Goal: Information Seeking & Learning: Learn about a topic

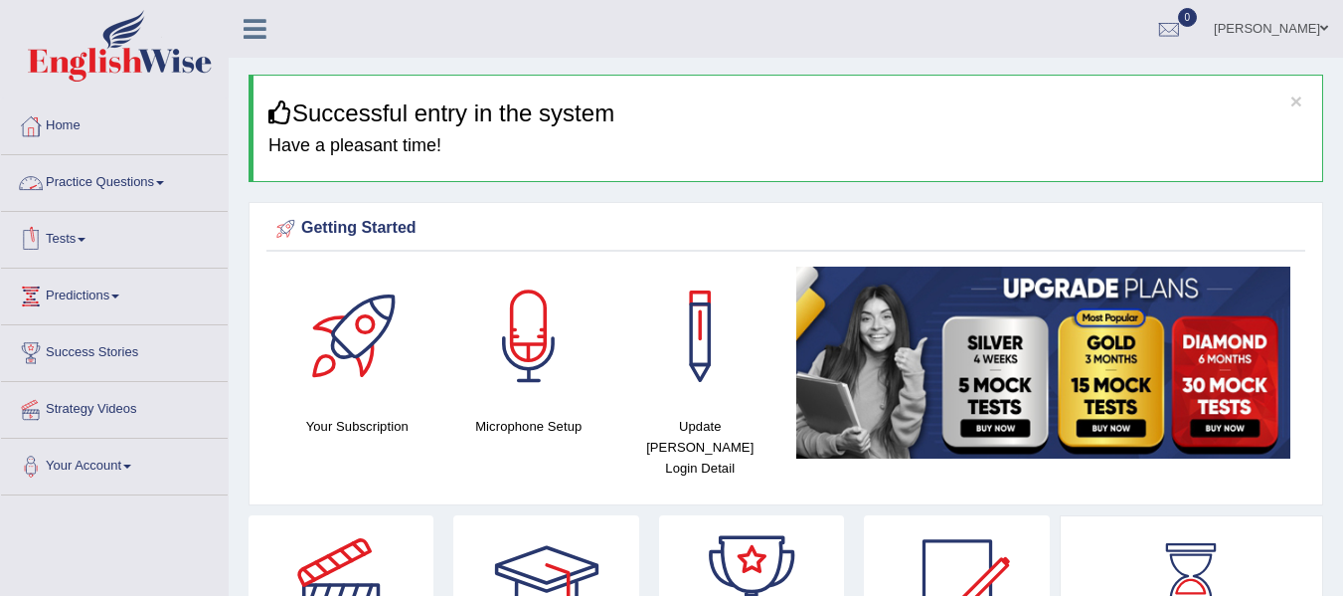
click at [132, 176] on link "Practice Questions" at bounding box center [114, 180] width 227 height 50
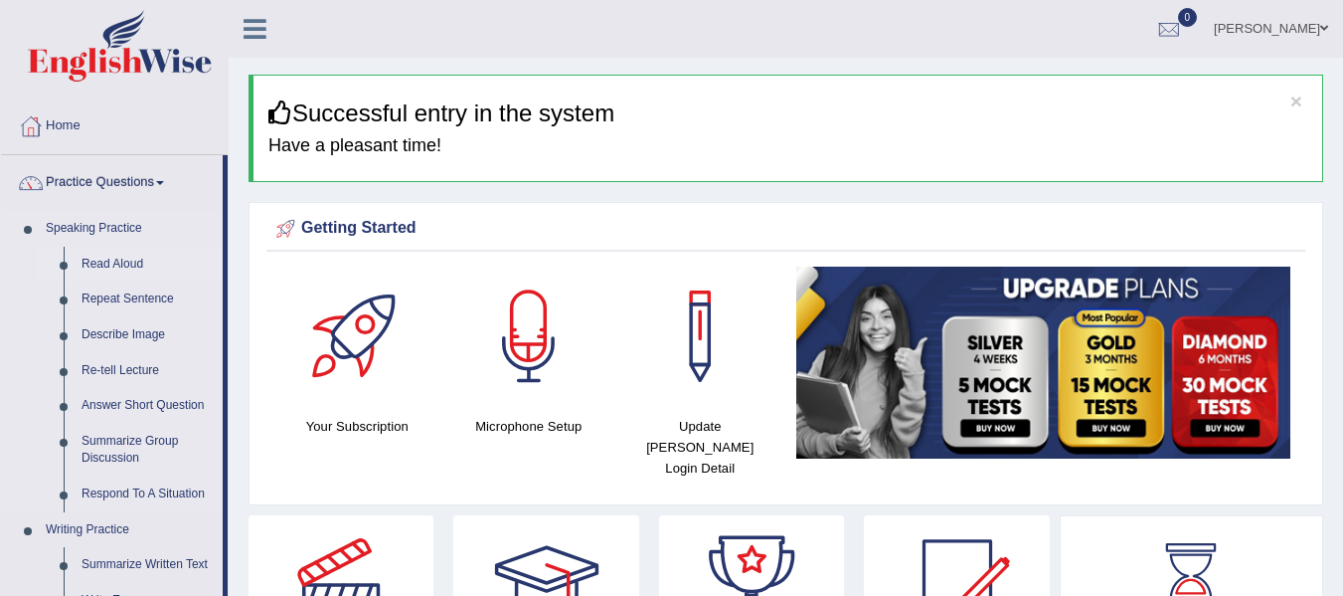
click at [107, 258] on link "Read Aloud" at bounding box center [148, 265] width 150 height 36
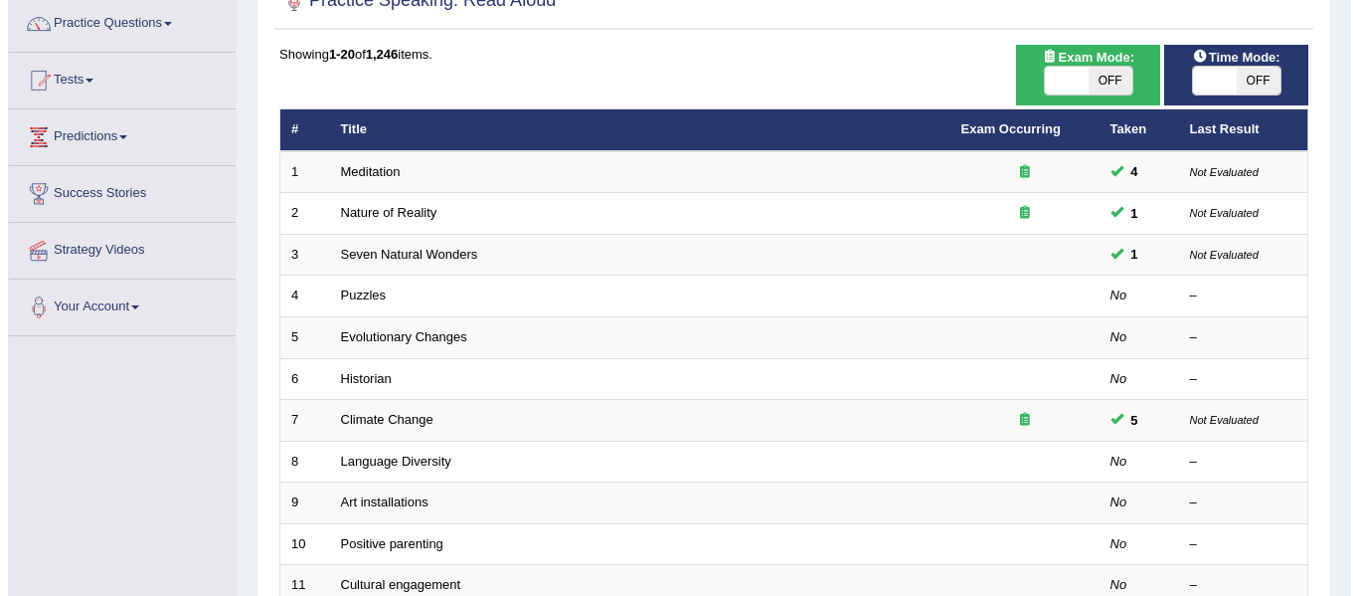
scroll to position [67, 0]
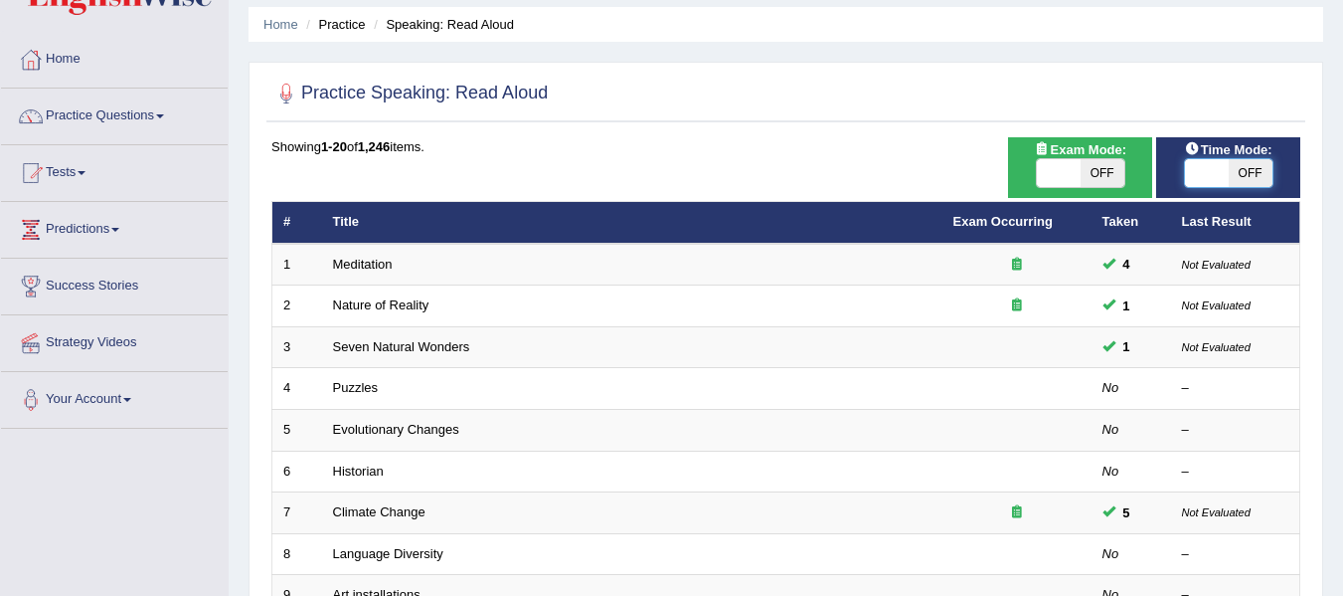
click at [1213, 169] on span at bounding box center [1207, 173] width 44 height 28
checkbox input "true"
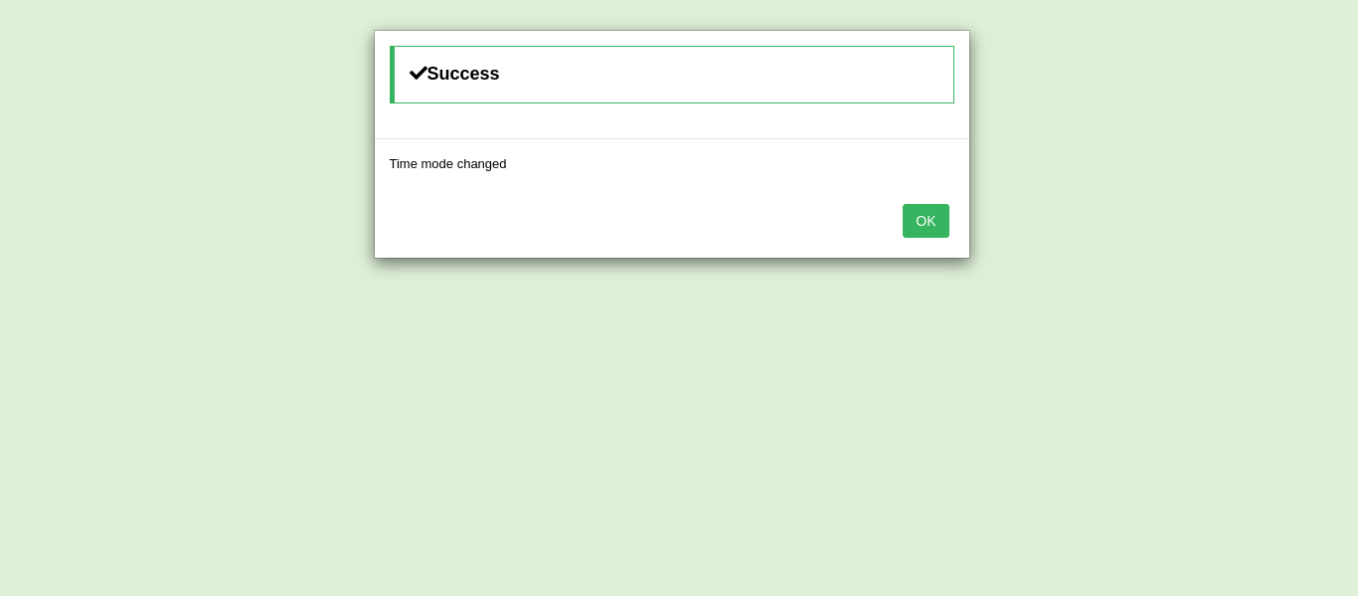
click at [918, 225] on button "OK" at bounding box center [926, 221] width 46 height 34
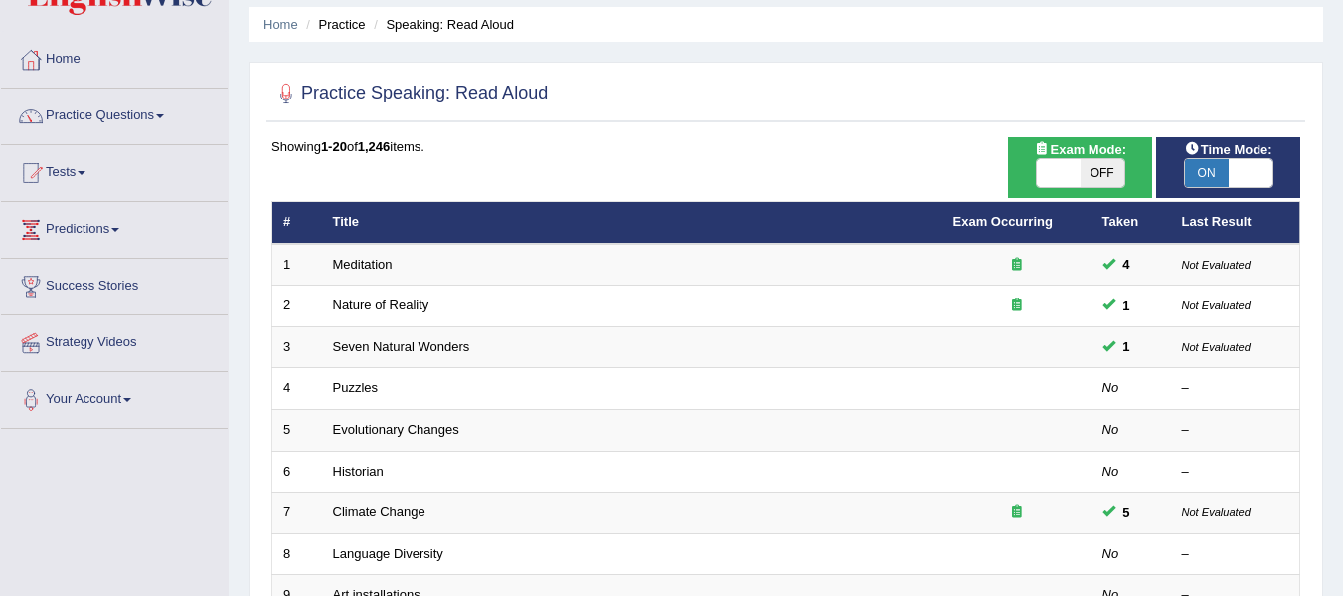
click at [1067, 173] on span at bounding box center [1059, 173] width 44 height 28
click at [1054, 173] on span at bounding box center [1059, 173] width 44 height 28
checkbox input "true"
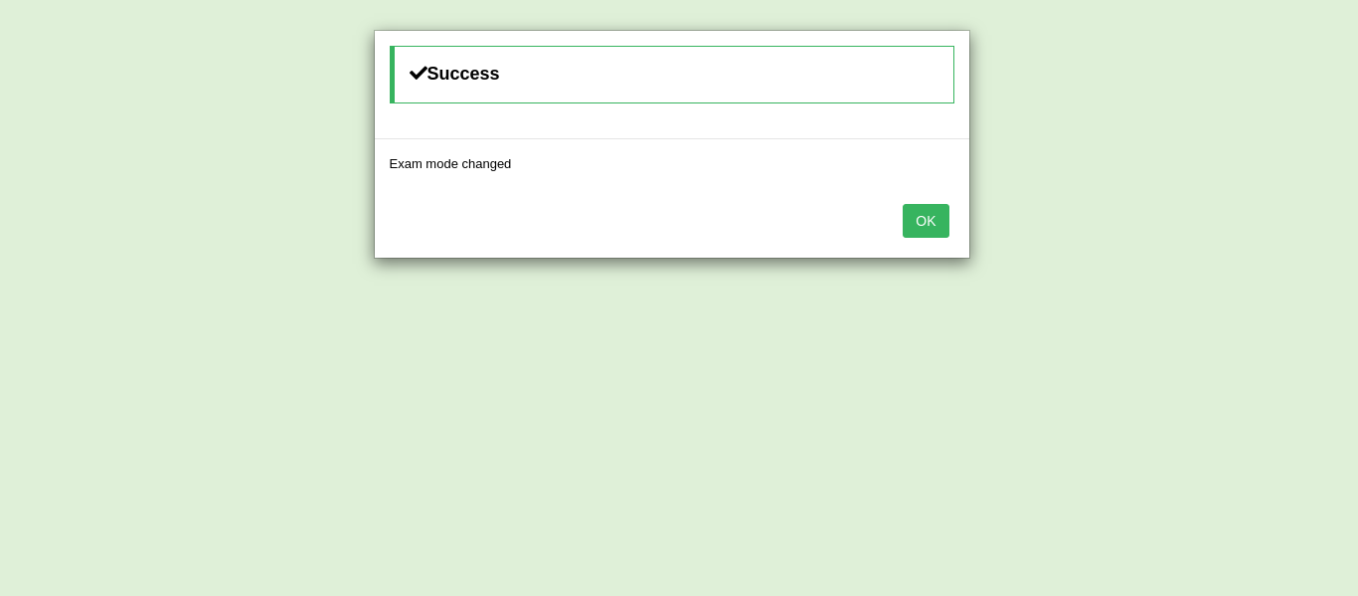
click at [927, 231] on button "OK" at bounding box center [926, 221] width 46 height 34
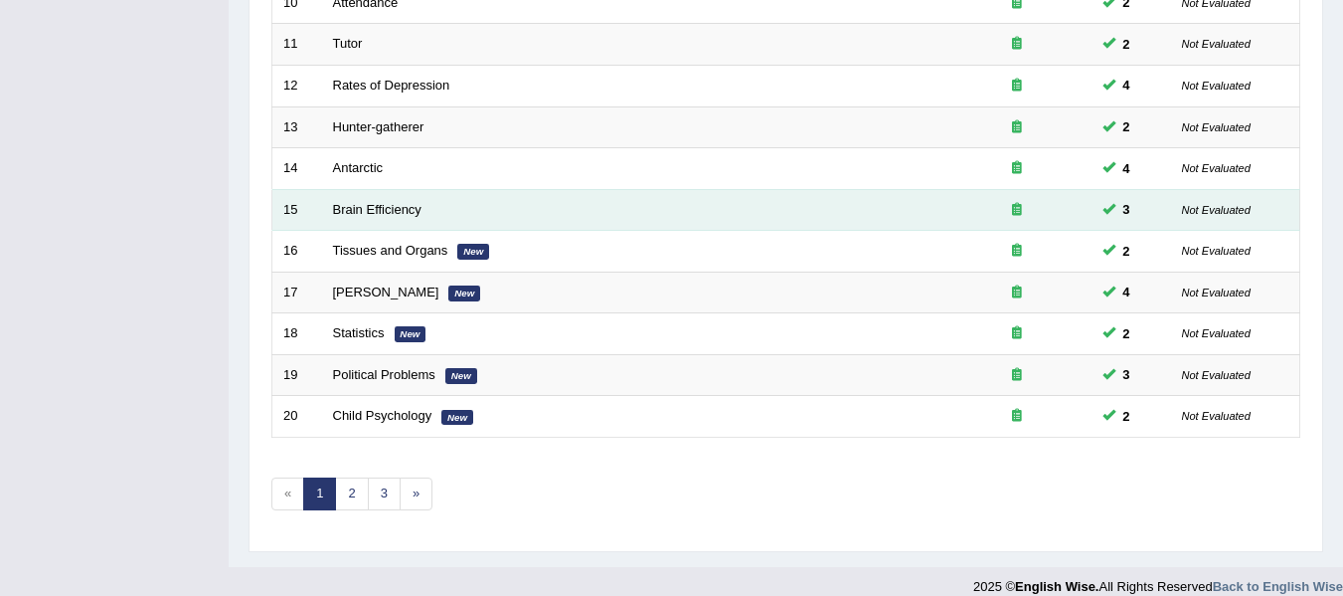
scroll to position [721, 0]
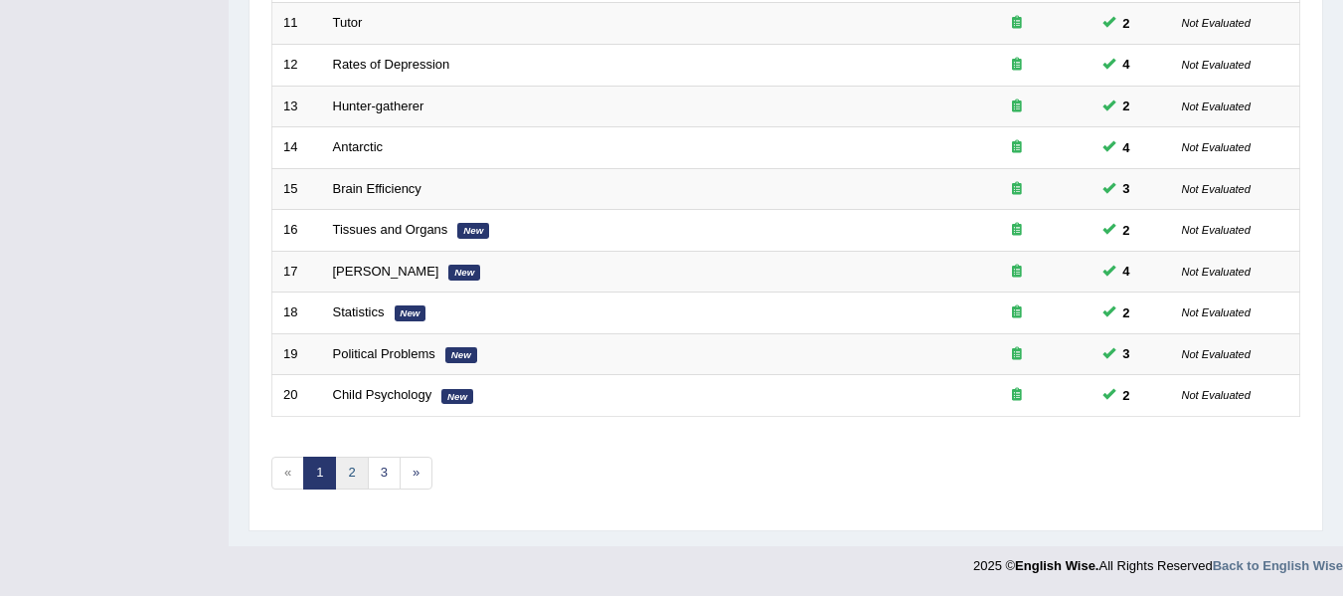
click at [352, 471] on link "2" at bounding box center [351, 472] width 33 height 33
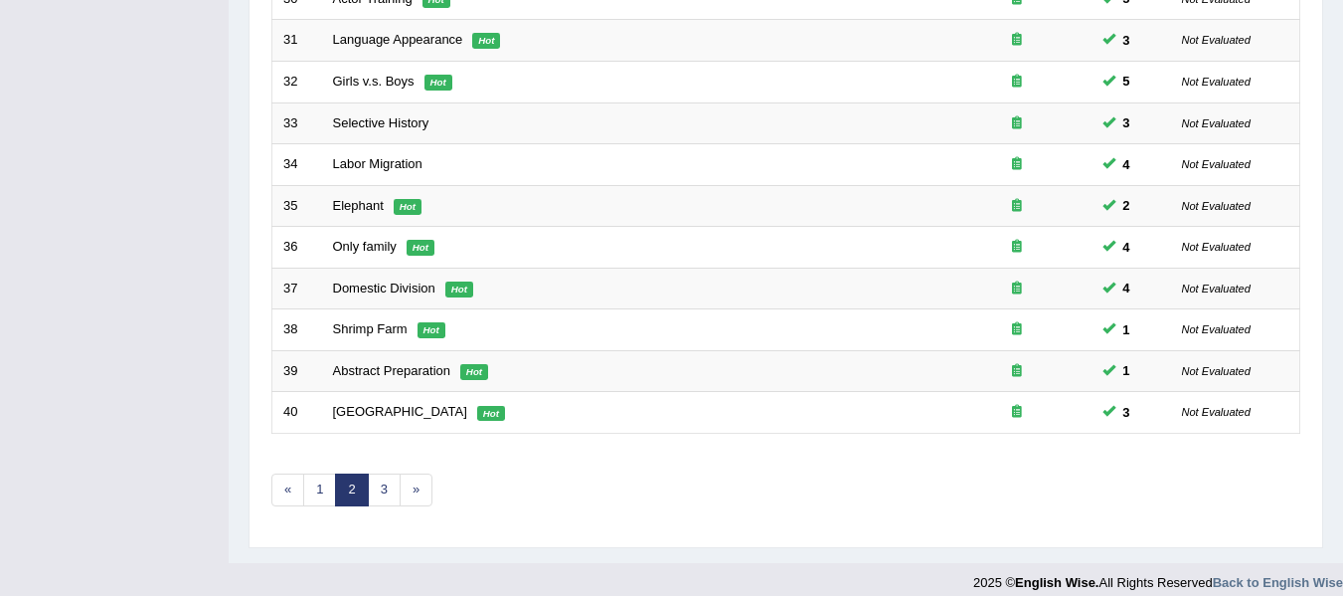
scroll to position [721, 0]
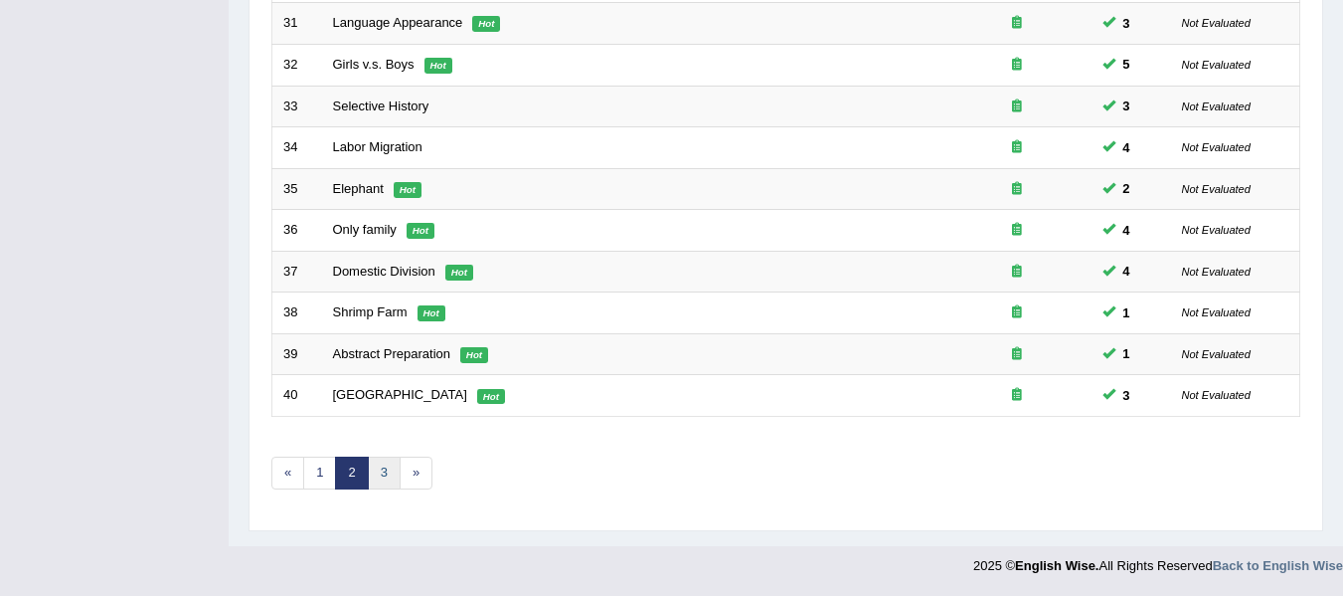
click at [391, 479] on link "3" at bounding box center [384, 472] width 33 height 33
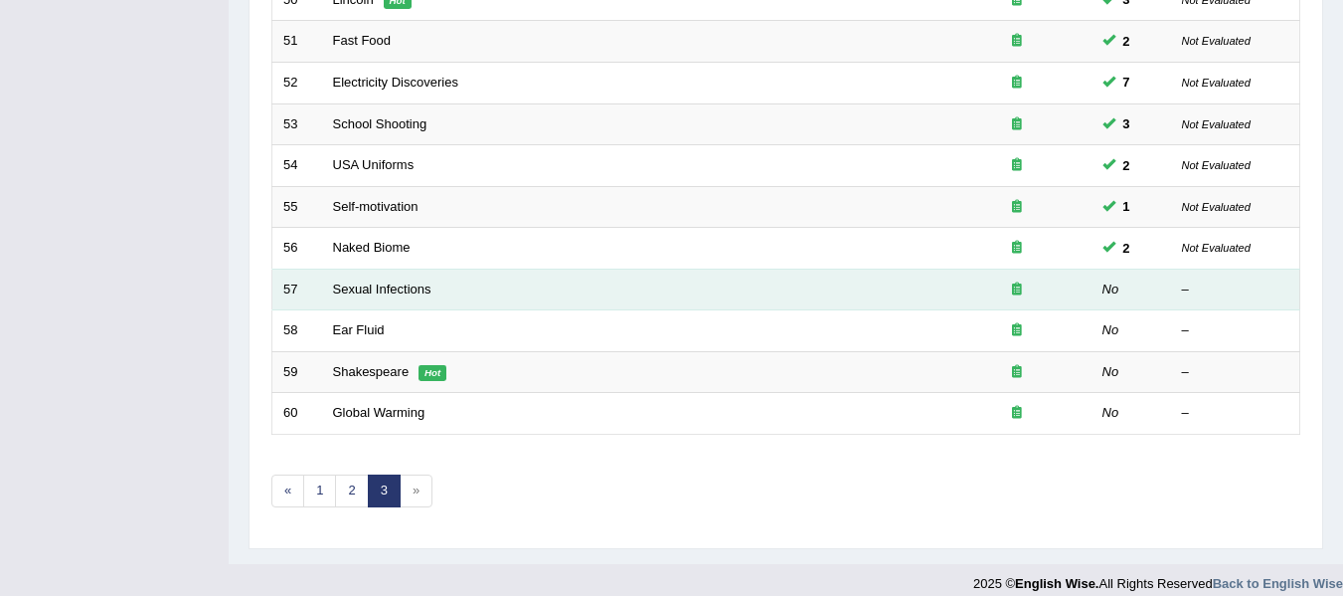
scroll to position [721, 0]
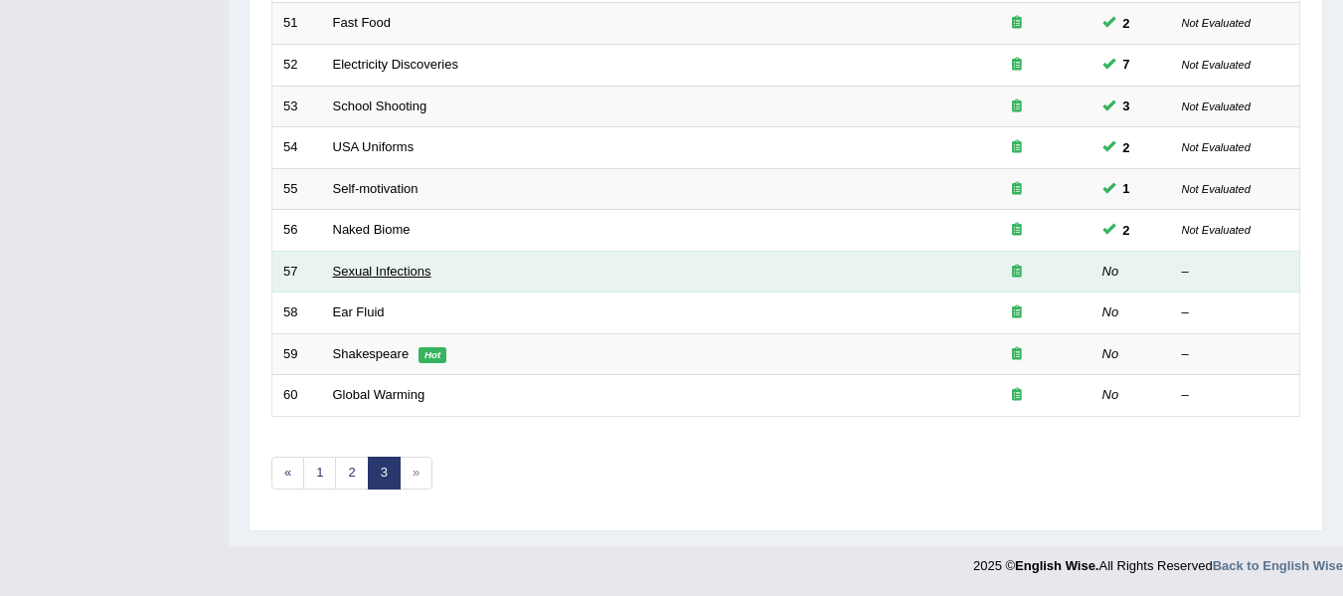
click at [368, 264] on link "Sexual Infections" at bounding box center [382, 271] width 98 height 15
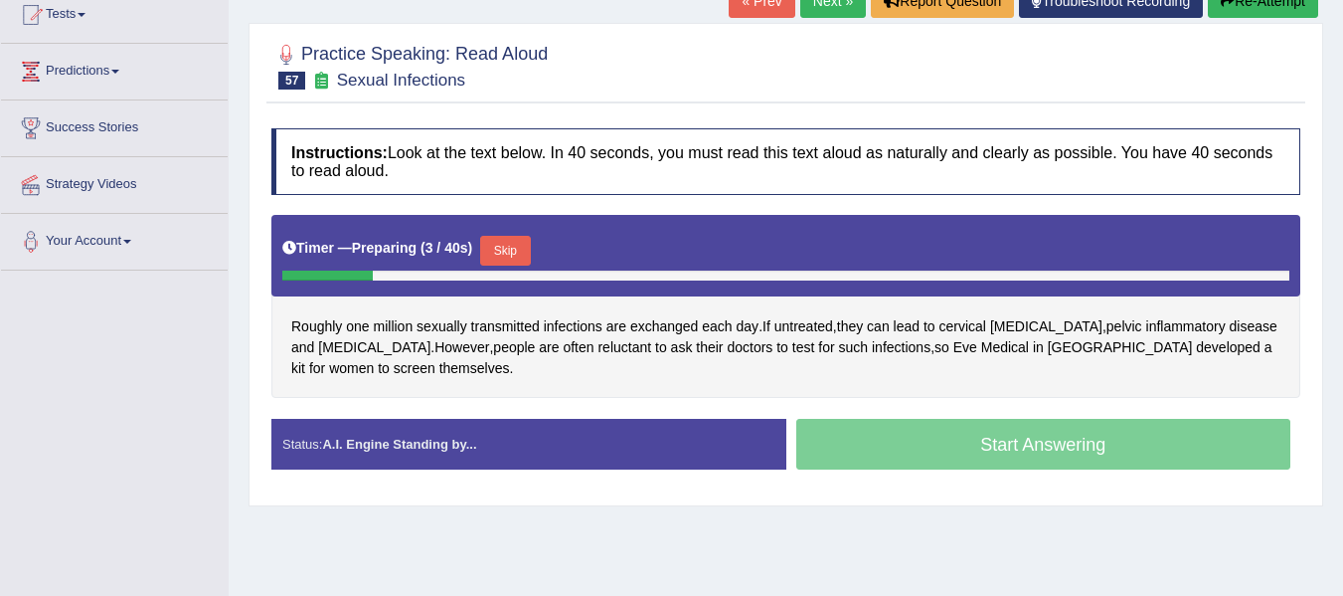
scroll to position [232, 0]
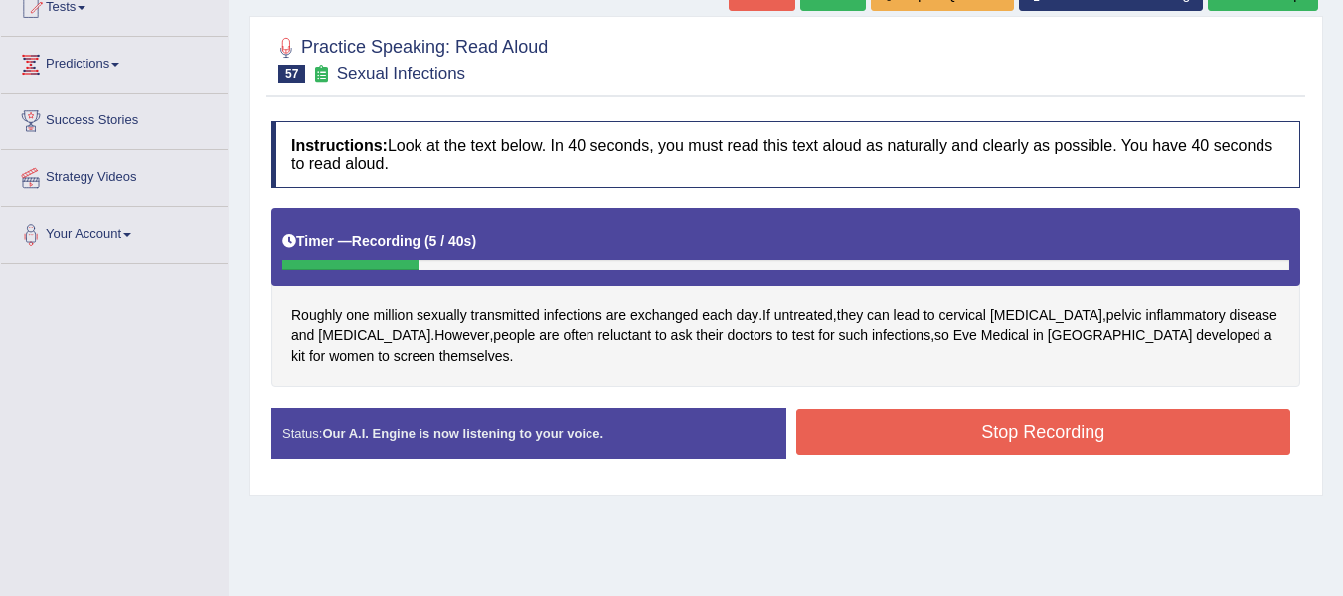
click at [820, 425] on button "Stop Recording" at bounding box center [1044, 432] width 495 height 46
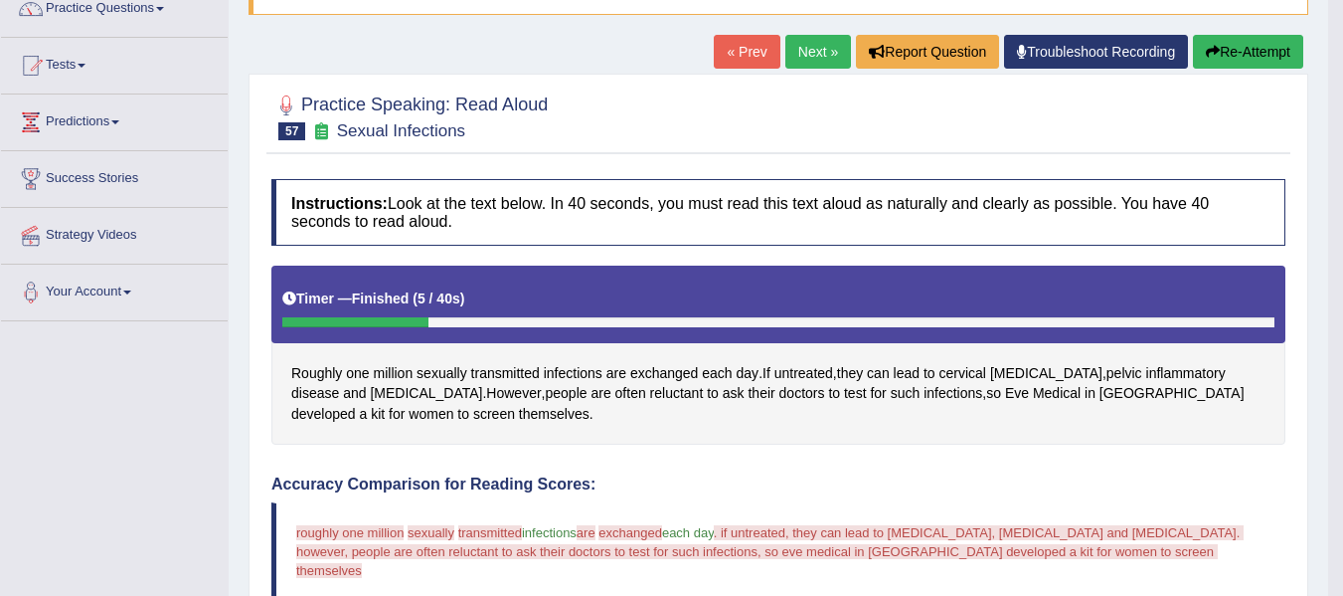
scroll to position [166, 0]
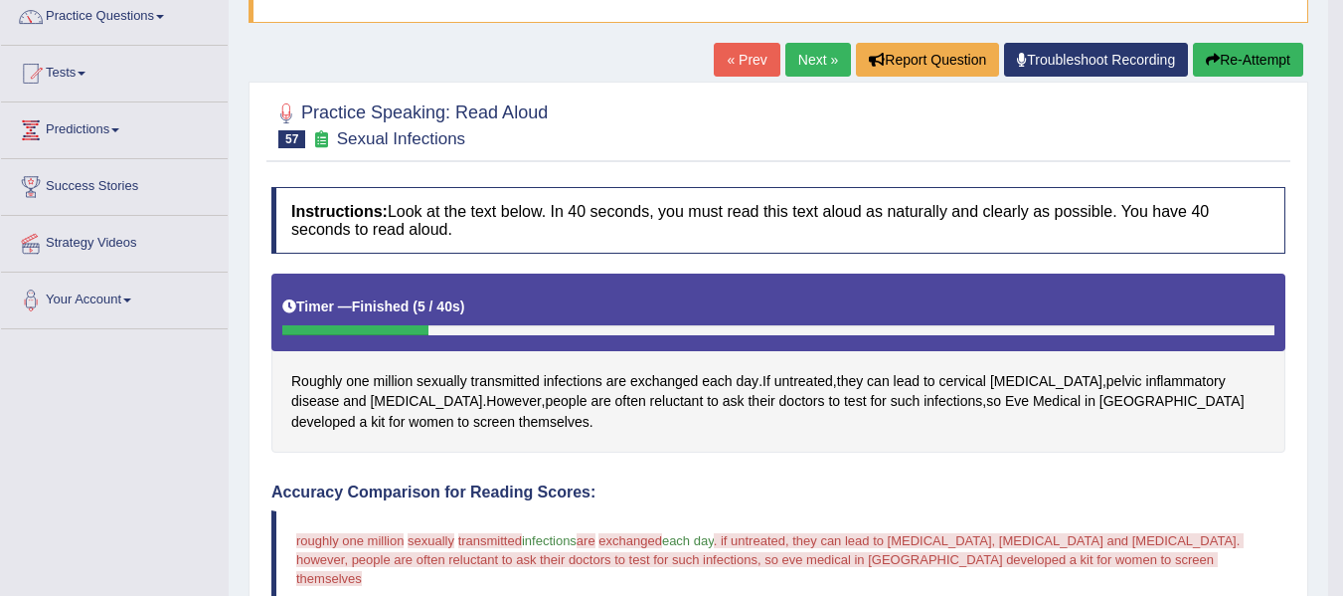
click at [1229, 65] on button "Re-Attempt" at bounding box center [1248, 60] width 110 height 34
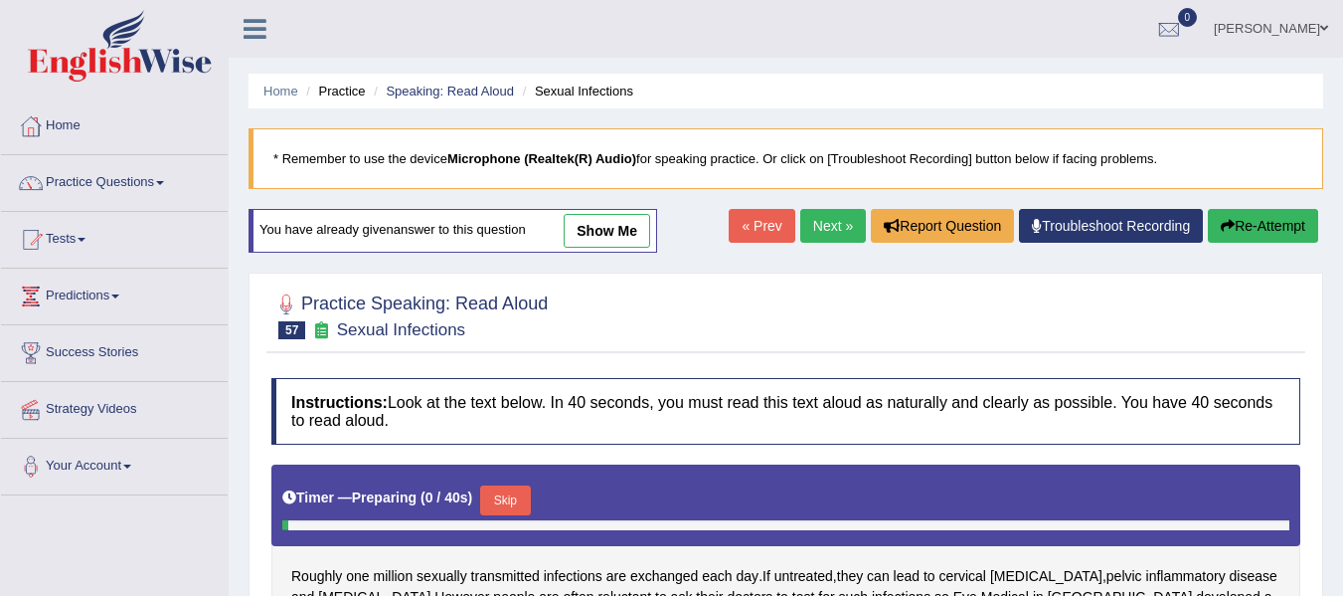
click at [496, 485] on button "Skip" at bounding box center [505, 500] width 50 height 30
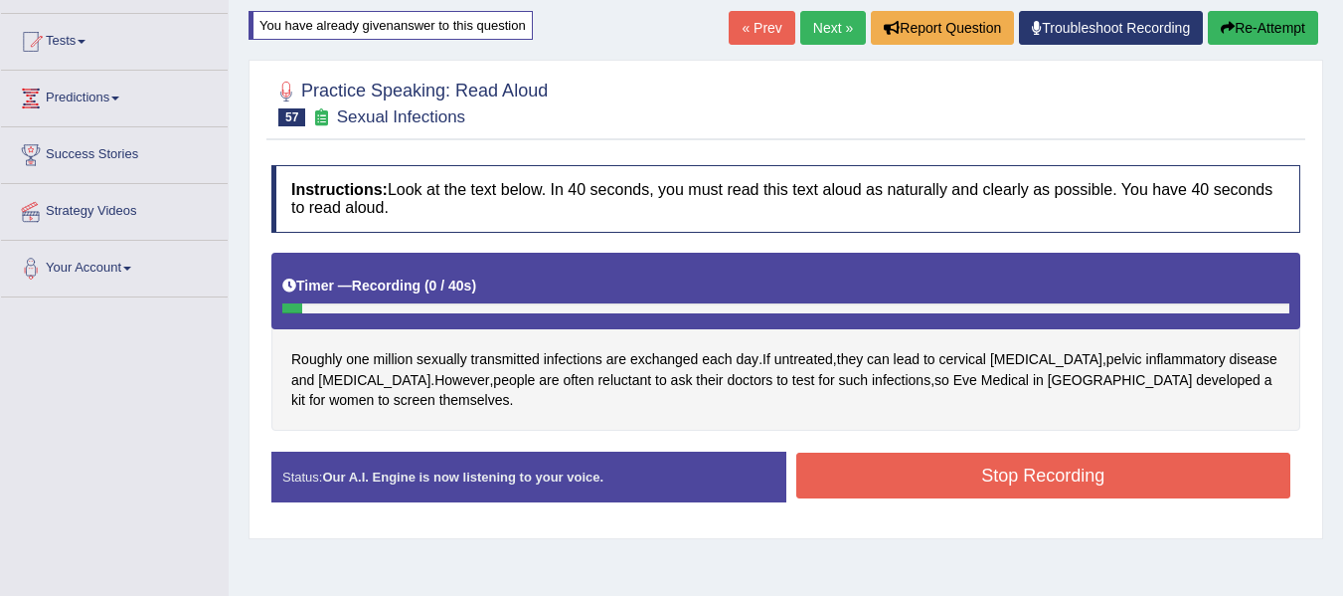
scroll to position [205, 0]
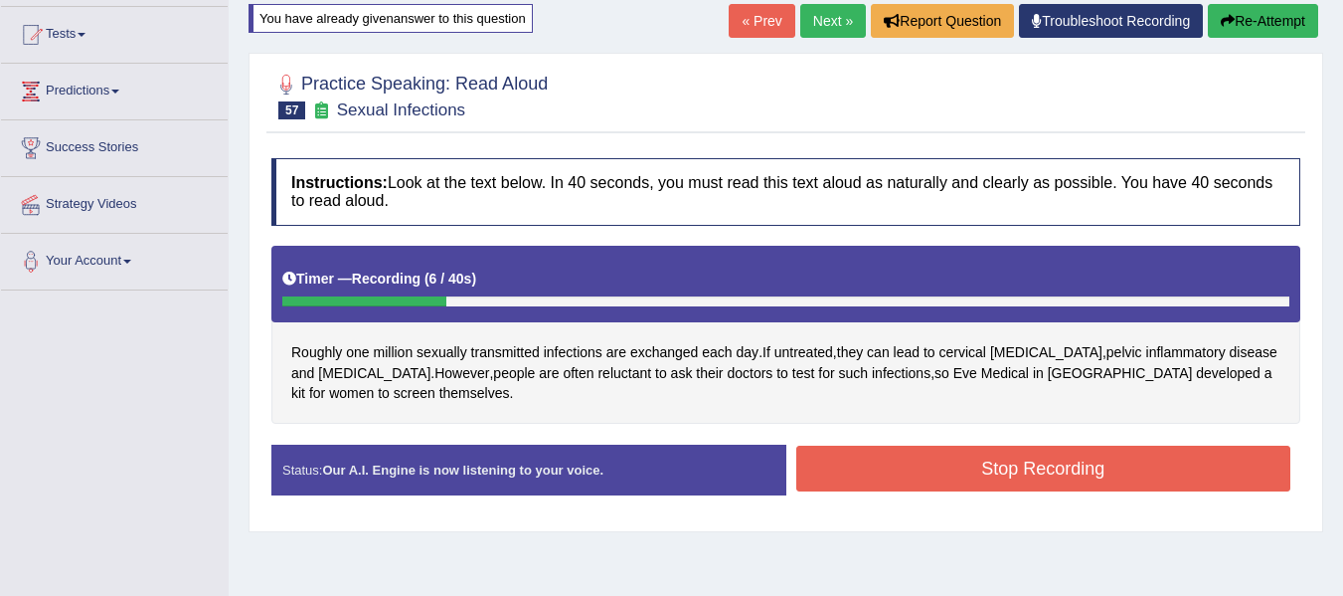
click at [923, 483] on button "Stop Recording" at bounding box center [1044, 468] width 495 height 46
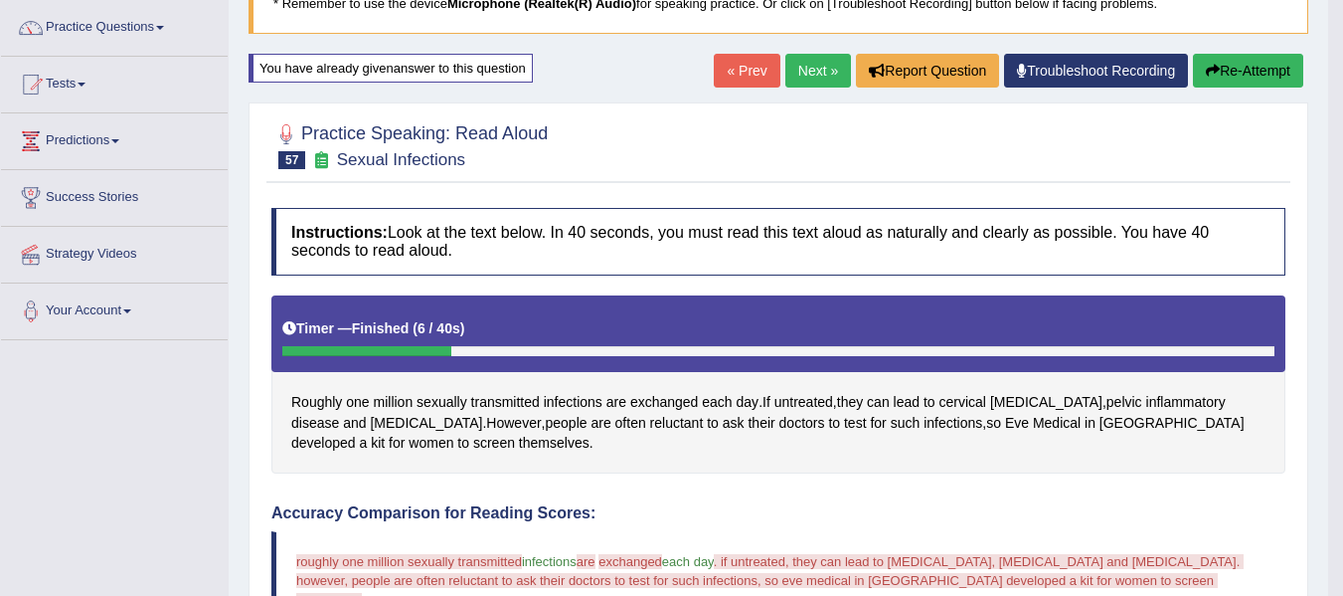
scroll to position [139, 0]
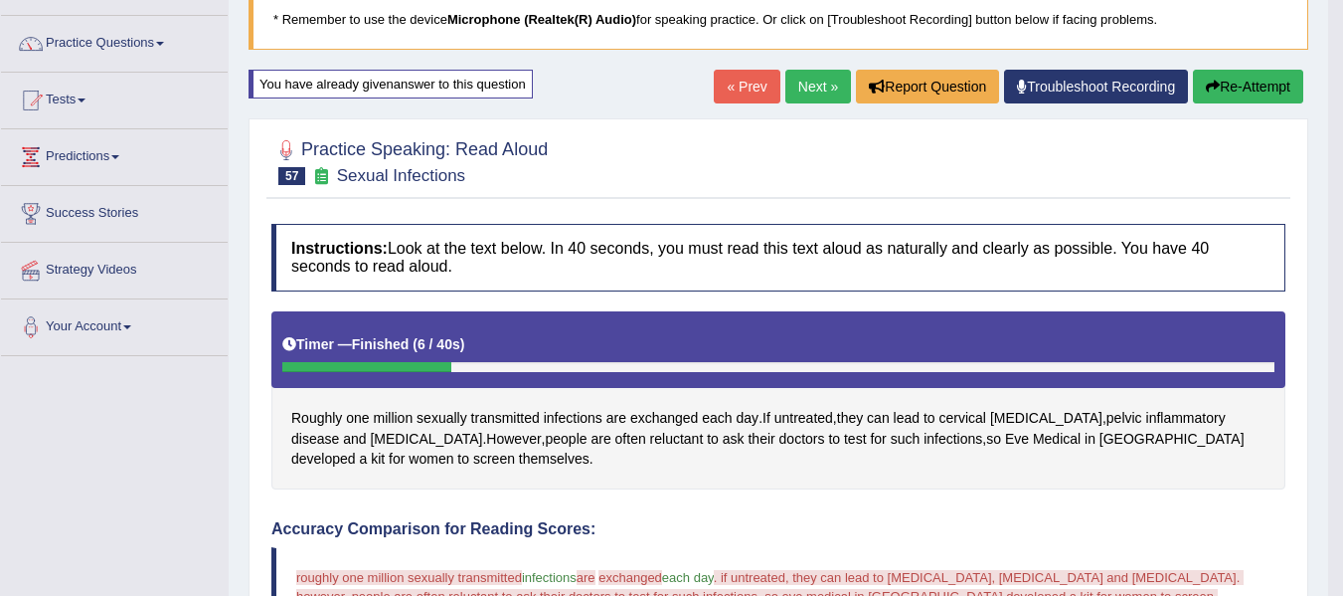
click at [1254, 92] on button "Re-Attempt" at bounding box center [1248, 87] width 110 height 34
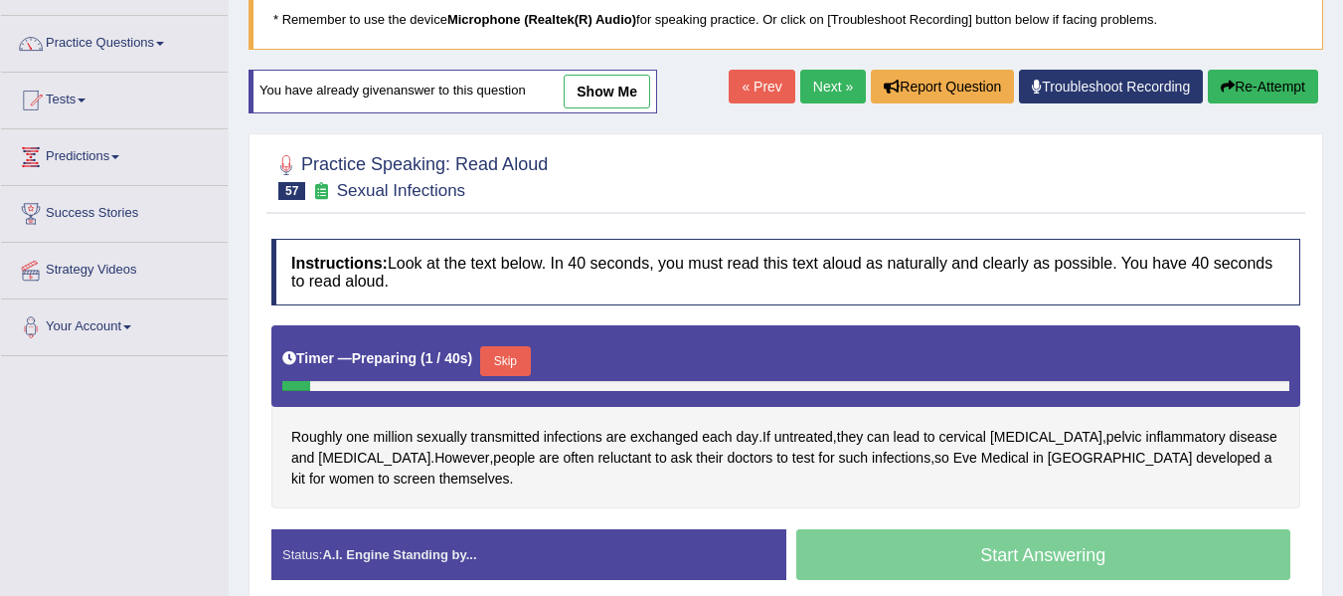
click at [530, 360] on button "Skip" at bounding box center [505, 361] width 50 height 30
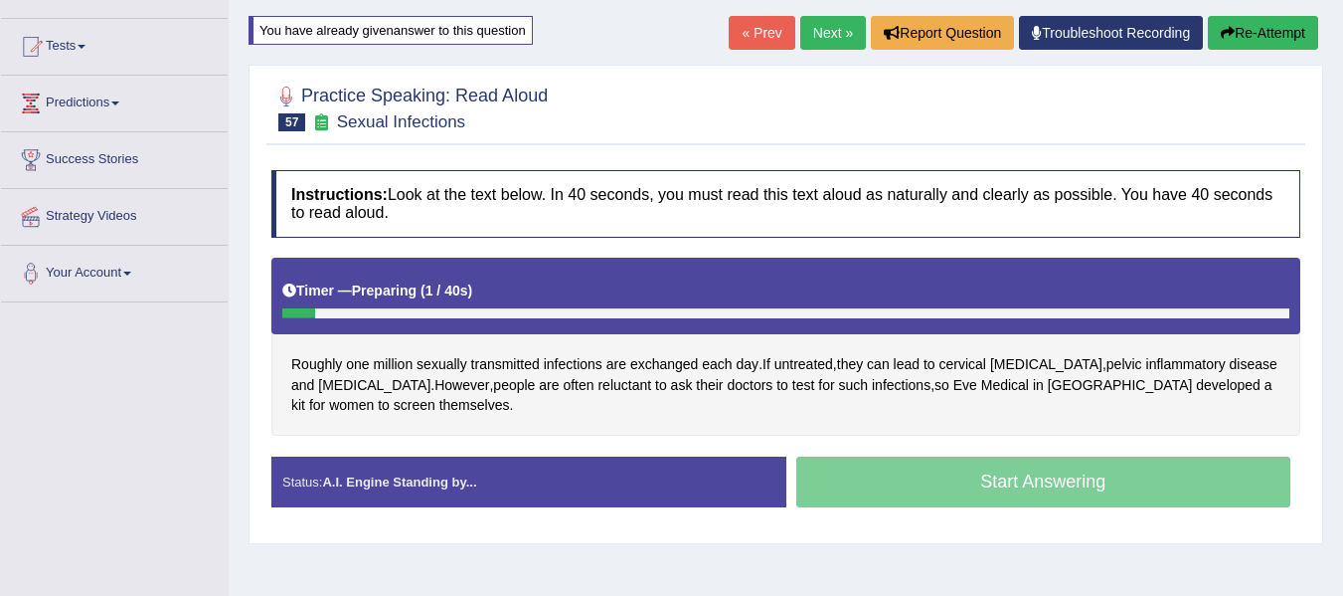
scroll to position [172, 0]
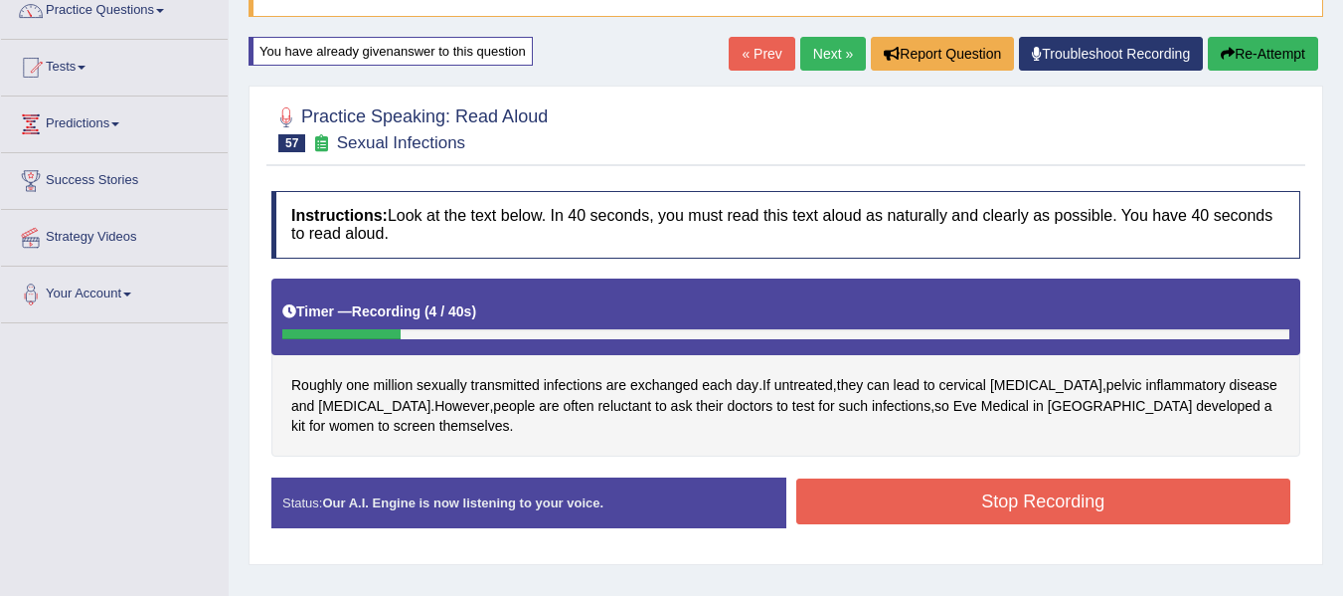
click at [865, 495] on button "Stop Recording" at bounding box center [1044, 501] width 495 height 46
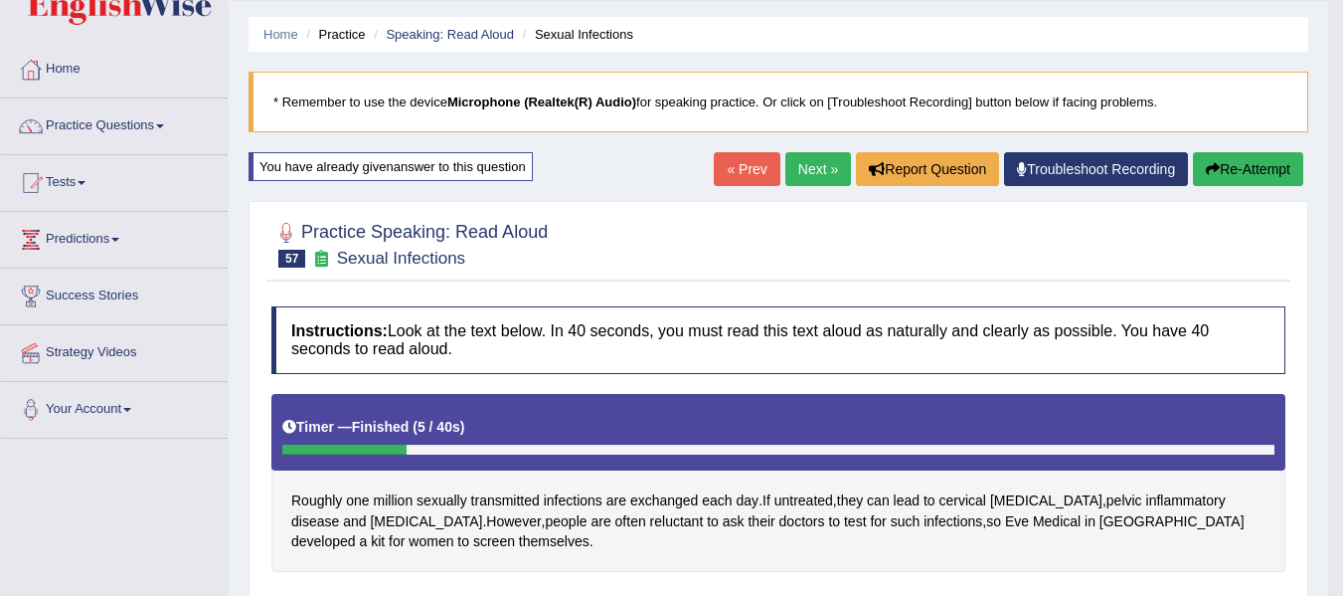
scroll to position [0, 0]
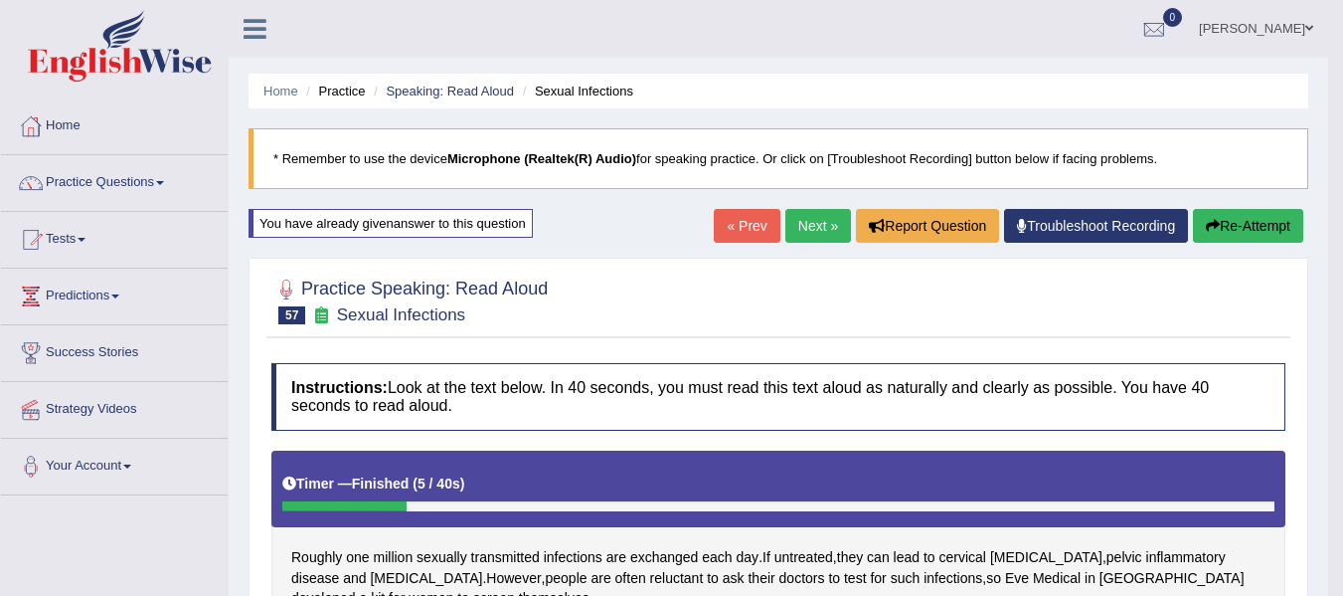
click at [818, 231] on link "Next »" at bounding box center [819, 226] width 66 height 34
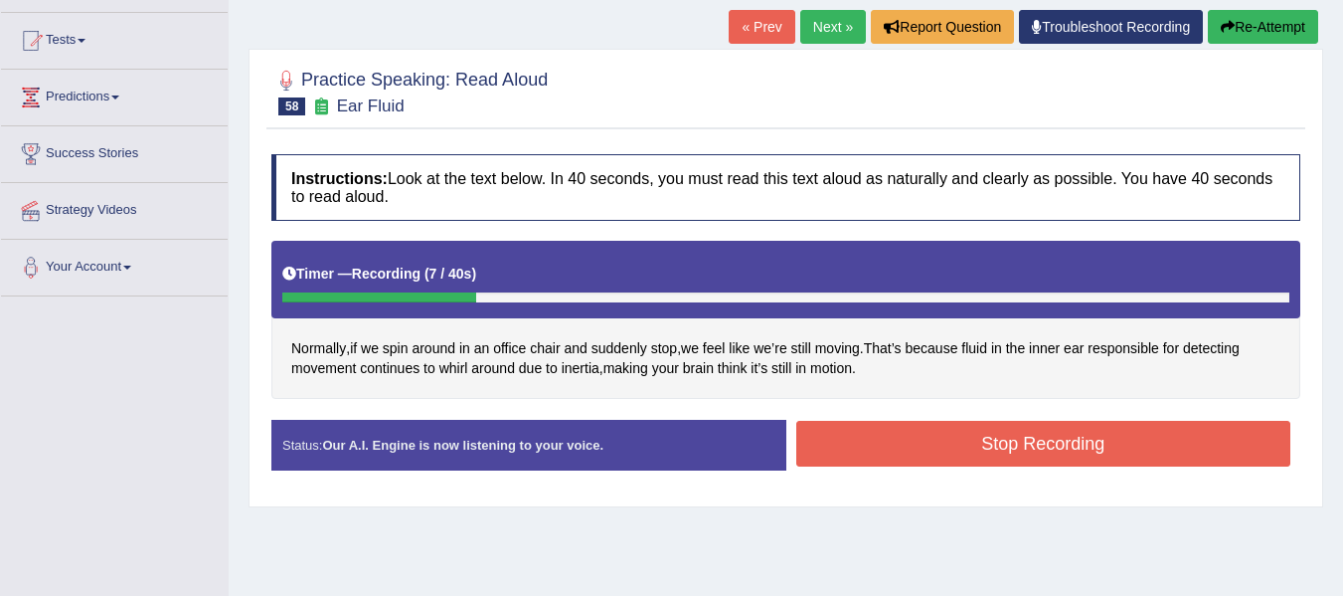
click at [973, 428] on button "Stop Recording" at bounding box center [1044, 444] width 495 height 46
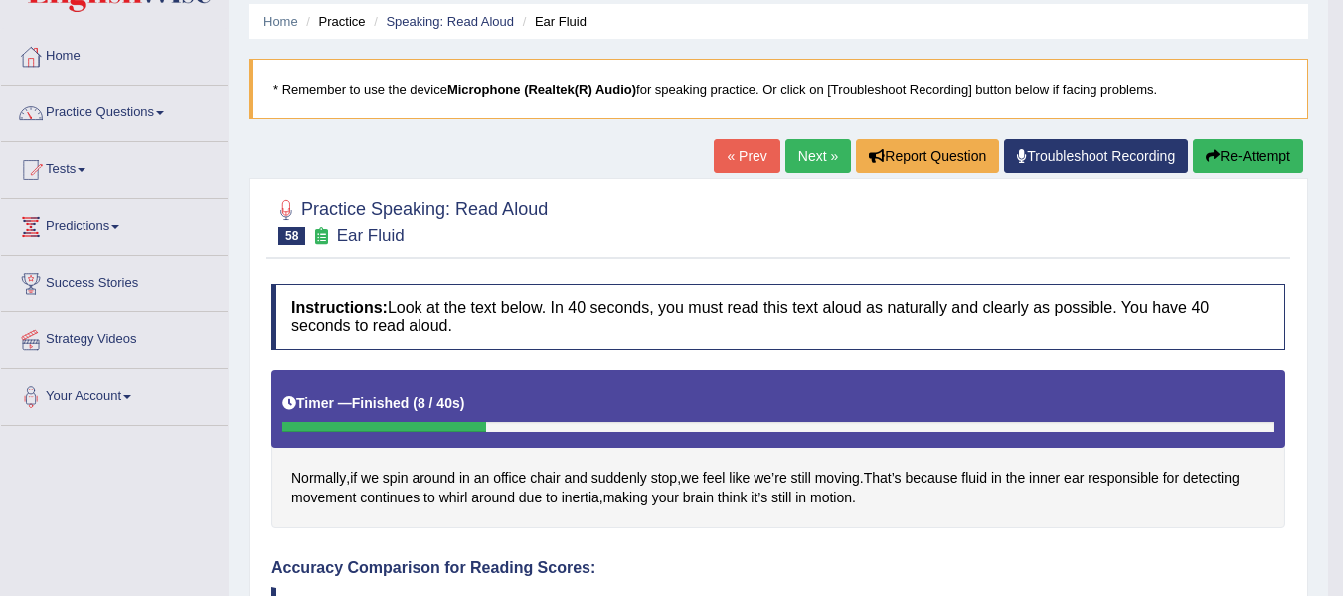
scroll to position [67, 0]
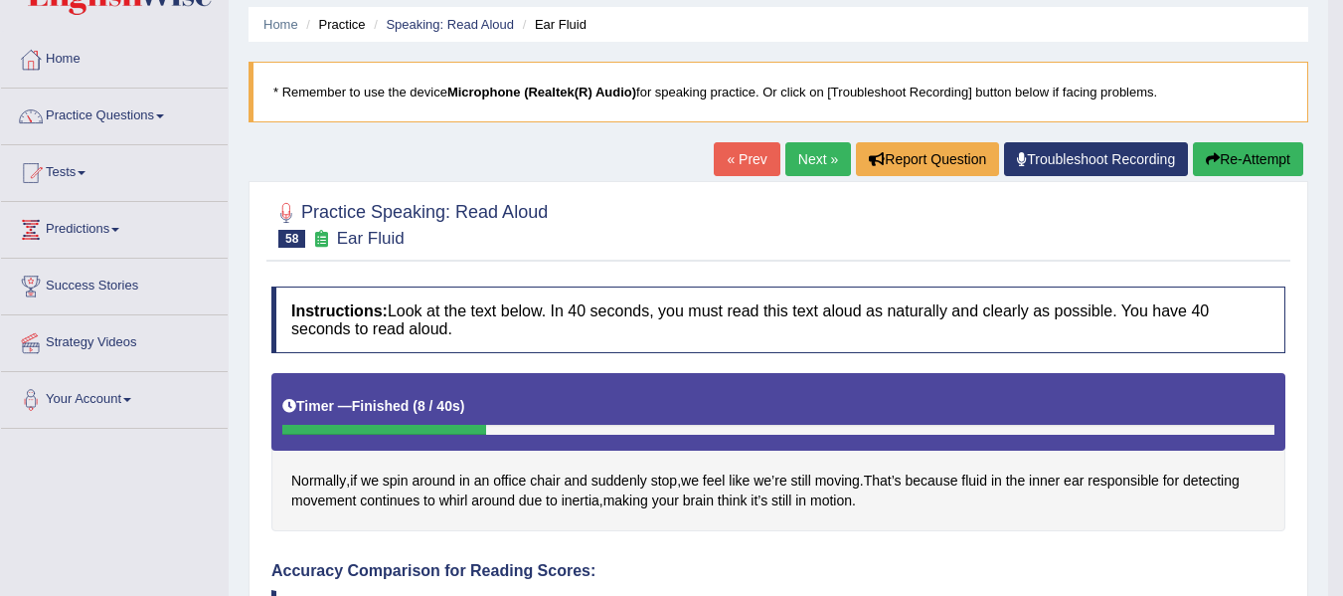
click at [1250, 154] on button "Re-Attempt" at bounding box center [1248, 159] width 110 height 34
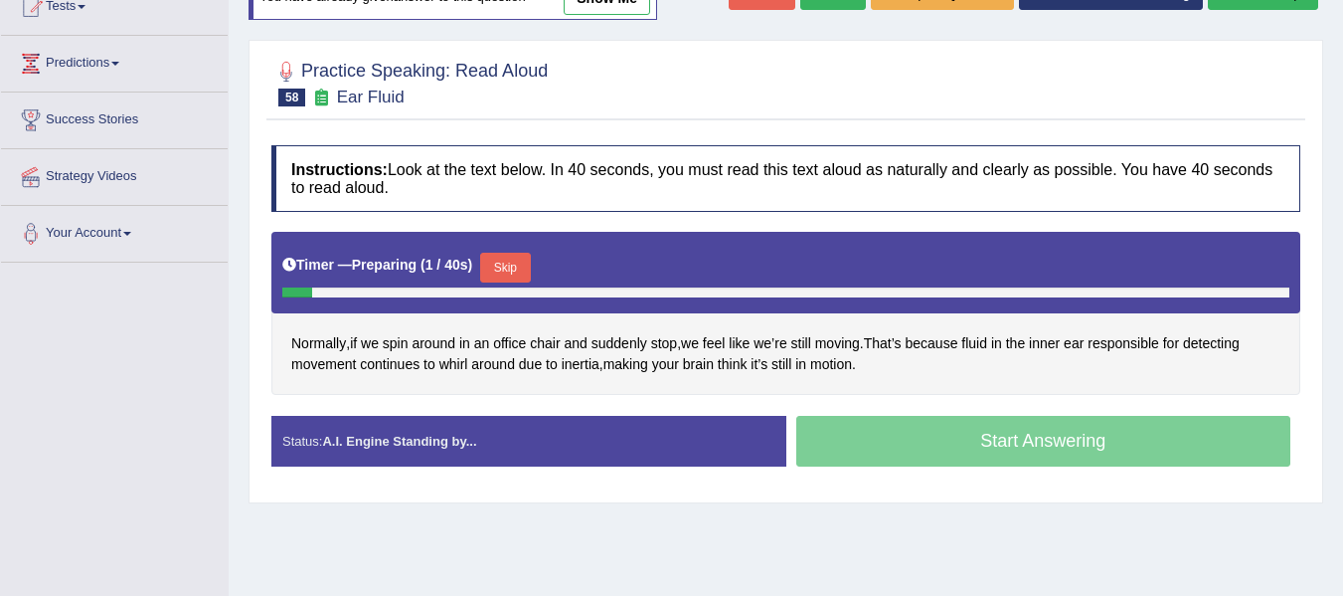
click at [511, 269] on button "Skip" at bounding box center [505, 268] width 50 height 30
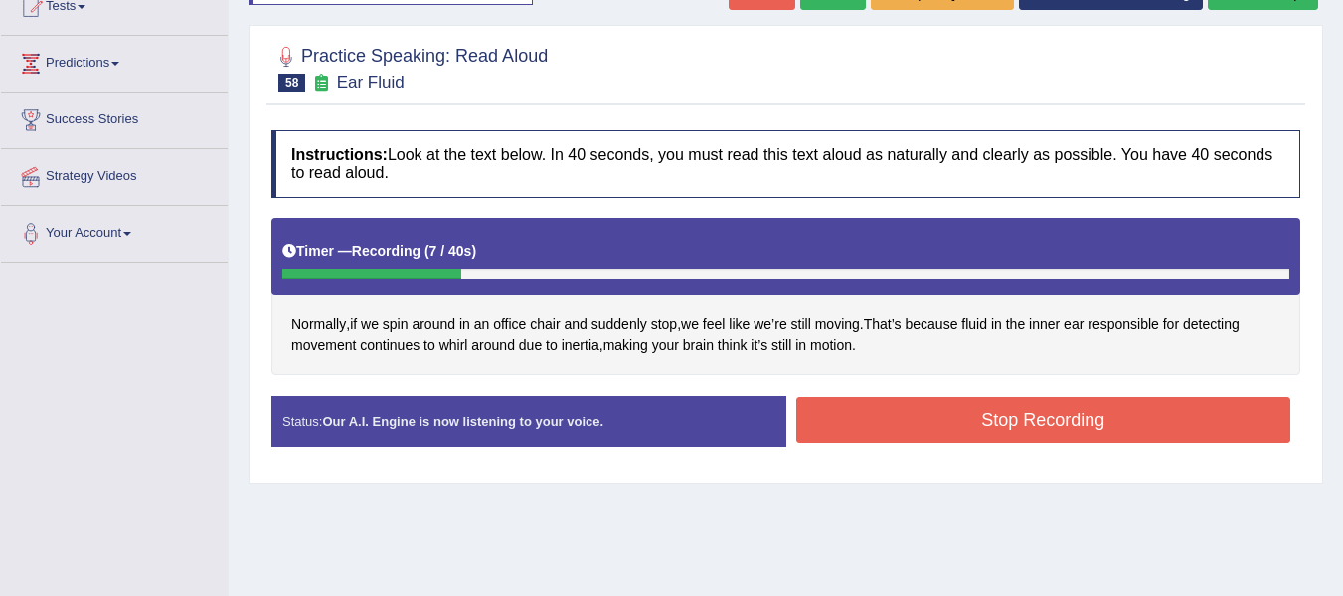
click at [907, 415] on button "Stop Recording" at bounding box center [1044, 420] width 495 height 46
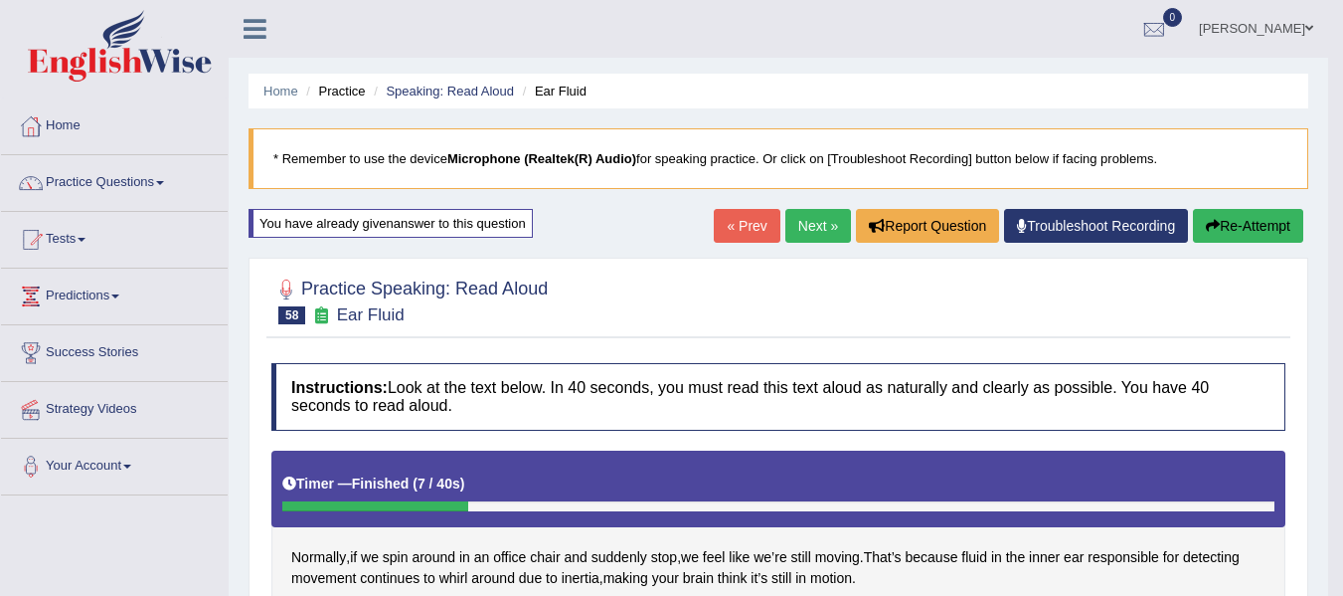
click at [817, 229] on link "Next »" at bounding box center [819, 226] width 66 height 34
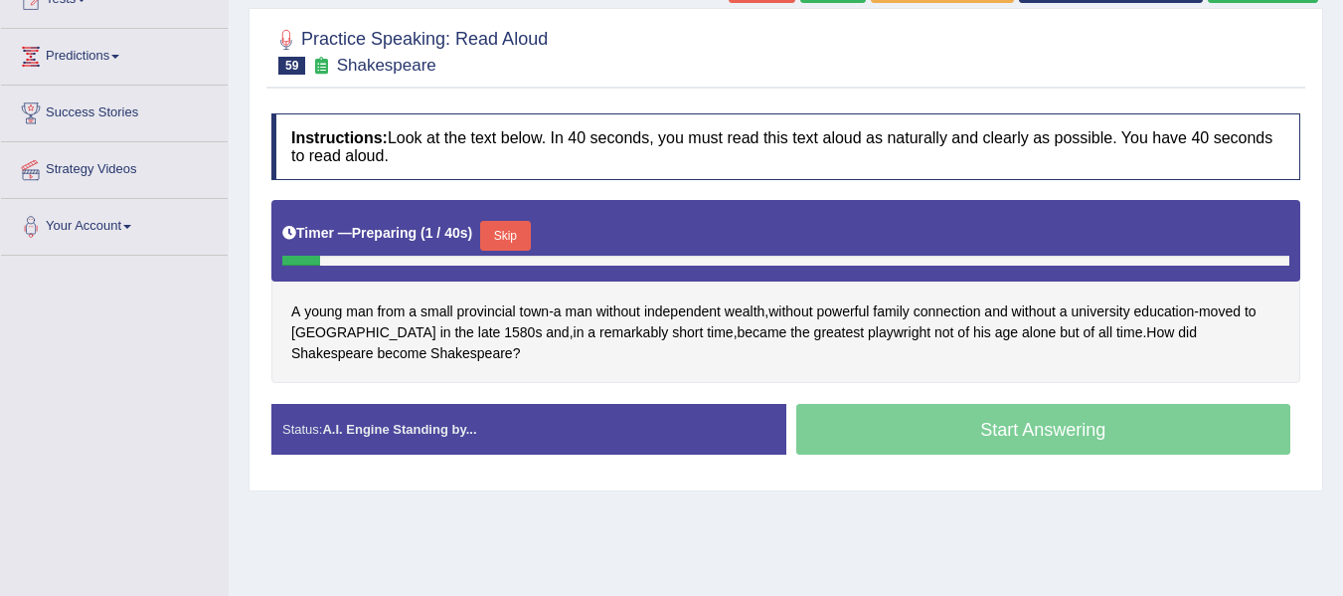
scroll to position [266, 0]
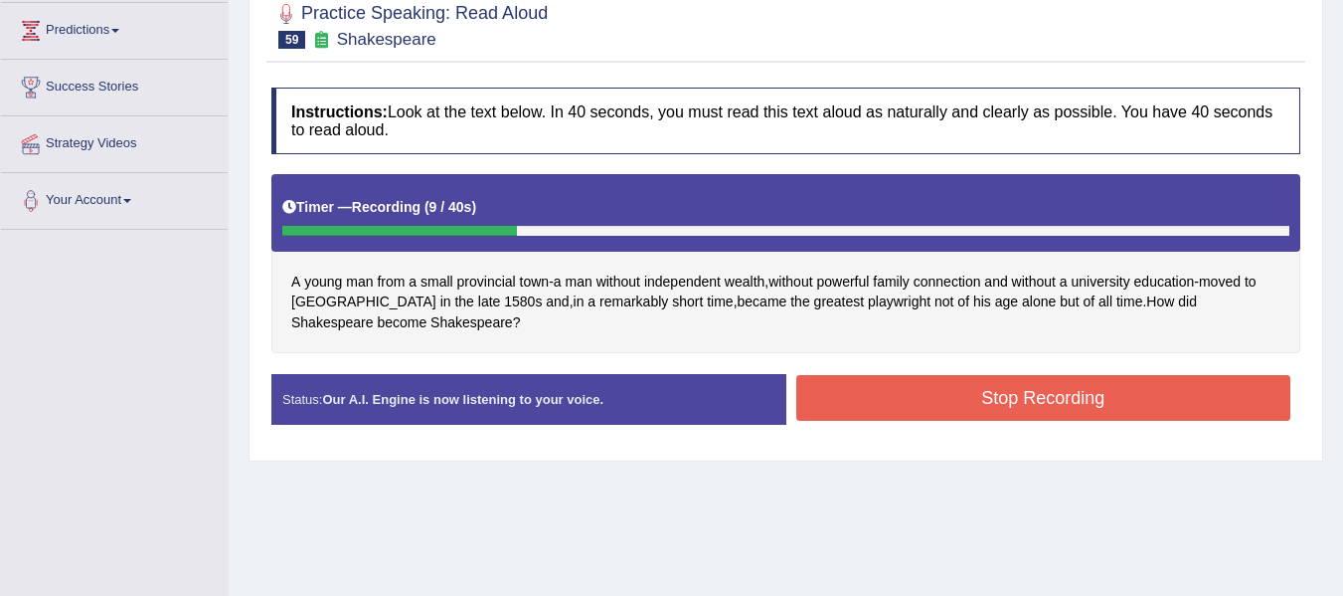
click at [877, 399] on button "Stop Recording" at bounding box center [1044, 398] width 495 height 46
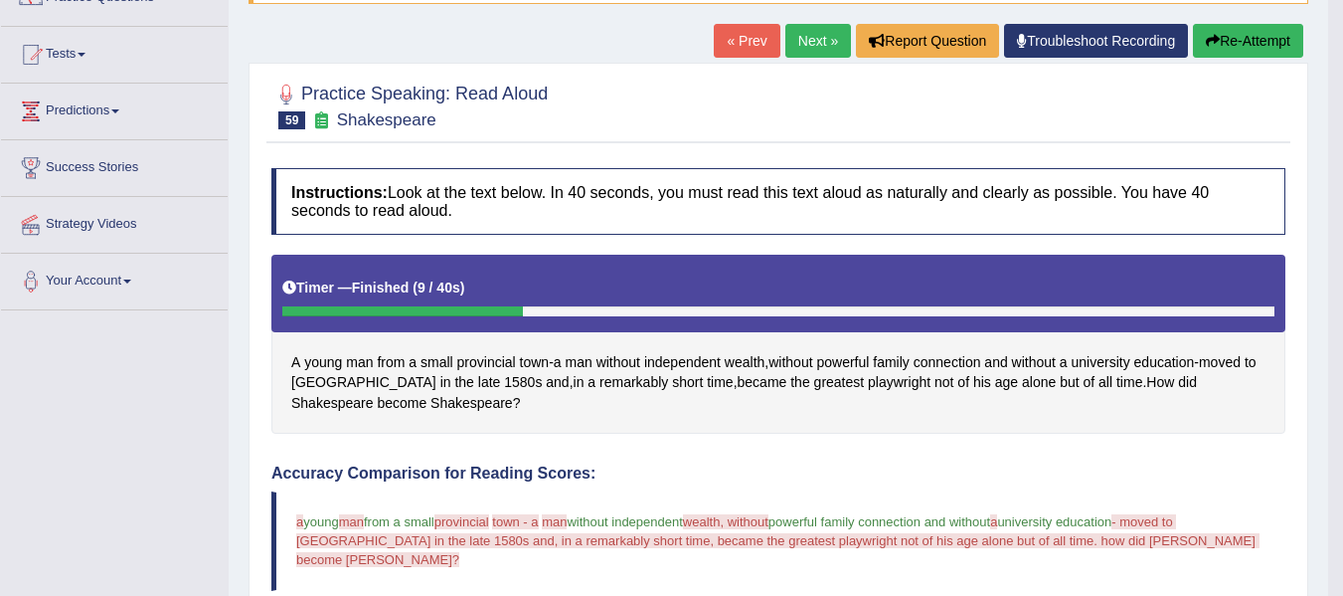
scroll to position [166, 0]
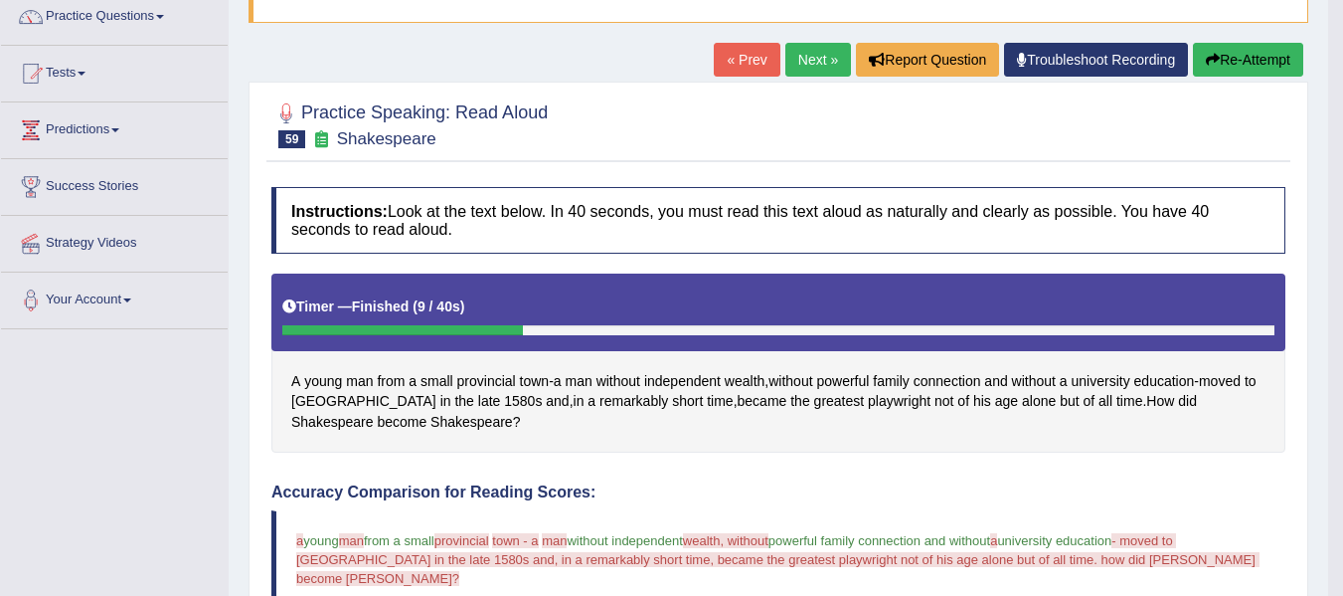
click at [1224, 60] on button "Re-Attempt" at bounding box center [1248, 60] width 110 height 34
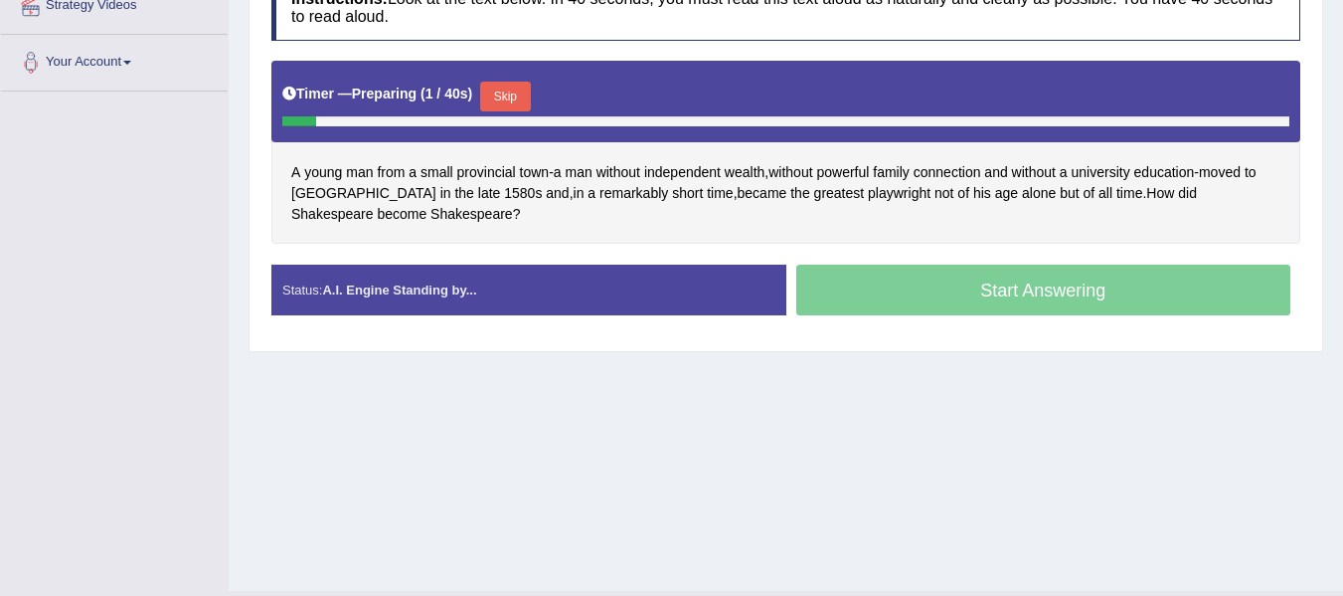
click at [518, 92] on button "Skip" at bounding box center [505, 97] width 50 height 30
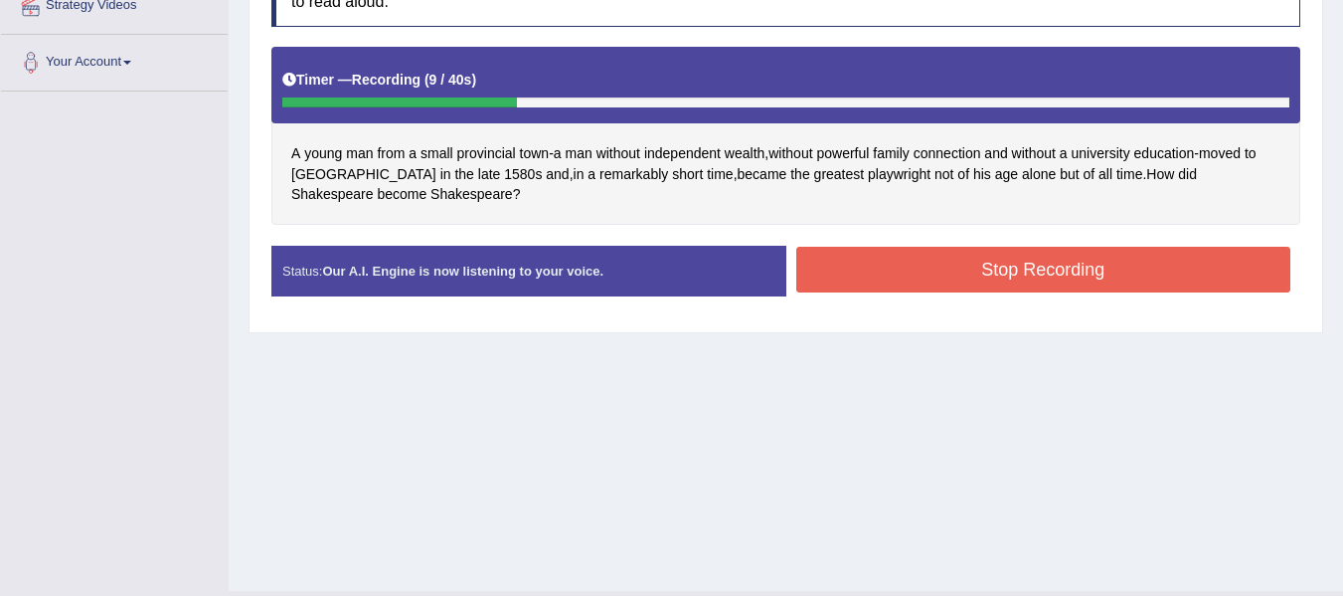
click at [896, 264] on button "Stop Recording" at bounding box center [1044, 270] width 495 height 46
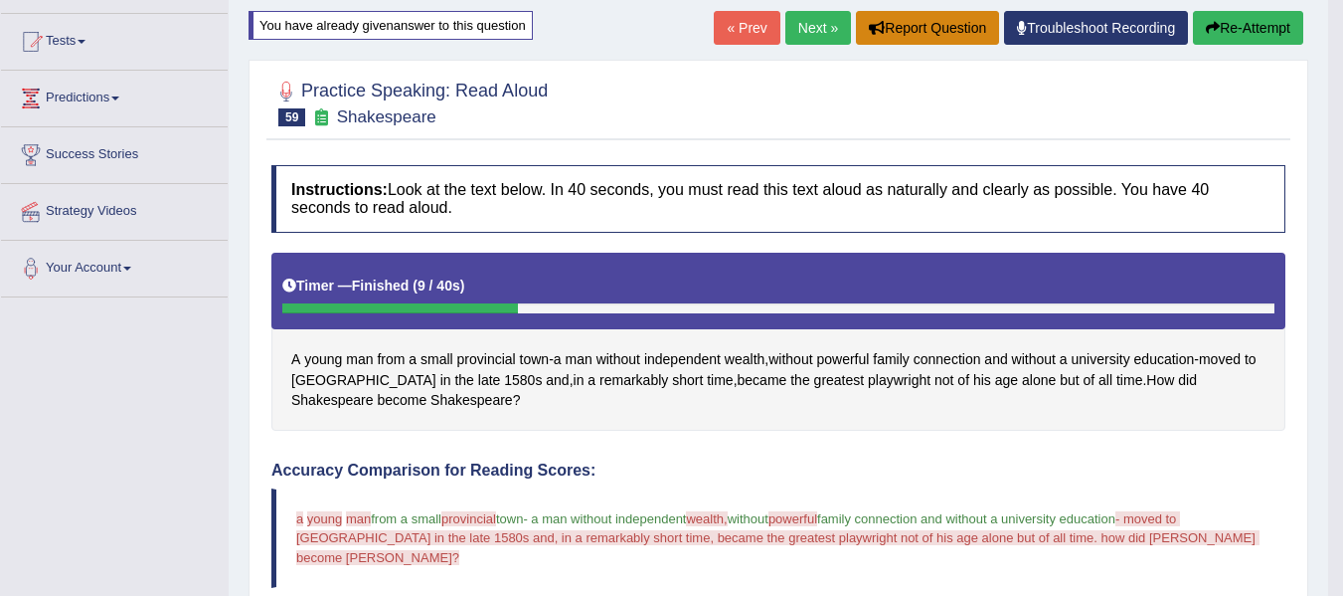
scroll to position [105, 0]
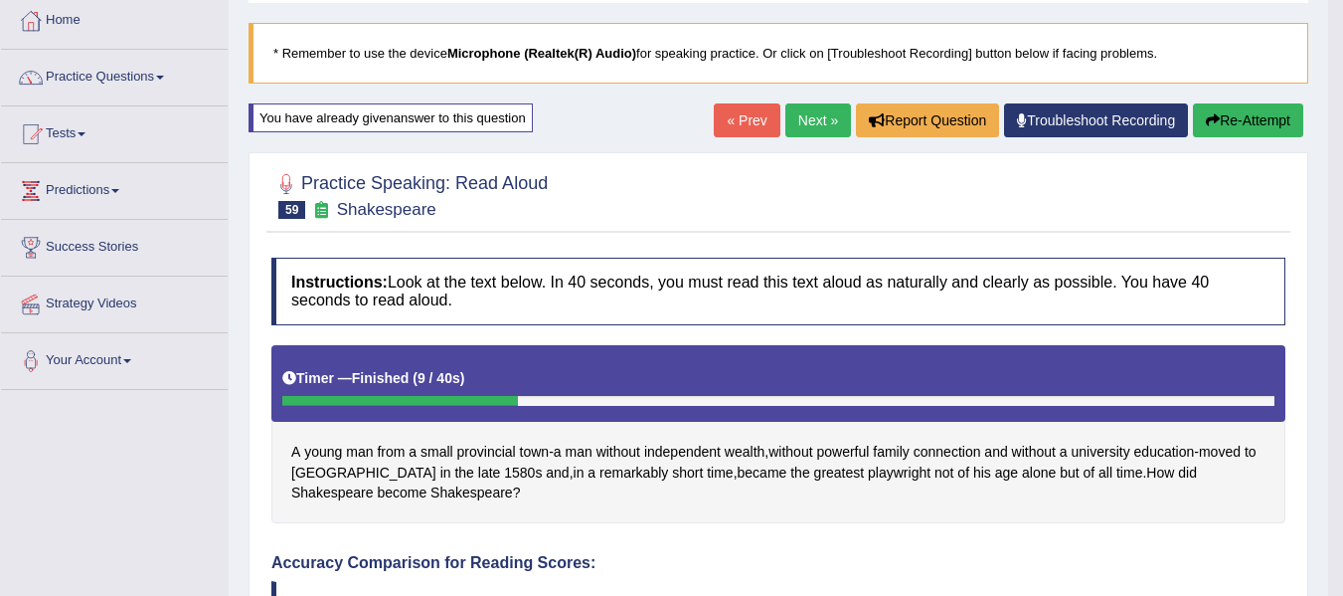
click at [1227, 125] on button "Re-Attempt" at bounding box center [1248, 120] width 110 height 34
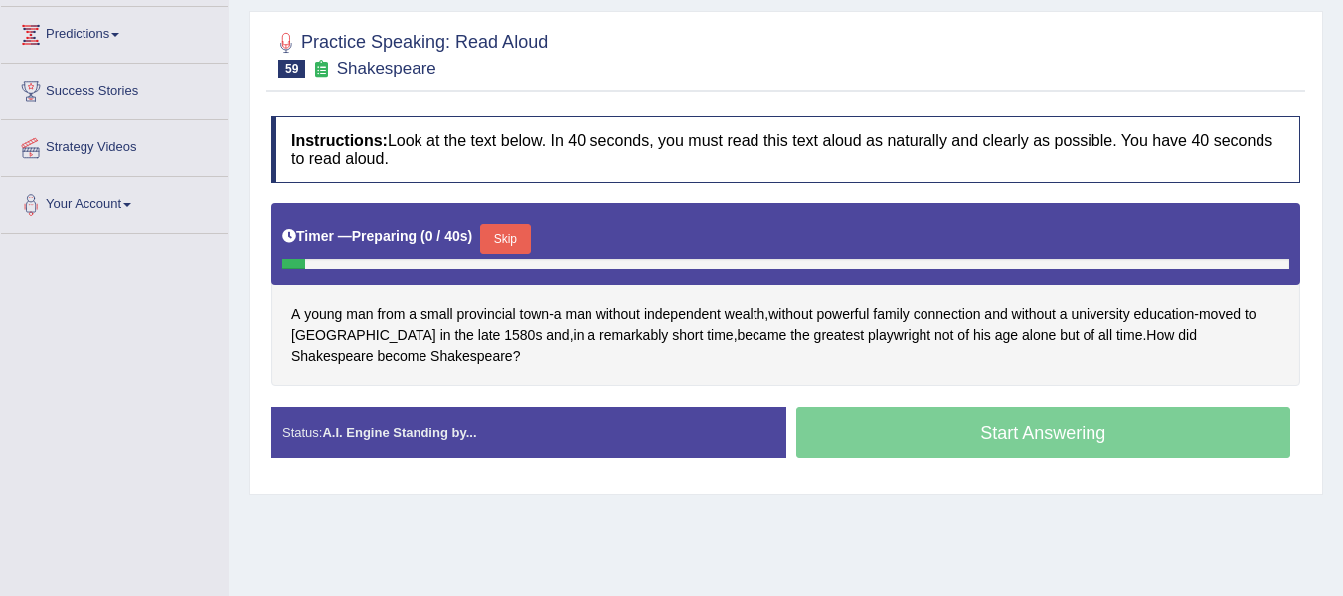
scroll to position [271, 0]
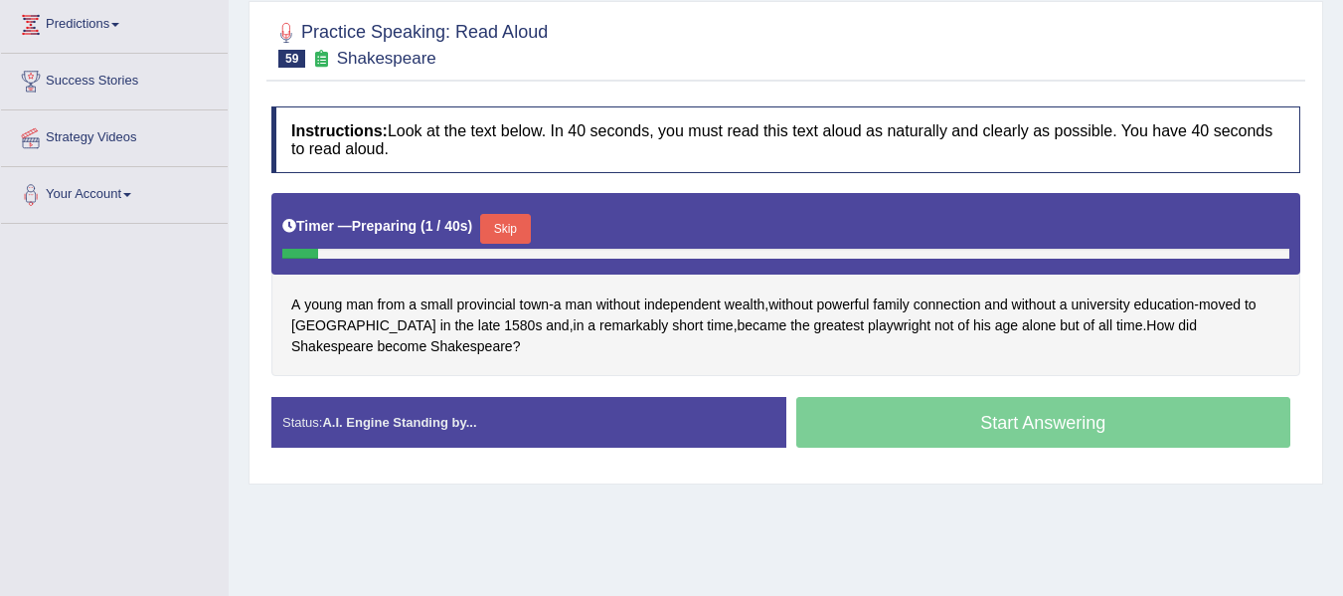
click at [509, 226] on button "Skip" at bounding box center [505, 229] width 50 height 30
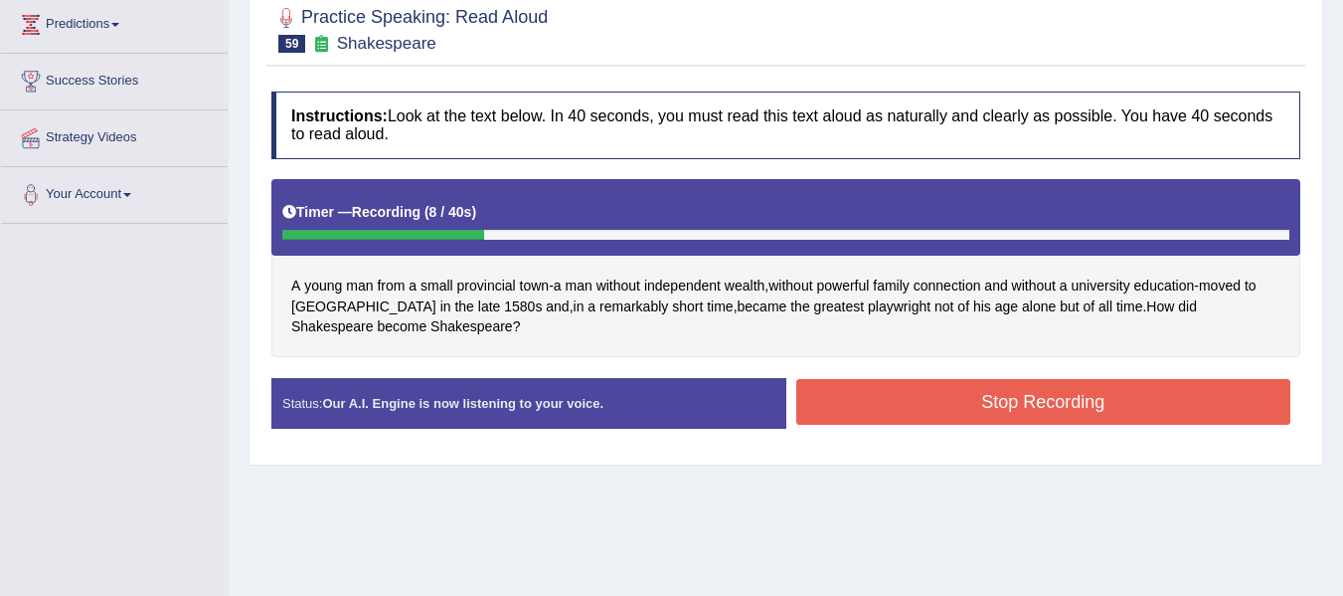
click at [895, 408] on button "Stop Recording" at bounding box center [1044, 402] width 495 height 46
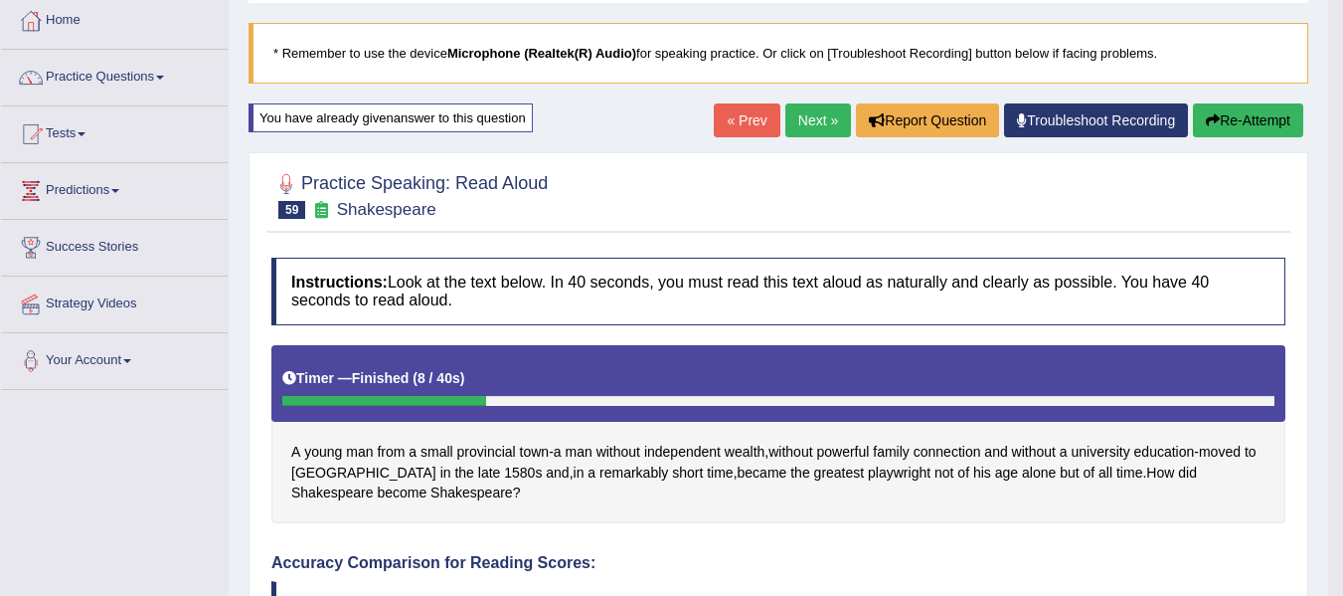
scroll to position [6, 0]
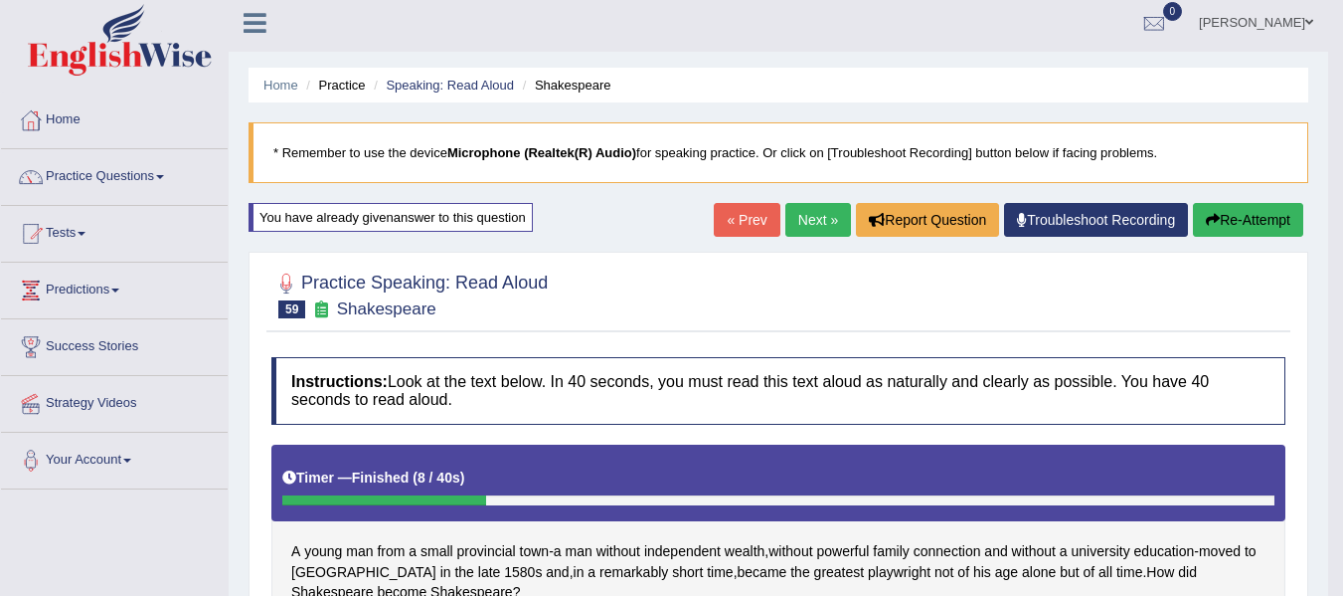
click at [1238, 219] on button "Re-Attempt" at bounding box center [1248, 220] width 110 height 34
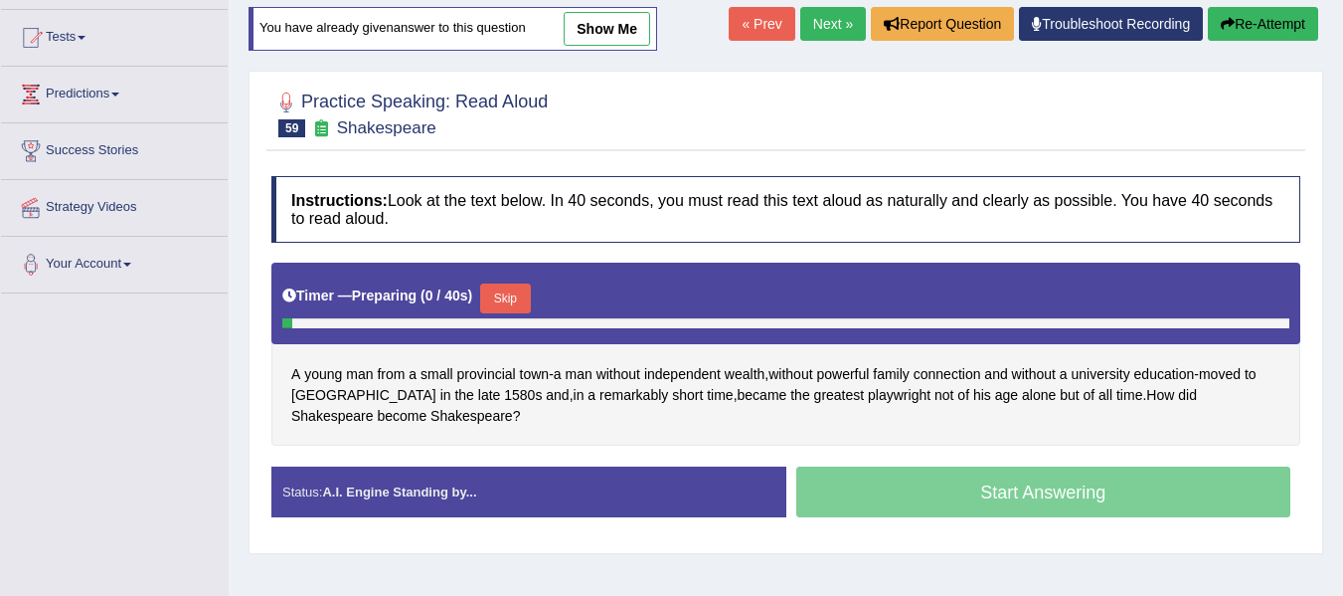
scroll to position [271, 0]
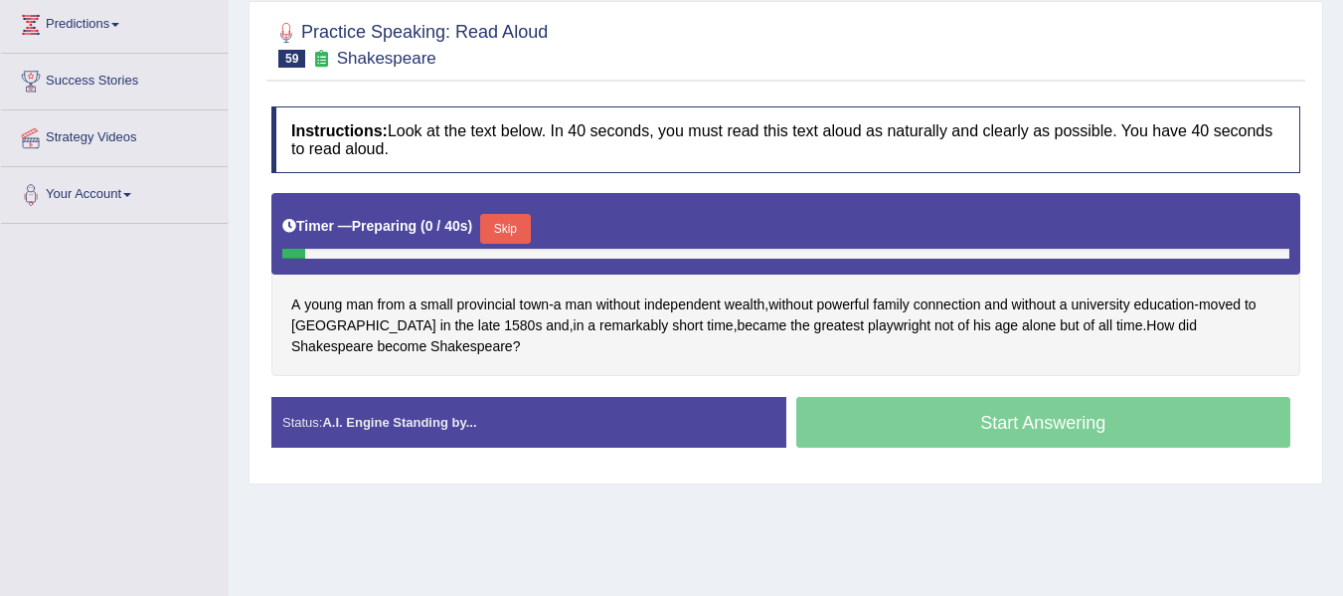
click at [502, 208] on div "Timer — Preparing ( 0 / 40s ) Skip" at bounding box center [785, 234] width 1029 height 82
click at [505, 228] on button "Skip" at bounding box center [505, 229] width 50 height 30
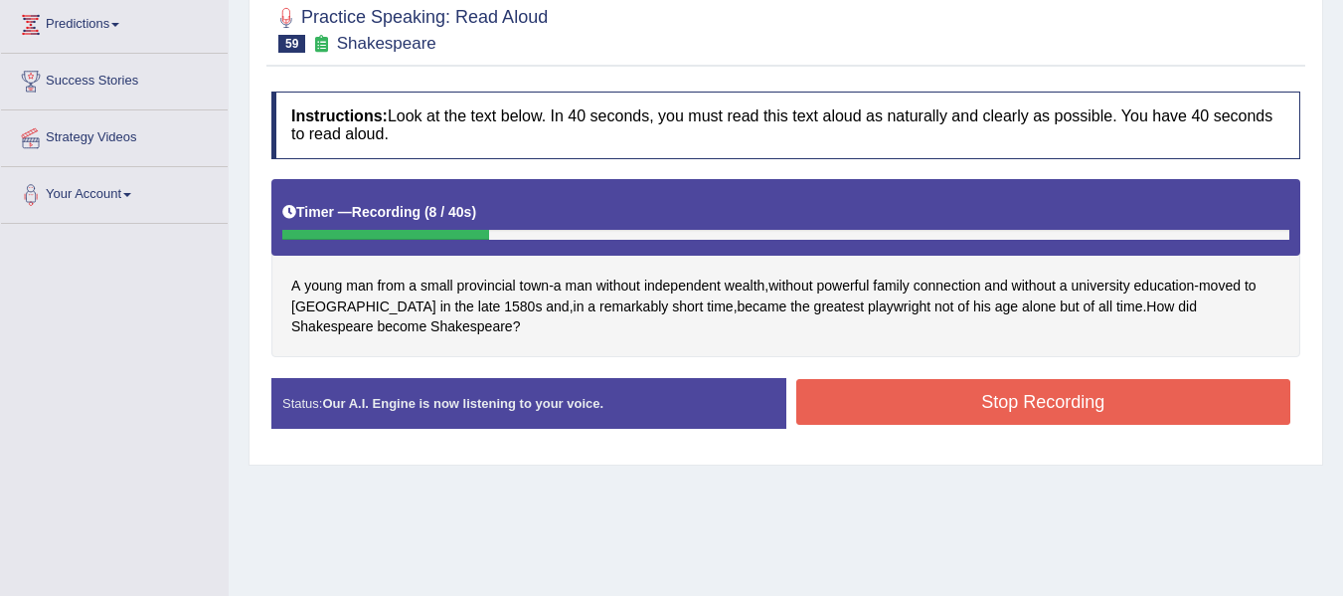
click at [844, 401] on button "Stop Recording" at bounding box center [1044, 402] width 495 height 46
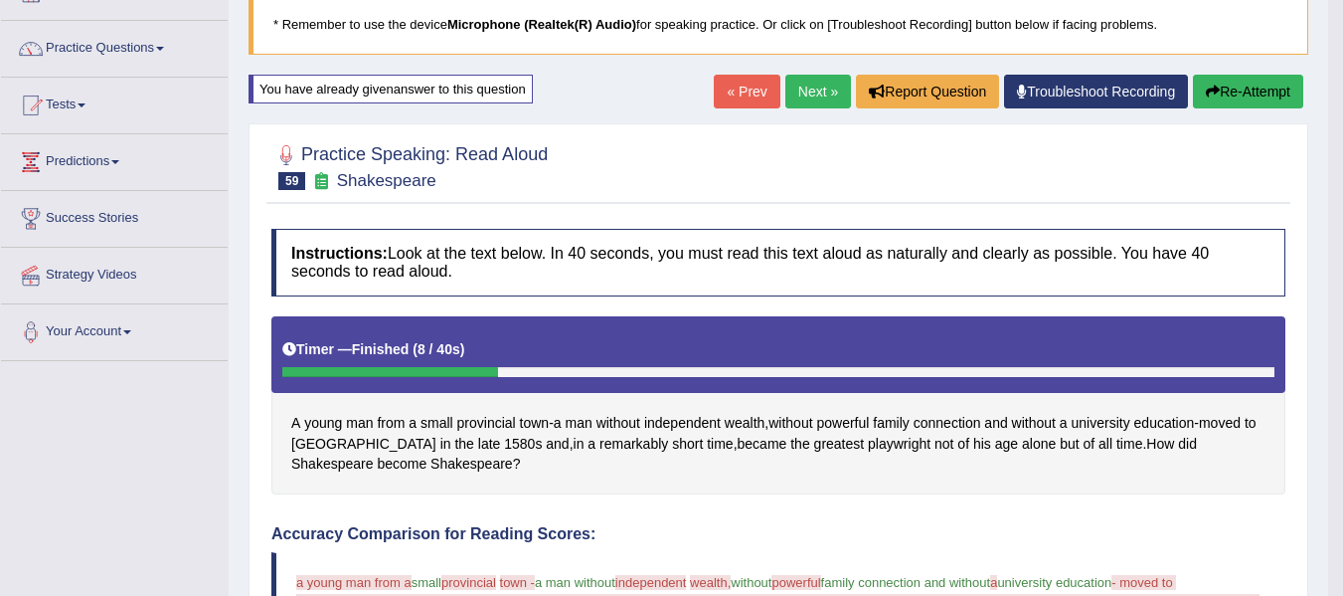
scroll to position [73, 0]
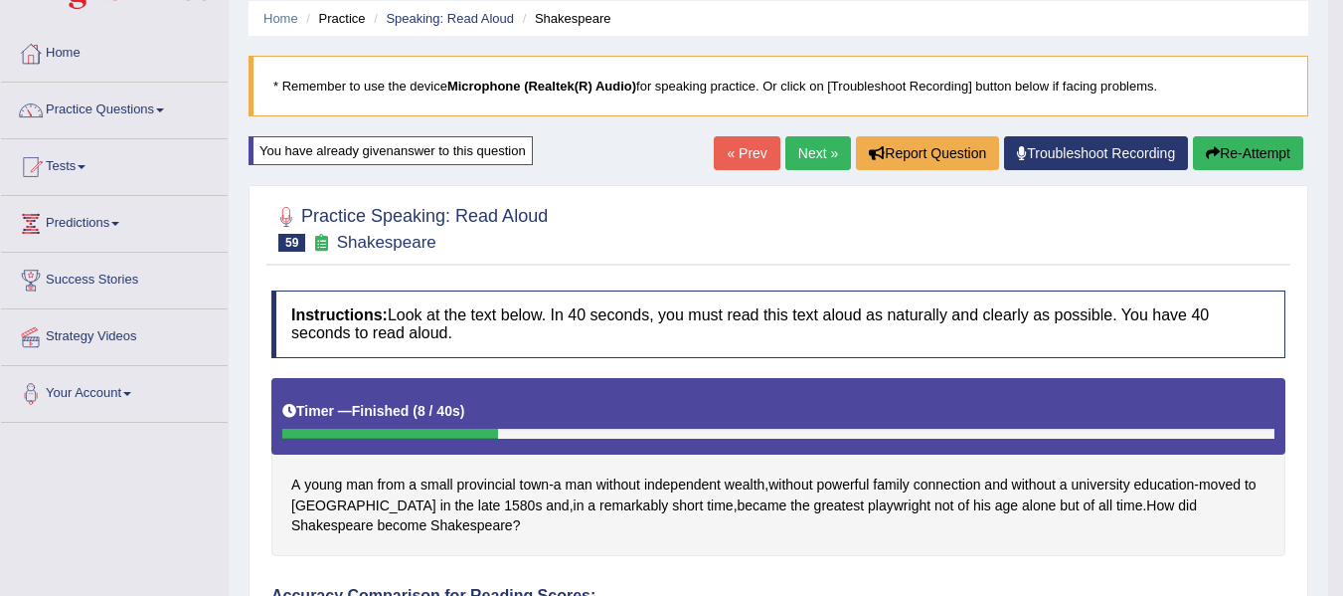
click at [1254, 146] on button "Re-Attempt" at bounding box center [1248, 153] width 110 height 34
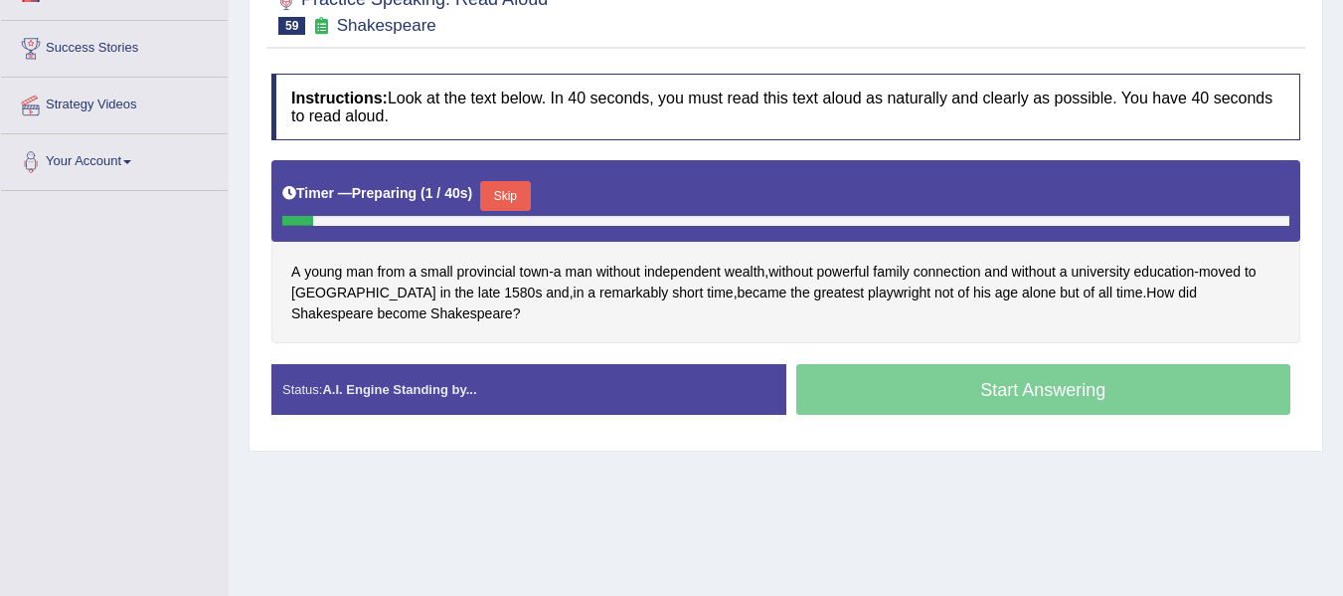
click at [518, 186] on button "Skip" at bounding box center [505, 196] width 50 height 30
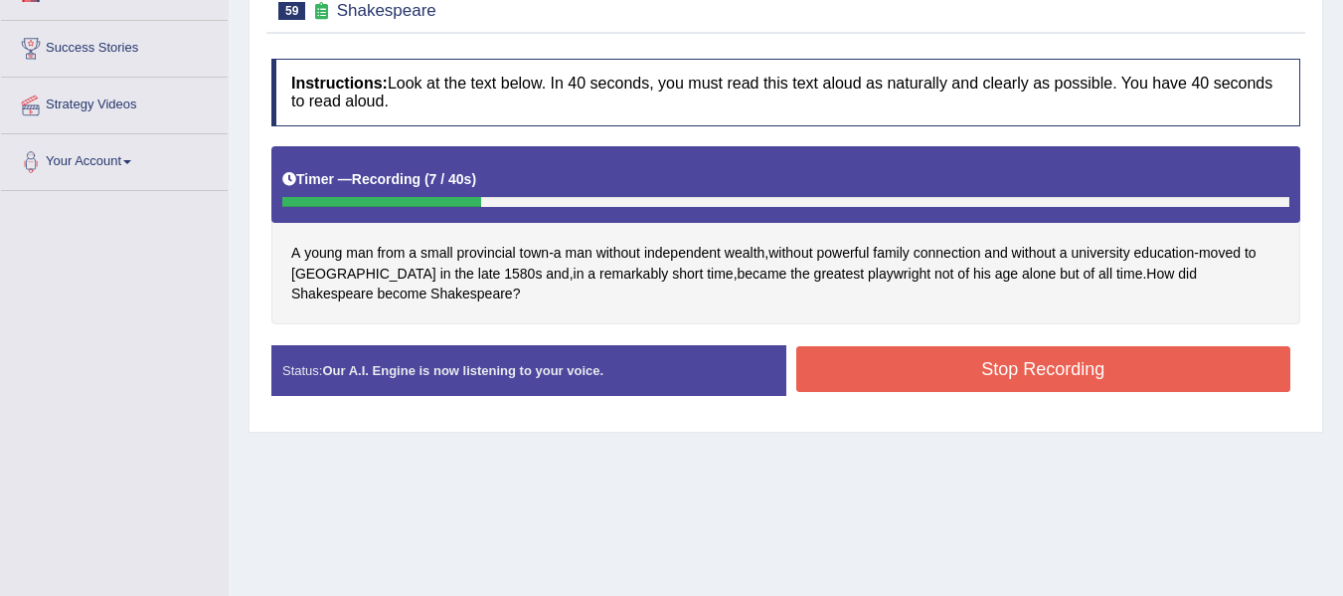
click at [1023, 362] on button "Stop Recording" at bounding box center [1044, 369] width 495 height 46
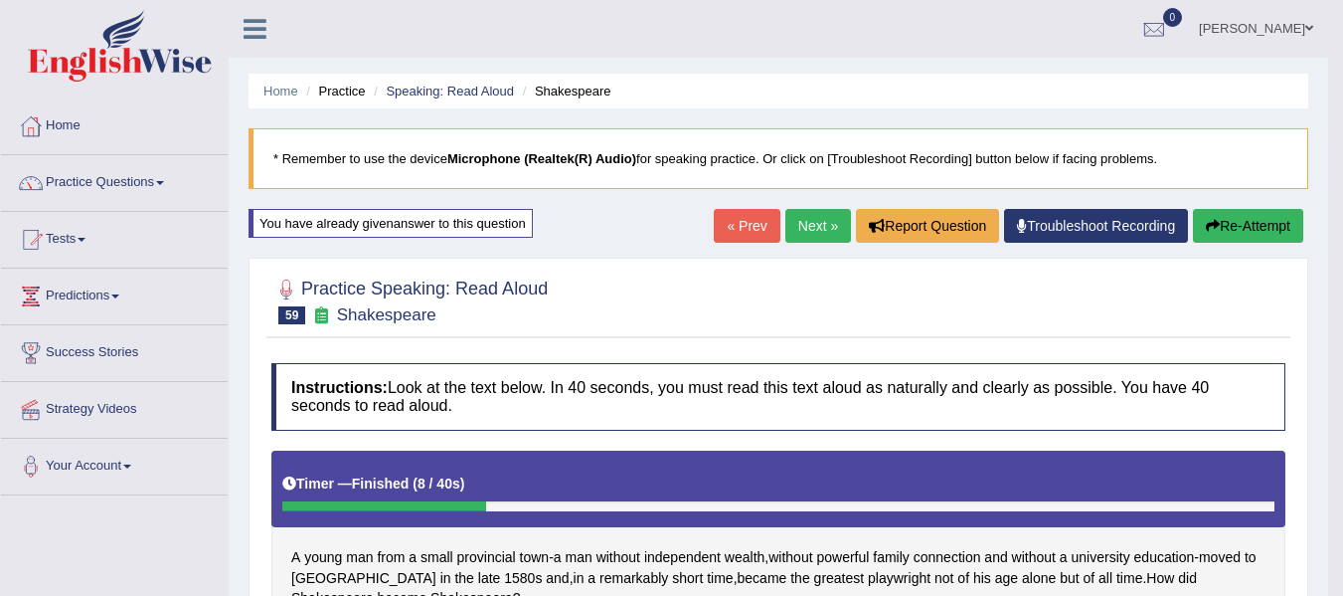
click at [812, 227] on link "Next »" at bounding box center [819, 226] width 66 height 34
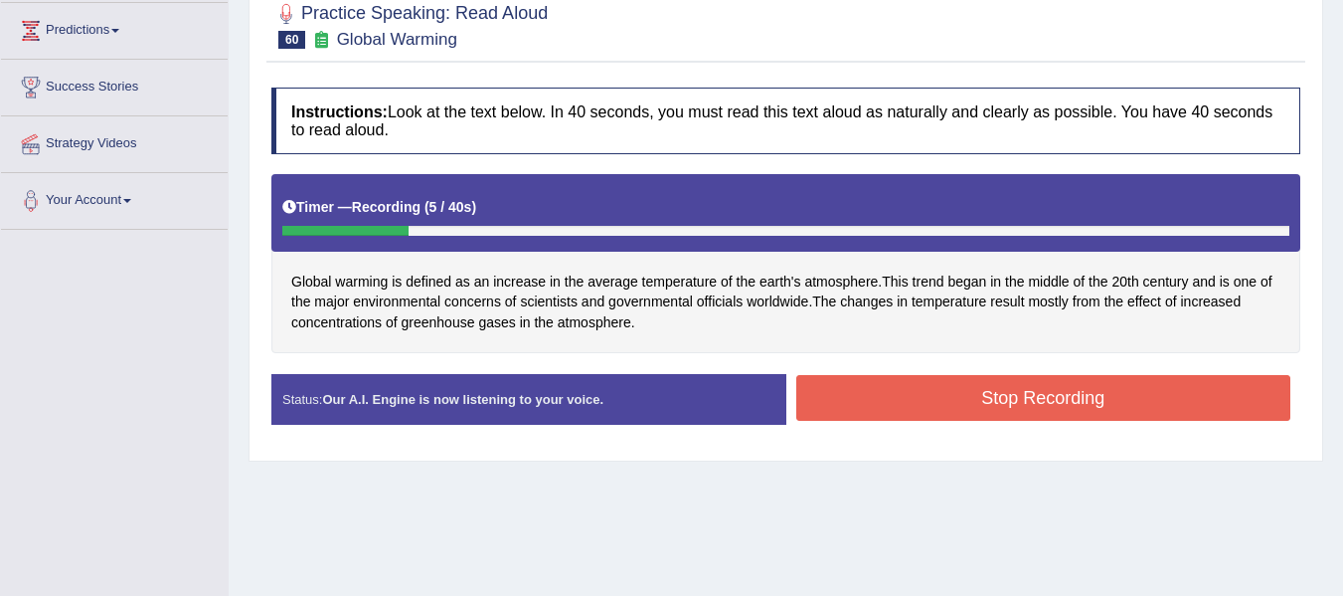
click at [909, 407] on button "Stop Recording" at bounding box center [1044, 398] width 495 height 46
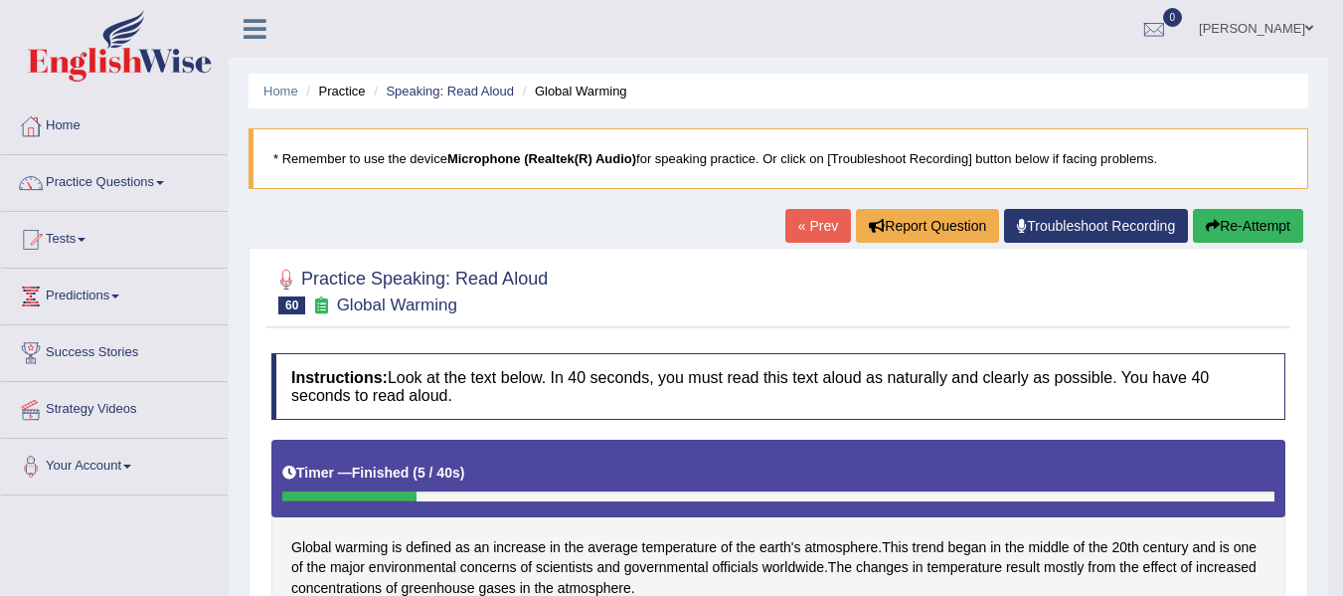
click at [1245, 226] on button "Re-Attempt" at bounding box center [1248, 226] width 110 height 34
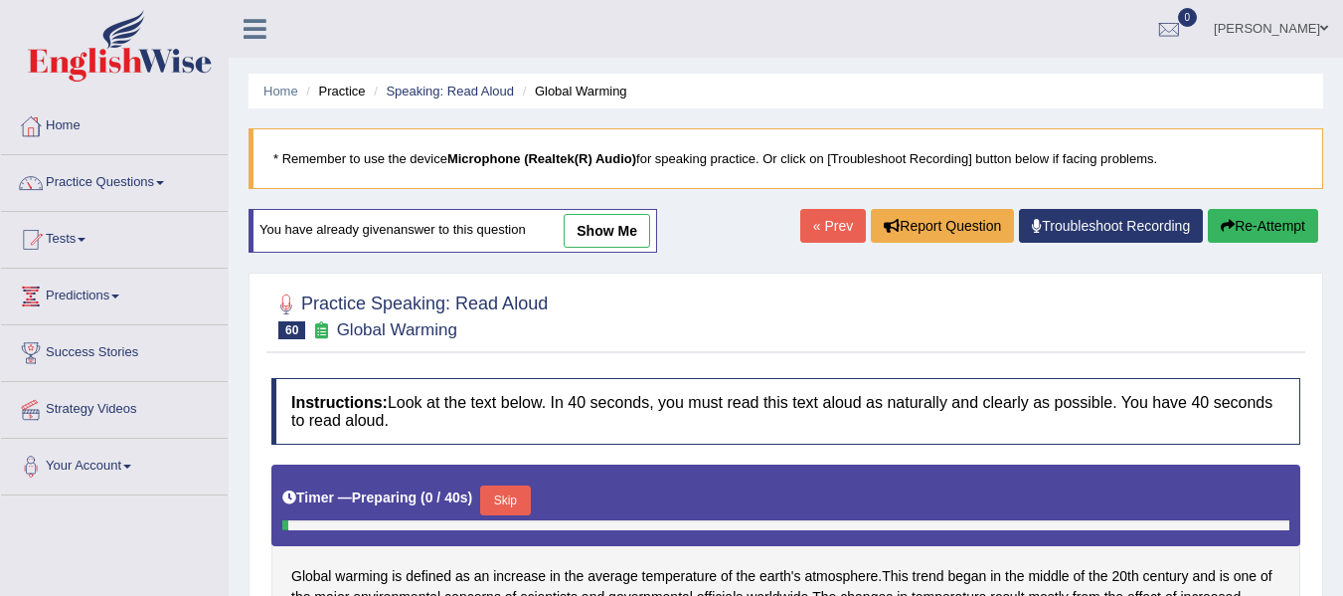
click at [510, 378] on h4 "Instructions: Look at the text below. In 40 seconds, you must read this text al…" at bounding box center [785, 411] width 1029 height 67
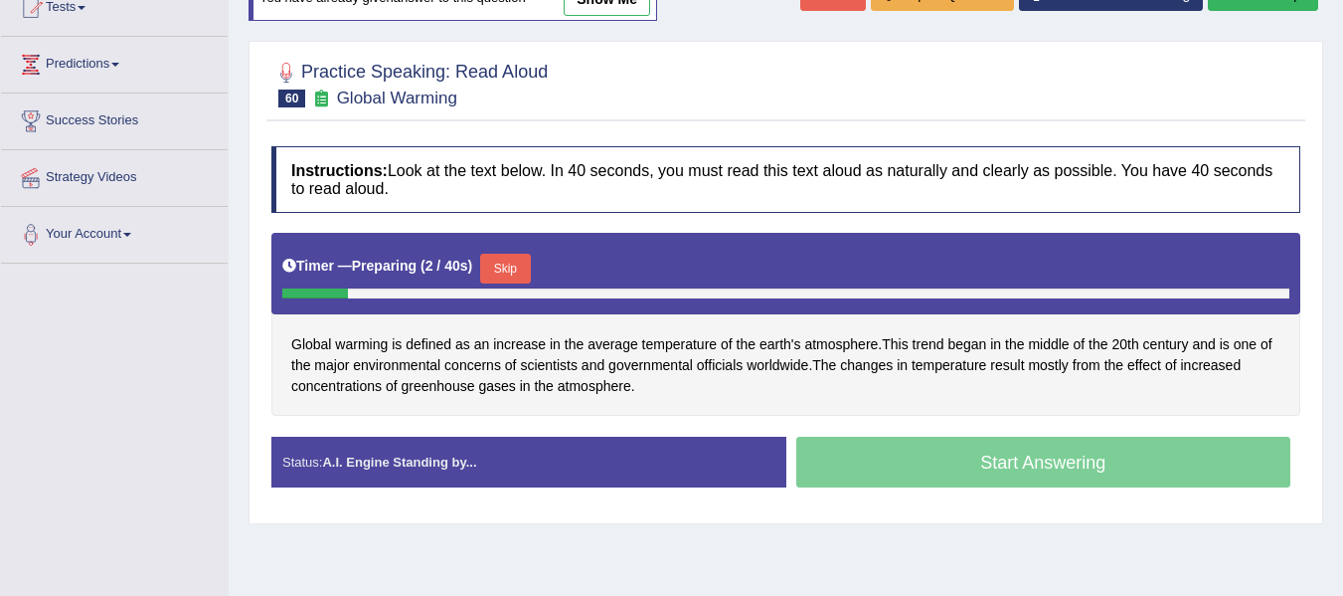
click at [515, 267] on button "Skip" at bounding box center [505, 269] width 50 height 30
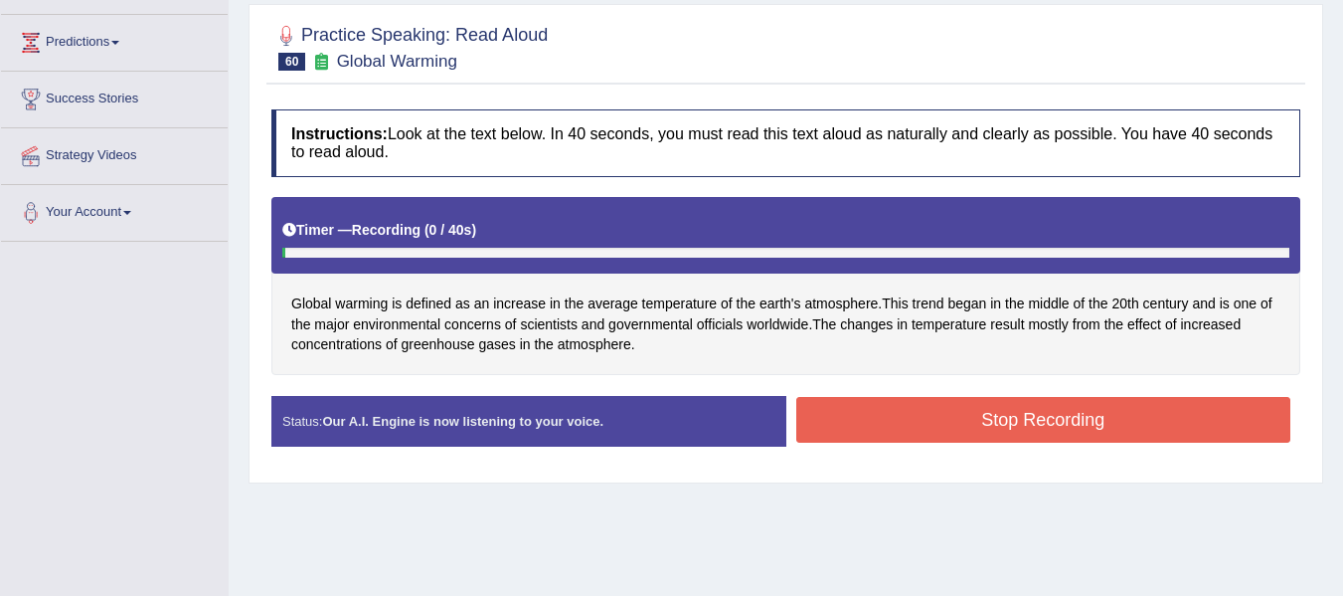
scroll to position [266, 0]
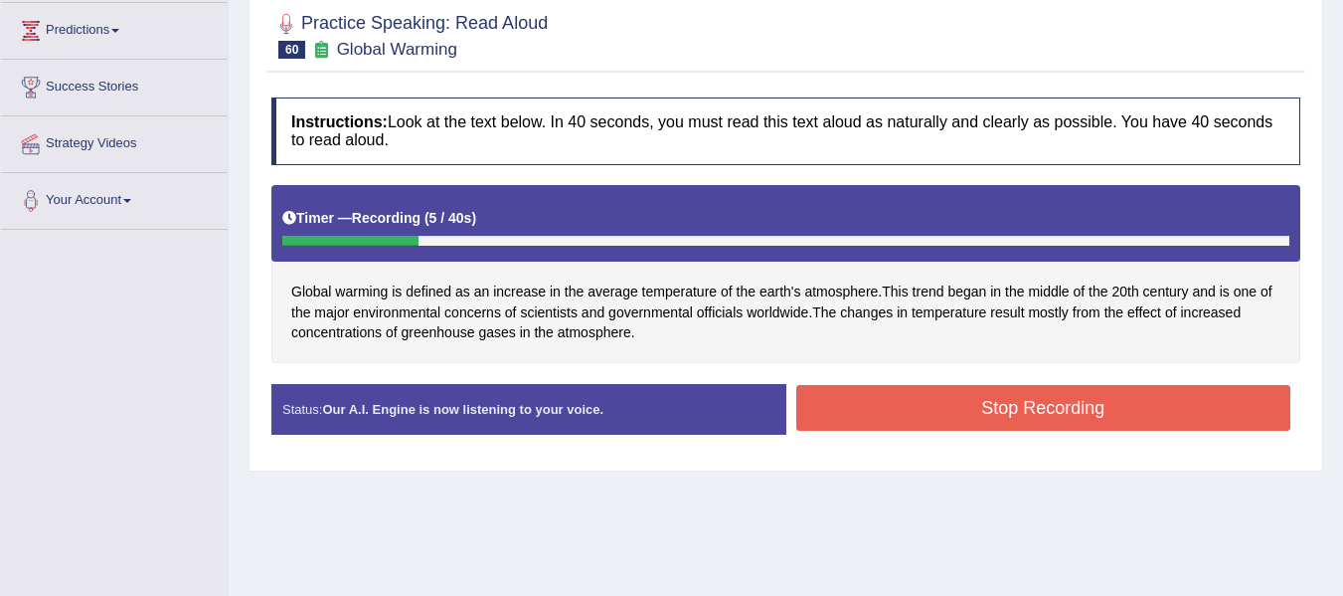
click at [879, 393] on button "Stop Recording" at bounding box center [1044, 408] width 495 height 46
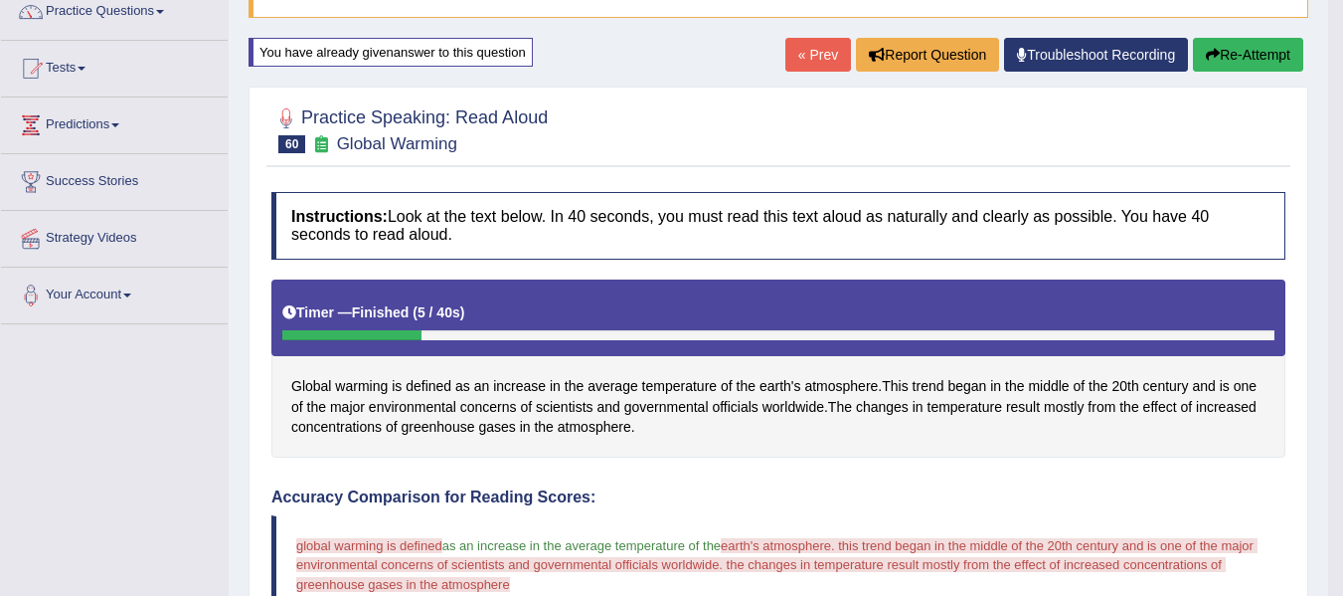
scroll to position [67, 0]
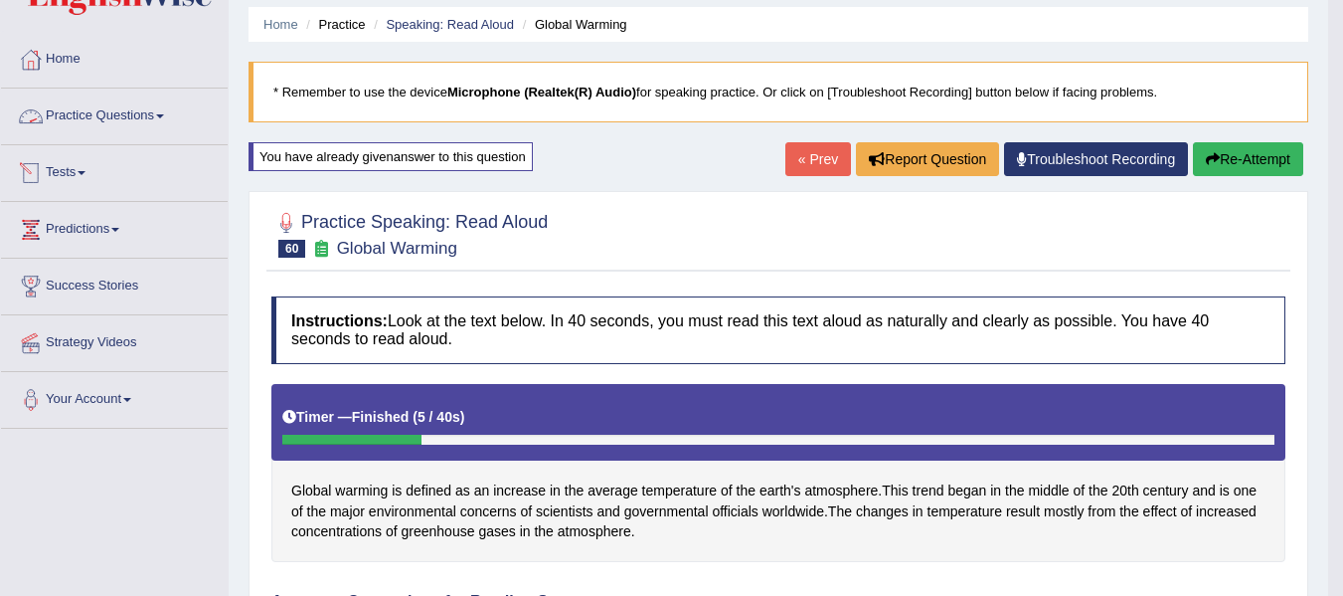
click at [129, 118] on link "Practice Questions" at bounding box center [114, 114] width 227 height 50
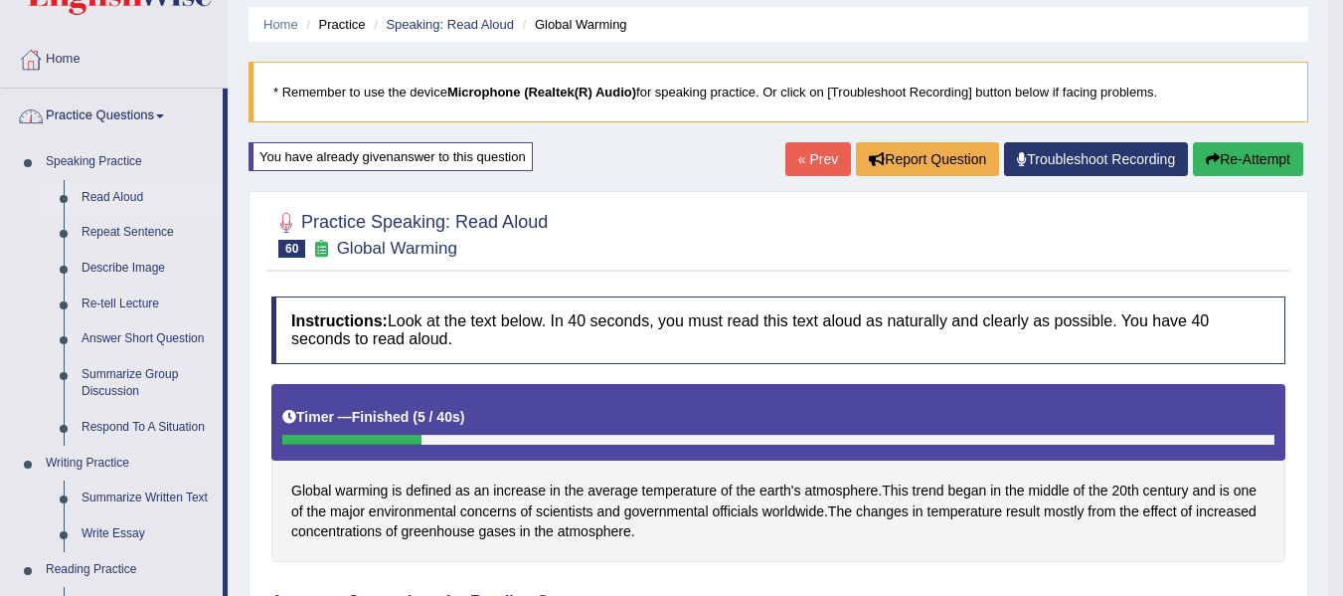
click at [108, 183] on link "Read Aloud" at bounding box center [148, 198] width 150 height 36
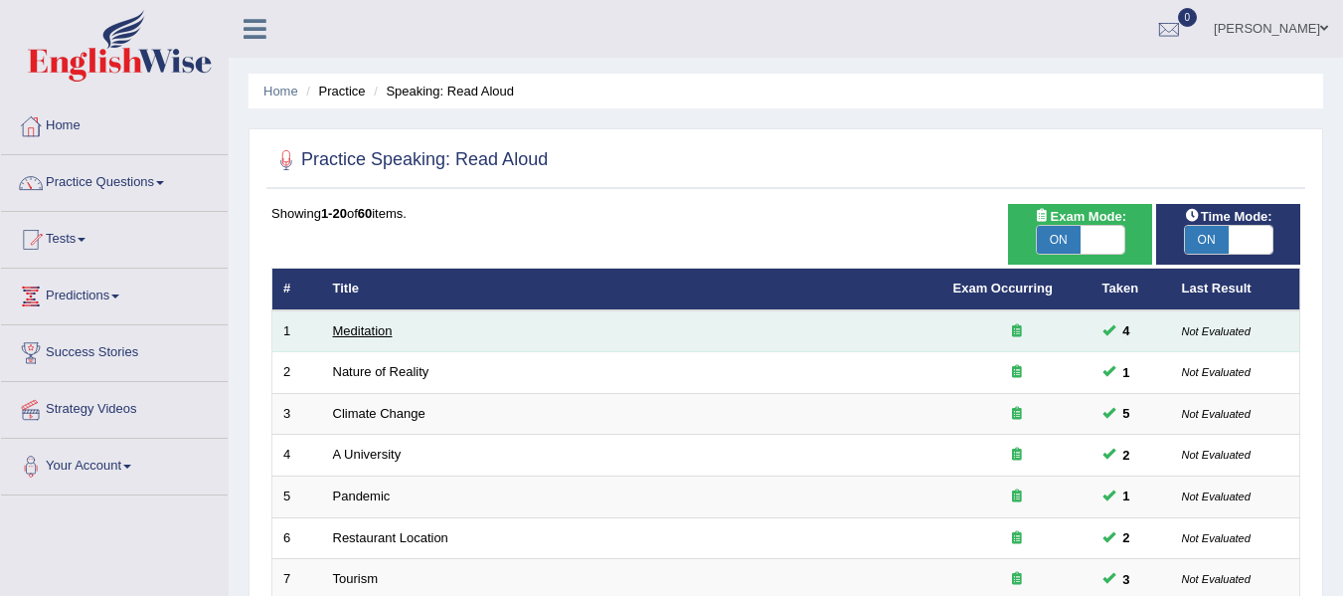
click at [349, 330] on link "Meditation" at bounding box center [363, 330] width 60 height 15
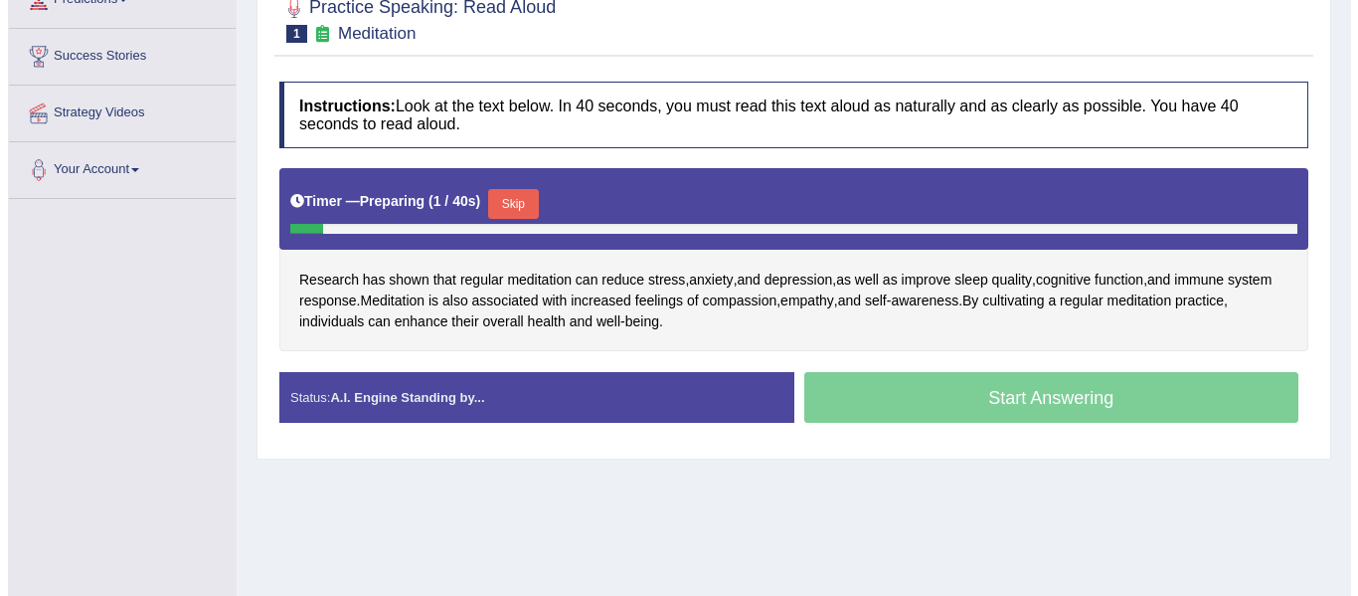
scroll to position [298, 0]
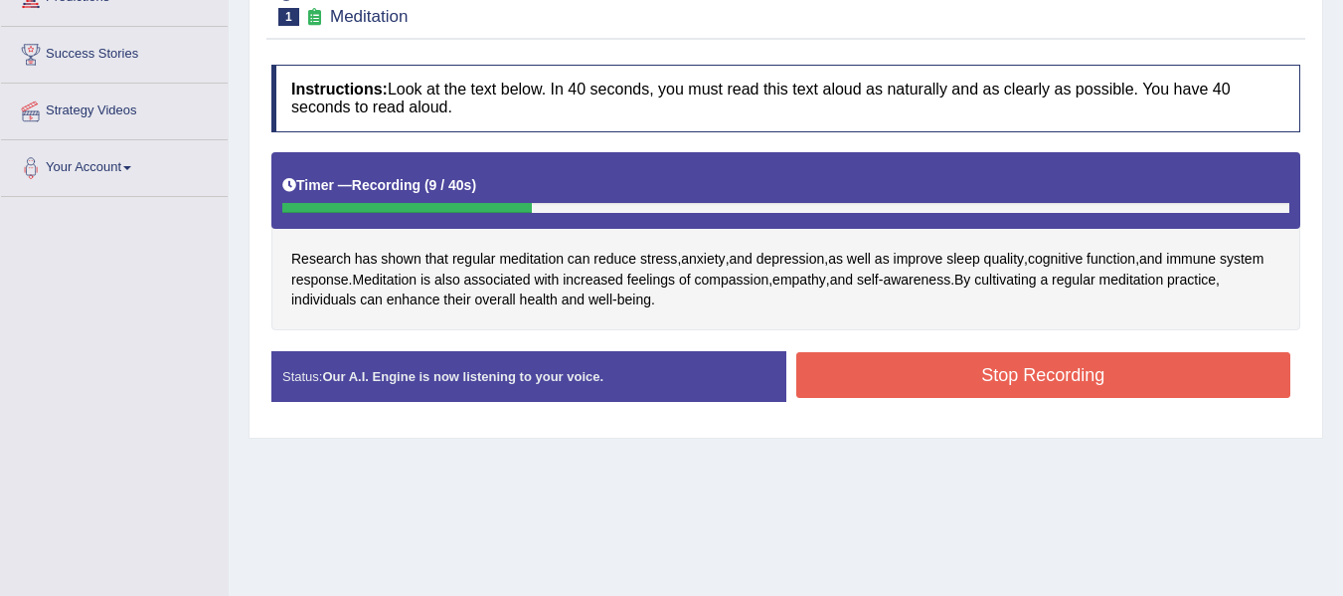
drag, startPoint x: 946, startPoint y: 378, endPoint x: 954, endPoint y: 369, distance: 12.0
click at [951, 372] on button "Stop Recording" at bounding box center [1044, 375] width 495 height 46
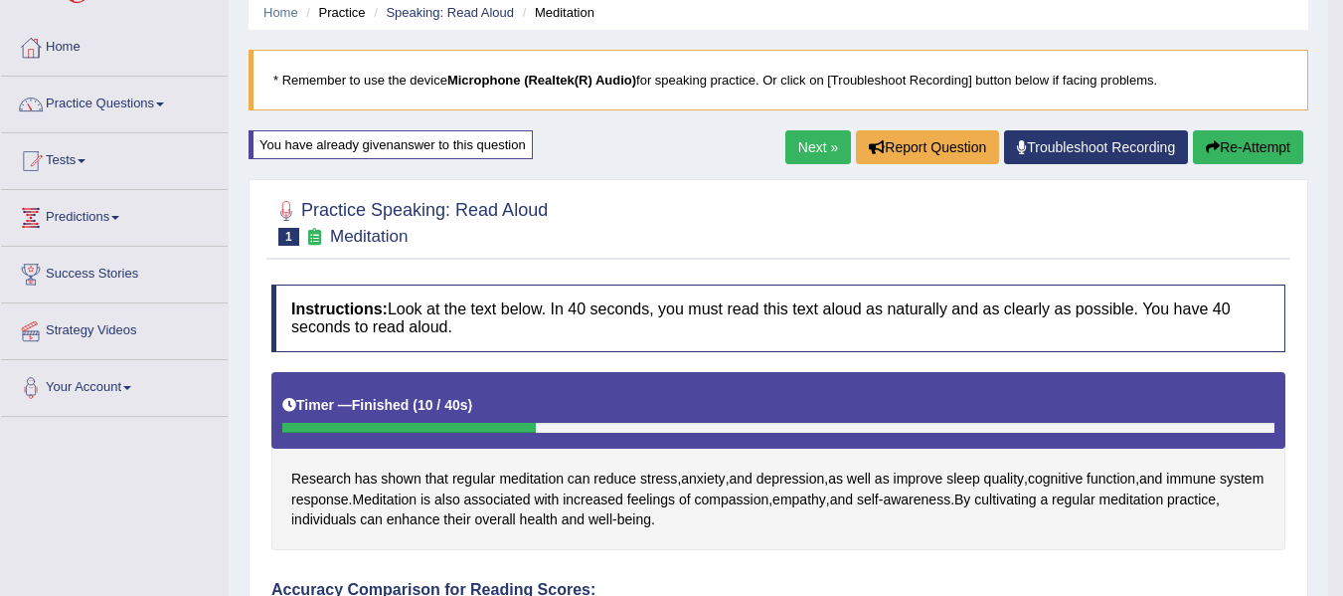
scroll to position [67, 0]
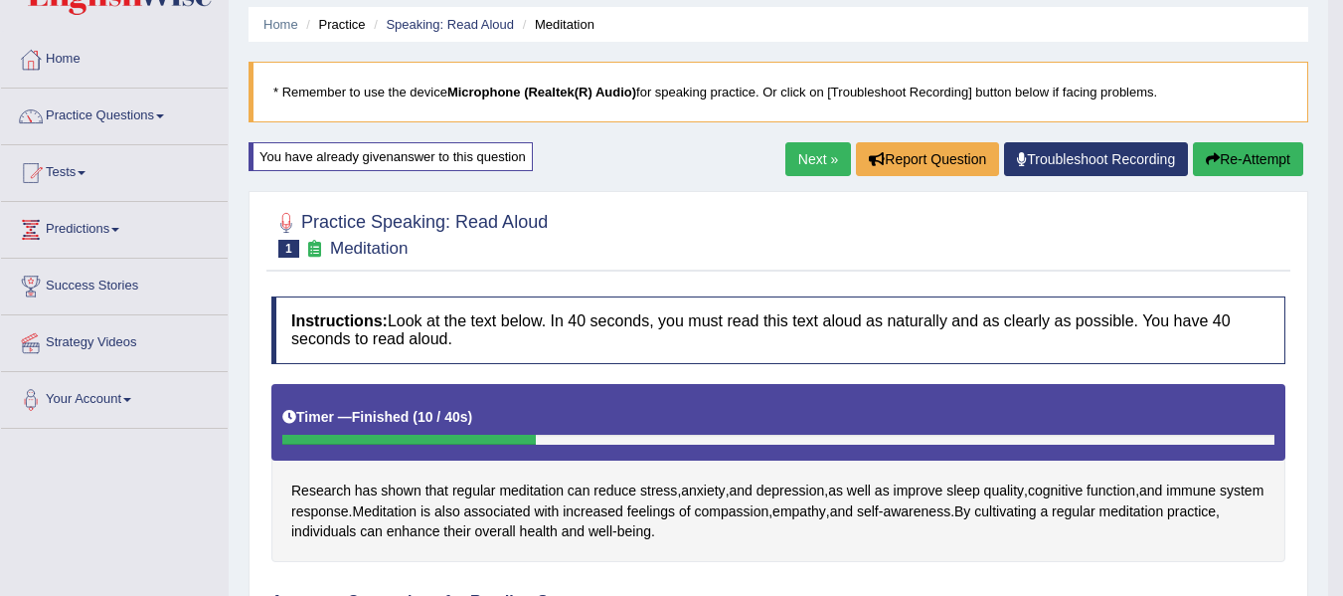
click at [1228, 149] on button "Re-Attempt" at bounding box center [1248, 159] width 110 height 34
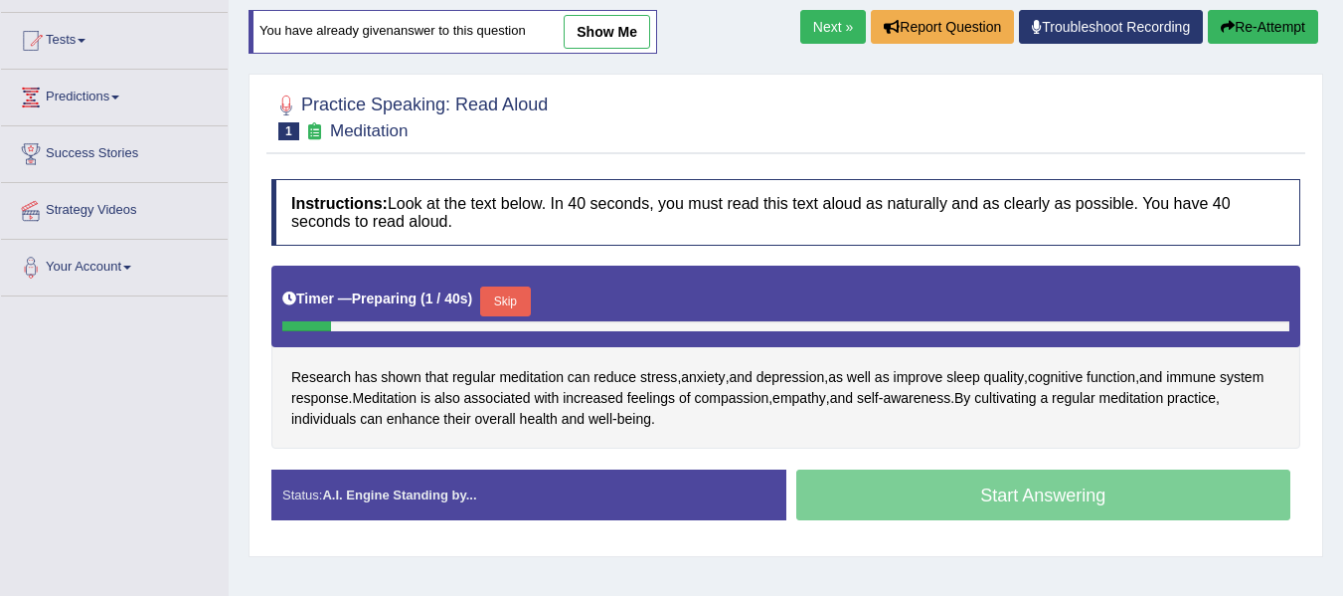
click at [523, 288] on button "Skip" at bounding box center [505, 301] width 50 height 30
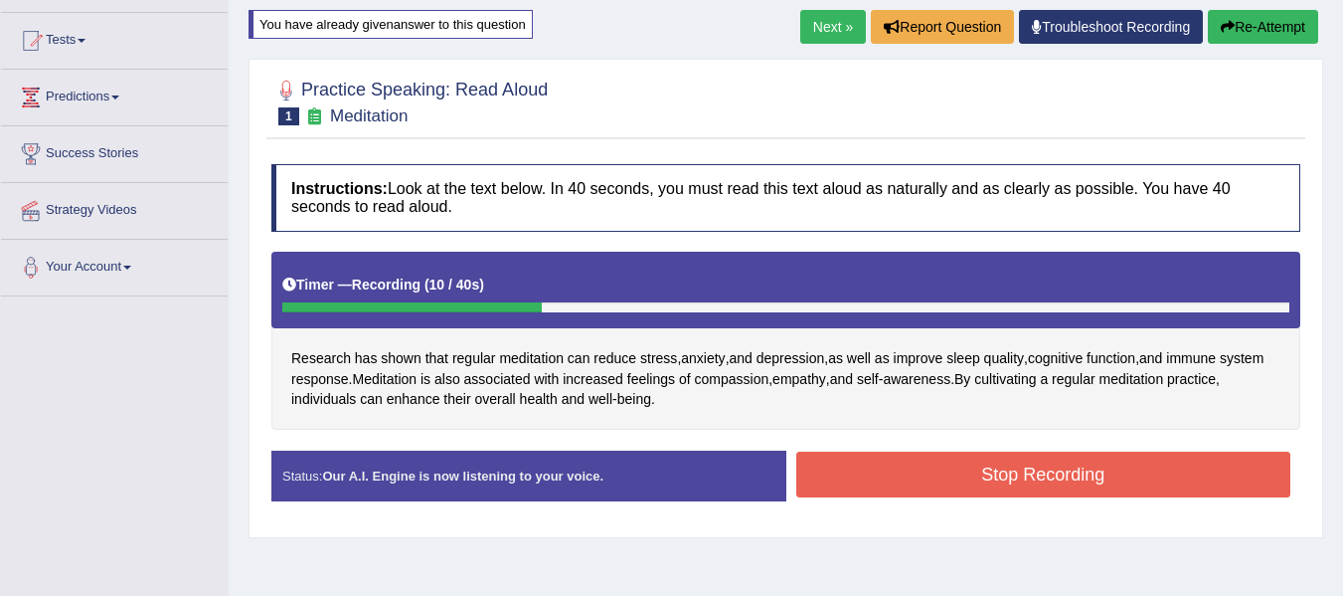
click at [894, 477] on button "Stop Recording" at bounding box center [1044, 474] width 495 height 46
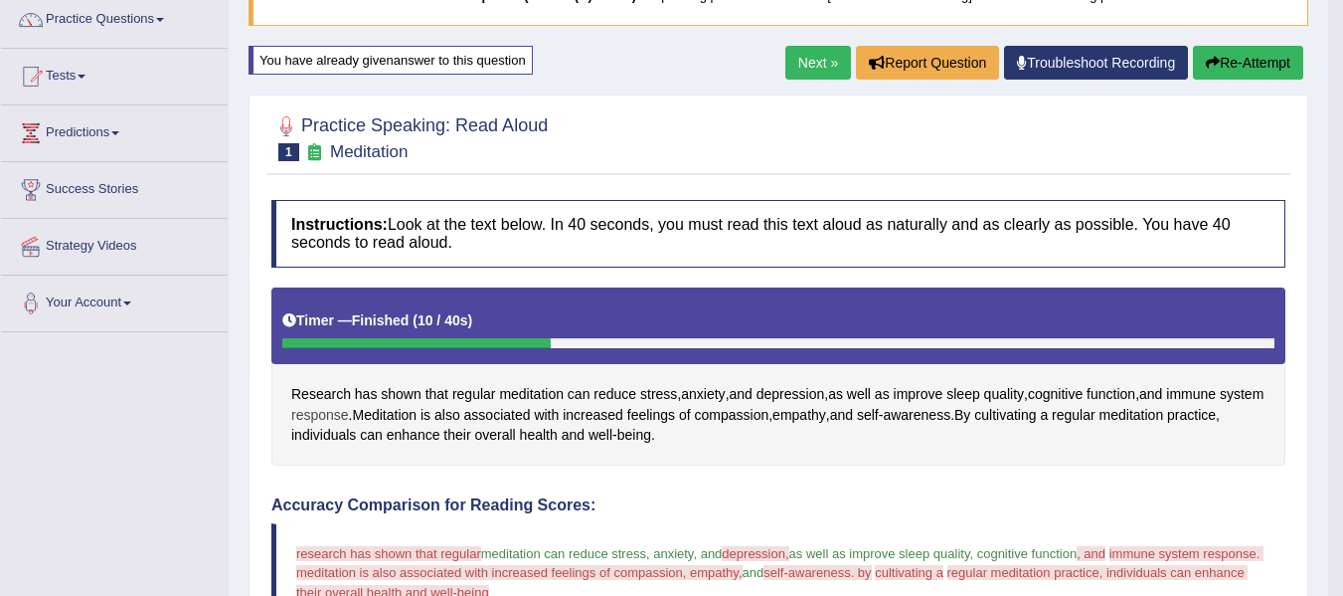
scroll to position [99, 0]
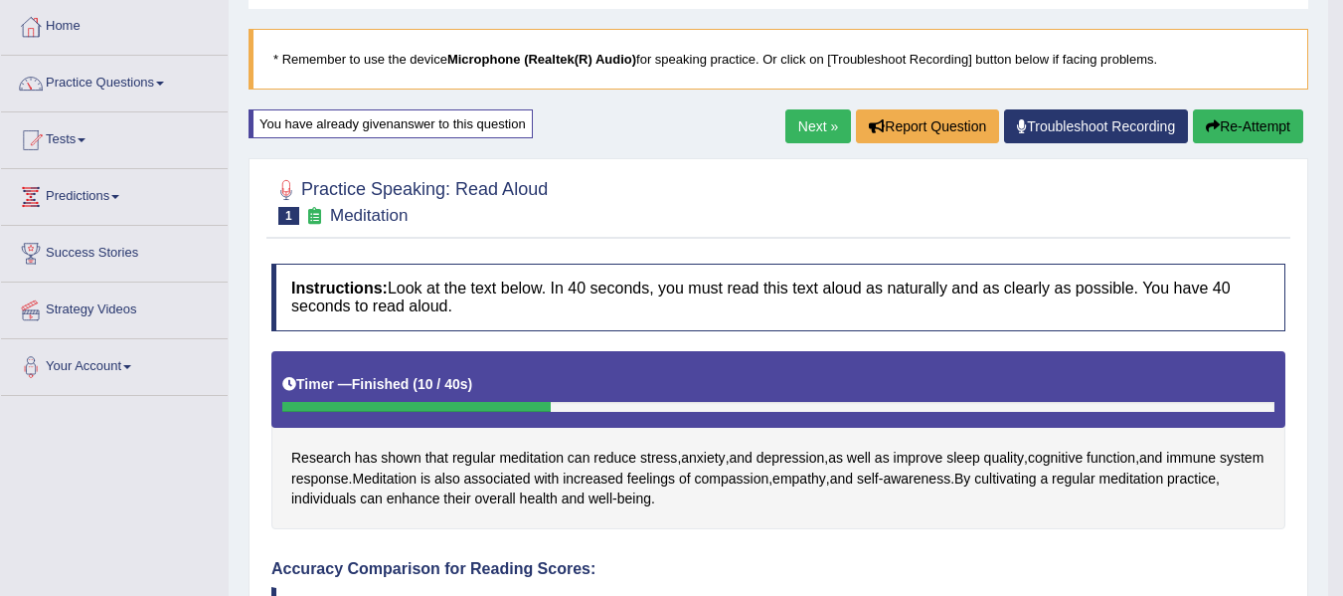
click at [1245, 119] on button "Re-Attempt" at bounding box center [1248, 126] width 110 height 34
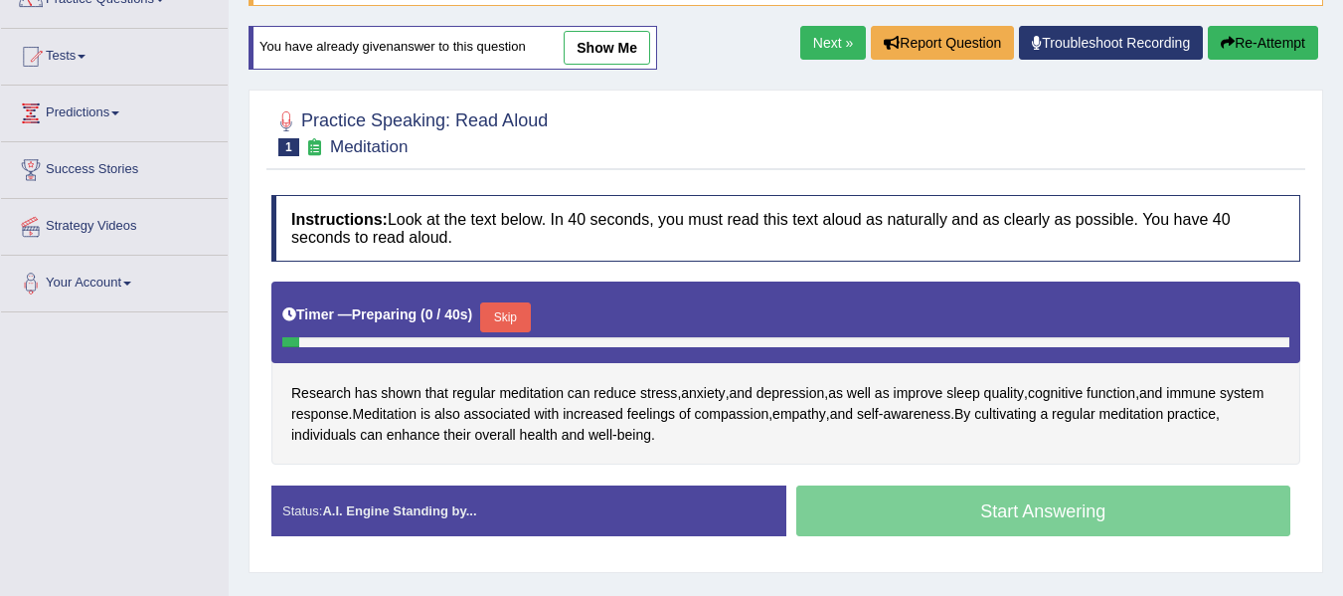
scroll to position [298, 0]
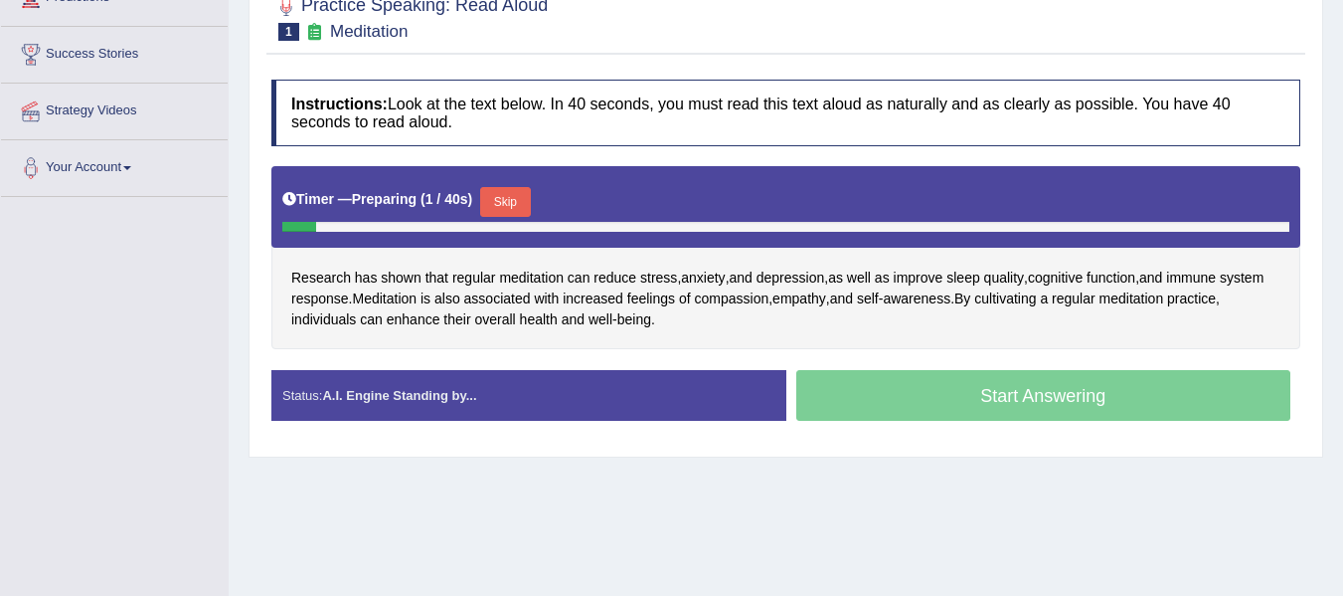
click at [501, 206] on button "Skip" at bounding box center [505, 202] width 50 height 30
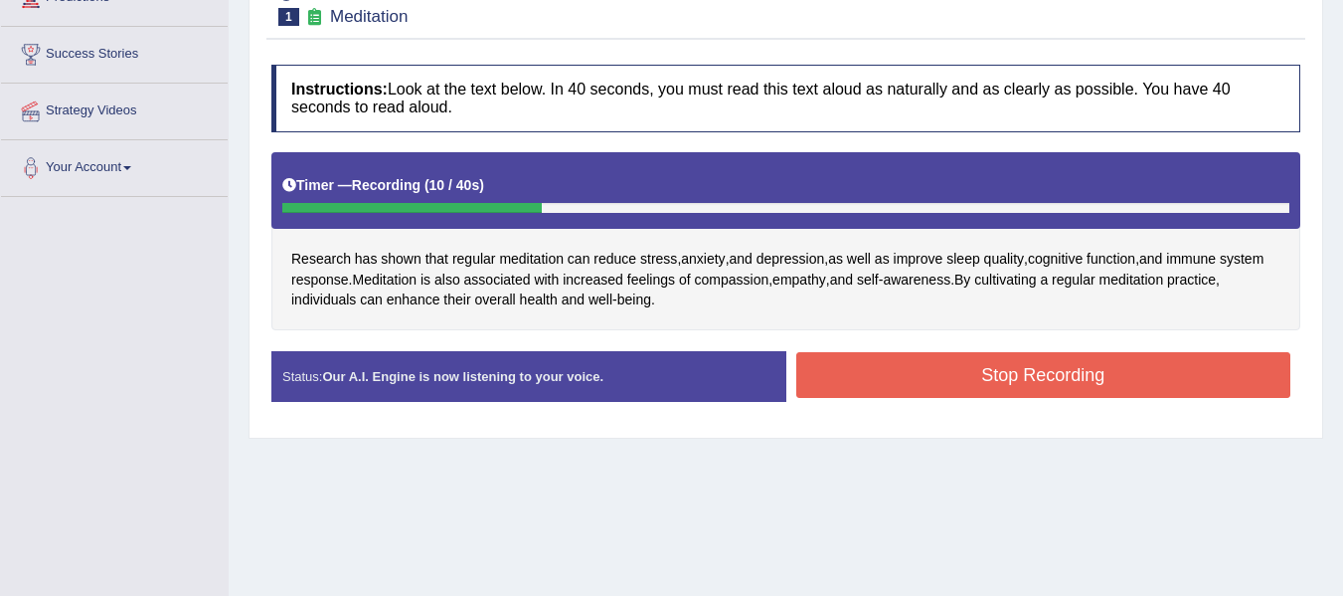
click at [899, 368] on button "Stop Recording" at bounding box center [1044, 375] width 495 height 46
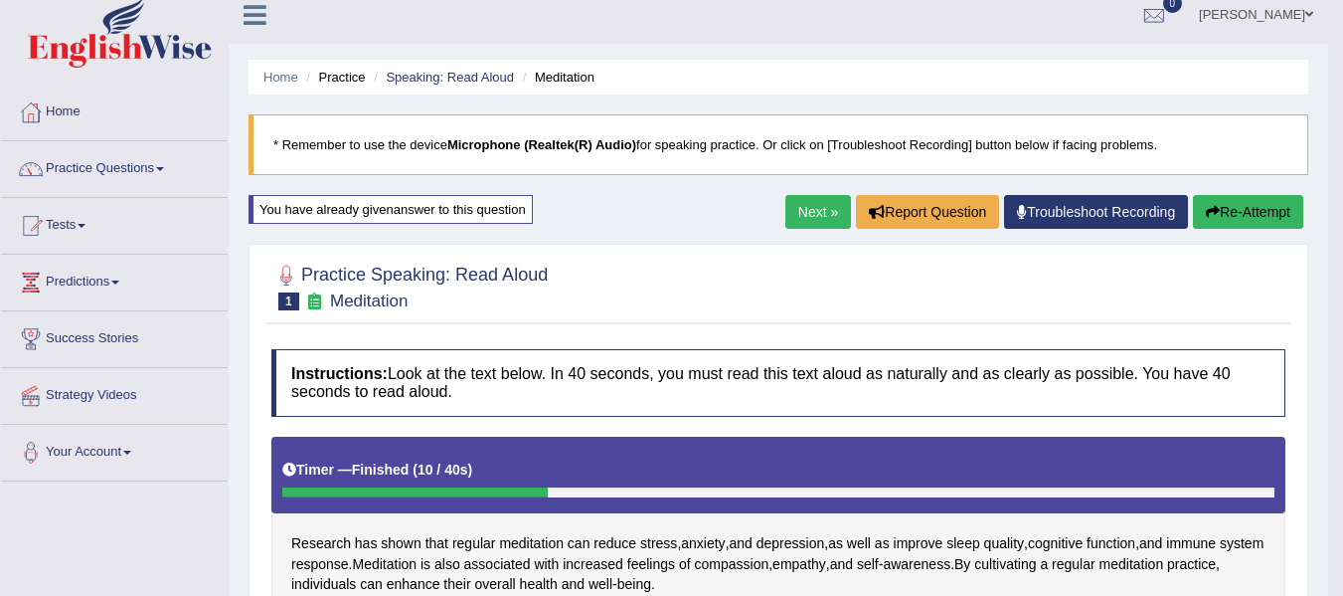
scroll to position [0, 0]
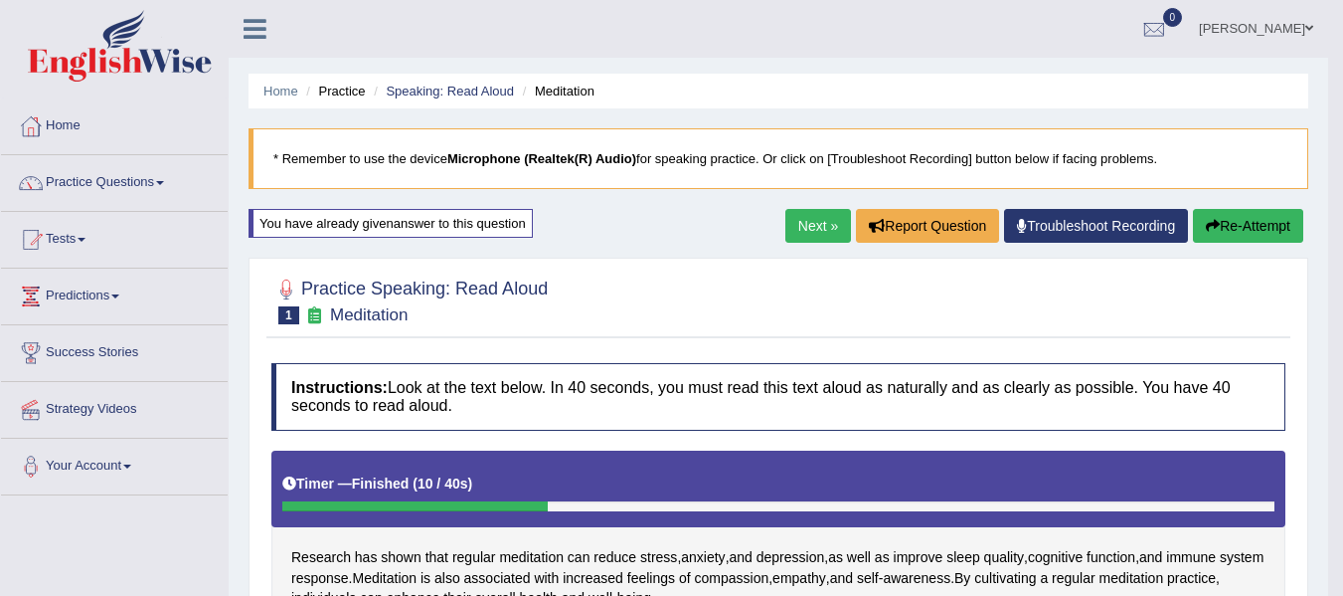
click at [1229, 230] on button "Re-Attempt" at bounding box center [1248, 226] width 110 height 34
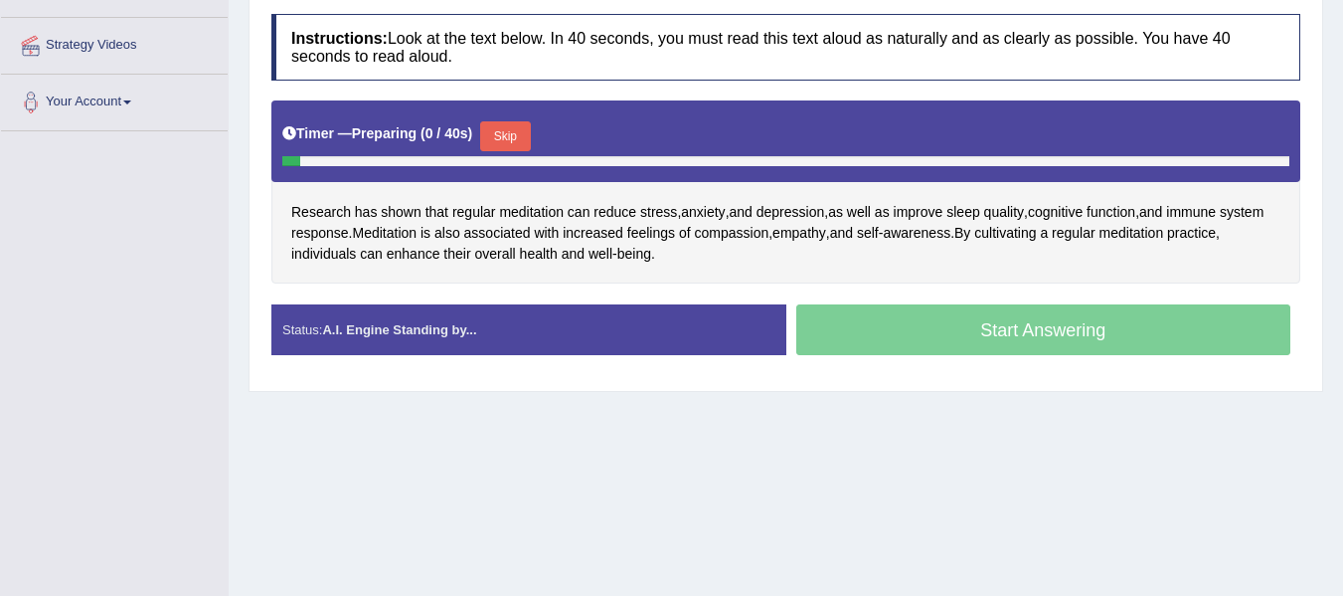
scroll to position [365, 0]
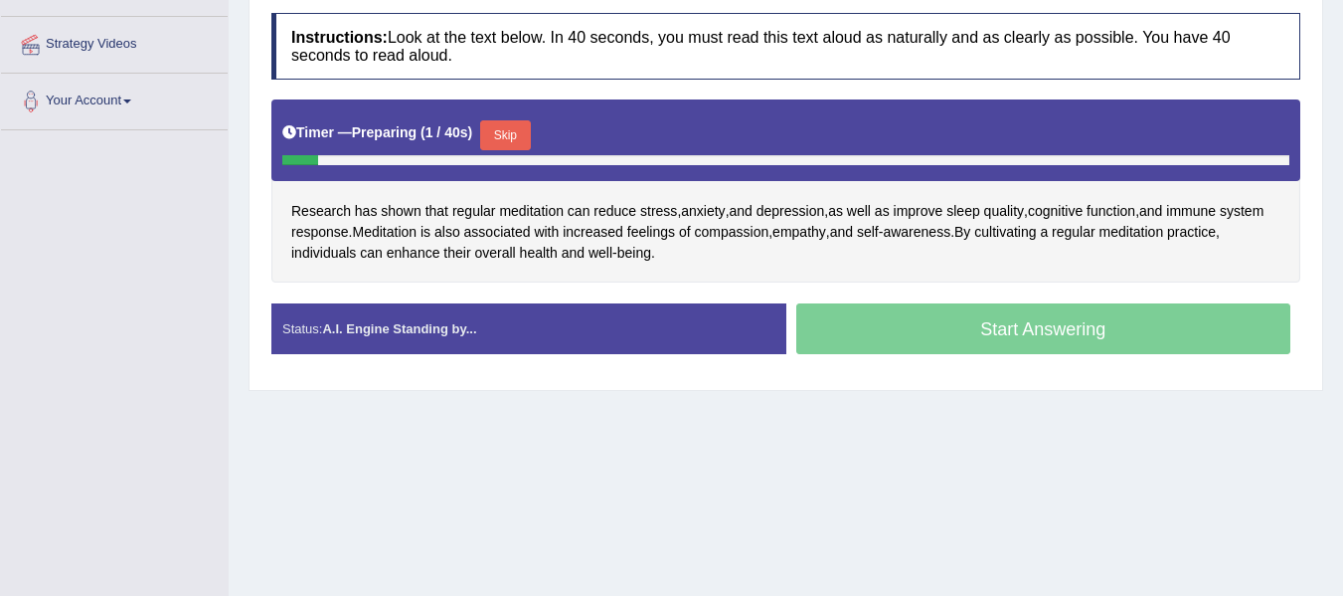
click at [502, 136] on button "Skip" at bounding box center [505, 135] width 50 height 30
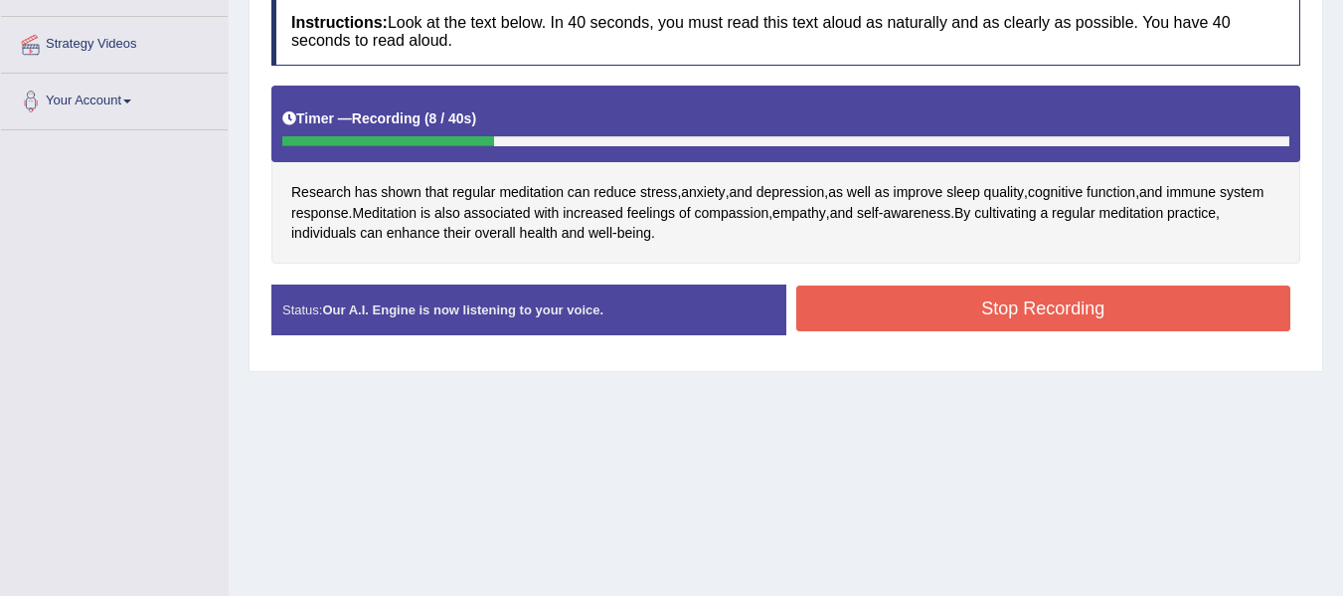
click at [909, 313] on button "Stop Recording" at bounding box center [1044, 308] width 495 height 46
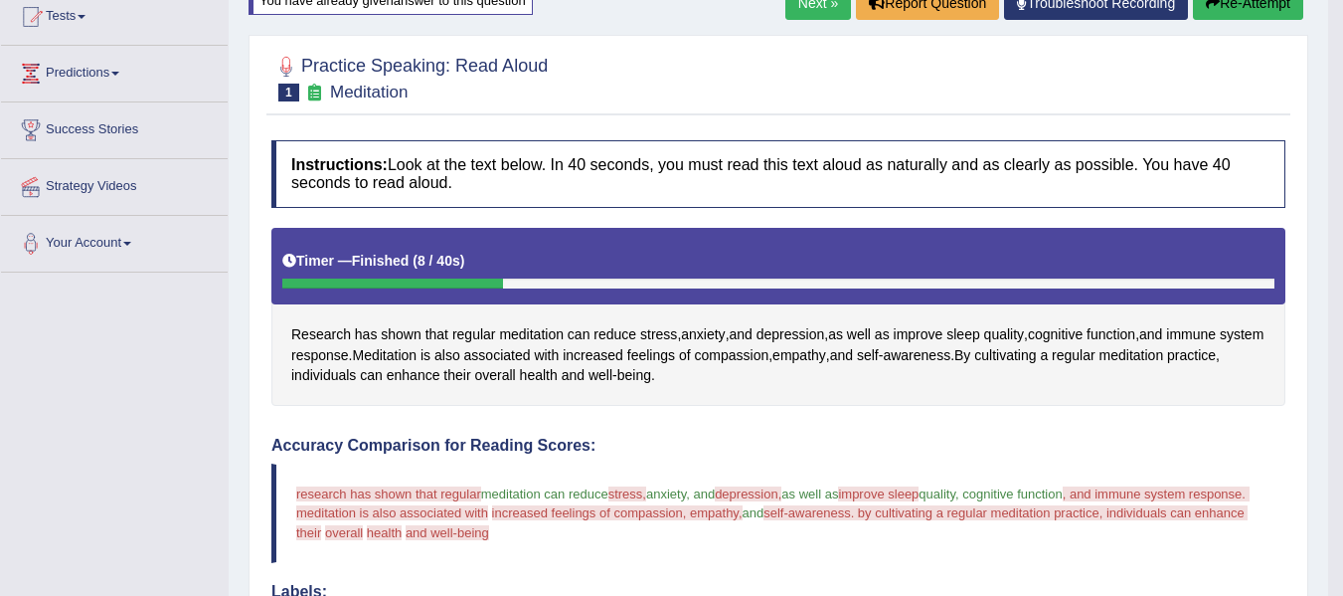
scroll to position [158, 0]
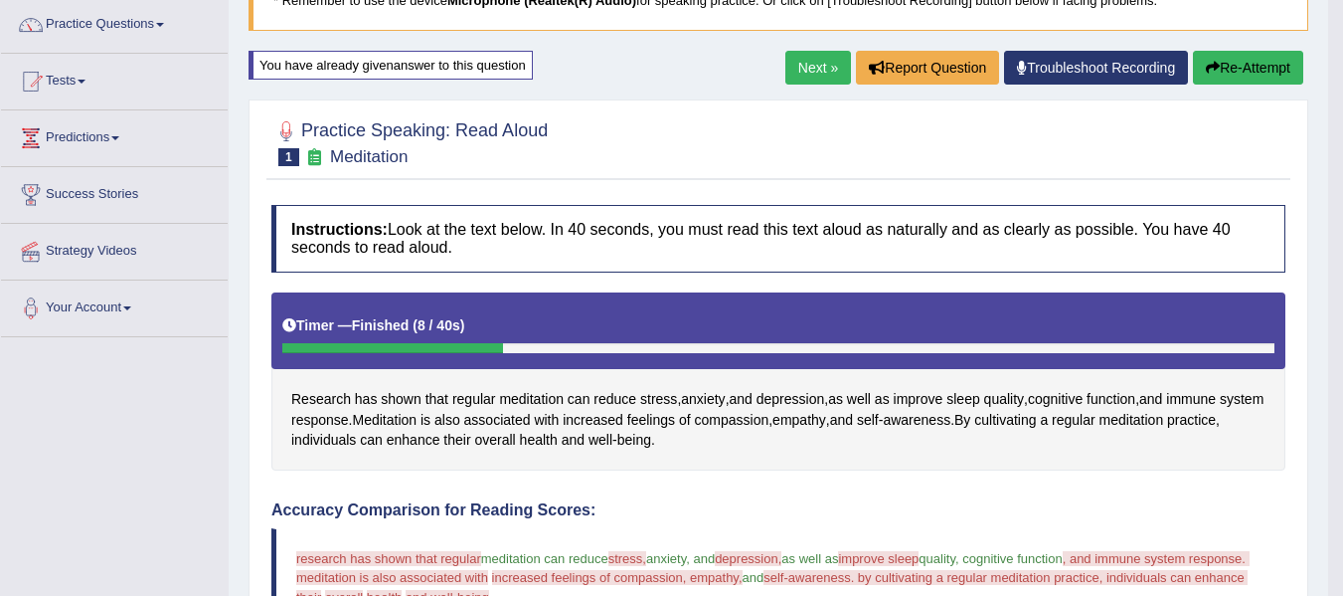
click at [1268, 69] on button "Re-Attempt" at bounding box center [1248, 68] width 110 height 34
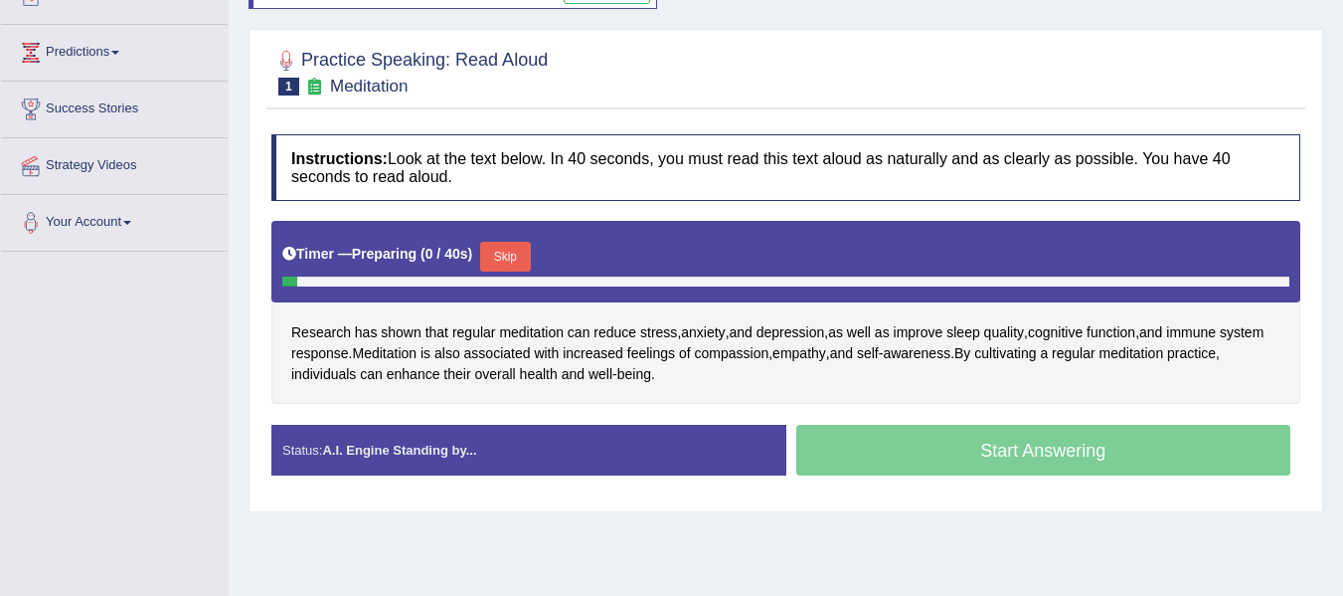
scroll to position [363, 0]
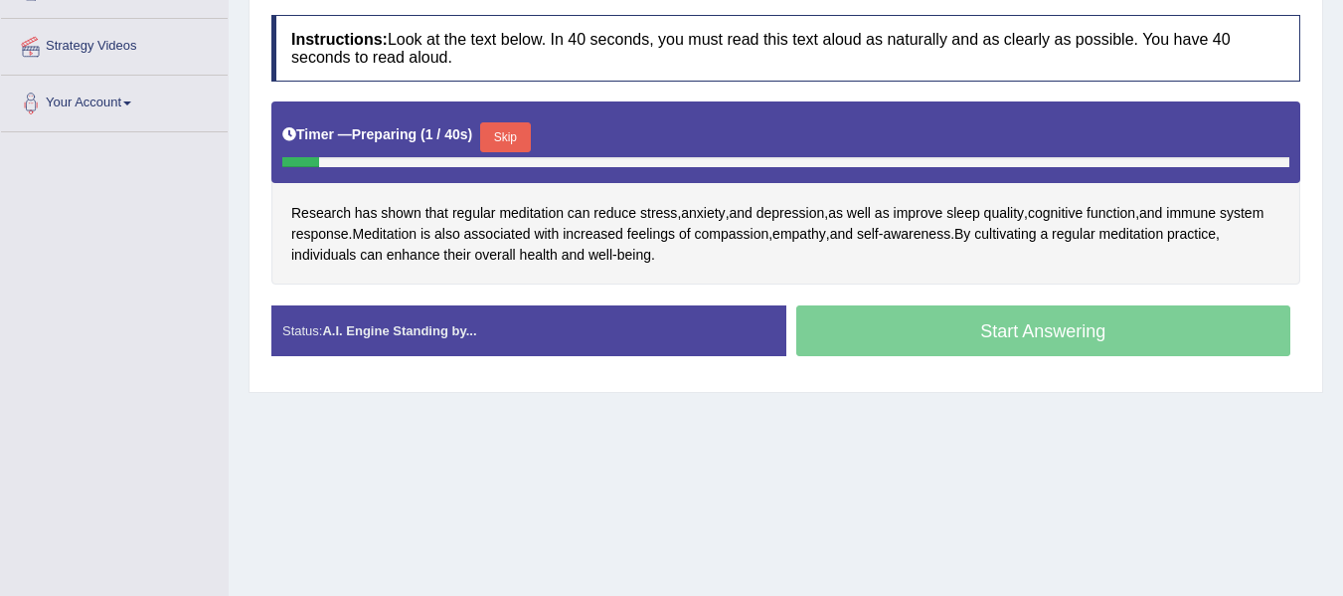
click at [530, 140] on button "Skip" at bounding box center [505, 137] width 50 height 30
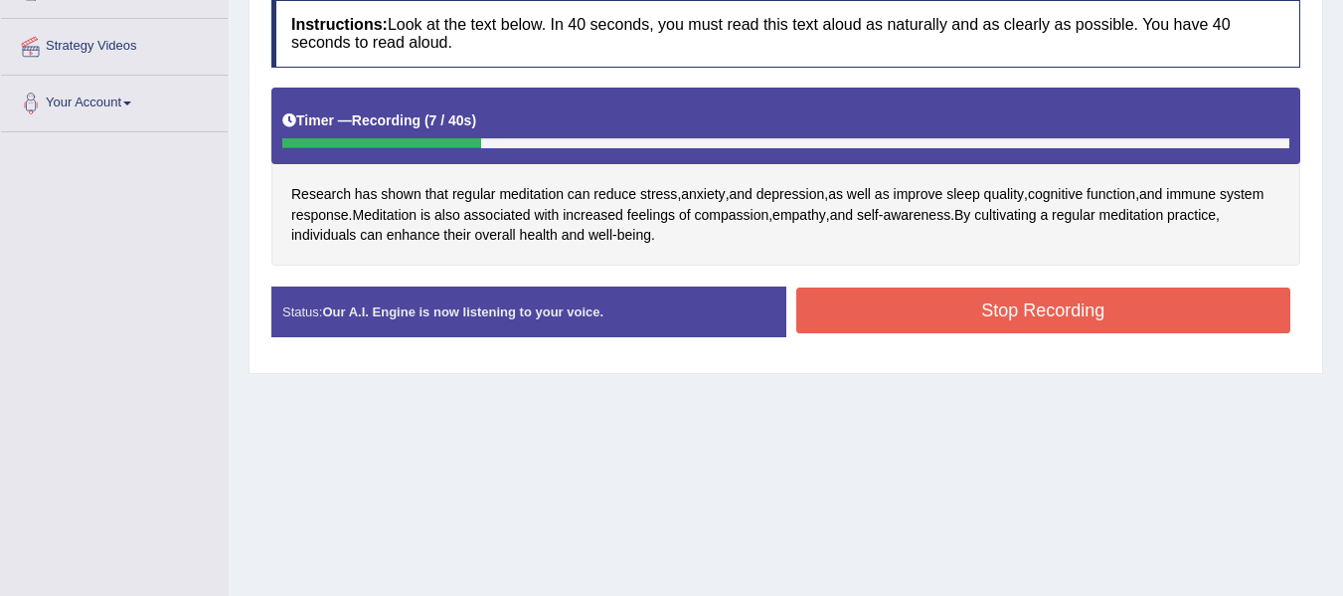
click at [893, 309] on button "Stop Recording" at bounding box center [1044, 310] width 495 height 46
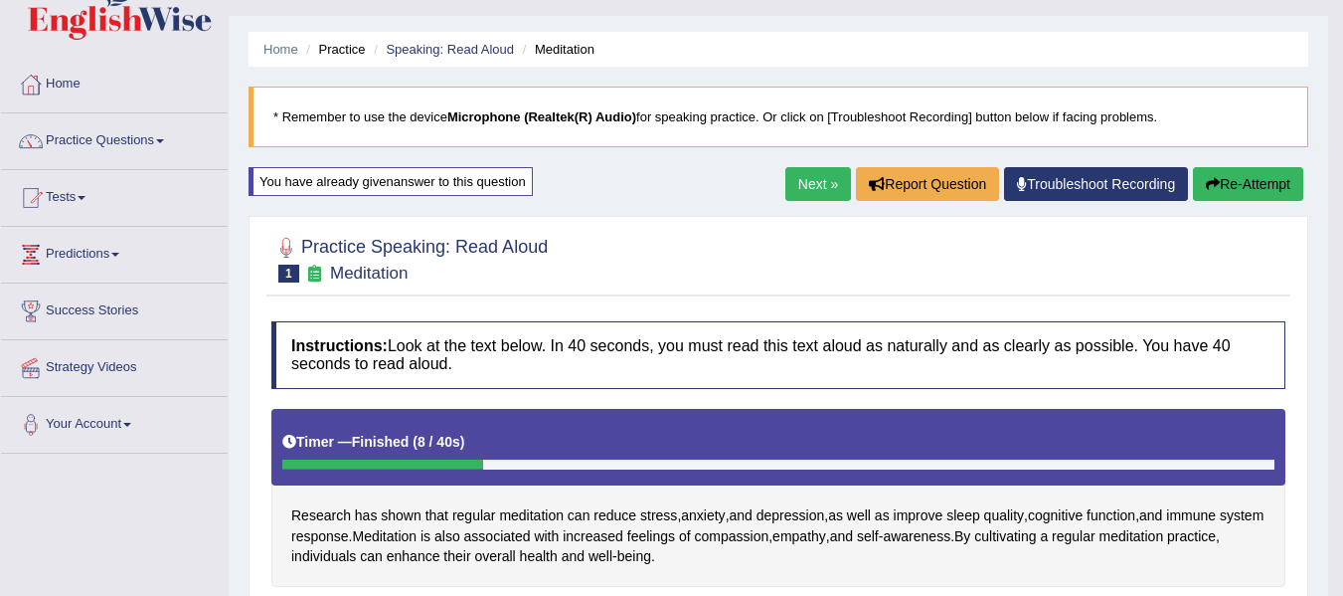
scroll to position [32, 0]
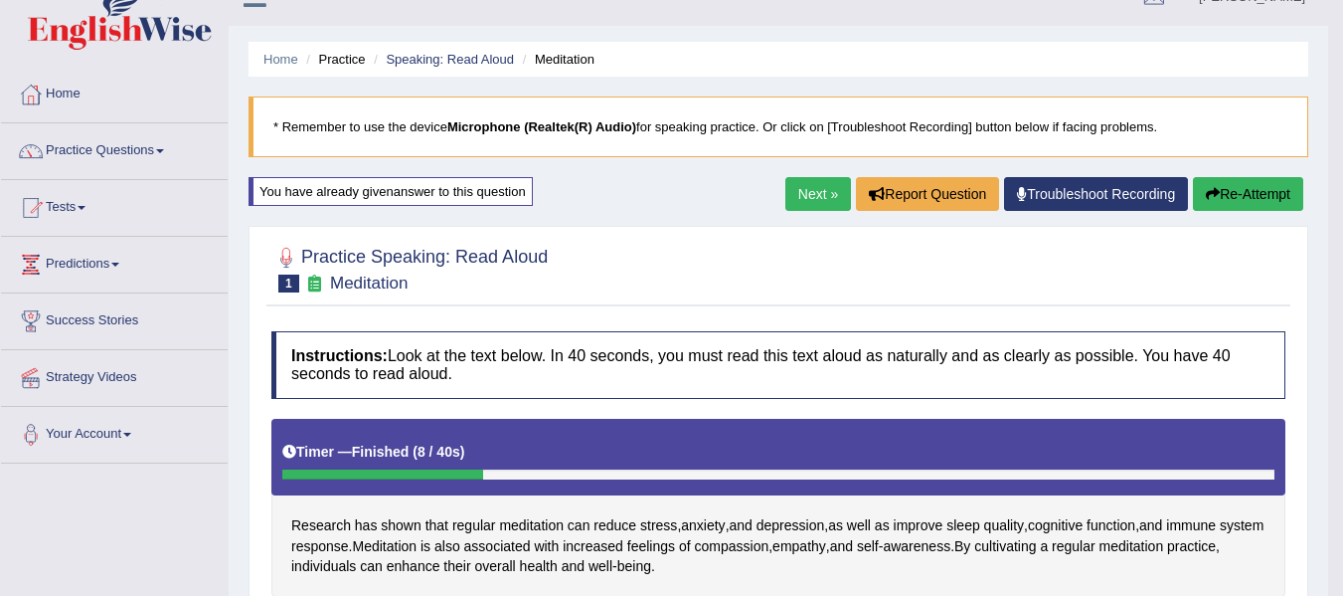
click at [817, 196] on link "Next »" at bounding box center [819, 194] width 66 height 34
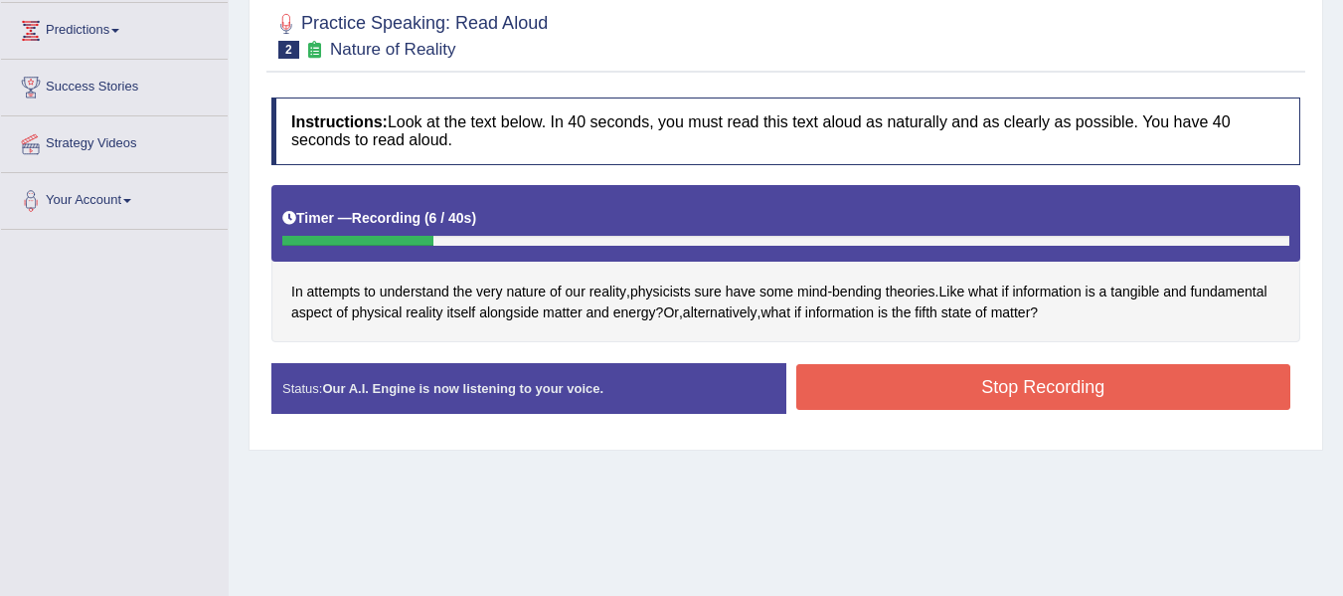
click at [920, 396] on button "Stop Recording" at bounding box center [1044, 387] width 495 height 46
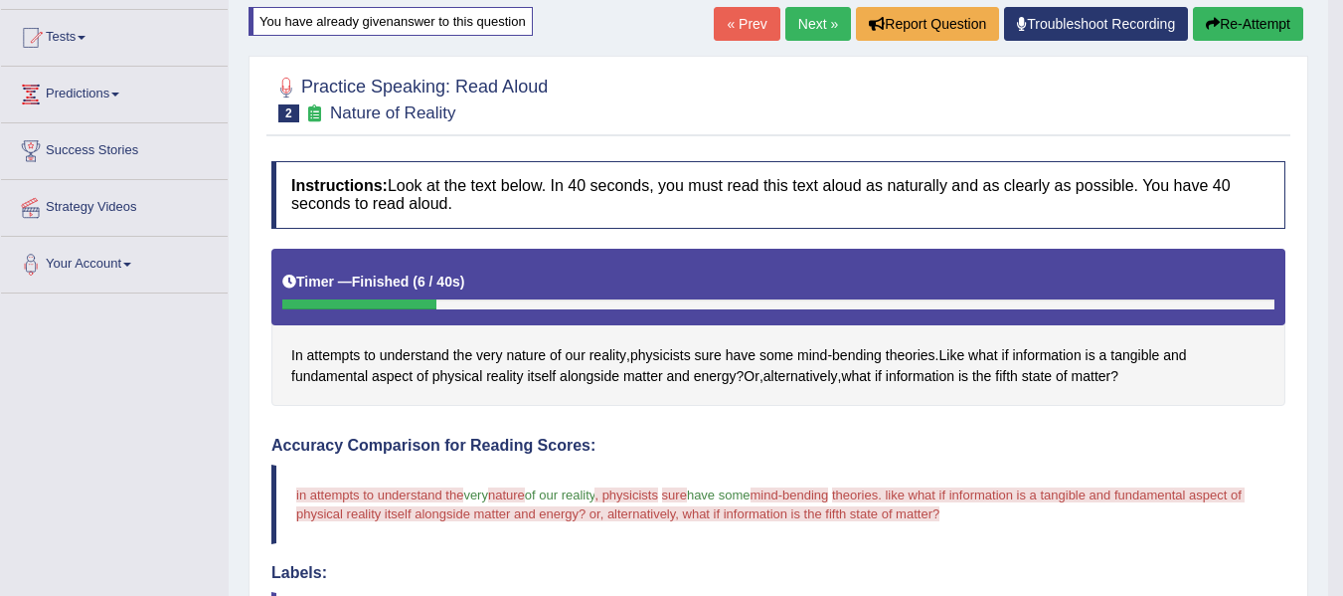
scroll to position [194, 0]
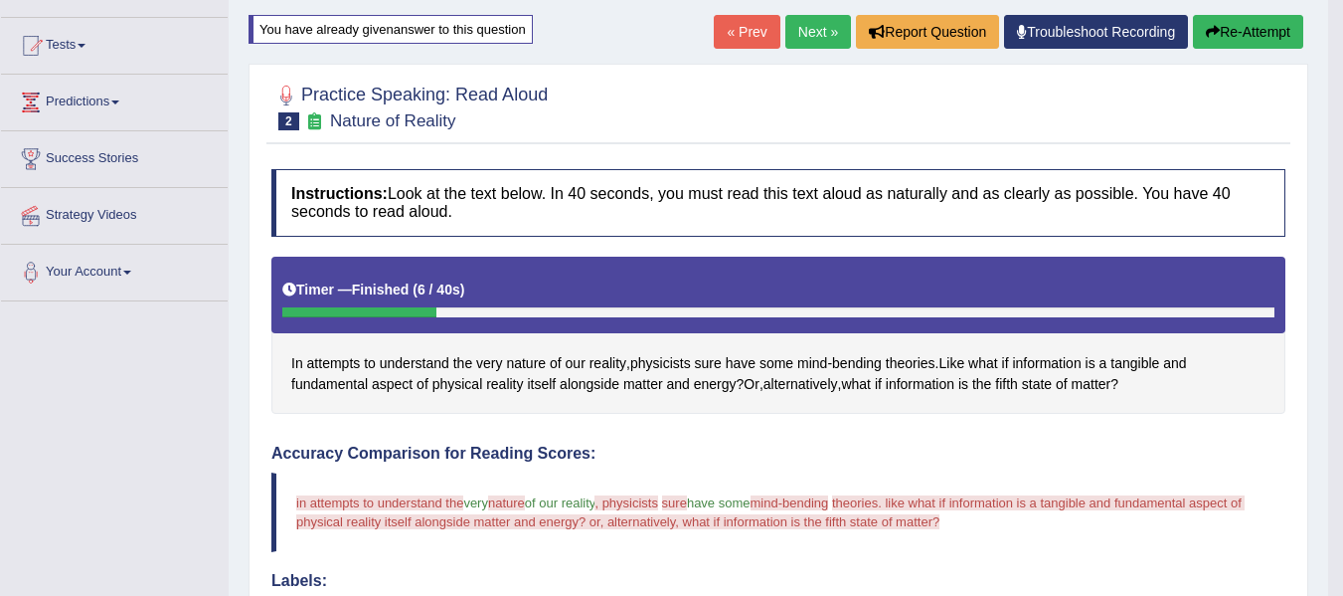
click at [1227, 44] on button "Re-Attempt" at bounding box center [1248, 32] width 110 height 34
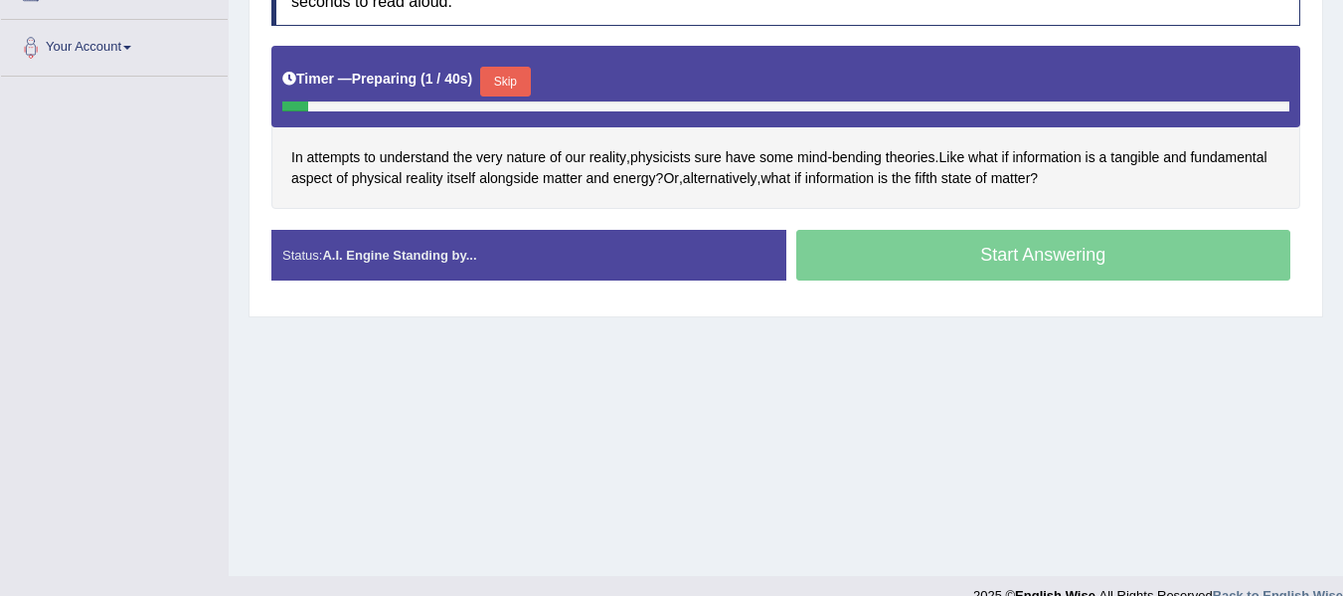
click at [505, 82] on button "Skip" at bounding box center [505, 82] width 50 height 30
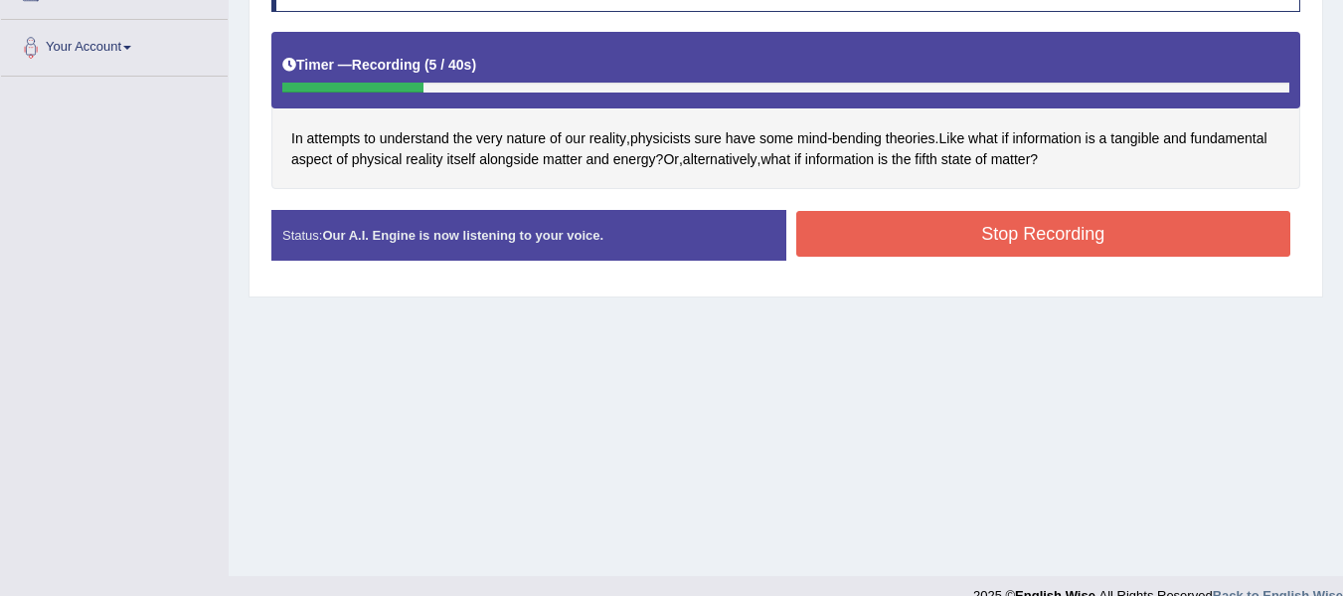
click at [904, 238] on button "Stop Recording" at bounding box center [1044, 234] width 495 height 46
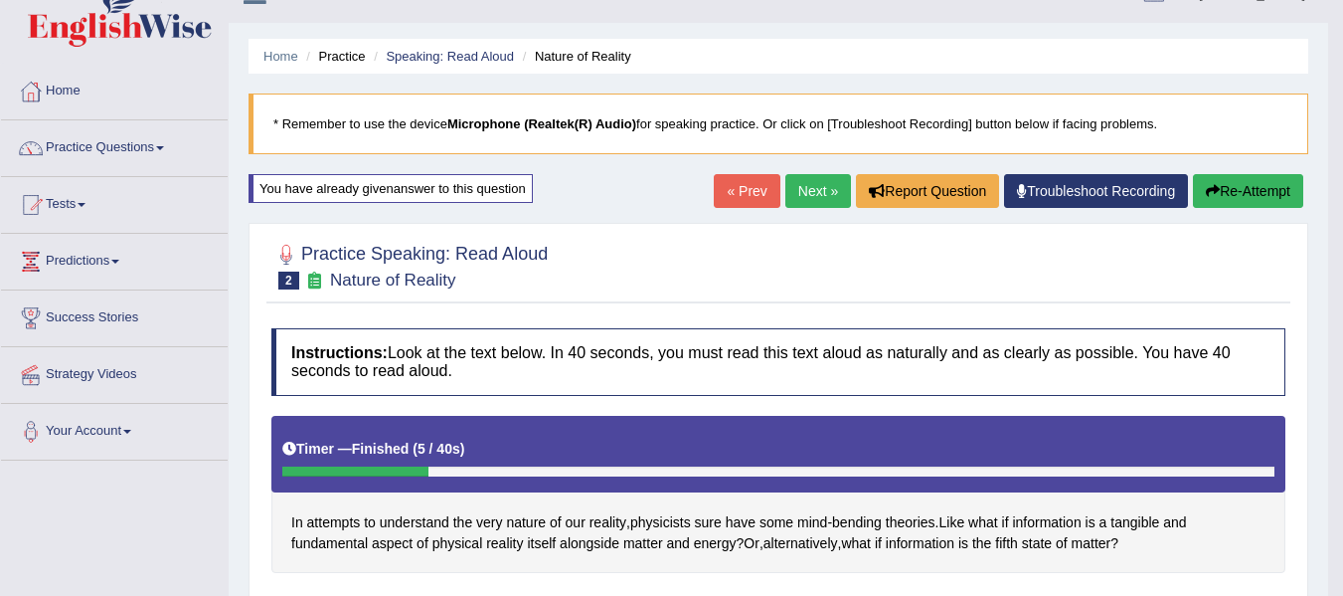
scroll to position [33, 0]
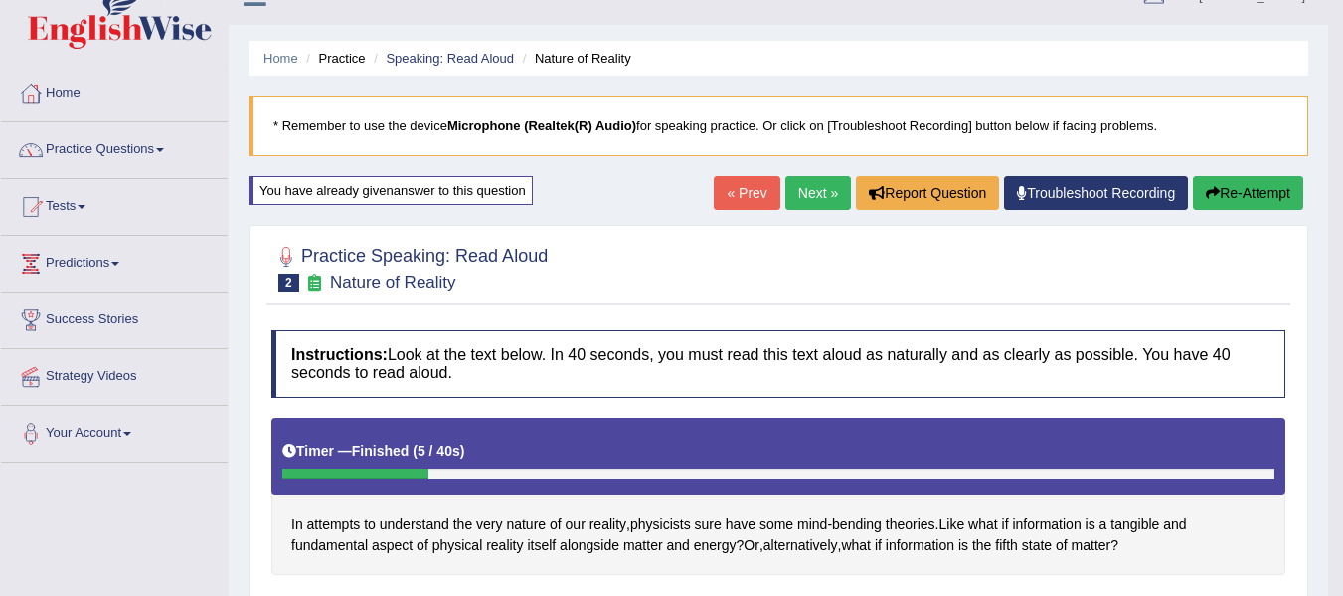
click at [802, 193] on link "Next »" at bounding box center [819, 193] width 66 height 34
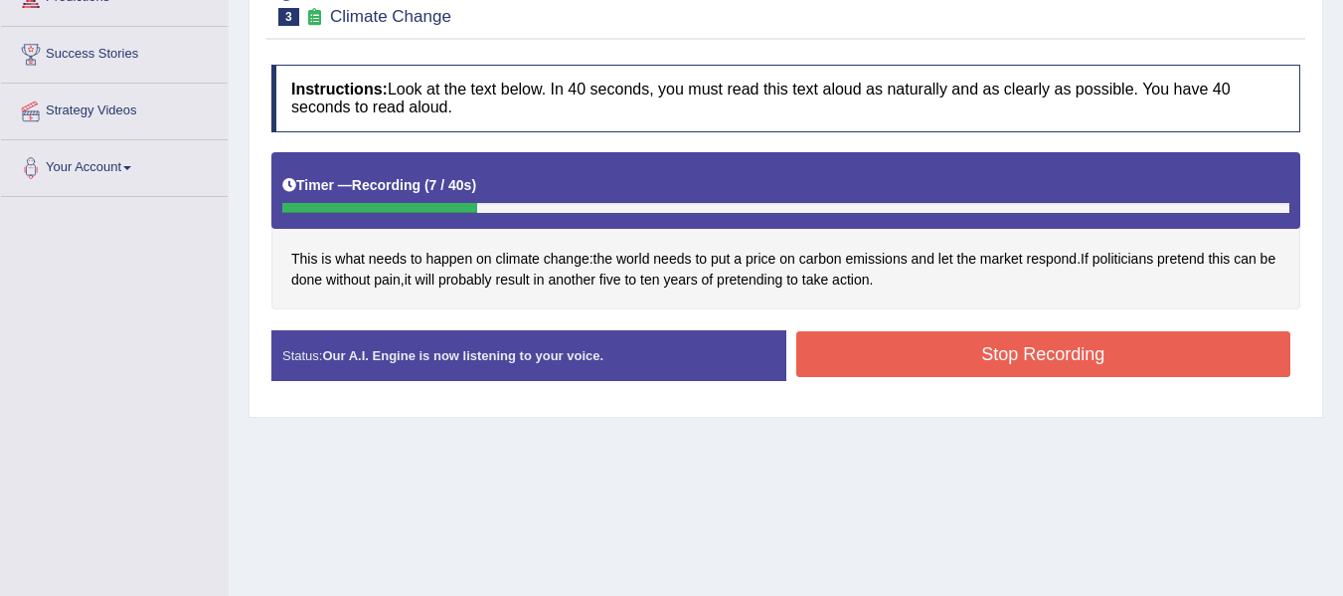
click at [1052, 354] on button "Stop Recording" at bounding box center [1044, 354] width 495 height 46
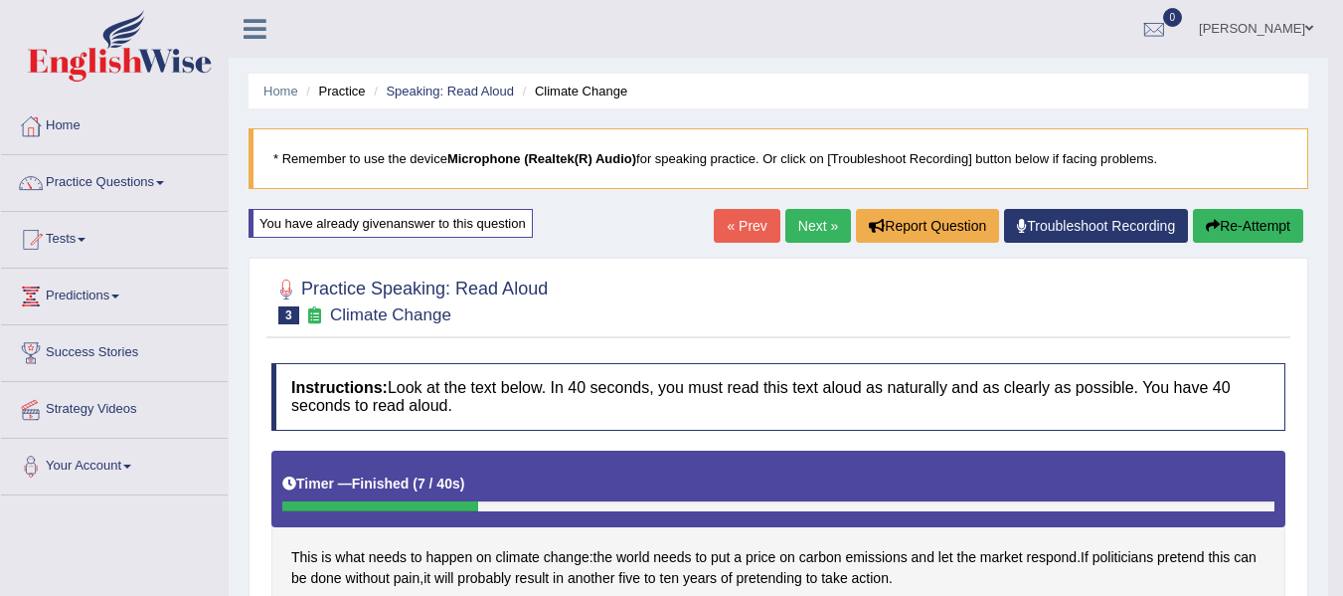
click at [816, 214] on link "Next »" at bounding box center [819, 226] width 66 height 34
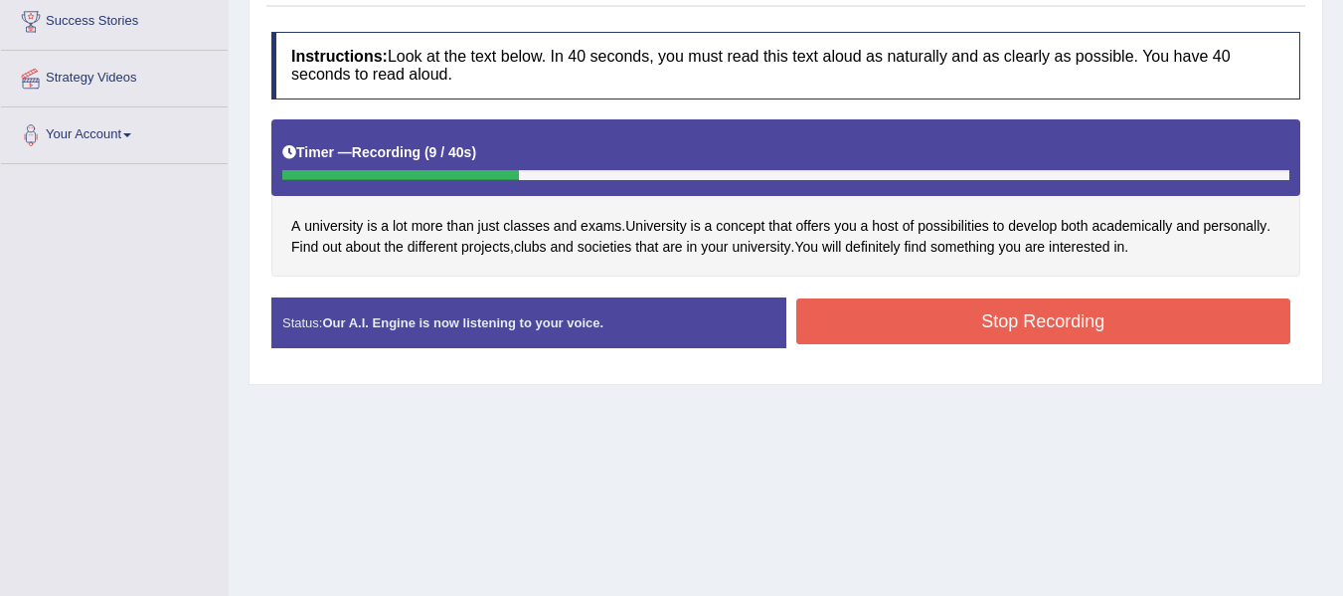
click at [993, 313] on button "Stop Recording" at bounding box center [1044, 321] width 495 height 46
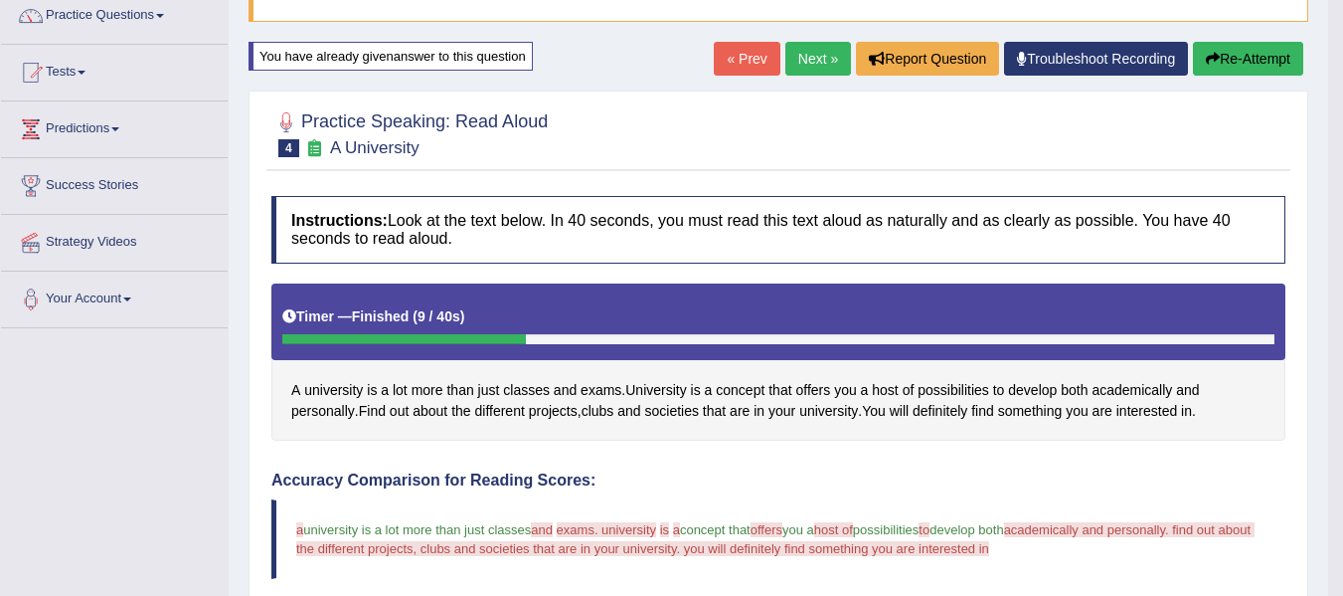
scroll to position [166, 0]
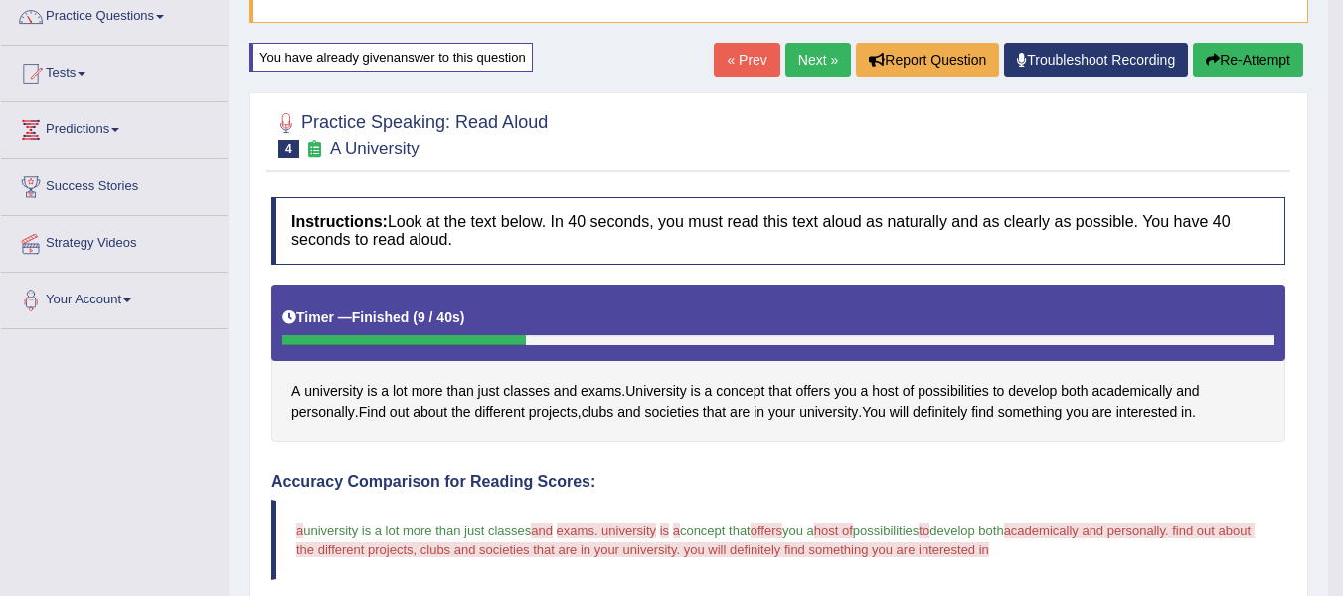
click at [1265, 50] on button "Re-Attempt" at bounding box center [1248, 60] width 110 height 34
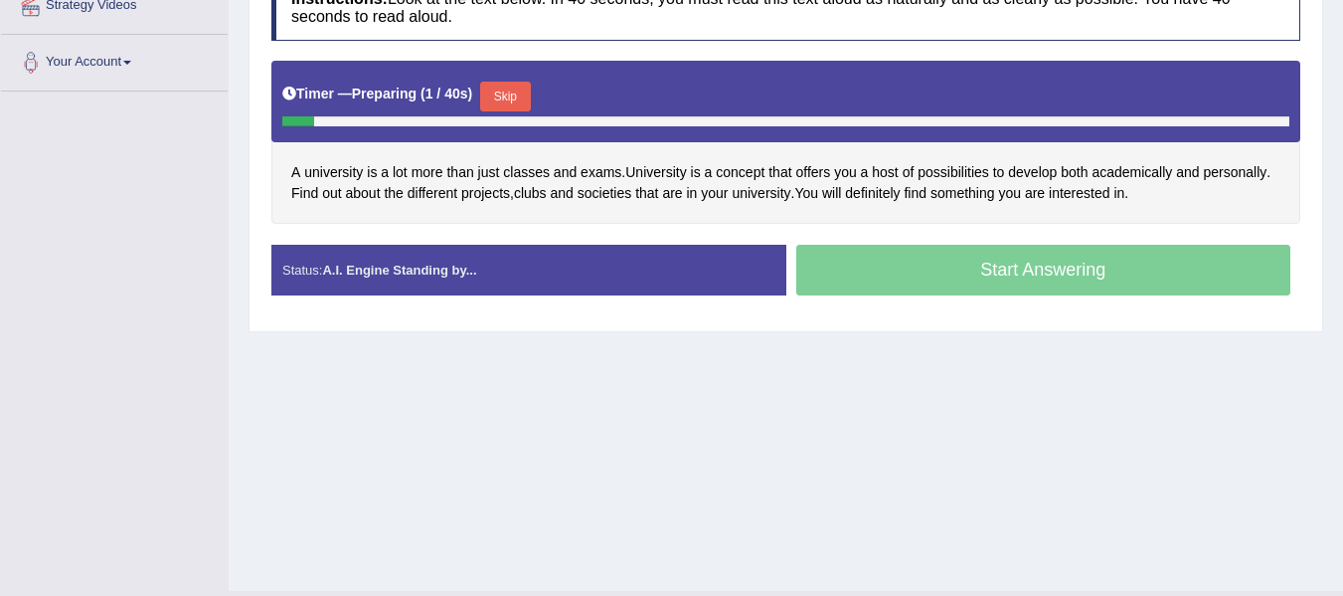
click at [517, 96] on button "Skip" at bounding box center [505, 97] width 50 height 30
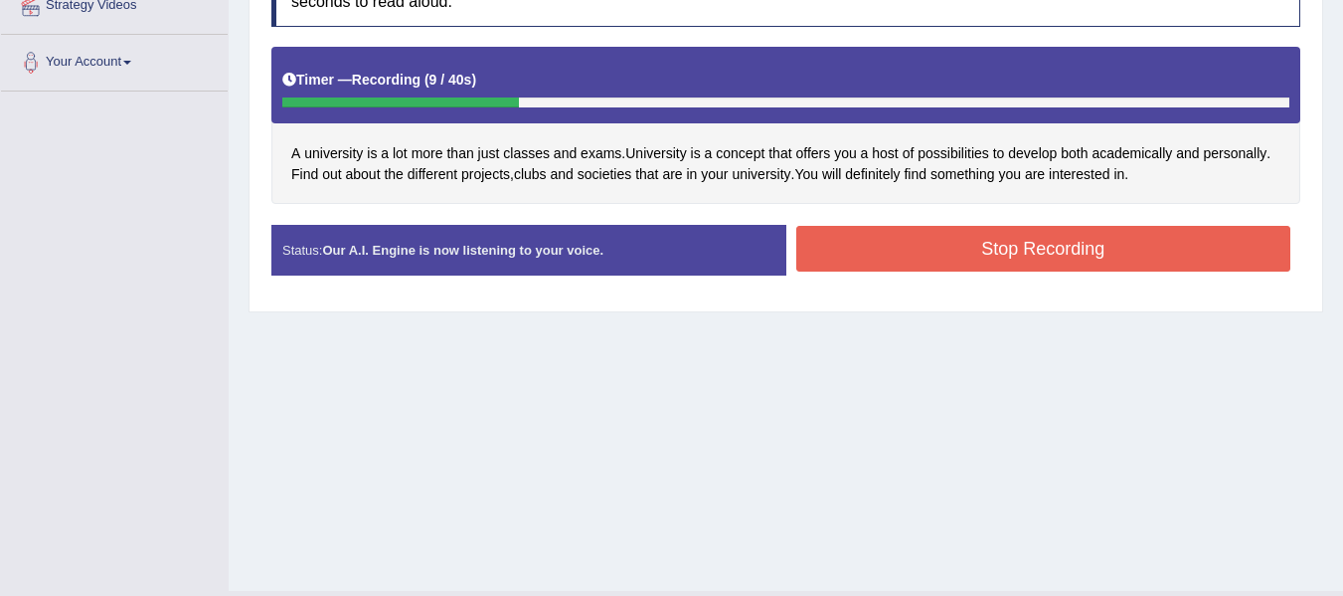
click at [1089, 248] on button "Stop Recording" at bounding box center [1044, 249] width 495 height 46
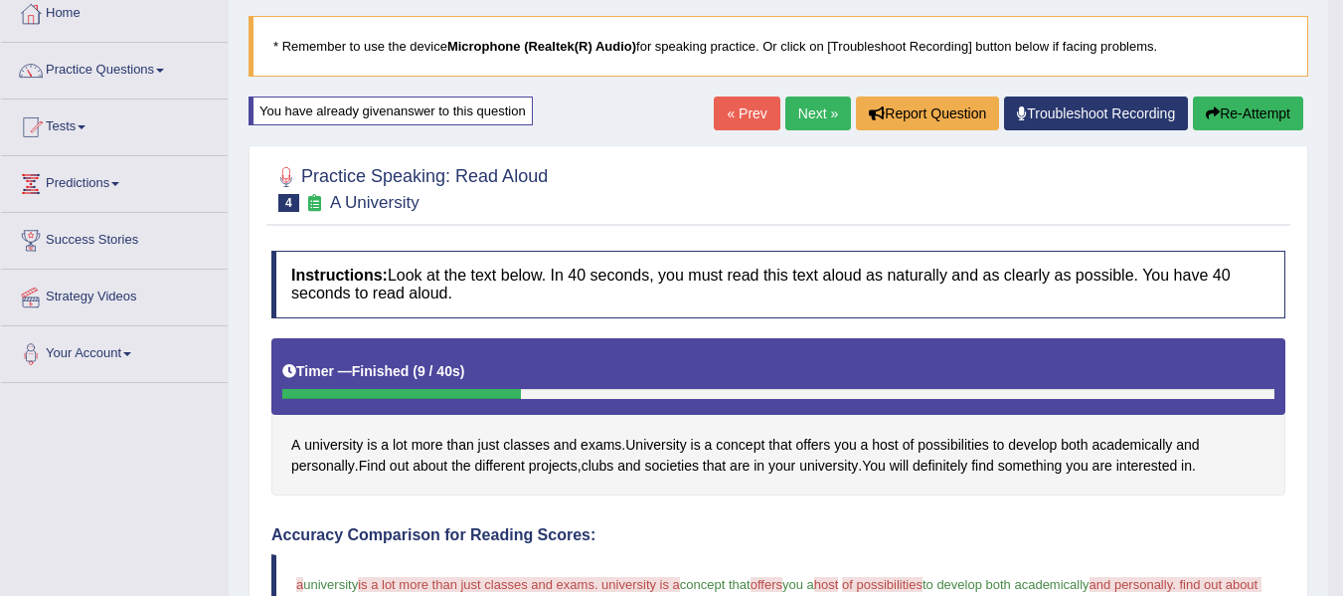
scroll to position [105, 0]
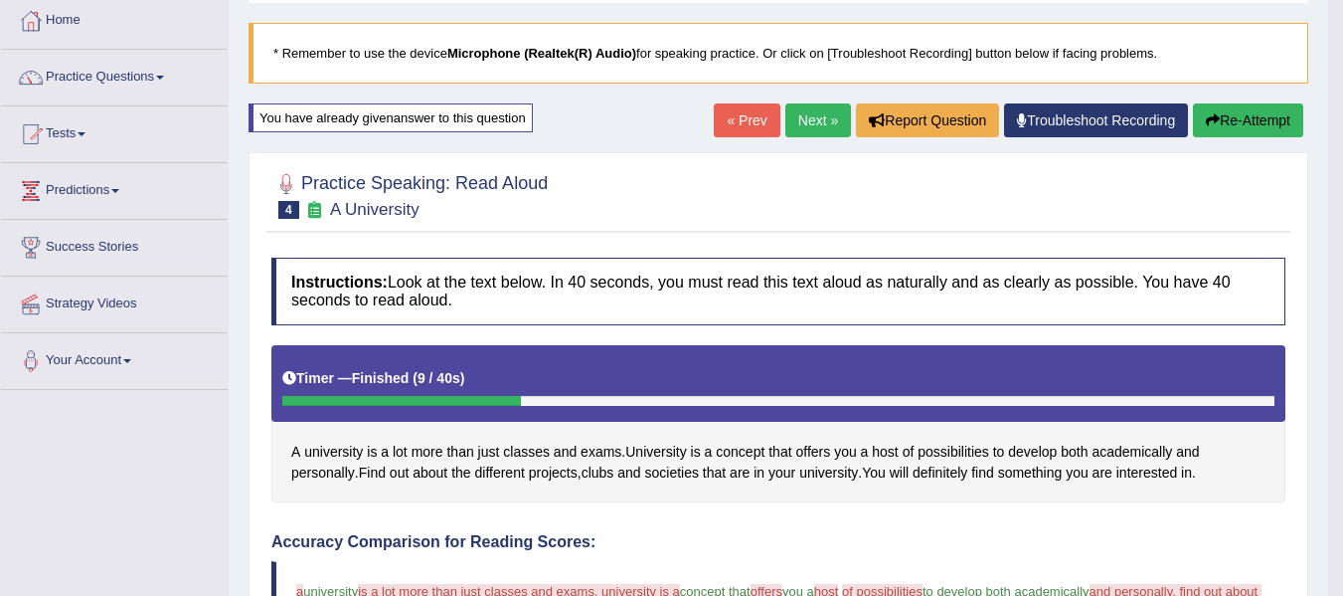
click at [1202, 120] on button "Re-Attempt" at bounding box center [1248, 120] width 110 height 34
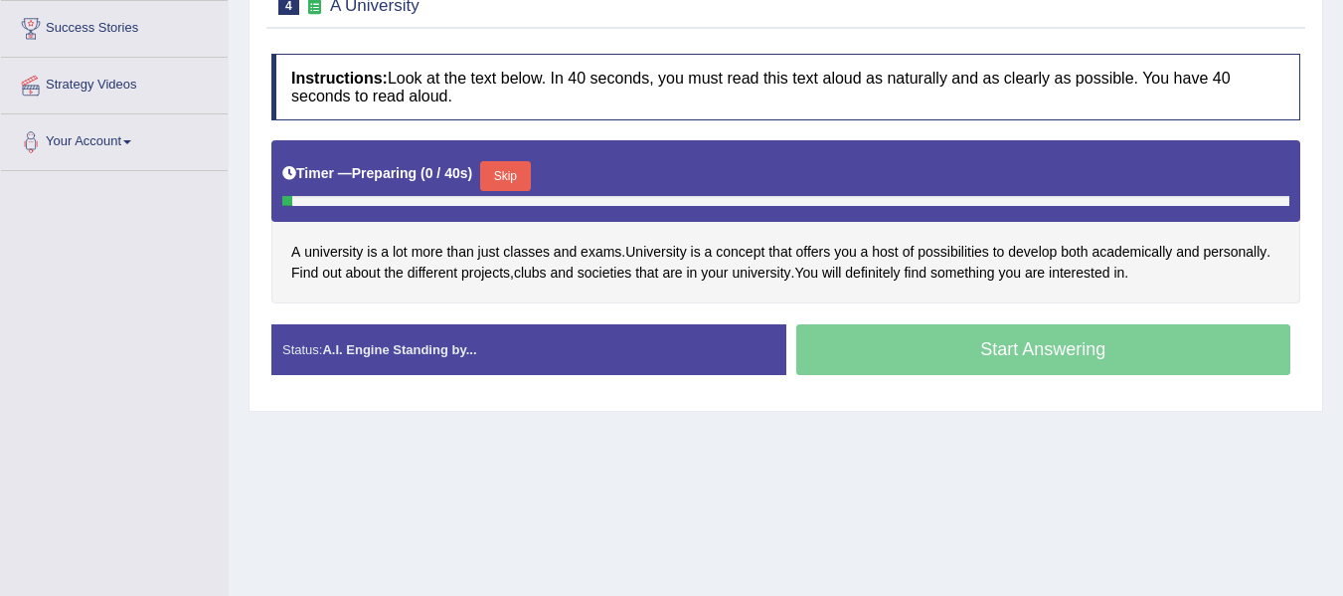
scroll to position [337, 0]
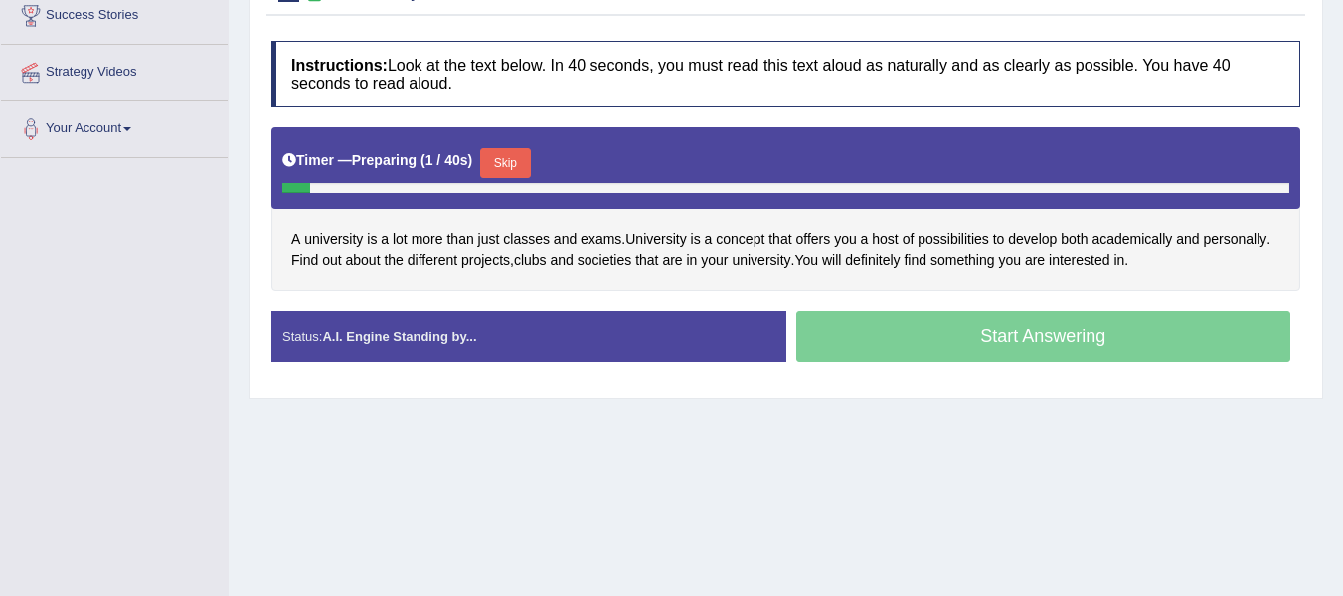
click at [508, 154] on button "Skip" at bounding box center [505, 163] width 50 height 30
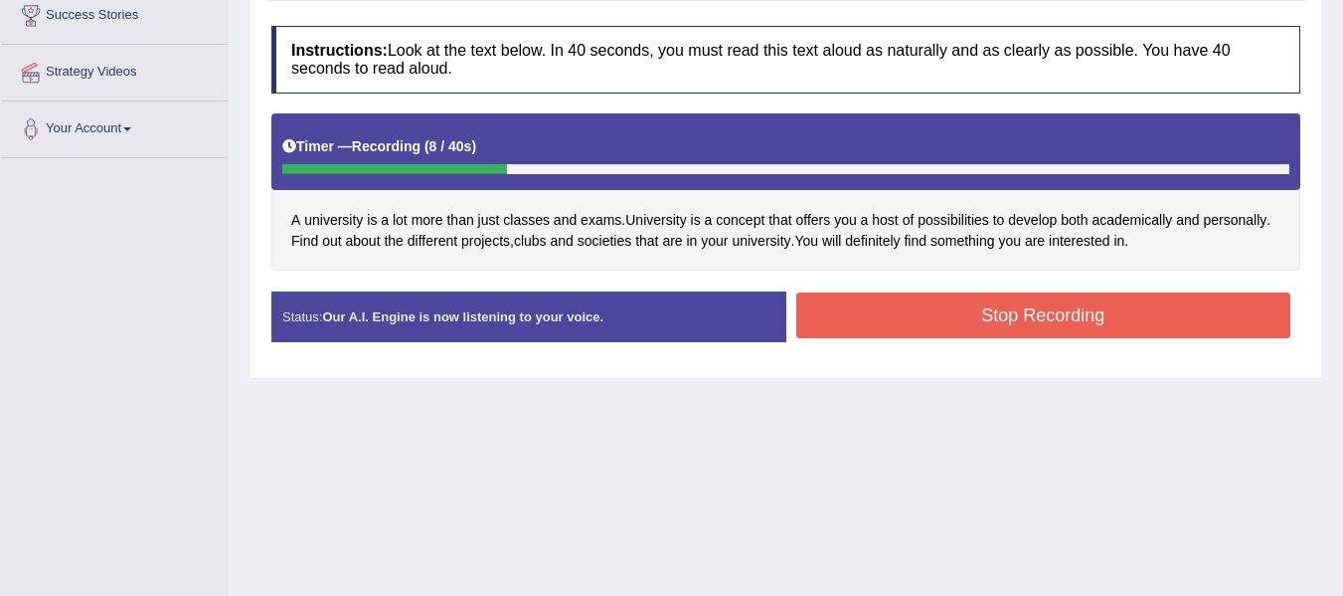
click at [1108, 312] on button "Stop Recording" at bounding box center [1044, 315] width 495 height 46
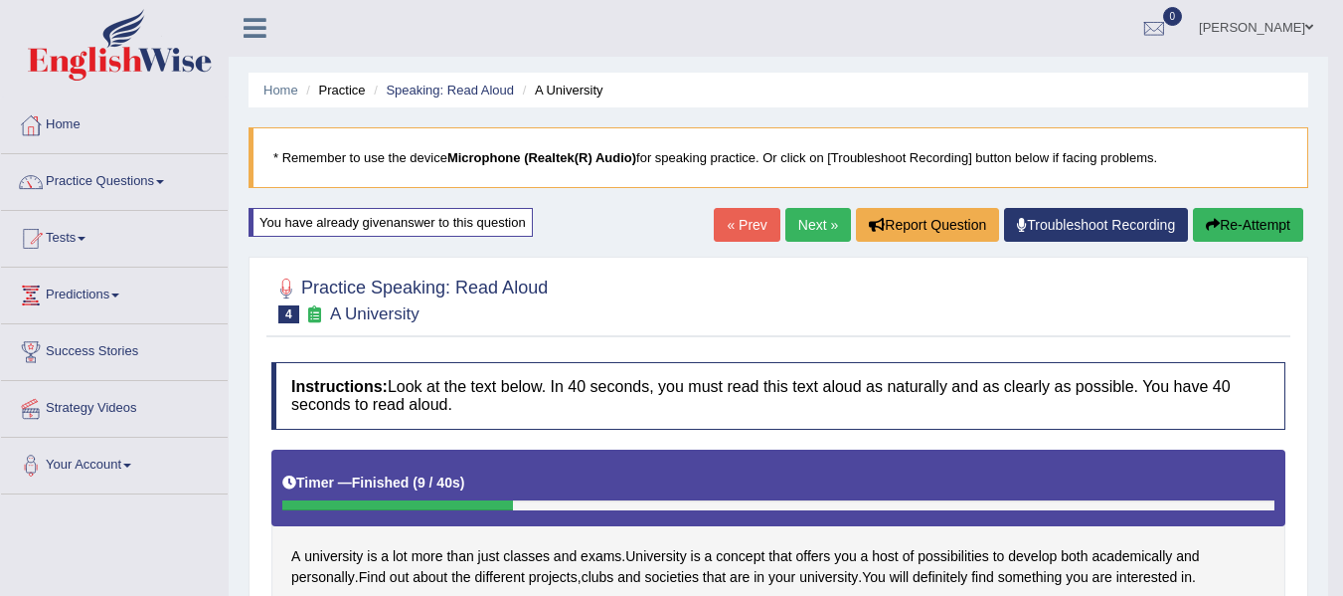
scroll to position [0, 0]
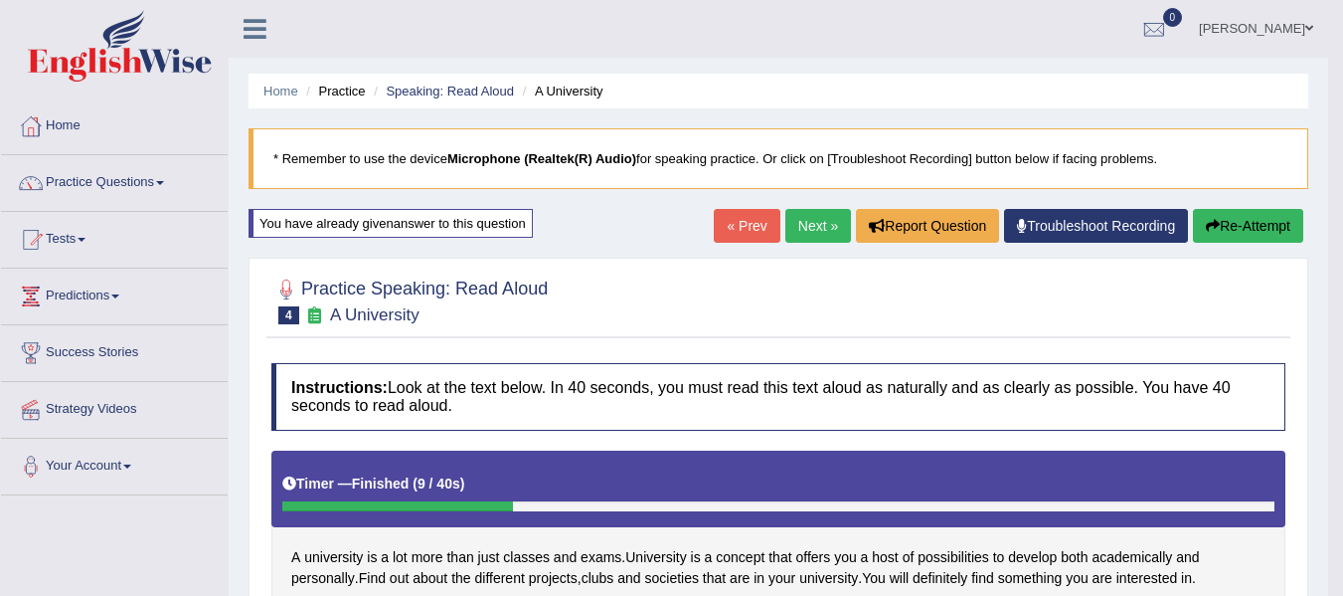
click at [823, 226] on link "Next »" at bounding box center [819, 226] width 66 height 34
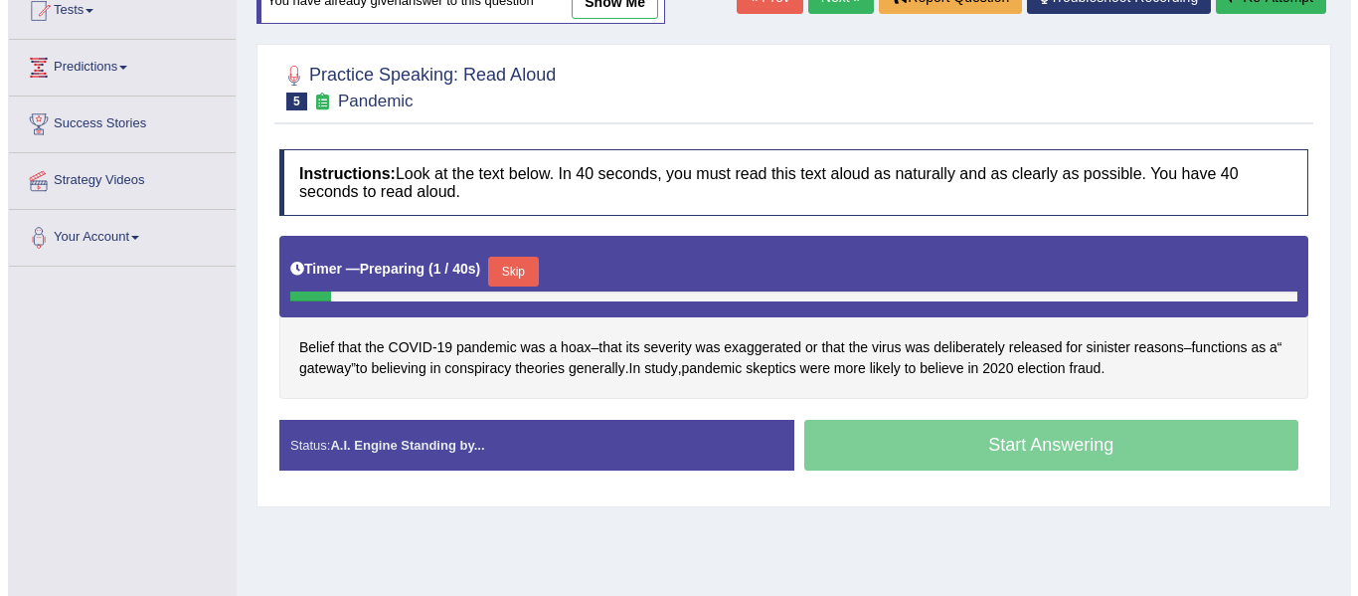
scroll to position [266, 0]
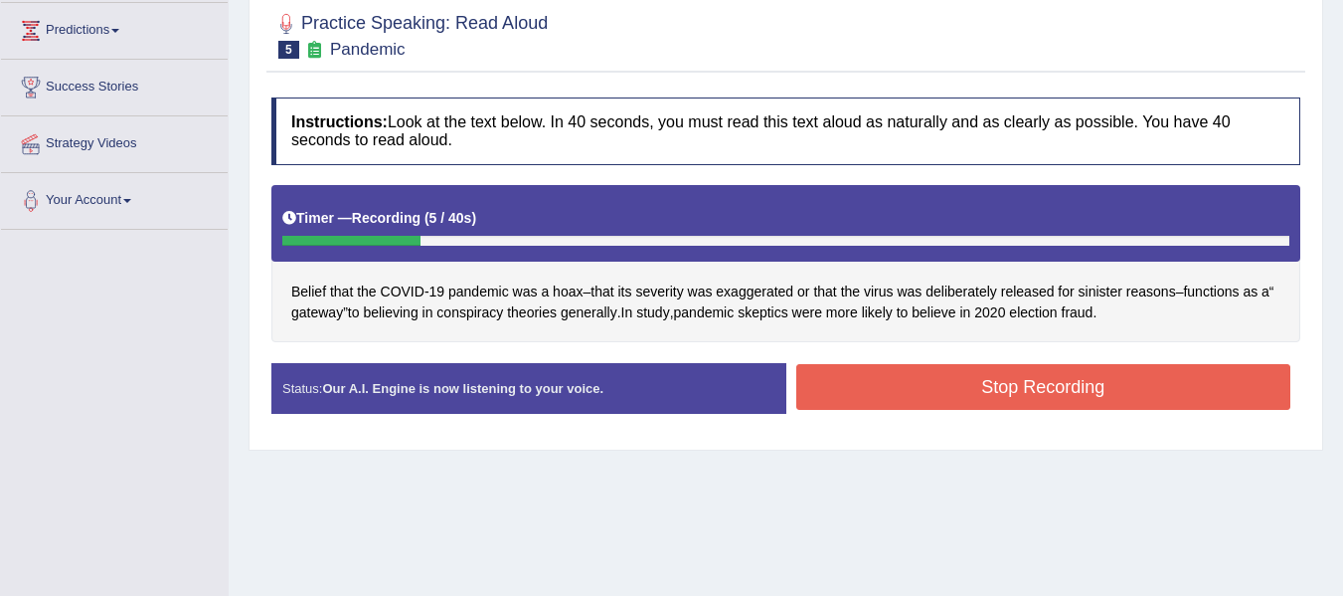
click at [1018, 380] on button "Stop Recording" at bounding box center [1044, 387] width 495 height 46
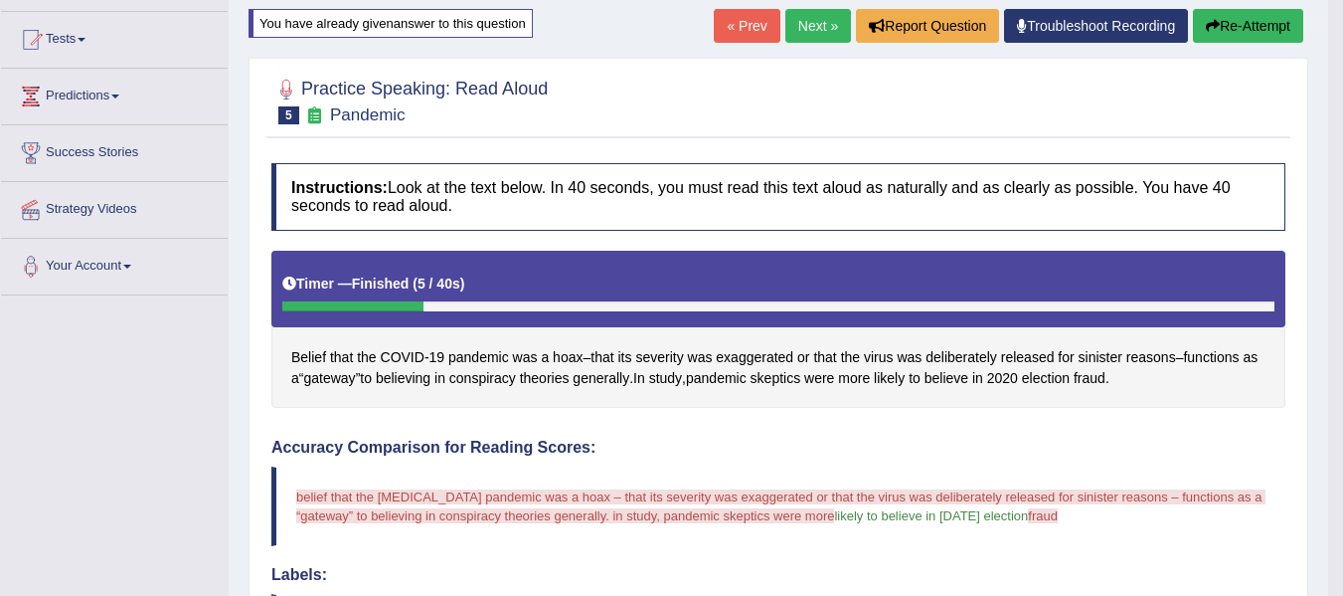
scroll to position [166, 0]
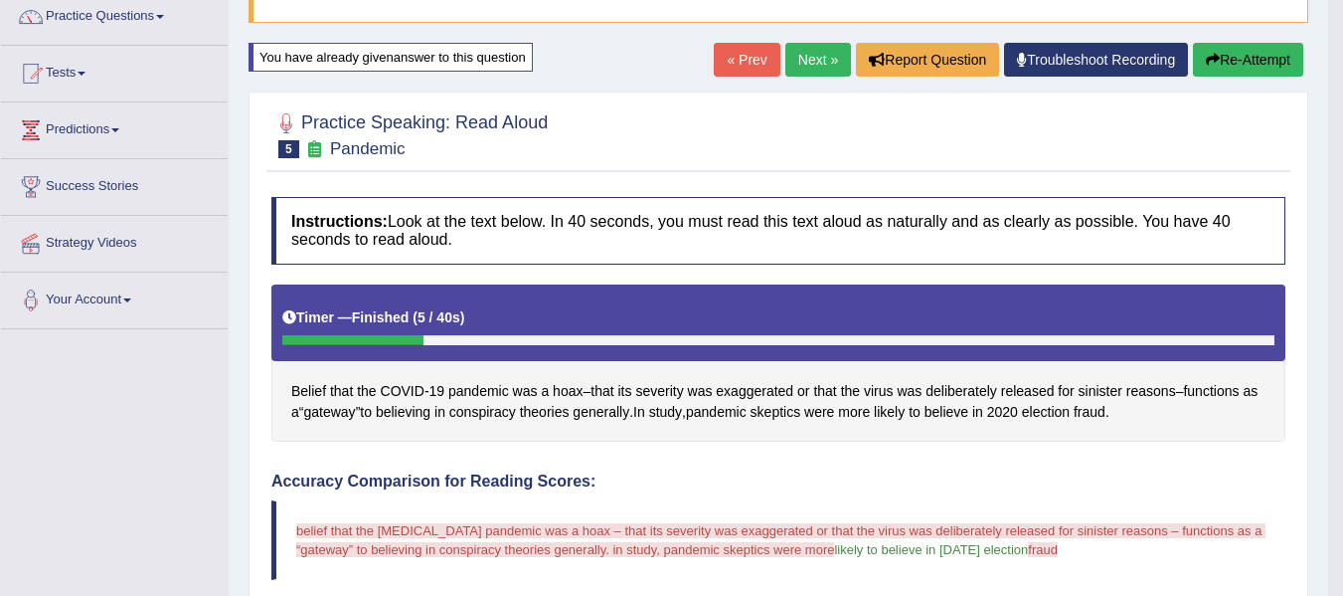
click at [1245, 75] on button "Re-Attempt" at bounding box center [1248, 60] width 110 height 34
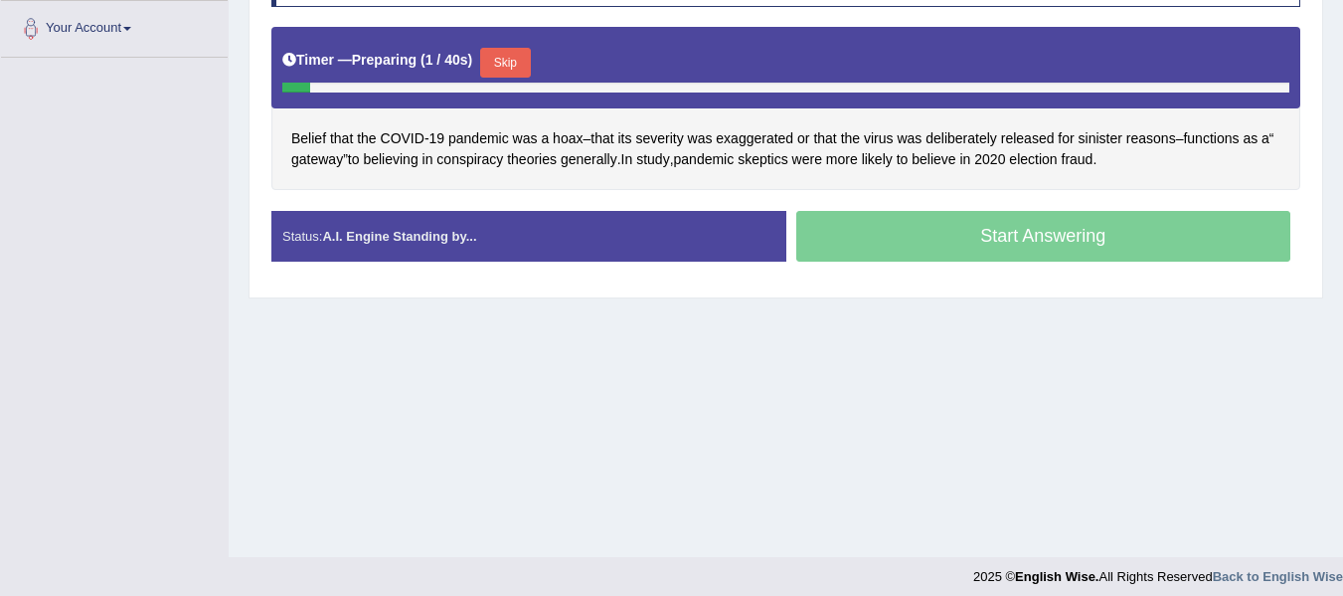
click at [521, 67] on button "Skip" at bounding box center [505, 63] width 50 height 30
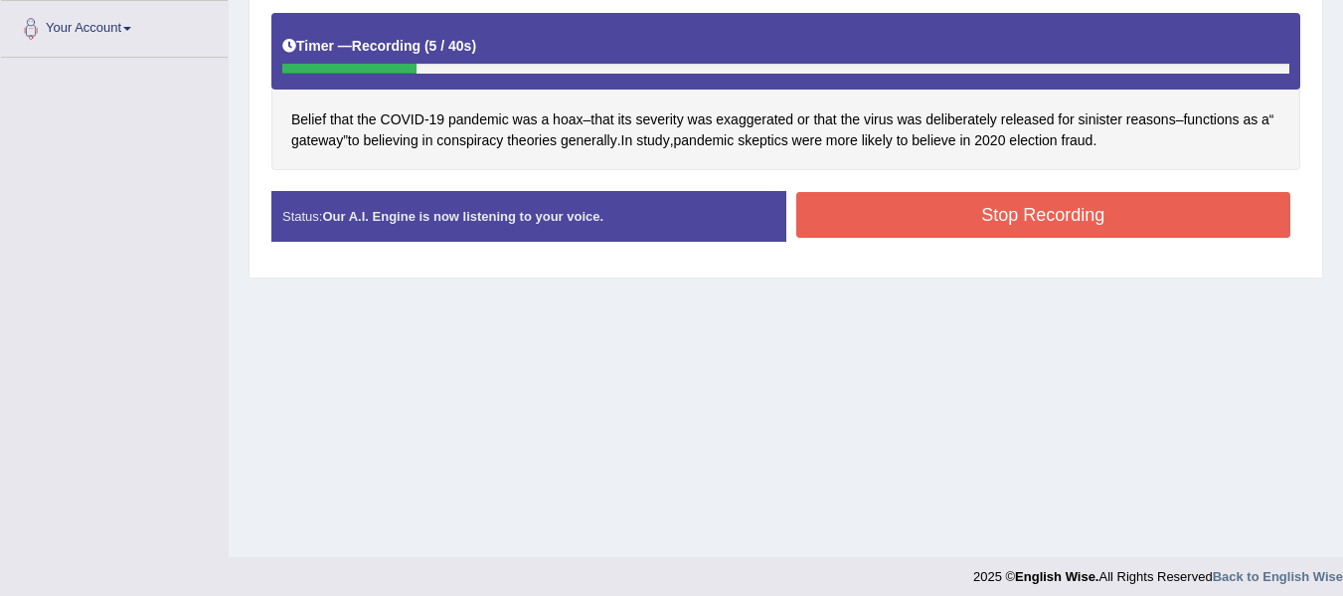
click at [856, 207] on button "Stop Recording" at bounding box center [1044, 215] width 495 height 46
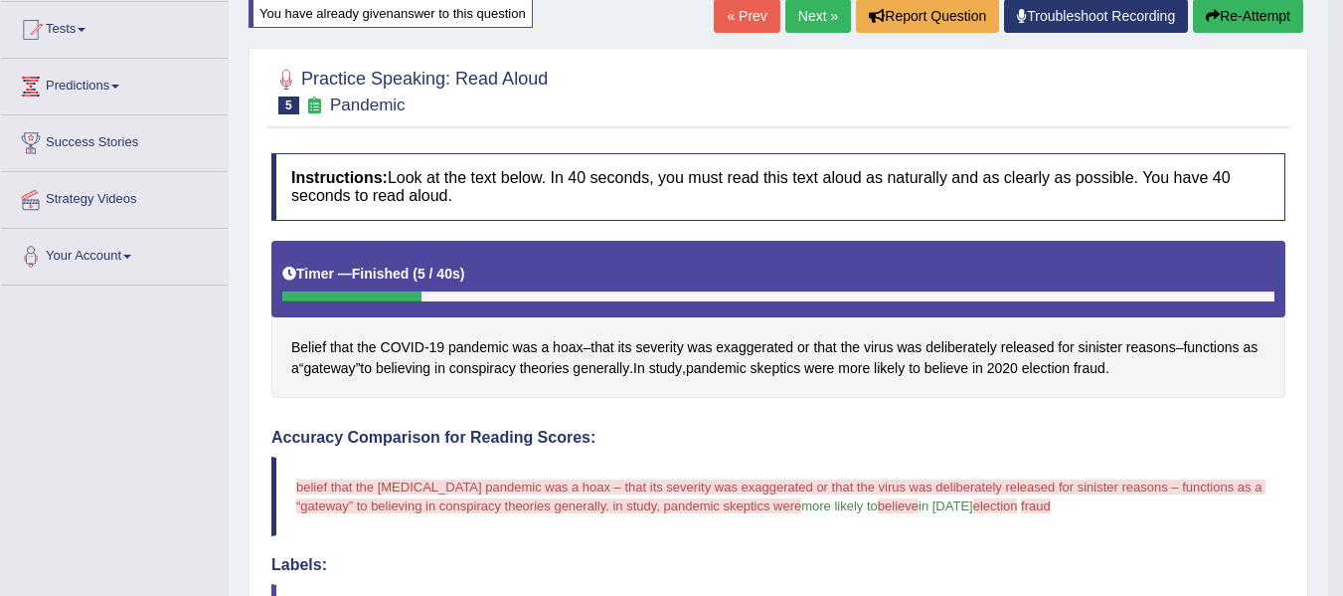
scroll to position [205, 0]
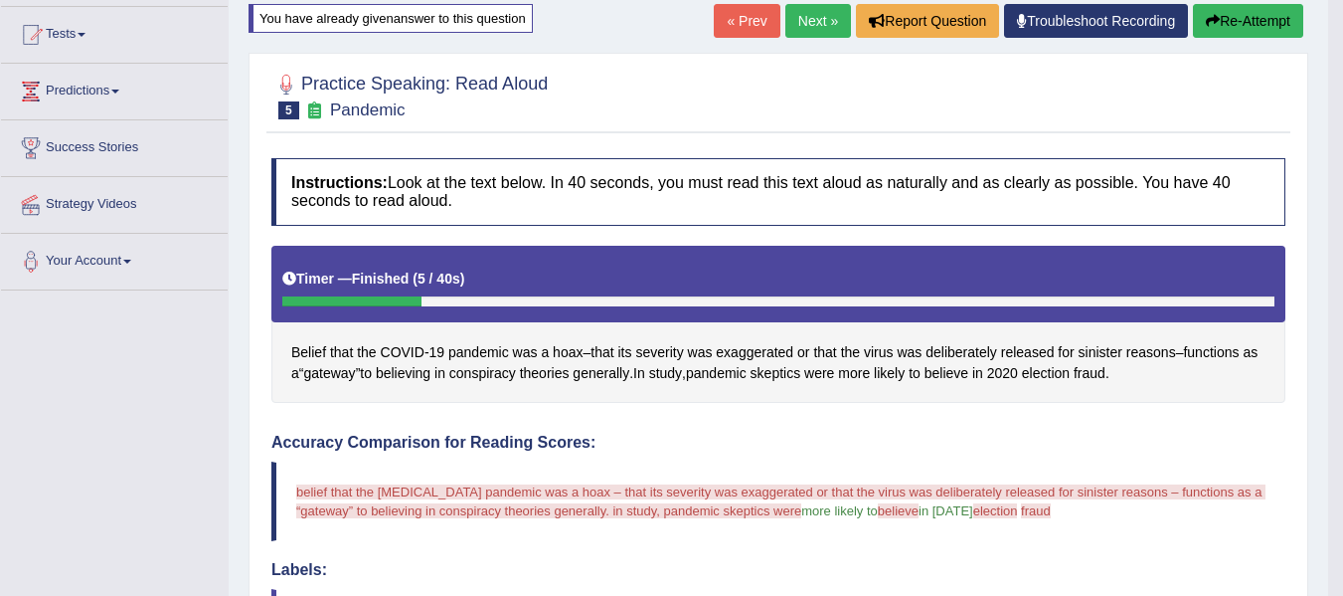
click at [1234, 36] on button "Re-Attempt" at bounding box center [1248, 21] width 110 height 34
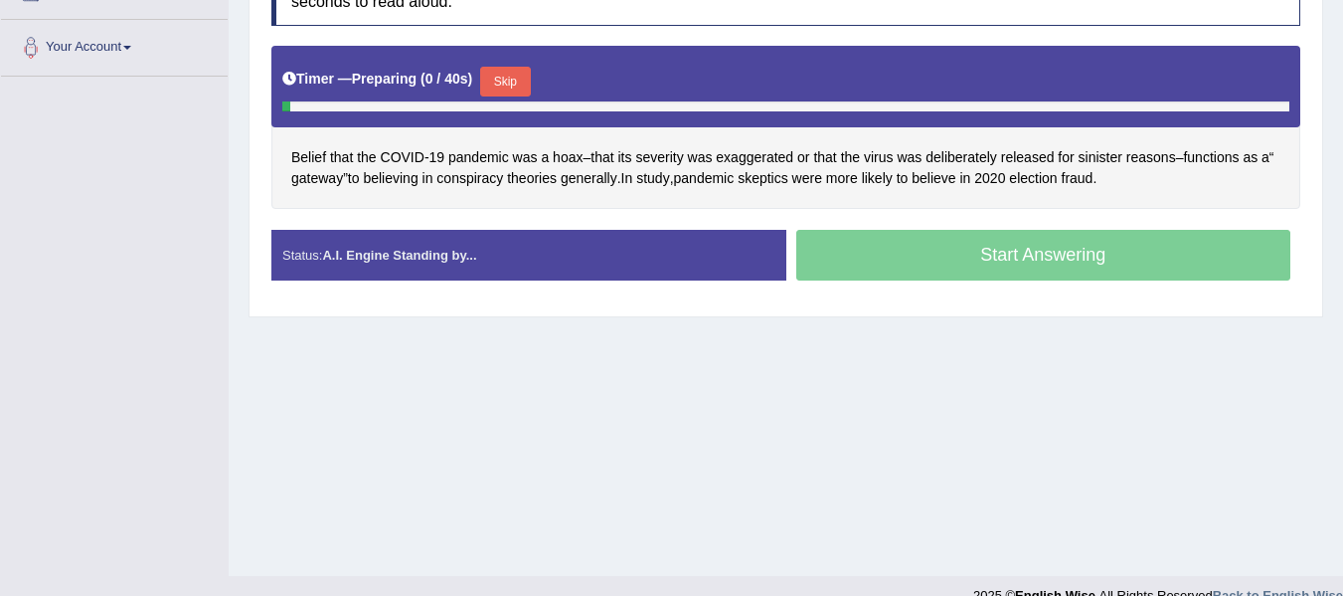
scroll to position [419, 0]
click at [524, 76] on button "Skip" at bounding box center [505, 82] width 50 height 30
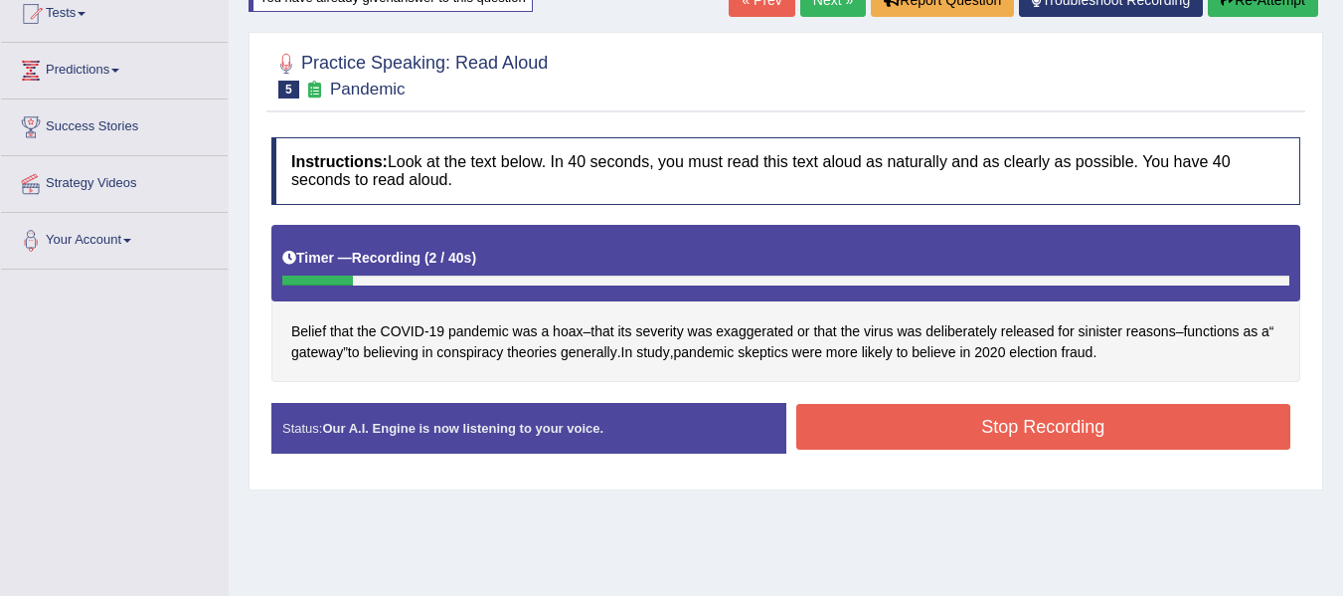
scroll to position [220, 0]
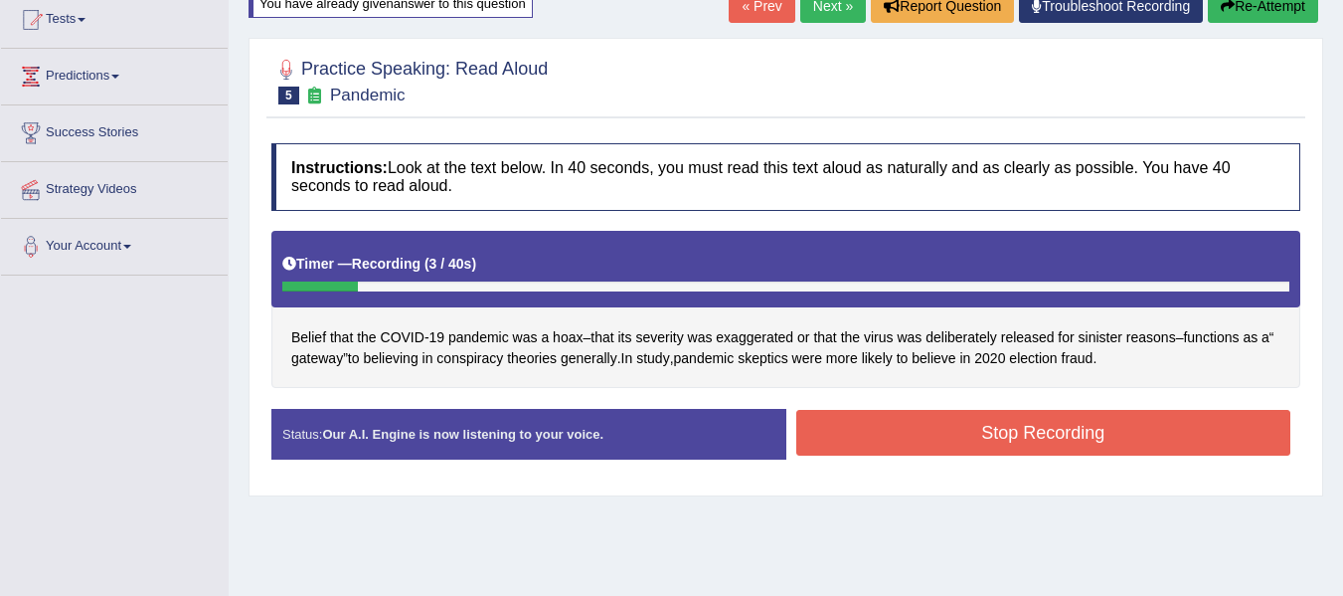
click at [1249, 16] on button "Re-Attempt" at bounding box center [1263, 6] width 110 height 34
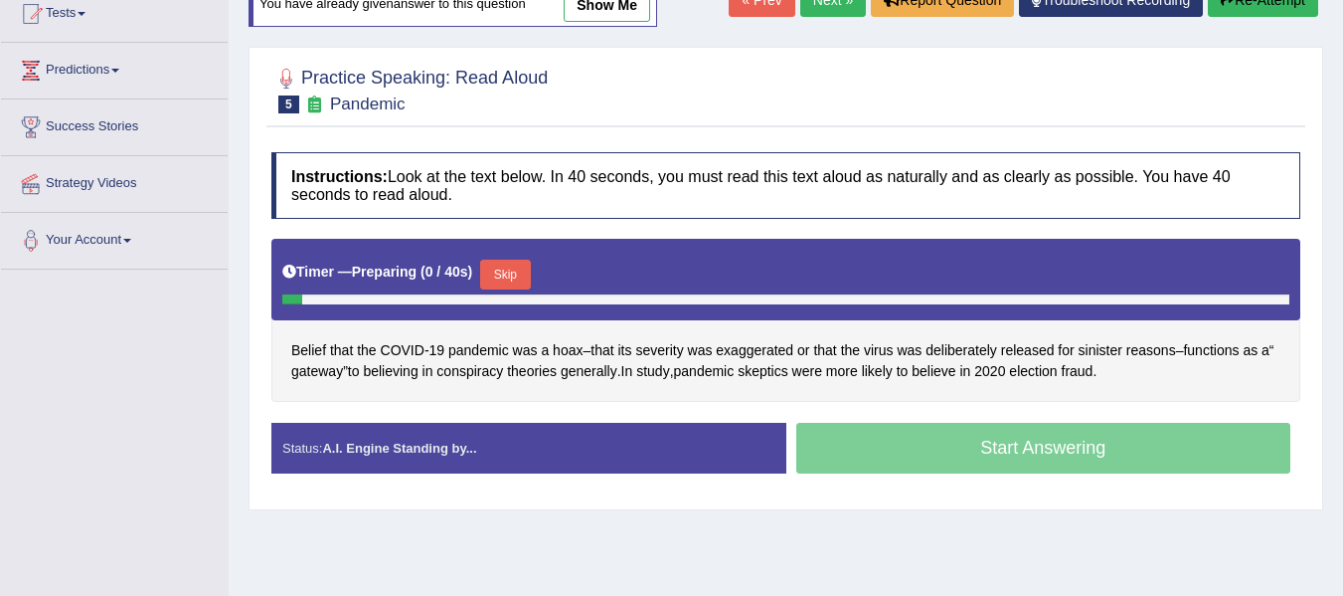
scroll to position [358, 0]
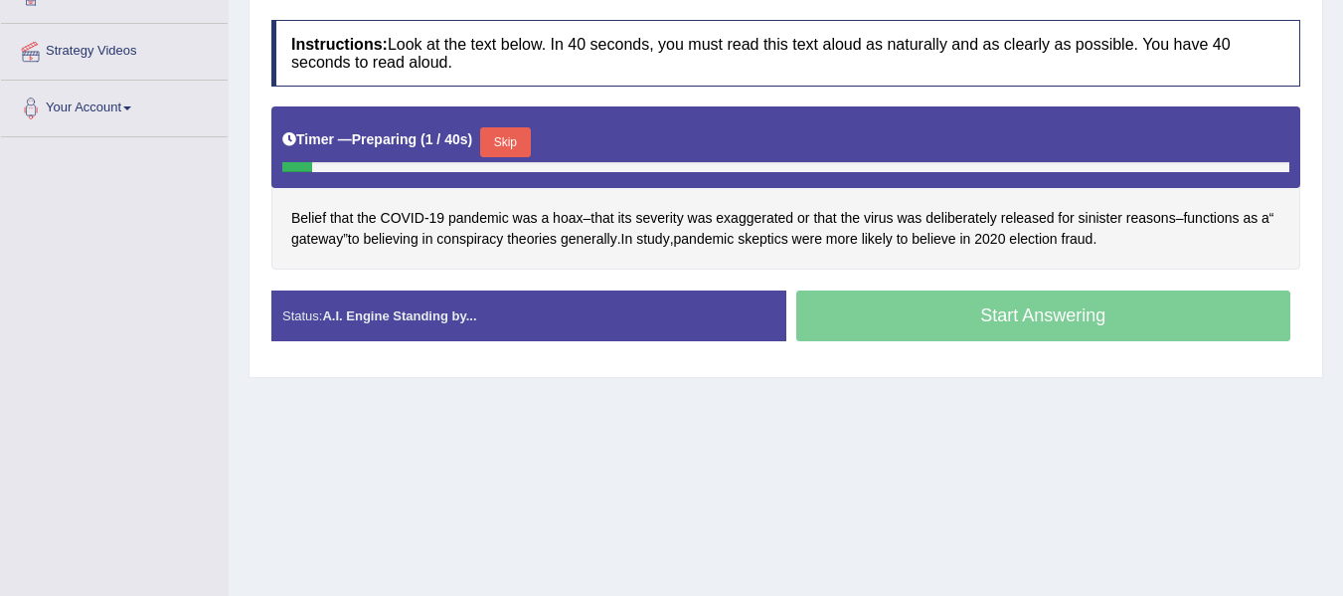
click at [526, 139] on button "Skip" at bounding box center [505, 142] width 50 height 30
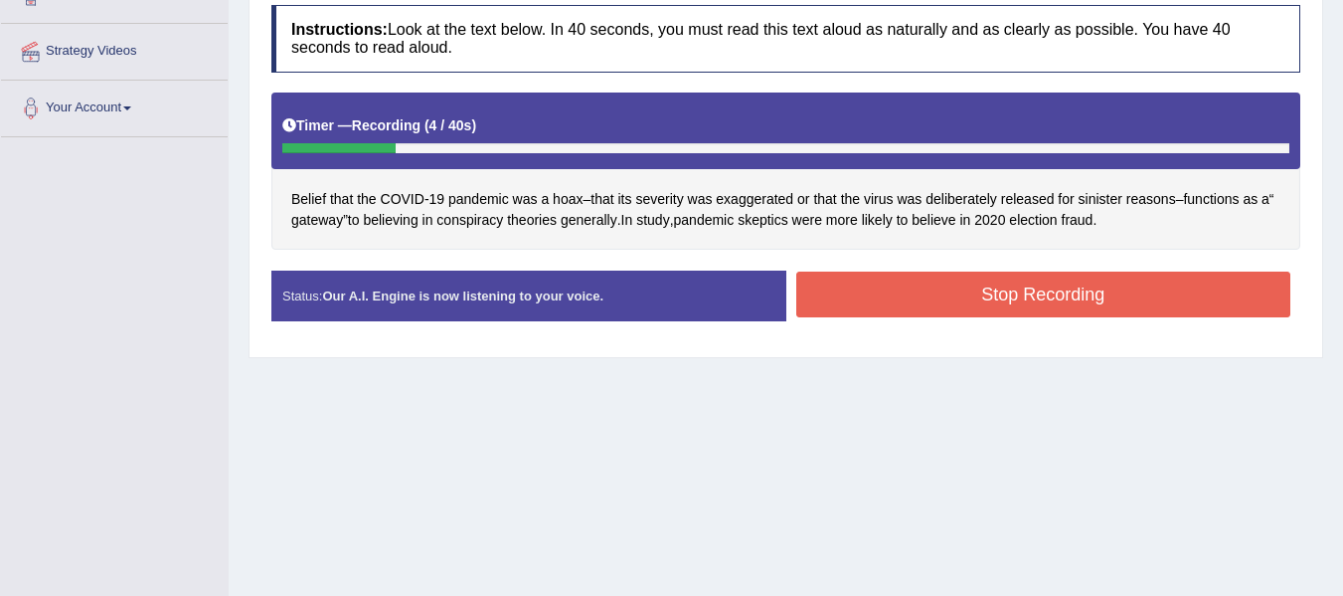
click at [928, 300] on button "Stop Recording" at bounding box center [1044, 294] width 495 height 46
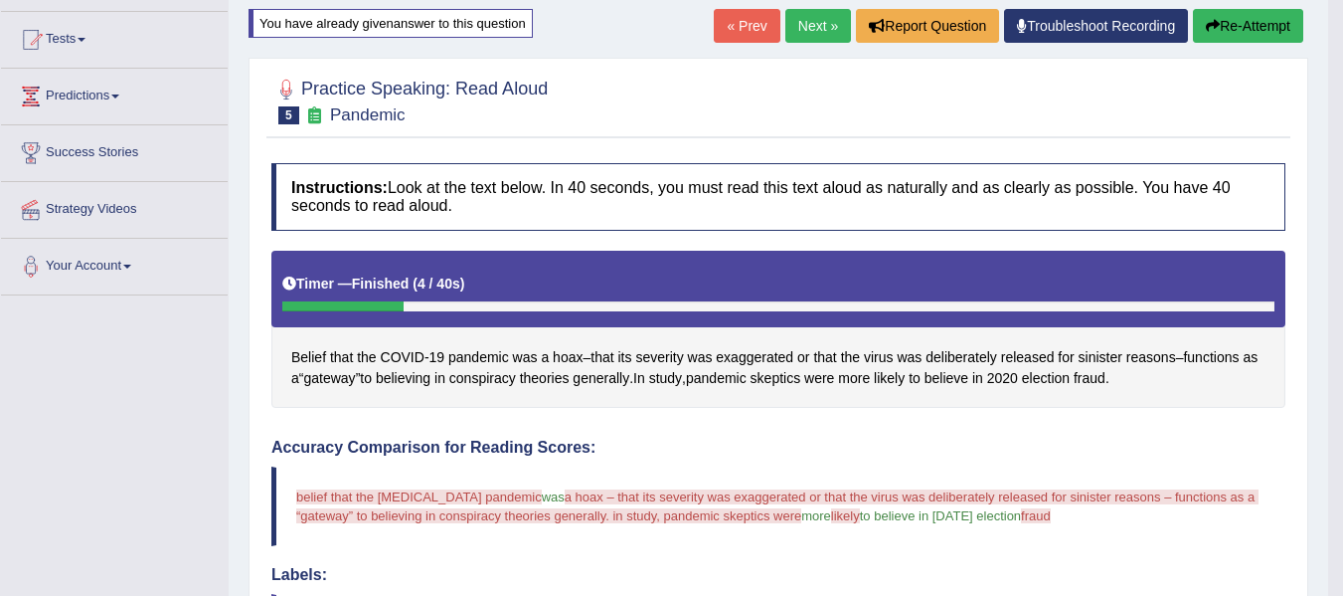
scroll to position [93, 0]
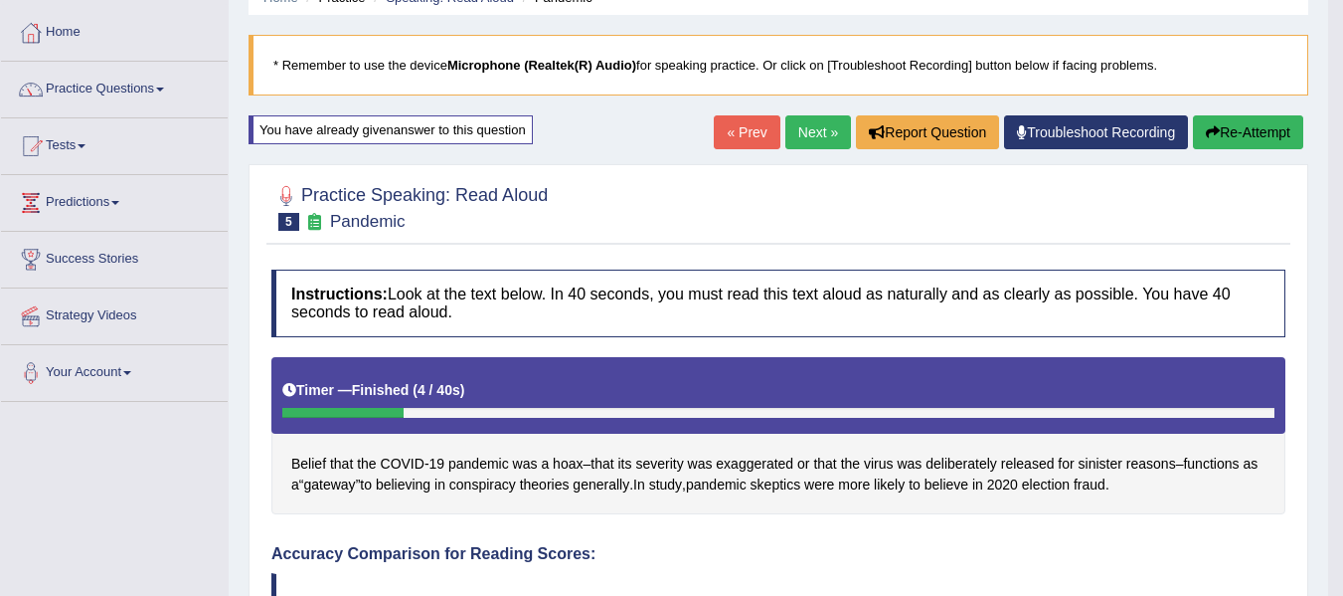
click at [1233, 149] on button "Re-Attempt" at bounding box center [1248, 132] width 110 height 34
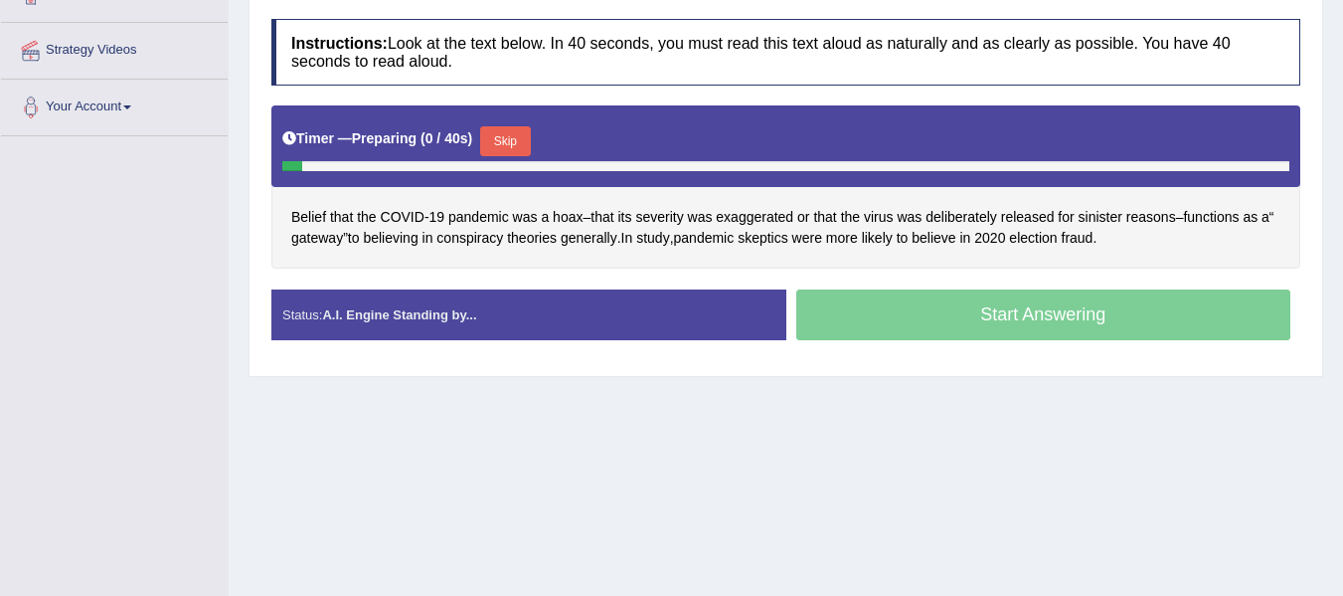
click at [508, 147] on button "Skip" at bounding box center [505, 141] width 50 height 30
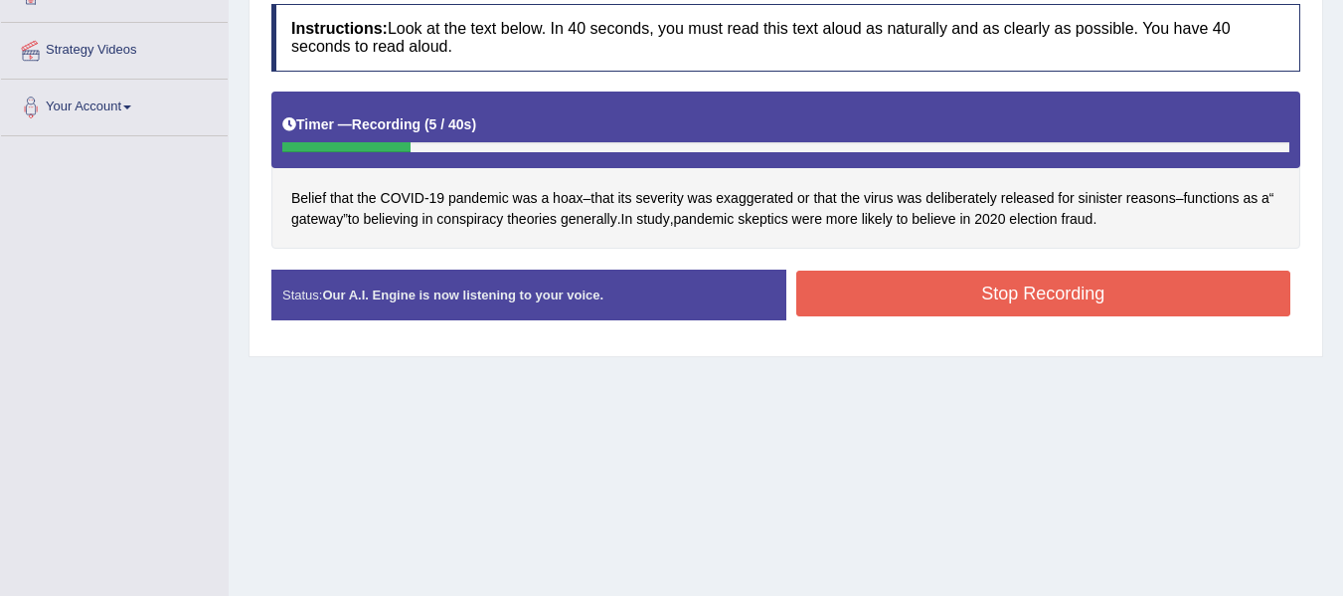
click at [894, 296] on button "Stop Recording" at bounding box center [1044, 293] width 495 height 46
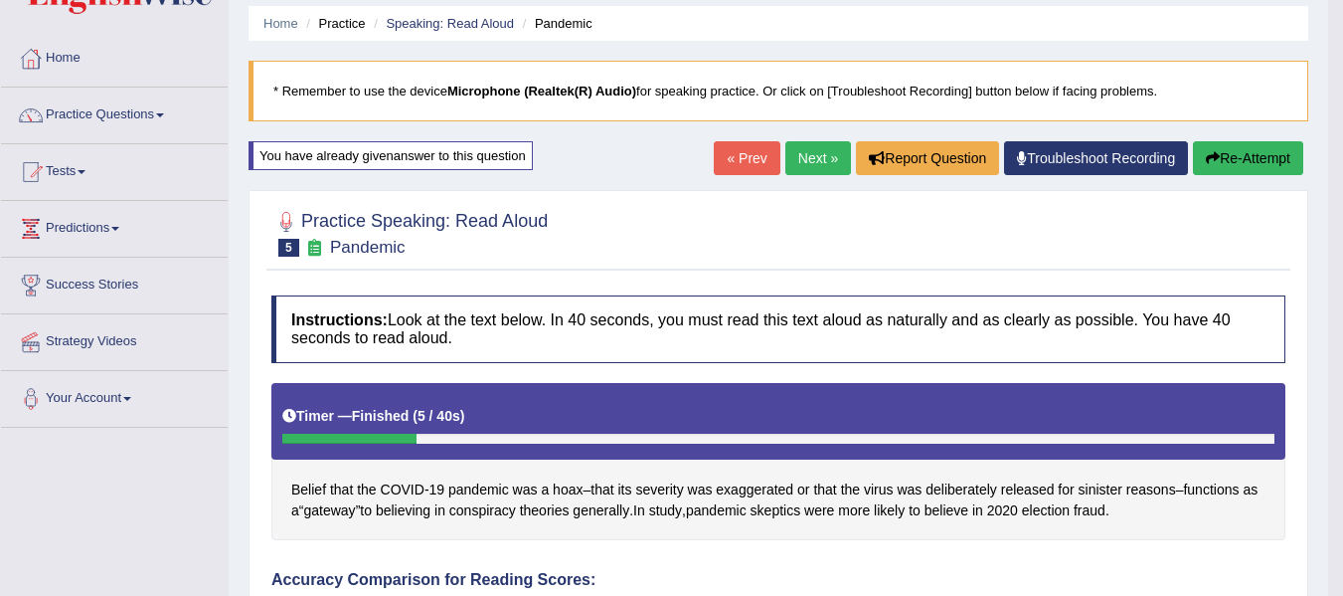
scroll to position [61, 0]
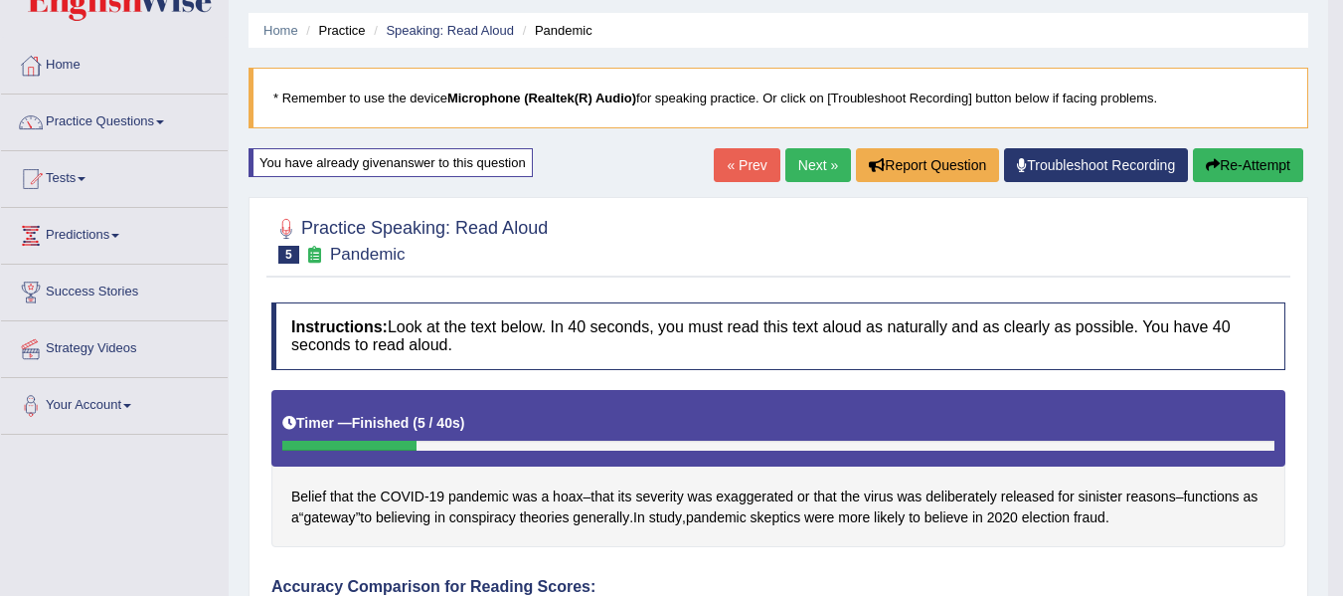
click at [1242, 165] on button "Re-Attempt" at bounding box center [1248, 165] width 110 height 34
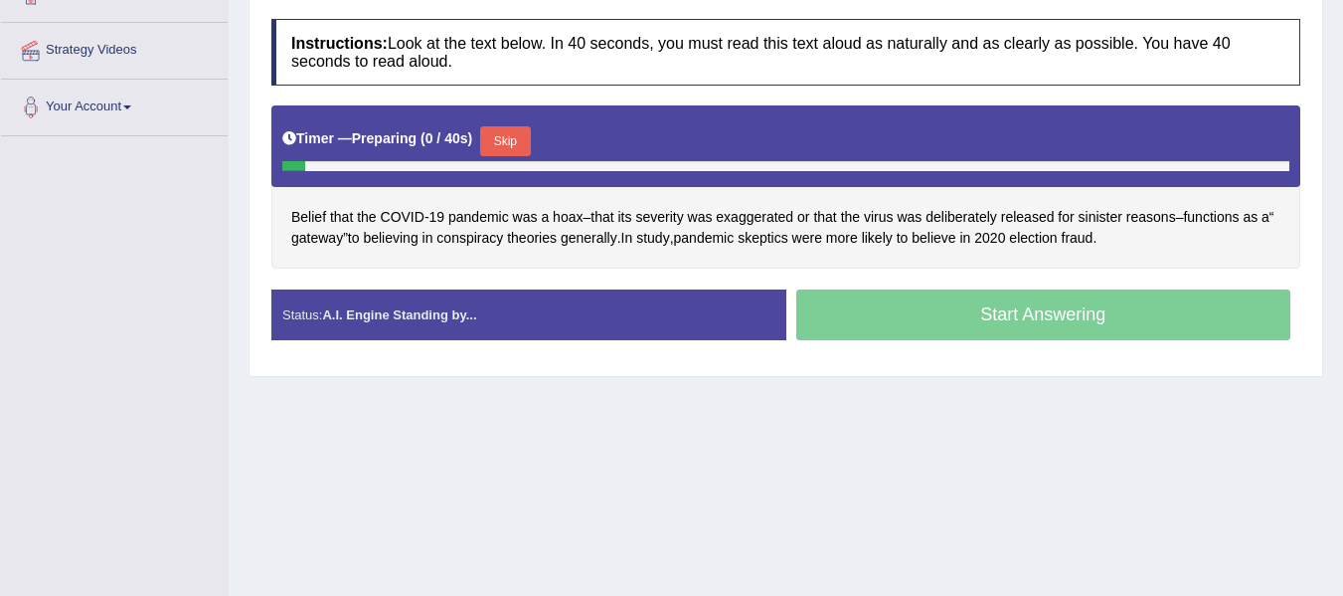
click at [516, 138] on button "Skip" at bounding box center [505, 141] width 50 height 30
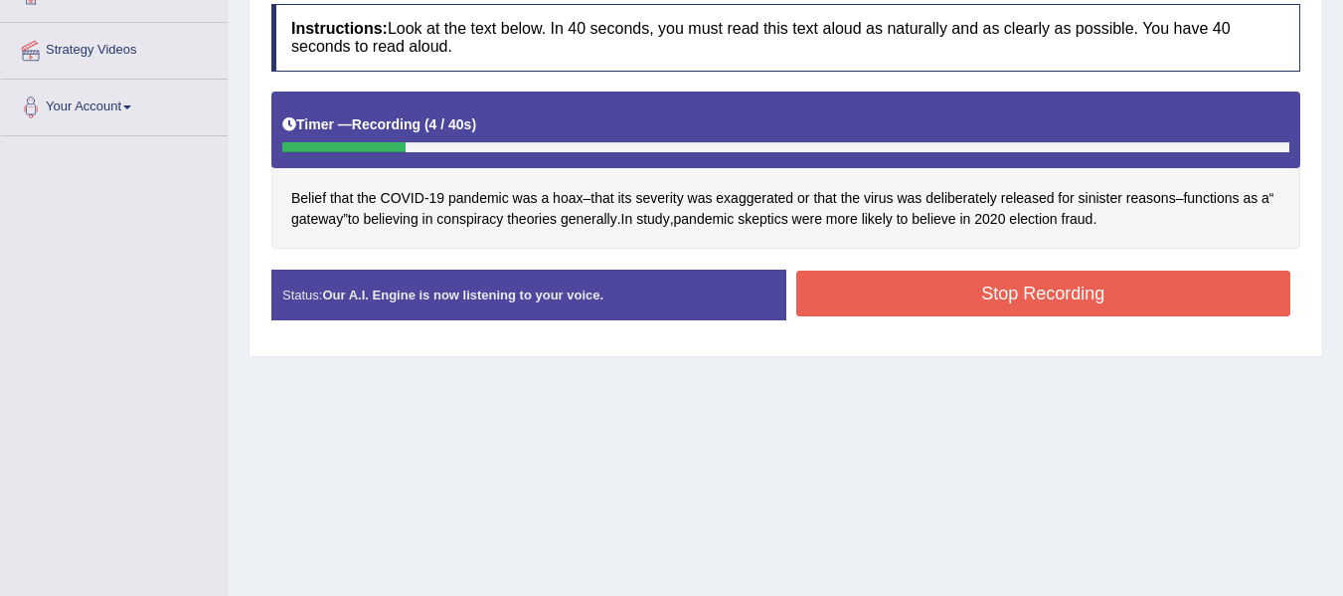
click at [864, 275] on button "Stop Recording" at bounding box center [1044, 293] width 495 height 46
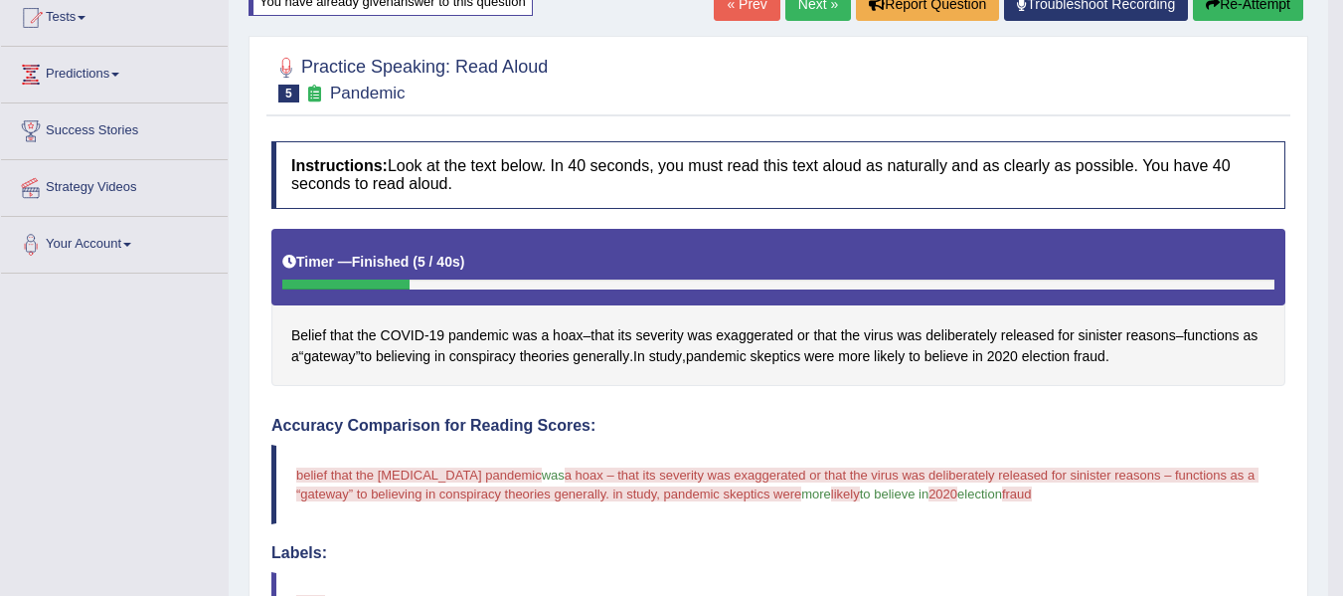
scroll to position [127, 0]
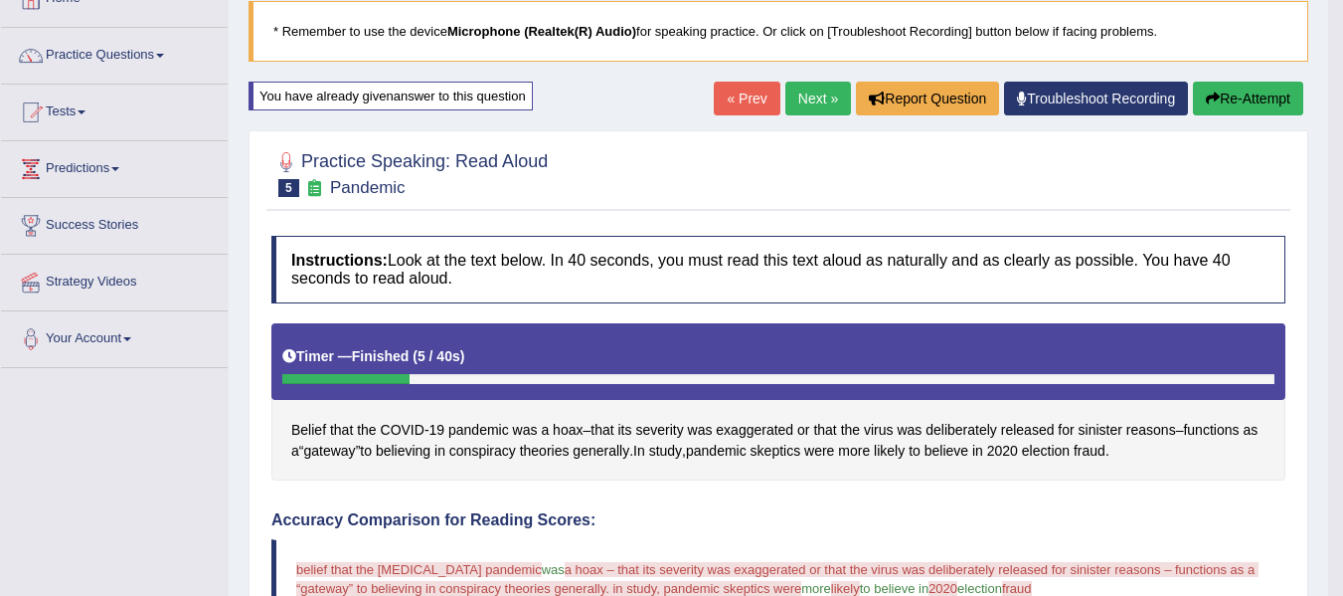
click at [1266, 107] on button "Re-Attempt" at bounding box center [1248, 99] width 110 height 34
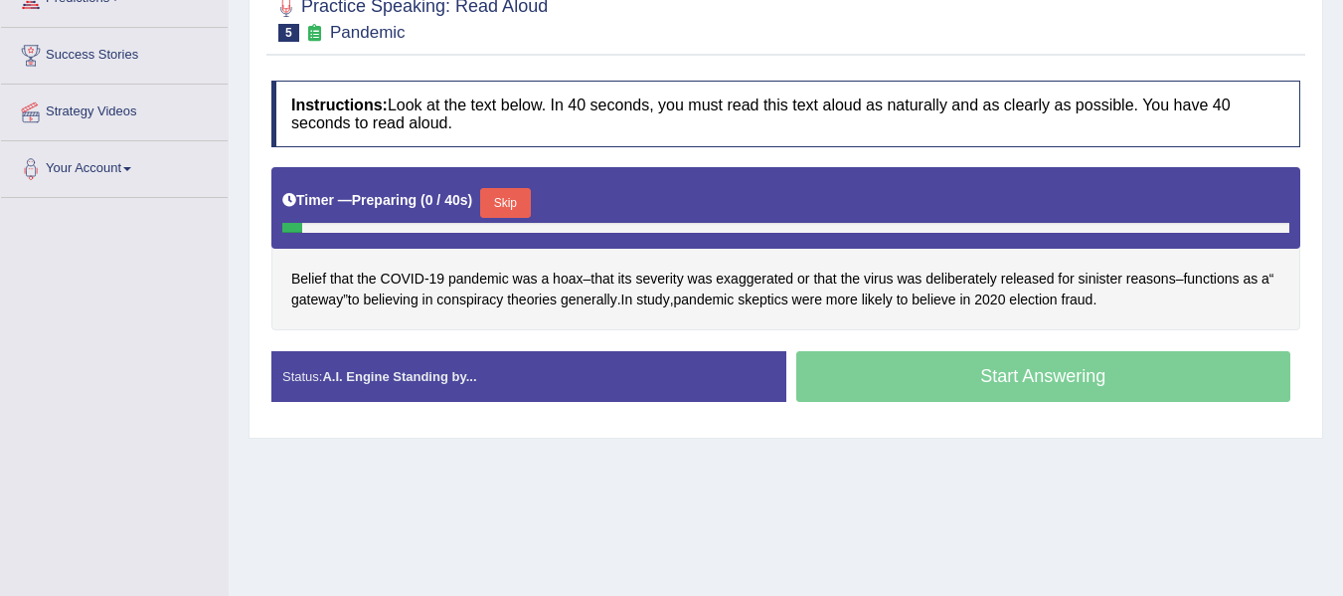
click at [516, 211] on button "Skip" at bounding box center [505, 203] width 50 height 30
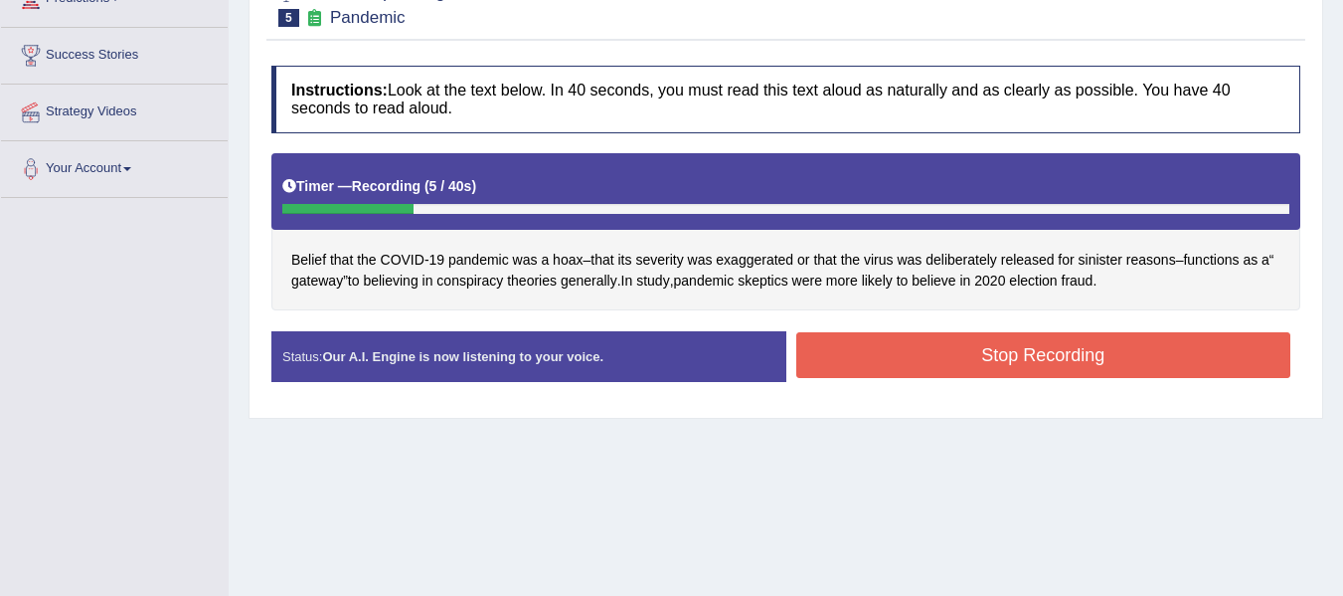
click at [1017, 354] on button "Stop Recording" at bounding box center [1044, 355] width 495 height 46
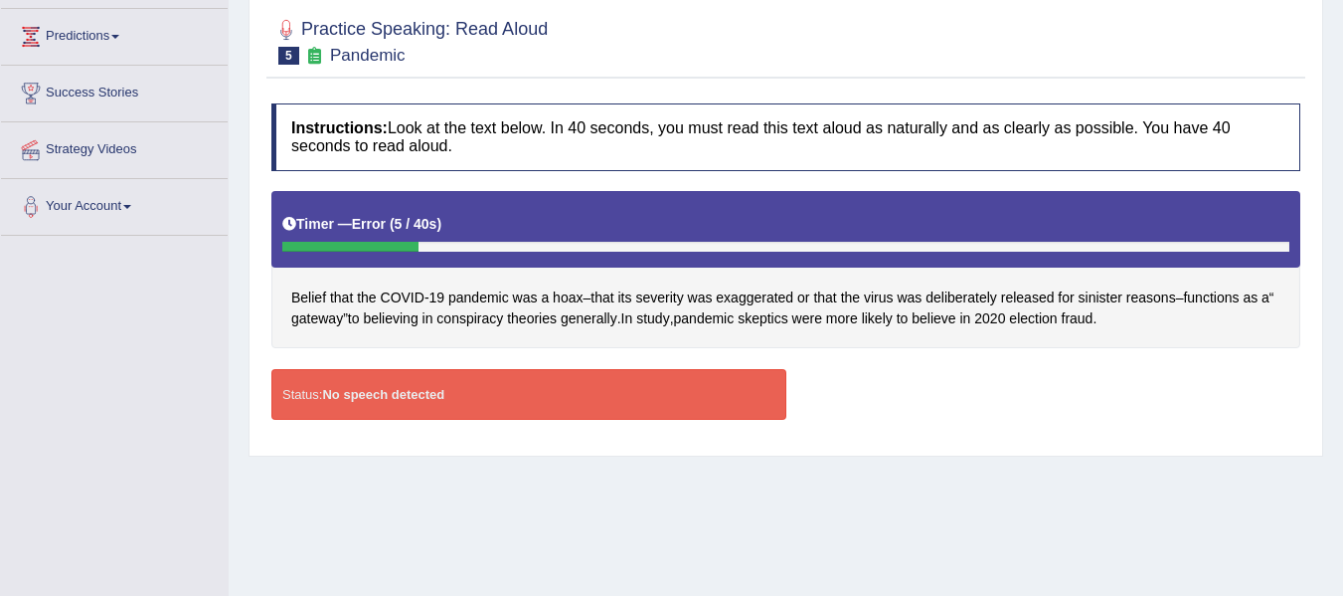
scroll to position [98, 0]
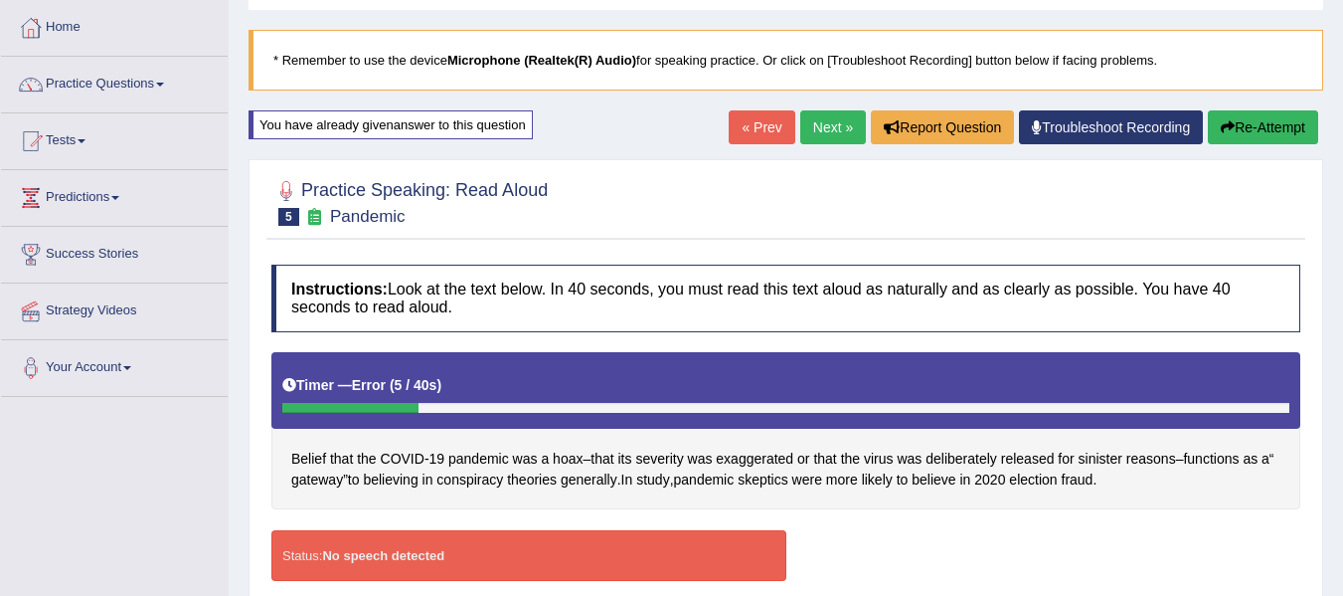
click at [809, 123] on link "Next »" at bounding box center [833, 127] width 66 height 34
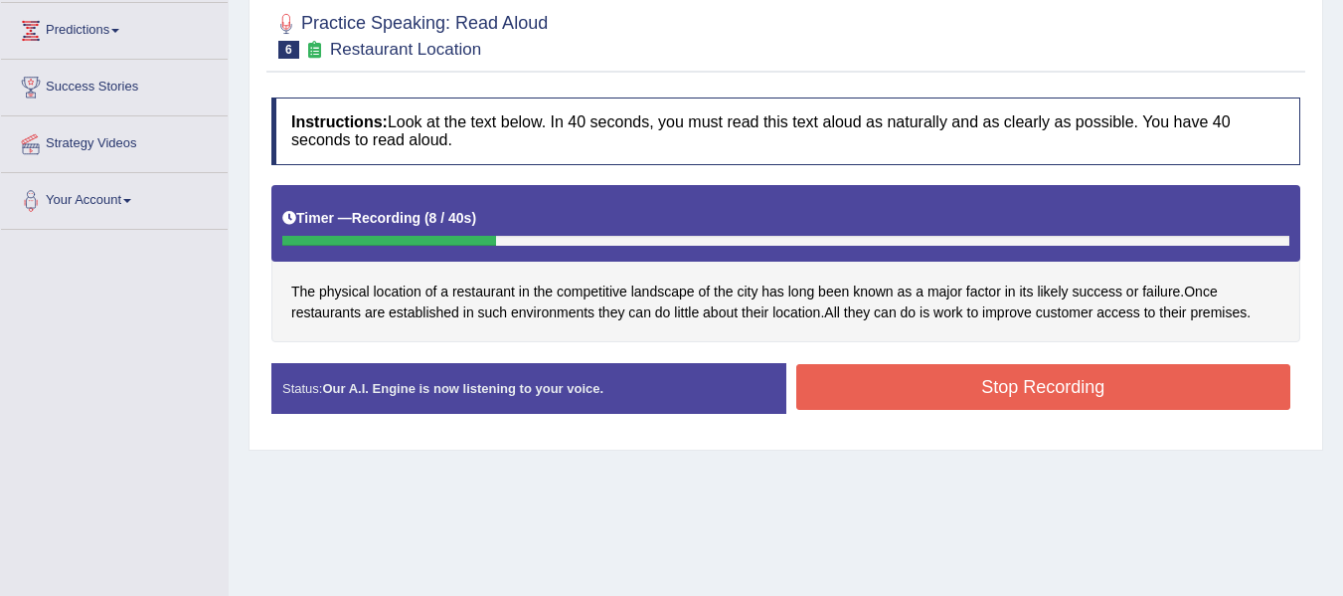
click at [1132, 385] on button "Stop Recording" at bounding box center [1044, 387] width 495 height 46
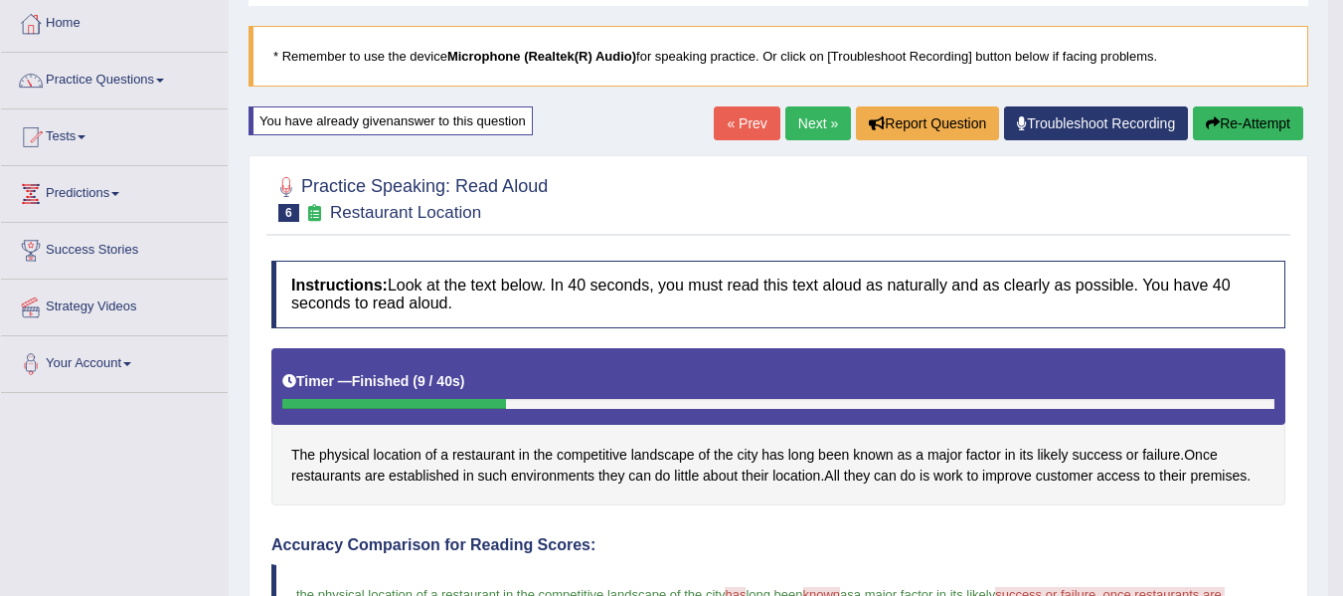
scroll to position [99, 0]
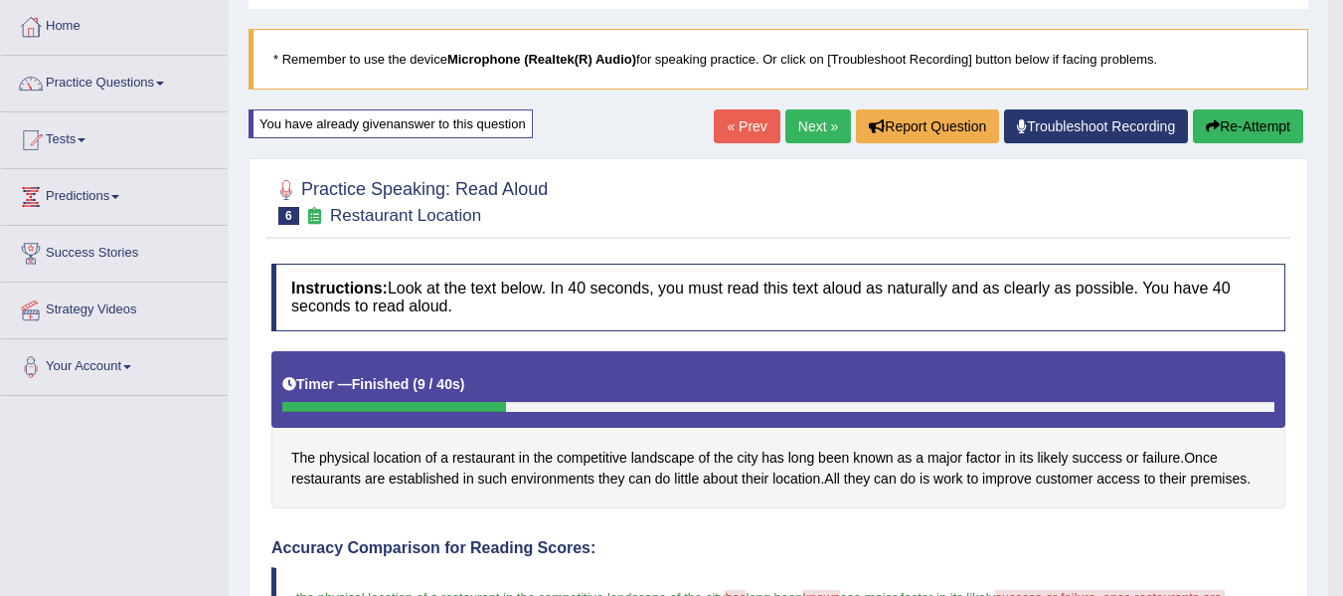
click at [840, 108] on div "Home Practice Speaking: Read Aloud Restaurant Location * Remember to use the de…" at bounding box center [779, 569] width 1100 height 1336
click at [817, 125] on link "Next »" at bounding box center [819, 126] width 66 height 34
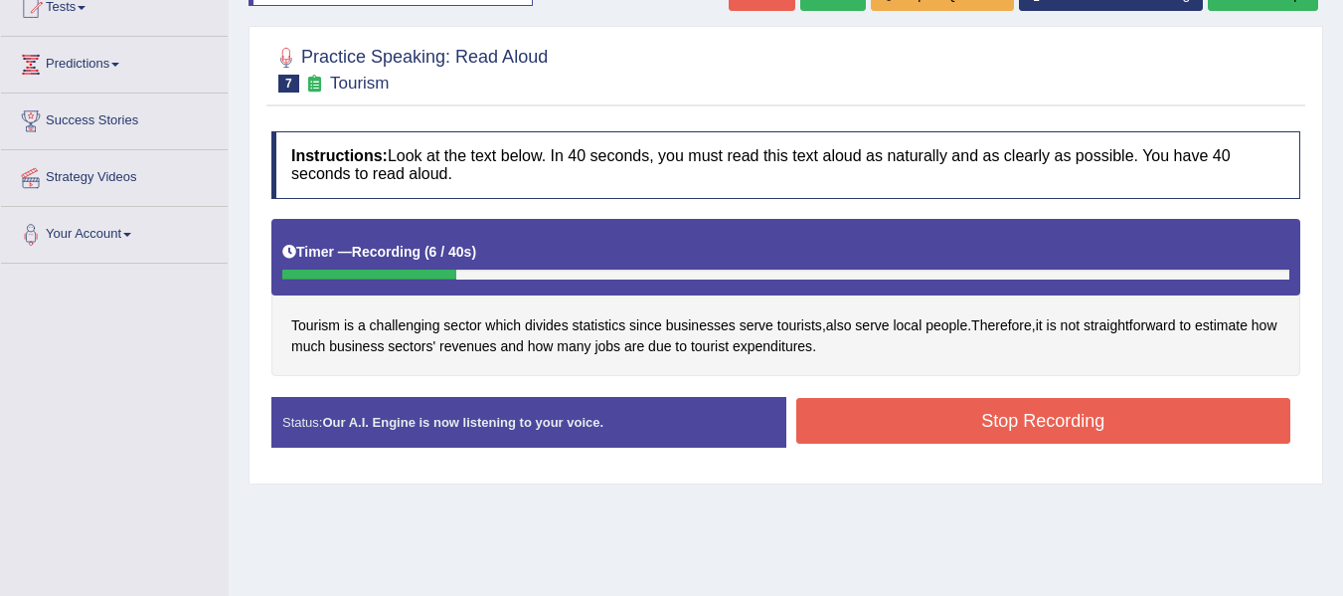
click at [923, 430] on button "Stop Recording" at bounding box center [1044, 421] width 495 height 46
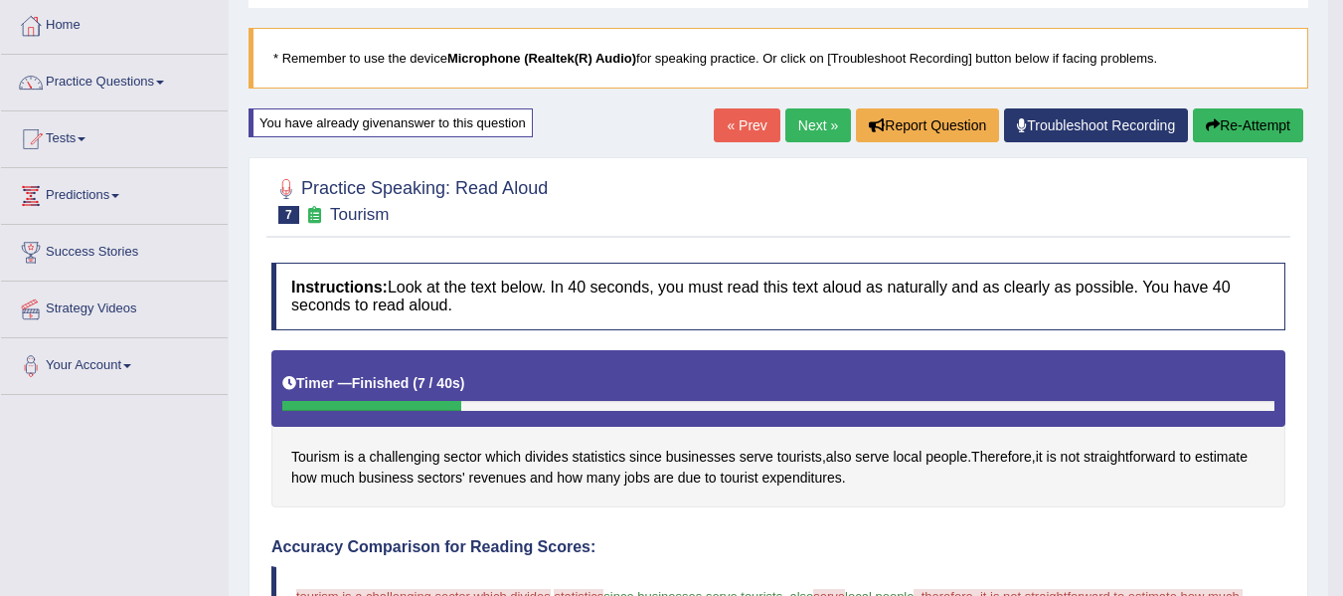
scroll to position [99, 0]
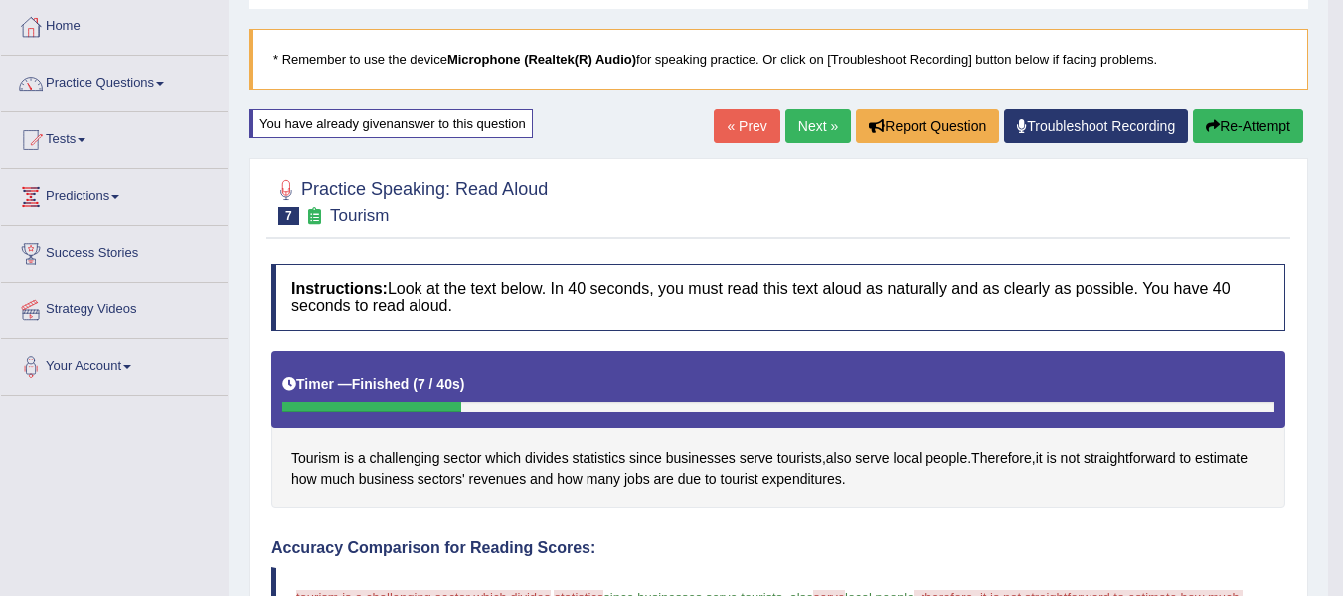
click at [1224, 118] on button "Re-Attempt" at bounding box center [1248, 126] width 110 height 34
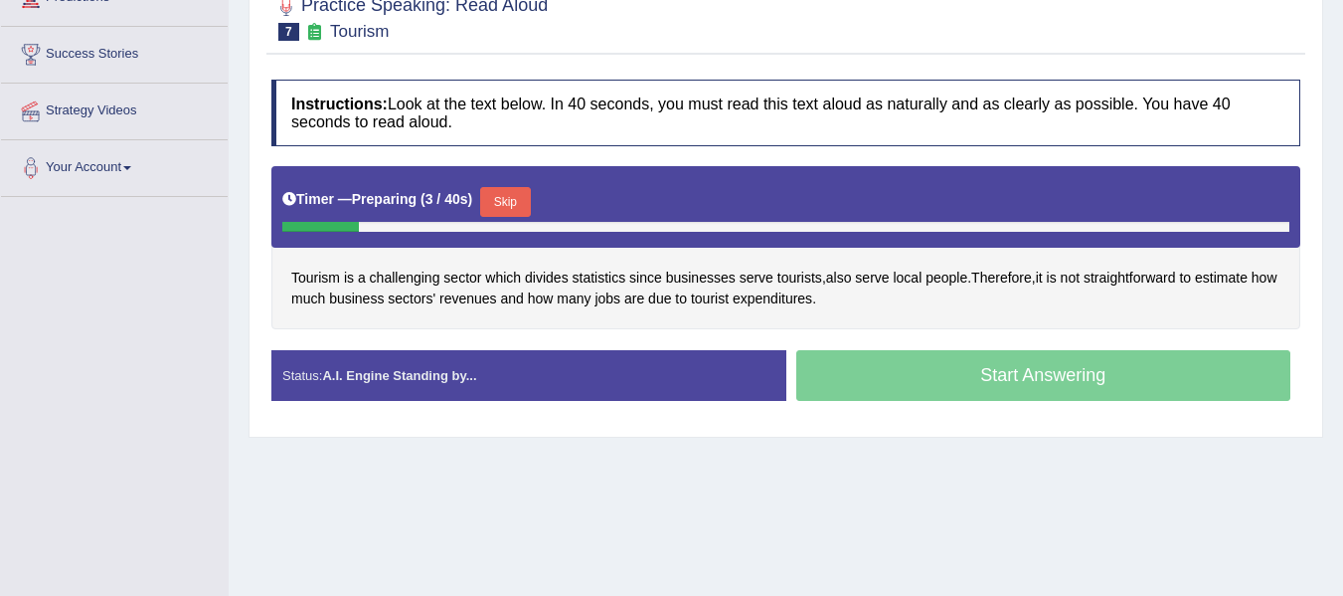
scroll to position [298, 0]
click at [506, 199] on button "Skip" at bounding box center [505, 202] width 50 height 30
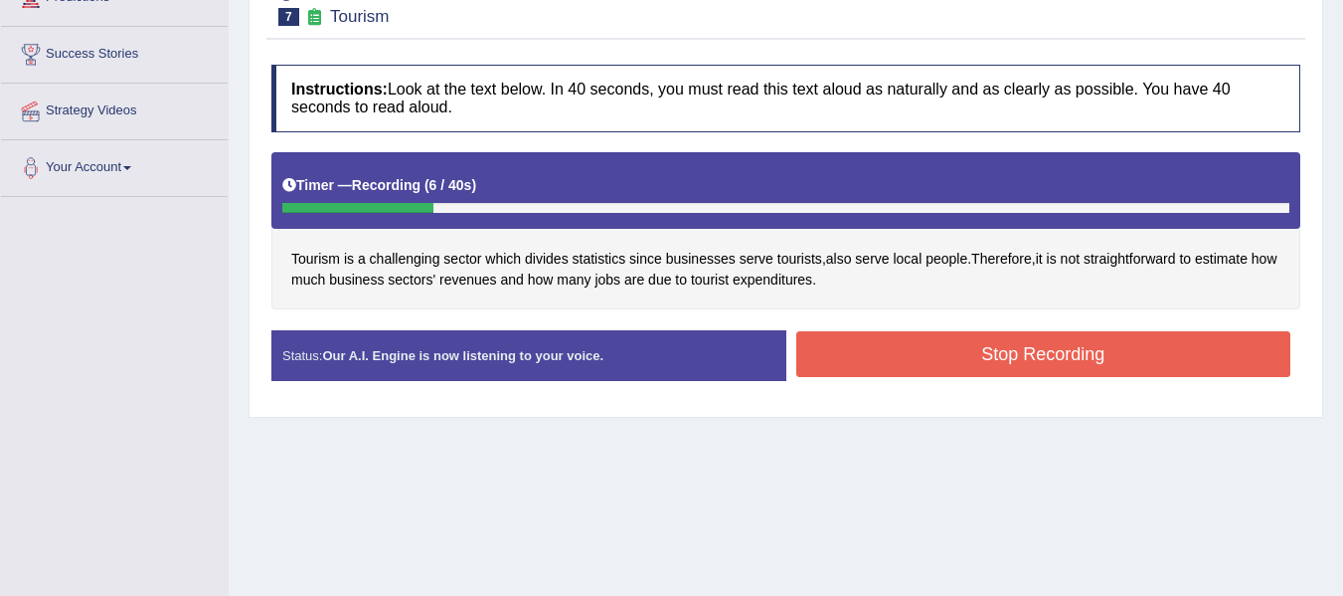
click at [932, 359] on button "Stop Recording" at bounding box center [1044, 354] width 495 height 46
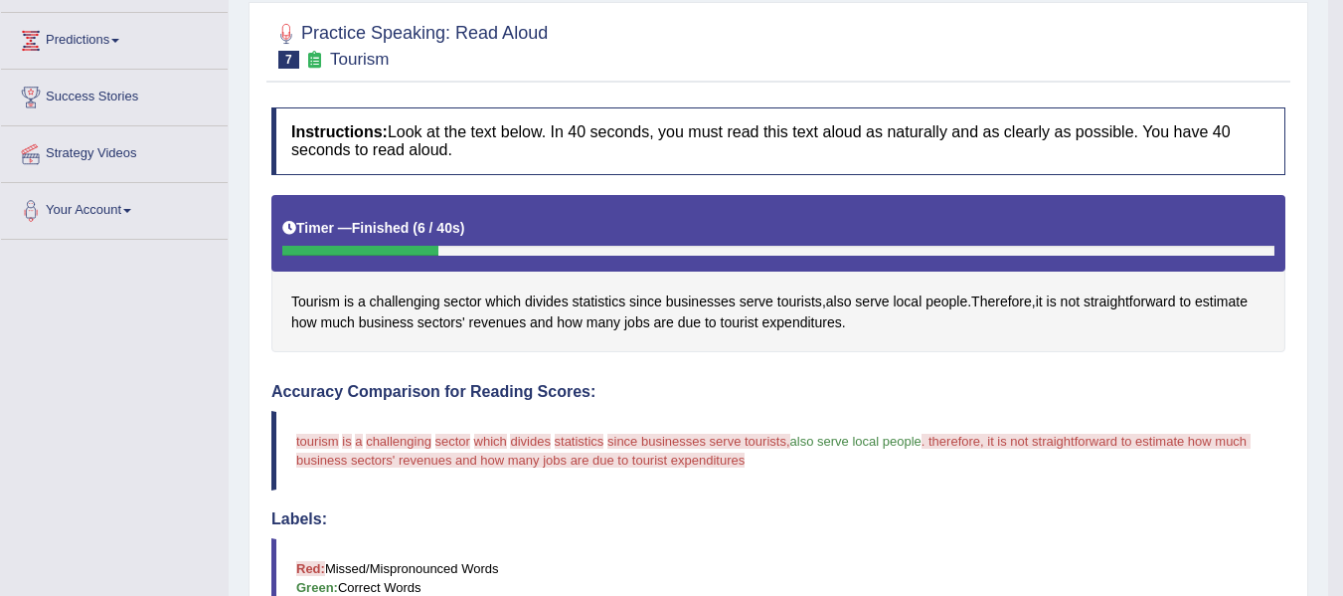
scroll to position [199, 0]
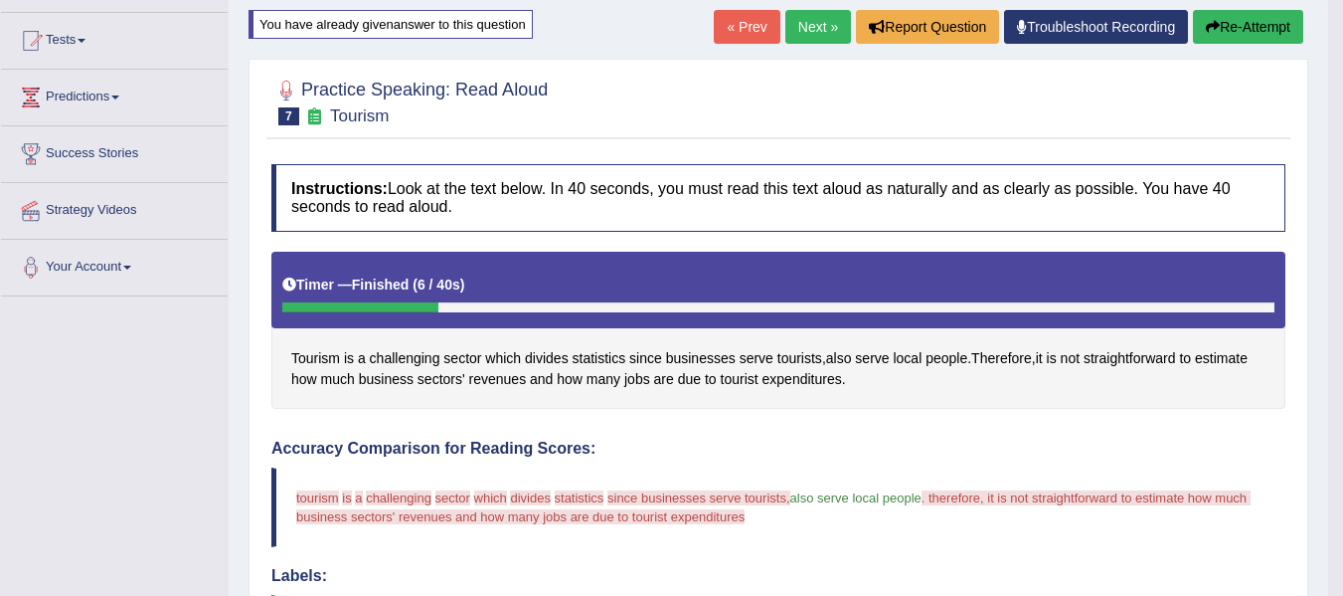
click at [1213, 23] on icon "button" at bounding box center [1213, 27] width 14 height 14
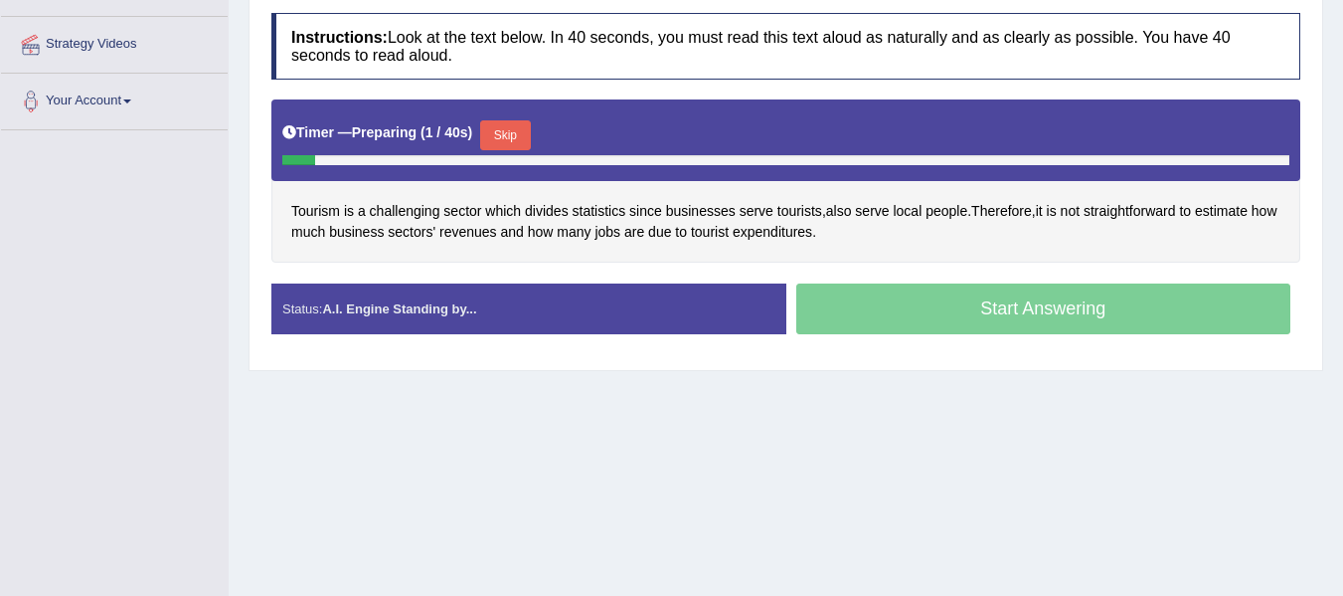
click at [516, 135] on button "Skip" at bounding box center [505, 135] width 50 height 30
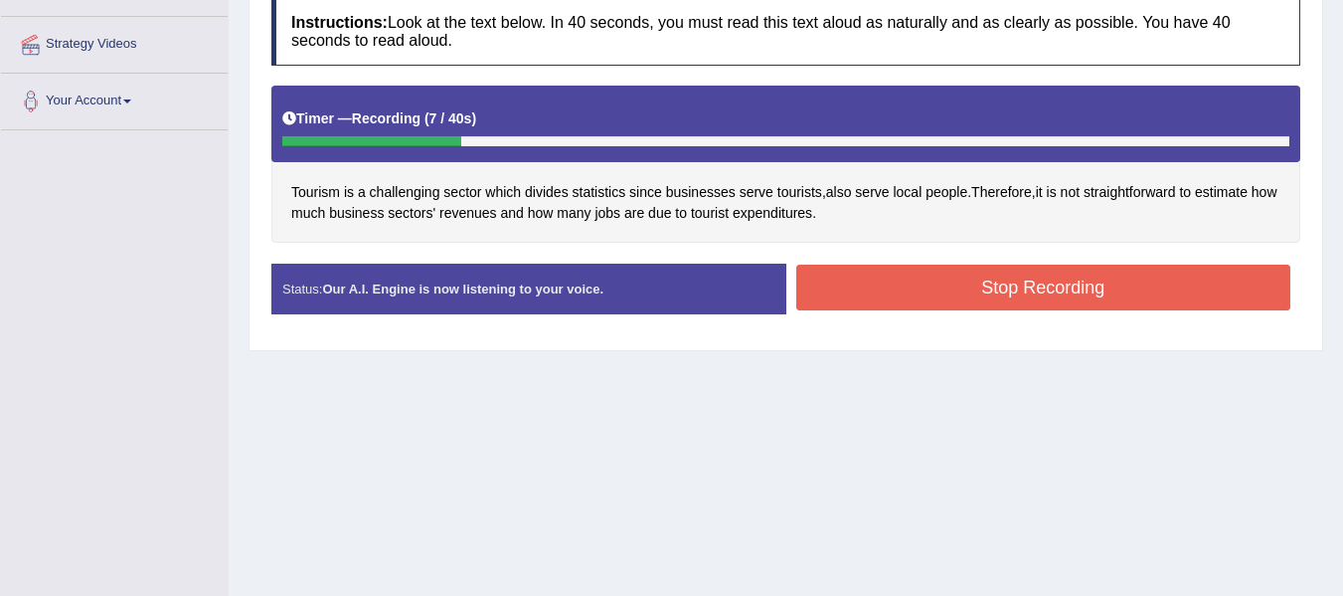
click at [977, 283] on button "Stop Recording" at bounding box center [1044, 288] width 495 height 46
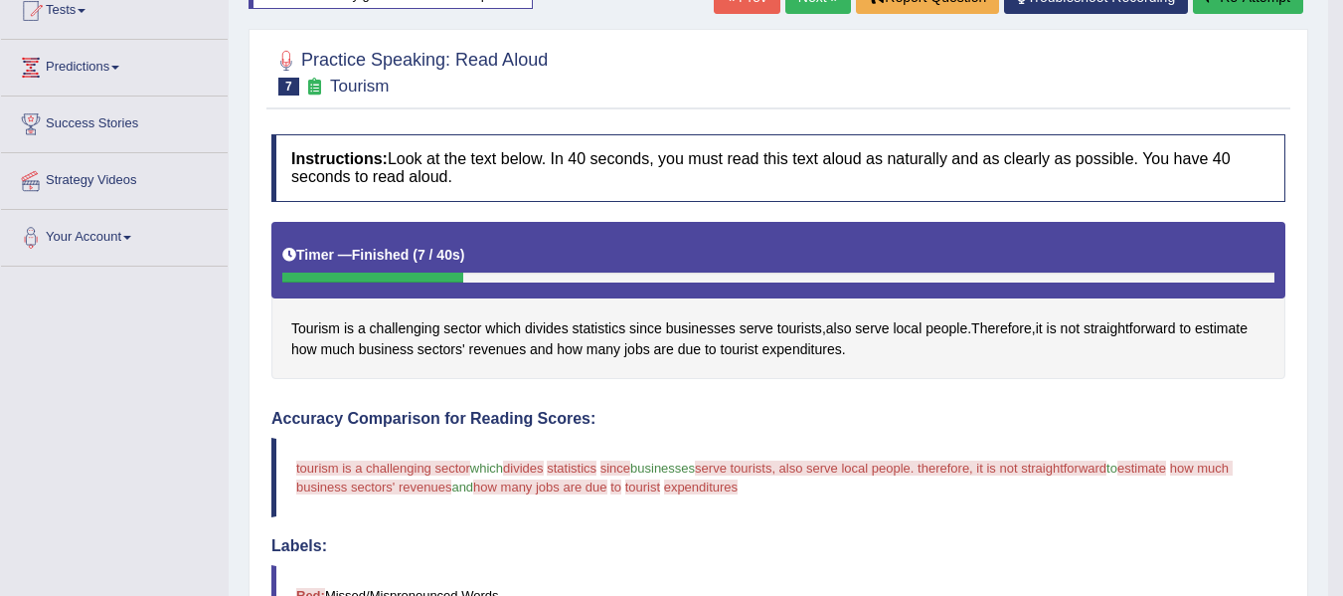
scroll to position [132, 0]
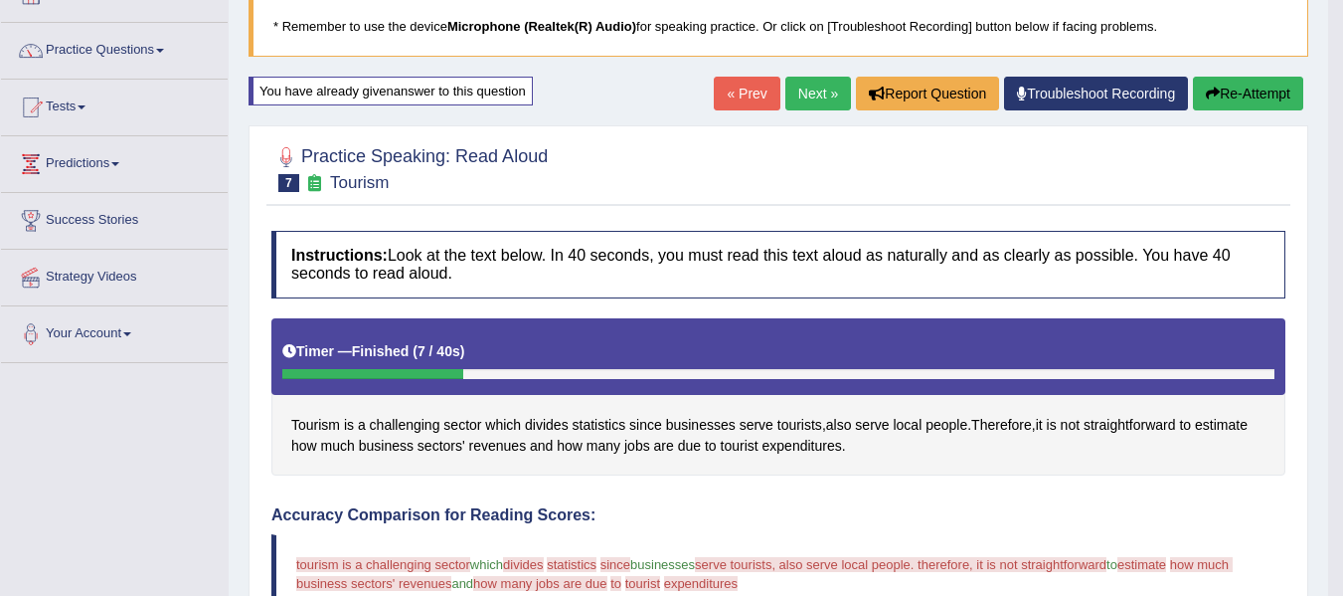
click at [1222, 110] on div "« Prev Next » Report Question Troubleshoot Recording Re-Attempt" at bounding box center [1011, 96] width 595 height 39
click at [1227, 99] on button "Re-Attempt" at bounding box center [1248, 94] width 110 height 34
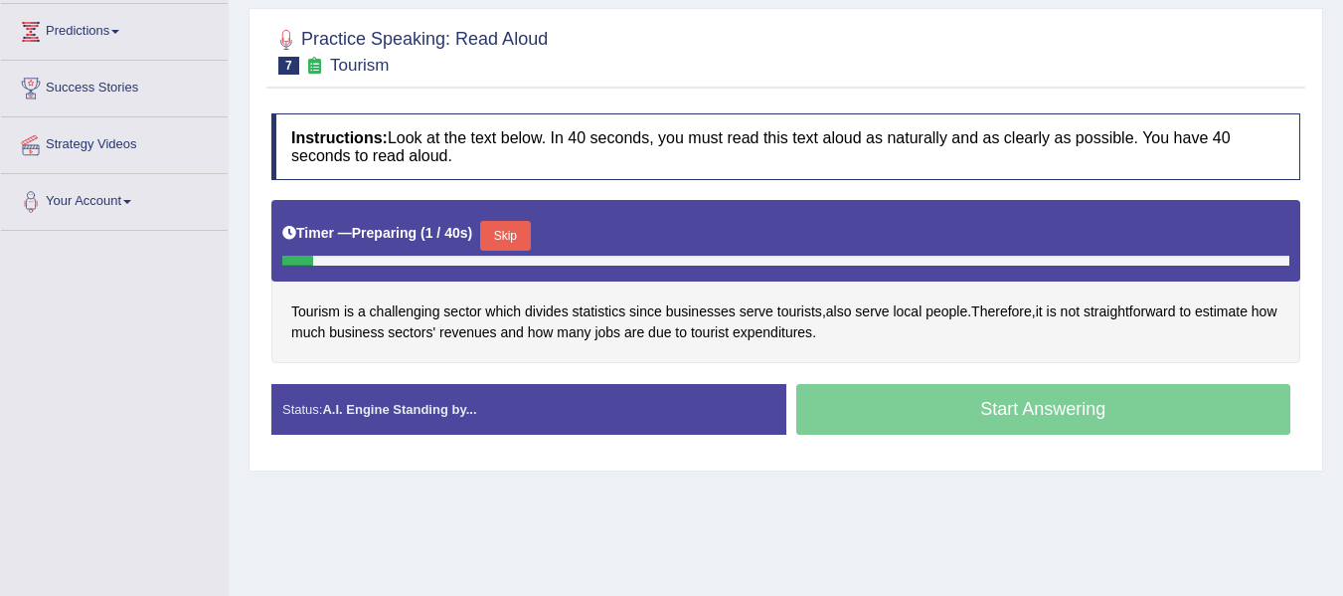
click at [508, 244] on button "Skip" at bounding box center [505, 236] width 50 height 30
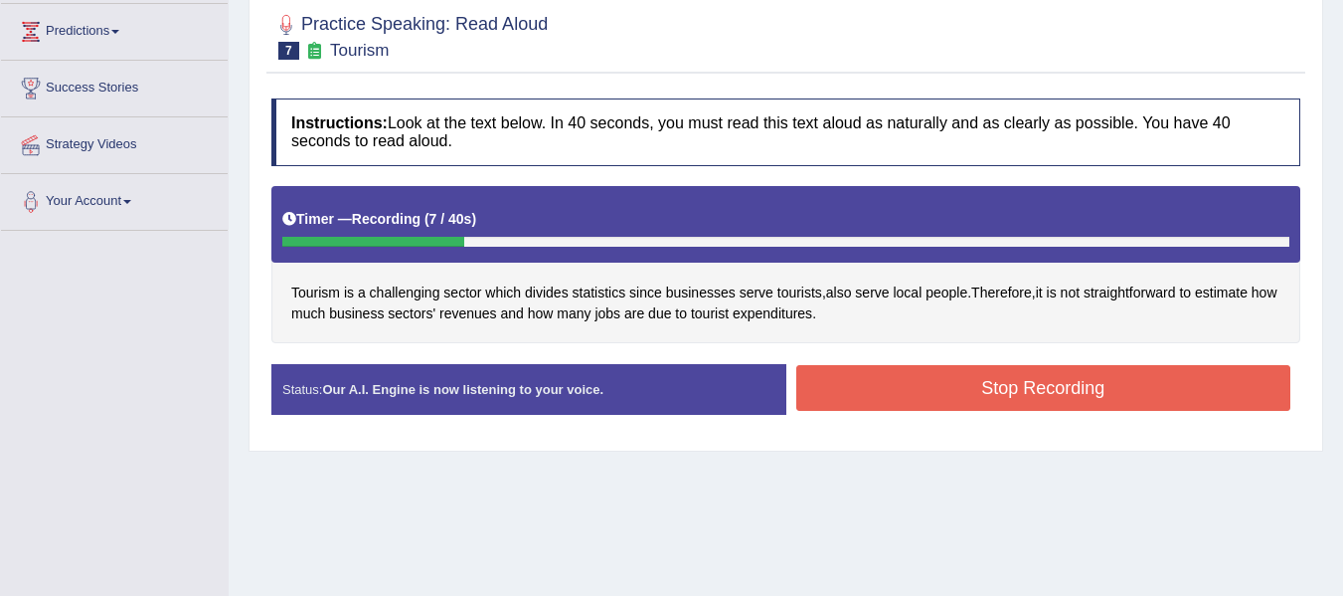
click at [882, 396] on button "Stop Recording" at bounding box center [1044, 388] width 495 height 46
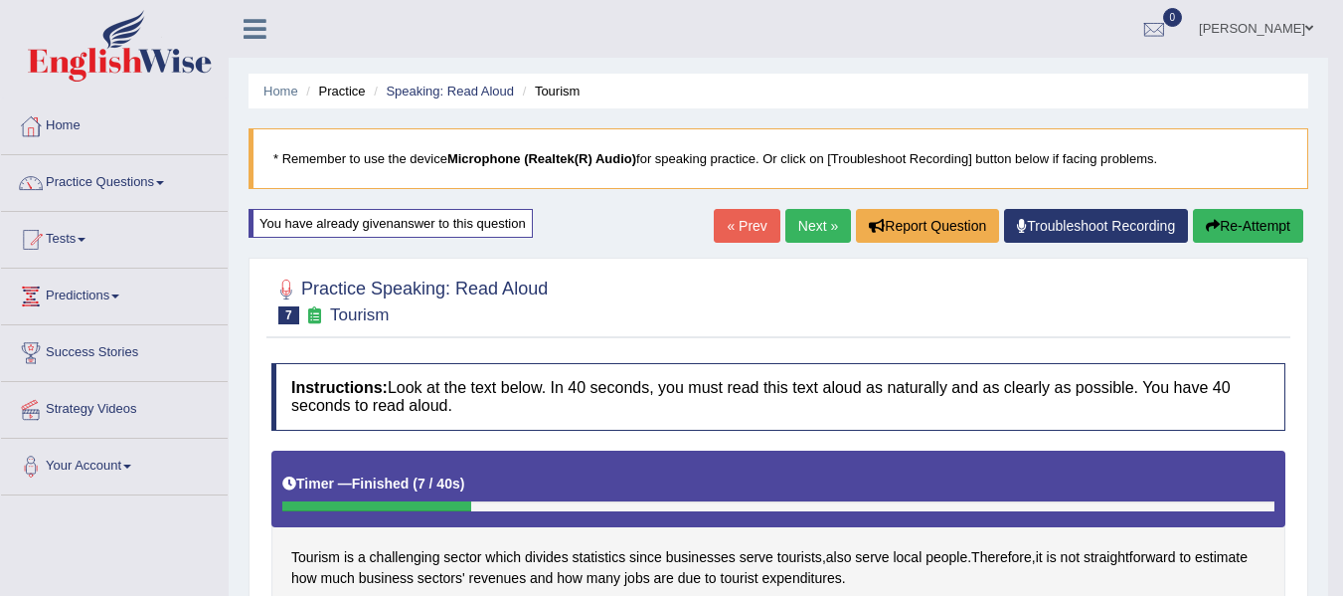
click at [1238, 237] on button "Re-Attempt" at bounding box center [1248, 226] width 110 height 34
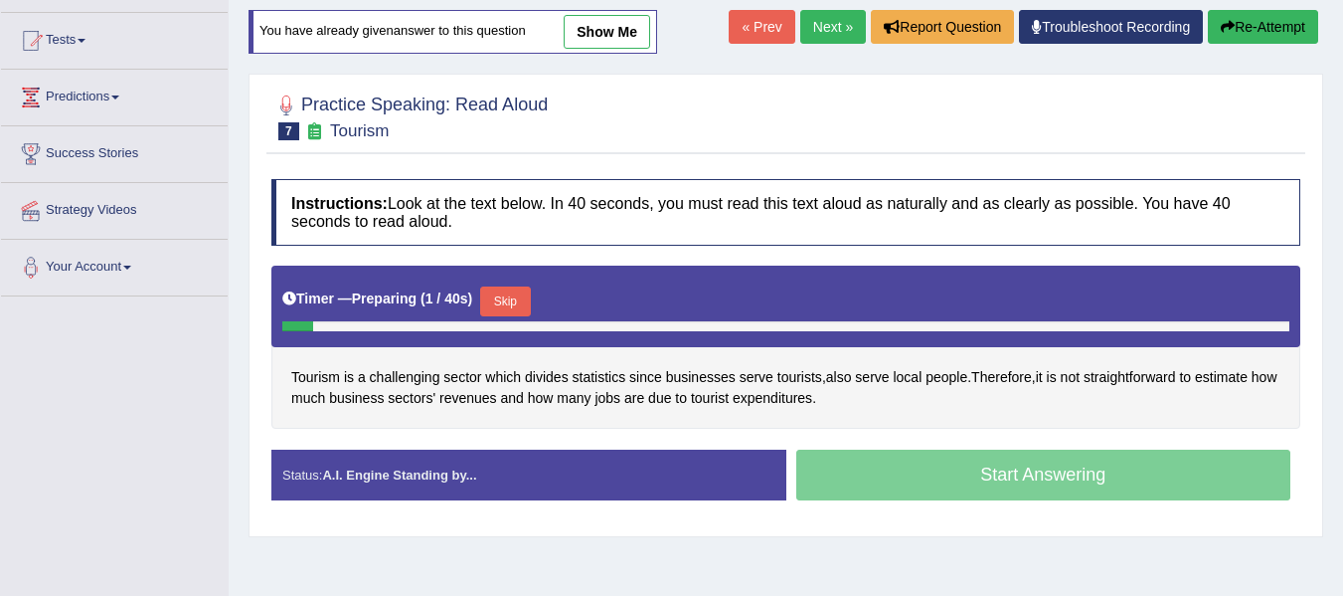
click at [494, 296] on button "Skip" at bounding box center [505, 301] width 50 height 30
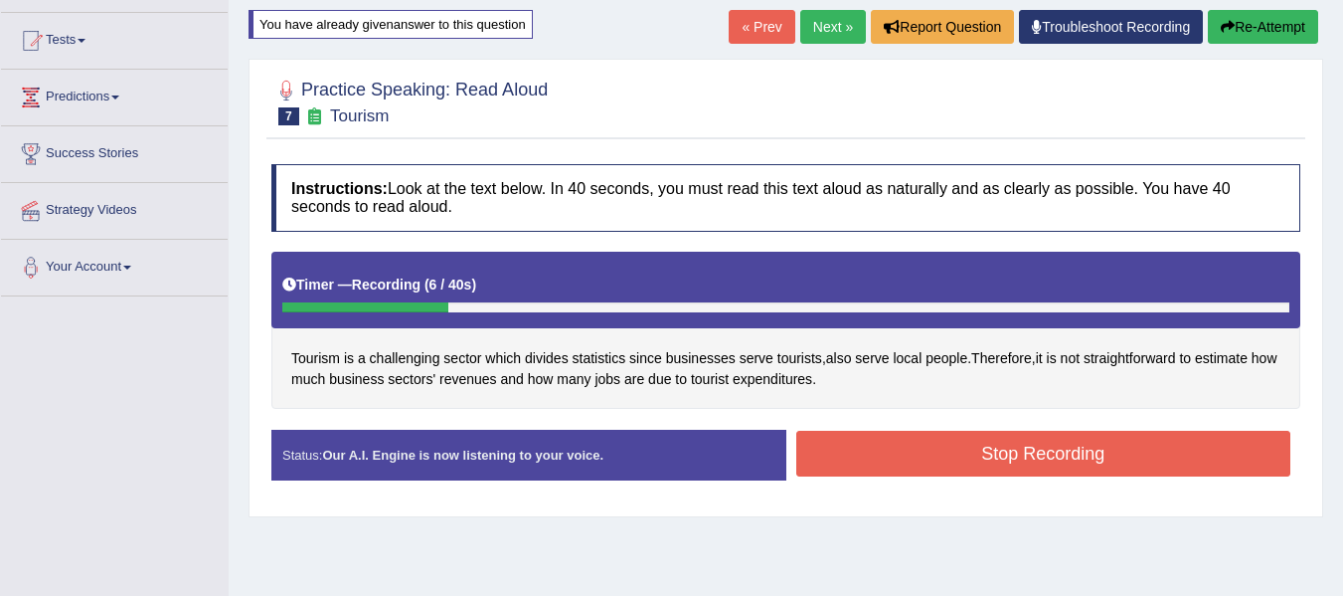
click at [871, 450] on button "Stop Recording" at bounding box center [1044, 454] width 495 height 46
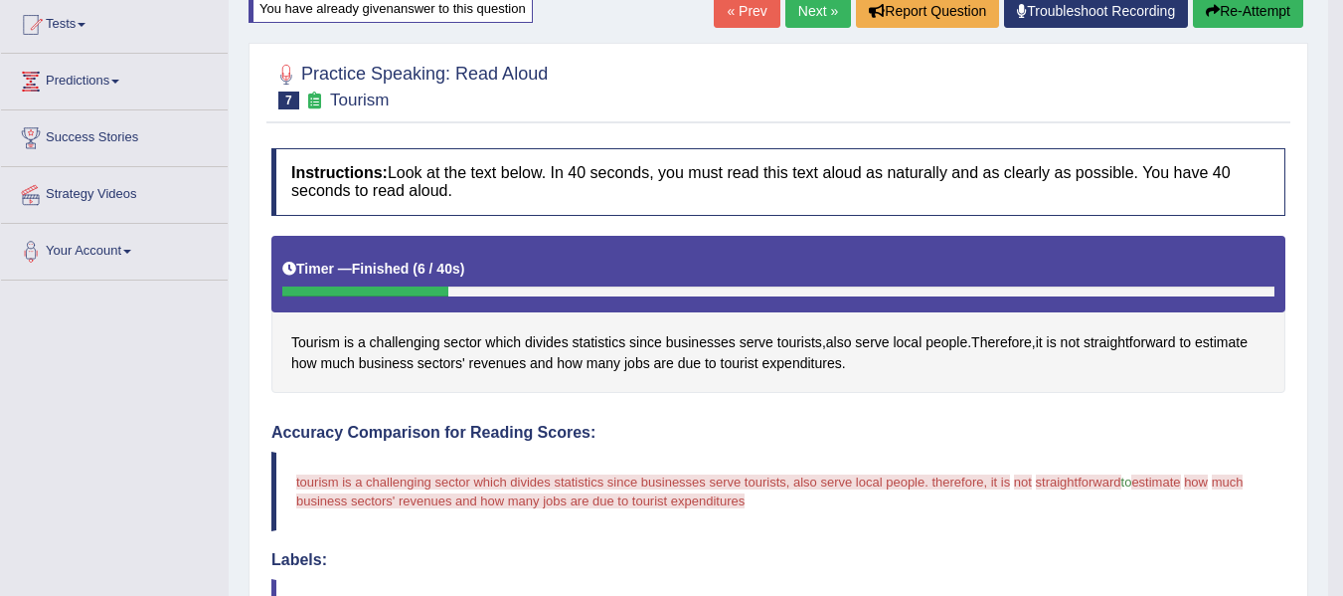
scroll to position [67, 0]
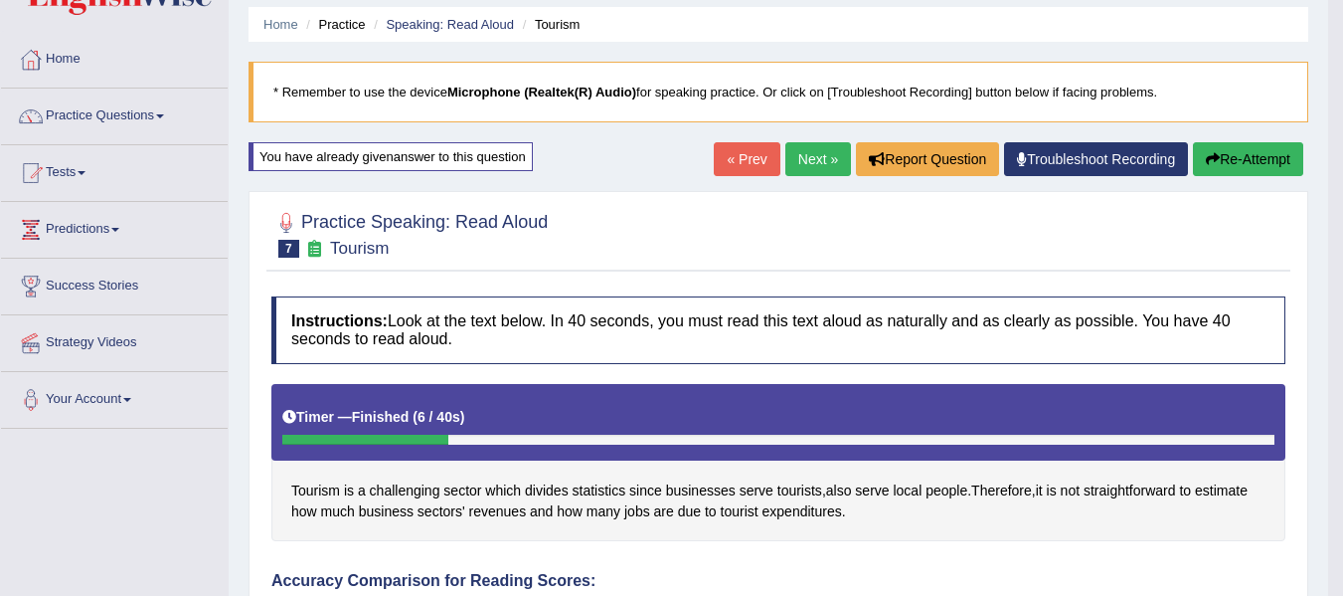
click at [1230, 155] on button "Re-Attempt" at bounding box center [1248, 159] width 110 height 34
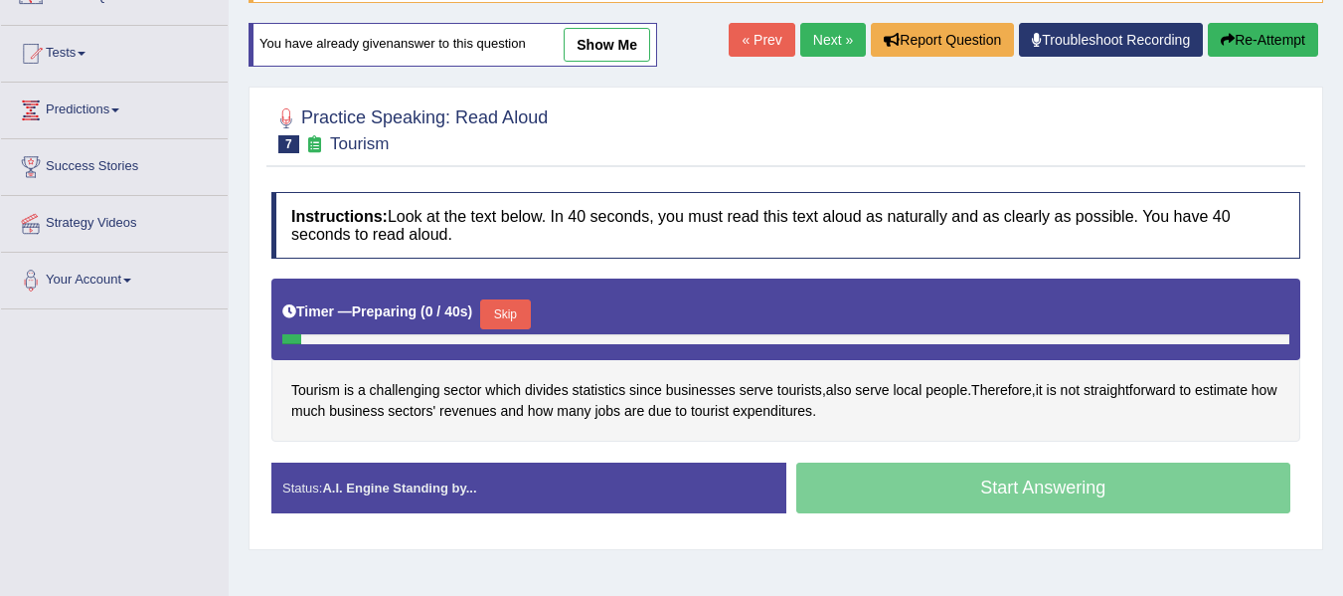
scroll to position [298, 0]
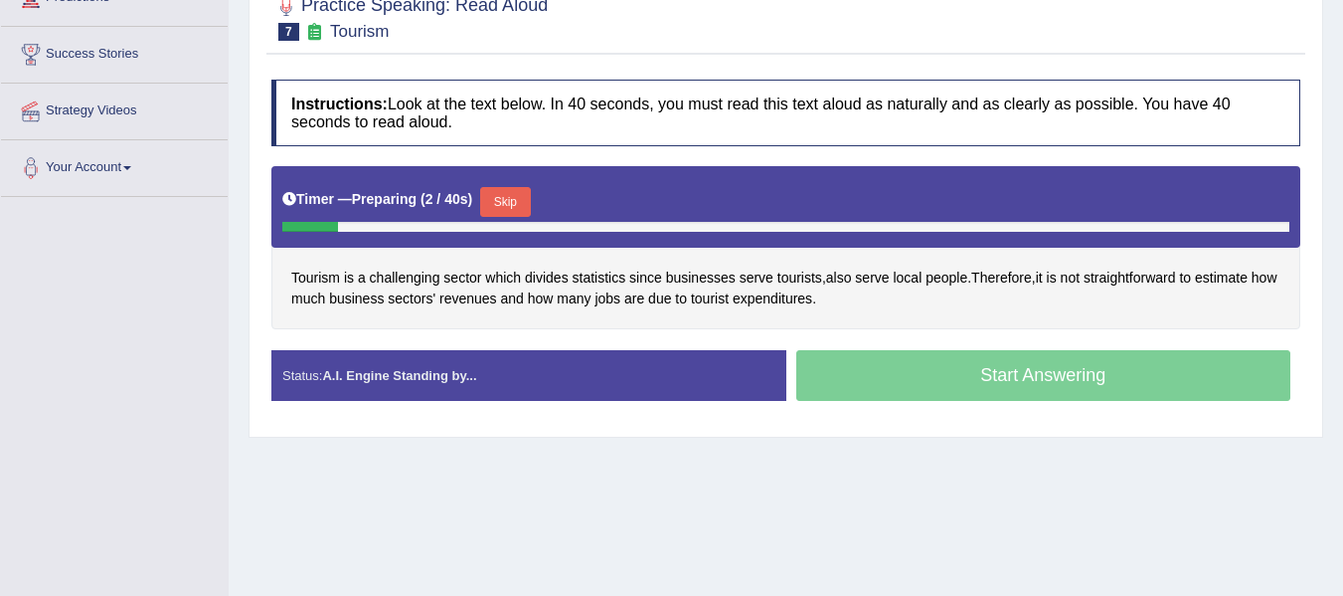
click at [529, 192] on button "Skip" at bounding box center [505, 202] width 50 height 30
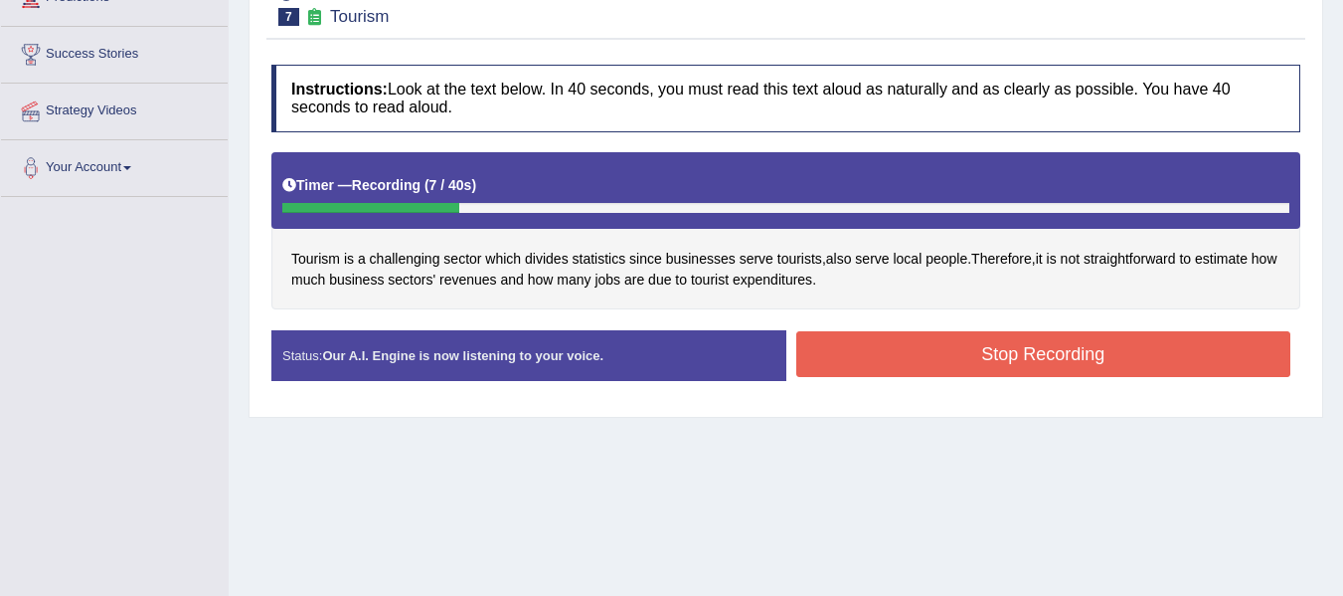
click at [853, 359] on button "Stop Recording" at bounding box center [1044, 354] width 495 height 46
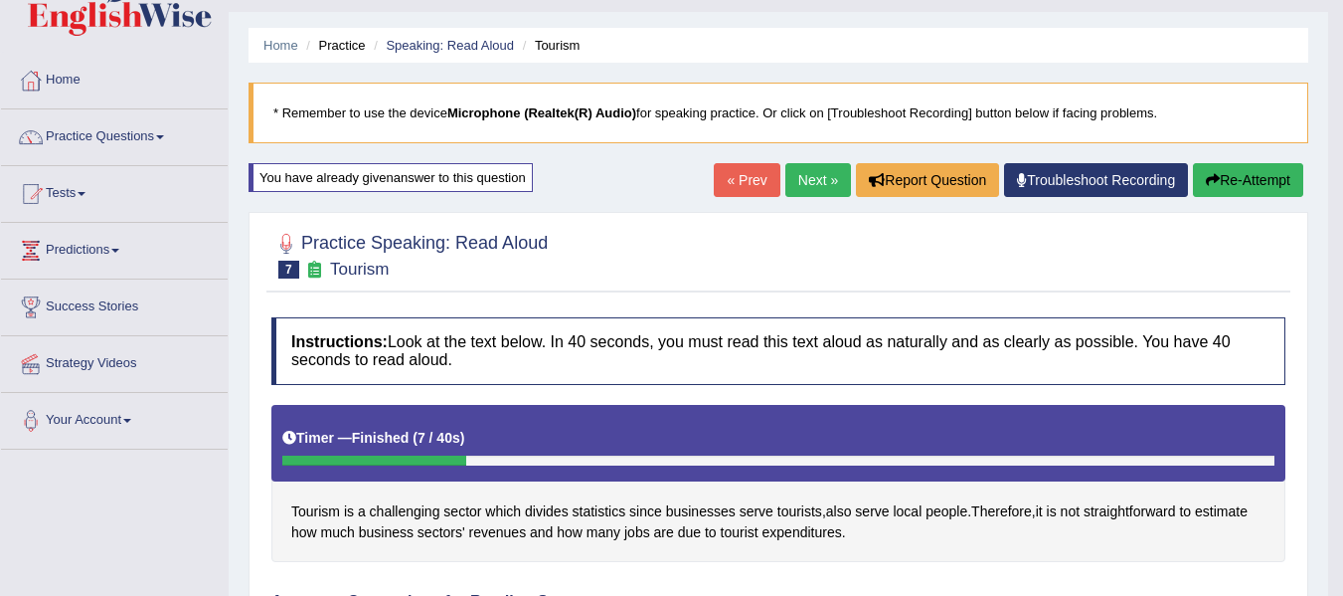
scroll to position [33, 0]
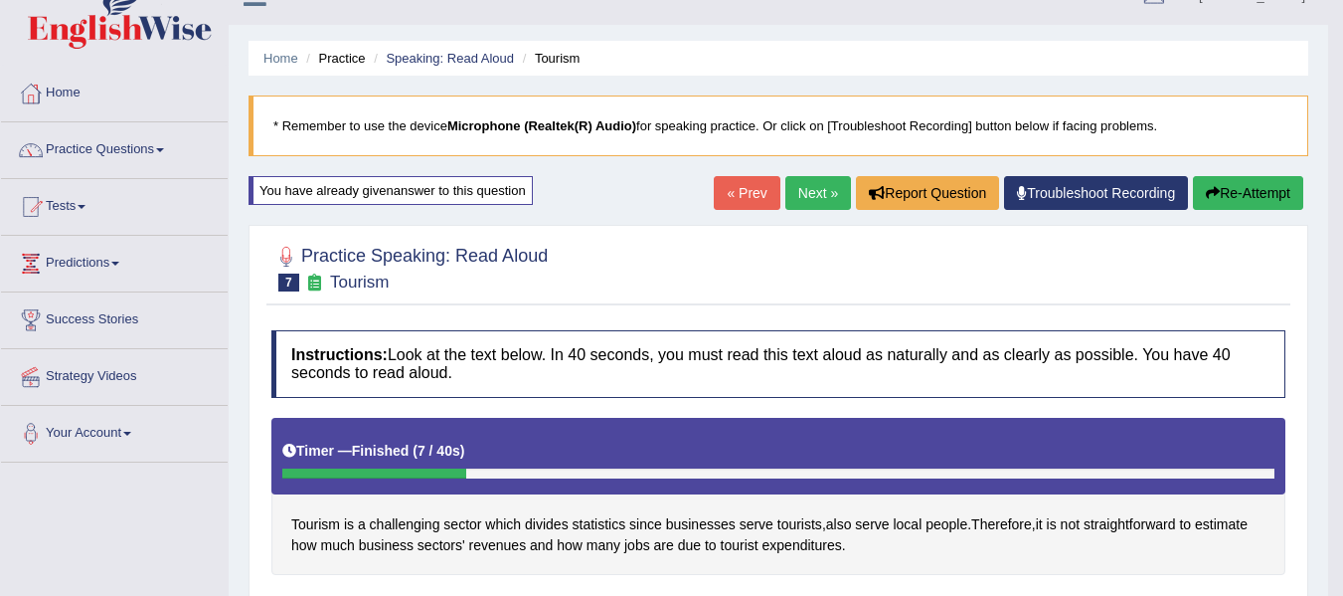
click at [804, 195] on link "Next »" at bounding box center [819, 193] width 66 height 34
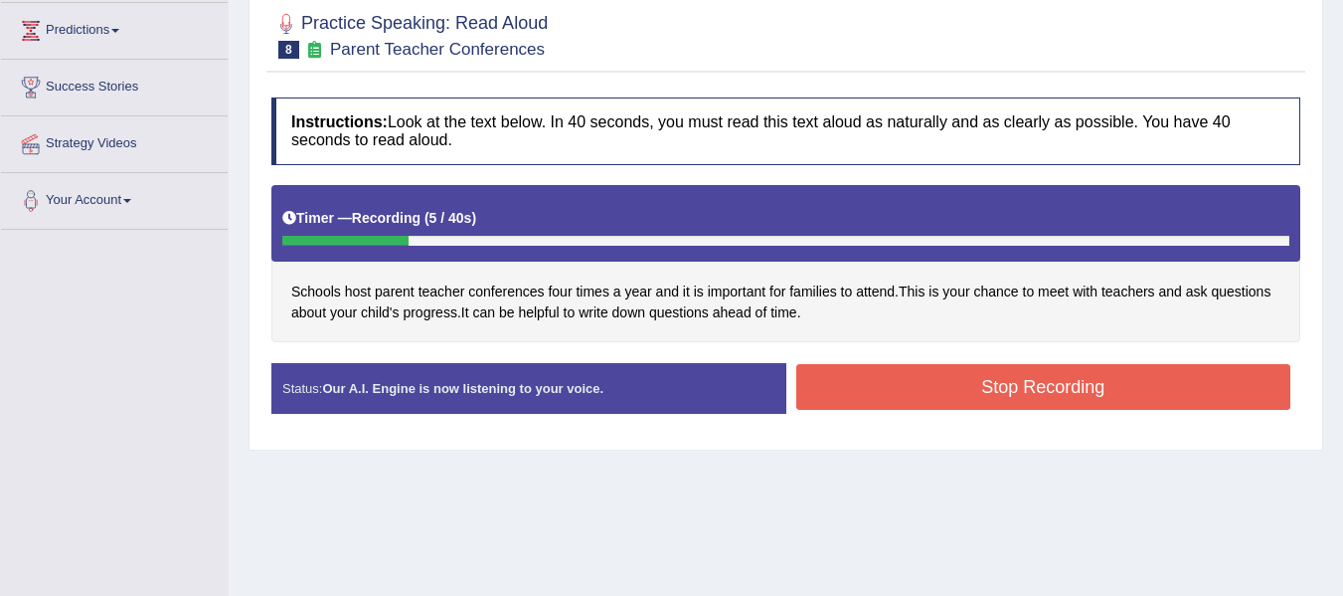
click at [887, 384] on button "Stop Recording" at bounding box center [1044, 387] width 495 height 46
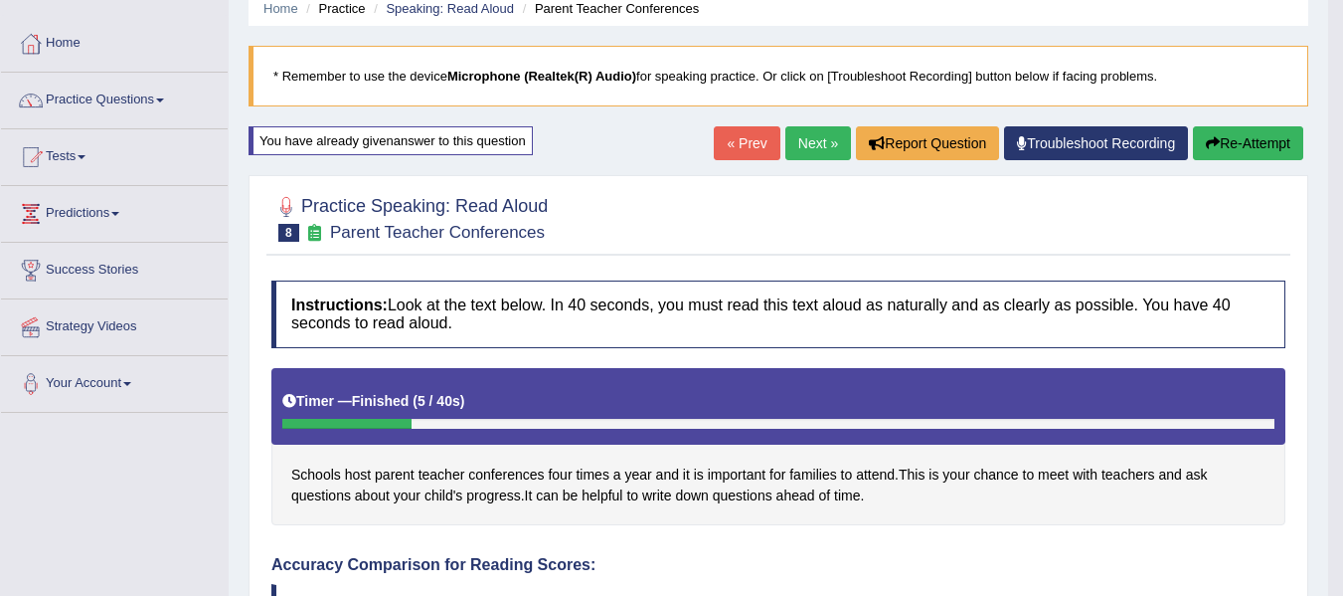
scroll to position [67, 0]
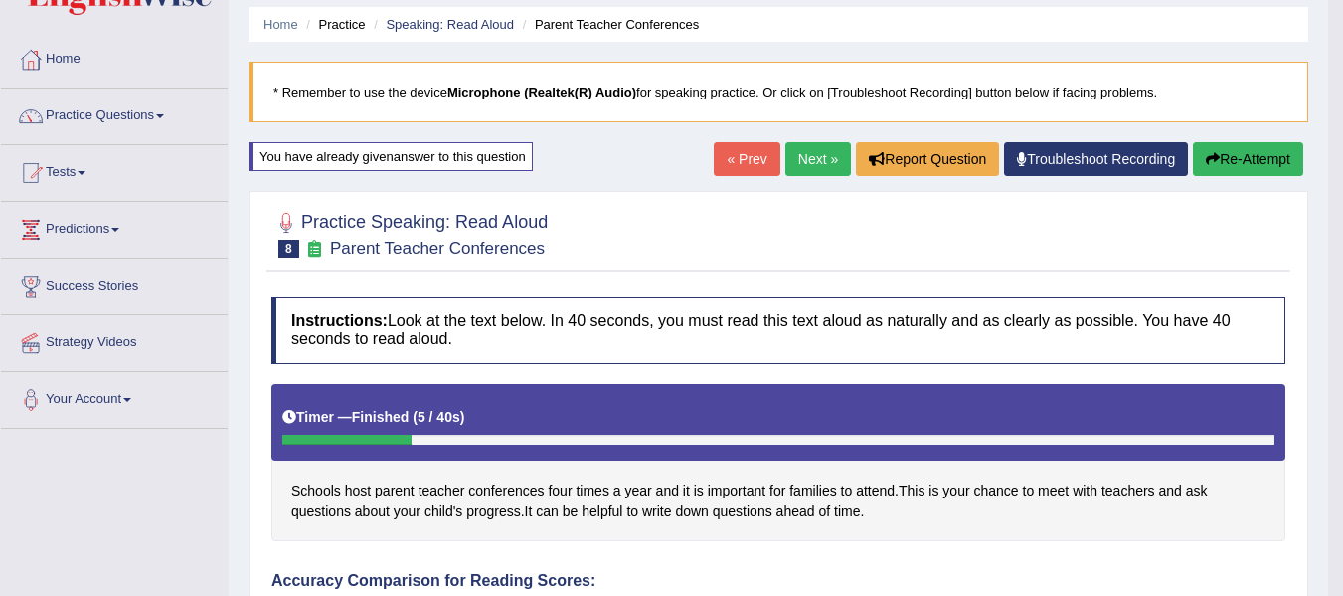
click at [1237, 153] on button "Re-Attempt" at bounding box center [1248, 159] width 110 height 34
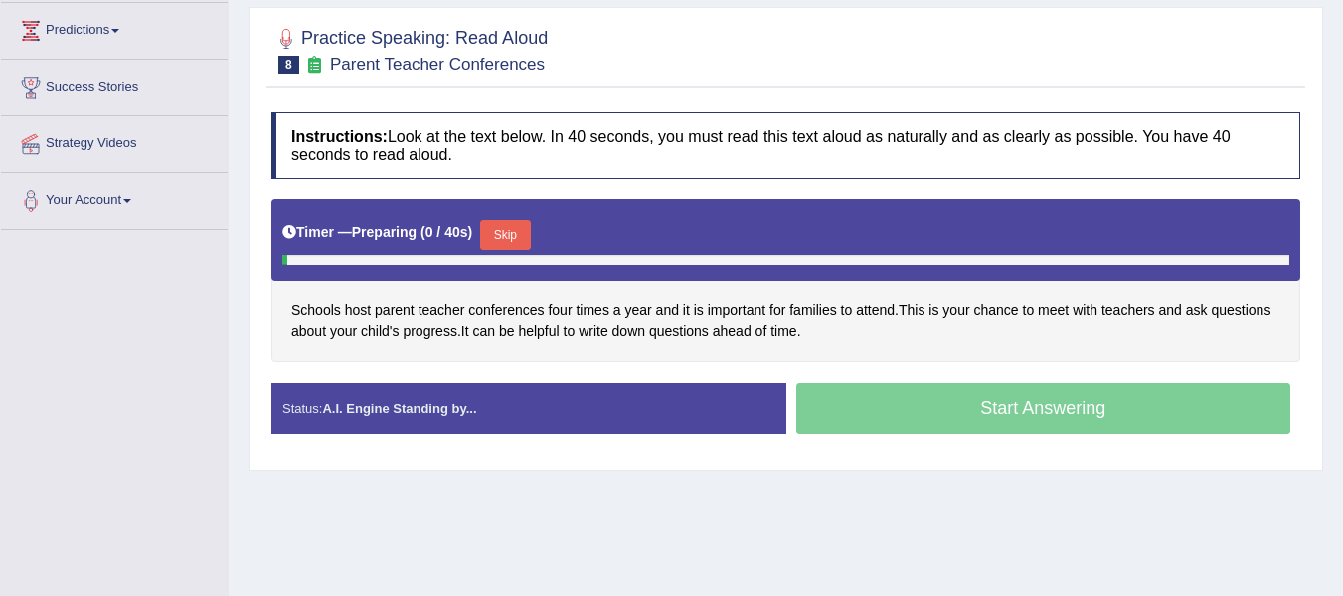
click at [499, 232] on button "Skip" at bounding box center [505, 235] width 50 height 30
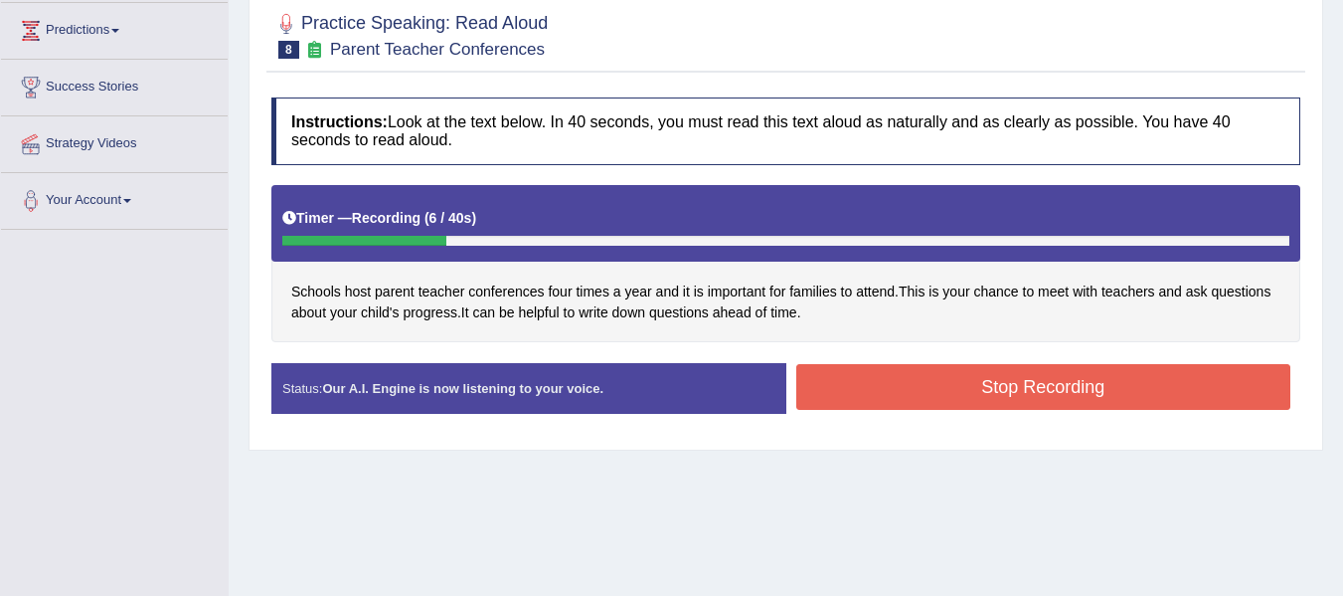
click at [913, 388] on button "Stop Recording" at bounding box center [1044, 387] width 495 height 46
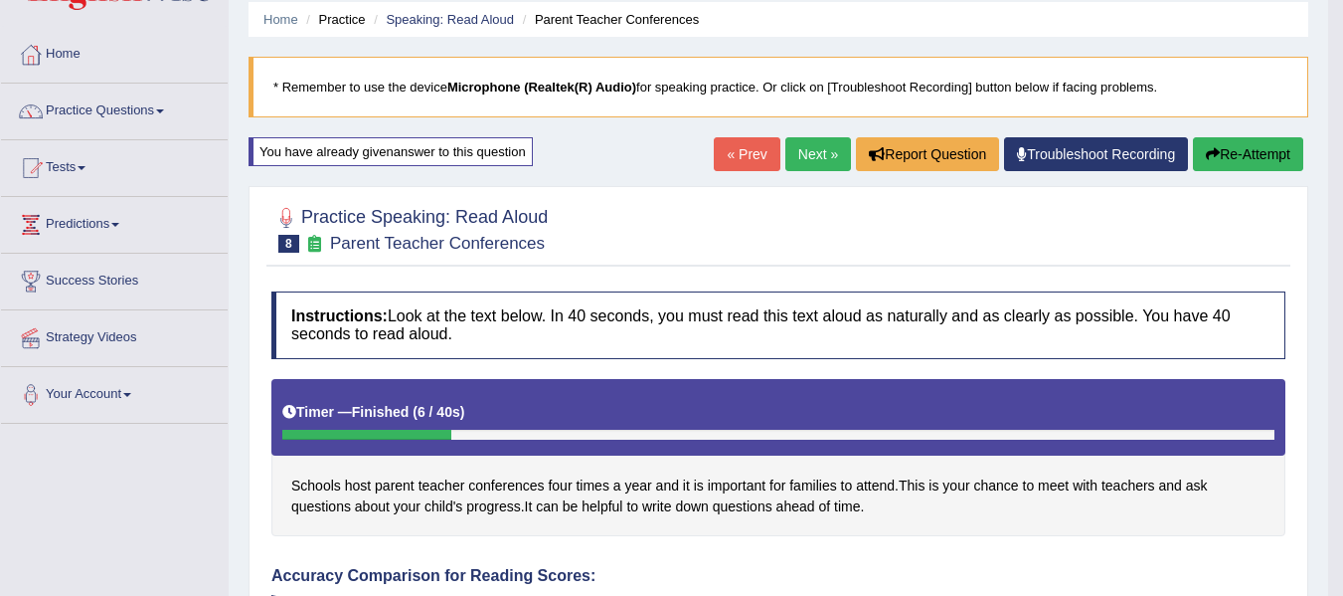
scroll to position [67, 0]
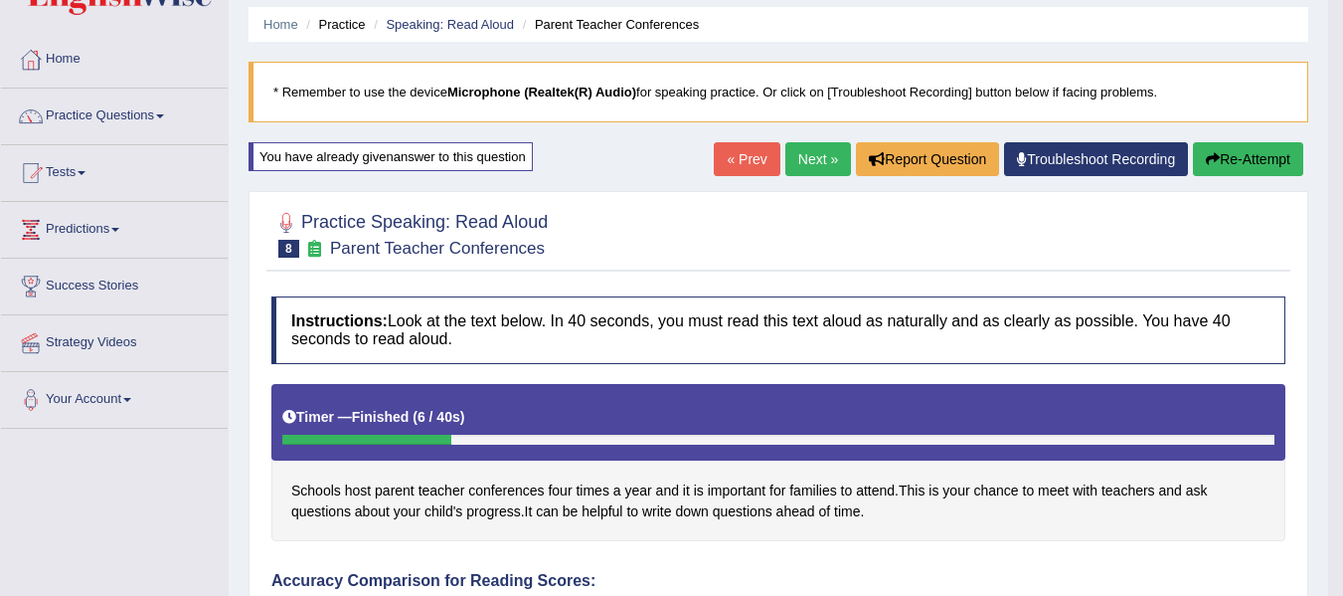
click at [1264, 150] on button "Re-Attempt" at bounding box center [1248, 159] width 110 height 34
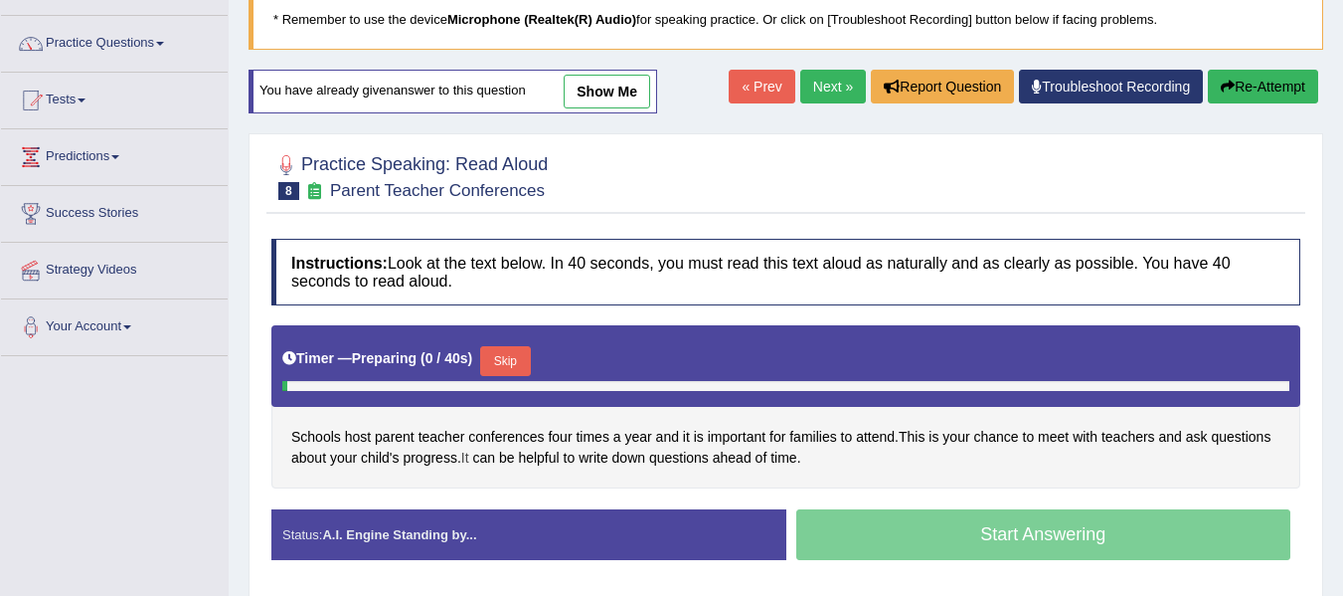
scroll to position [332, 0]
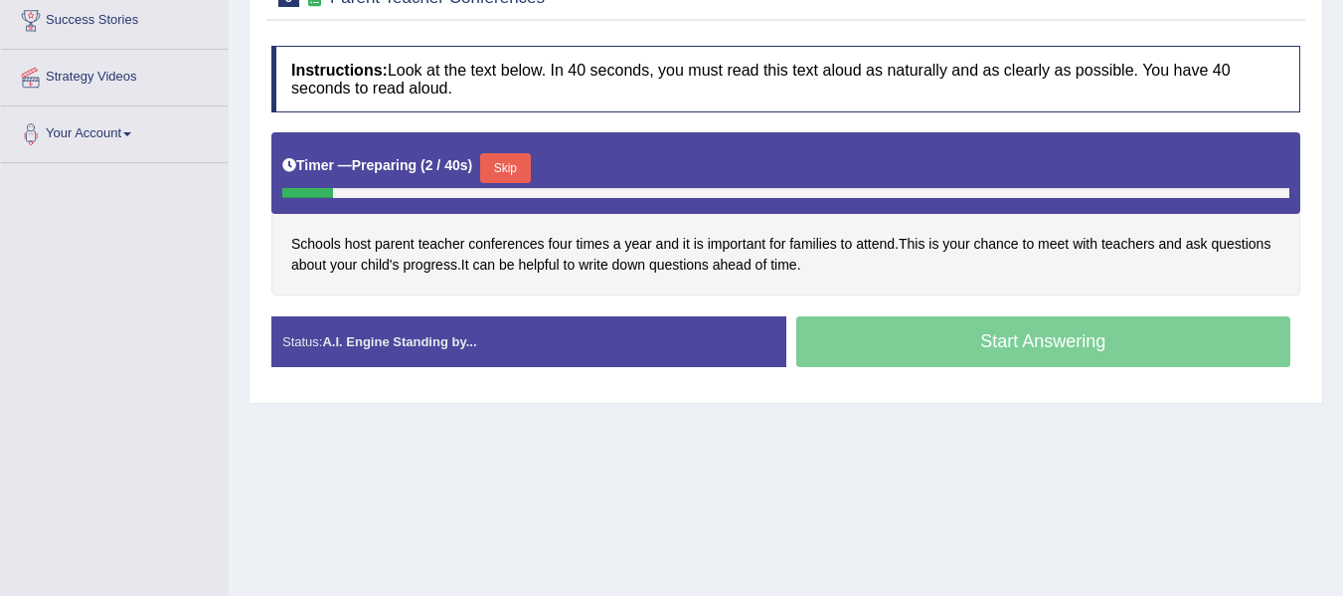
click at [507, 169] on button "Skip" at bounding box center [505, 168] width 50 height 30
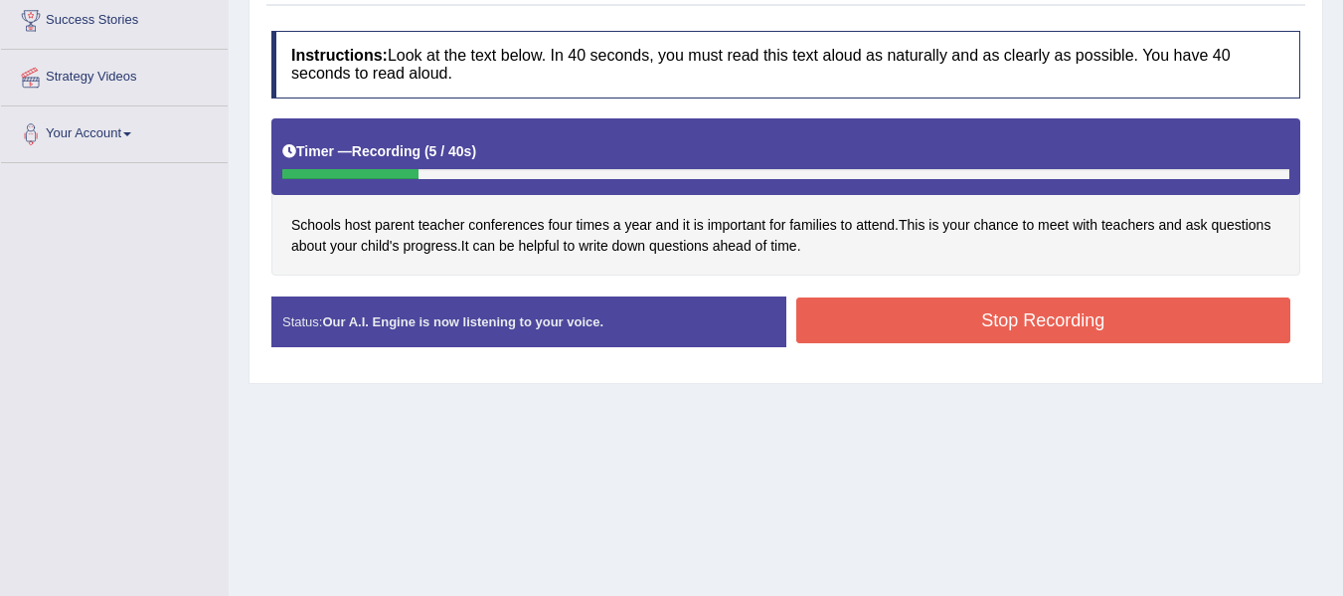
click at [1017, 336] on button "Stop Recording" at bounding box center [1044, 320] width 495 height 46
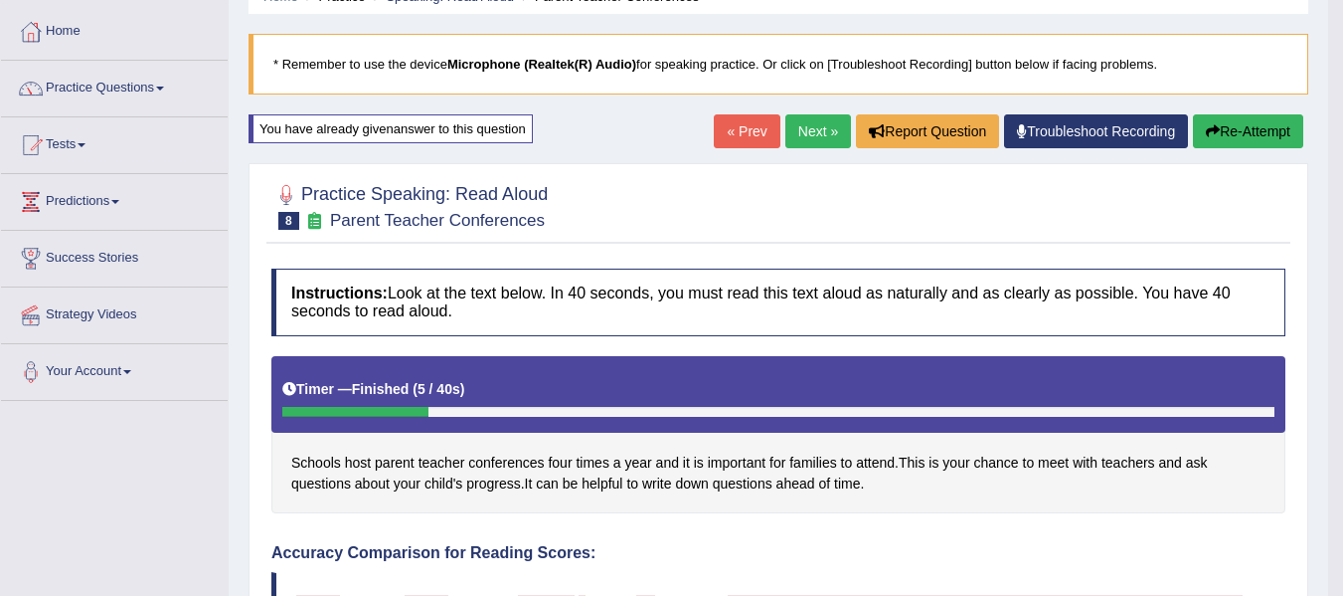
scroll to position [67, 0]
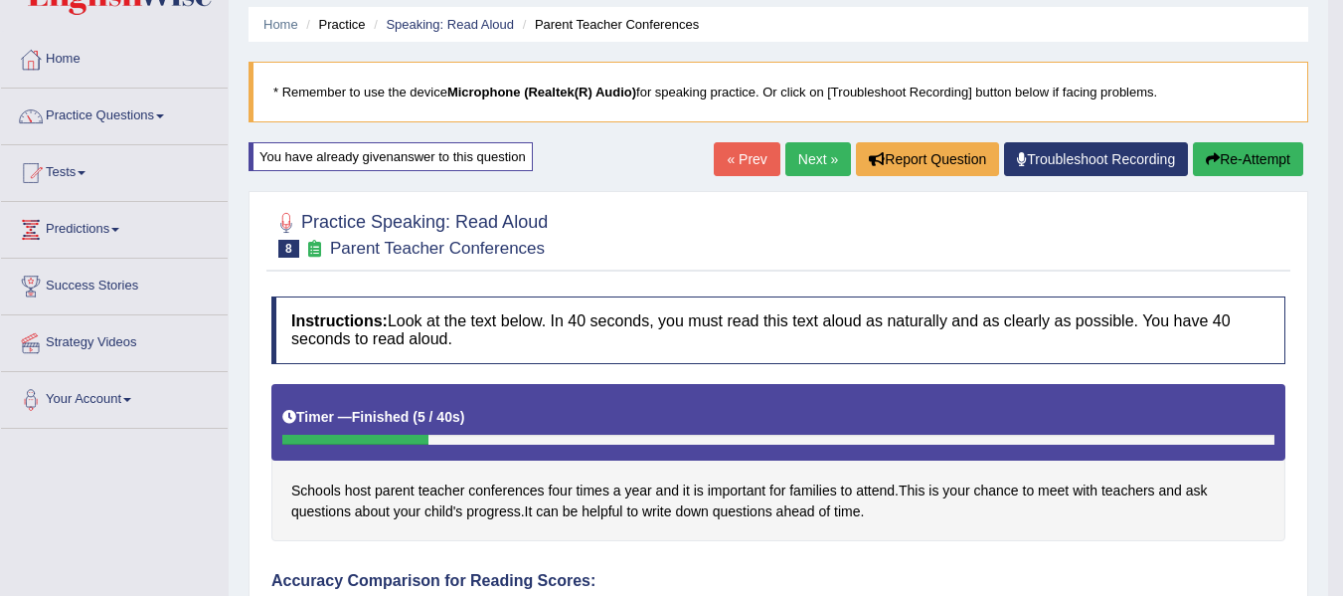
click at [808, 152] on link "Next »" at bounding box center [819, 159] width 66 height 34
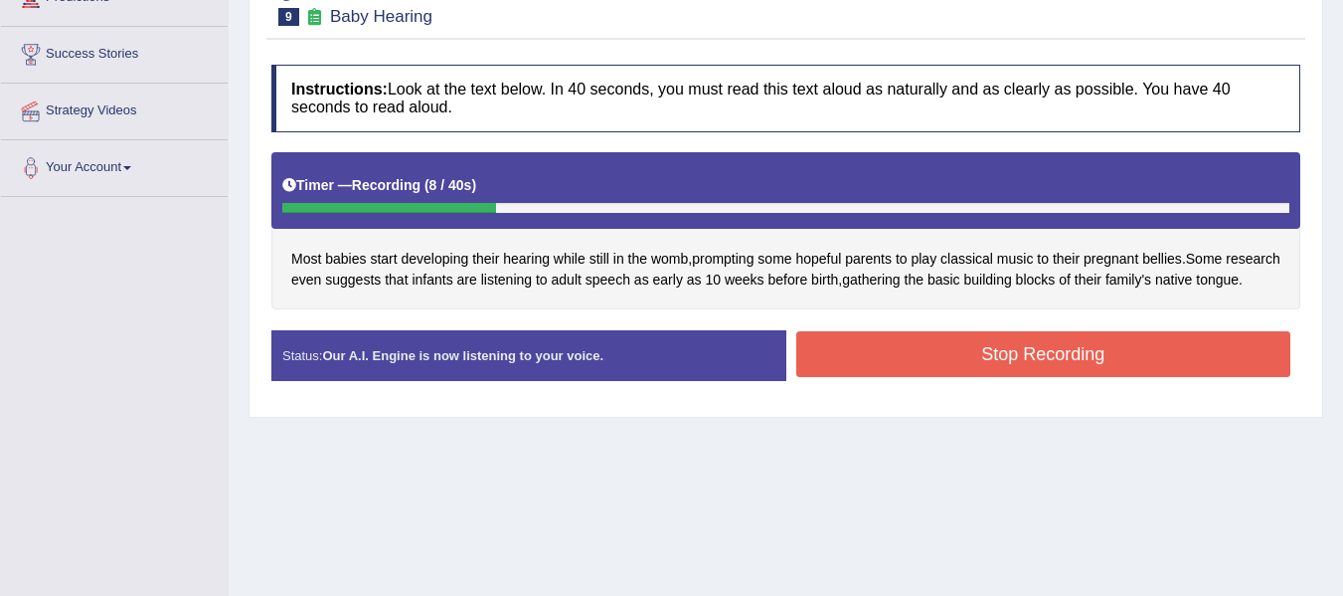
click at [1034, 377] on button "Stop Recording" at bounding box center [1044, 354] width 495 height 46
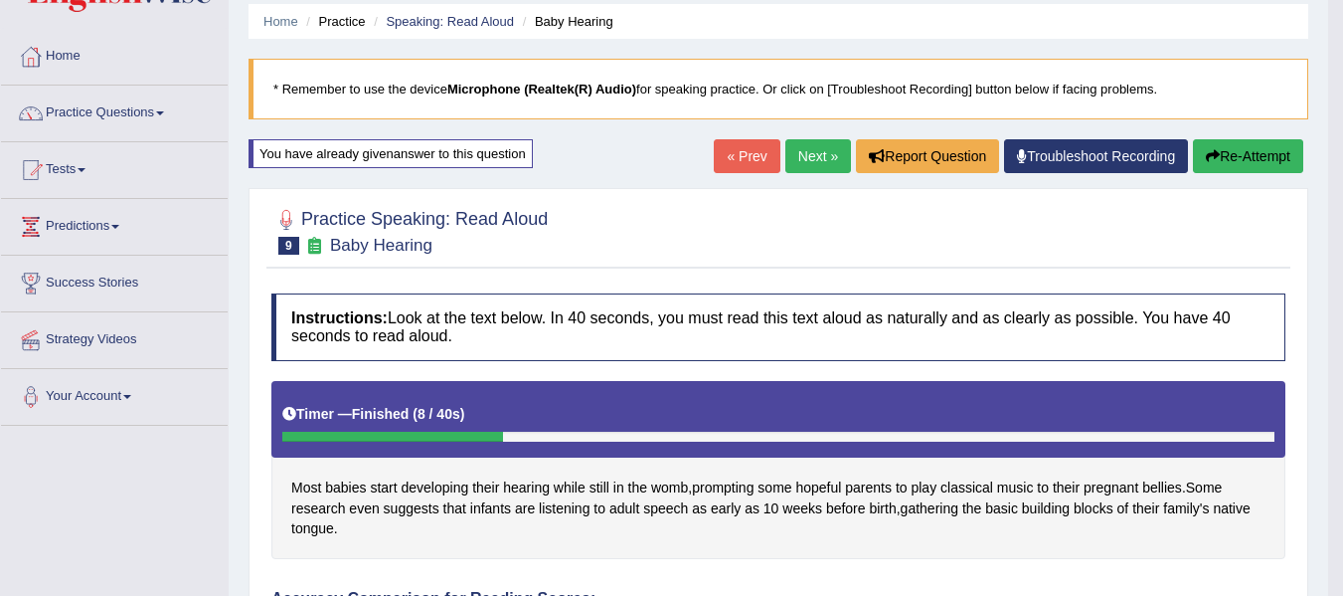
scroll to position [33, 0]
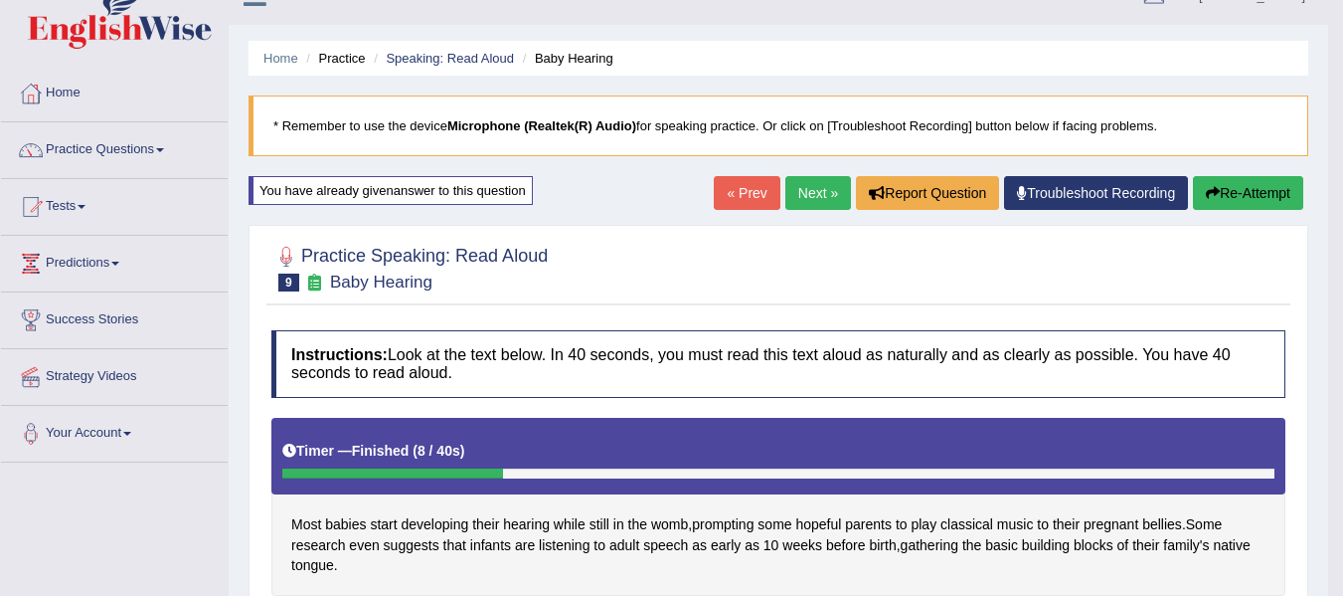
click at [1221, 203] on button "Re-Attempt" at bounding box center [1248, 193] width 110 height 34
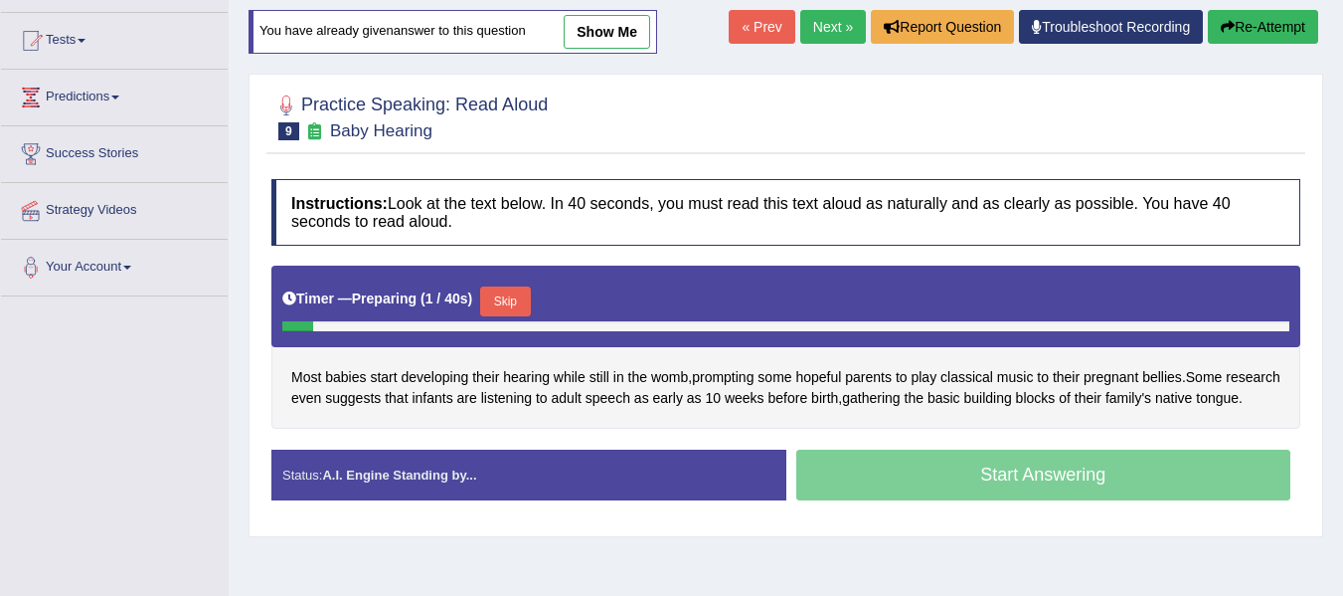
click at [520, 297] on button "Skip" at bounding box center [505, 301] width 50 height 30
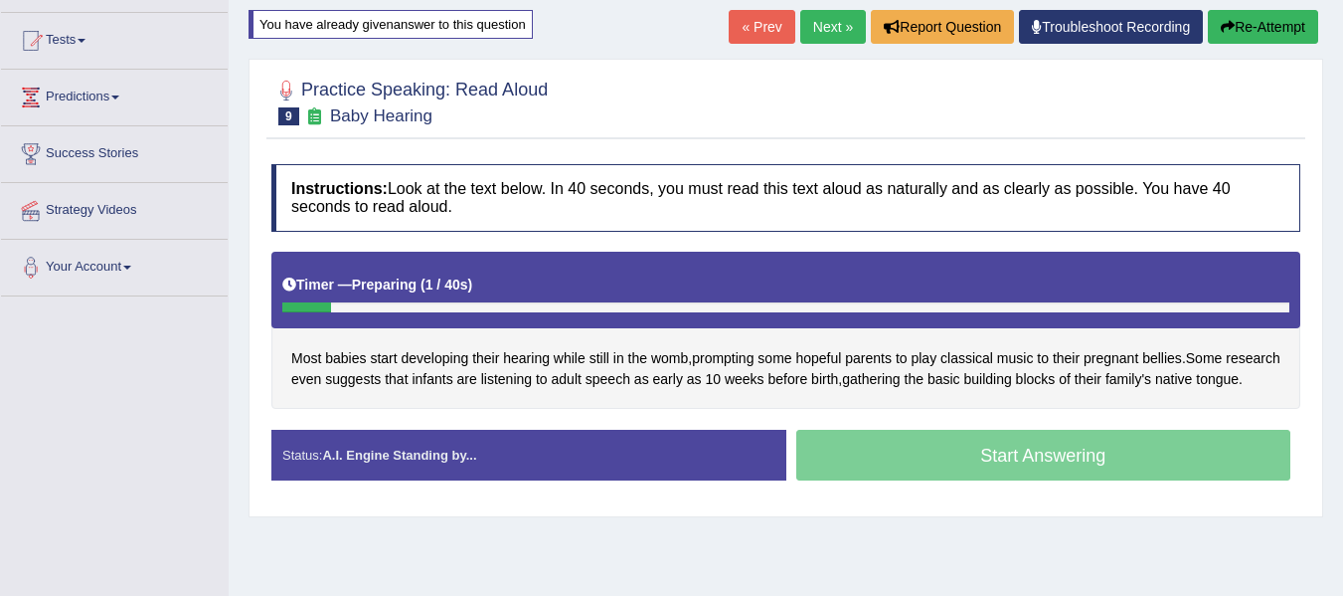
scroll to position [199, 0]
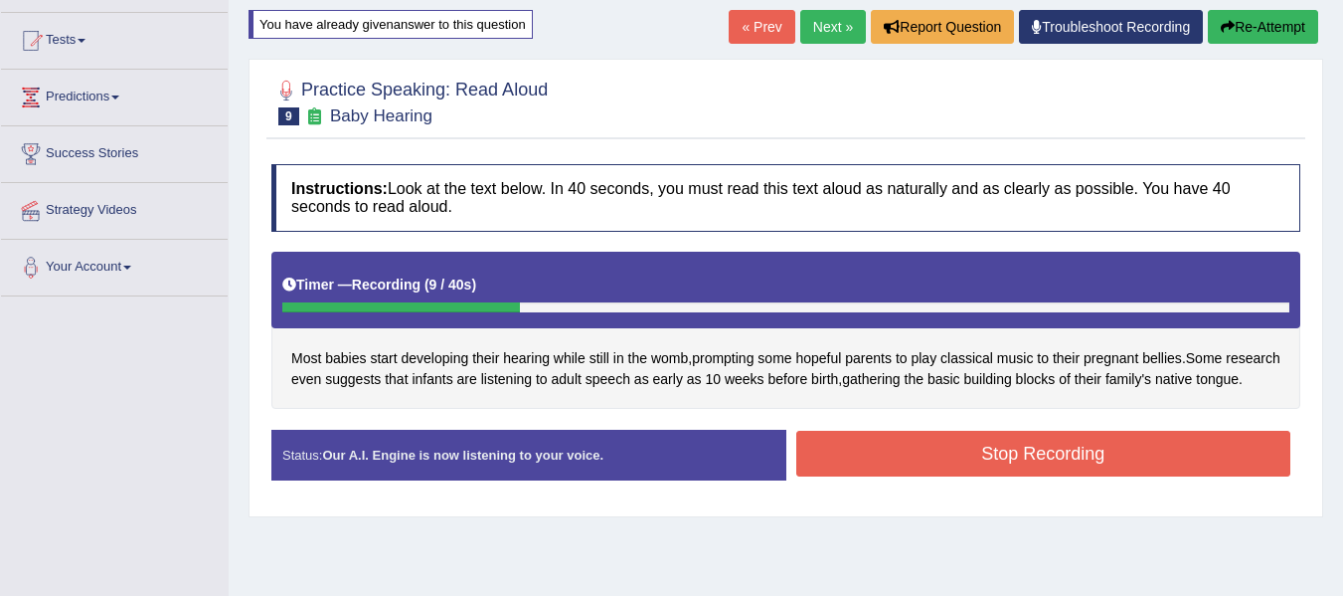
click at [1026, 476] on button "Stop Recording" at bounding box center [1044, 454] width 495 height 46
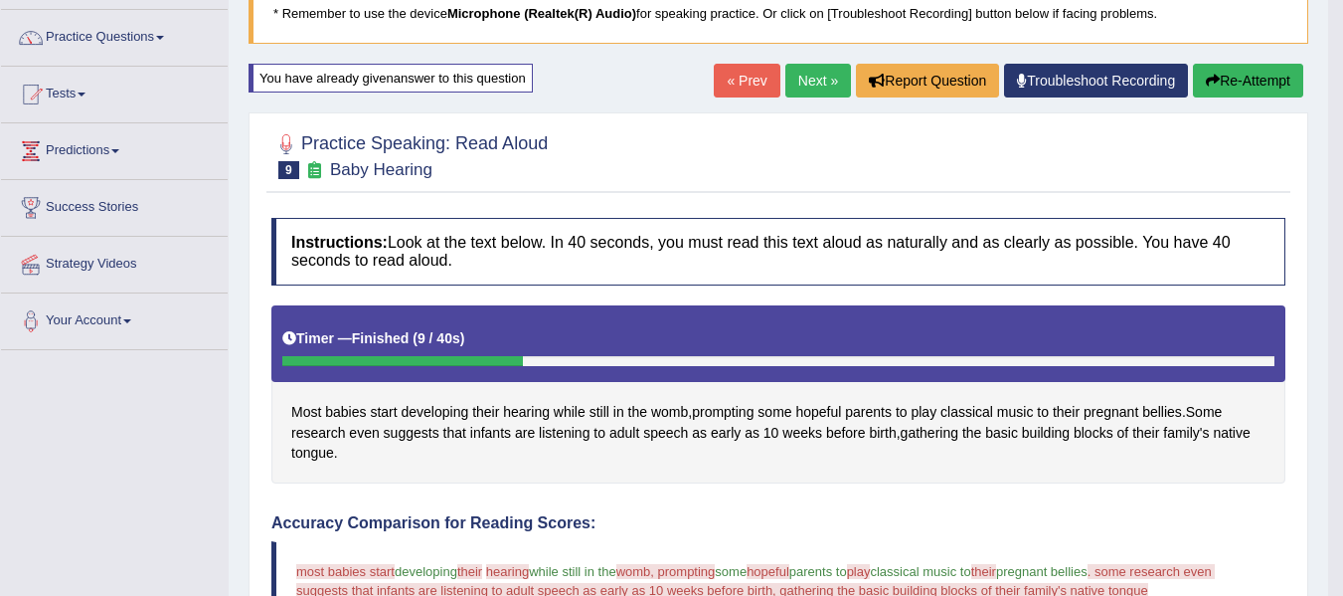
scroll to position [132, 0]
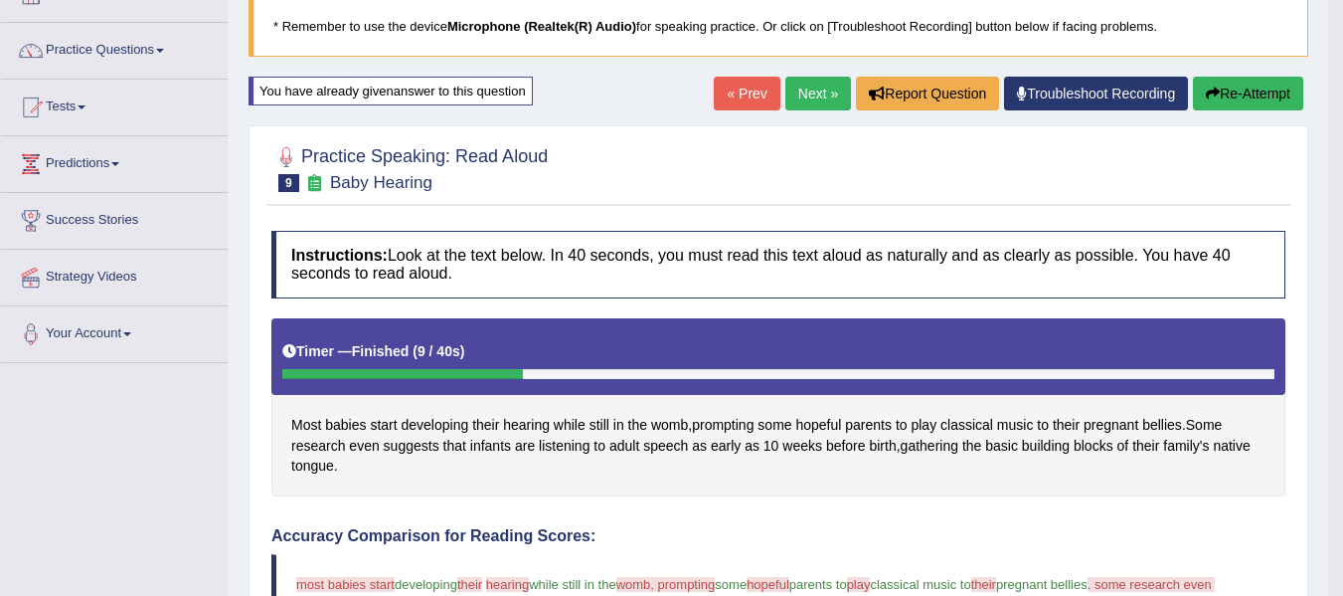
click at [1208, 90] on icon "button" at bounding box center [1213, 94] width 14 height 14
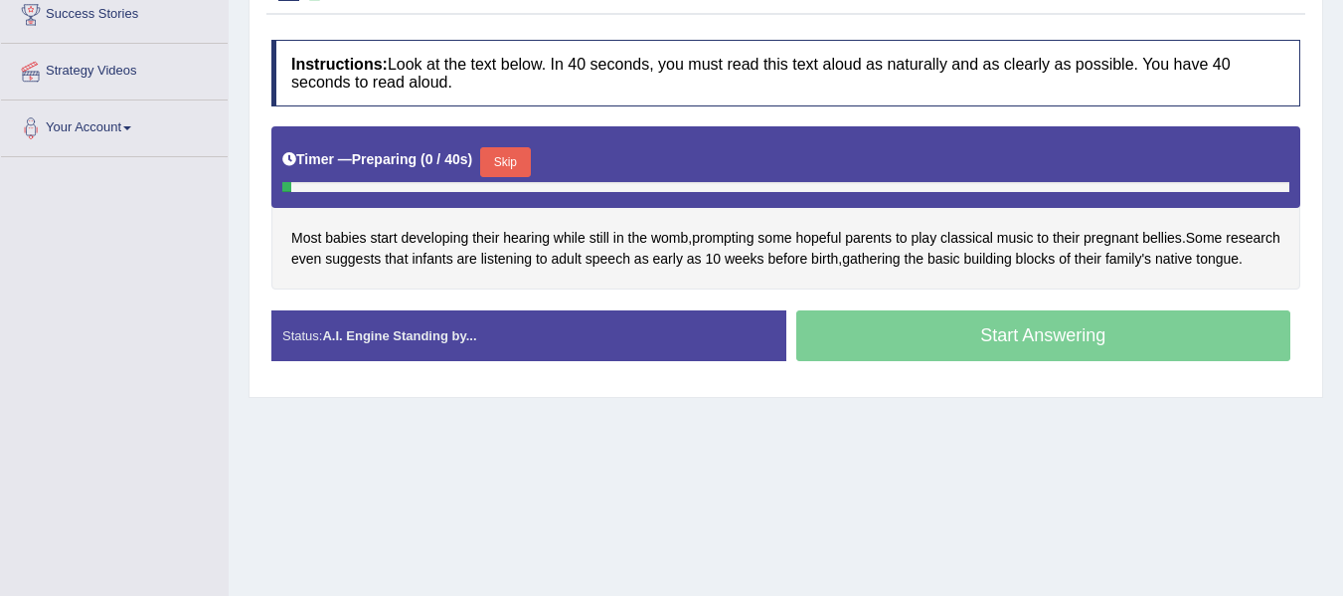
scroll to position [398, 0]
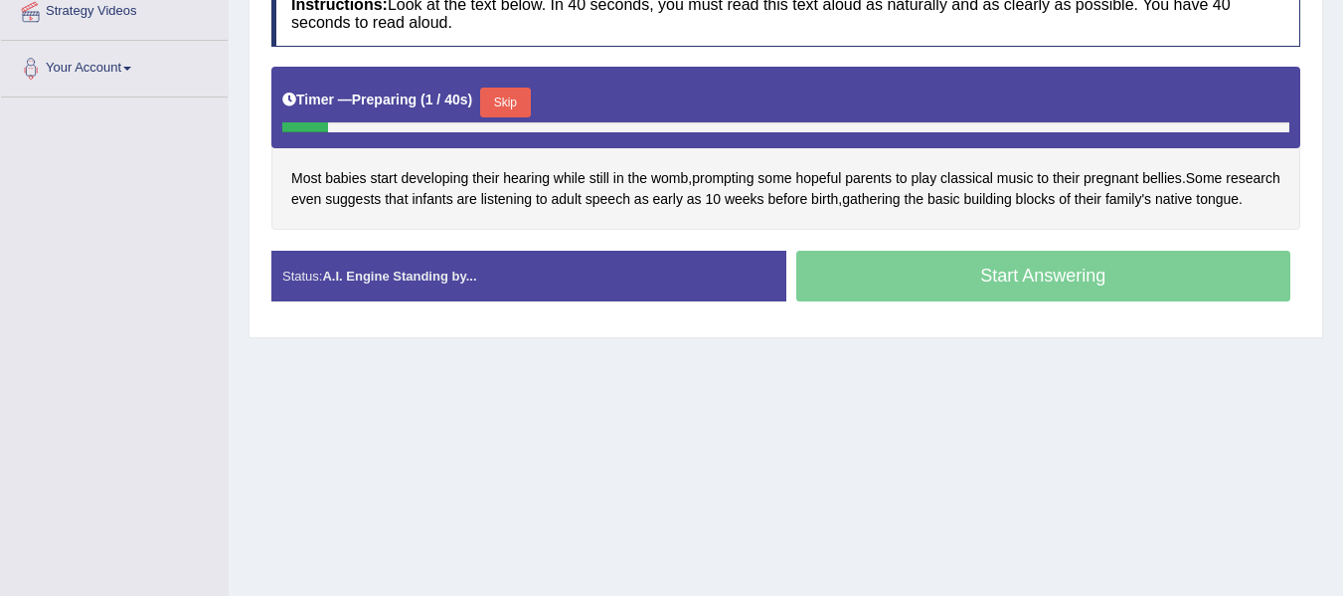
click at [521, 96] on button "Skip" at bounding box center [505, 103] width 50 height 30
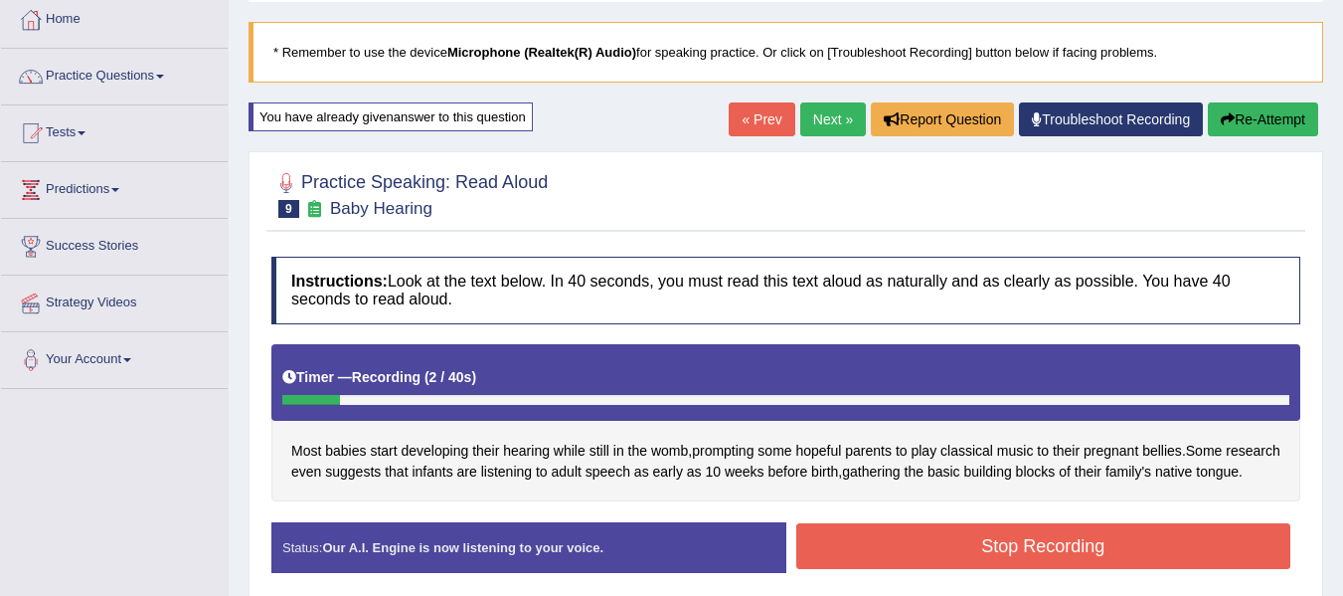
scroll to position [99, 0]
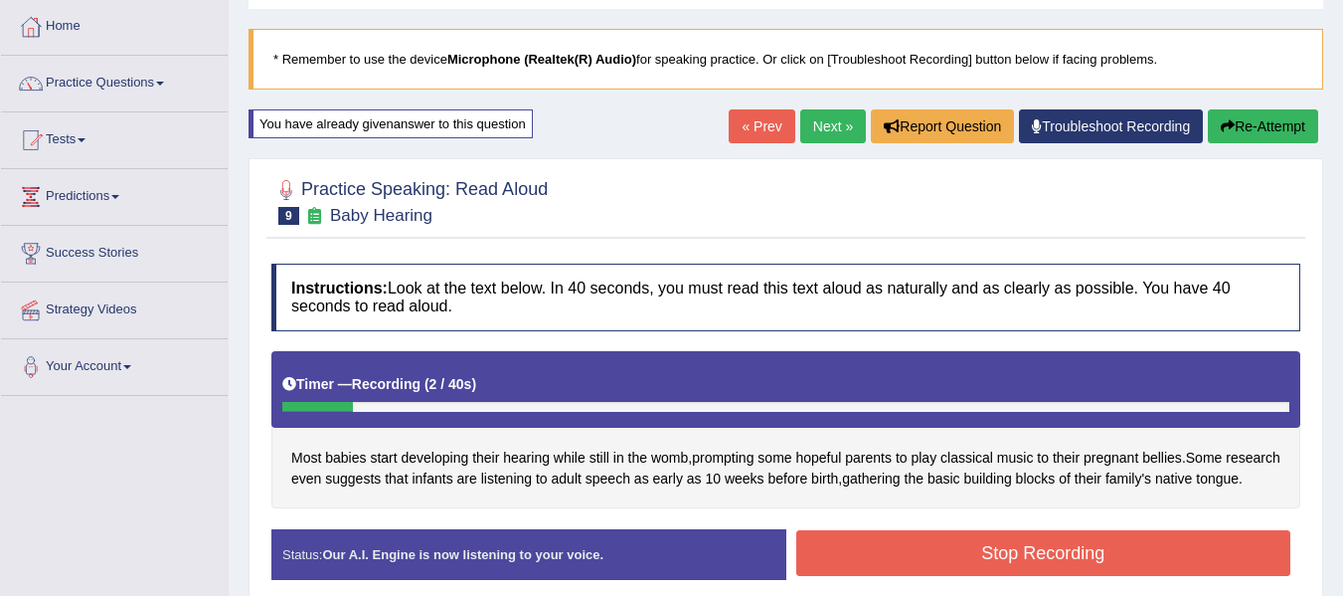
click at [1261, 119] on button "Re-Attempt" at bounding box center [1263, 126] width 110 height 34
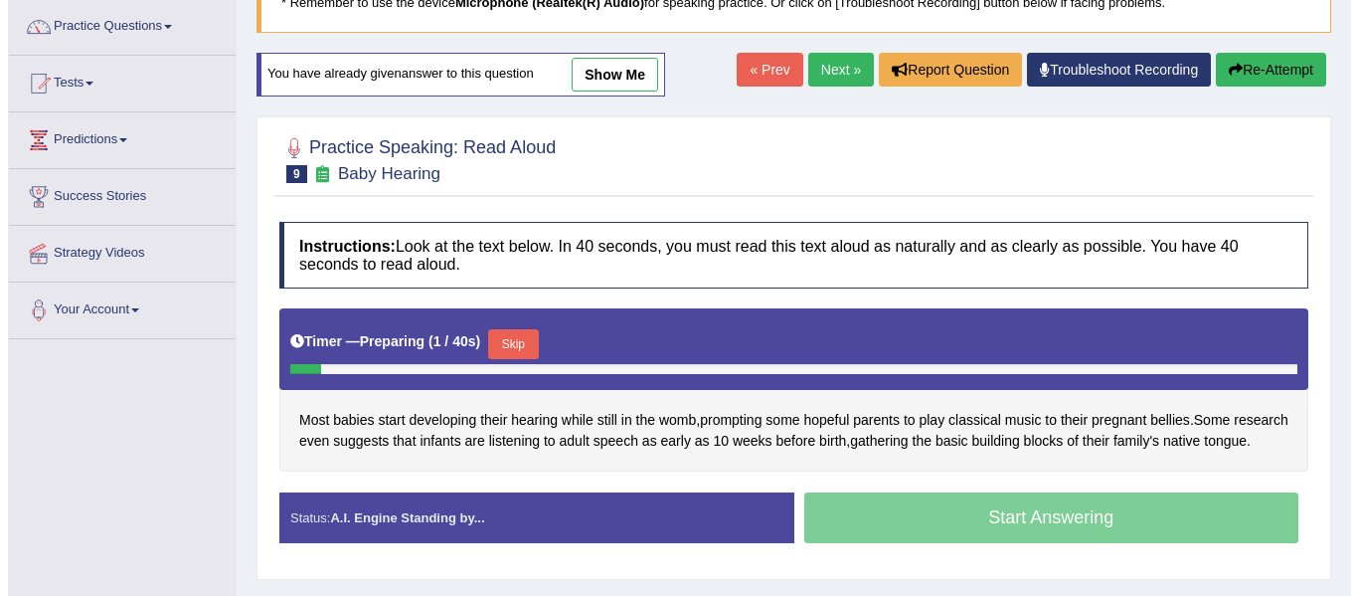
scroll to position [232, 0]
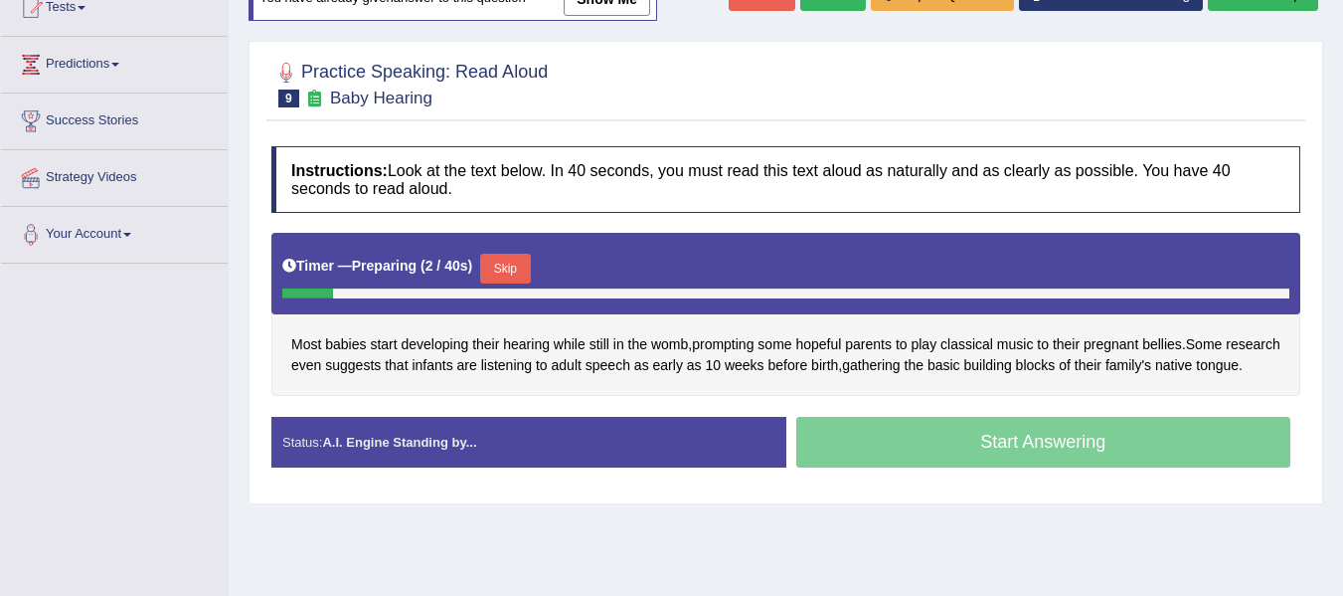
click at [513, 270] on button "Skip" at bounding box center [505, 269] width 50 height 30
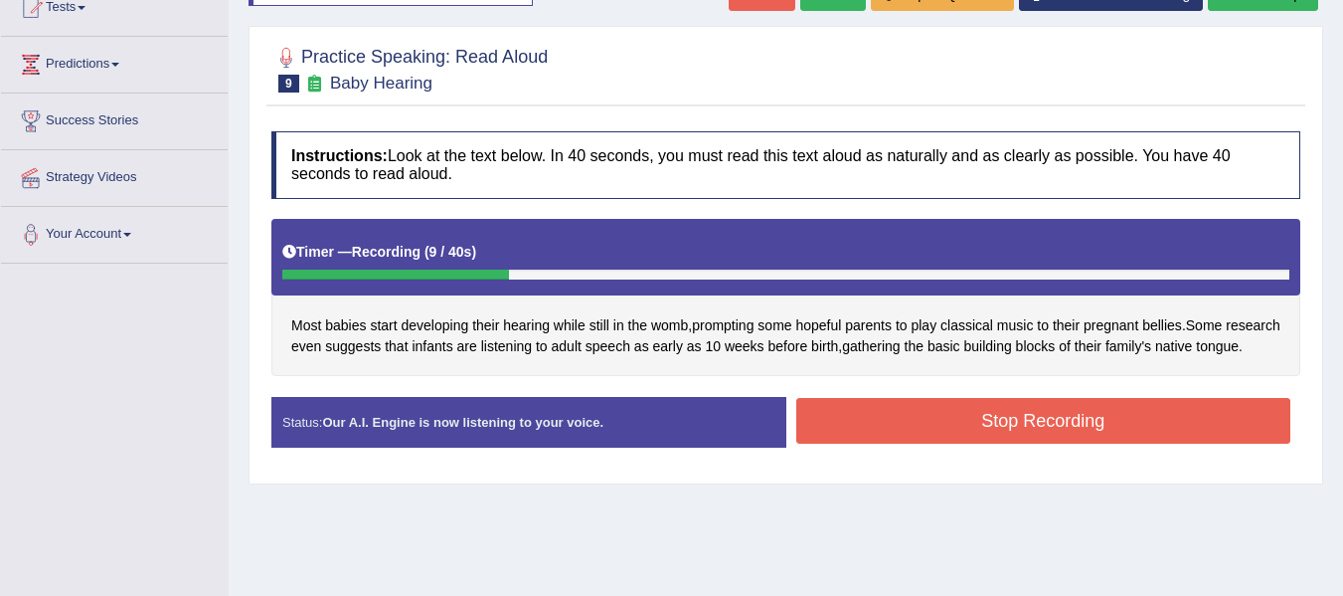
click at [1000, 432] on button "Stop Recording" at bounding box center [1044, 421] width 495 height 46
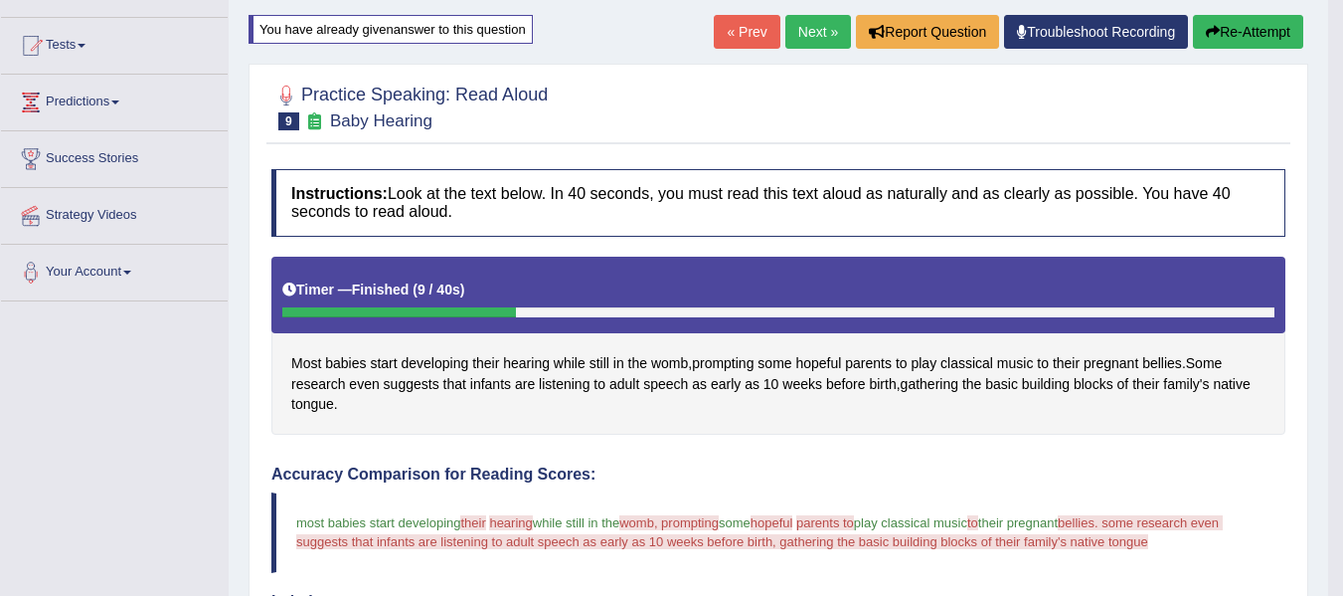
scroll to position [166, 0]
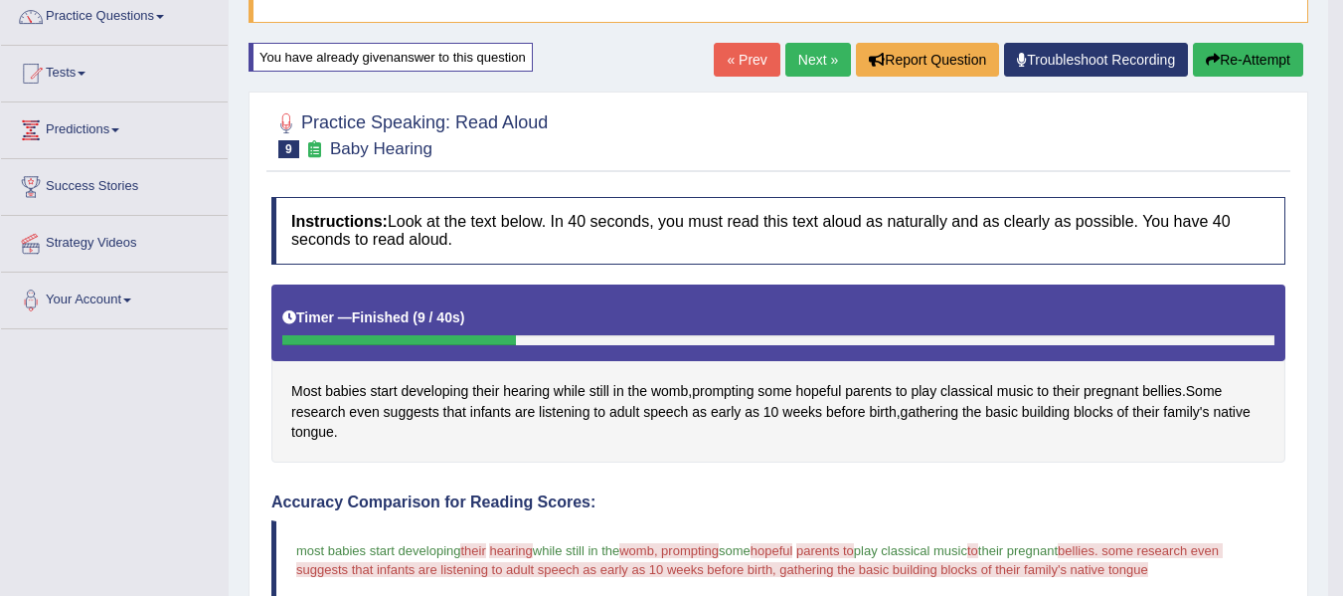
click at [1240, 62] on button "Re-Attempt" at bounding box center [1248, 60] width 110 height 34
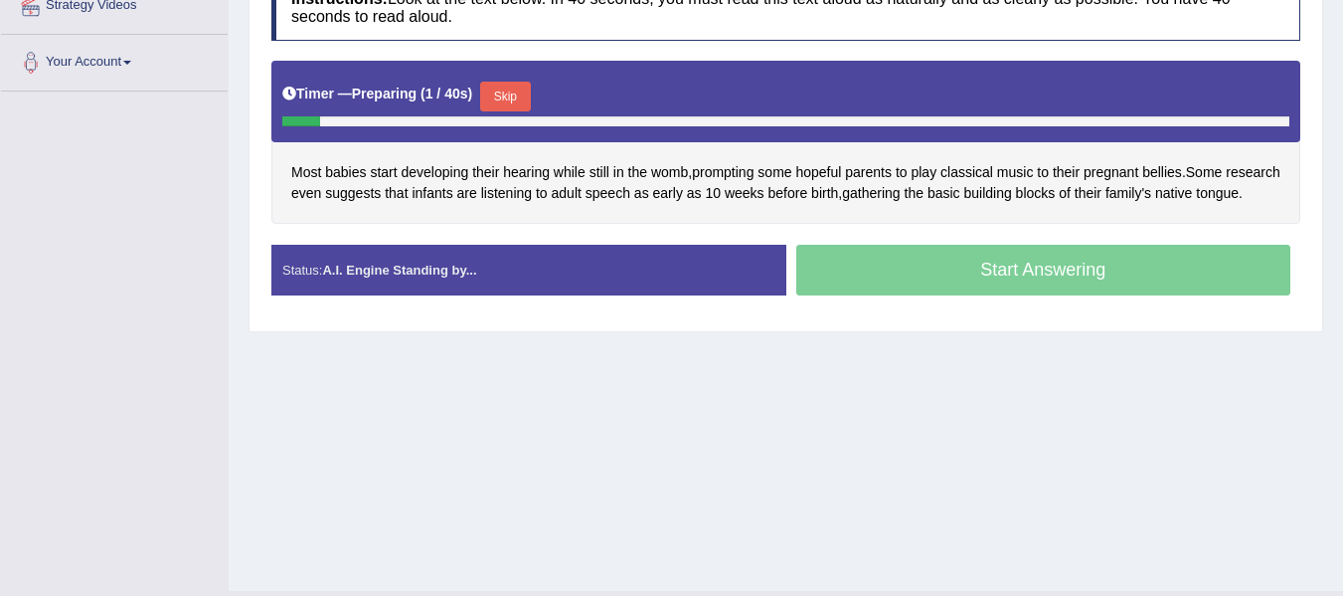
click at [491, 106] on button "Skip" at bounding box center [505, 97] width 50 height 30
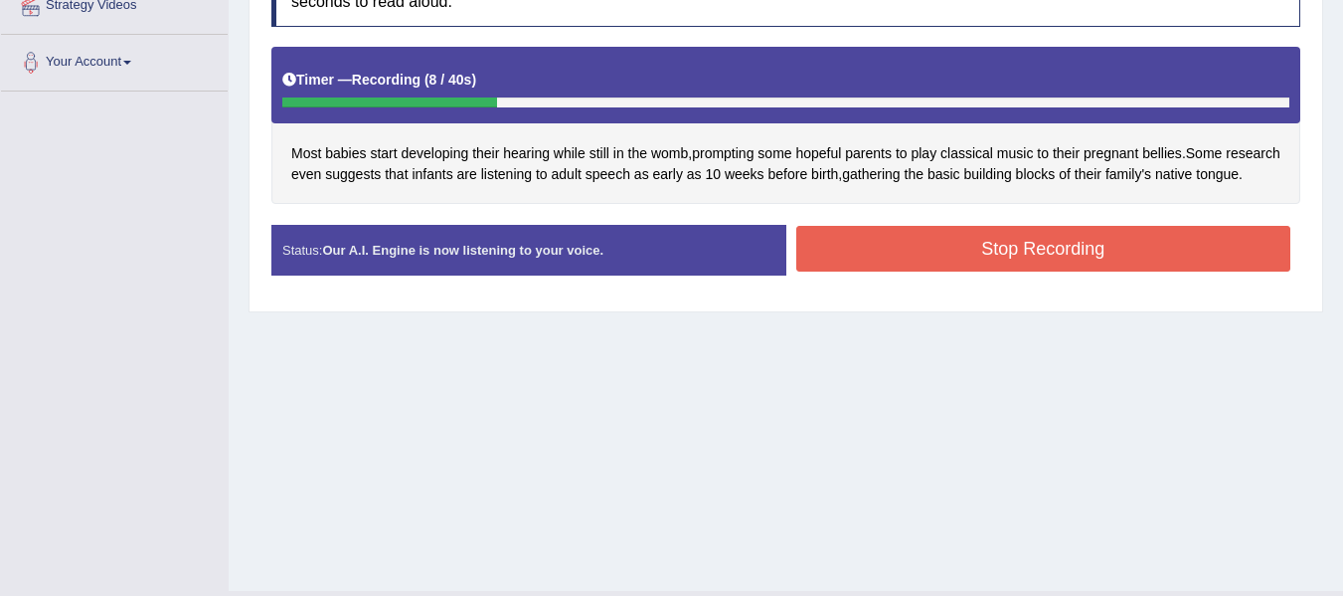
click at [980, 270] on button "Stop Recording" at bounding box center [1044, 249] width 495 height 46
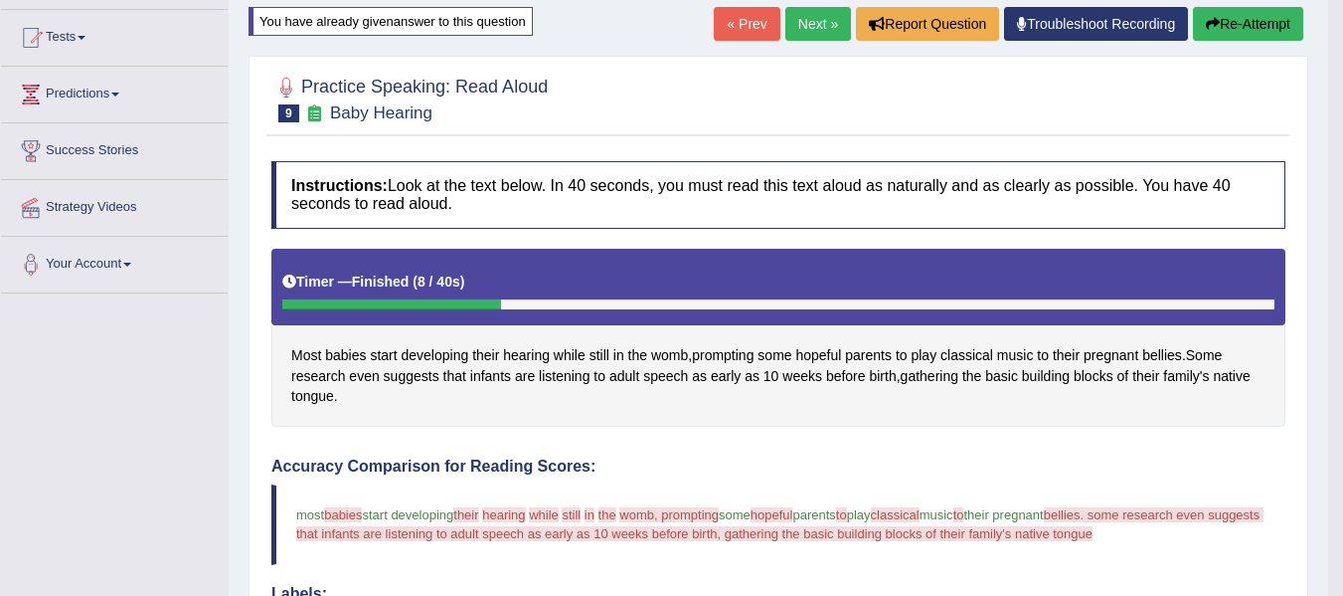
scroll to position [73, 0]
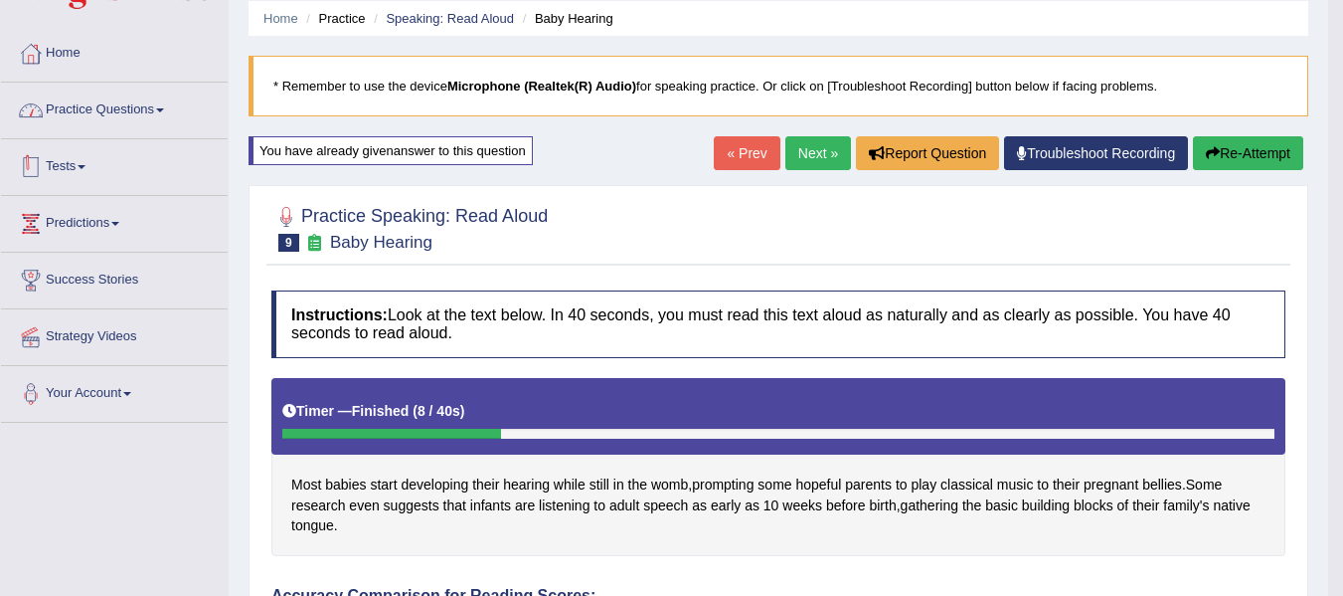
click at [164, 107] on link "Practice Questions" at bounding box center [114, 108] width 227 height 50
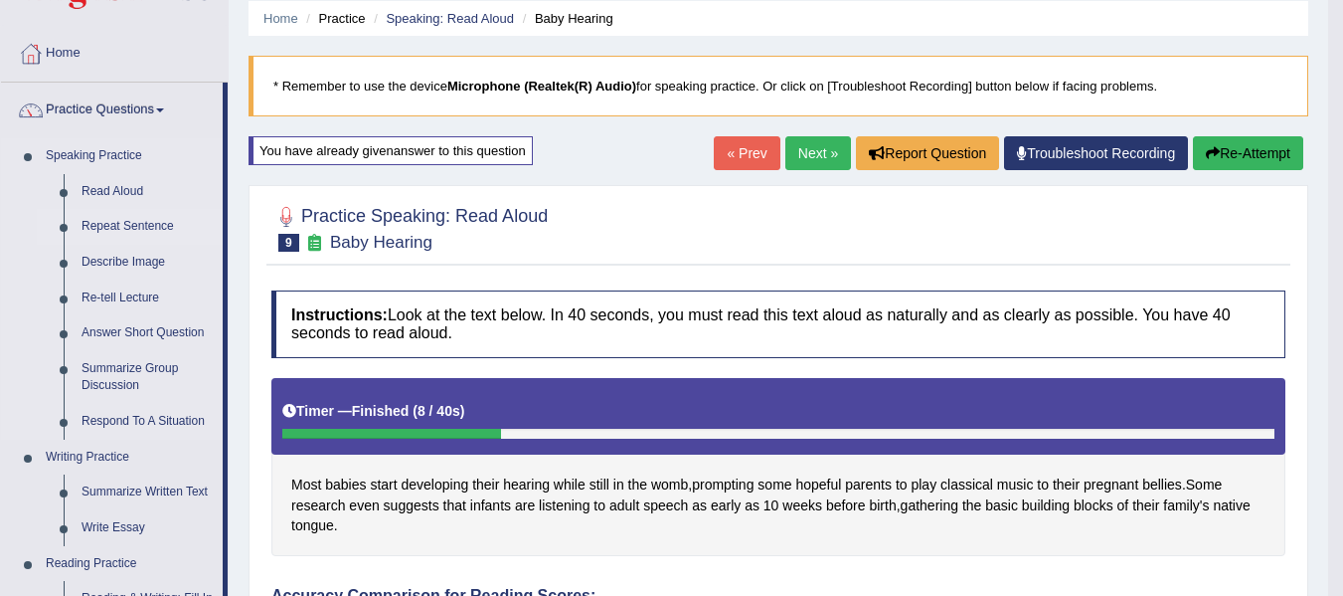
click at [114, 237] on link "Repeat Sentence" at bounding box center [148, 227] width 150 height 36
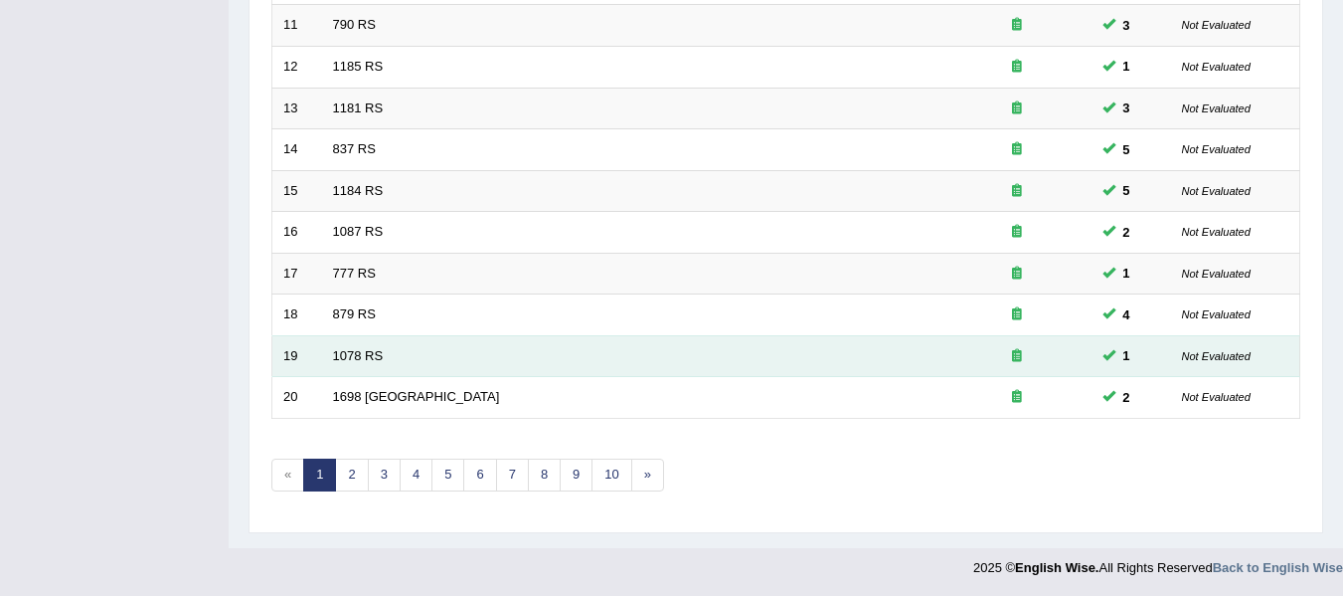
scroll to position [721, 0]
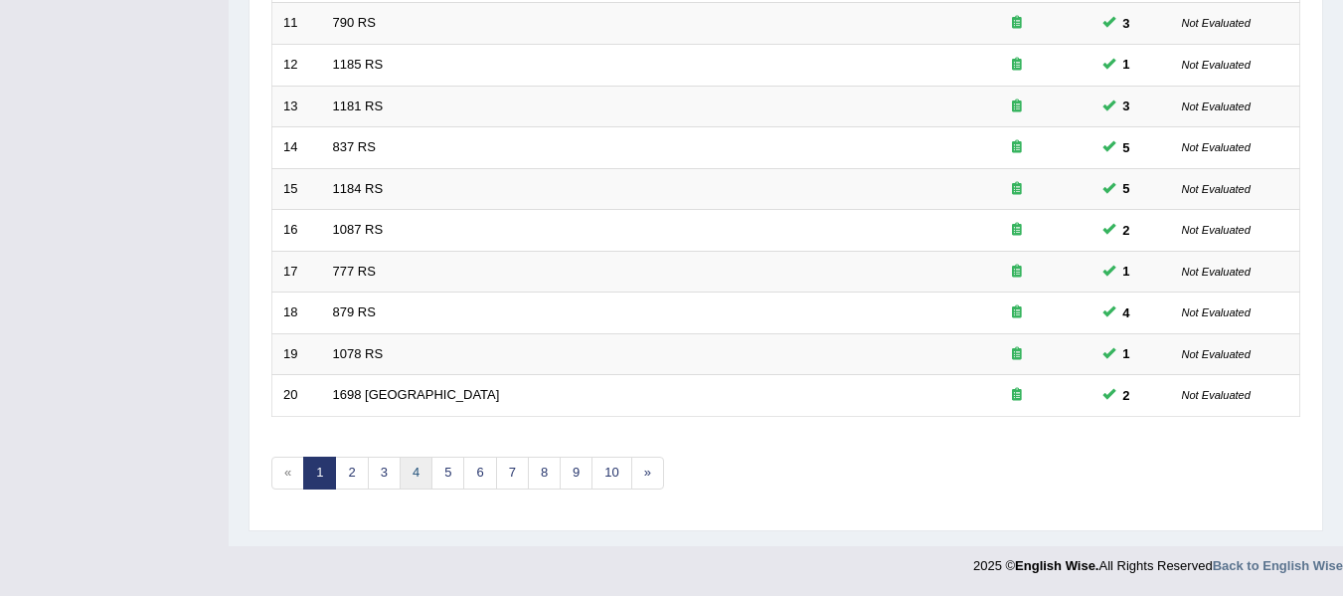
click at [427, 468] on link "4" at bounding box center [416, 472] width 33 height 33
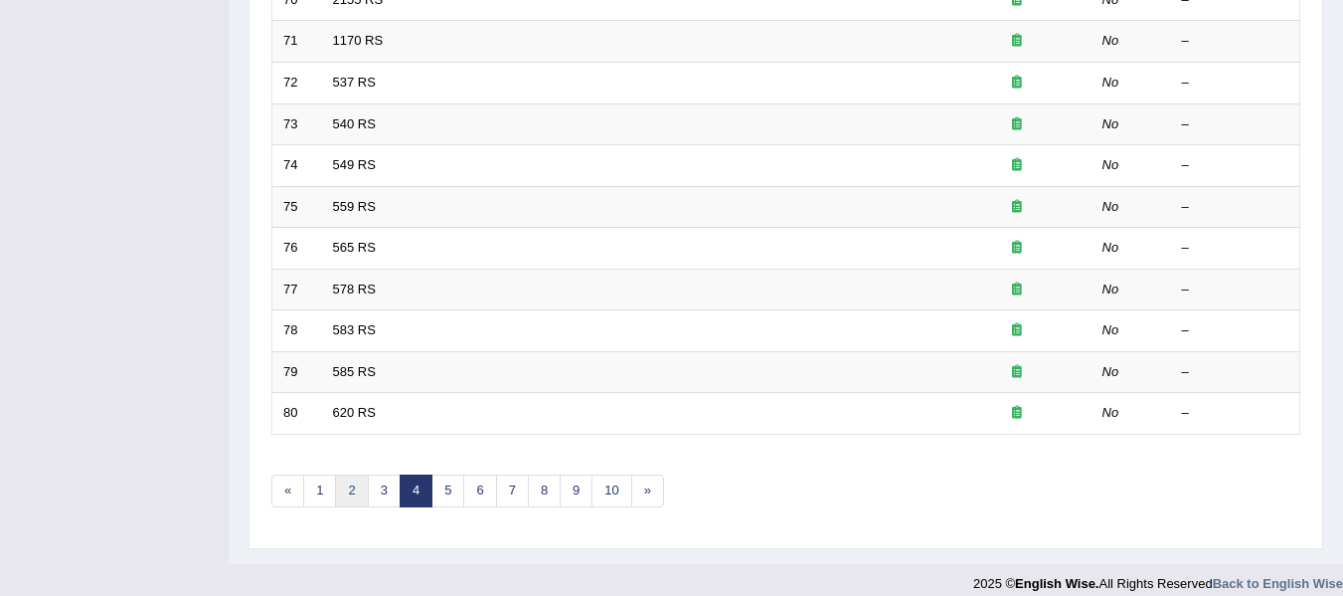
scroll to position [721, 0]
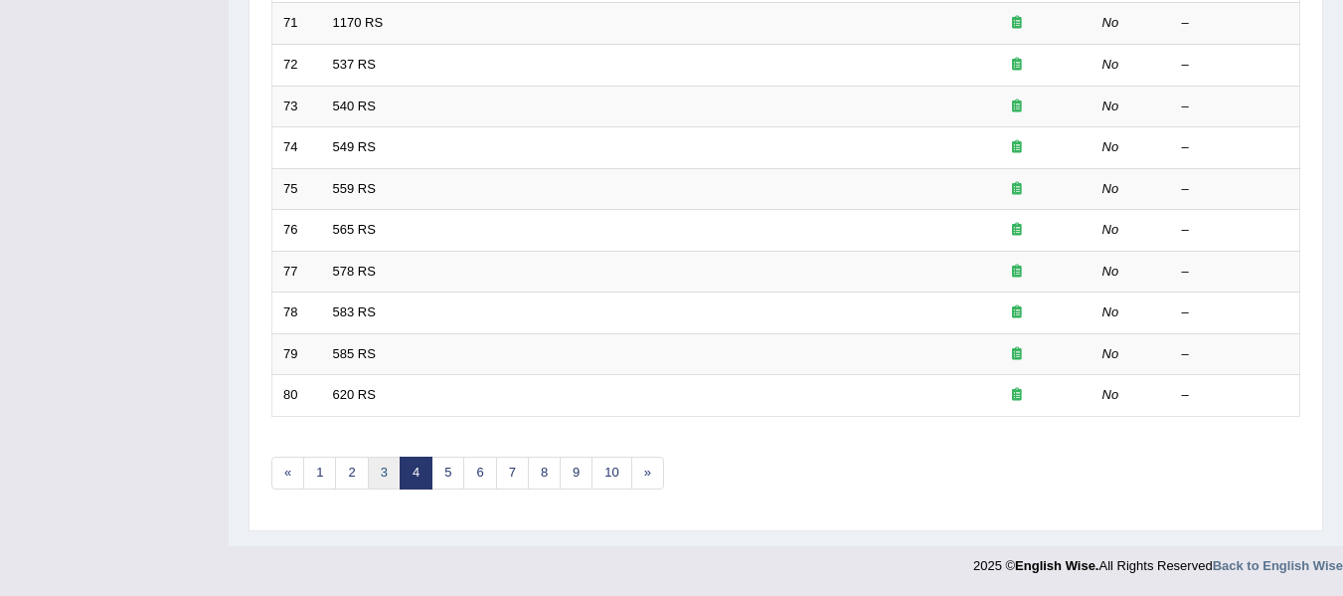
click at [381, 472] on link "3" at bounding box center [384, 472] width 33 height 33
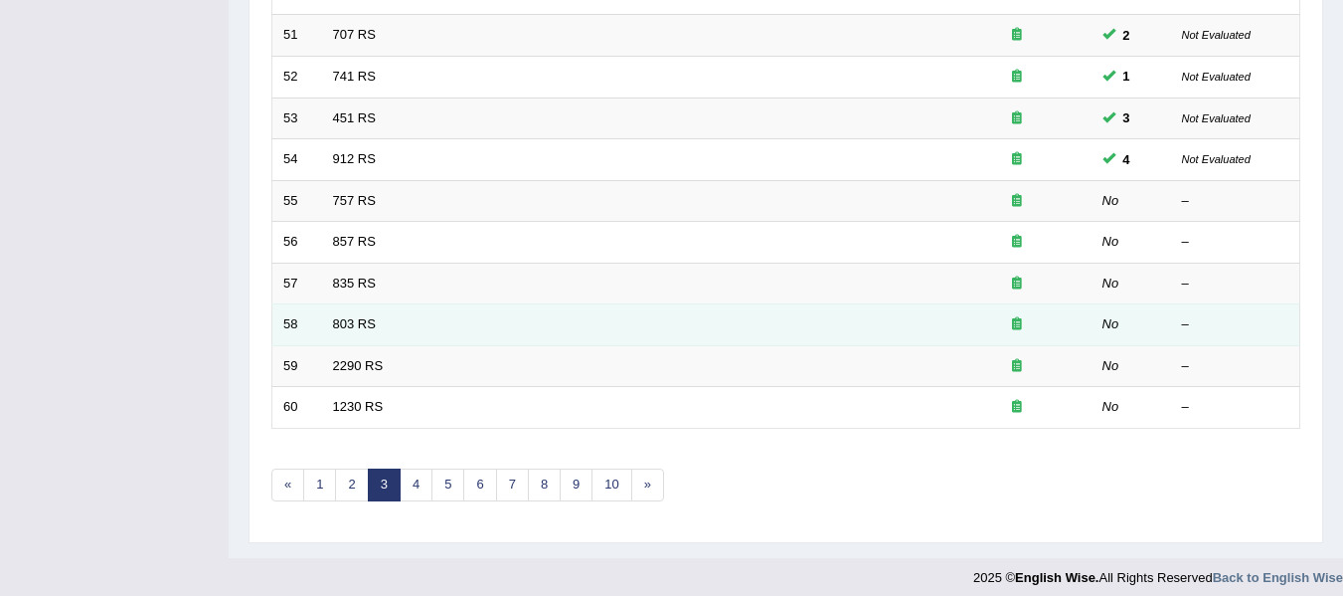
scroll to position [721, 0]
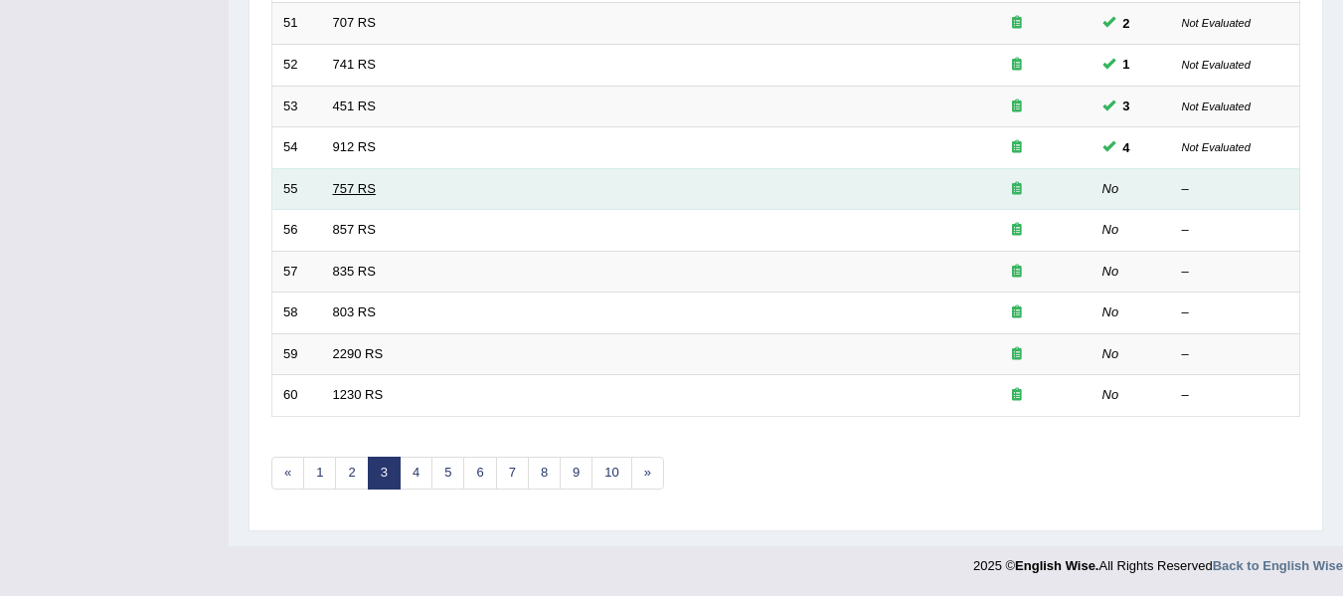
click at [345, 191] on link "757 RS" at bounding box center [354, 188] width 43 height 15
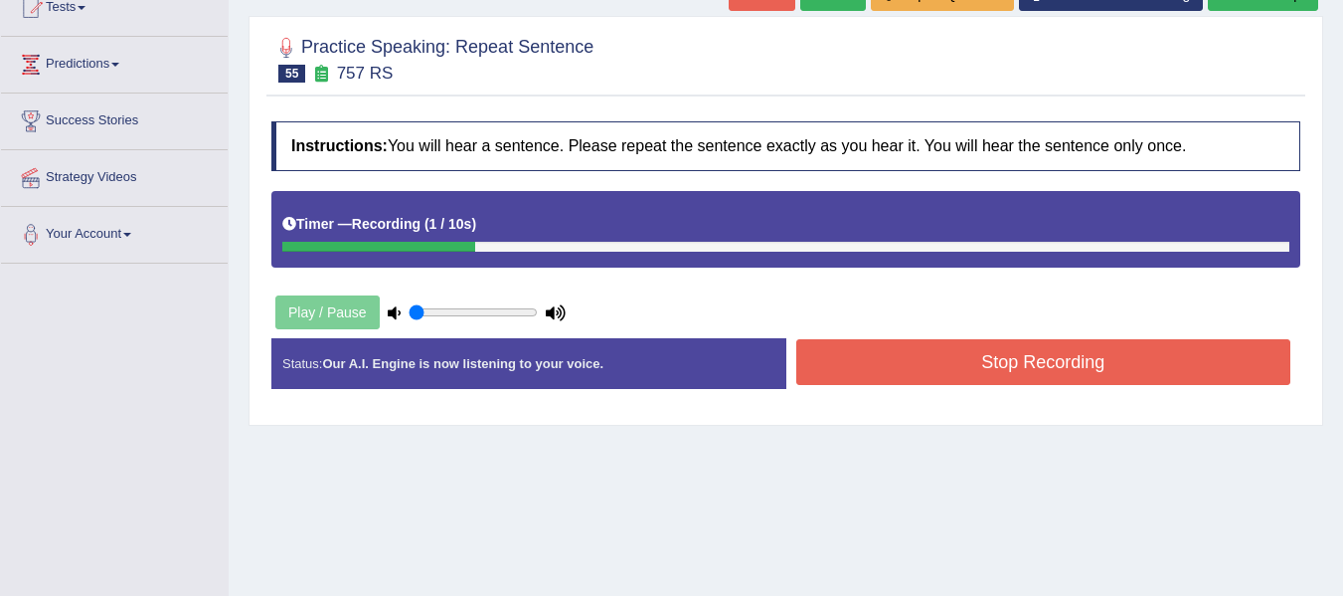
click at [819, 348] on button "Stop Recording" at bounding box center [1044, 362] width 495 height 46
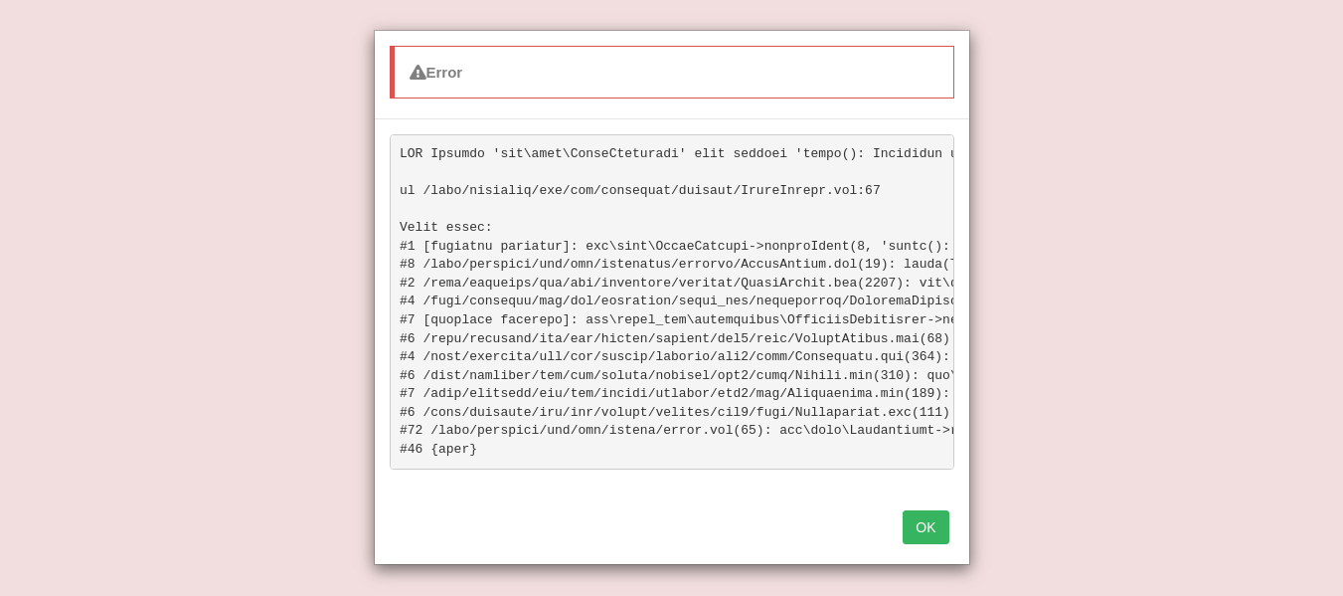
scroll to position [398, 0]
click at [934, 540] on button "OK" at bounding box center [926, 527] width 46 height 34
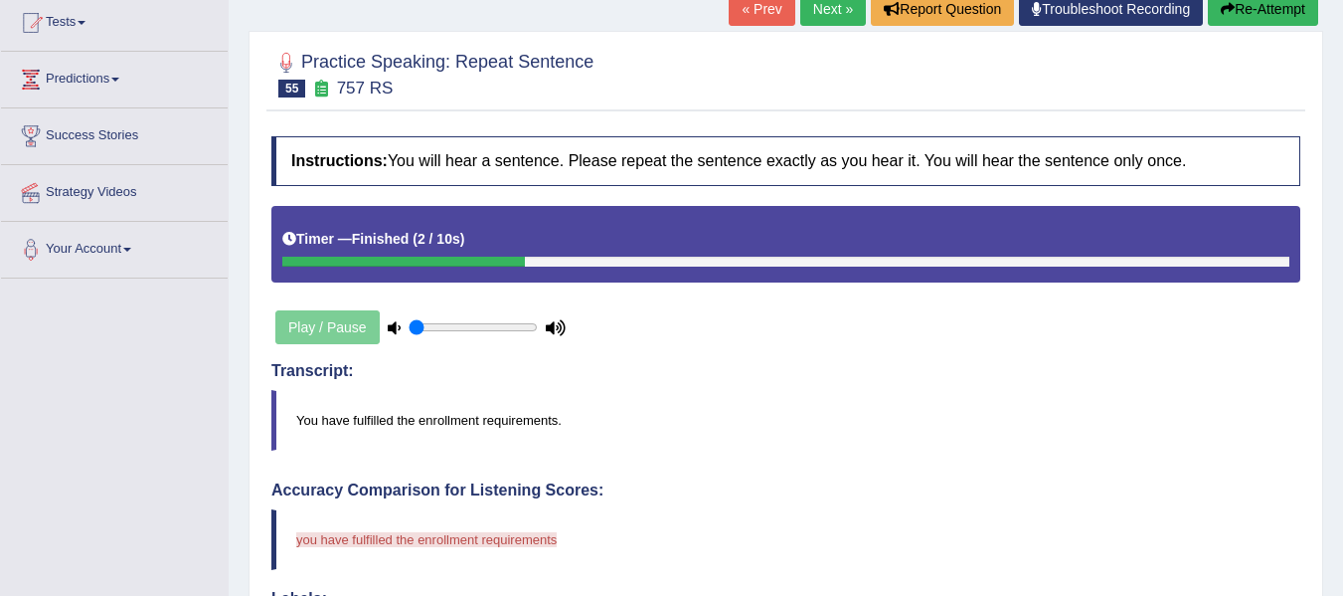
scroll to position [199, 0]
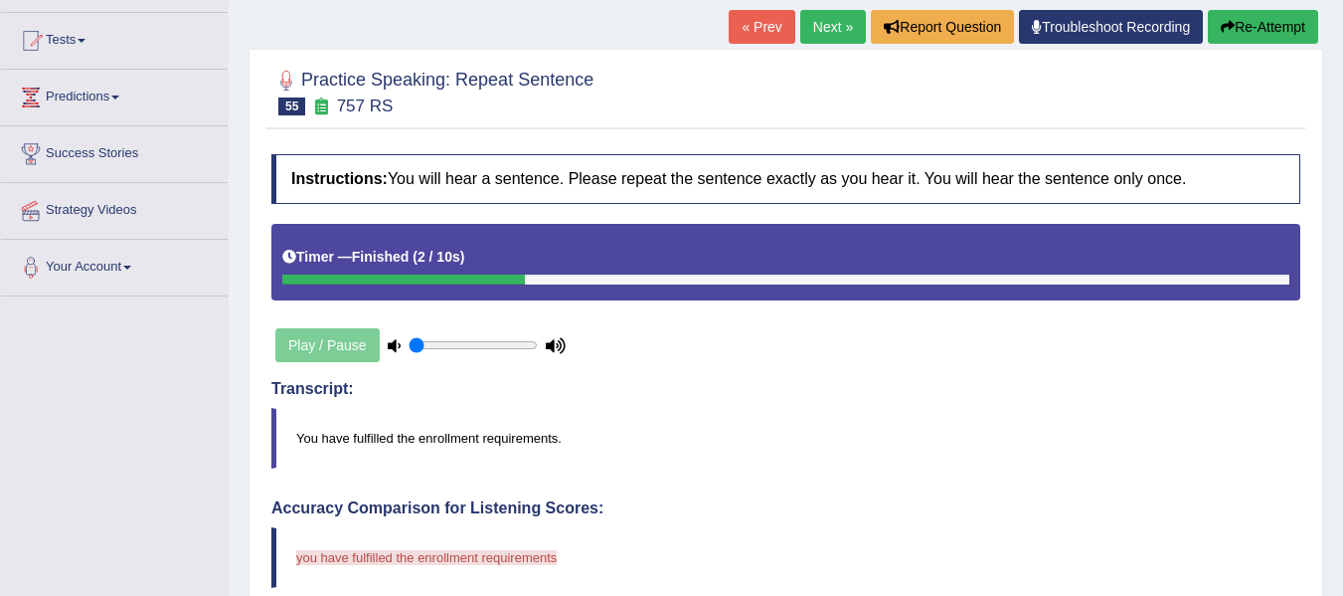
click at [1254, 40] on button "Re-Attempt" at bounding box center [1263, 27] width 110 height 34
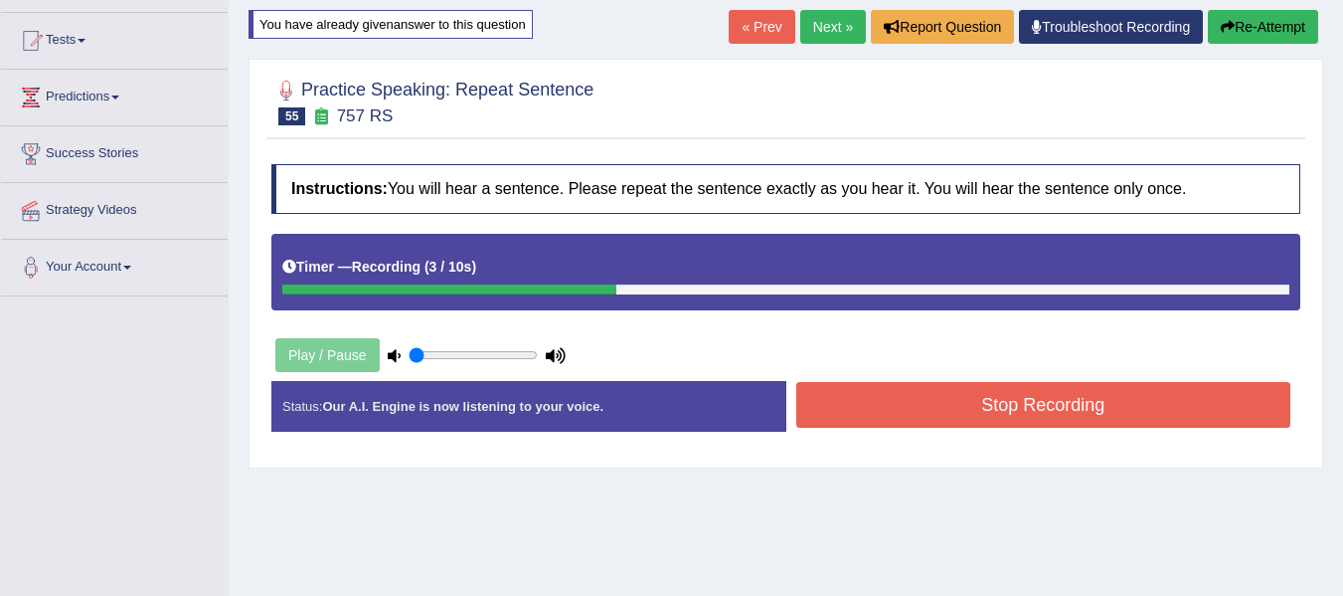
click at [931, 409] on button "Stop Recording" at bounding box center [1044, 405] width 495 height 46
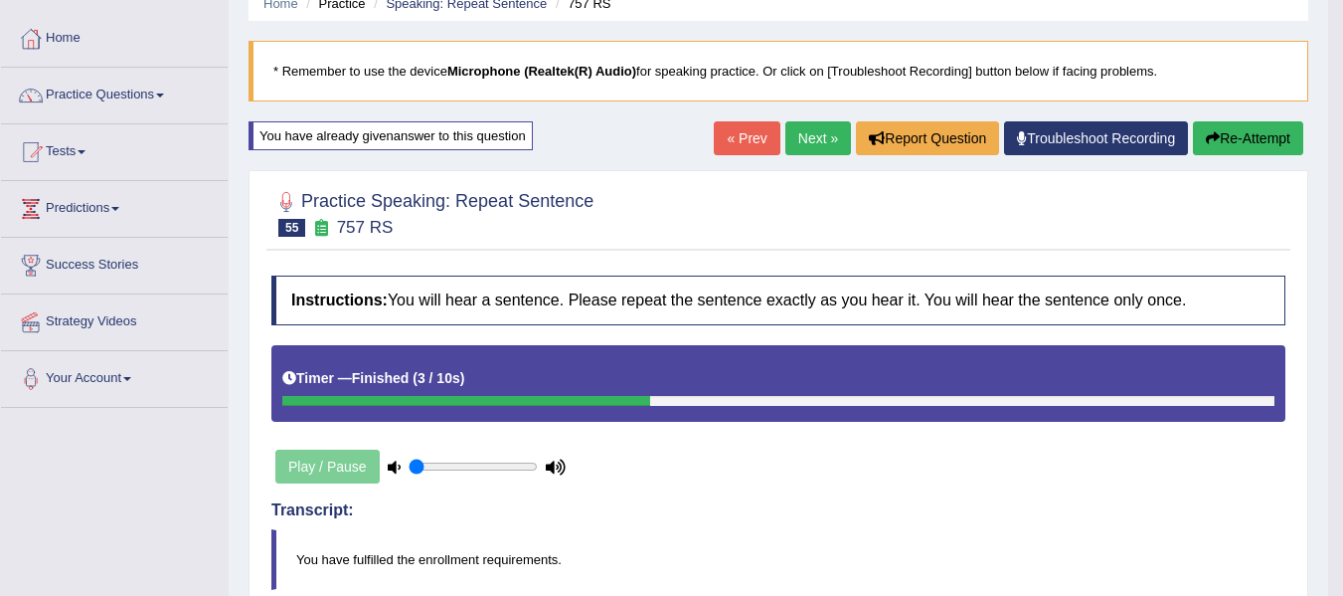
scroll to position [67, 0]
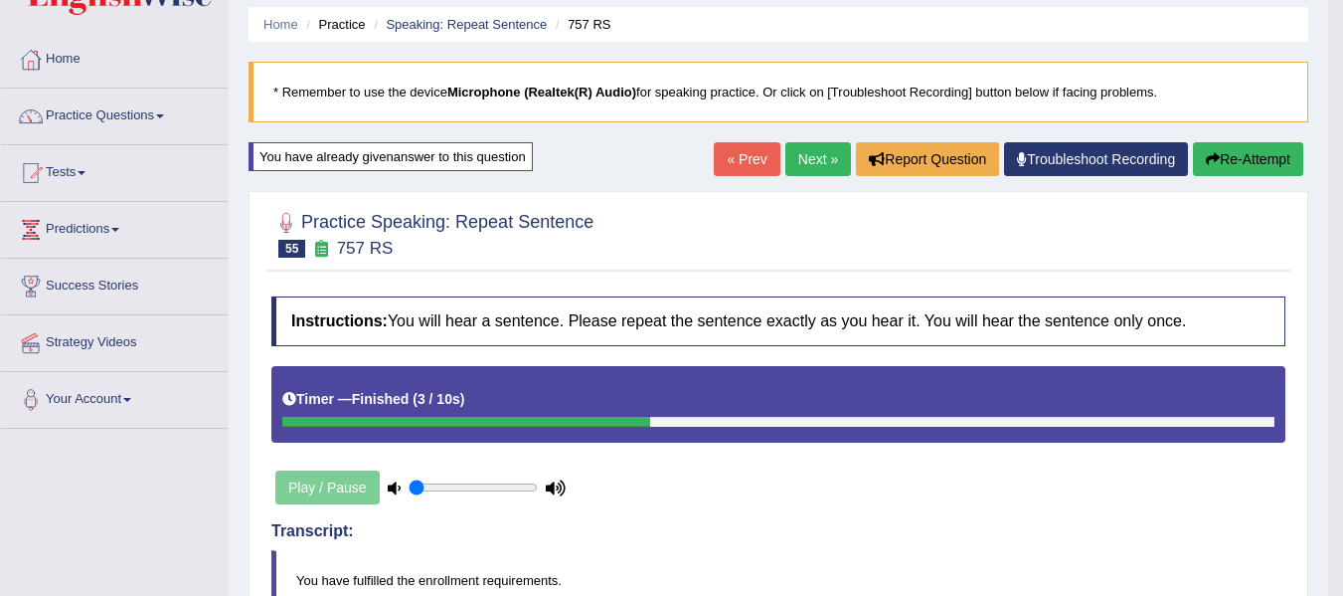
drag, startPoint x: 1204, startPoint y: 167, endPoint x: 1215, endPoint y: 184, distance: 20.1
click at [1210, 167] on button "Re-Attempt" at bounding box center [1248, 159] width 110 height 34
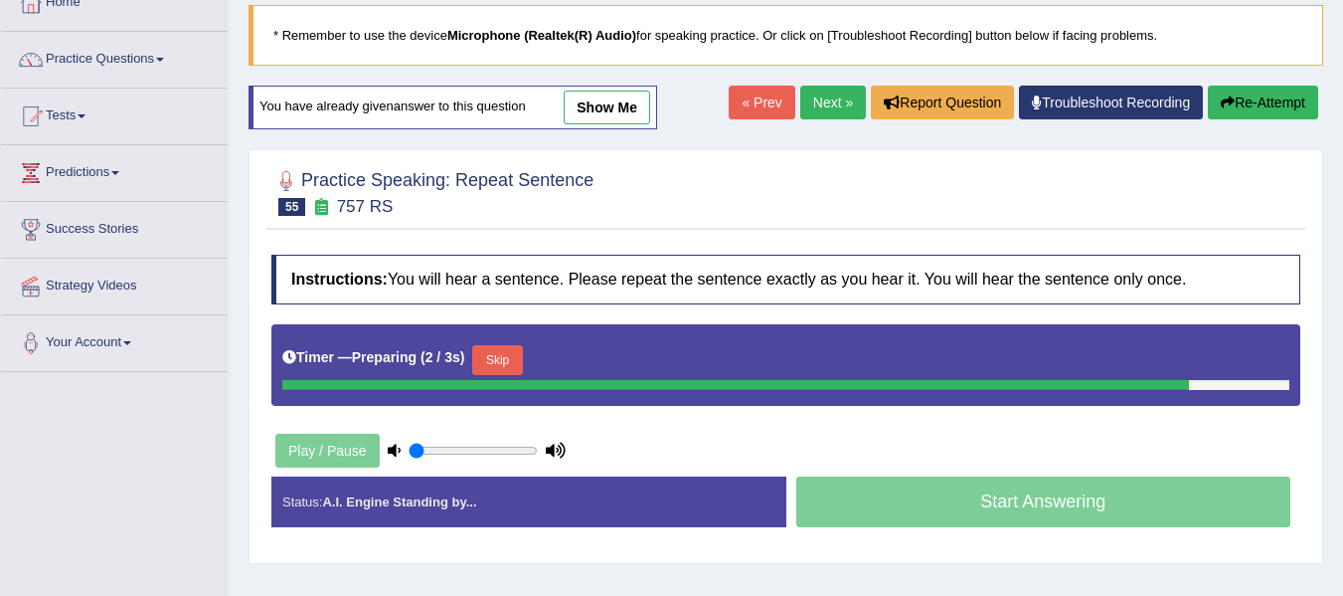
scroll to position [133, 0]
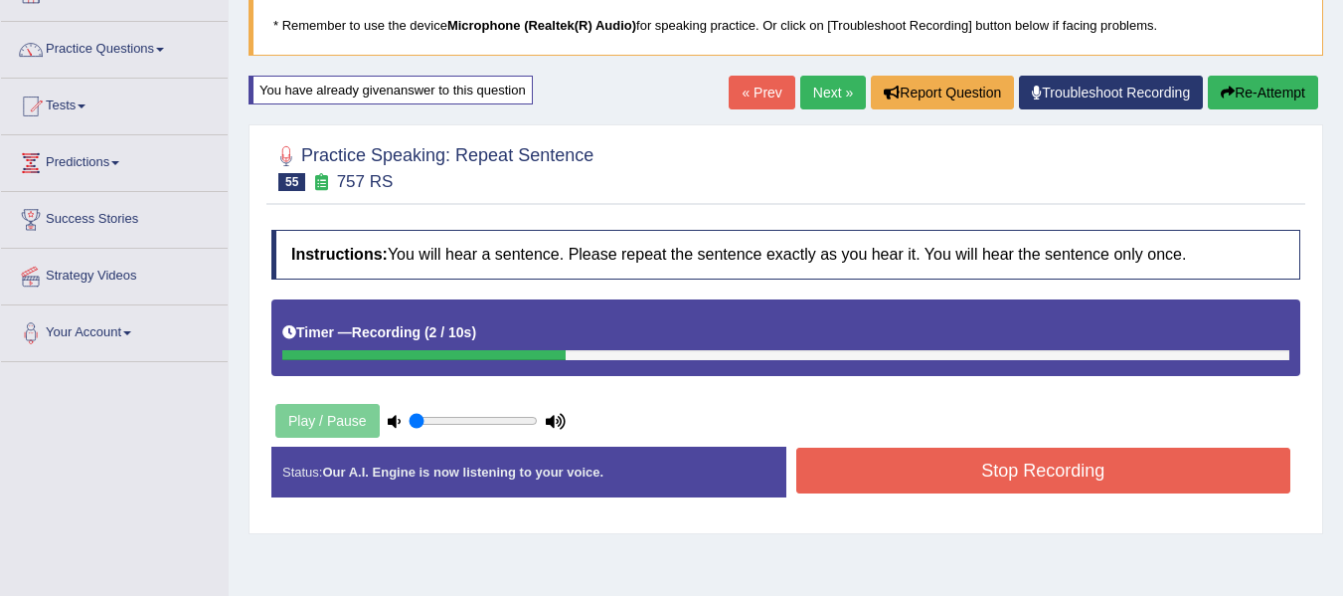
click at [944, 462] on button "Stop Recording" at bounding box center [1044, 470] width 495 height 46
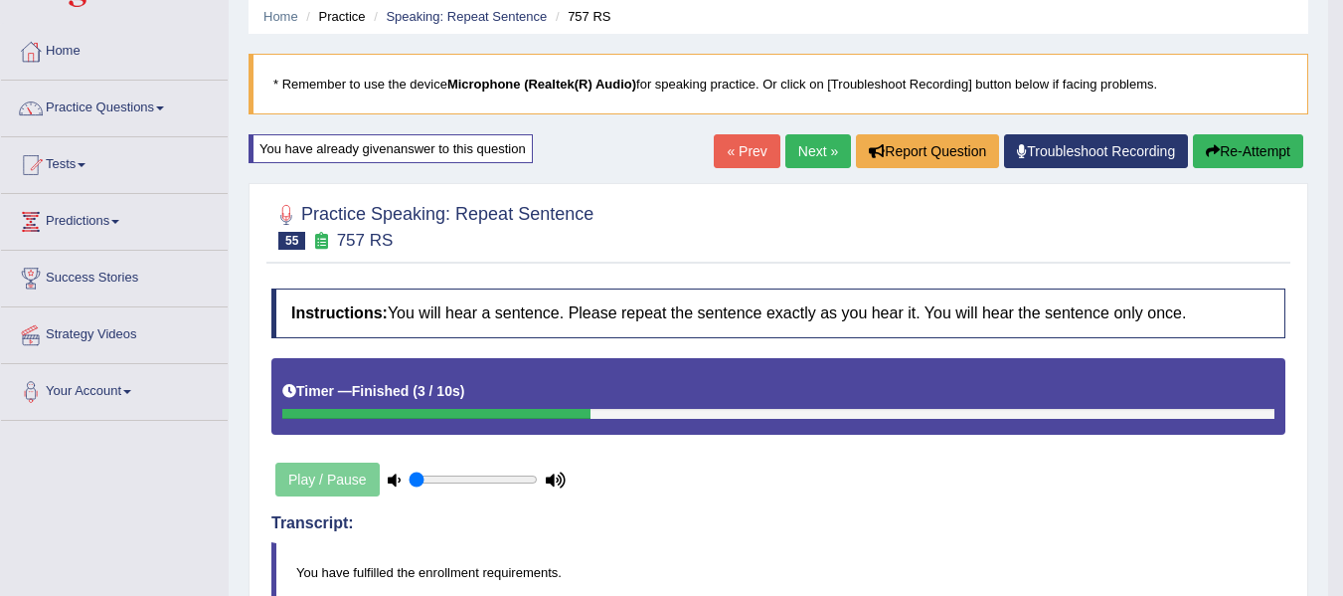
scroll to position [34, 0]
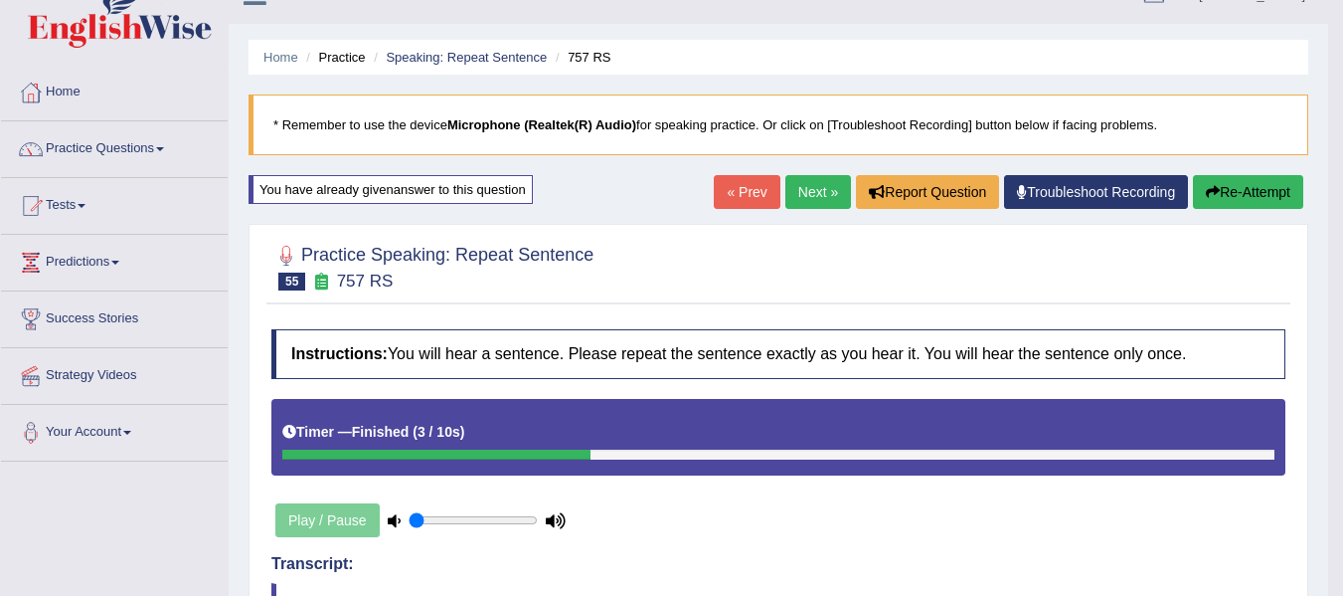
click at [1264, 190] on button "Re-Attempt" at bounding box center [1248, 192] width 110 height 34
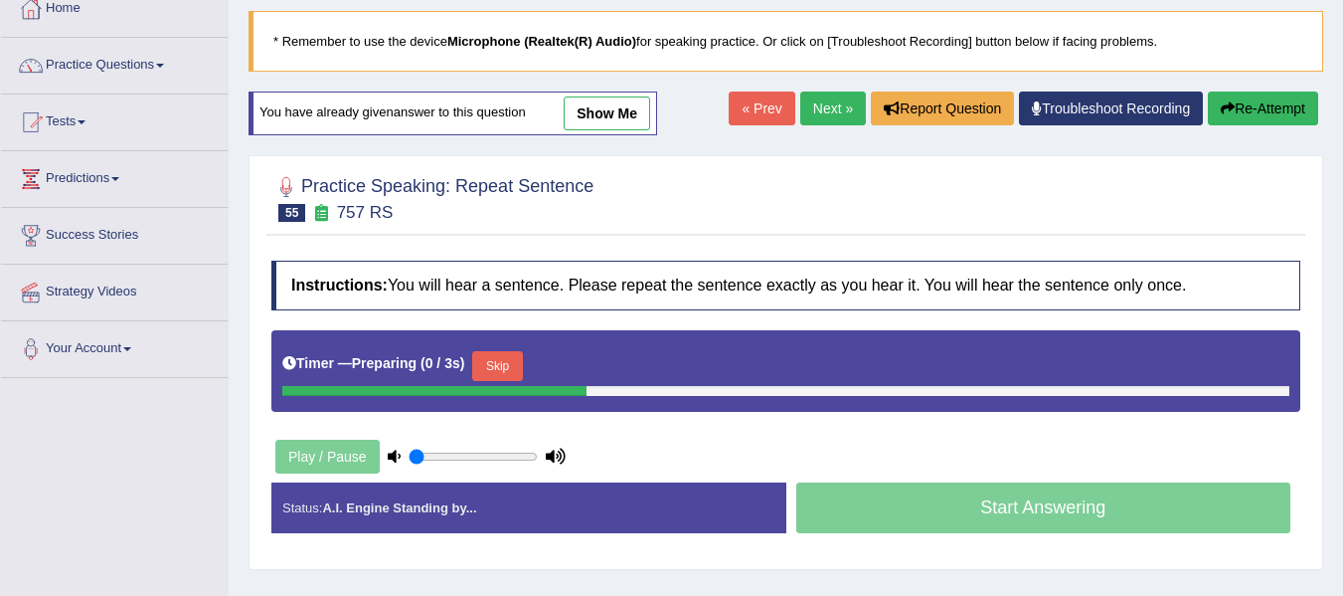
scroll to position [133, 0]
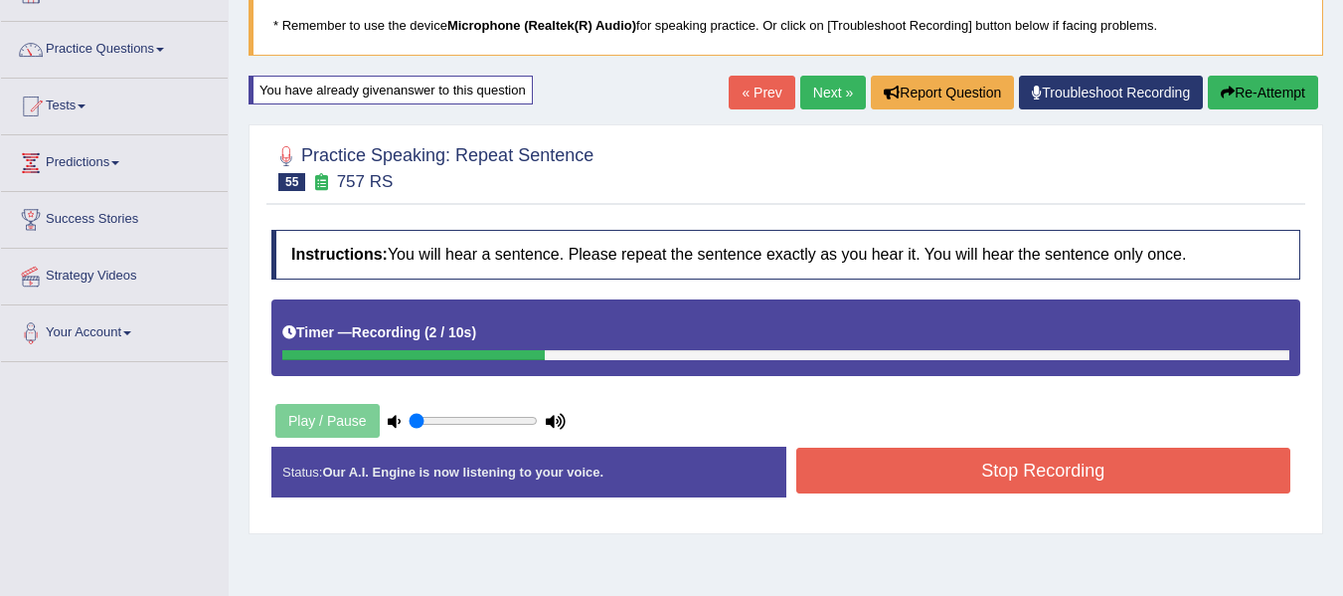
click at [929, 471] on button "Stop Recording" at bounding box center [1044, 470] width 495 height 46
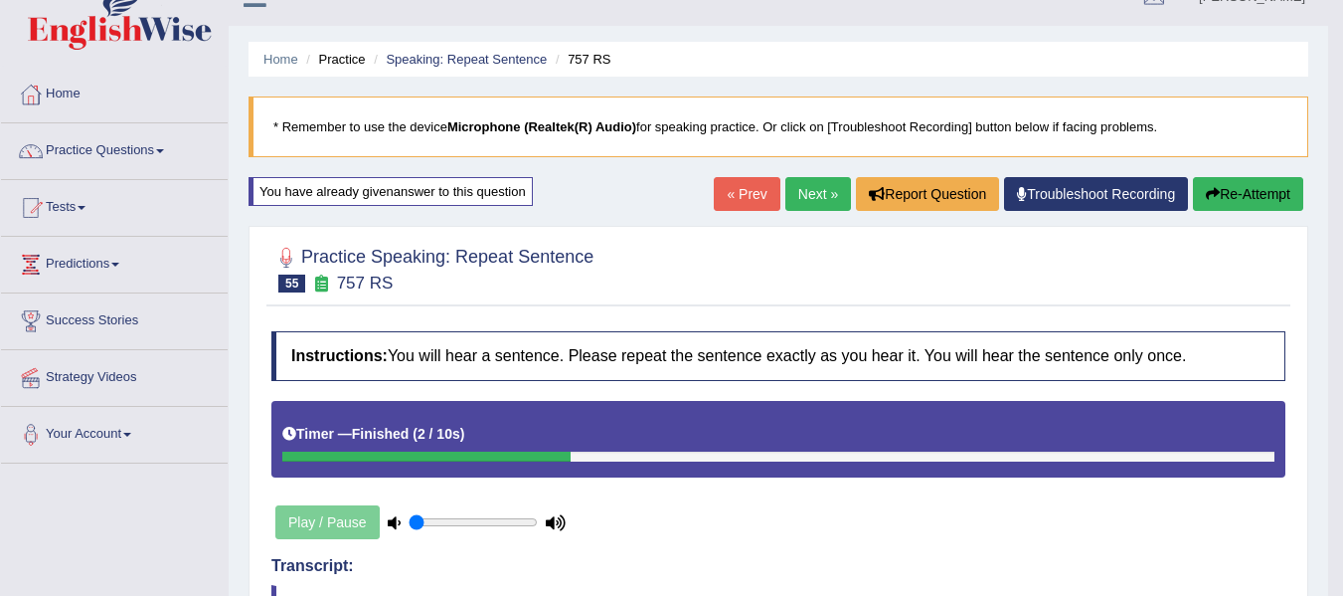
scroll to position [0, 0]
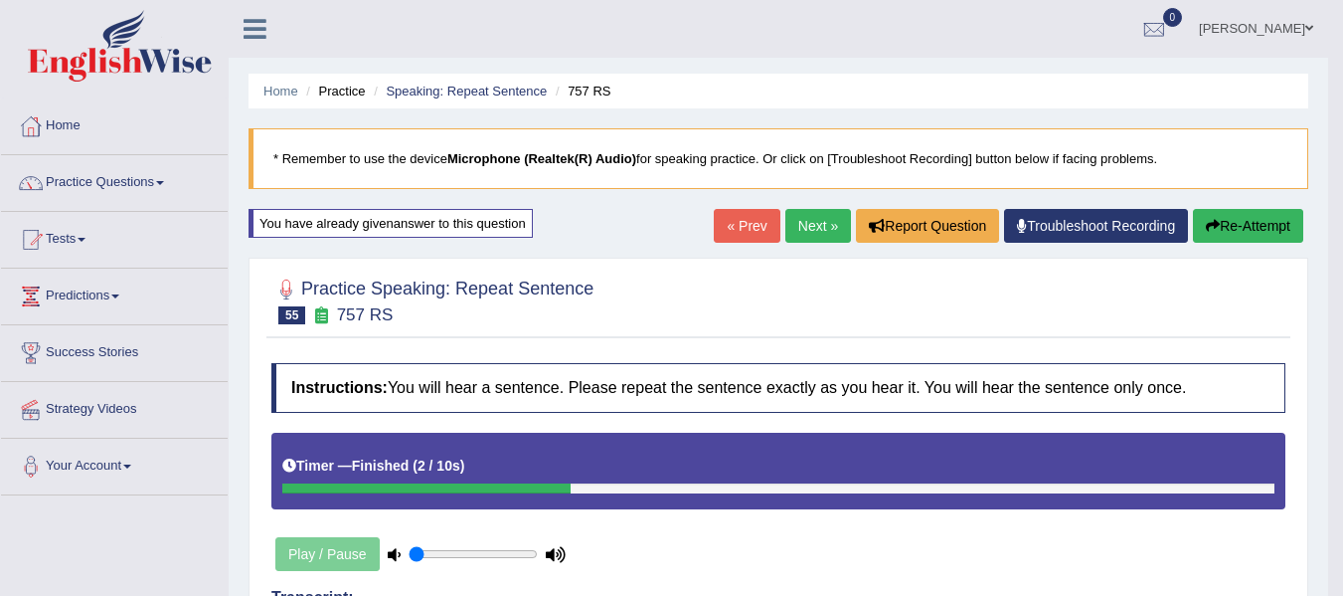
click at [1257, 214] on button "Re-Attempt" at bounding box center [1248, 226] width 110 height 34
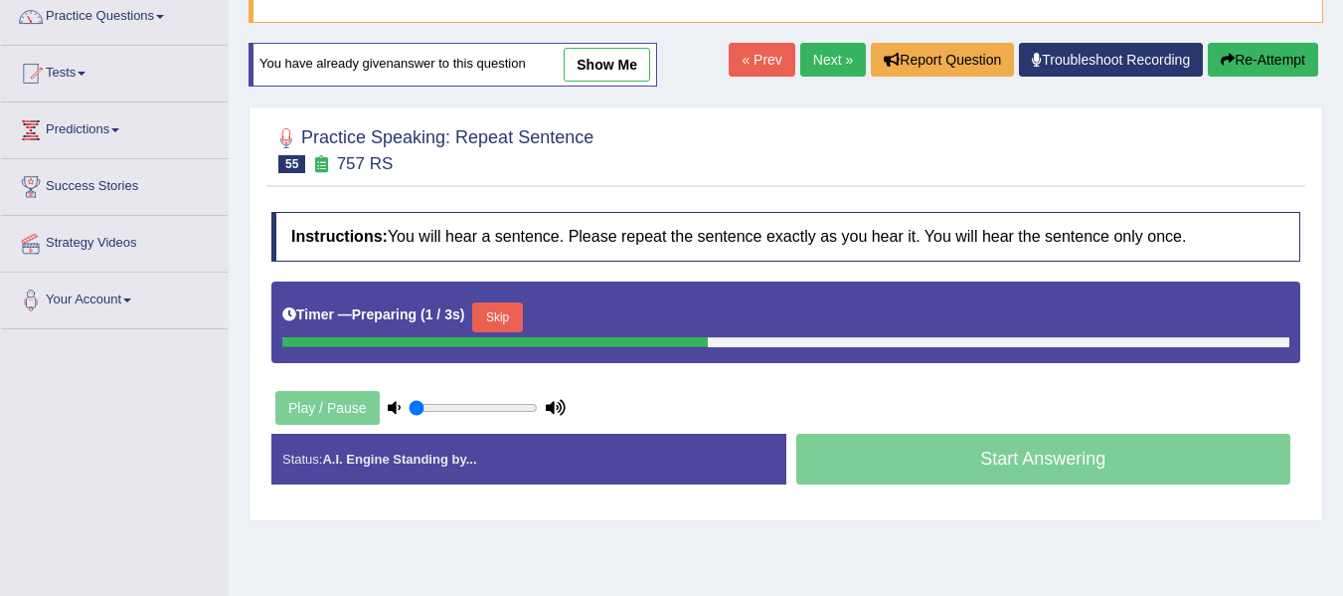
click at [509, 314] on button "Skip" at bounding box center [497, 317] width 50 height 30
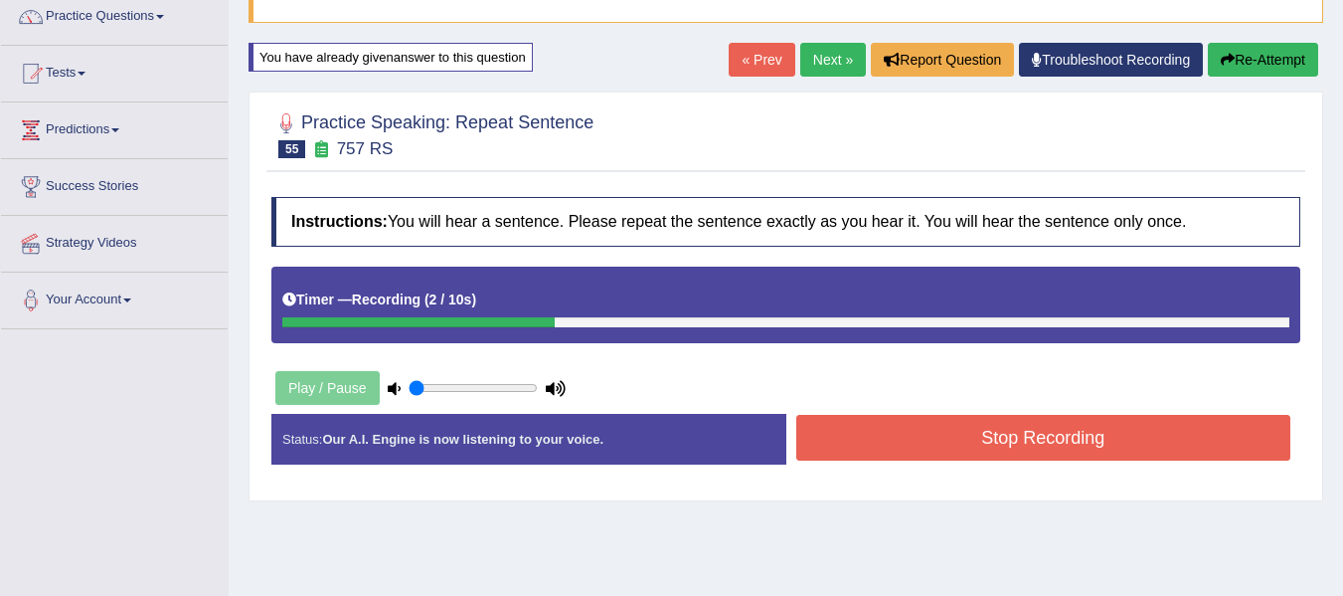
click at [968, 443] on button "Stop Recording" at bounding box center [1044, 438] width 495 height 46
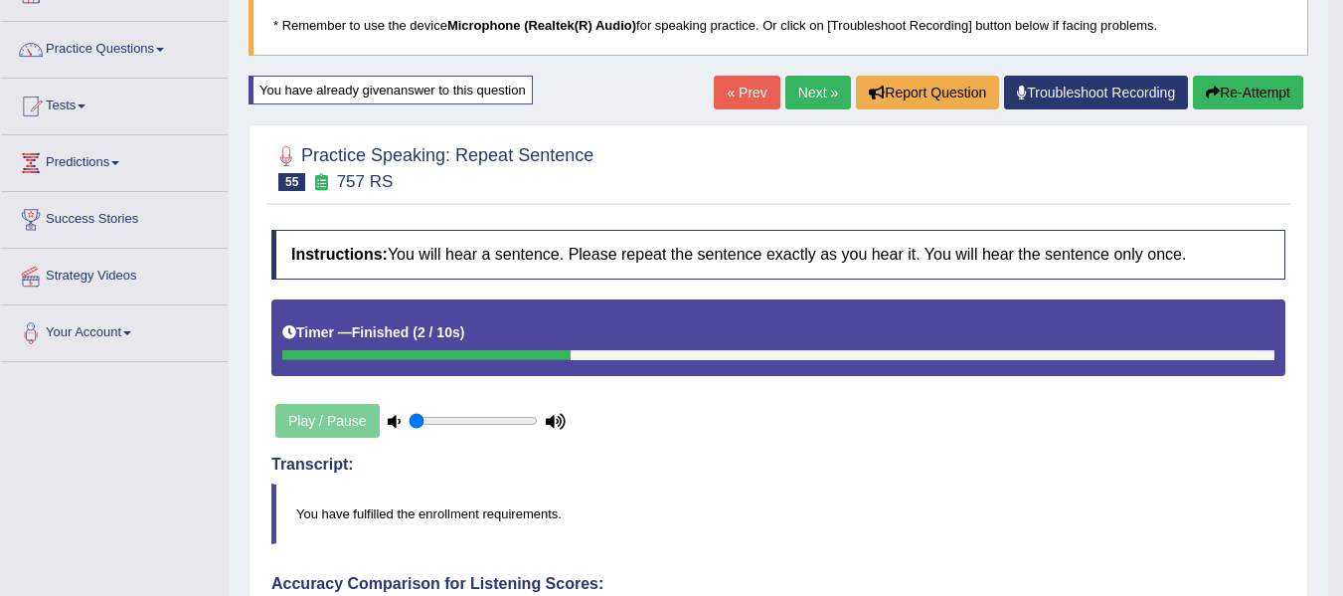
scroll to position [132, 0]
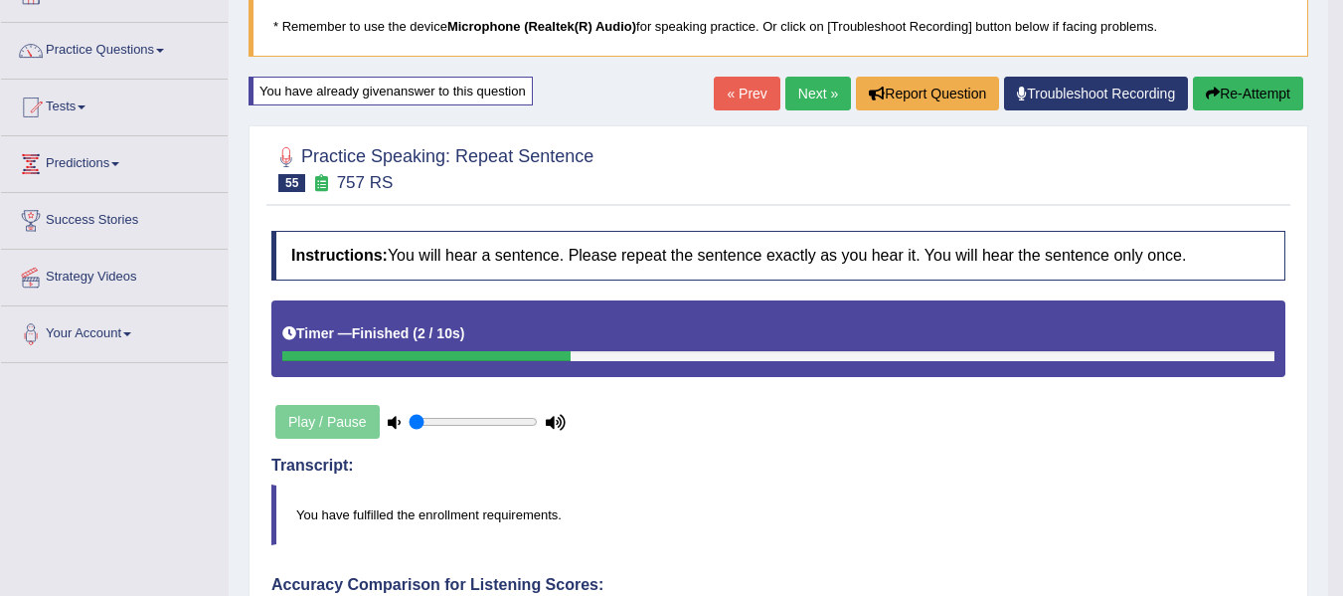
click at [786, 105] on link "Next »" at bounding box center [819, 94] width 66 height 34
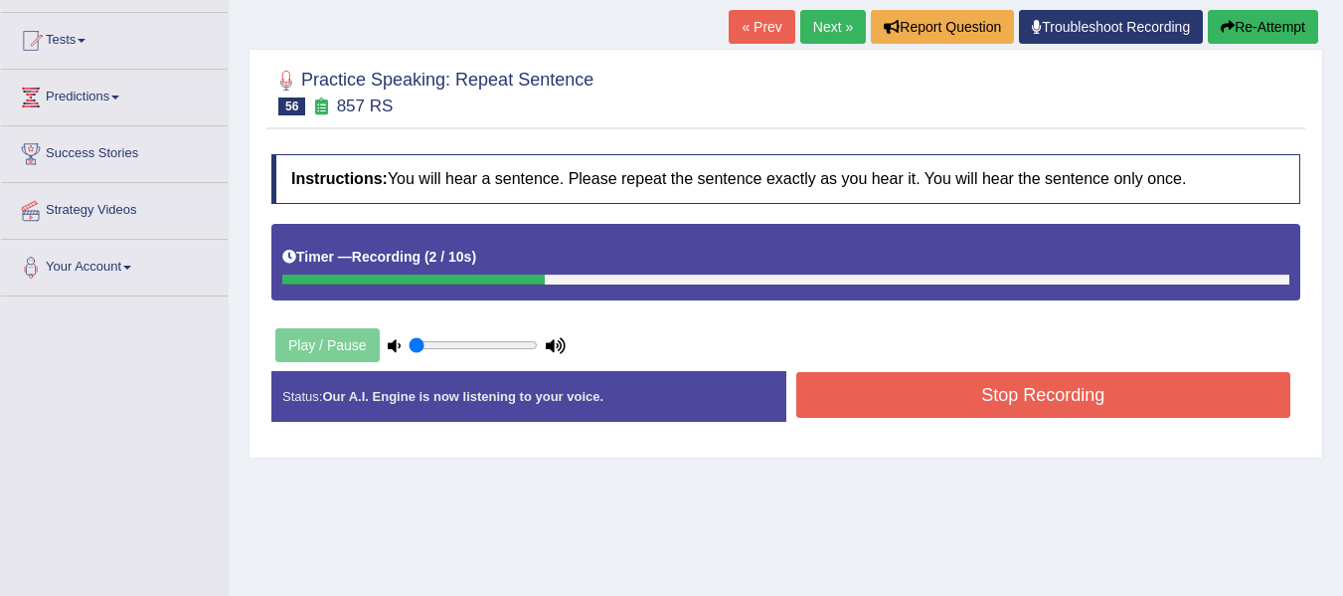
click at [946, 404] on button "Stop Recording" at bounding box center [1044, 395] width 495 height 46
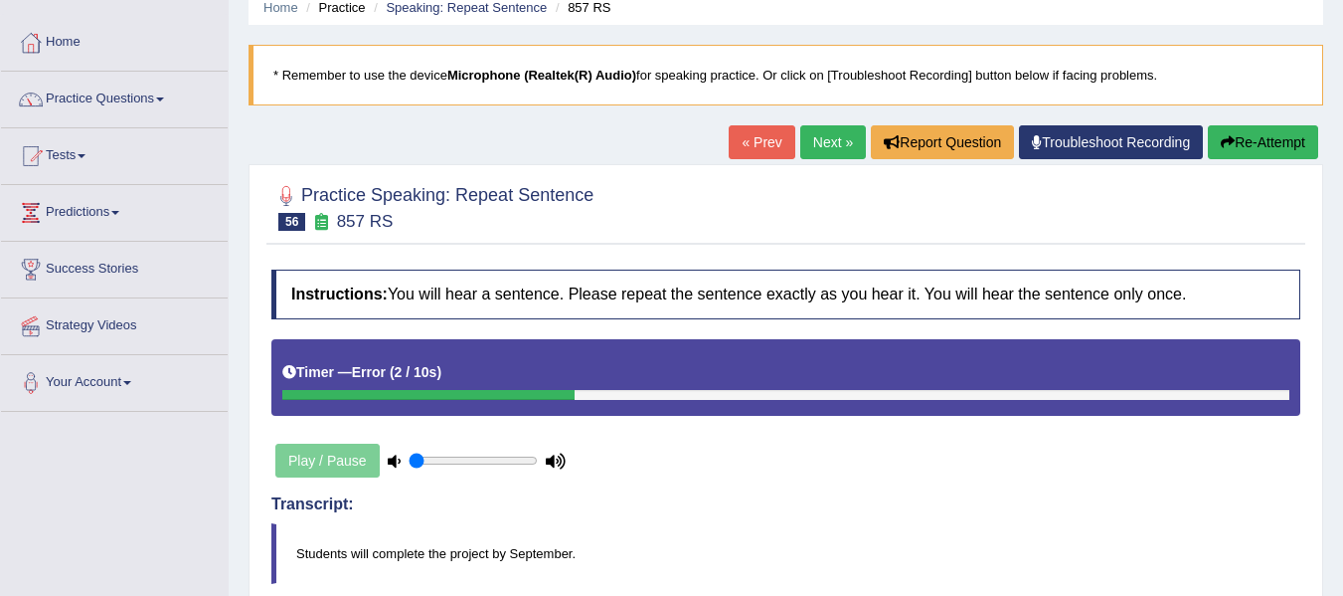
scroll to position [33, 0]
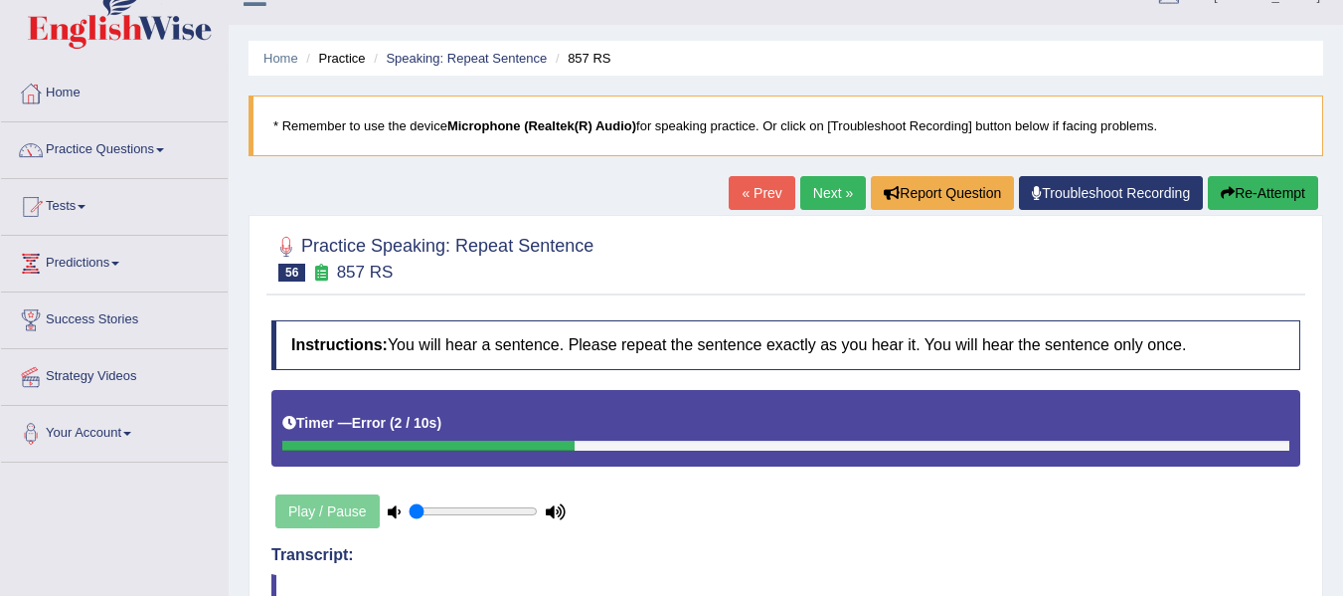
click at [1237, 190] on button "Re-Attempt" at bounding box center [1263, 193] width 110 height 34
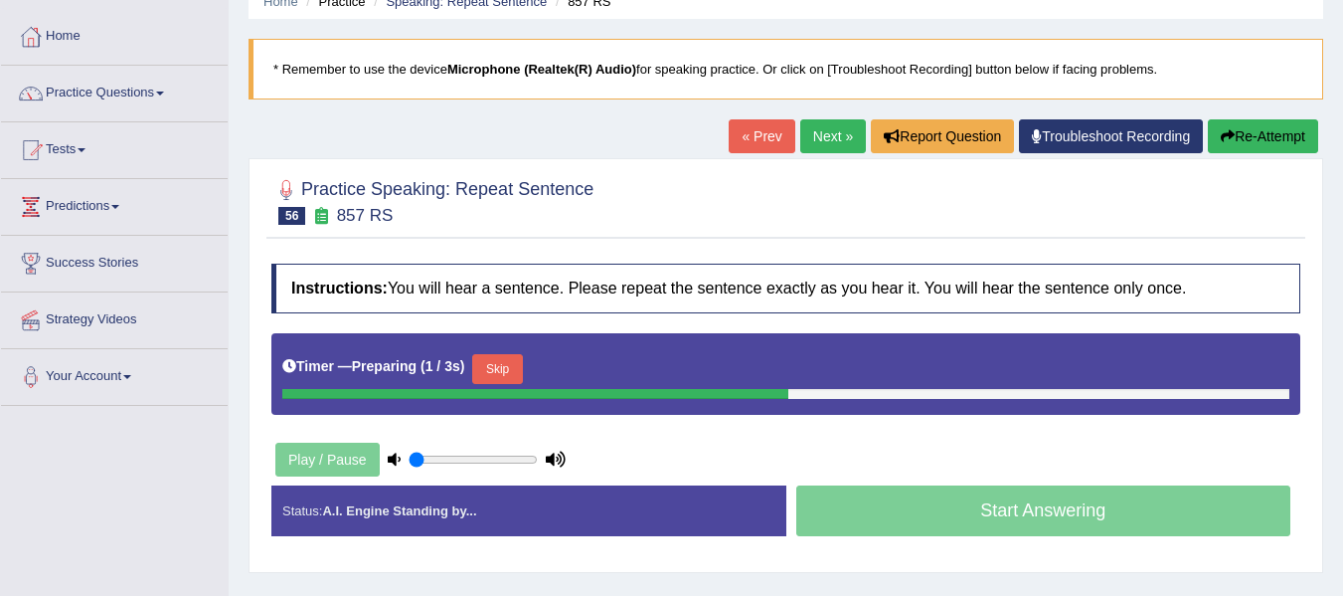
scroll to position [132, 0]
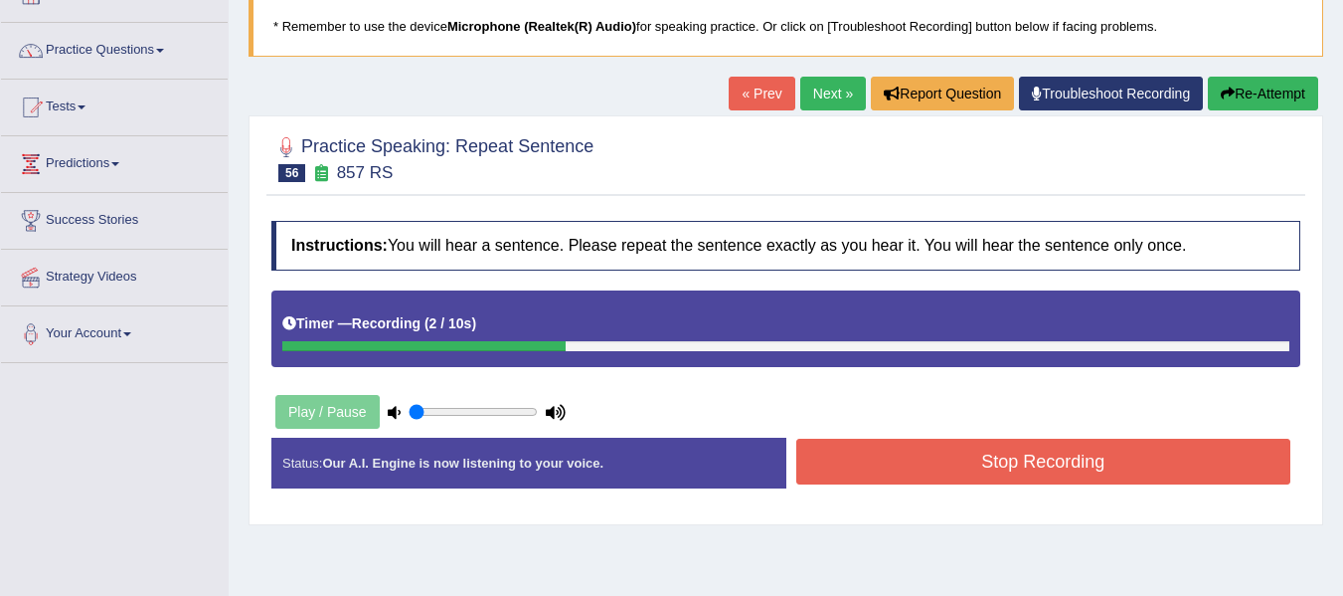
click at [925, 474] on button "Stop Recording" at bounding box center [1044, 462] width 495 height 46
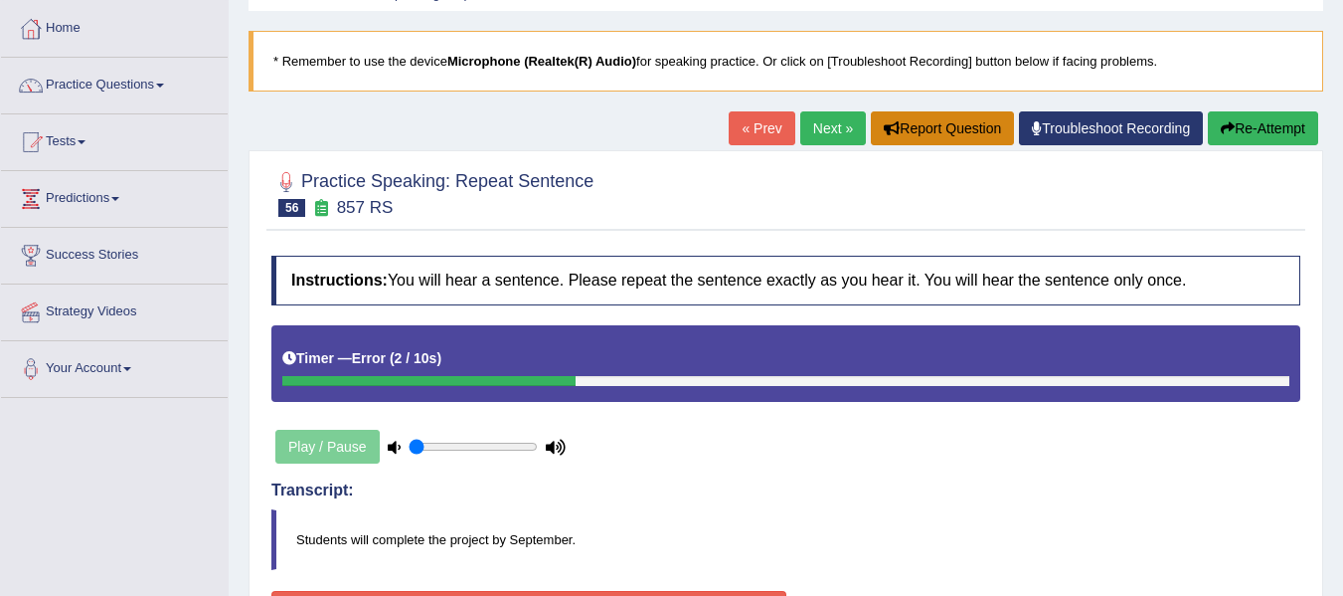
scroll to position [66, 0]
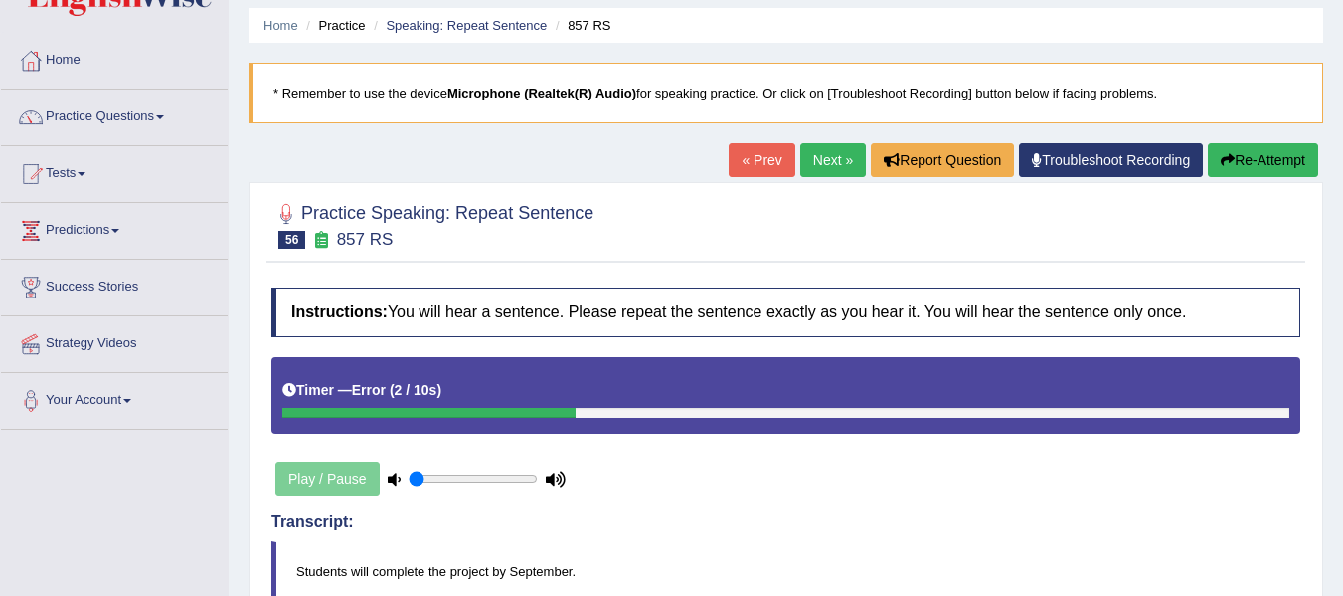
click at [1264, 147] on button "Re-Attempt" at bounding box center [1263, 160] width 110 height 34
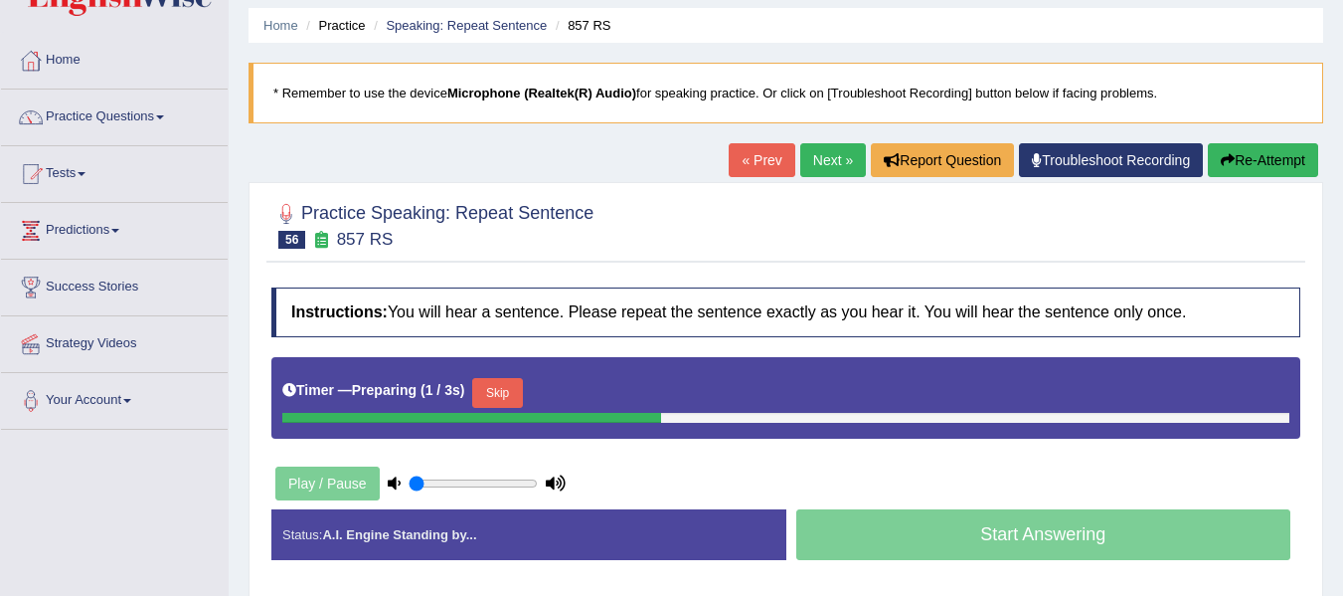
click at [507, 383] on button "Skip" at bounding box center [497, 393] width 50 height 30
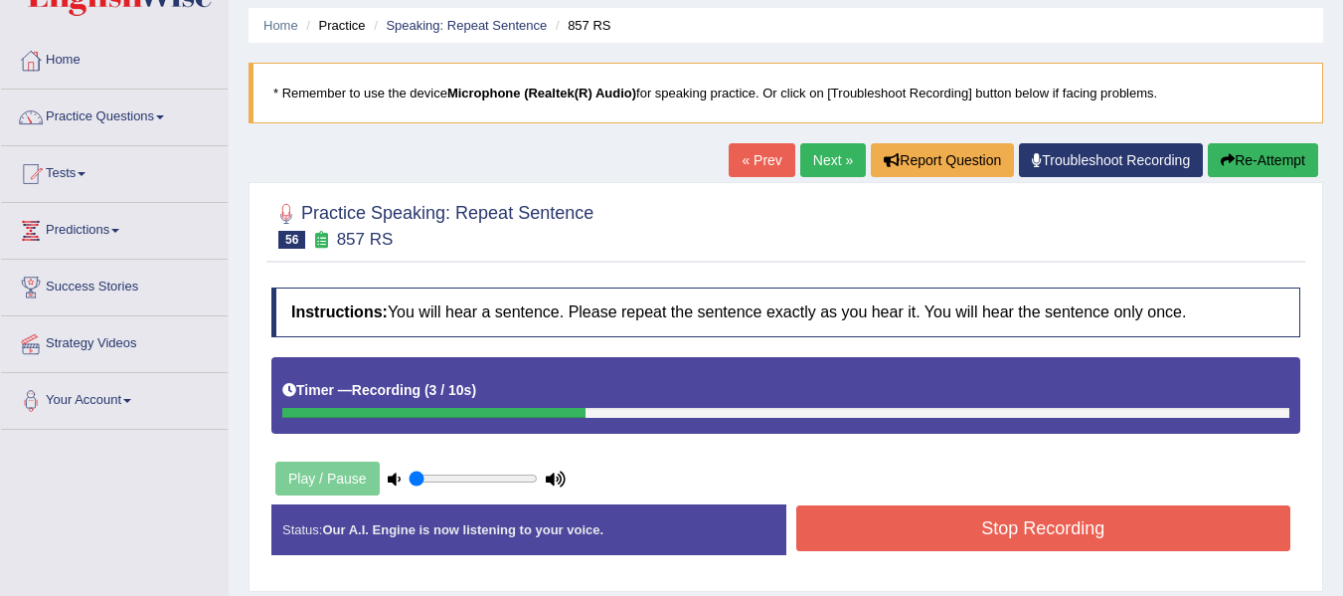
click at [905, 530] on button "Stop Recording" at bounding box center [1044, 528] width 495 height 46
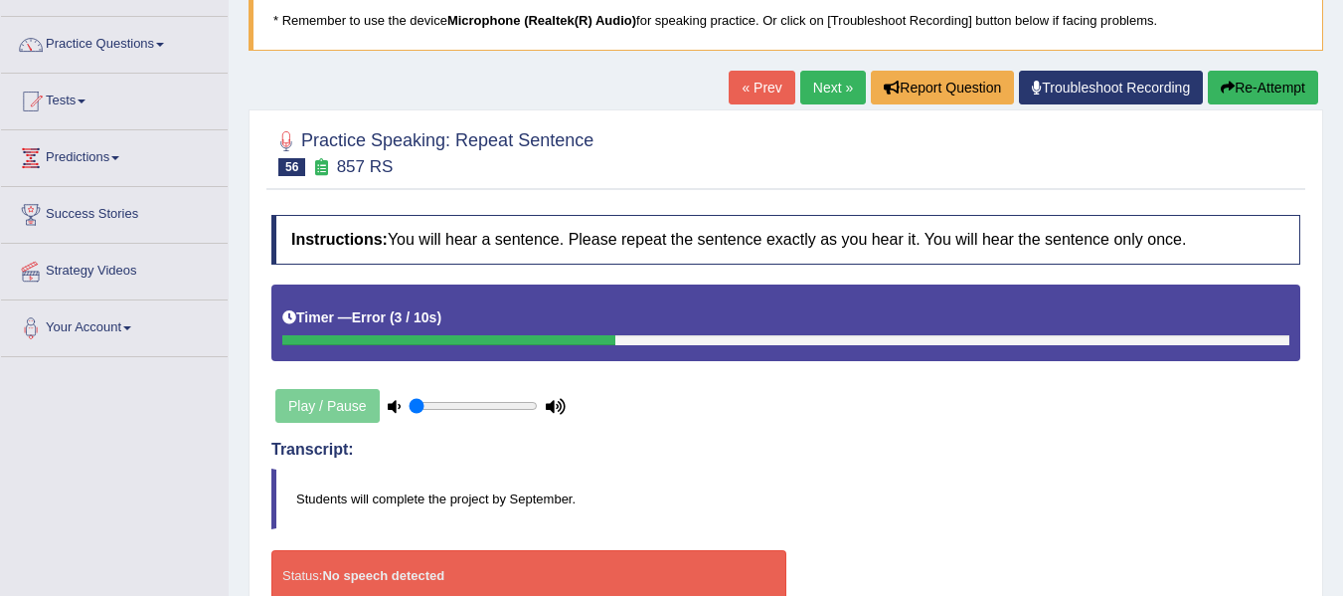
scroll to position [98, 0]
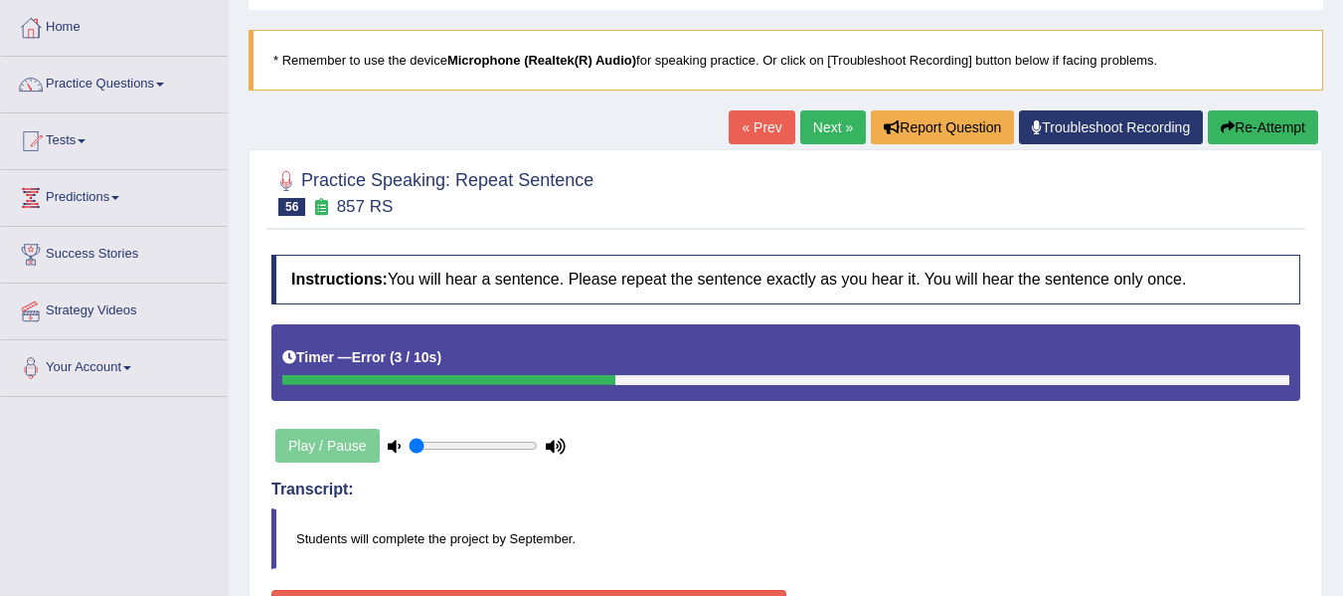
click at [1260, 124] on button "Re-Attempt" at bounding box center [1263, 127] width 110 height 34
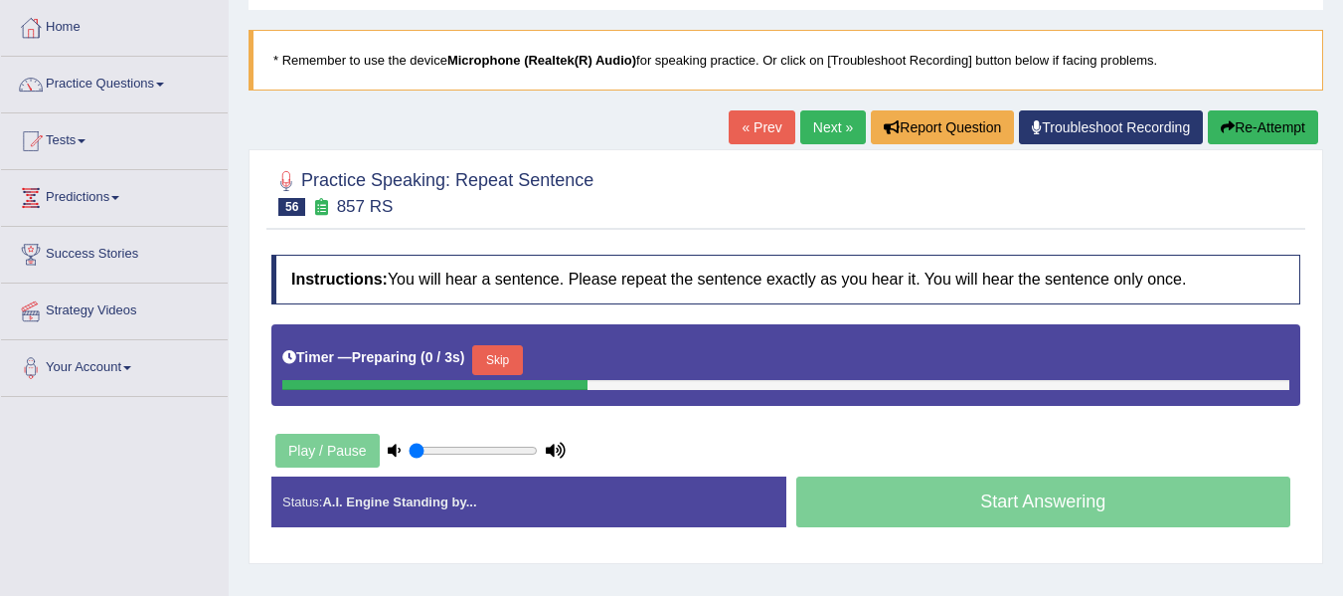
click at [512, 366] on button "Skip" at bounding box center [497, 360] width 50 height 30
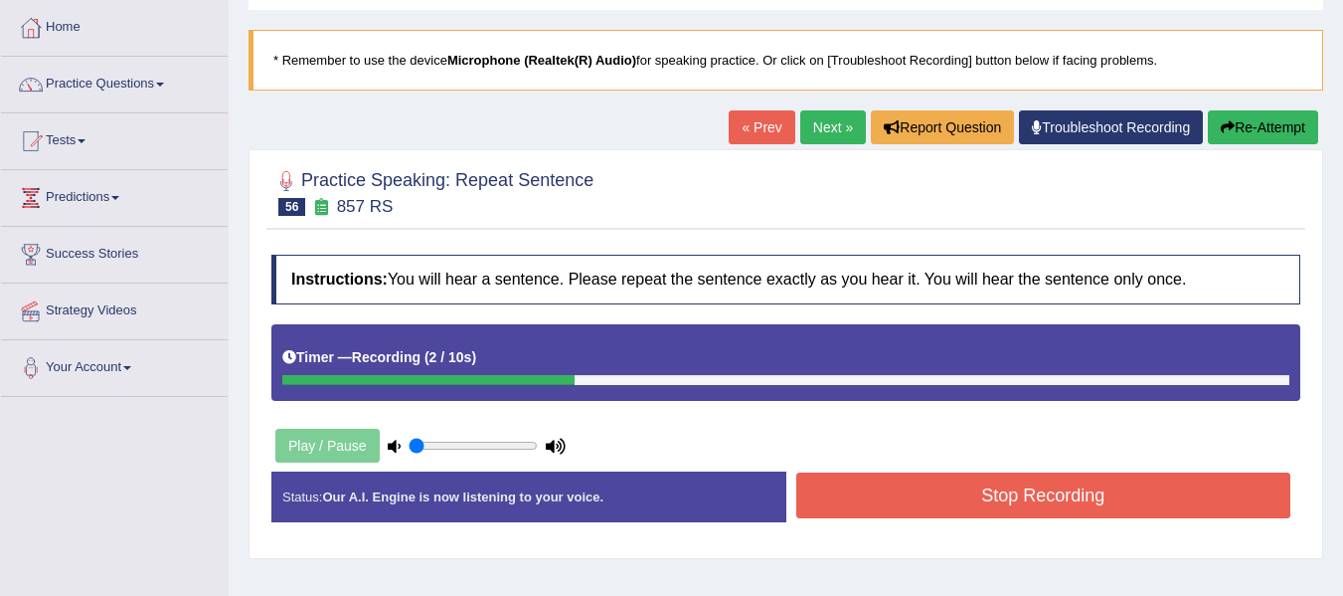
click at [954, 494] on button "Stop Recording" at bounding box center [1044, 495] width 495 height 46
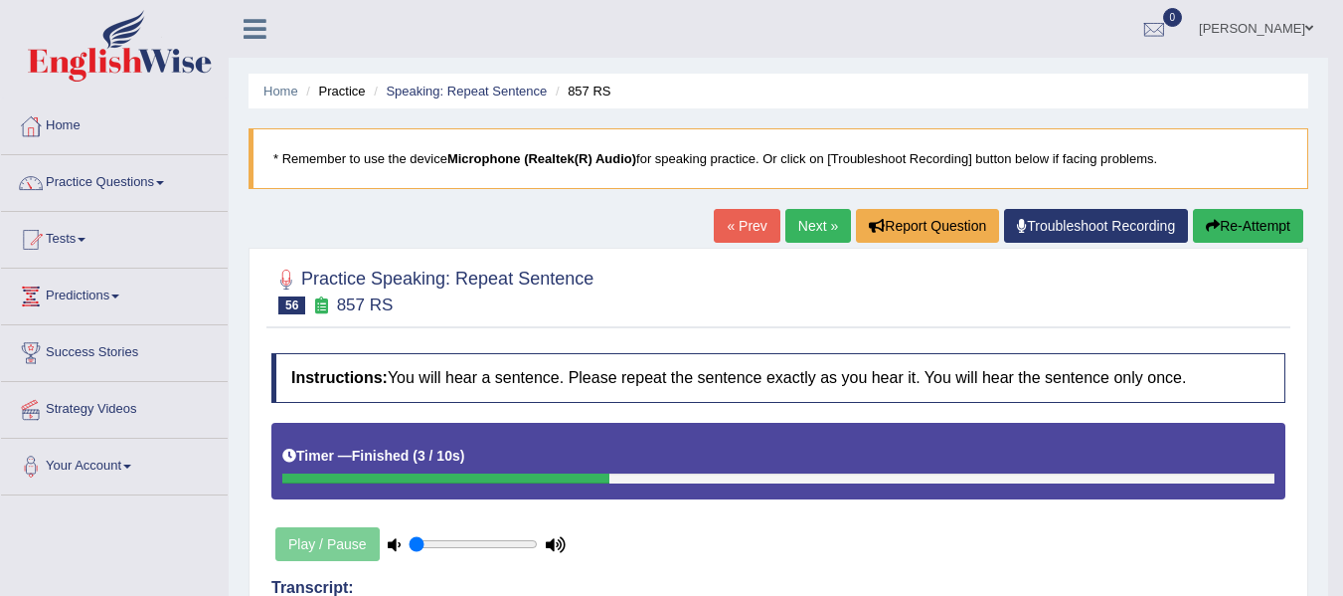
click at [829, 225] on link "Next »" at bounding box center [819, 226] width 66 height 34
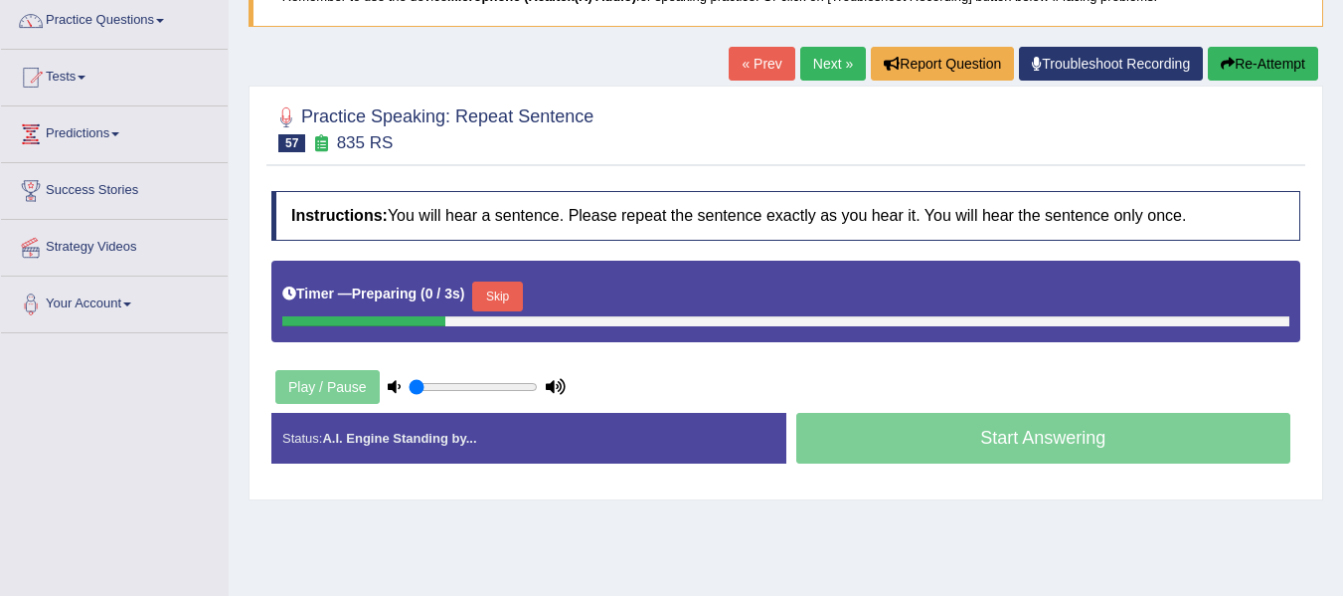
scroll to position [199, 0]
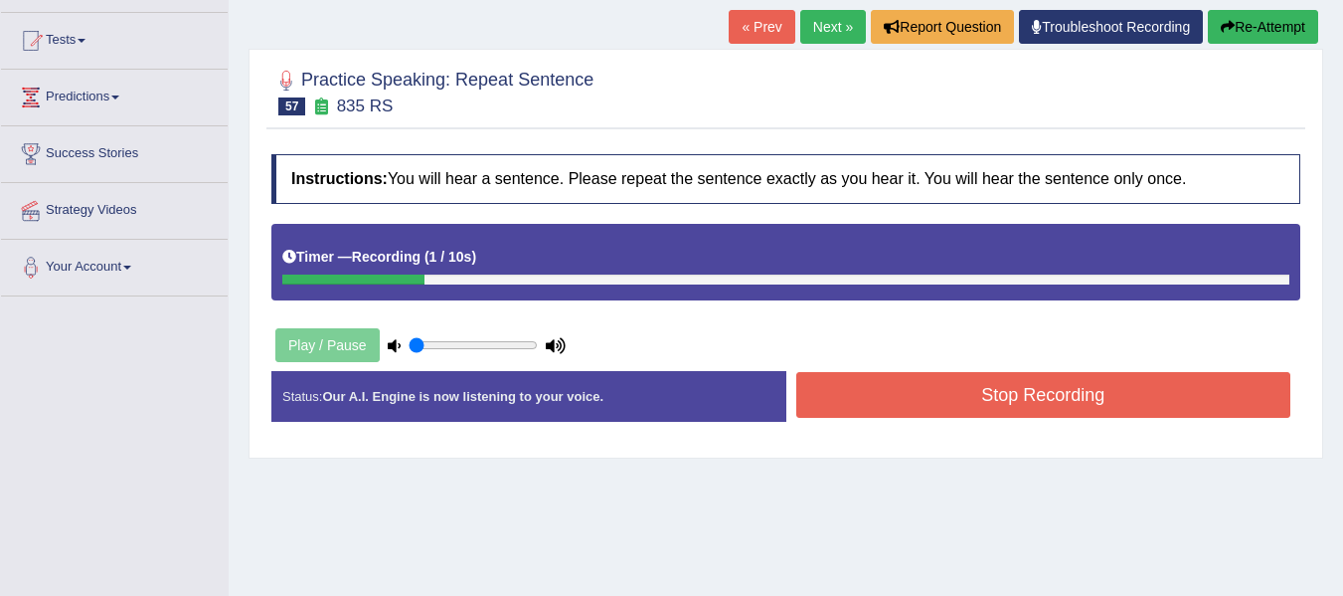
click at [863, 378] on button "Stop Recording" at bounding box center [1044, 395] width 495 height 46
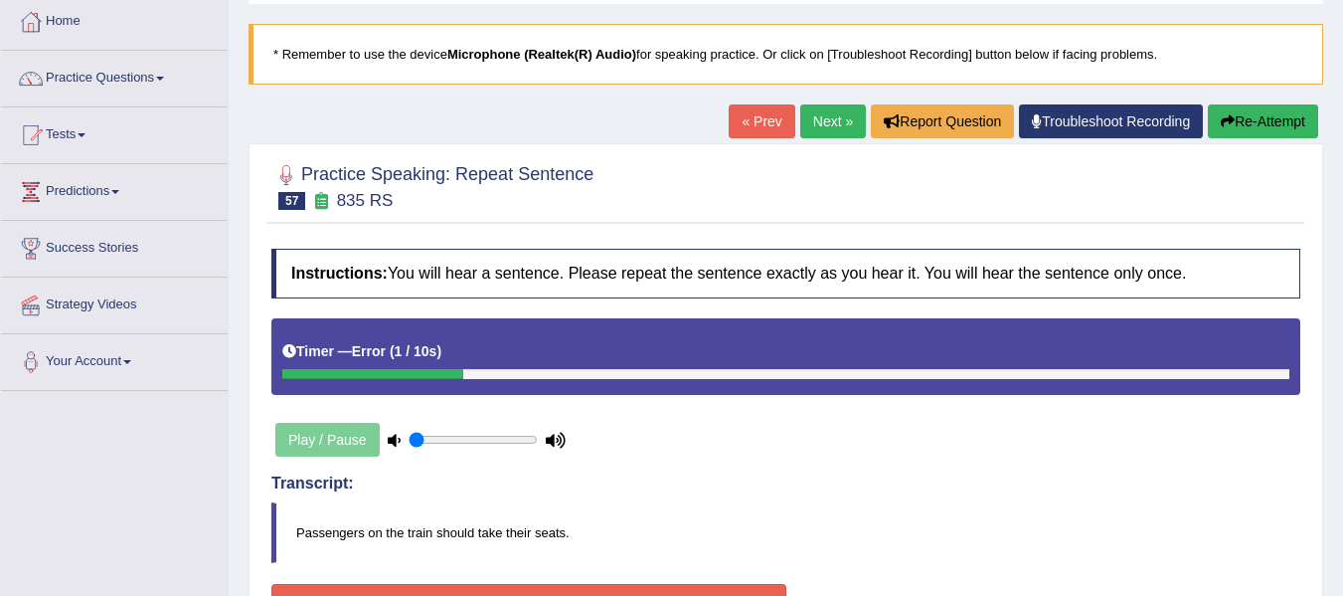
scroll to position [99, 0]
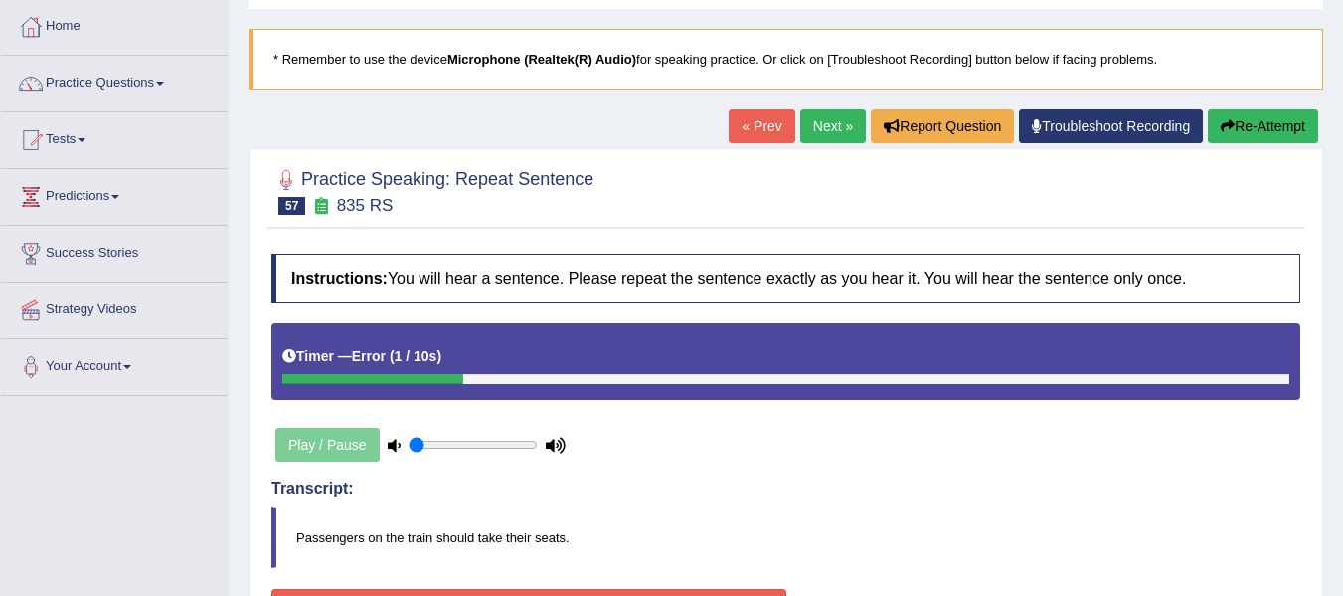
click at [1244, 135] on button "Re-Attempt" at bounding box center [1263, 126] width 110 height 34
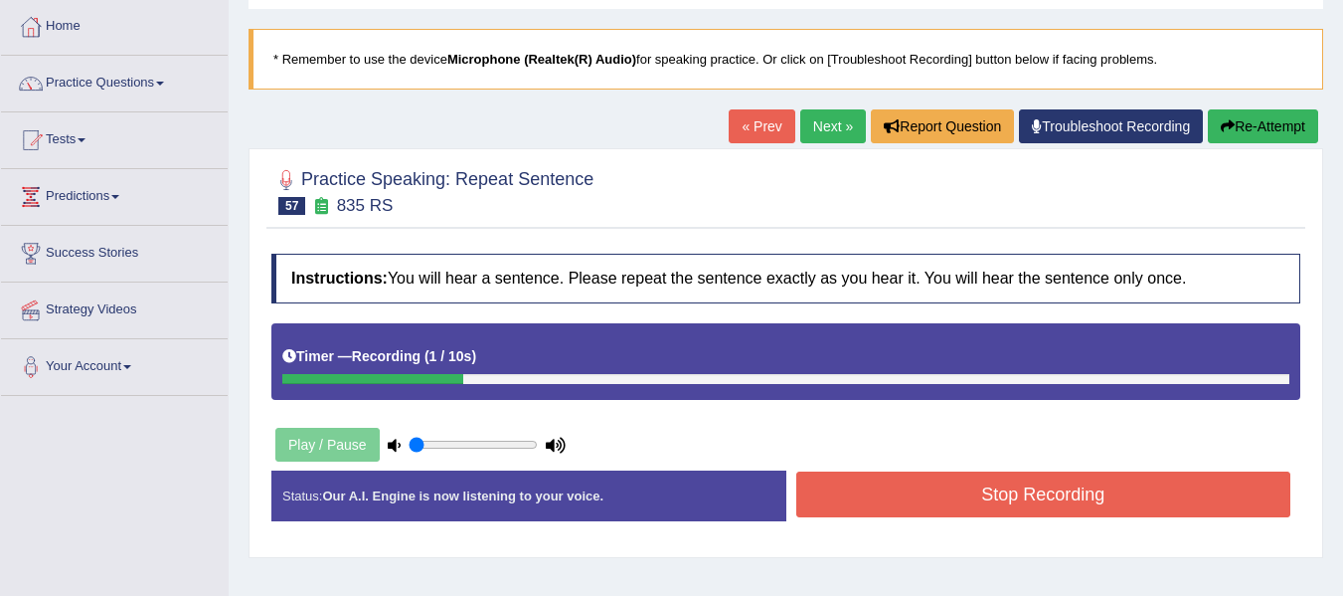
click at [952, 486] on button "Stop Recording" at bounding box center [1044, 494] width 495 height 46
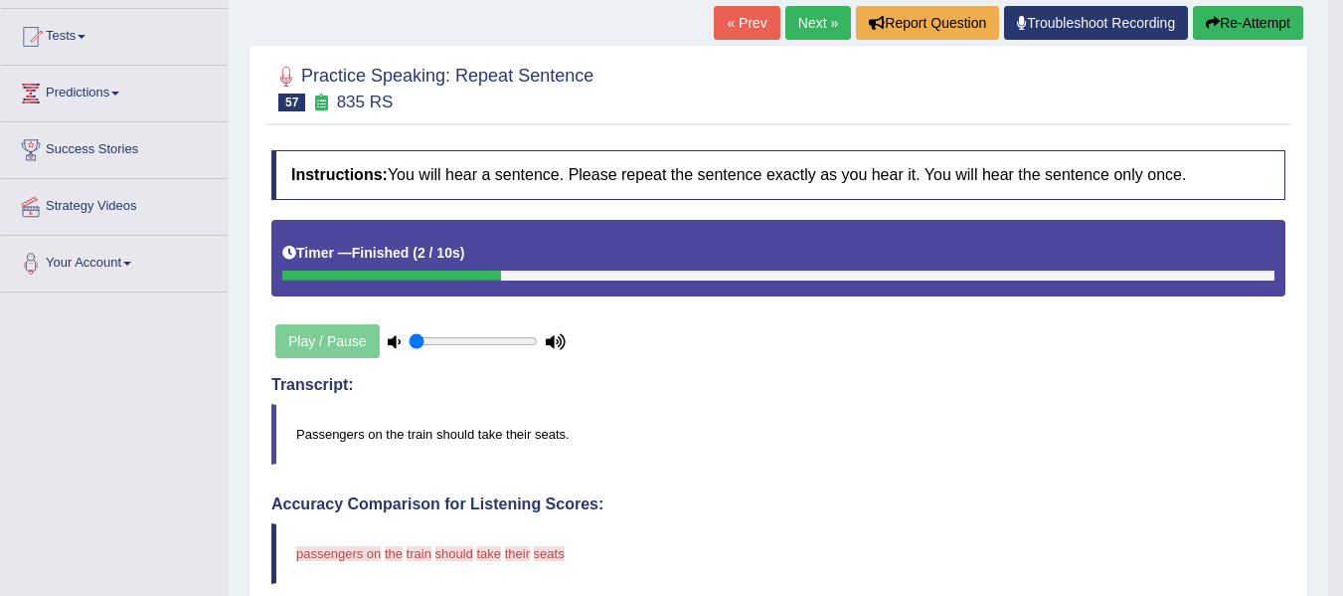
scroll to position [99, 0]
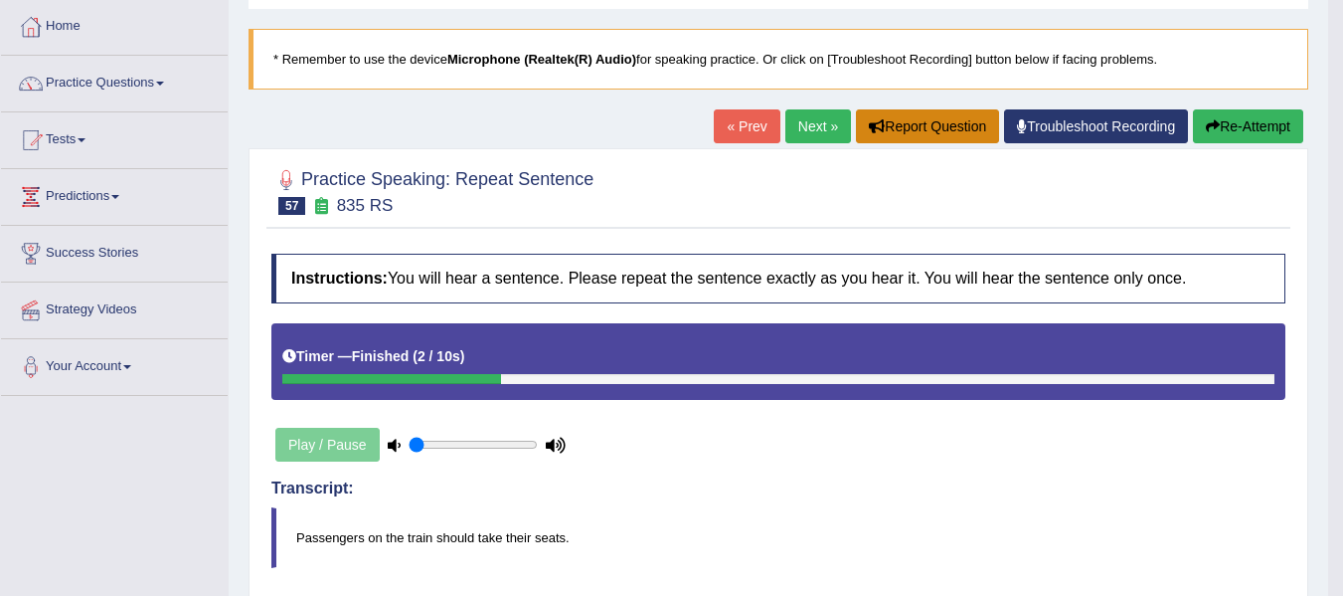
click at [964, 123] on button "Report Question" at bounding box center [927, 126] width 143 height 34
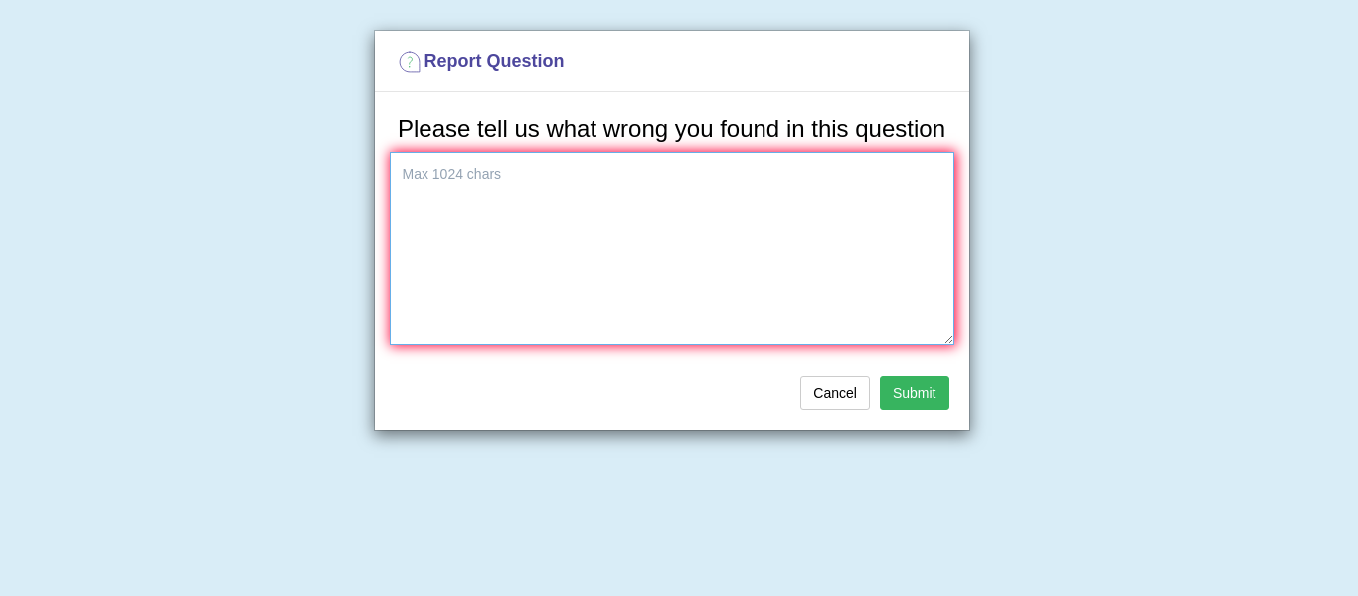
click at [731, 251] on textarea at bounding box center [672, 248] width 565 height 193
type textarea "the transcript does not match the audio."
click at [903, 382] on button "Submit" at bounding box center [915, 393] width 70 height 34
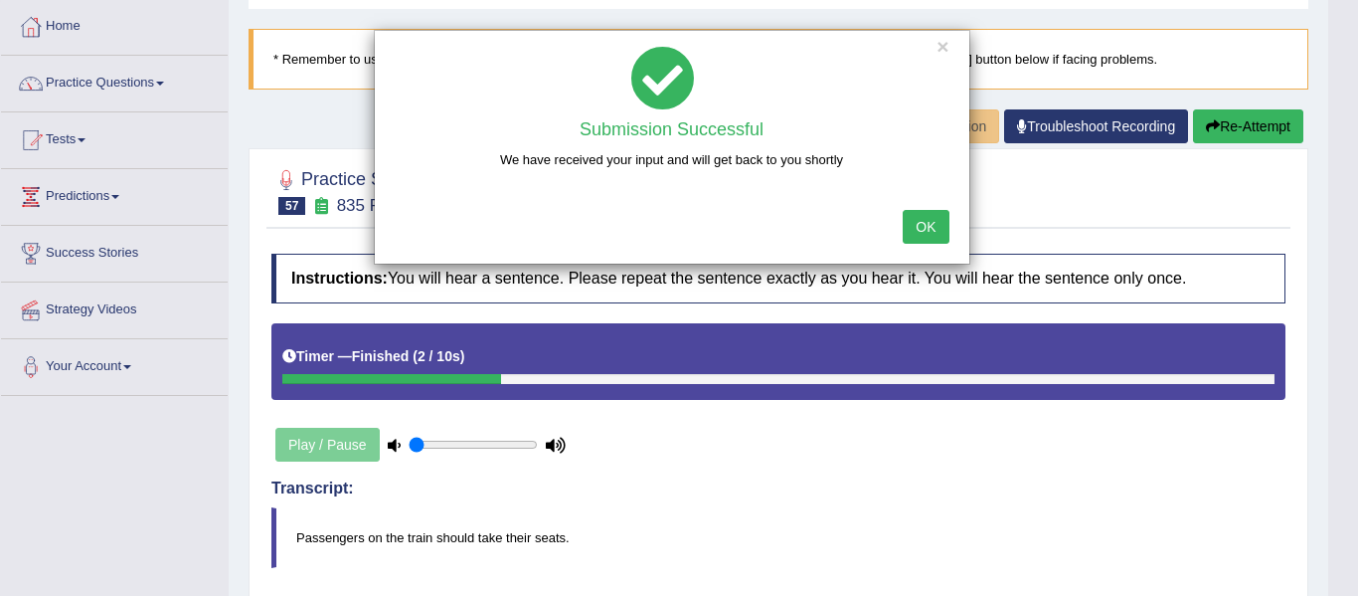
click at [913, 221] on button "OK" at bounding box center [926, 227] width 46 height 34
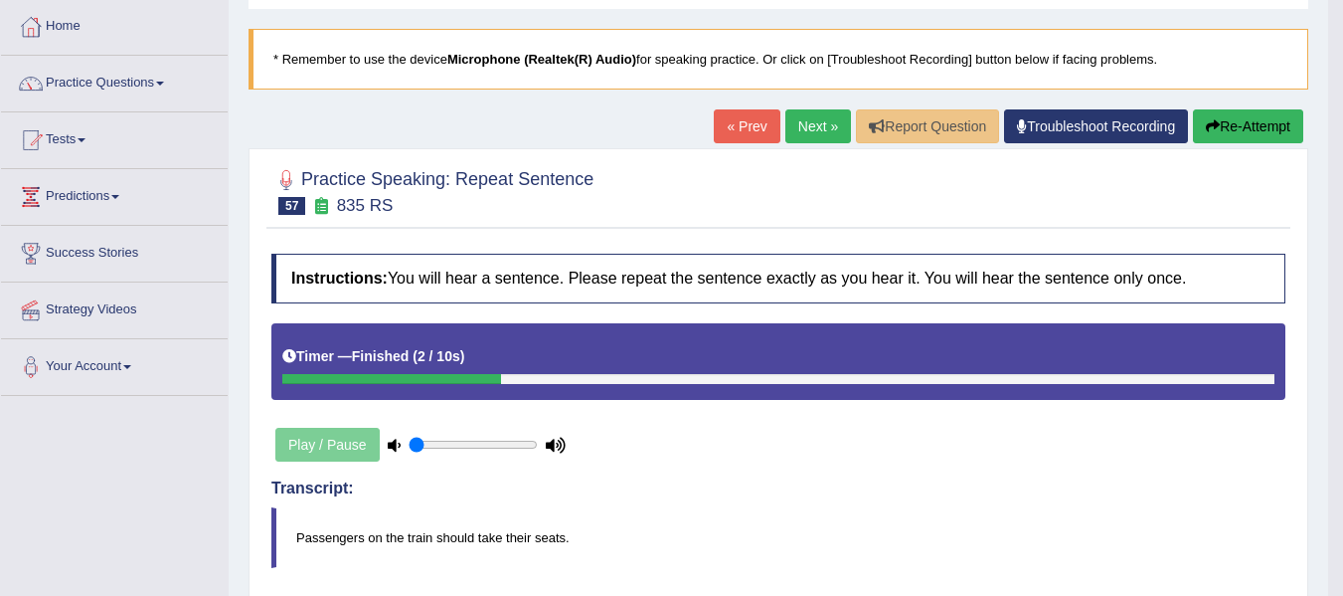
click at [389, 442] on icon at bounding box center [394, 445] width 13 height 13
click at [816, 130] on link "Next »" at bounding box center [819, 126] width 66 height 34
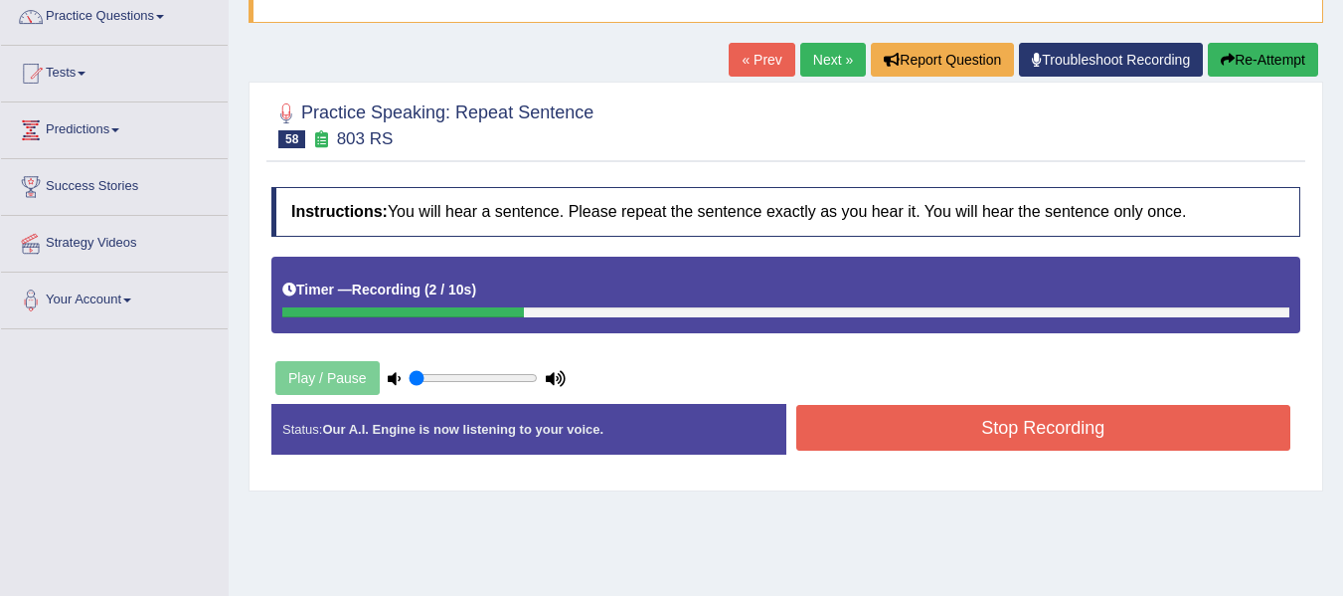
click at [947, 442] on button "Stop Recording" at bounding box center [1044, 428] width 495 height 46
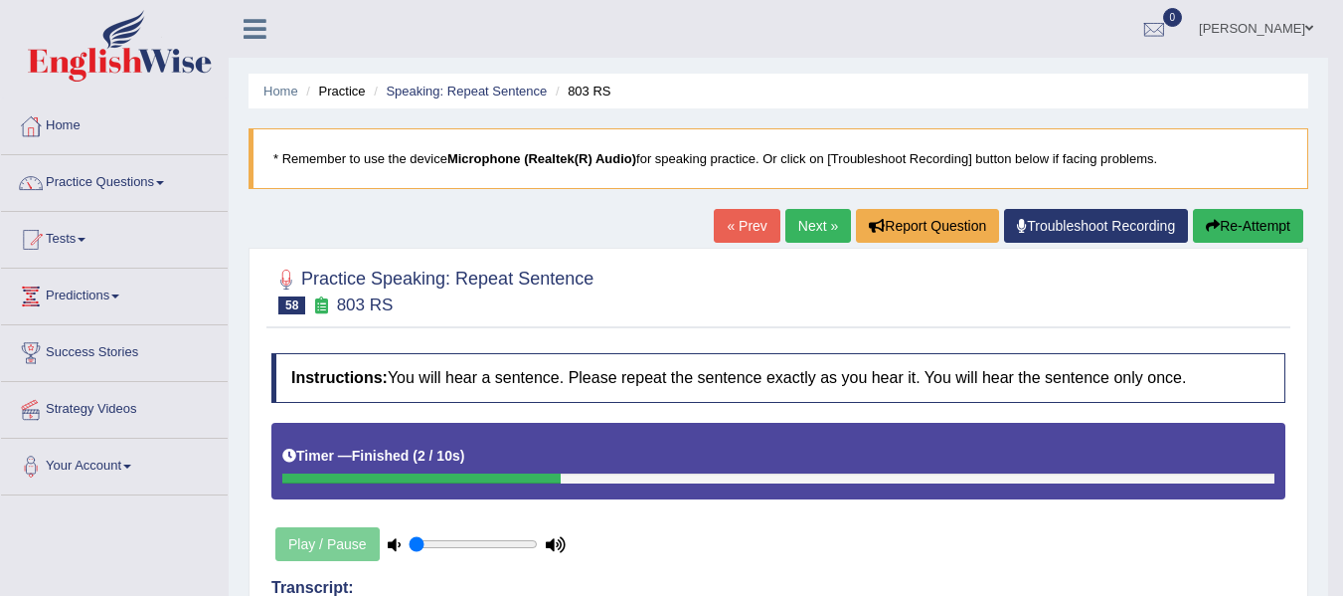
click at [1274, 220] on button "Re-Attempt" at bounding box center [1248, 226] width 110 height 34
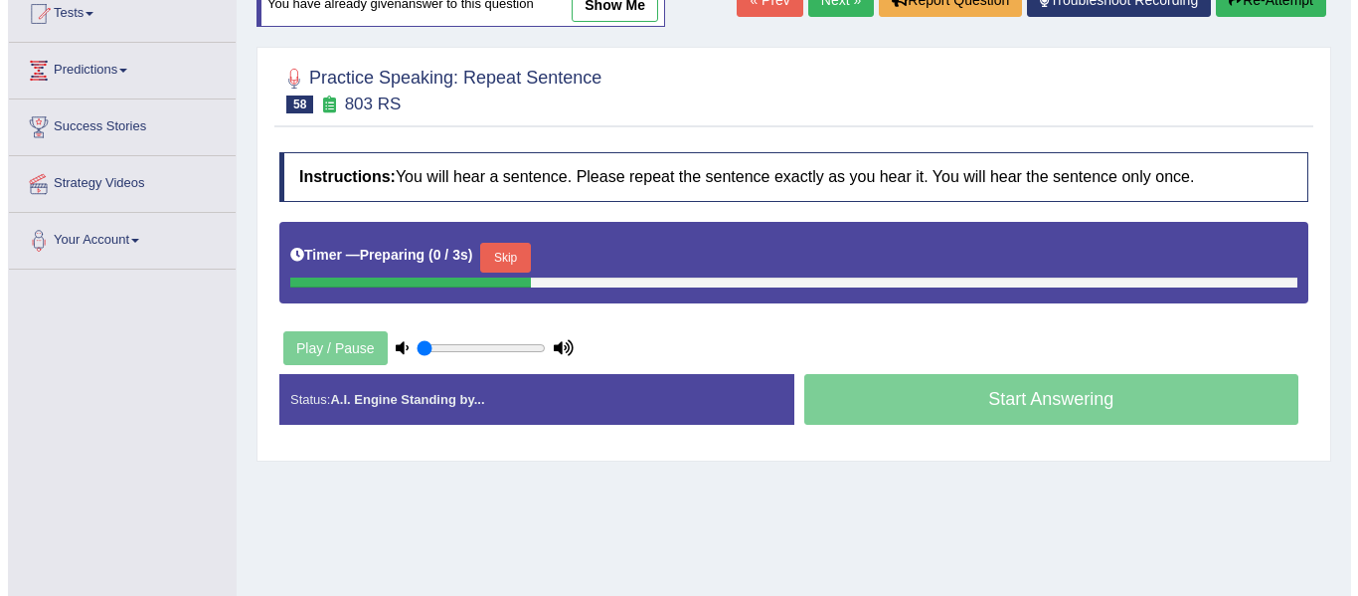
scroll to position [232, 0]
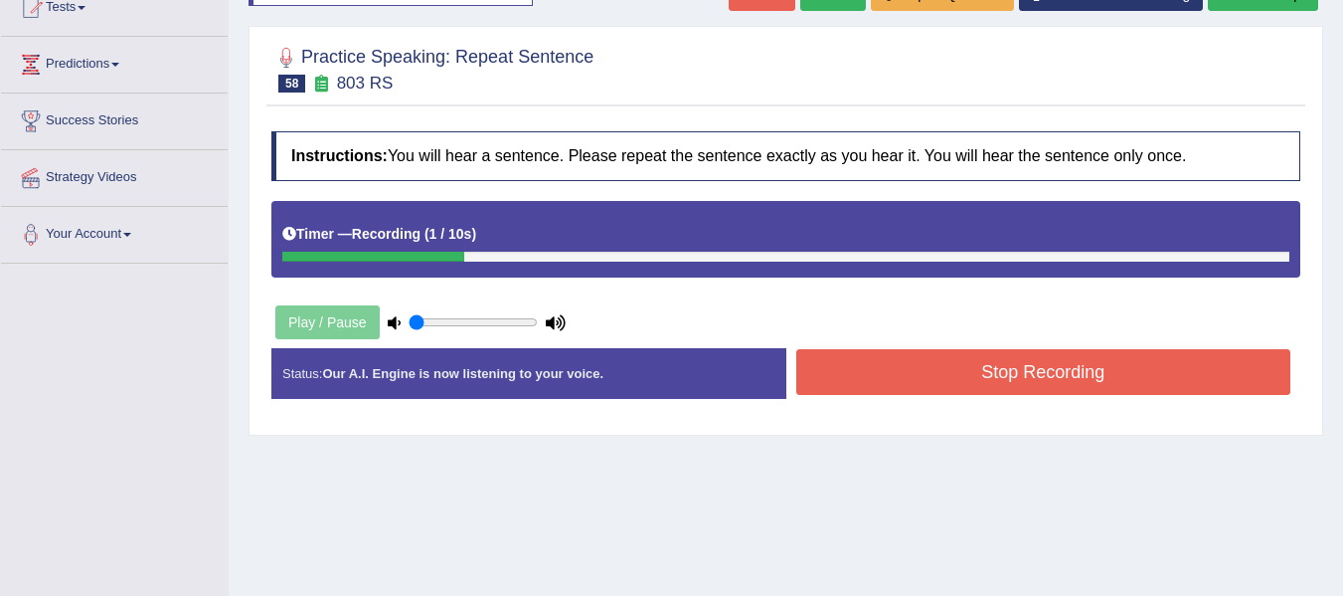
click at [850, 363] on button "Stop Recording" at bounding box center [1044, 372] width 495 height 46
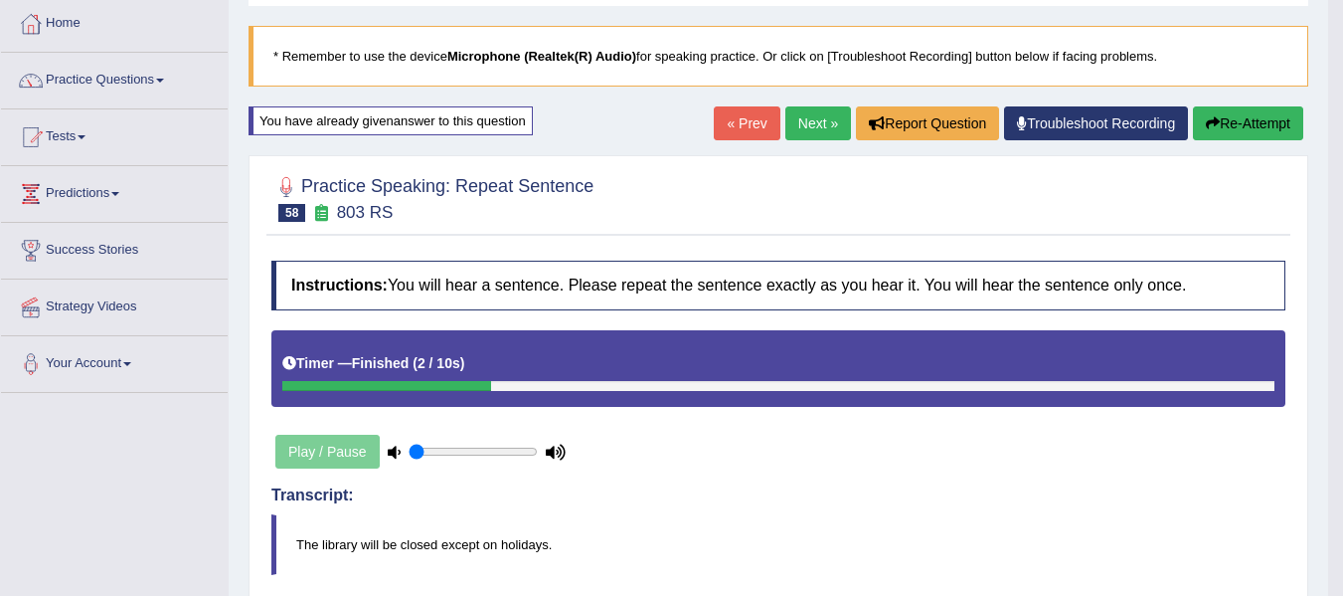
scroll to position [99, 0]
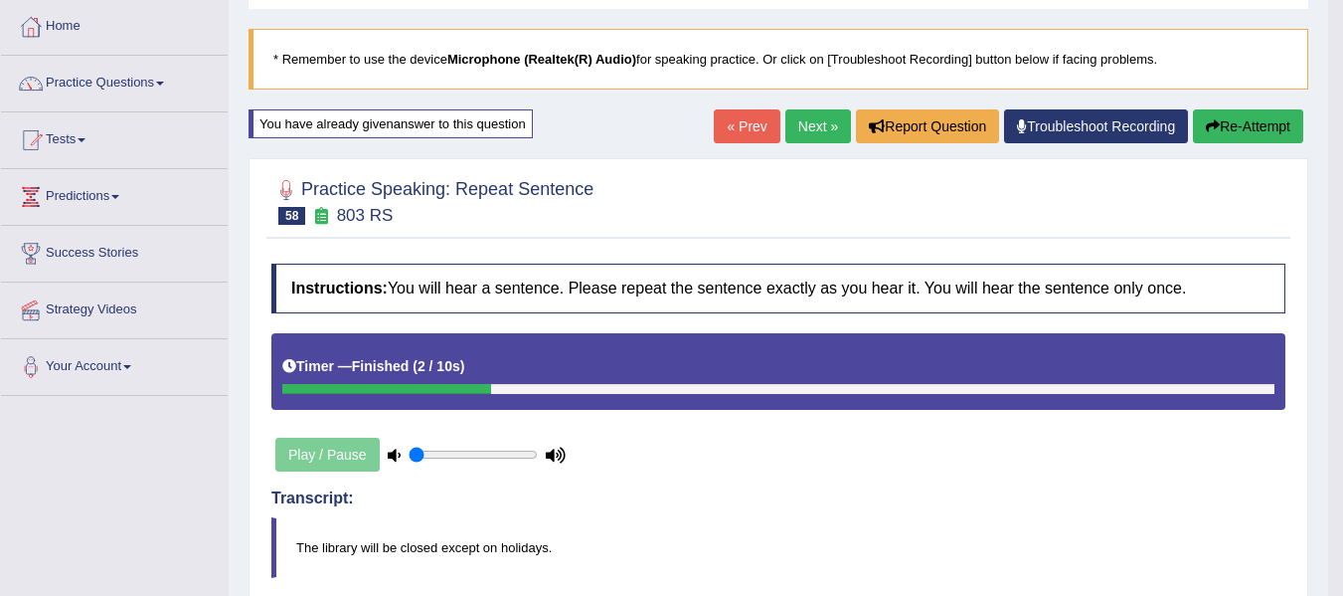
click at [1266, 119] on button "Re-Attempt" at bounding box center [1248, 126] width 110 height 34
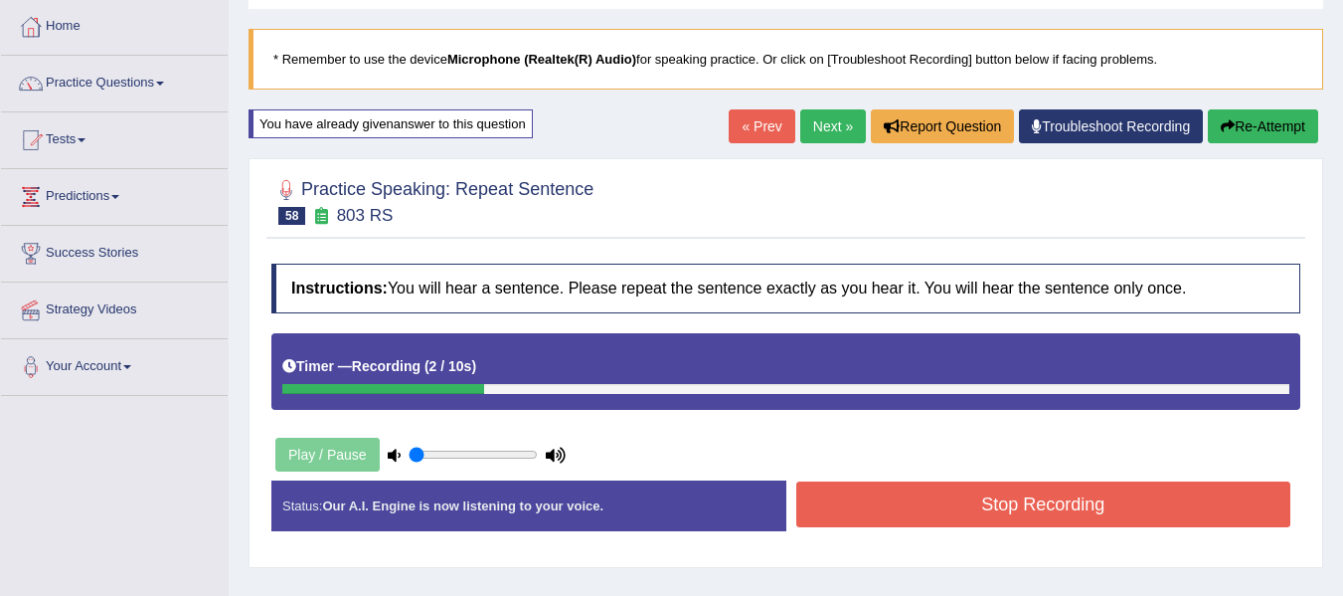
click at [916, 497] on button "Stop Recording" at bounding box center [1044, 504] width 495 height 46
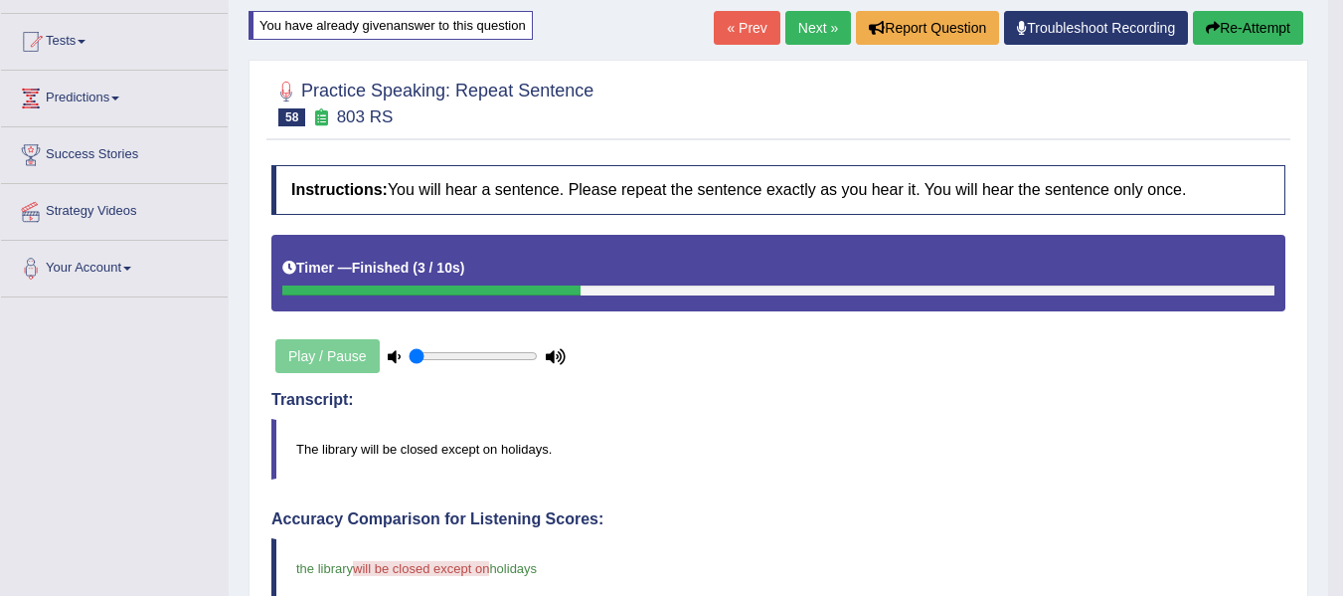
scroll to position [132, 0]
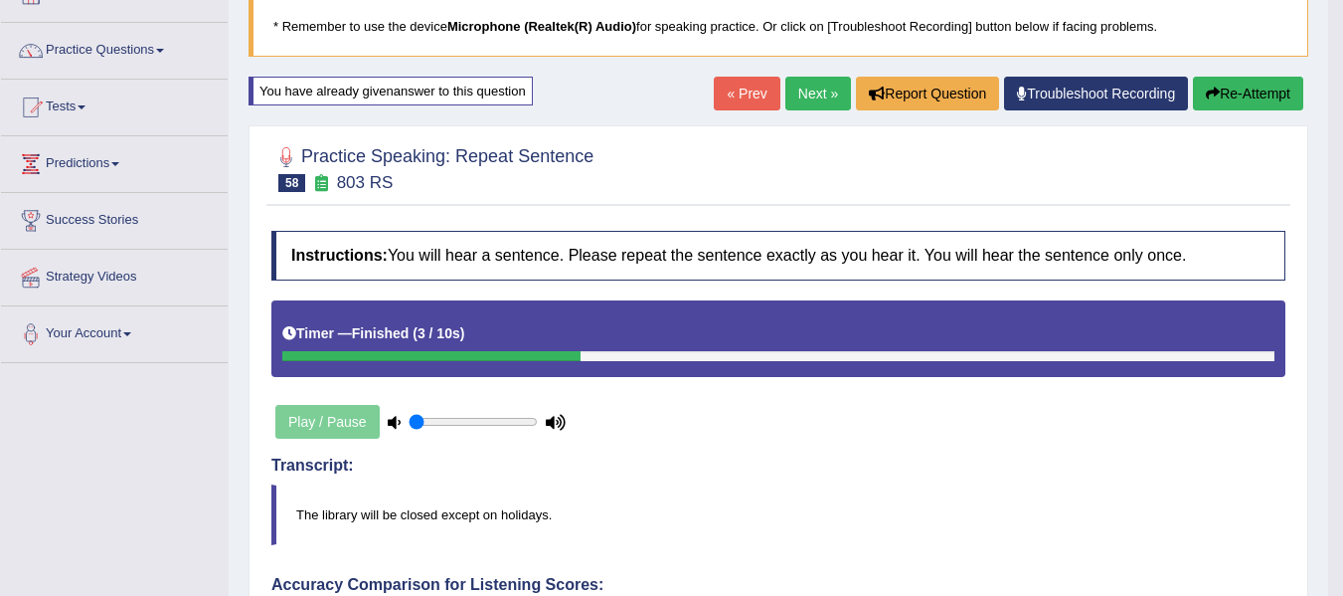
click at [1264, 89] on button "Re-Attempt" at bounding box center [1248, 94] width 110 height 34
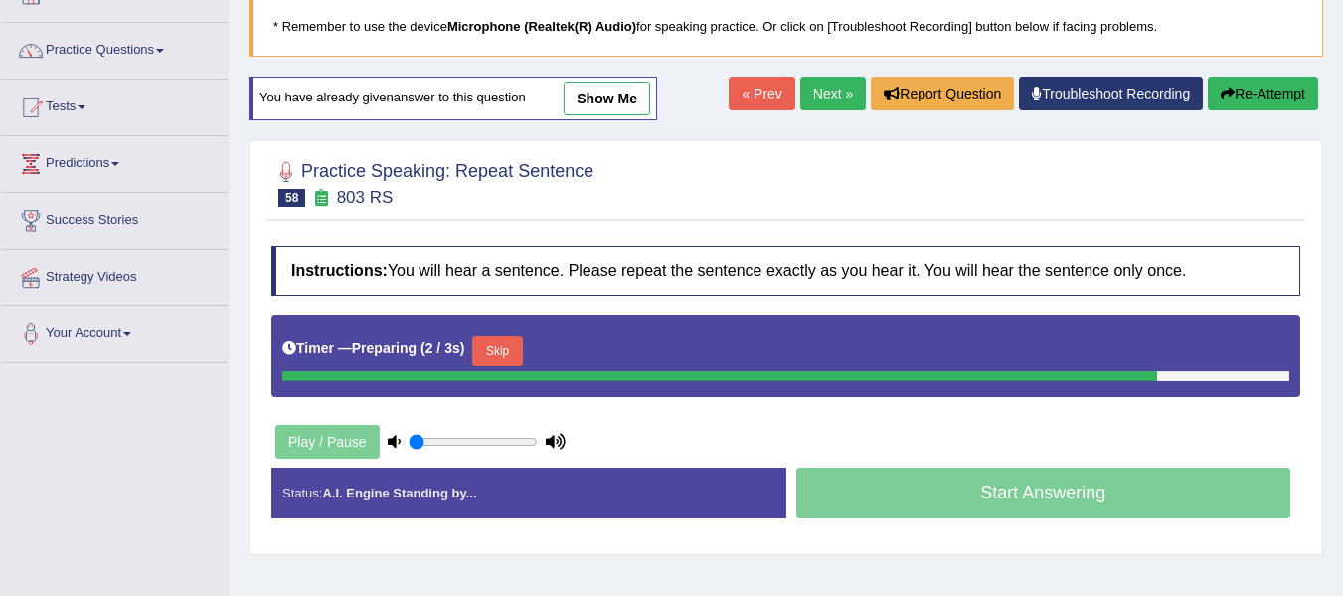
click at [515, 343] on button "Skip" at bounding box center [497, 351] width 50 height 30
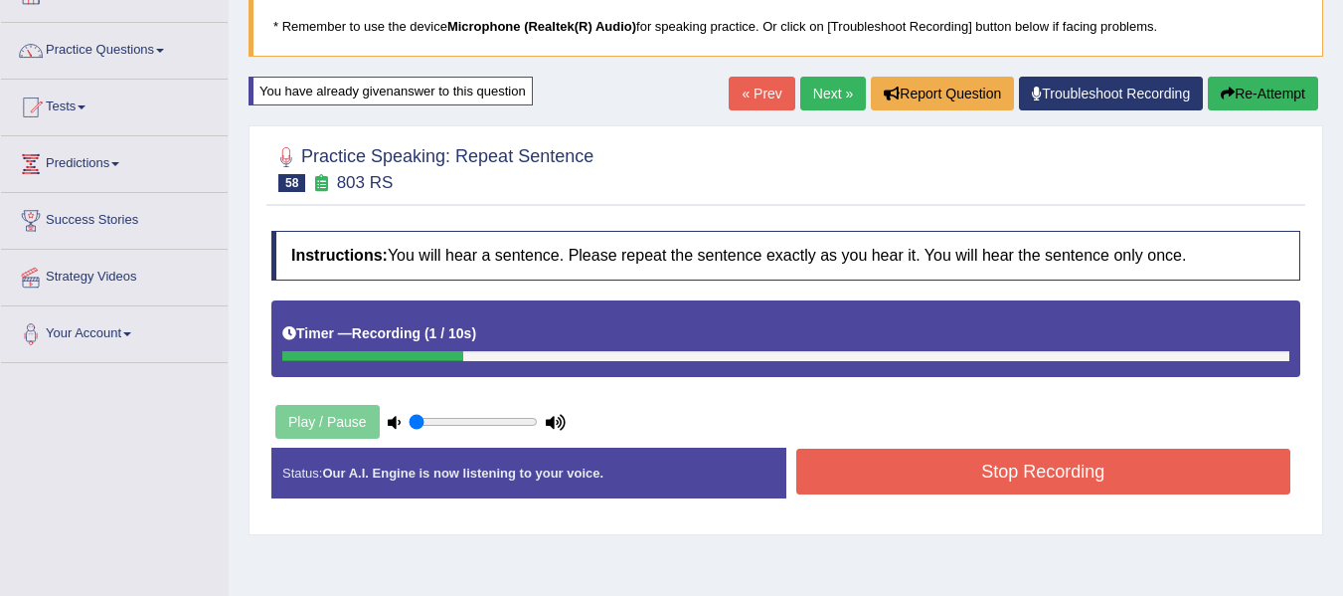
click at [1016, 490] on button "Stop Recording" at bounding box center [1044, 471] width 495 height 46
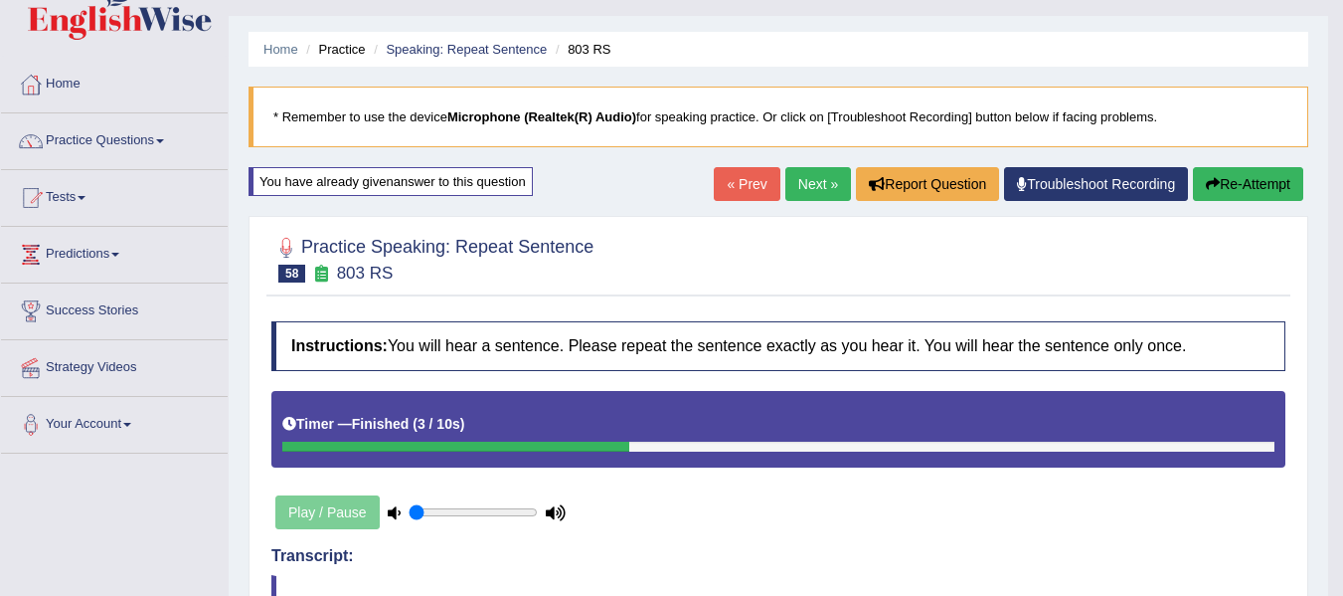
scroll to position [33, 0]
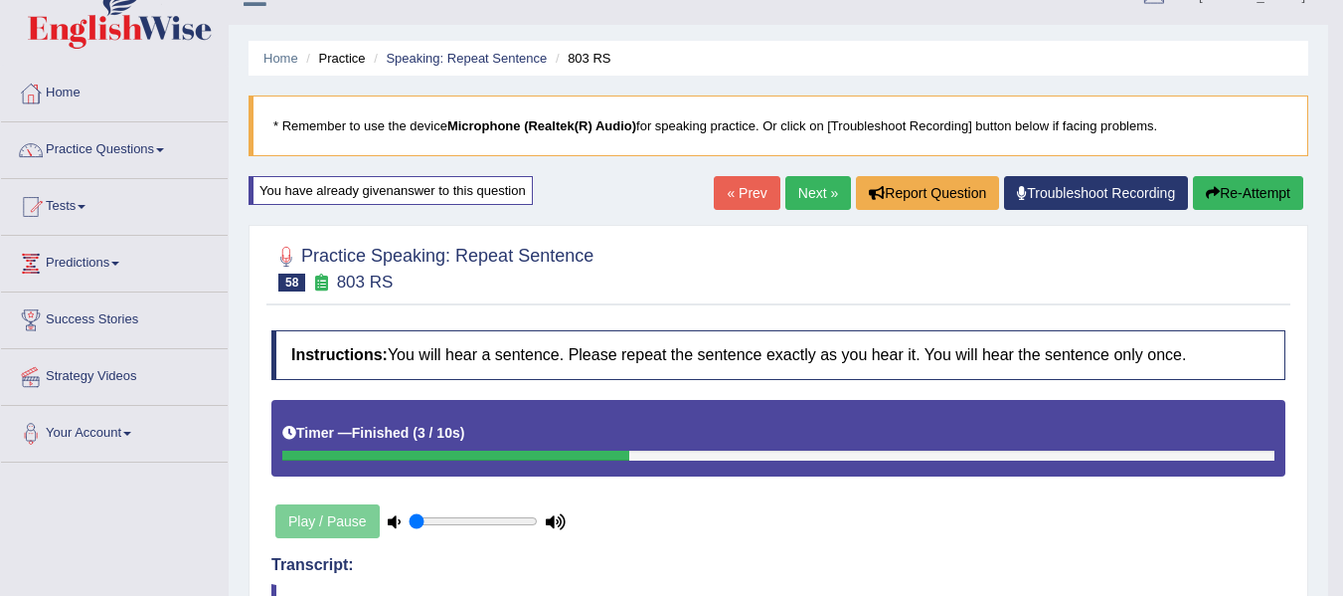
click at [1234, 200] on button "Re-Attempt" at bounding box center [1248, 193] width 110 height 34
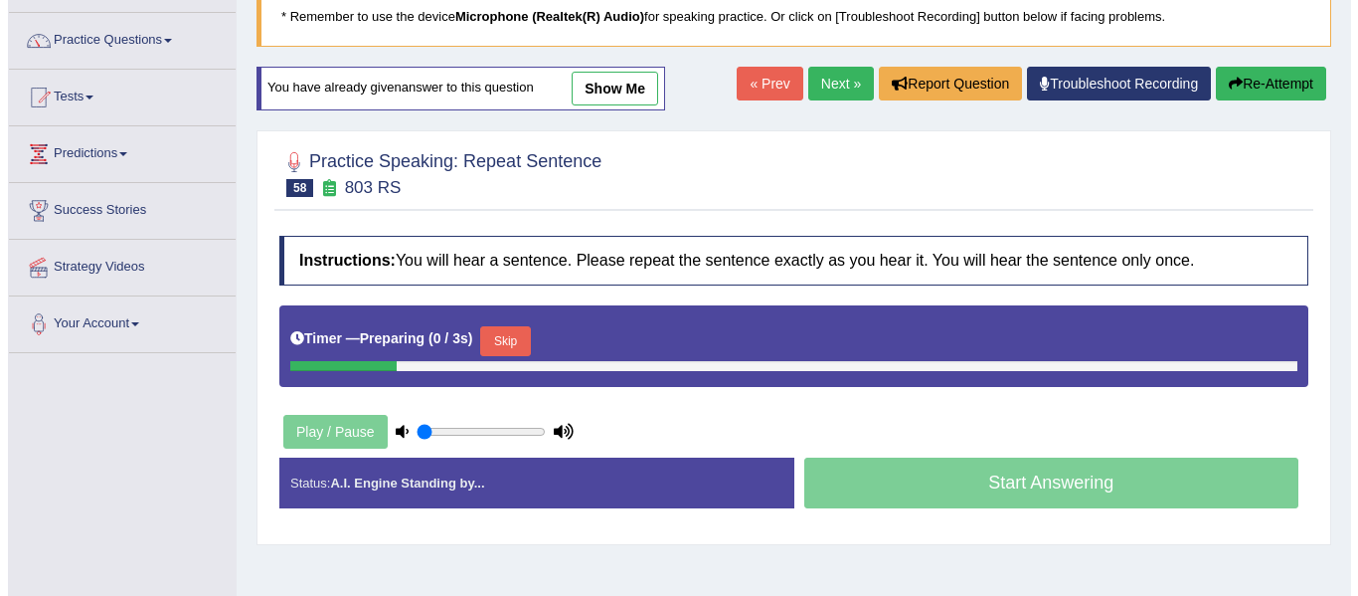
scroll to position [199, 0]
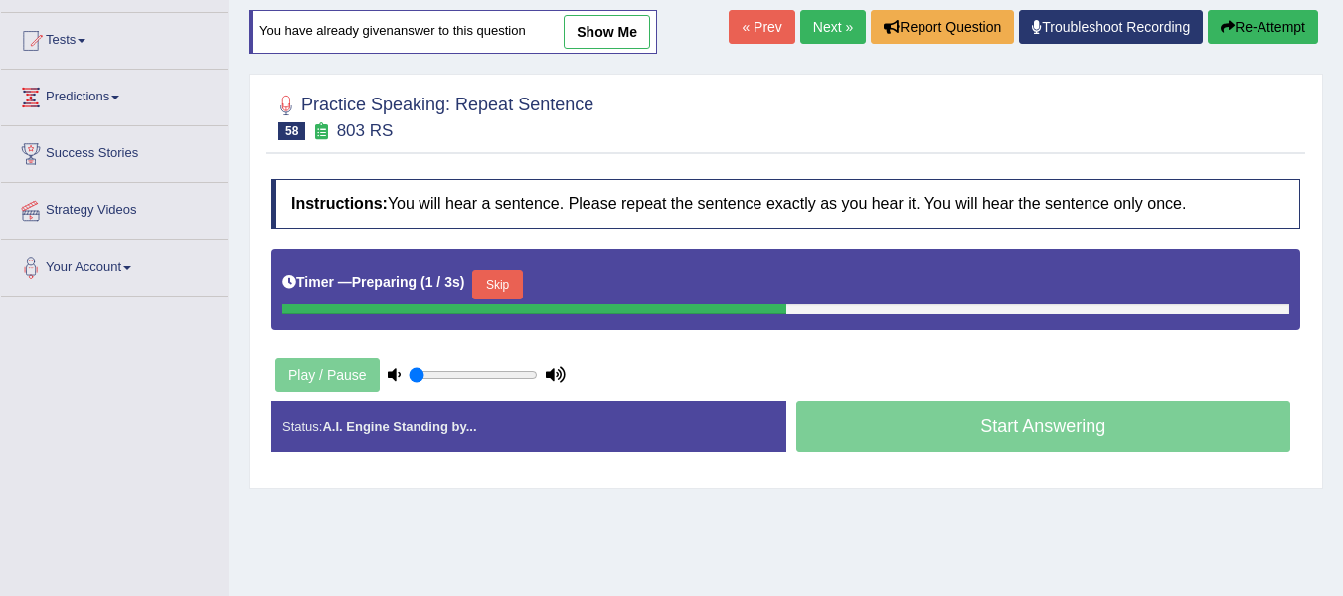
click at [501, 287] on button "Skip" at bounding box center [497, 284] width 50 height 30
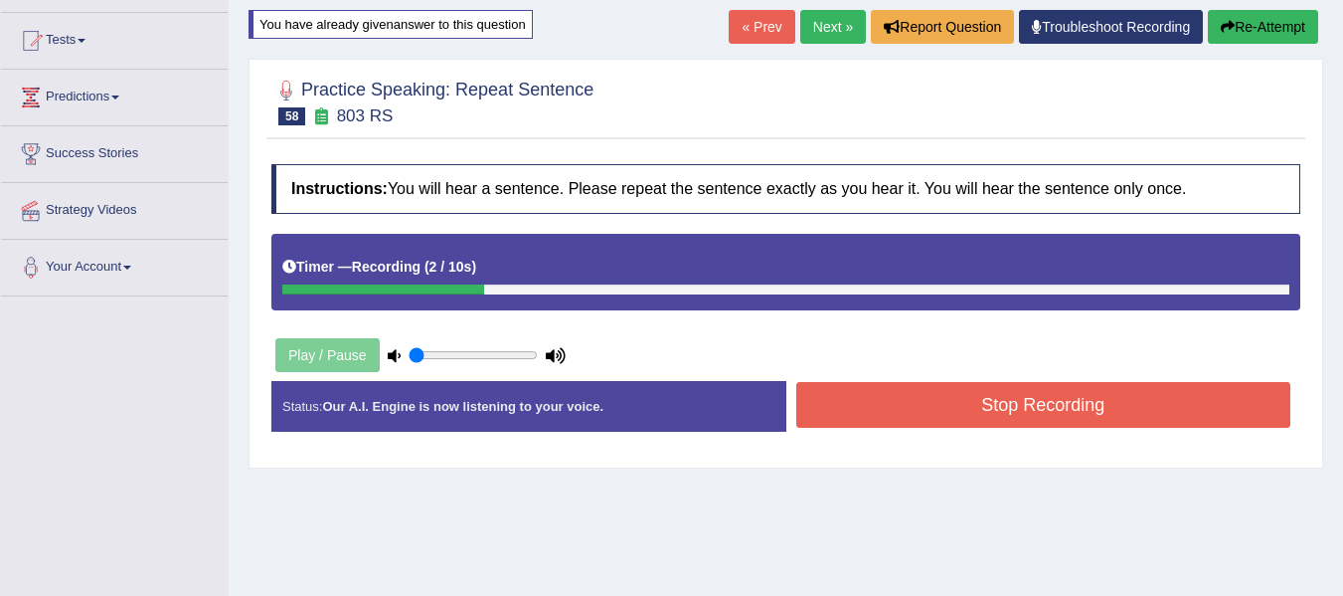
click at [925, 416] on button "Stop Recording" at bounding box center [1044, 405] width 495 height 46
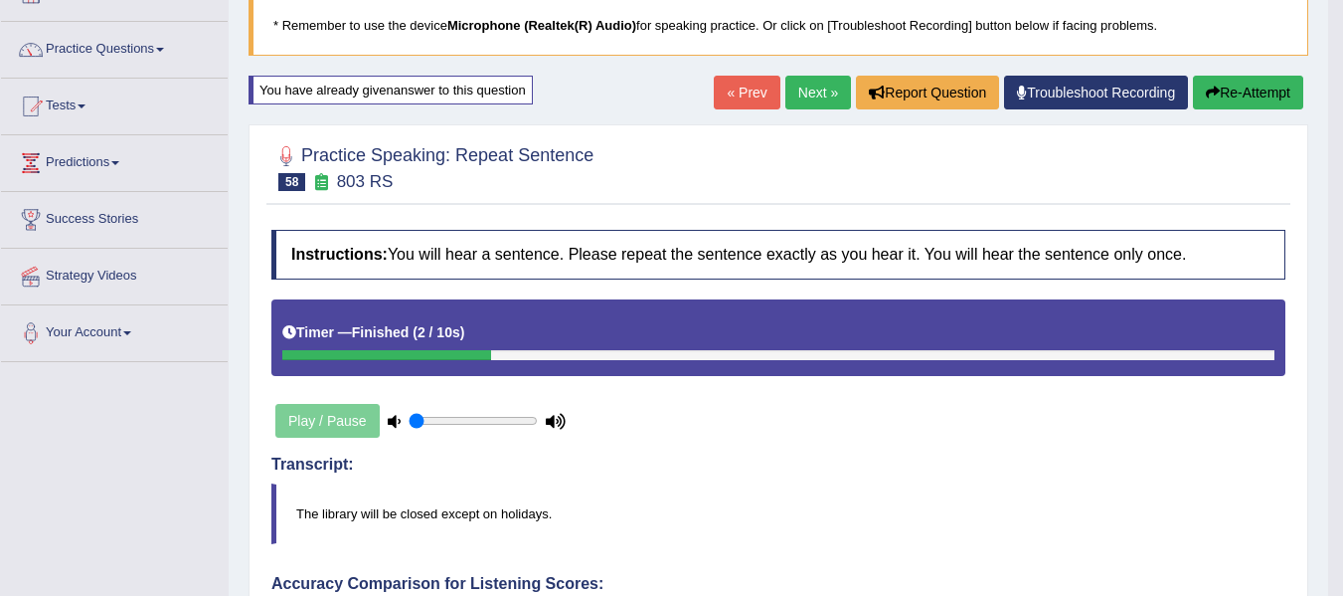
scroll to position [132, 0]
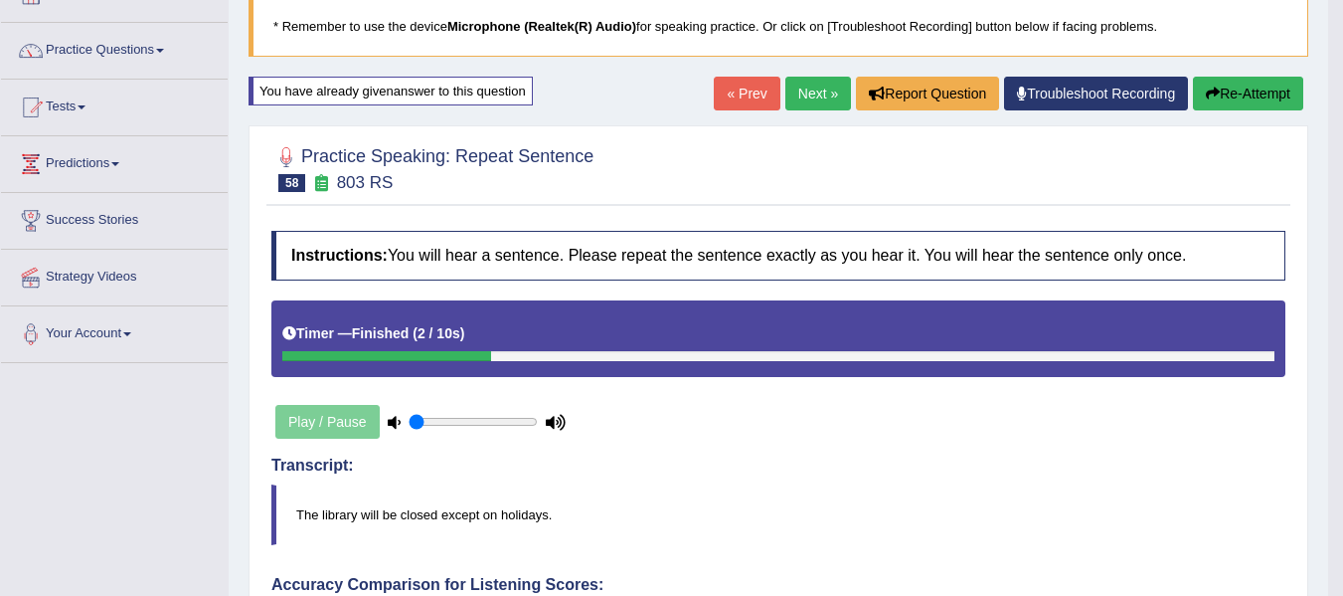
click at [793, 101] on link "Next »" at bounding box center [819, 94] width 66 height 34
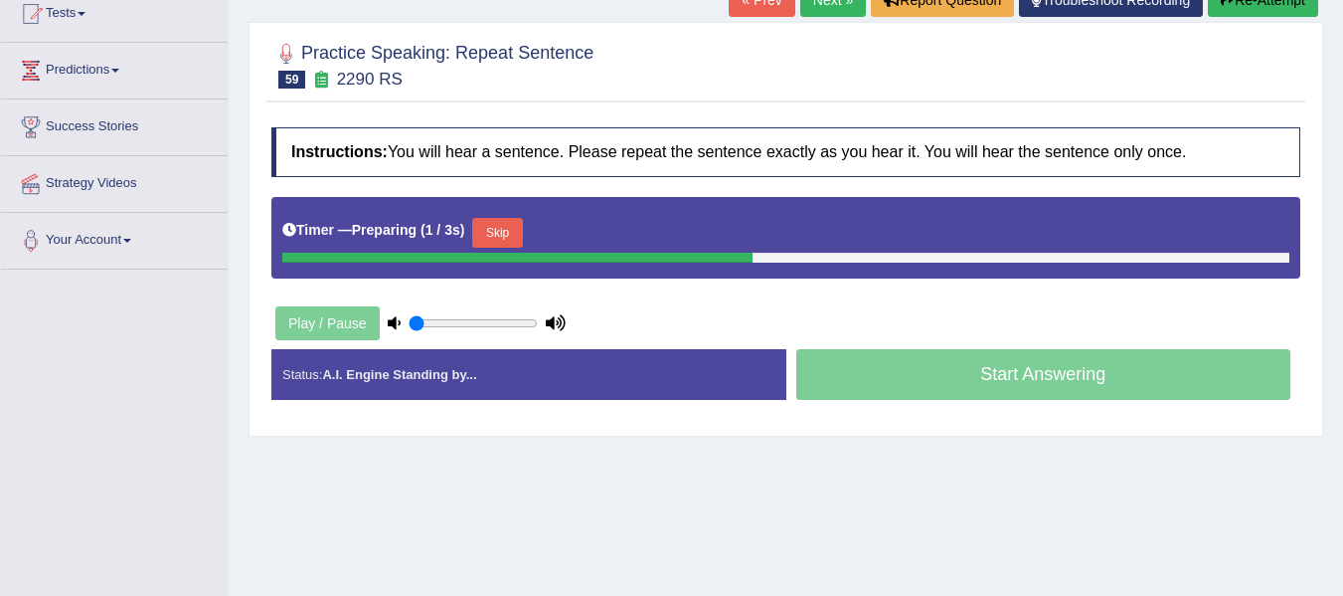
scroll to position [232, 0]
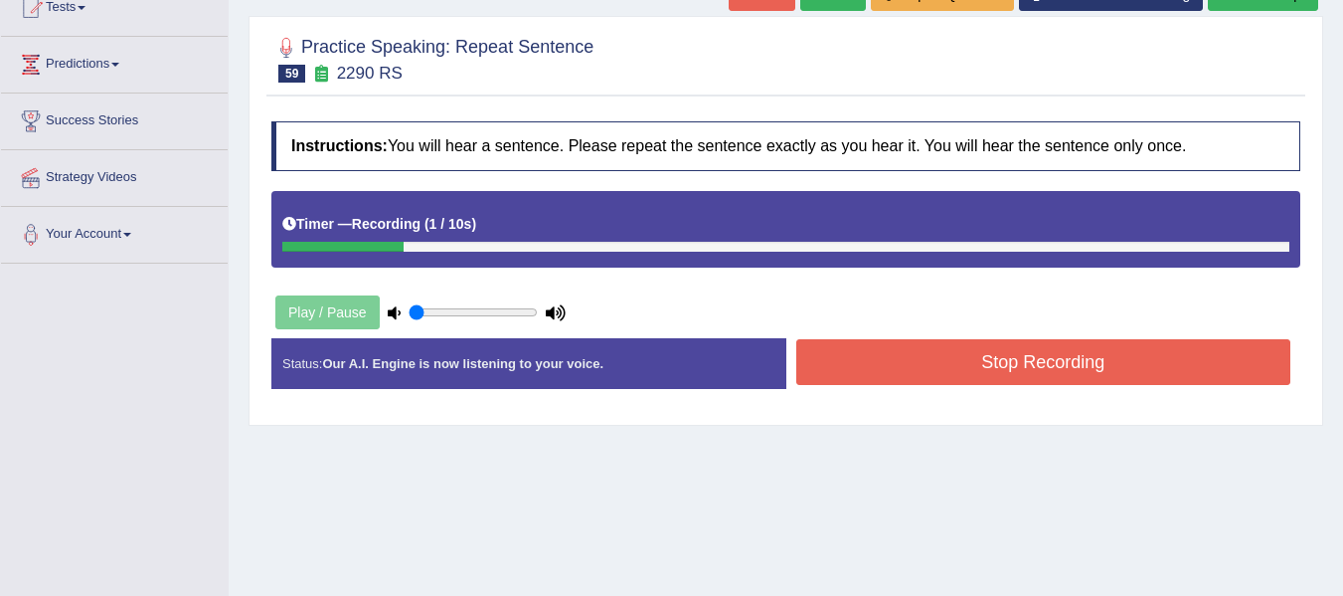
click at [929, 375] on button "Stop Recording" at bounding box center [1044, 362] width 495 height 46
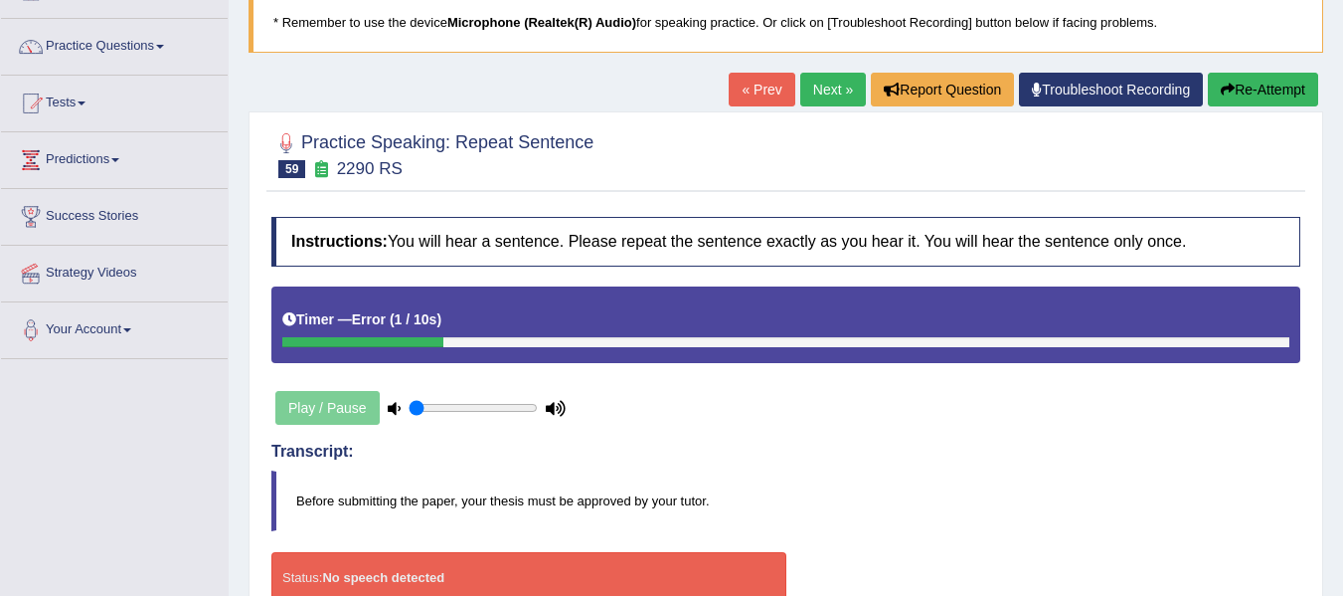
scroll to position [132, 0]
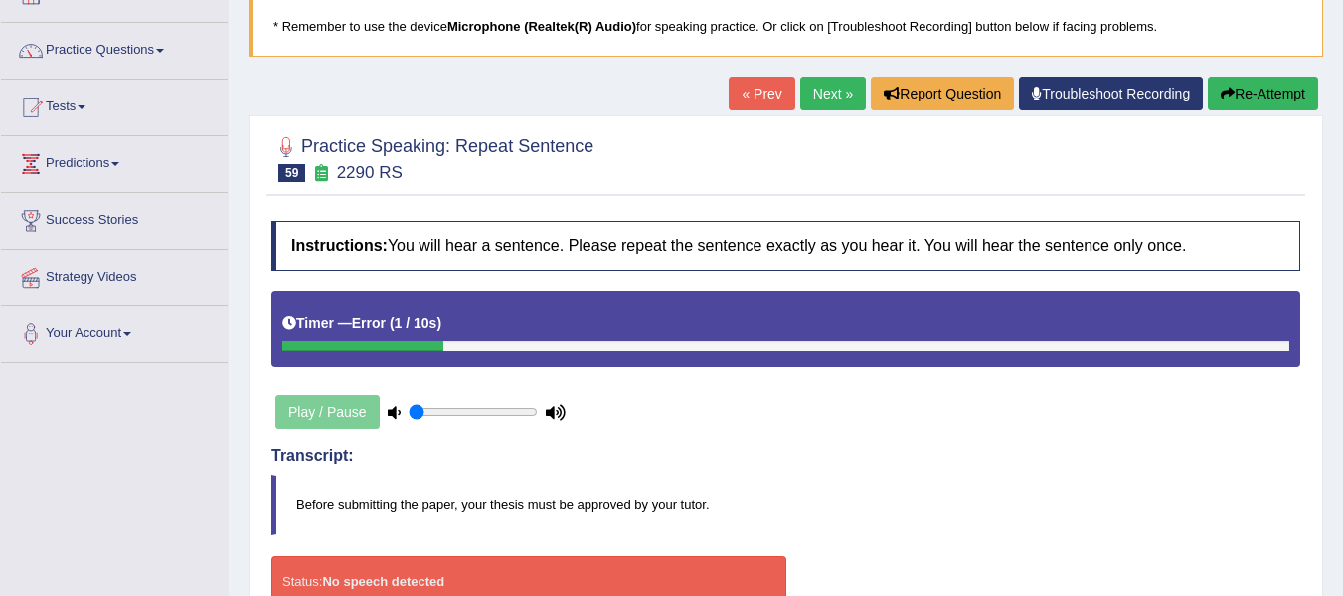
click at [1262, 93] on button "Re-Attempt" at bounding box center [1263, 94] width 110 height 34
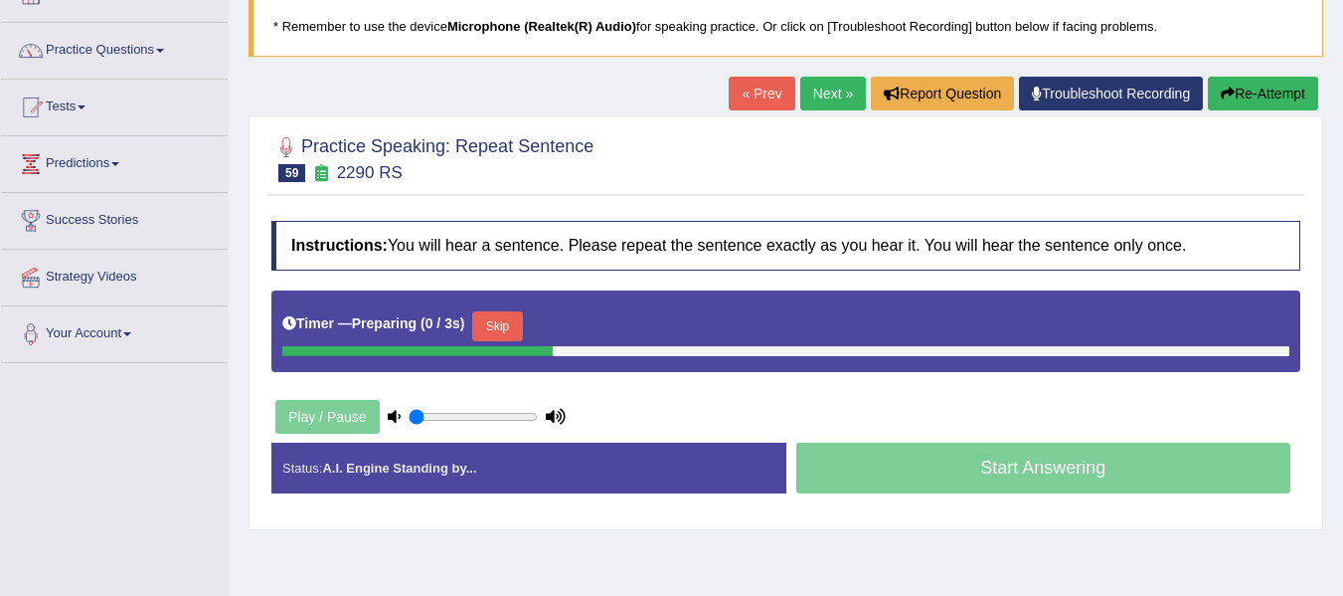
click at [516, 328] on button "Skip" at bounding box center [497, 326] width 50 height 30
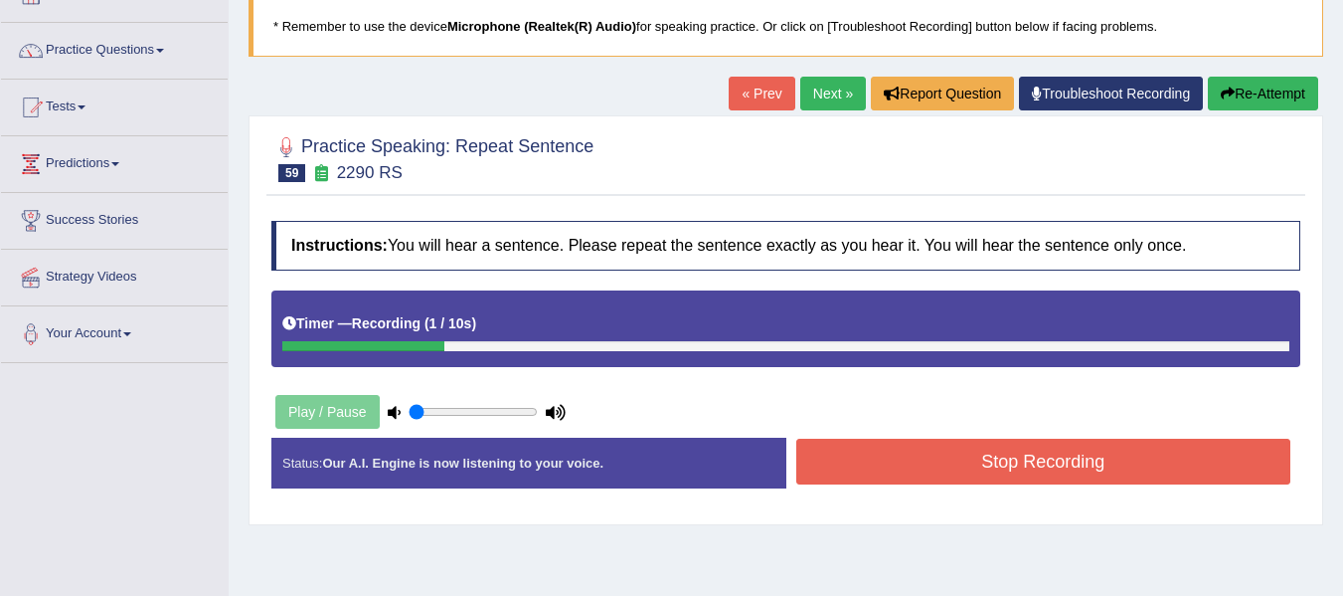
click at [946, 471] on button "Stop Recording" at bounding box center [1044, 462] width 495 height 46
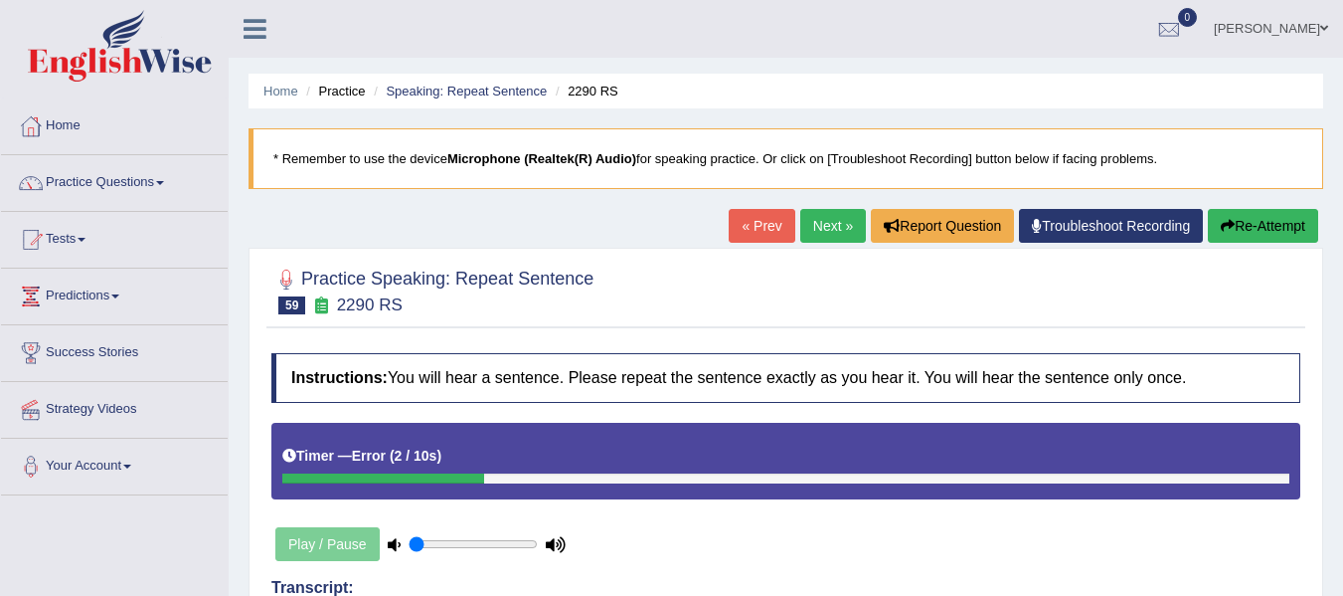
click at [1274, 213] on button "Re-Attempt" at bounding box center [1263, 226] width 110 height 34
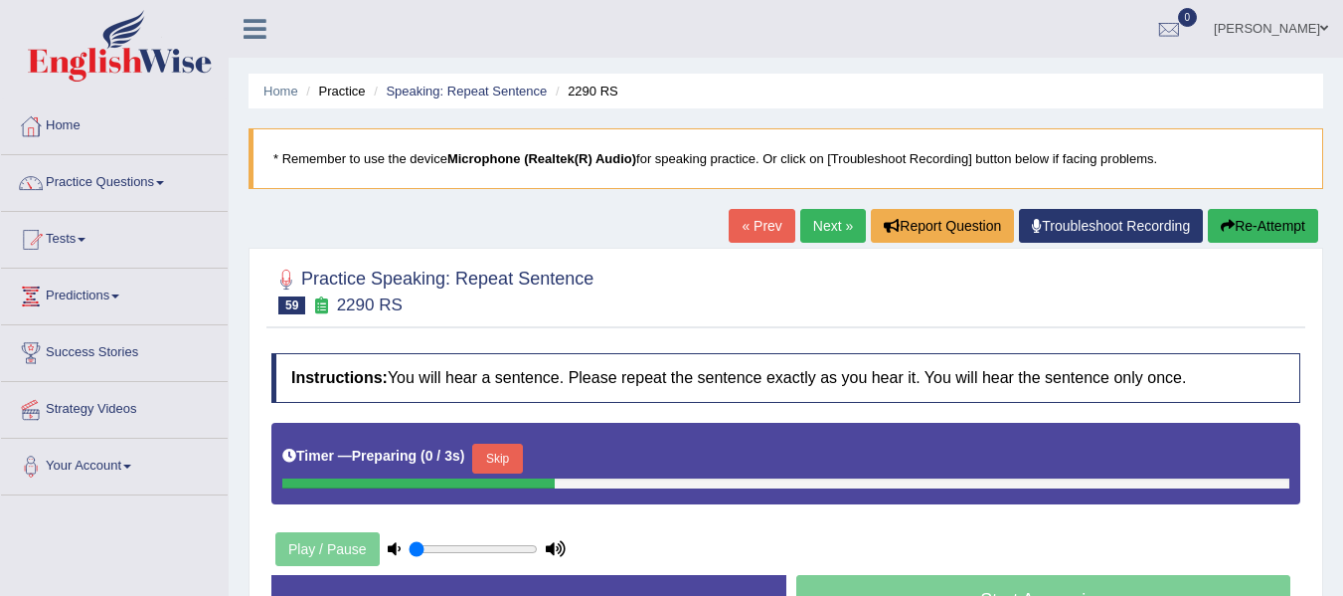
click at [496, 461] on button "Skip" at bounding box center [497, 459] width 50 height 30
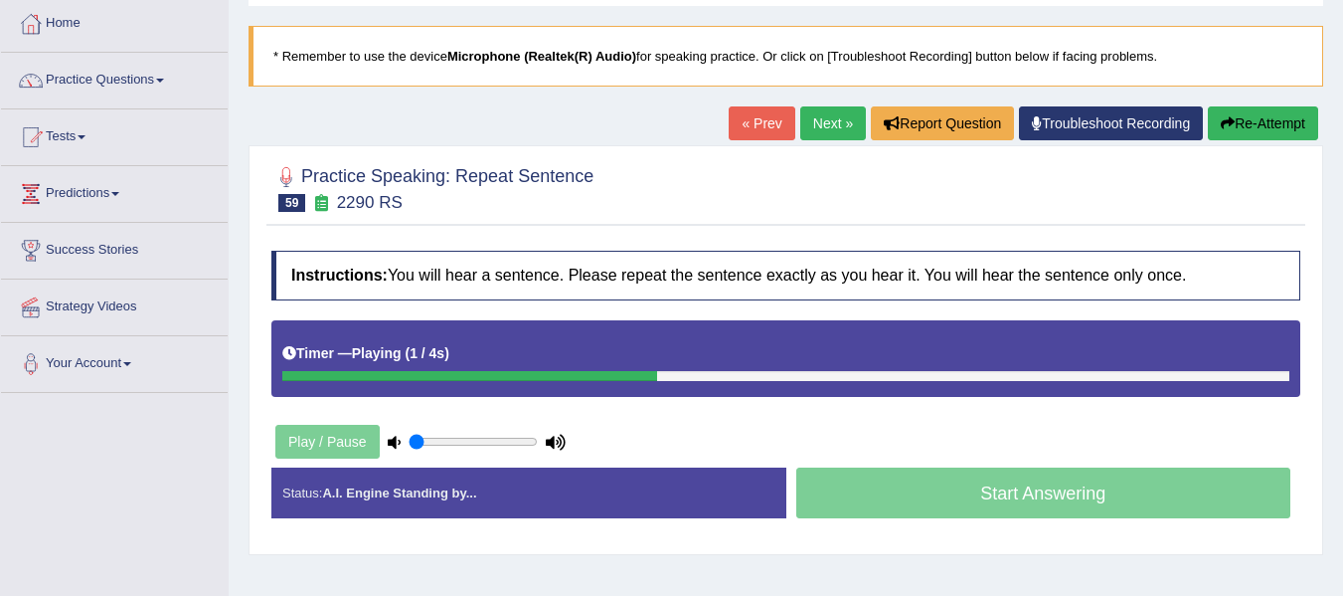
scroll to position [99, 0]
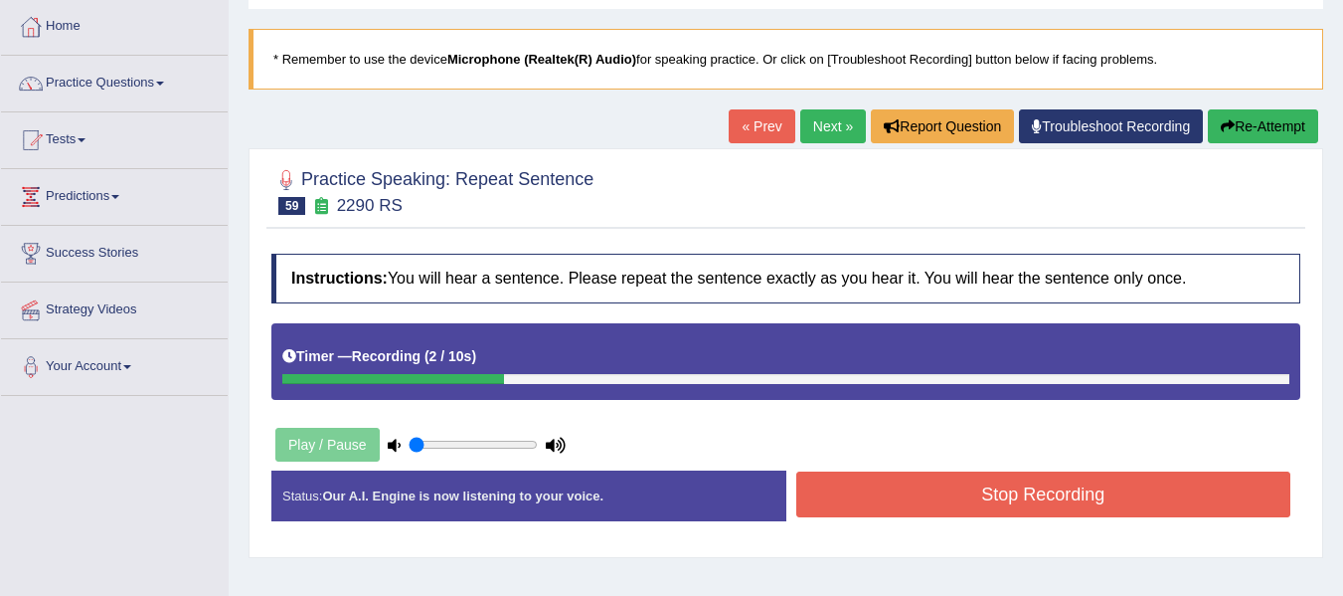
click at [1016, 508] on button "Stop Recording" at bounding box center [1044, 494] width 495 height 46
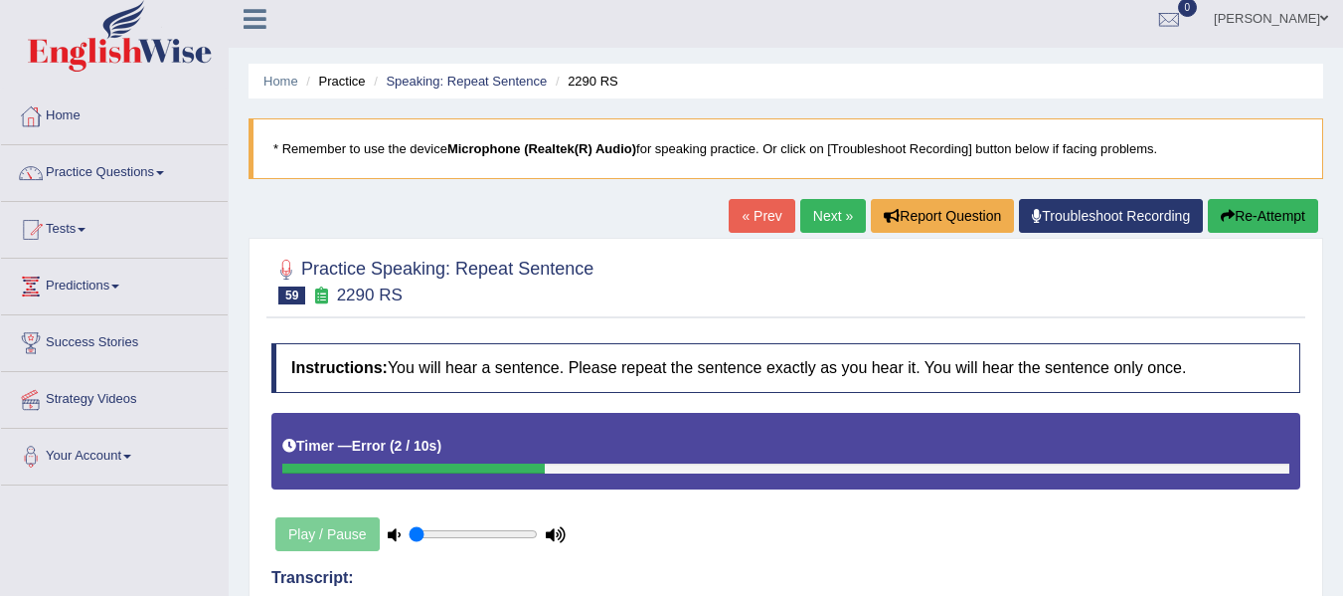
scroll to position [0, 0]
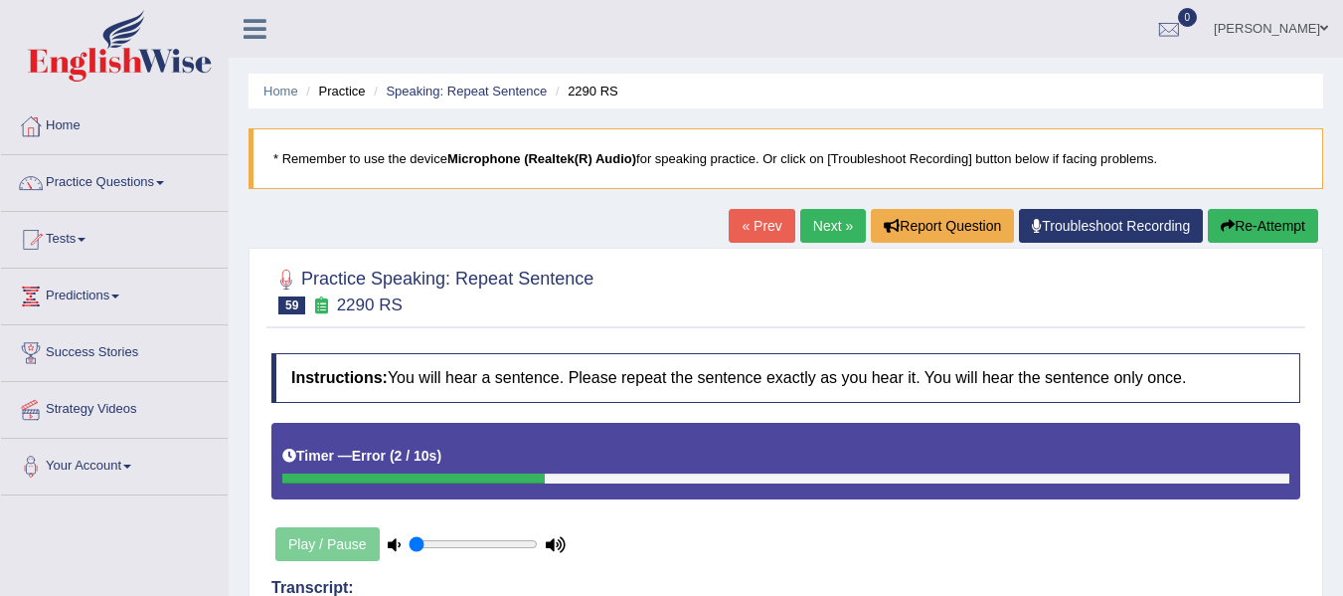
click at [817, 227] on link "Next »" at bounding box center [833, 226] width 66 height 34
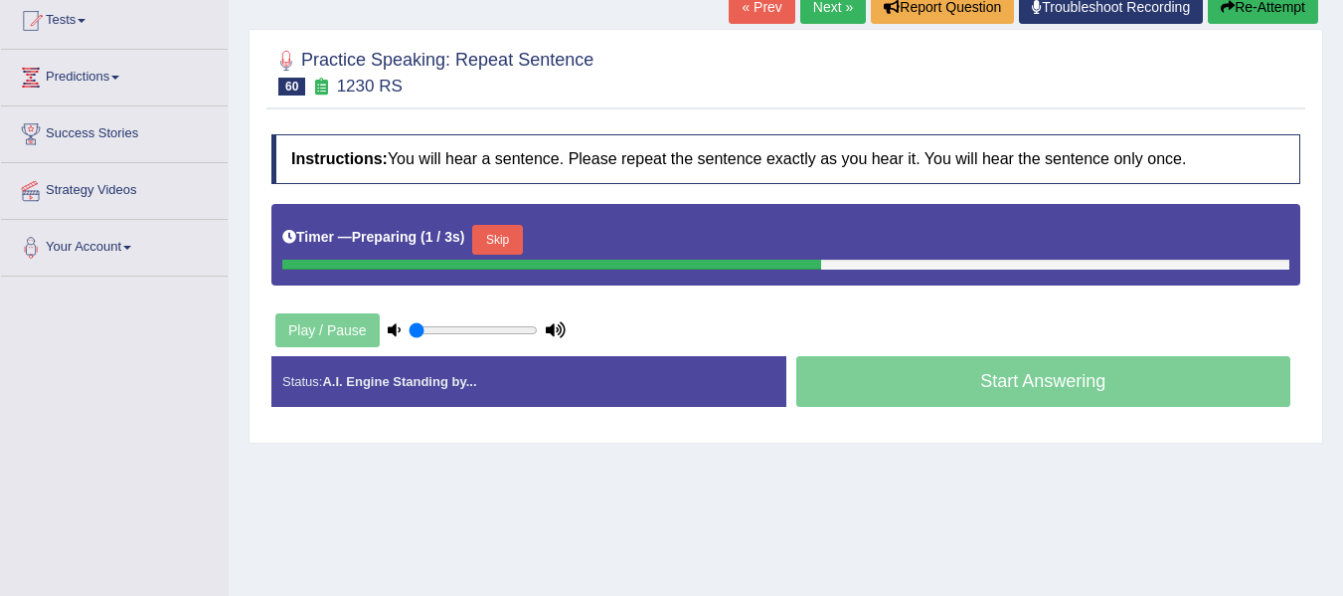
scroll to position [232, 0]
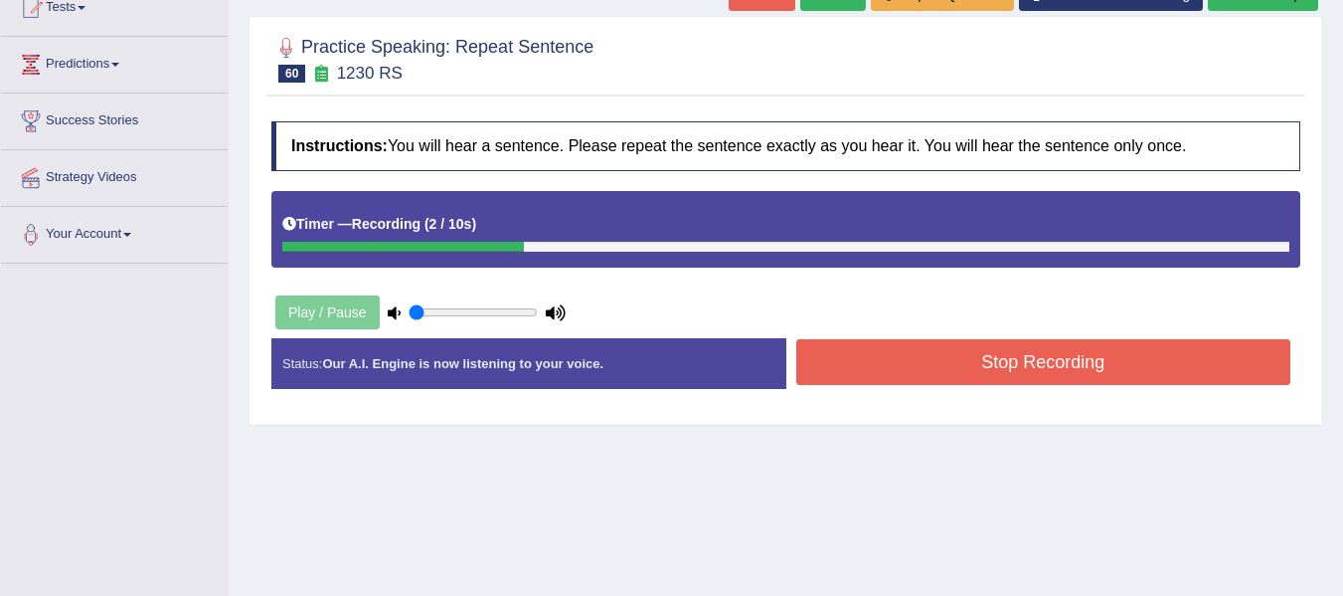
click at [890, 383] on button "Stop Recording" at bounding box center [1044, 362] width 495 height 46
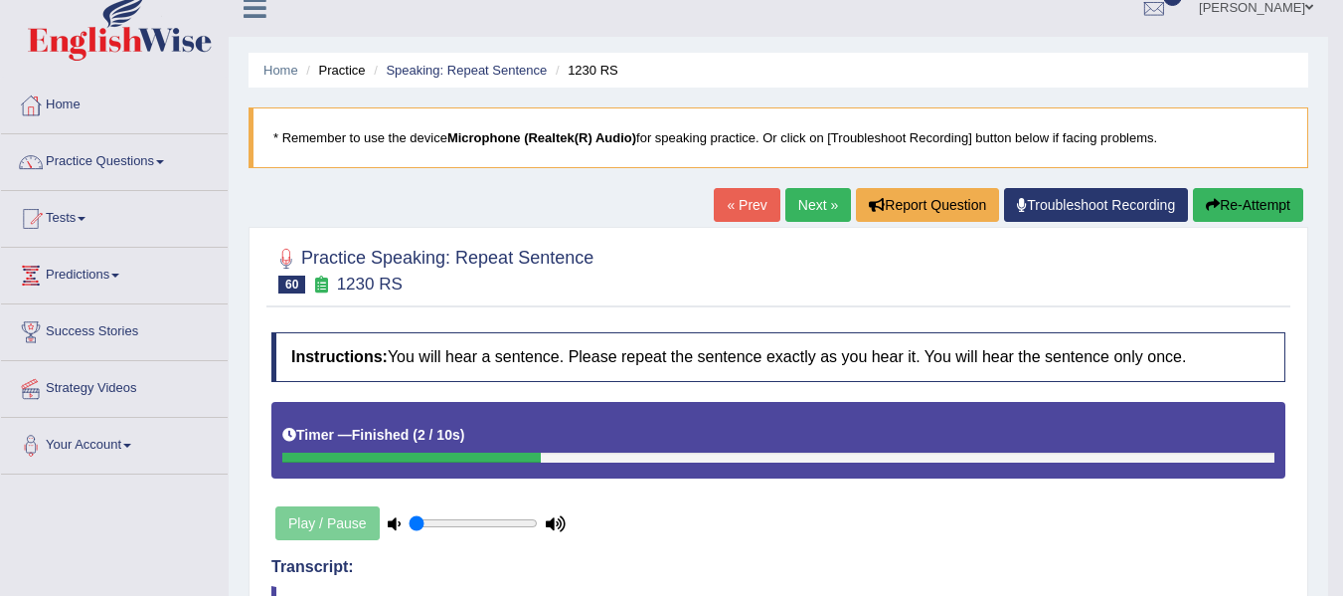
scroll to position [0, 0]
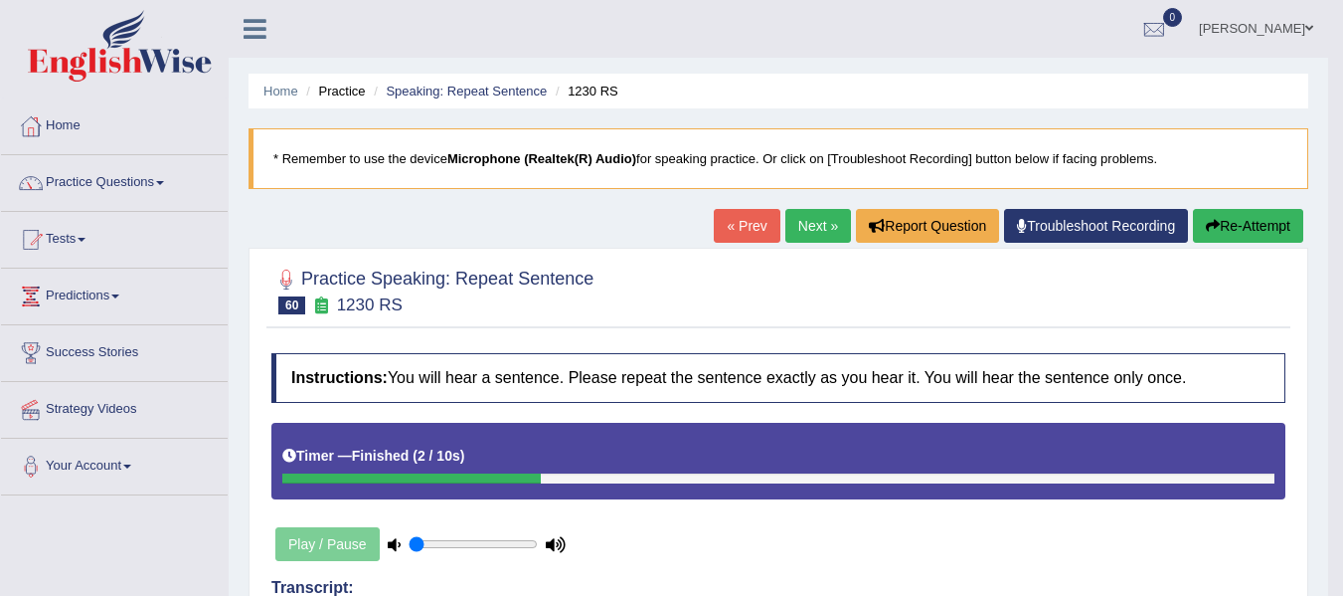
click at [1280, 235] on button "Re-Attempt" at bounding box center [1248, 226] width 110 height 34
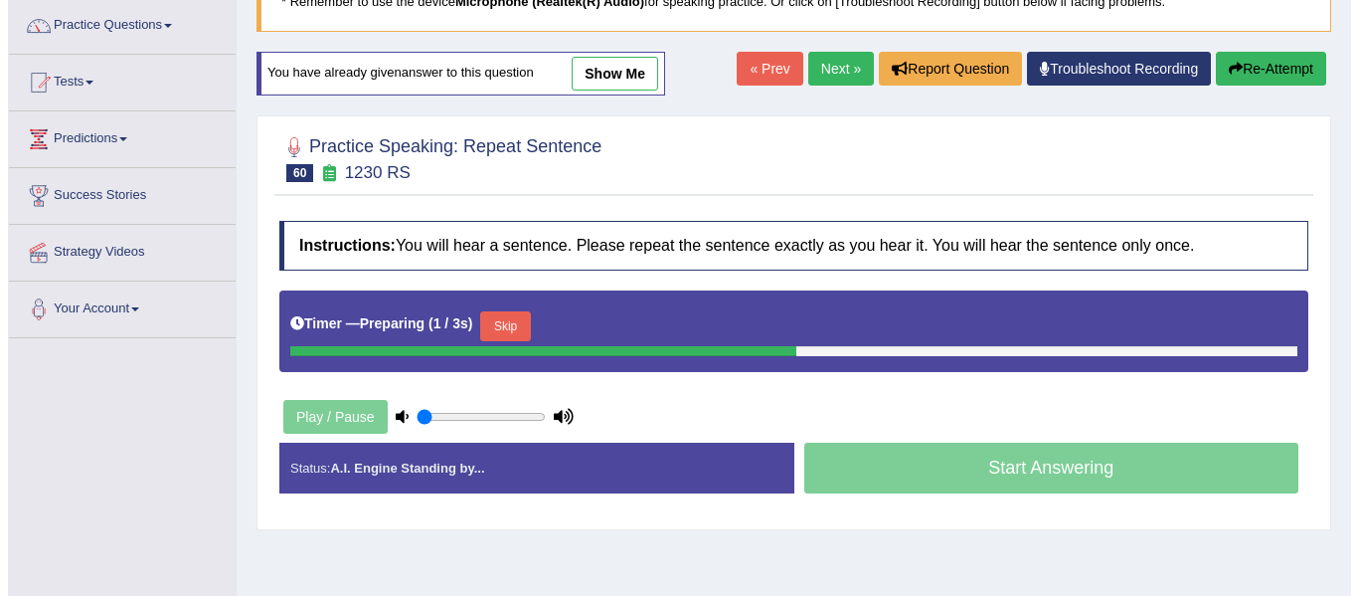
scroll to position [166, 0]
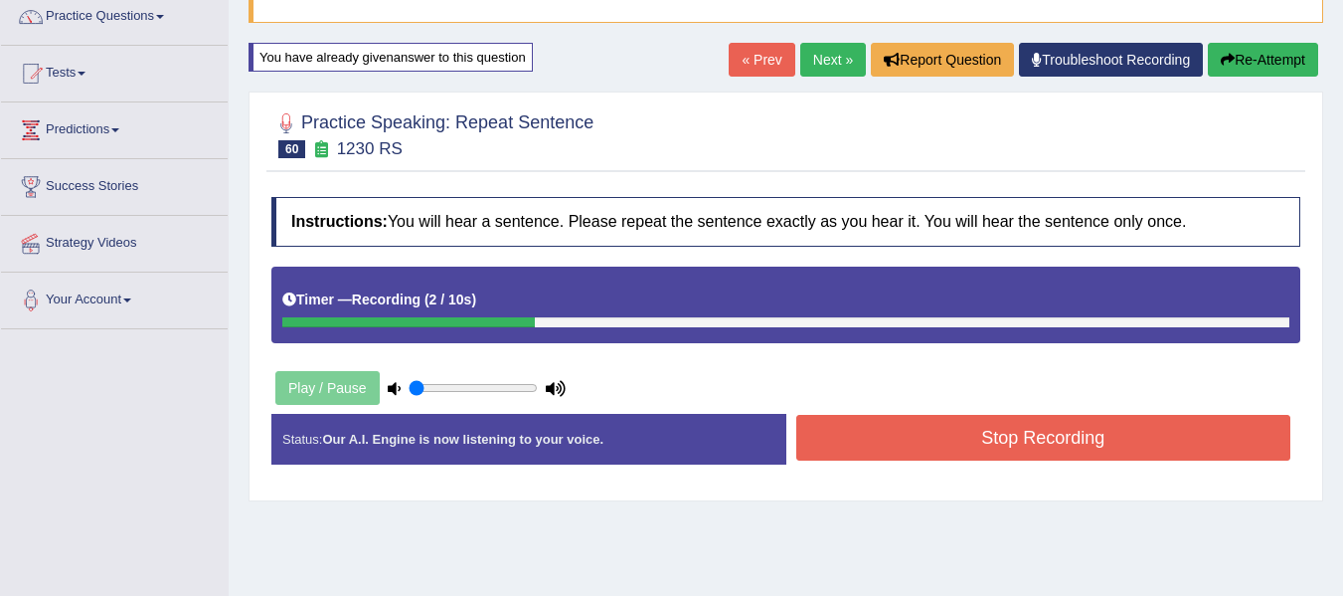
click at [914, 432] on button "Stop Recording" at bounding box center [1044, 438] width 495 height 46
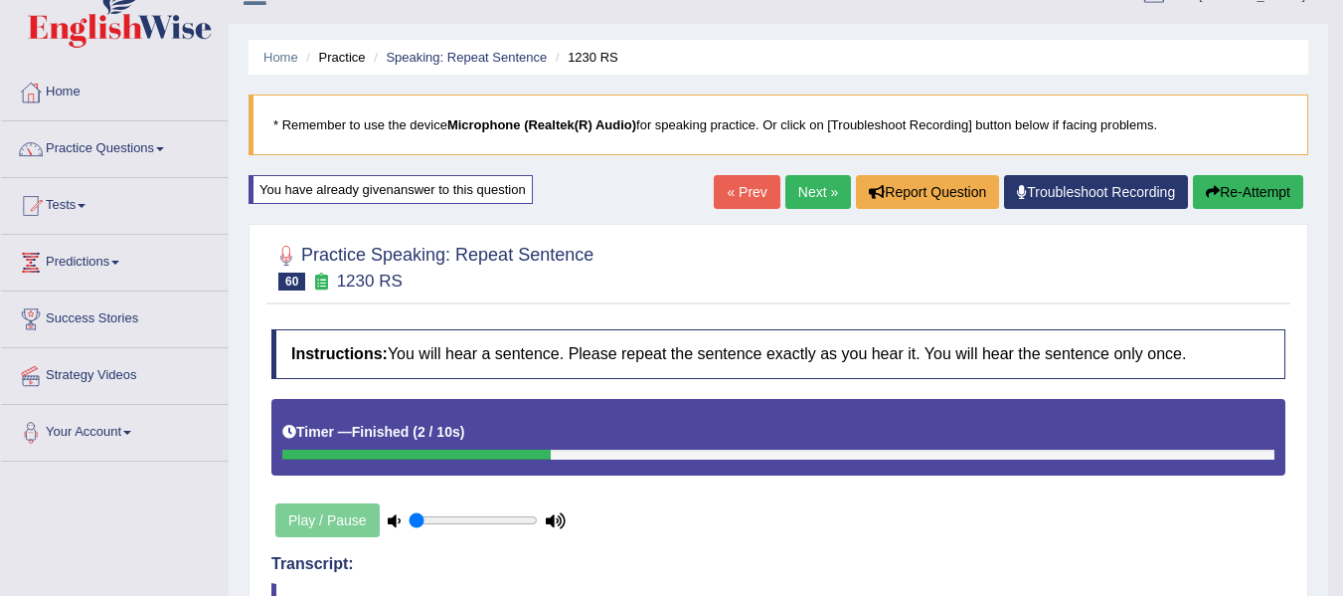
scroll to position [0, 0]
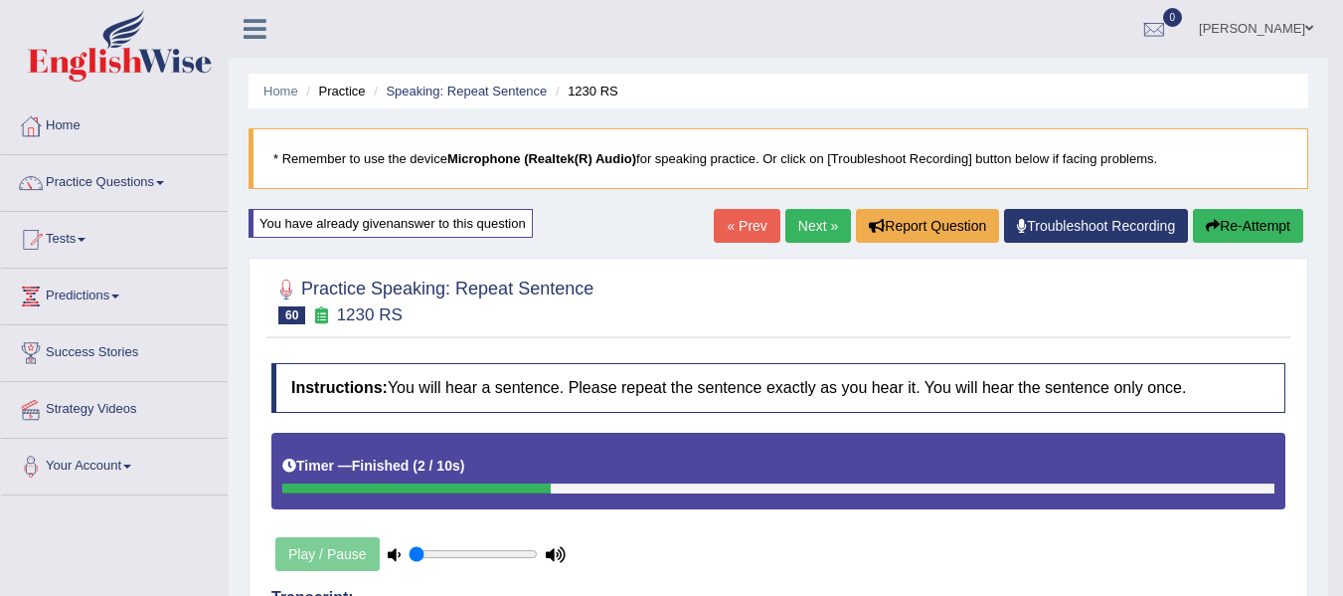
click at [1255, 232] on button "Re-Attempt" at bounding box center [1248, 226] width 110 height 34
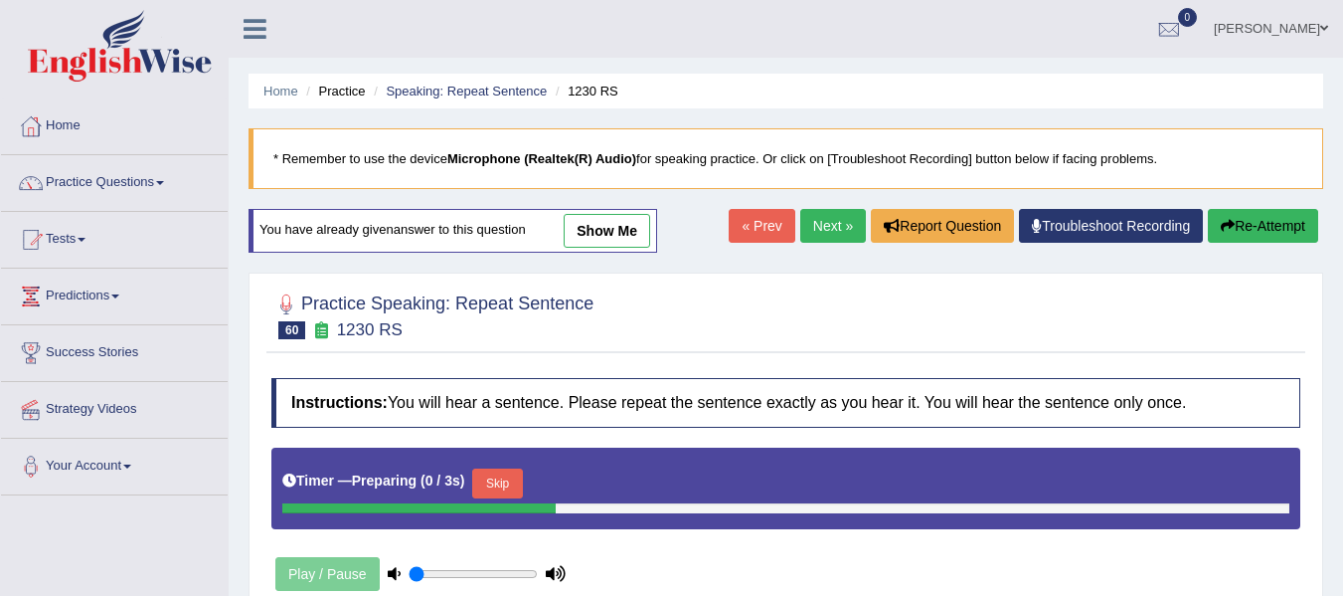
click at [513, 481] on button "Skip" at bounding box center [497, 483] width 50 height 30
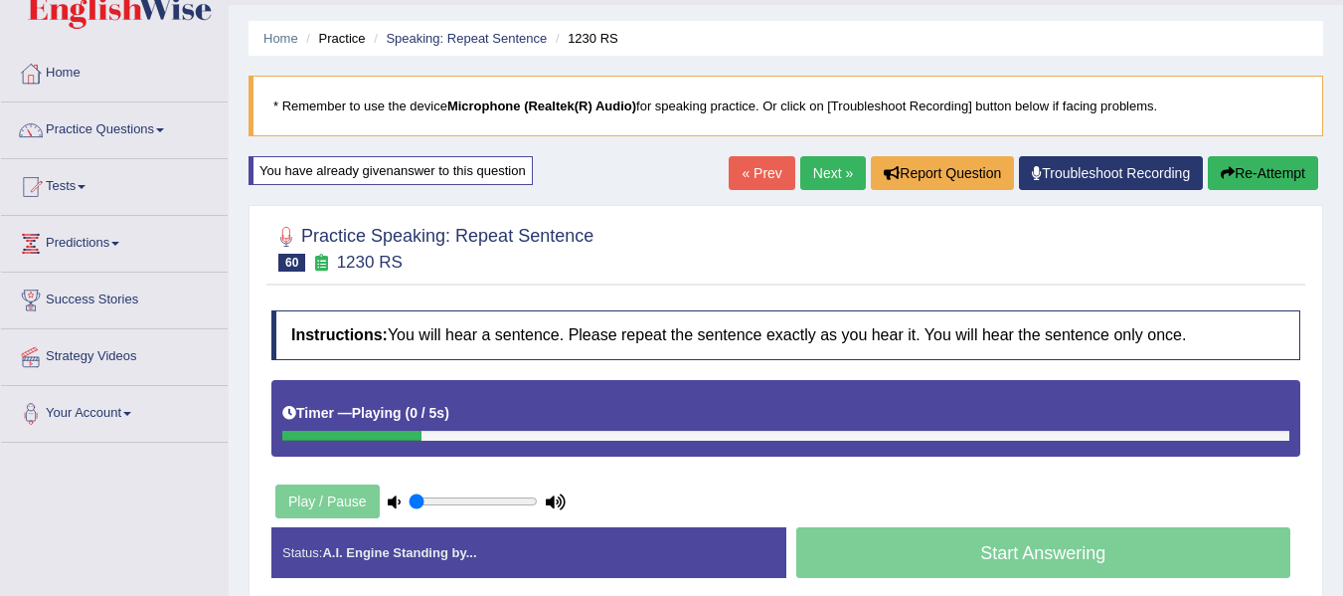
scroll to position [199, 0]
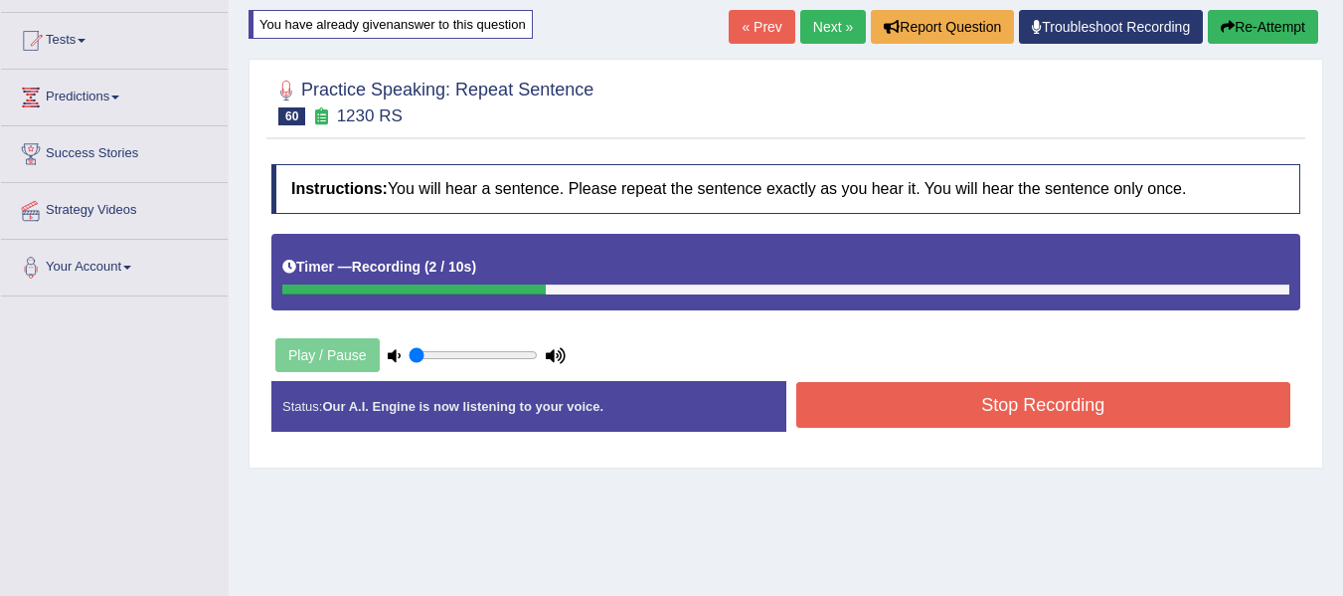
click at [804, 421] on button "Stop Recording" at bounding box center [1044, 405] width 495 height 46
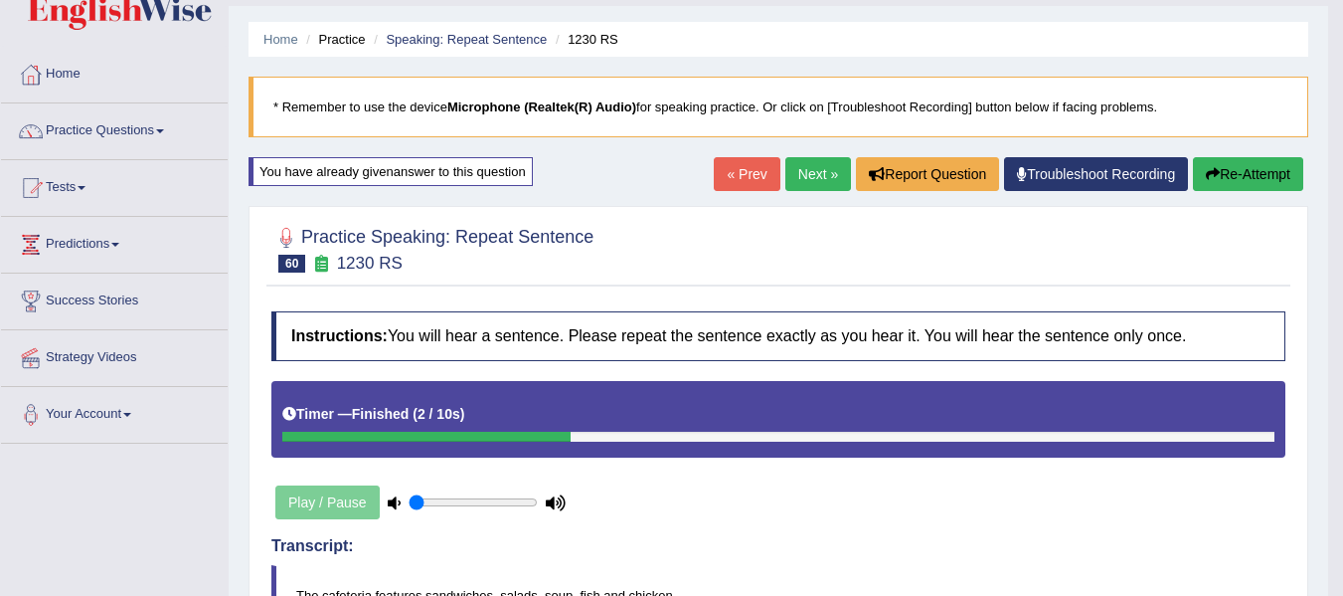
scroll to position [33, 0]
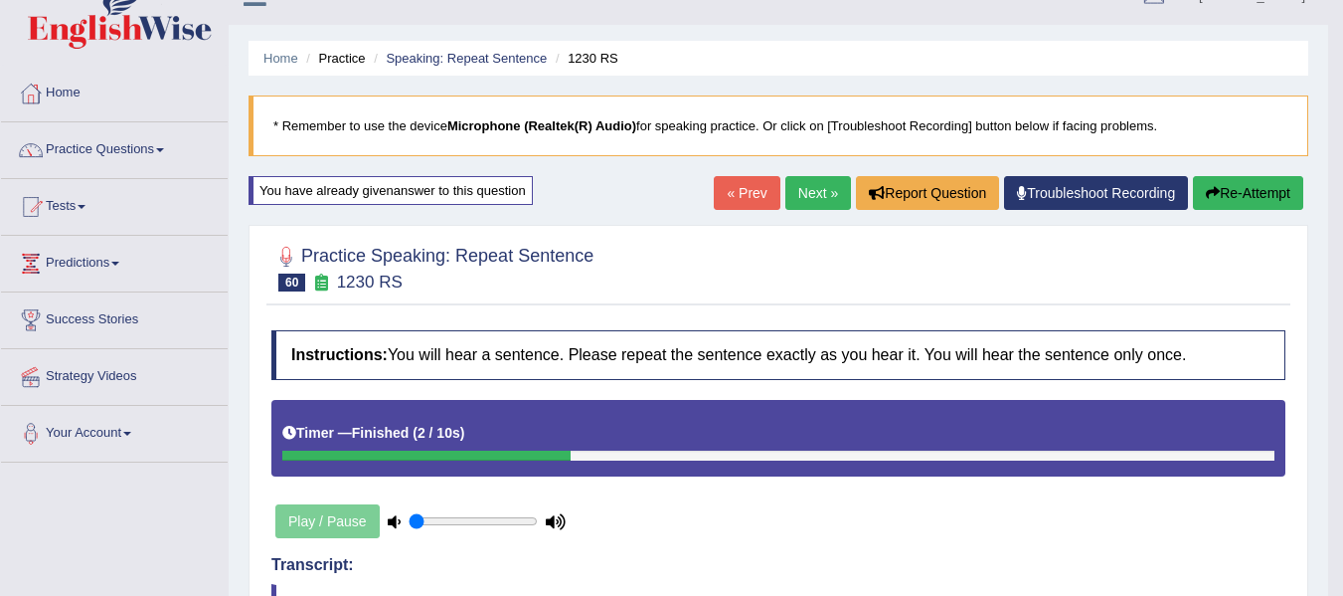
click at [1260, 190] on button "Re-Attempt" at bounding box center [1248, 193] width 110 height 34
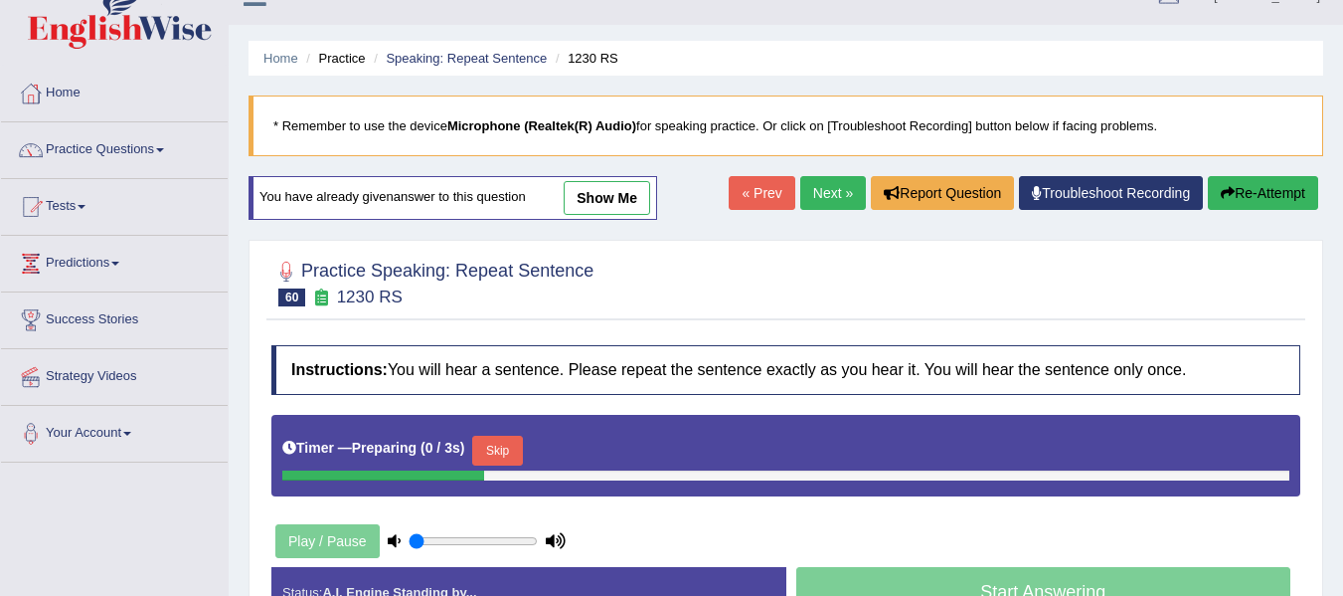
click at [503, 422] on div "Timer — Preparing ( 0 / 3s ) Skip" at bounding box center [785, 456] width 1029 height 82
click at [516, 437] on button "Skip" at bounding box center [497, 451] width 50 height 30
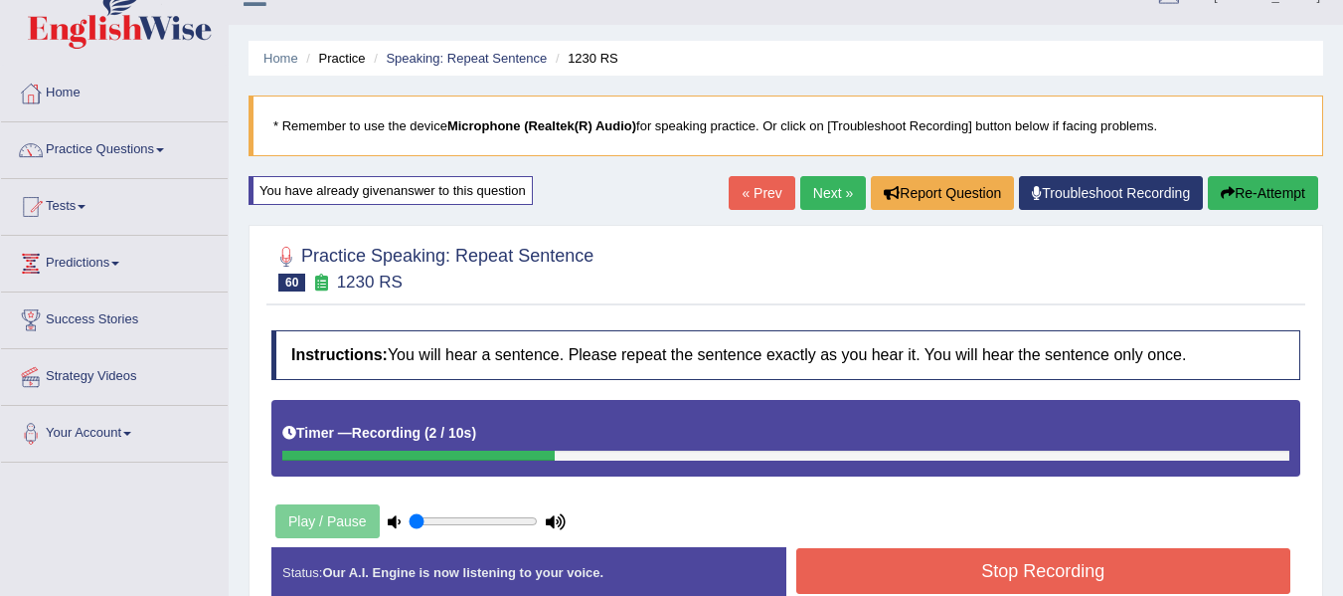
click at [947, 573] on button "Stop Recording" at bounding box center [1044, 571] width 495 height 46
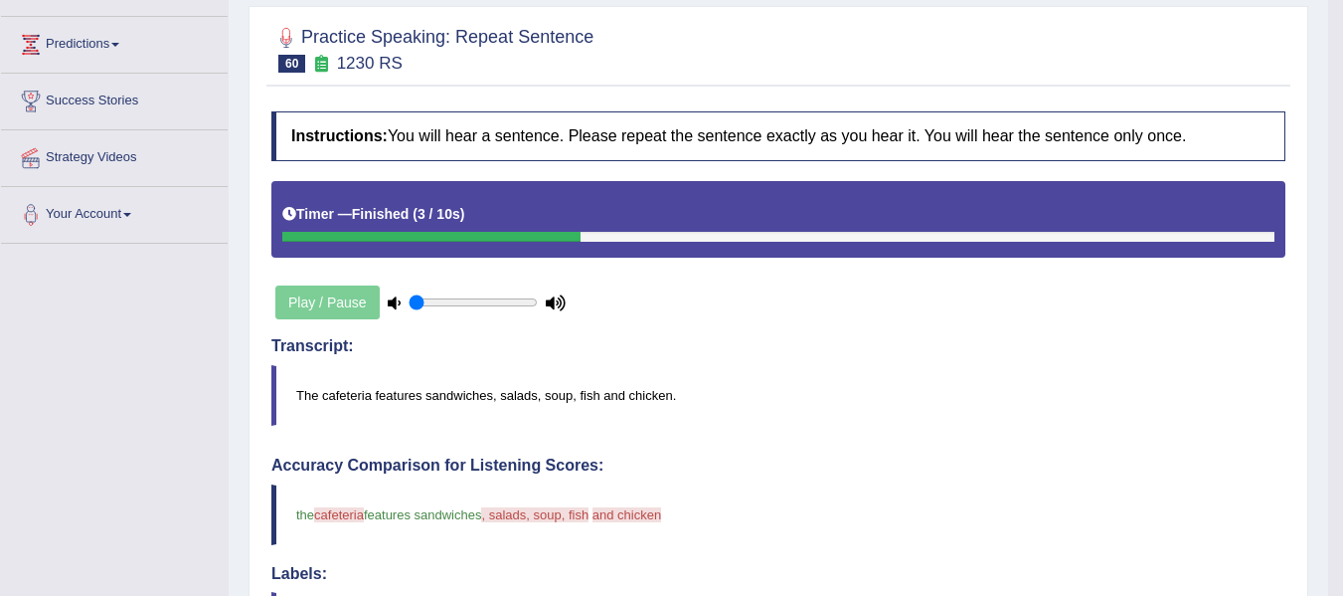
scroll to position [165, 0]
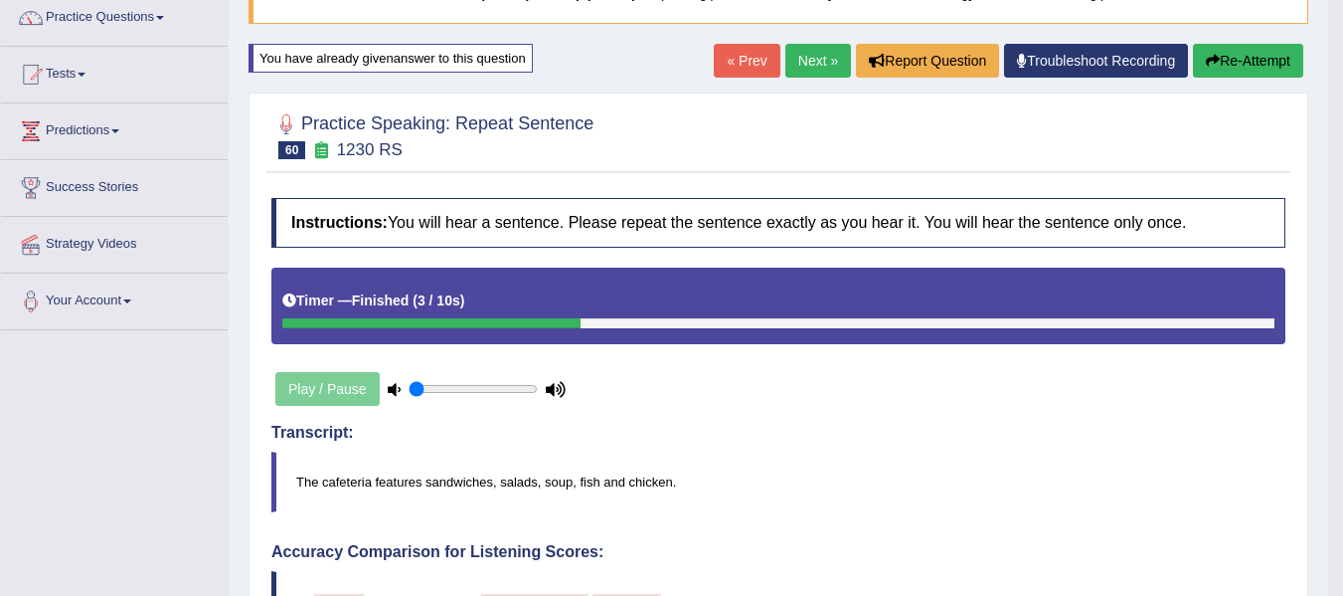
click at [821, 69] on link "Next »" at bounding box center [819, 61] width 66 height 34
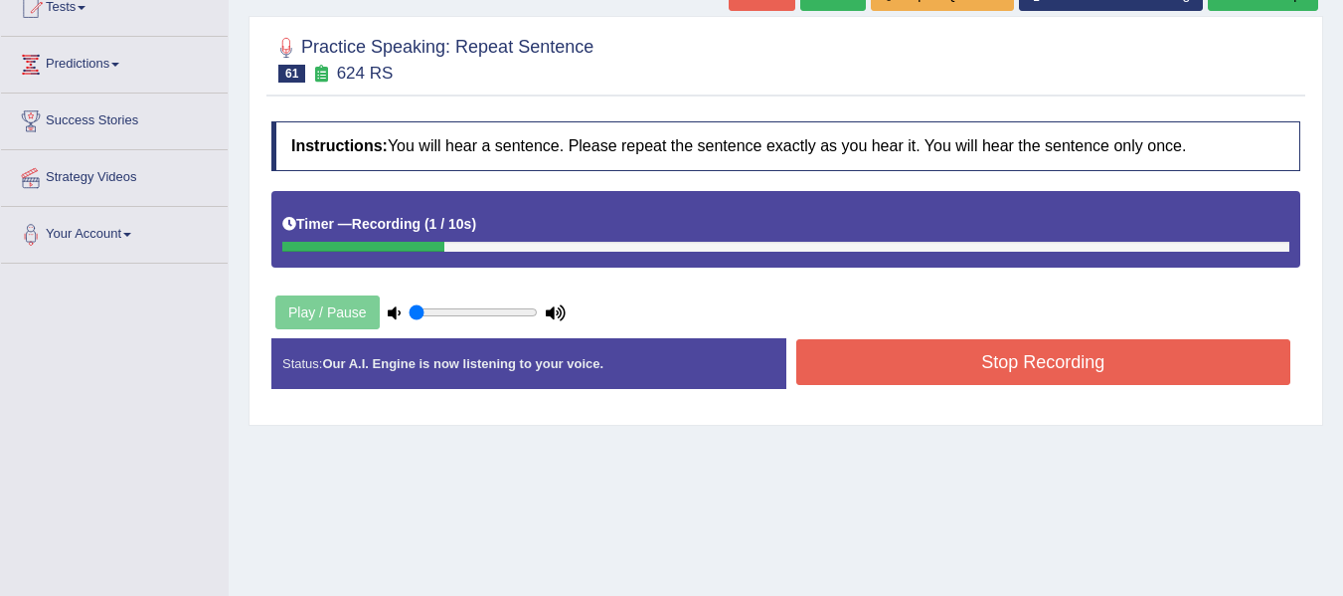
click at [915, 370] on button "Stop Recording" at bounding box center [1044, 362] width 495 height 46
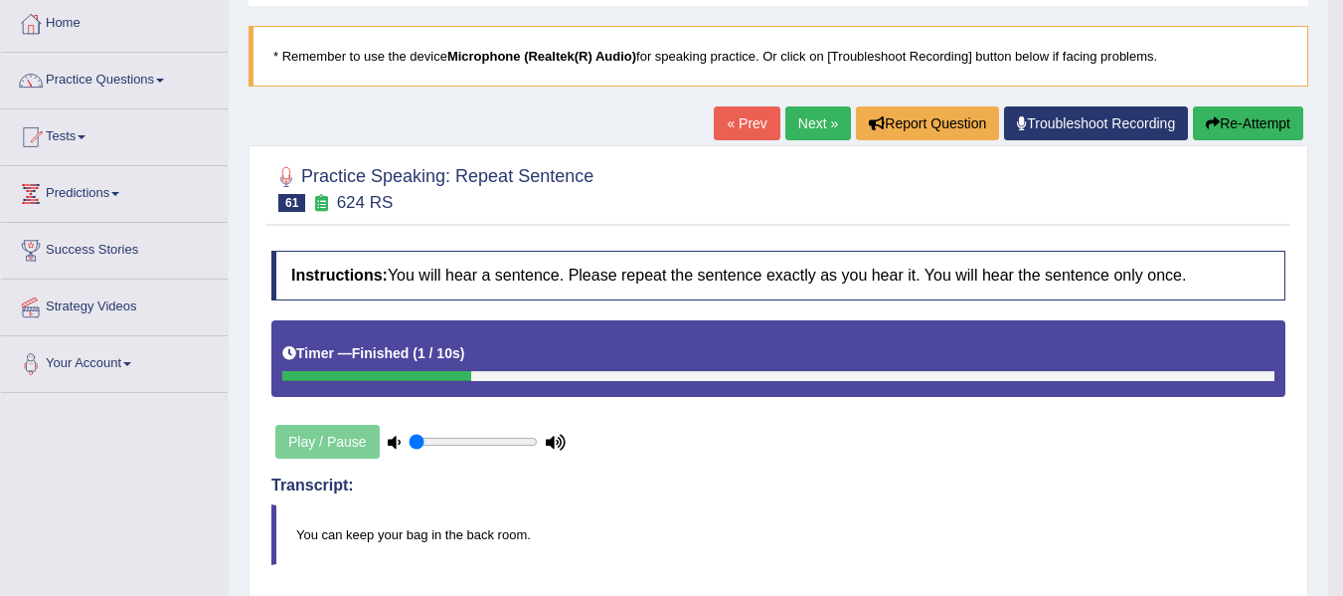
scroll to position [99, 0]
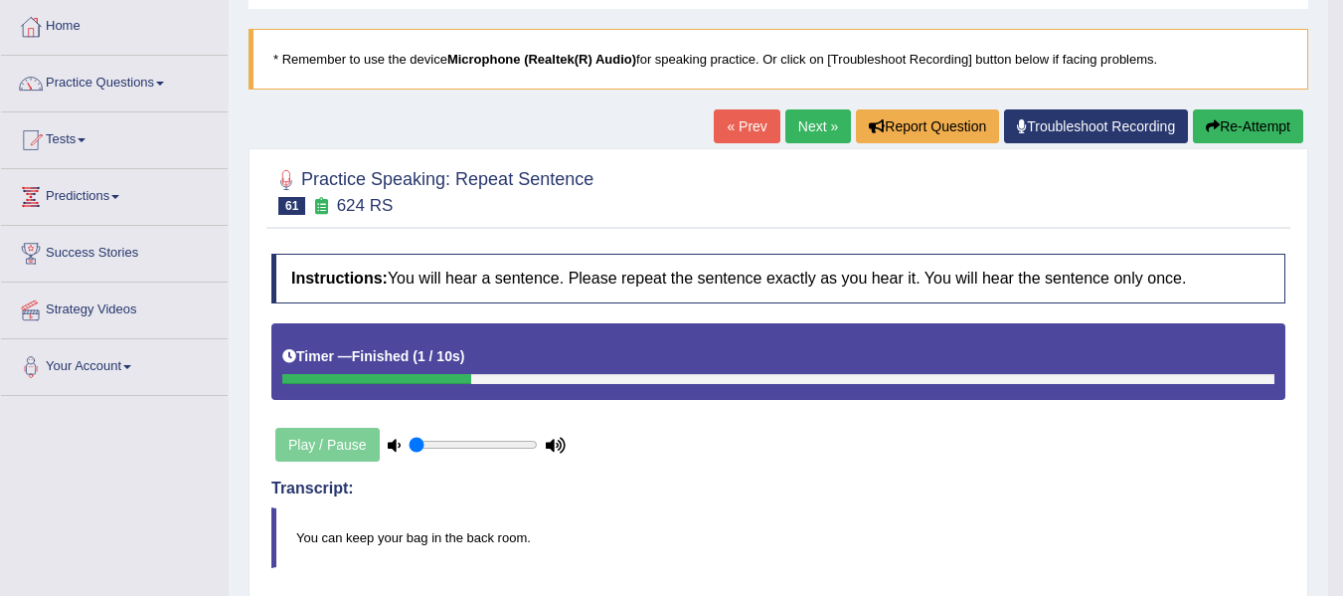
click at [805, 126] on link "Next »" at bounding box center [819, 126] width 66 height 34
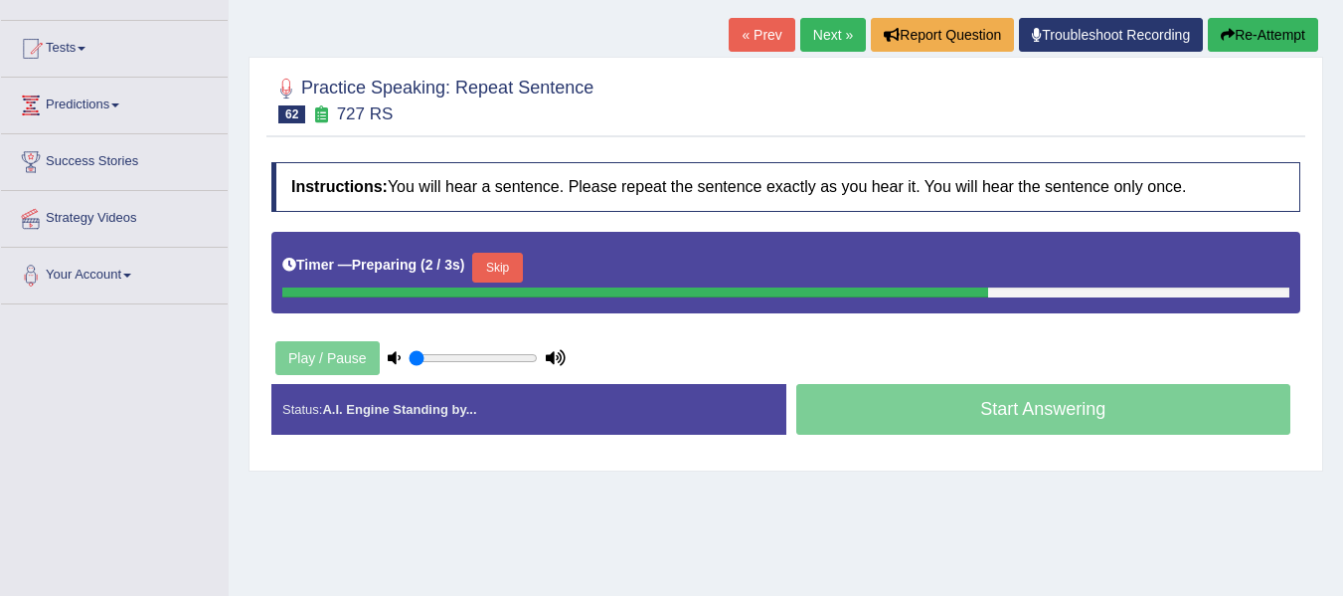
scroll to position [199, 0]
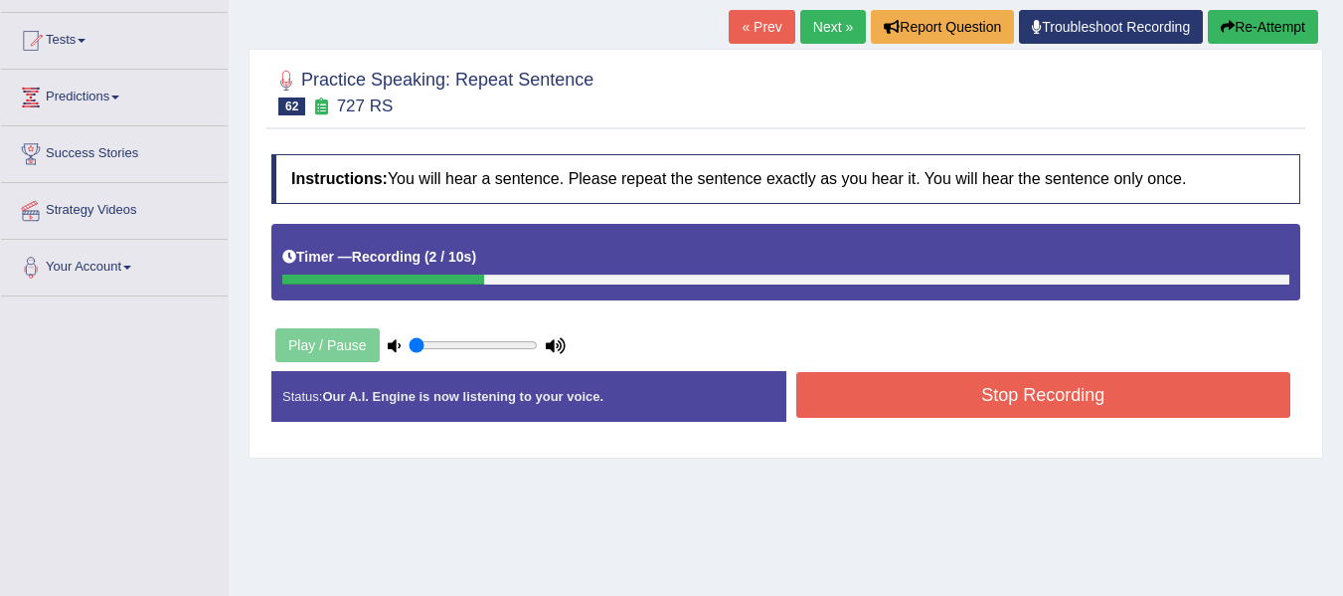
click at [947, 372] on button "Stop Recording" at bounding box center [1044, 395] width 495 height 46
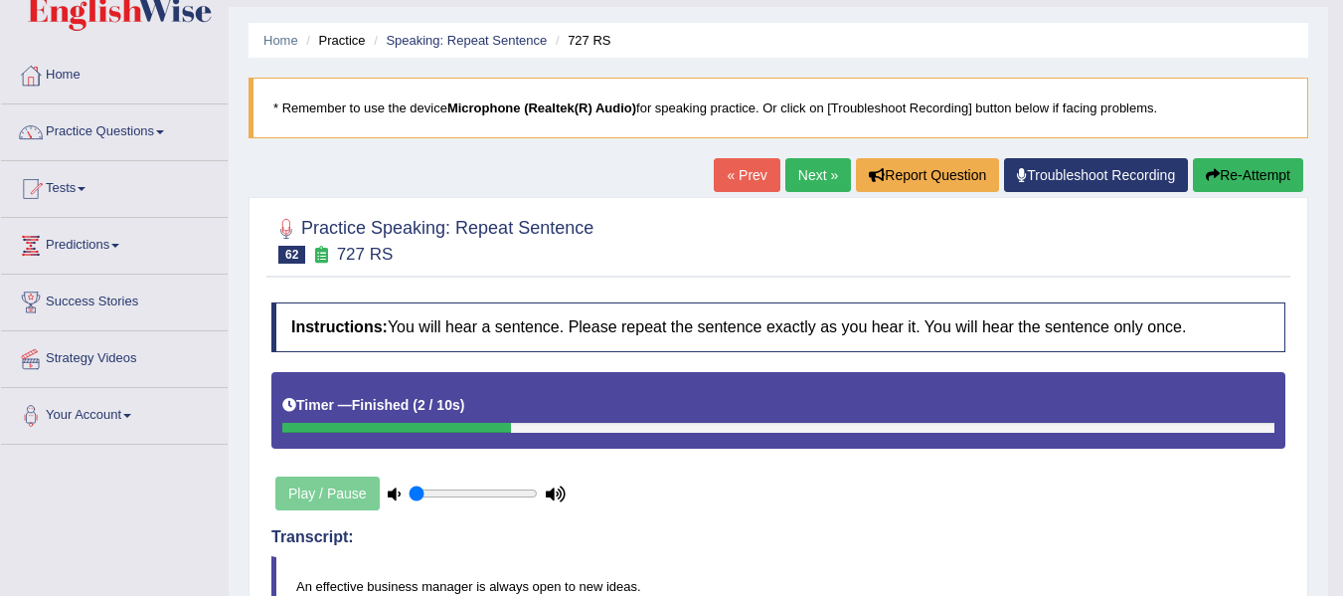
scroll to position [33, 0]
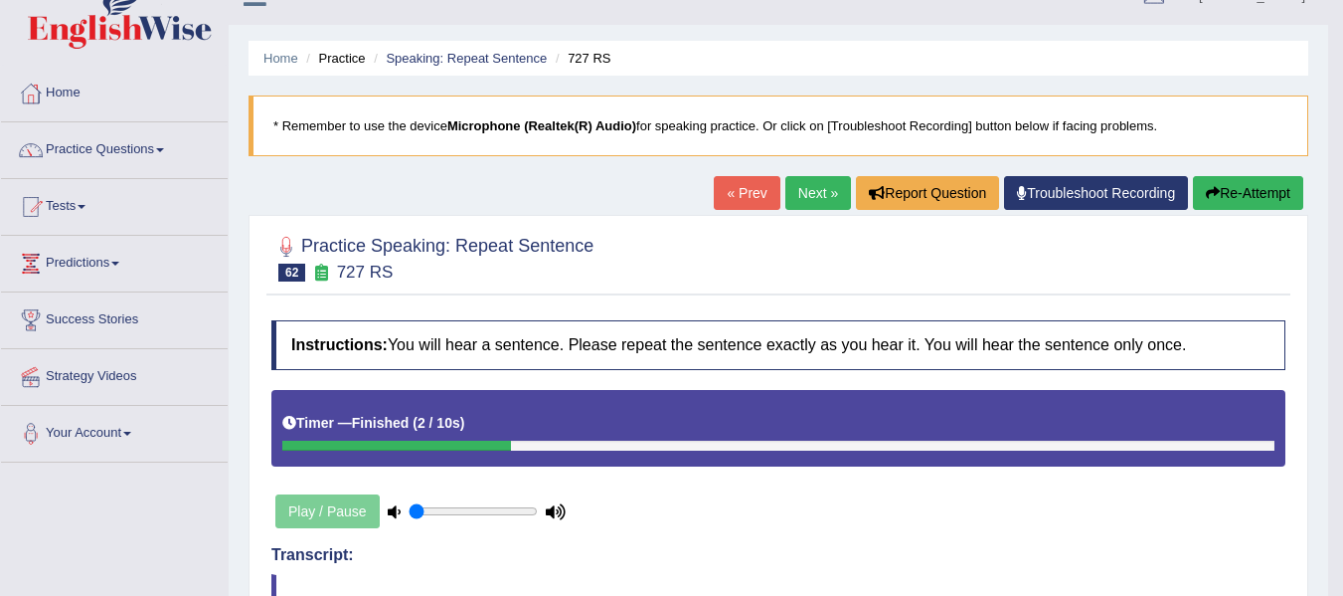
click at [1216, 184] on button "Re-Attempt" at bounding box center [1248, 193] width 110 height 34
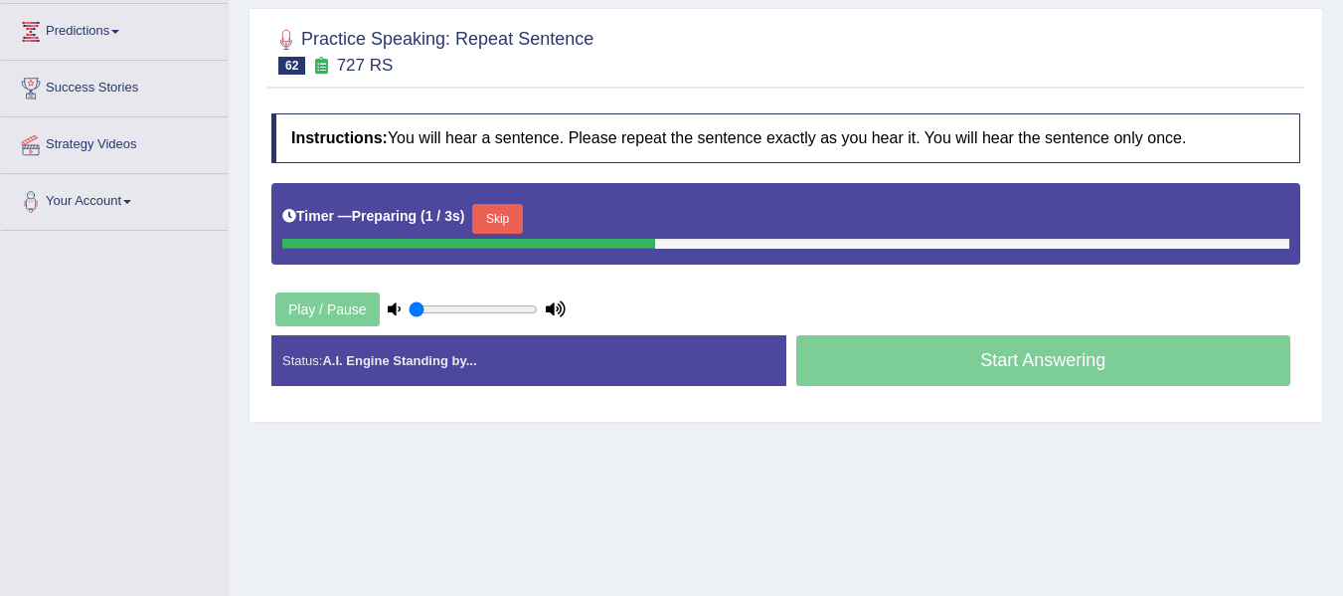
click at [495, 225] on button "Skip" at bounding box center [497, 219] width 50 height 30
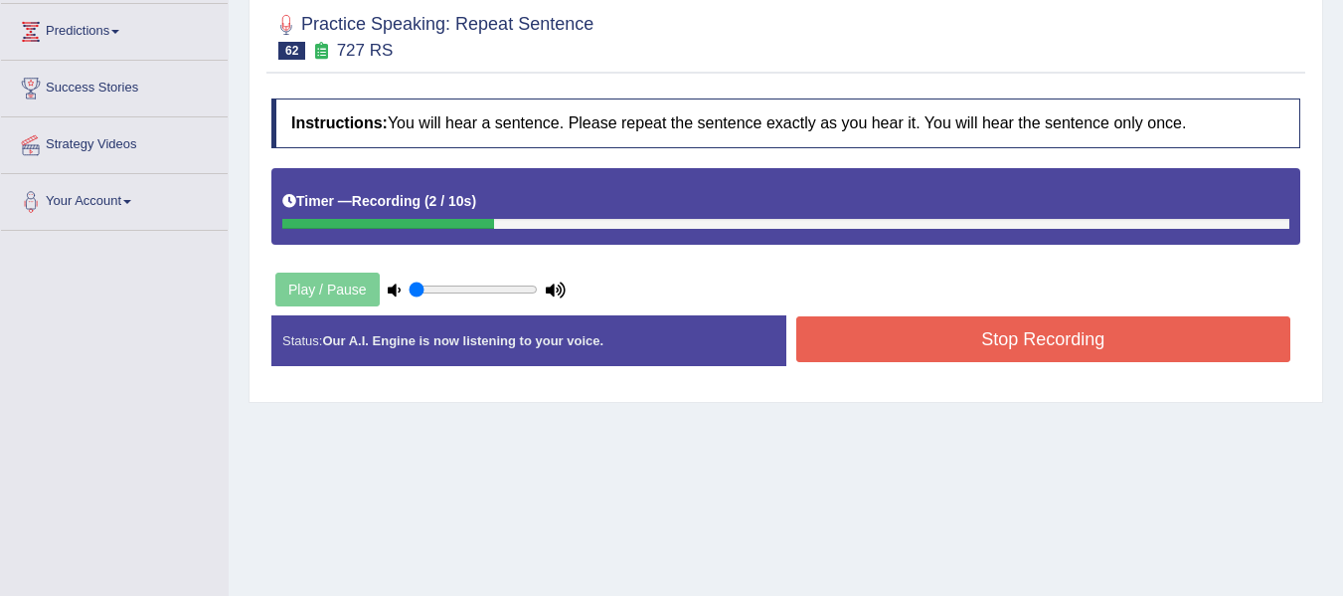
click at [1049, 363] on div "Stop Recording" at bounding box center [1044, 341] width 515 height 51
click at [1049, 357] on button "Stop Recording" at bounding box center [1044, 339] width 495 height 46
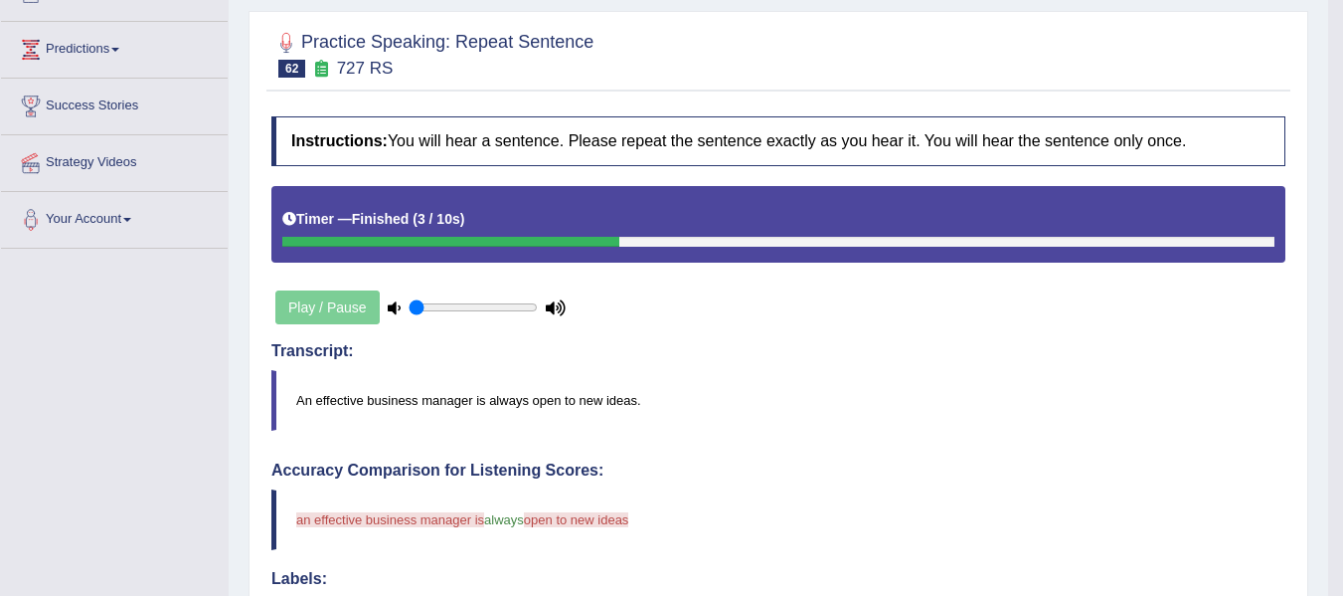
scroll to position [232, 0]
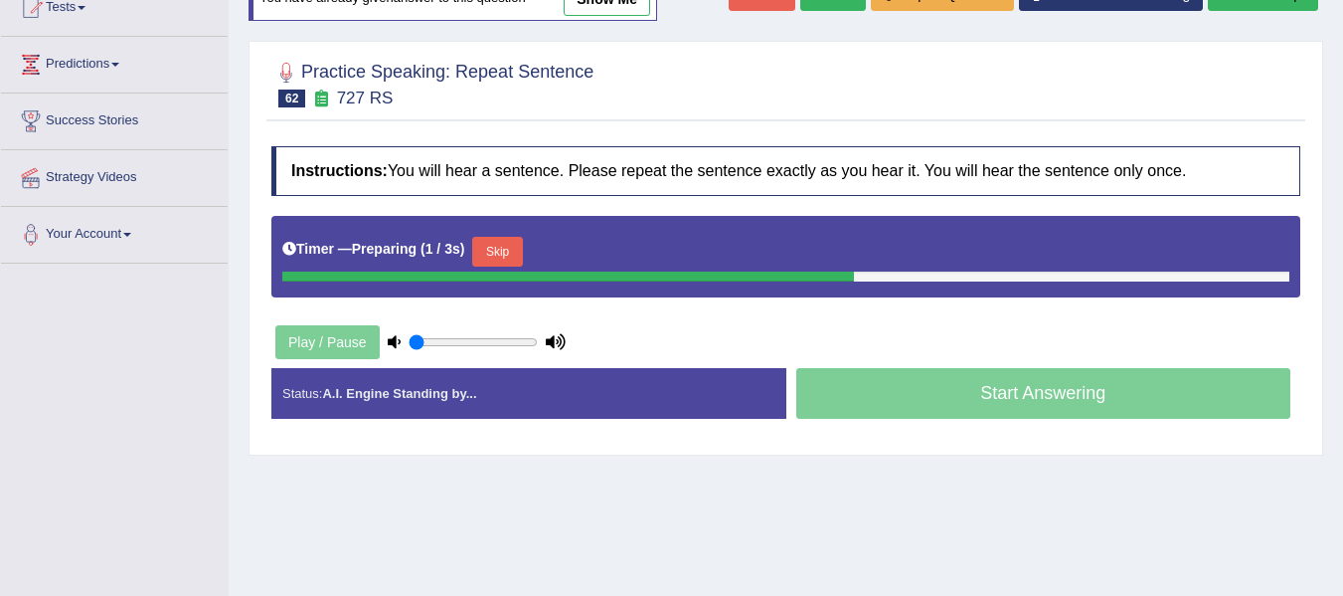
click at [492, 249] on button "Skip" at bounding box center [497, 252] width 50 height 30
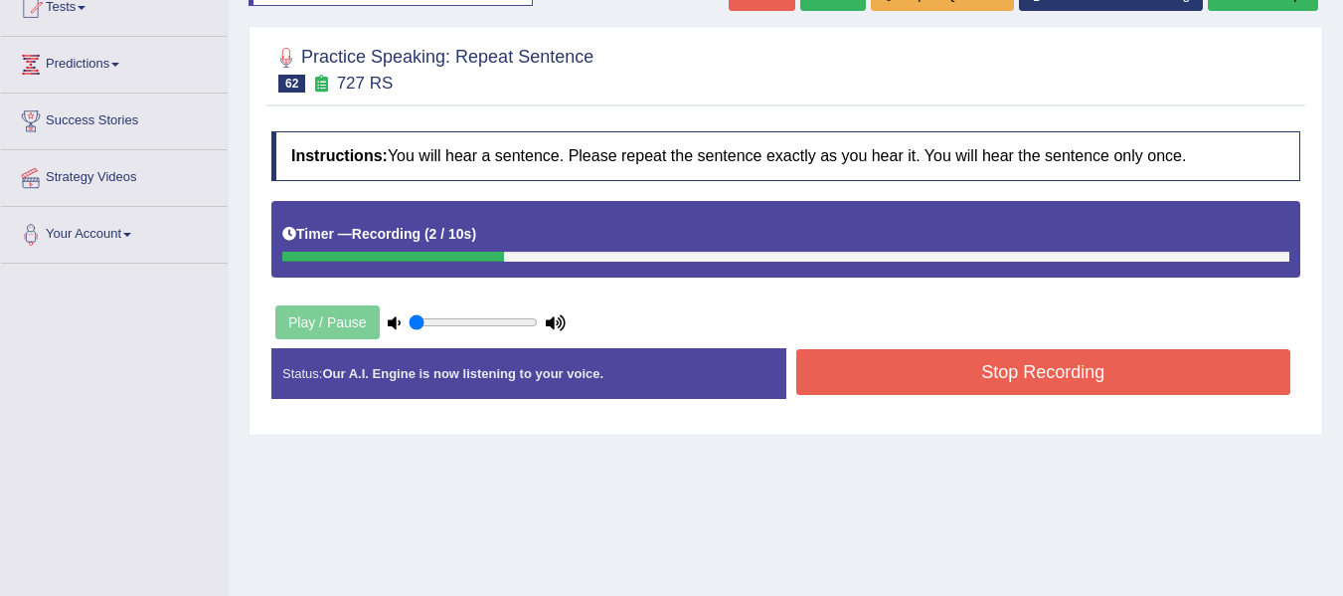
click at [960, 373] on button "Stop Recording" at bounding box center [1044, 372] width 495 height 46
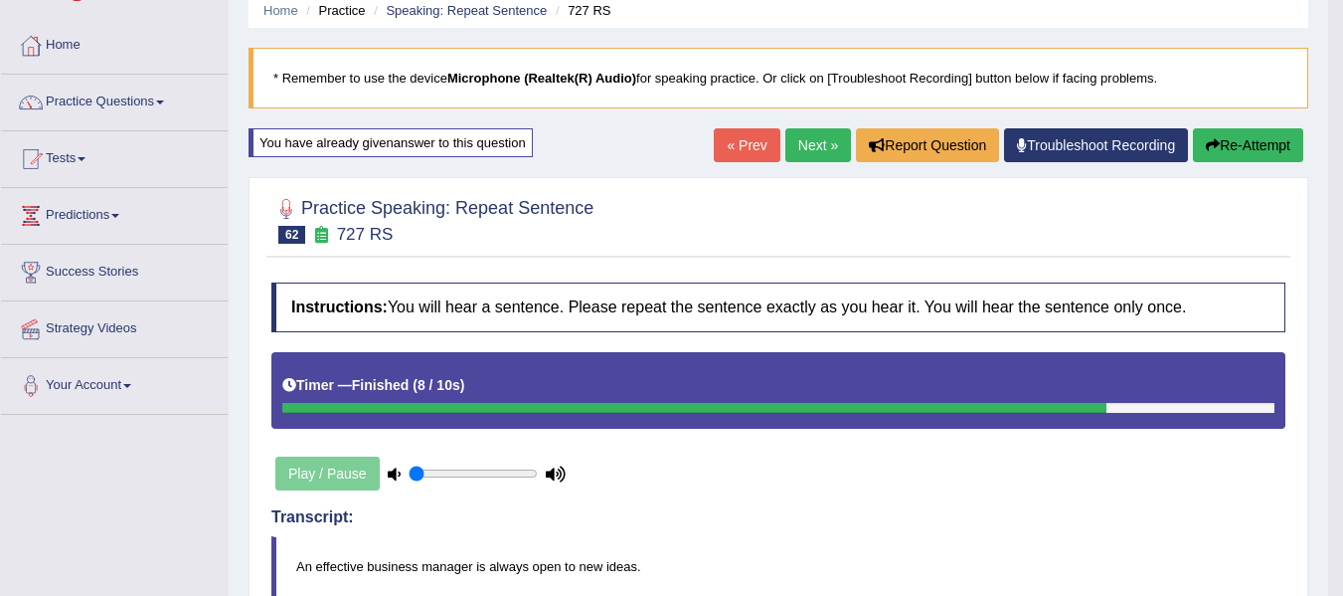
scroll to position [66, 0]
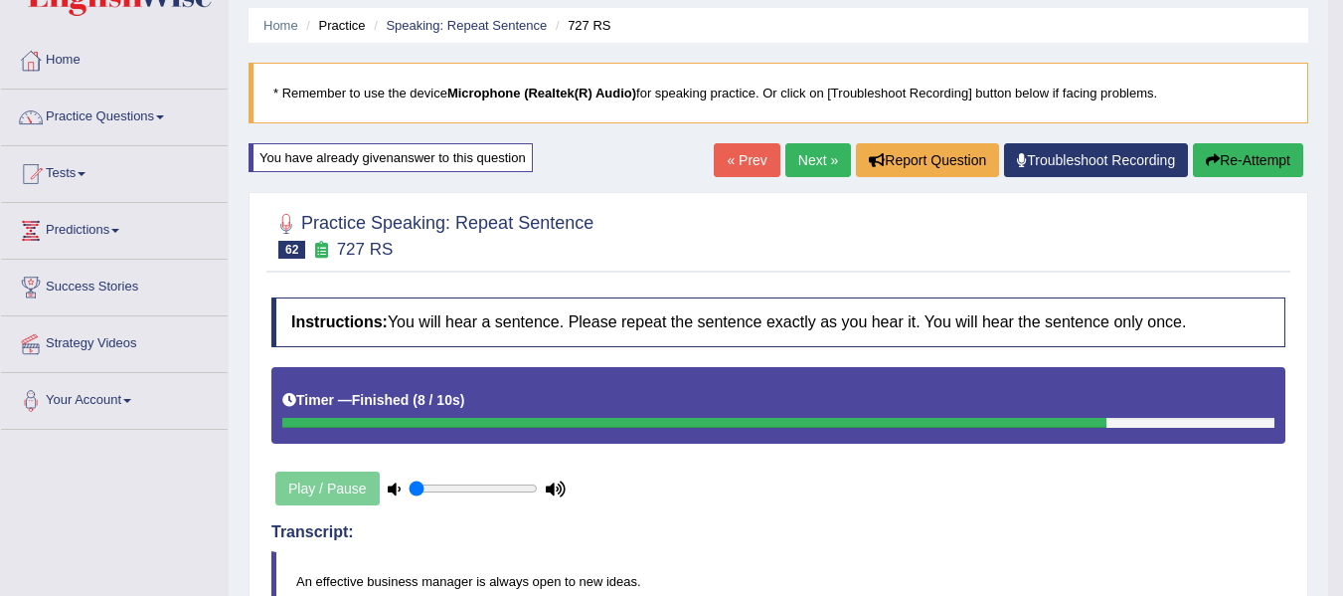
click at [1216, 170] on button "Re-Attempt" at bounding box center [1248, 160] width 110 height 34
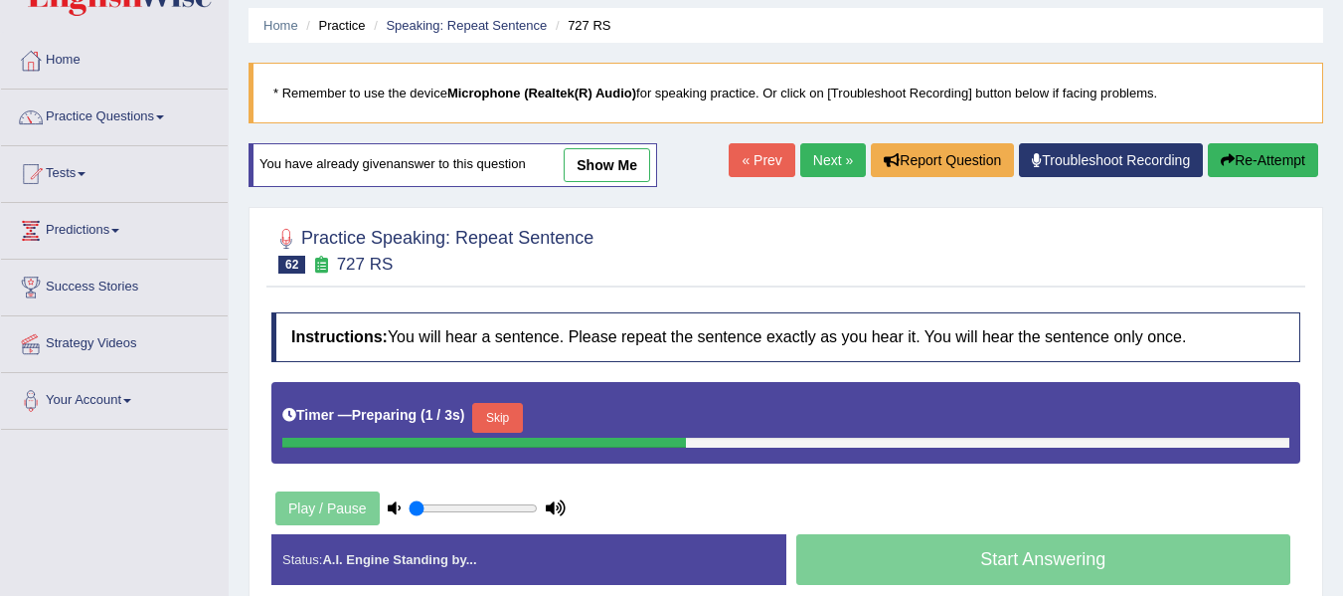
click at [518, 416] on button "Skip" at bounding box center [497, 418] width 50 height 30
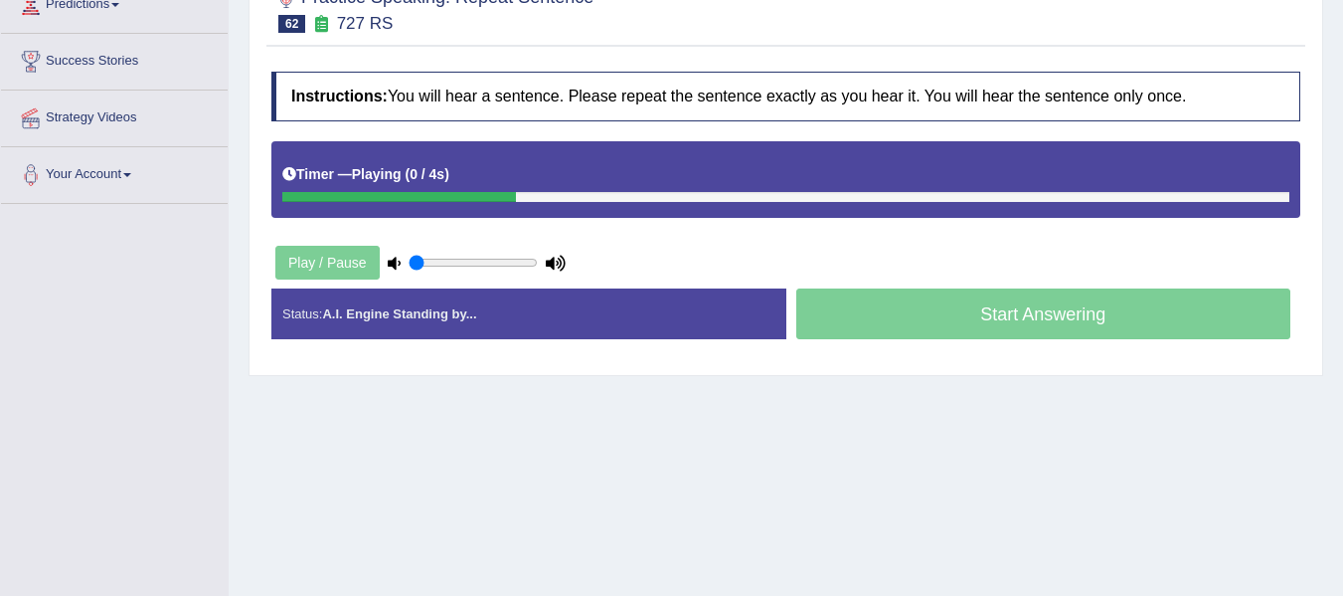
scroll to position [297, 0]
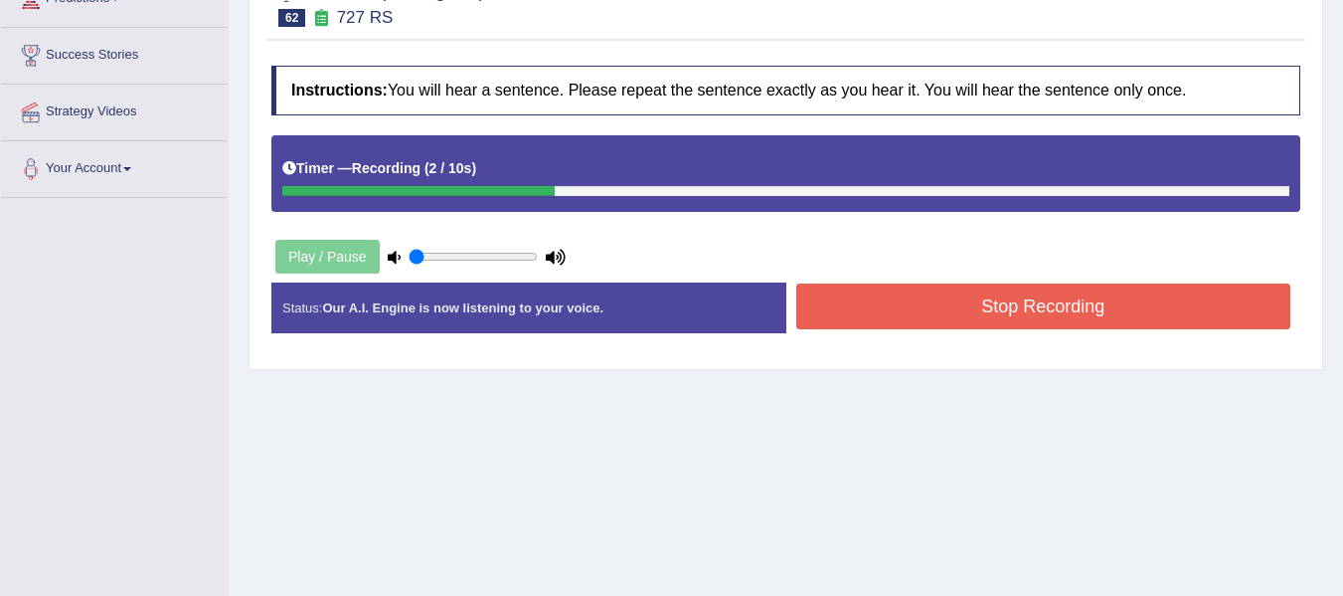
click at [826, 315] on button "Stop Recording" at bounding box center [1044, 306] width 495 height 46
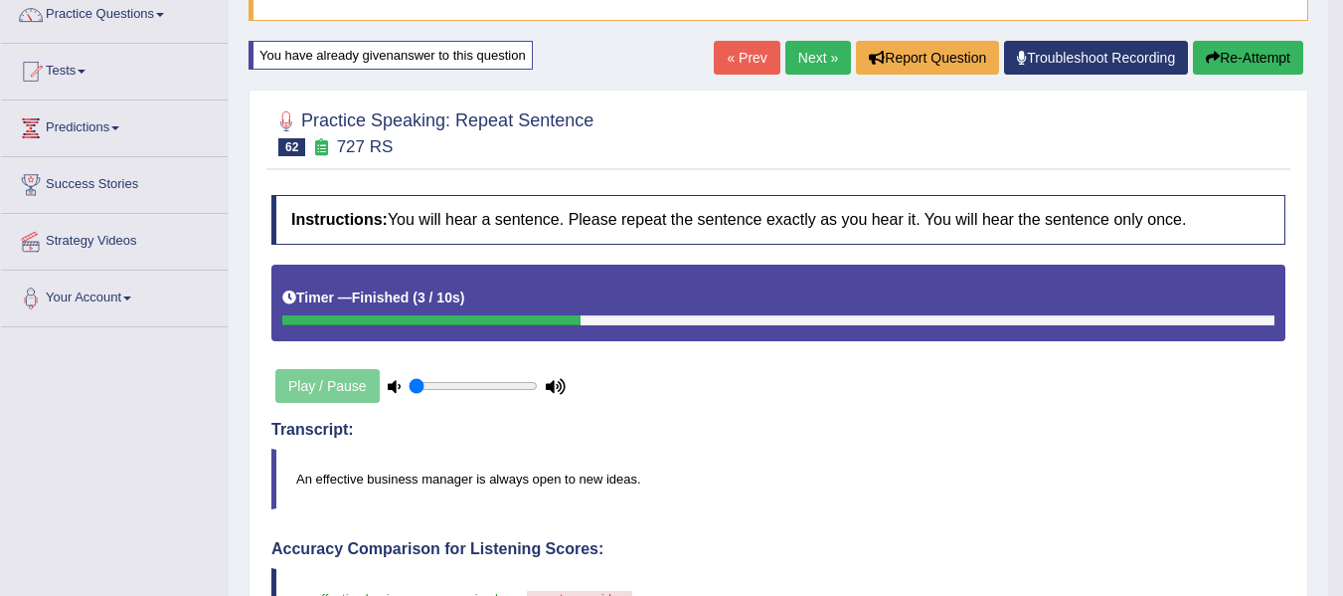
scroll to position [98, 0]
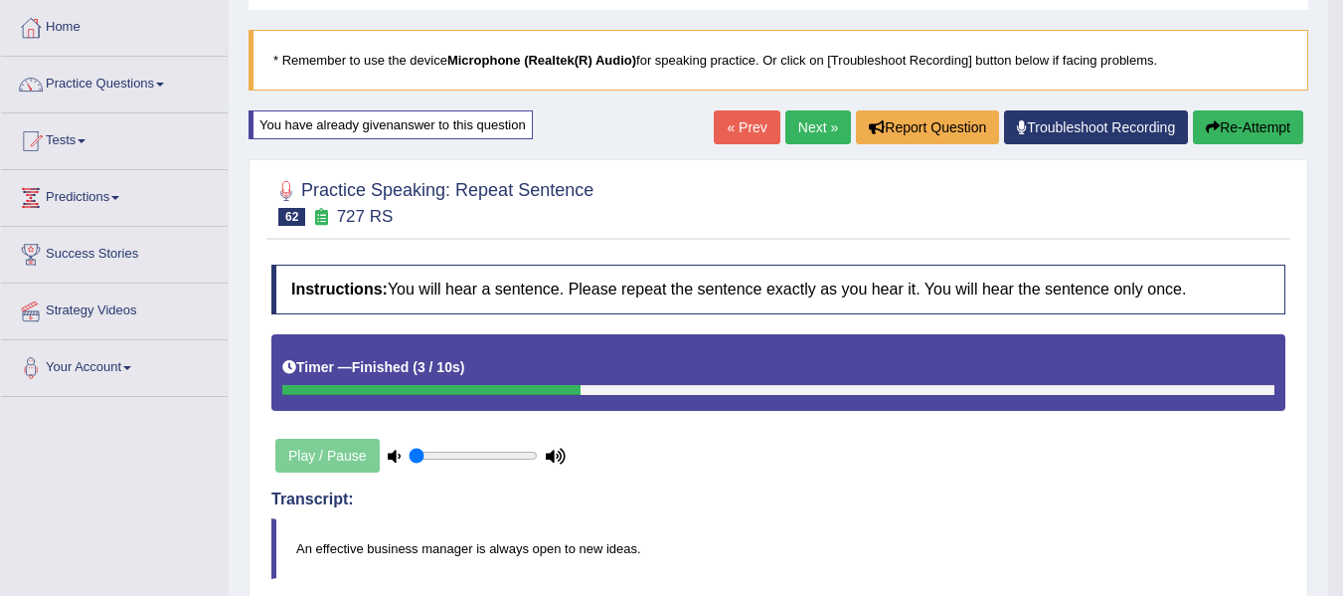
click at [799, 128] on link "Next »" at bounding box center [819, 127] width 66 height 34
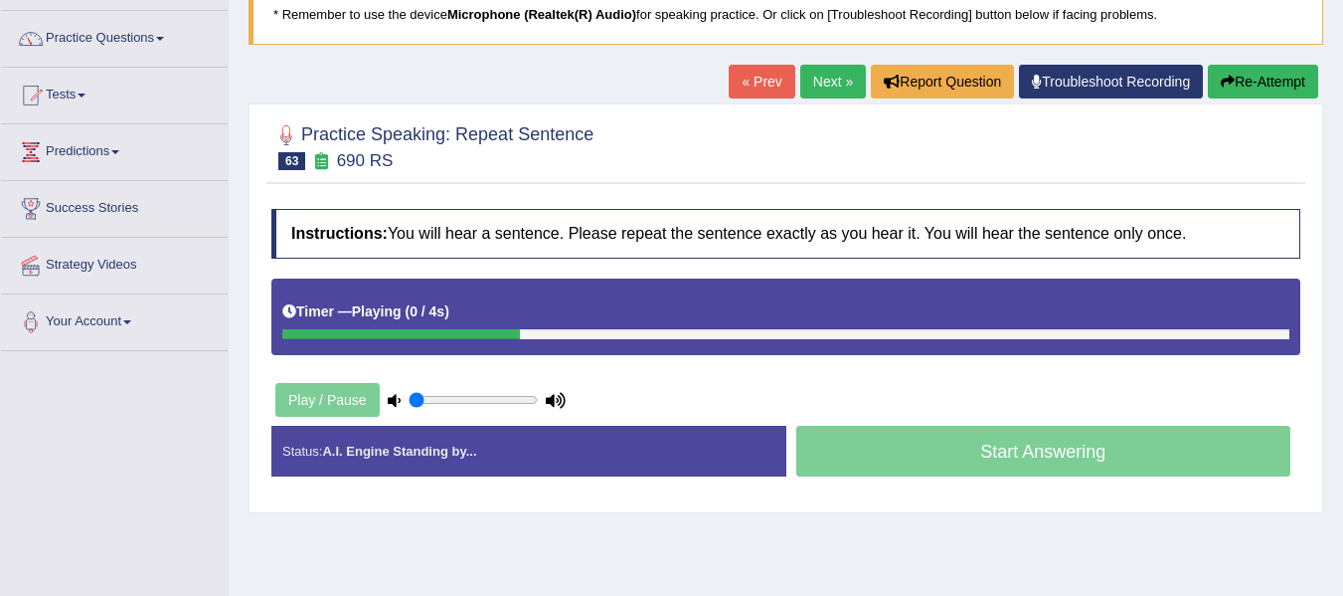
scroll to position [132, 0]
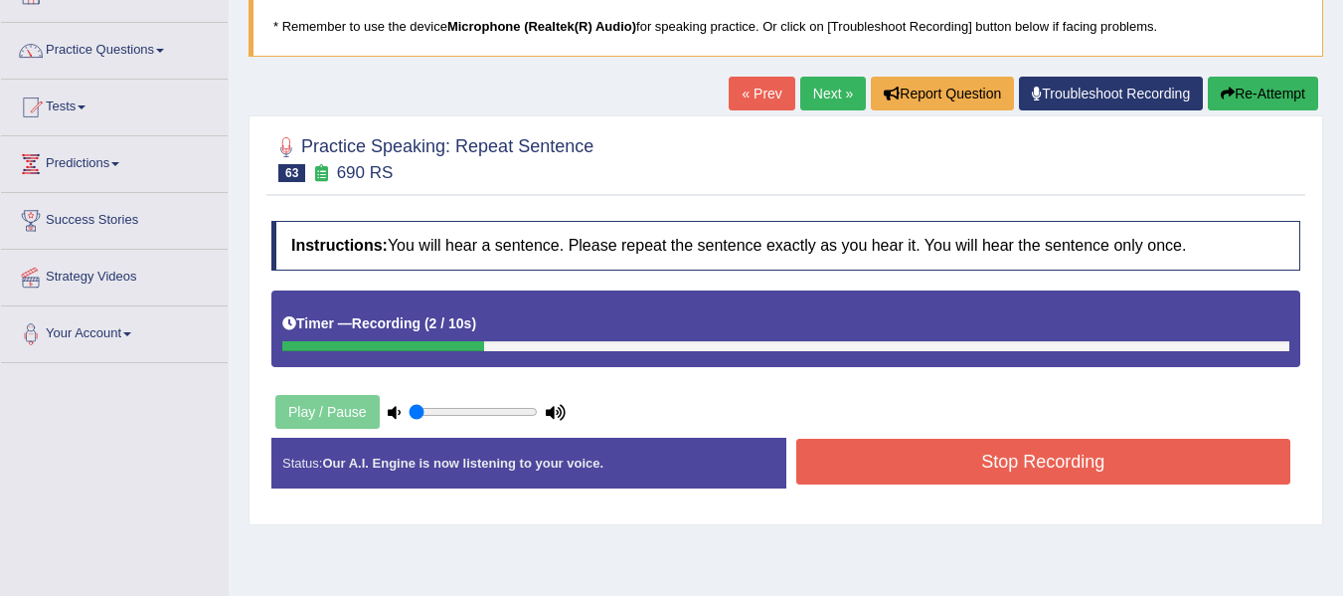
click at [1025, 474] on button "Stop Recording" at bounding box center [1044, 462] width 495 height 46
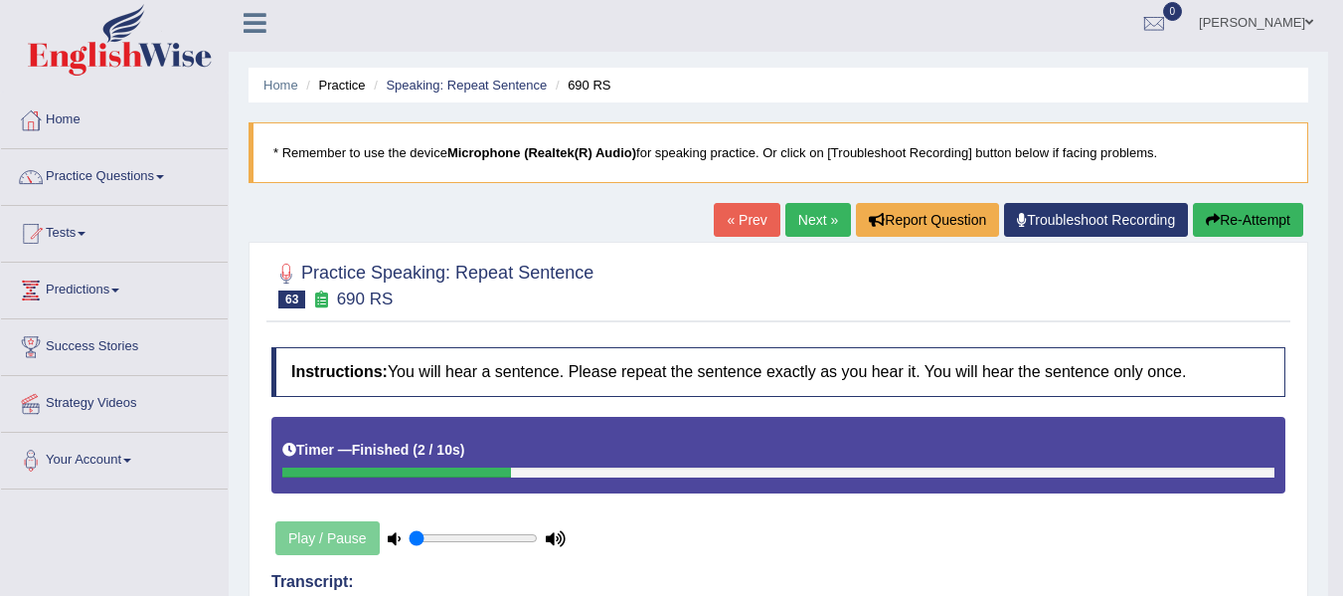
scroll to position [0, 0]
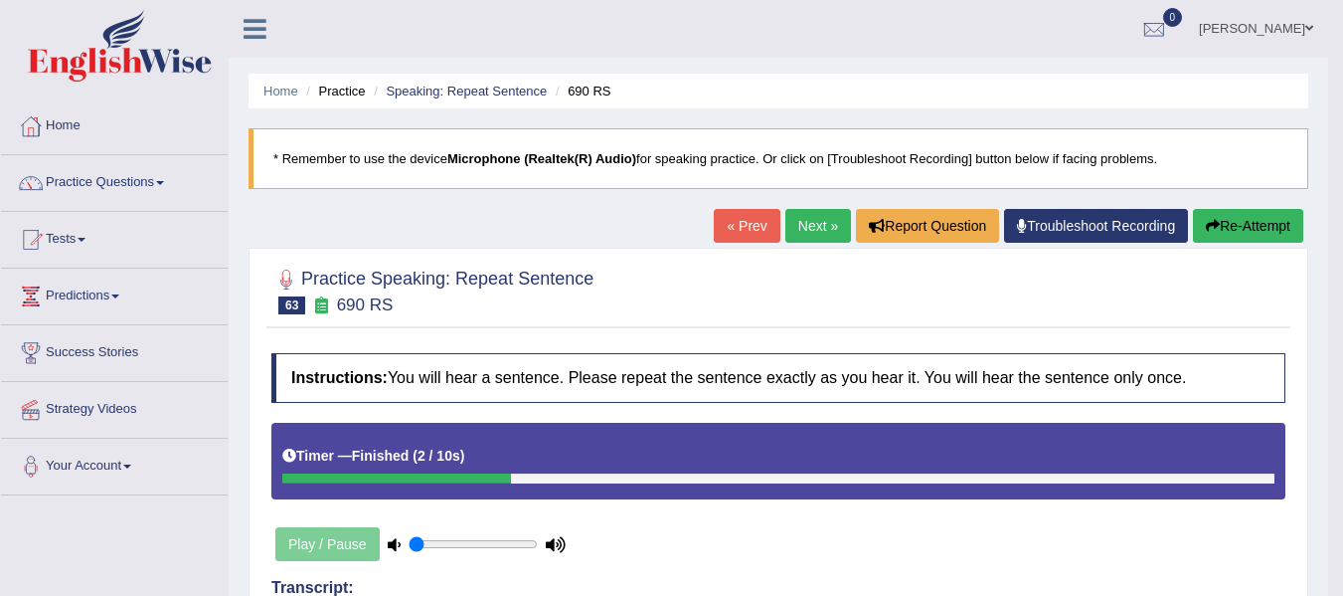
click at [1274, 222] on button "Re-Attempt" at bounding box center [1248, 226] width 110 height 34
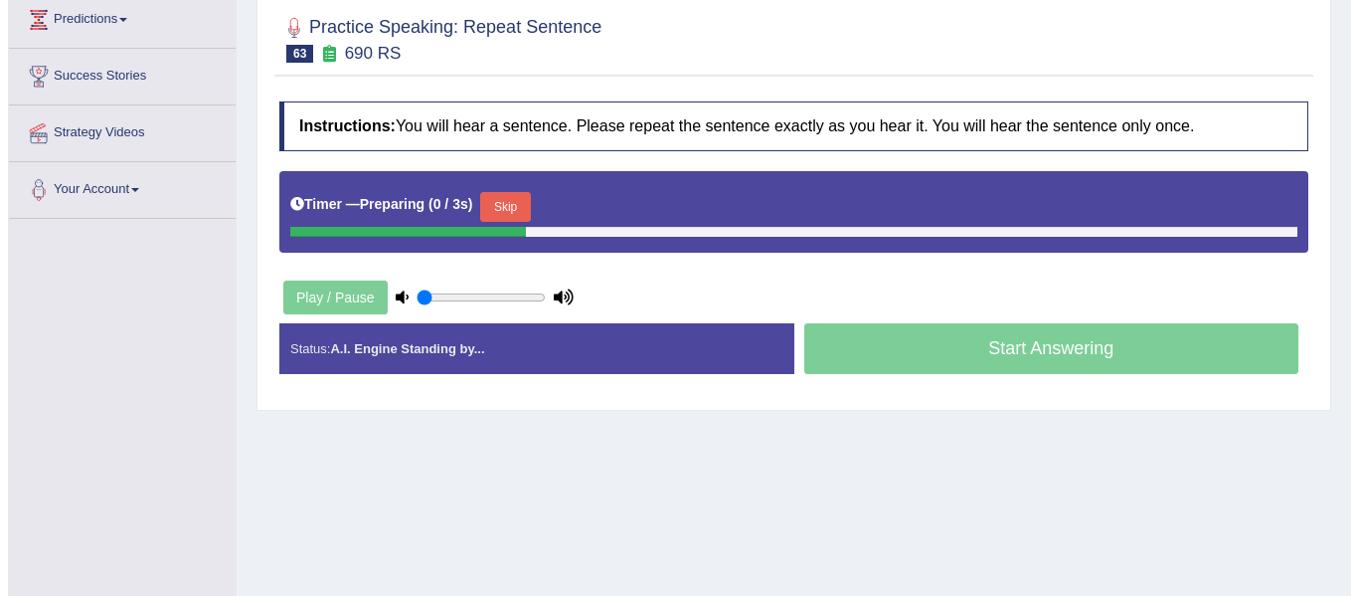
scroll to position [298, 0]
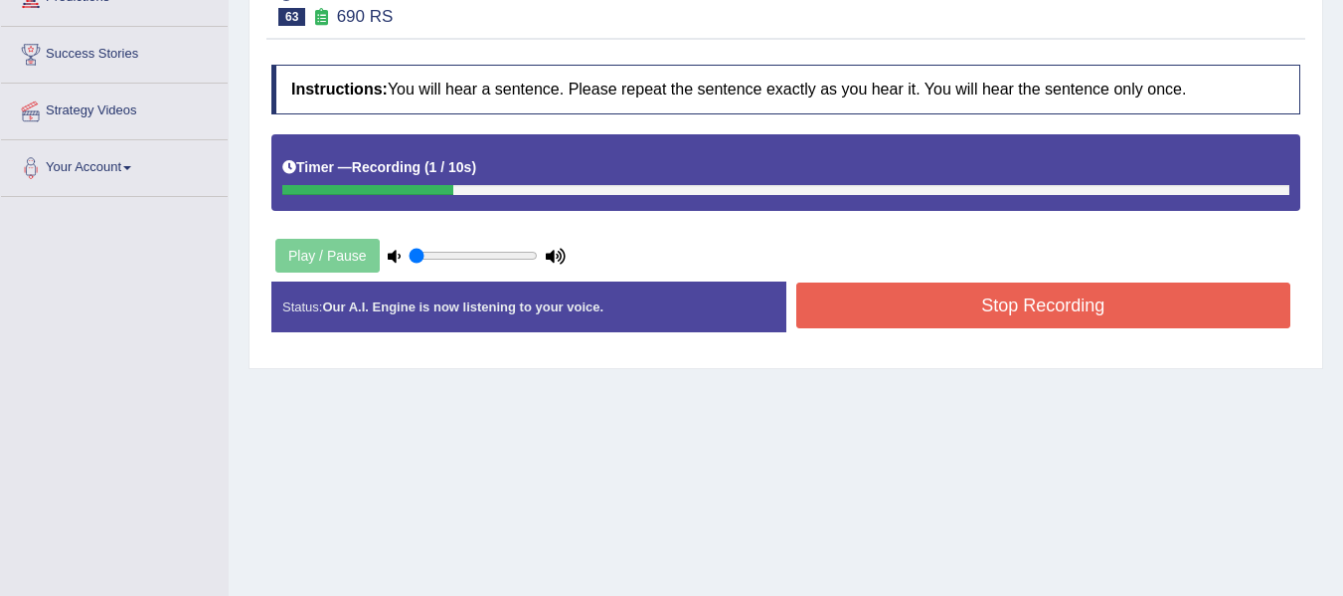
click at [854, 293] on button "Stop Recording" at bounding box center [1044, 305] width 495 height 46
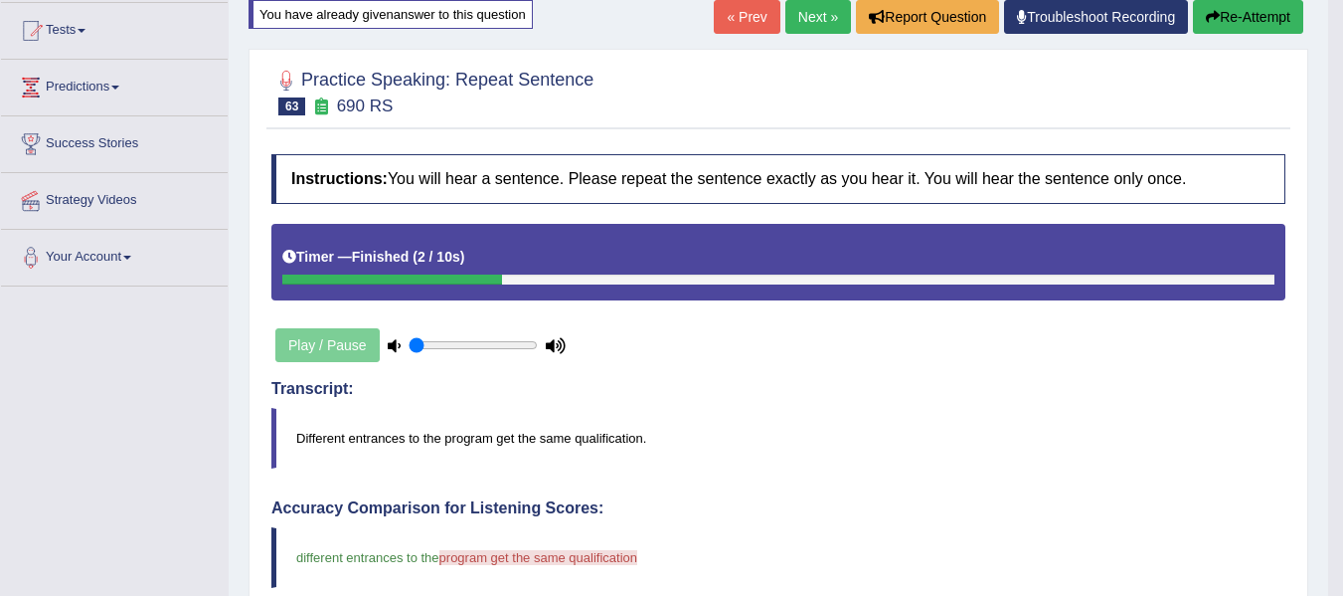
scroll to position [67, 0]
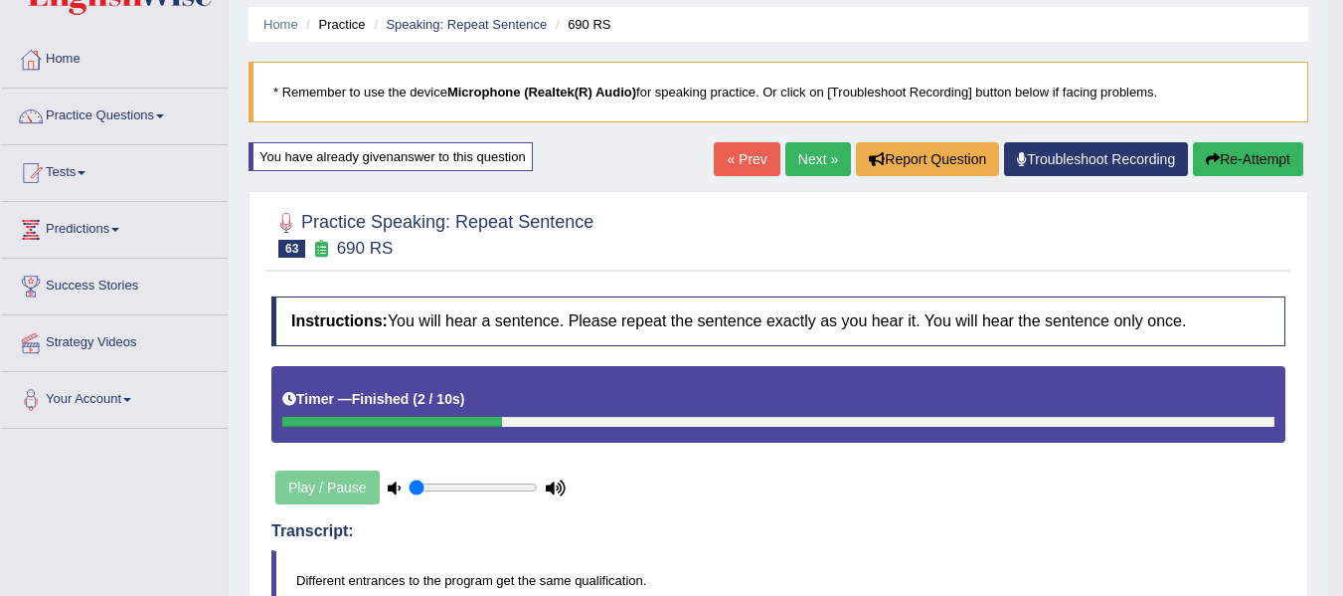
click at [804, 159] on link "Next »" at bounding box center [819, 159] width 66 height 34
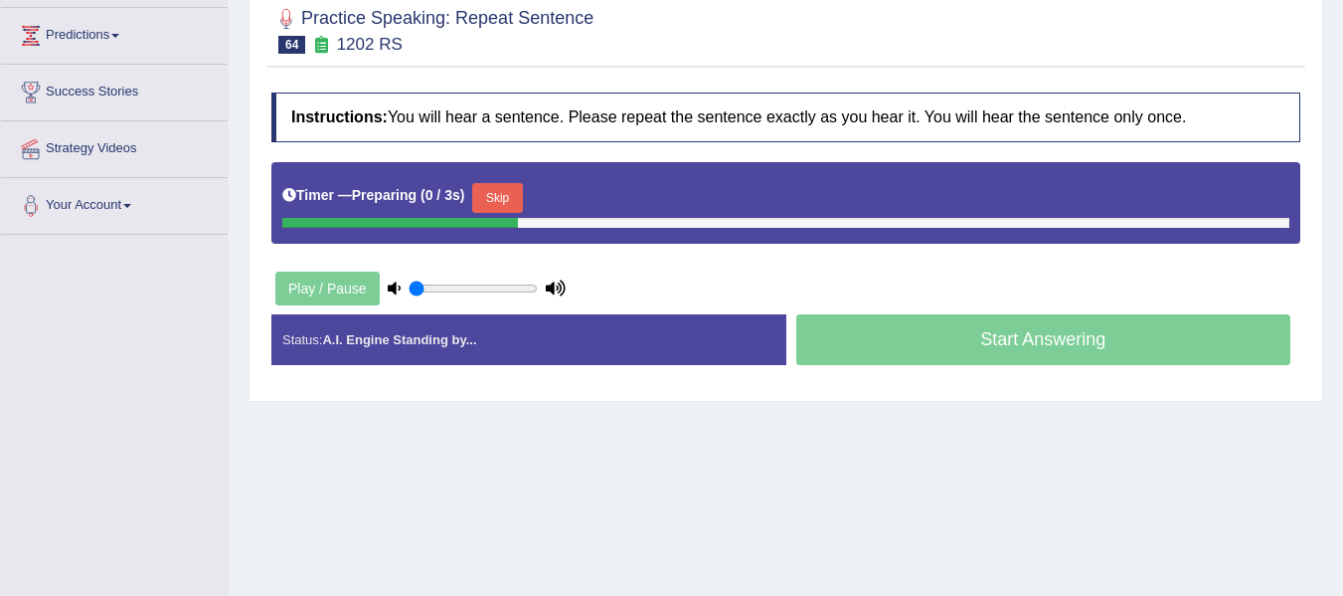
scroll to position [266, 0]
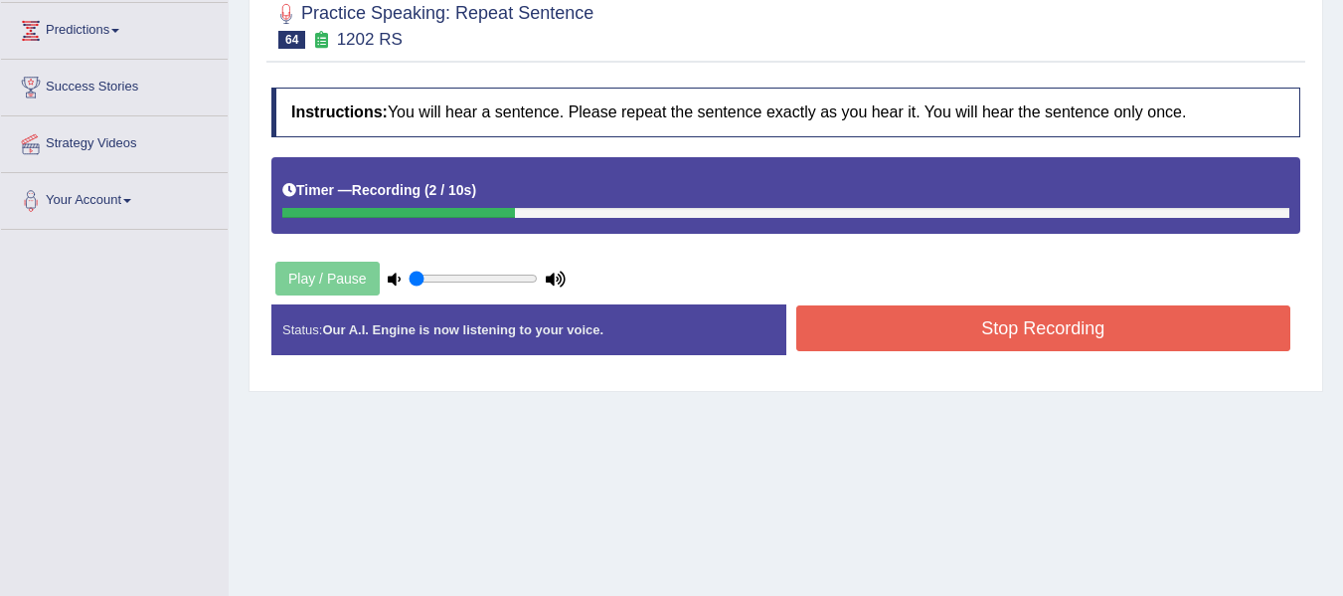
click at [830, 350] on button "Stop Recording" at bounding box center [1044, 328] width 495 height 46
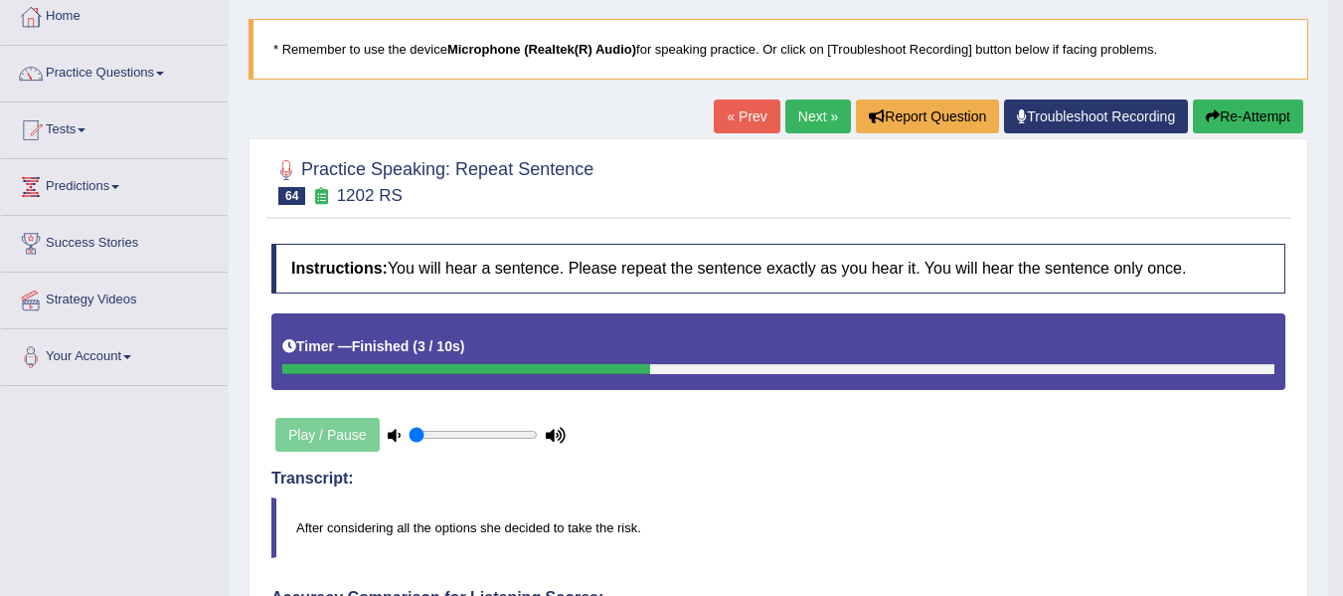
scroll to position [99, 0]
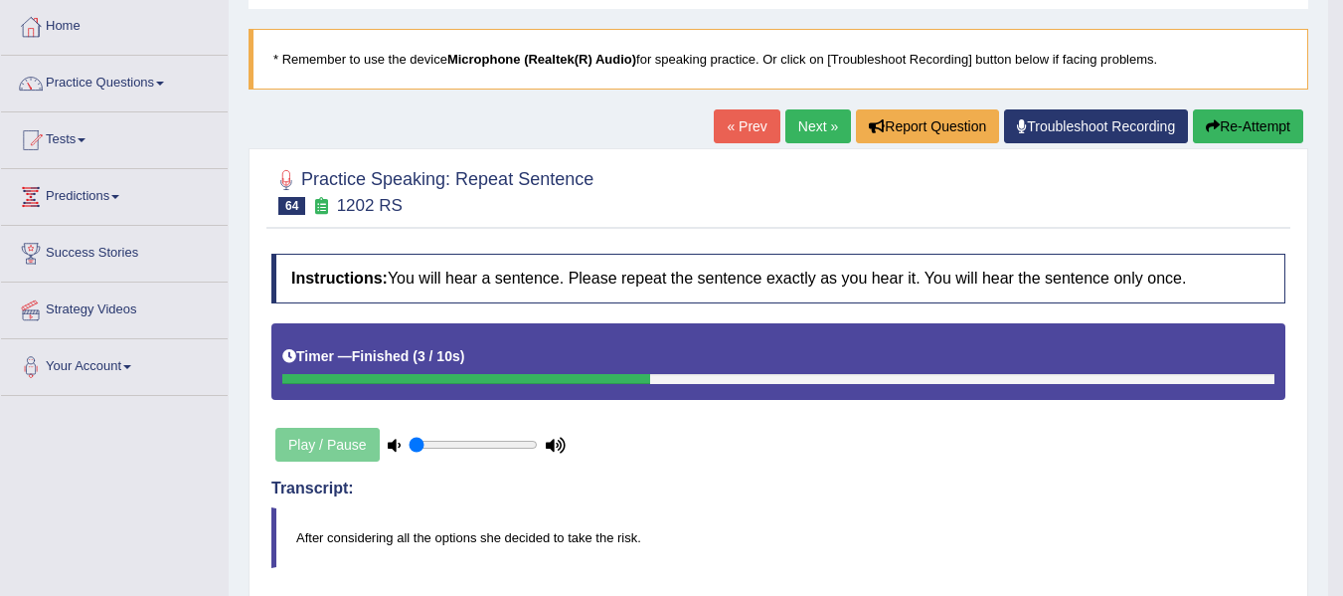
click at [1280, 122] on button "Re-Attempt" at bounding box center [1248, 126] width 110 height 34
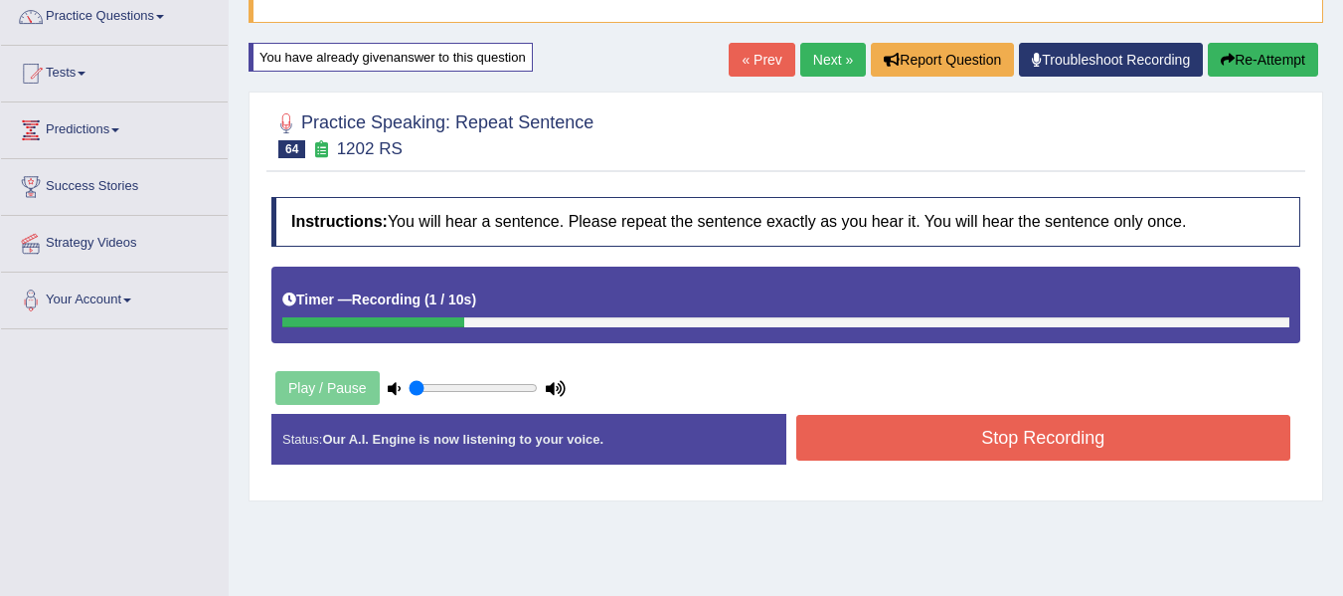
click at [941, 456] on button "Stop Recording" at bounding box center [1044, 438] width 495 height 46
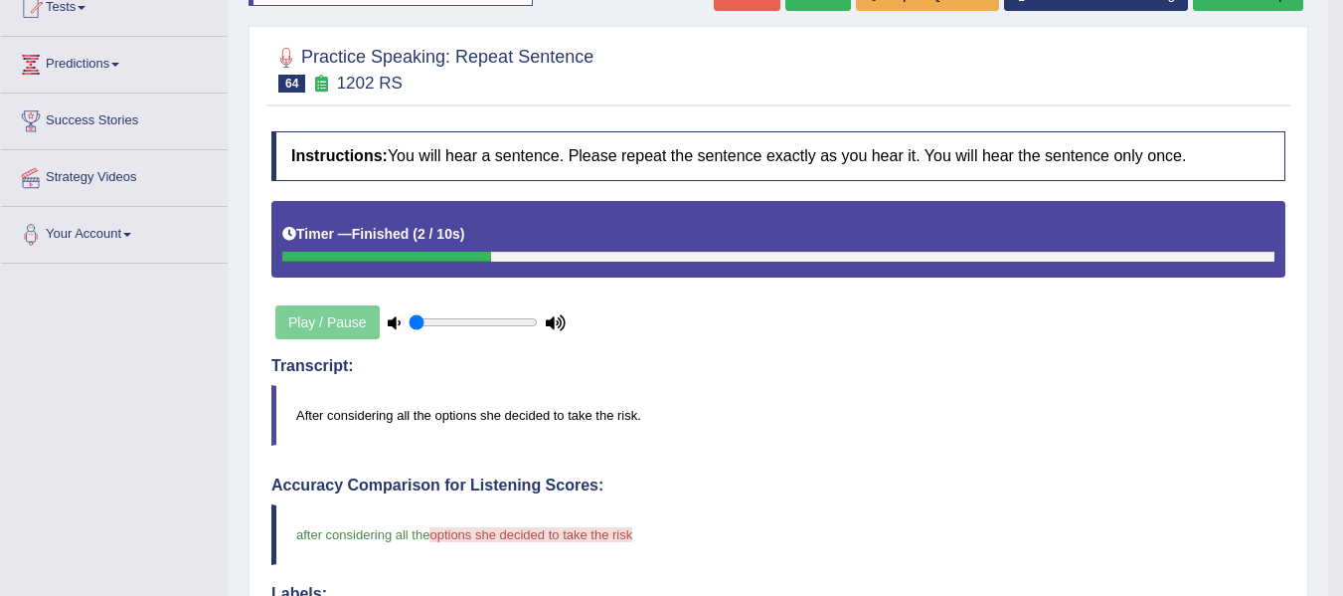
scroll to position [33, 0]
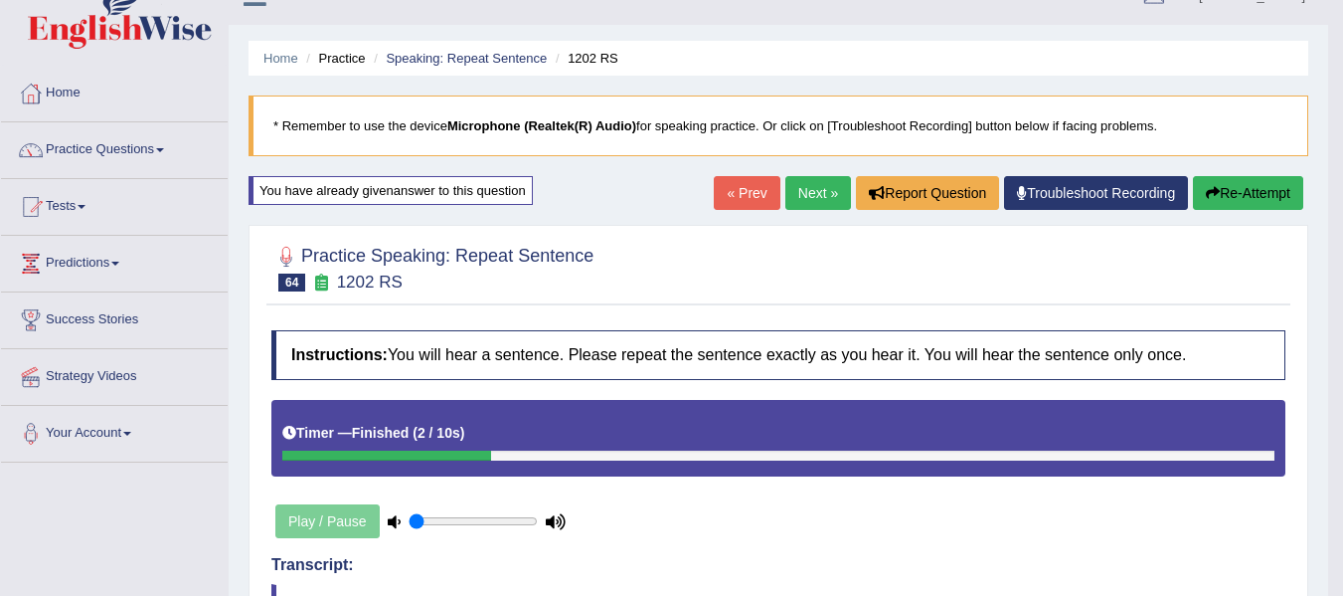
click at [797, 187] on link "Next »" at bounding box center [819, 193] width 66 height 34
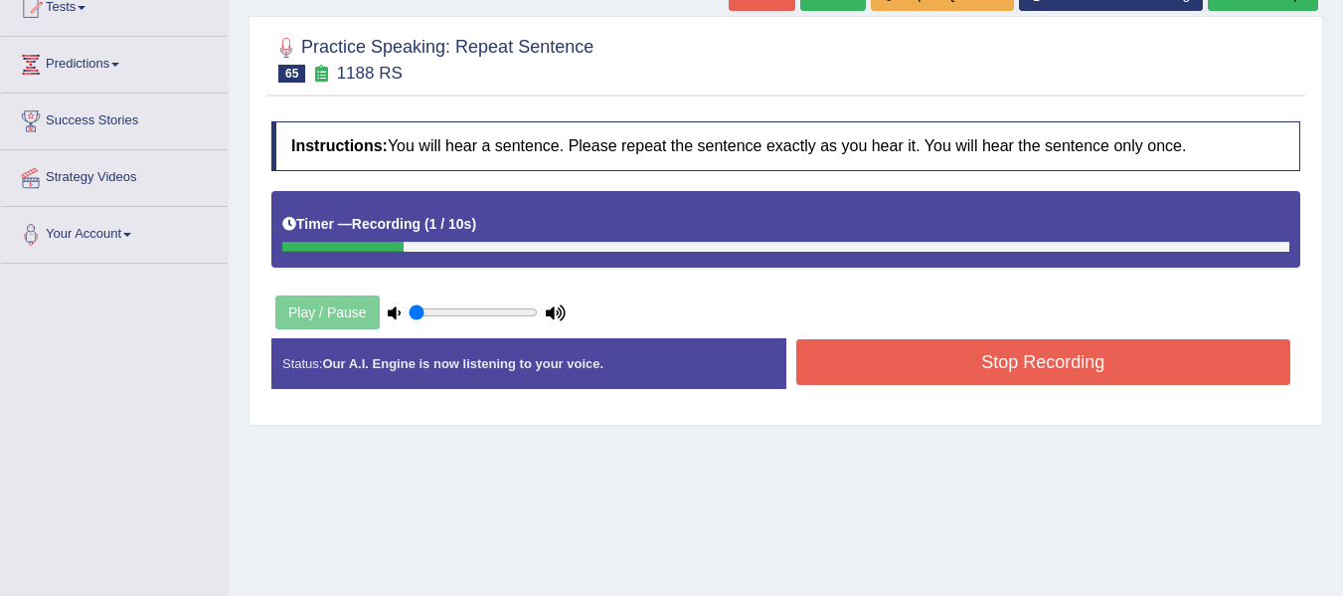
click at [868, 374] on button "Stop Recording" at bounding box center [1044, 362] width 495 height 46
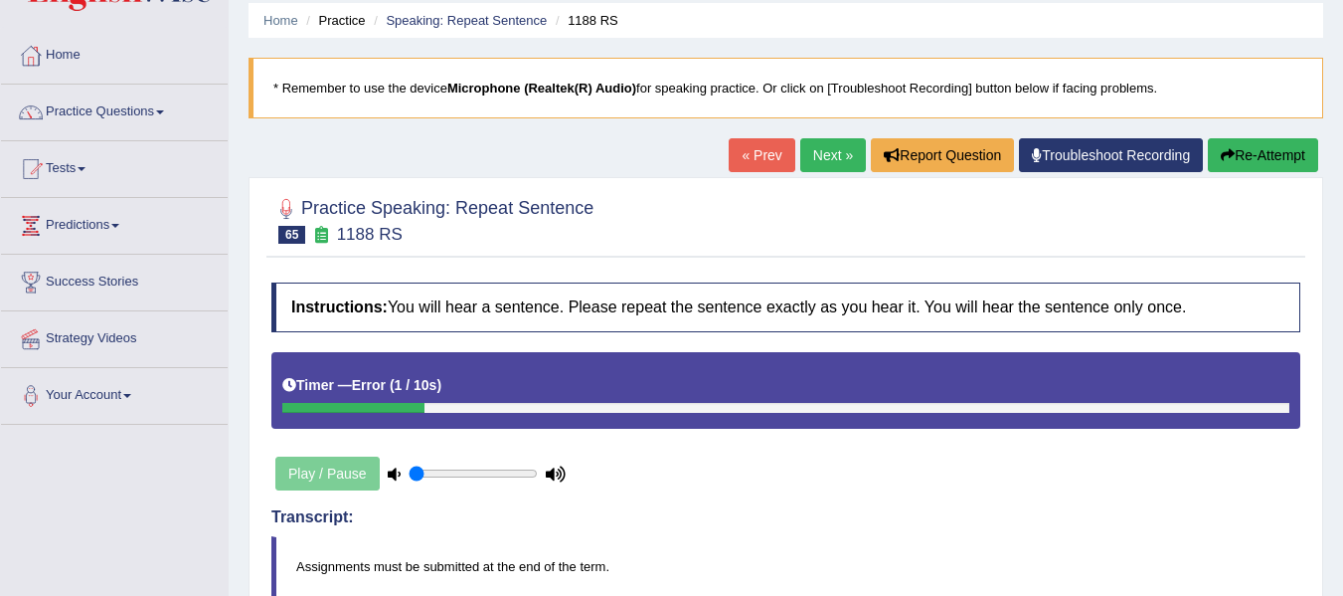
scroll to position [33, 0]
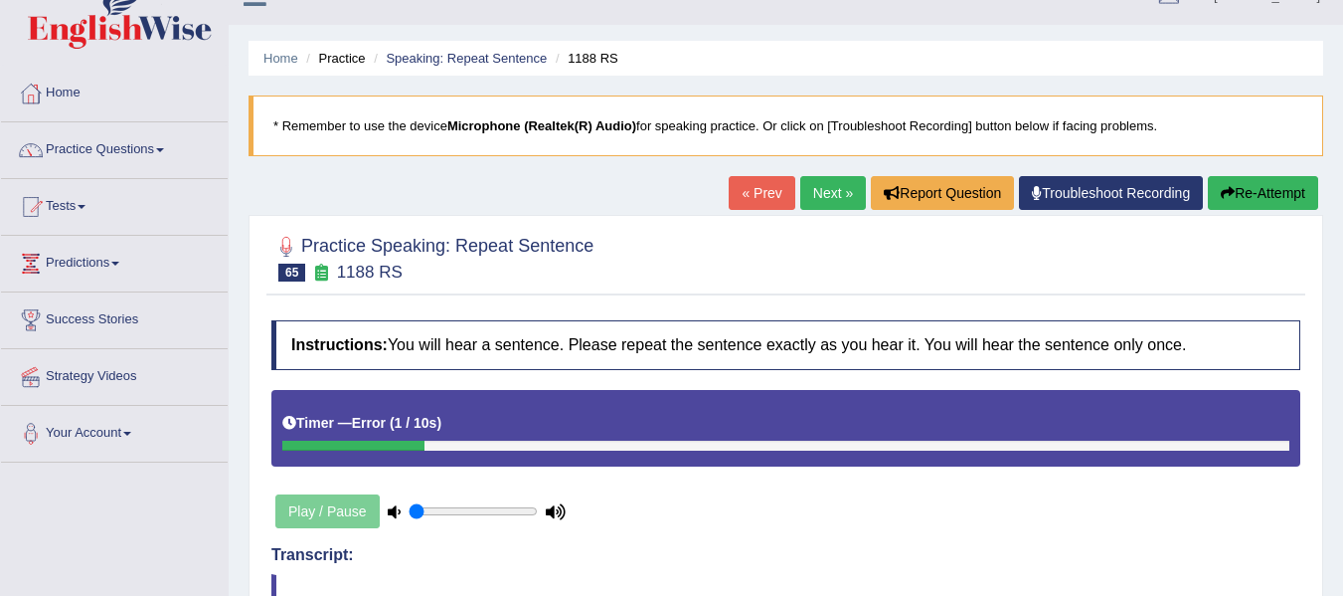
click at [1236, 187] on button "Re-Attempt" at bounding box center [1263, 193] width 110 height 34
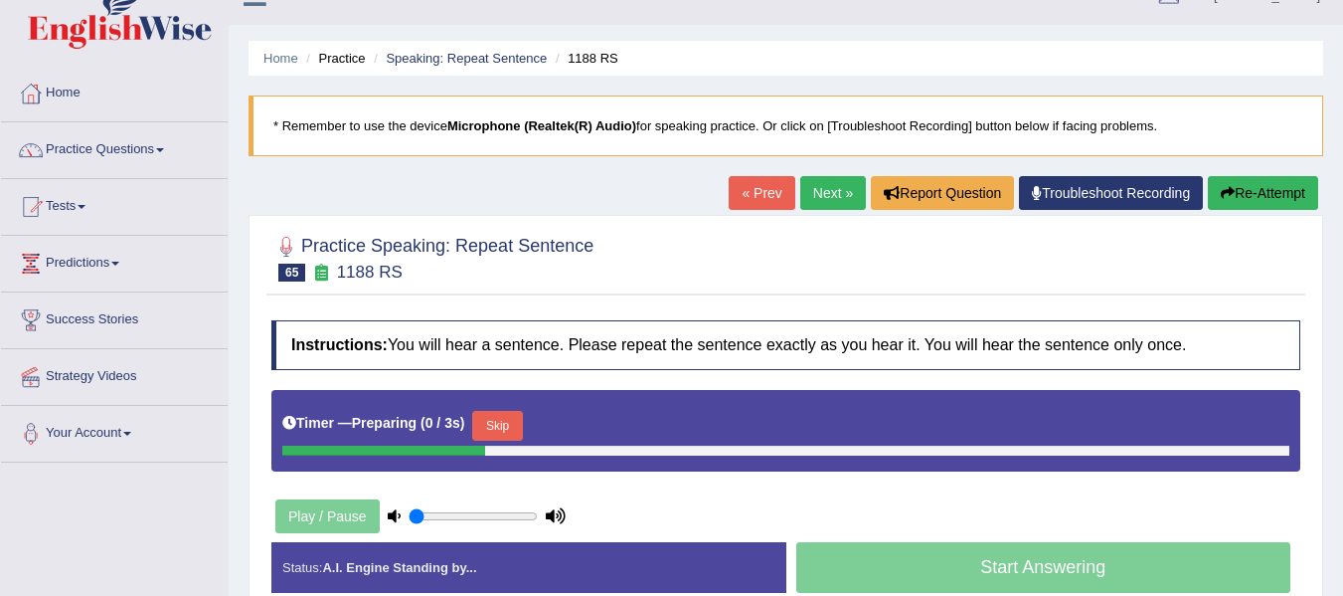
click at [507, 427] on button "Skip" at bounding box center [497, 426] width 50 height 30
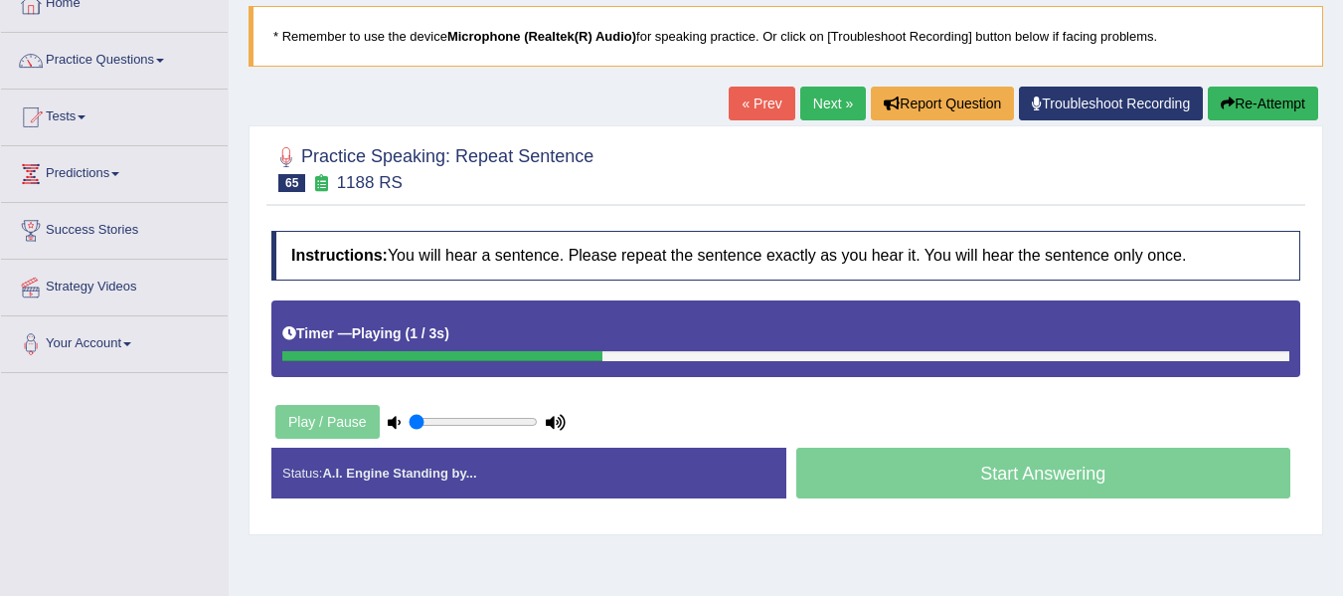
scroll to position [132, 0]
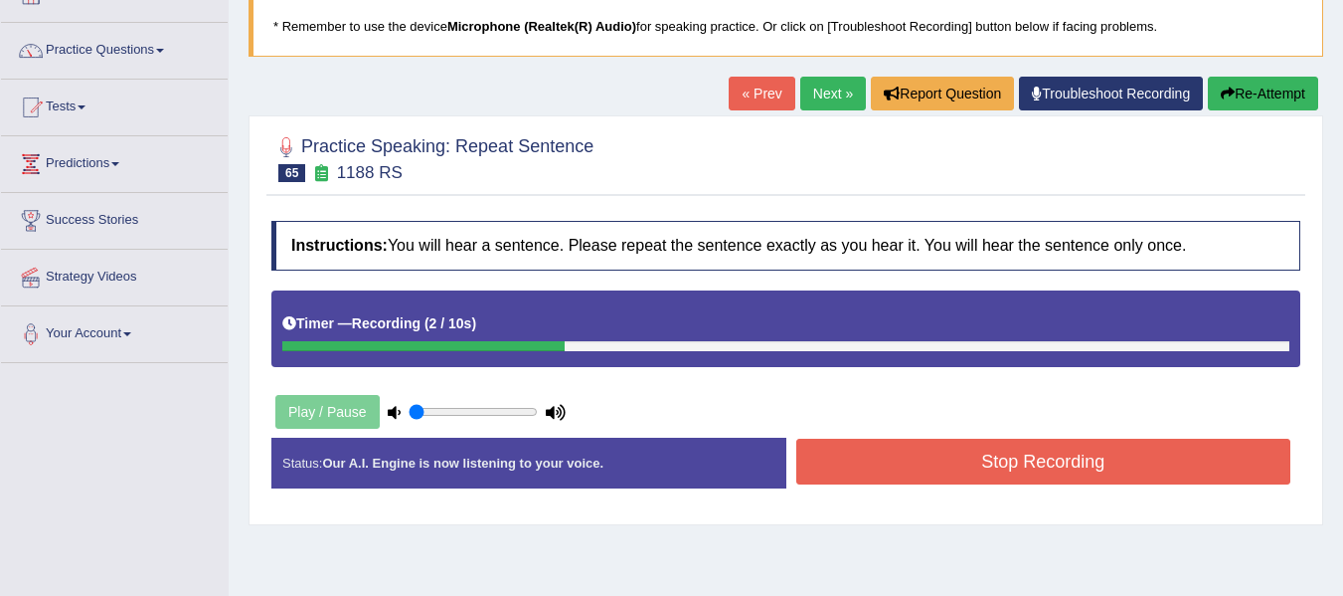
click at [875, 449] on button "Stop Recording" at bounding box center [1044, 462] width 495 height 46
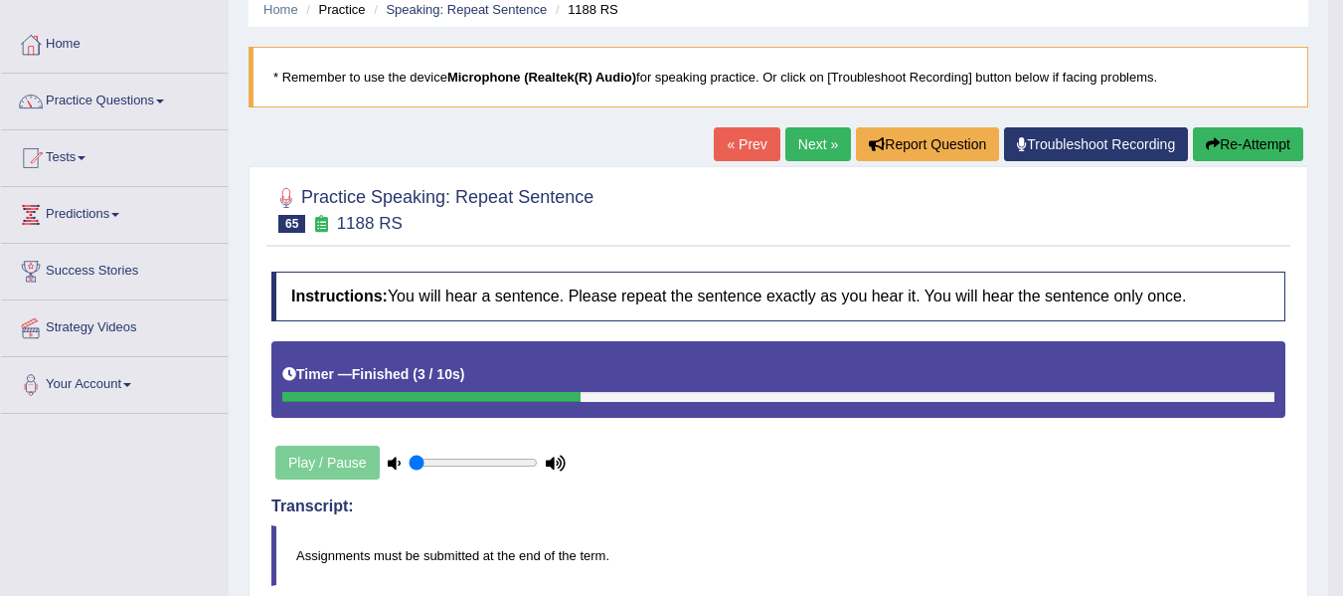
scroll to position [66, 0]
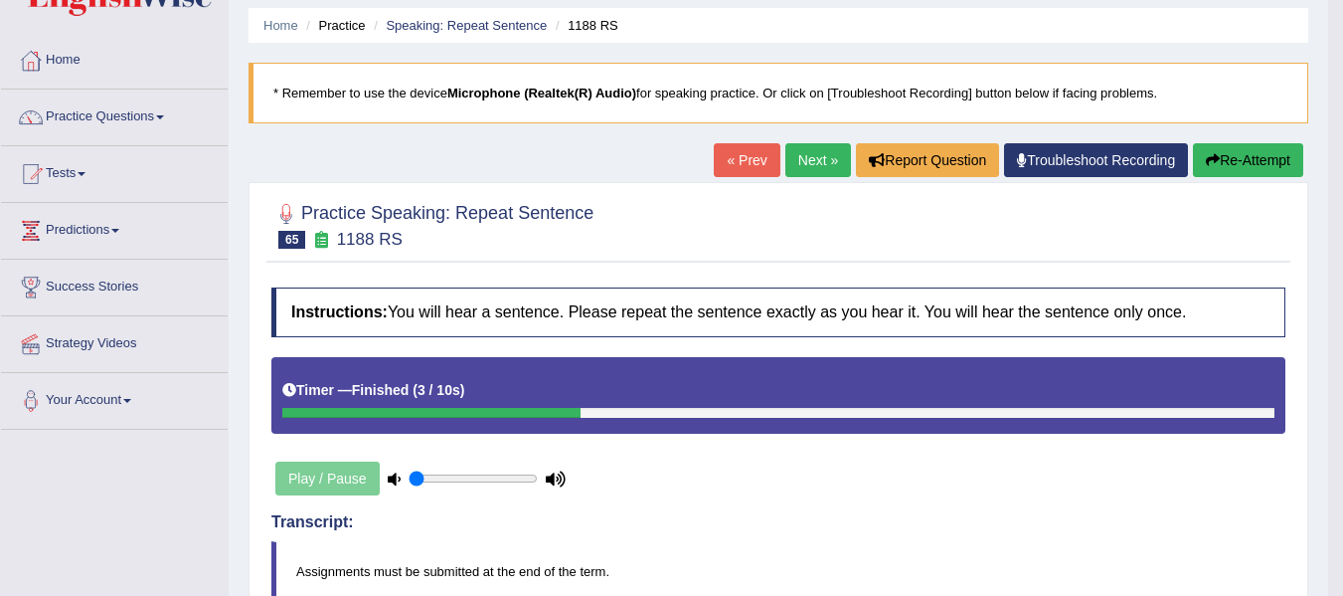
click at [826, 160] on link "Next »" at bounding box center [819, 160] width 66 height 34
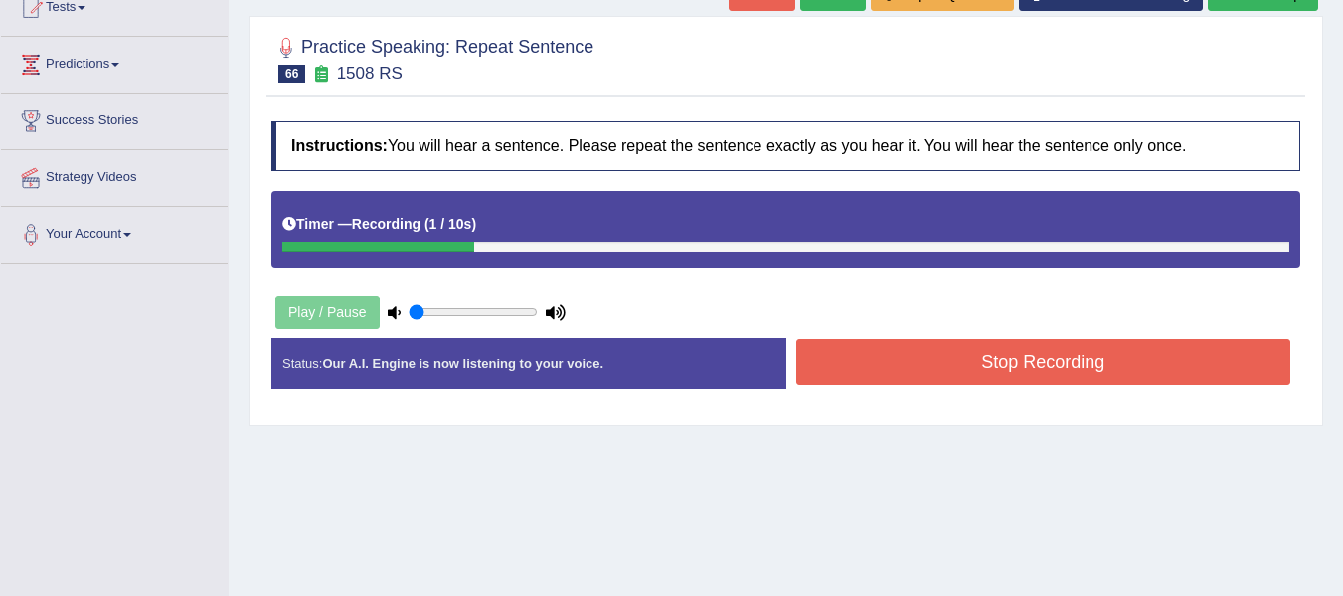
click at [1171, 348] on button "Stop Recording" at bounding box center [1044, 362] width 495 height 46
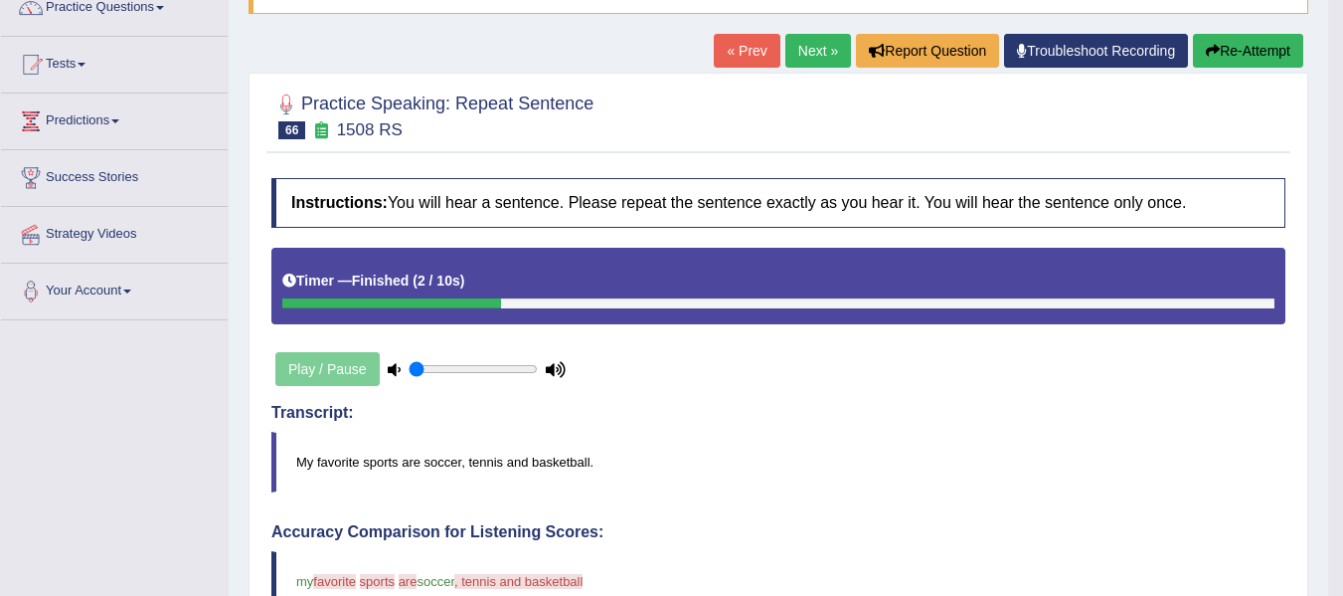
scroll to position [33, 0]
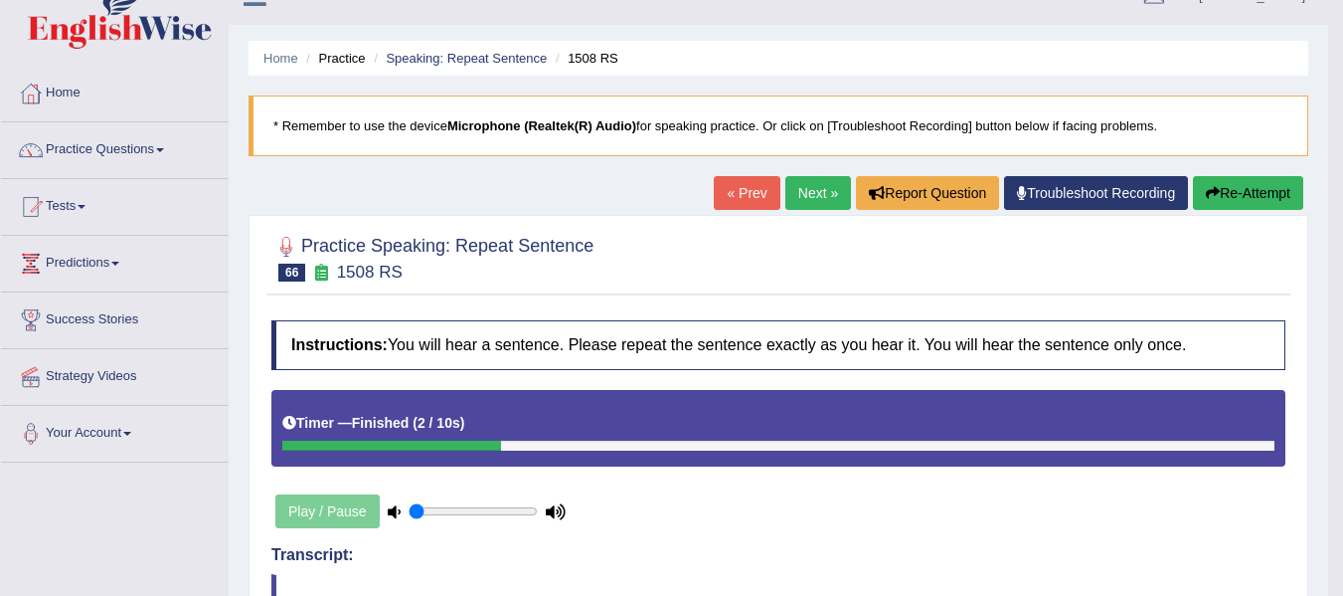
click at [798, 195] on link "Next »" at bounding box center [819, 193] width 66 height 34
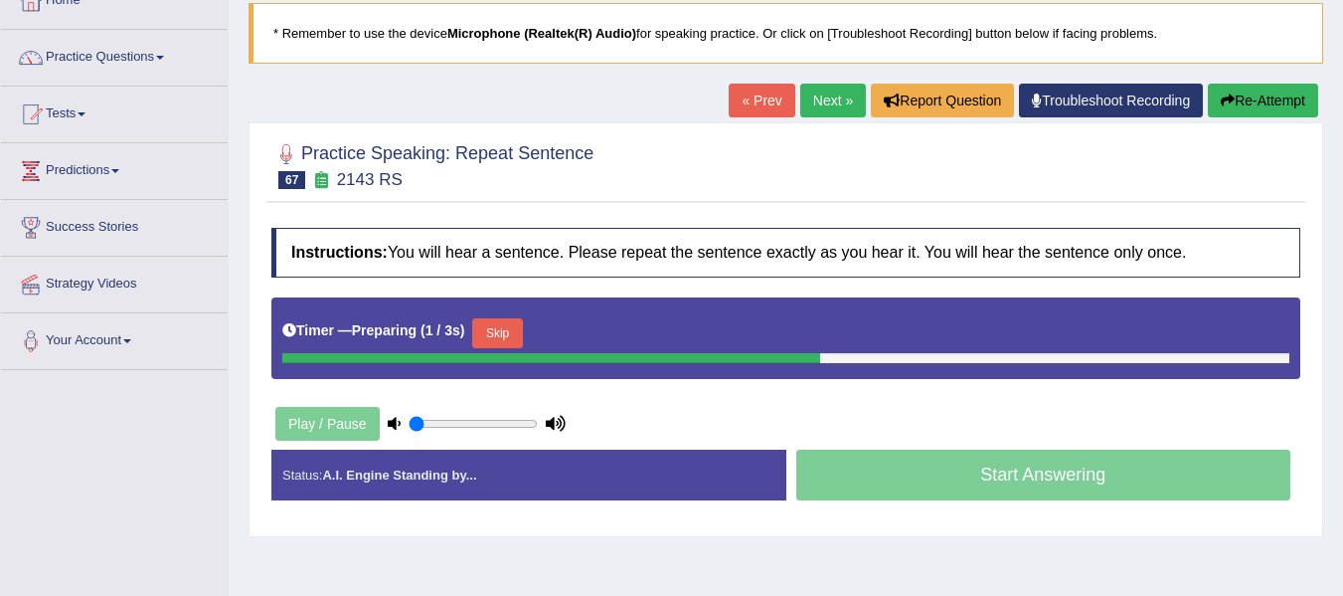
scroll to position [132, 0]
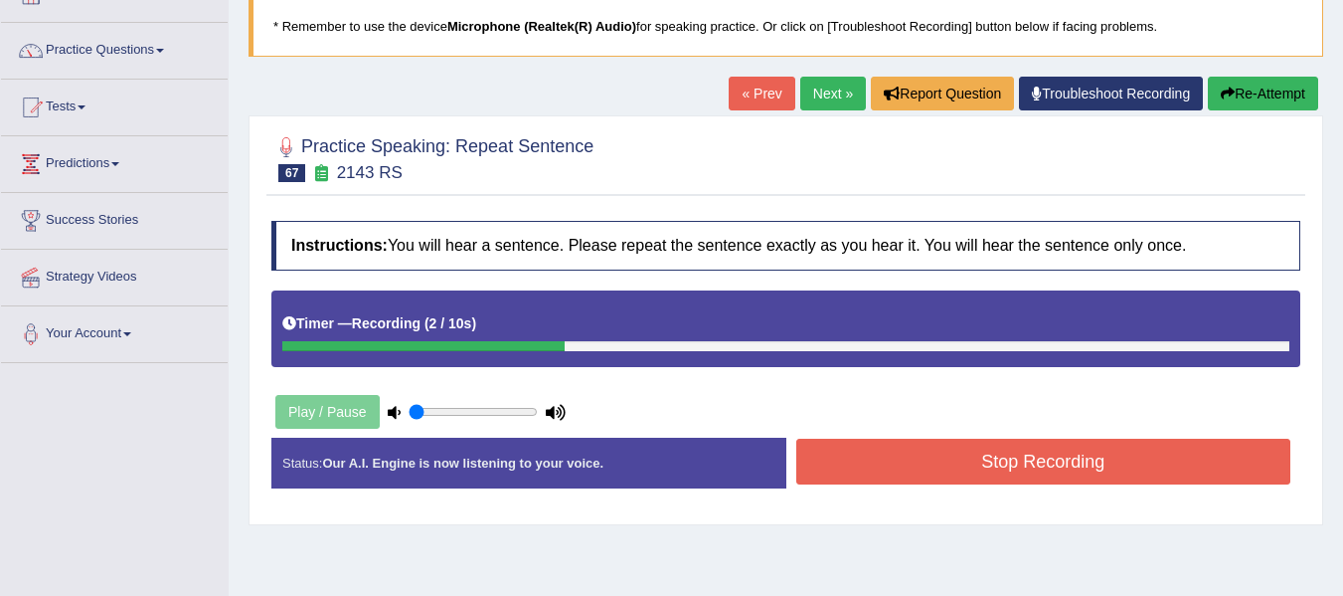
click at [900, 455] on button "Stop Recording" at bounding box center [1044, 462] width 495 height 46
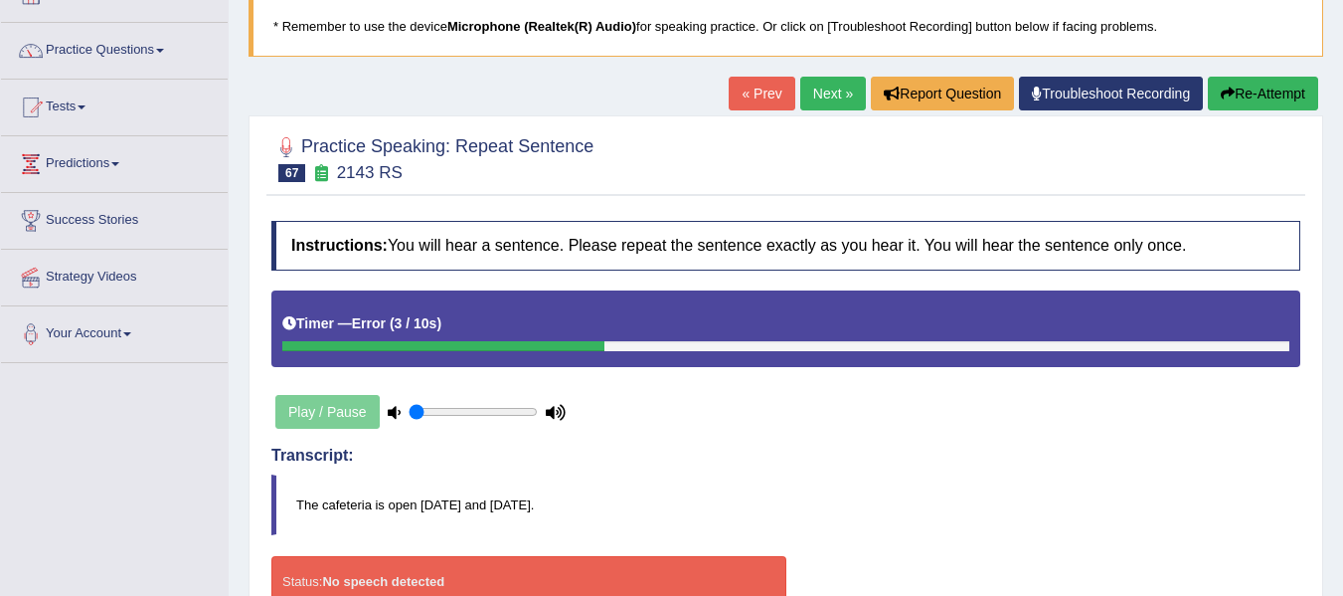
click at [1245, 91] on button "Re-Attempt" at bounding box center [1263, 94] width 110 height 34
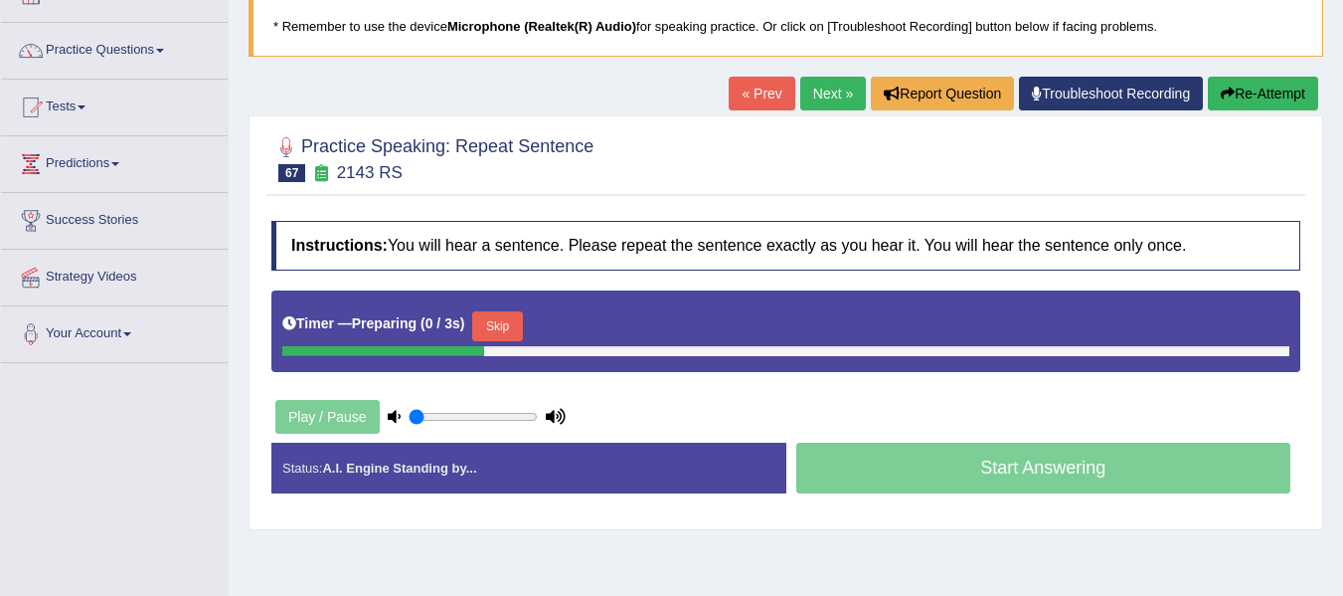
click at [499, 317] on button "Skip" at bounding box center [497, 326] width 50 height 30
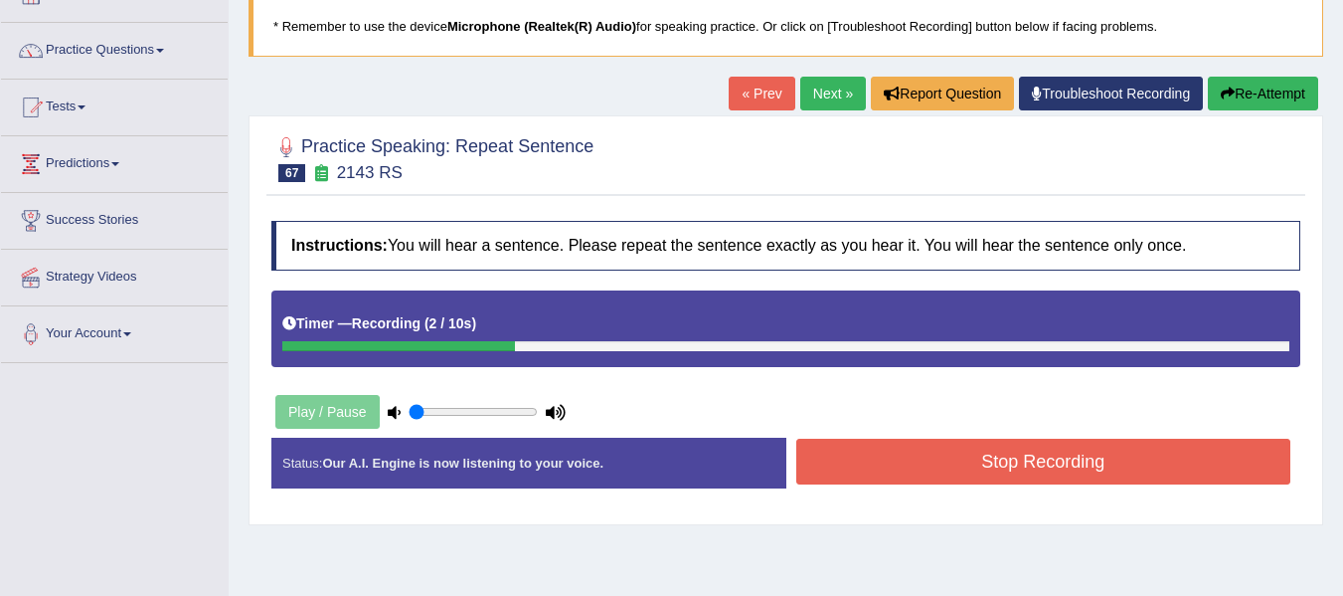
click at [918, 460] on button "Stop Recording" at bounding box center [1044, 462] width 495 height 46
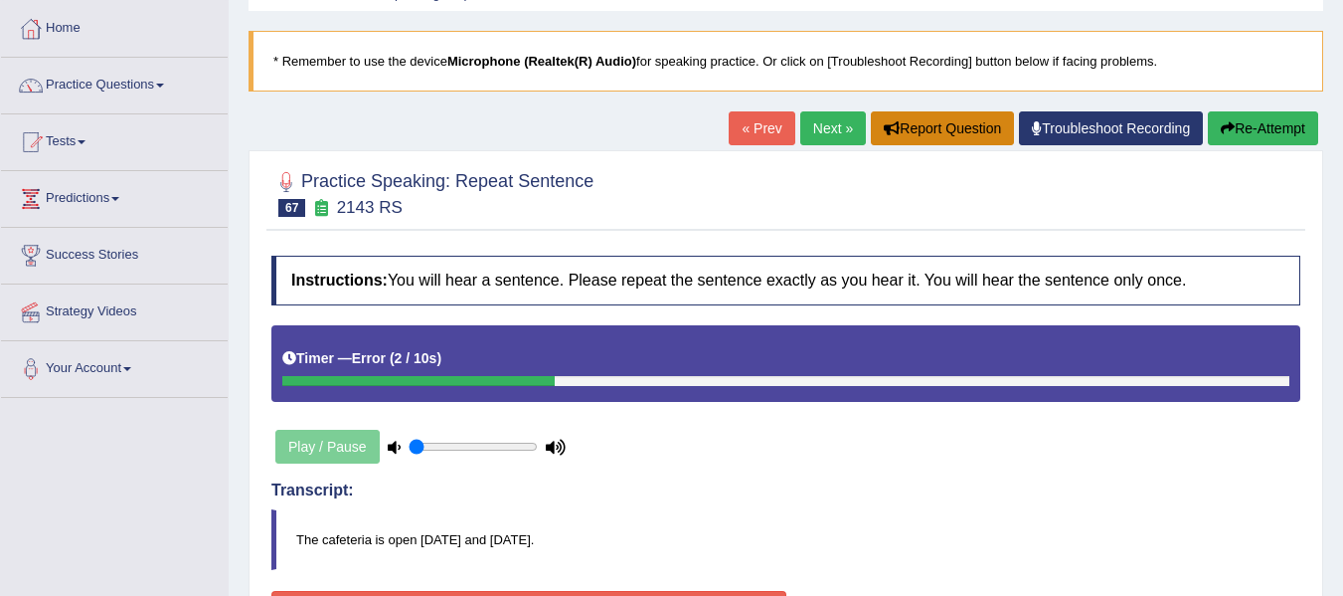
scroll to position [33, 0]
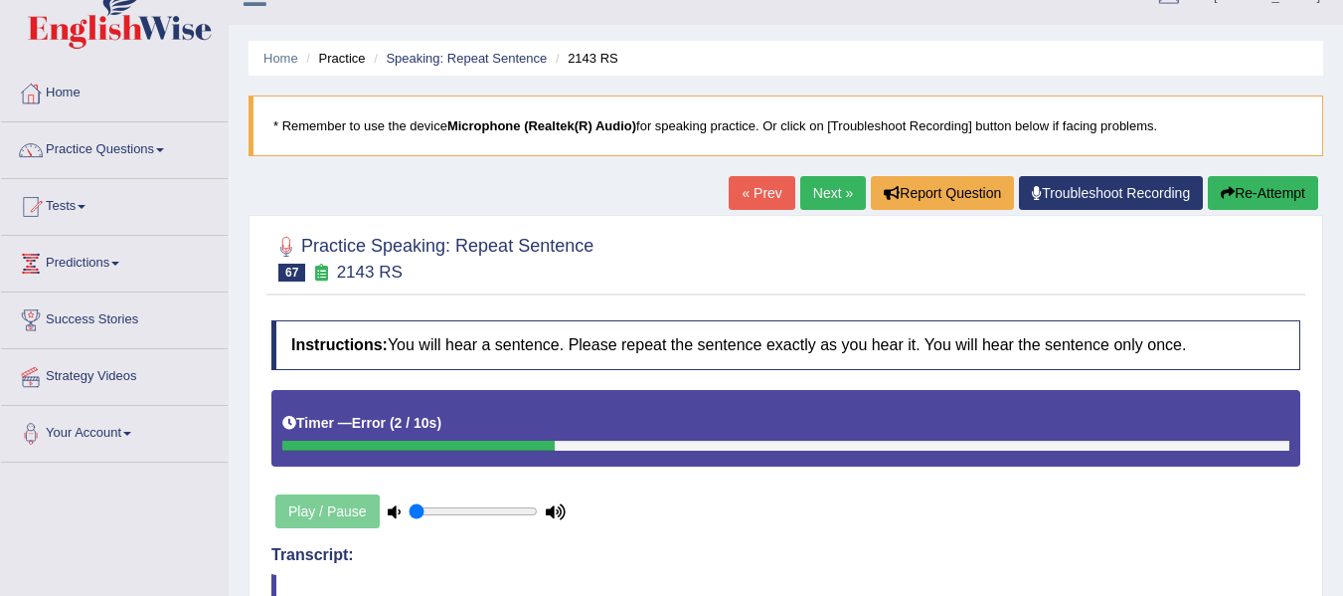
click at [1248, 187] on button "Re-Attempt" at bounding box center [1263, 193] width 110 height 34
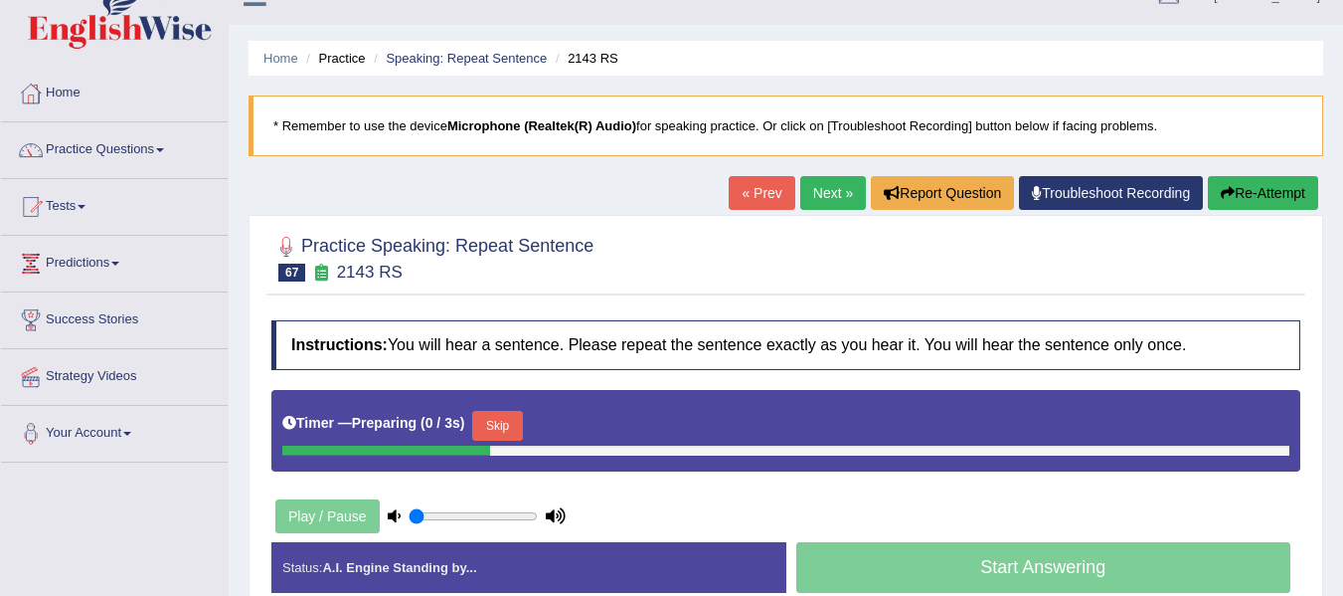
click at [513, 420] on button "Skip" at bounding box center [497, 426] width 50 height 30
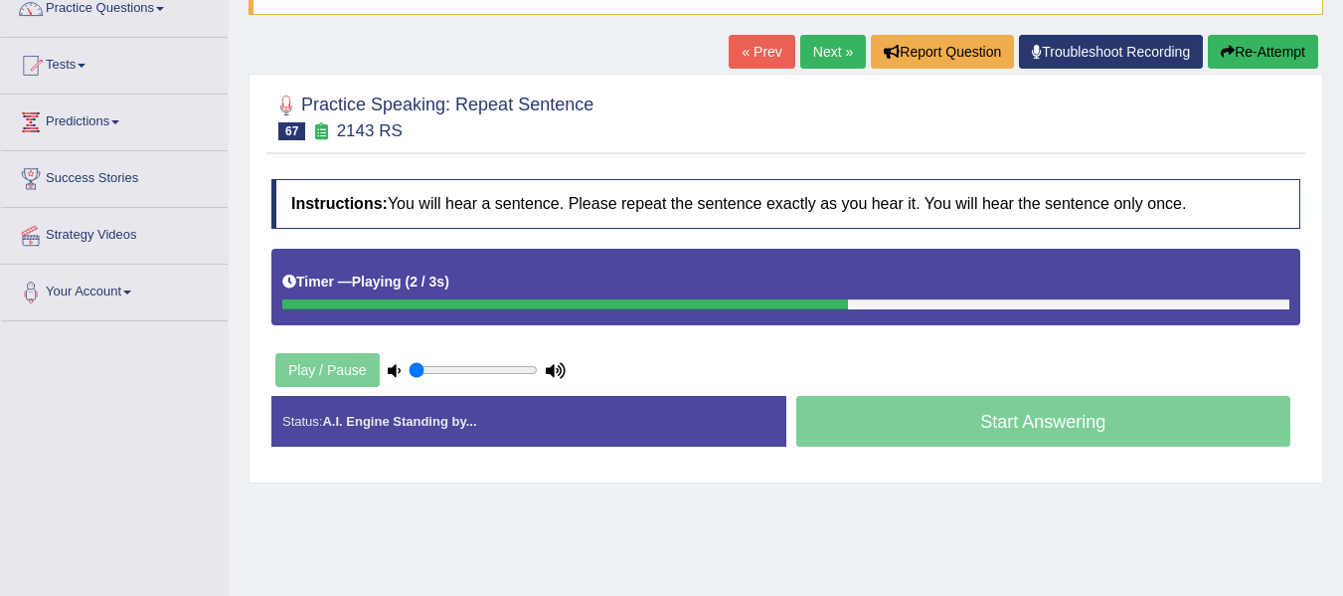
scroll to position [199, 0]
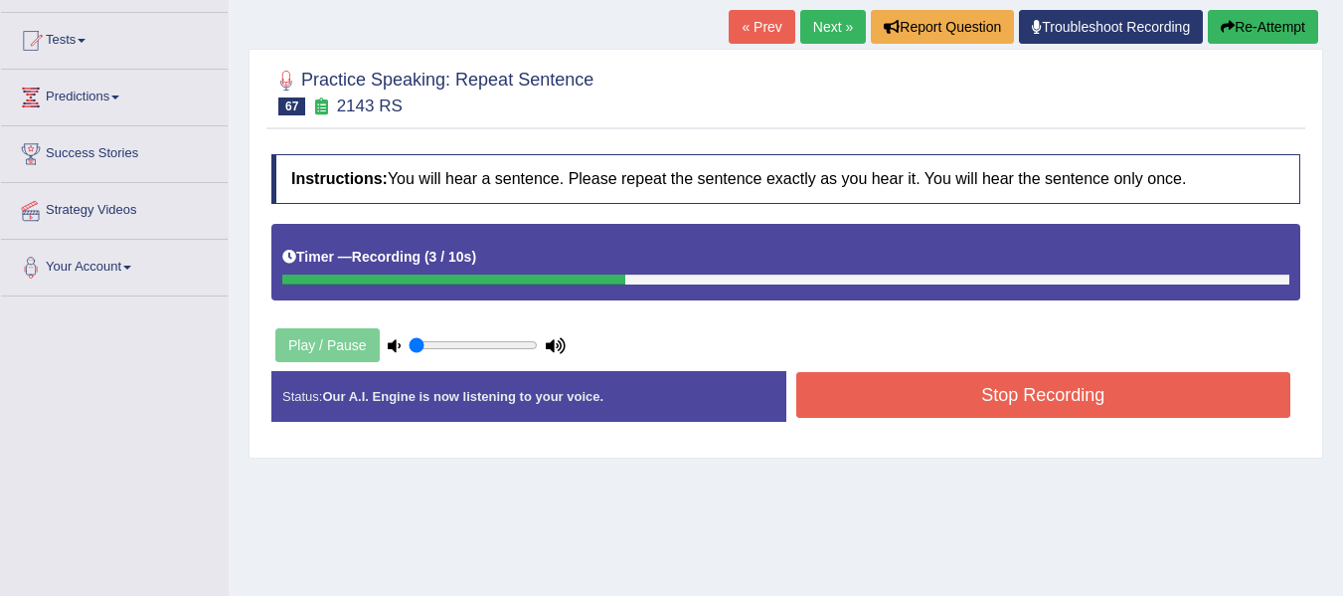
click at [837, 400] on button "Stop Recording" at bounding box center [1044, 395] width 495 height 46
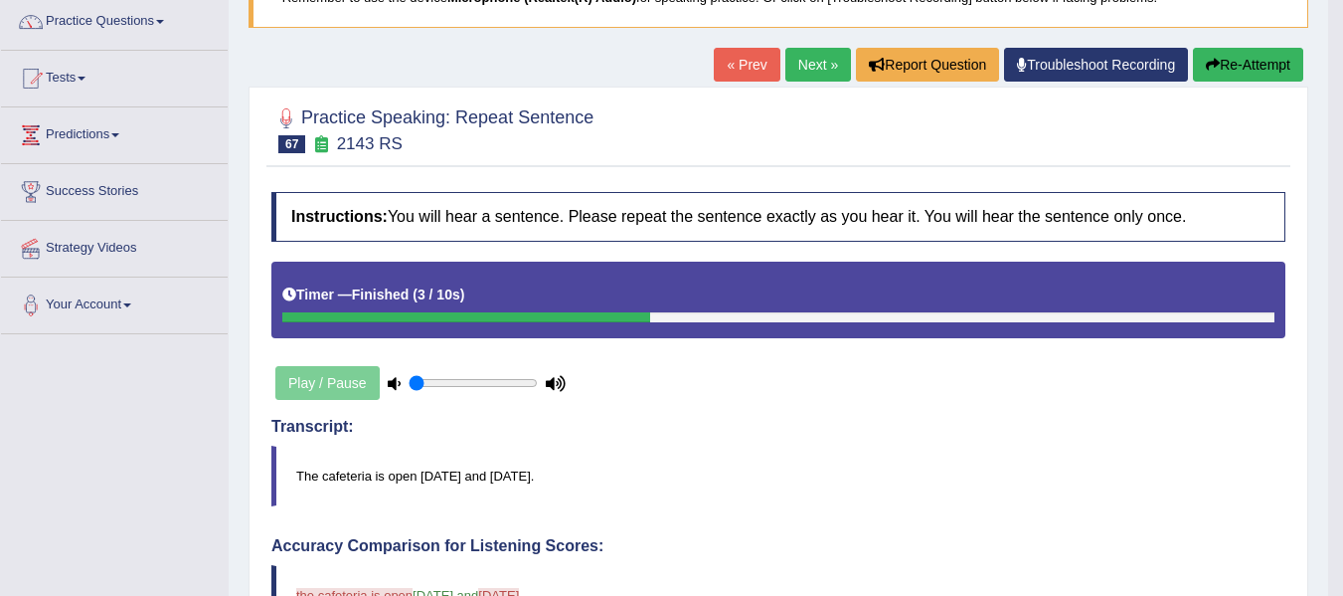
scroll to position [0, 0]
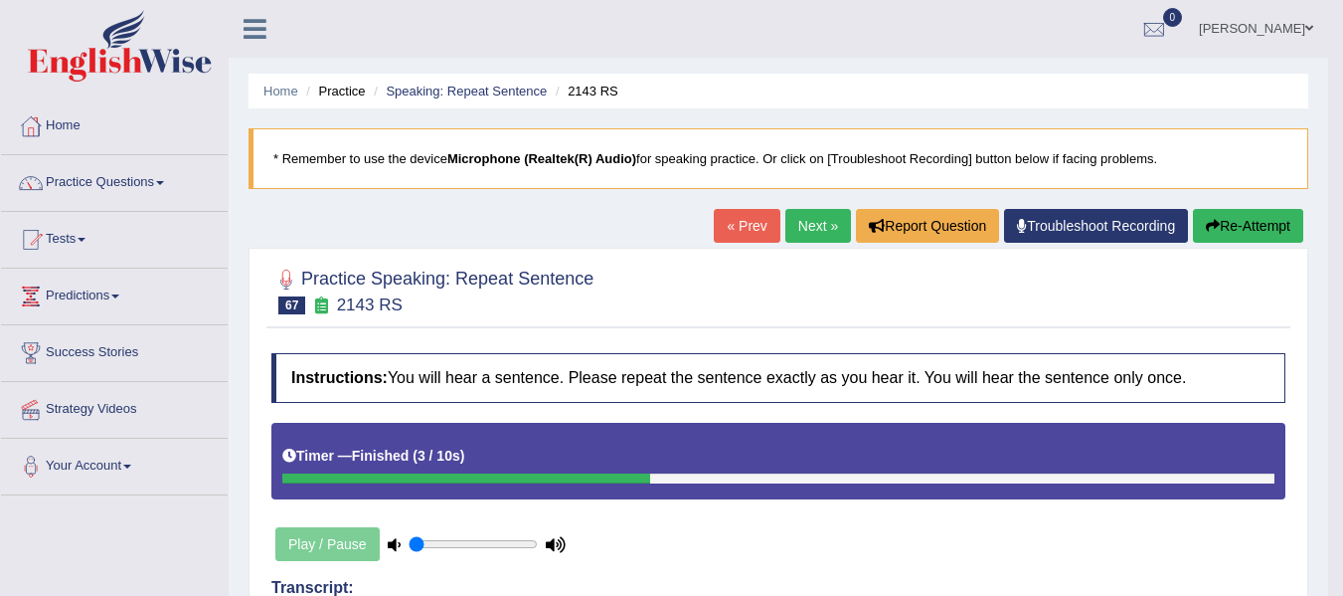
click at [791, 233] on link "Next »" at bounding box center [819, 226] width 66 height 34
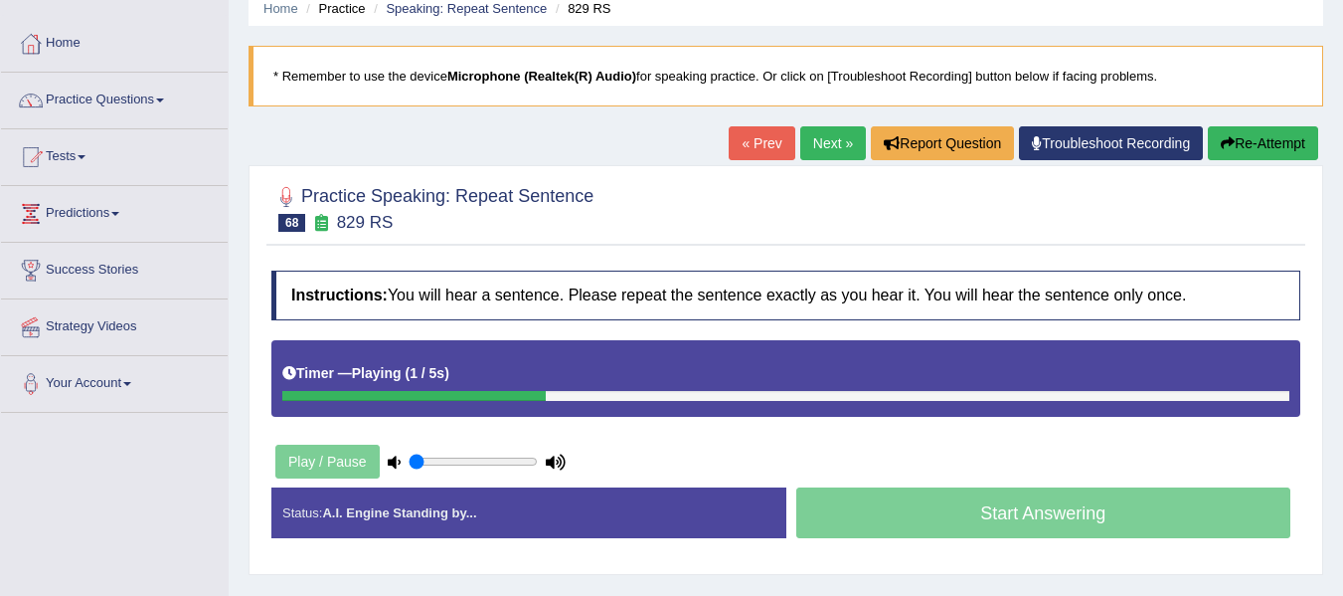
scroll to position [99, 0]
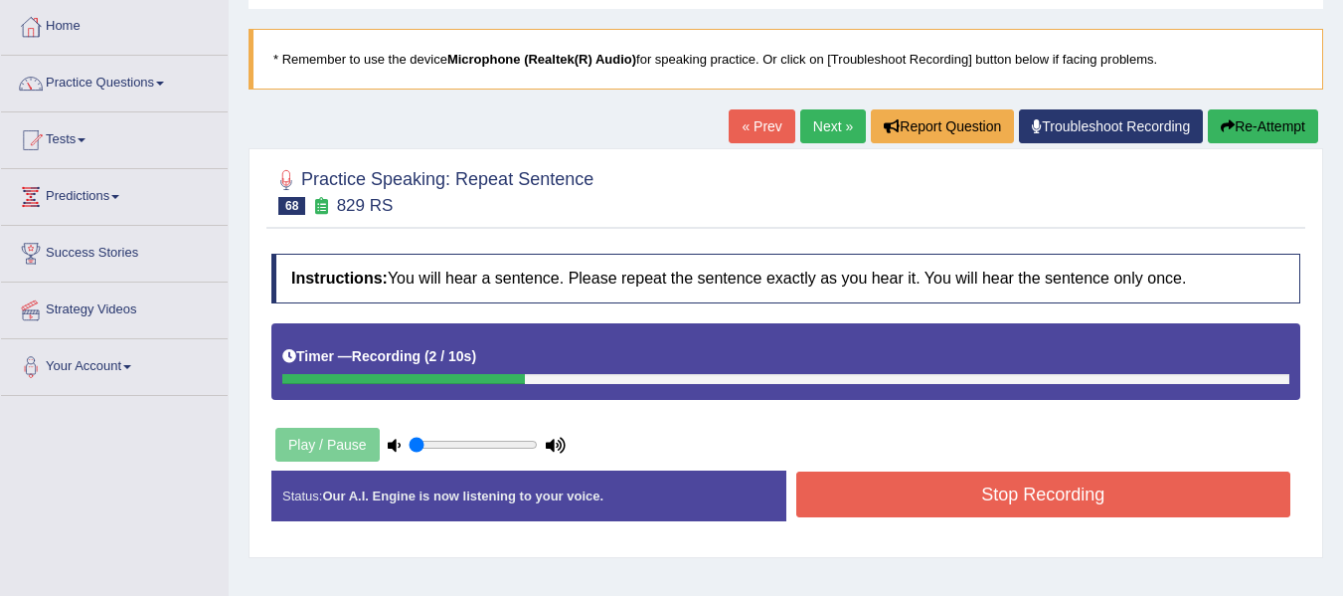
click at [841, 481] on button "Stop Recording" at bounding box center [1044, 494] width 495 height 46
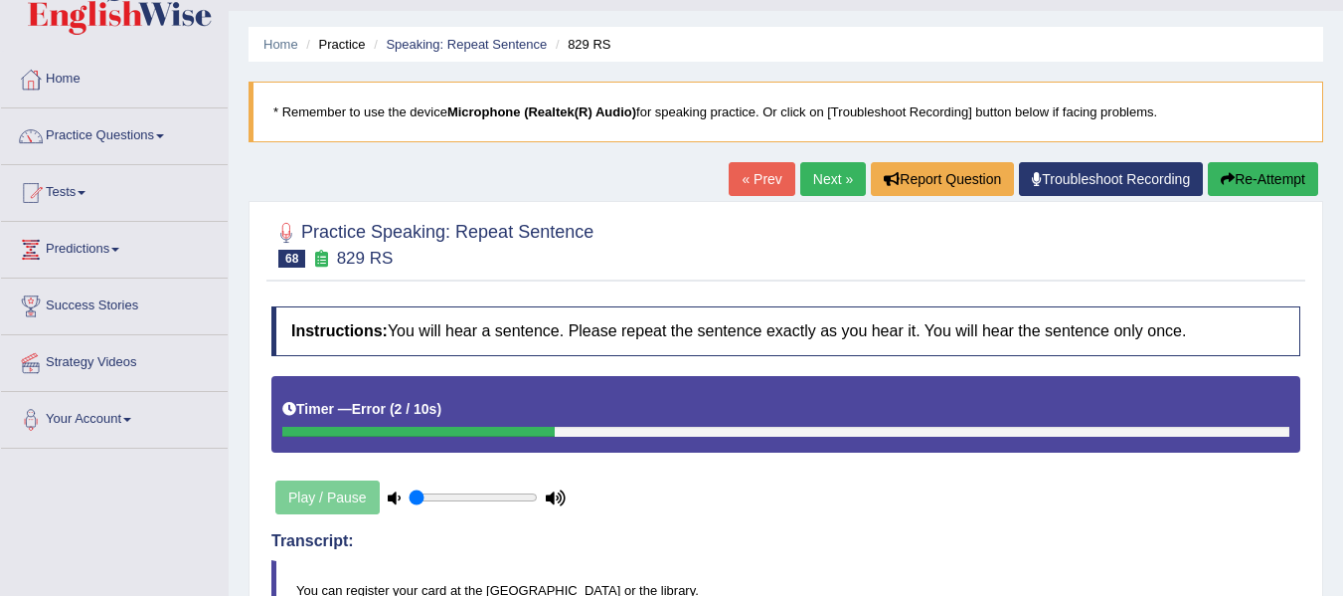
scroll to position [0, 0]
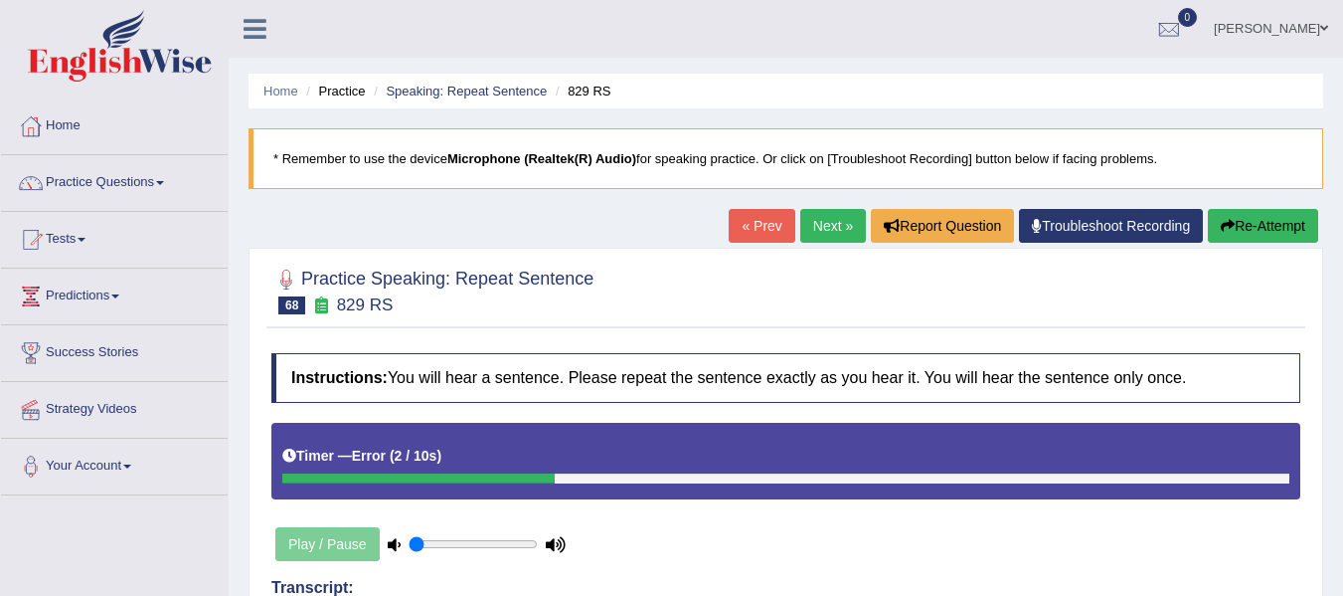
click at [1234, 242] on button "Re-Attempt" at bounding box center [1263, 226] width 110 height 34
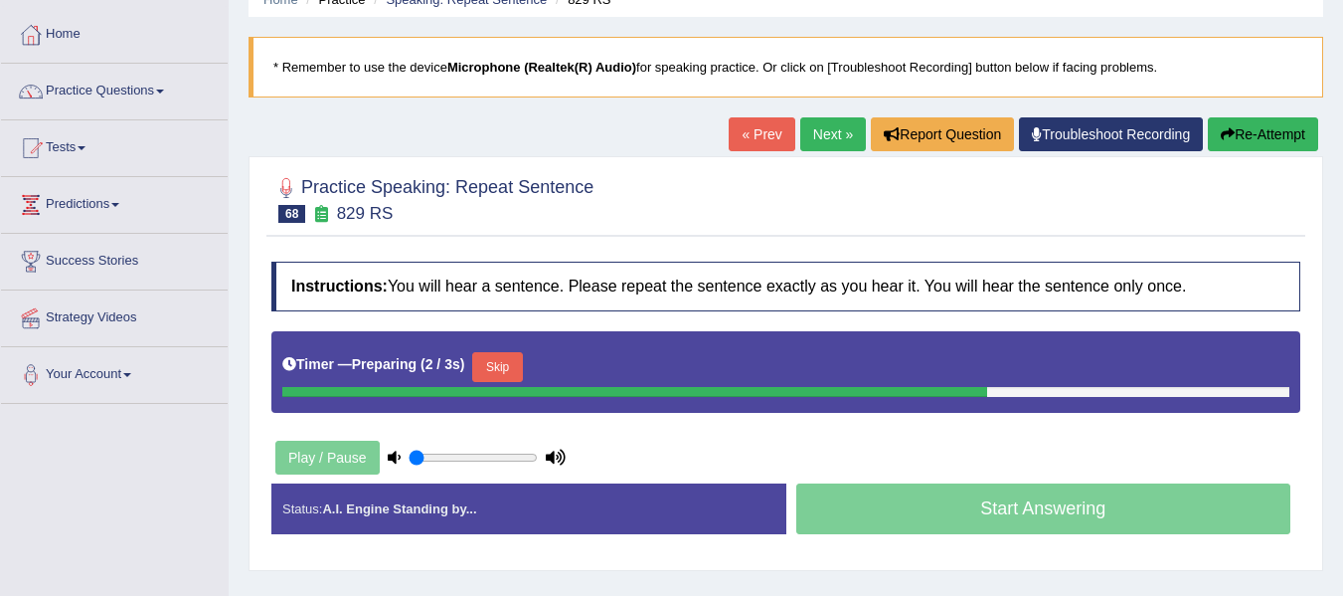
scroll to position [99, 0]
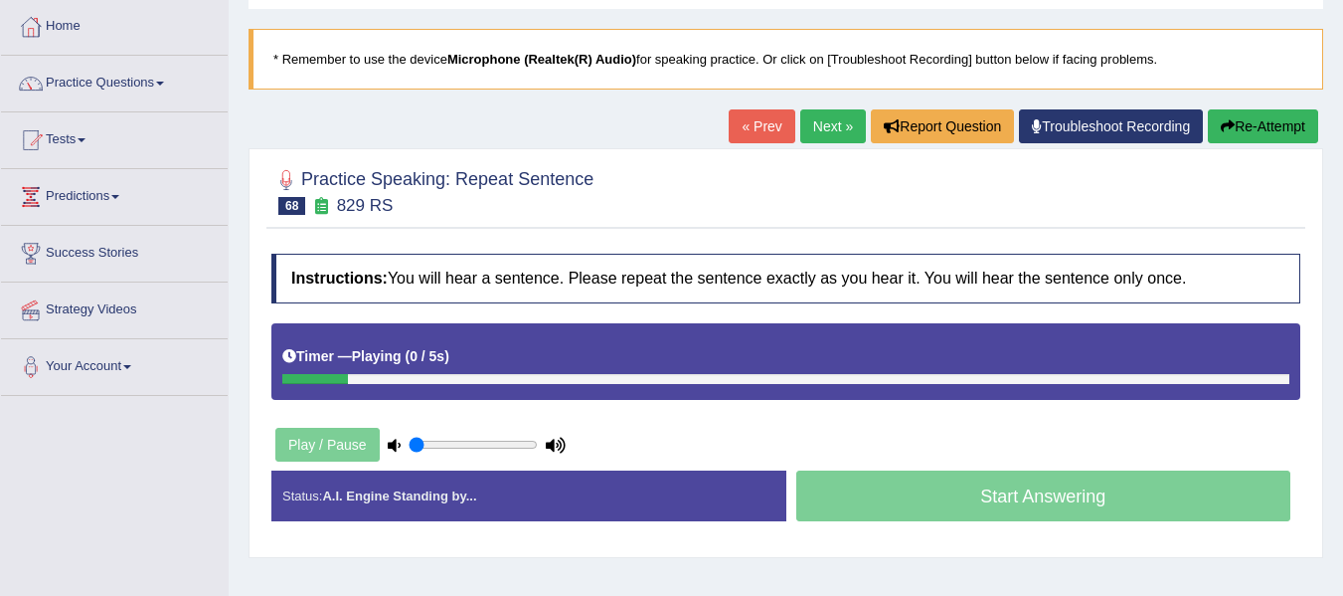
click at [490, 349] on div "Timer — Playing ( 0 / 5s ) Skip" at bounding box center [785, 356] width 1007 height 35
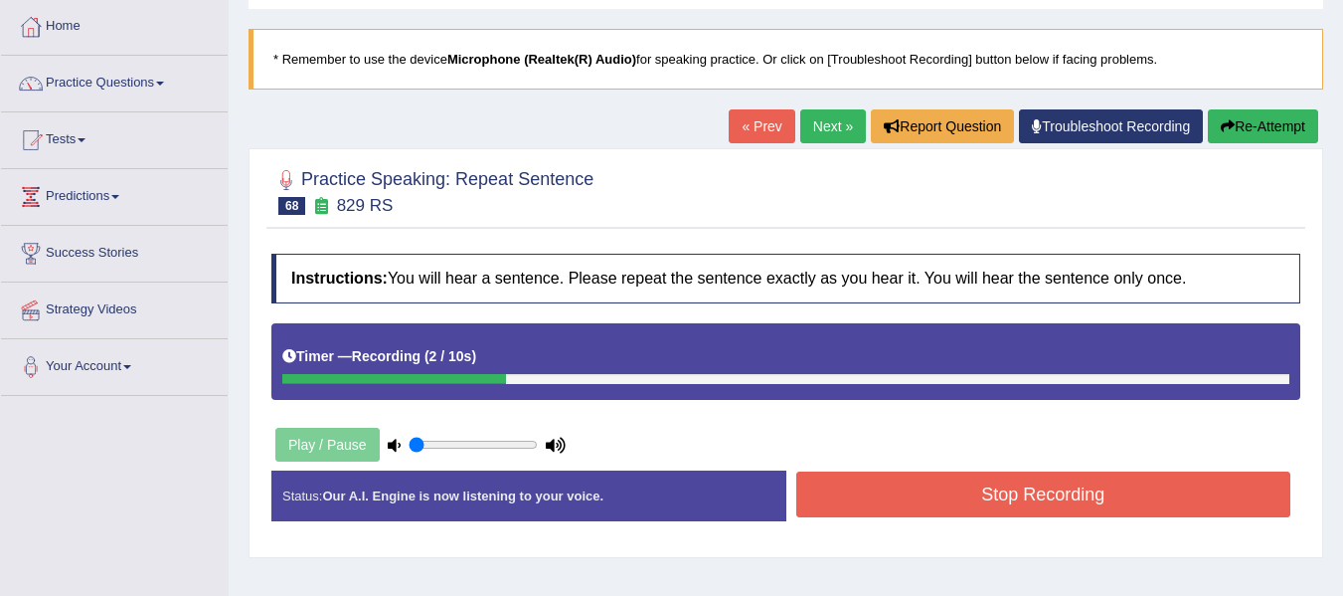
click at [824, 473] on button "Stop Recording" at bounding box center [1044, 494] width 495 height 46
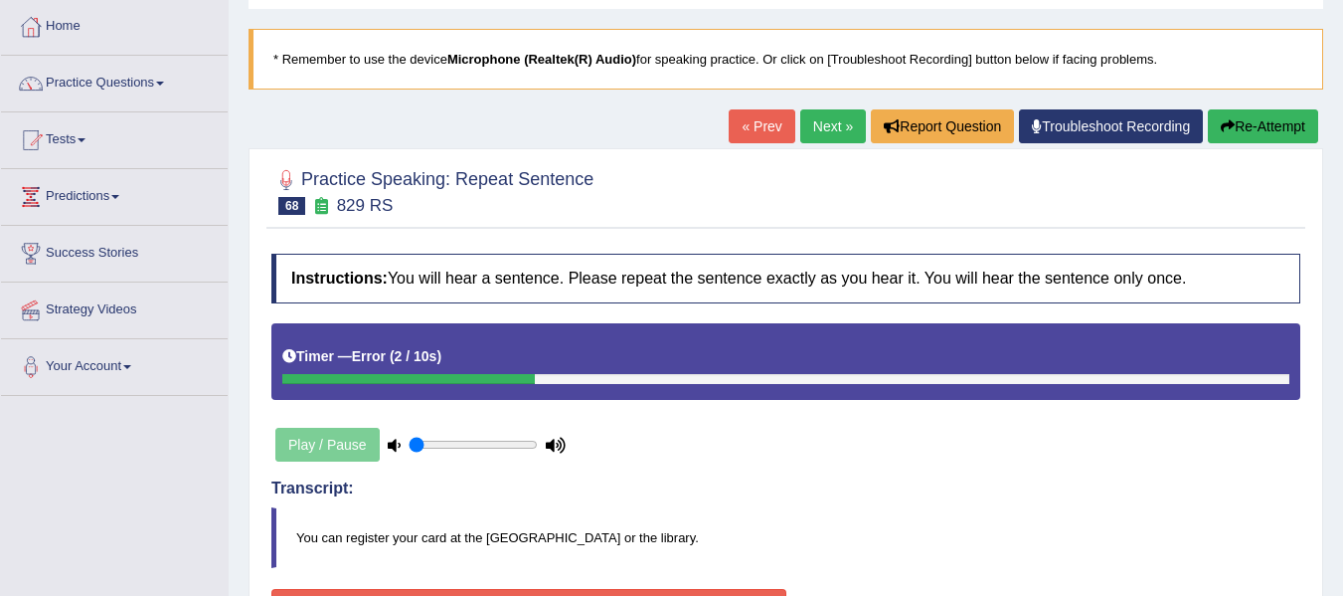
click at [1227, 124] on icon "button" at bounding box center [1228, 126] width 14 height 14
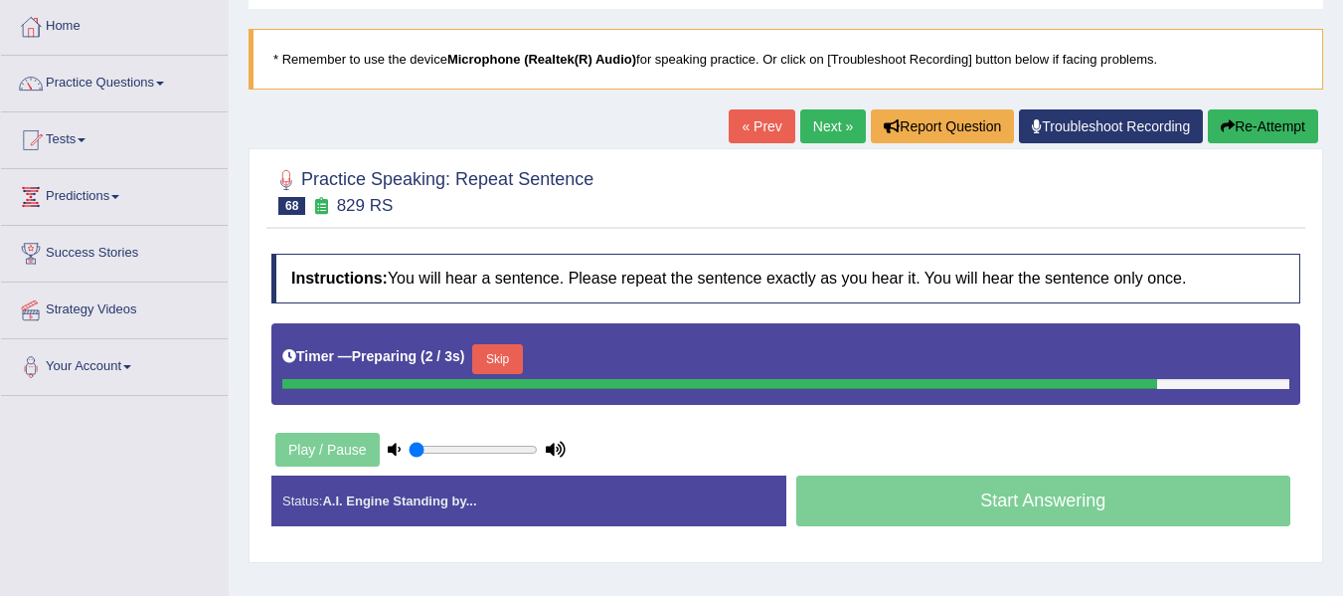
click at [514, 351] on button "Skip" at bounding box center [497, 359] width 50 height 30
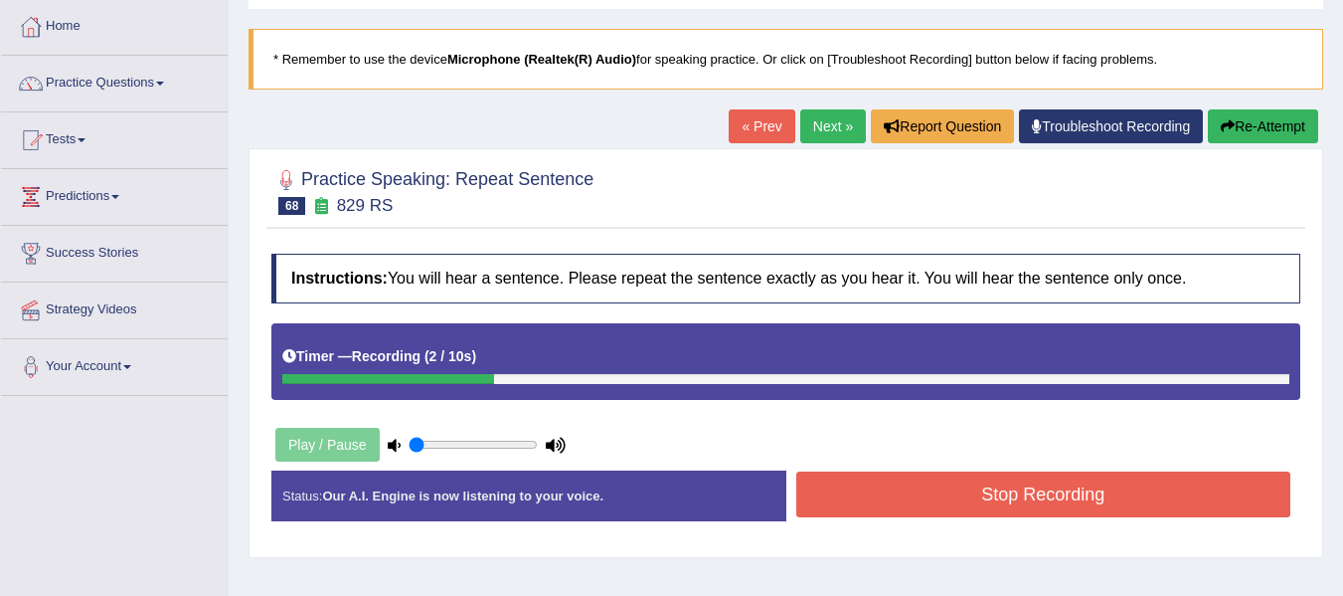
click at [994, 490] on button "Stop Recording" at bounding box center [1044, 494] width 495 height 46
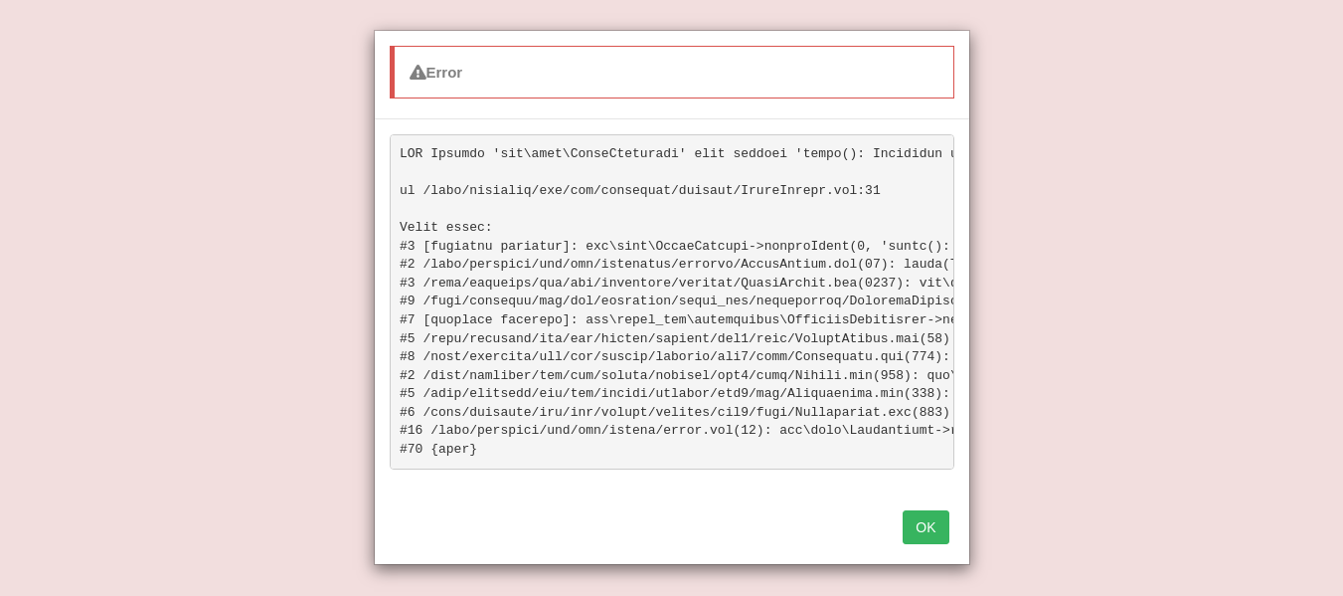
click at [935, 544] on button "OK" at bounding box center [926, 527] width 46 height 34
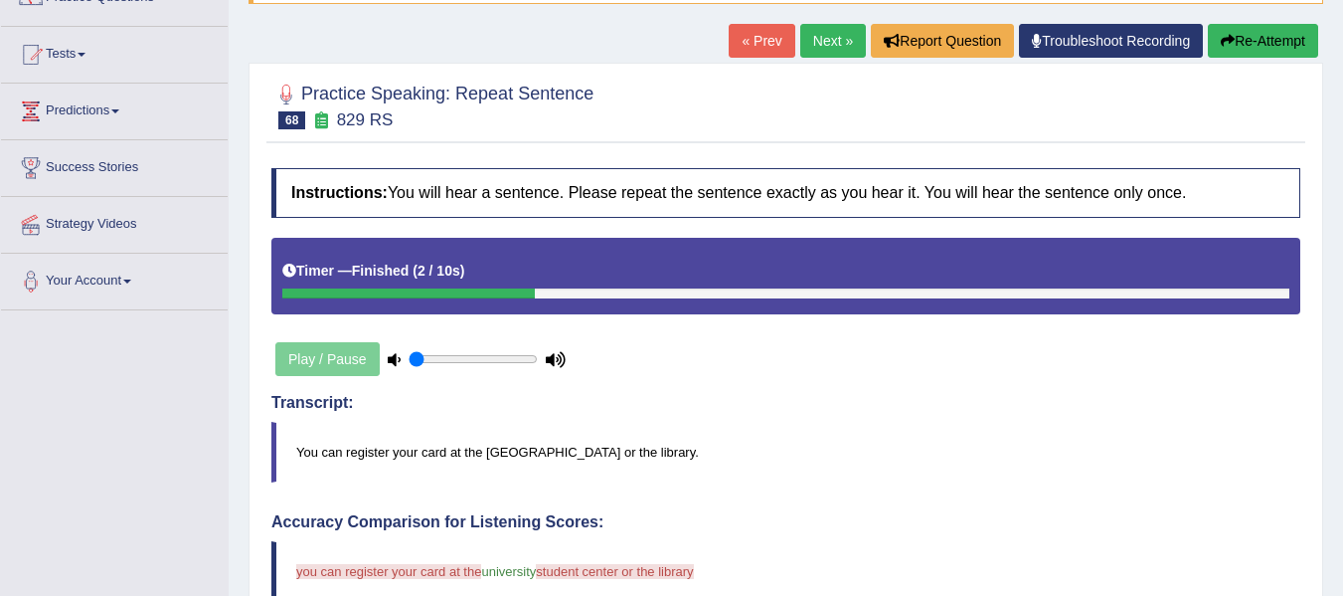
scroll to position [60, 0]
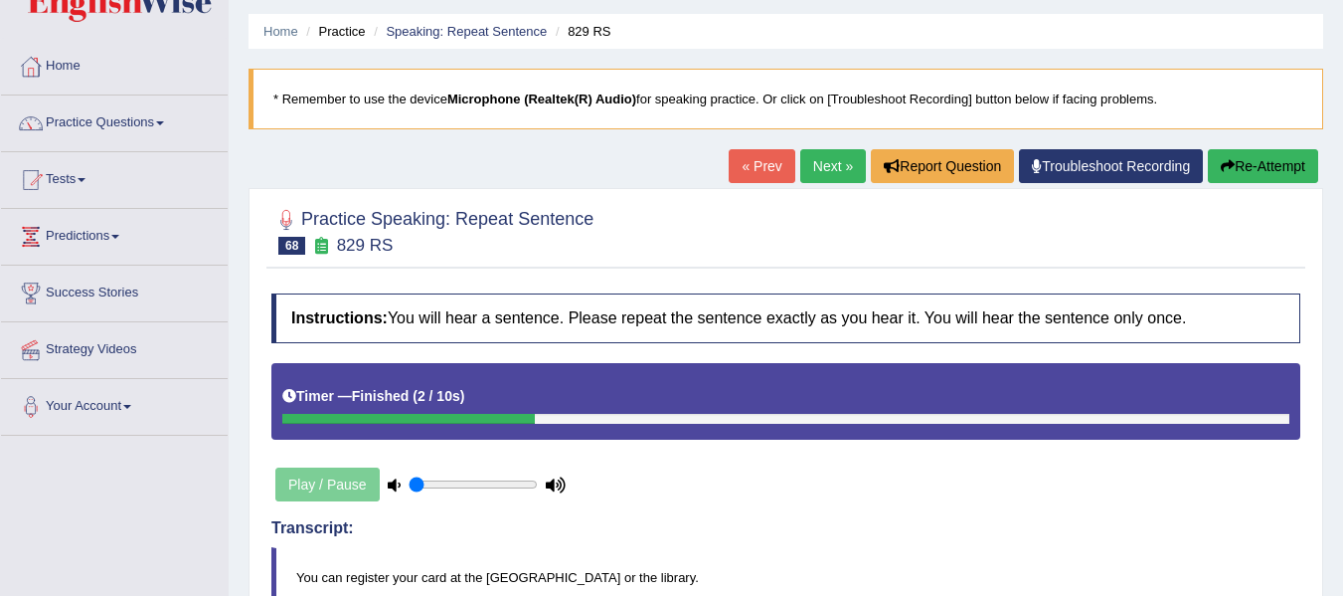
click at [1244, 157] on button "Re-Attempt" at bounding box center [1263, 166] width 110 height 34
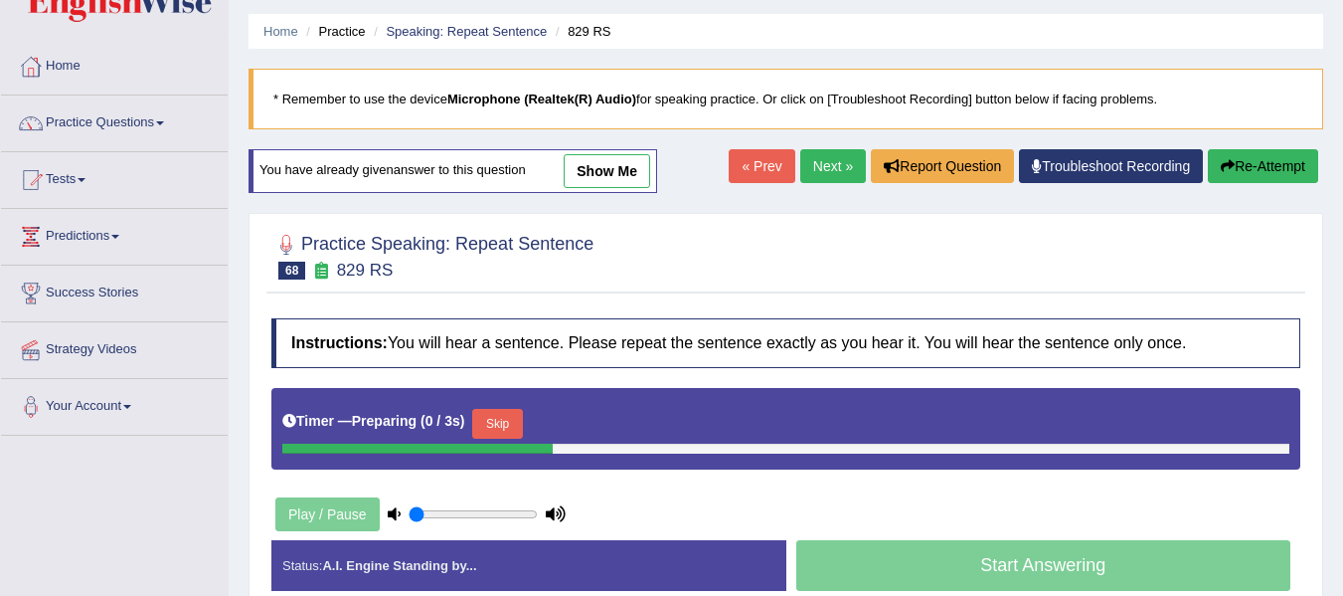
click at [505, 431] on button "Skip" at bounding box center [497, 424] width 50 height 30
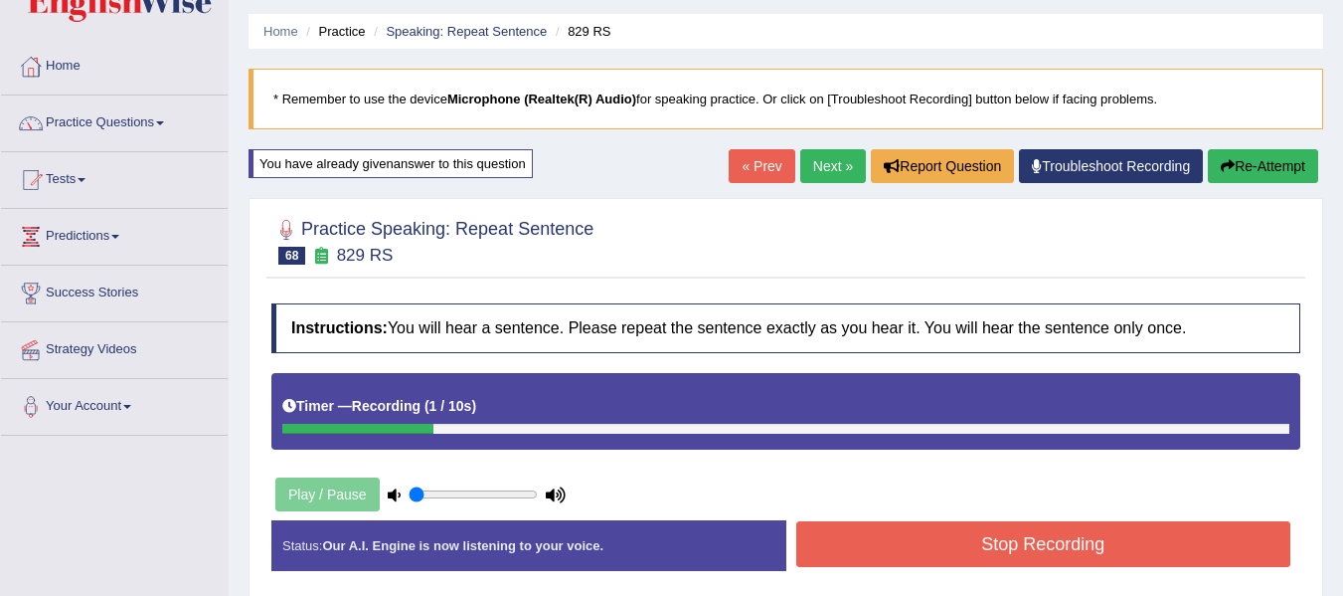
click at [866, 550] on button "Stop Recording" at bounding box center [1044, 544] width 495 height 46
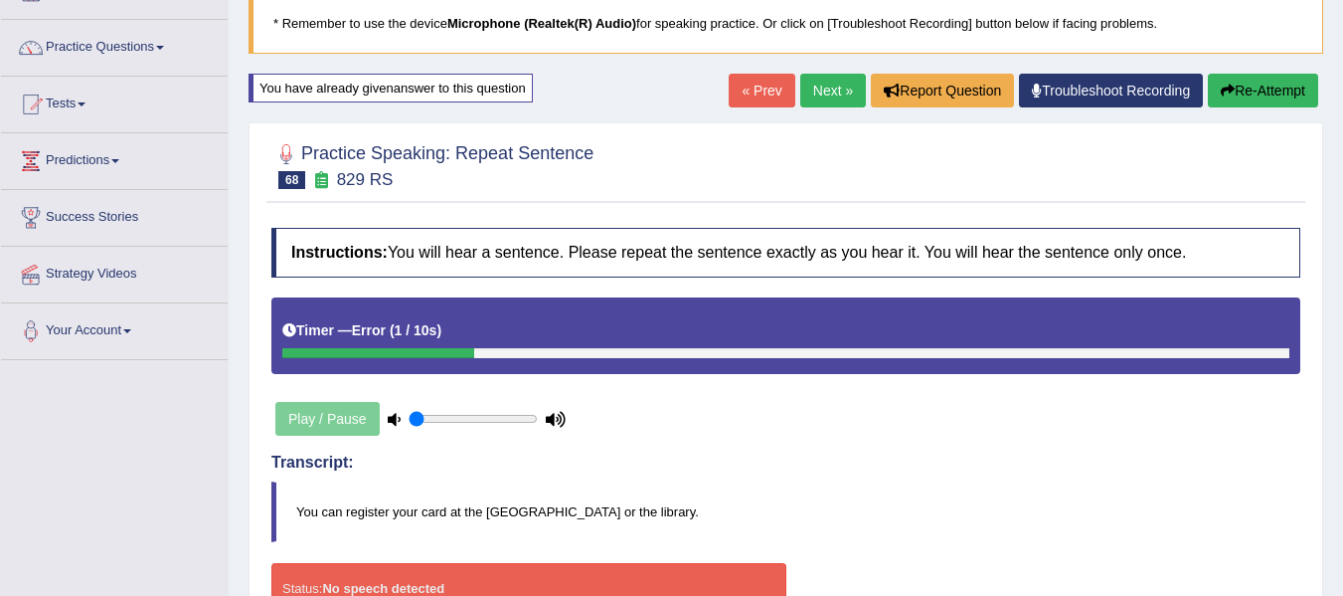
scroll to position [126, 0]
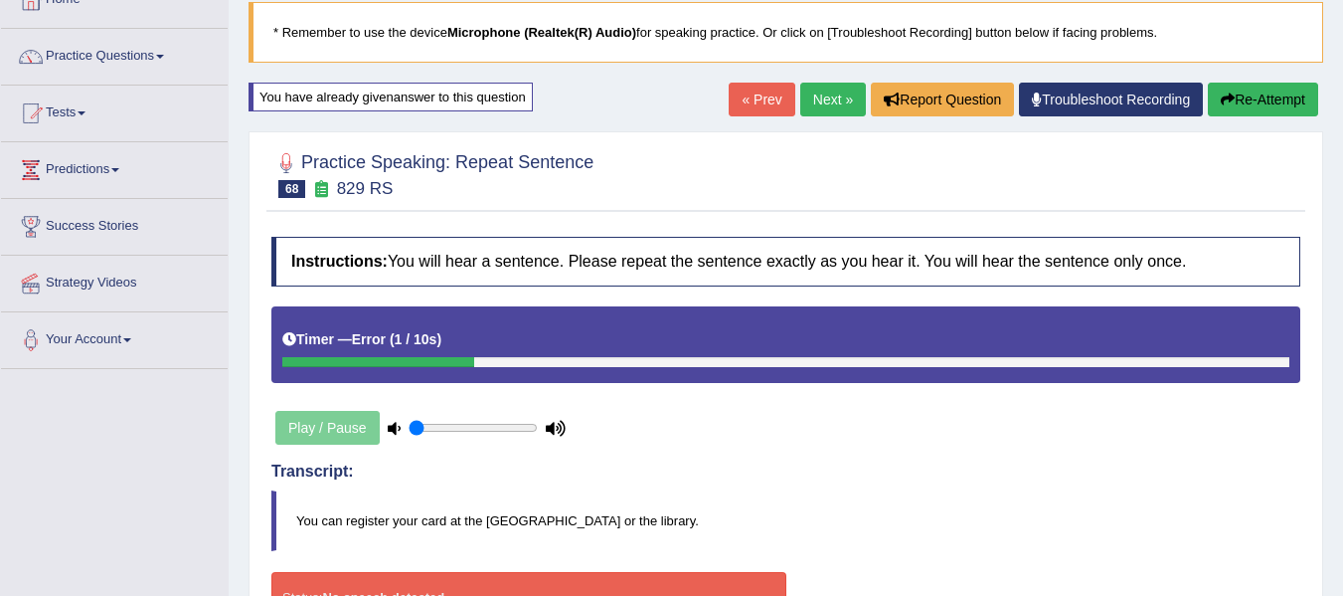
click at [1228, 103] on icon "button" at bounding box center [1228, 99] width 14 height 14
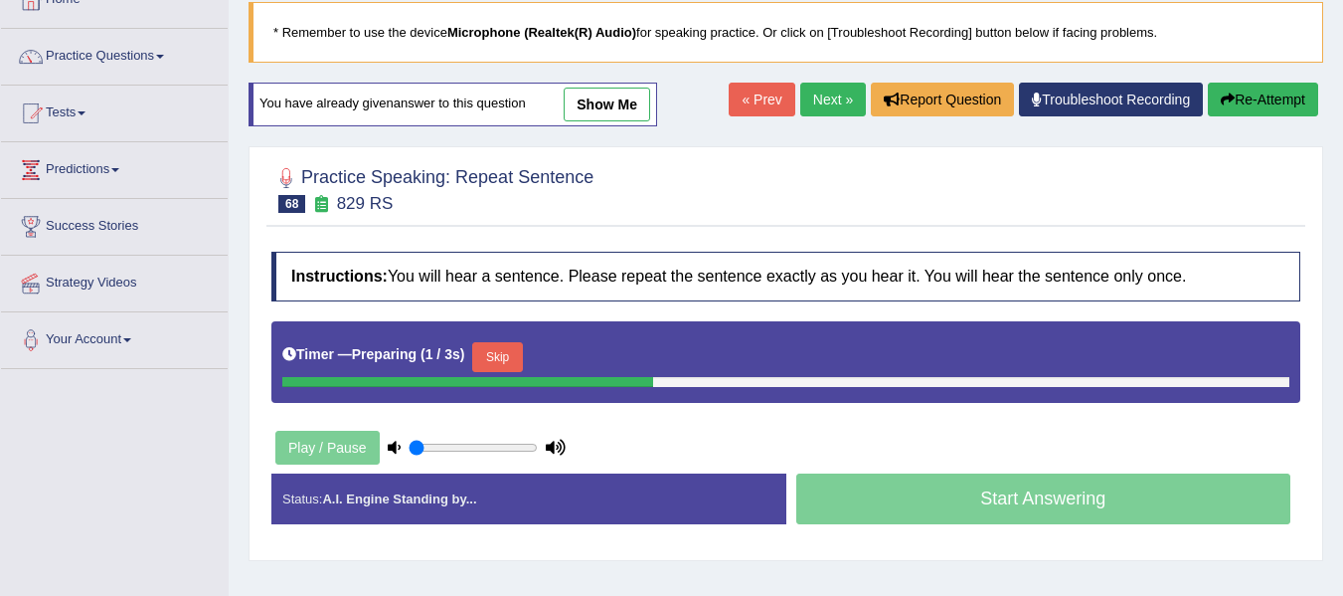
click at [515, 338] on div "Timer — Preparing ( 1 / 3s ) Skip" at bounding box center [785, 357] width 1007 height 40
click at [511, 356] on button "Skip" at bounding box center [497, 357] width 50 height 30
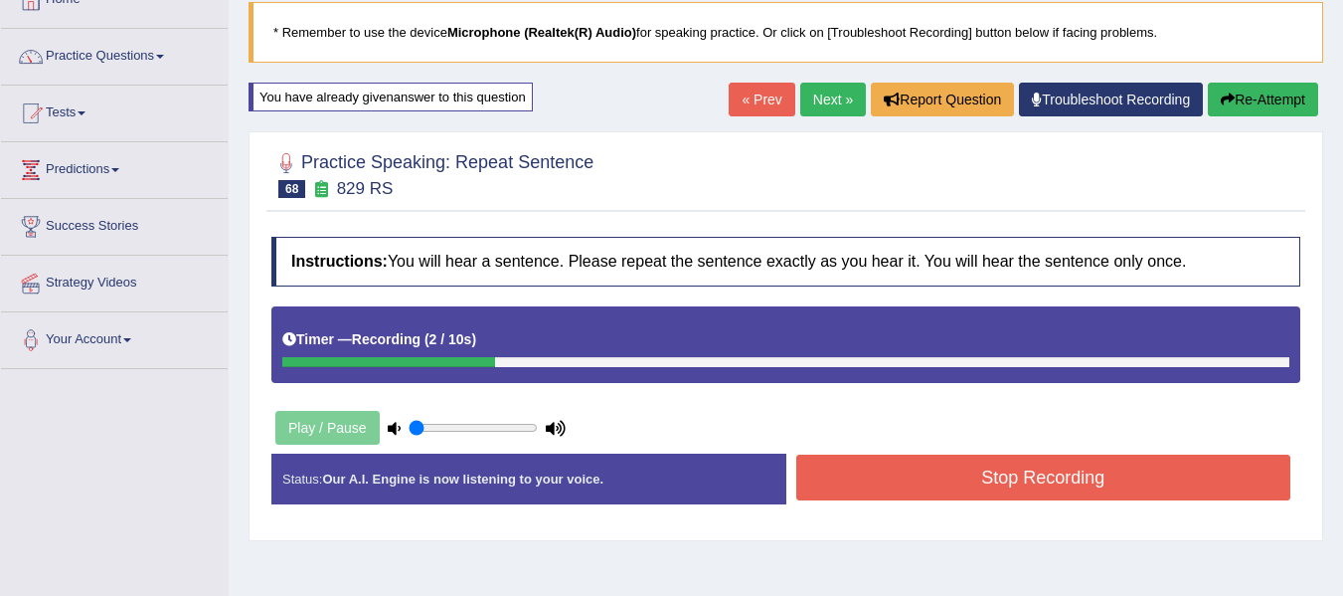
click at [890, 465] on button "Stop Recording" at bounding box center [1044, 477] width 495 height 46
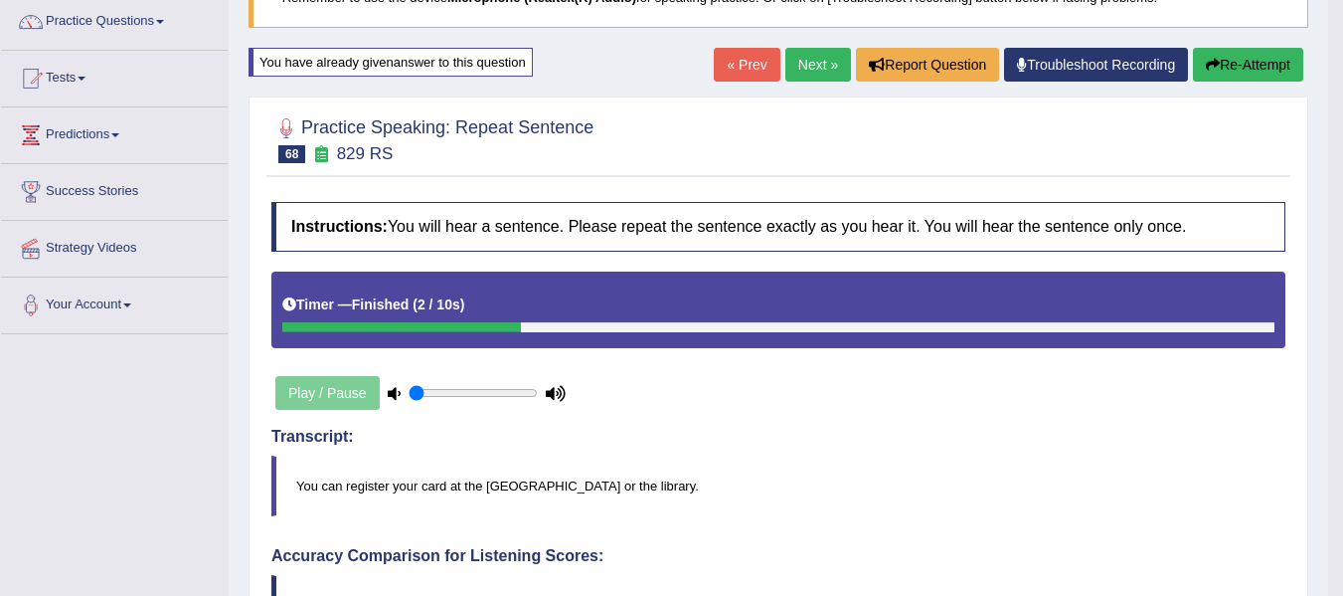
scroll to position [93, 0]
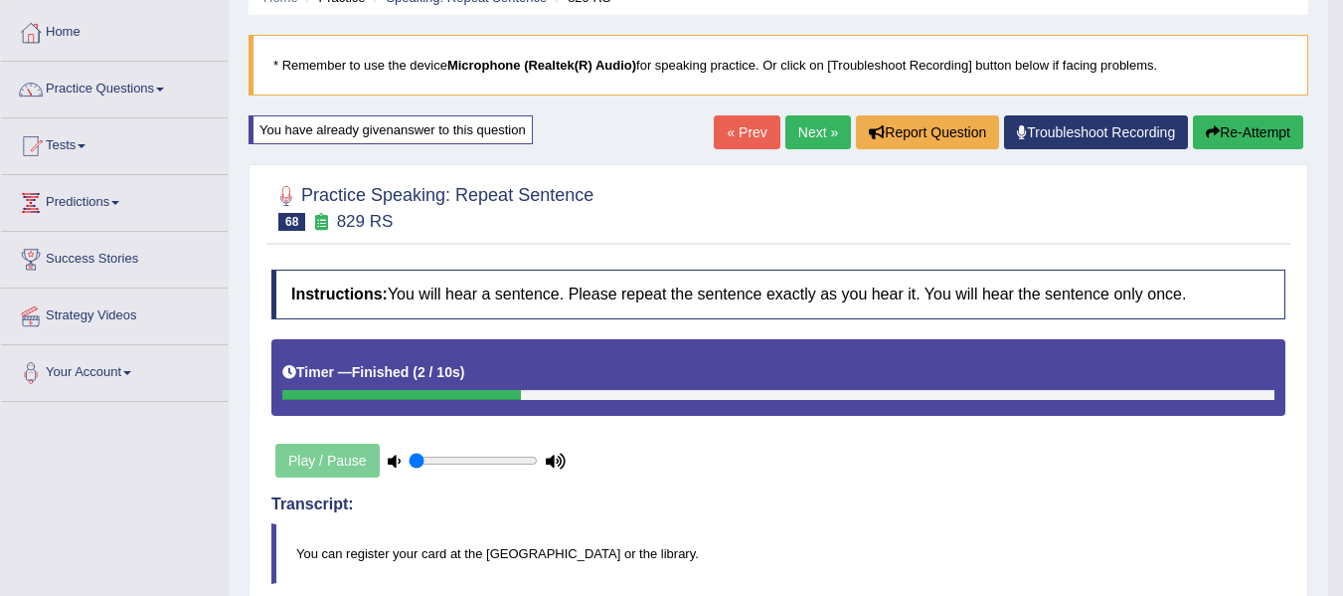
click at [1243, 123] on button "Re-Attempt" at bounding box center [1248, 132] width 110 height 34
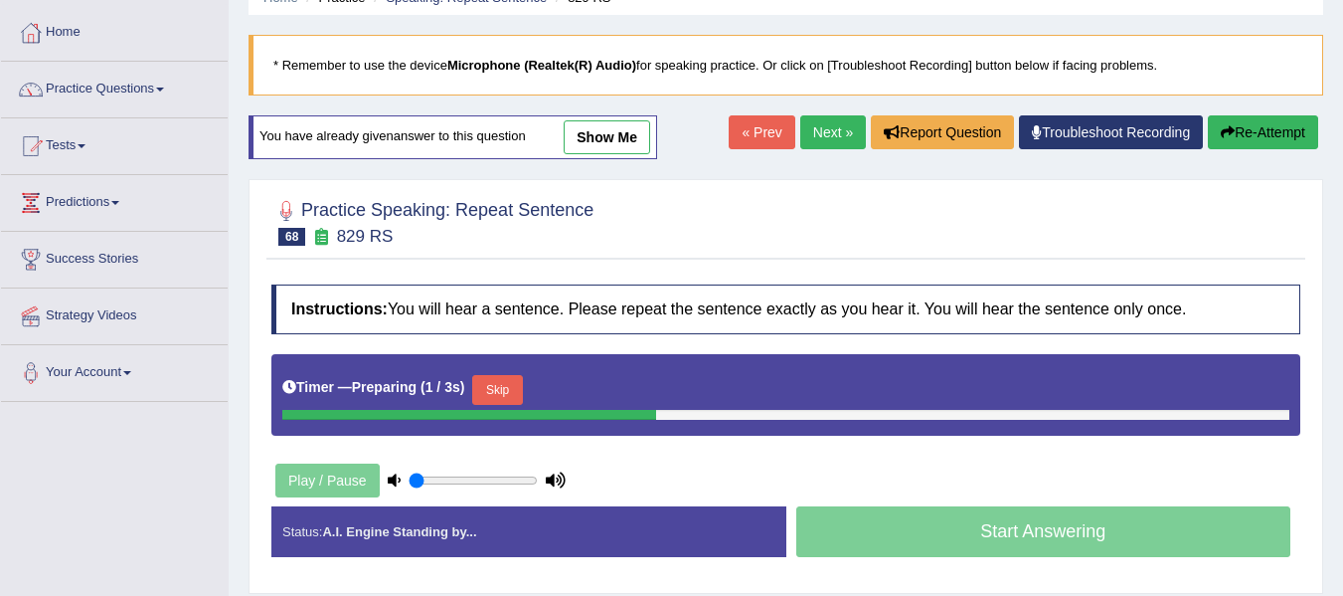
click at [505, 383] on button "Skip" at bounding box center [497, 390] width 50 height 30
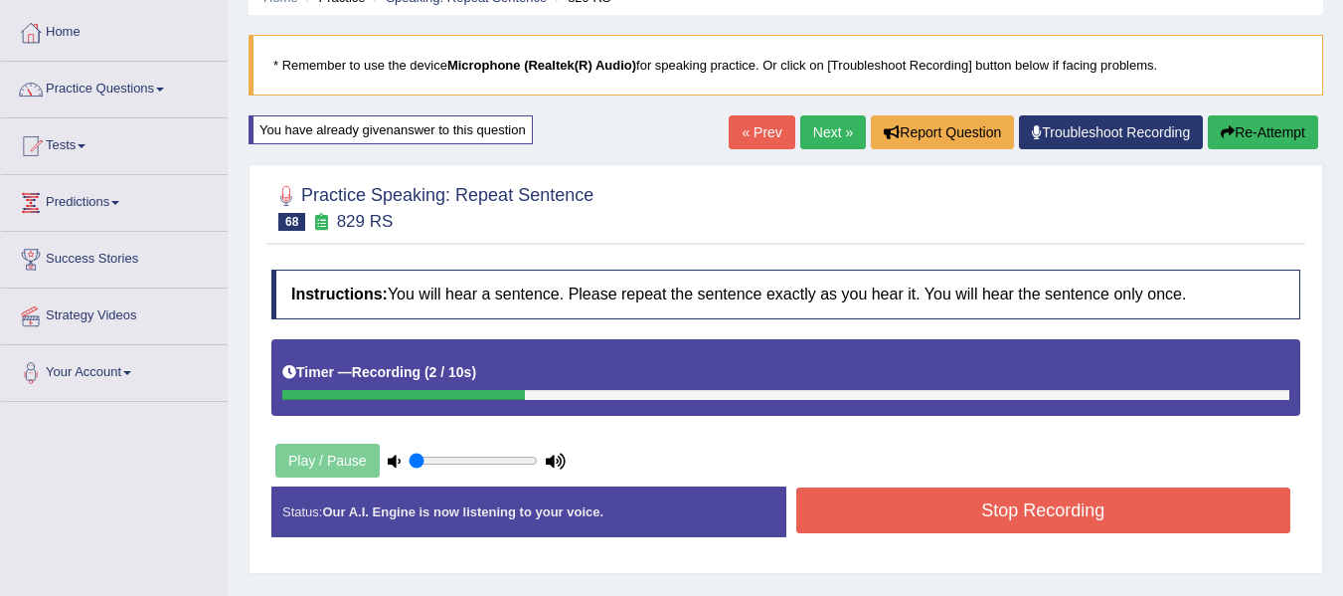
click at [973, 502] on button "Stop Recording" at bounding box center [1044, 510] width 495 height 46
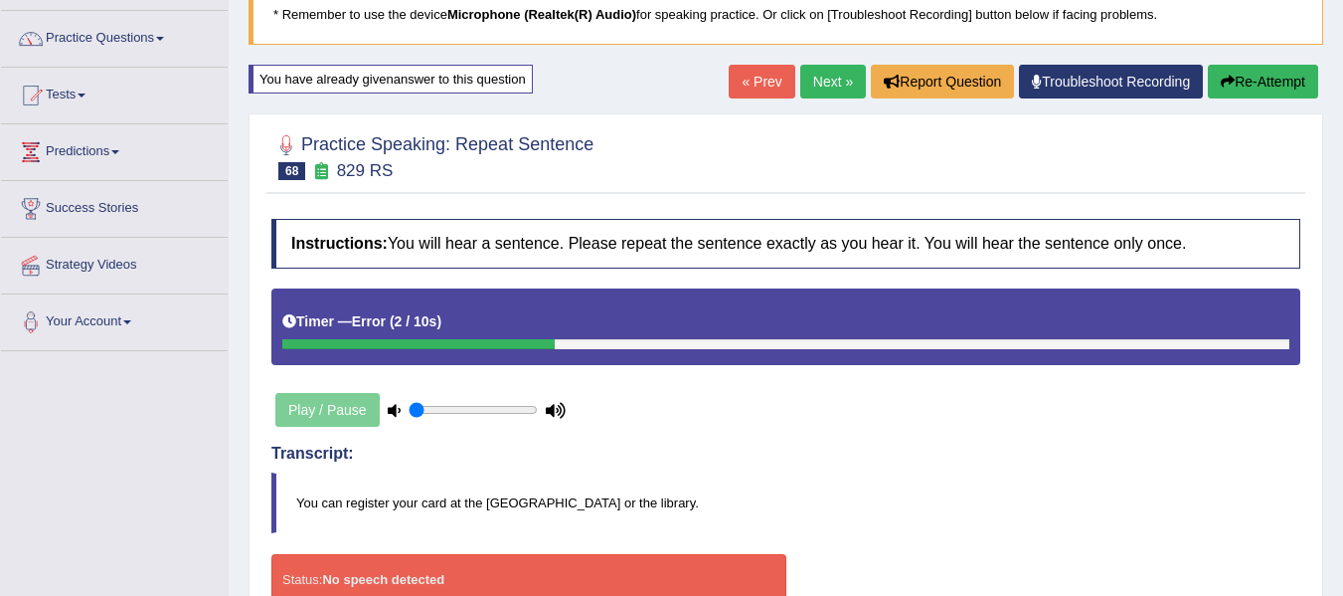
scroll to position [126, 0]
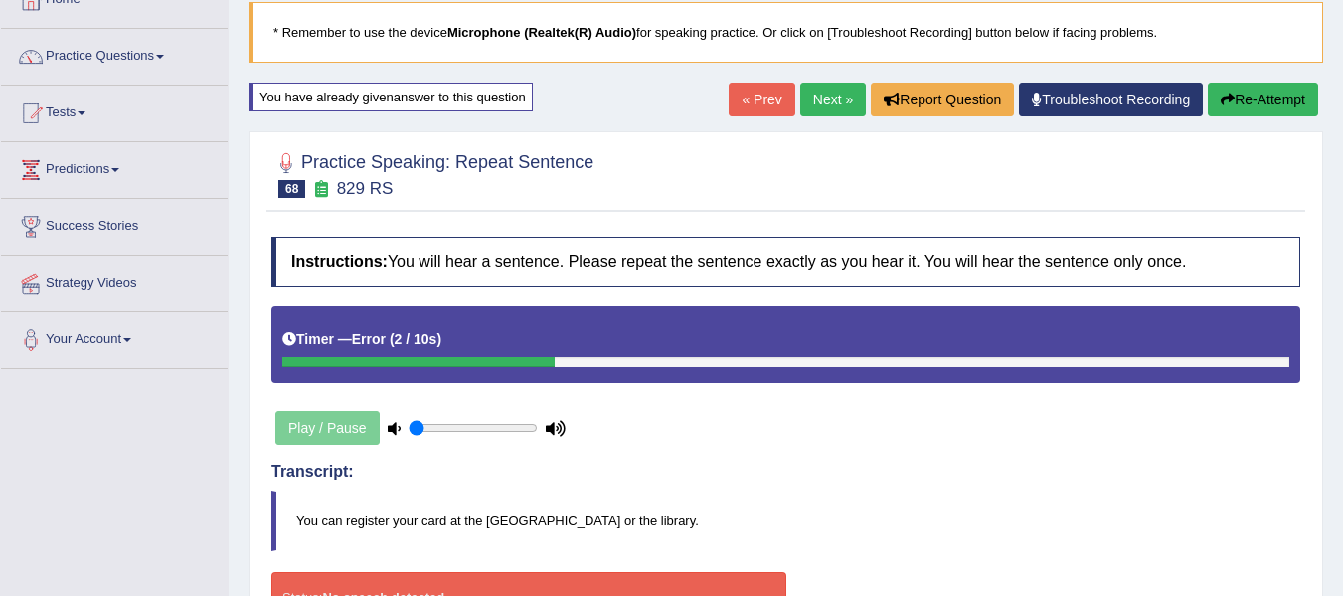
click at [836, 98] on link "Next »" at bounding box center [833, 100] width 66 height 34
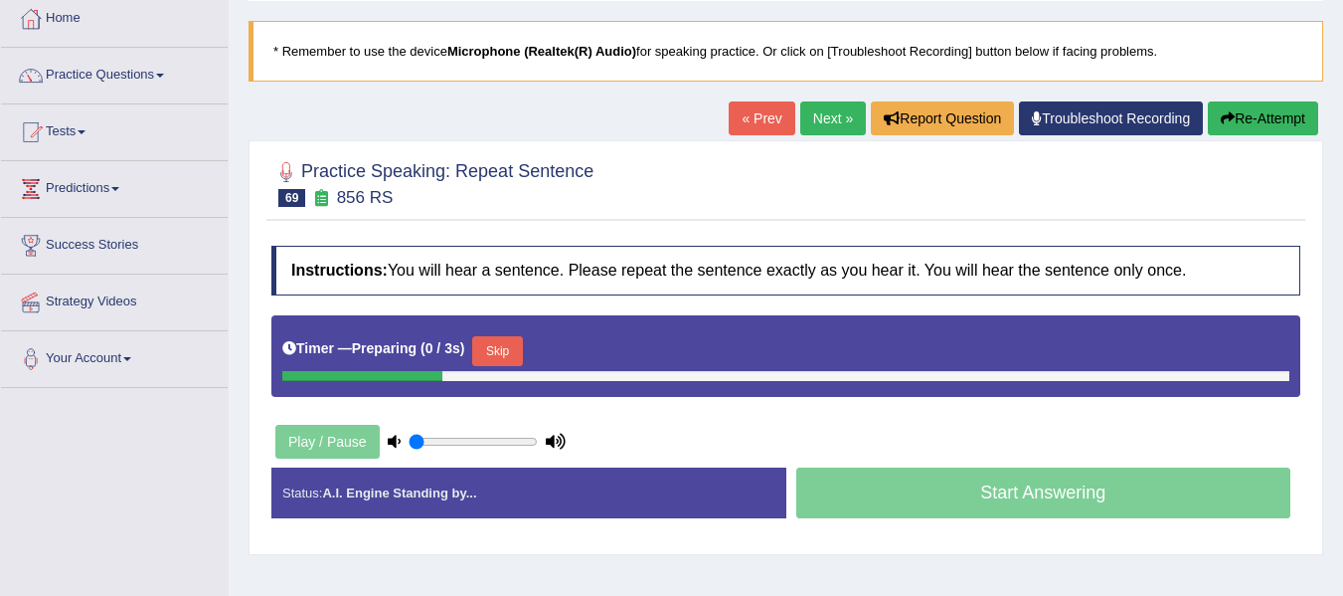
scroll to position [232, 0]
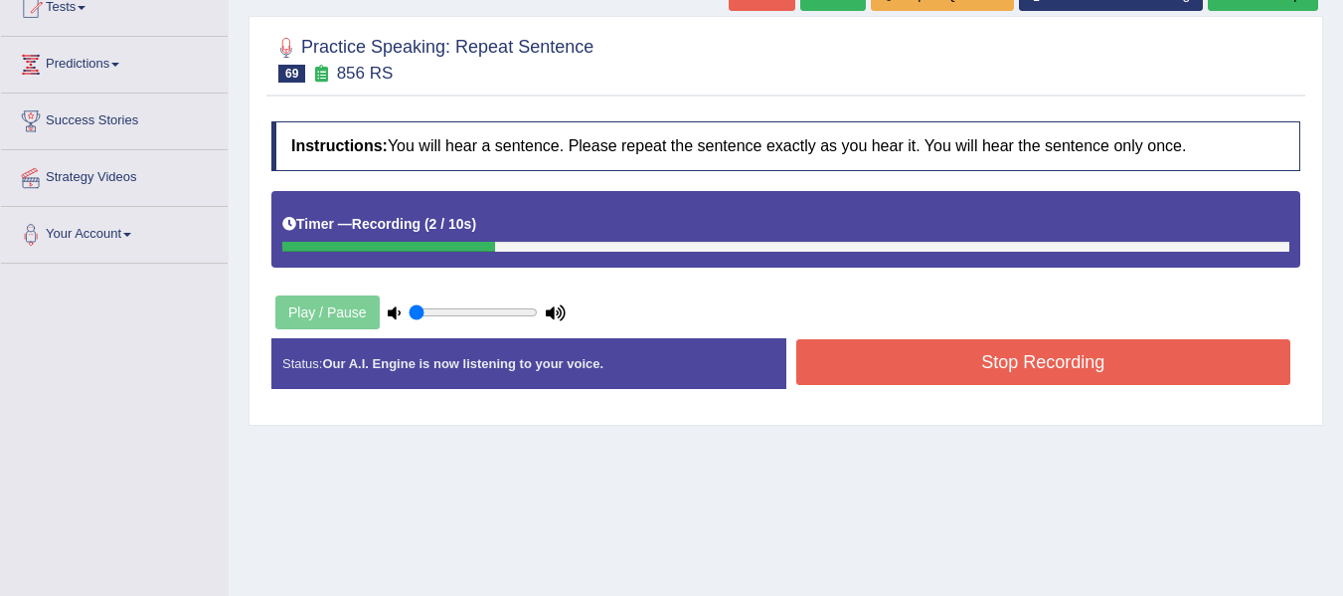
click at [963, 352] on button "Stop Recording" at bounding box center [1044, 362] width 495 height 46
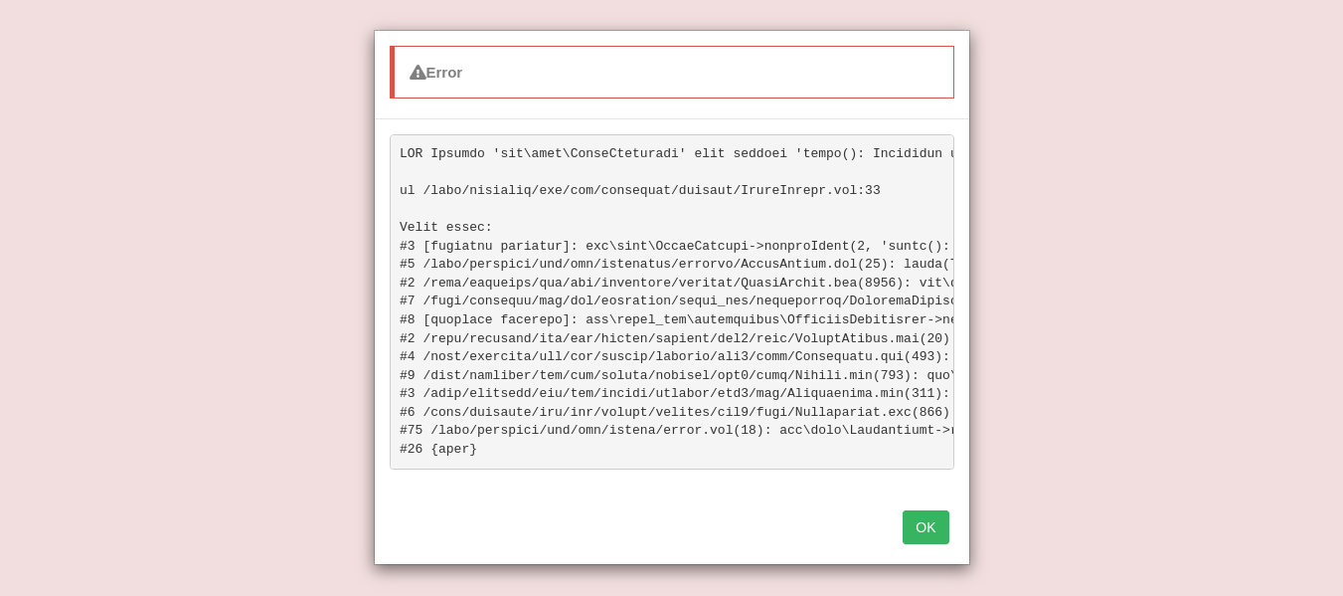
click at [920, 522] on div "OK" at bounding box center [672, 529] width 595 height 70
click at [929, 544] on button "OK" at bounding box center [926, 527] width 46 height 34
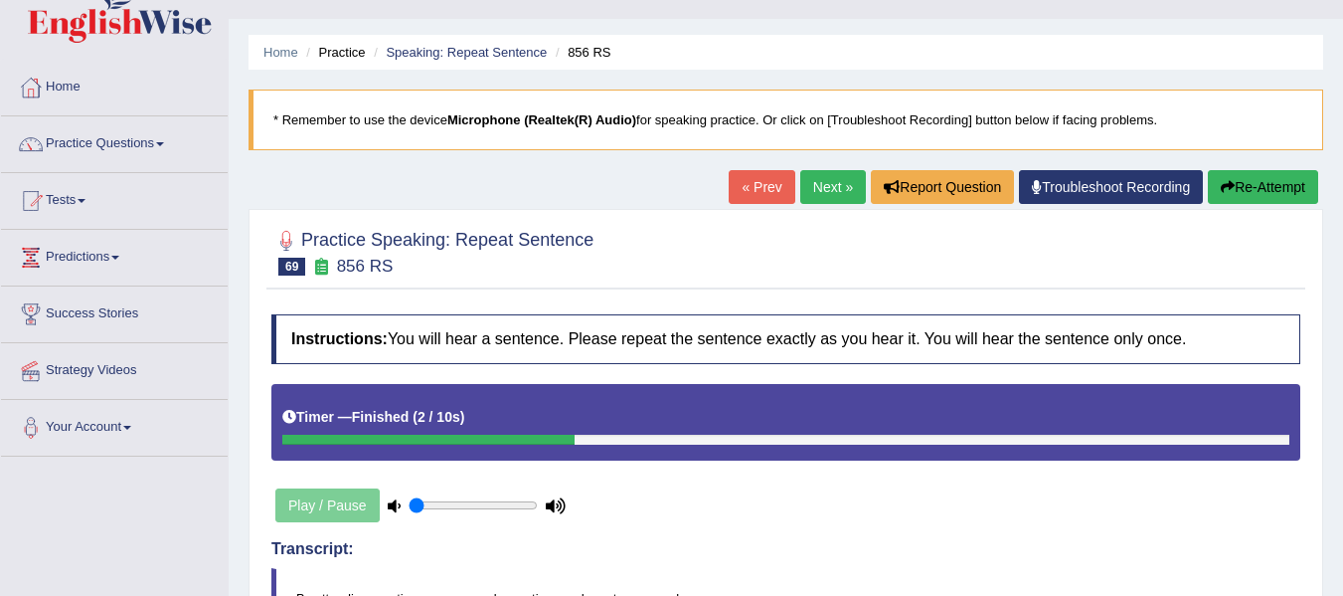
scroll to position [27, 0]
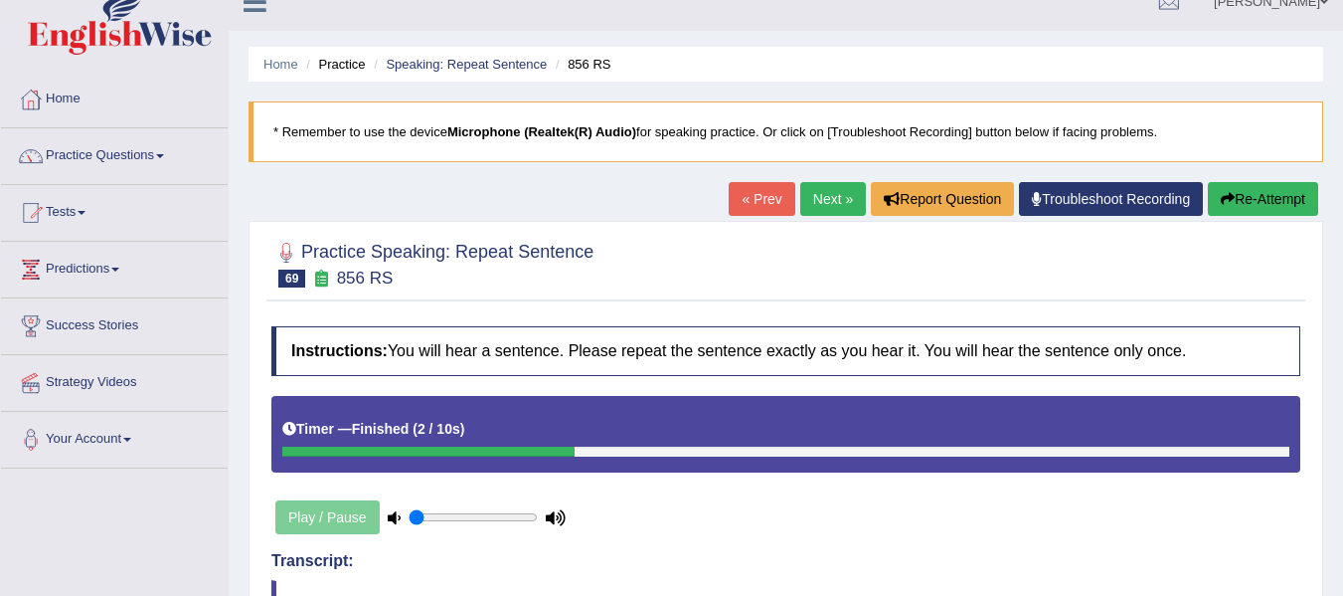
click at [1277, 196] on button "Re-Attempt" at bounding box center [1263, 199] width 110 height 34
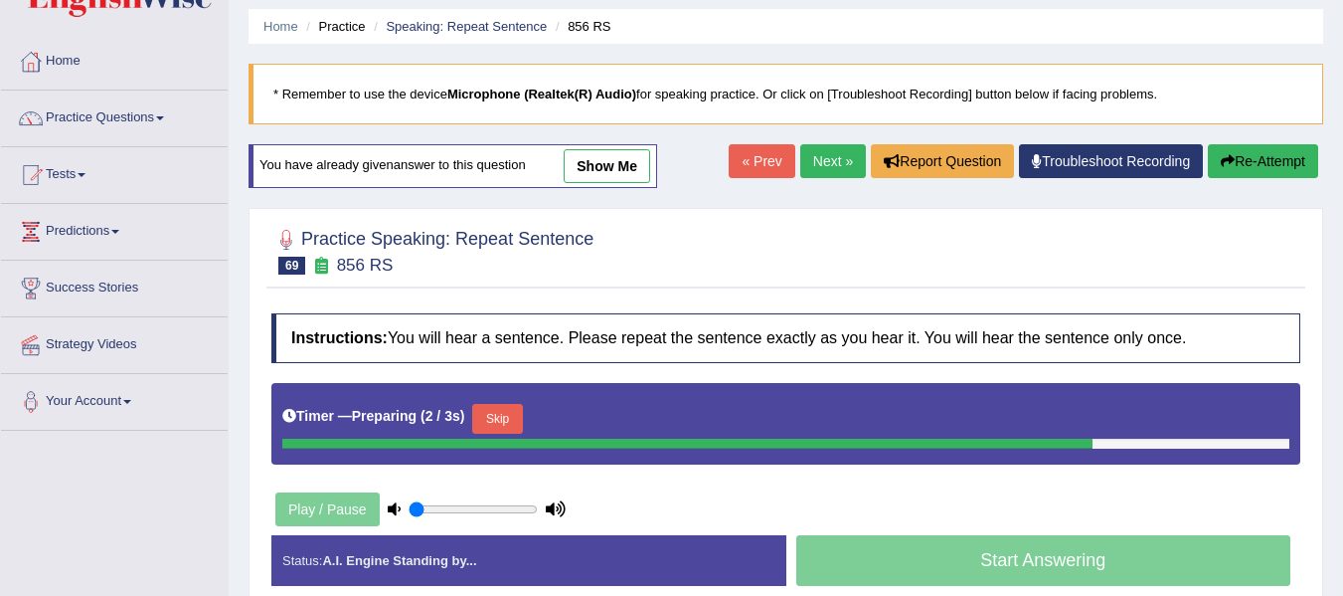
scroll to position [193, 0]
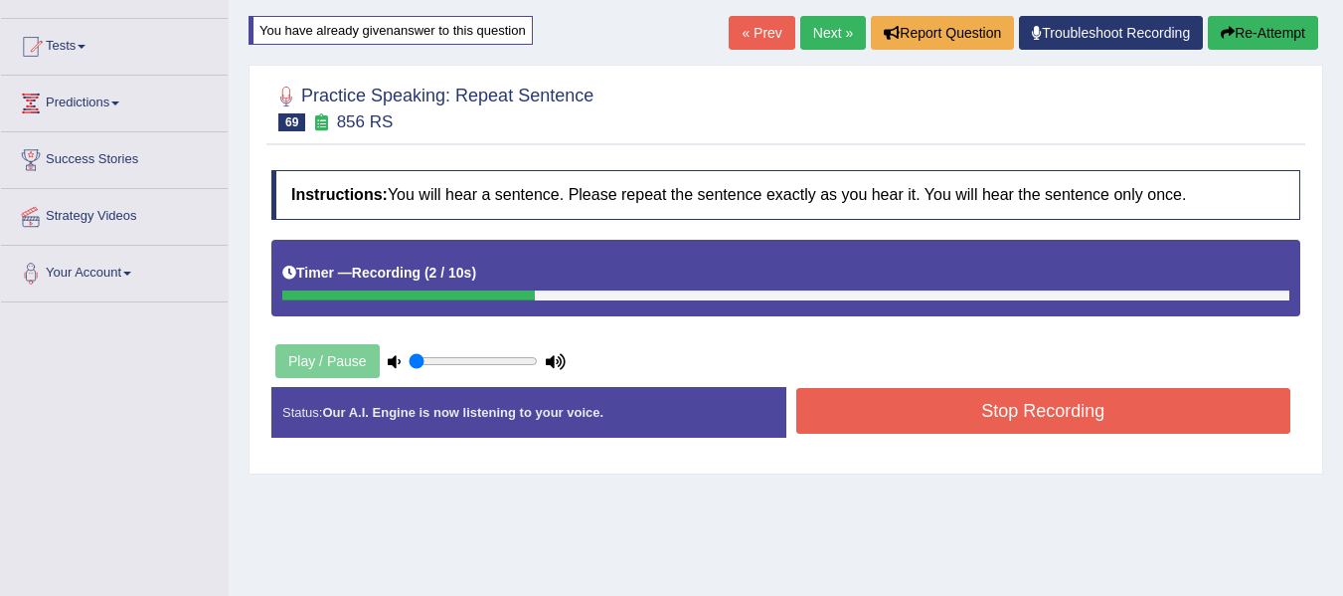
click at [882, 398] on button "Stop Recording" at bounding box center [1044, 411] width 495 height 46
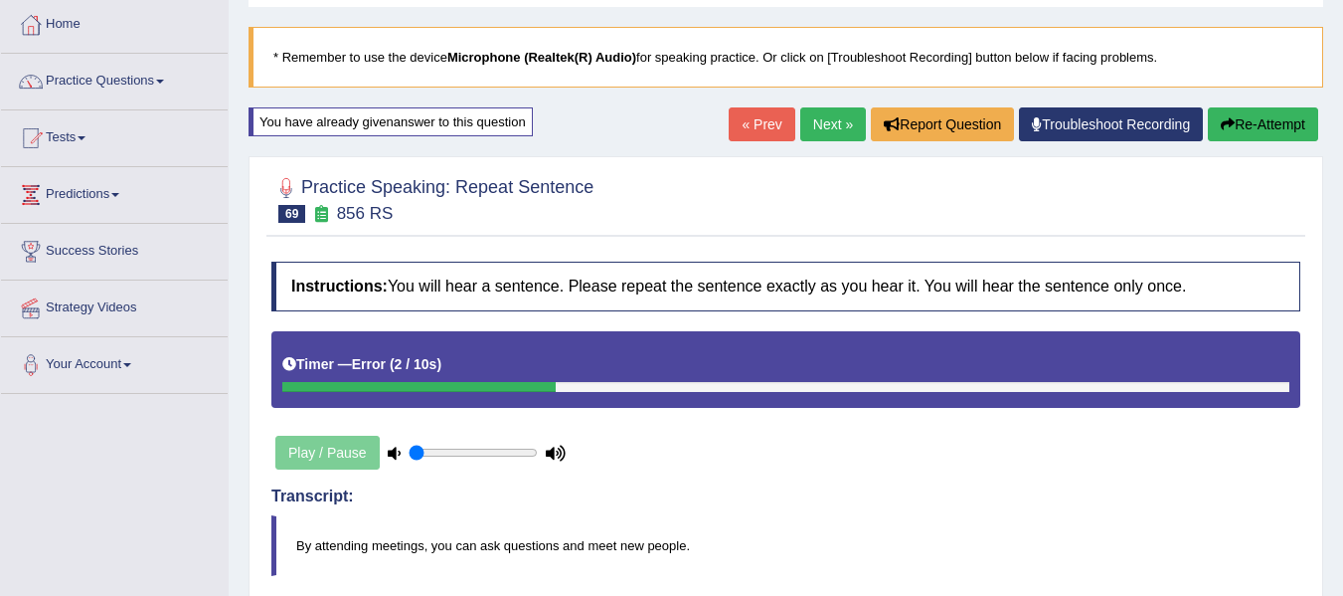
scroll to position [60, 0]
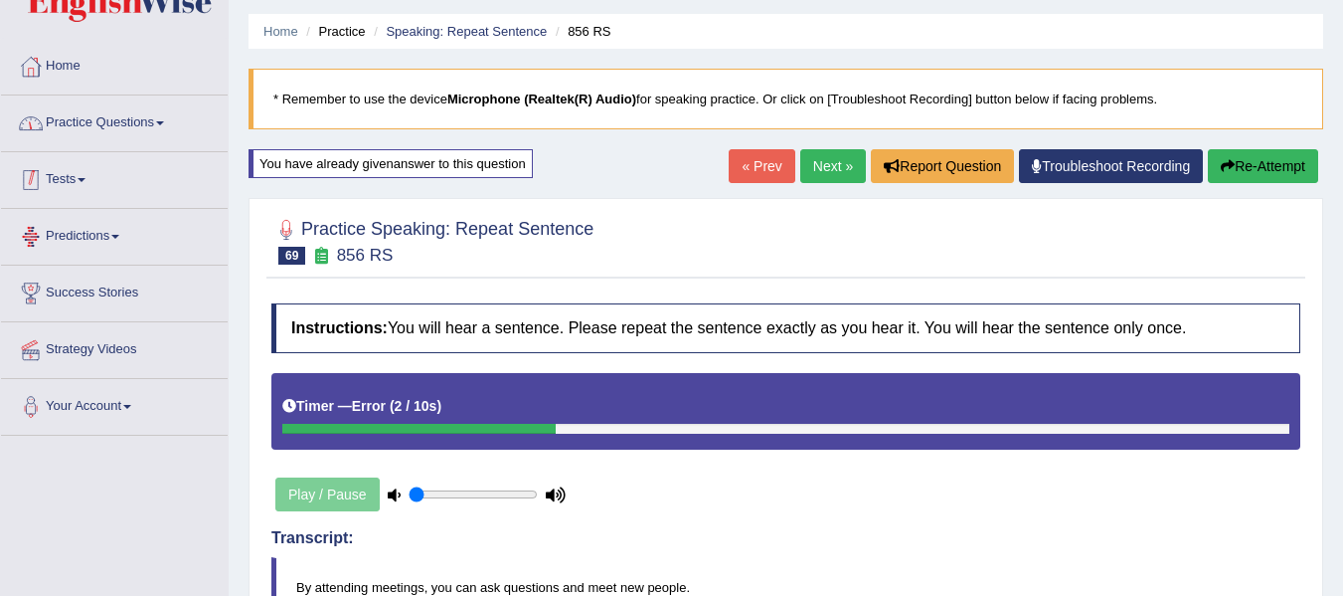
click at [138, 121] on link "Practice Questions" at bounding box center [114, 120] width 227 height 50
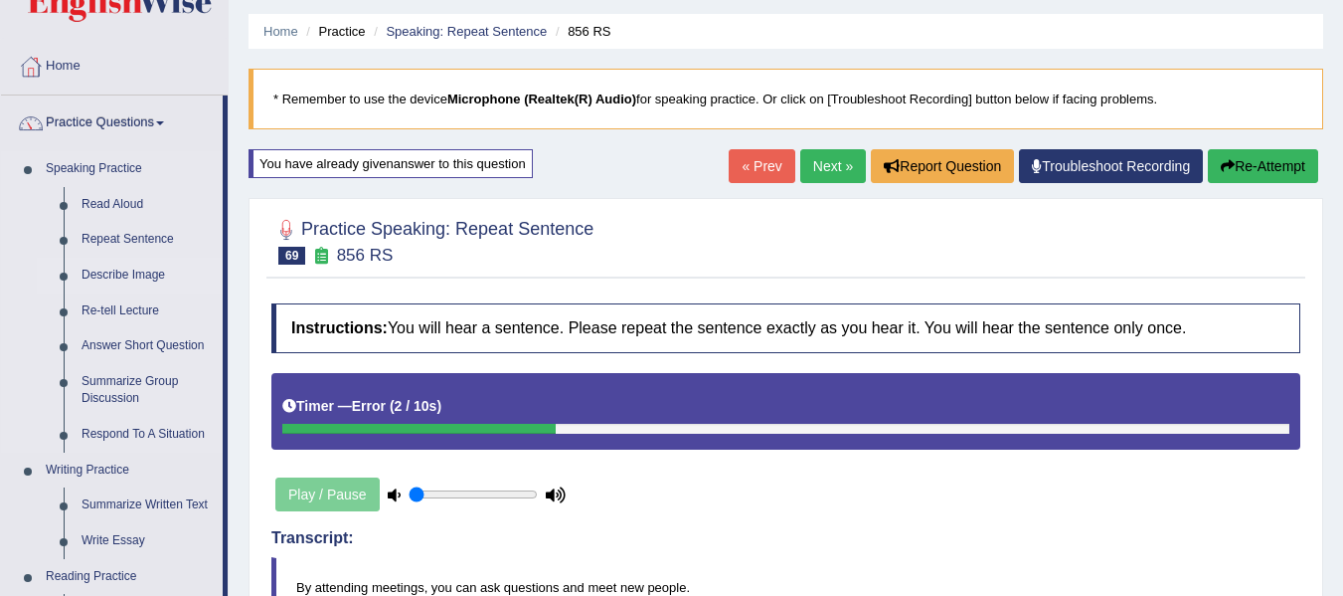
click at [103, 273] on link "Describe Image" at bounding box center [148, 276] width 150 height 36
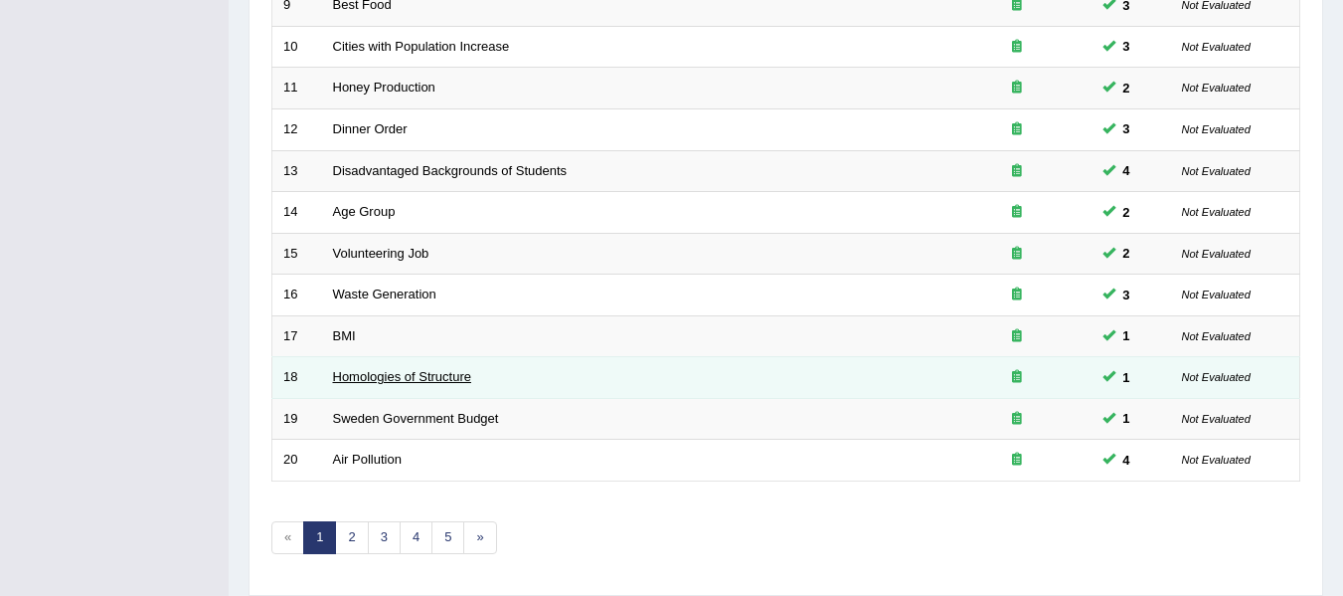
scroll to position [721, 0]
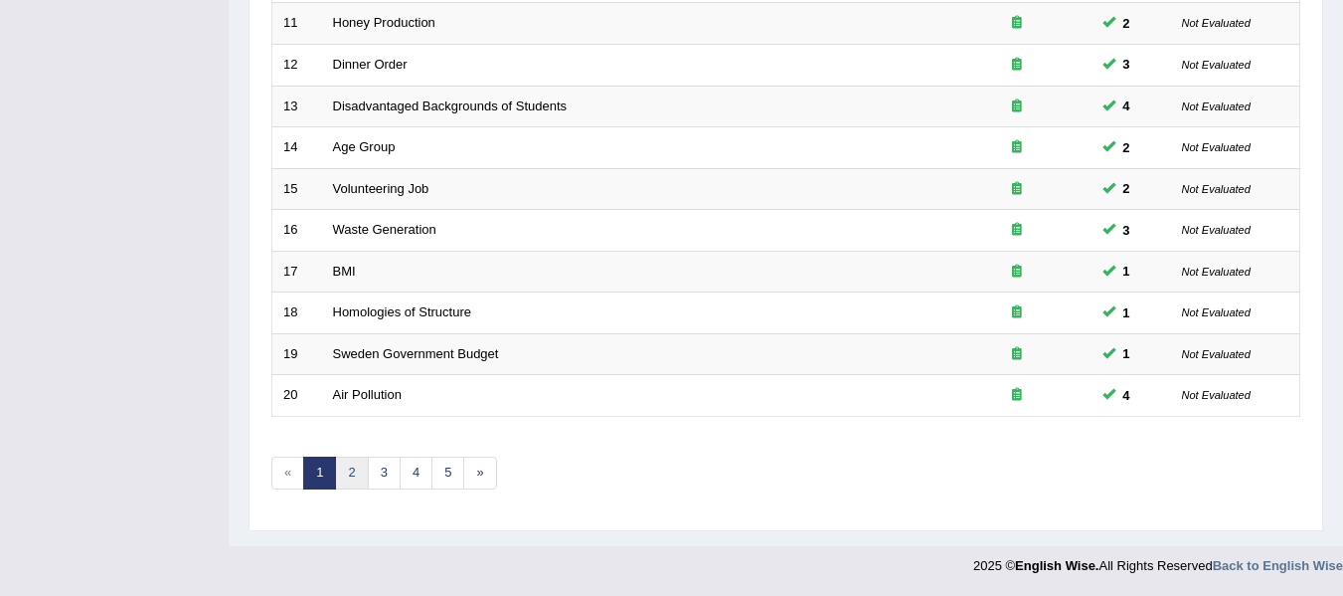
click at [351, 479] on link "2" at bounding box center [351, 472] width 33 height 33
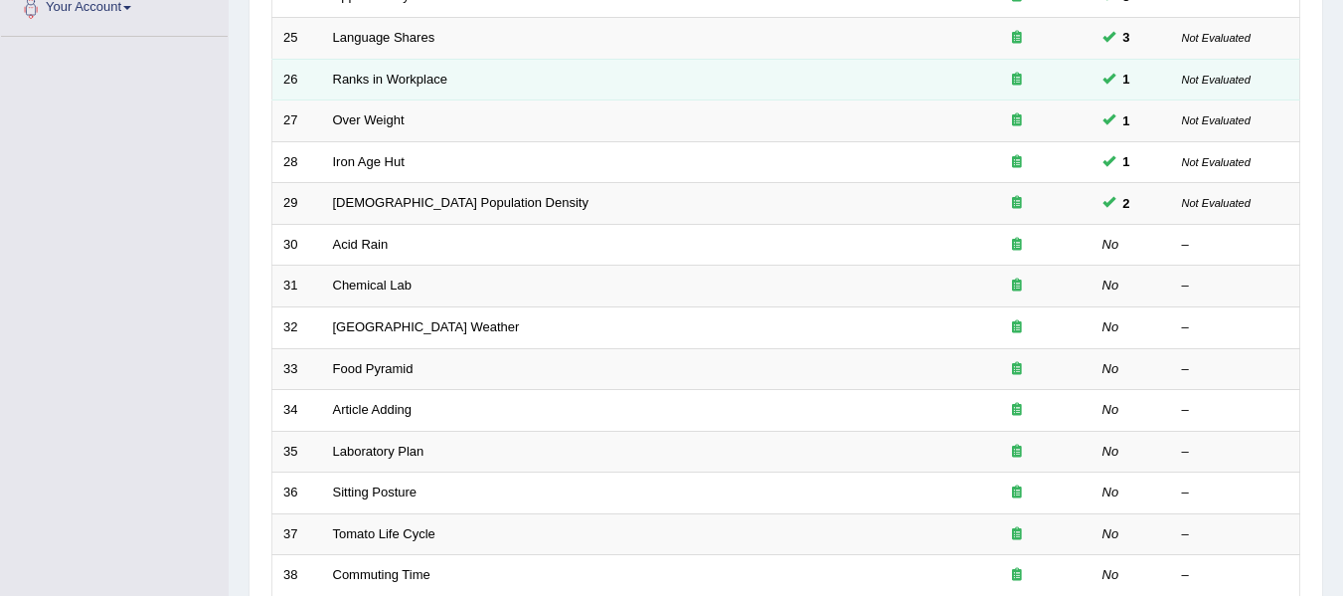
scroll to position [530, 0]
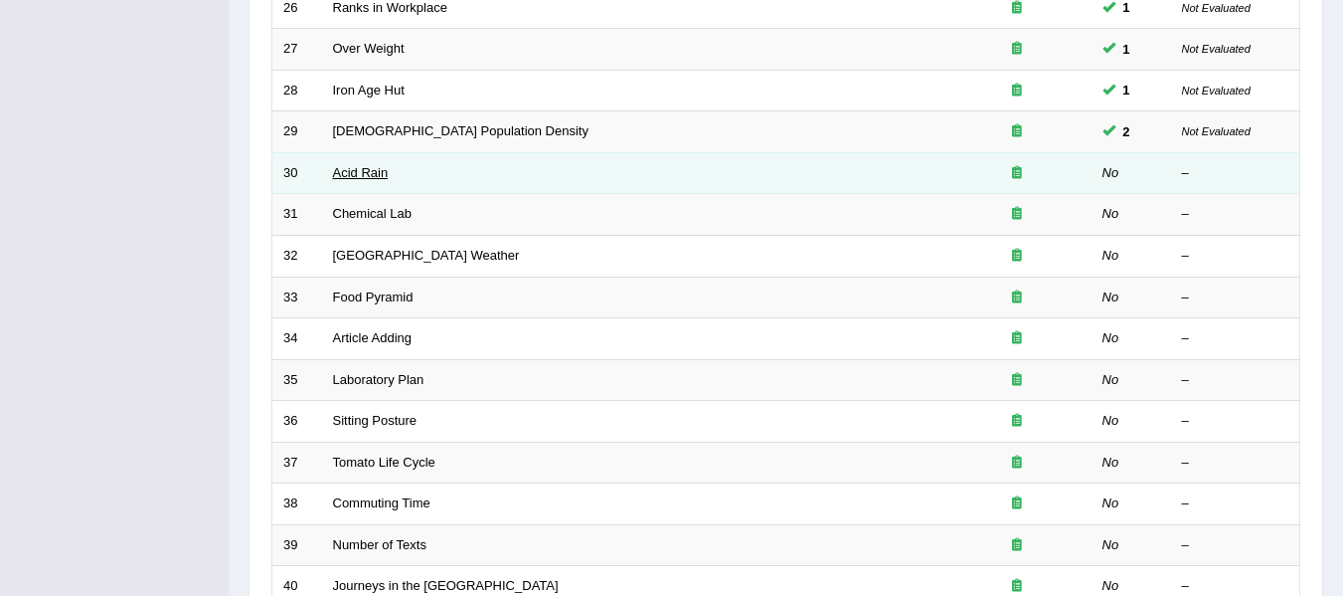
click at [360, 167] on link "Acid Rain" at bounding box center [361, 172] width 56 height 15
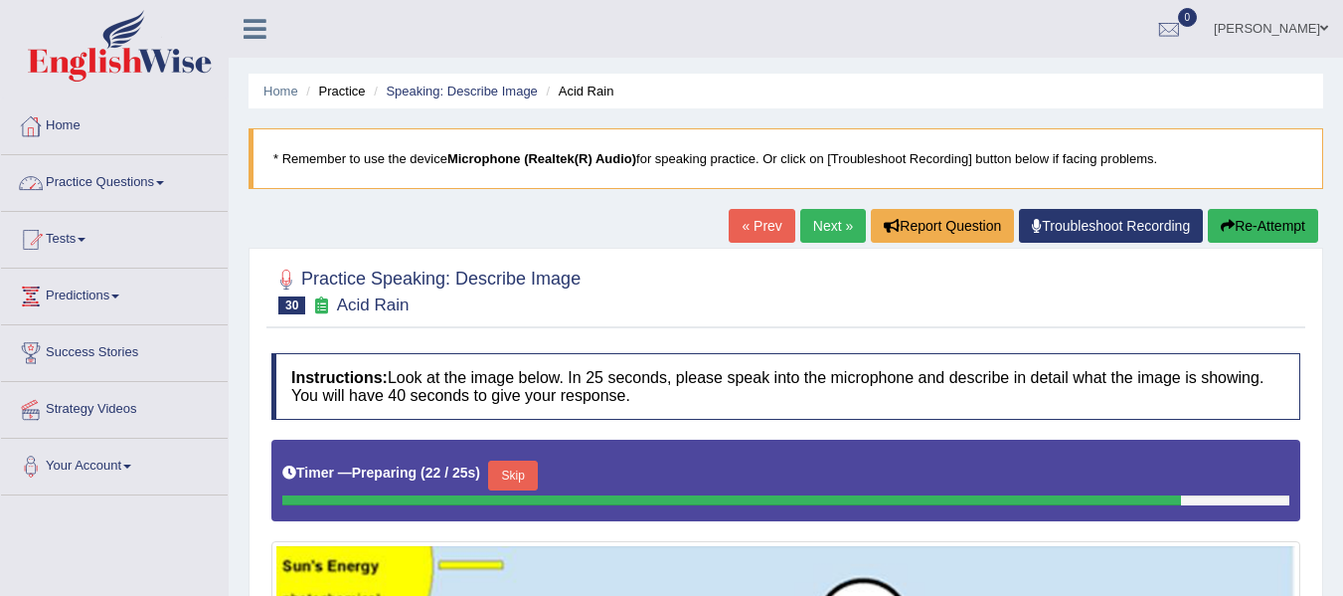
click at [78, 41] on img at bounding box center [120, 46] width 184 height 72
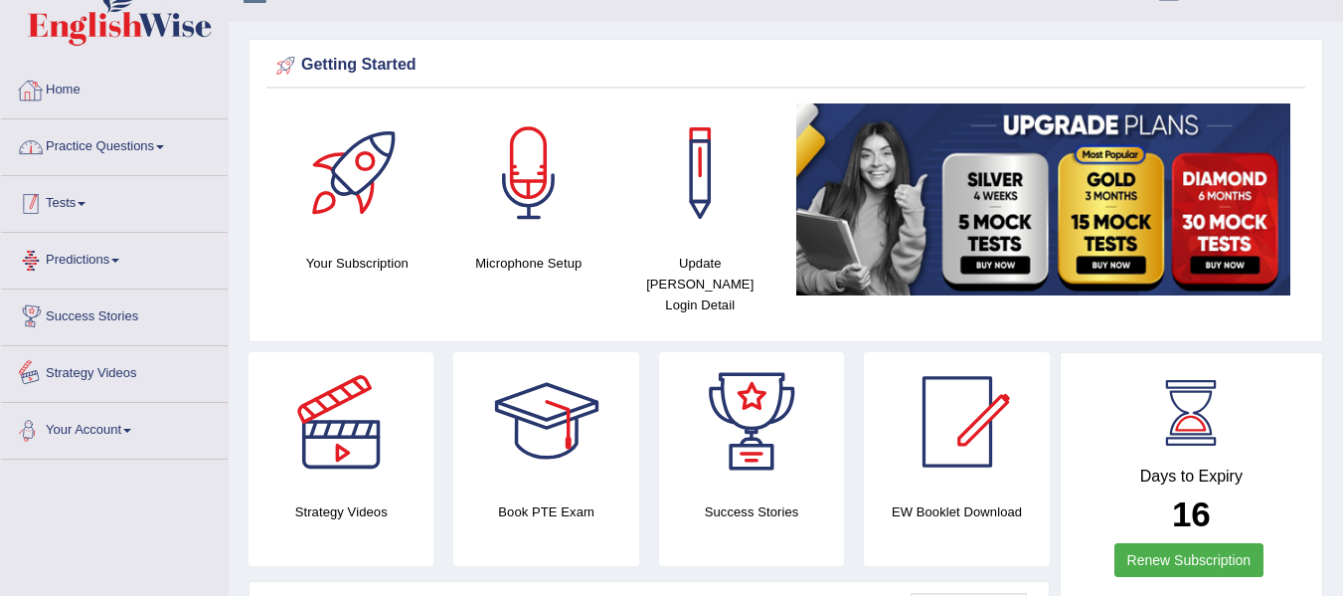
scroll to position [33, 0]
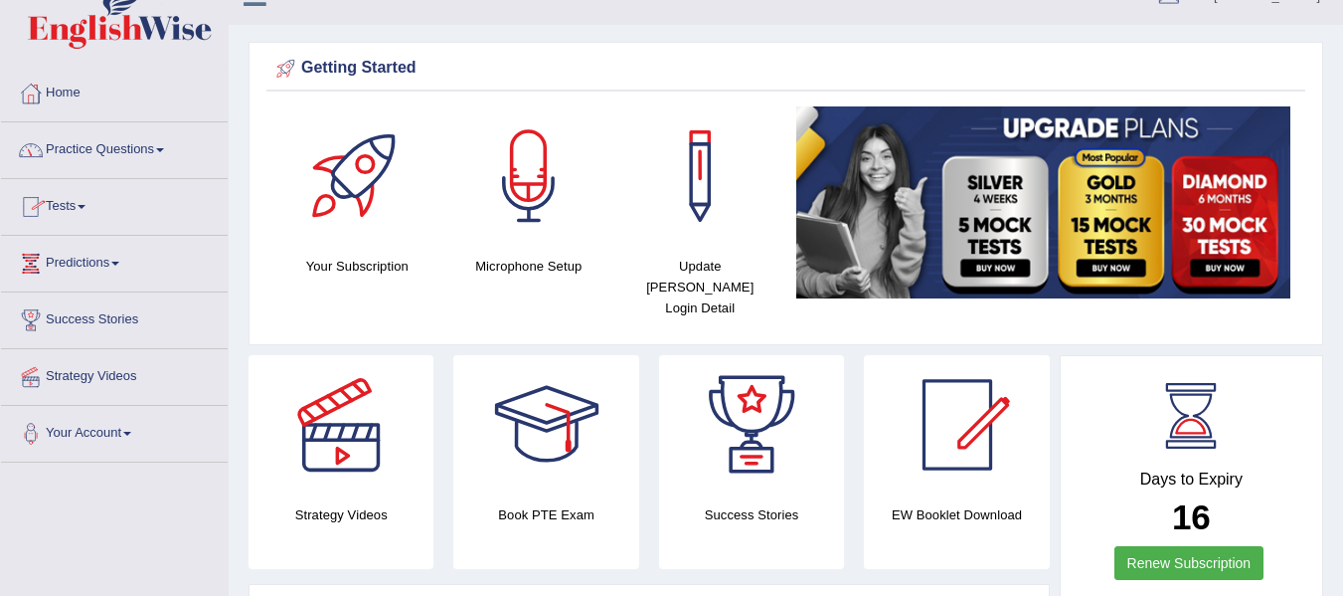
click at [96, 144] on link "Practice Questions" at bounding box center [114, 147] width 227 height 50
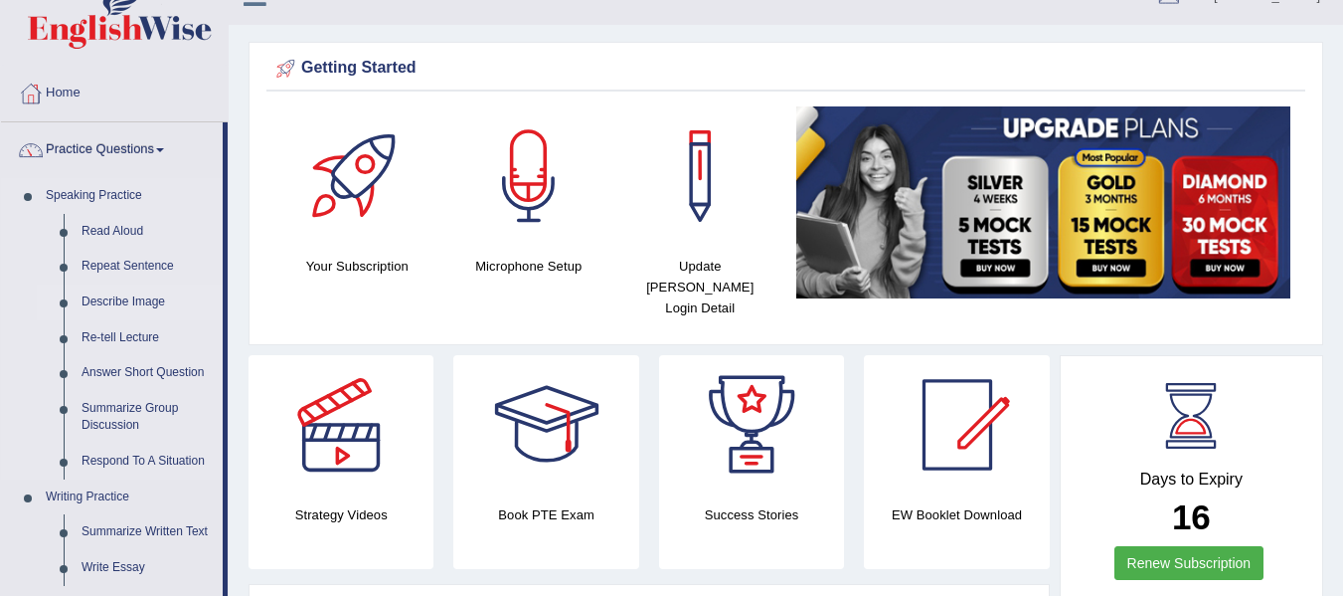
click at [96, 297] on link "Describe Image" at bounding box center [148, 302] width 150 height 36
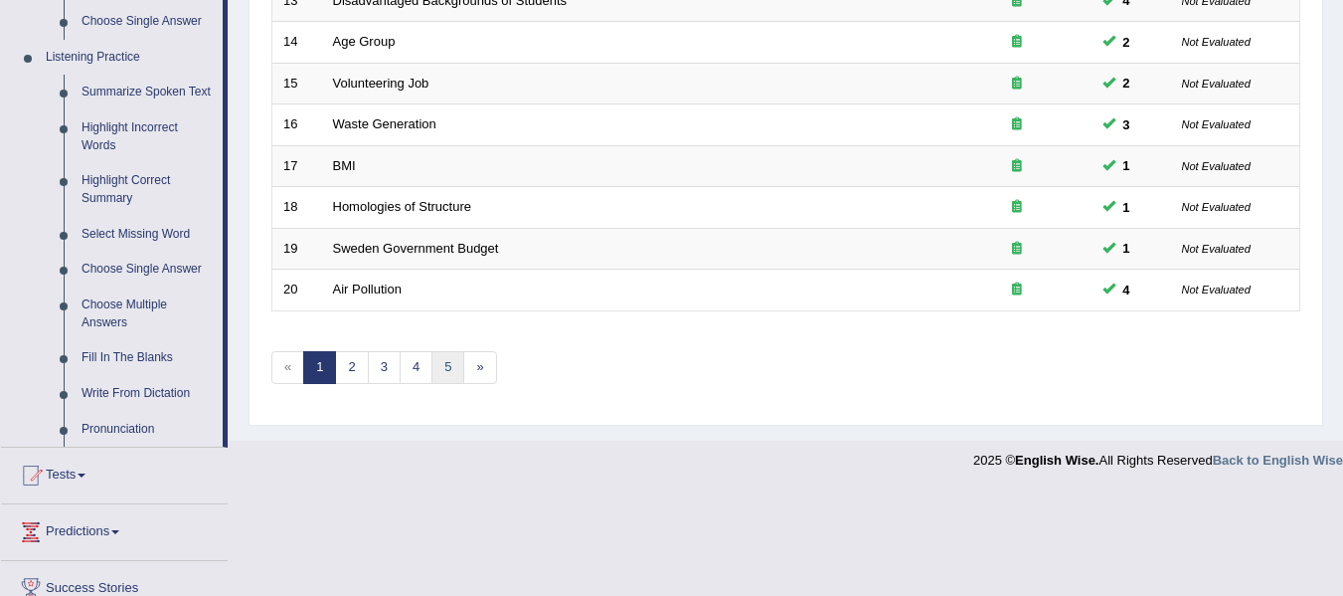
scroll to position [828, 0]
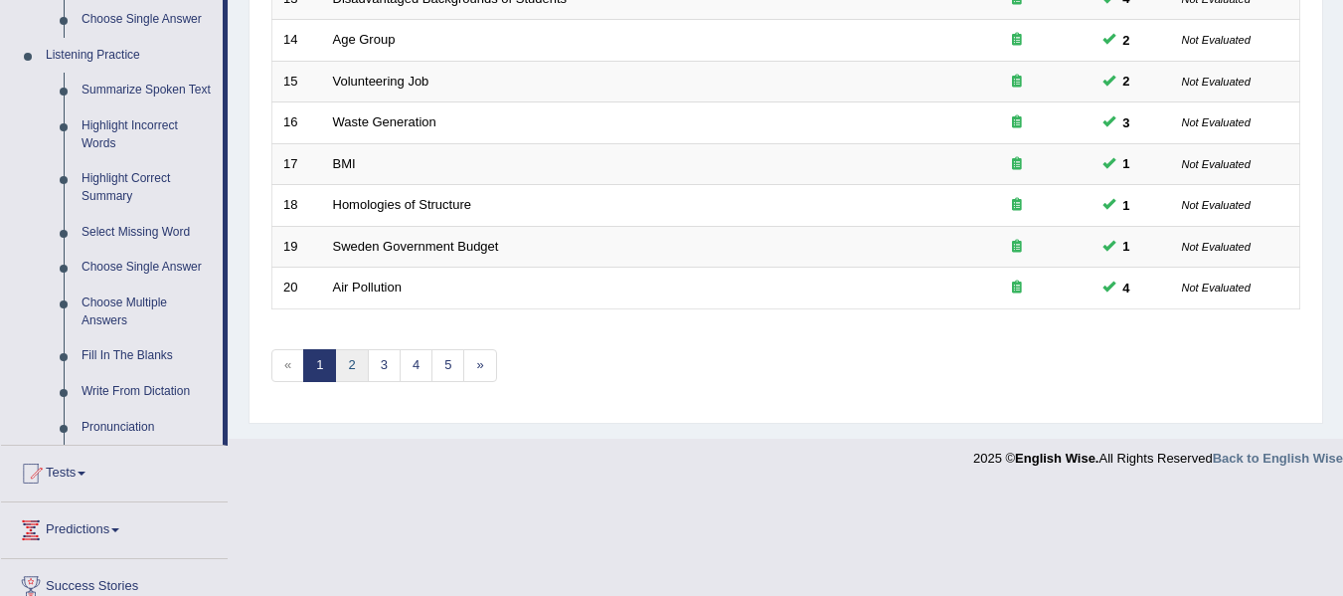
click at [345, 360] on link "2" at bounding box center [351, 365] width 33 height 33
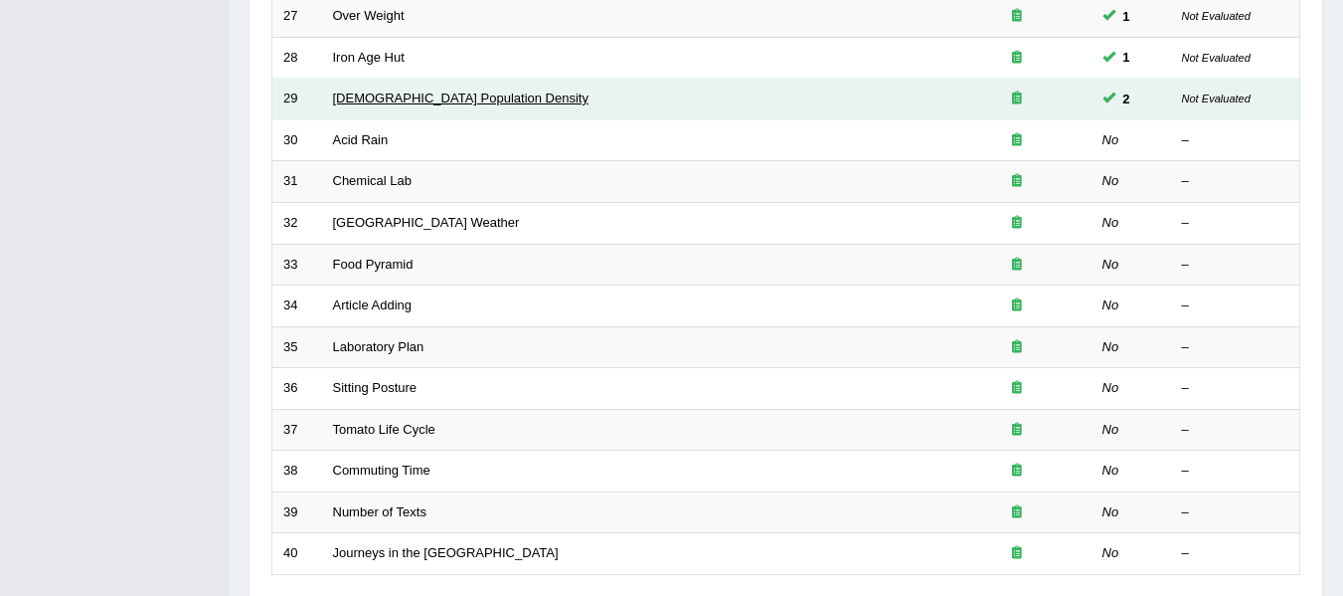
scroll to position [564, 0]
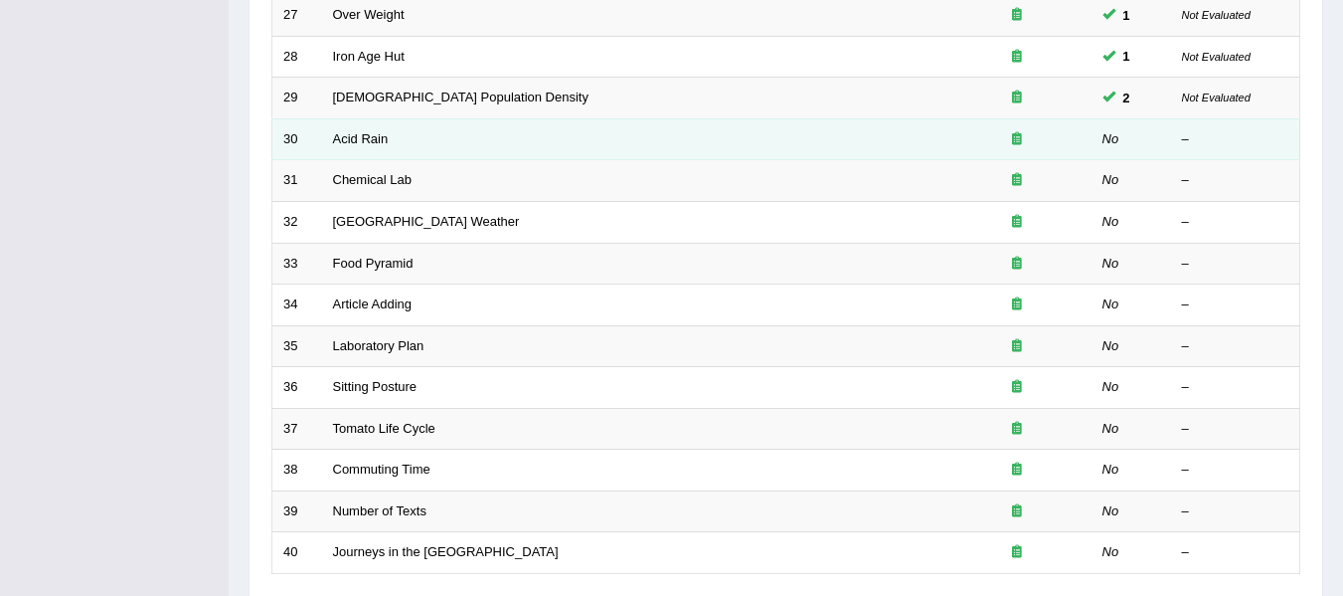
click at [348, 118] on td "Acid Rain" at bounding box center [632, 139] width 621 height 42
click at [343, 135] on link "Acid Rain" at bounding box center [361, 138] width 56 height 15
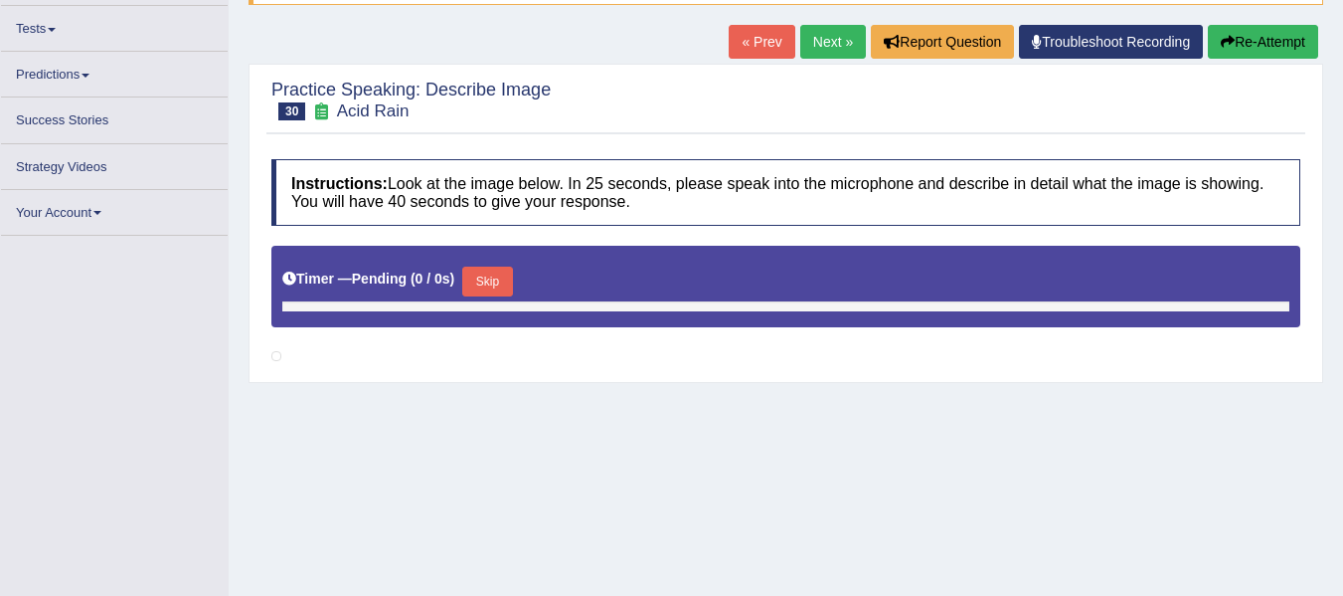
scroll to position [199, 0]
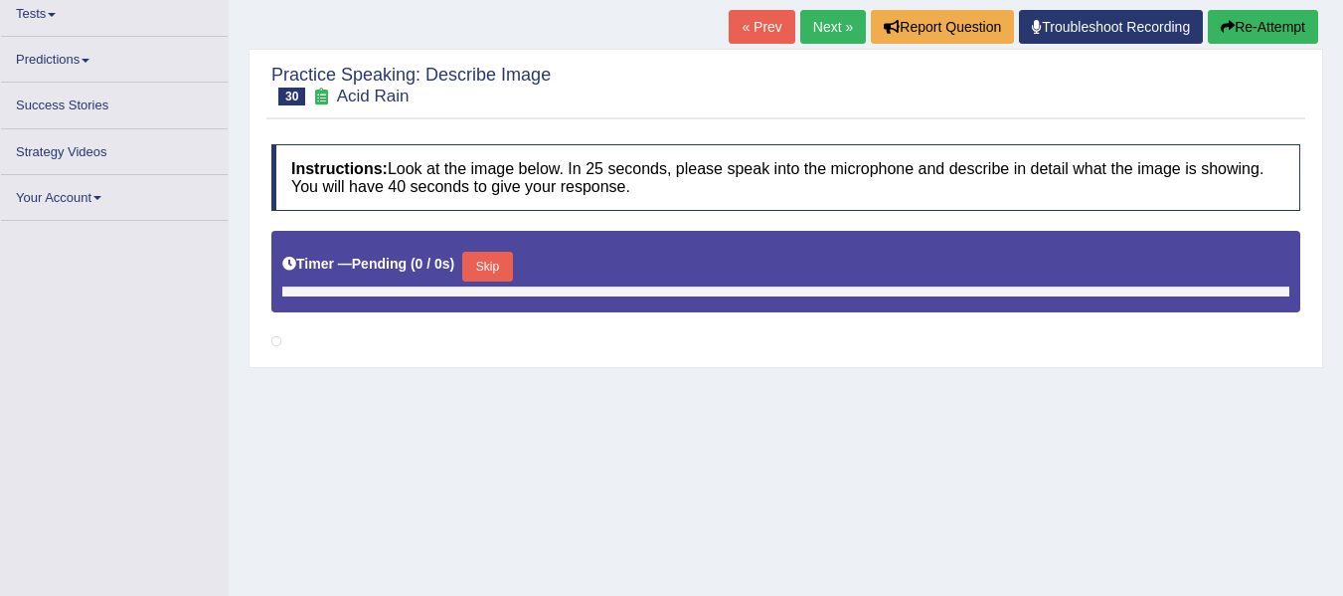
click at [500, 260] on button "Skip" at bounding box center [487, 267] width 50 height 30
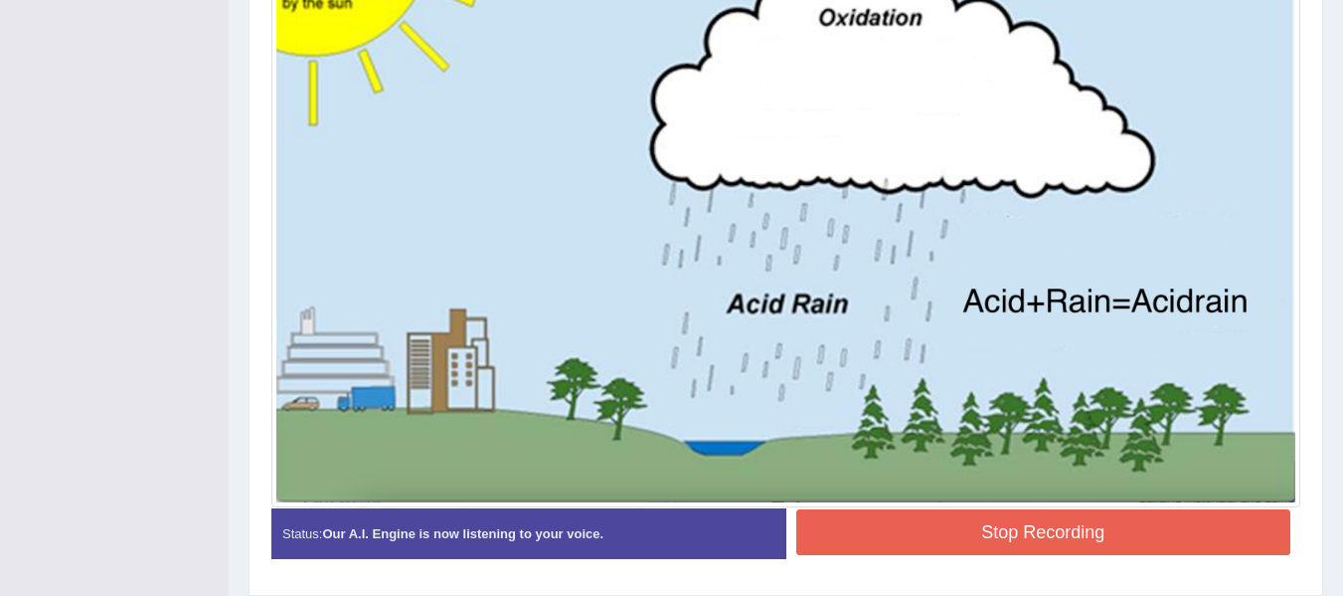
scroll to position [659, 0]
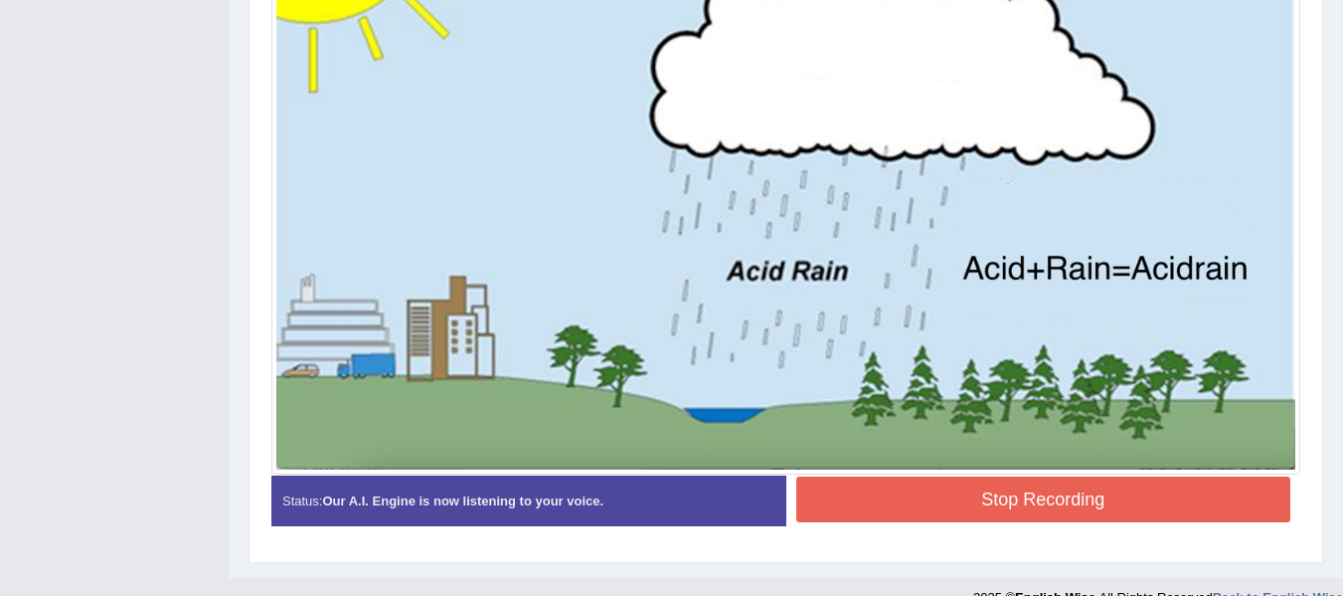
click at [899, 496] on button "Stop Recording" at bounding box center [1044, 499] width 495 height 46
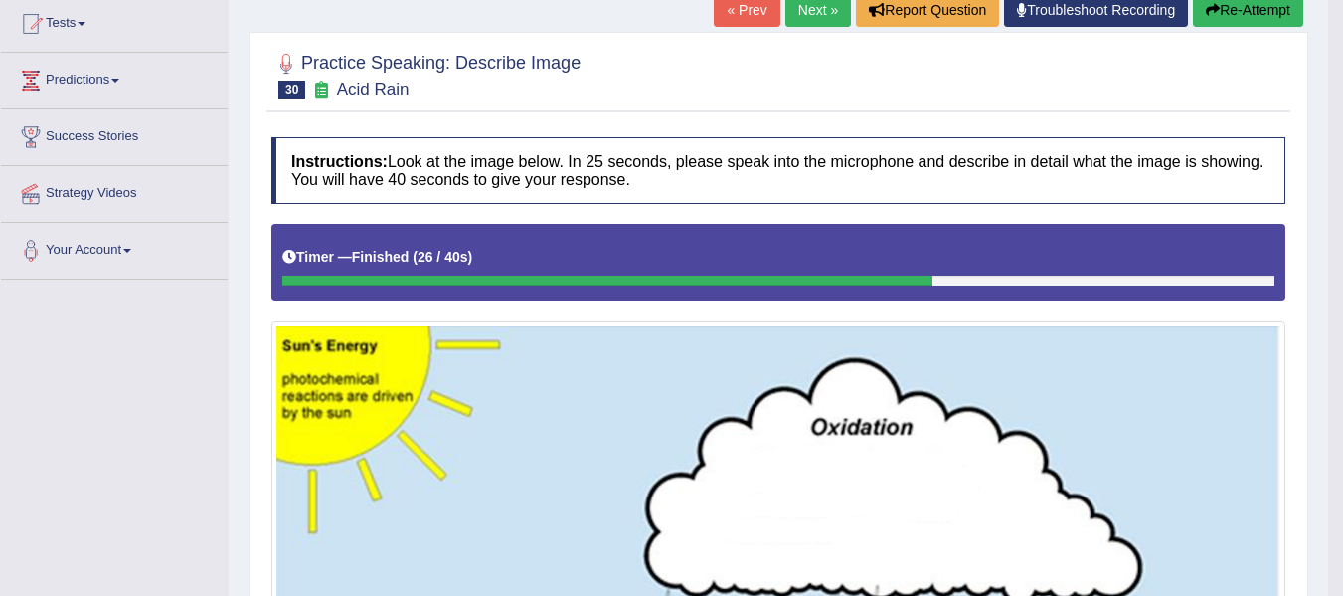
scroll to position [204, 0]
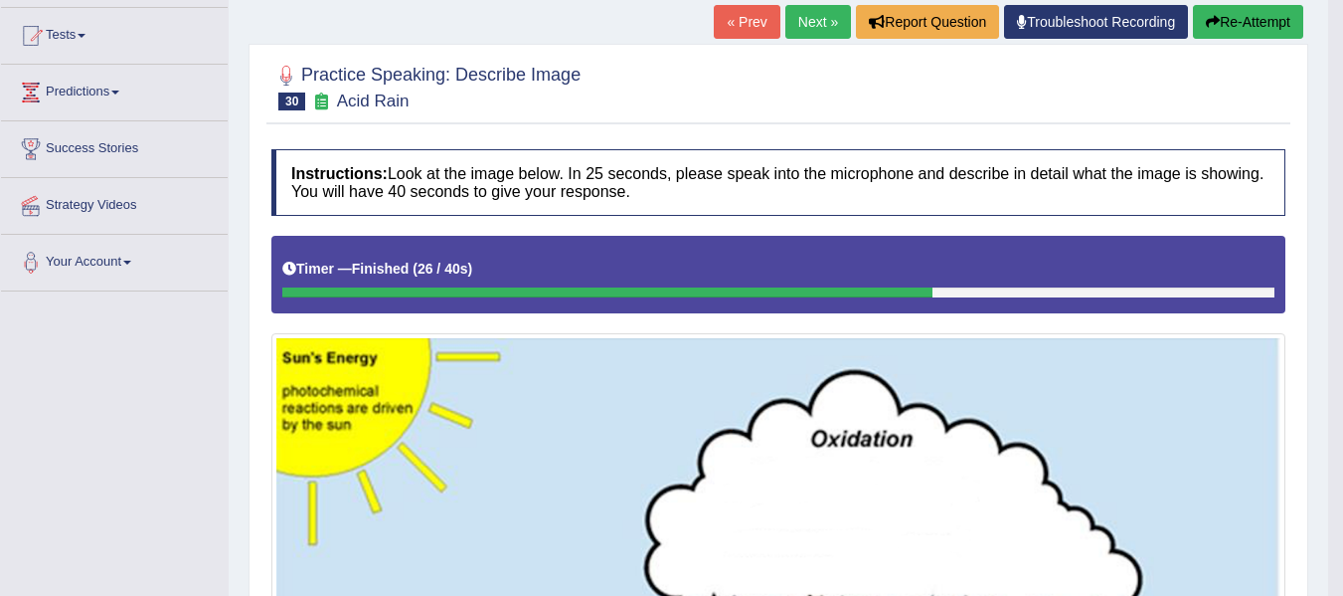
click at [1223, 36] on button "Re-Attempt" at bounding box center [1248, 22] width 110 height 34
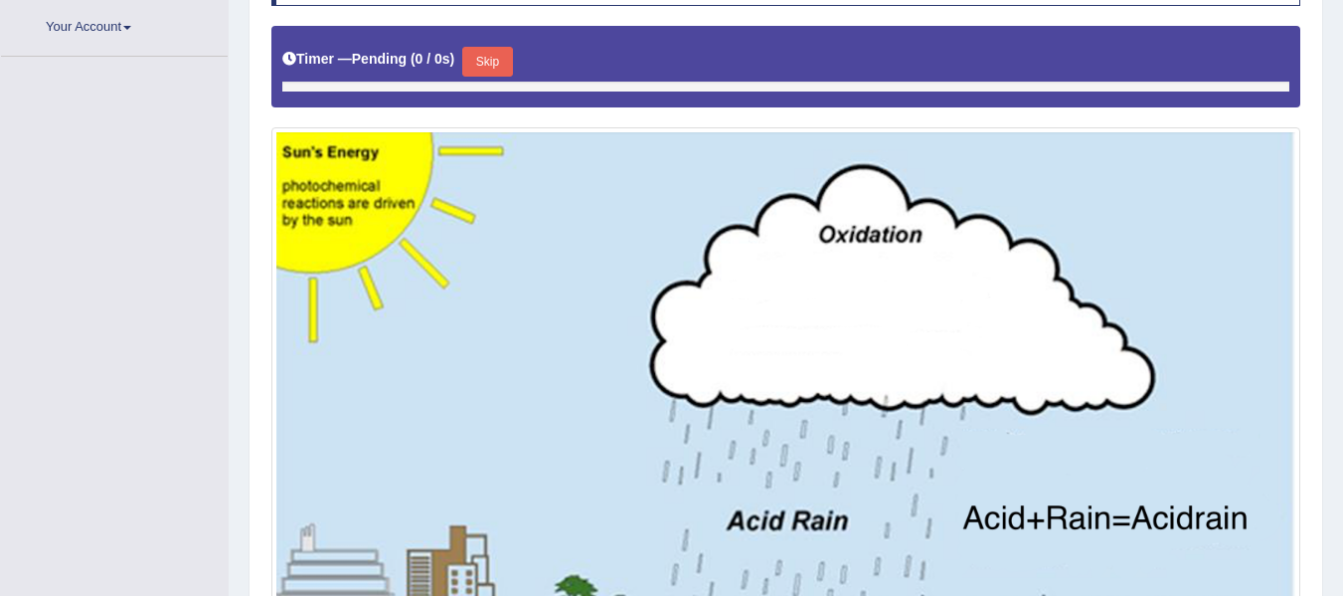
scroll to position [448, 0]
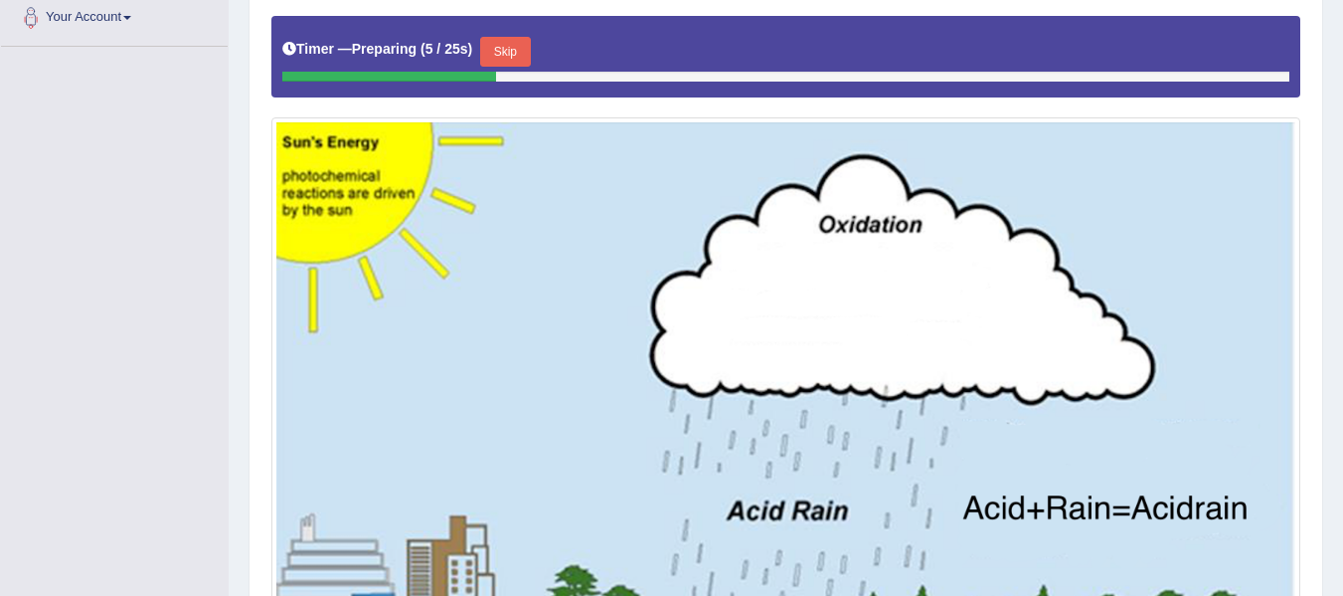
click at [499, 50] on button "Skip" at bounding box center [505, 52] width 50 height 30
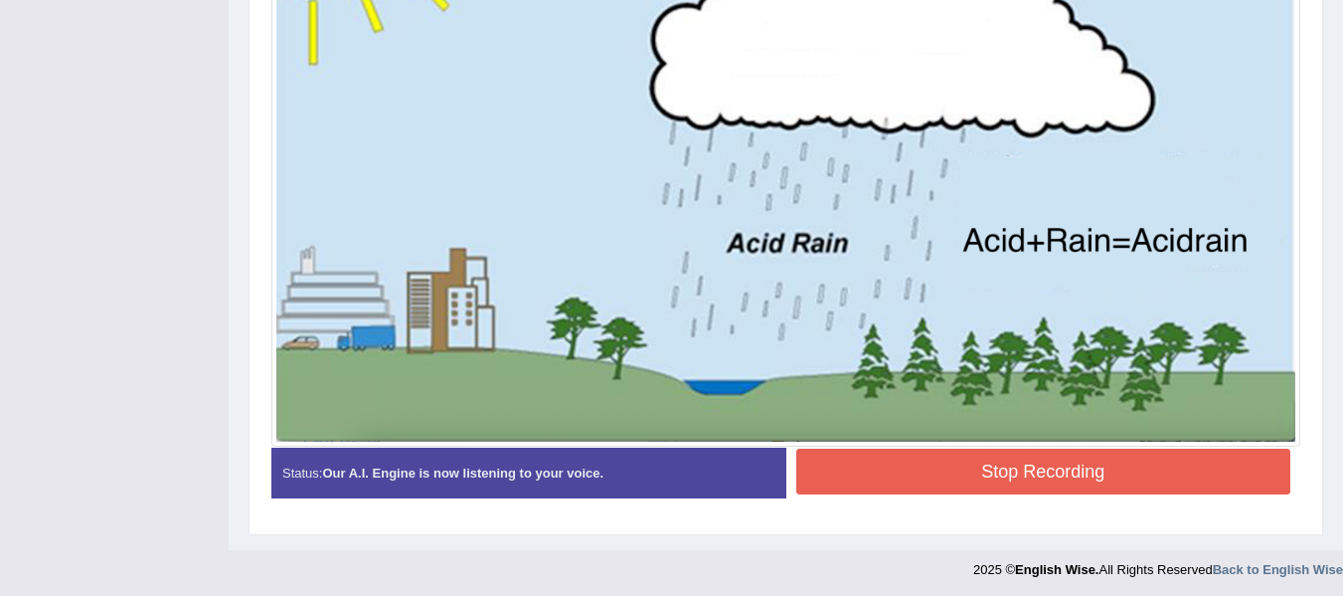
scroll to position [701, 0]
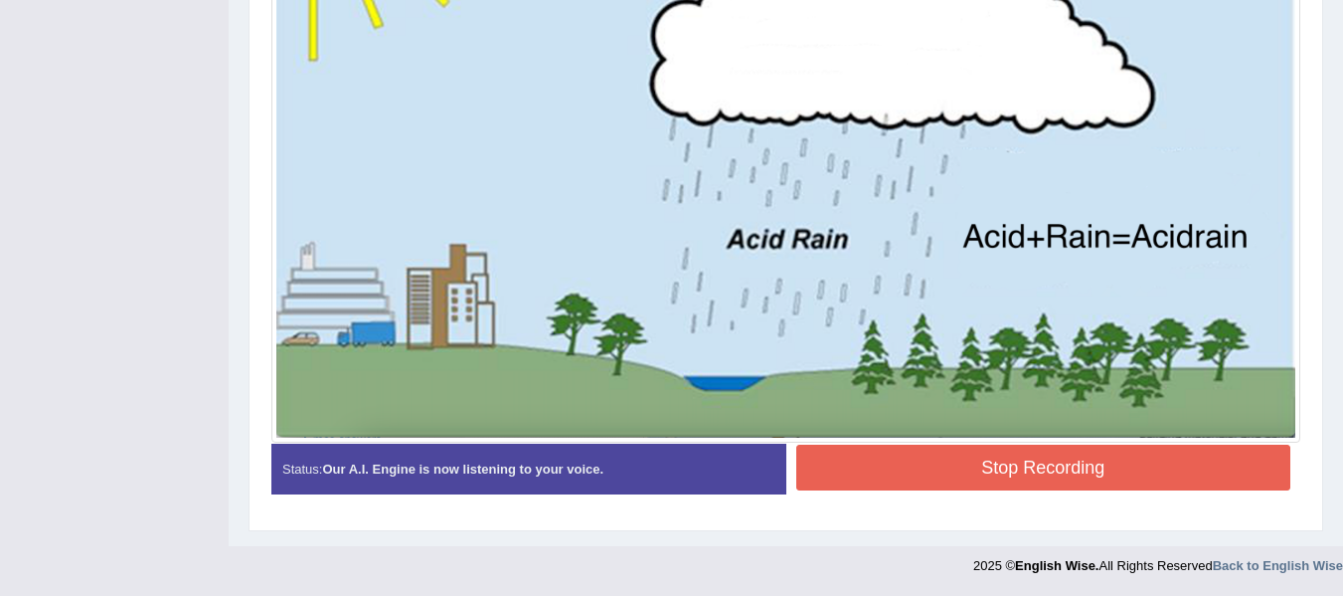
click at [987, 466] on button "Stop Recording" at bounding box center [1044, 467] width 495 height 46
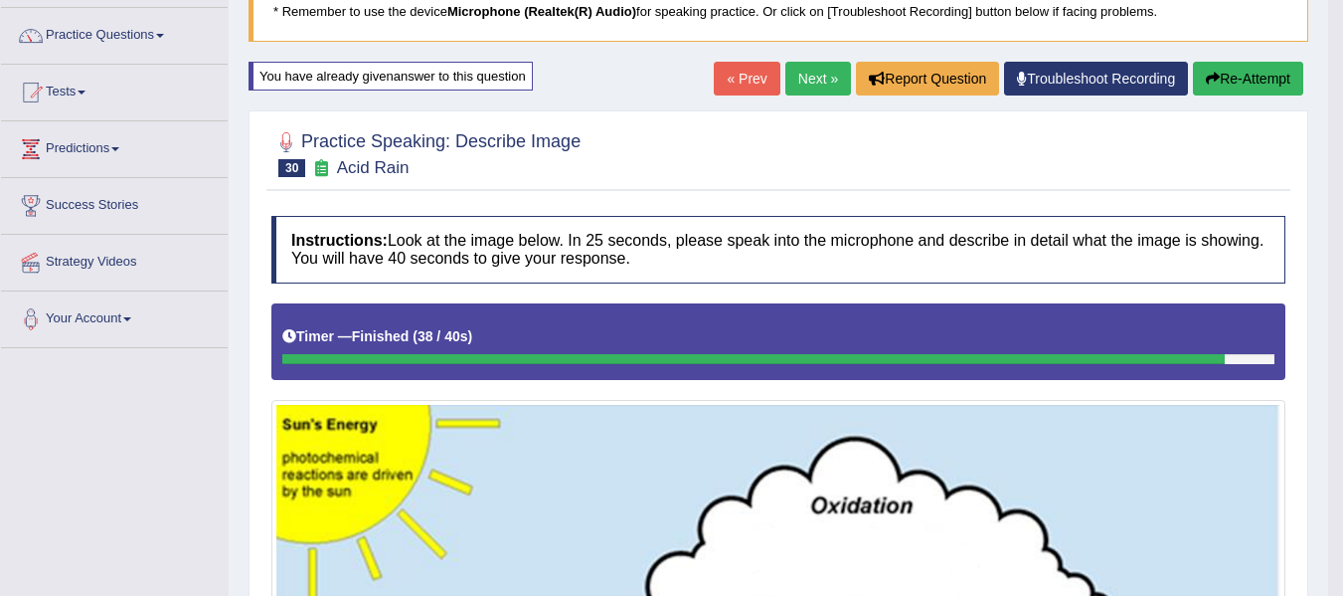
scroll to position [137, 0]
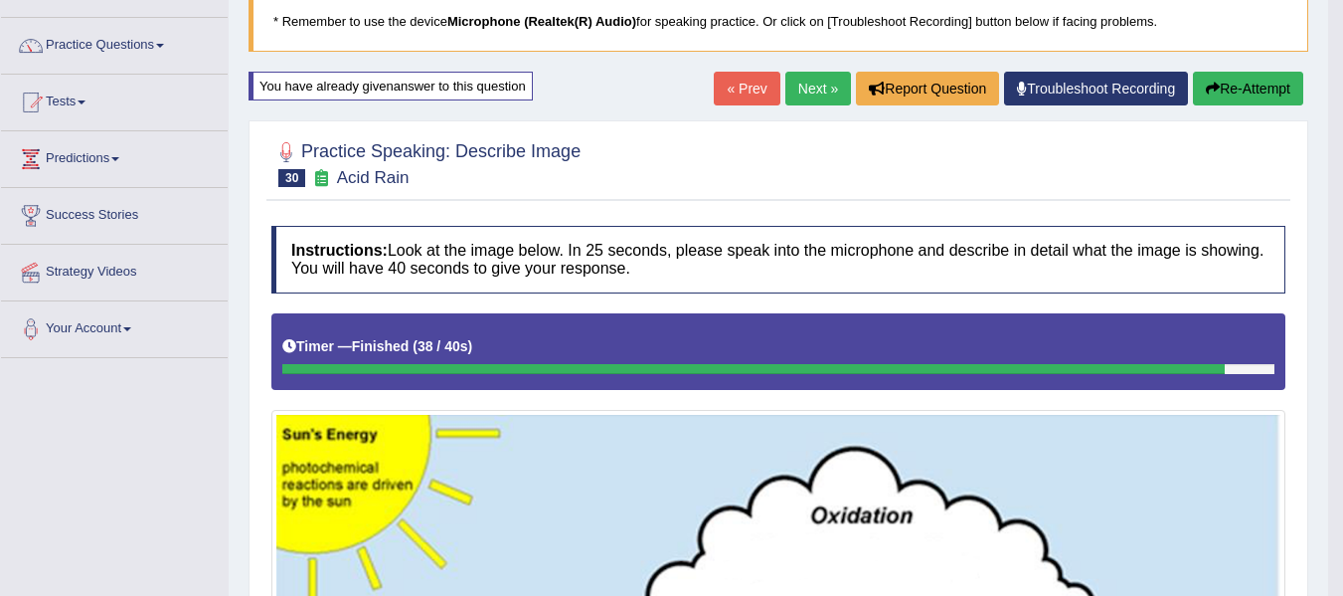
click at [1209, 84] on icon "button" at bounding box center [1213, 89] width 14 height 14
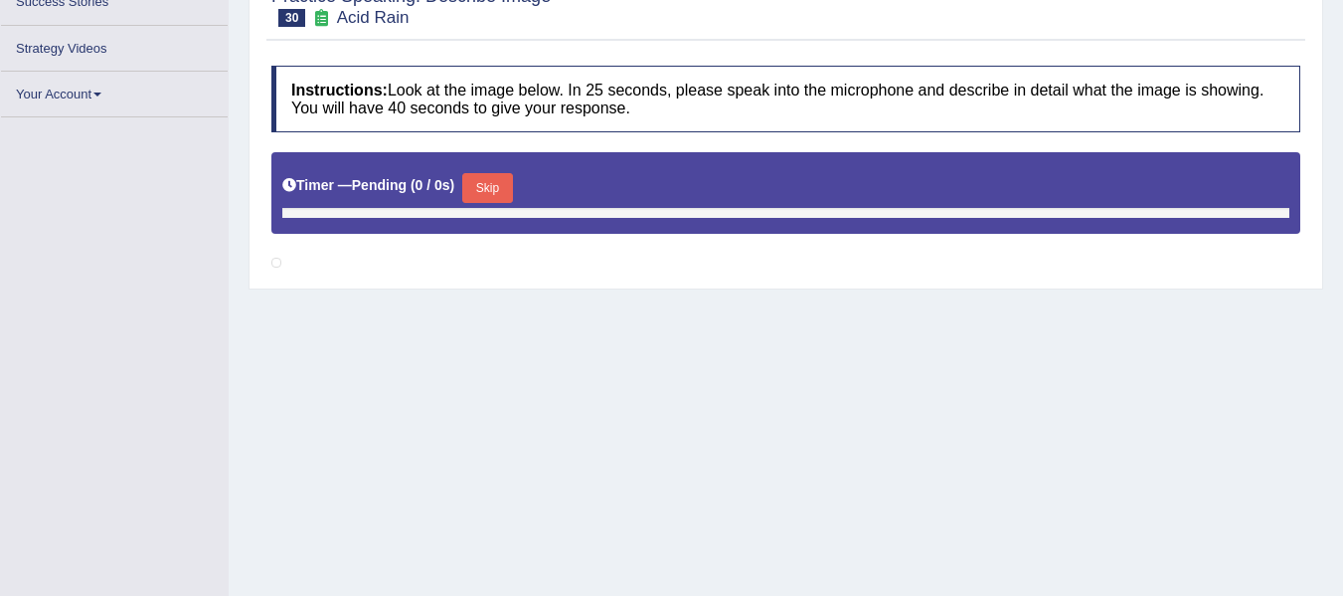
scroll to position [303, 0]
click at [500, 184] on button "Skip" at bounding box center [487, 187] width 50 height 30
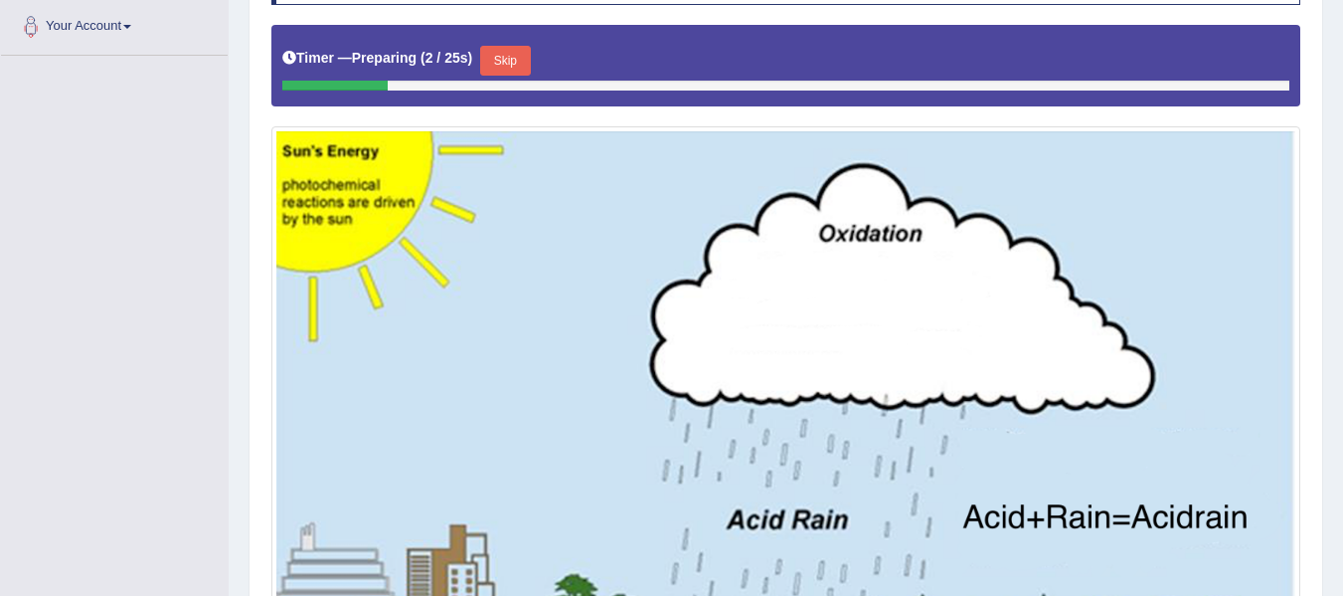
scroll to position [450, 0]
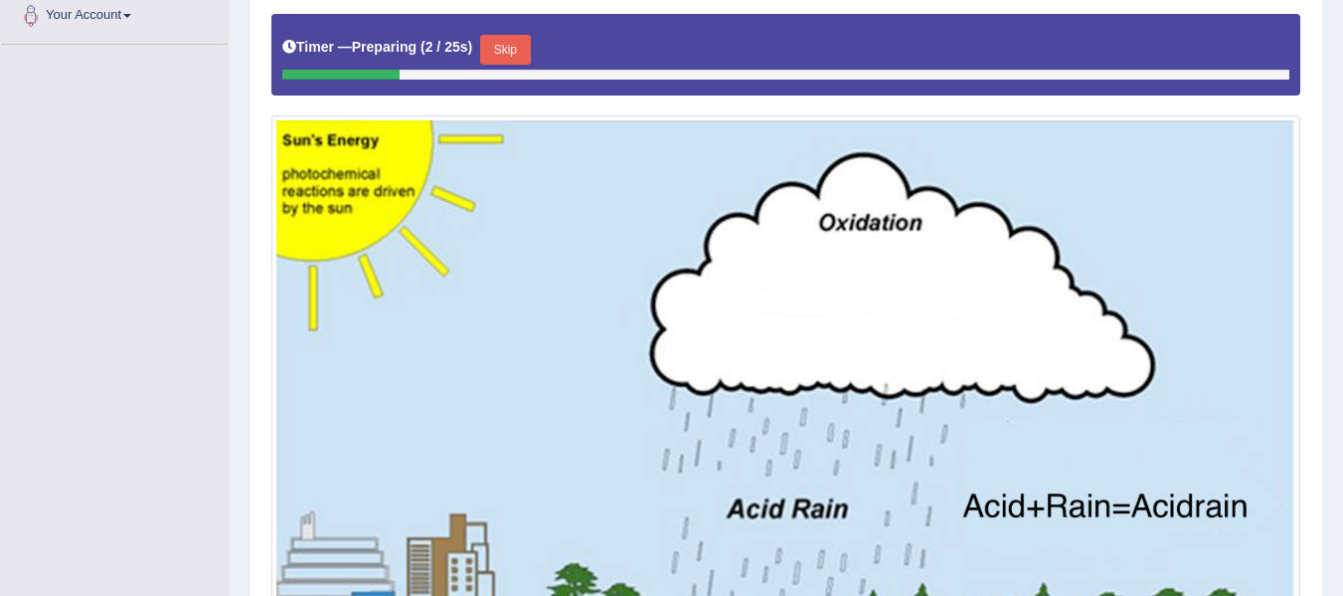
click at [503, 53] on button "Skip" at bounding box center [505, 50] width 50 height 30
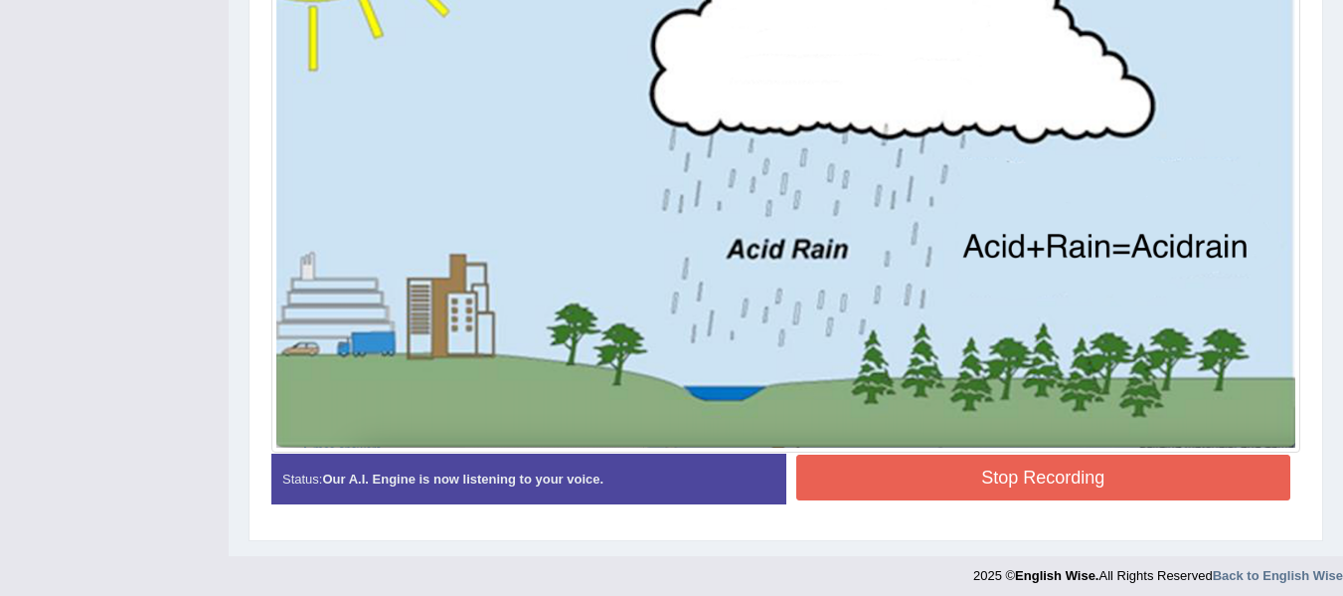
scroll to position [701, 0]
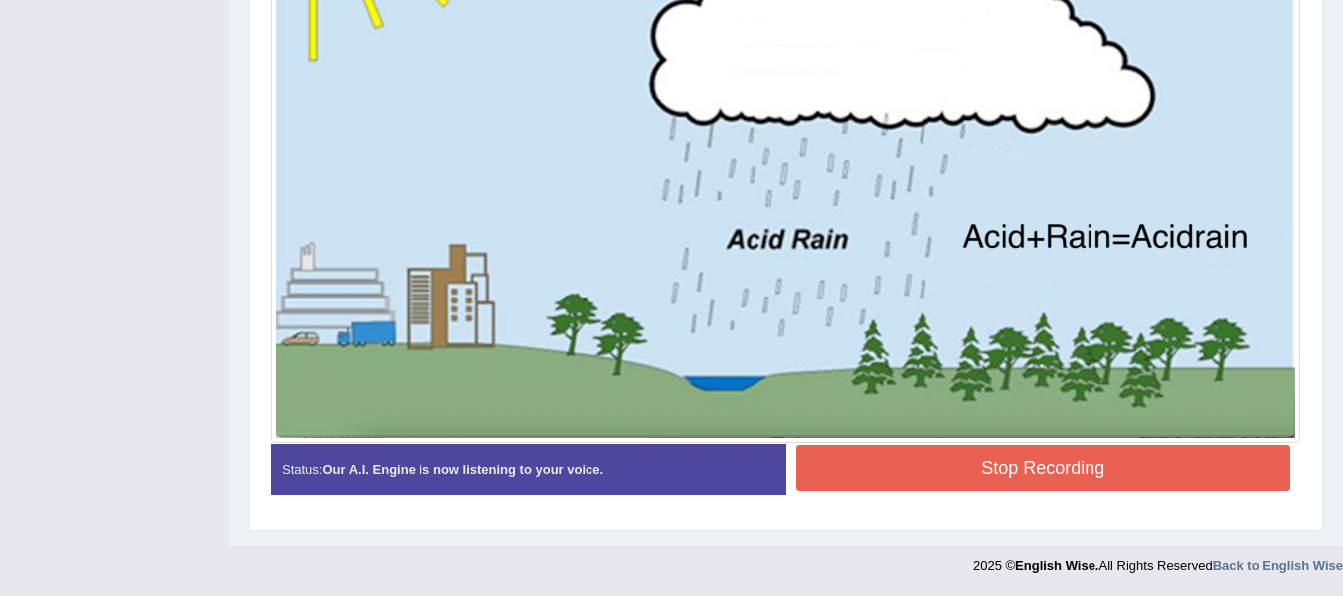
click at [870, 464] on button "Stop Recording" at bounding box center [1044, 467] width 495 height 46
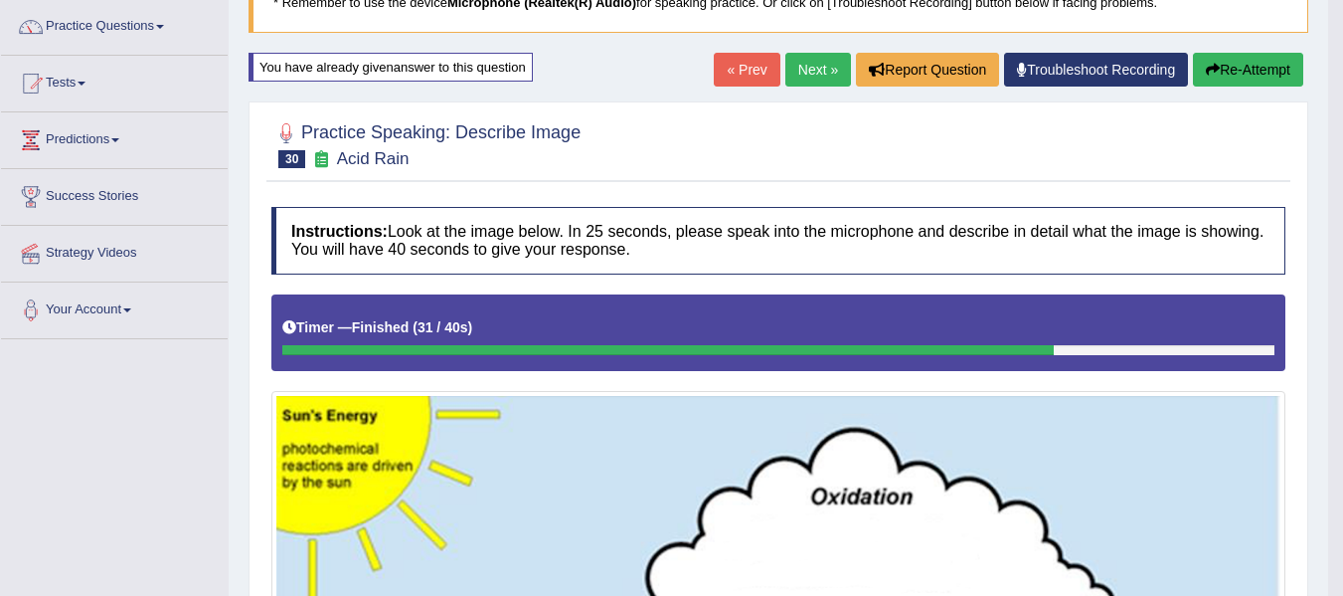
scroll to position [147, 0]
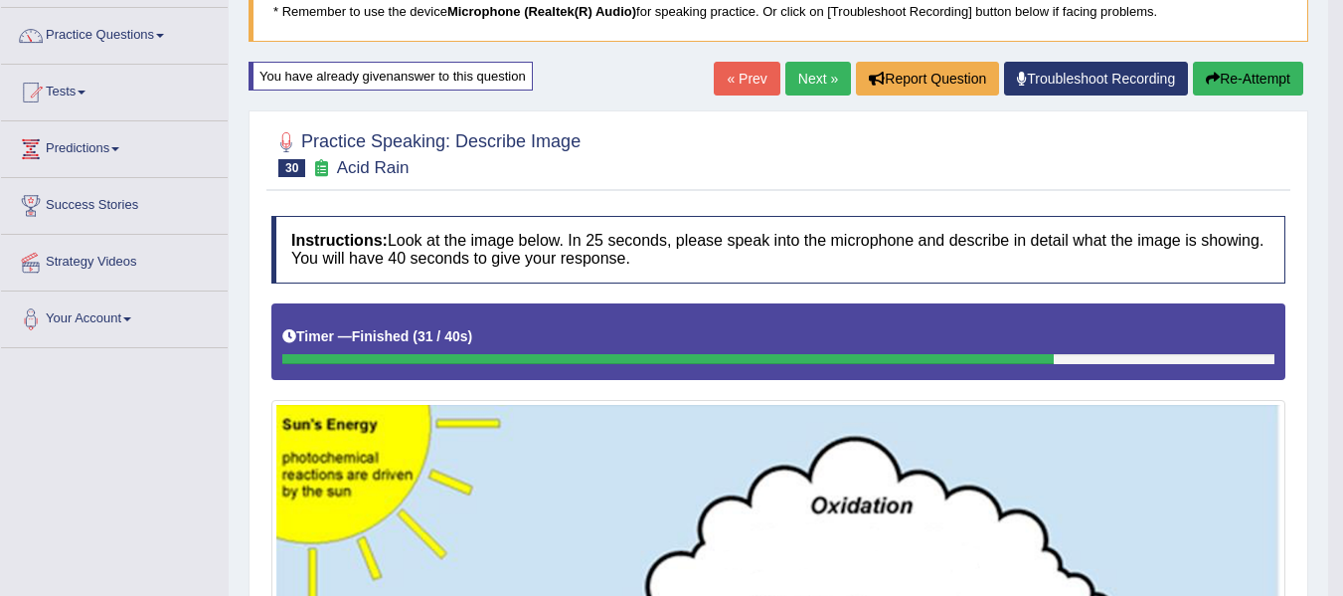
click at [1245, 68] on button "Re-Attempt" at bounding box center [1248, 79] width 110 height 34
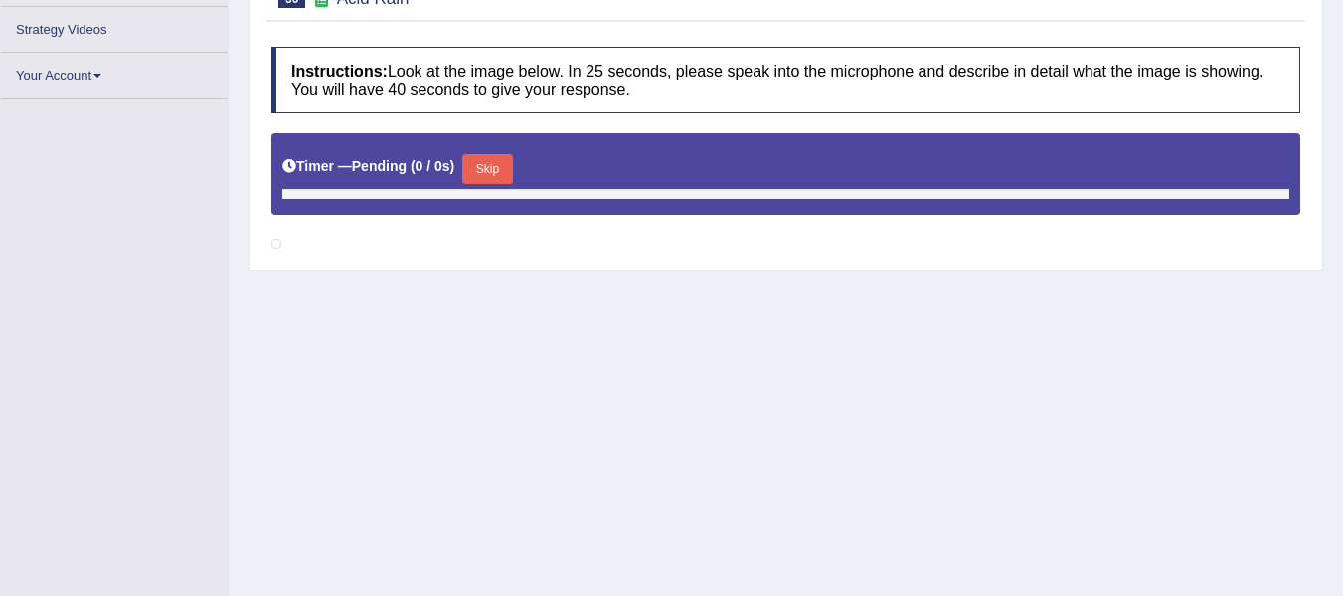
scroll to position [379, 0]
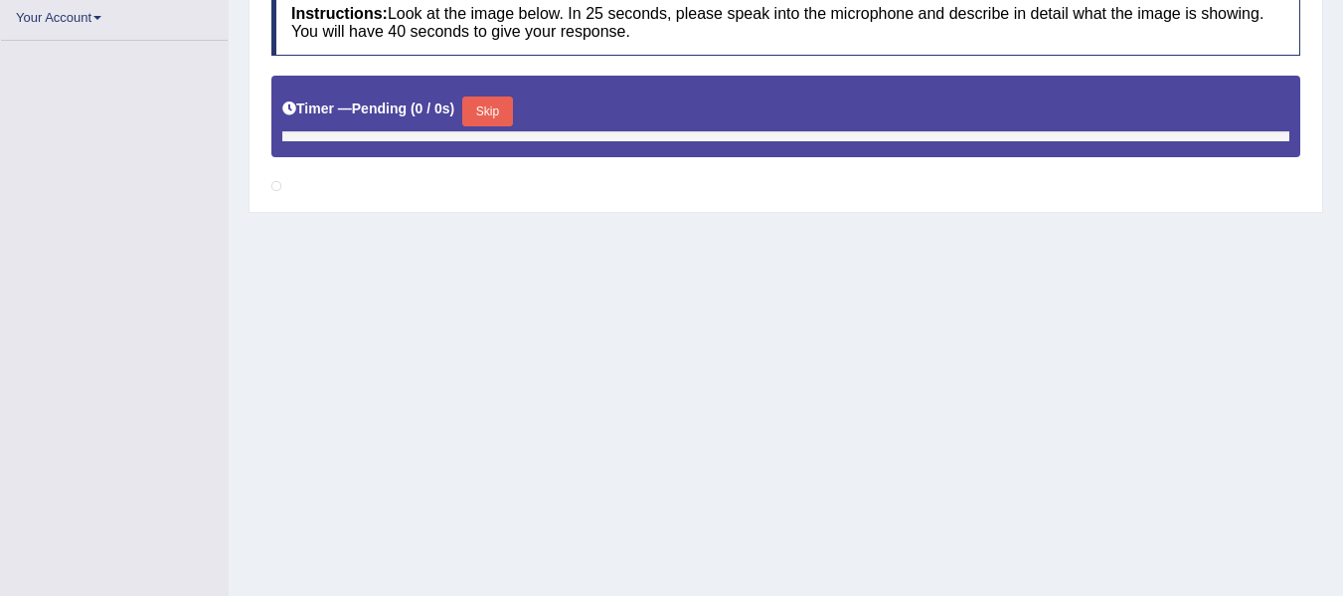
click at [484, 111] on button "Skip" at bounding box center [487, 111] width 50 height 30
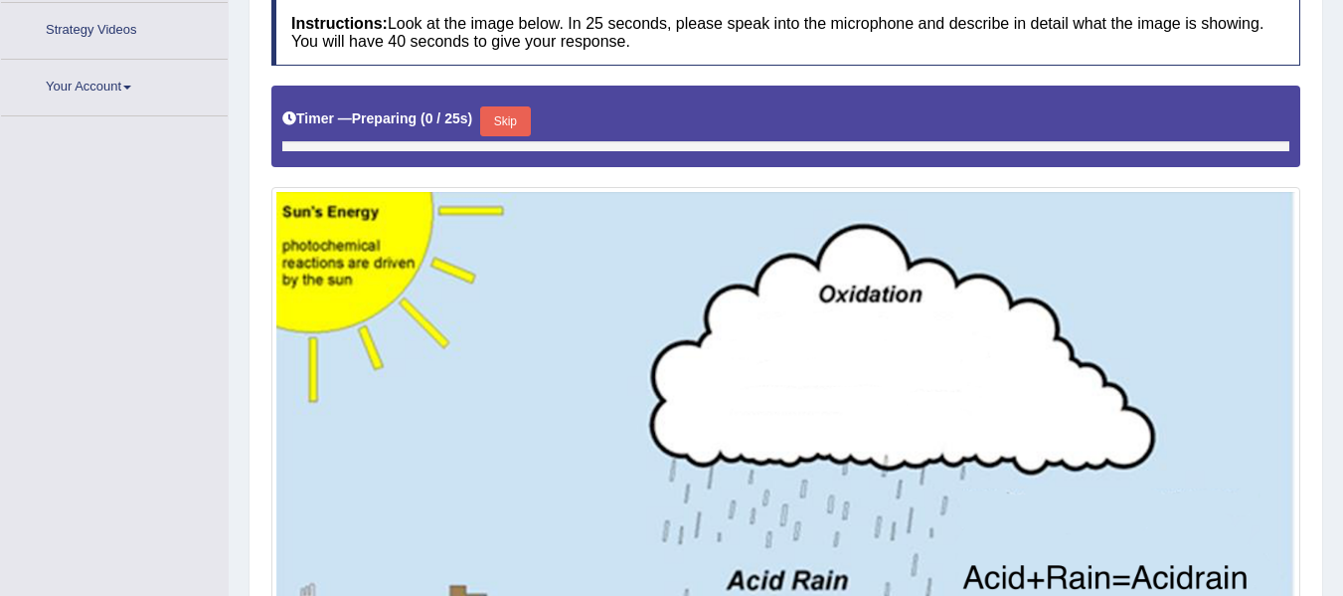
scroll to position [447, 0]
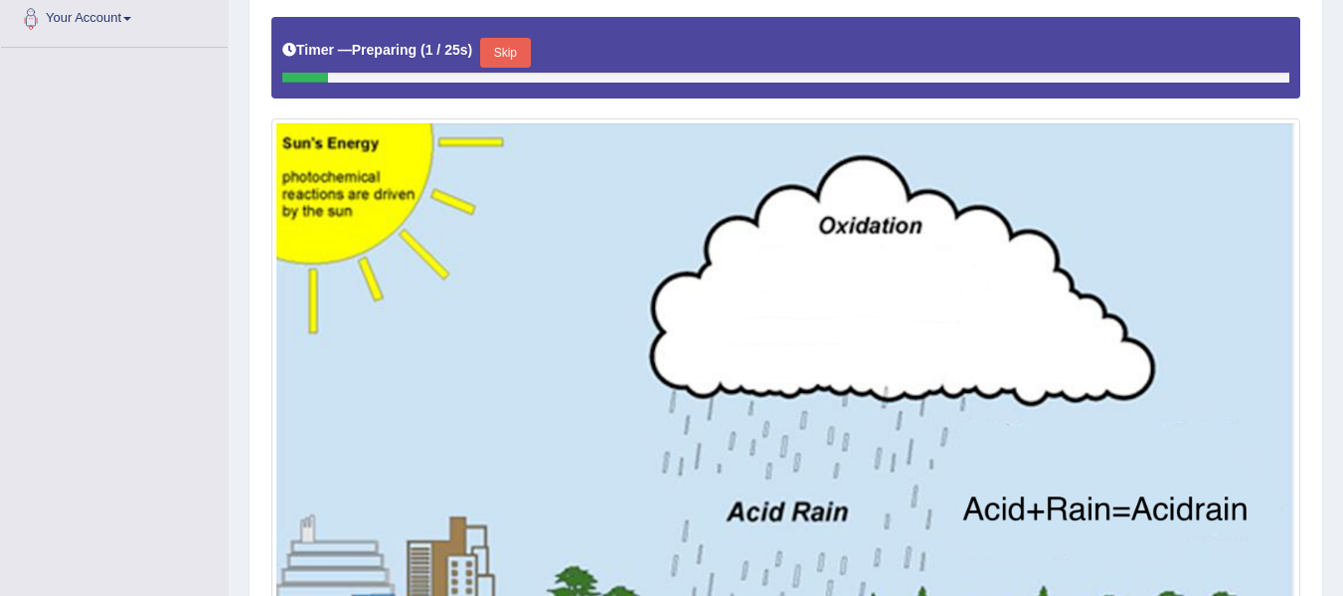
click at [516, 43] on button "Skip" at bounding box center [505, 53] width 50 height 30
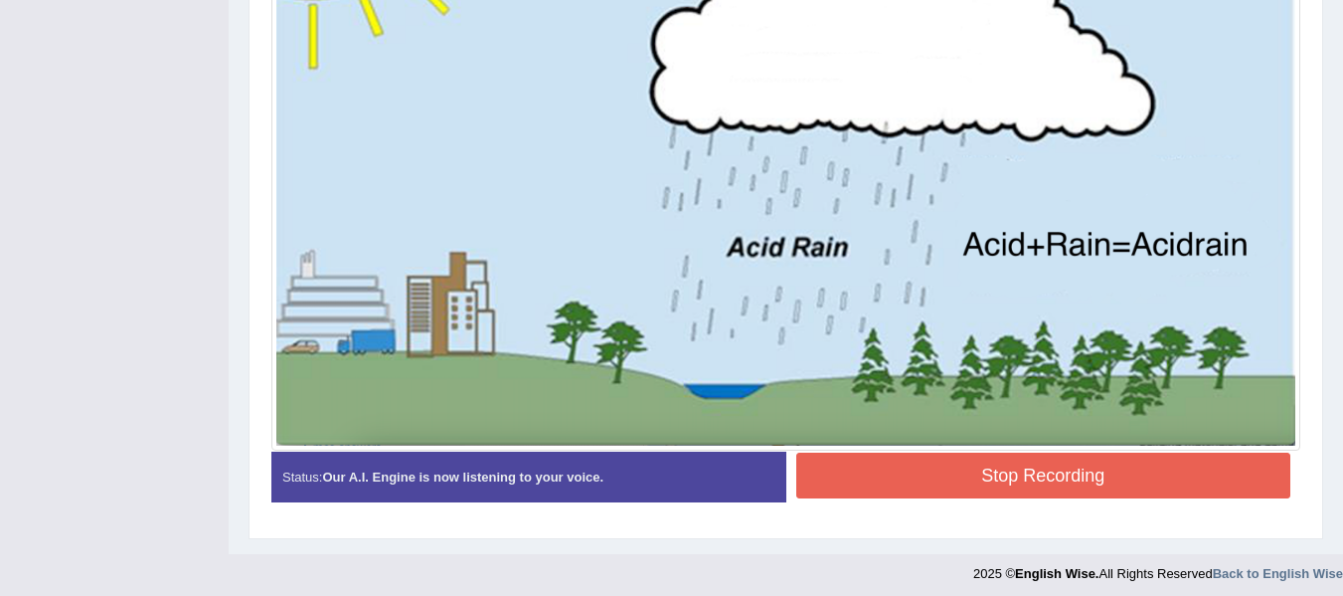
scroll to position [701, 0]
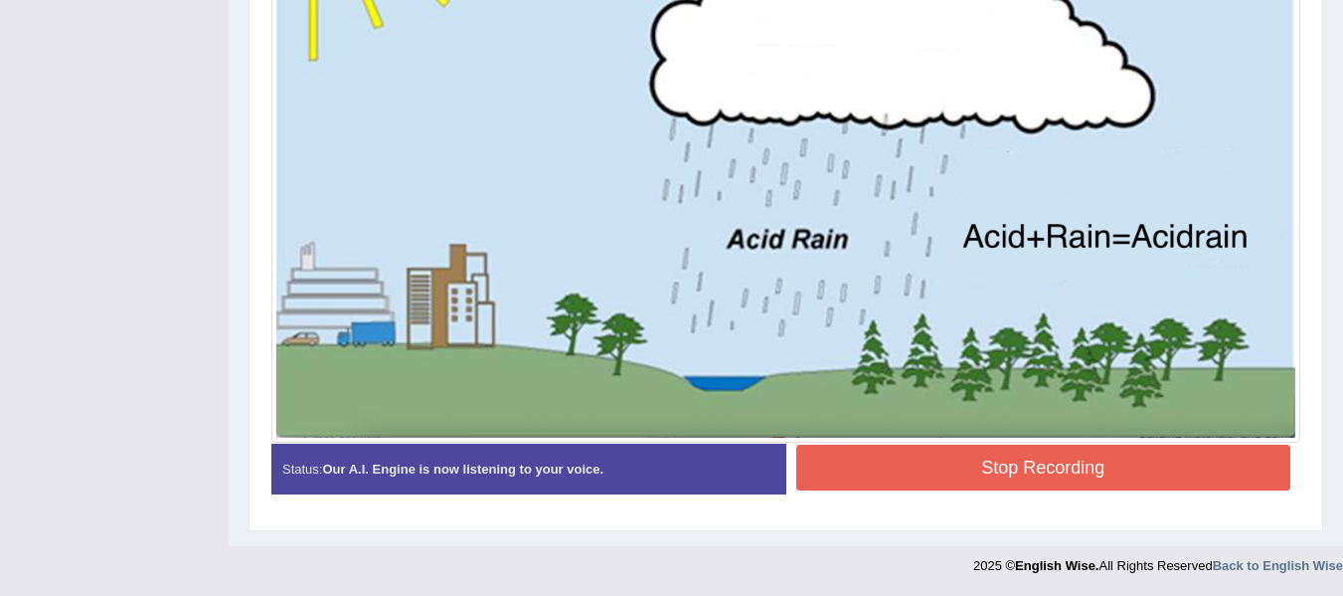
click at [970, 459] on button "Stop Recording" at bounding box center [1044, 467] width 495 height 46
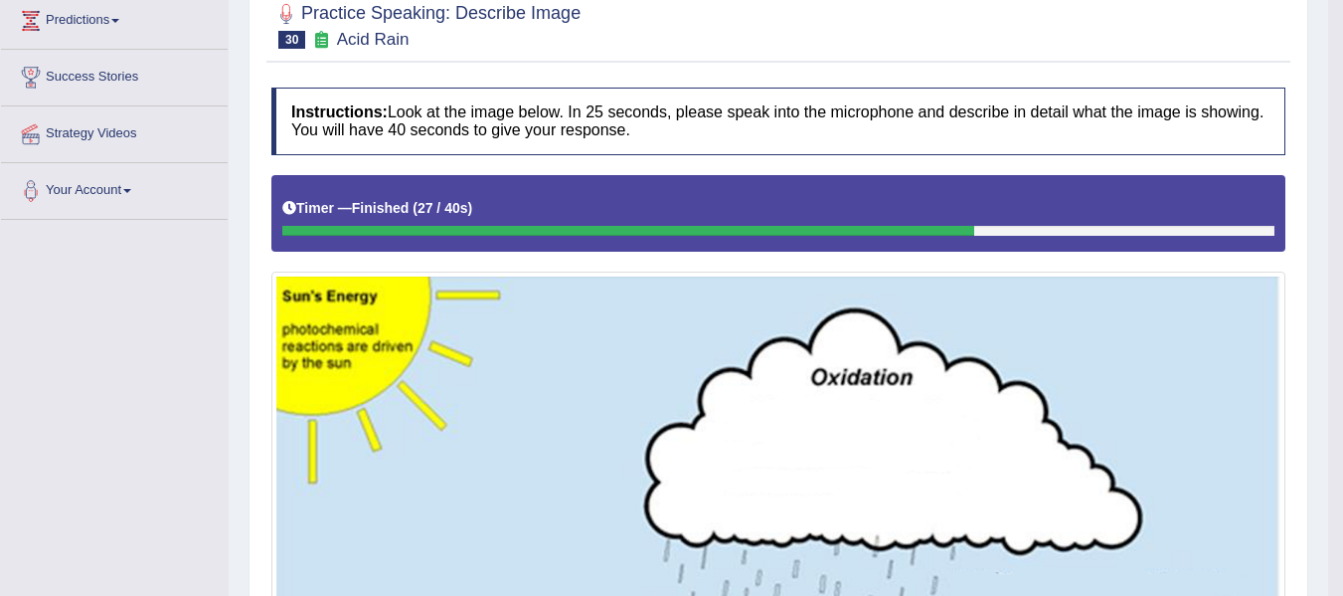
scroll to position [181, 0]
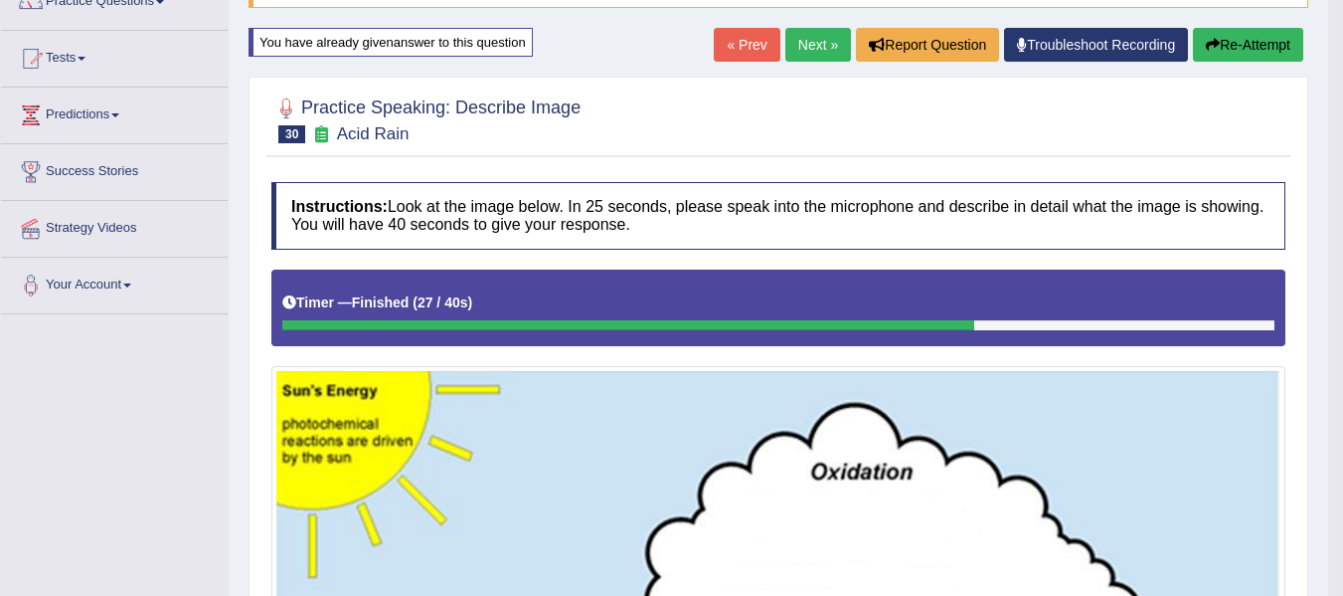
click at [822, 32] on link "Next »" at bounding box center [819, 45] width 66 height 34
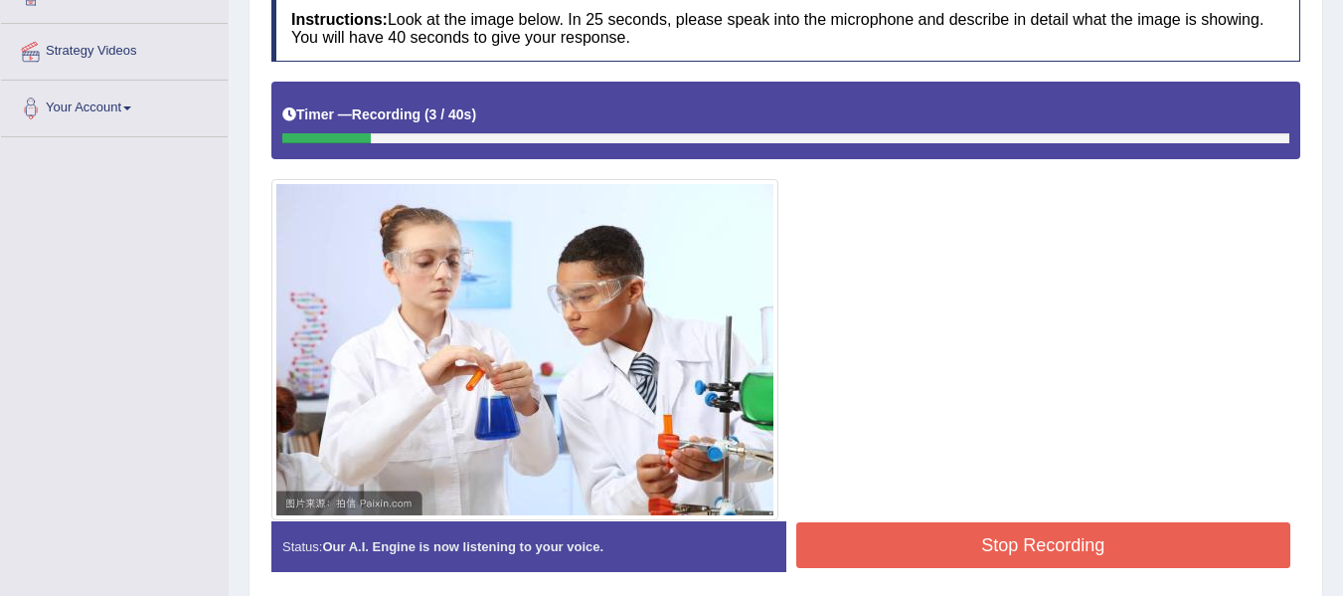
scroll to position [382, 0]
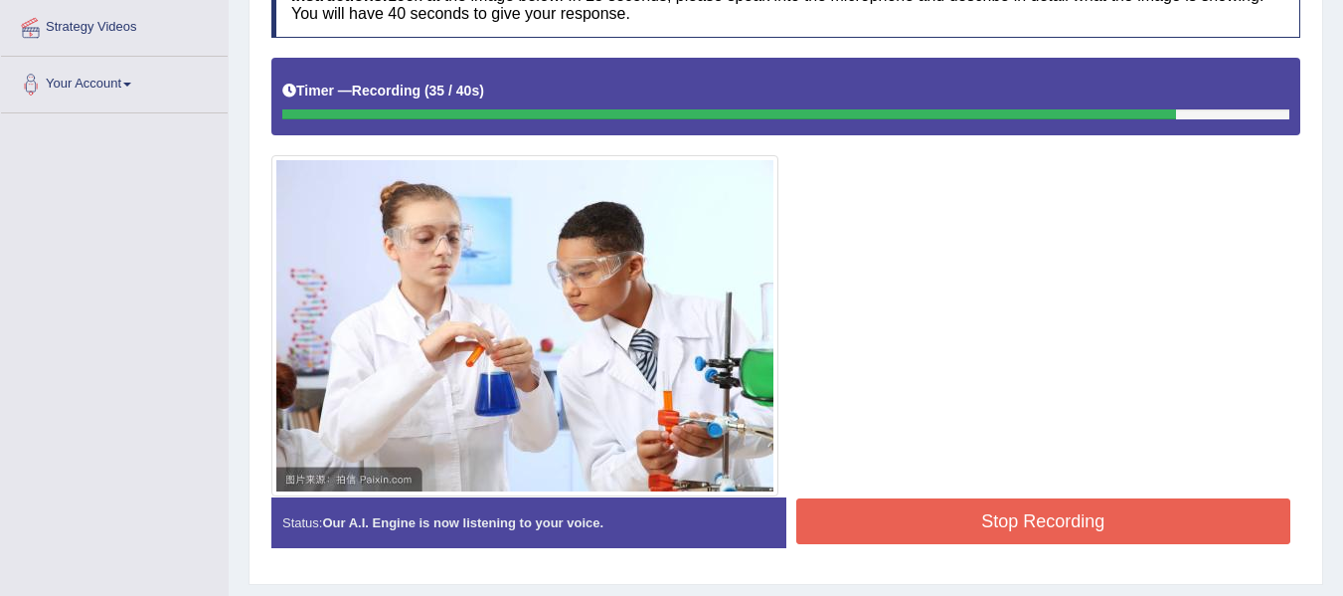
click at [1035, 519] on button "Stop Recording" at bounding box center [1044, 521] width 495 height 46
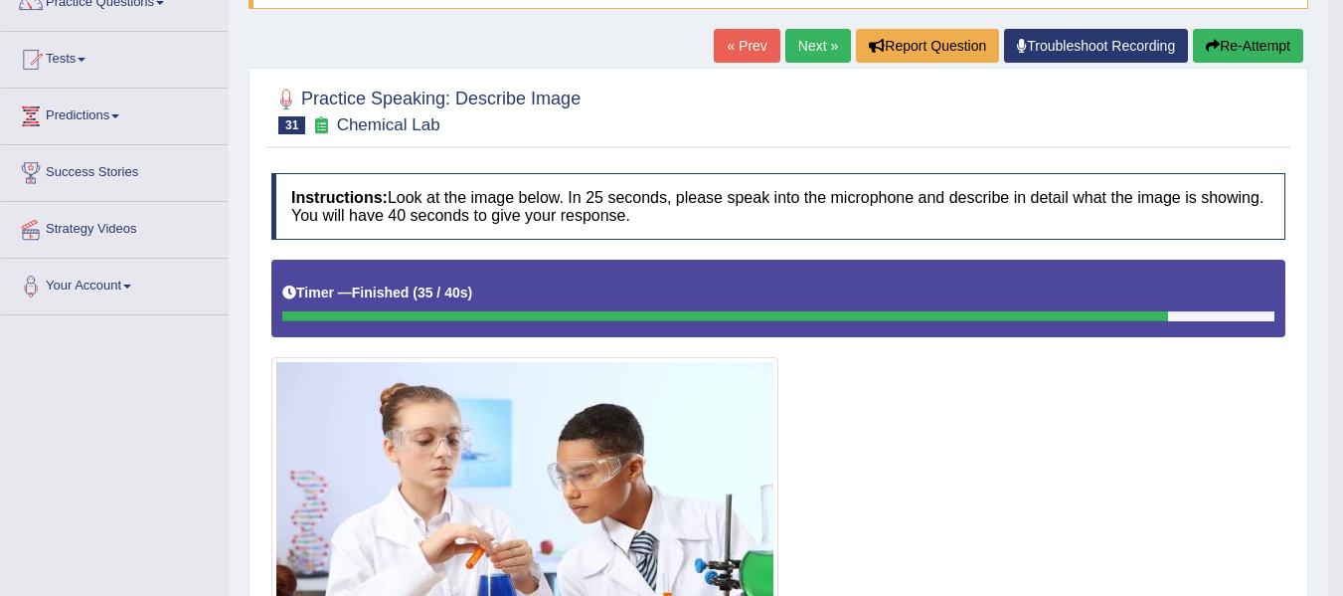
scroll to position [150, 0]
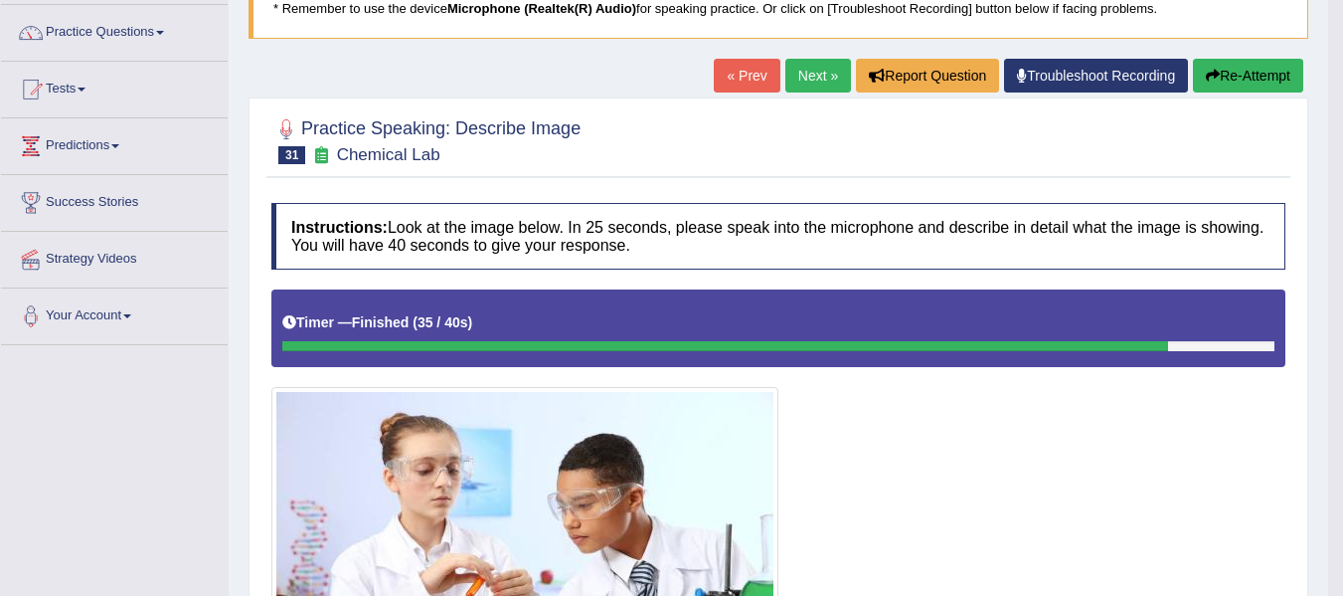
click at [941, 436] on div at bounding box center [778, 508] width 1014 height 438
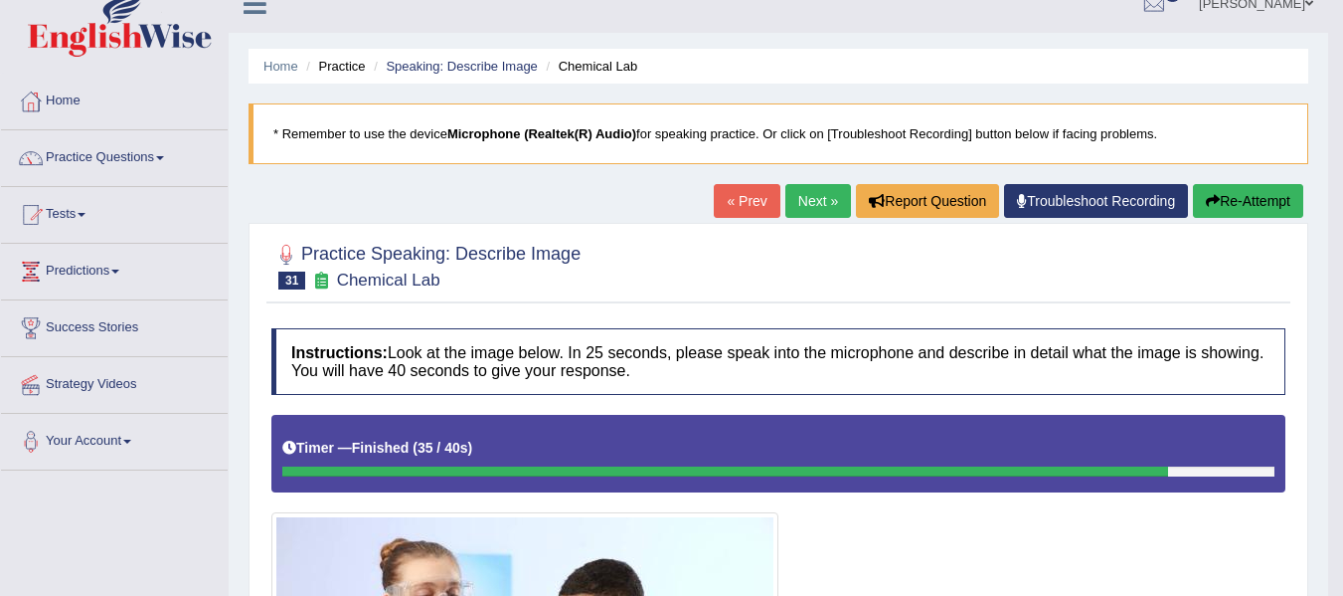
scroll to position [18, 0]
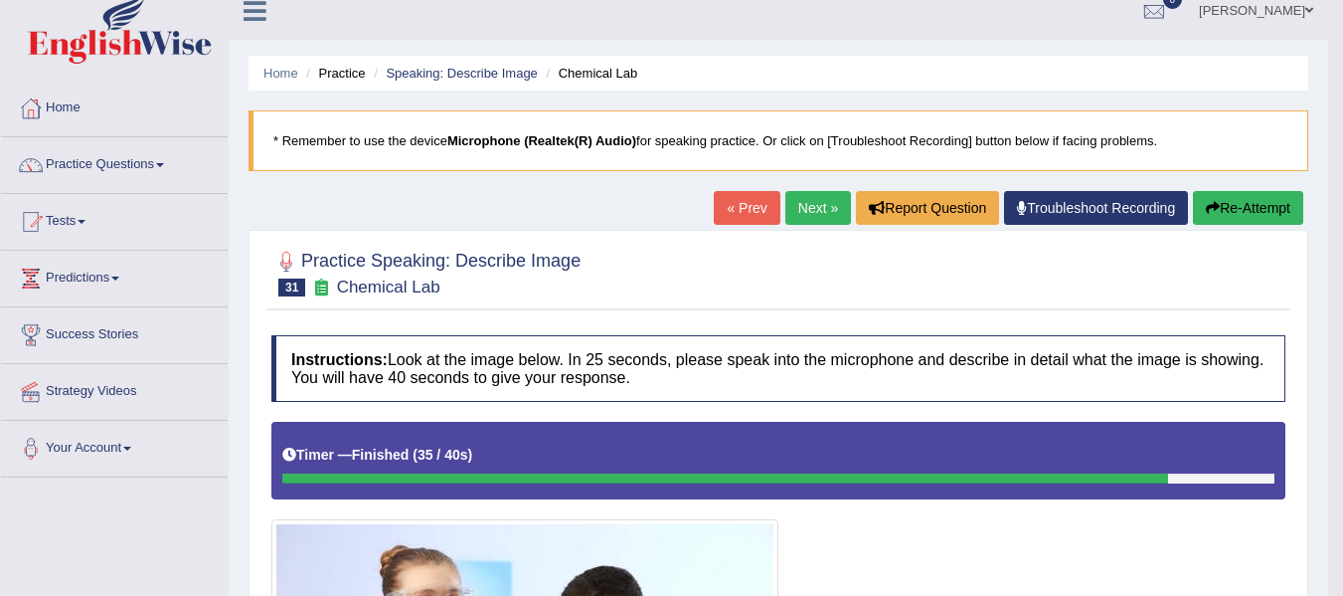
click at [1222, 206] on button "Re-Attempt" at bounding box center [1248, 208] width 110 height 34
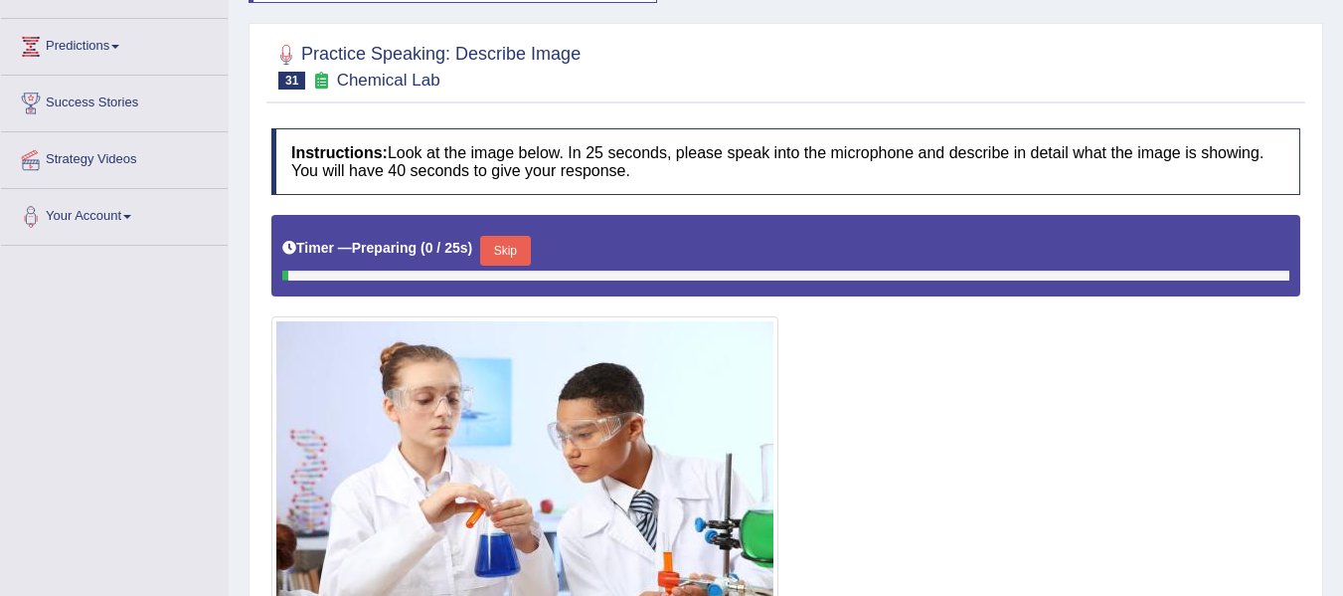
click at [522, 247] on div "Practice Speaking: Describe Image 31 Chemical Lab Instructions: Look at the ima…" at bounding box center [786, 384] width 1075 height 723
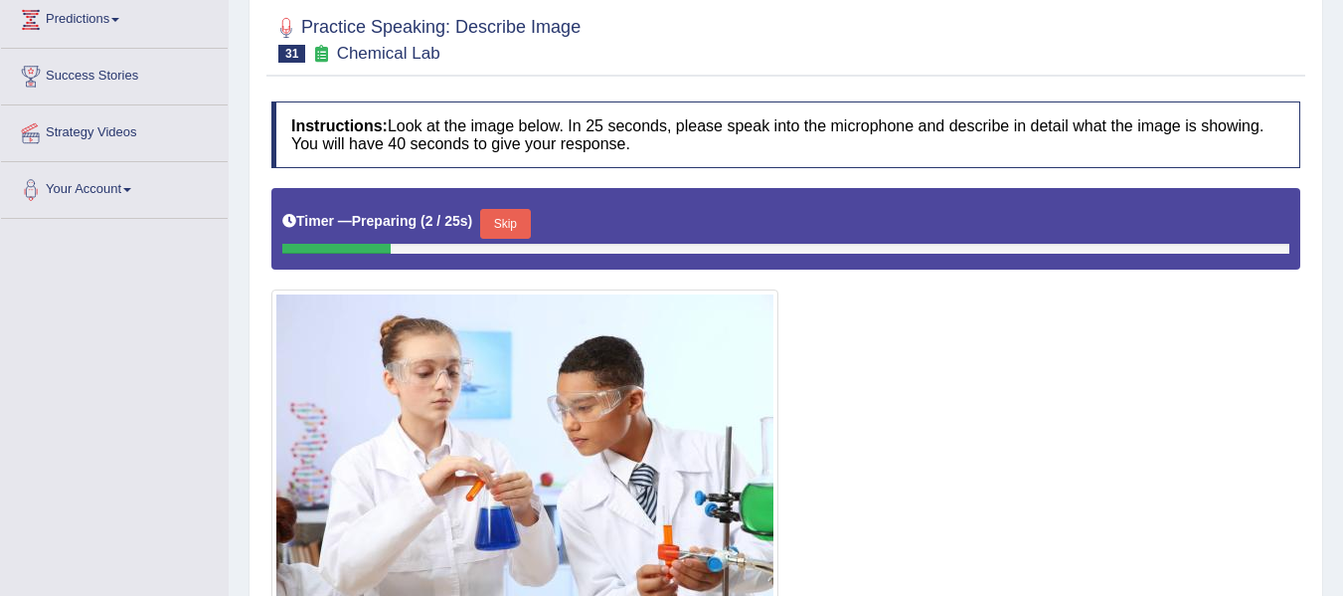
scroll to position [316, 0]
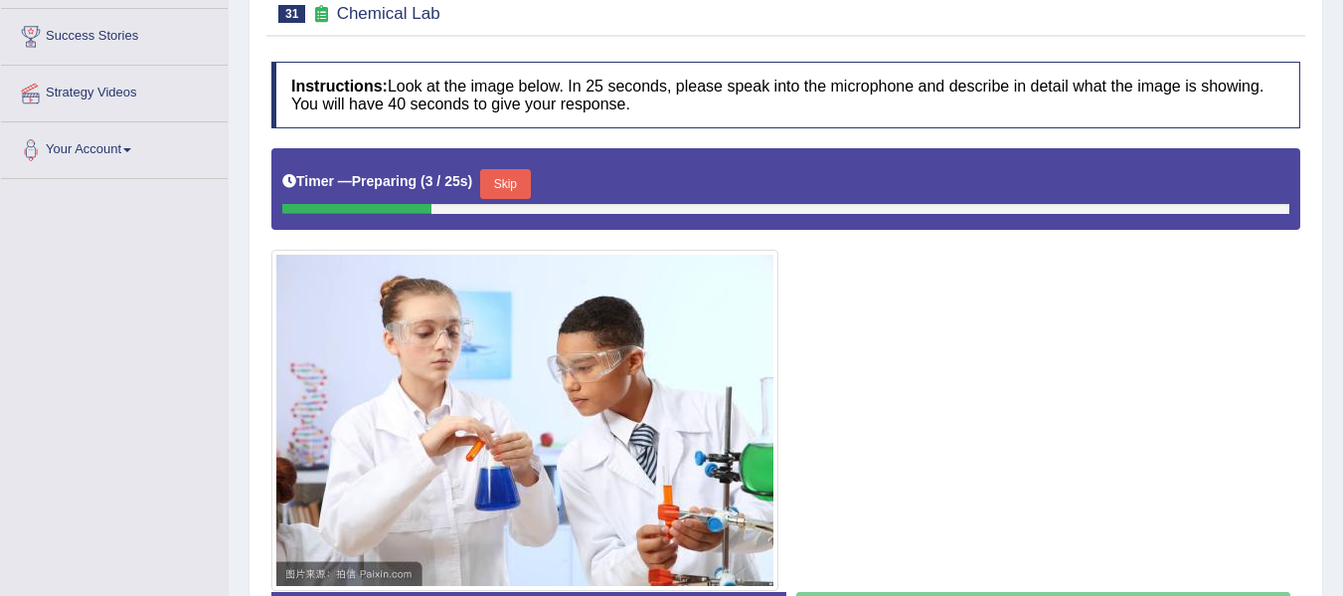
click at [507, 177] on button "Skip" at bounding box center [505, 184] width 50 height 30
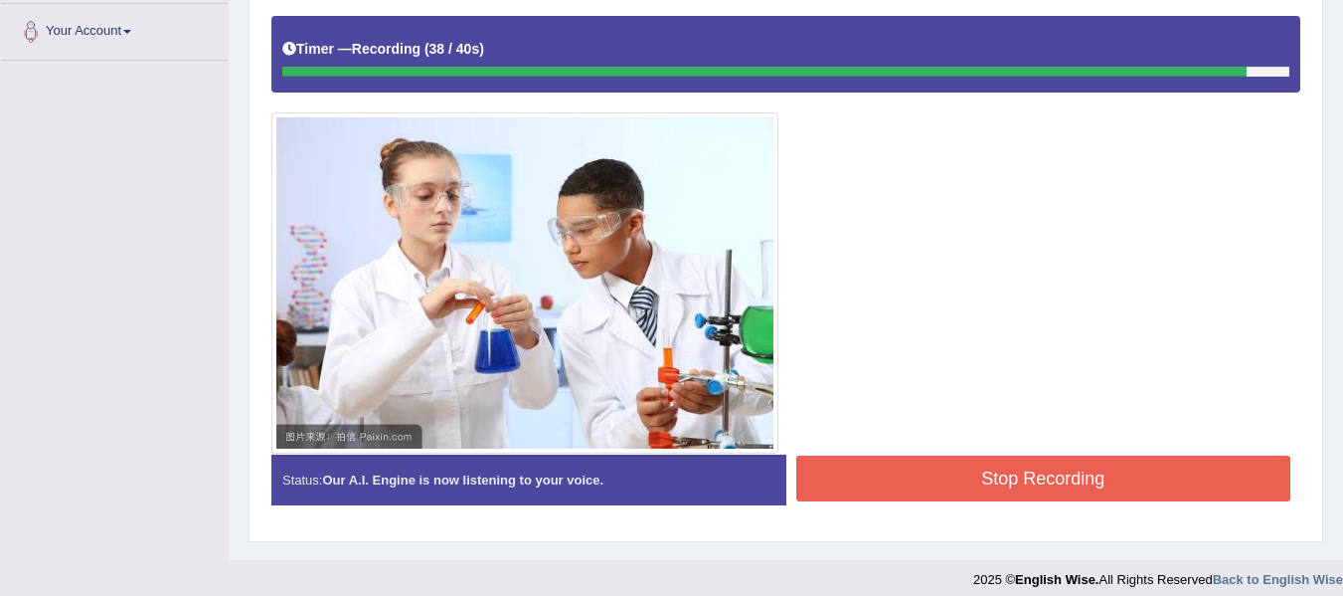
scroll to position [448, 0]
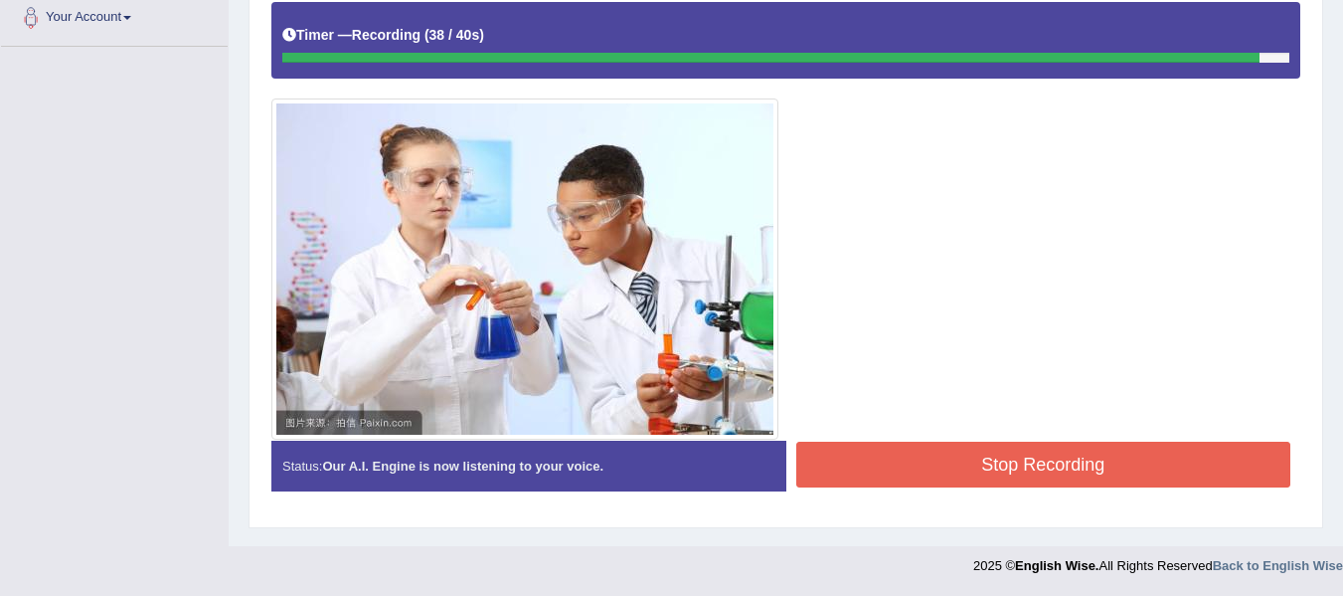
click at [847, 450] on button "Stop Recording" at bounding box center [1044, 465] width 495 height 46
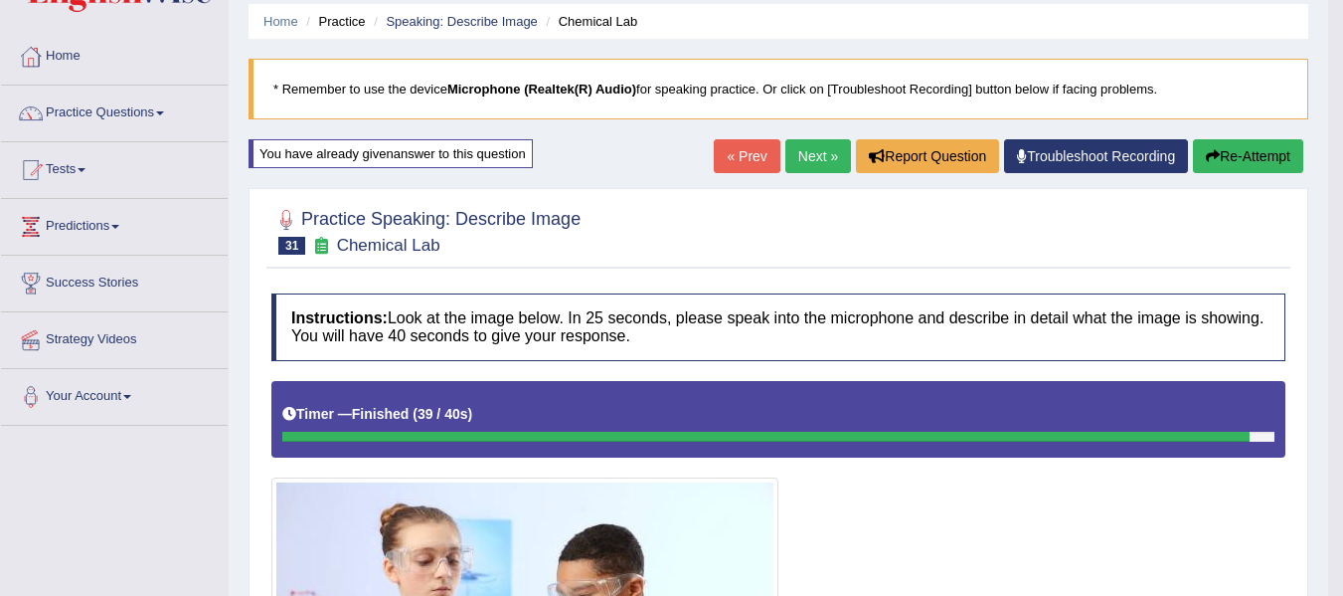
scroll to position [51, 0]
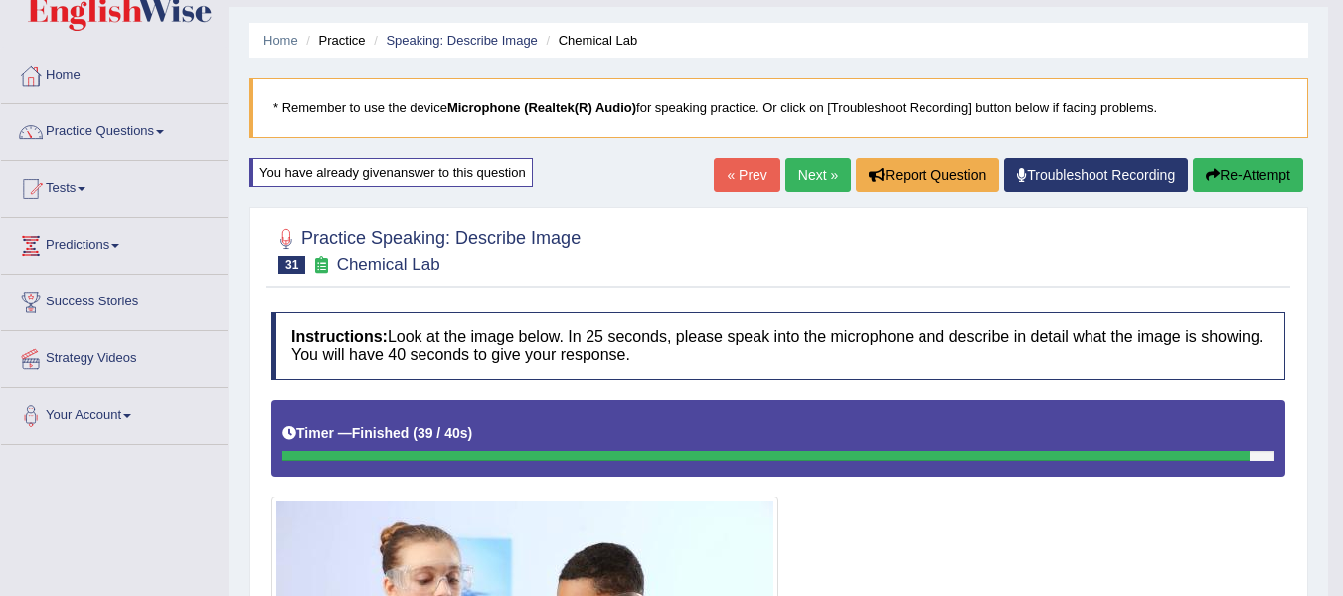
click at [786, 175] on link "Next »" at bounding box center [819, 175] width 66 height 34
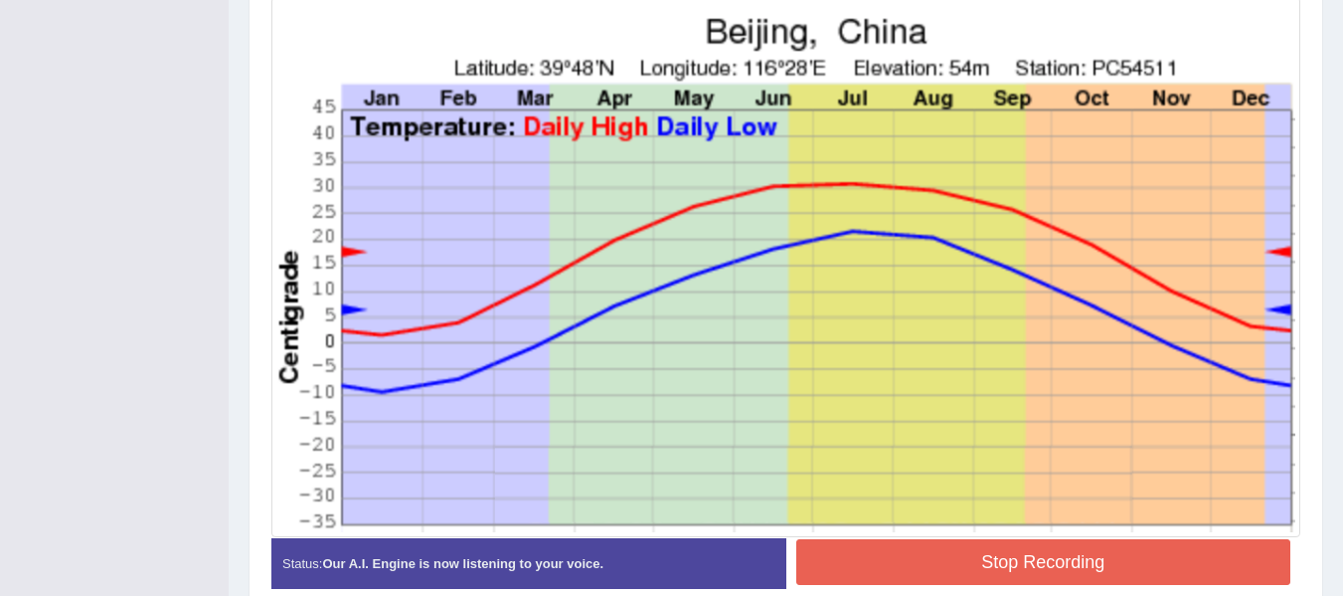
scroll to position [560, 0]
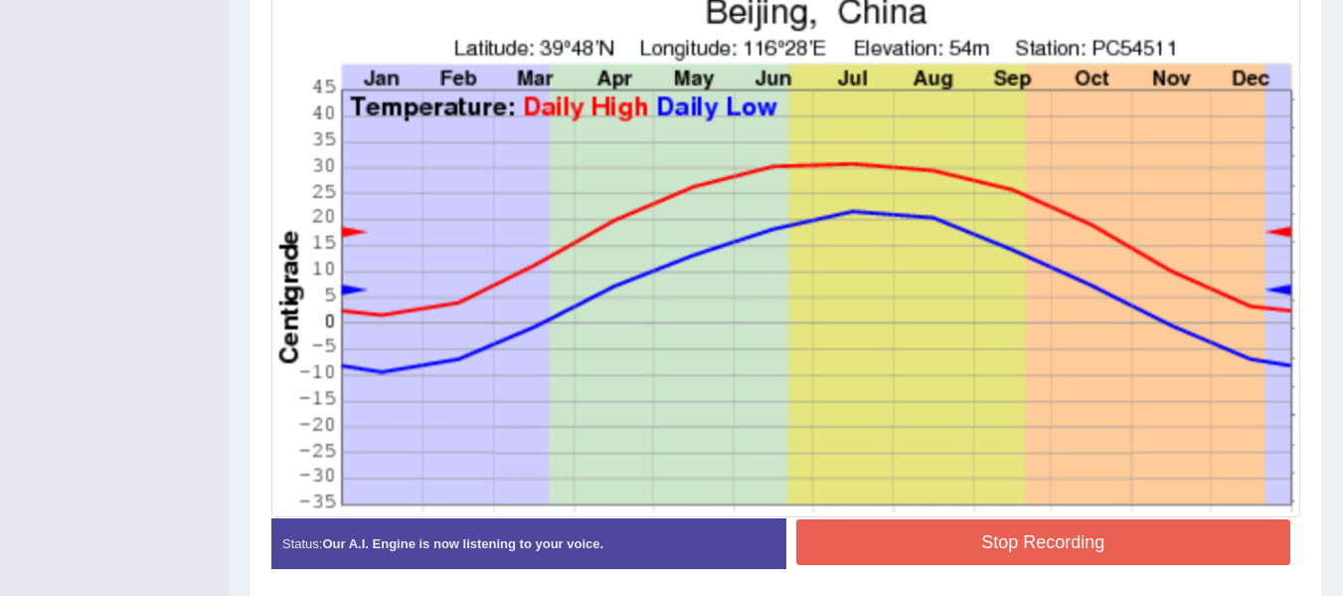
click at [974, 542] on button "Stop Recording" at bounding box center [1044, 542] width 495 height 46
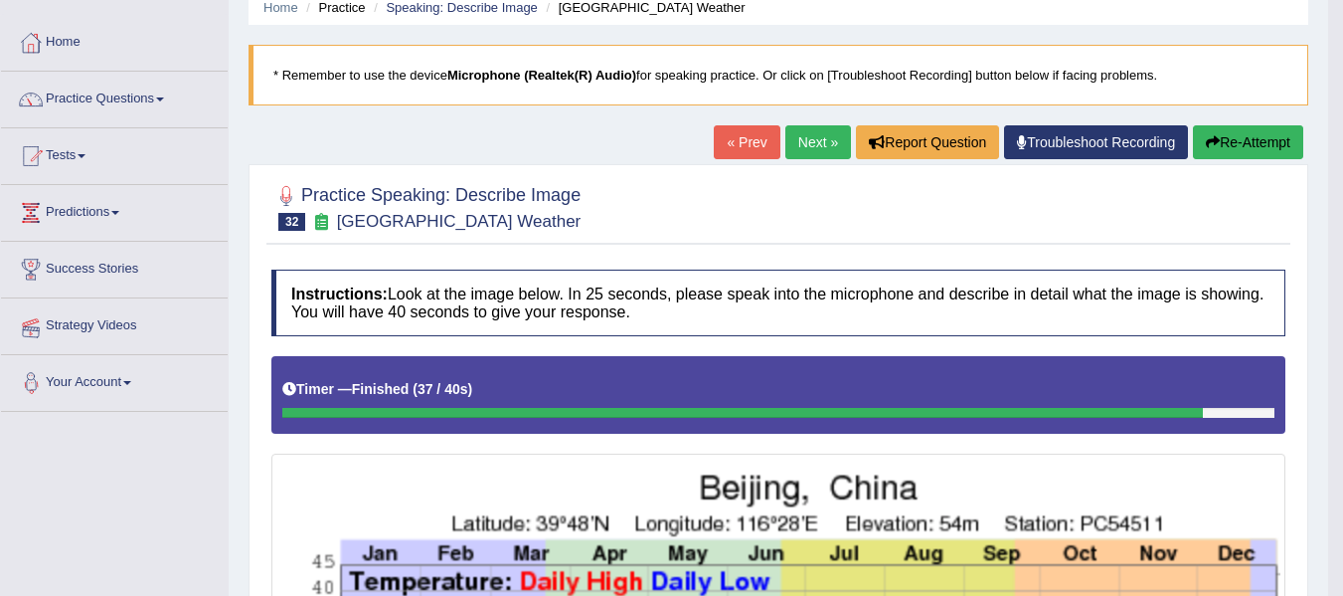
scroll to position [63, 0]
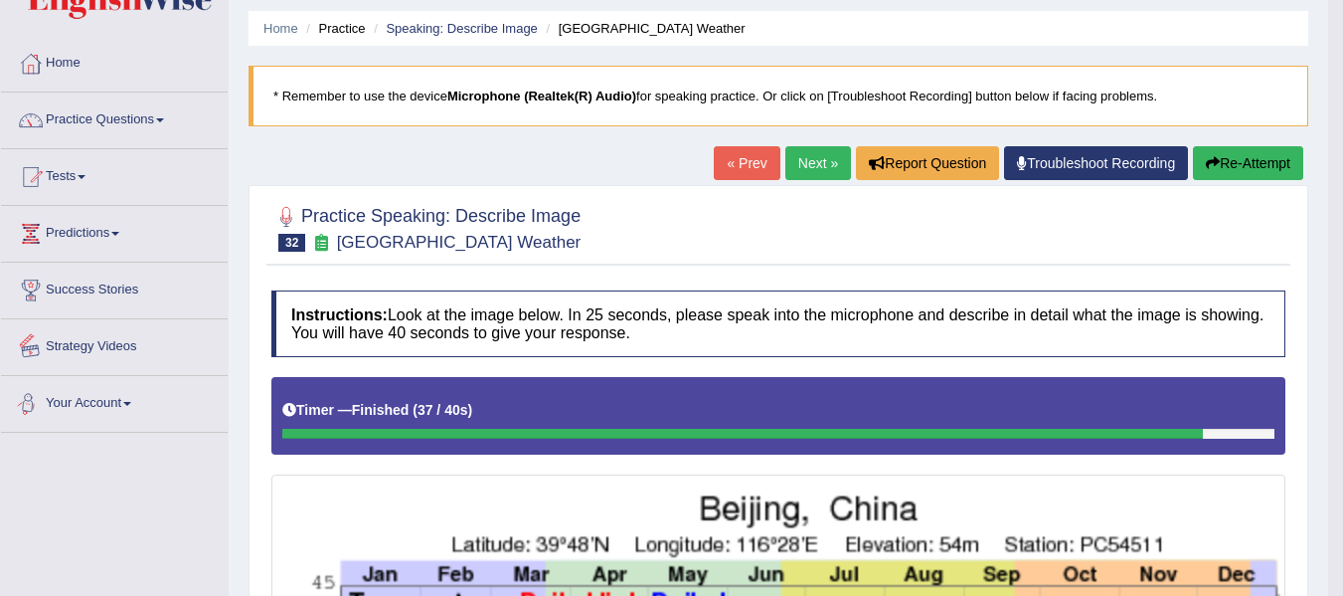
click at [1256, 163] on button "Re-Attempt" at bounding box center [1248, 163] width 110 height 34
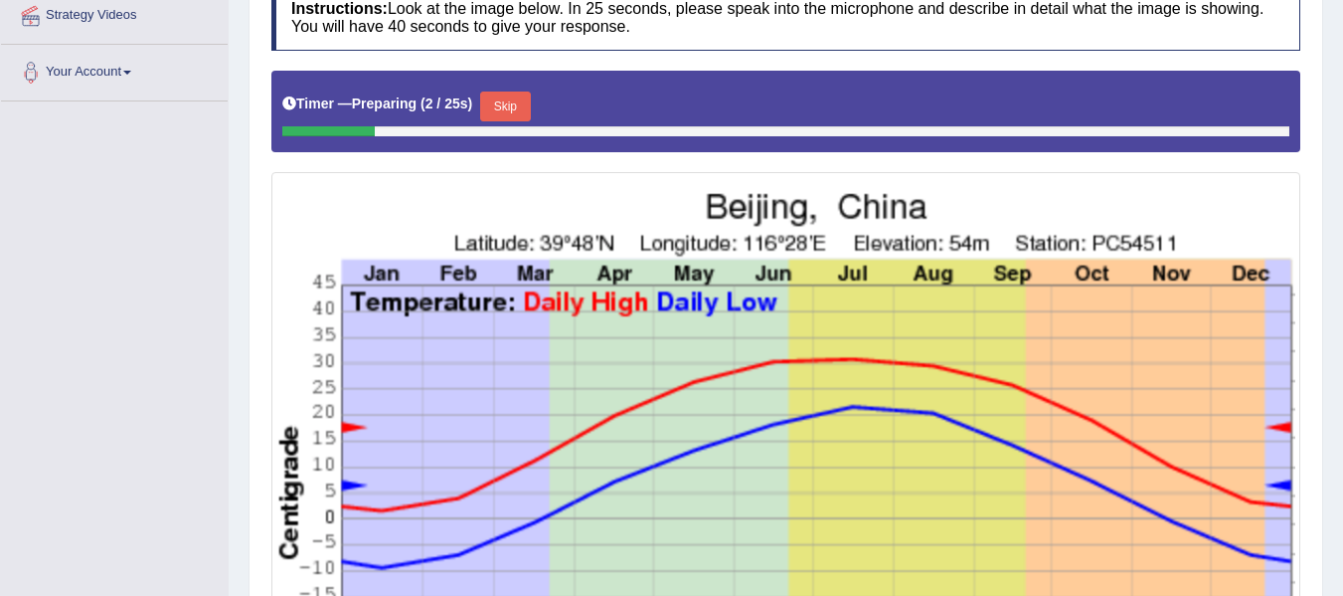
click at [523, 98] on button "Skip" at bounding box center [505, 106] width 50 height 30
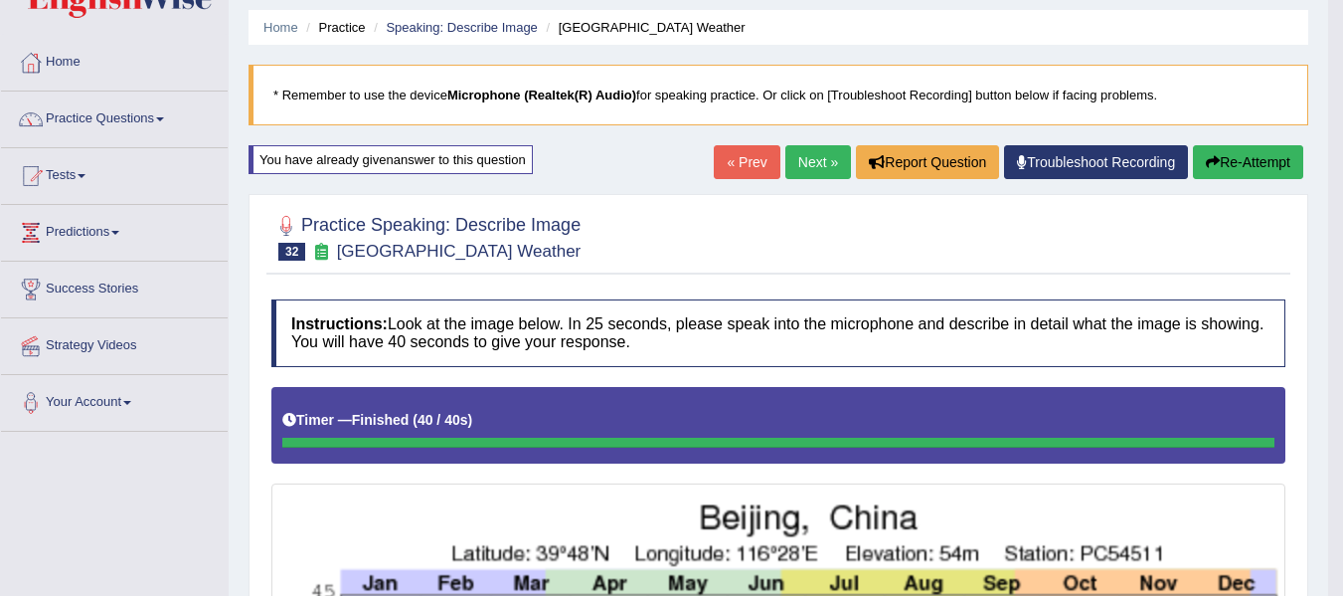
scroll to position [63, 0]
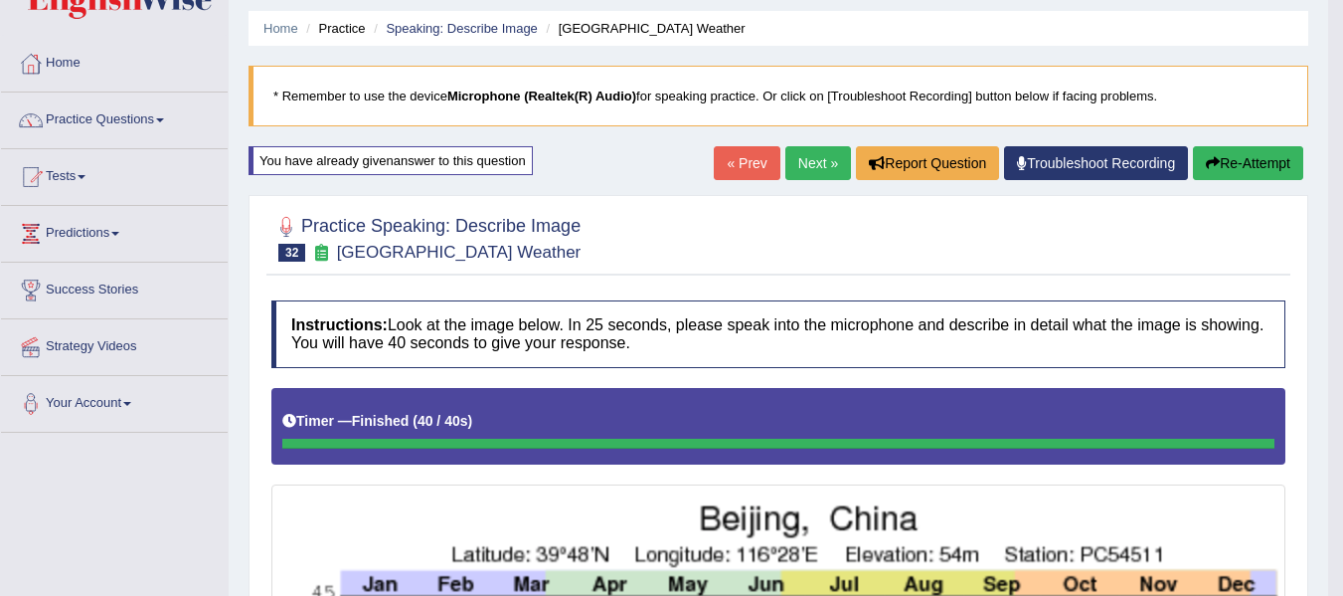
click at [1242, 155] on button "Re-Attempt" at bounding box center [1248, 163] width 110 height 34
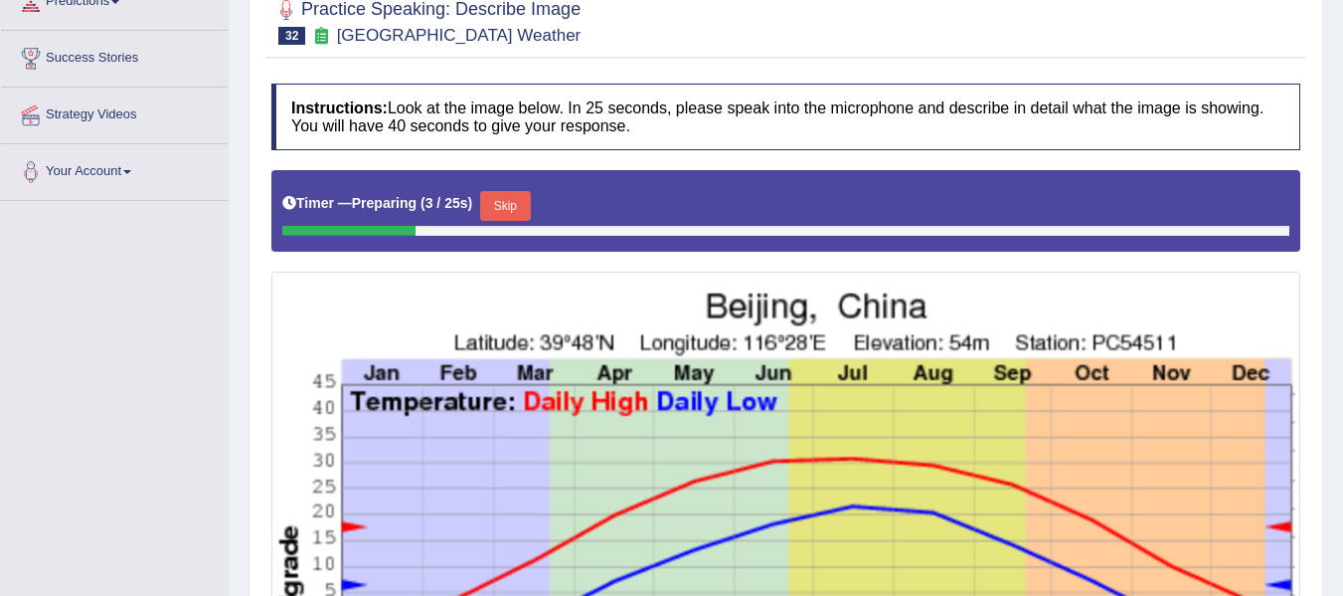
click at [508, 209] on button "Skip" at bounding box center [505, 206] width 50 height 30
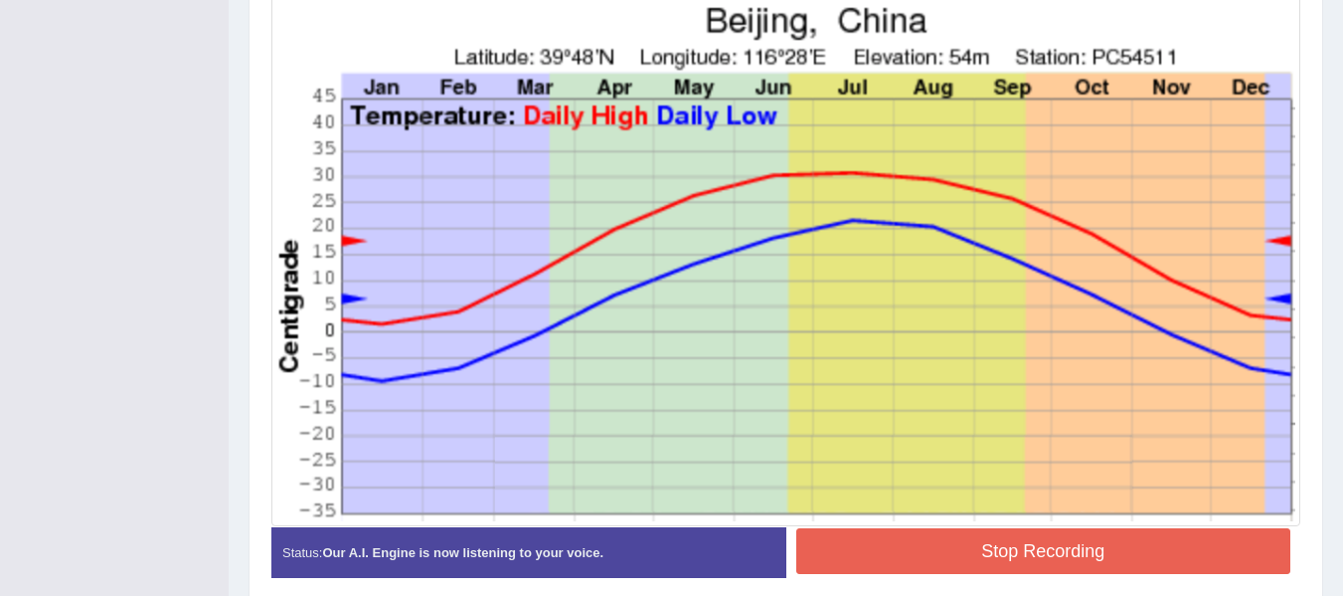
scroll to position [578, 0]
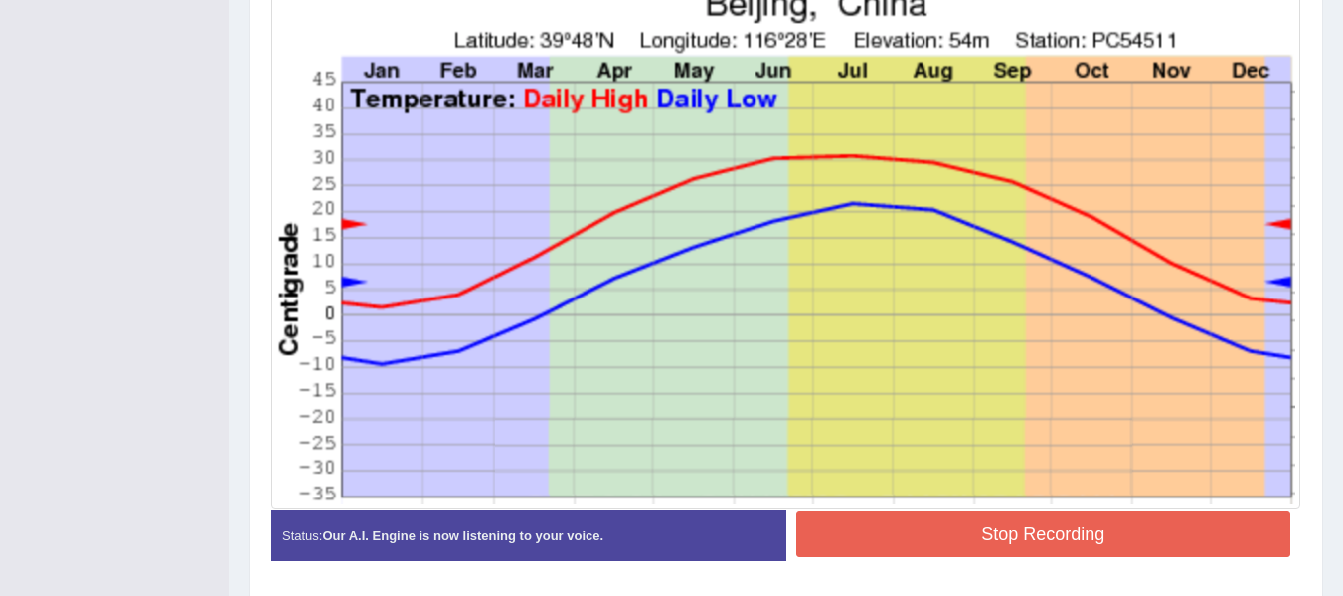
click at [902, 535] on button "Stop Recording" at bounding box center [1044, 534] width 495 height 46
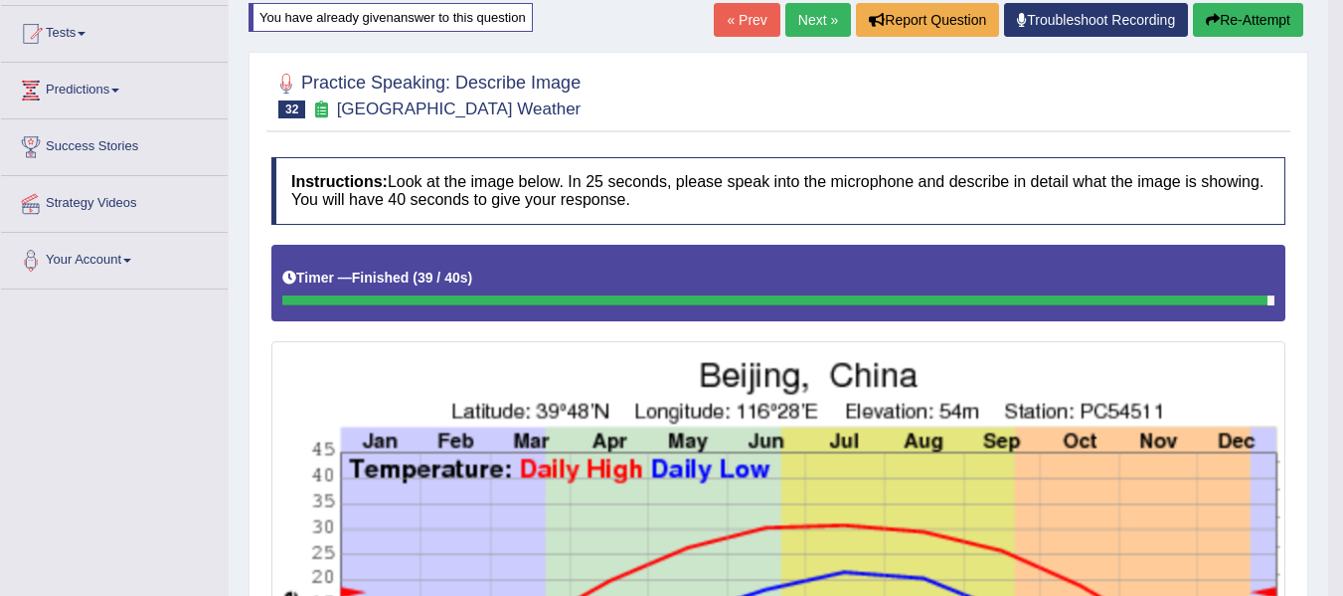
scroll to position [191, 0]
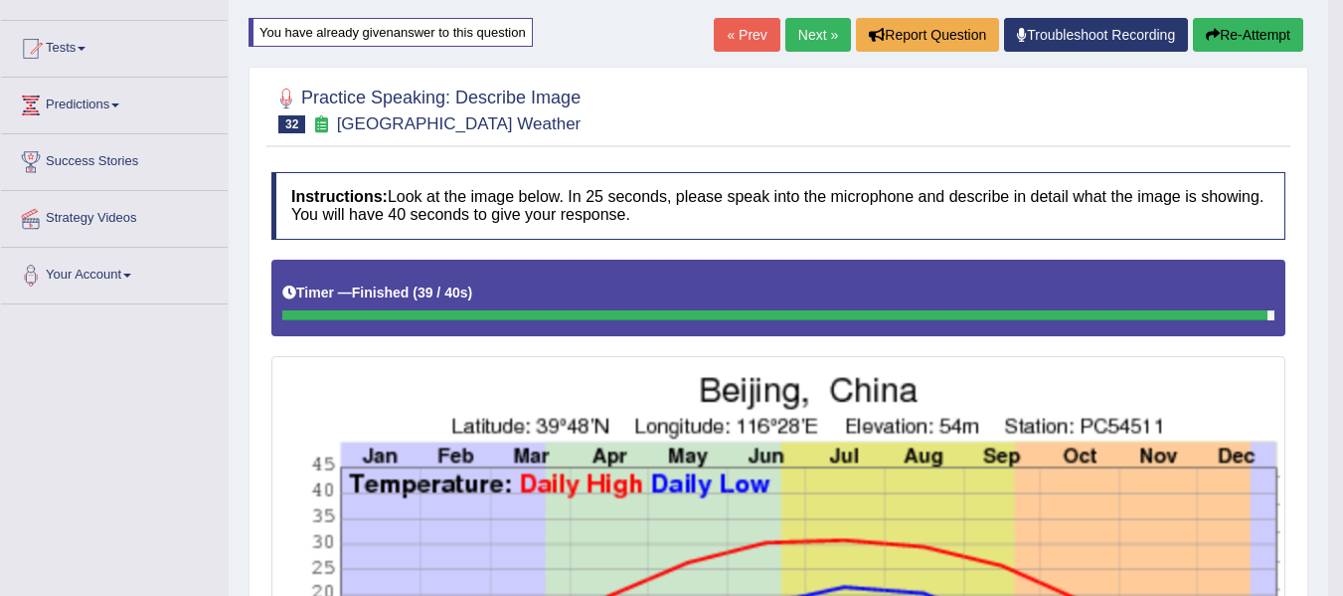
click at [799, 29] on link "Next »" at bounding box center [819, 35] width 66 height 34
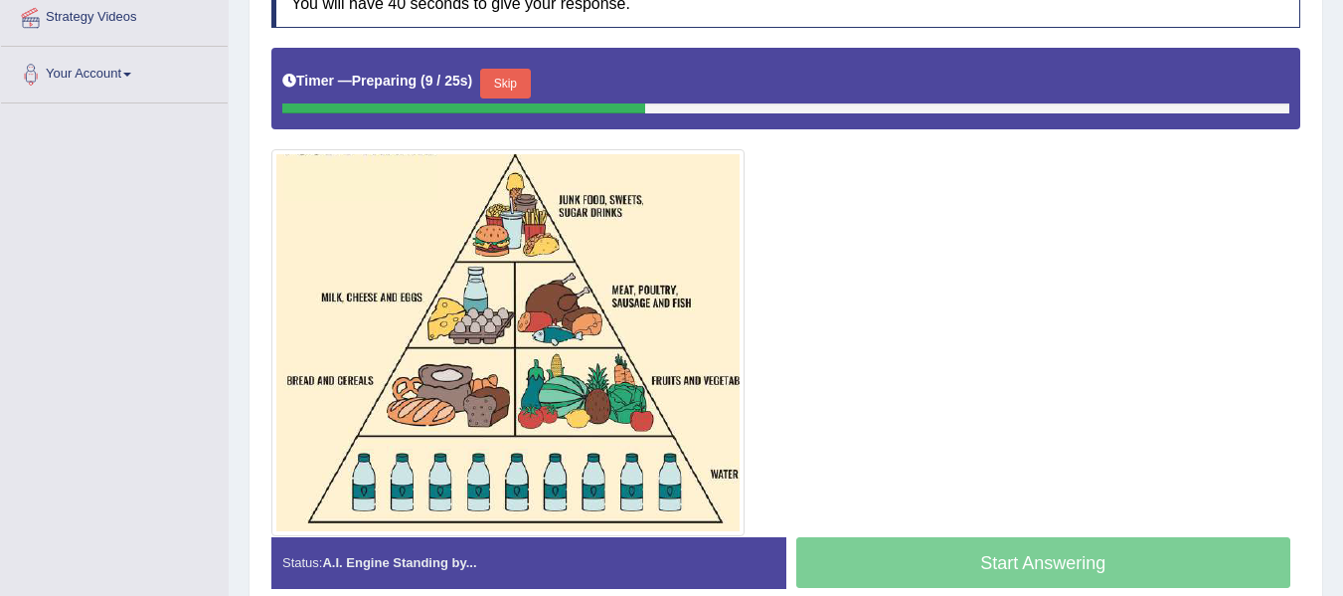
scroll to position [398, 0]
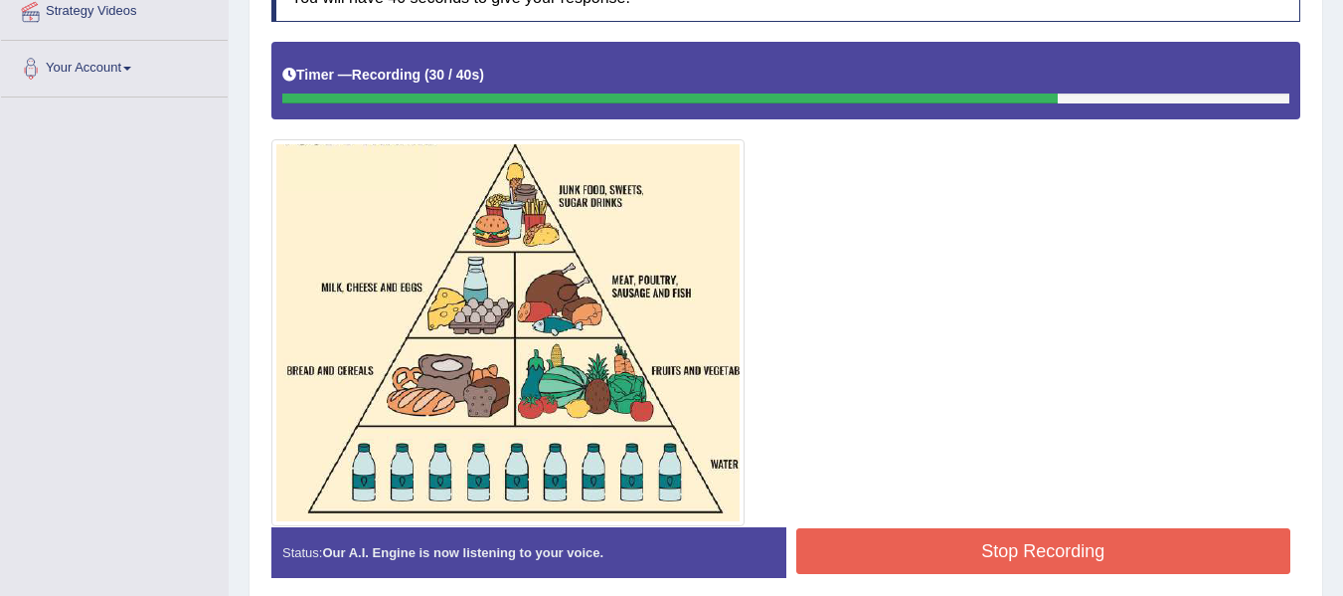
click at [1101, 547] on button "Stop Recording" at bounding box center [1044, 551] width 495 height 46
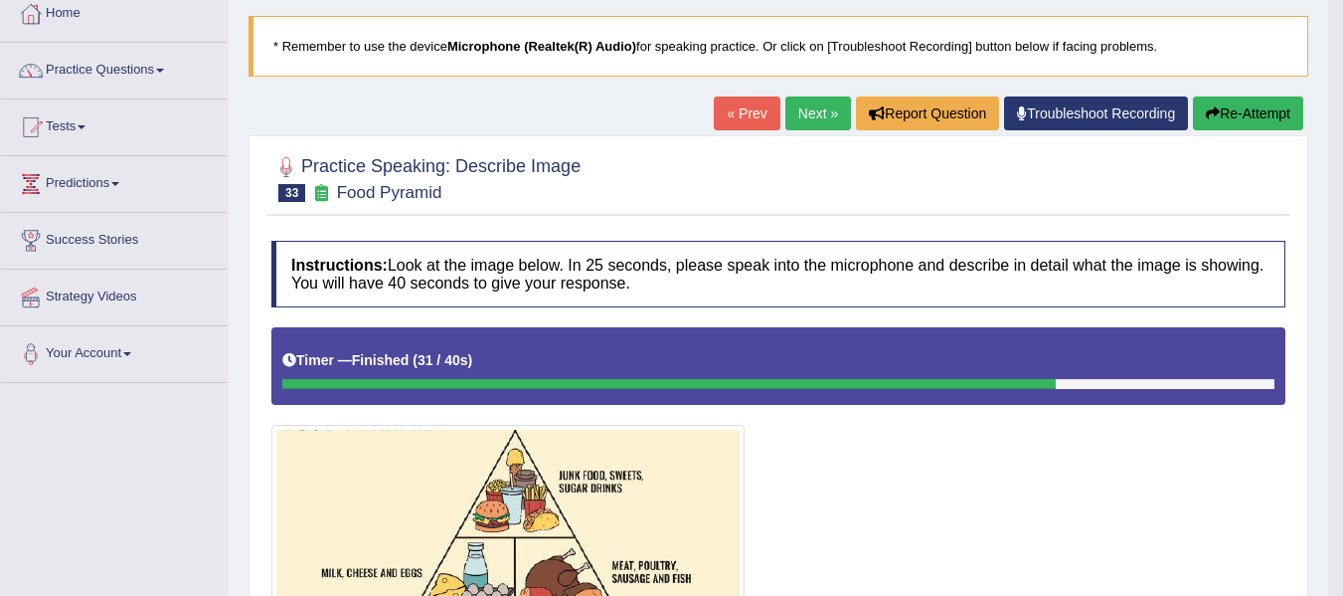
scroll to position [99, 0]
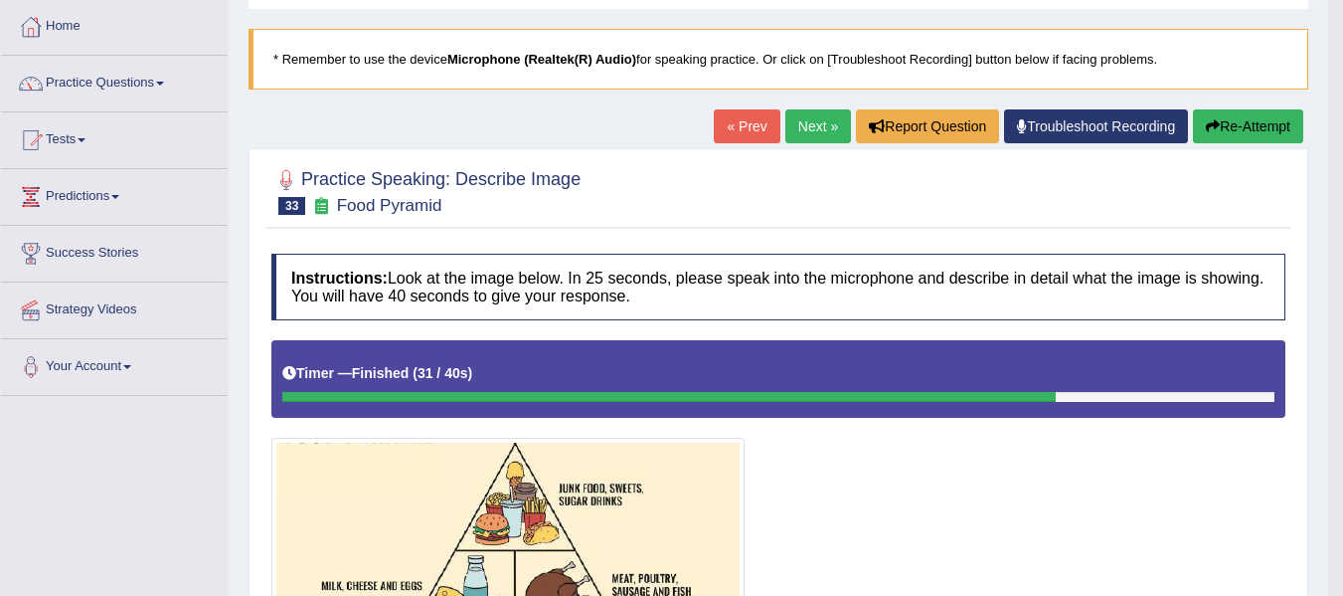
click at [1221, 116] on button "Re-Attempt" at bounding box center [1248, 126] width 110 height 34
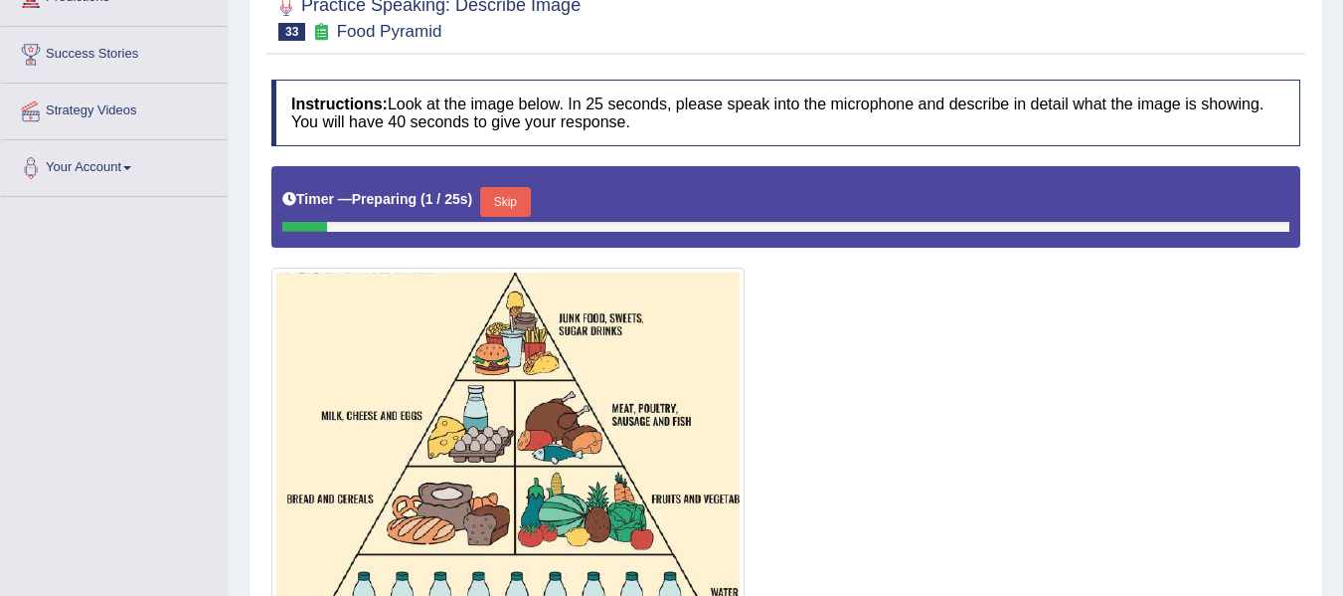
scroll to position [431, 0]
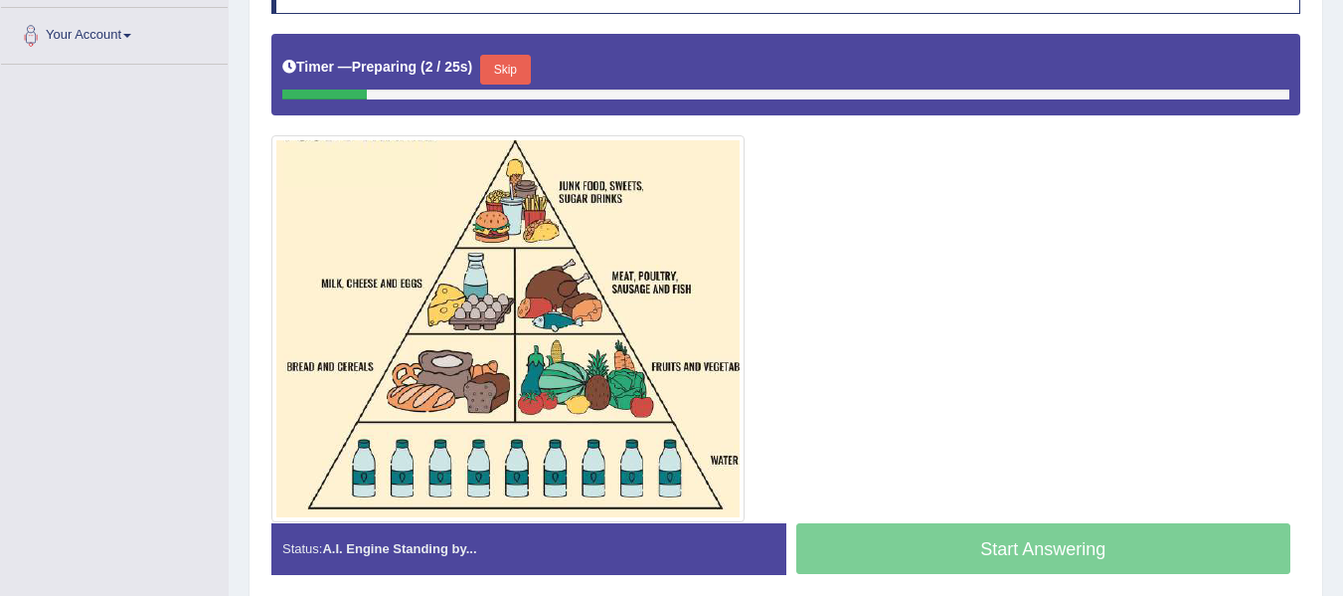
click at [512, 63] on button "Skip" at bounding box center [505, 70] width 50 height 30
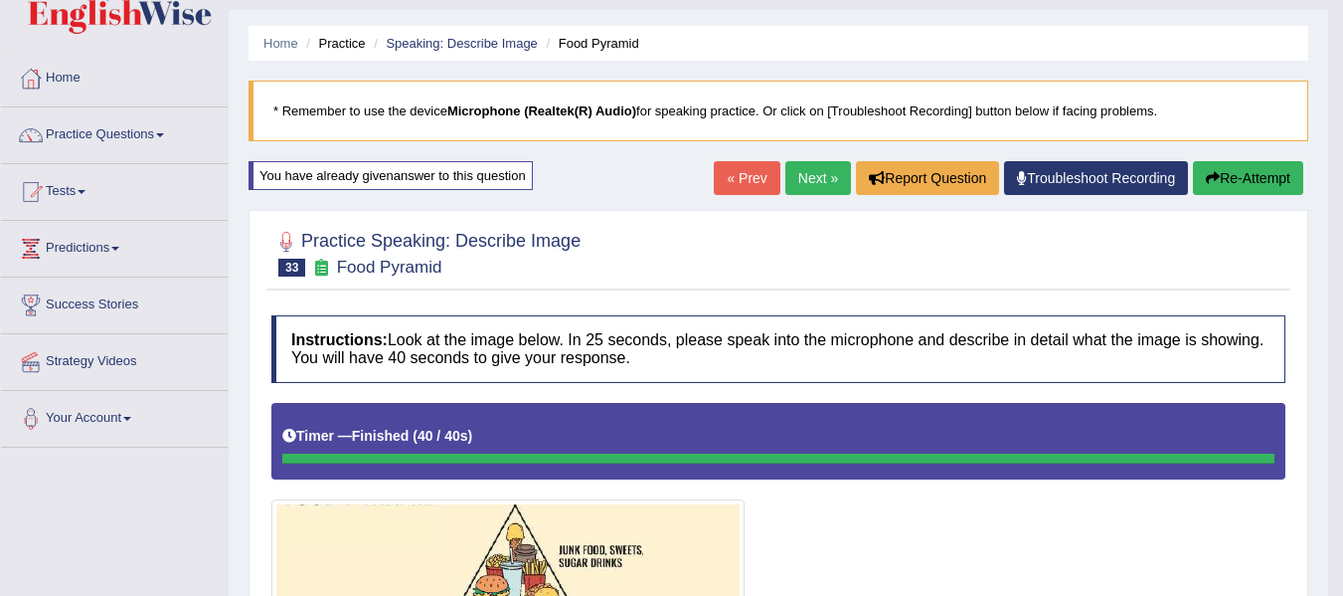
scroll to position [0, 0]
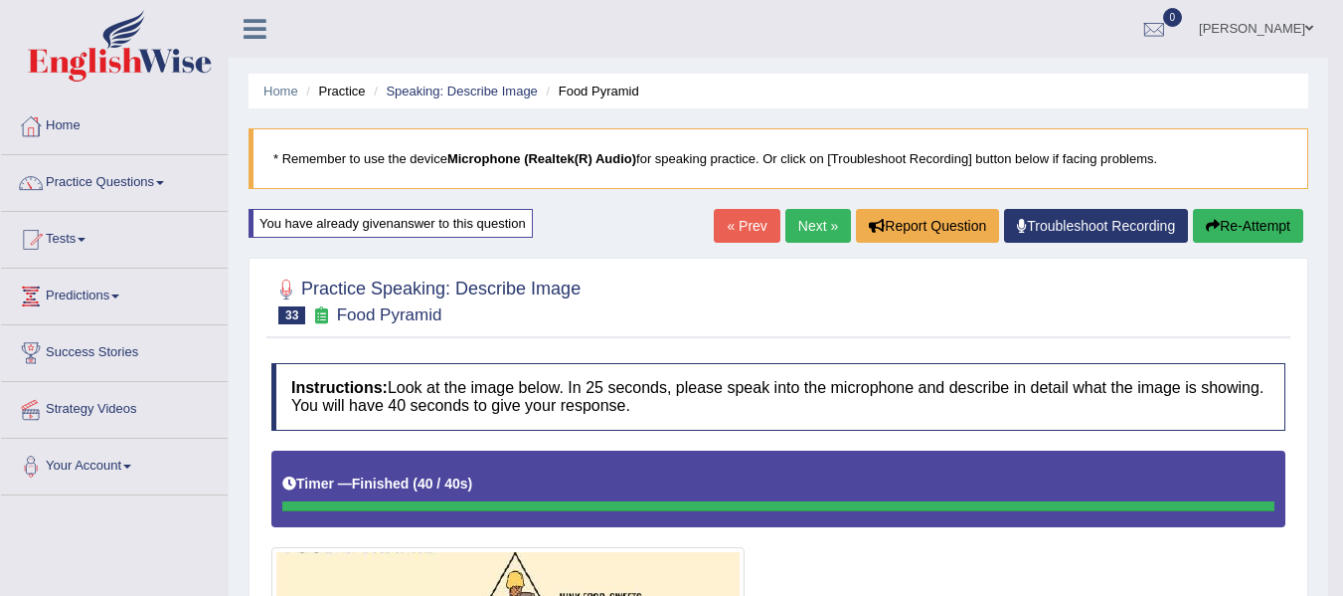
click at [823, 212] on link "Next »" at bounding box center [819, 226] width 66 height 34
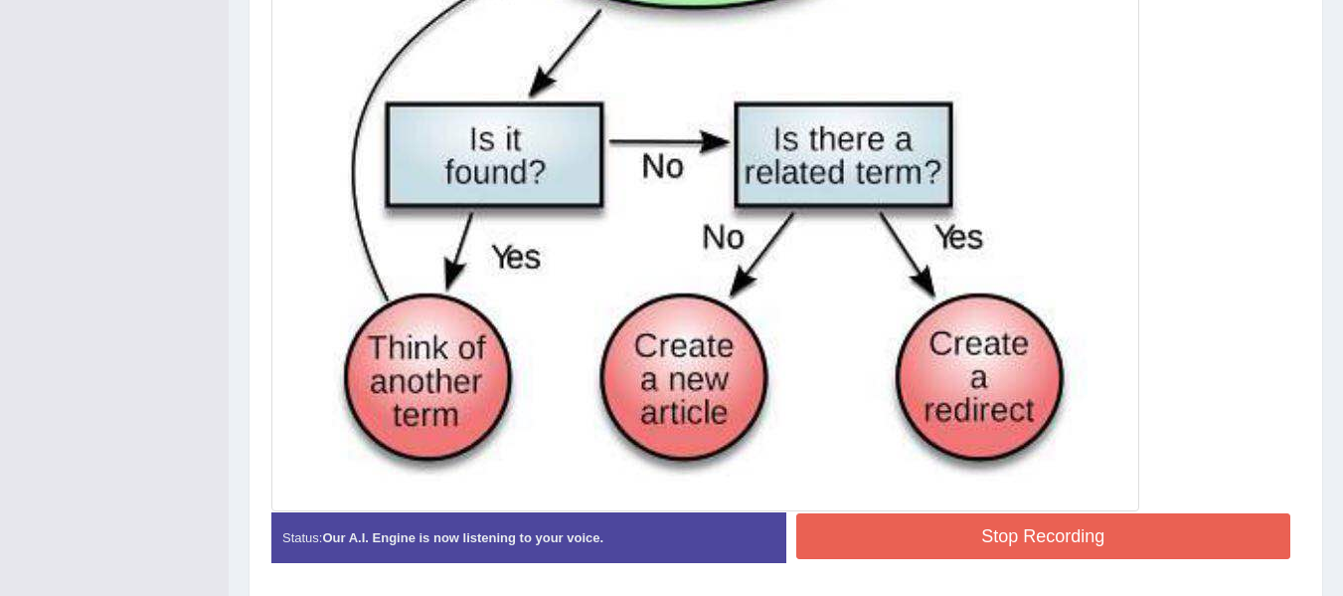
scroll to position [791, 0]
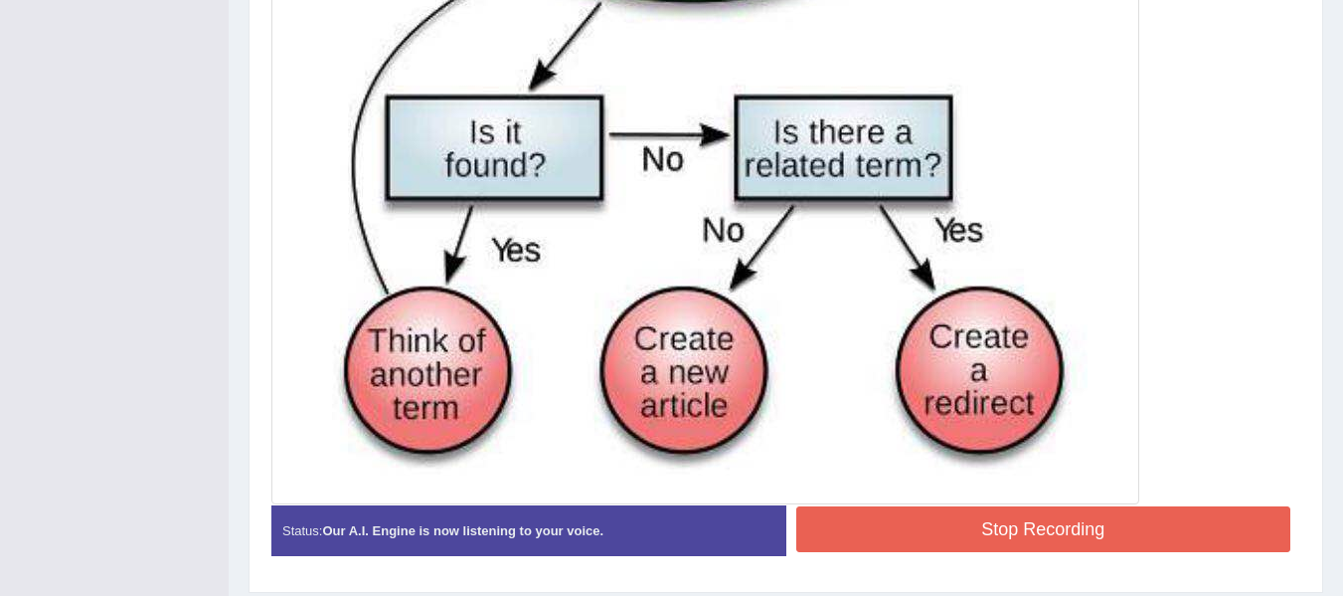
click at [927, 518] on button "Stop Recording" at bounding box center [1044, 529] width 495 height 46
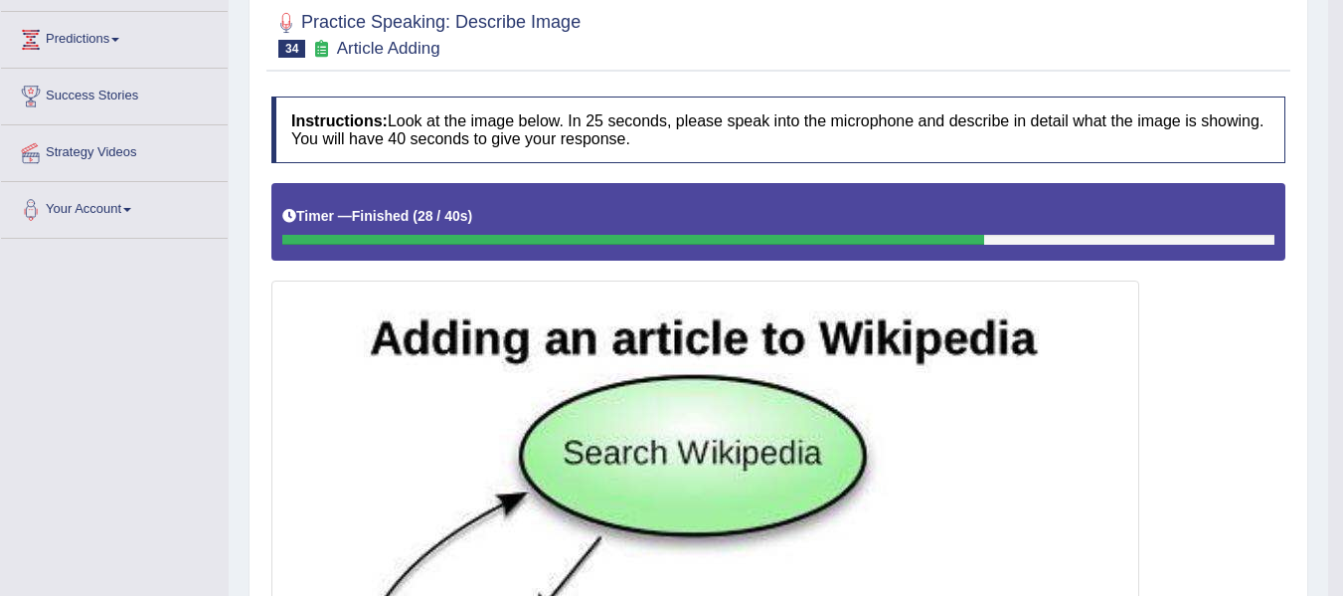
scroll to position [194, 0]
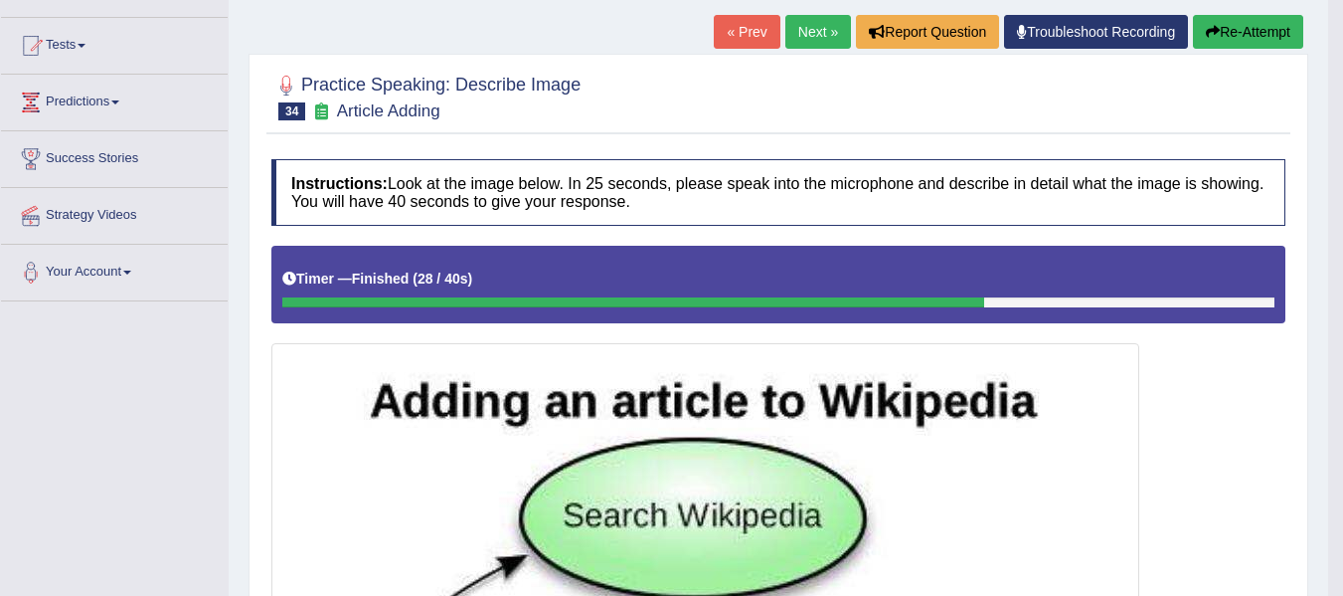
click at [1239, 20] on button "Re-Attempt" at bounding box center [1248, 32] width 110 height 34
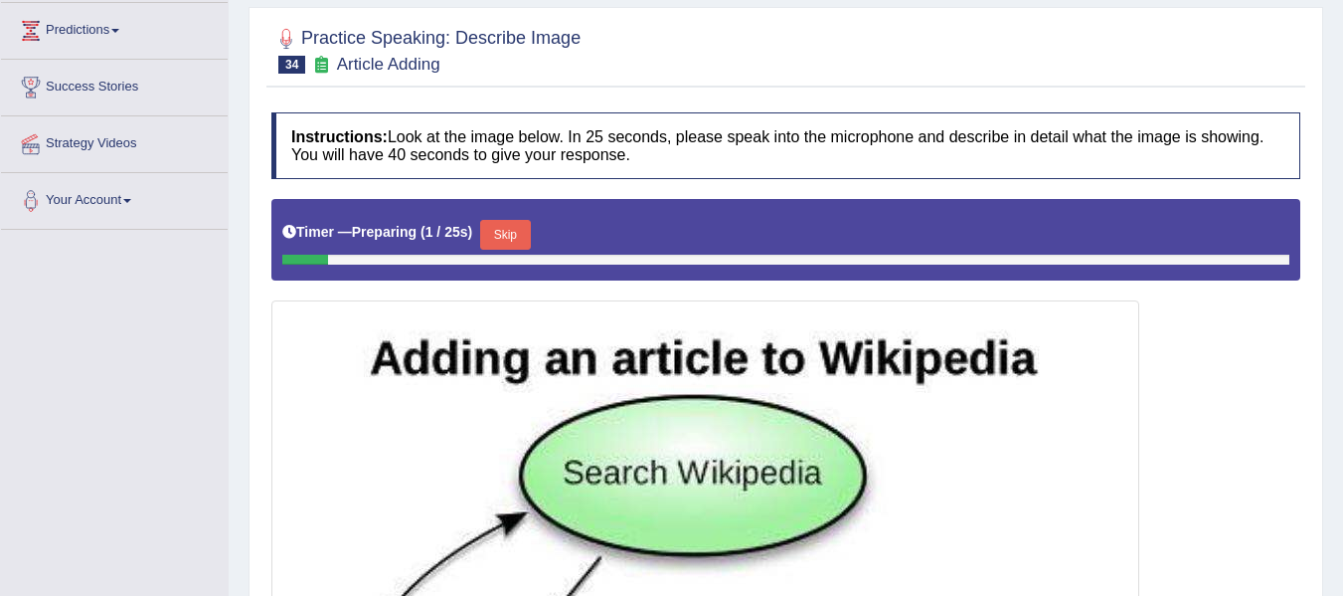
scroll to position [319, 0]
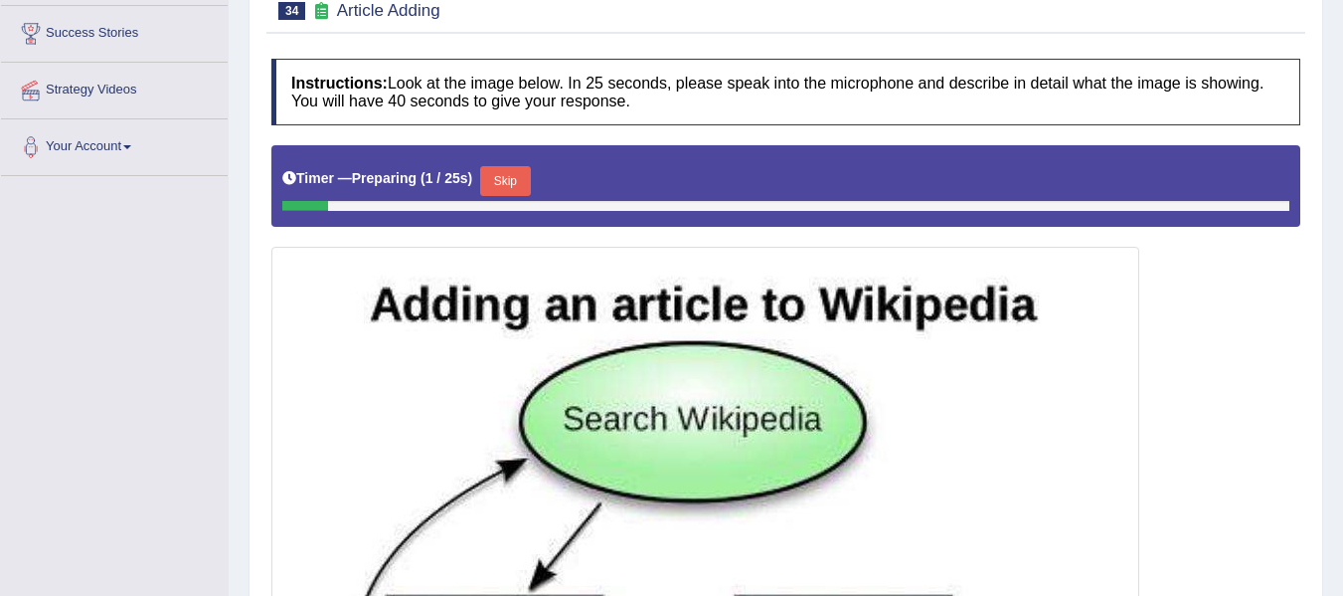
click at [498, 190] on button "Skip" at bounding box center [505, 181] width 50 height 30
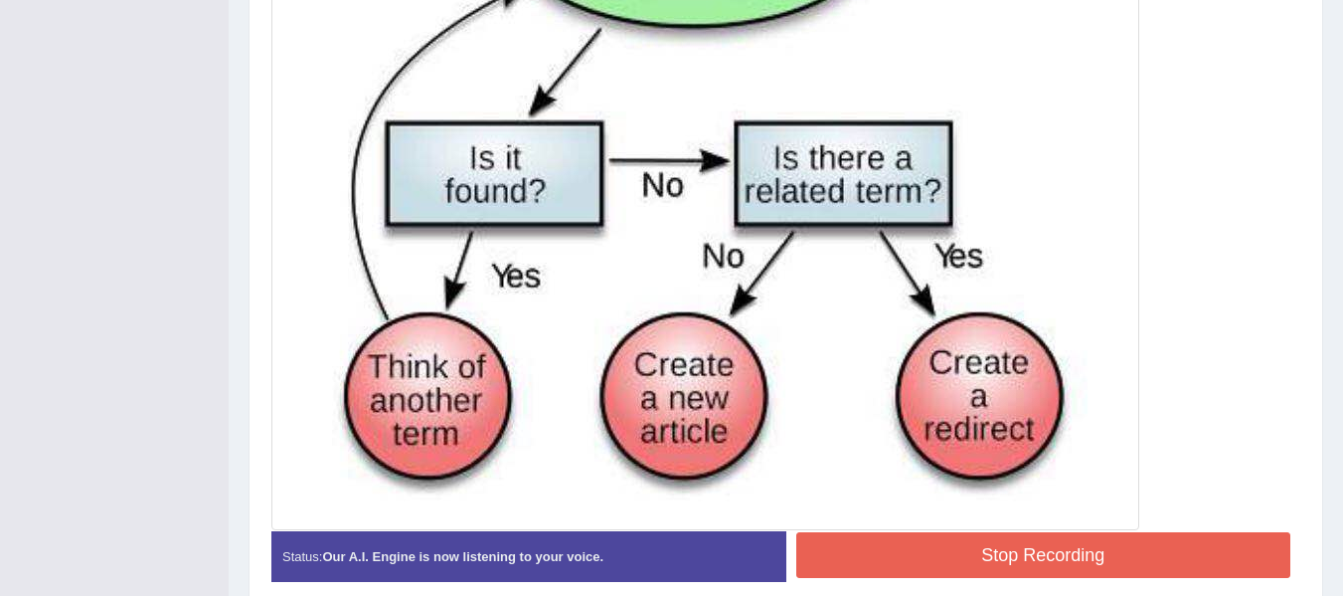
scroll to position [784, 0]
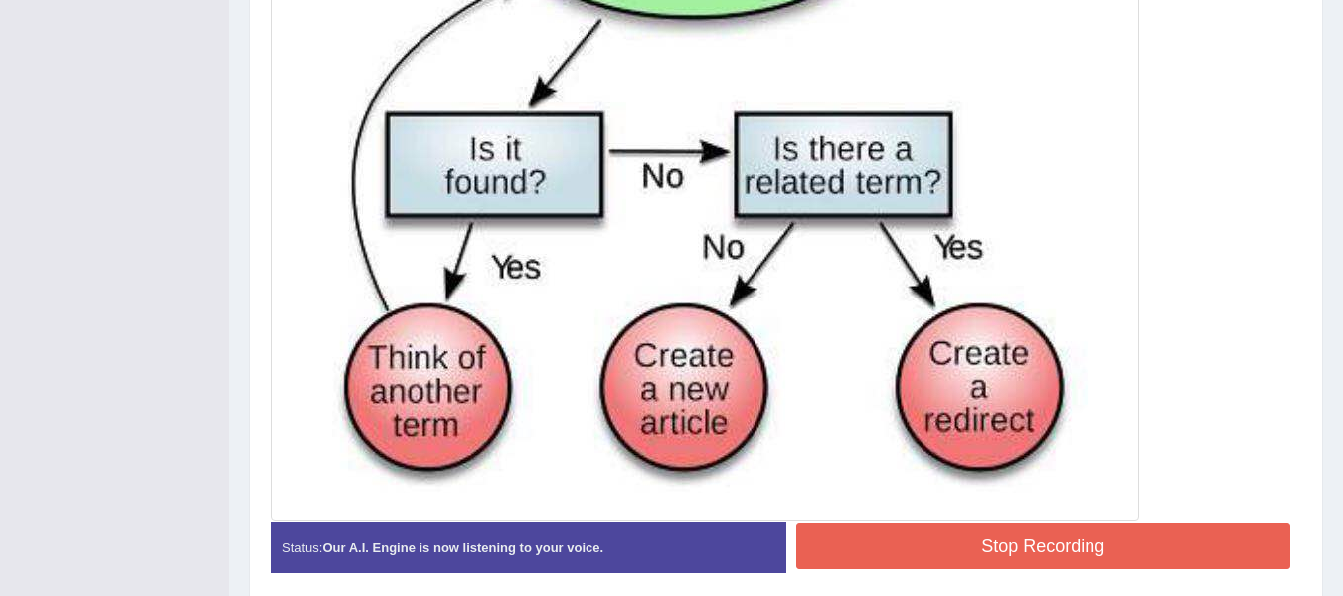
click at [1039, 543] on button "Stop Recording" at bounding box center [1044, 546] width 495 height 46
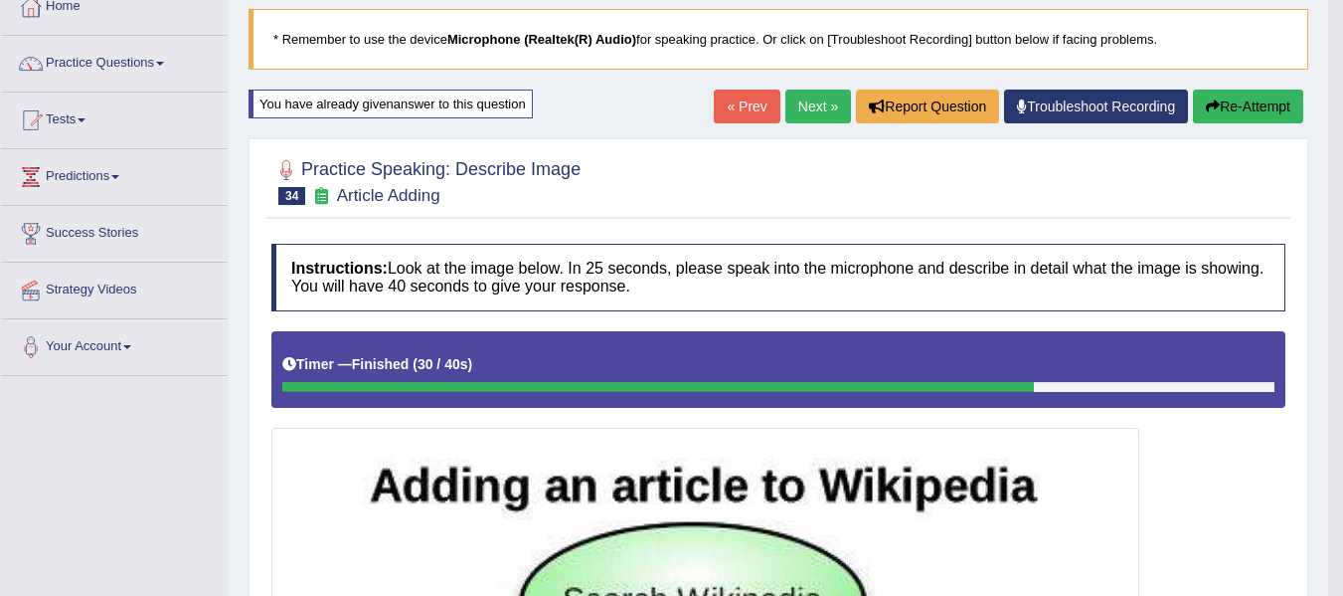
scroll to position [118, 0]
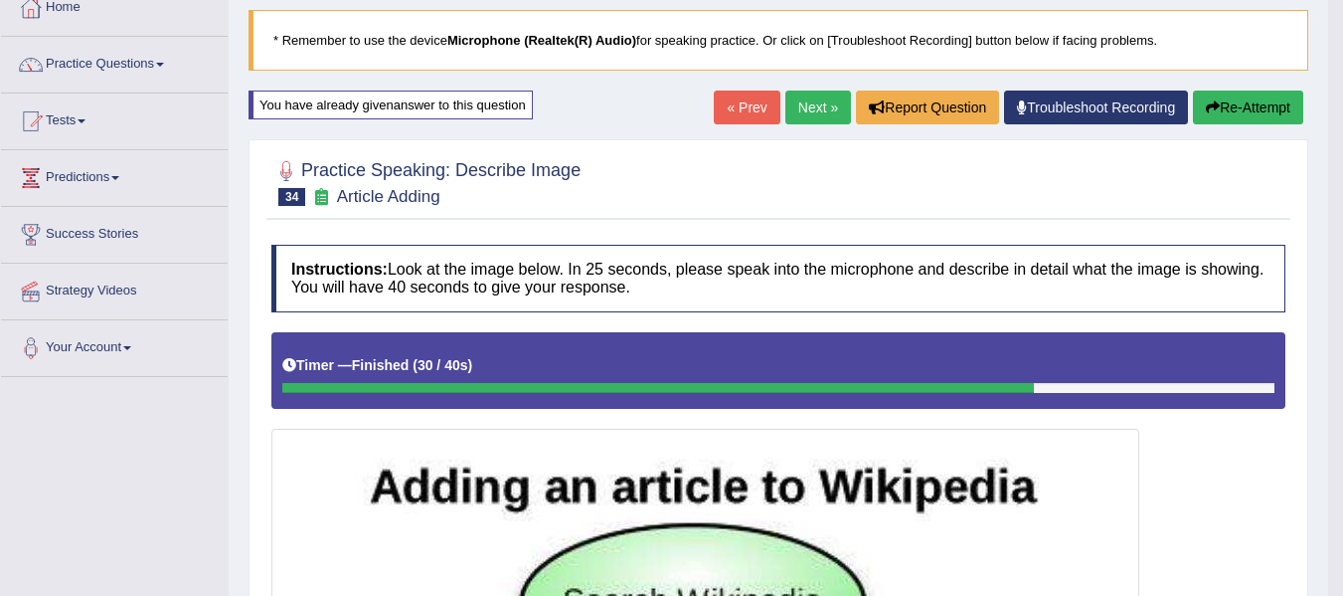
click at [1217, 101] on button "Re-Attempt" at bounding box center [1248, 107] width 110 height 34
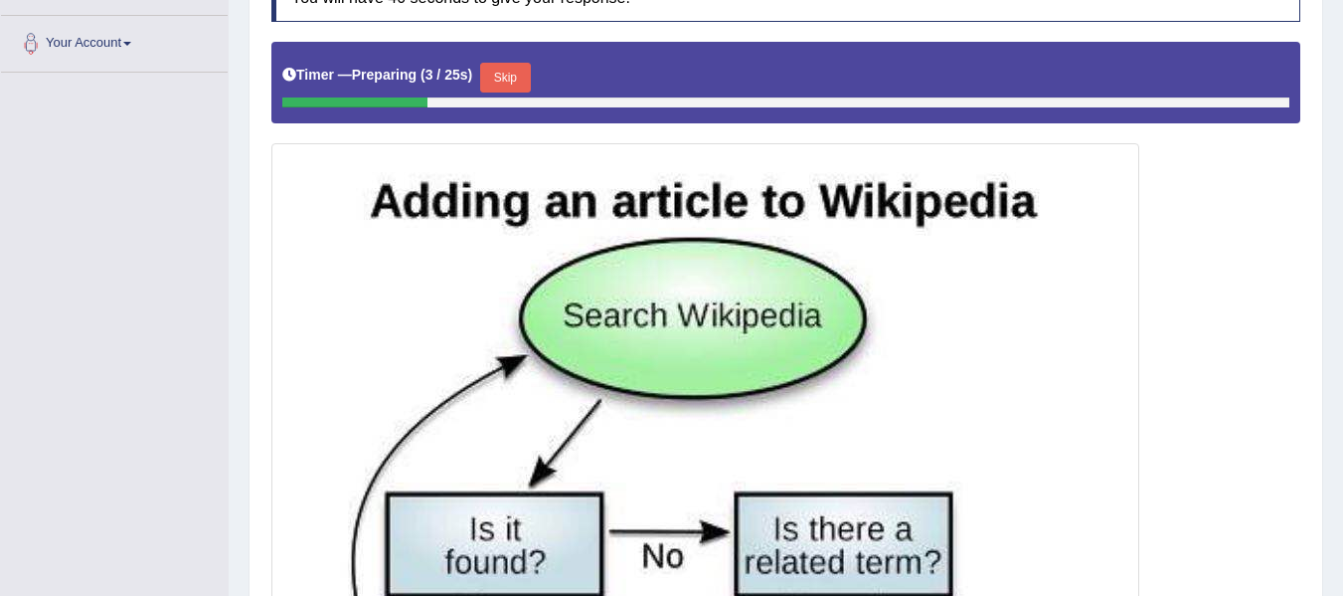
scroll to position [421, 0]
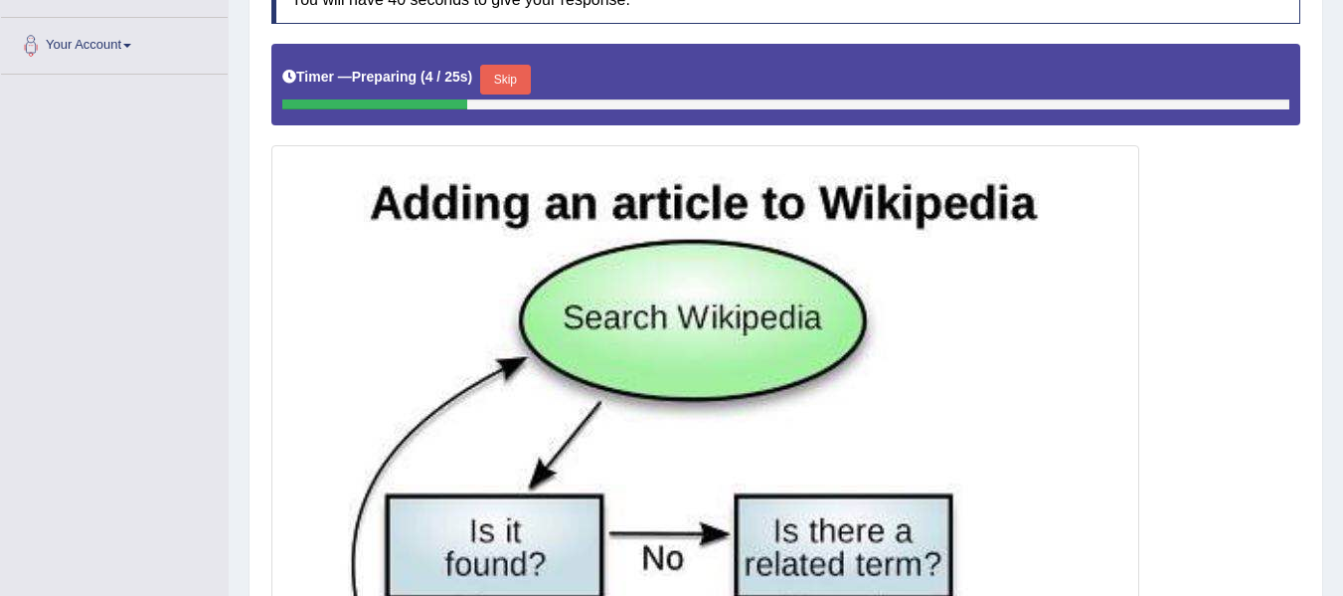
click at [515, 75] on button "Skip" at bounding box center [505, 80] width 50 height 30
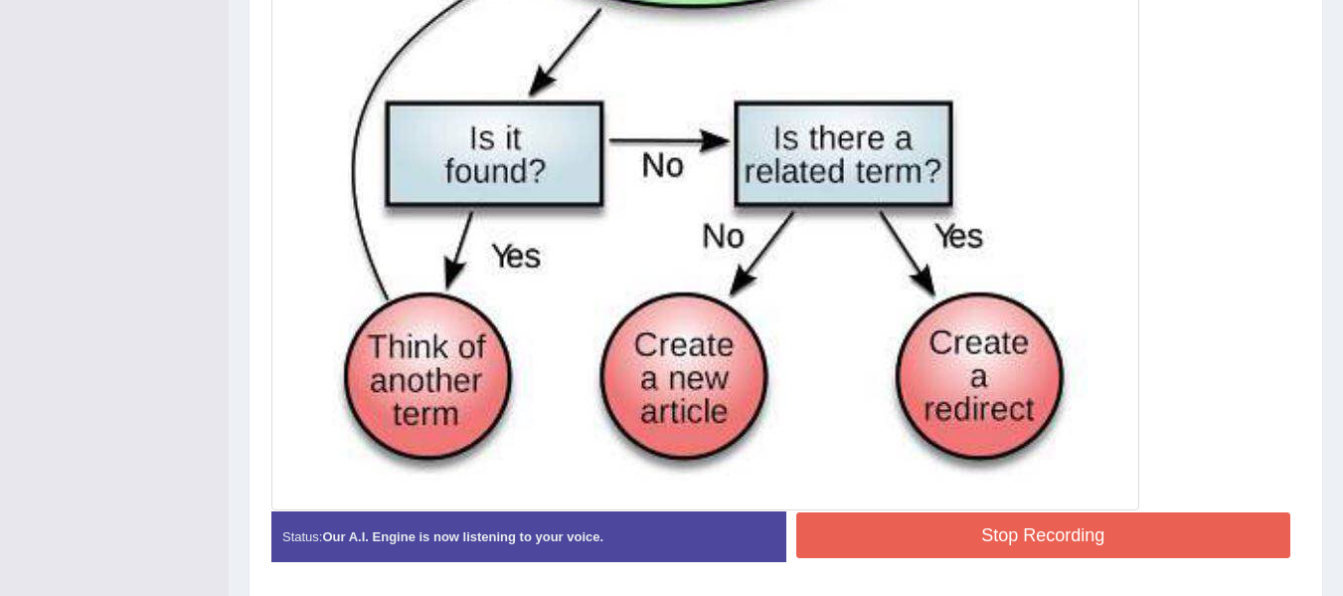
scroll to position [851, 0]
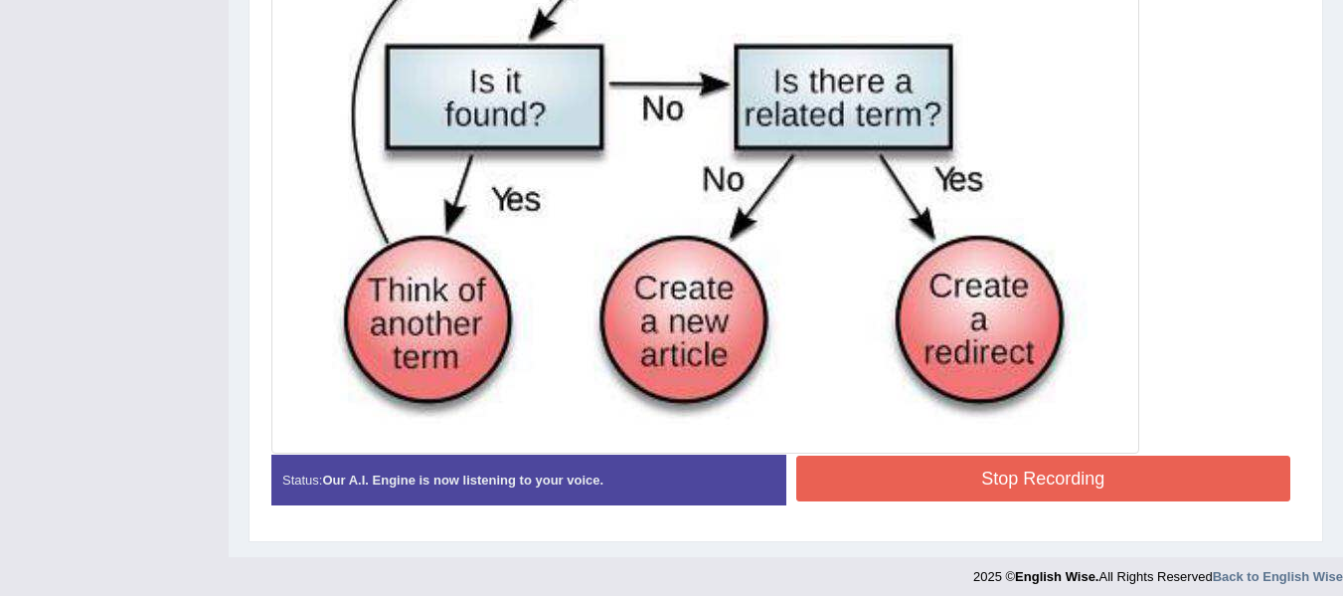
click at [981, 477] on button "Stop Recording" at bounding box center [1044, 478] width 495 height 46
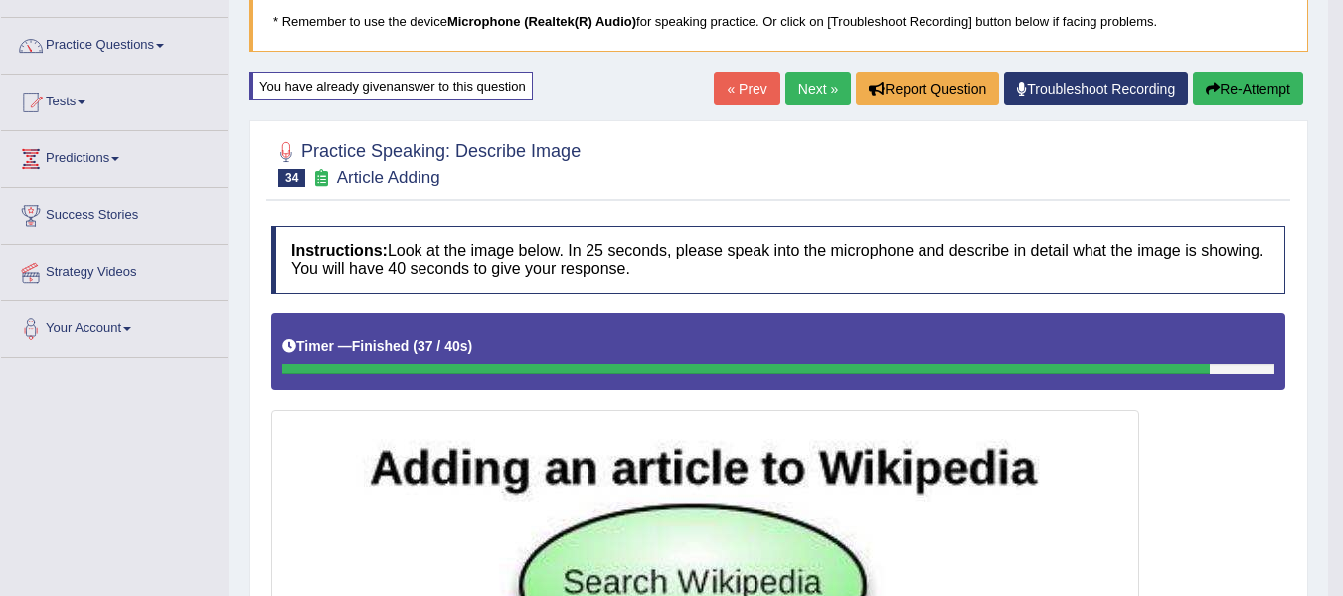
scroll to position [86, 0]
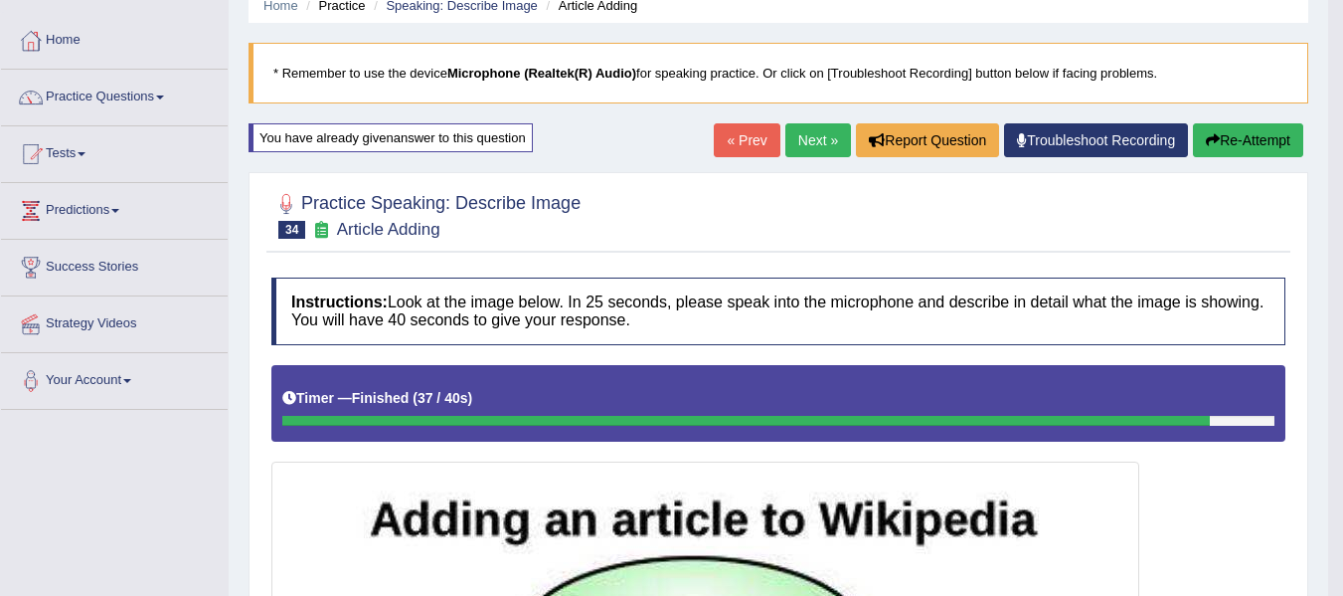
click at [1252, 128] on button "Re-Attempt" at bounding box center [1248, 140] width 110 height 34
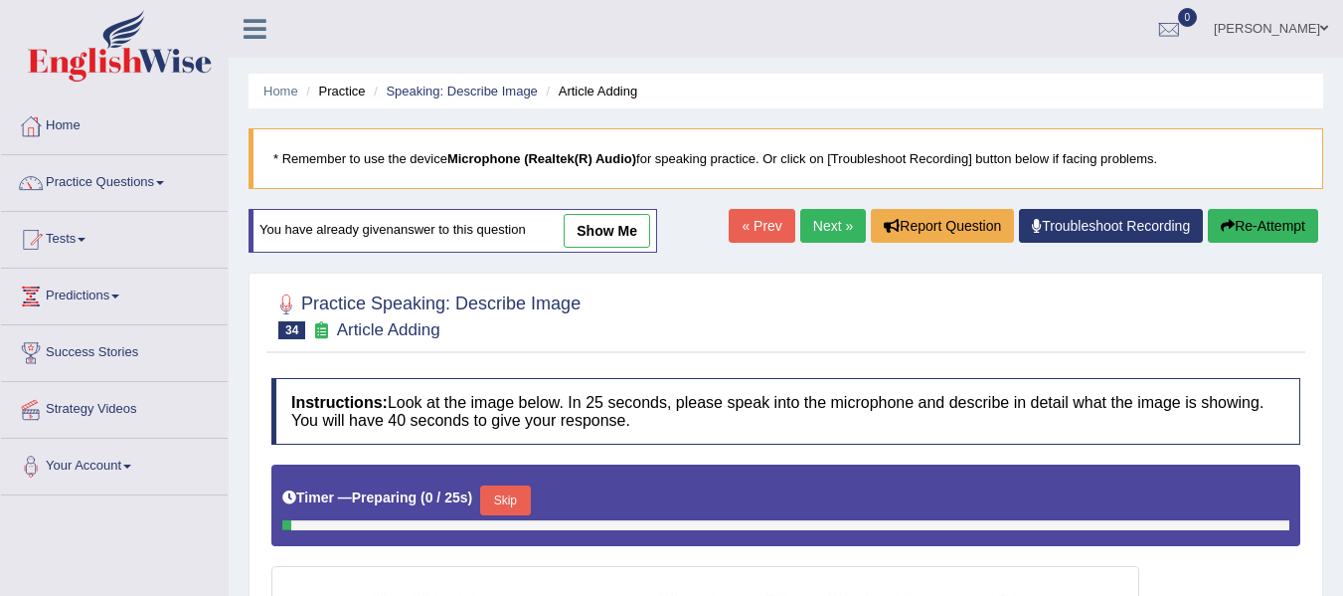
click at [521, 485] on button "Skip" at bounding box center [505, 500] width 50 height 30
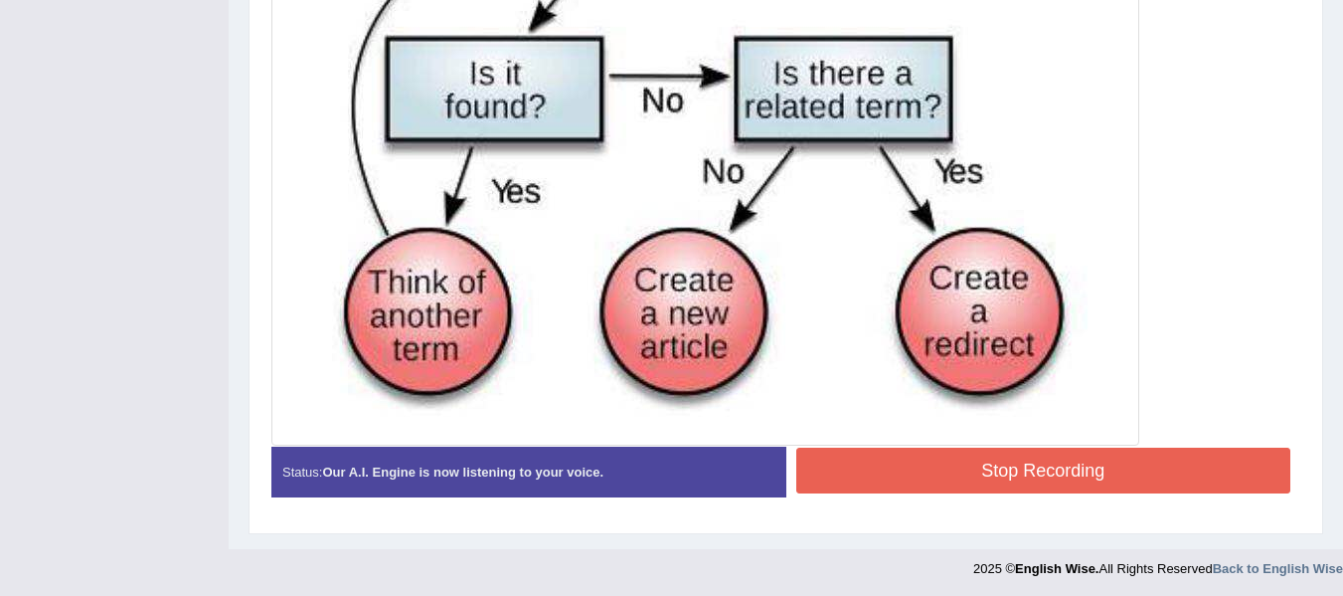
scroll to position [862, 0]
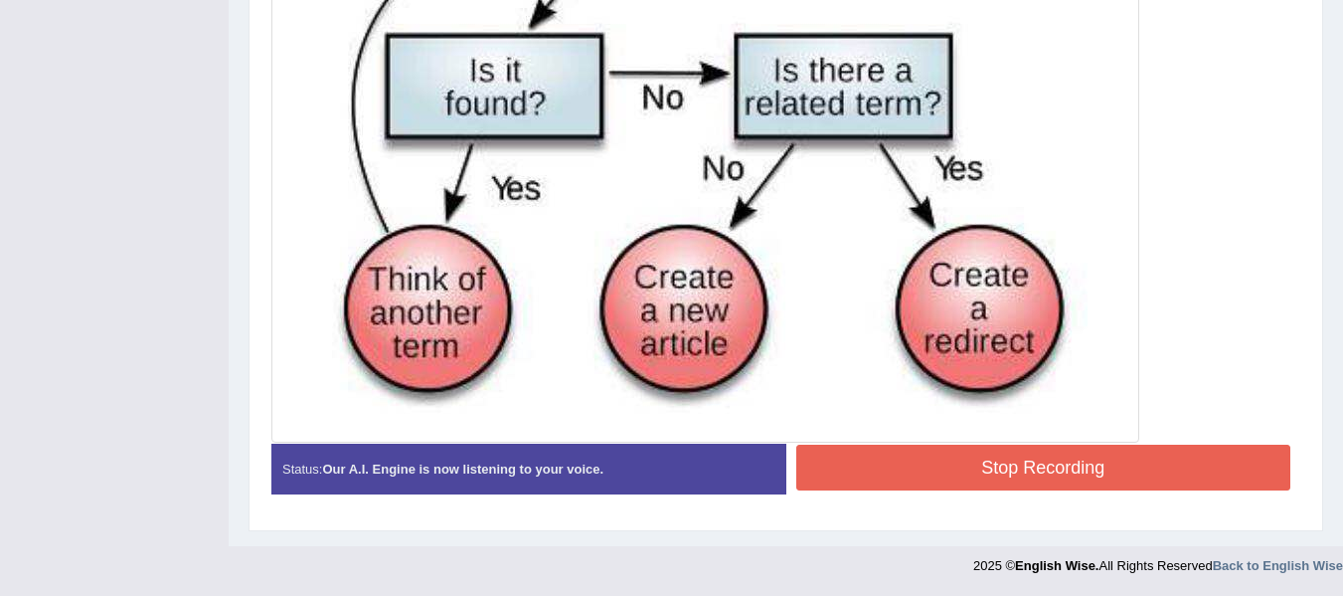
click at [896, 460] on button "Stop Recording" at bounding box center [1044, 467] width 495 height 46
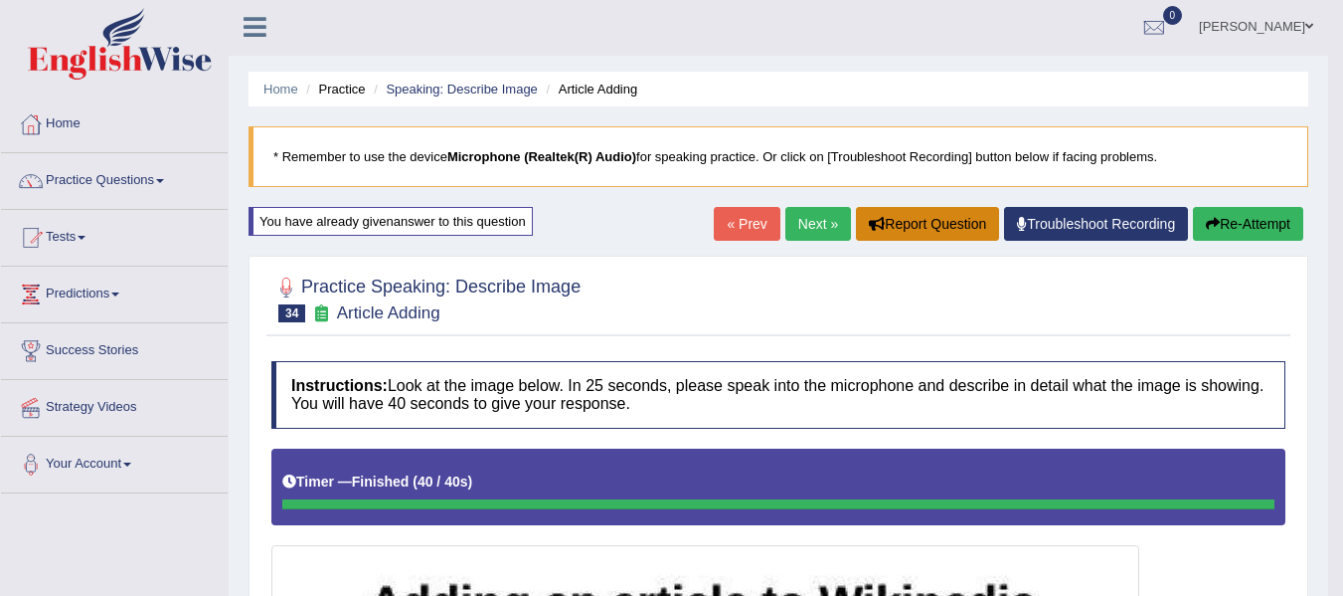
scroll to position [0, 0]
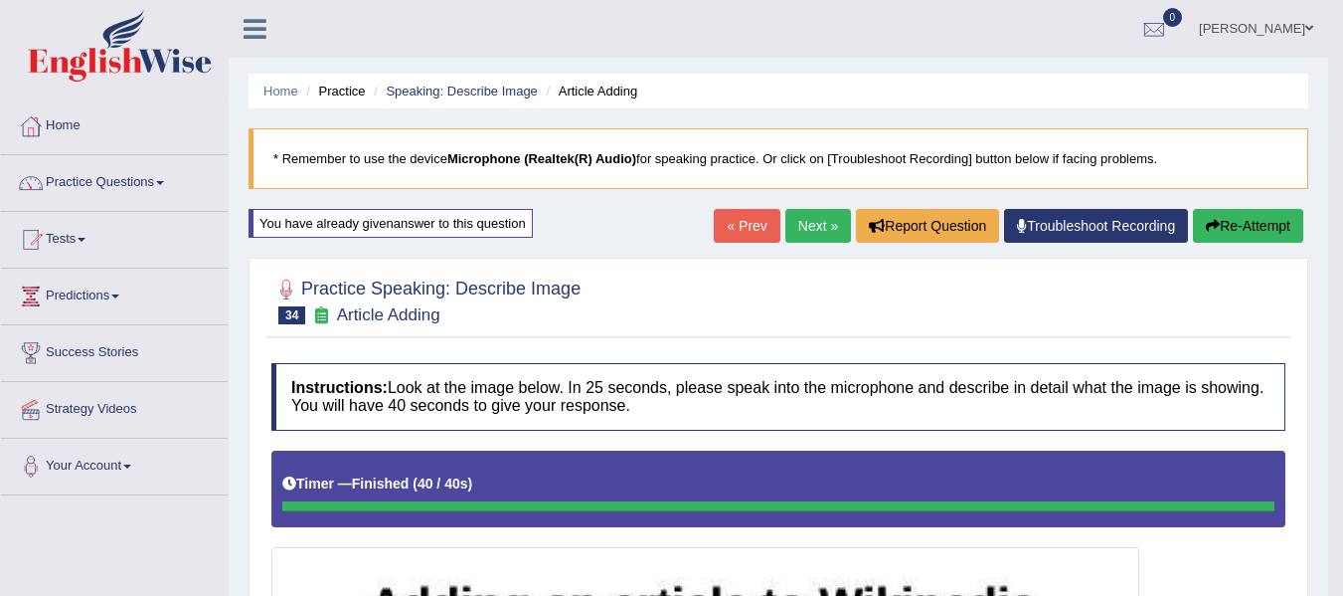
click at [1237, 229] on button "Re-Attempt" at bounding box center [1248, 226] width 110 height 34
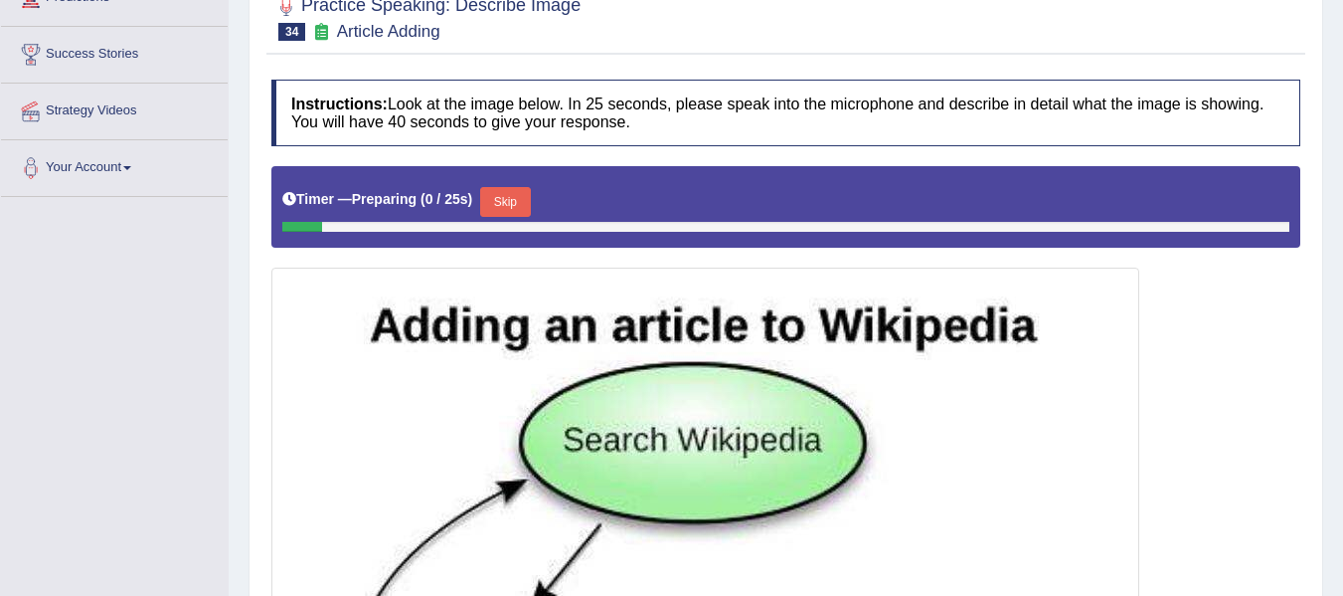
click at [523, 195] on button "Skip" at bounding box center [505, 202] width 50 height 30
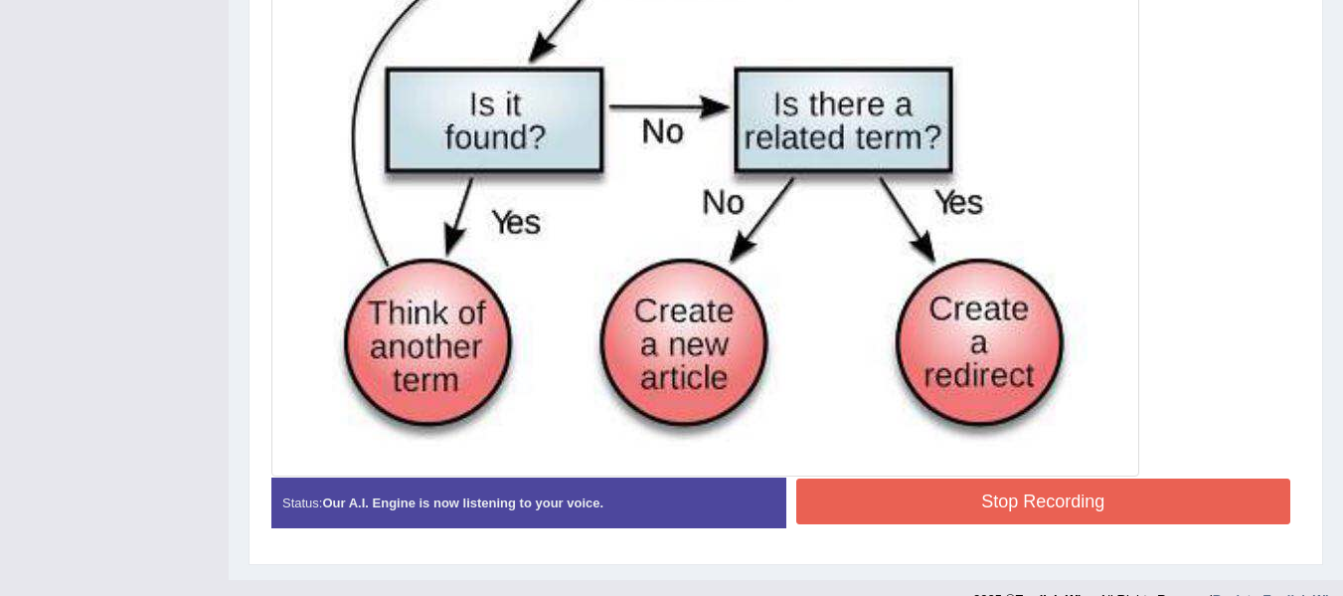
scroll to position [829, 0]
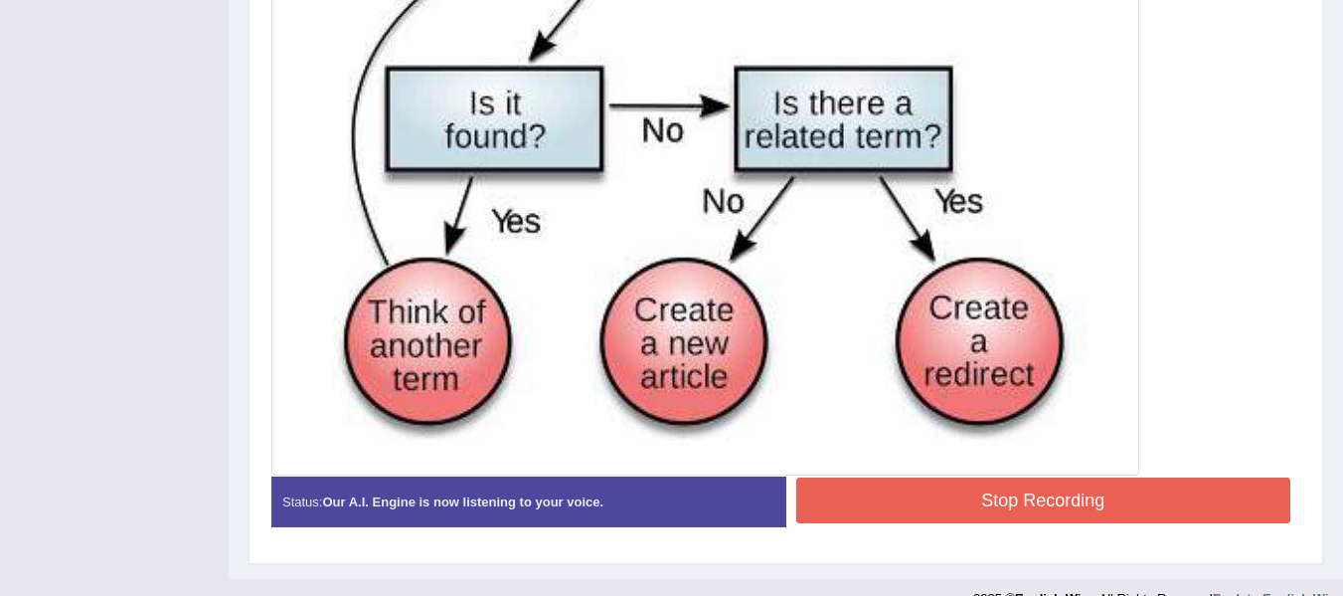
click at [1129, 506] on button "Stop Recording" at bounding box center [1044, 500] width 495 height 46
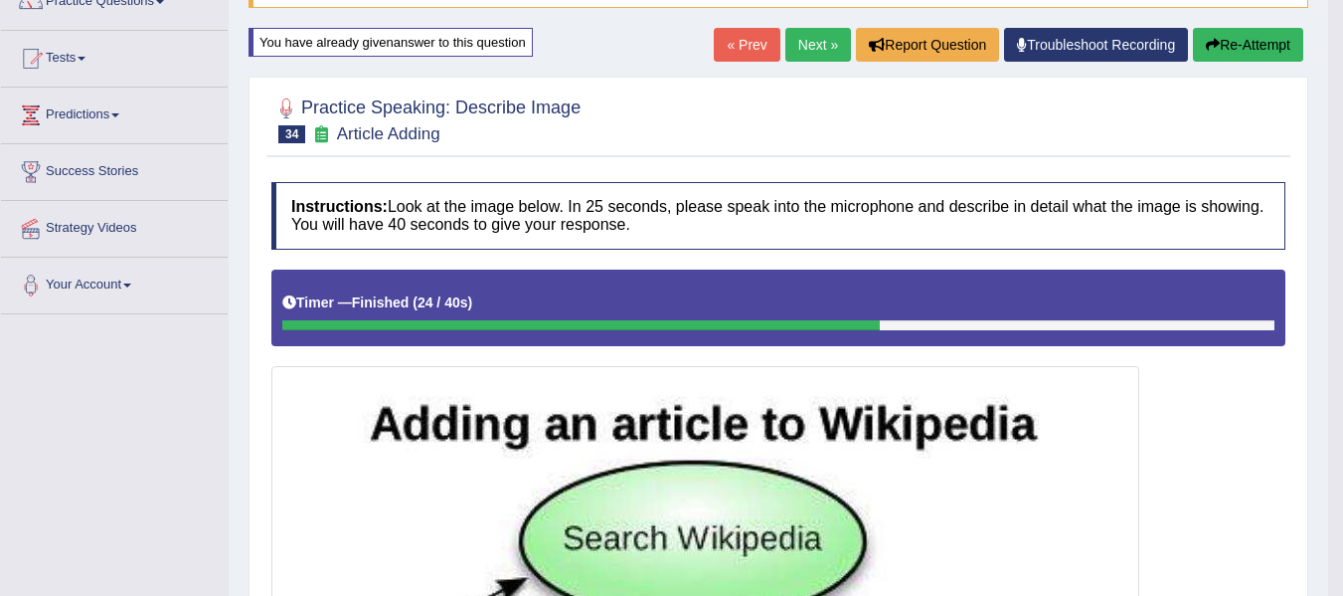
scroll to position [86, 0]
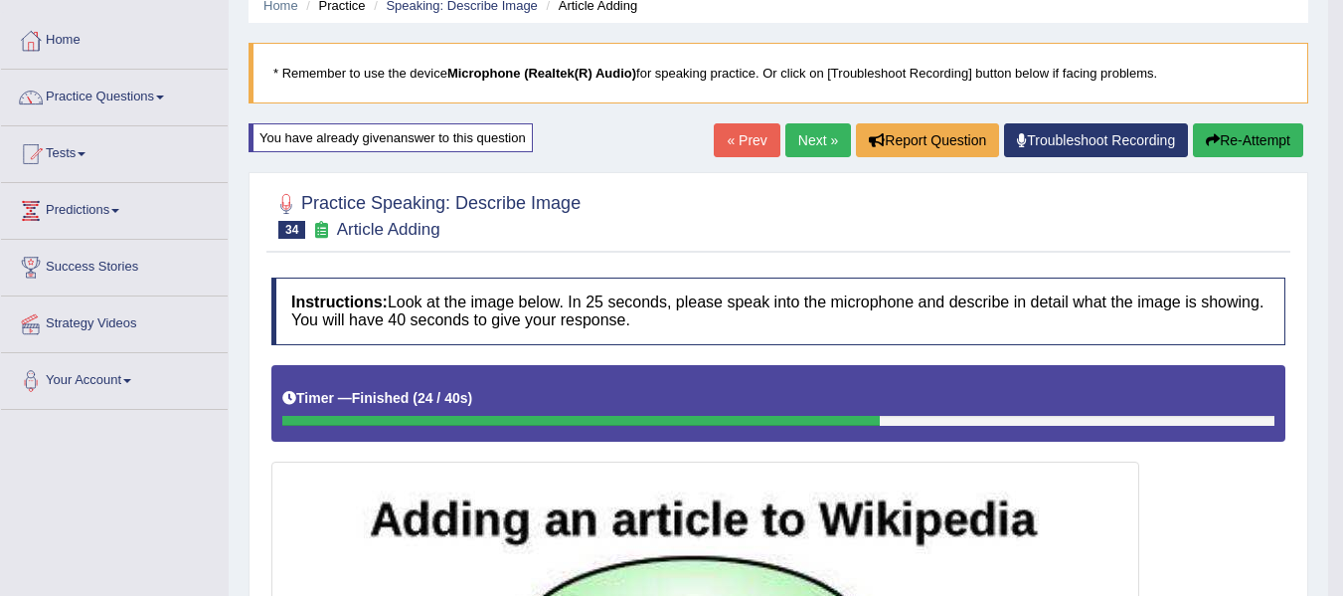
click at [803, 133] on link "Next »" at bounding box center [819, 140] width 66 height 34
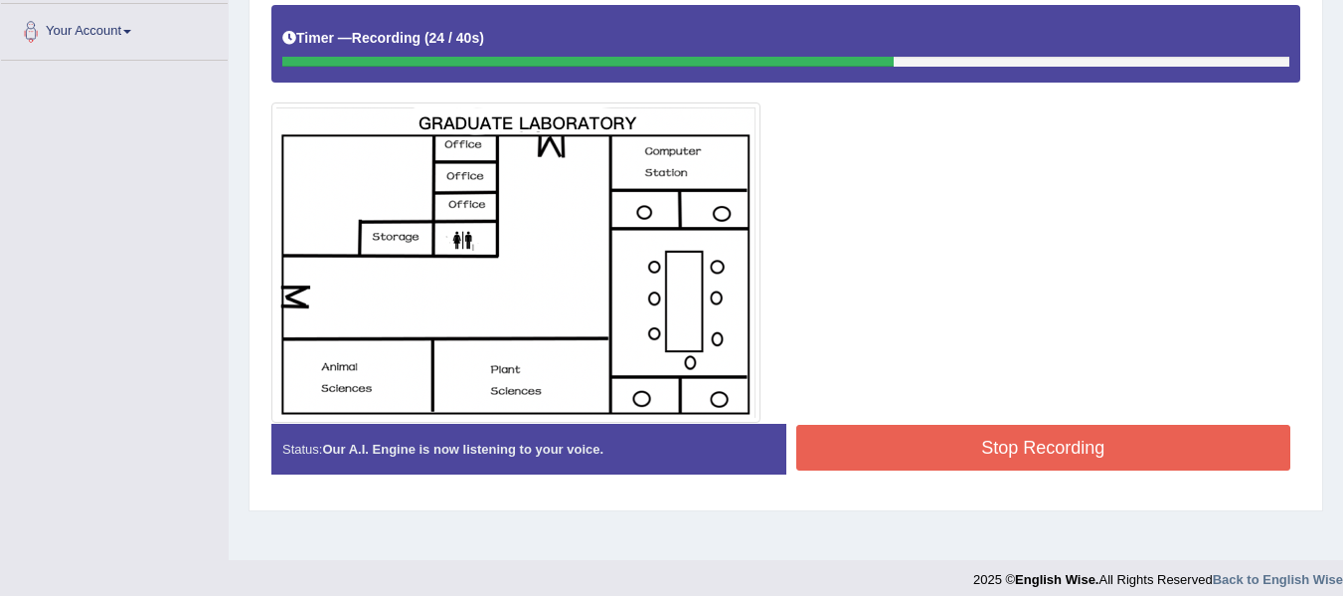
scroll to position [448, 0]
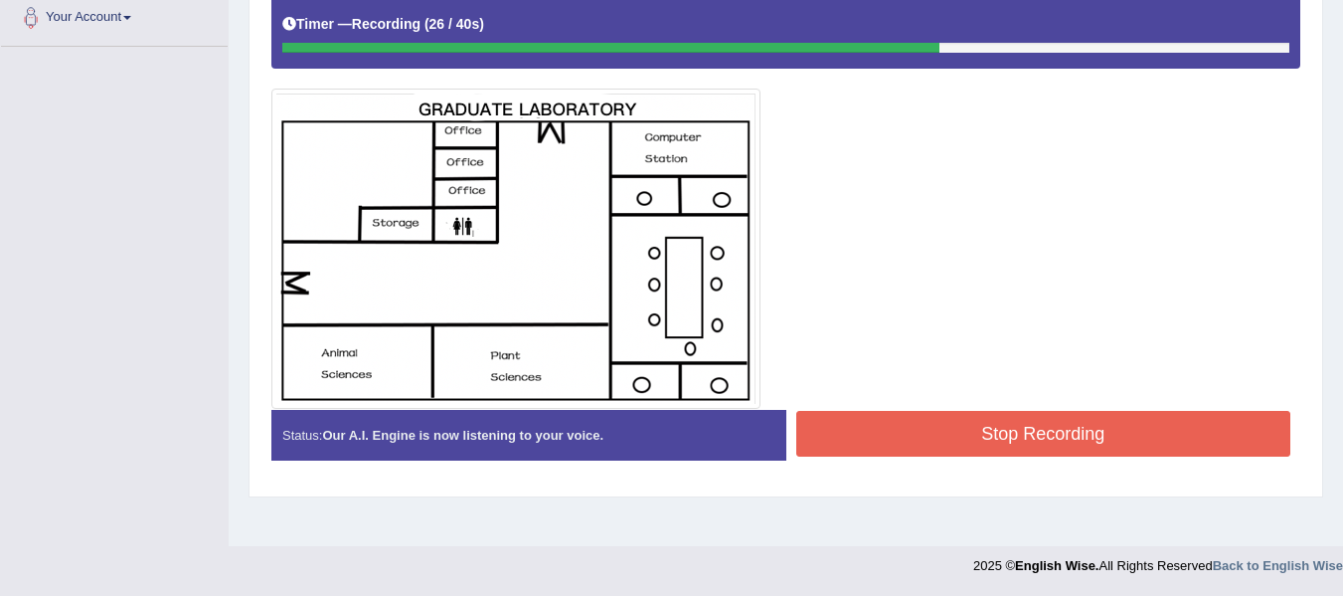
click at [921, 435] on button "Stop Recording" at bounding box center [1044, 434] width 495 height 46
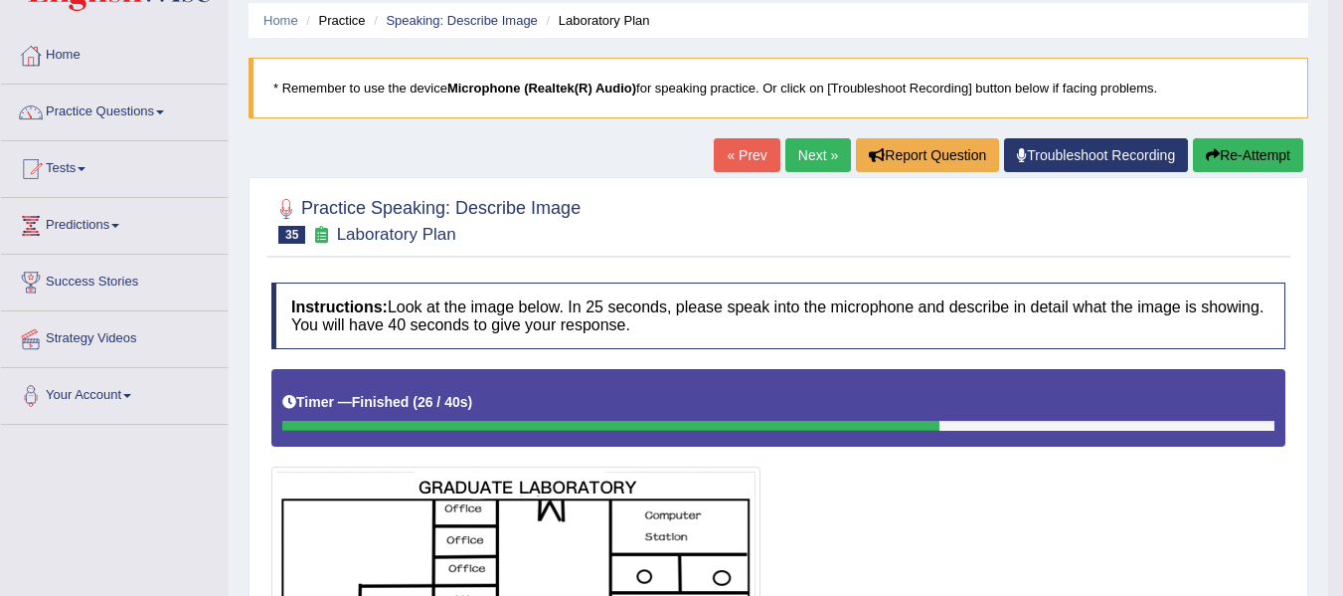
scroll to position [51, 0]
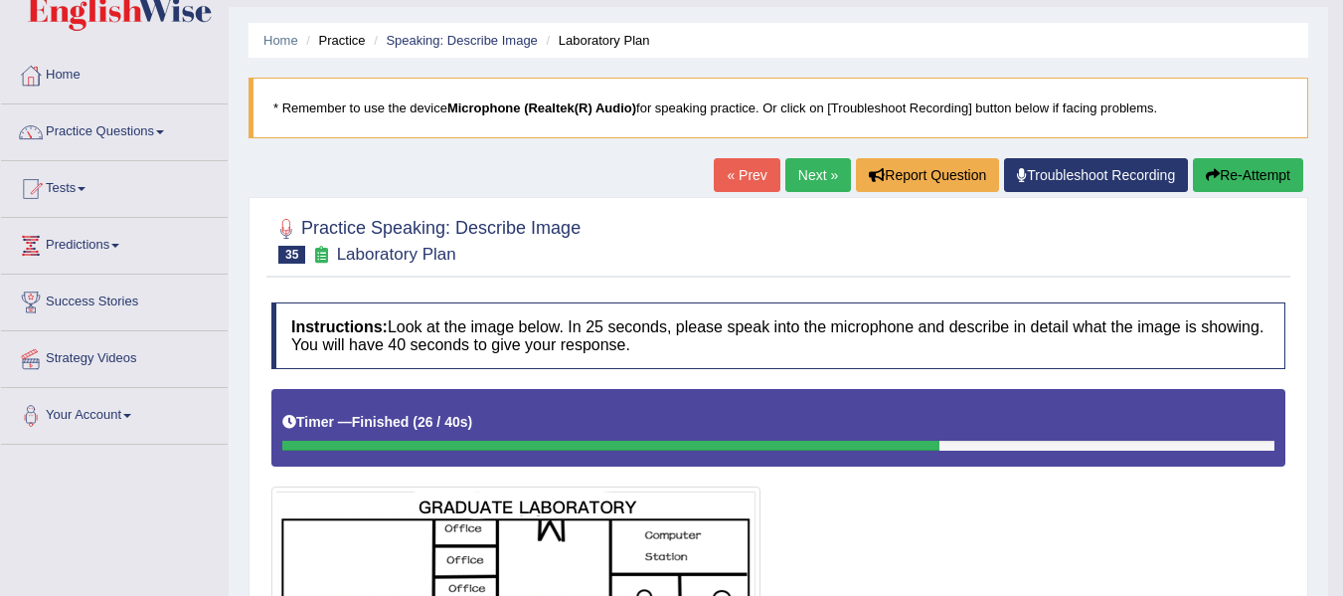
click at [1220, 184] on button "Re-Attempt" at bounding box center [1248, 175] width 110 height 34
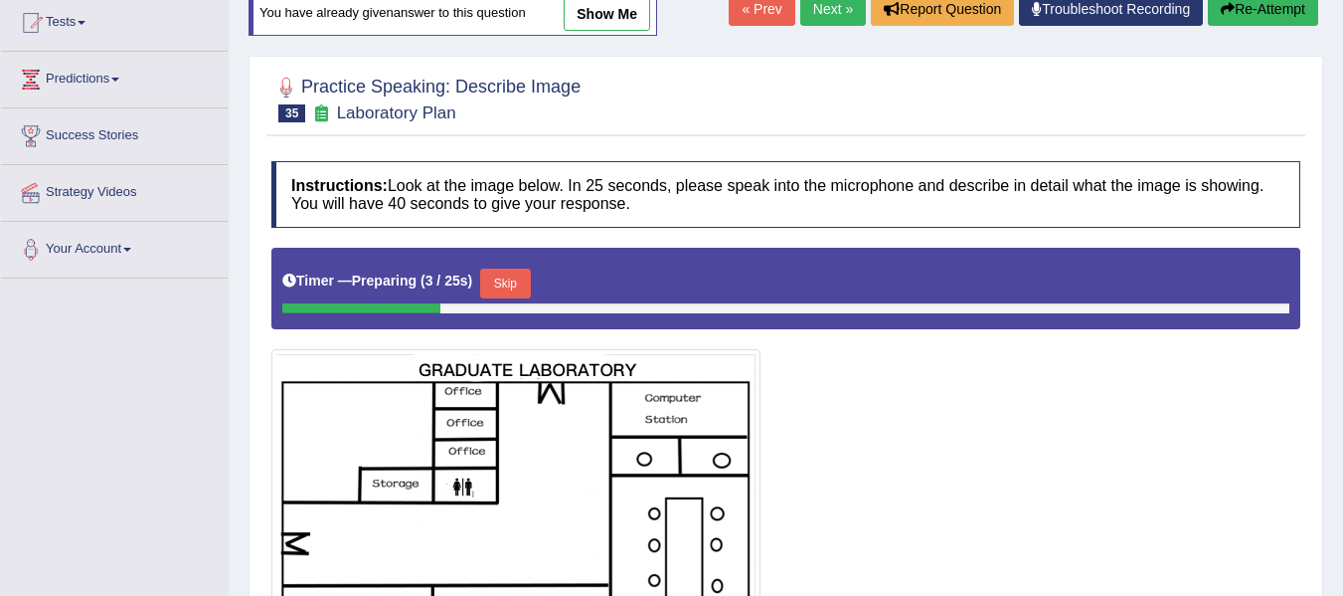
click at [524, 281] on button "Skip" at bounding box center [505, 283] width 50 height 30
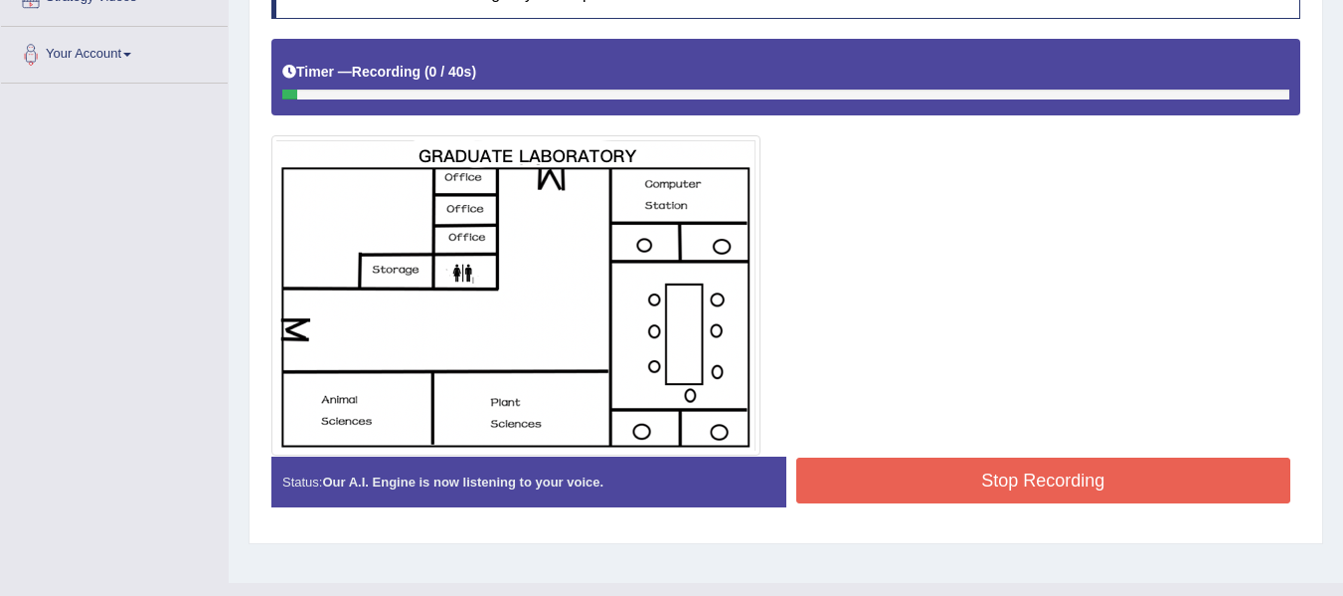
scroll to position [416, 0]
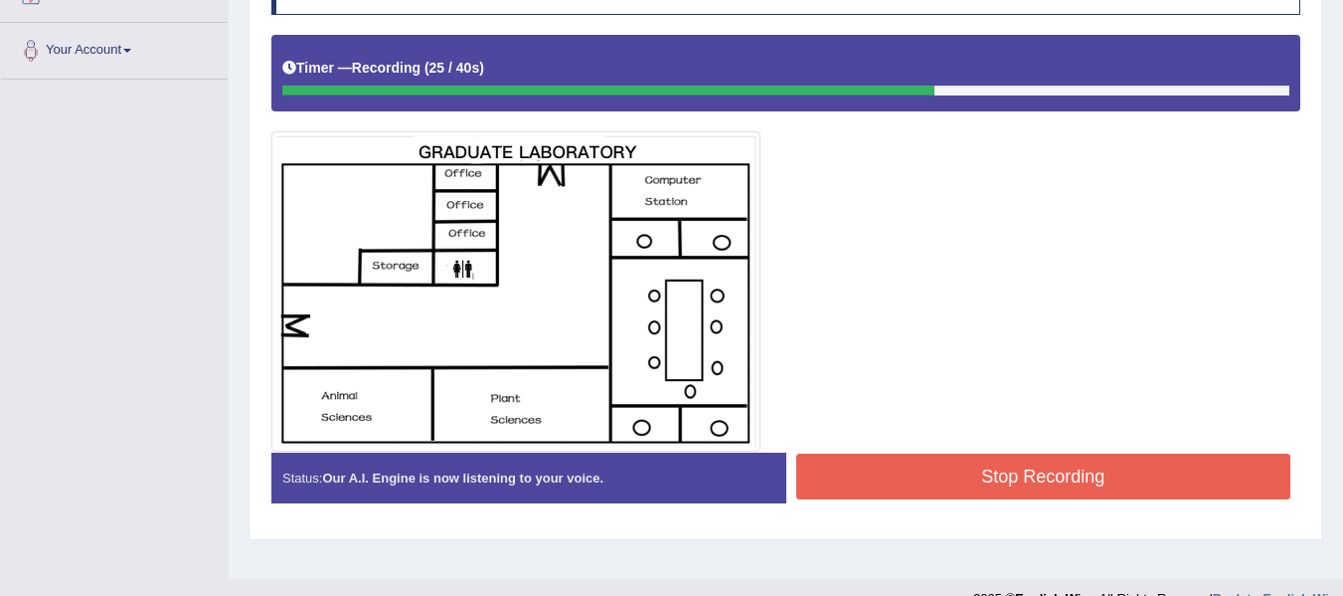
click at [929, 482] on button "Stop Recording" at bounding box center [1044, 476] width 495 height 46
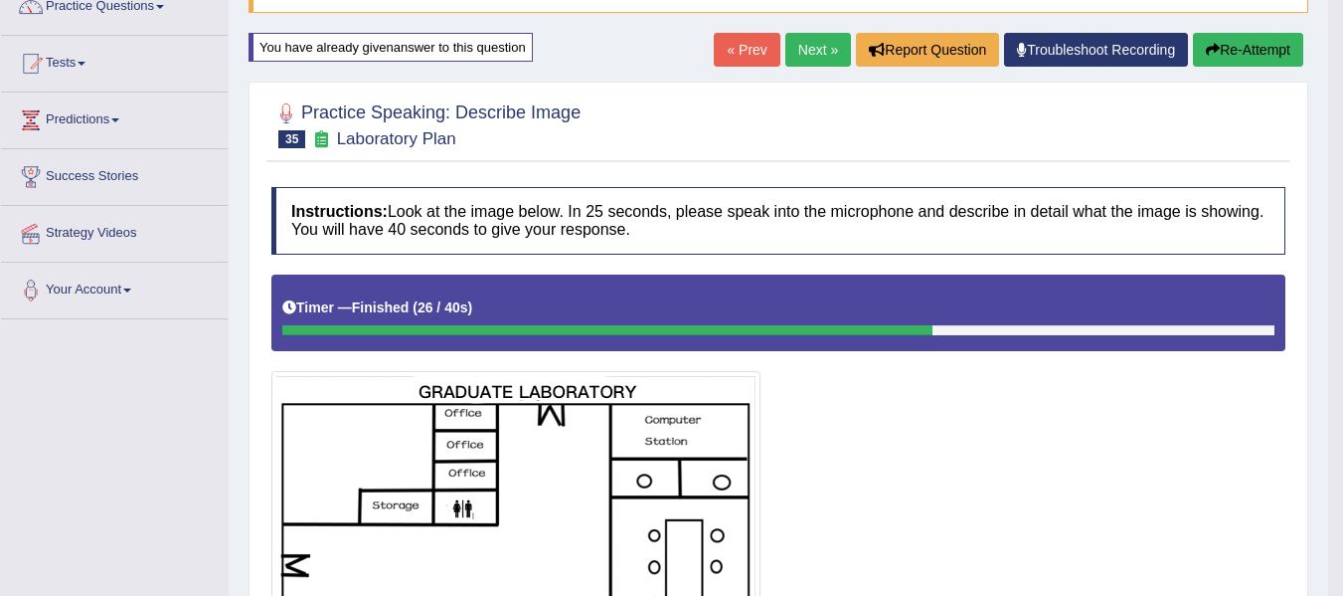
scroll to position [145, 0]
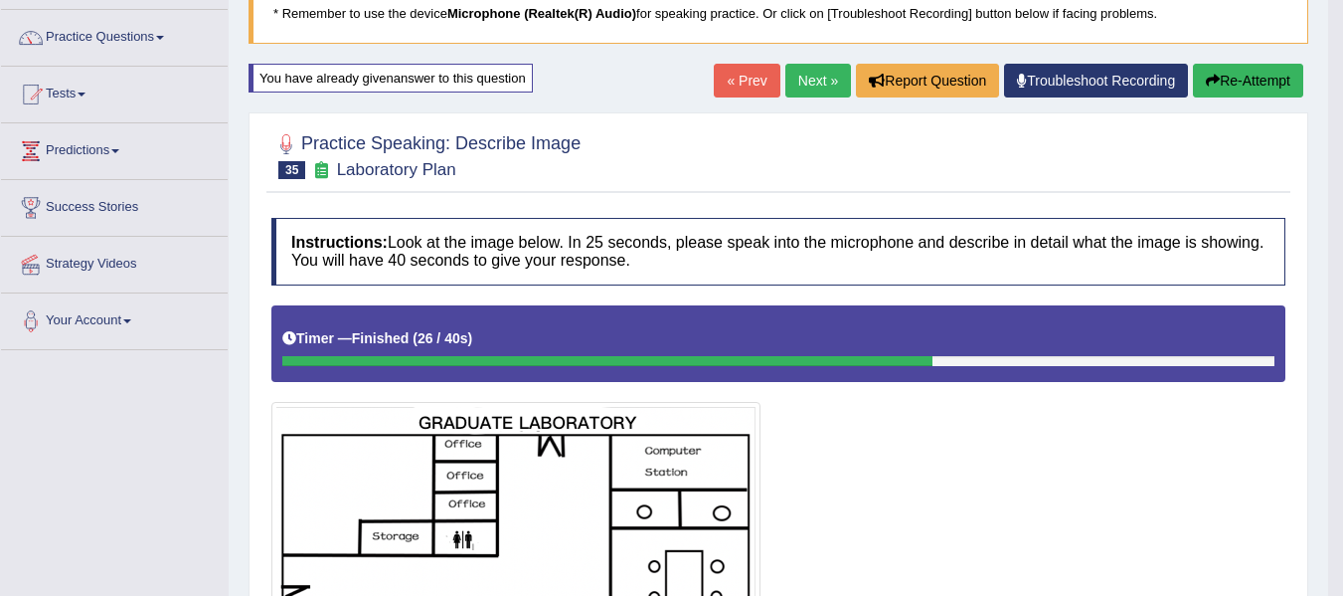
click at [819, 82] on link "Next »" at bounding box center [819, 81] width 66 height 34
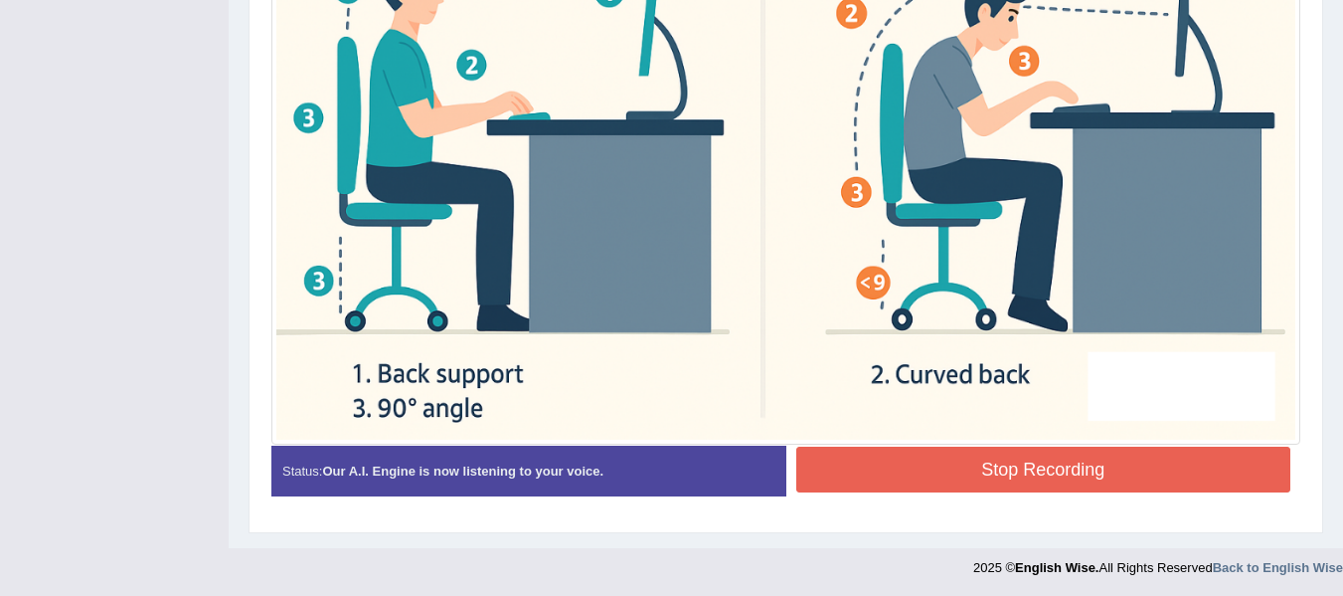
scroll to position [776, 0]
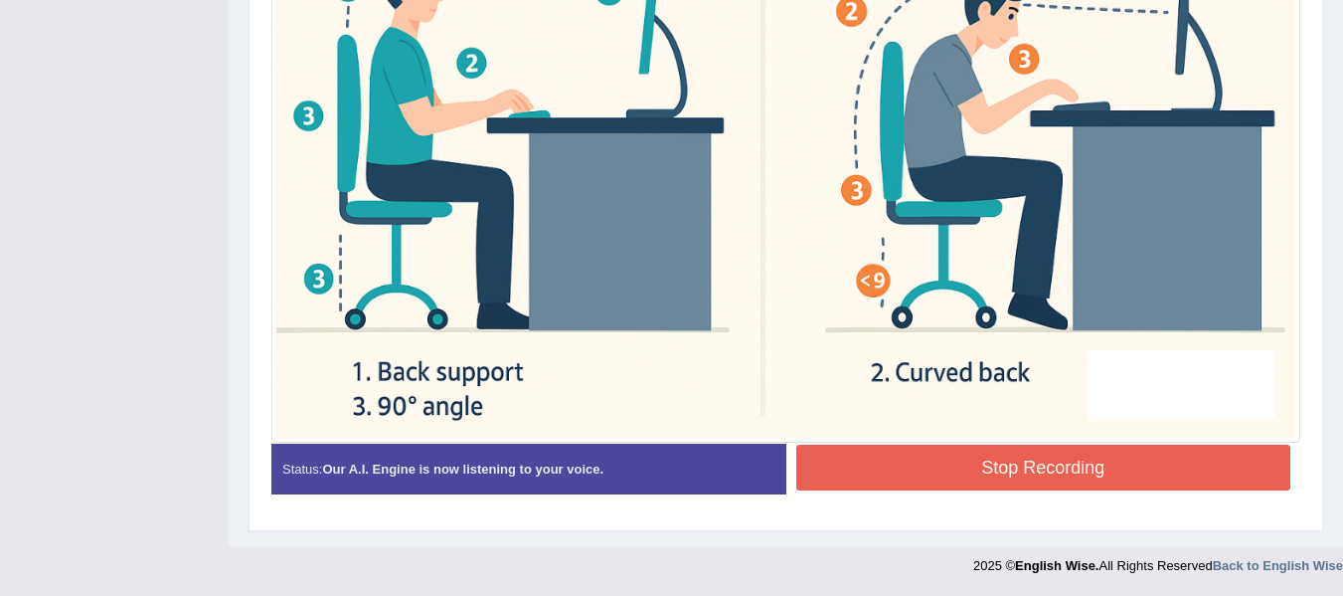
click at [870, 473] on button "Stop Recording" at bounding box center [1044, 467] width 495 height 46
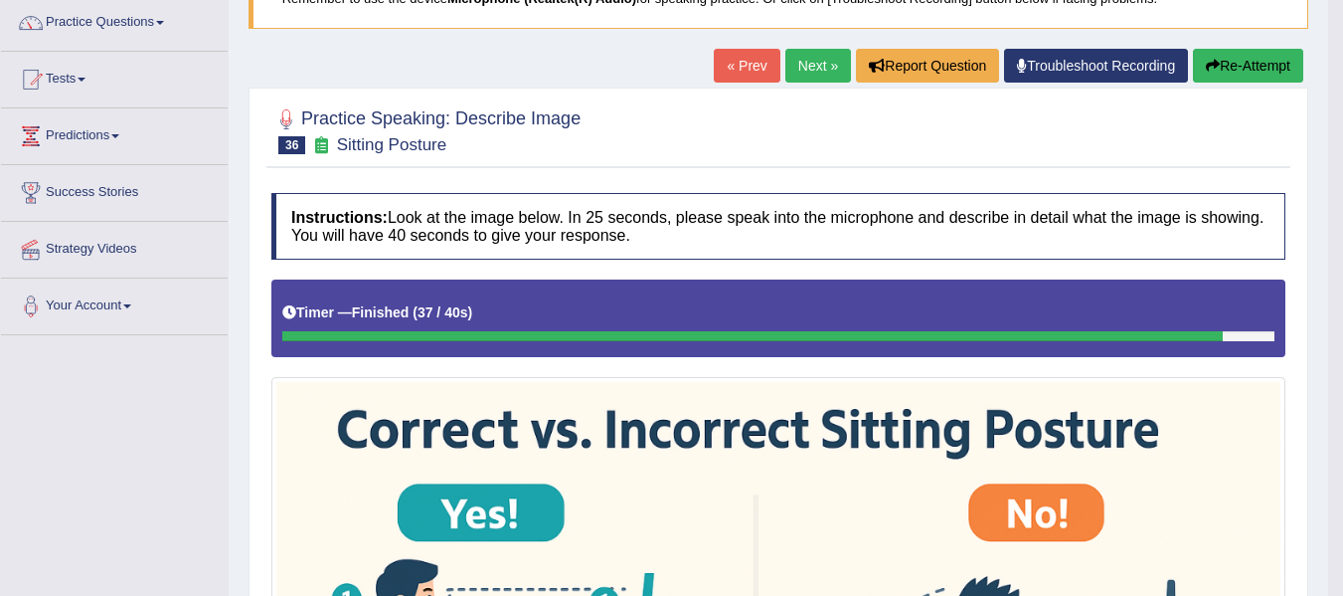
scroll to position [146, 0]
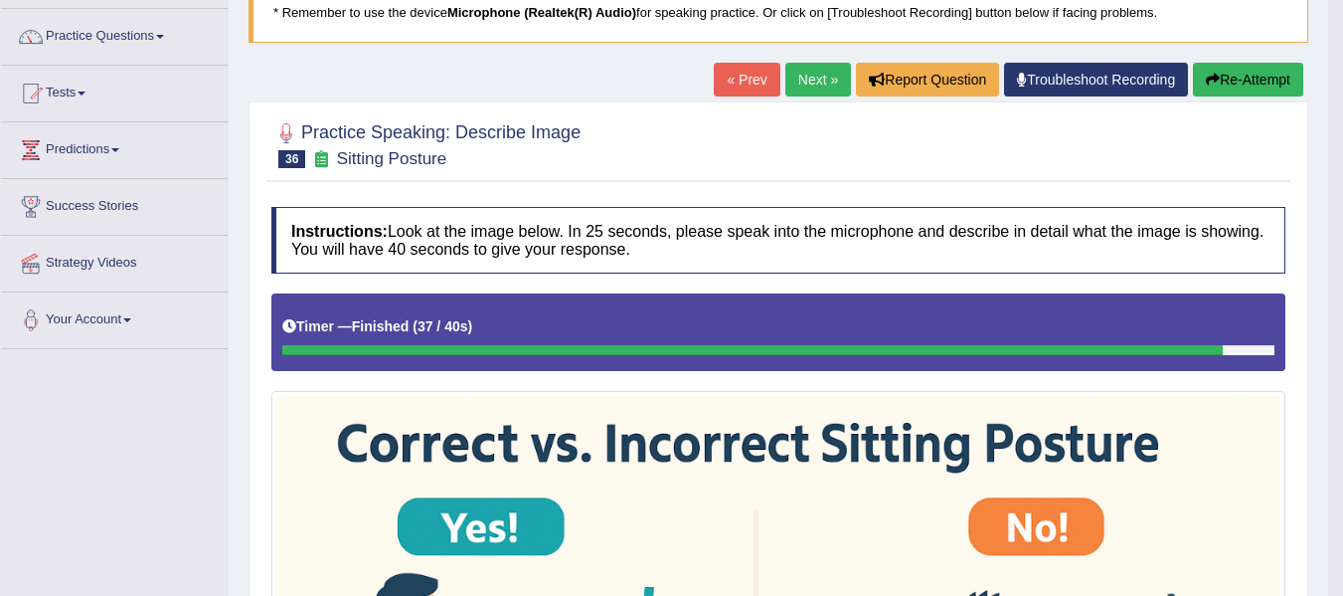
click at [811, 68] on link "Next »" at bounding box center [819, 80] width 66 height 34
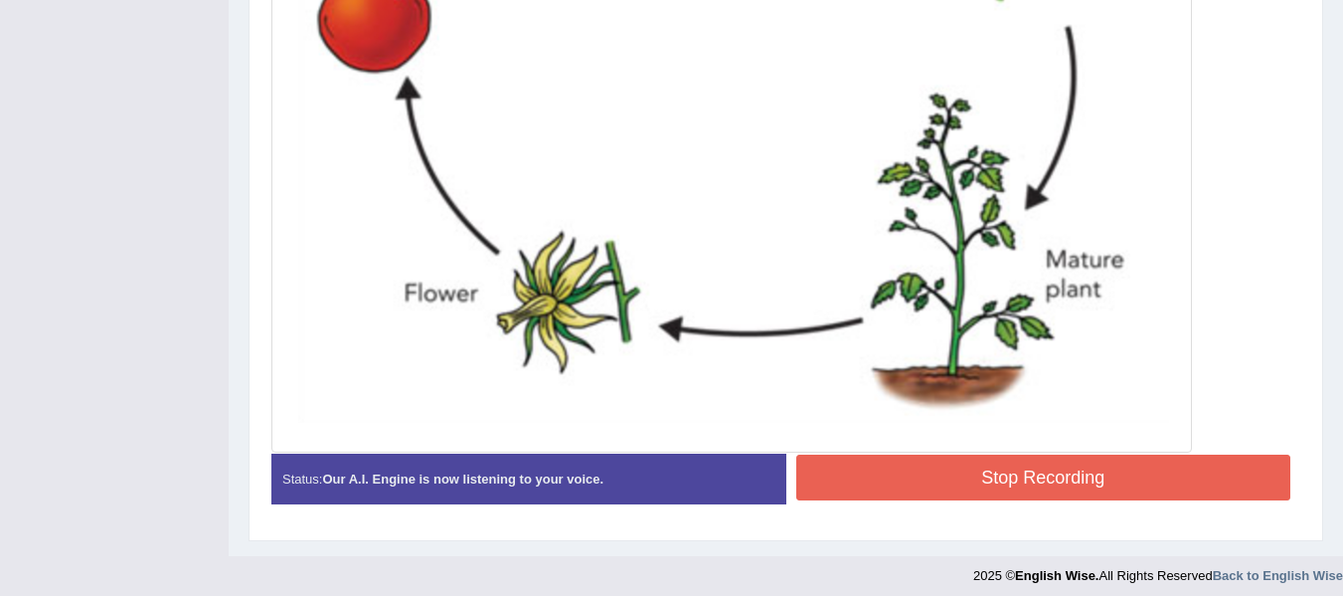
scroll to position [940, 0]
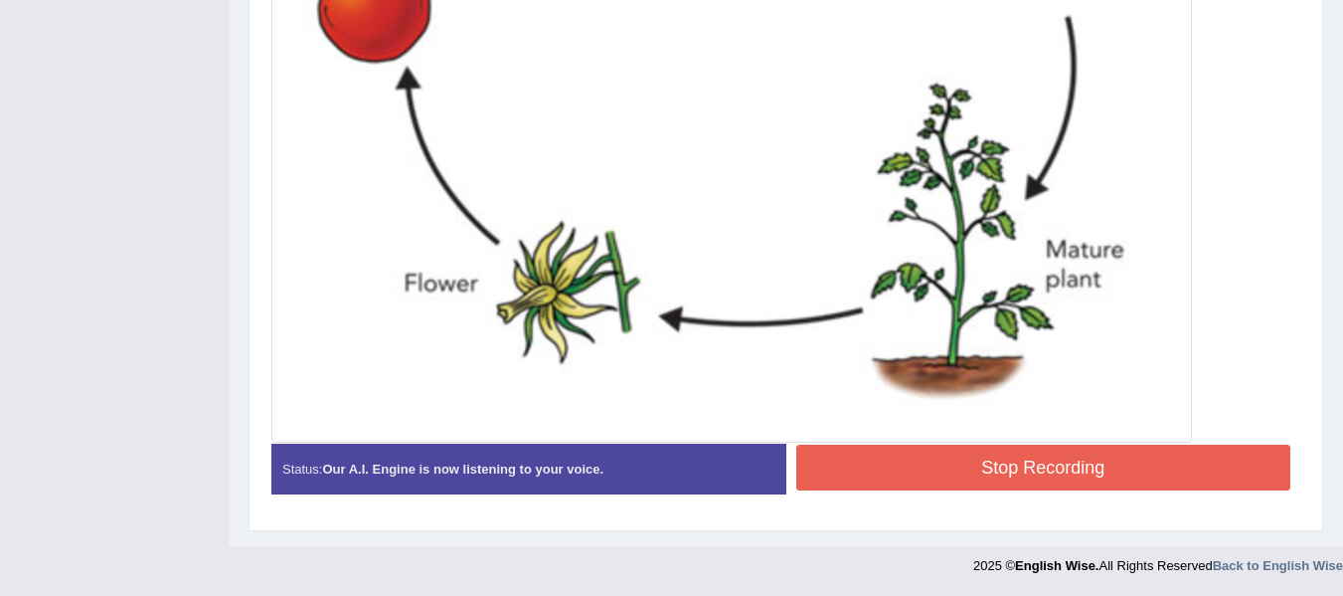
click at [971, 474] on button "Stop Recording" at bounding box center [1044, 467] width 495 height 46
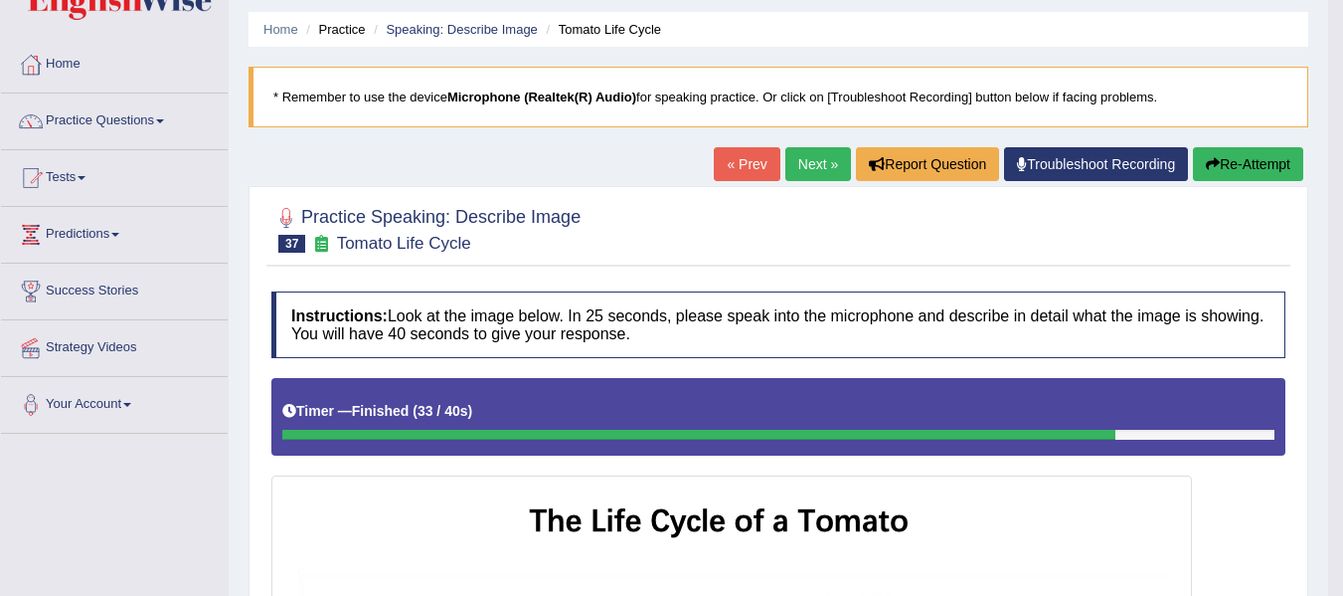
scroll to position [45, 0]
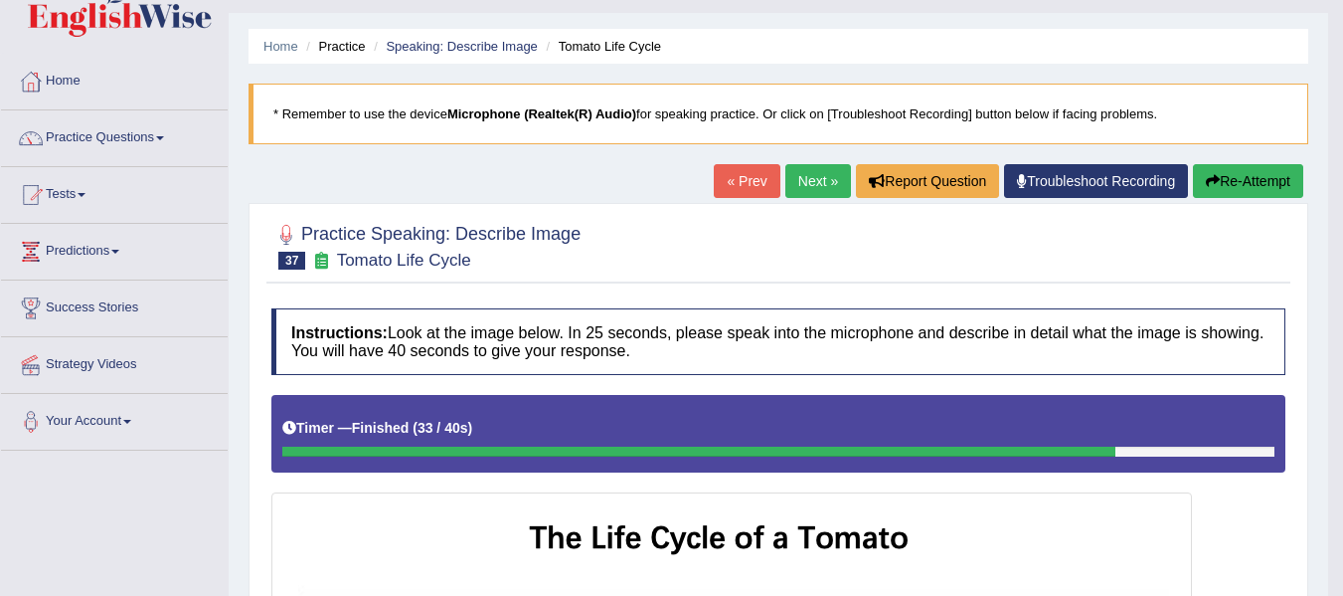
click at [1212, 186] on icon "button" at bounding box center [1213, 181] width 14 height 14
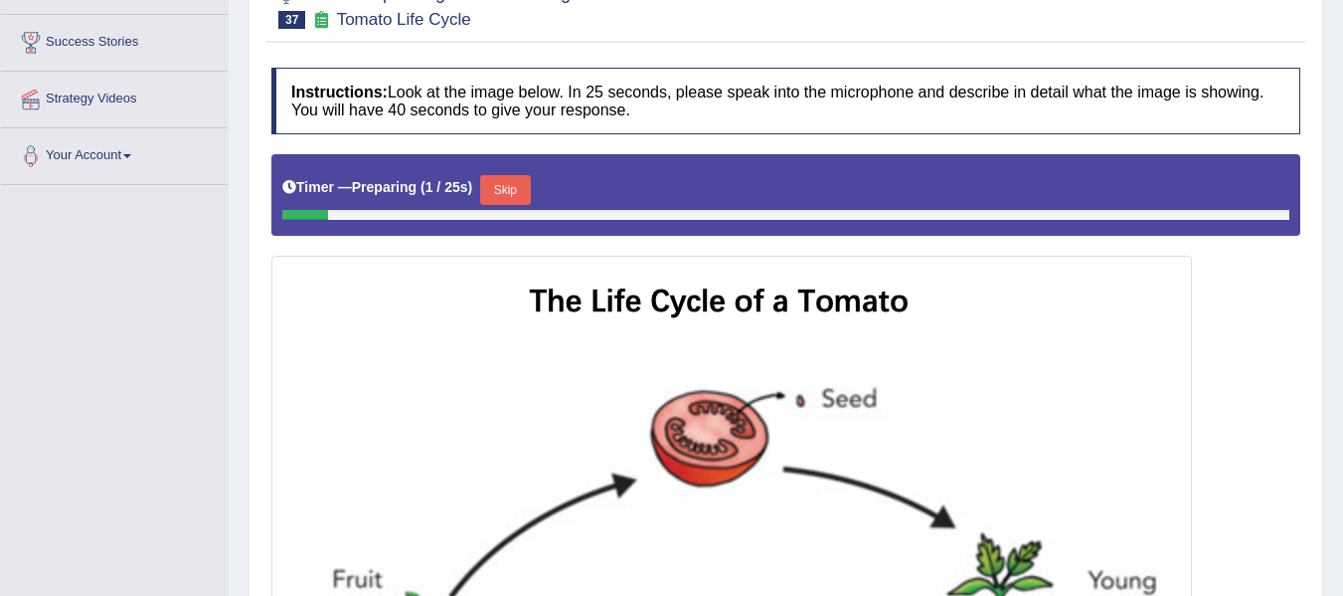
click at [497, 196] on button "Skip" at bounding box center [505, 190] width 50 height 30
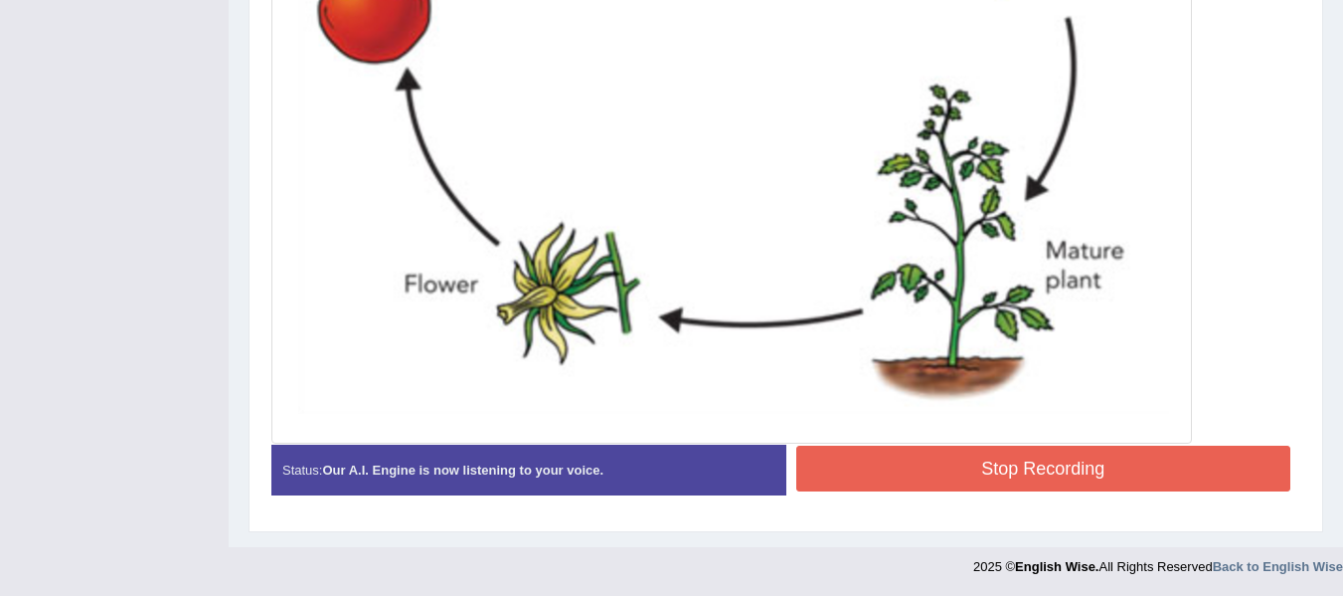
scroll to position [950, 0]
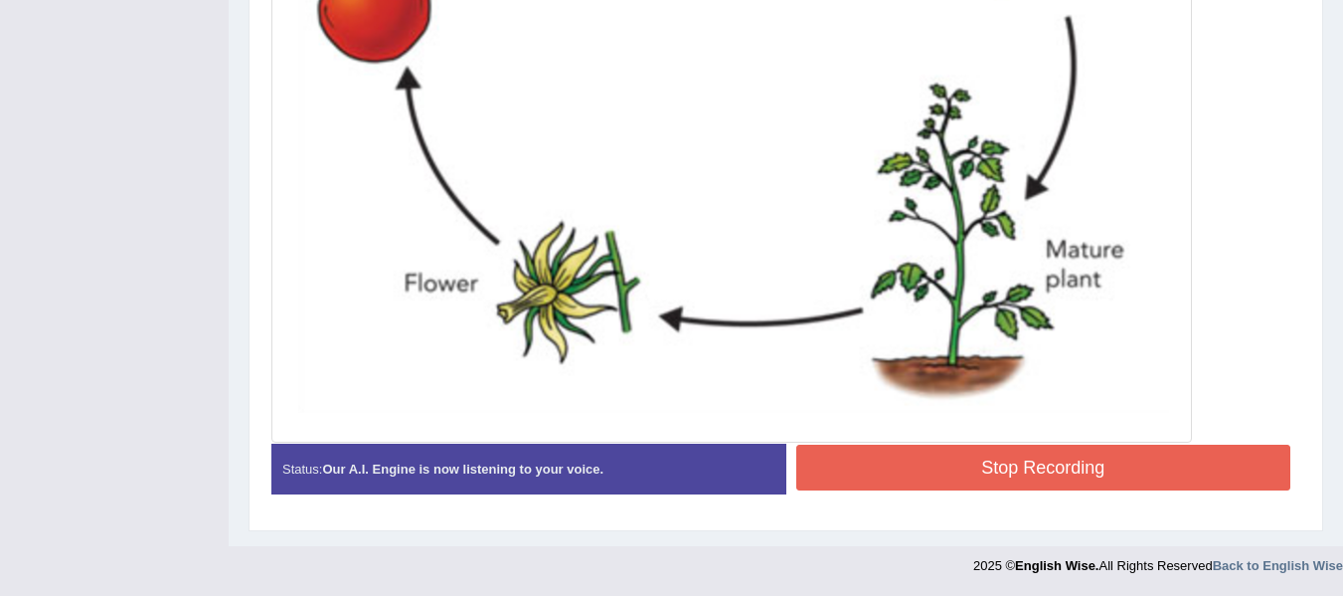
click at [917, 460] on button "Stop Recording" at bounding box center [1044, 467] width 495 height 46
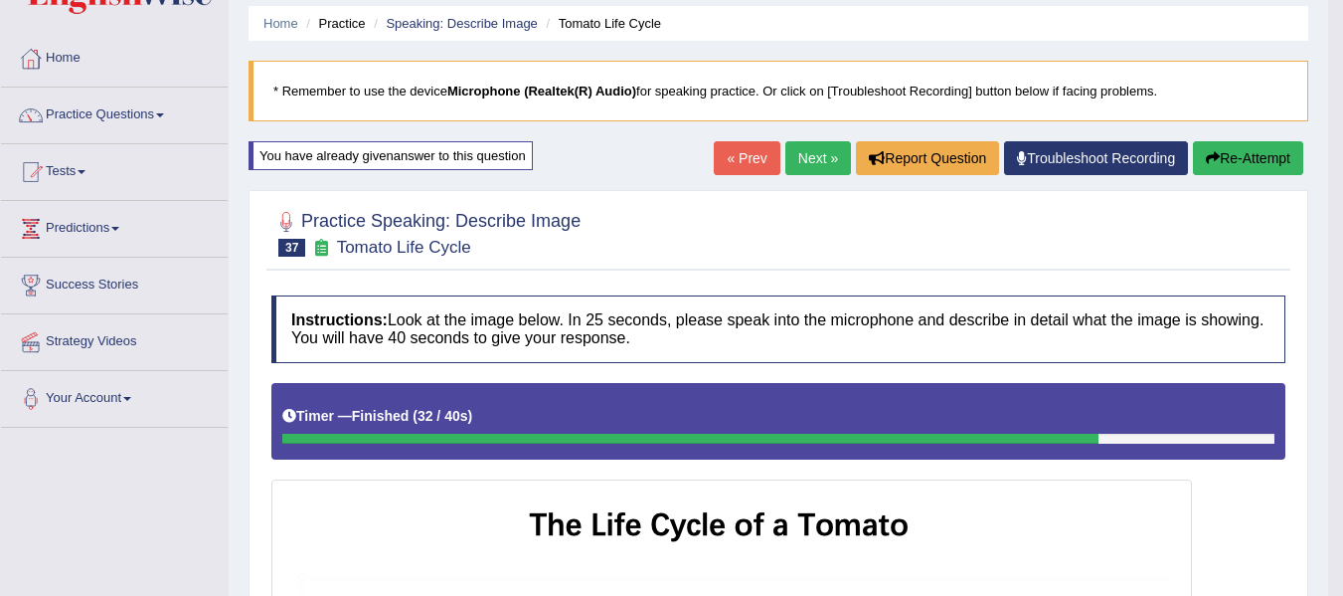
scroll to position [55, 0]
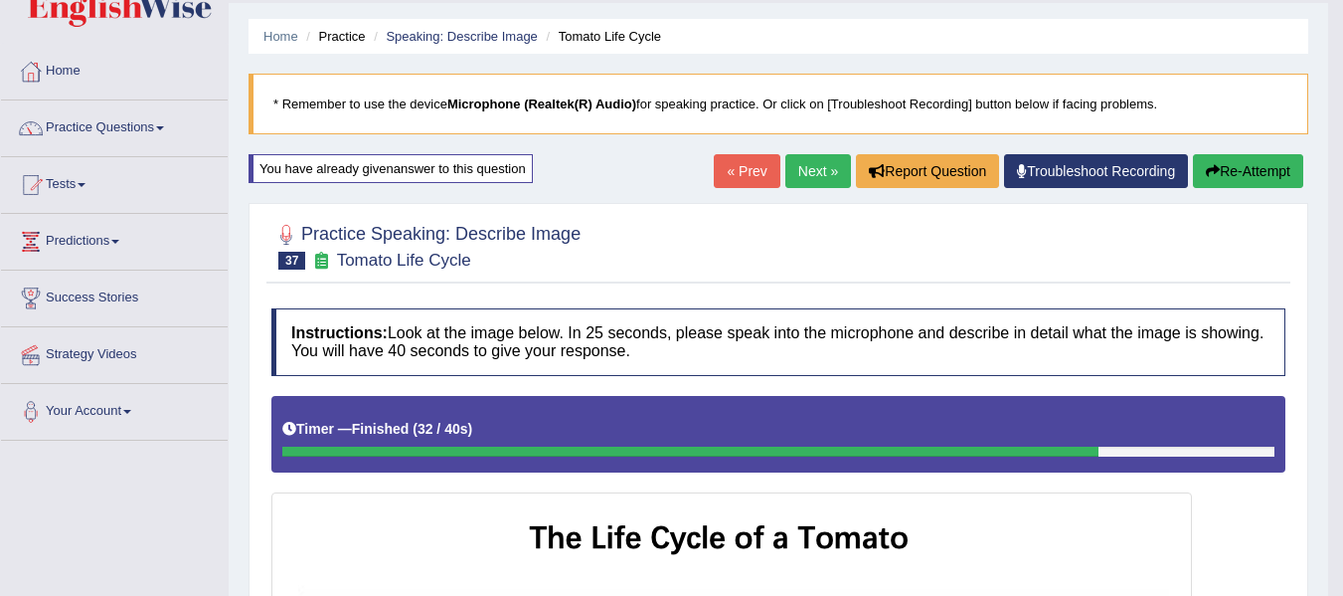
click at [1222, 170] on button "Re-Attempt" at bounding box center [1248, 171] width 110 height 34
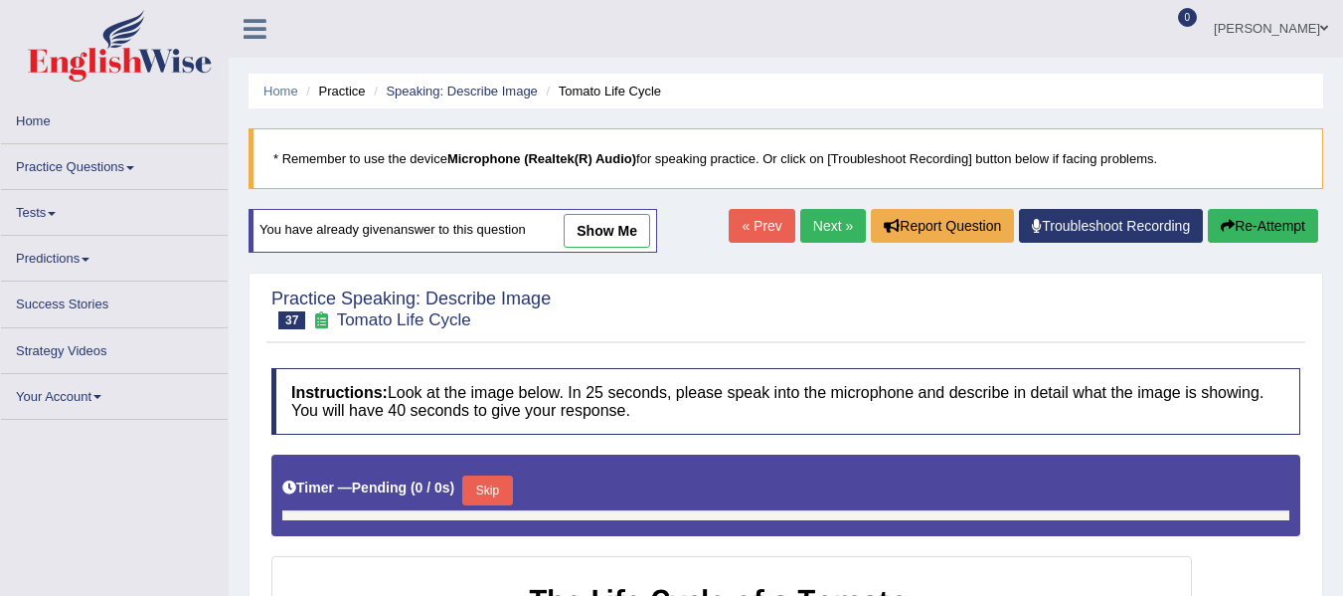
scroll to position [55, 0]
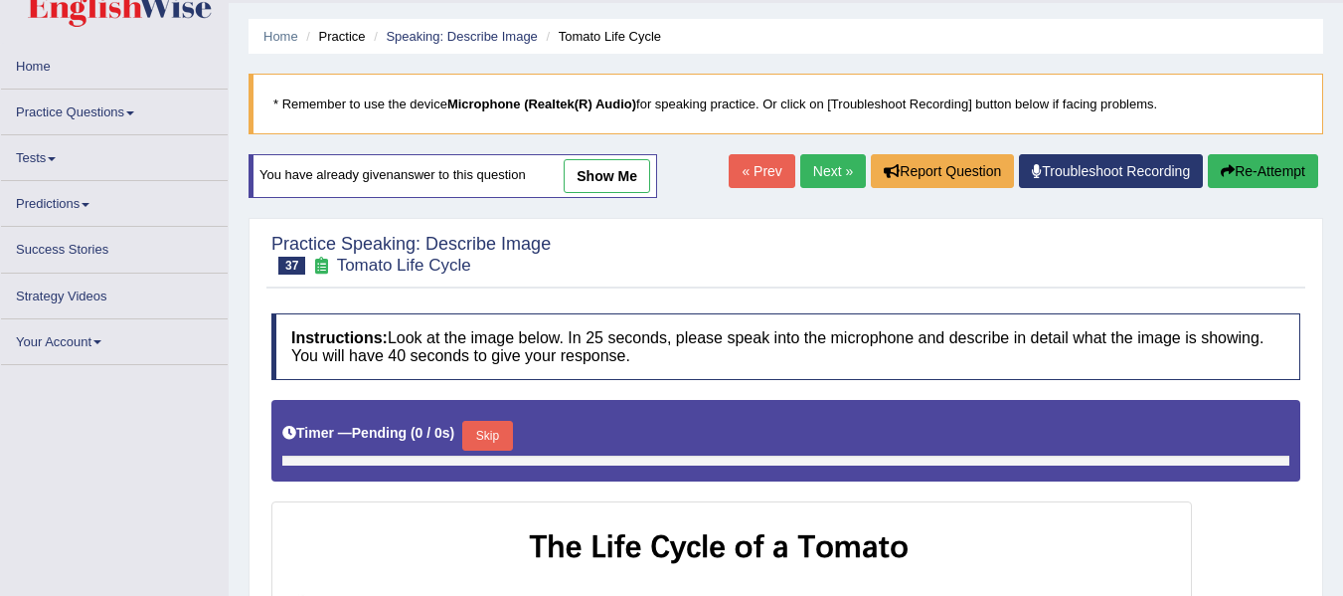
click at [496, 449] on button "Skip" at bounding box center [487, 436] width 50 height 30
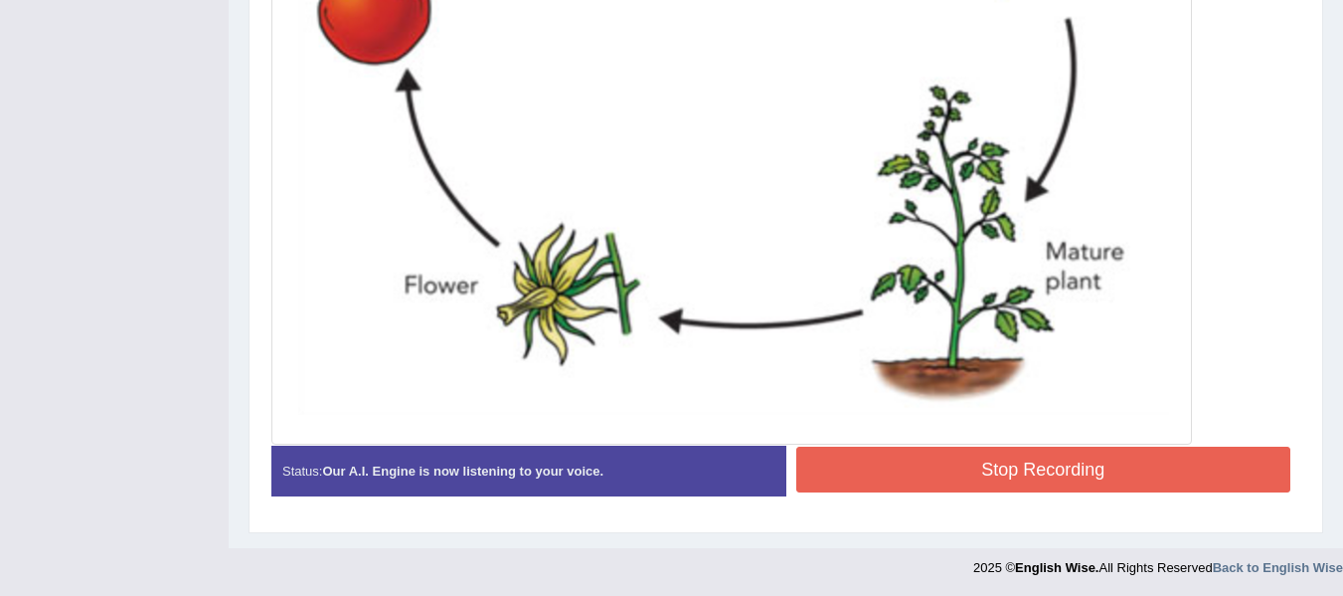
scroll to position [950, 0]
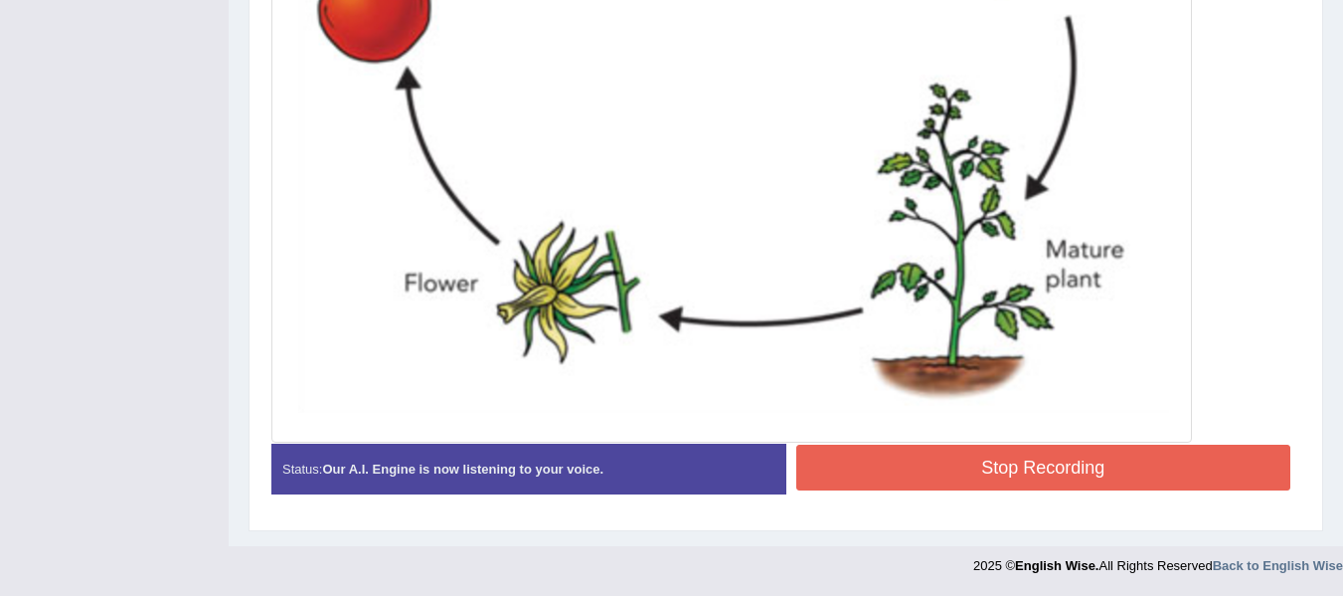
click at [861, 483] on button "Stop Recording" at bounding box center [1044, 467] width 495 height 46
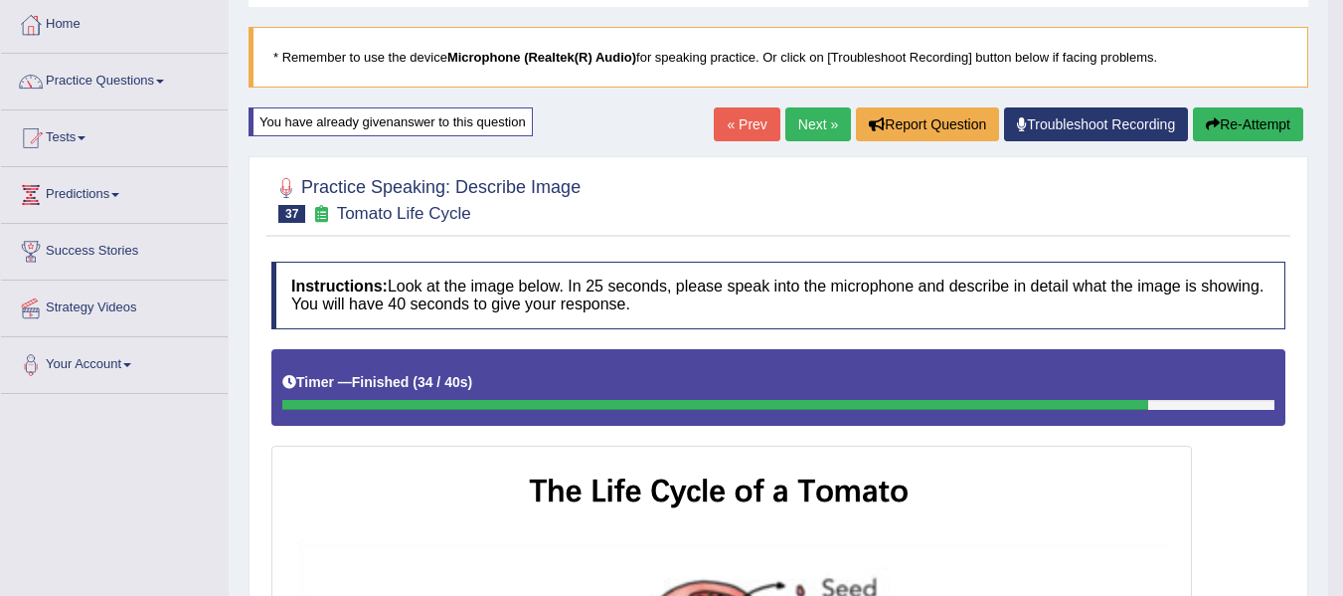
scroll to position [88, 0]
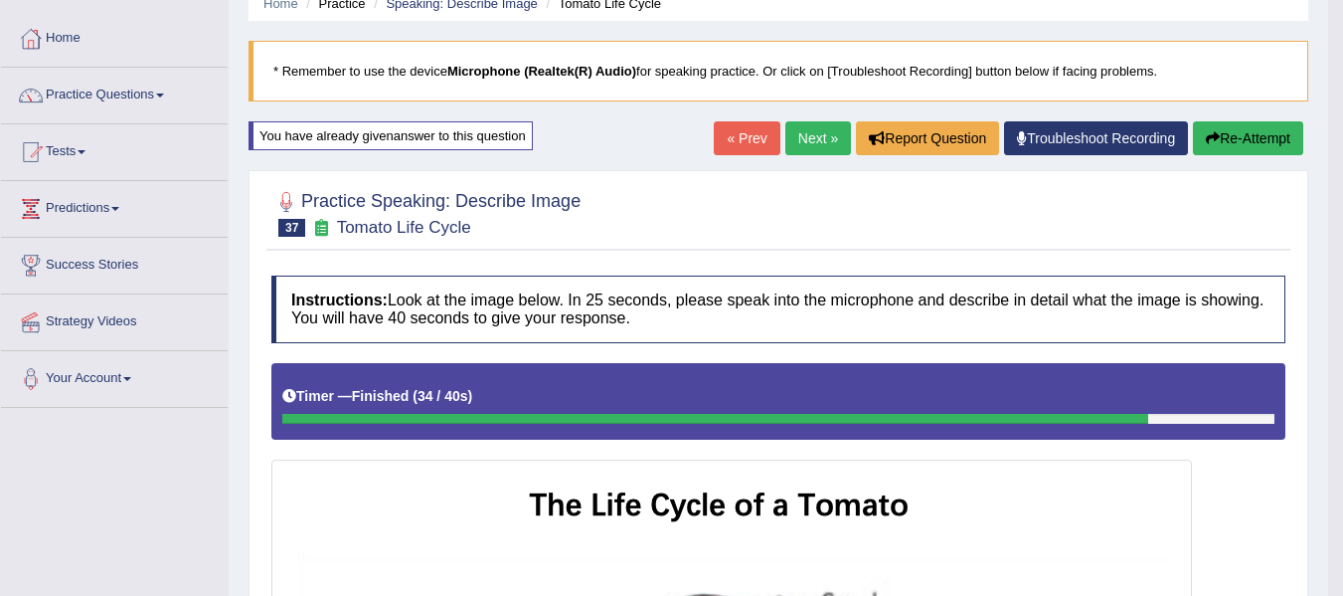
click at [1210, 145] on icon "button" at bounding box center [1213, 138] width 14 height 14
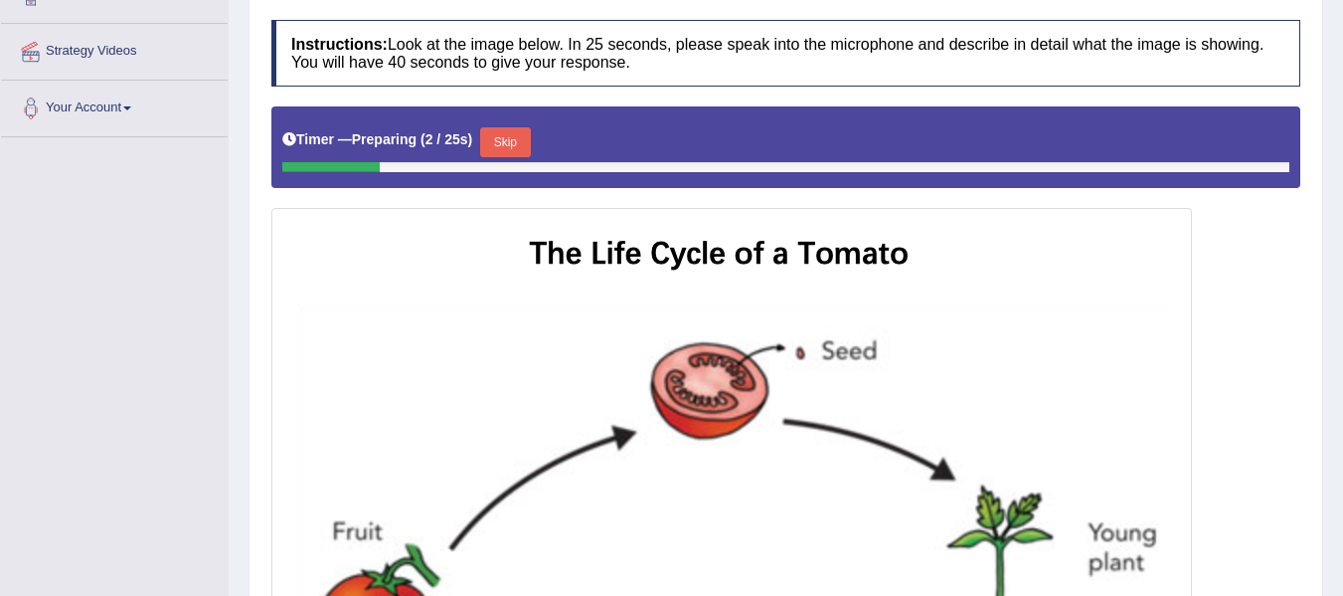
scroll to position [286, 0]
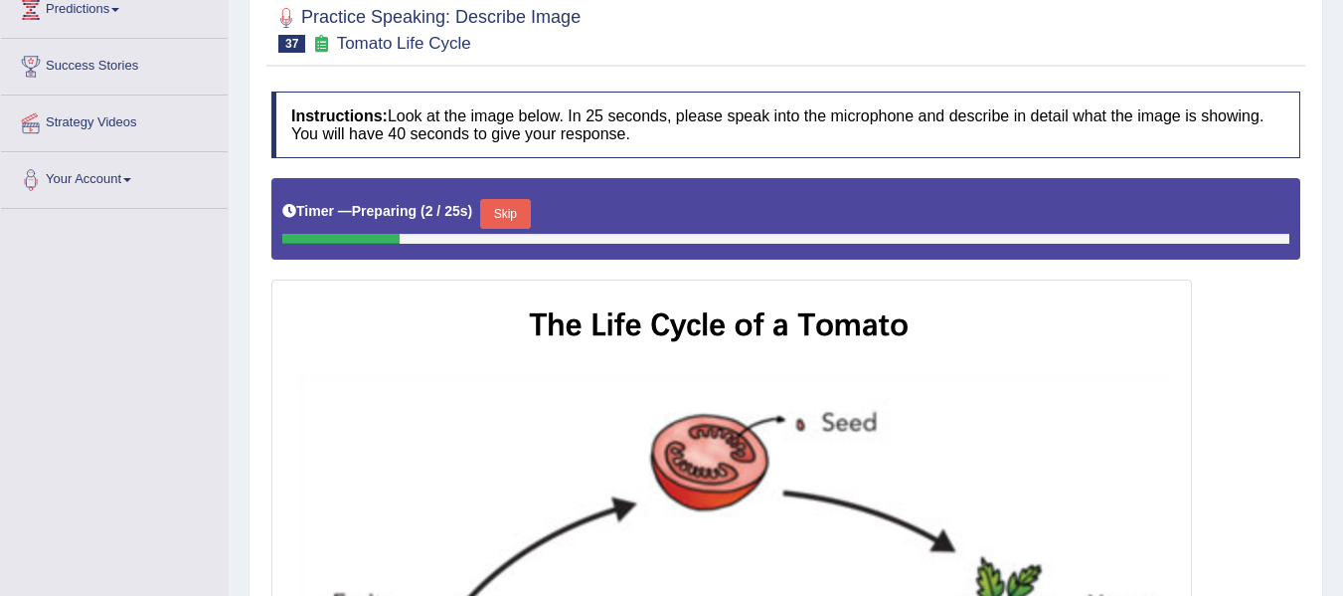
click at [518, 220] on button "Skip" at bounding box center [505, 214] width 50 height 30
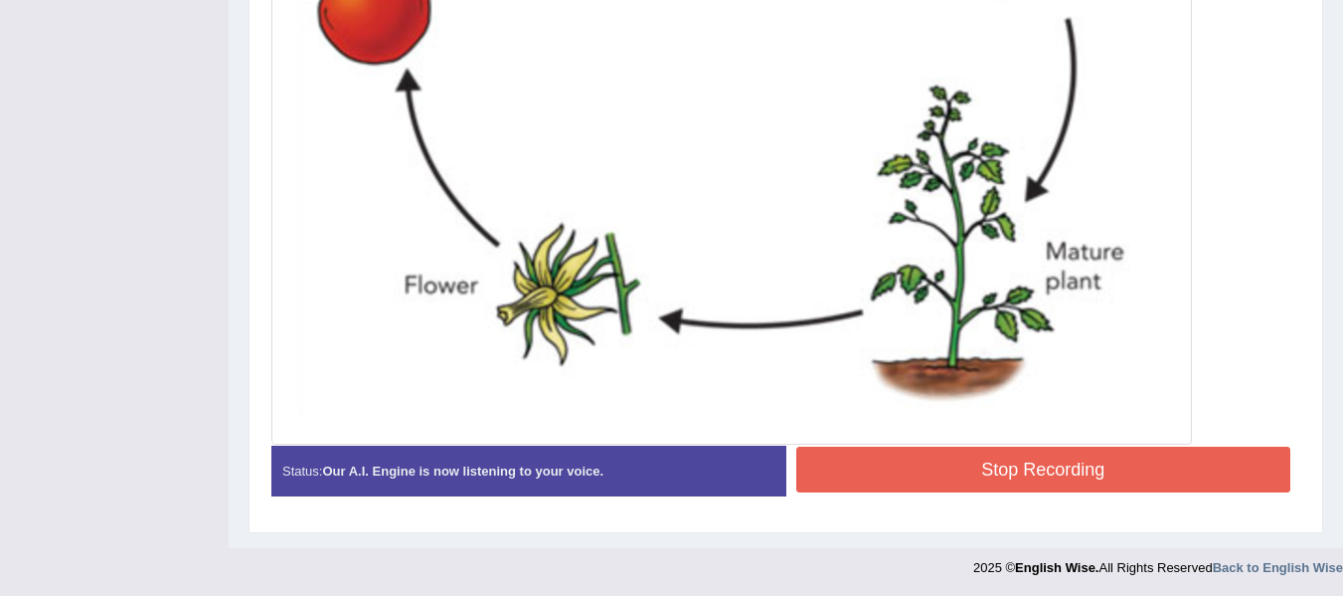
scroll to position [950, 0]
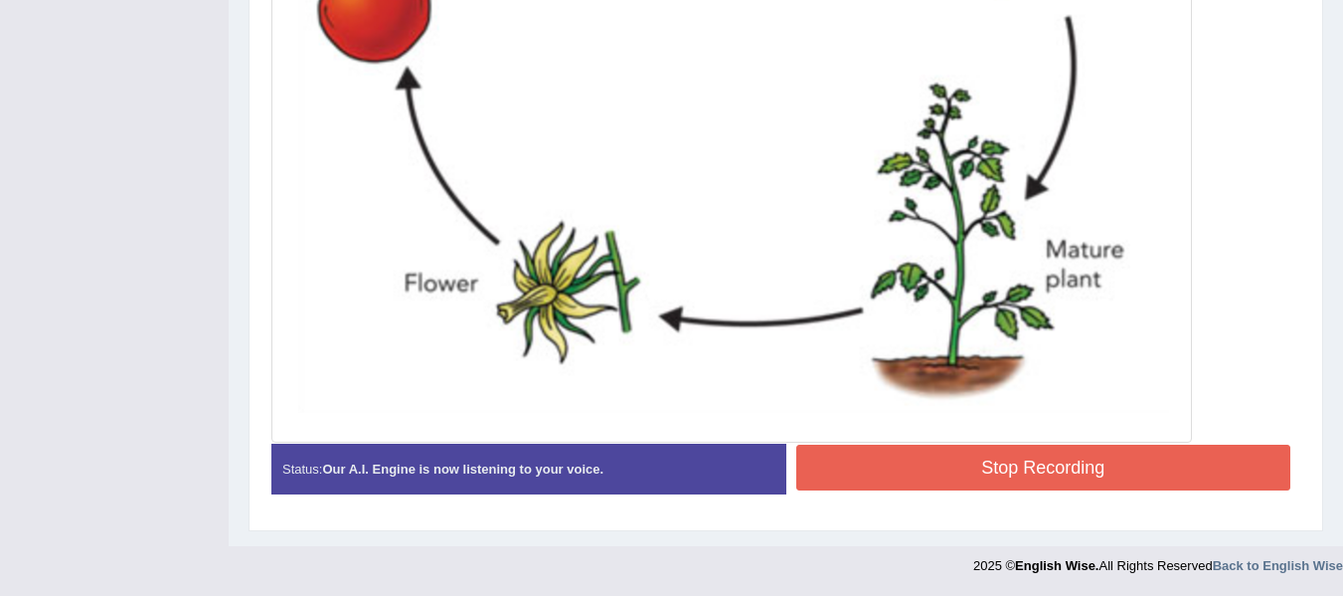
click at [971, 475] on button "Stop Recording" at bounding box center [1044, 467] width 495 height 46
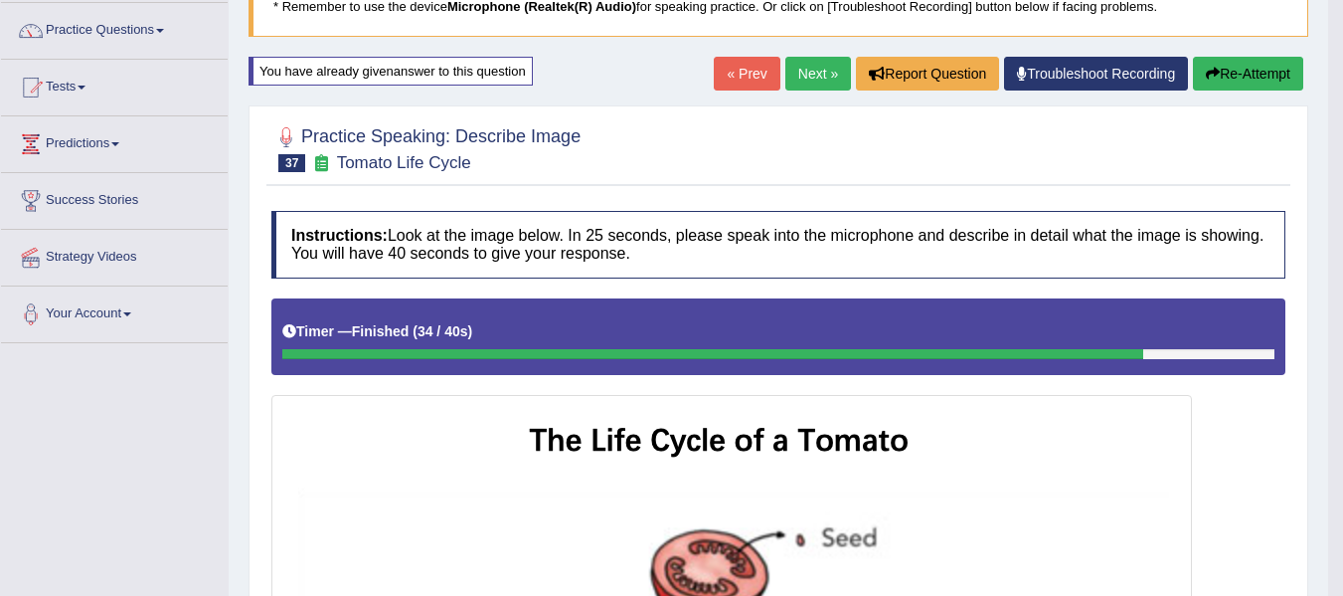
scroll to position [140, 0]
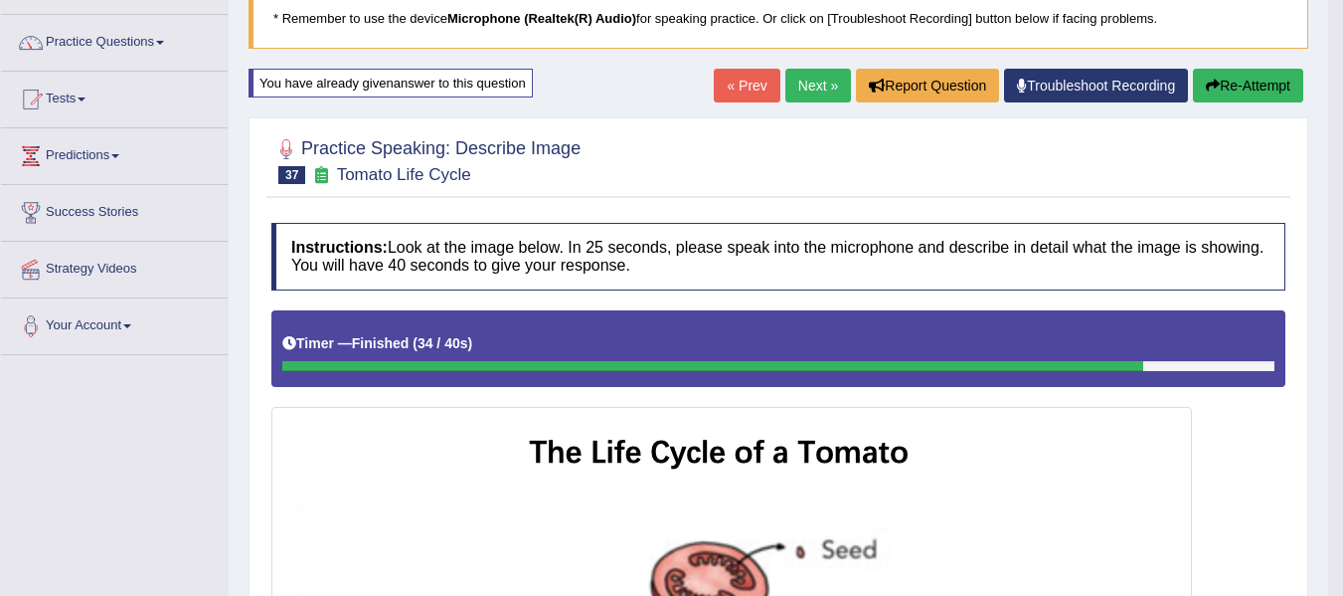
click at [795, 93] on link "Next »" at bounding box center [819, 86] width 66 height 34
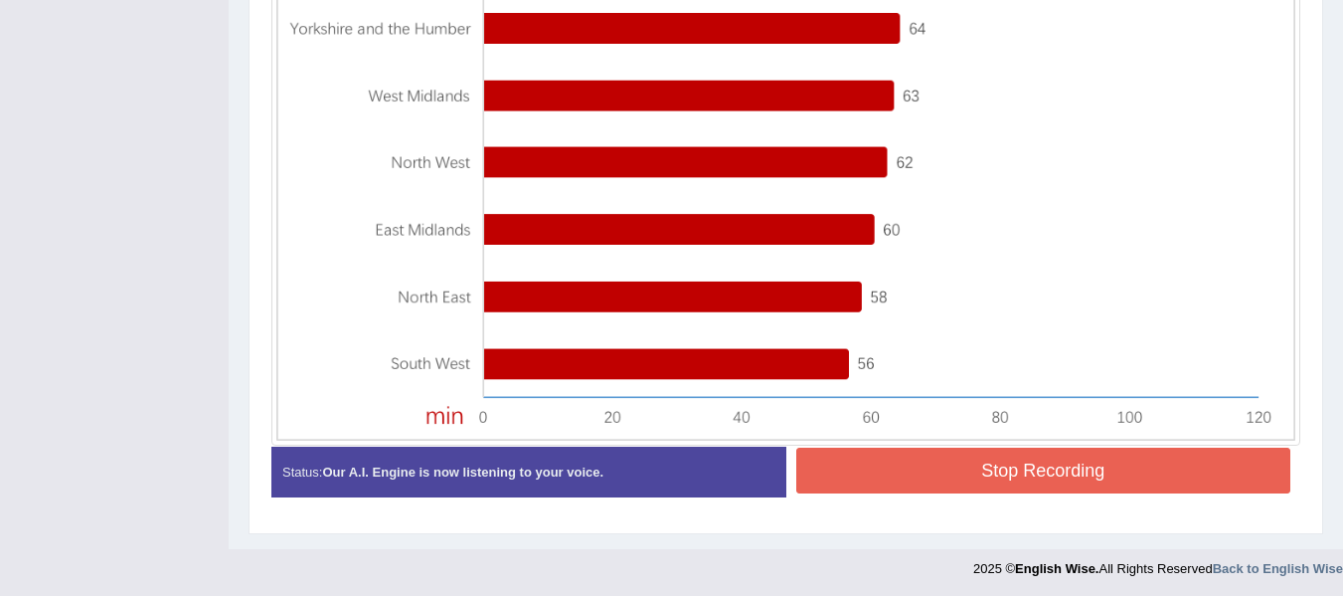
scroll to position [828, 0]
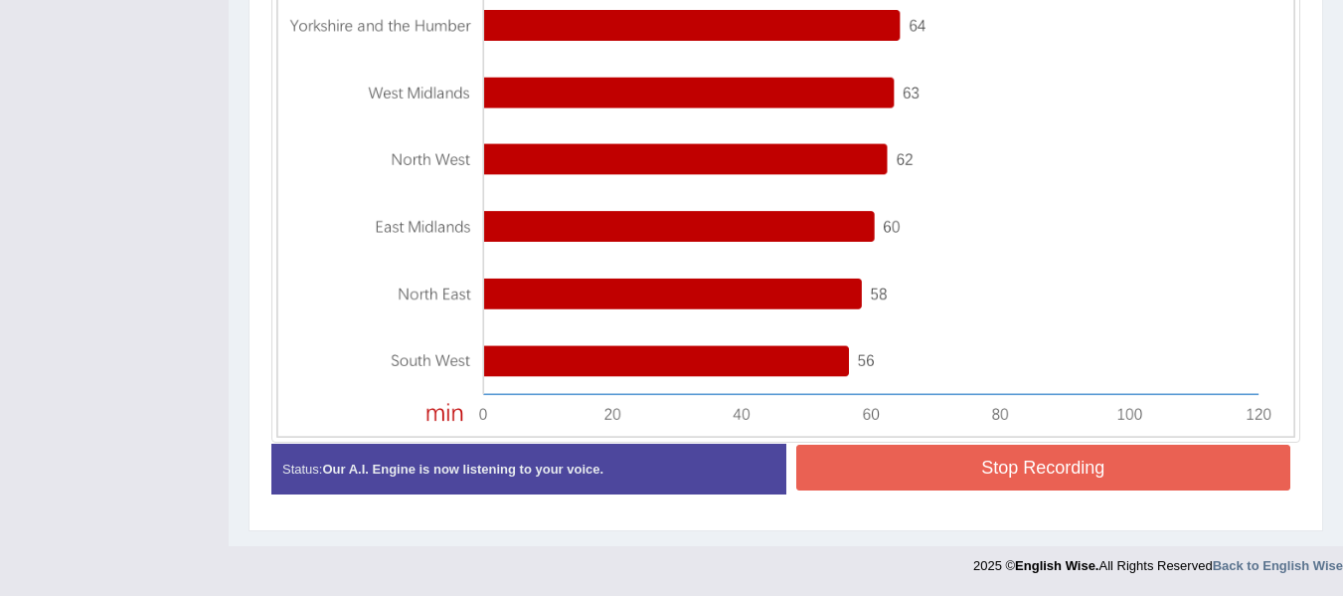
click at [1087, 457] on button "Stop Recording" at bounding box center [1044, 467] width 495 height 46
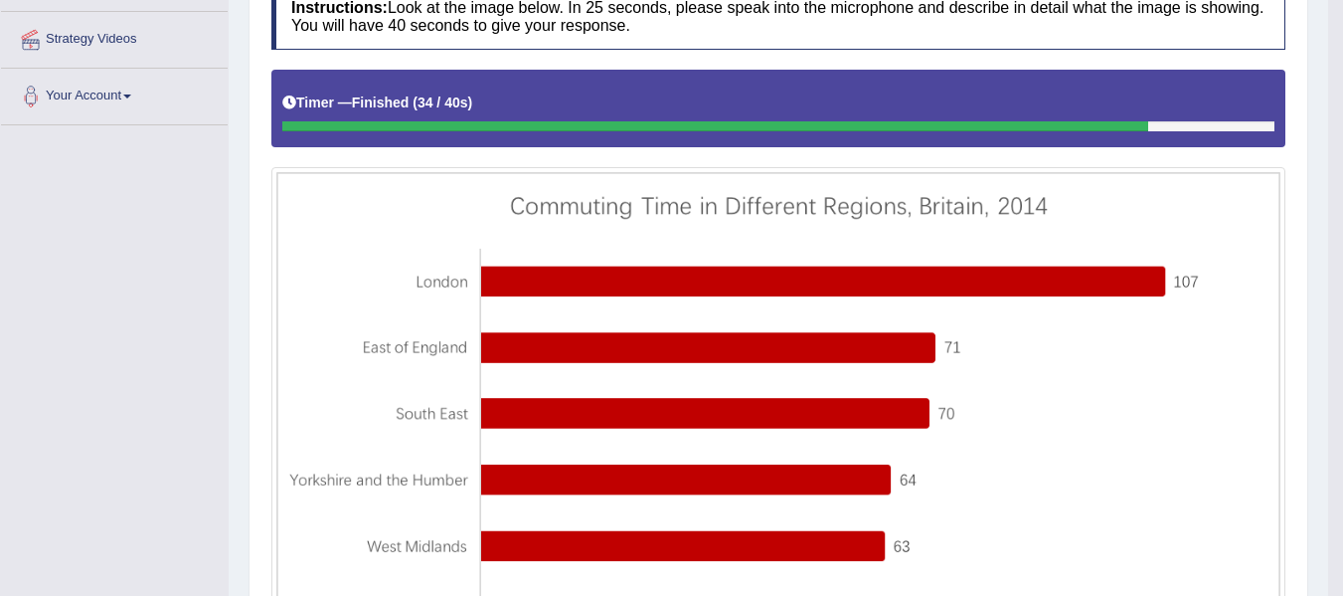
scroll to position [208, 0]
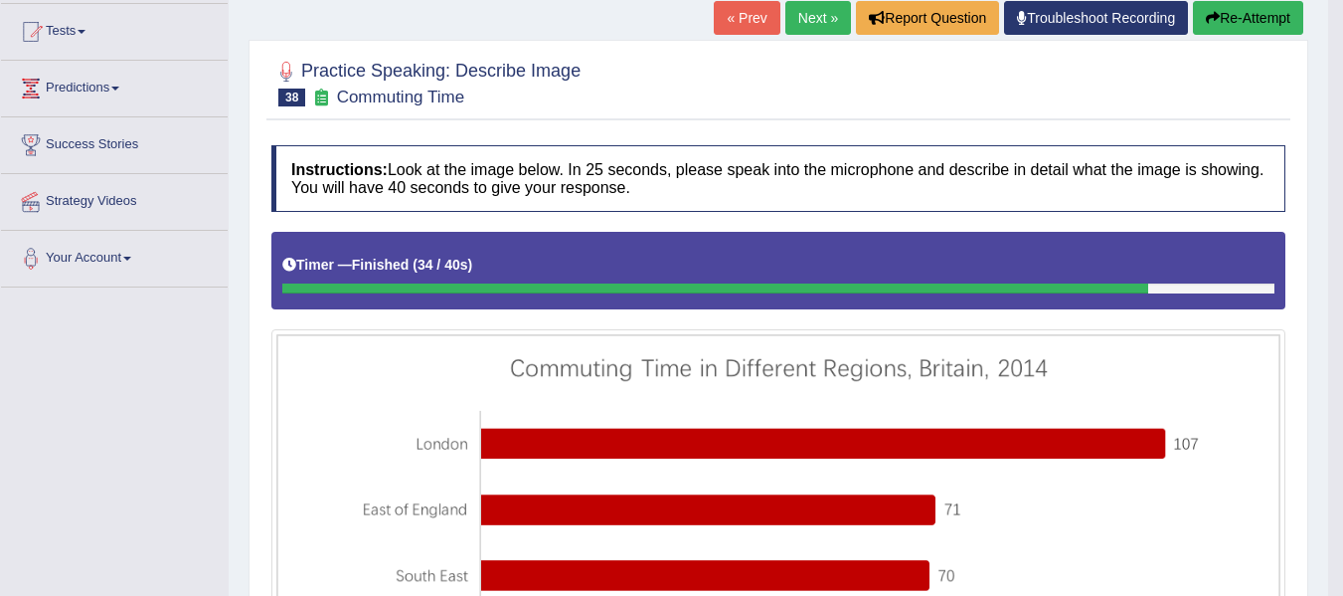
click at [1258, 20] on button "Re-Attempt" at bounding box center [1248, 18] width 110 height 34
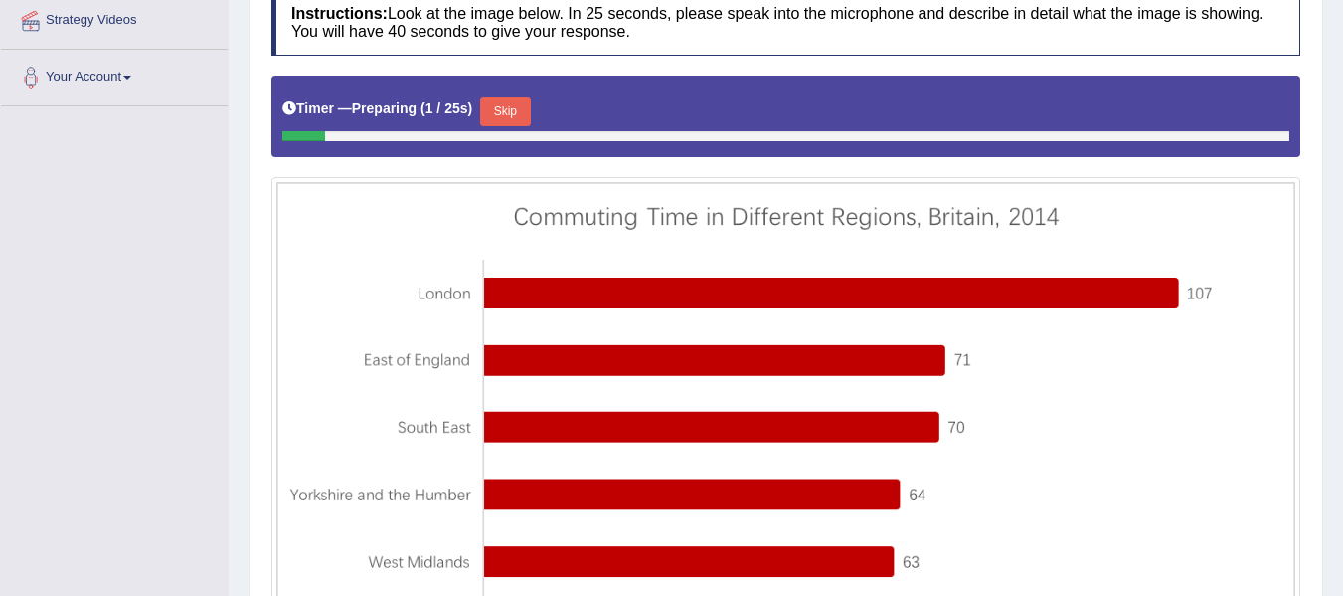
click at [524, 101] on button "Skip" at bounding box center [505, 111] width 50 height 30
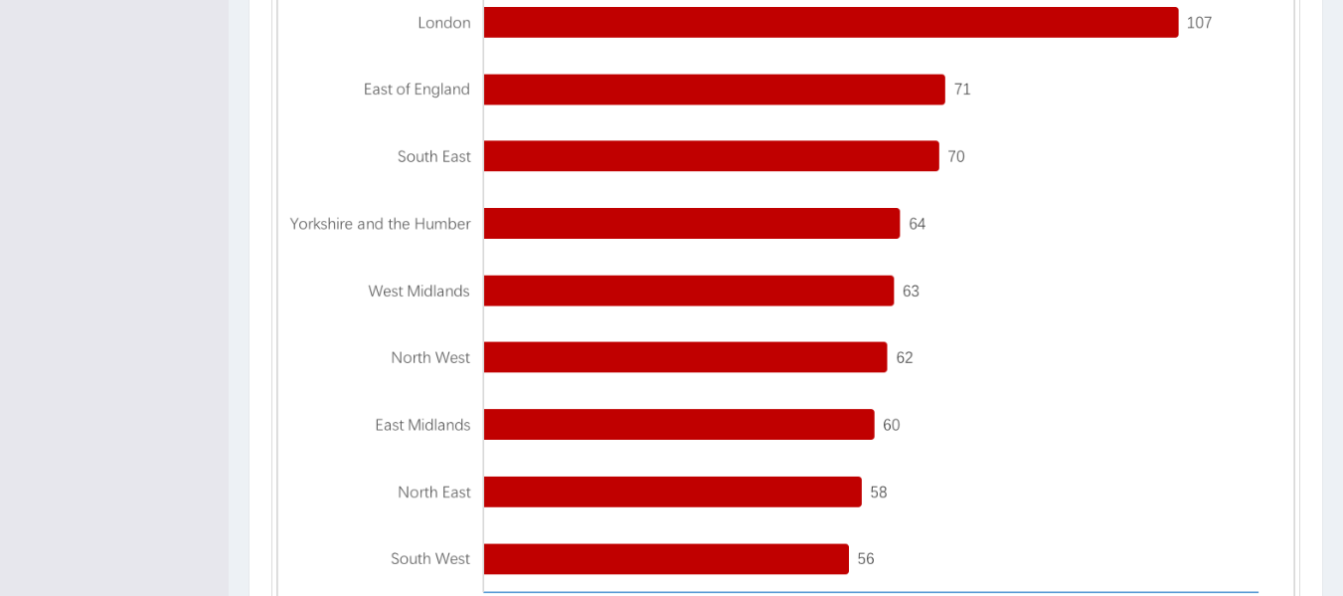
scroll to position [839, 0]
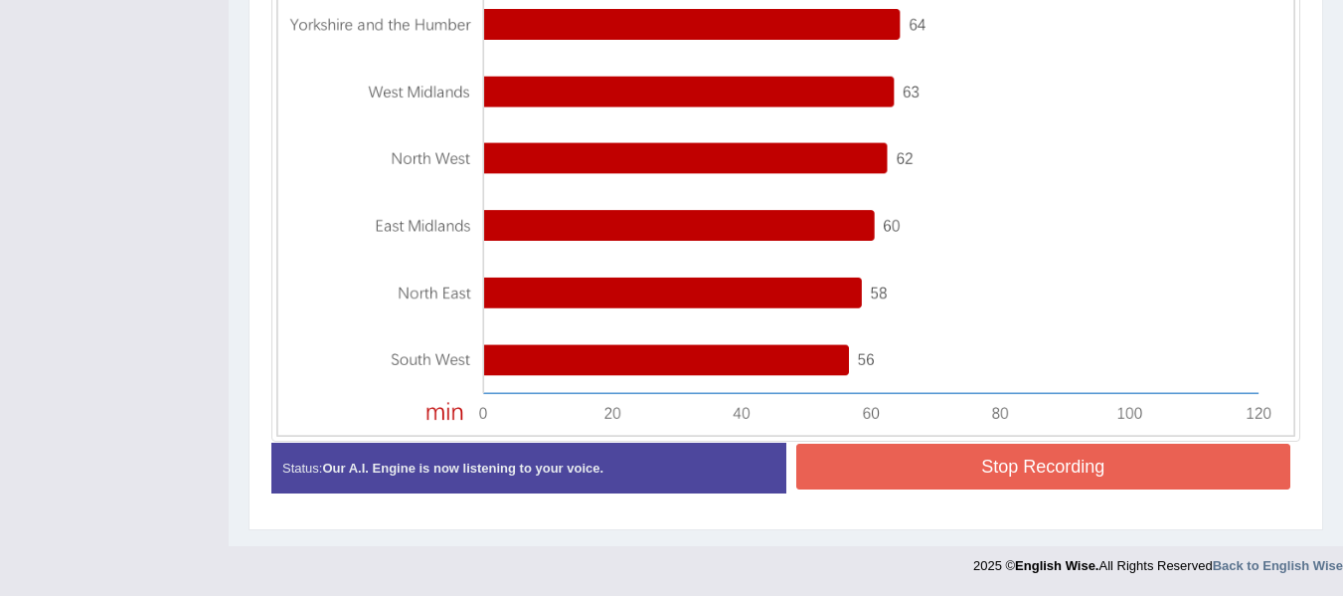
click at [1017, 468] on button "Stop Recording" at bounding box center [1044, 467] width 495 height 46
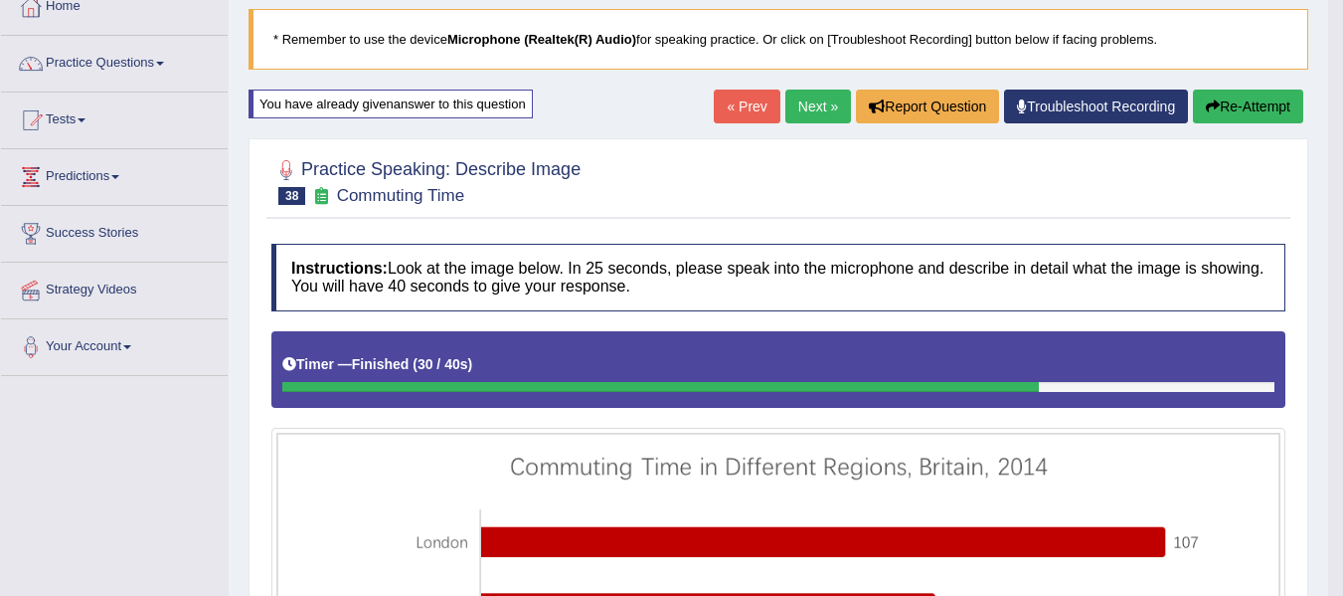
scroll to position [77, 0]
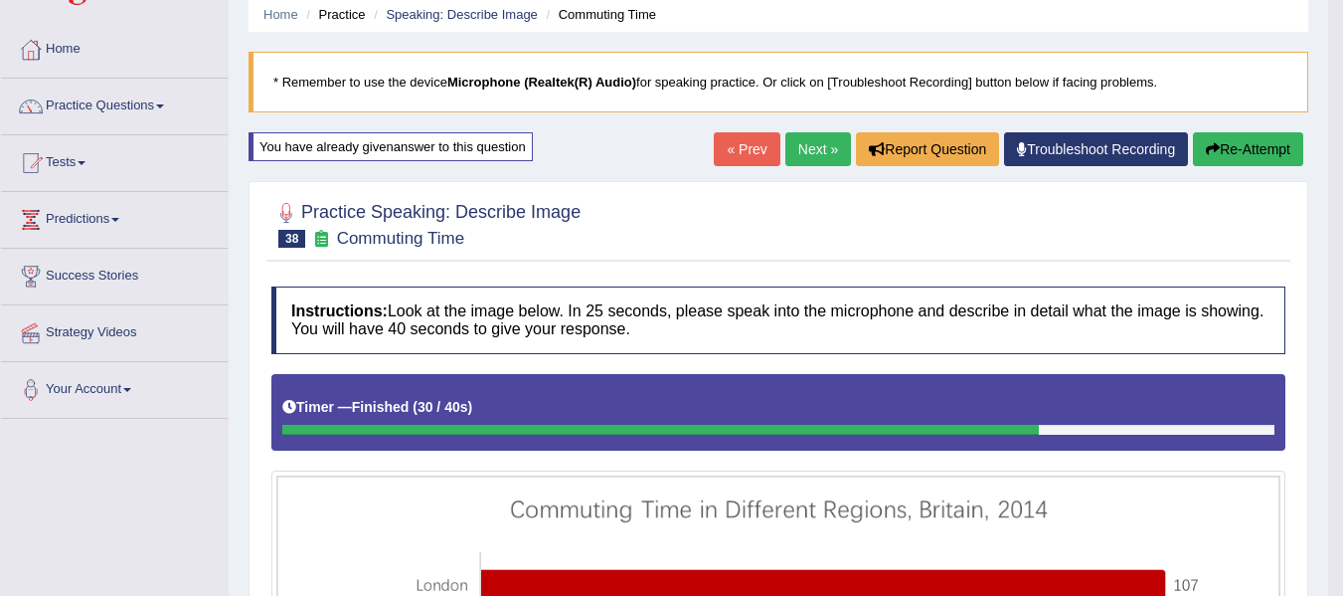
click at [831, 143] on link "Next »" at bounding box center [819, 149] width 66 height 34
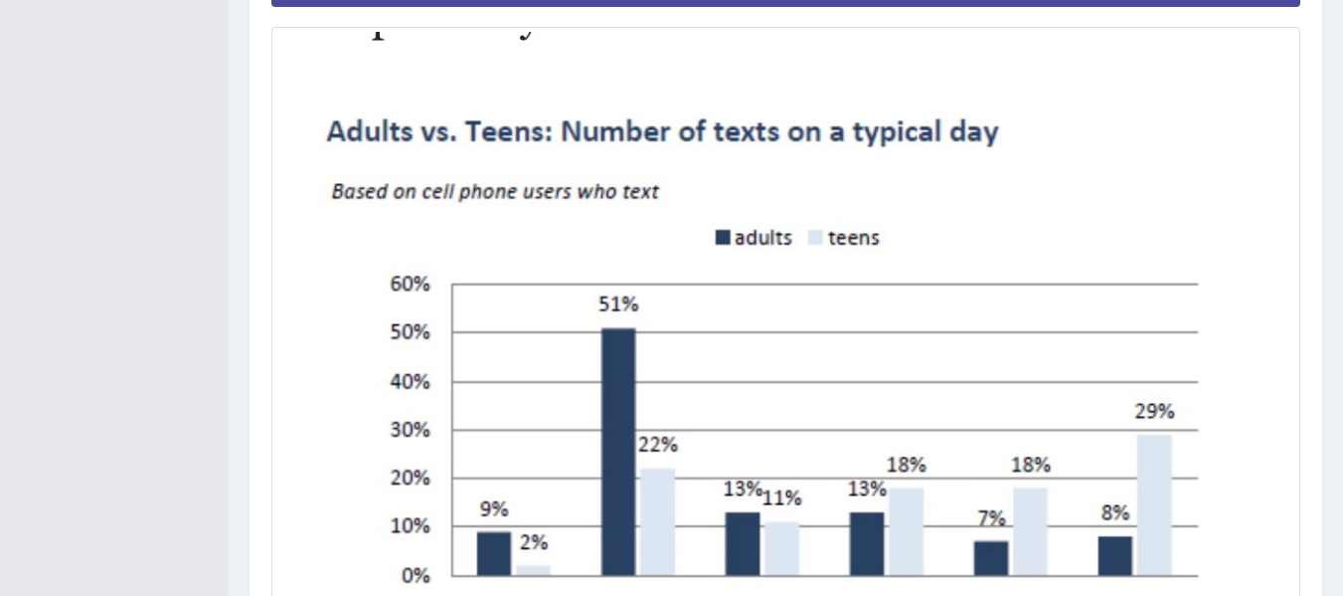
scroll to position [663, 0]
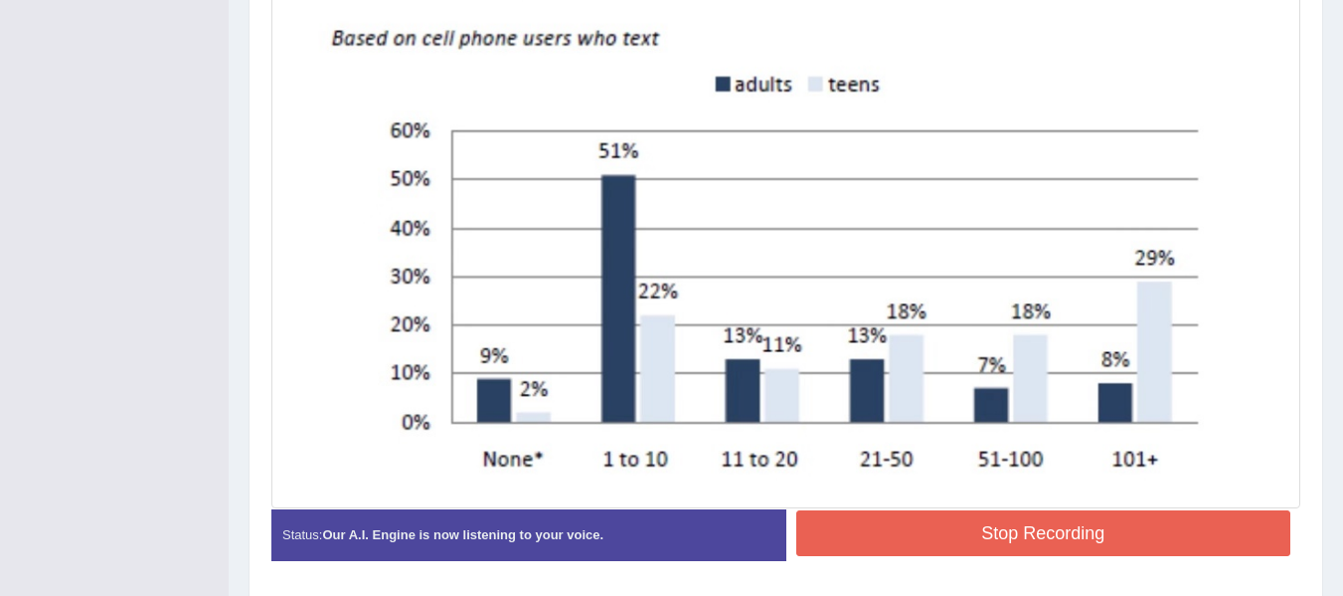
click at [940, 526] on button "Stop Recording" at bounding box center [1044, 533] width 495 height 46
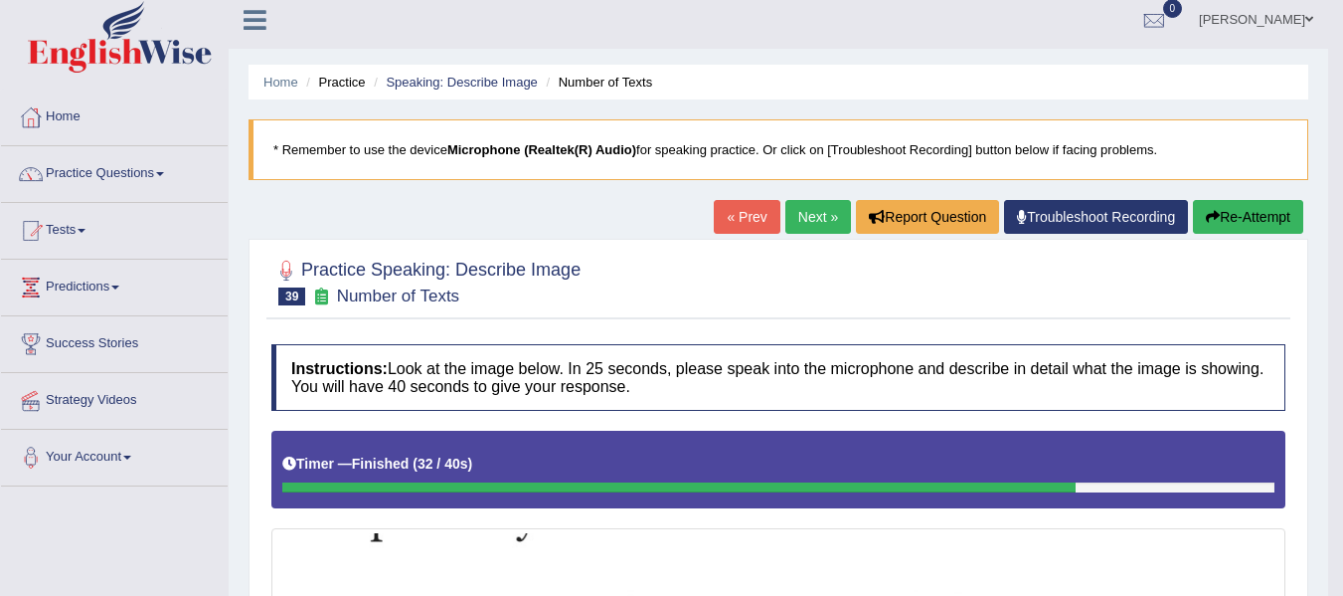
scroll to position [0, 0]
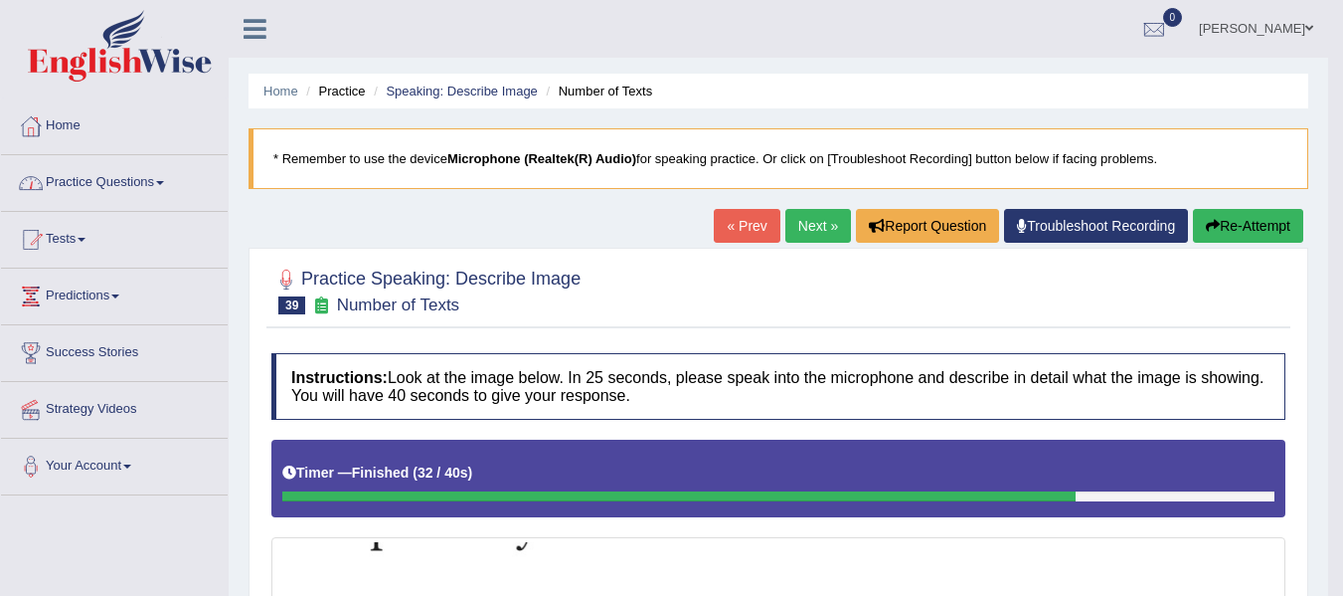
click at [175, 178] on link "Practice Questions" at bounding box center [114, 180] width 227 height 50
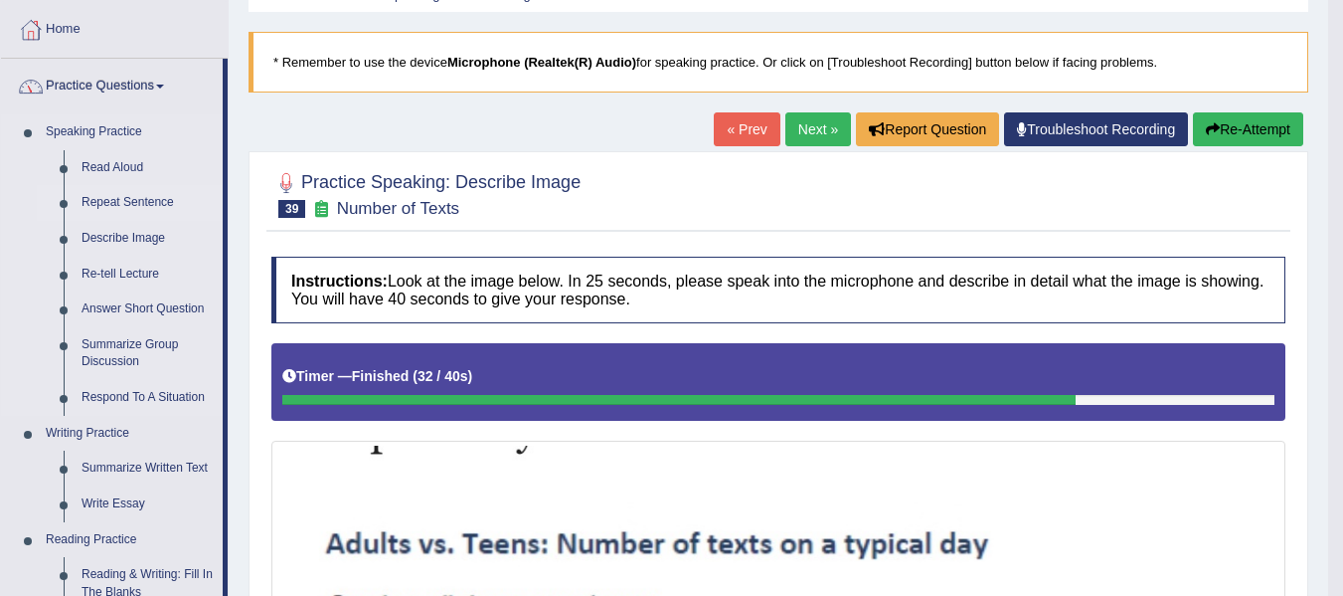
scroll to position [132, 0]
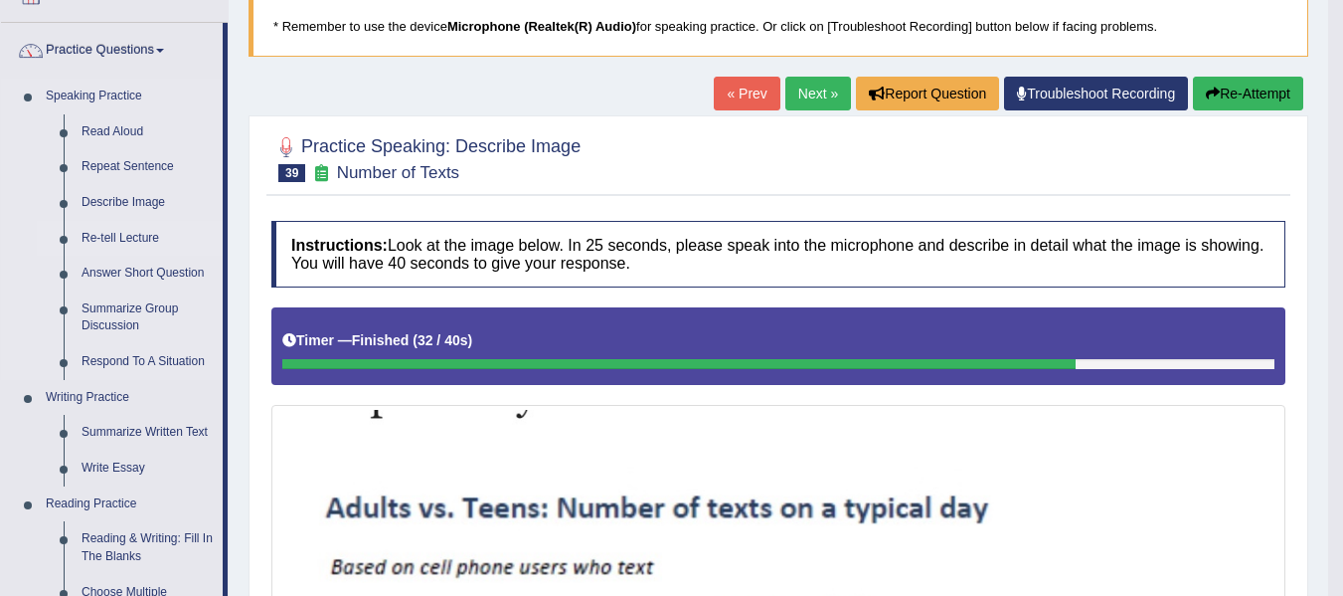
click at [130, 226] on link "Re-tell Lecture" at bounding box center [148, 239] width 150 height 36
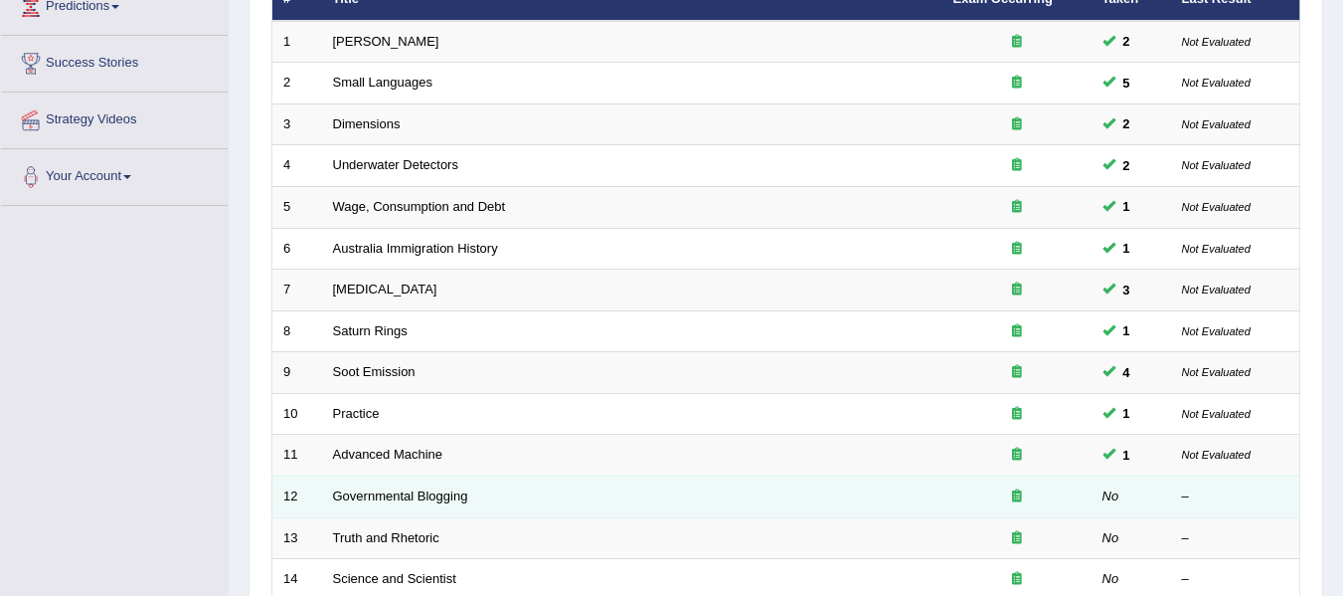
scroll to position [298, 0]
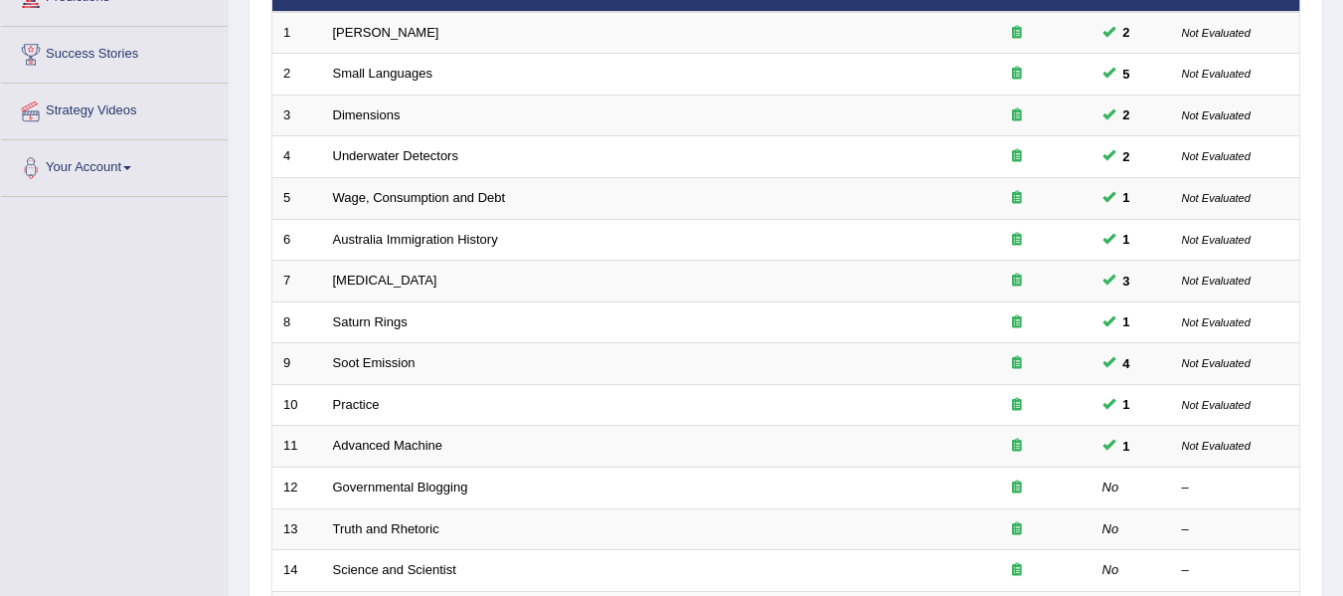
click at [55, 389] on div "Toggle navigation Home Practice Questions Speaking Practice Read Aloud Repeat S…" at bounding box center [671, 355] width 1343 height 1307
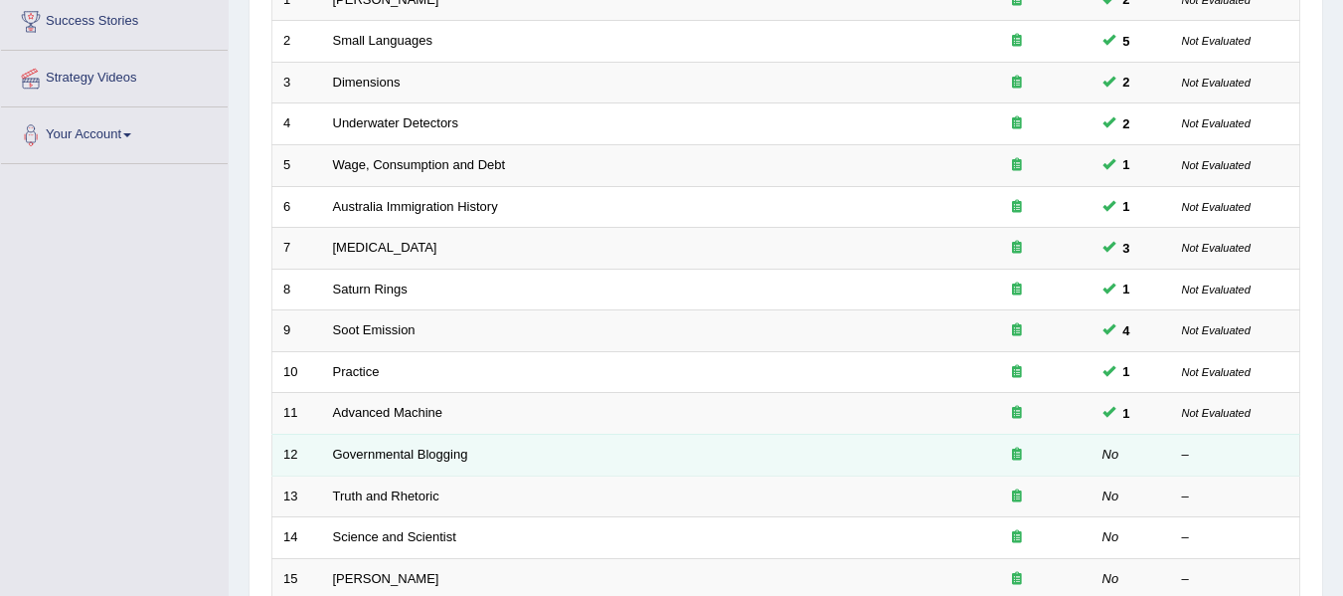
scroll to position [365, 0]
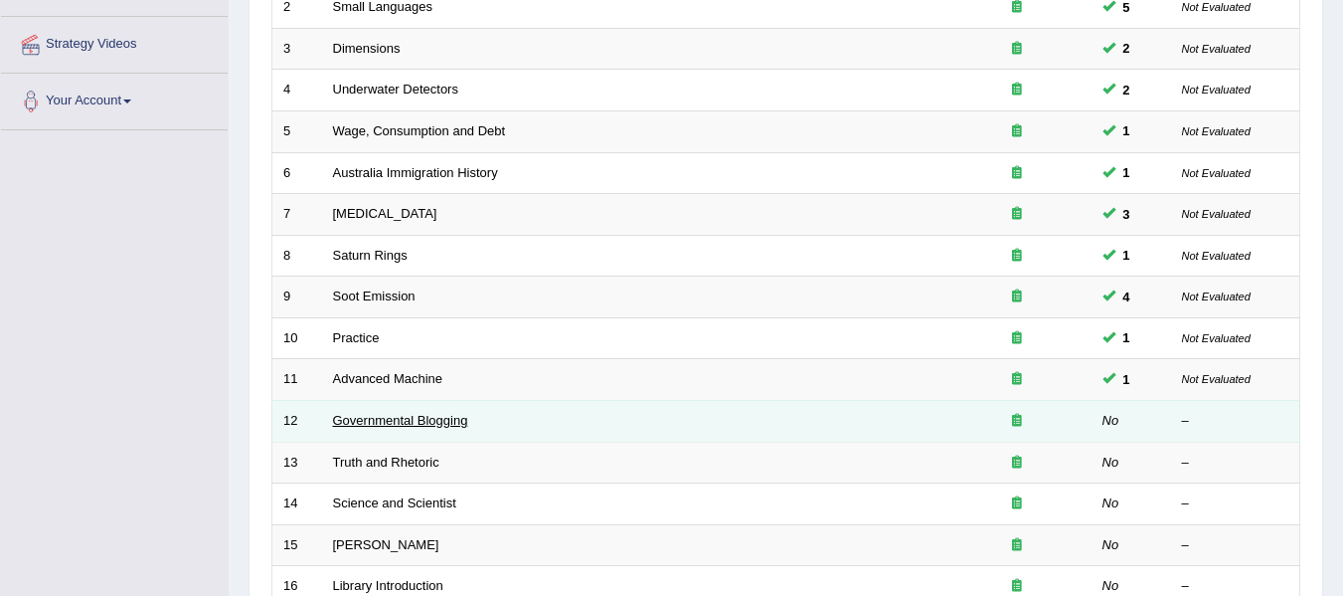
click at [400, 423] on link "Governmental Blogging" at bounding box center [400, 420] width 135 height 15
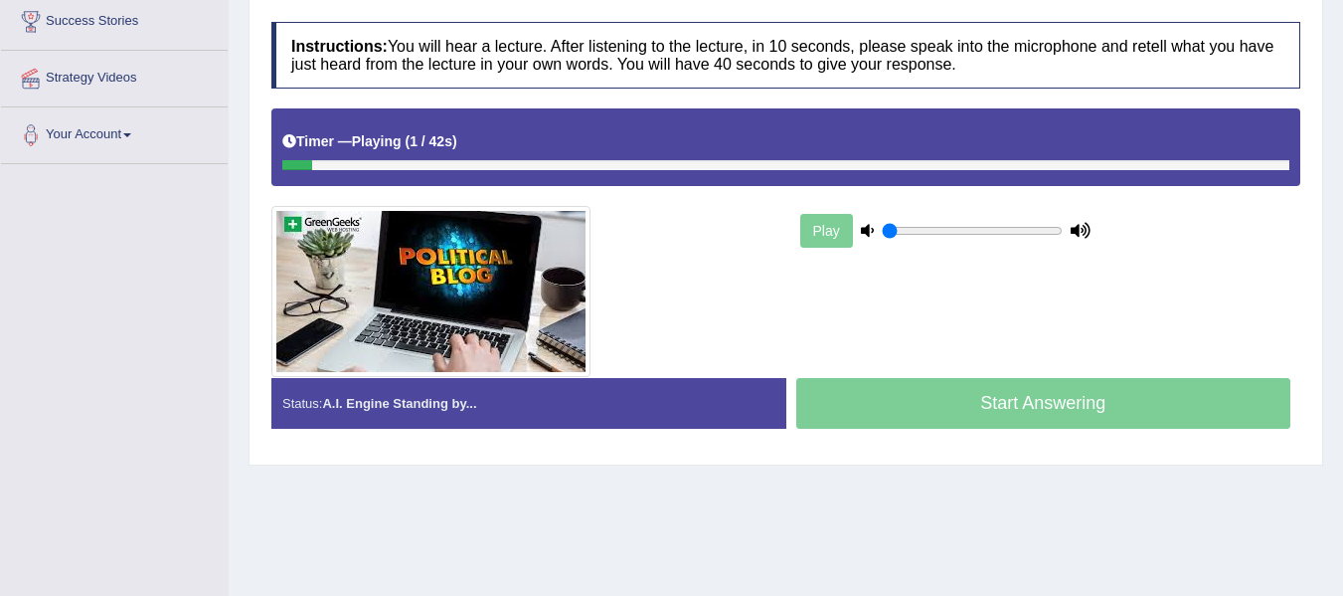
scroll to position [266, 0]
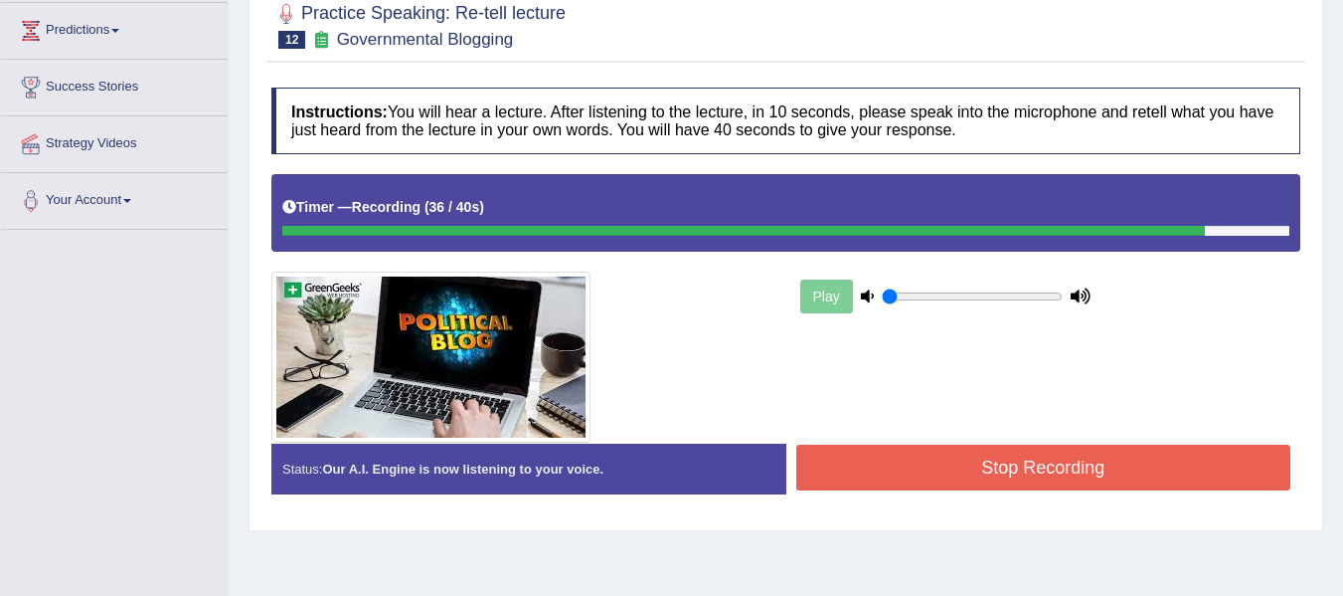
click at [982, 466] on button "Stop Recording" at bounding box center [1044, 467] width 495 height 46
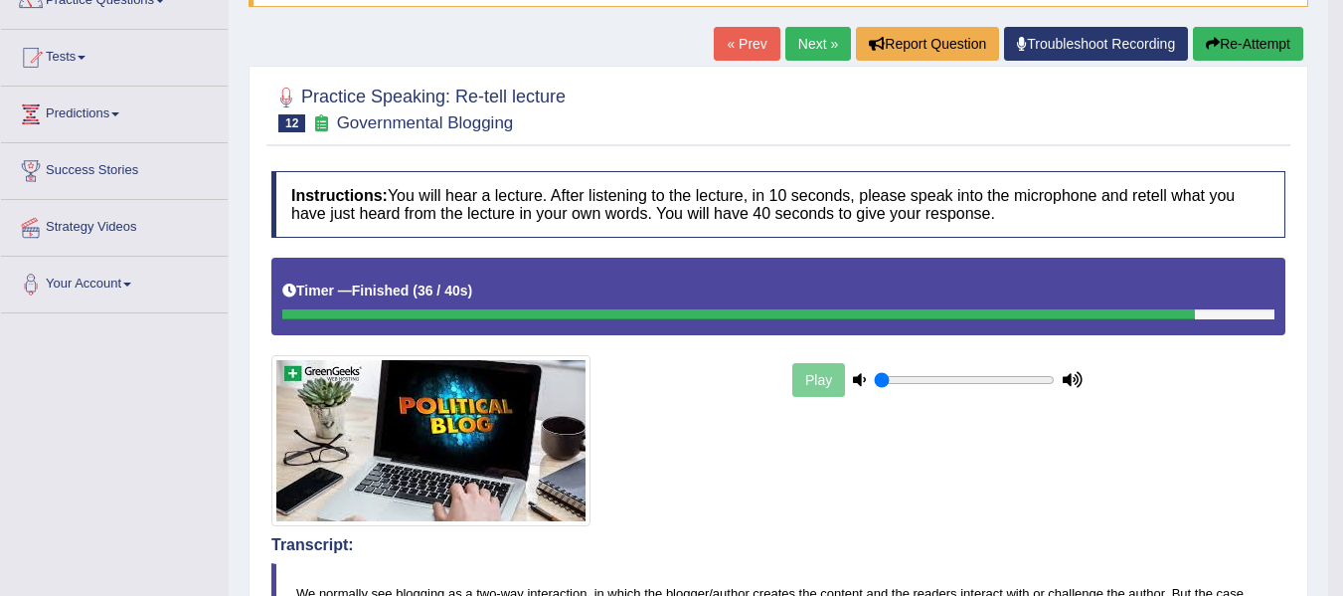
scroll to position [166, 0]
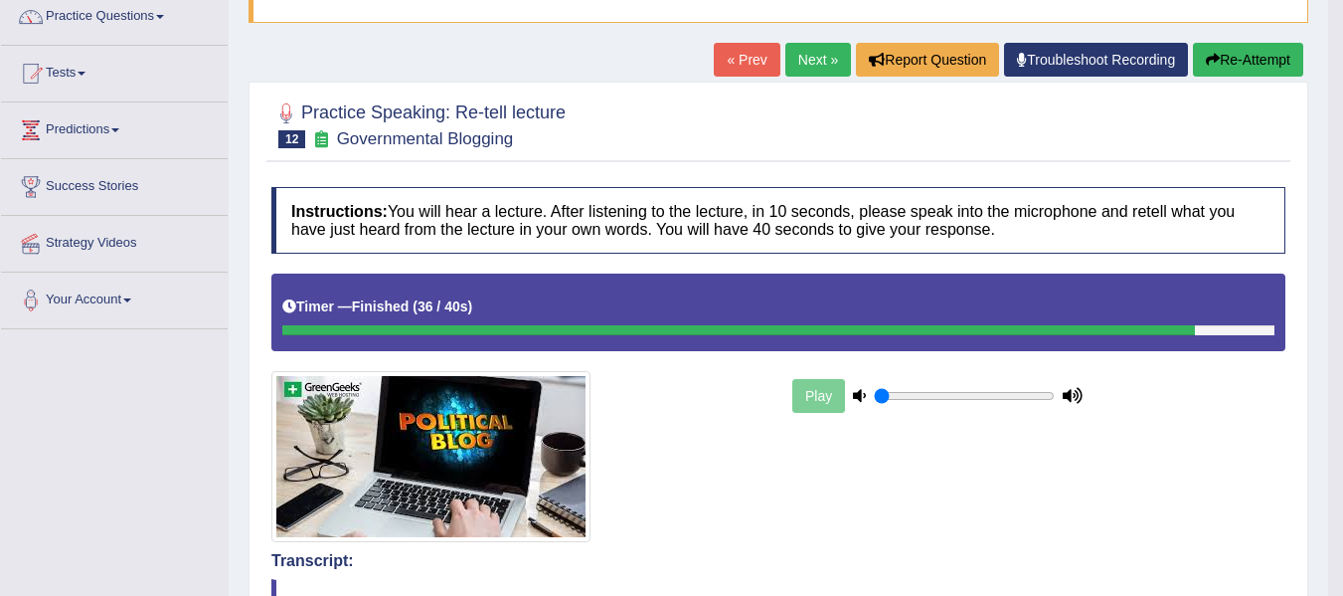
click at [1237, 68] on button "Re-Attempt" at bounding box center [1248, 60] width 110 height 34
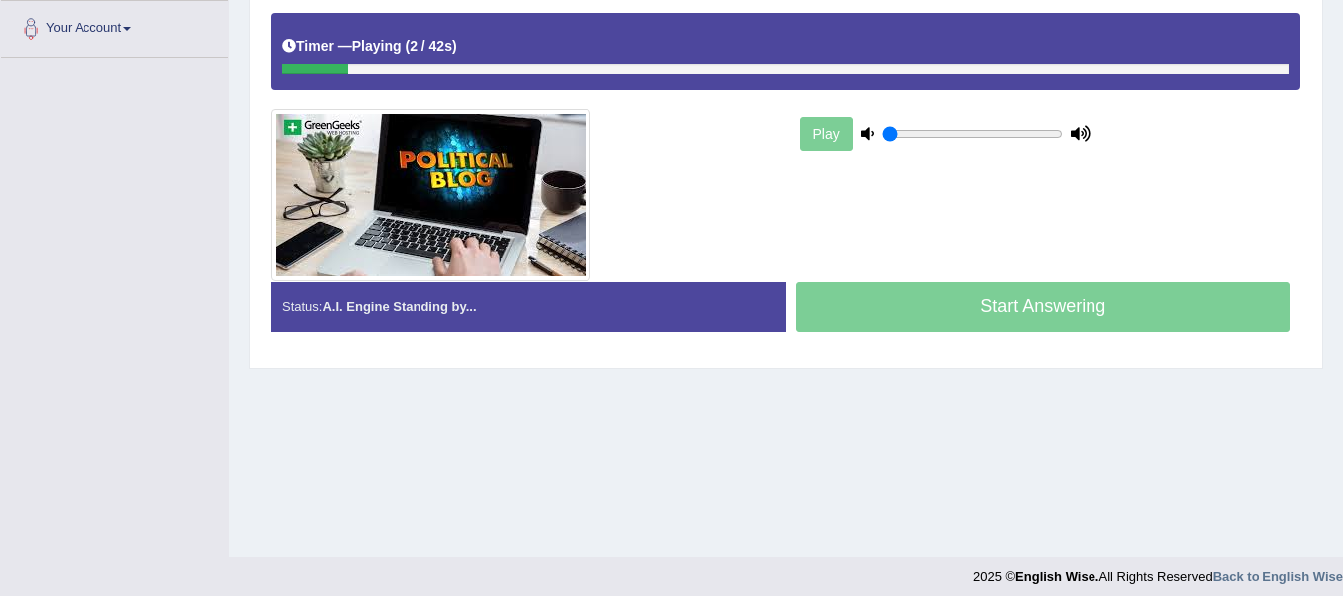
click at [833, 136] on div "Play" at bounding box center [946, 134] width 298 height 50
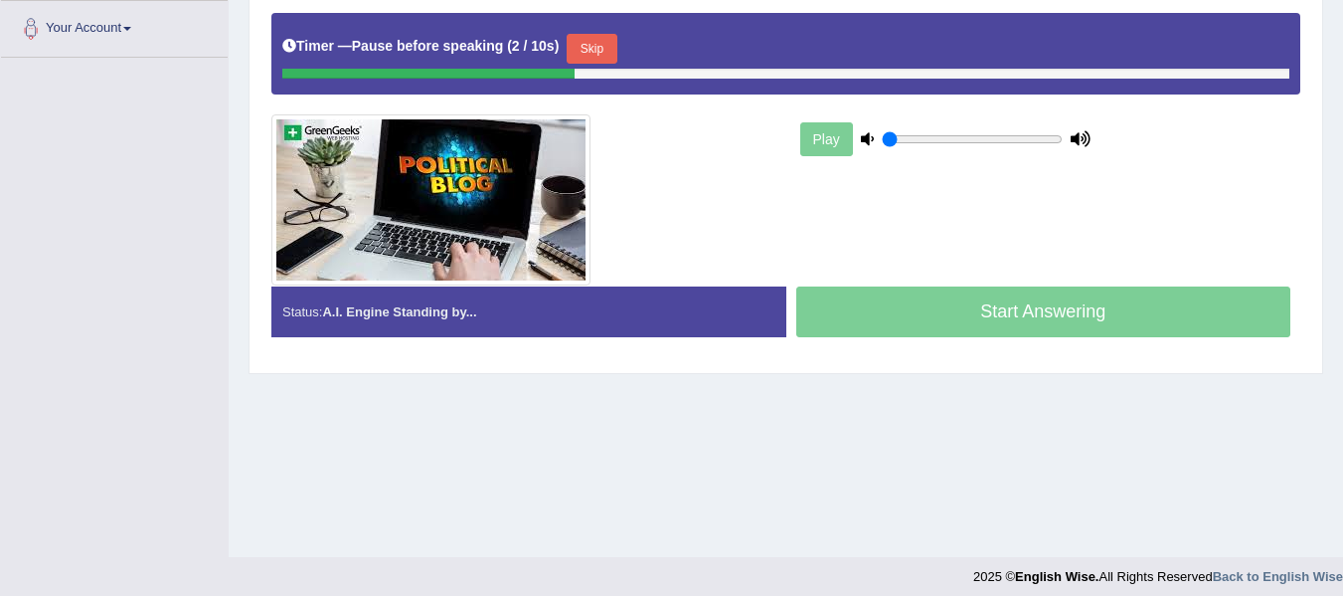
click at [605, 48] on button "Skip" at bounding box center [592, 49] width 50 height 30
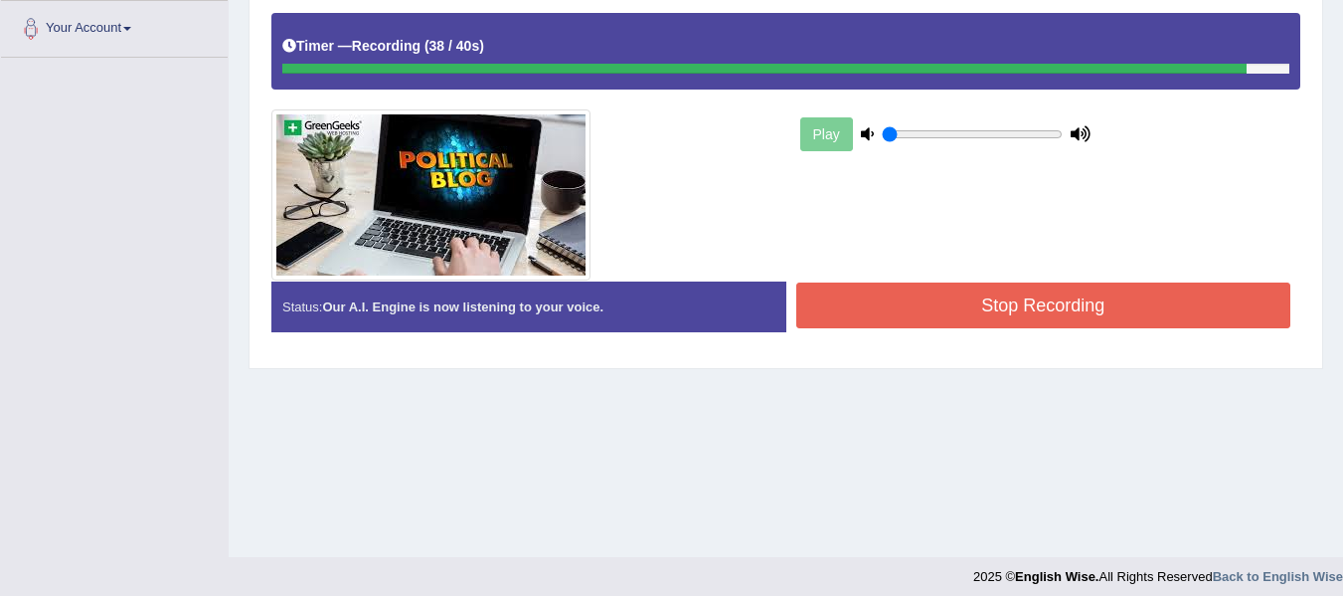
click at [884, 308] on button "Stop Recording" at bounding box center [1044, 305] width 495 height 46
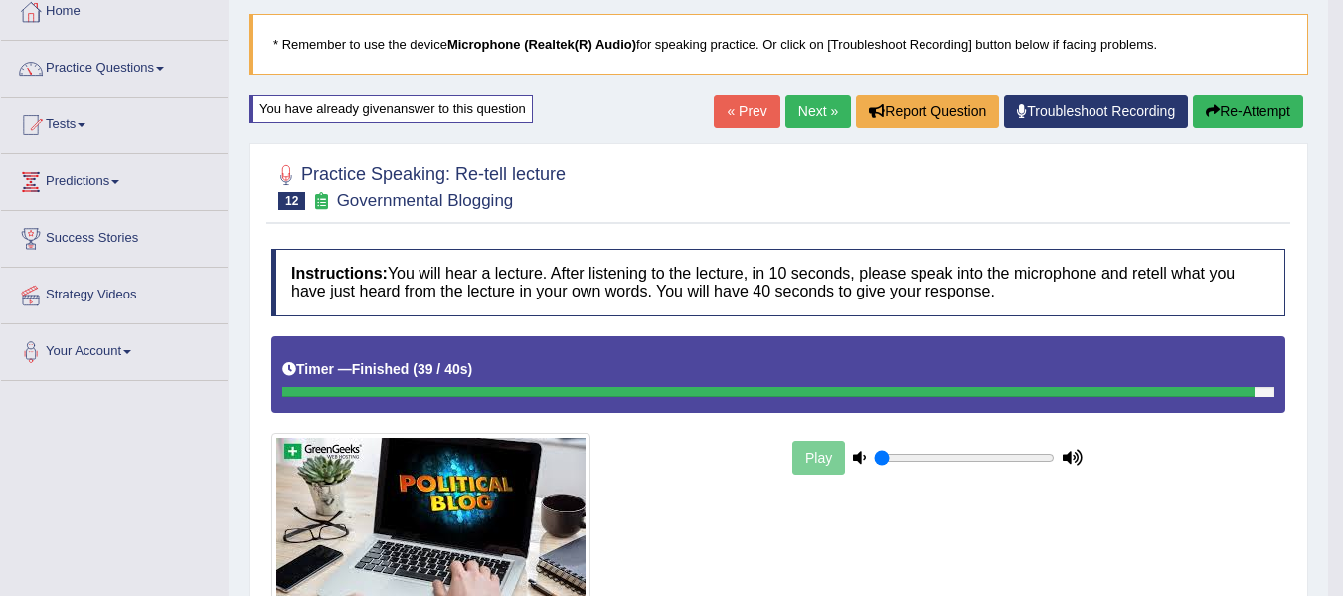
scroll to position [105, 0]
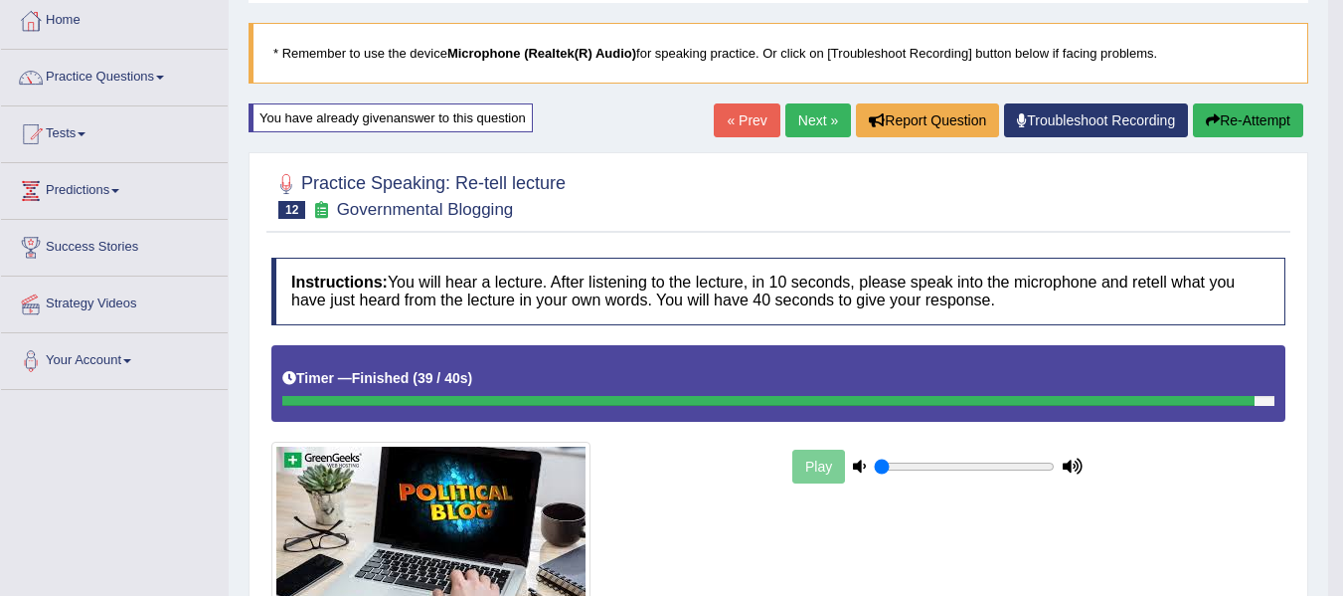
click at [808, 109] on link "Next »" at bounding box center [819, 120] width 66 height 34
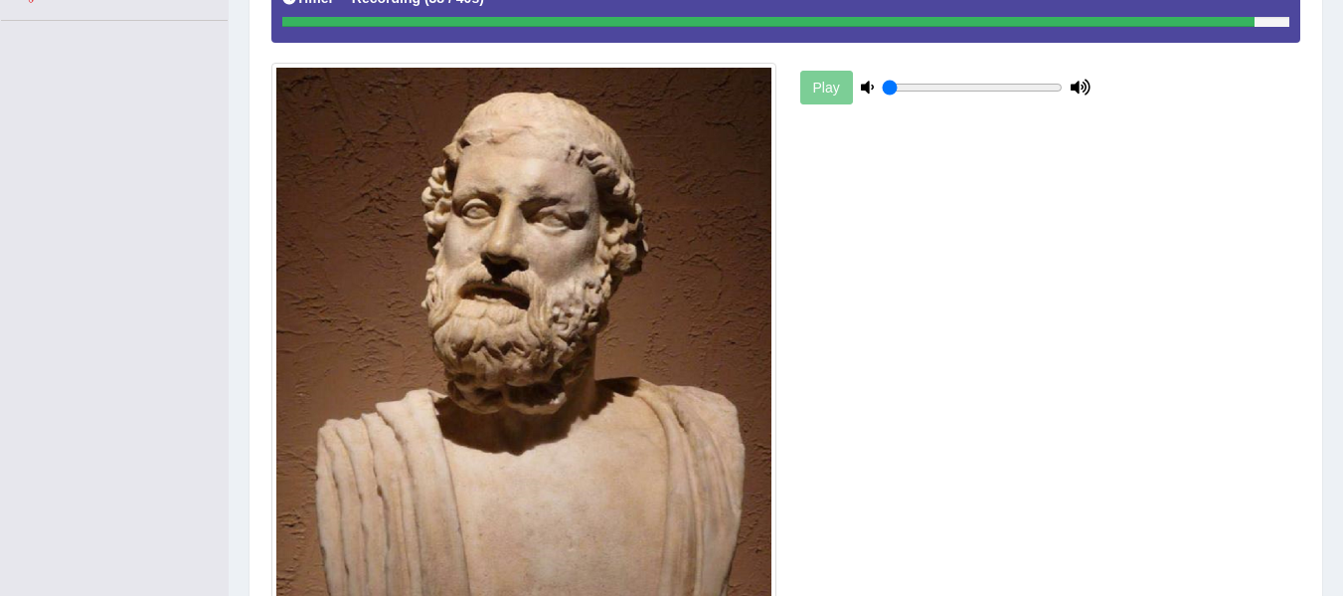
scroll to position [711, 0]
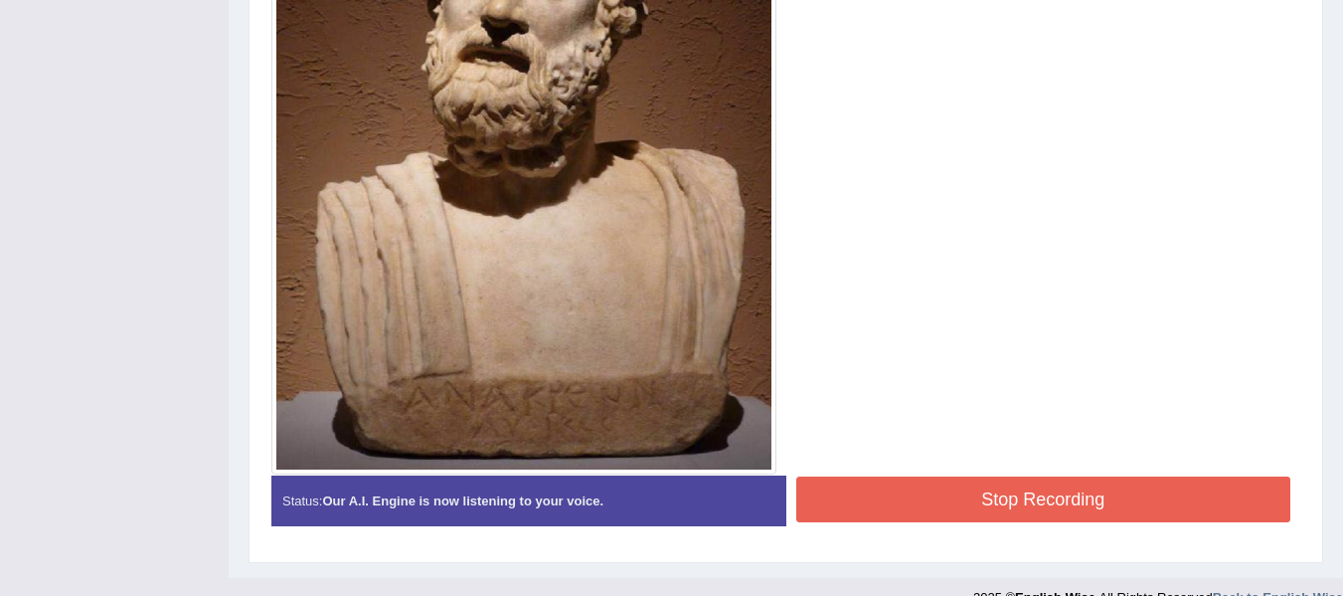
click at [1047, 511] on button "Stop Recording" at bounding box center [1044, 499] width 495 height 46
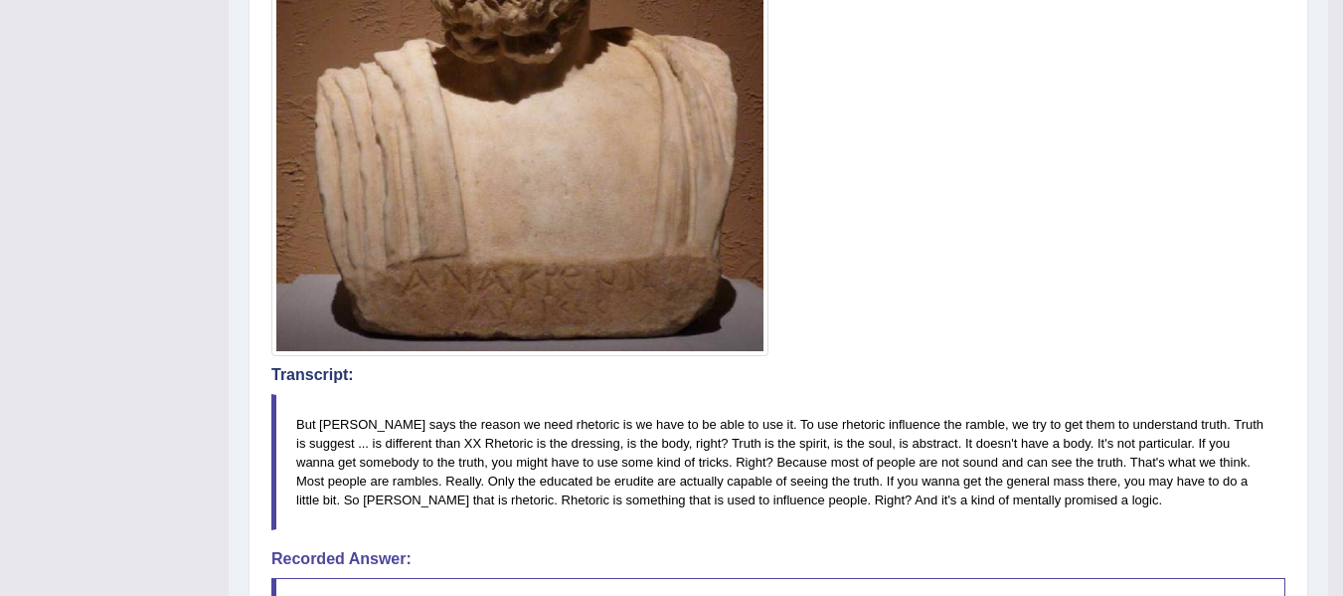
scroll to position [895, 0]
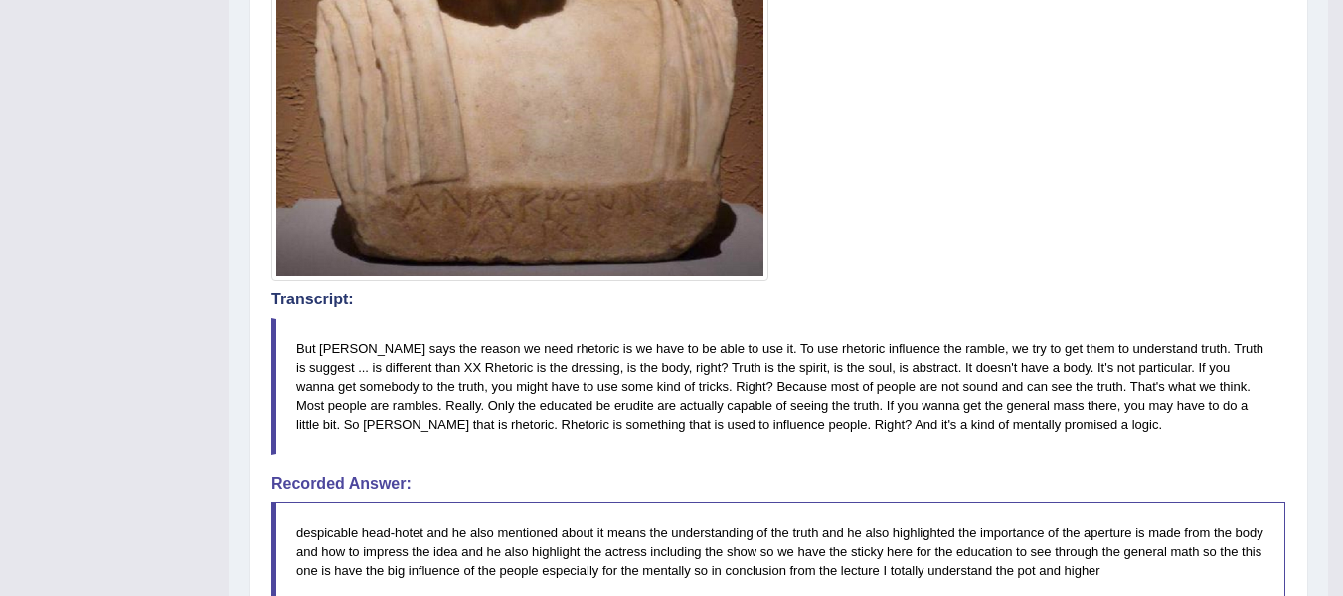
click at [793, 349] on blockquote "But Aristotle says the reason we need rhetoric is we have to be able to use it.…" at bounding box center [778, 386] width 1014 height 137
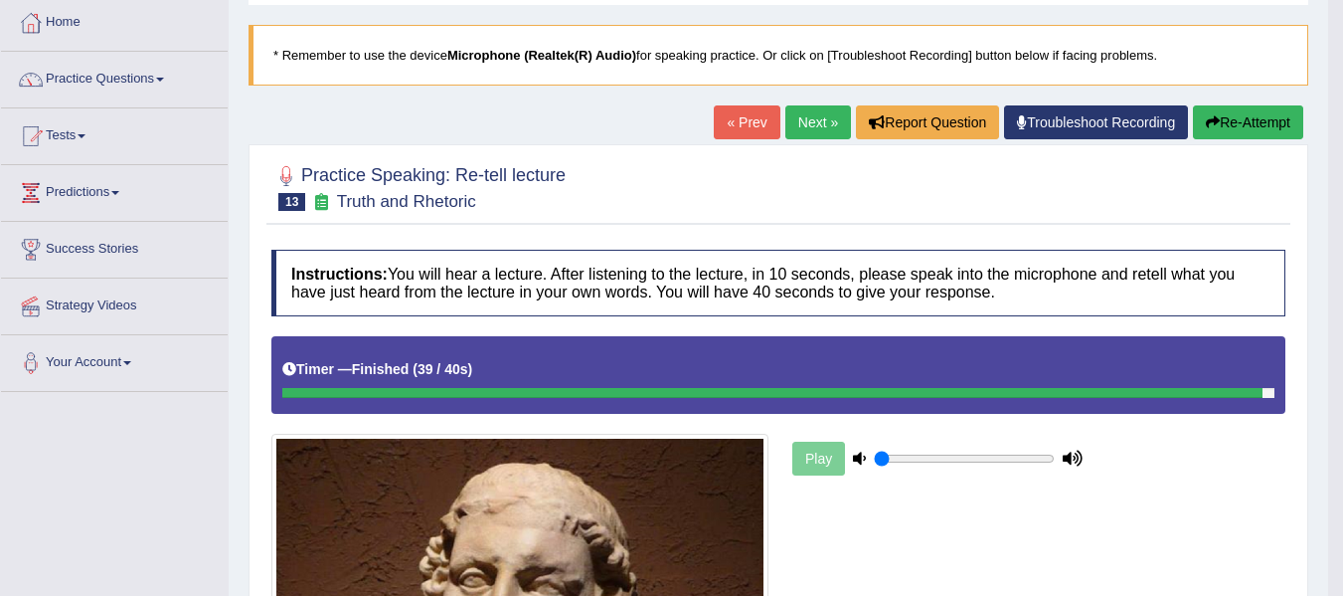
scroll to position [99, 0]
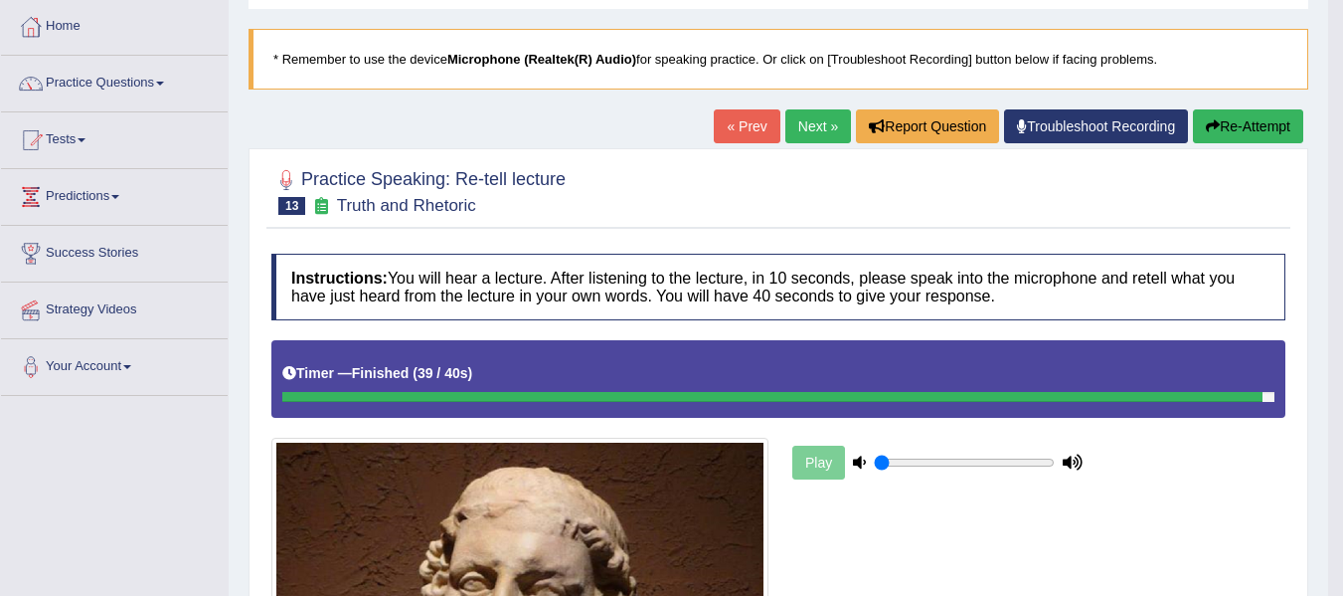
click at [1230, 121] on button "Re-Attempt" at bounding box center [1248, 126] width 110 height 34
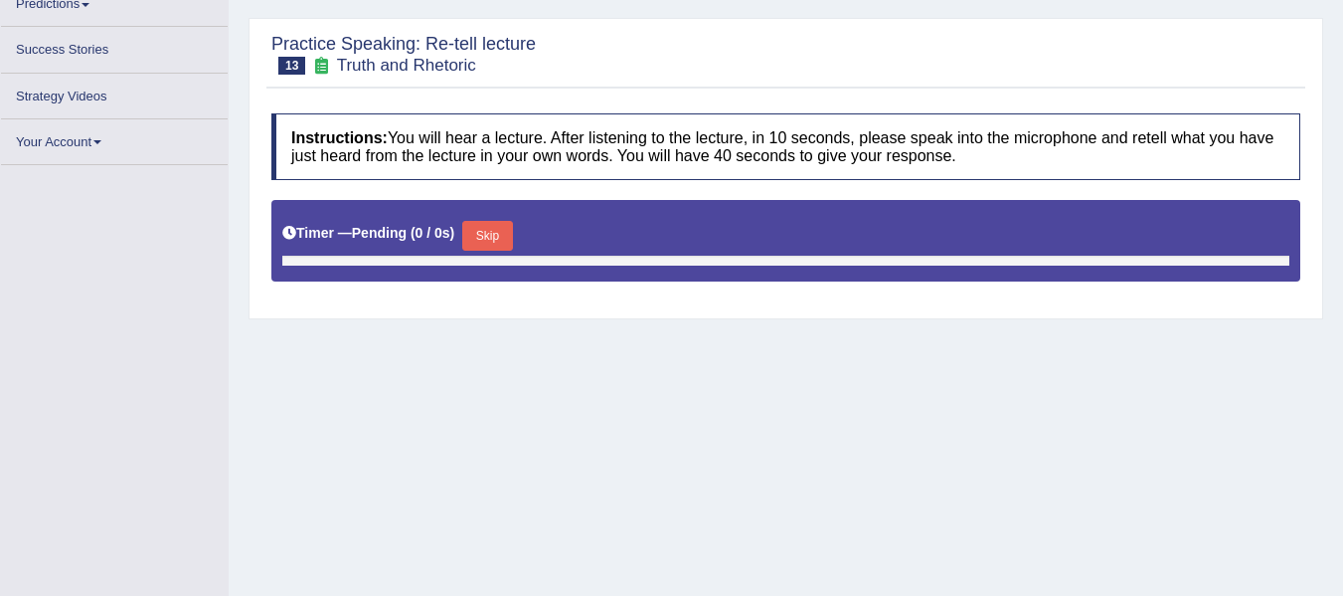
scroll to position [266, 0]
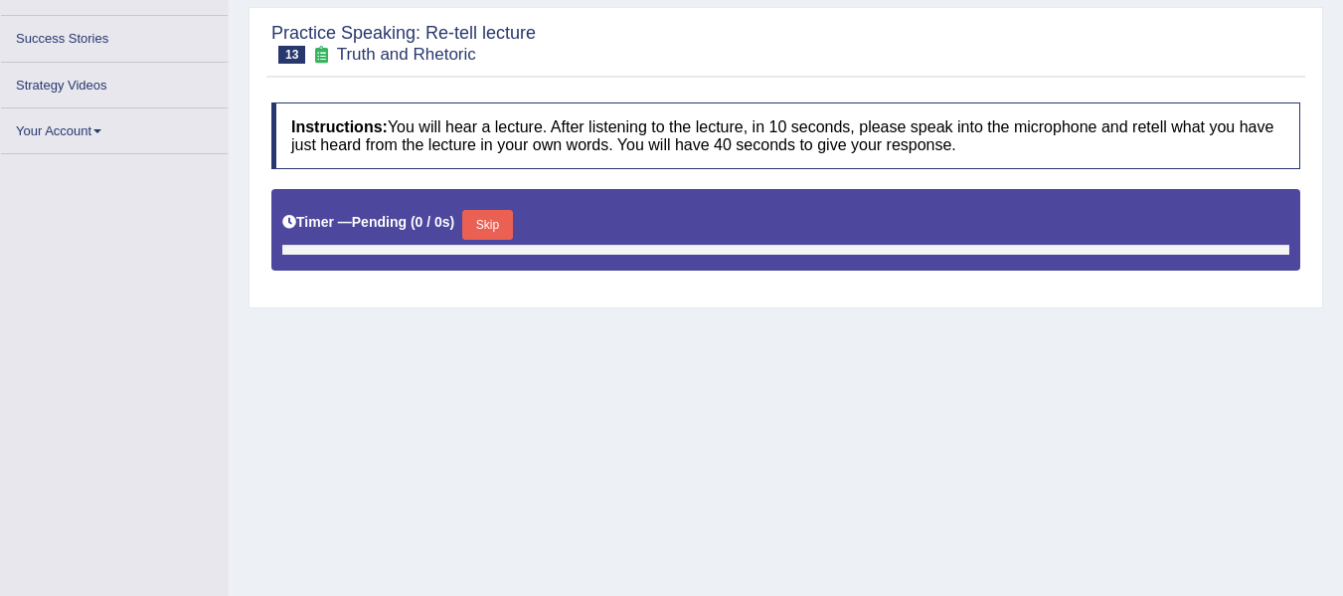
click at [499, 228] on button "Skip" at bounding box center [487, 225] width 50 height 30
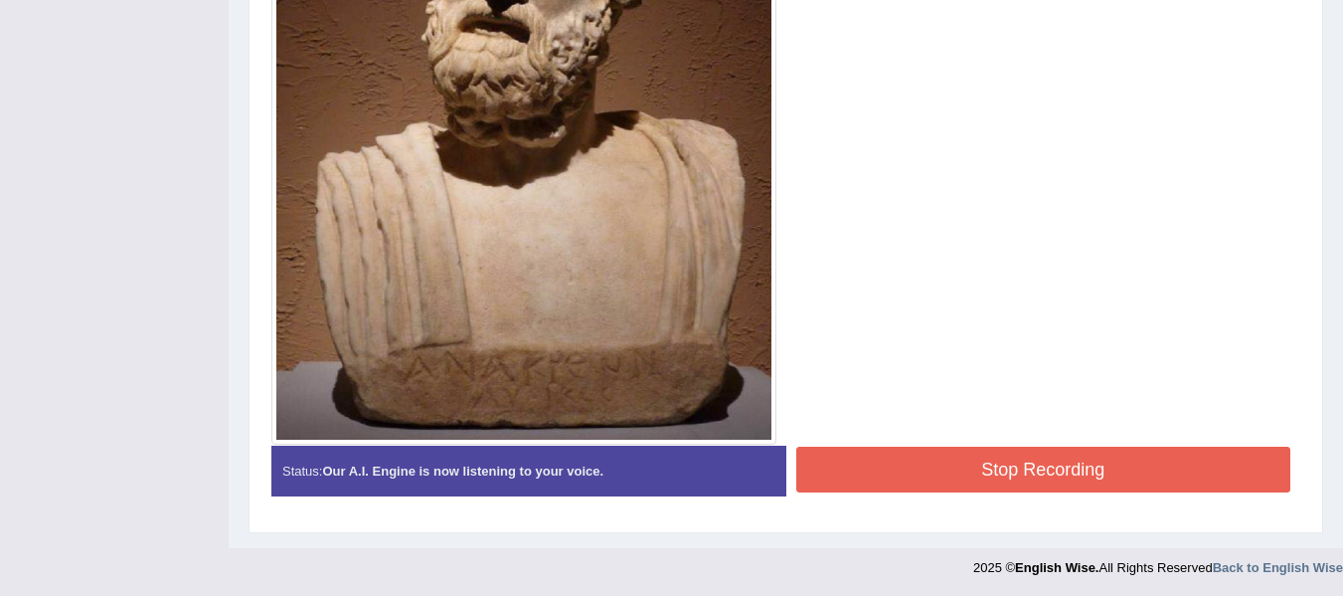
scroll to position [753, 0]
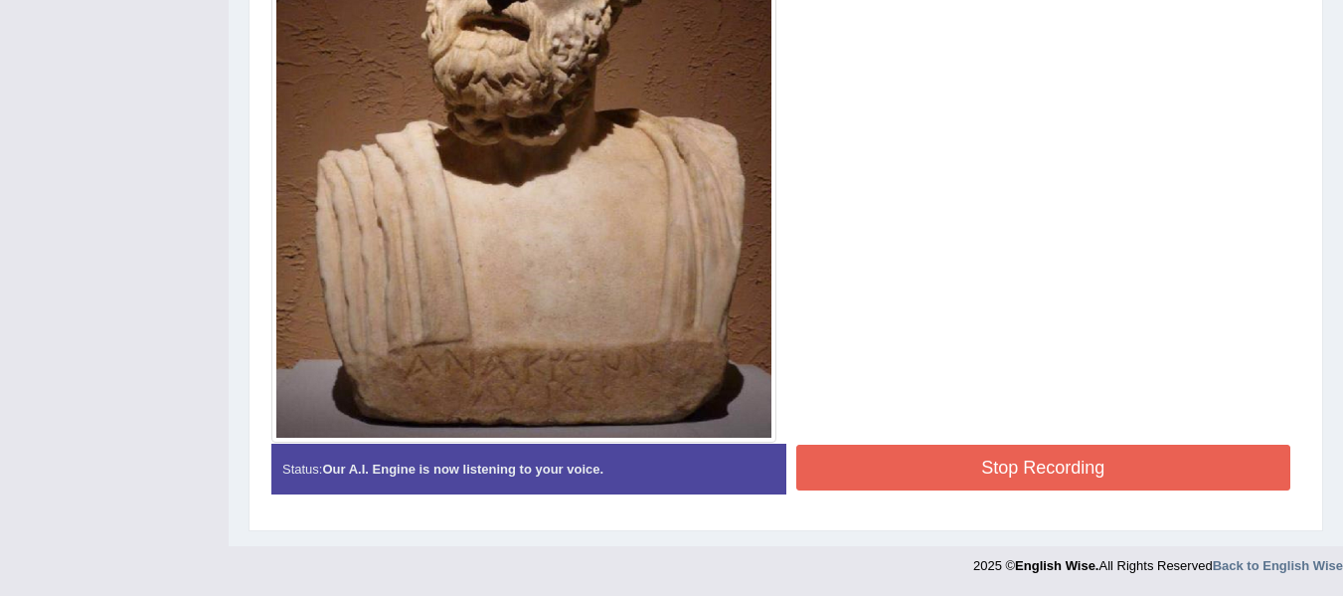
click at [1017, 459] on button "Stop Recording" at bounding box center [1044, 467] width 495 height 46
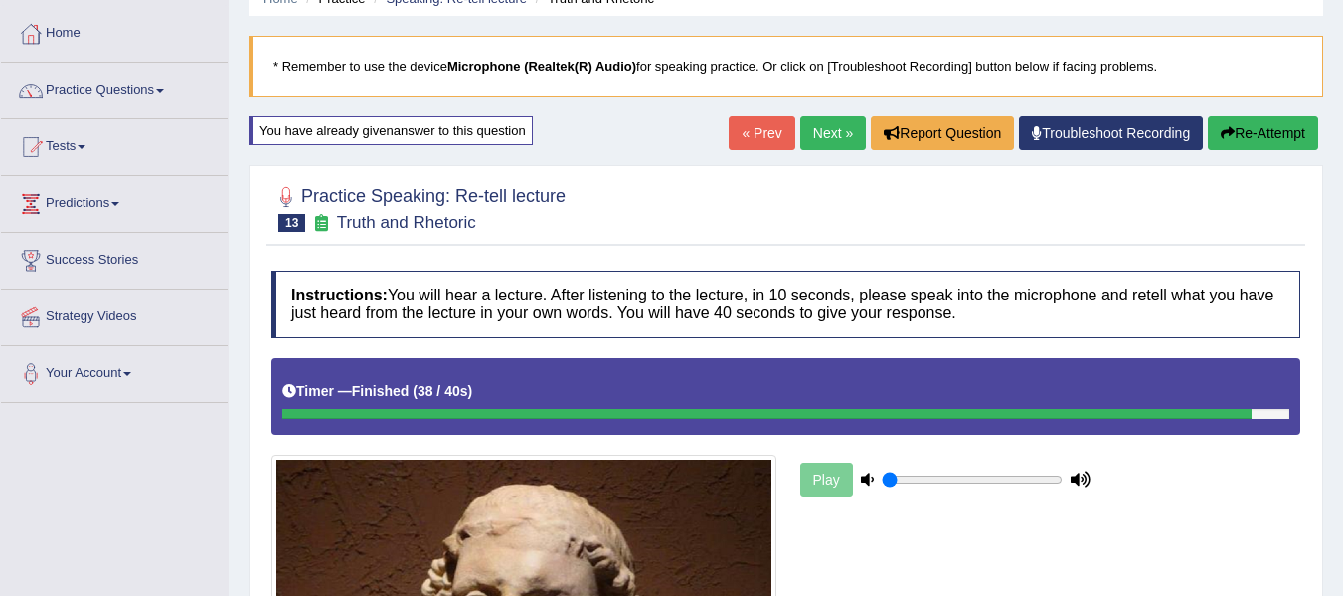
scroll to position [89, 0]
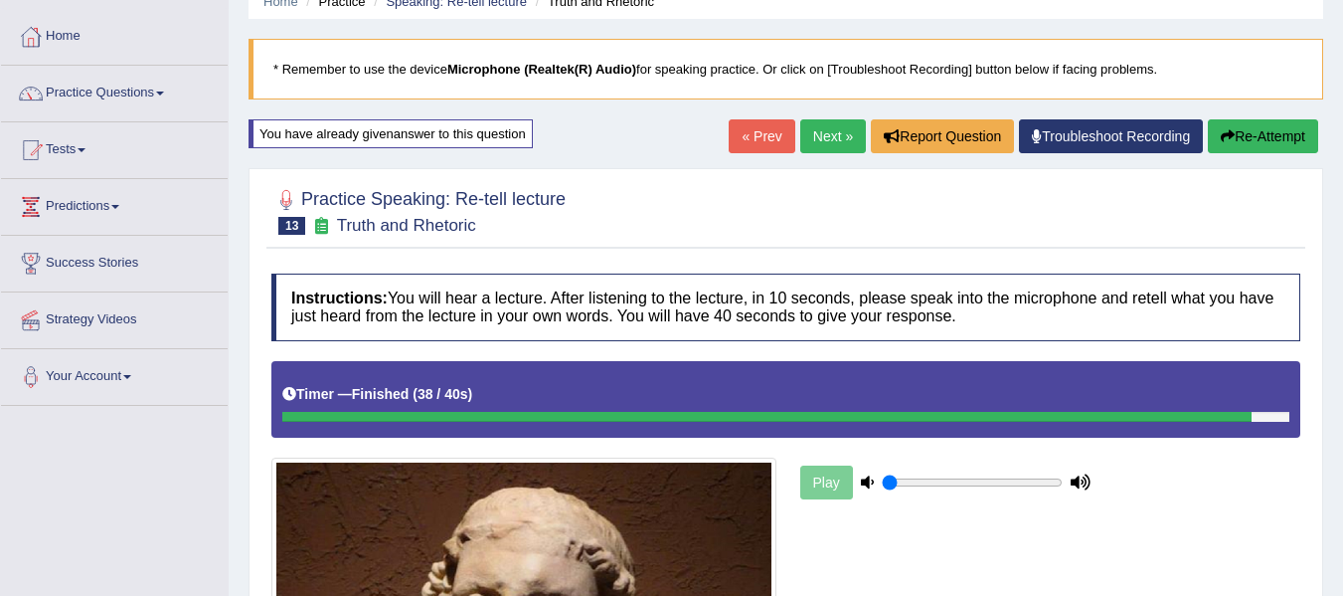
click at [839, 128] on link "Next »" at bounding box center [833, 136] width 66 height 34
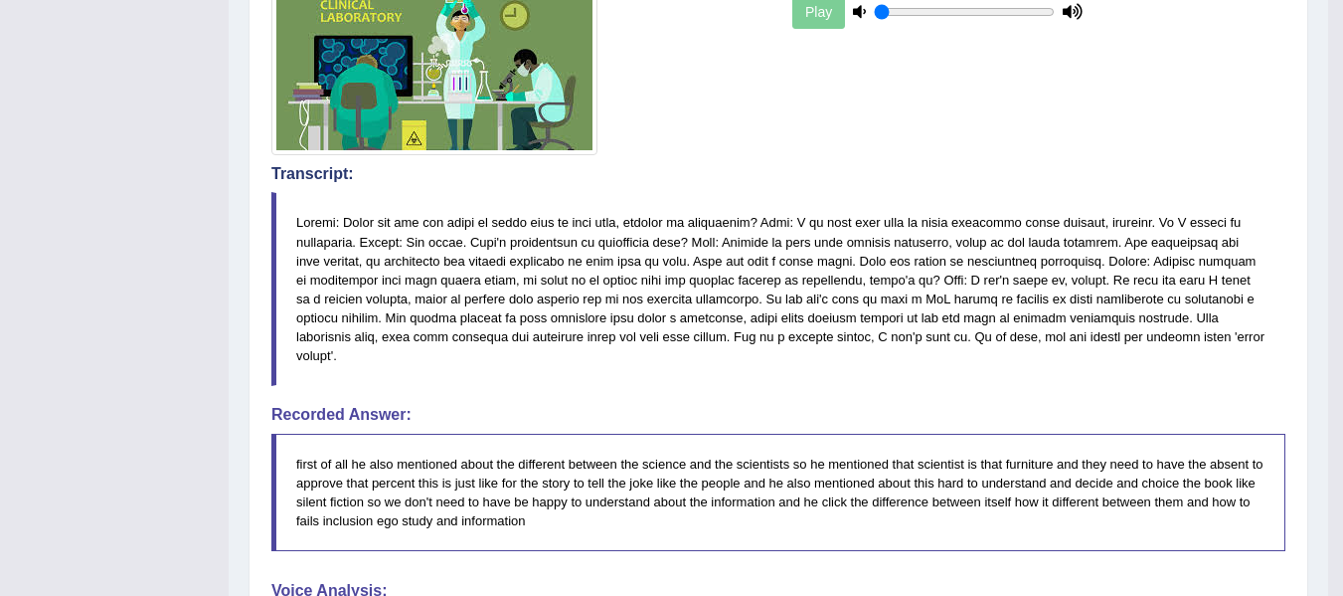
scroll to position [564, 0]
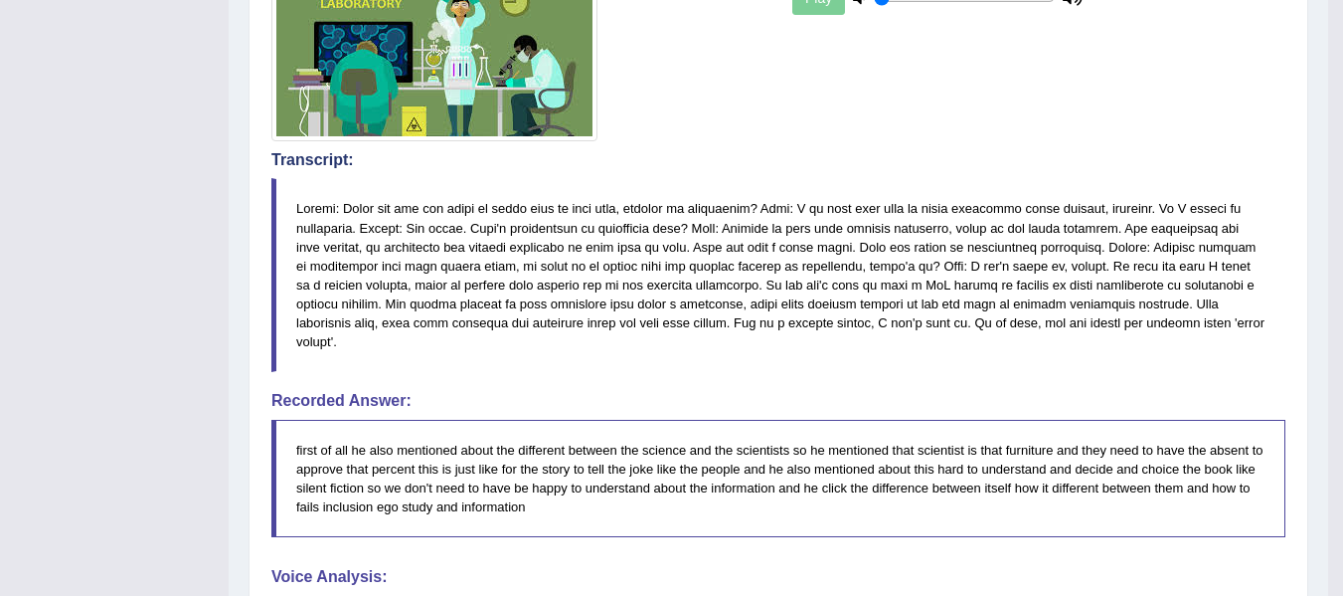
drag, startPoint x: 307, startPoint y: 209, endPoint x: 914, endPoint y: 293, distance: 612.4
click at [914, 293] on blockquote at bounding box center [778, 275] width 1014 height 194
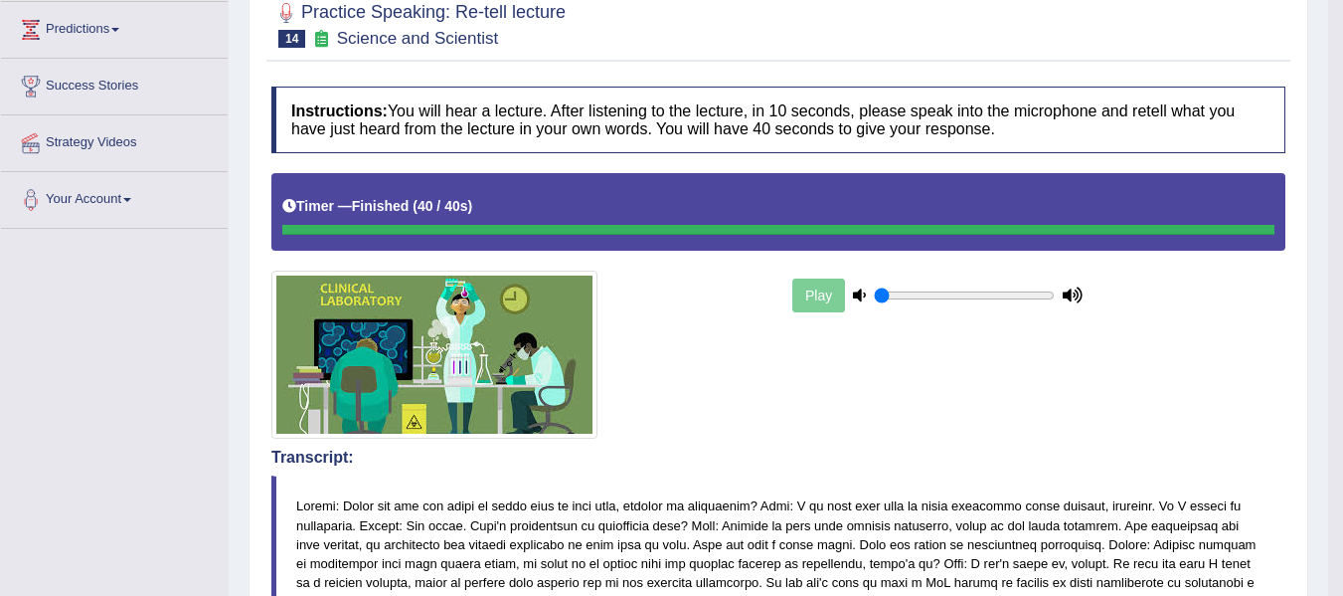
scroll to position [199, 0]
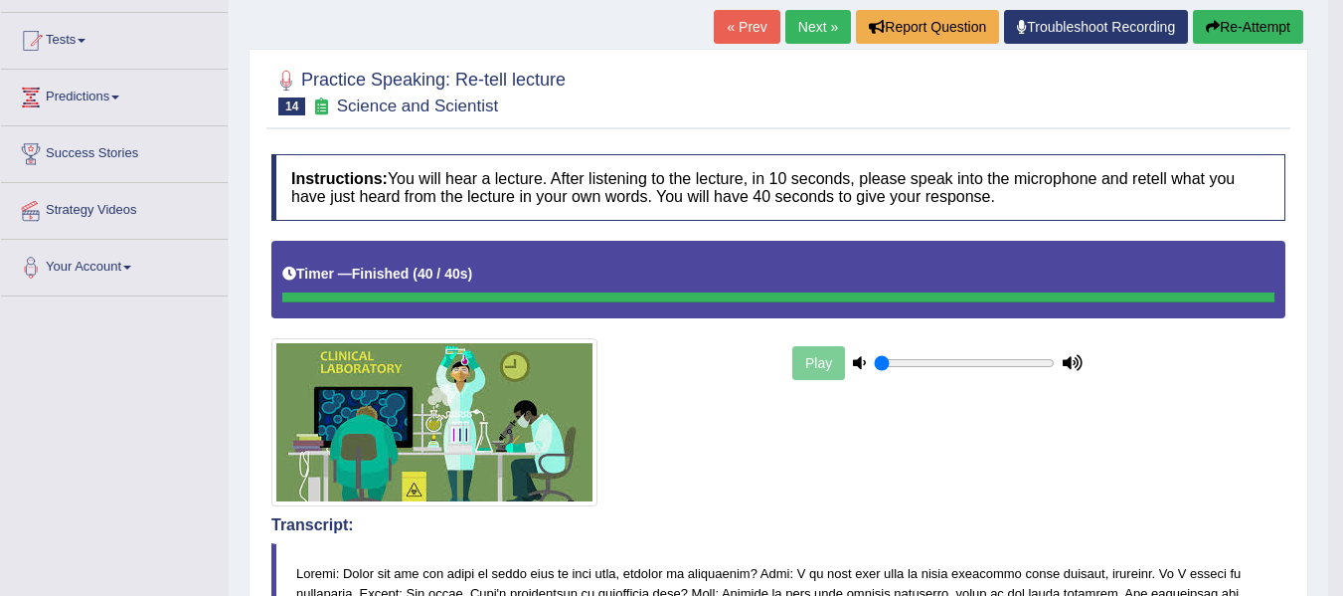
click at [804, 27] on link "Next »" at bounding box center [819, 27] width 66 height 34
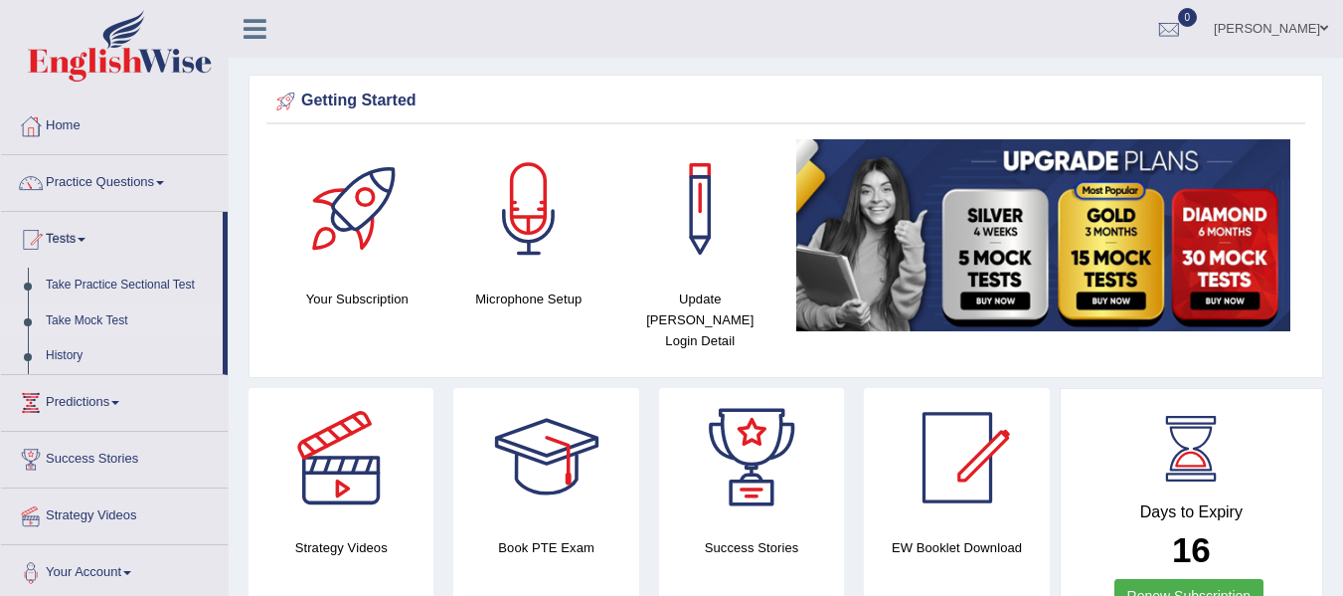
click at [104, 316] on link "Take Mock Test" at bounding box center [130, 321] width 186 height 36
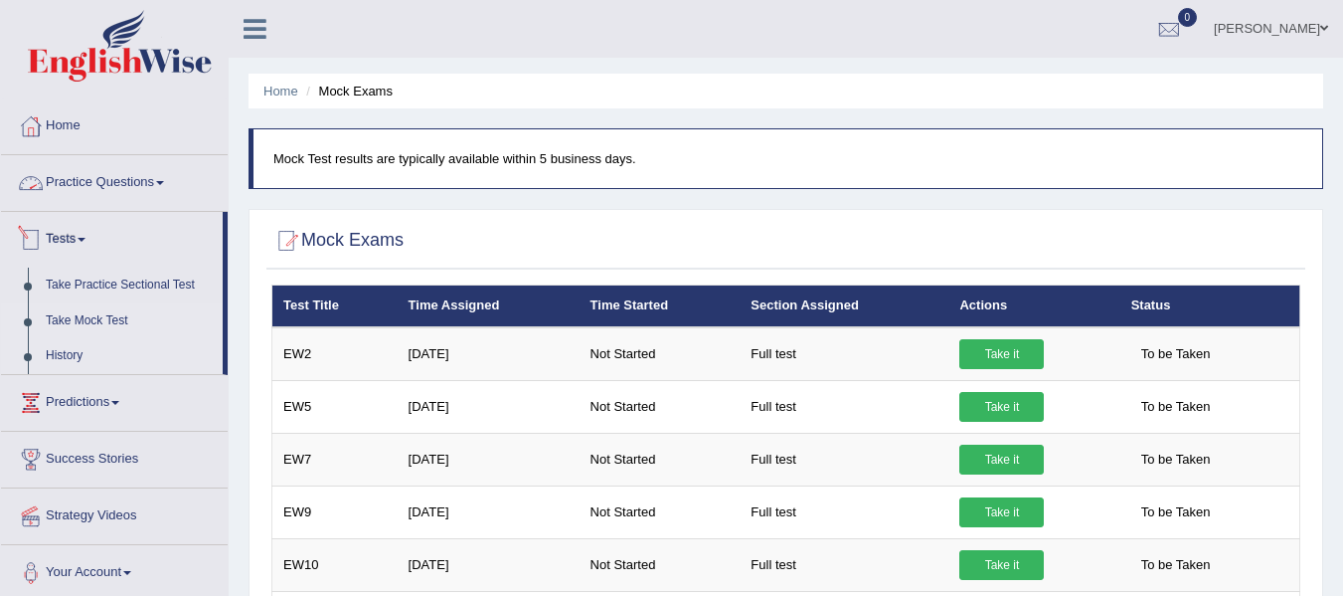
click at [66, 347] on link "History" at bounding box center [130, 356] width 186 height 36
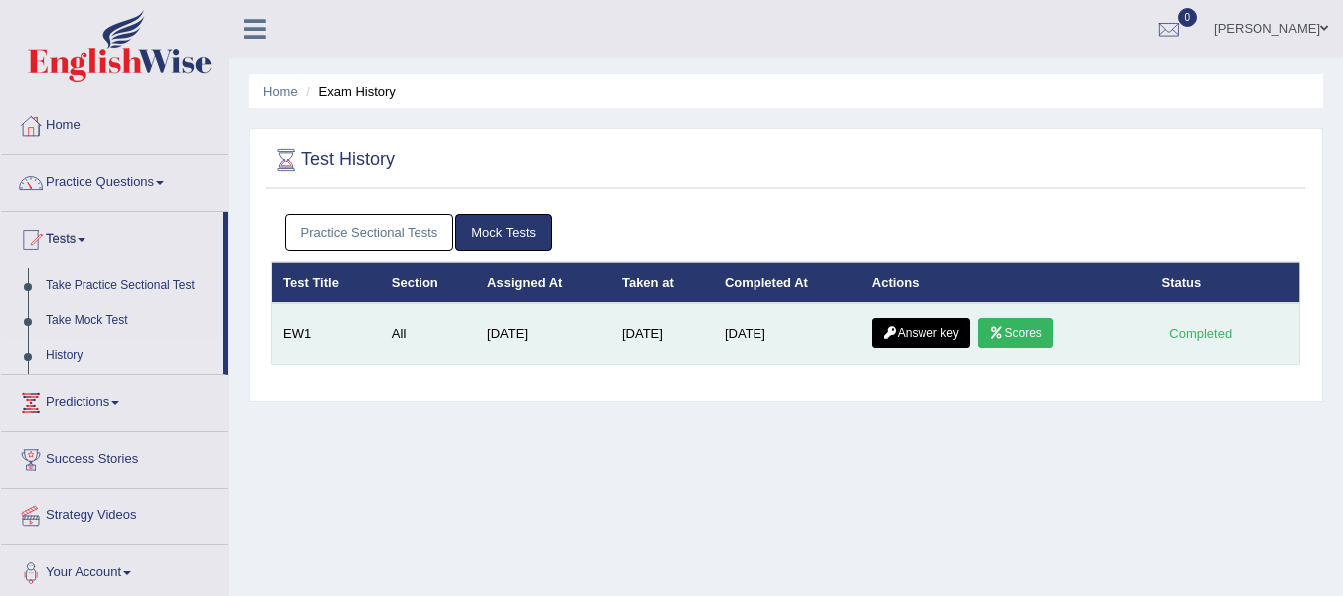
click at [961, 330] on link "Answer key" at bounding box center [921, 333] width 98 height 30
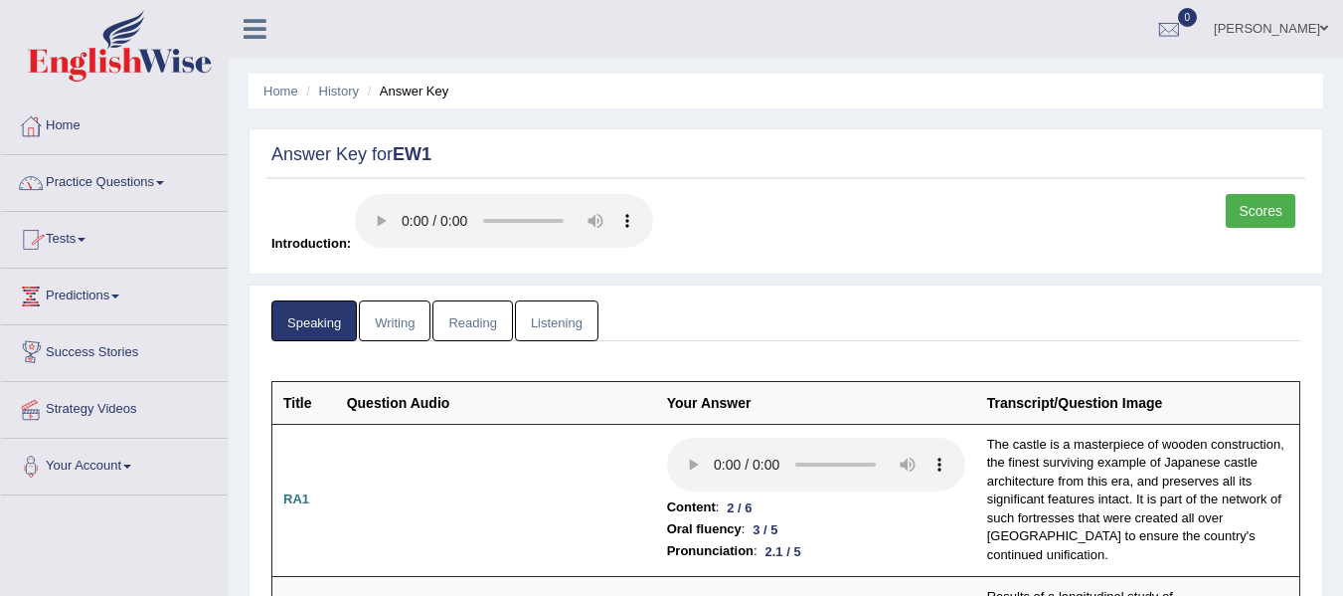
click at [113, 182] on link "Practice Questions" at bounding box center [114, 180] width 227 height 50
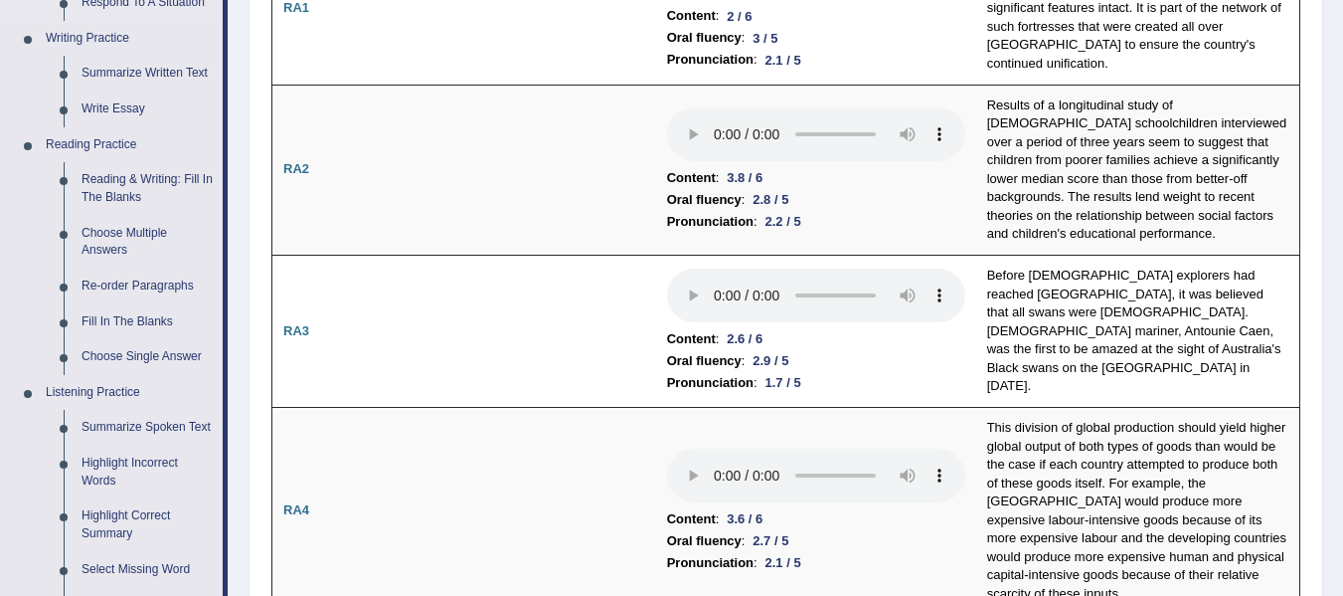
scroll to position [497, 0]
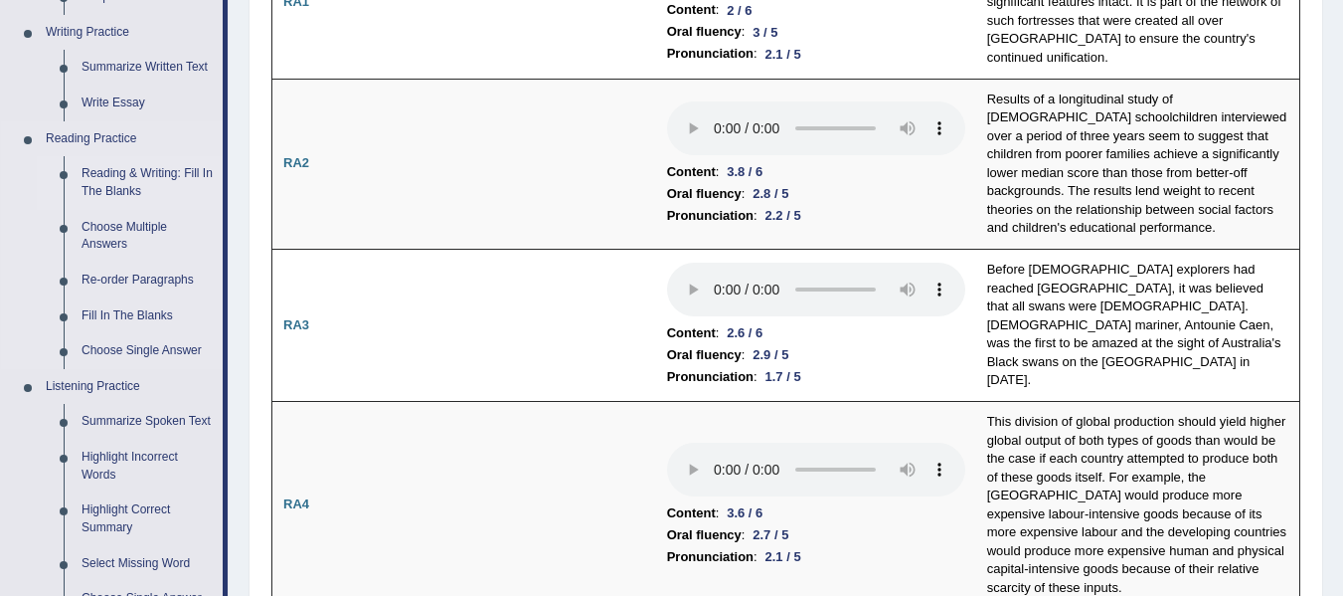
click at [109, 179] on link "Reading & Writing: Fill In The Blanks" at bounding box center [148, 182] width 150 height 53
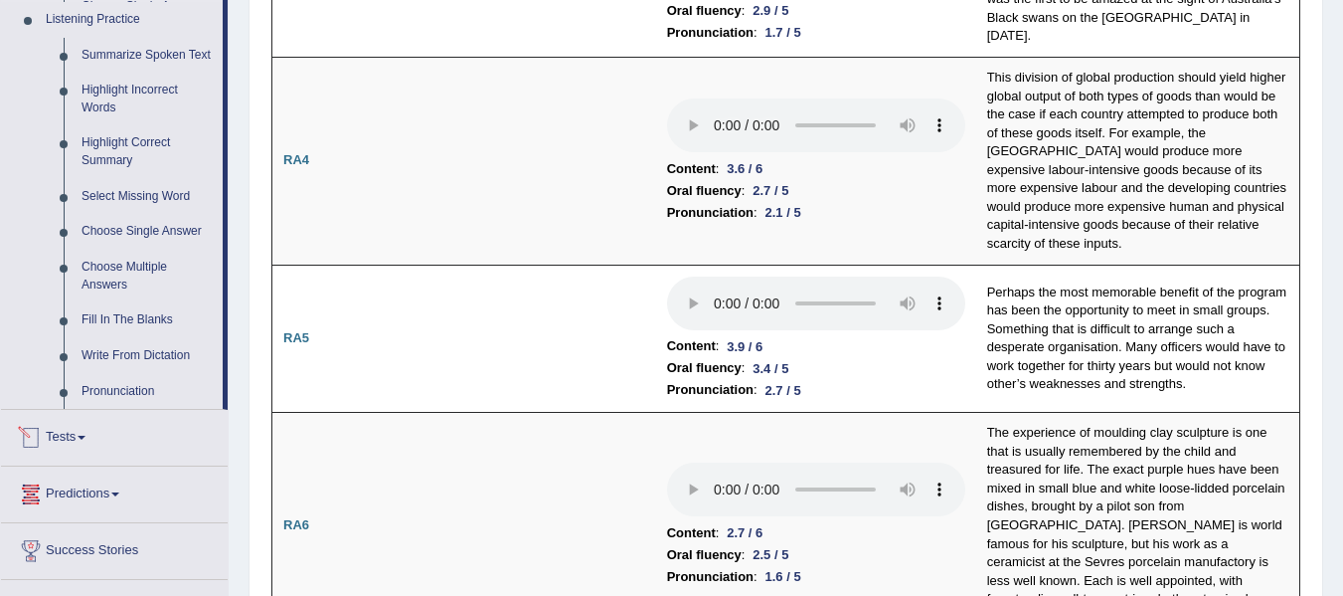
scroll to position [1533, 0]
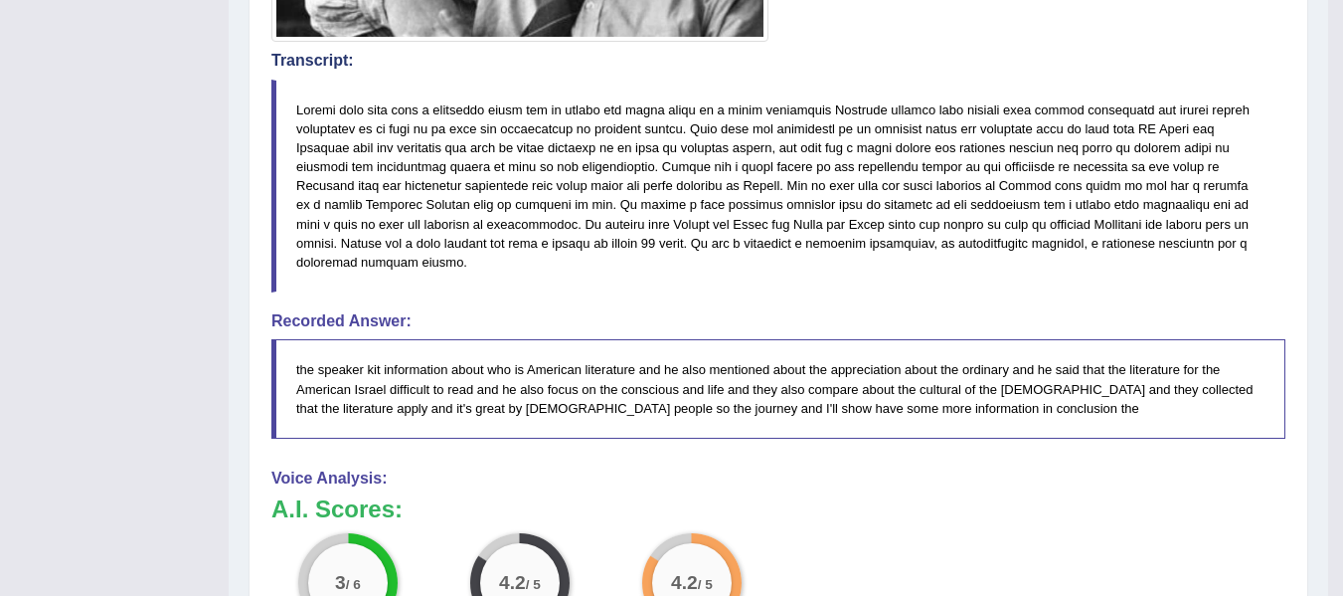
scroll to position [994, 0]
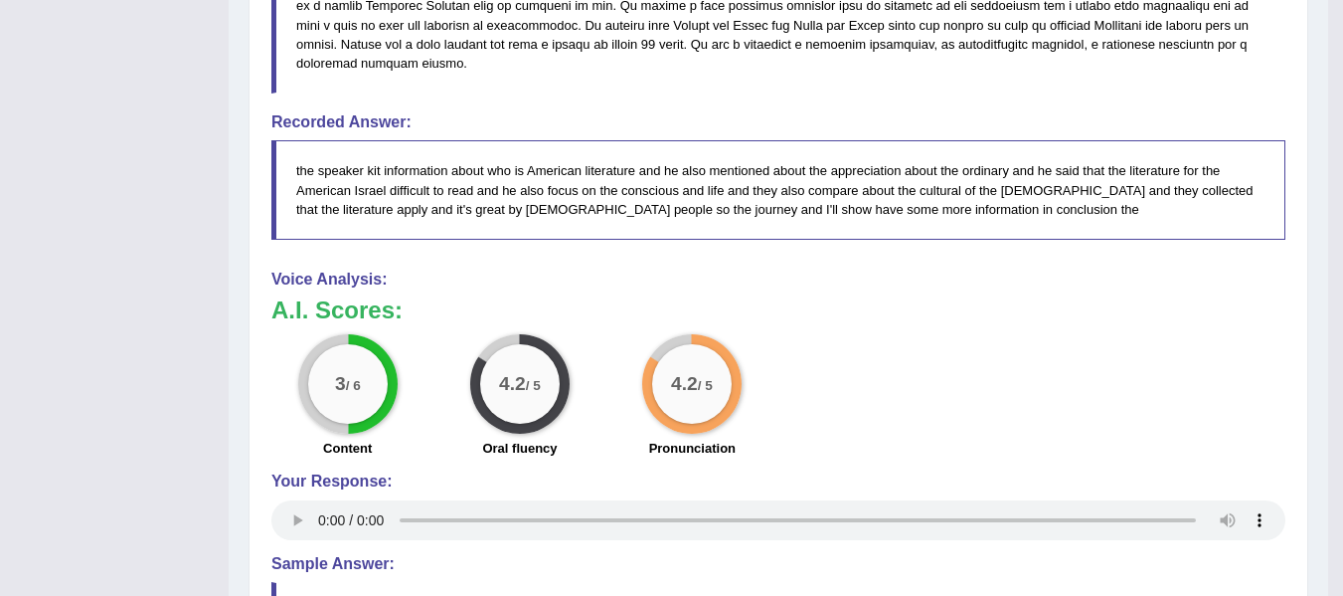
click at [851, 383] on div "3 / 6 Content 4.2 / 5 Oral fluency 4.2 / 5 Pronunciation" at bounding box center [779, 398] width 1034 height 128
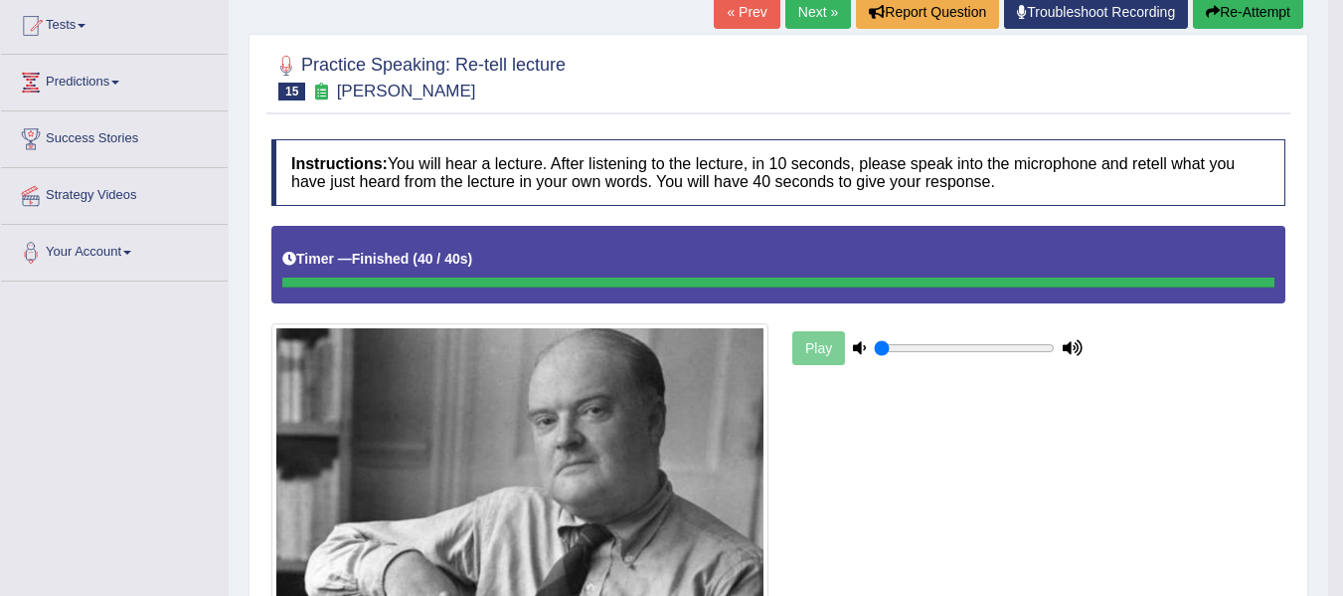
scroll to position [199, 0]
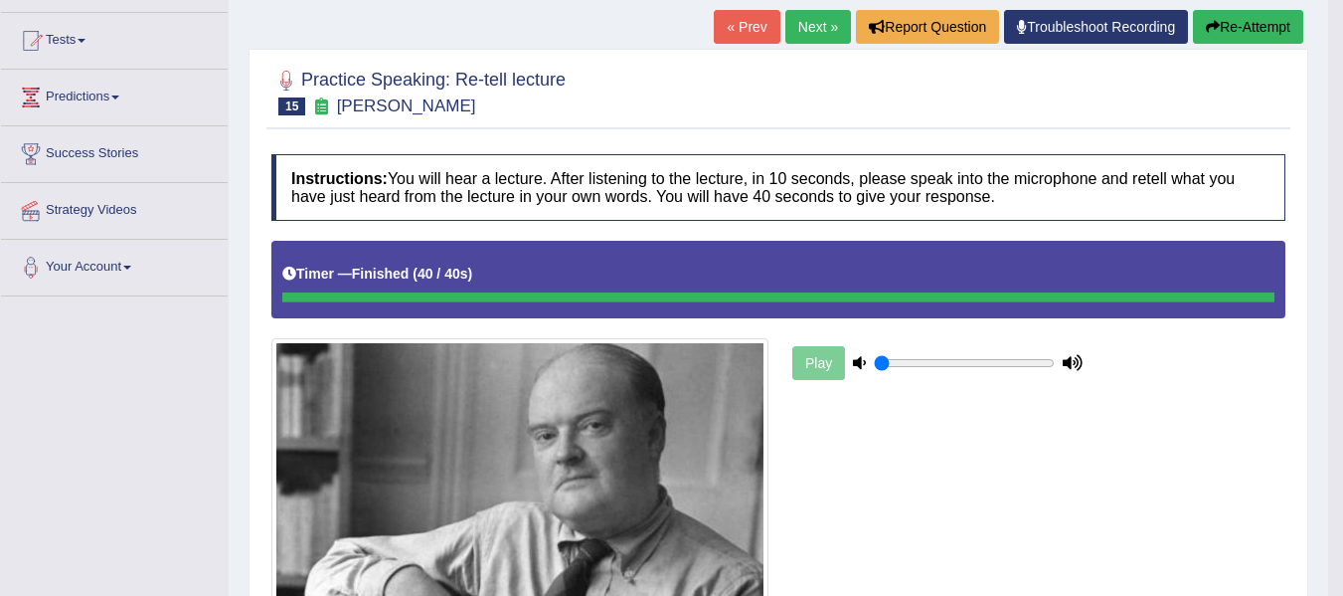
click at [1229, 31] on button "Re-Attempt" at bounding box center [1248, 27] width 110 height 34
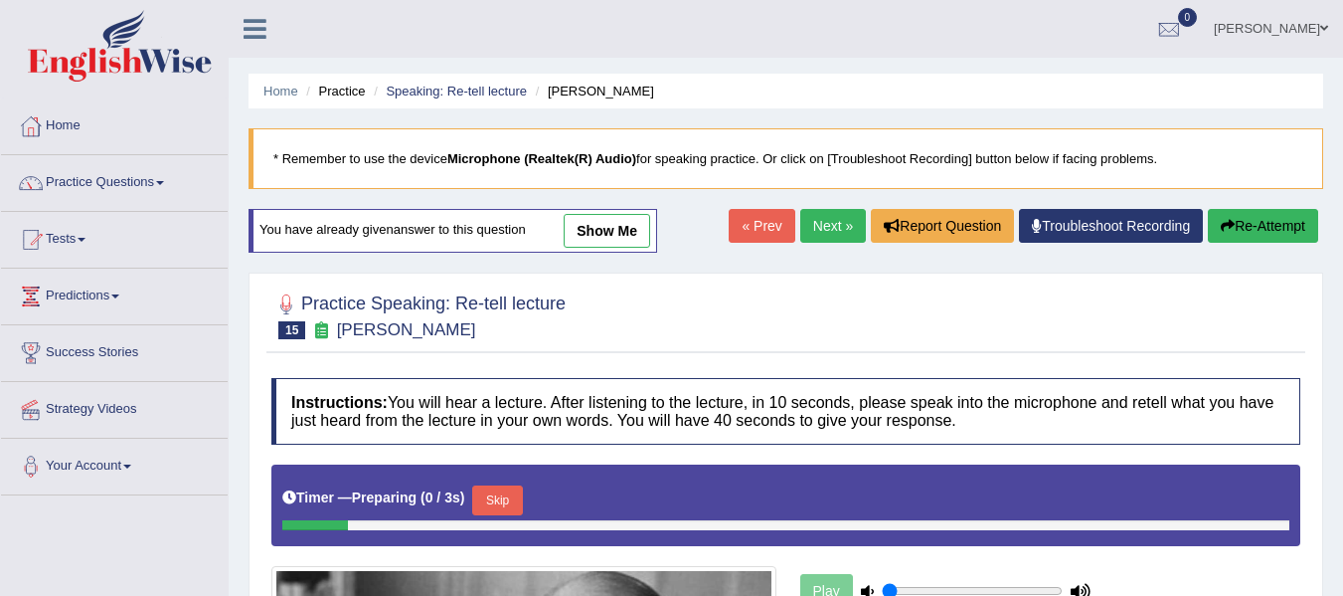
click at [504, 485] on button "Skip" at bounding box center [497, 500] width 50 height 30
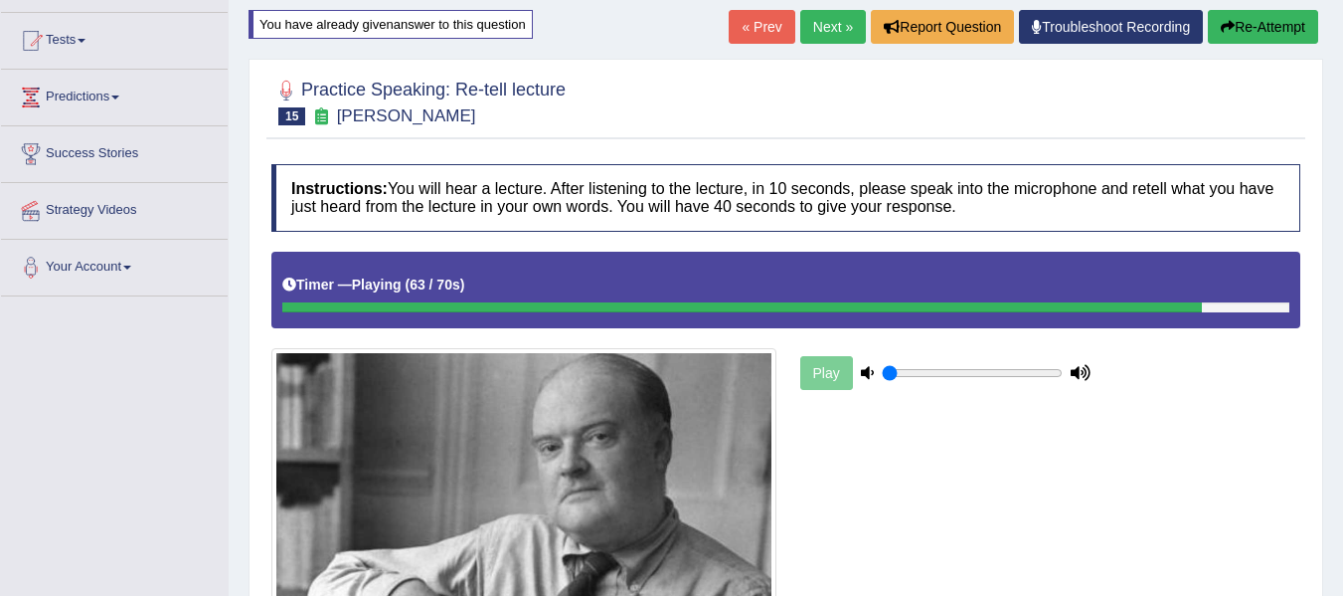
click at [934, 449] on div "Play" at bounding box center [786, 453] width 1049 height 402
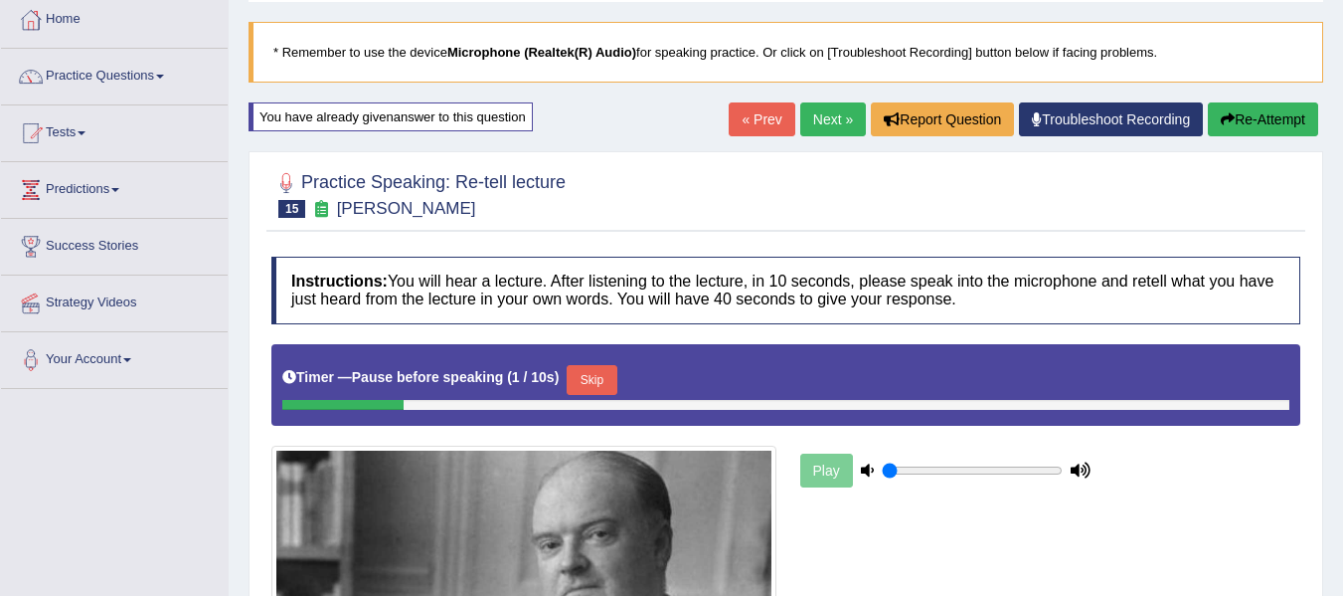
scroll to position [150, 0]
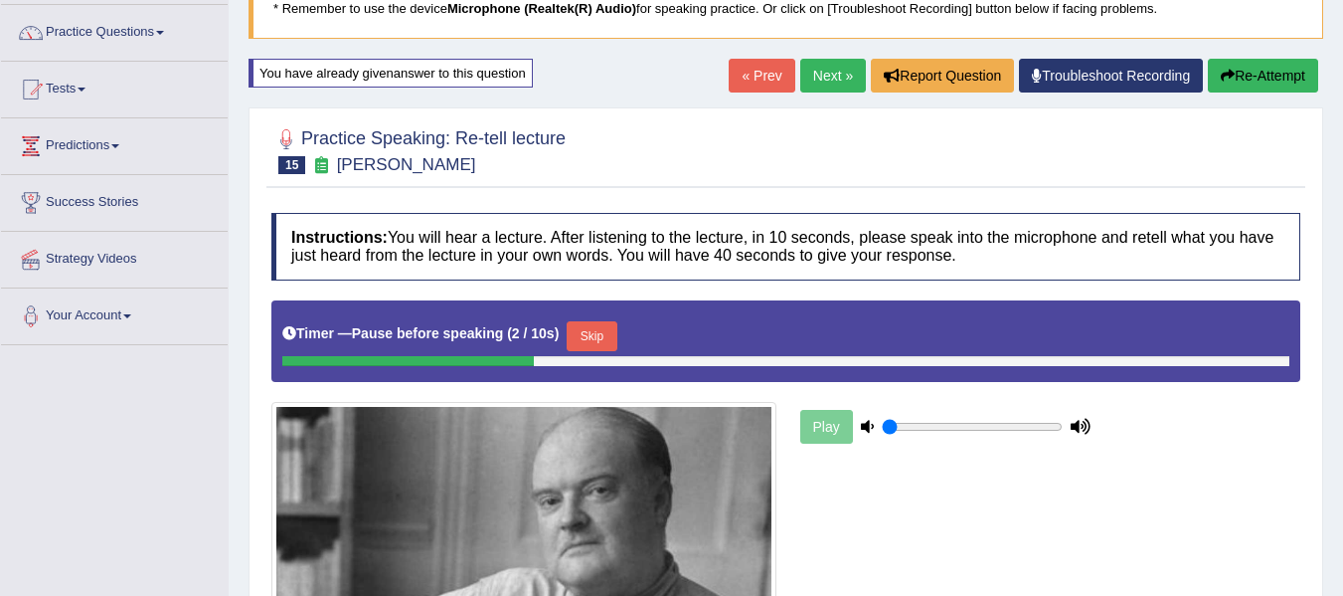
click at [596, 317] on div "Timer — Pause before speaking ( 2 / 10s ) Skip" at bounding box center [785, 336] width 1007 height 40
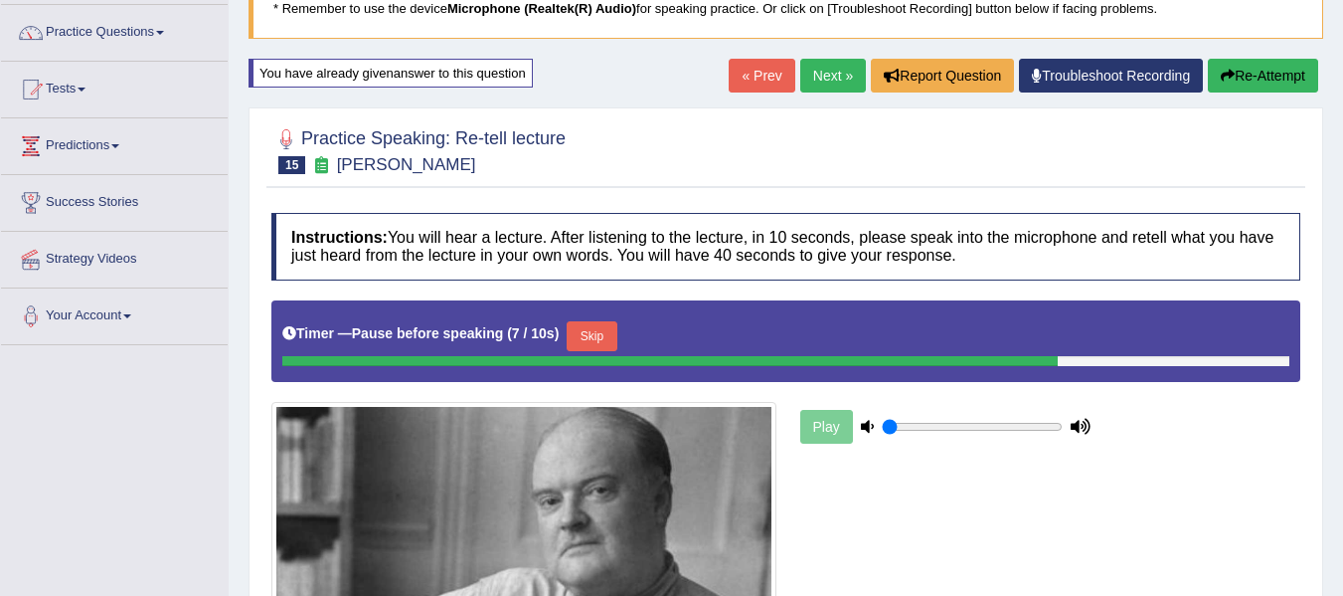
click at [597, 333] on button "Skip" at bounding box center [592, 336] width 50 height 30
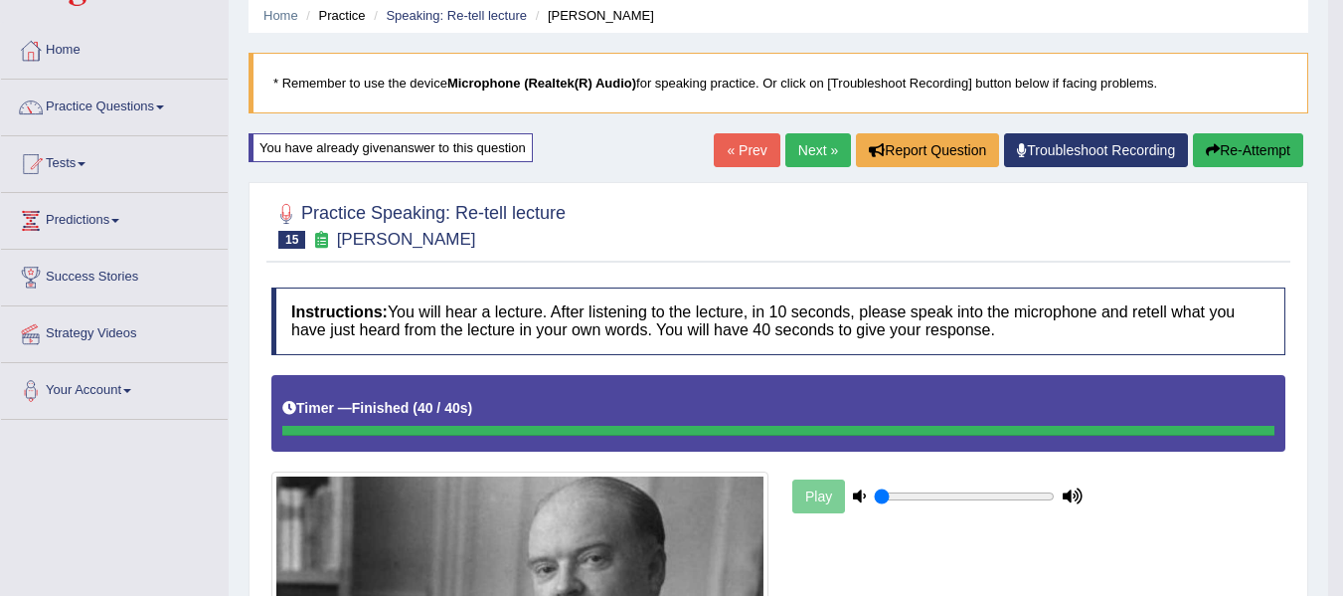
scroll to position [51, 0]
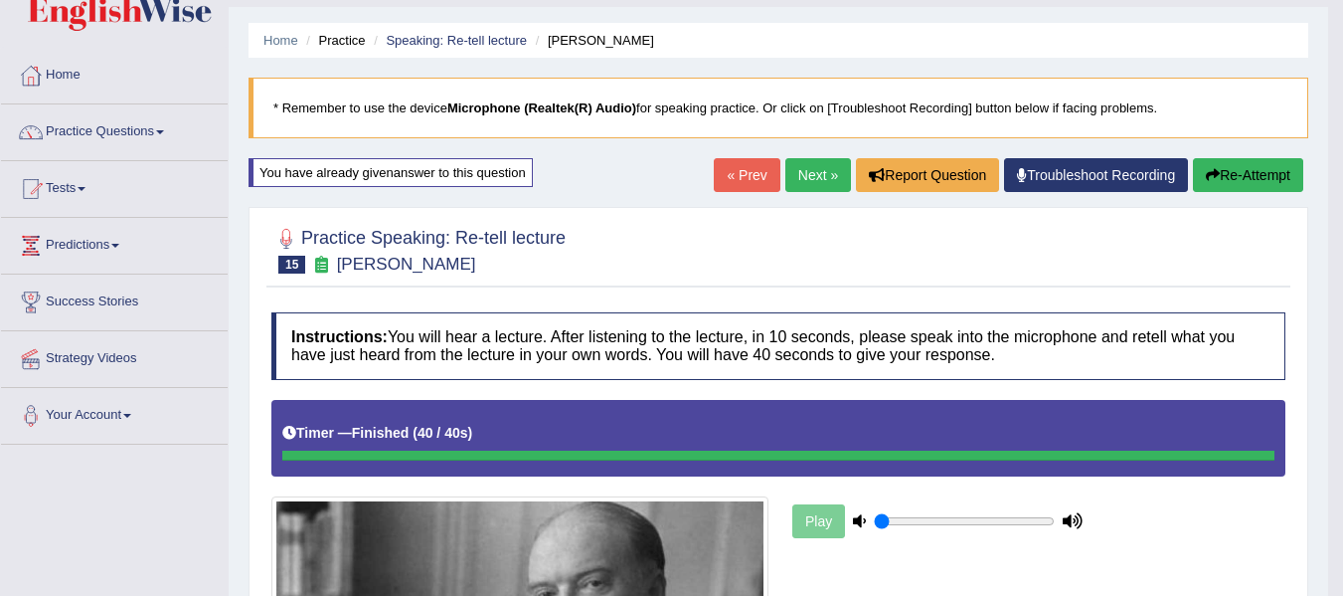
click at [822, 178] on link "Next »" at bounding box center [819, 175] width 66 height 34
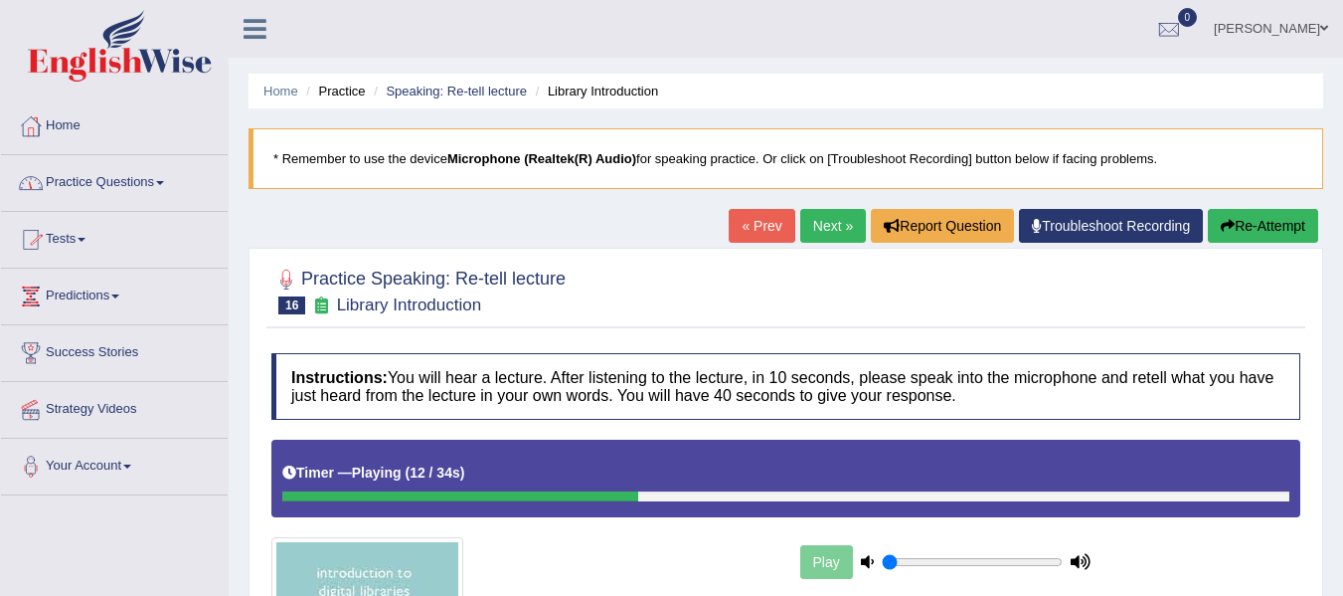
click at [105, 183] on link "Practice Questions" at bounding box center [114, 180] width 227 height 50
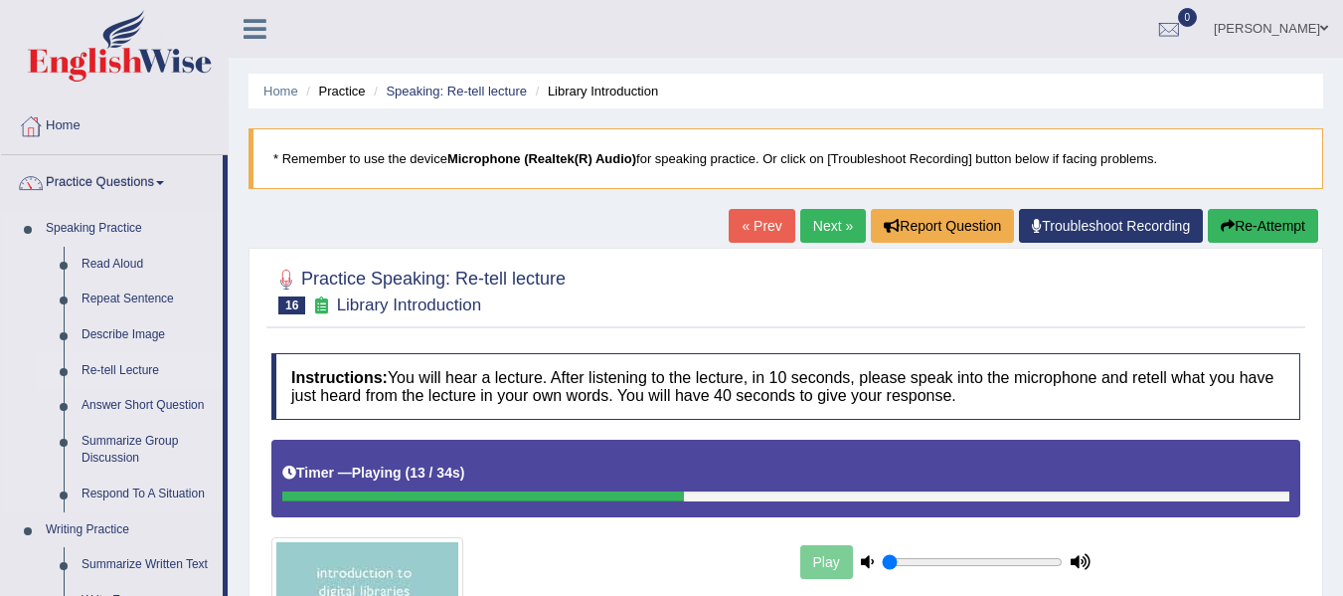
click at [127, 365] on link "Re-tell Lecture" at bounding box center [148, 371] width 150 height 36
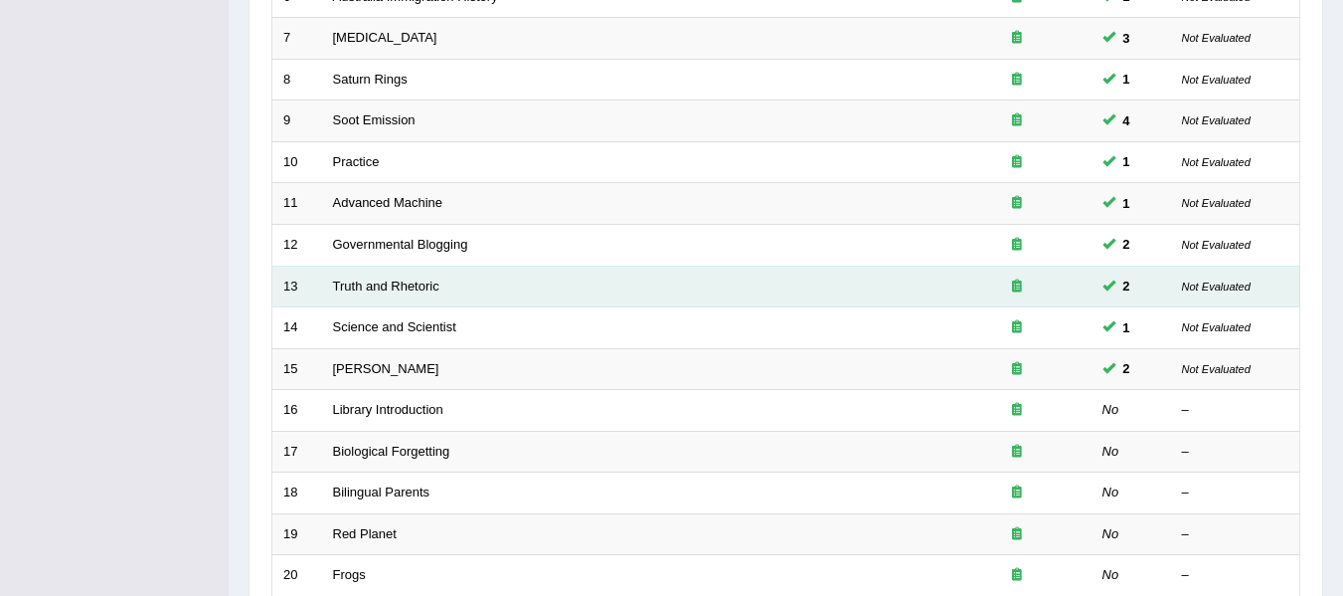
scroll to position [597, 0]
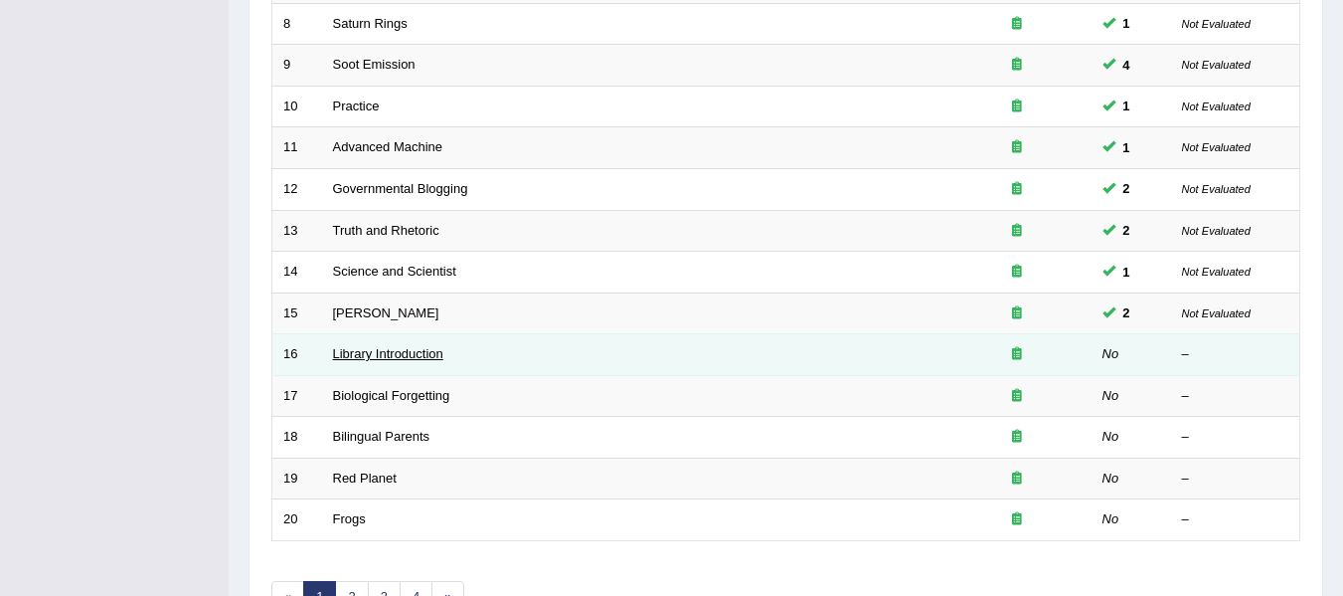
click at [380, 346] on link "Library Introduction" at bounding box center [388, 353] width 110 height 15
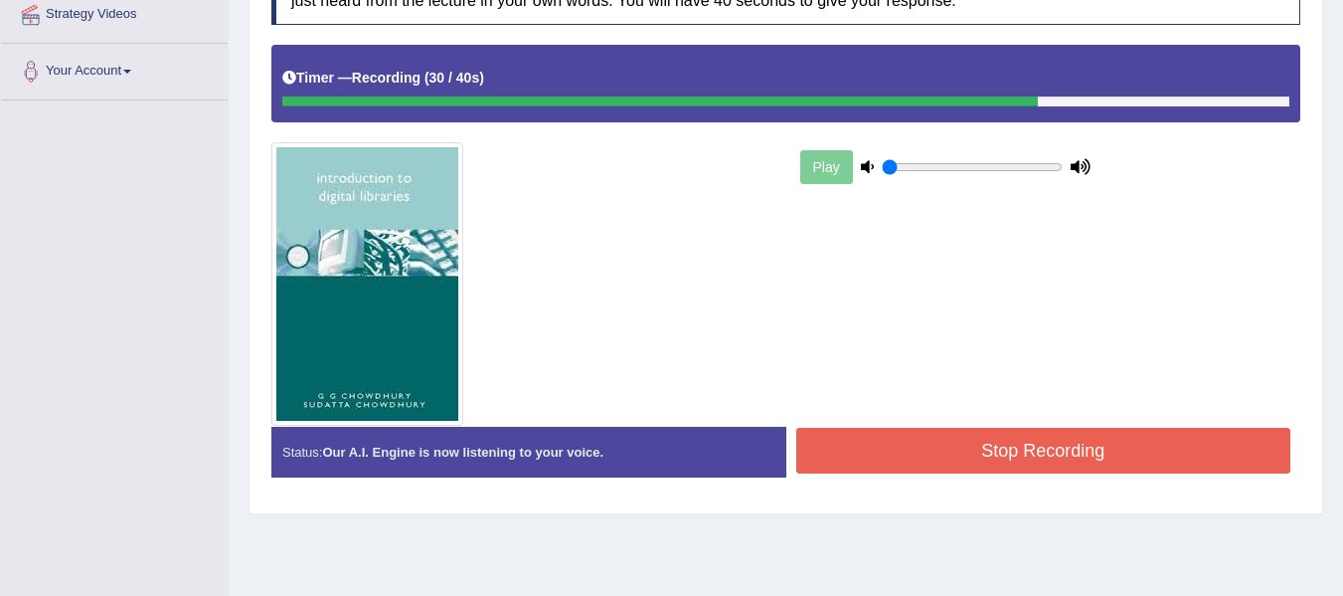
scroll to position [398, 0]
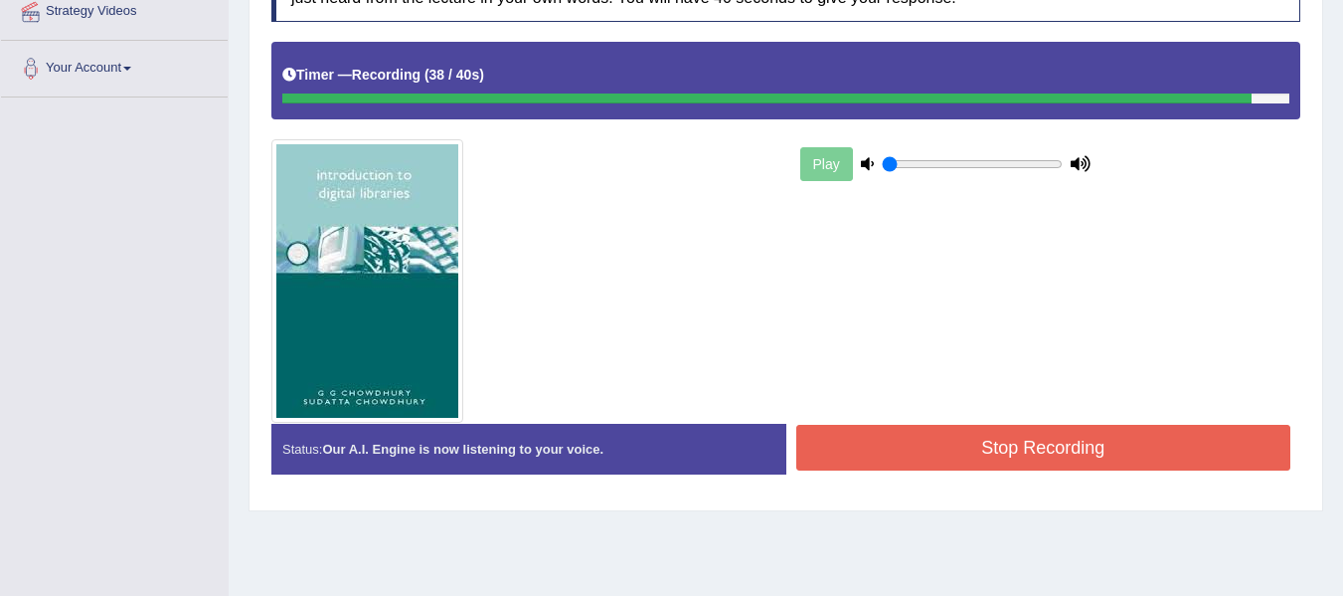
click at [869, 447] on button "Stop Recording" at bounding box center [1044, 448] width 495 height 46
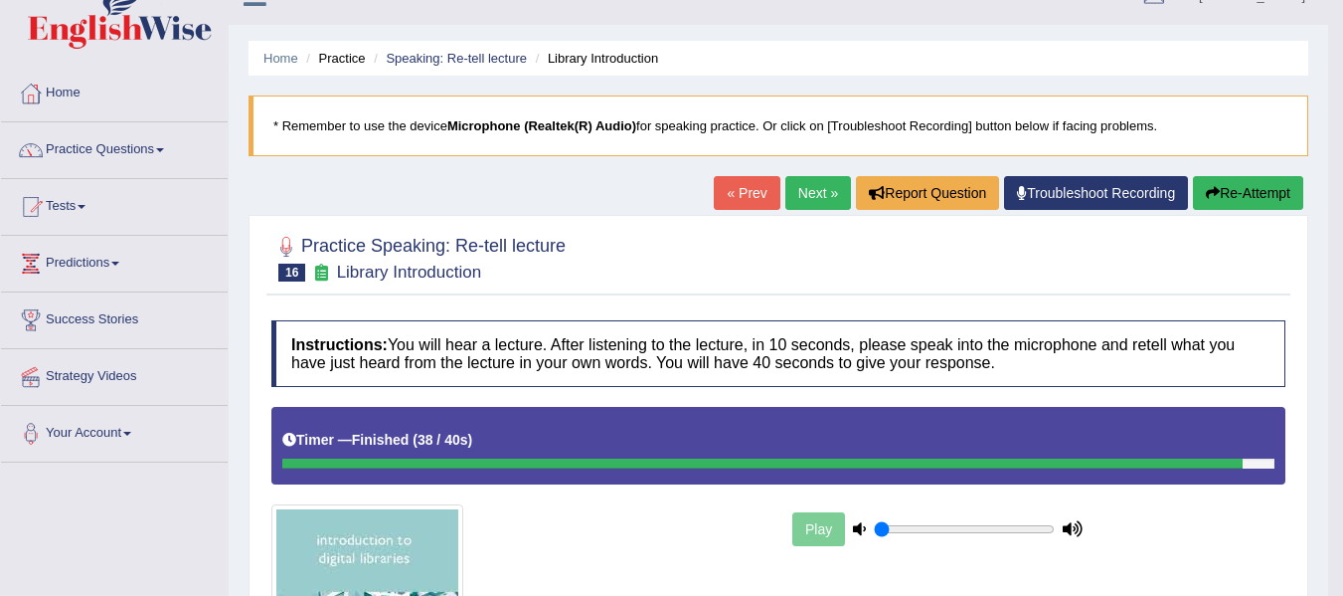
scroll to position [0, 0]
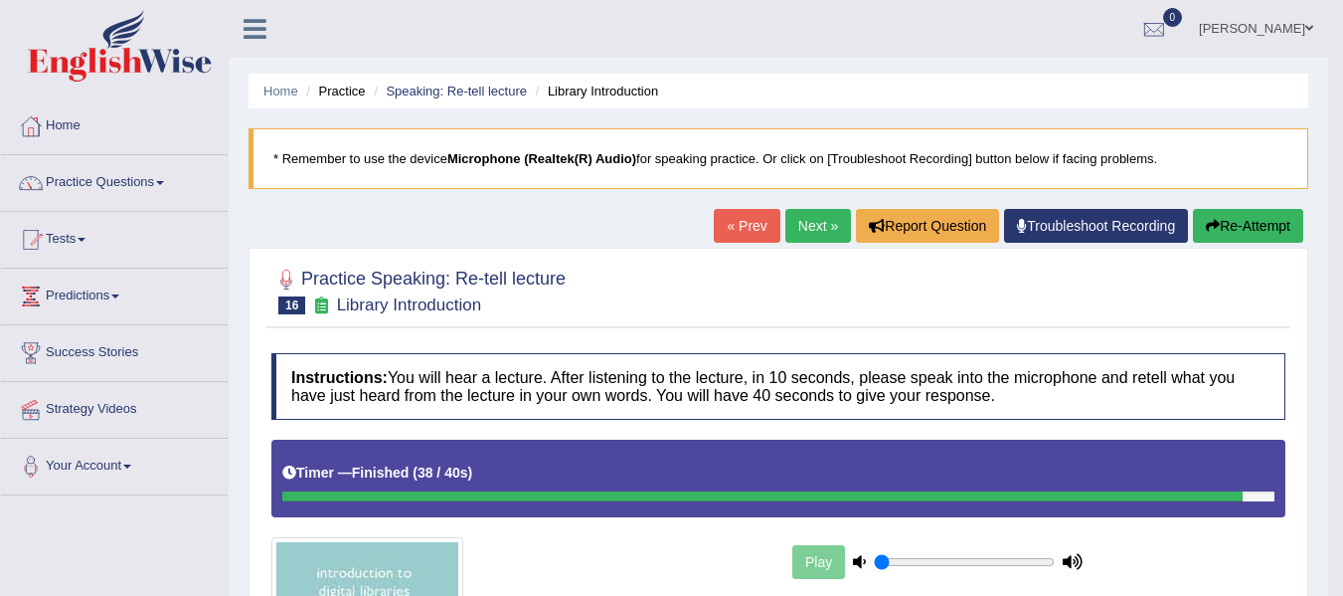
click at [152, 182] on link "Practice Questions" at bounding box center [114, 180] width 227 height 50
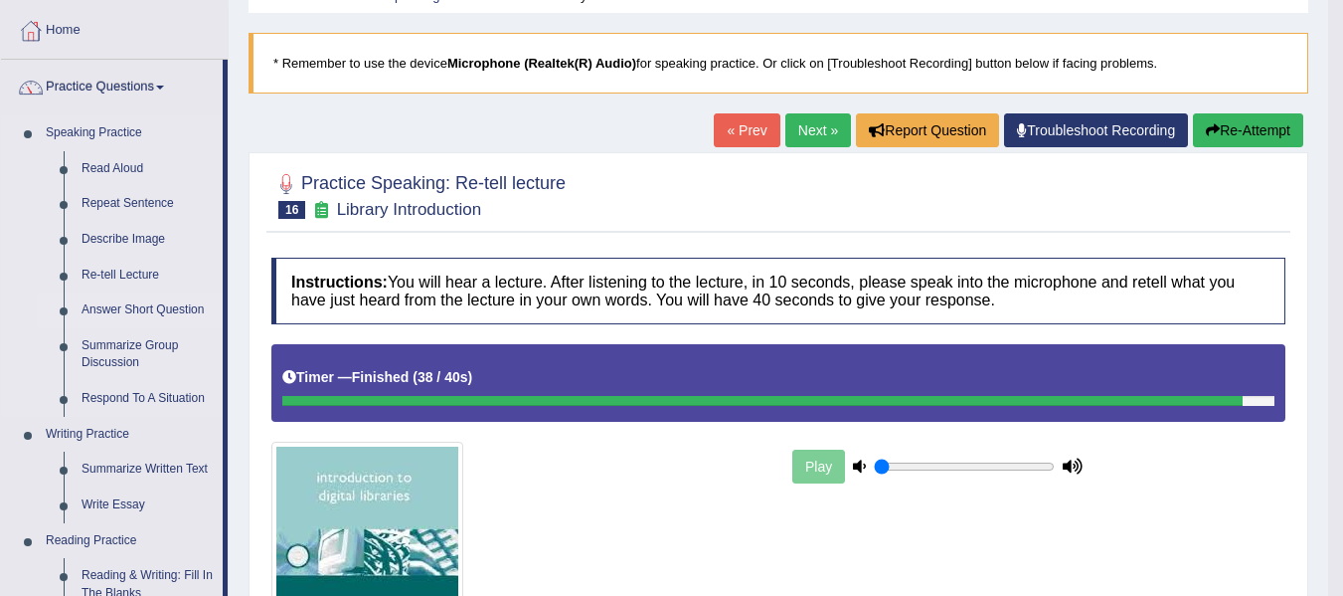
scroll to position [99, 0]
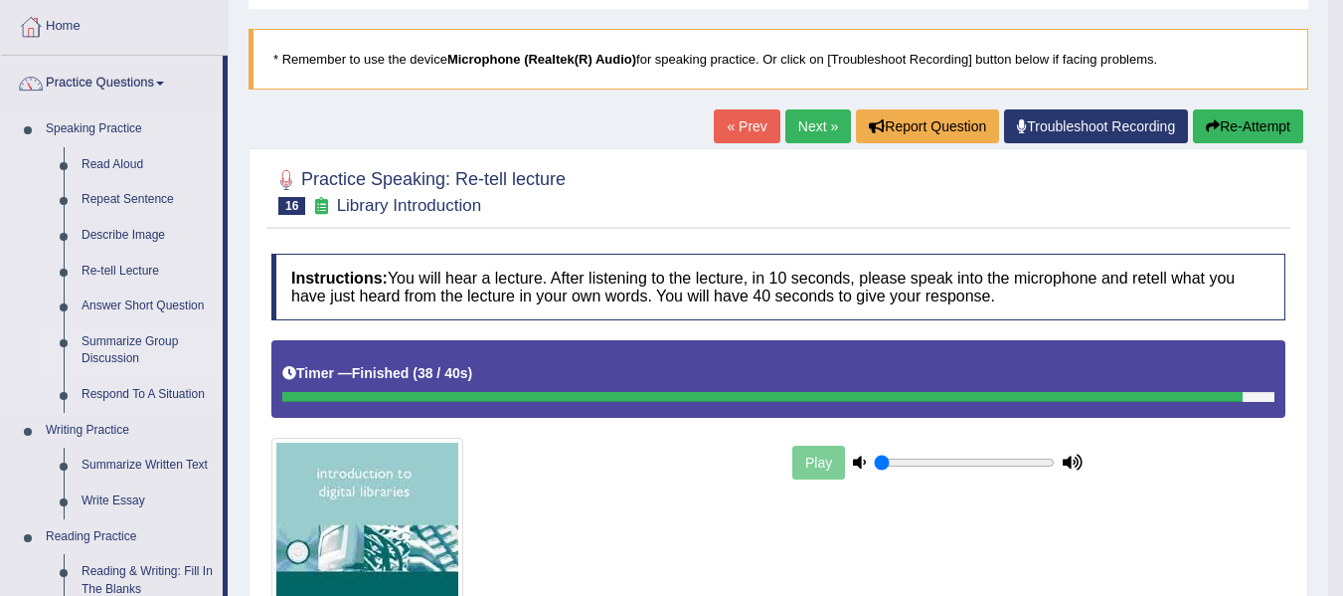
click at [139, 345] on link "Summarize Group Discussion" at bounding box center [148, 350] width 150 height 53
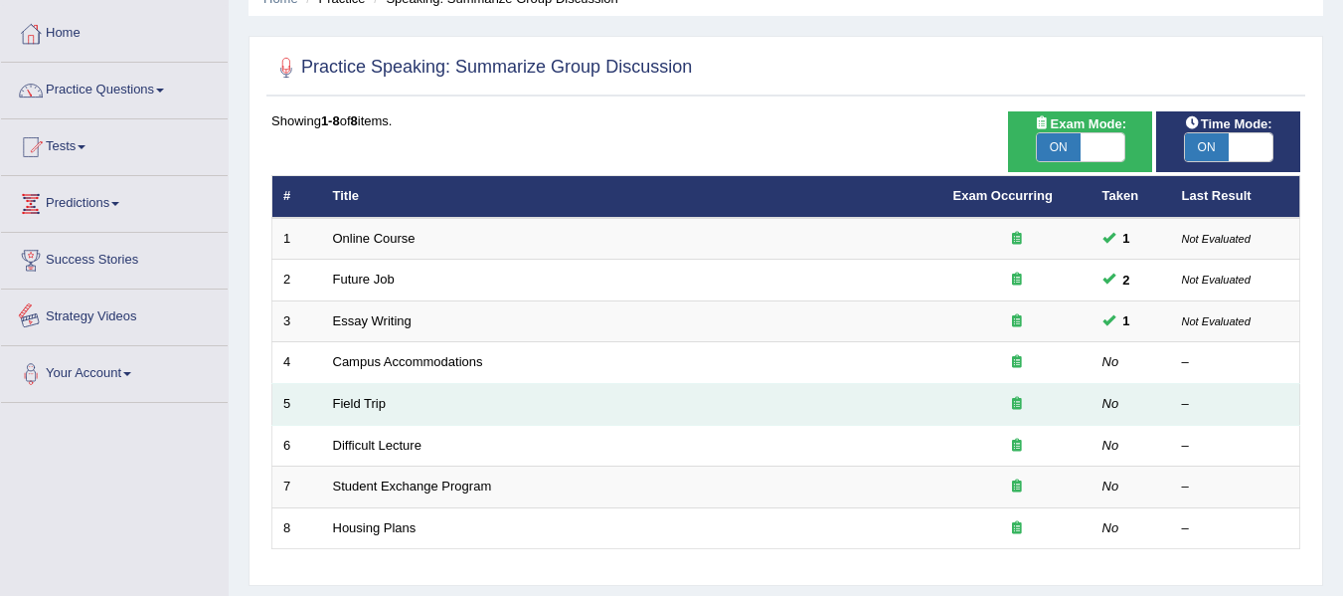
scroll to position [99, 0]
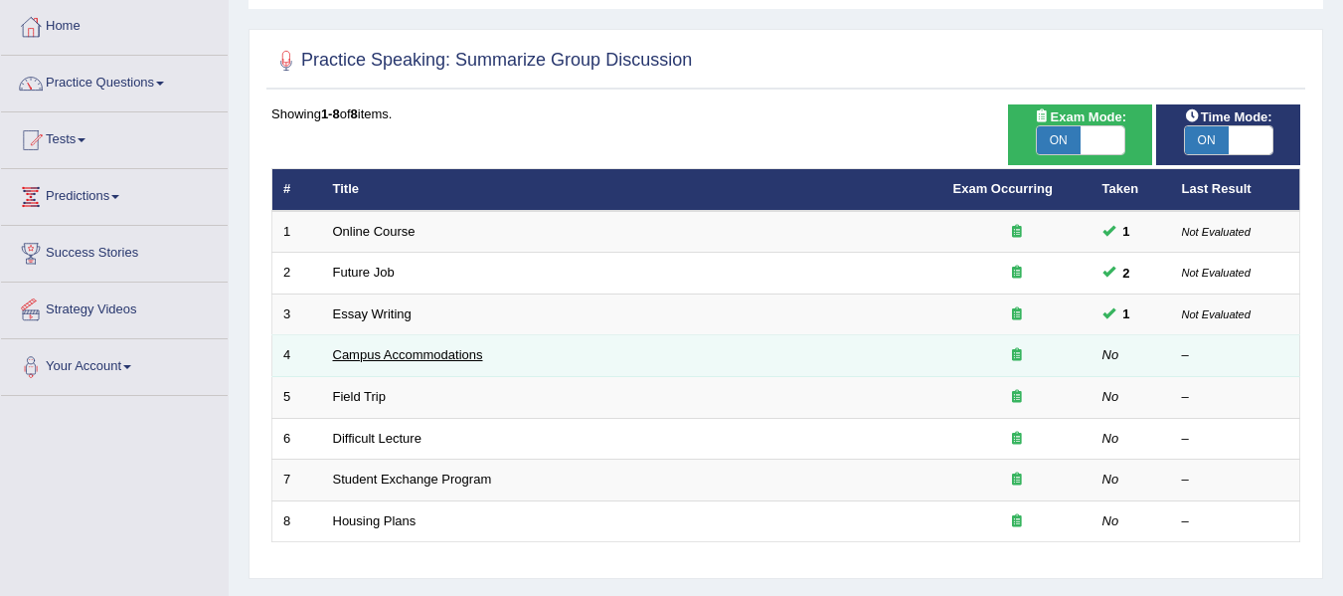
click at [389, 358] on link "Campus Accommodations" at bounding box center [408, 354] width 150 height 15
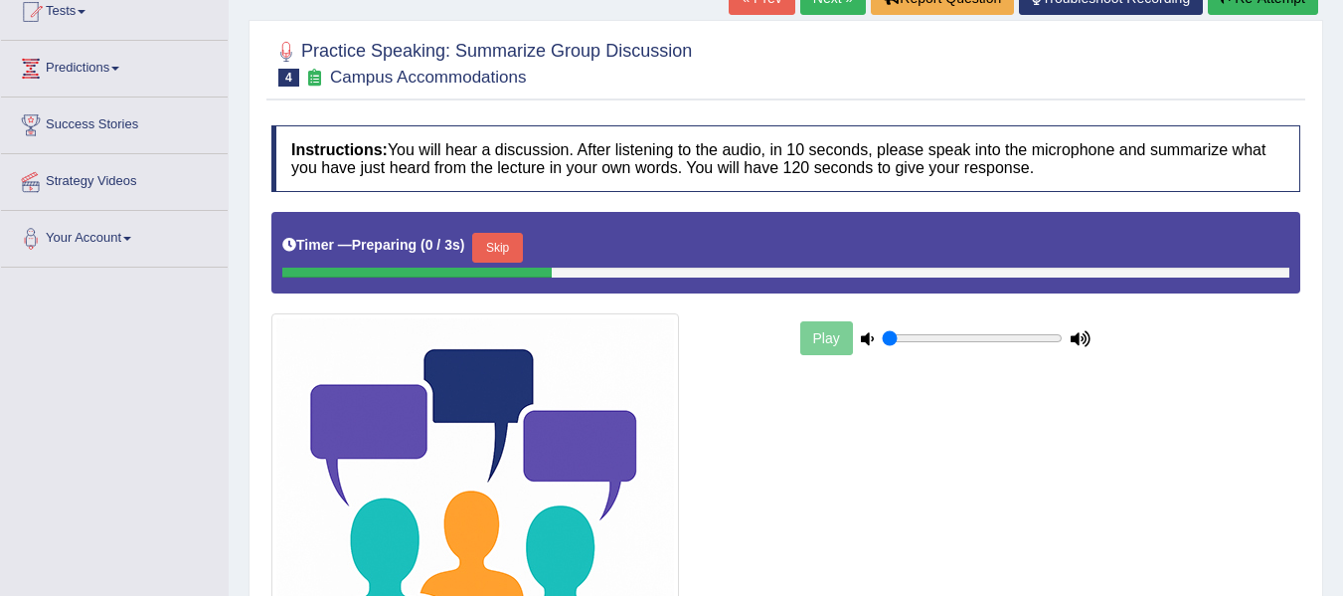
scroll to position [232, 0]
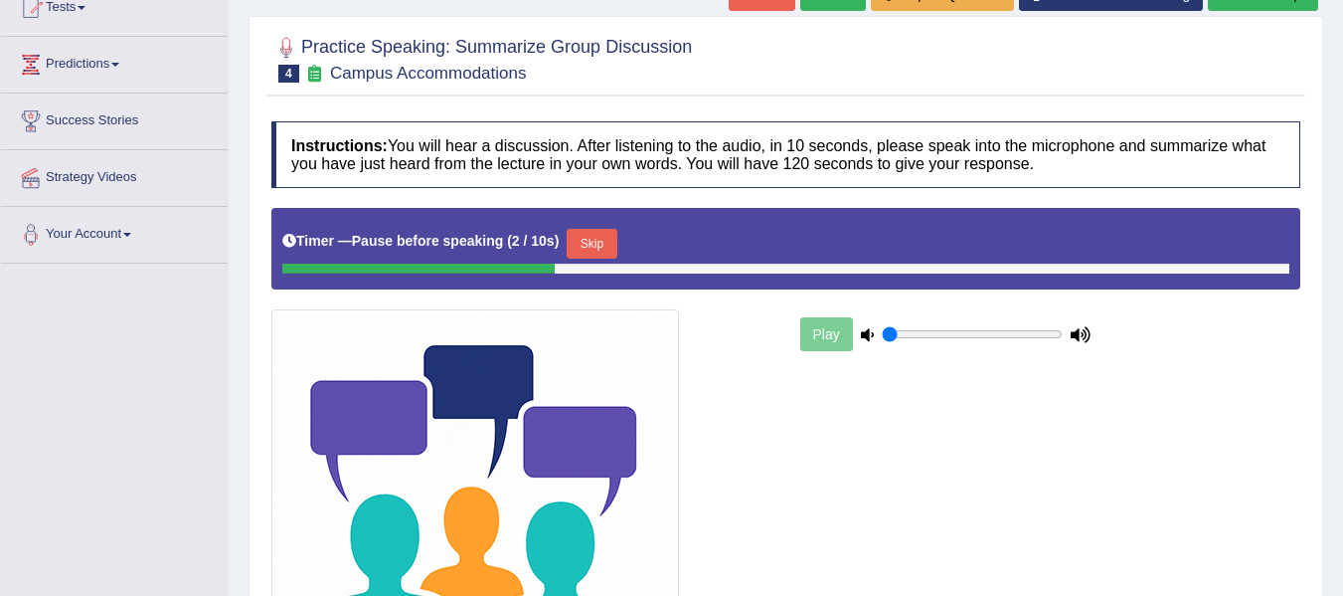
click at [918, 435] on div "Play" at bounding box center [786, 462] width 1049 height 509
click at [946, 521] on div "Play" at bounding box center [786, 462] width 1049 height 509
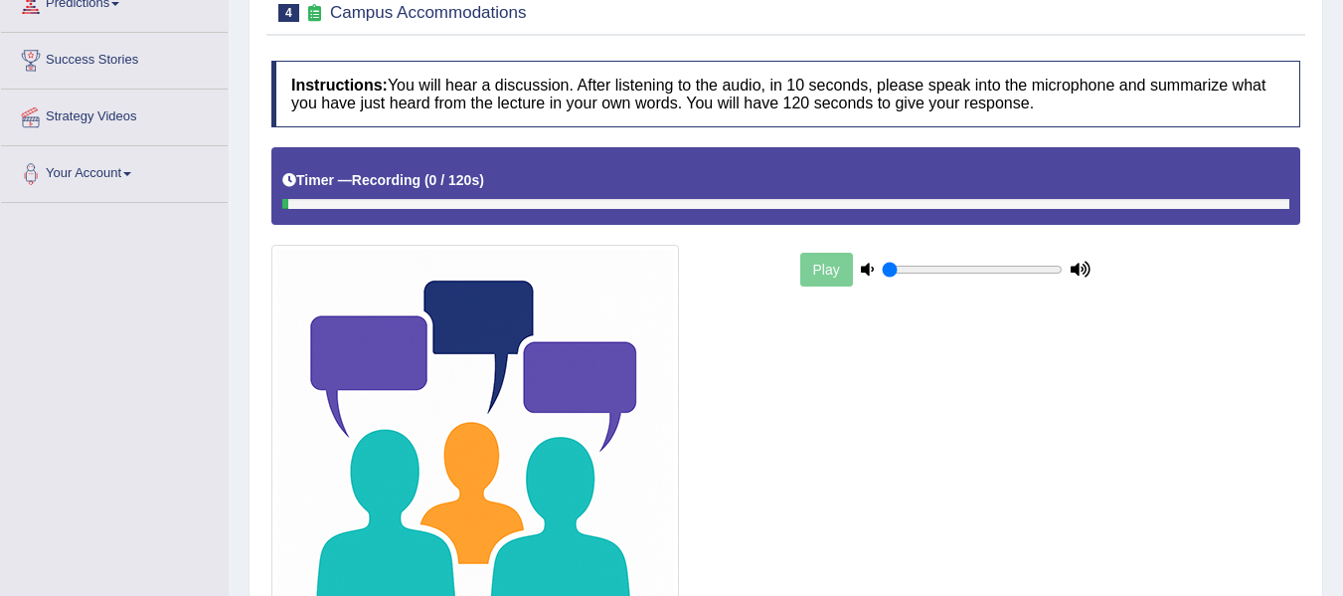
scroll to position [298, 0]
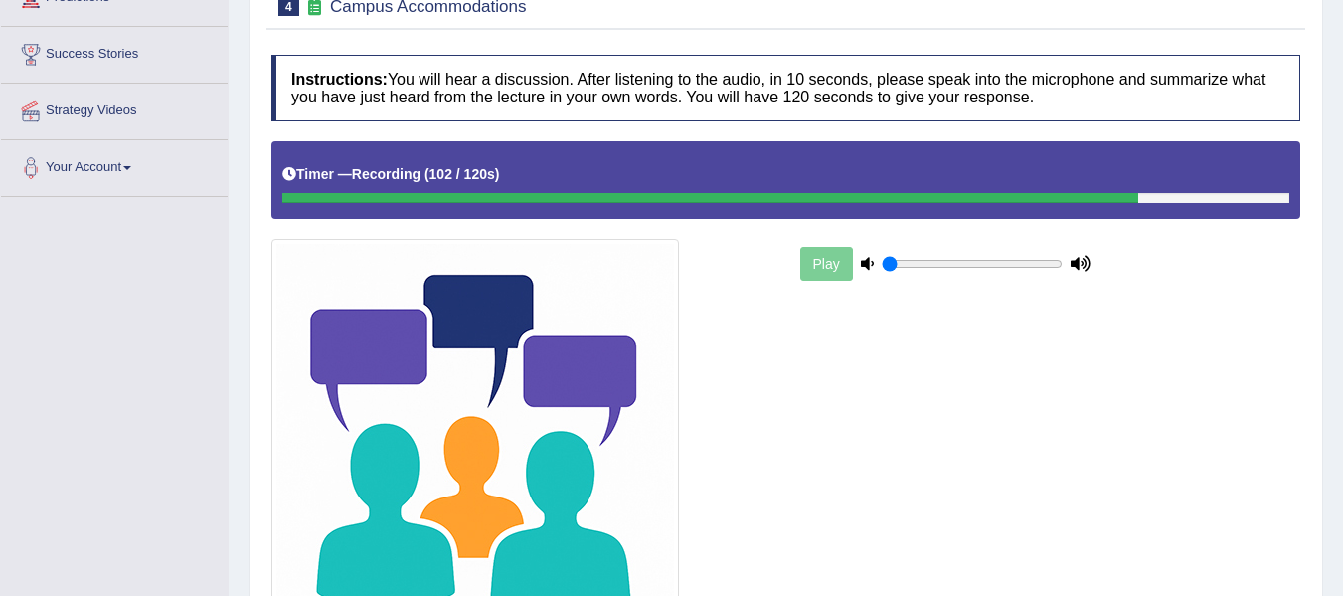
click at [908, 445] on div "Play" at bounding box center [786, 393] width 1049 height 504
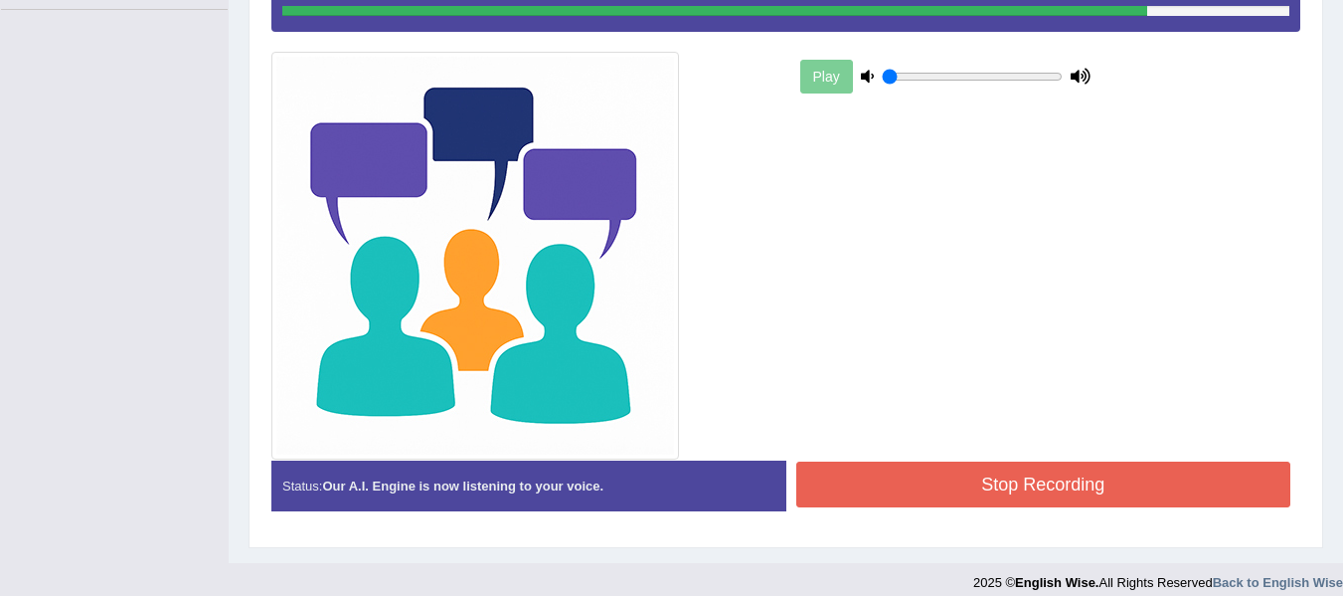
scroll to position [502, 0]
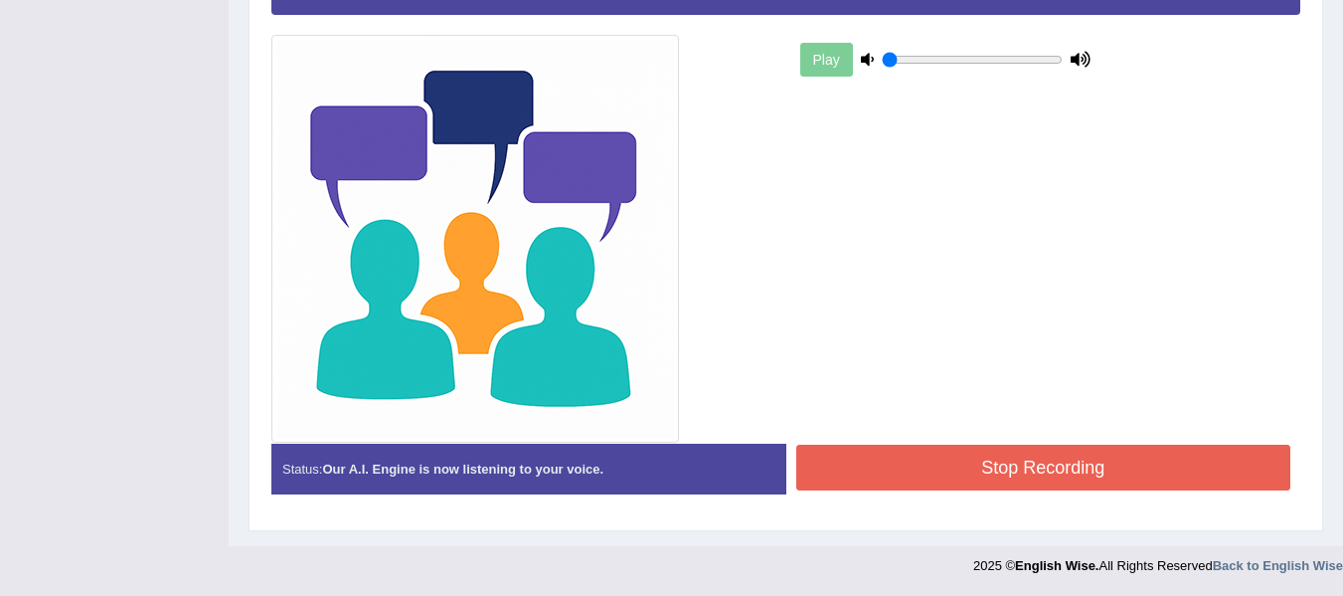
click at [977, 470] on button "Stop Recording" at bounding box center [1044, 467] width 495 height 46
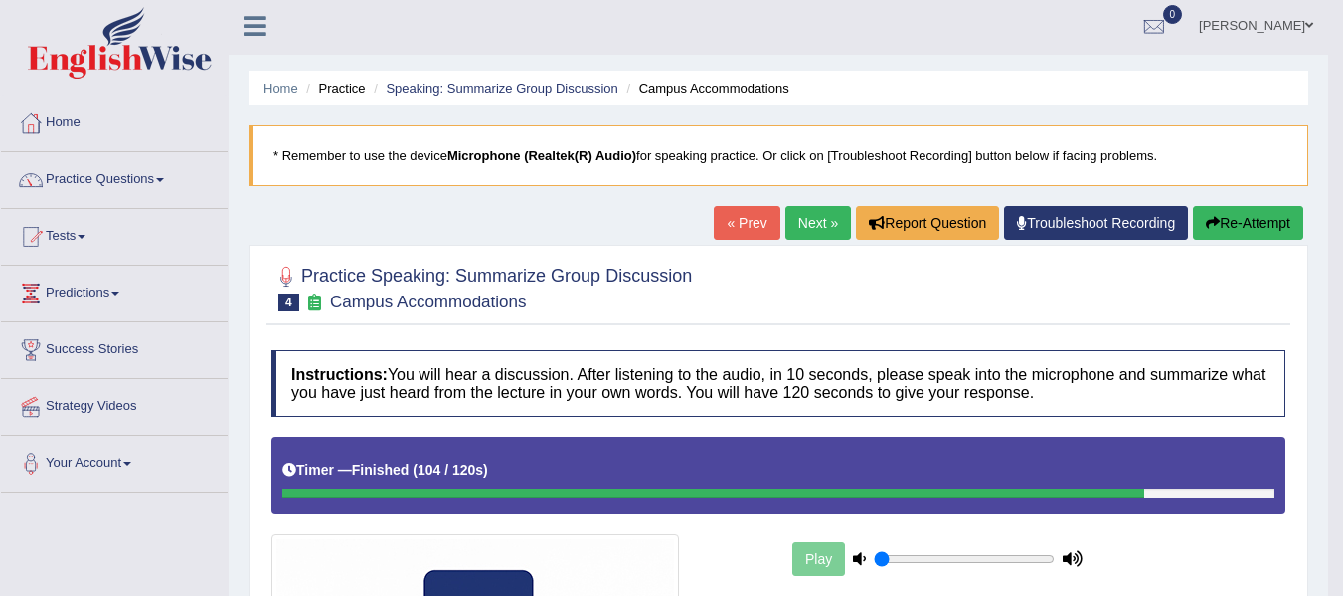
scroll to position [0, 0]
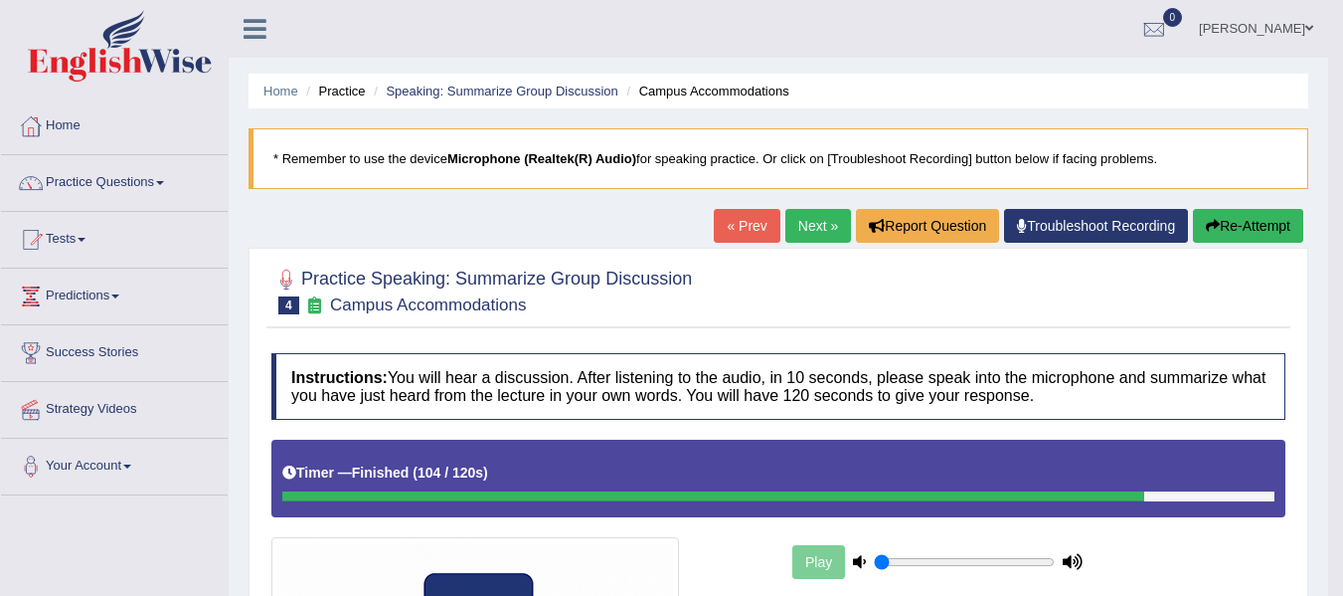
click at [799, 236] on link "Next »" at bounding box center [819, 226] width 66 height 34
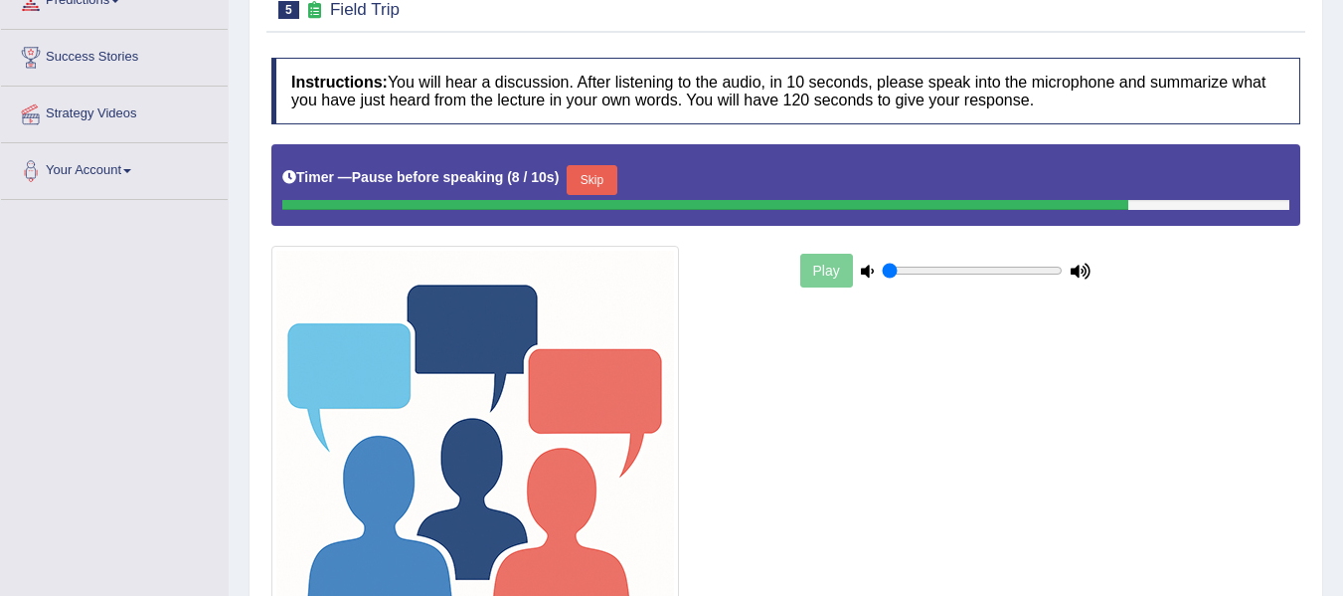
scroll to position [331, 0]
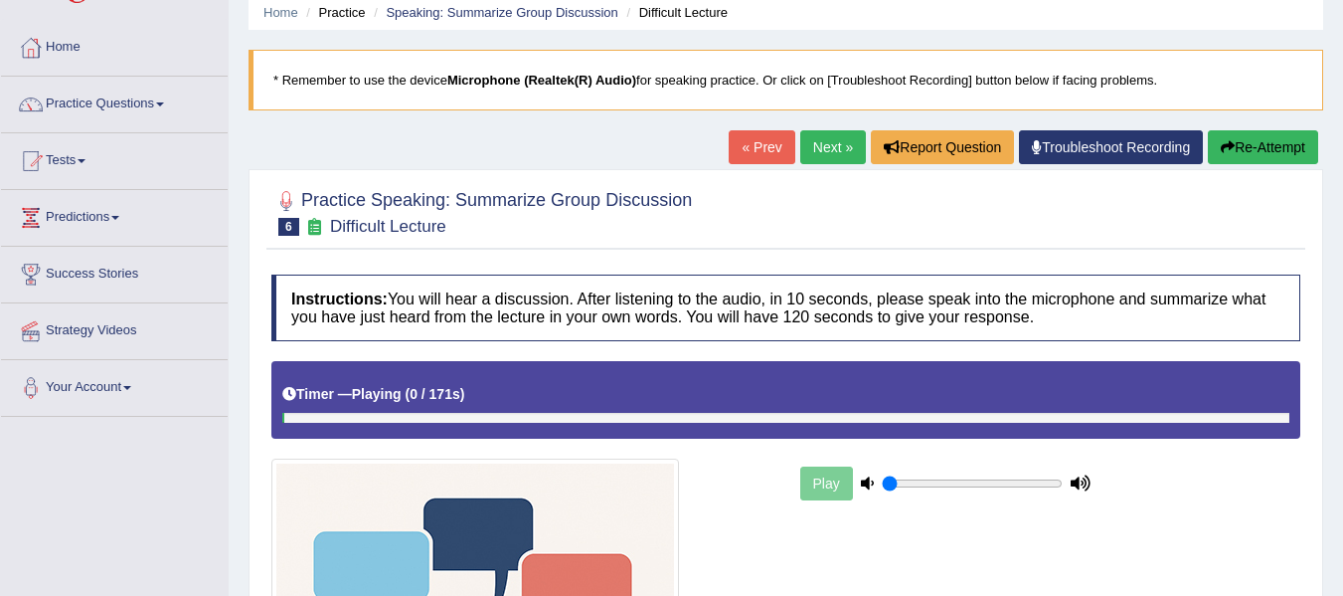
scroll to position [67, 0]
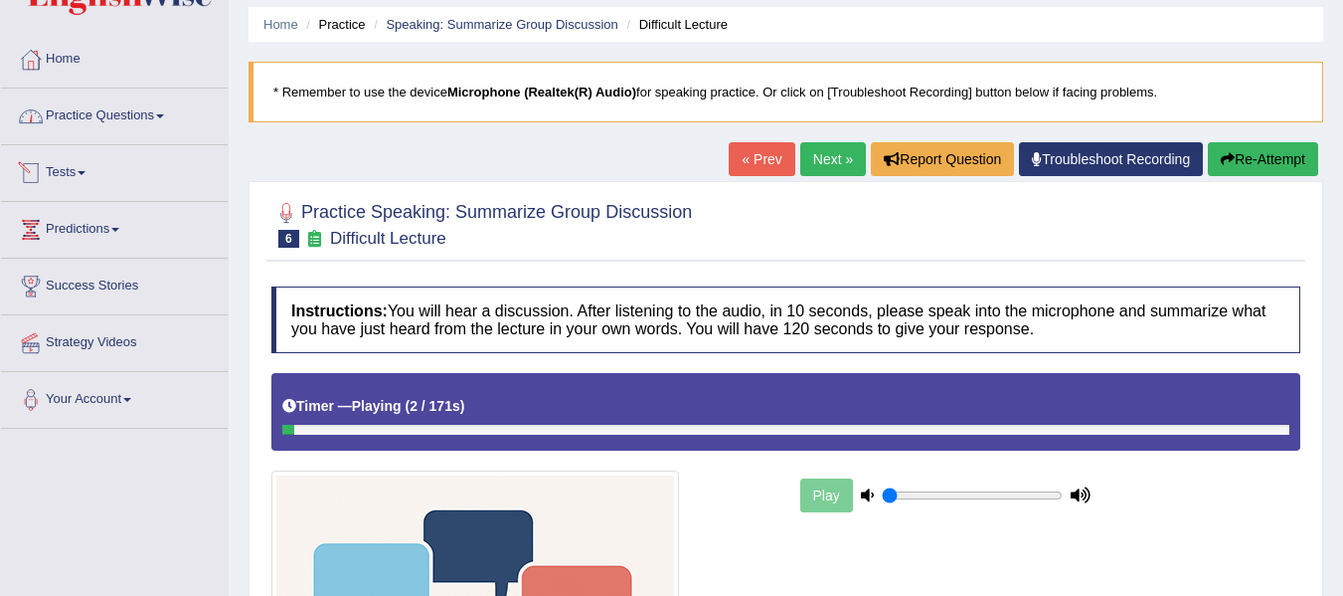
click at [119, 116] on link "Practice Questions" at bounding box center [114, 114] width 227 height 50
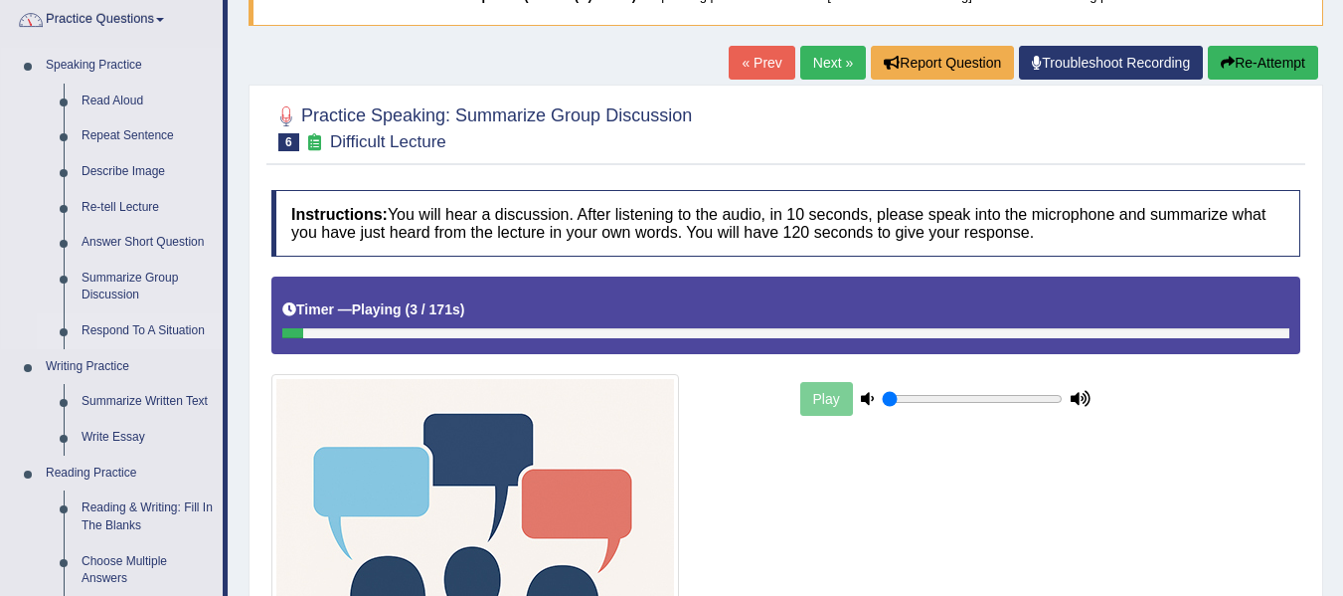
scroll to position [166, 0]
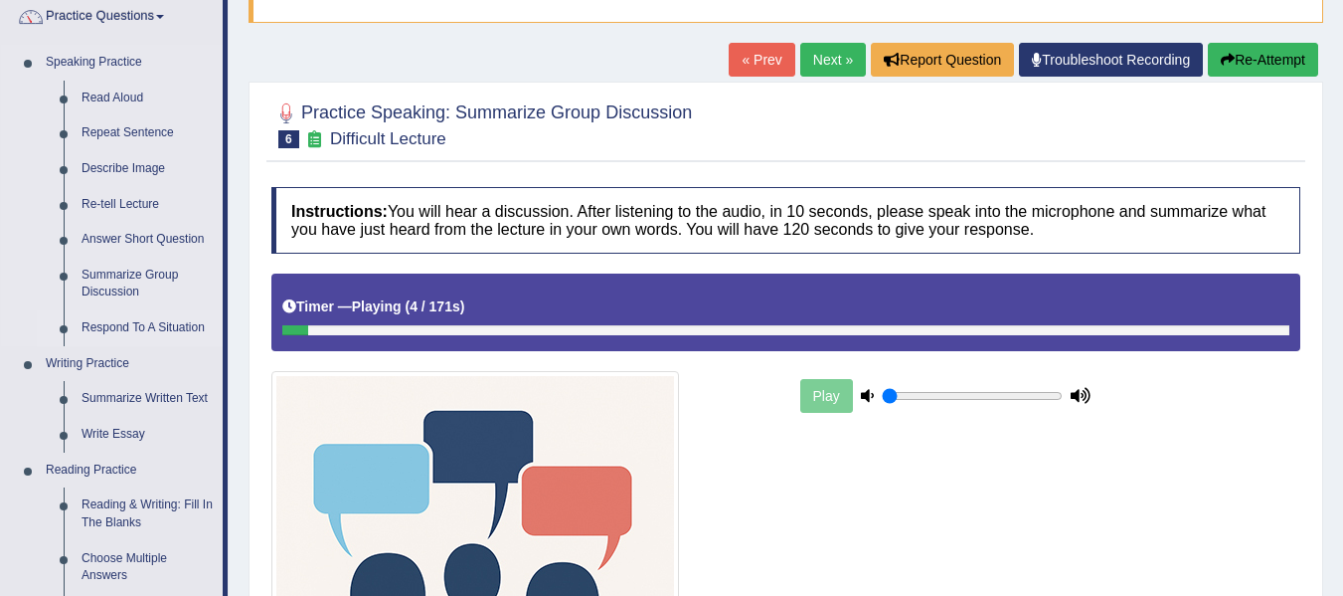
click at [99, 329] on link "Respond To A Situation" at bounding box center [148, 328] width 150 height 36
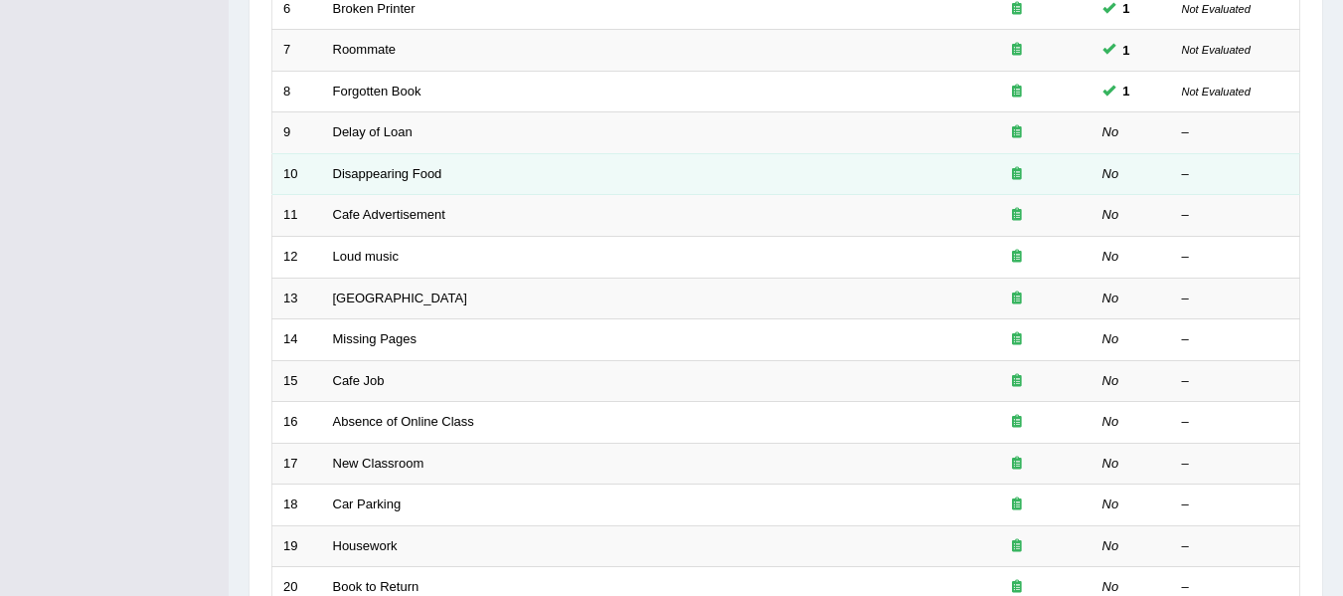
scroll to position [522, 0]
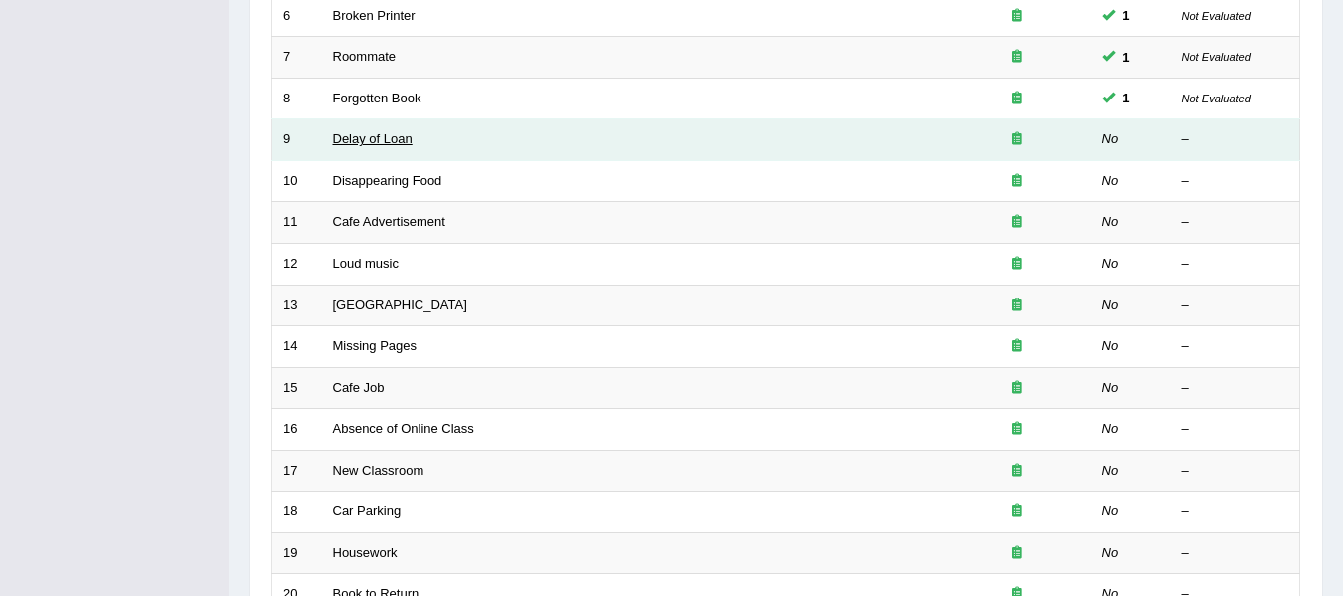
click at [384, 141] on link "Delay of Loan" at bounding box center [373, 138] width 80 height 15
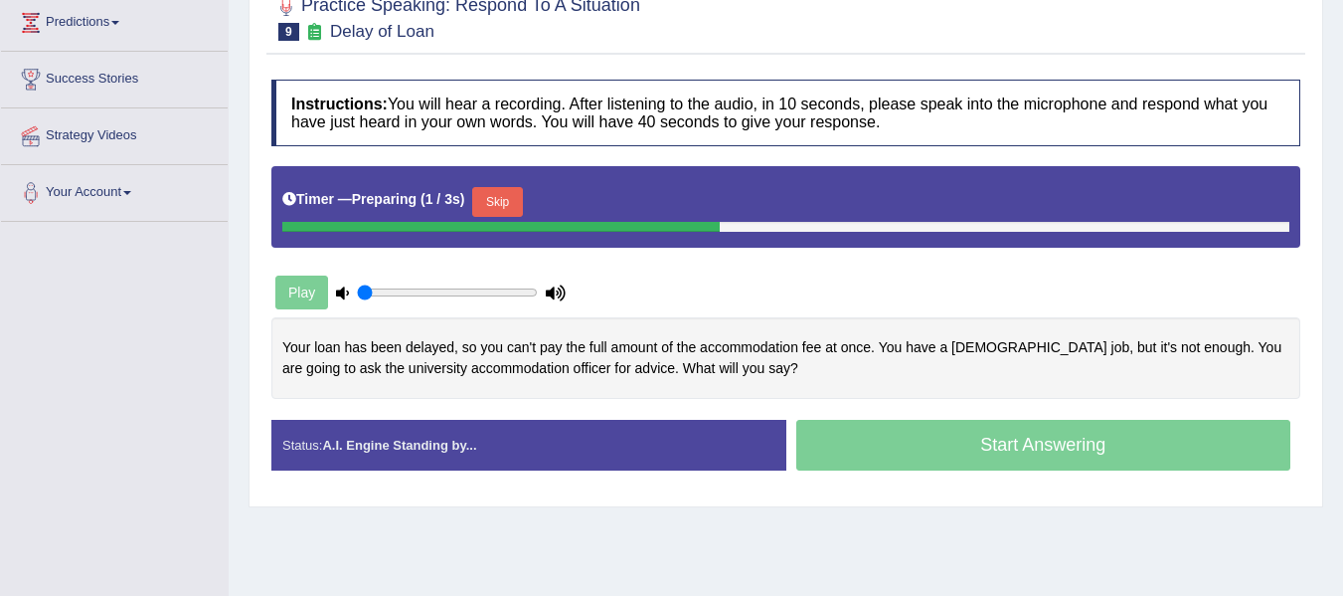
scroll to position [365, 0]
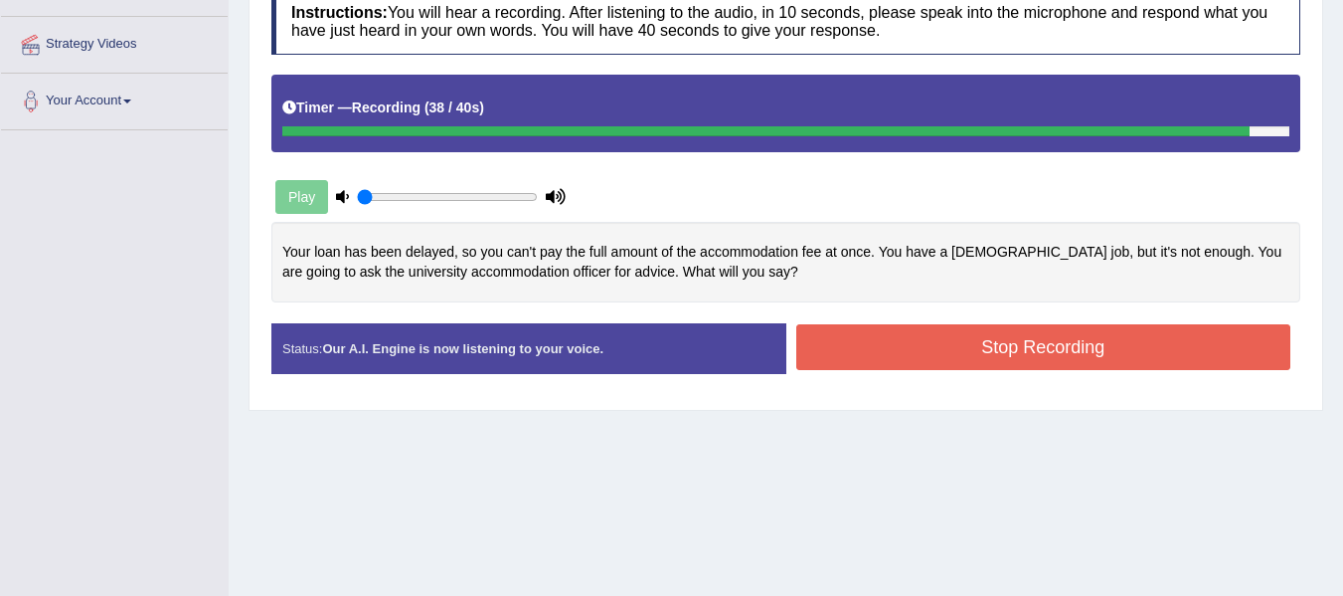
click at [1086, 348] on button "Stop Recording" at bounding box center [1044, 347] width 495 height 46
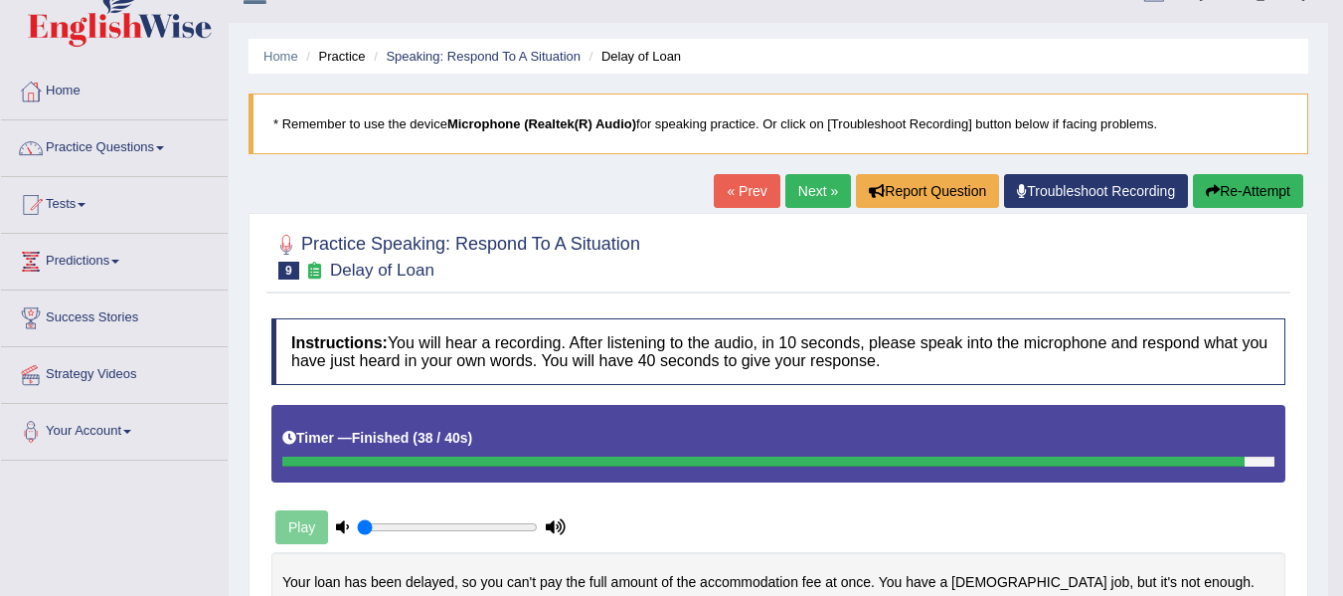
scroll to position [33, 0]
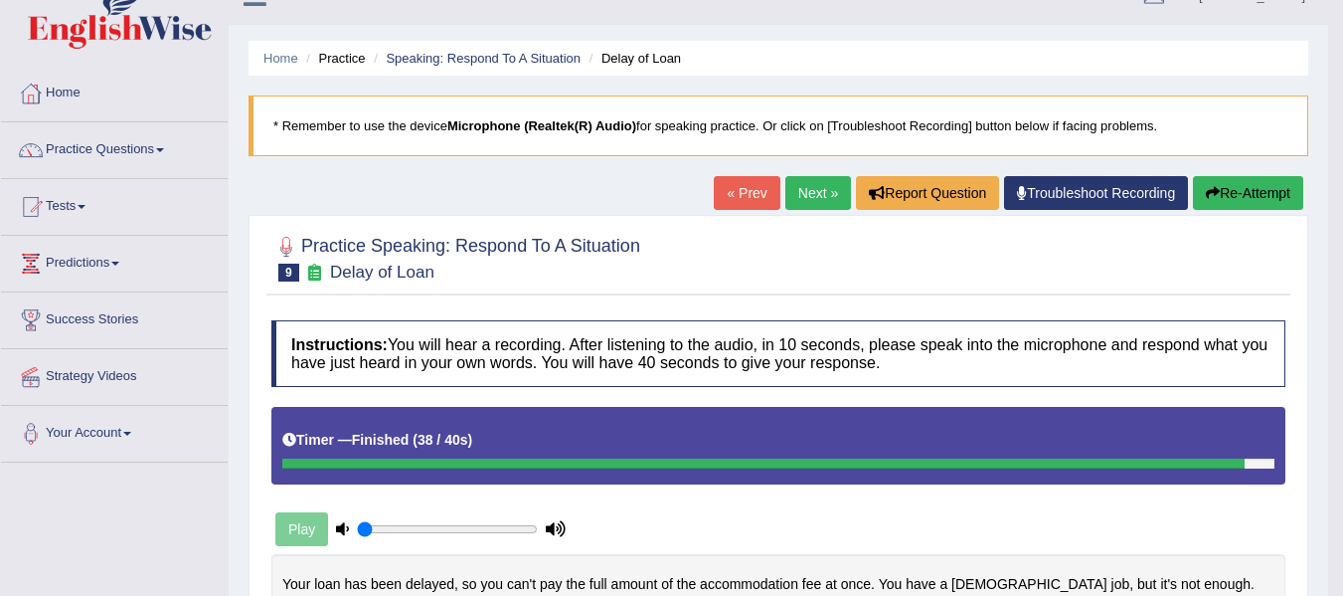
click at [799, 196] on link "Next »" at bounding box center [819, 193] width 66 height 34
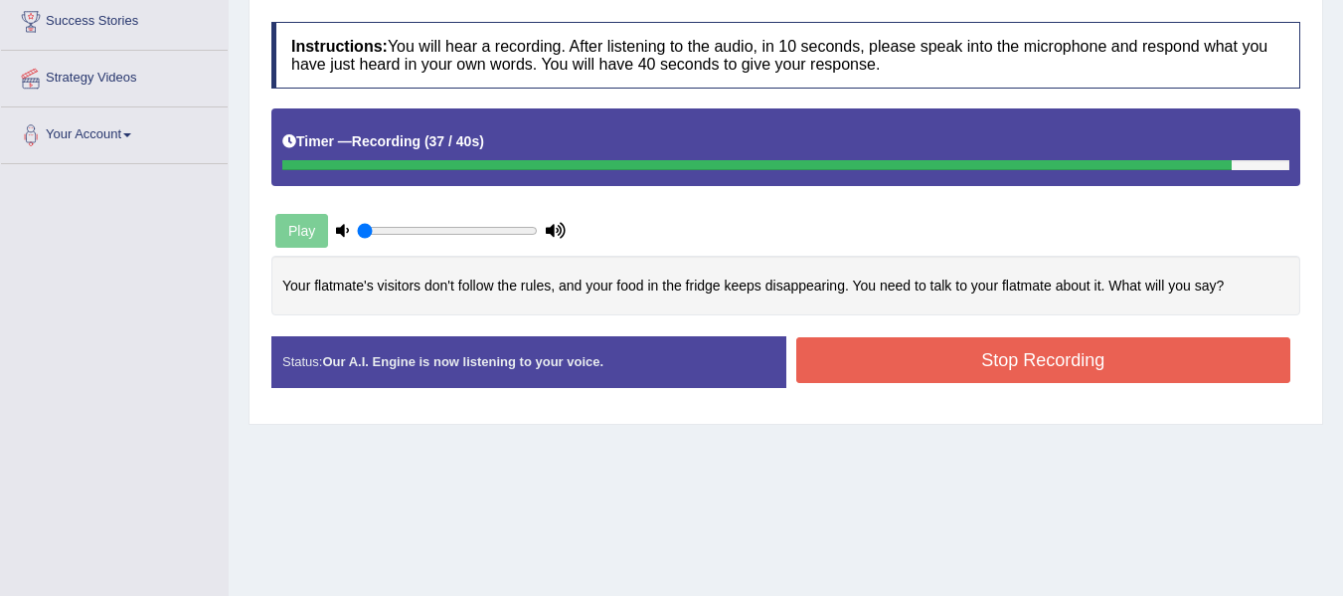
click at [908, 359] on button "Stop Recording" at bounding box center [1044, 360] width 495 height 46
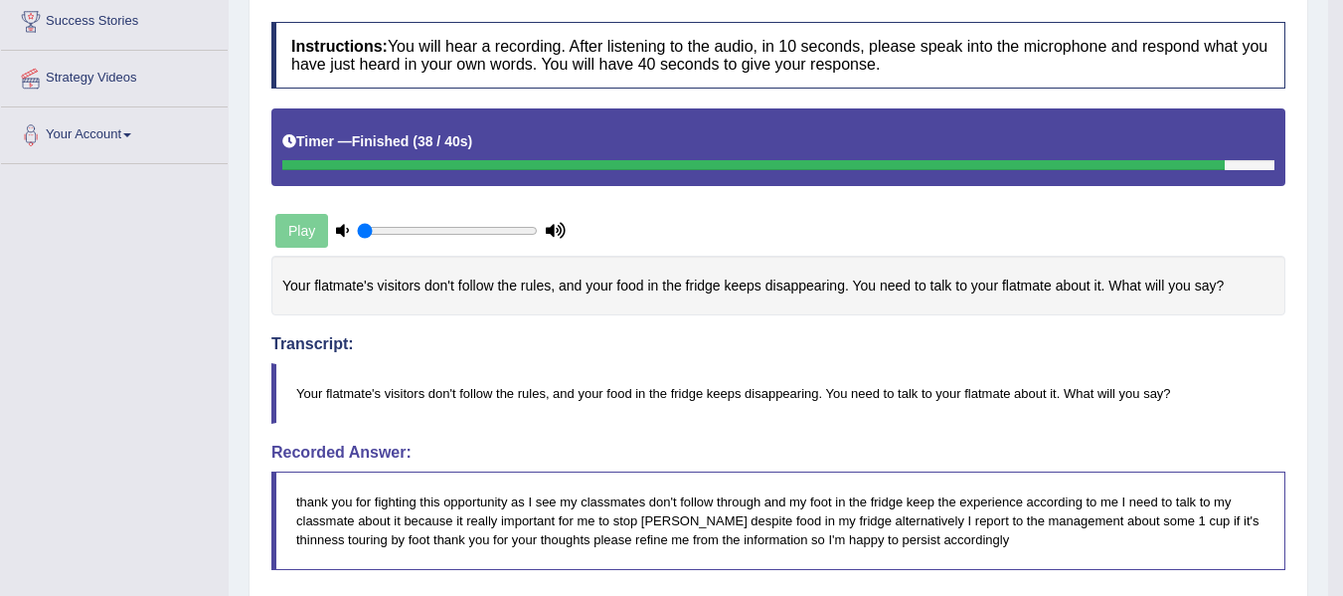
click at [684, 381] on blockquote "Your flatmate's visitors don't follow the rules, and your food in the fridge ke…" at bounding box center [778, 393] width 1014 height 61
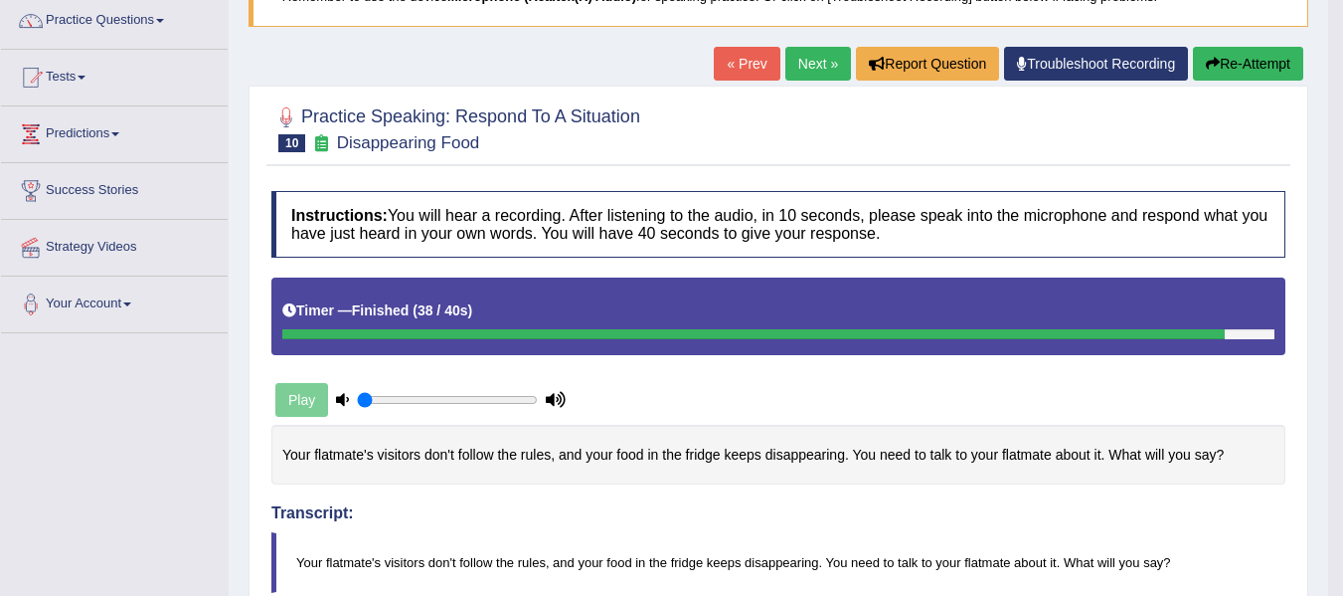
scroll to position [33, 0]
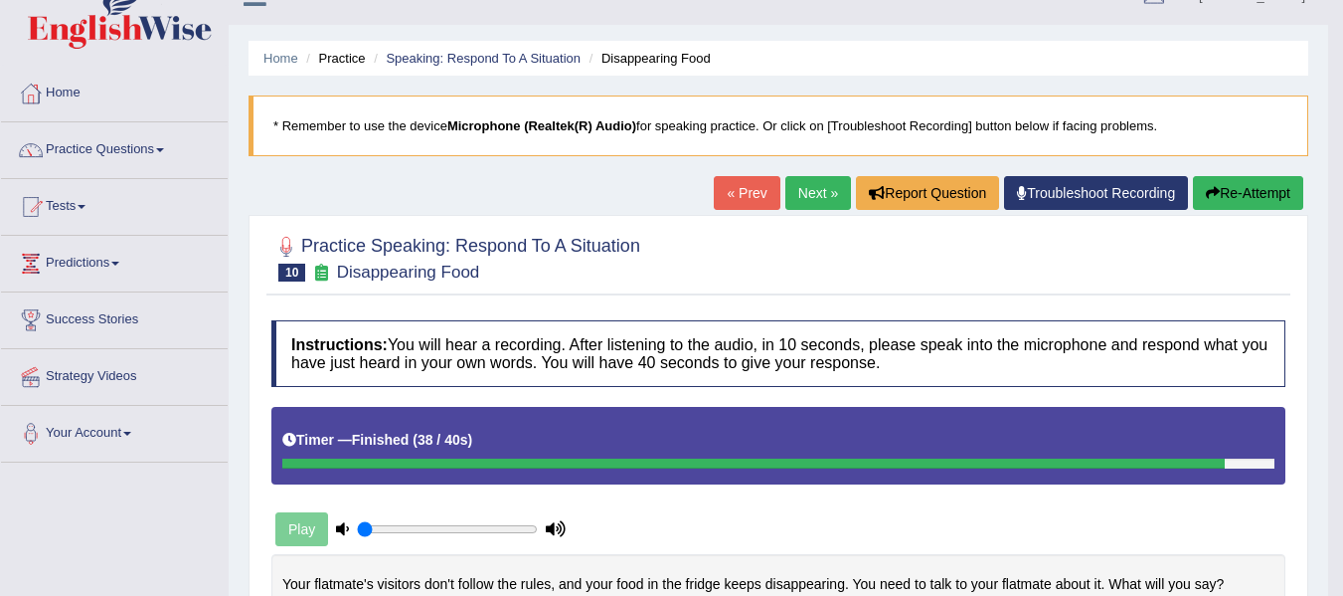
click at [1222, 192] on button "Re-Attempt" at bounding box center [1248, 193] width 110 height 34
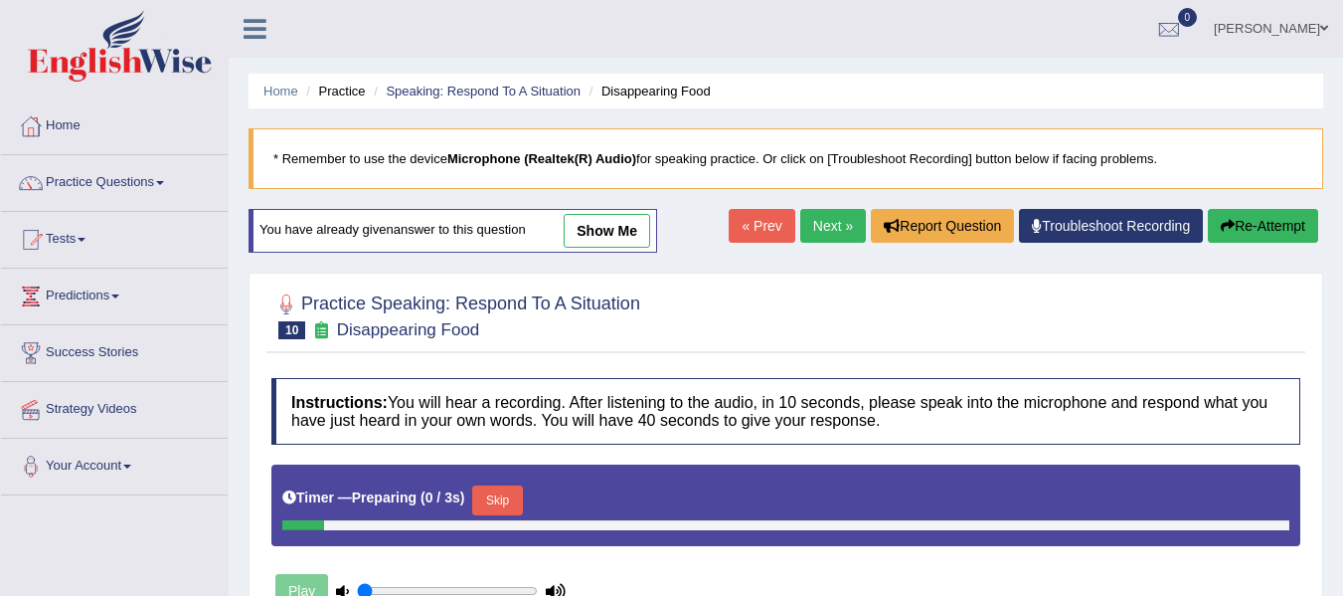
scroll to position [199, 0]
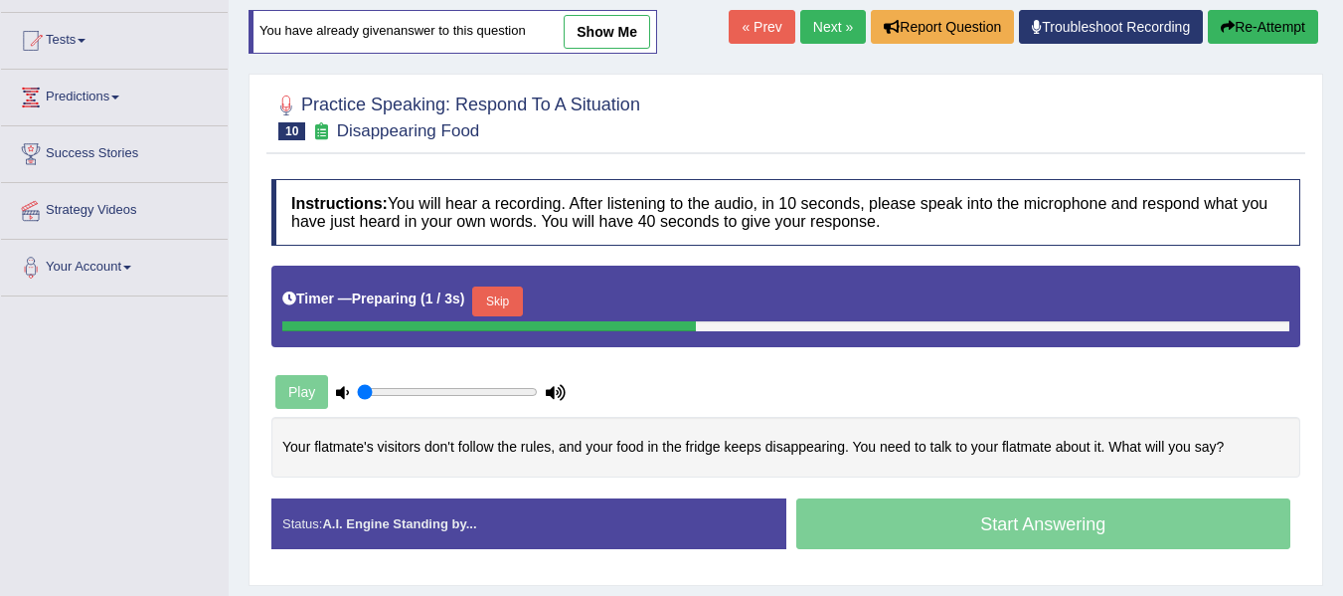
click at [515, 301] on button "Skip" at bounding box center [497, 301] width 50 height 30
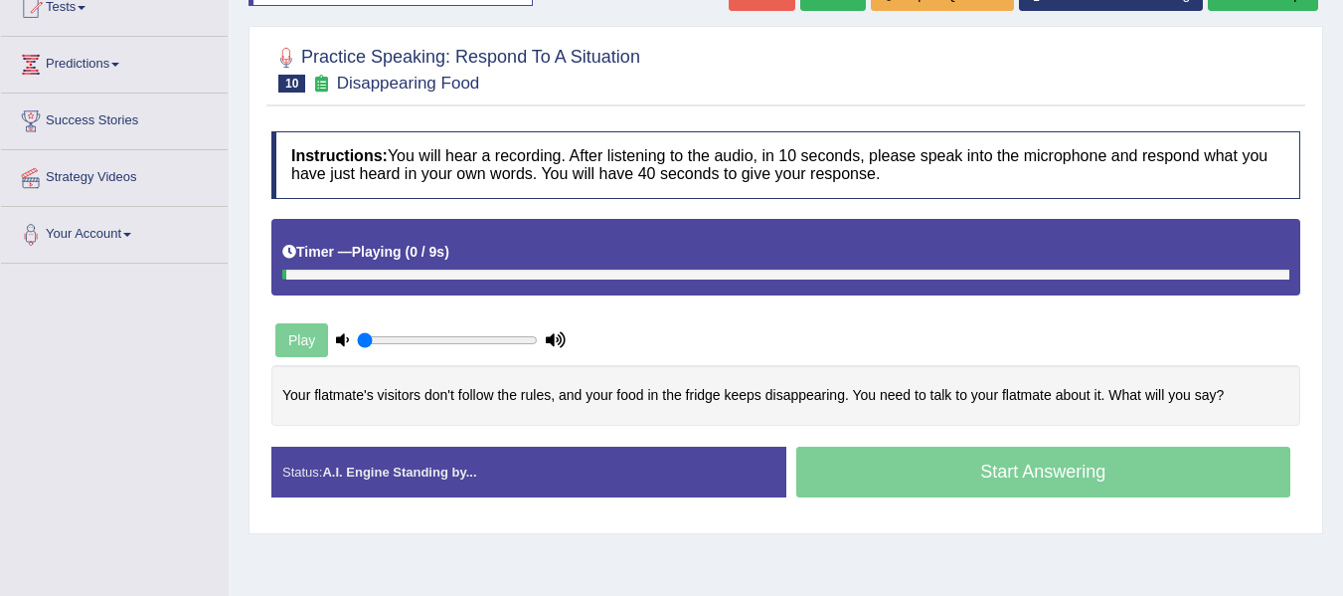
scroll to position [265, 0]
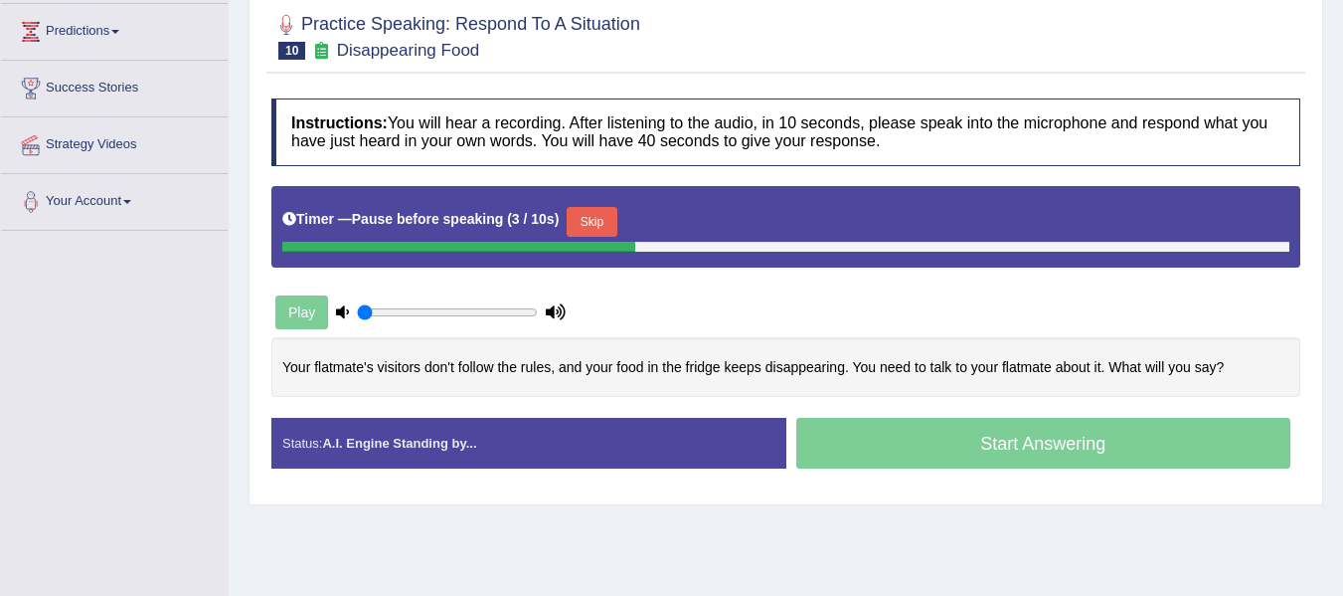
click at [604, 490] on div "Instructions: You will hear a recording. After listening to the audio, in 10 se…" at bounding box center [785, 292] width 1039 height 406
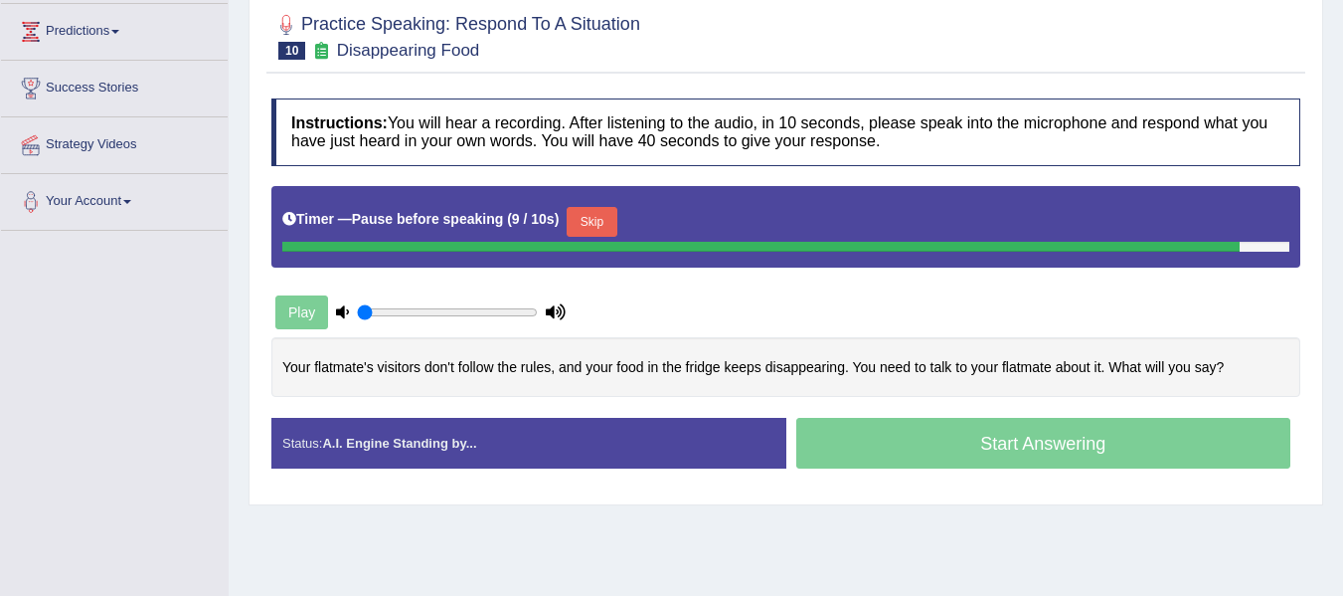
click at [503, 531] on div "Home Practice Speaking: Respond To A Situation Disappearing Food * Remember to …" at bounding box center [786, 232] width 1115 height 994
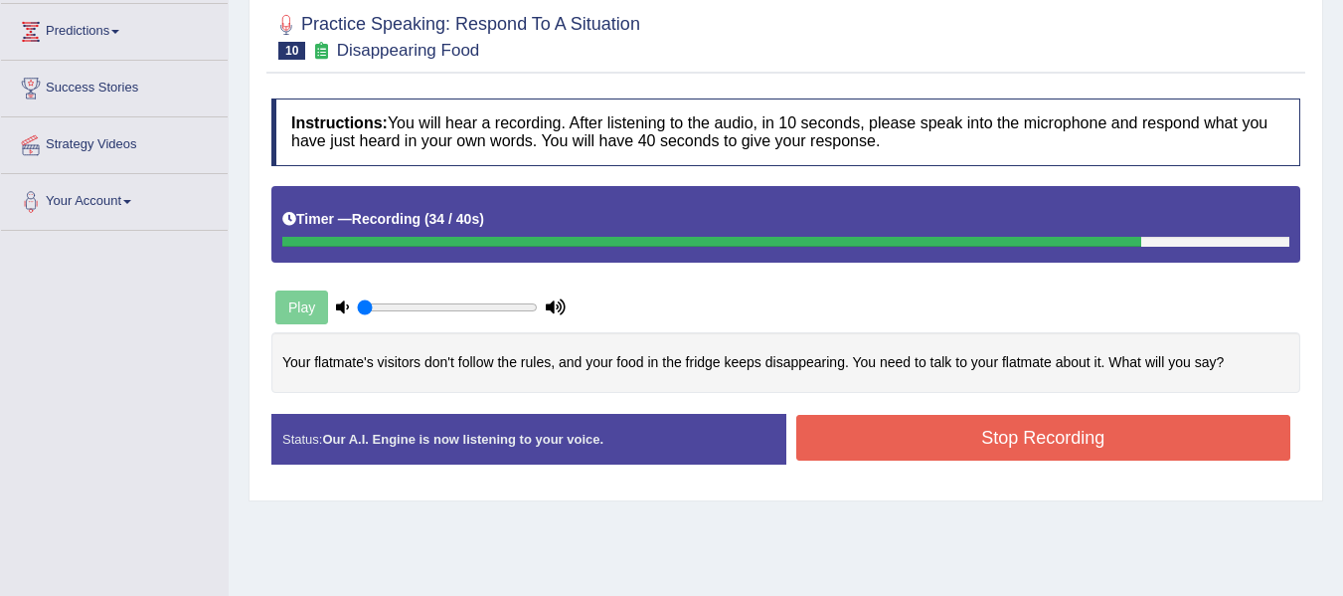
click at [944, 447] on button "Stop Recording" at bounding box center [1044, 438] width 495 height 46
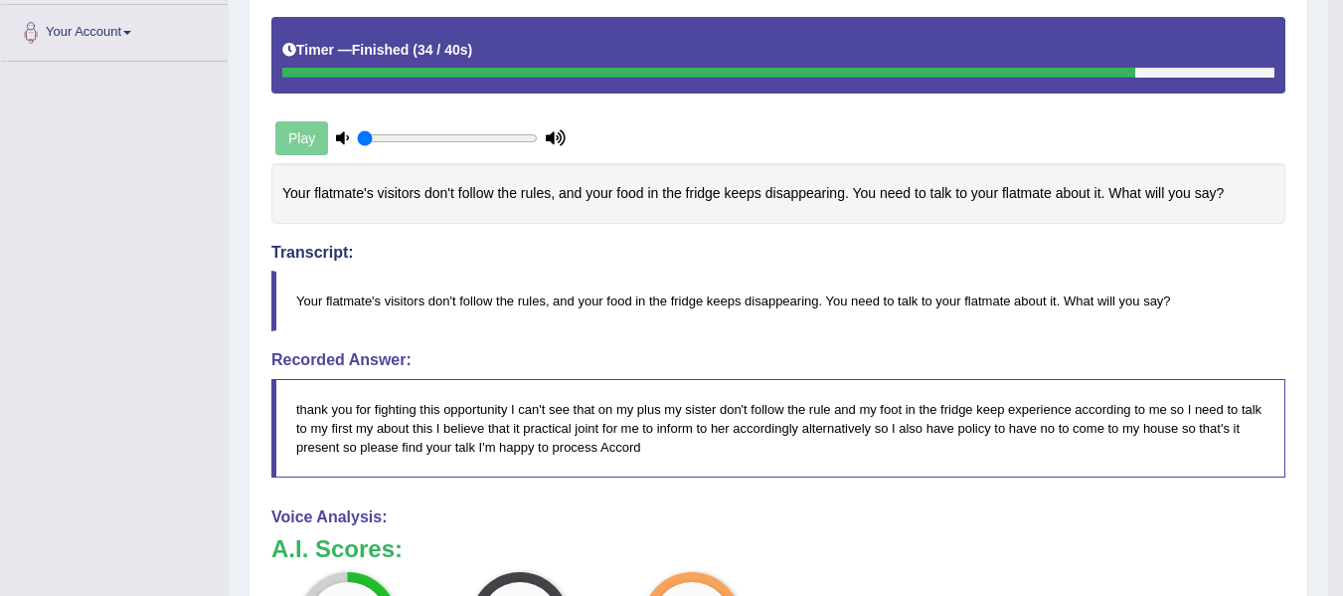
scroll to position [431, 0]
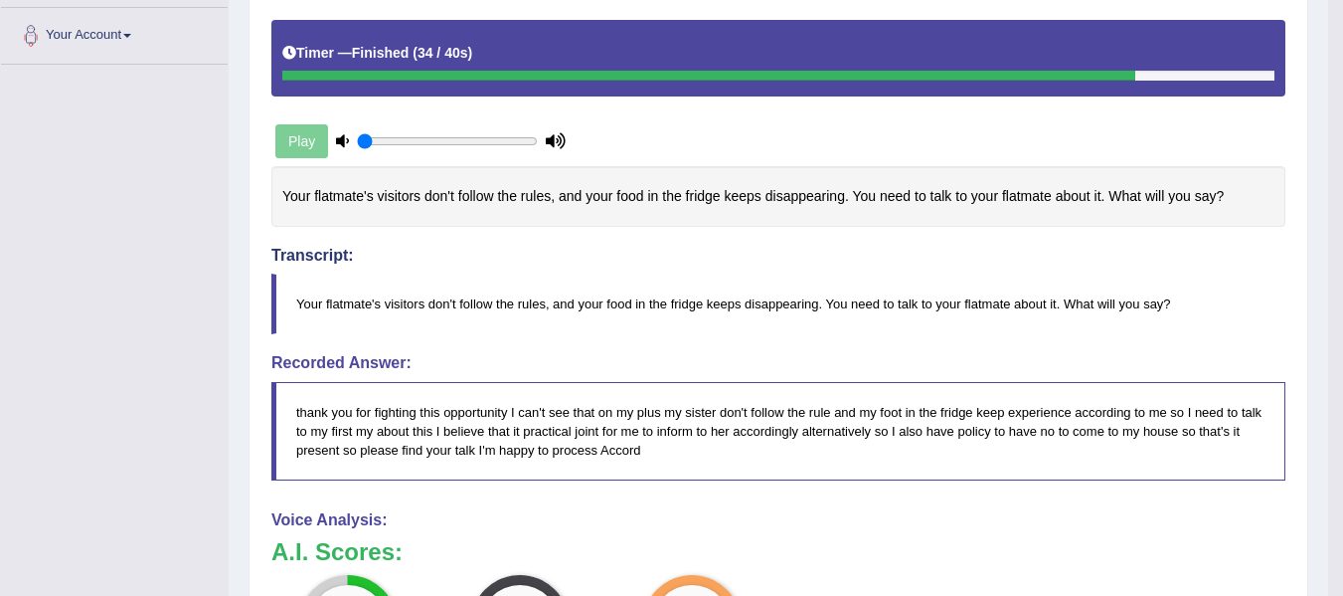
click at [350, 202] on div "Your flatmate's visitors don't follow the rules, and your food in the fridge ke…" at bounding box center [778, 196] width 1014 height 61
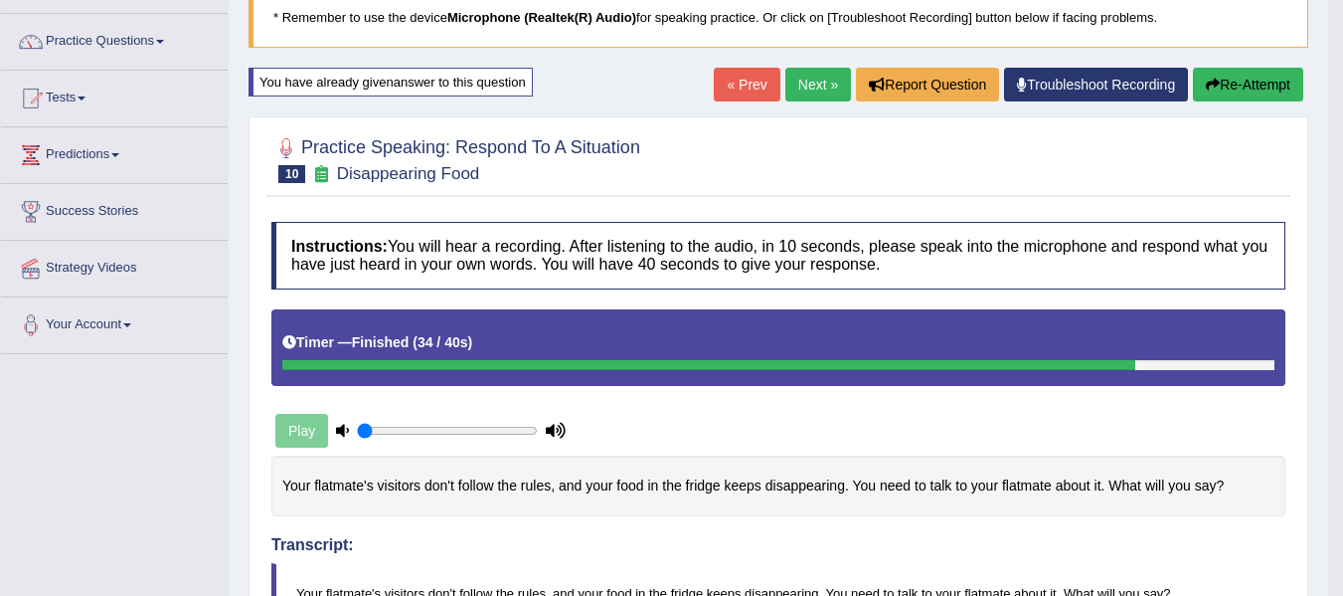
scroll to position [132, 0]
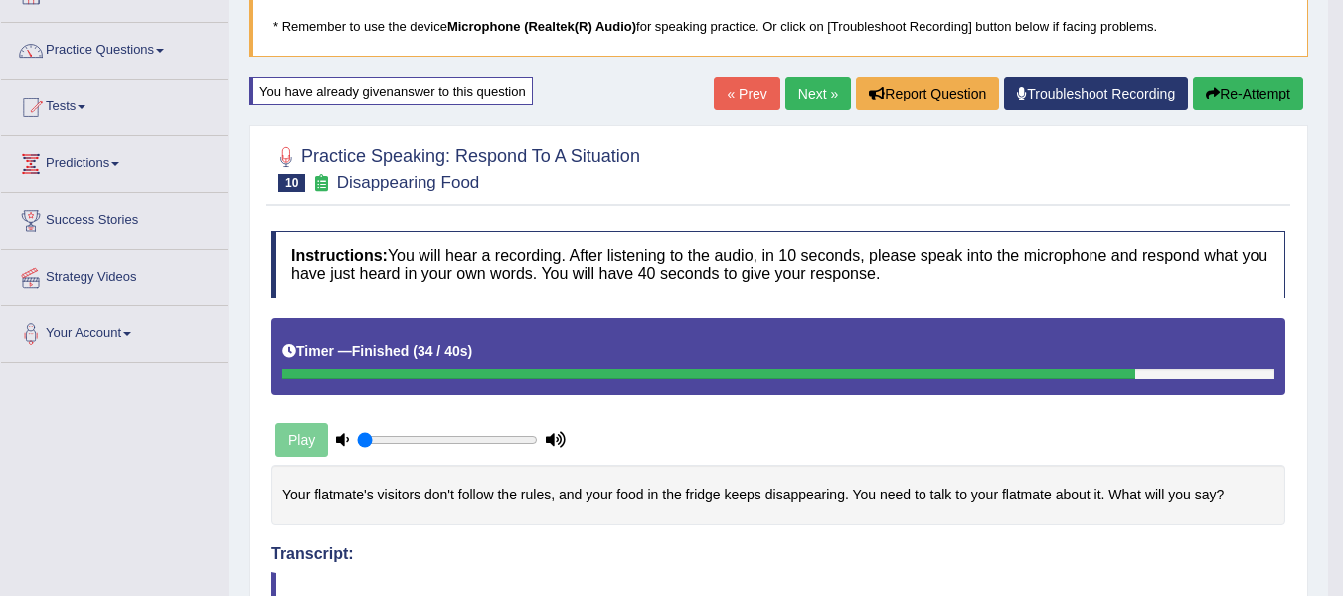
click at [1228, 92] on button "Re-Attempt" at bounding box center [1248, 94] width 110 height 34
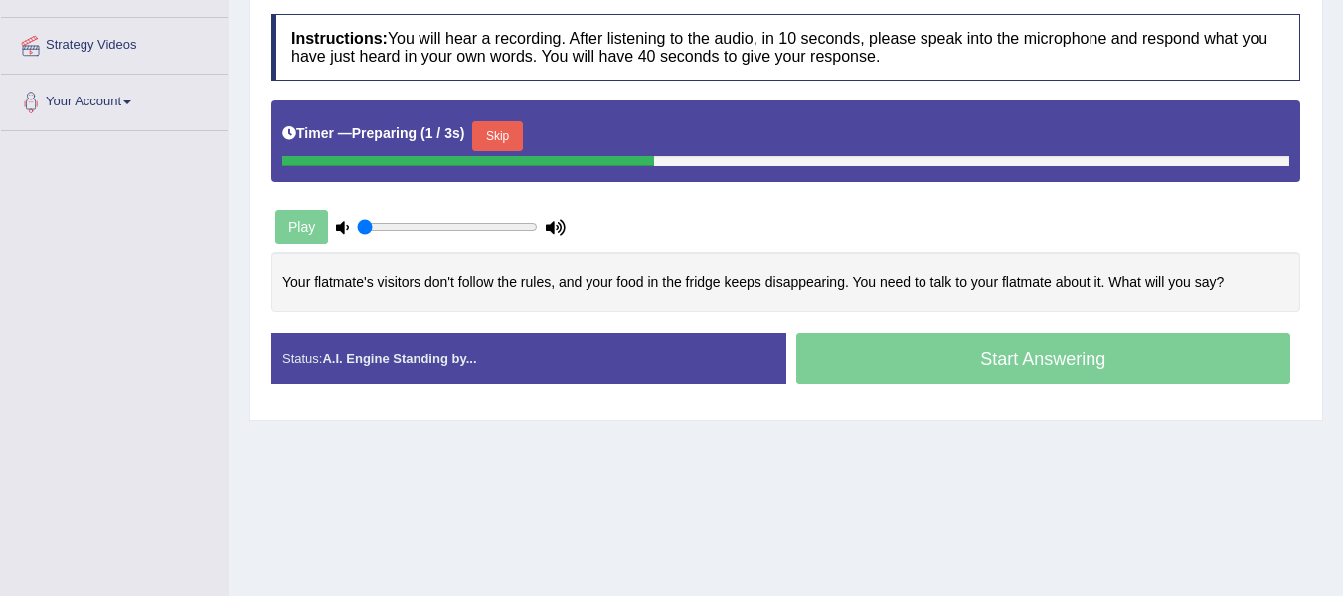
click at [501, 133] on button "Skip" at bounding box center [497, 136] width 50 height 30
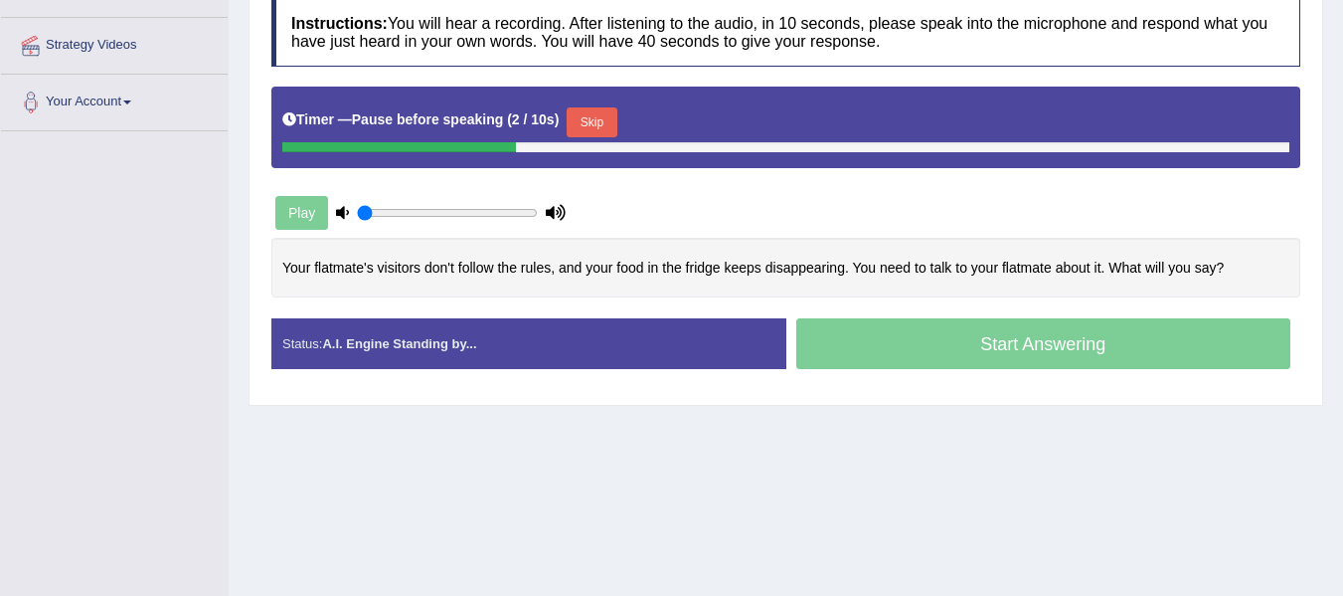
drag, startPoint x: 601, startPoint y: 122, endPoint x: 601, endPoint y: 49, distance: 73.6
click at [601, 121] on button "Skip" at bounding box center [592, 122] width 50 height 30
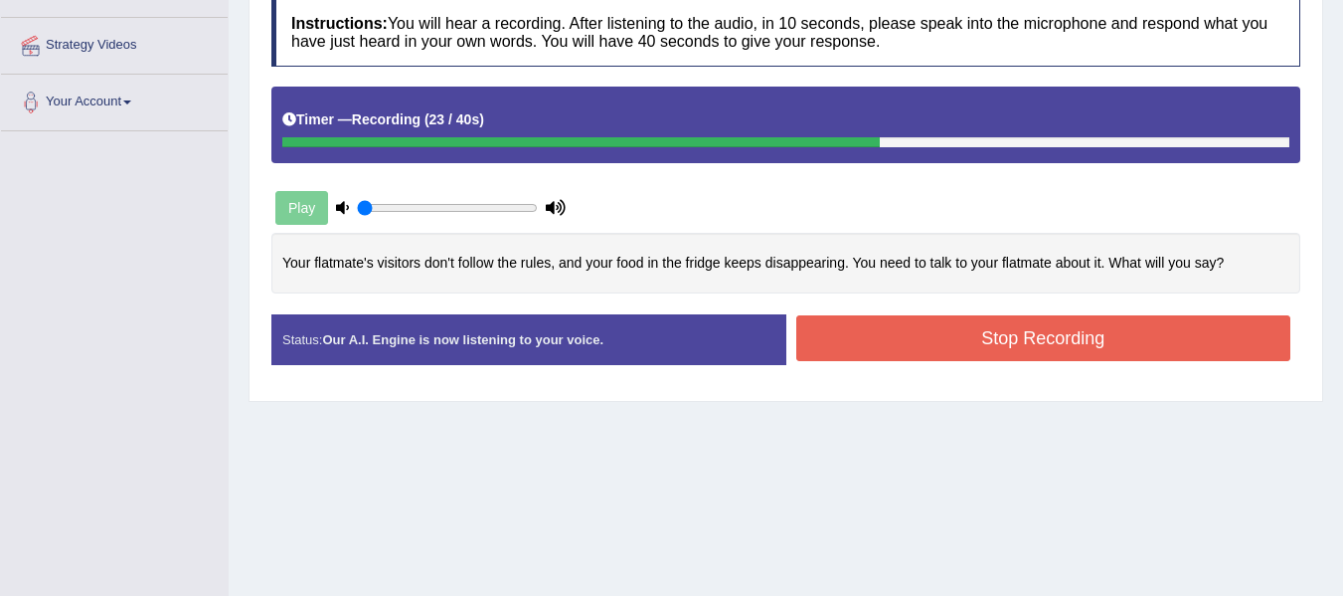
click at [974, 343] on button "Stop Recording" at bounding box center [1044, 338] width 495 height 46
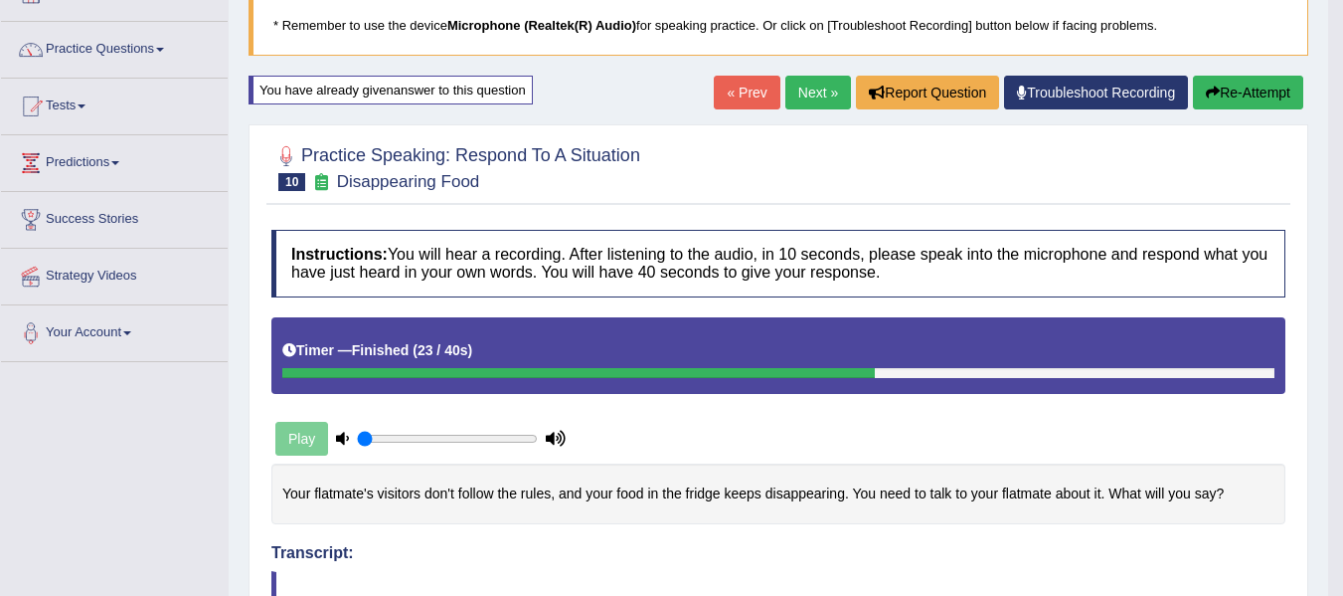
scroll to position [132, 0]
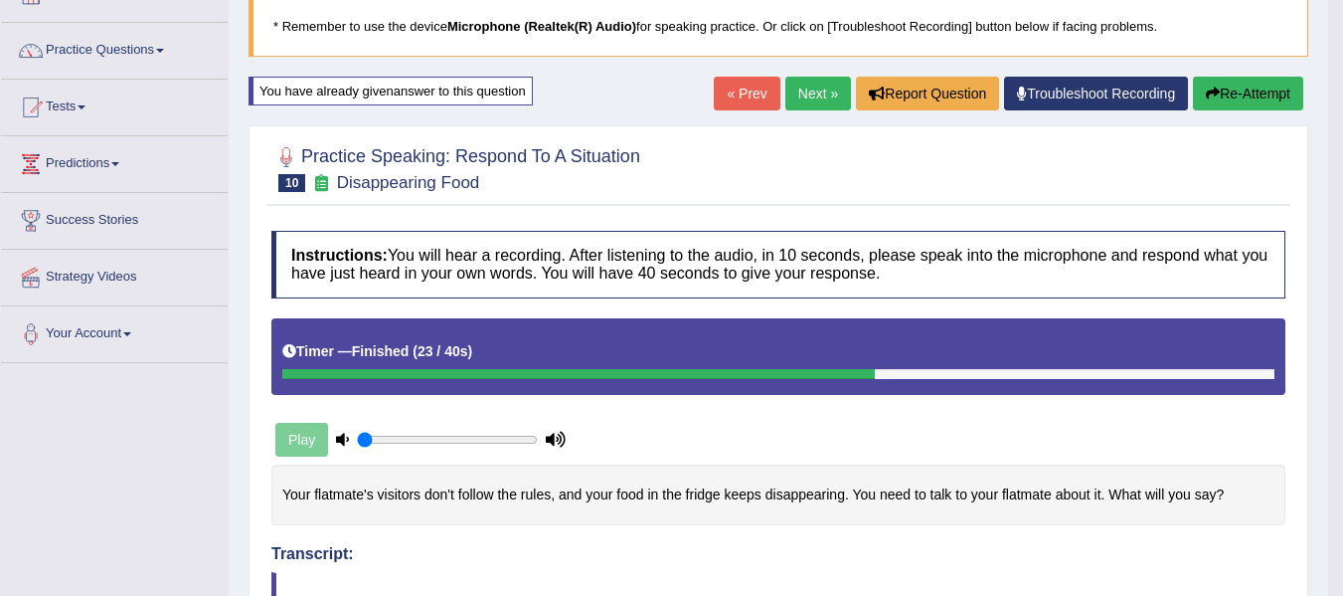
click at [805, 89] on link "Next »" at bounding box center [819, 94] width 66 height 34
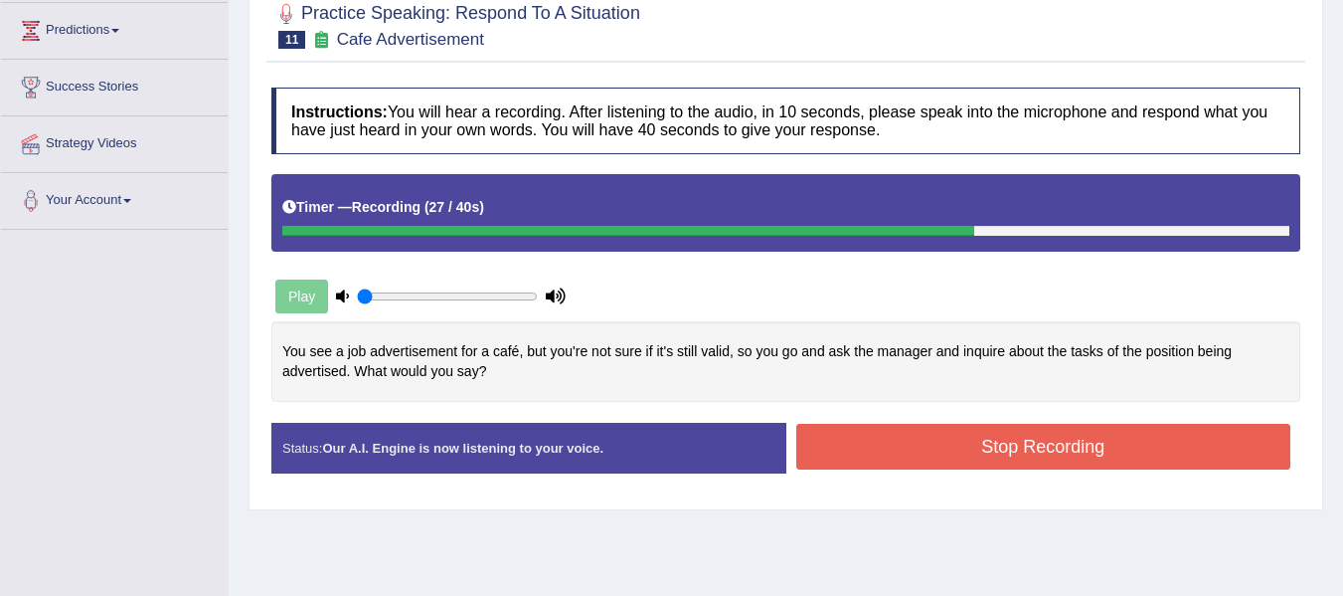
click at [839, 437] on button "Stop Recording" at bounding box center [1044, 447] width 495 height 46
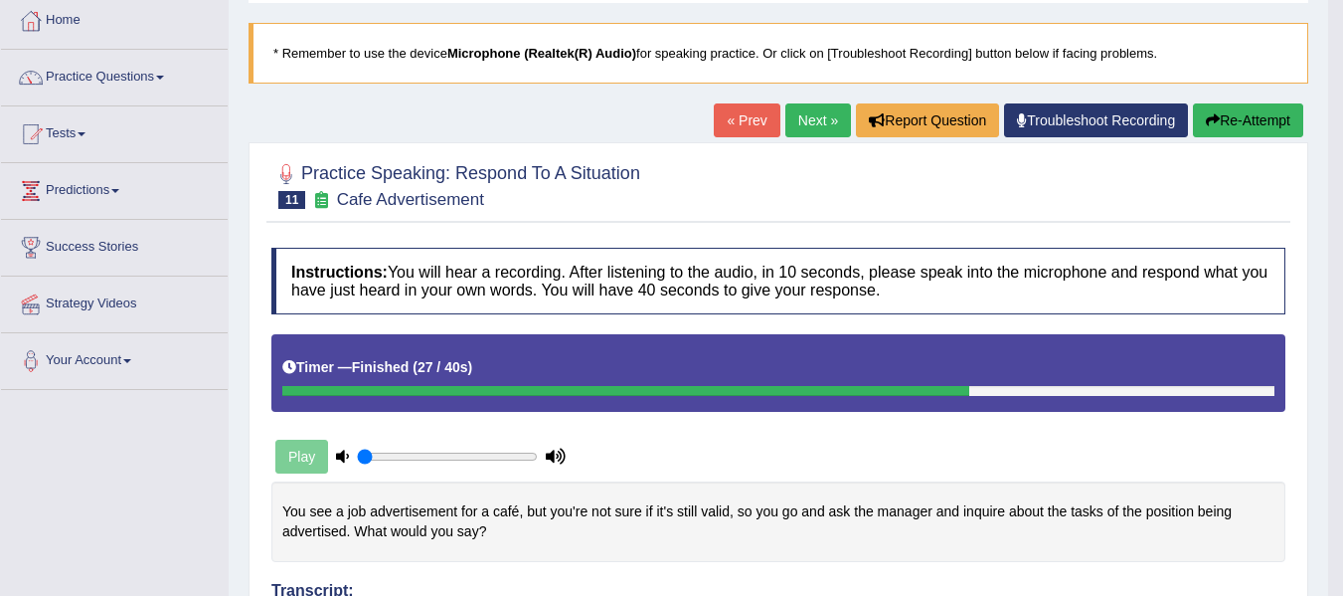
scroll to position [99, 0]
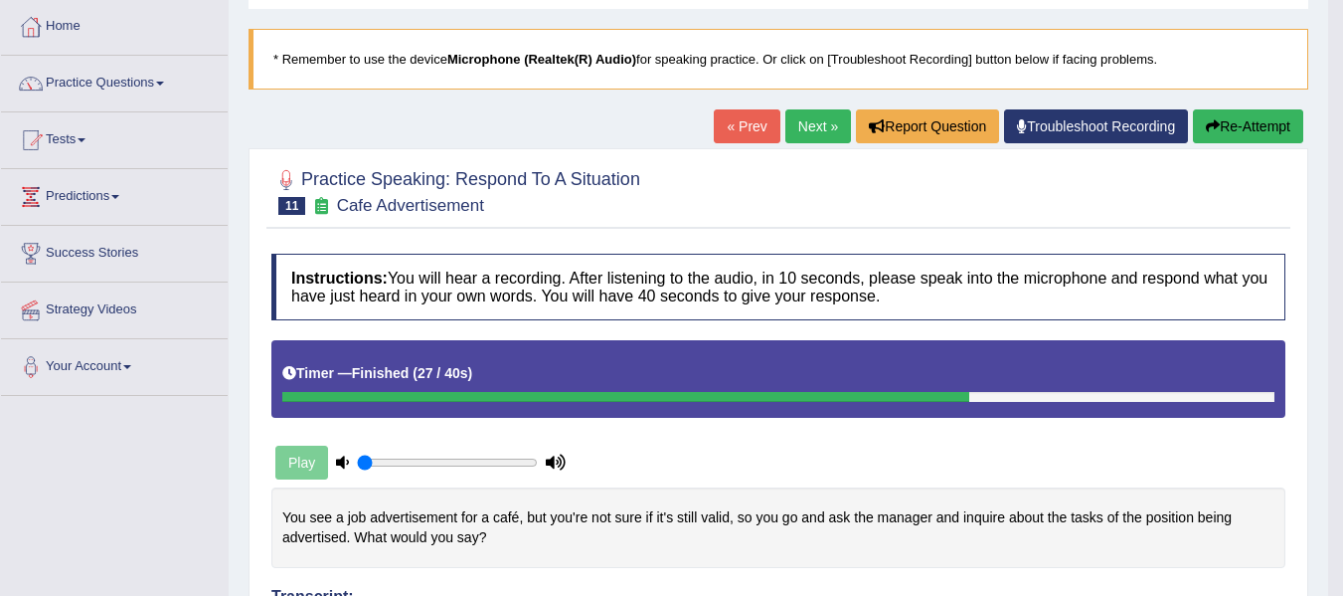
click at [789, 132] on link "Next »" at bounding box center [819, 126] width 66 height 34
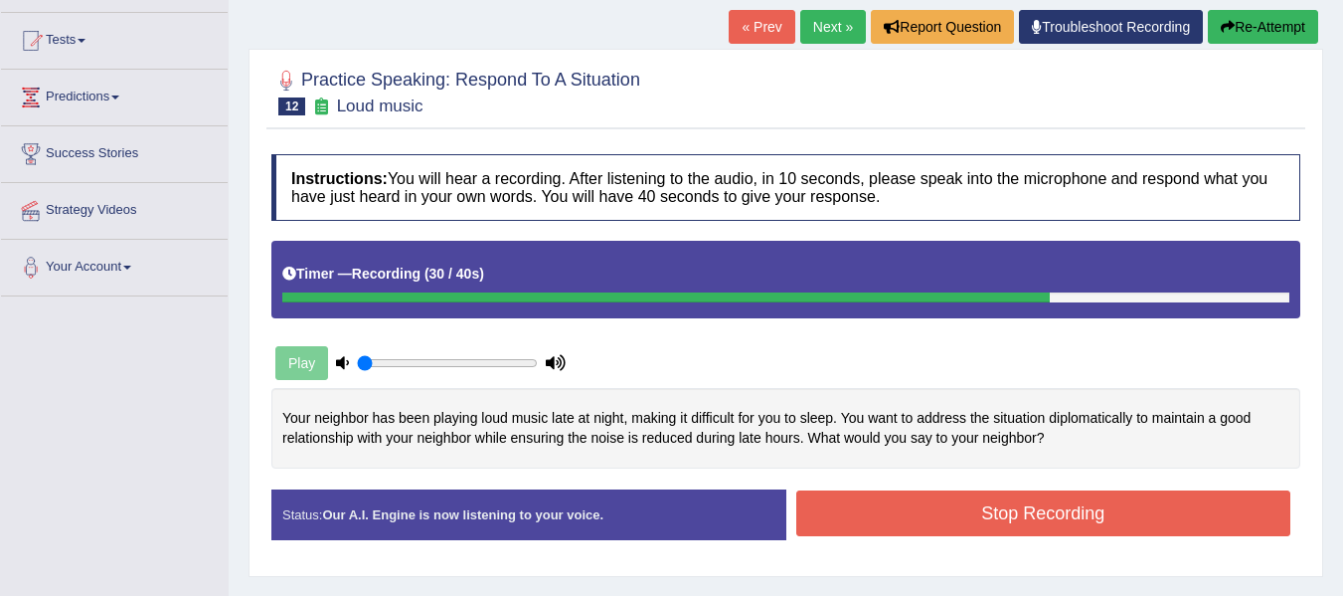
click at [844, 517] on button "Stop Recording" at bounding box center [1044, 513] width 495 height 46
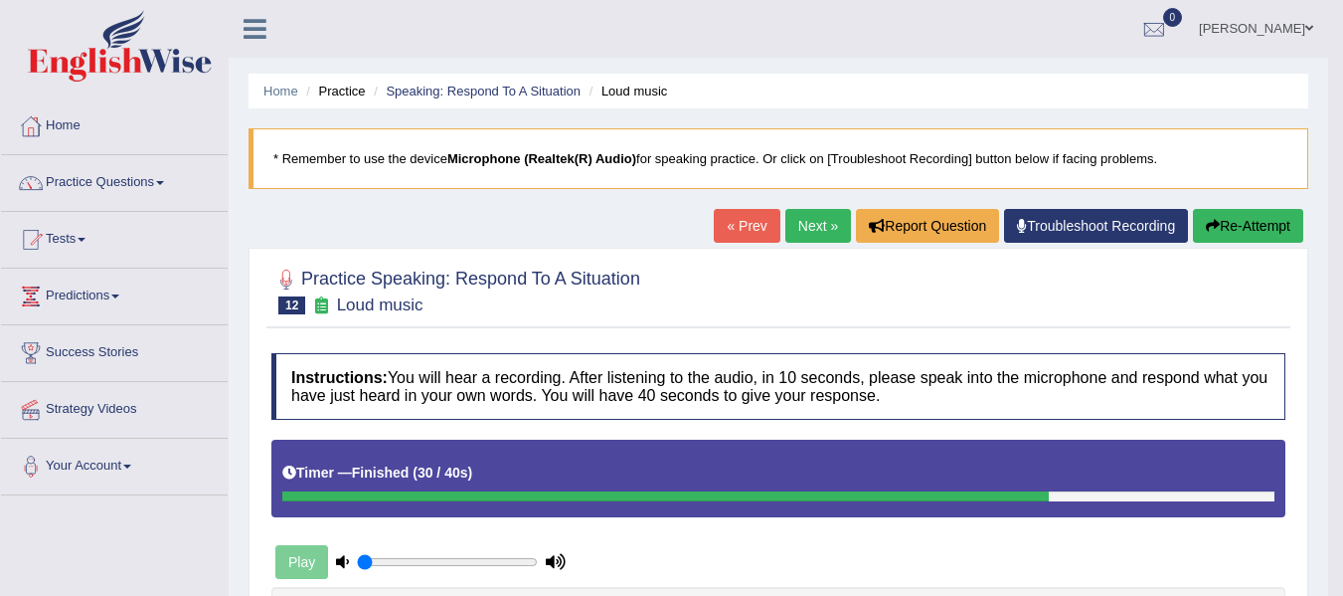
click at [731, 218] on link "« Prev" at bounding box center [747, 226] width 66 height 34
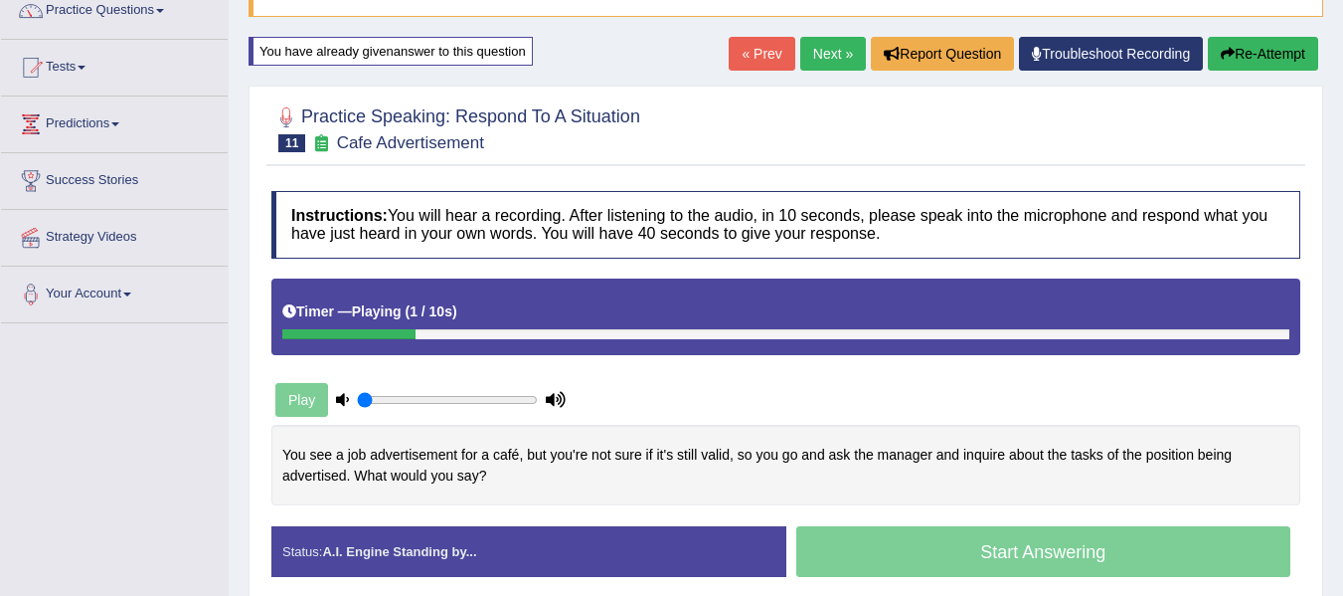
scroll to position [166, 0]
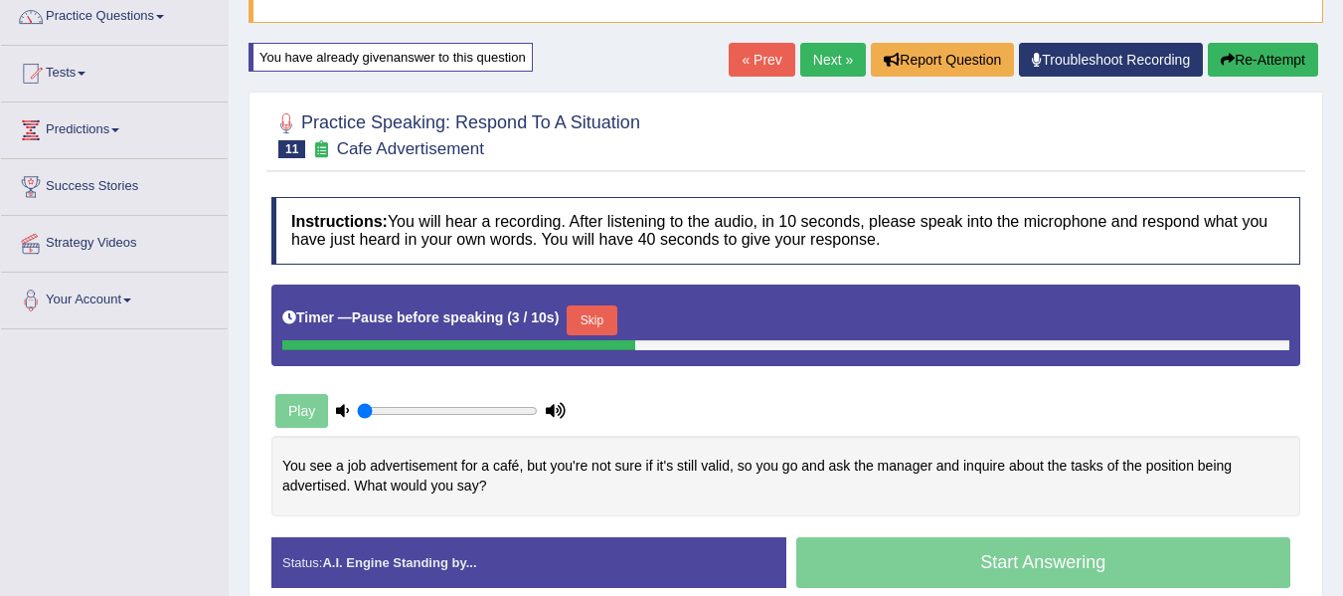
click at [592, 312] on button "Skip" at bounding box center [592, 320] width 50 height 30
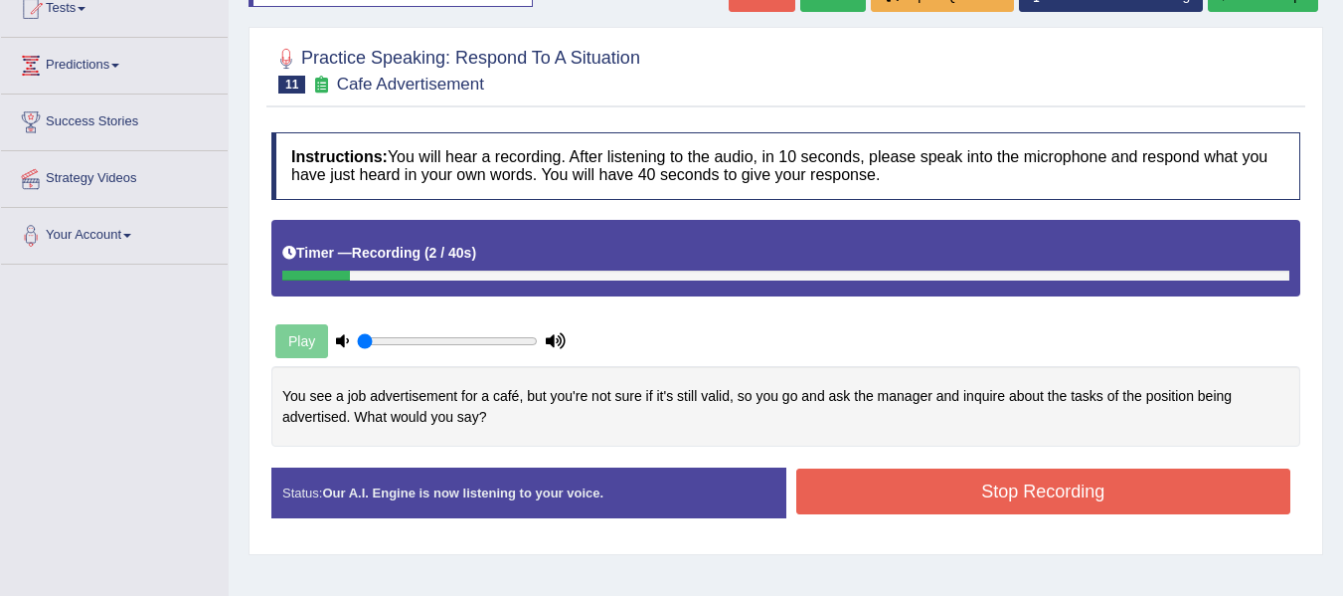
scroll to position [232, 0]
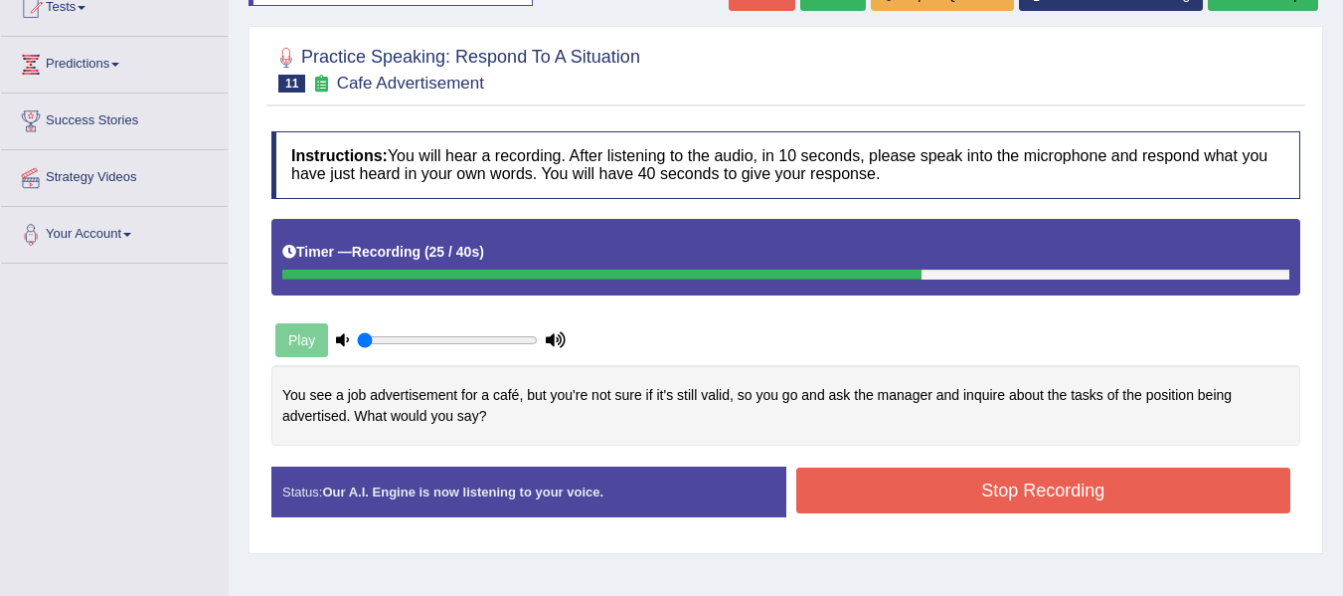
click at [873, 484] on button "Stop Recording" at bounding box center [1044, 490] width 495 height 46
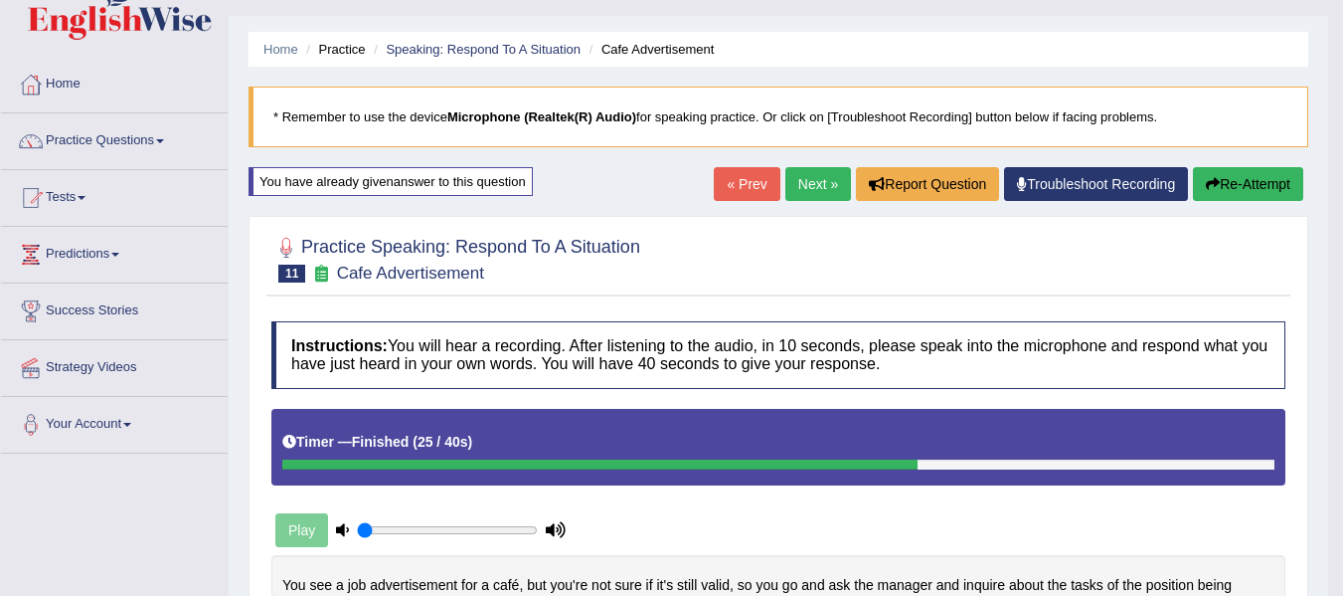
scroll to position [0, 0]
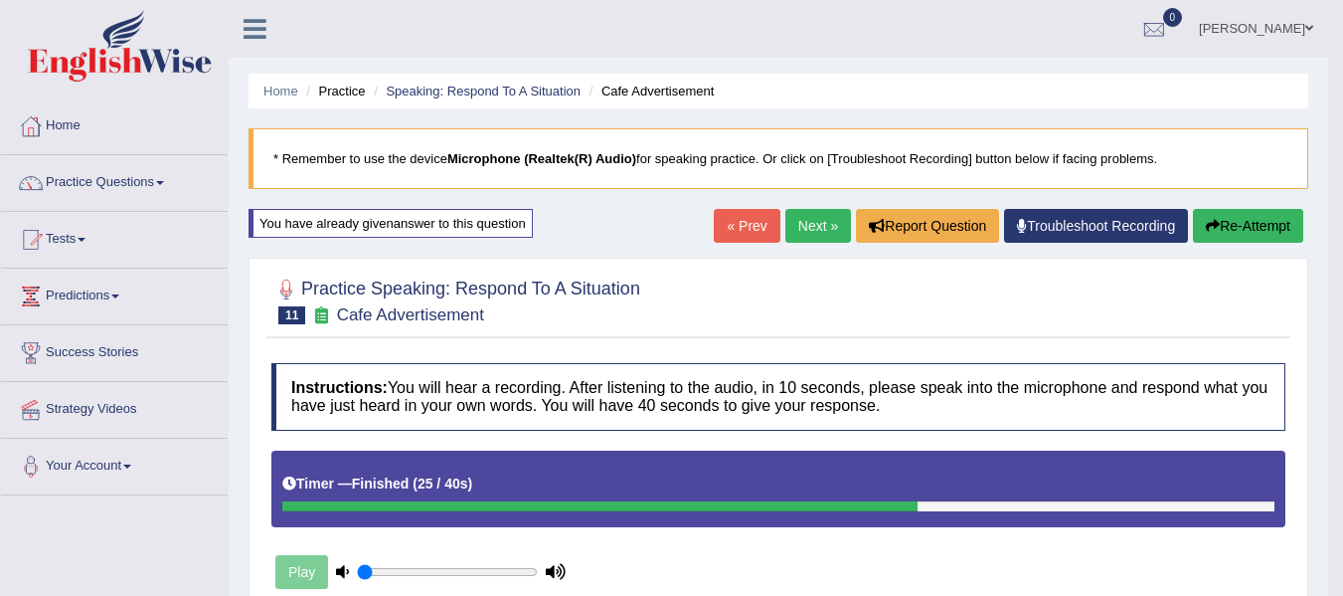
click at [819, 222] on link "Next »" at bounding box center [819, 226] width 66 height 34
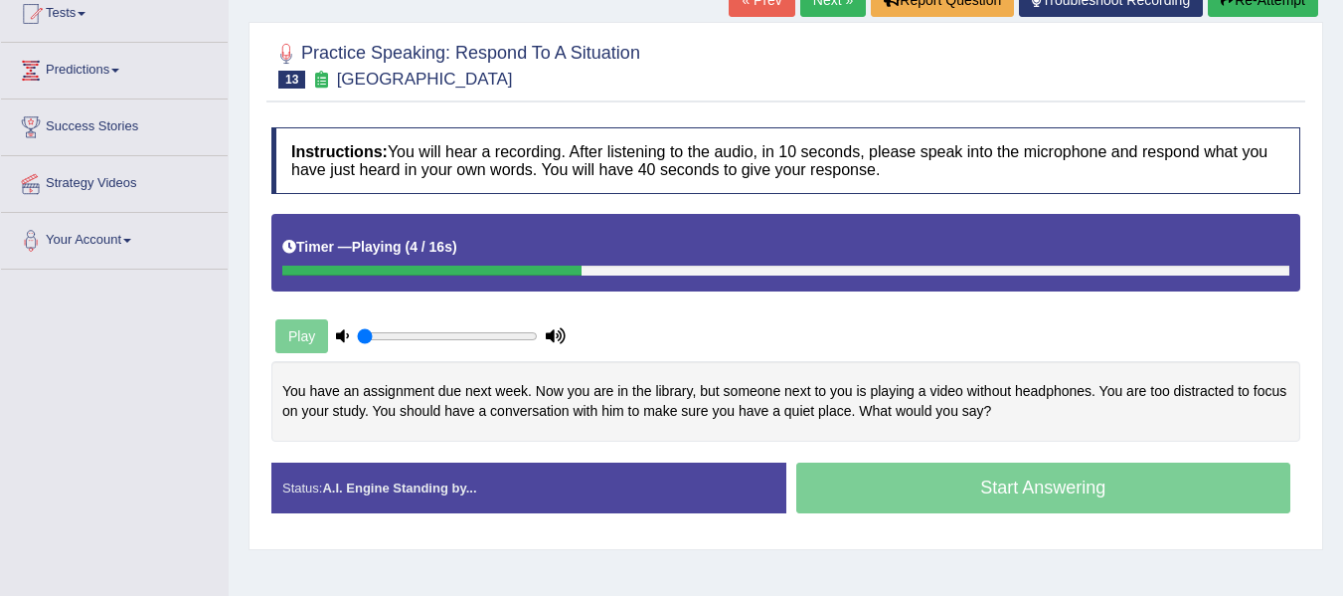
scroll to position [232, 0]
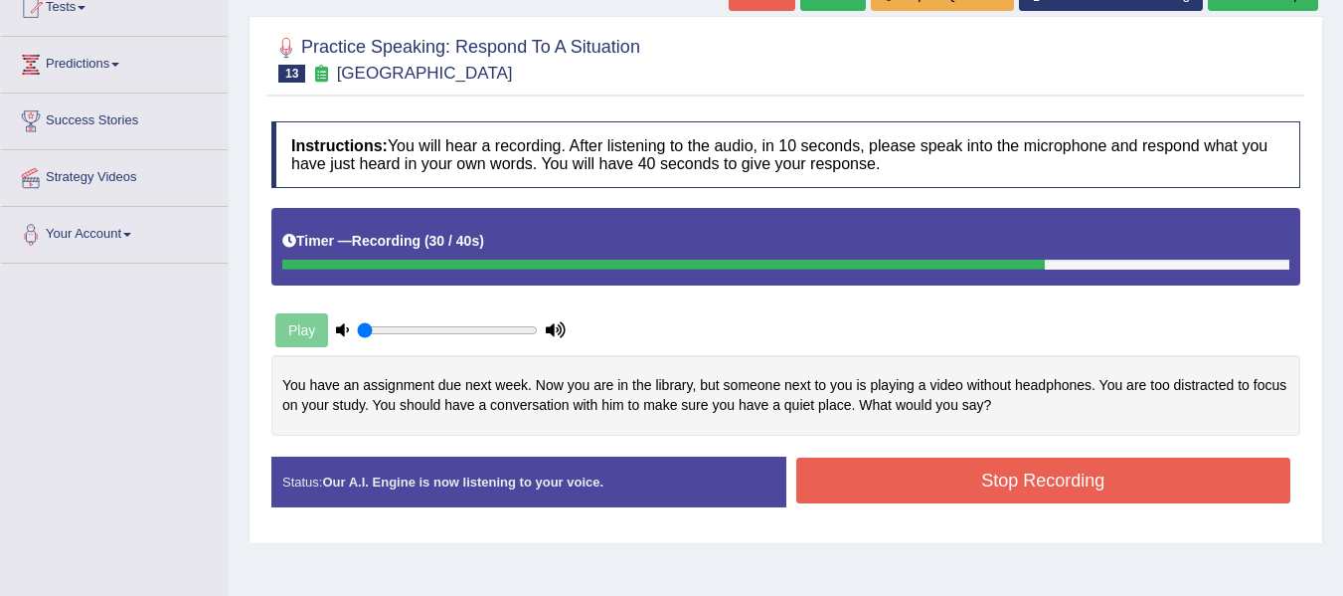
click at [874, 463] on button "Stop Recording" at bounding box center [1044, 480] width 495 height 46
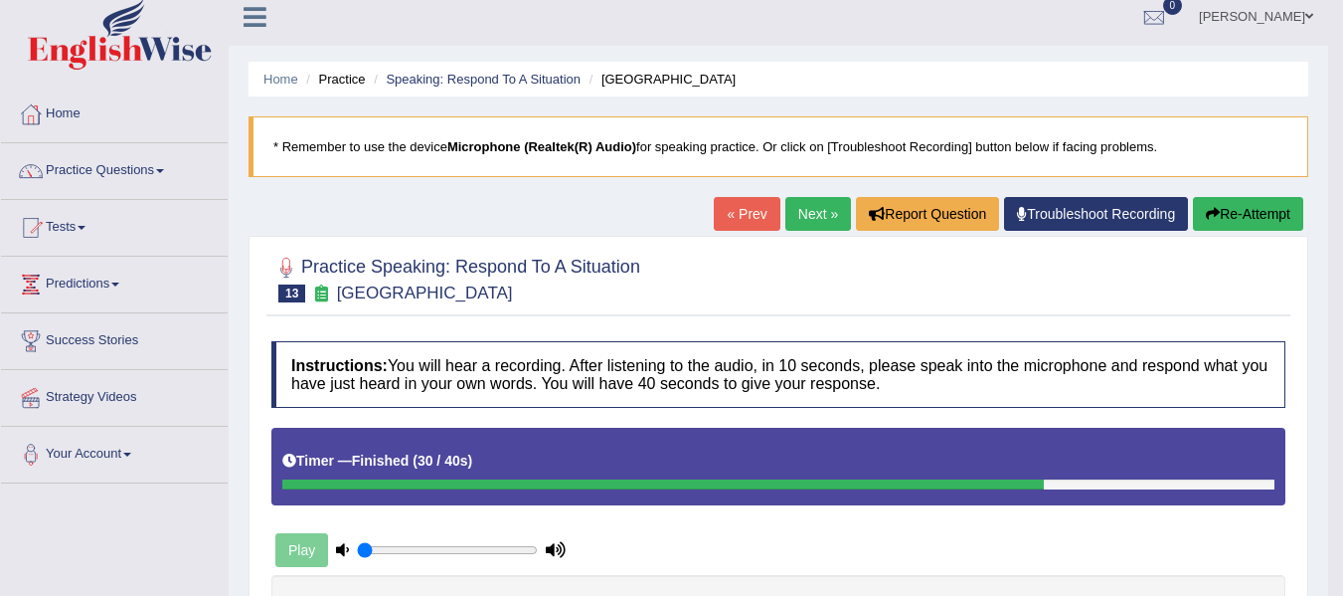
scroll to position [0, 0]
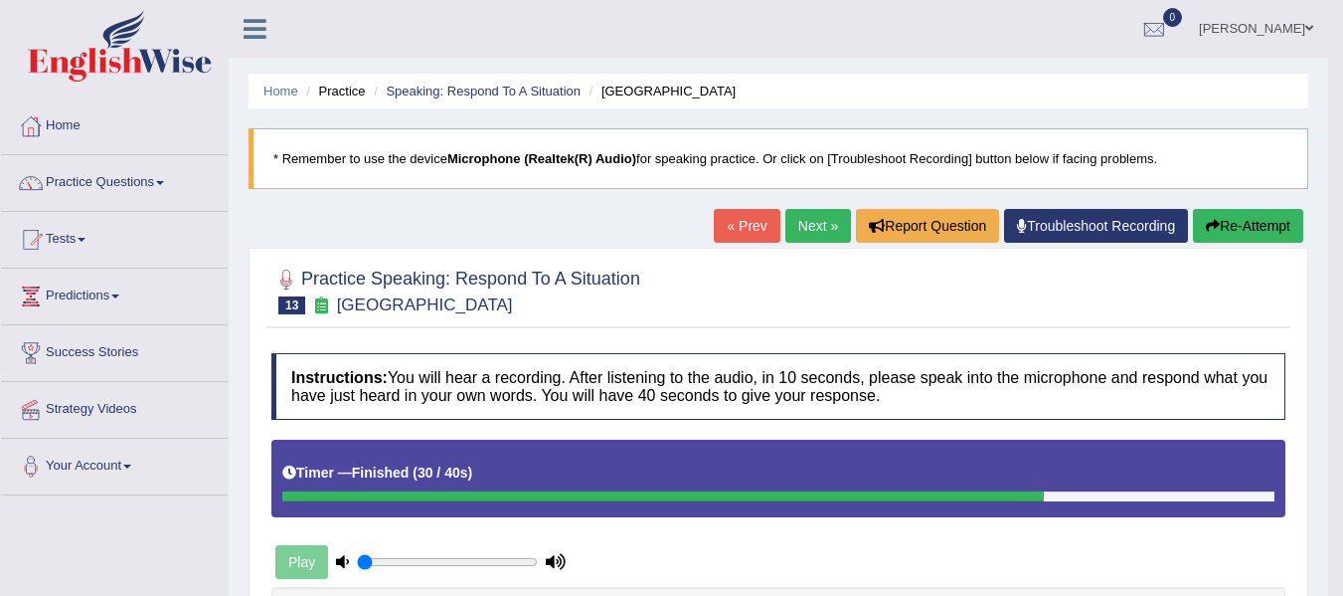
click at [64, 87] on div at bounding box center [114, 48] width 229 height 97
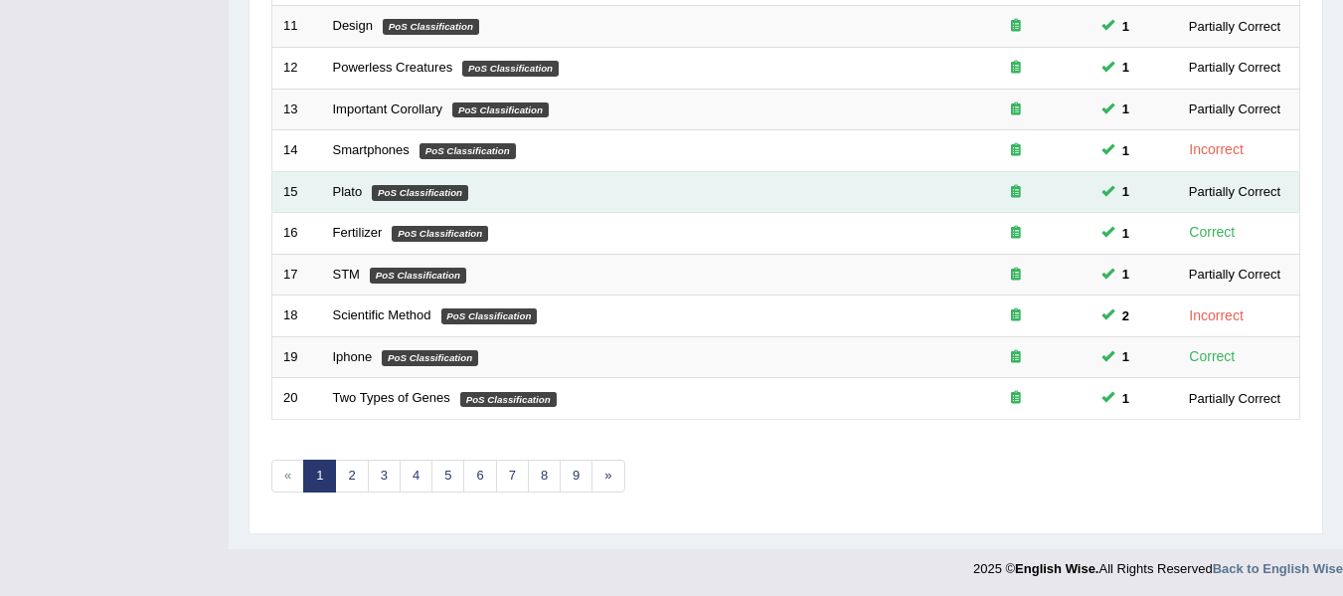
scroll to position [721, 0]
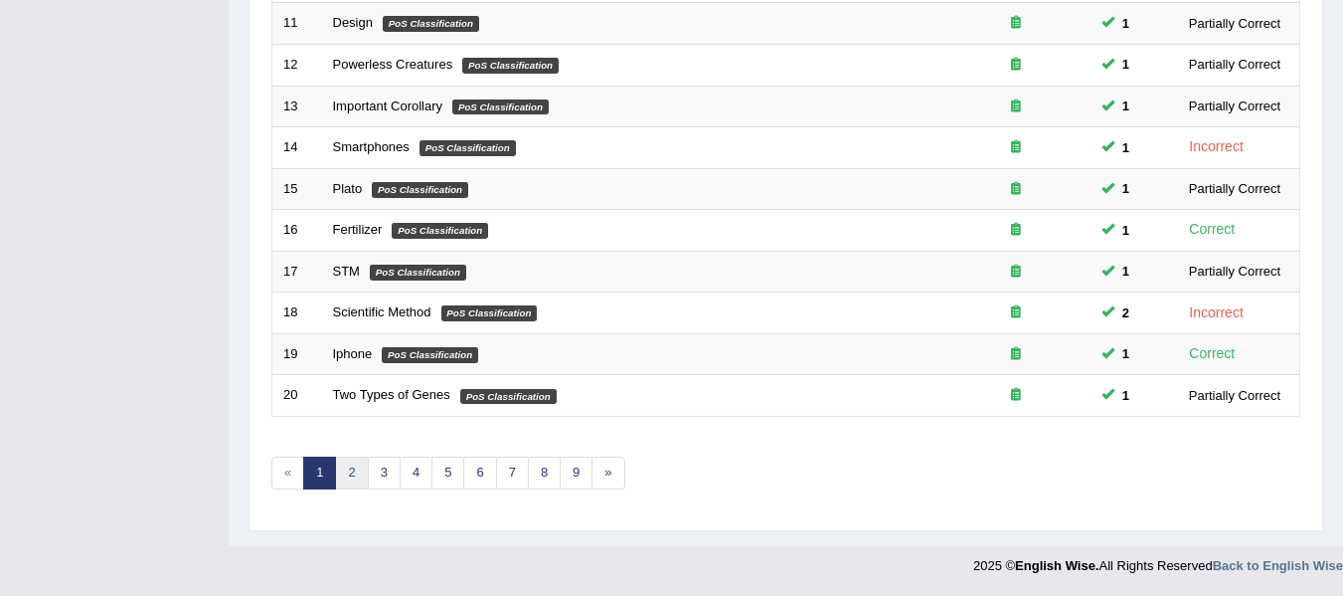
click at [355, 479] on link "2" at bounding box center [351, 472] width 33 height 33
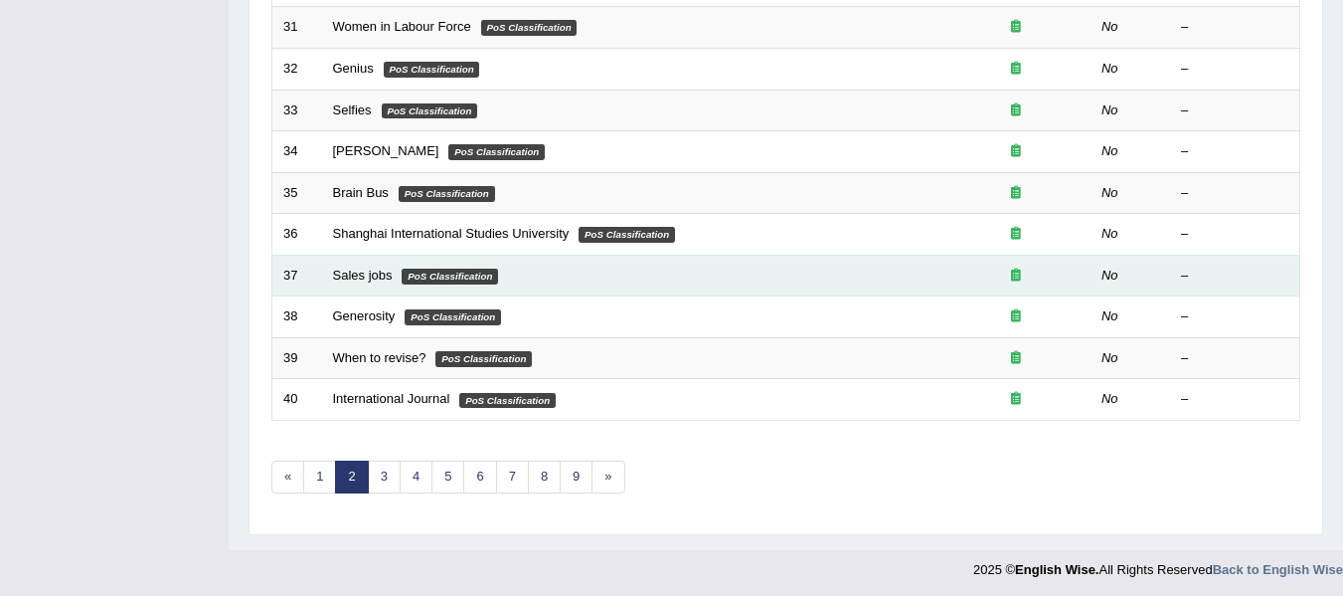
scroll to position [721, 0]
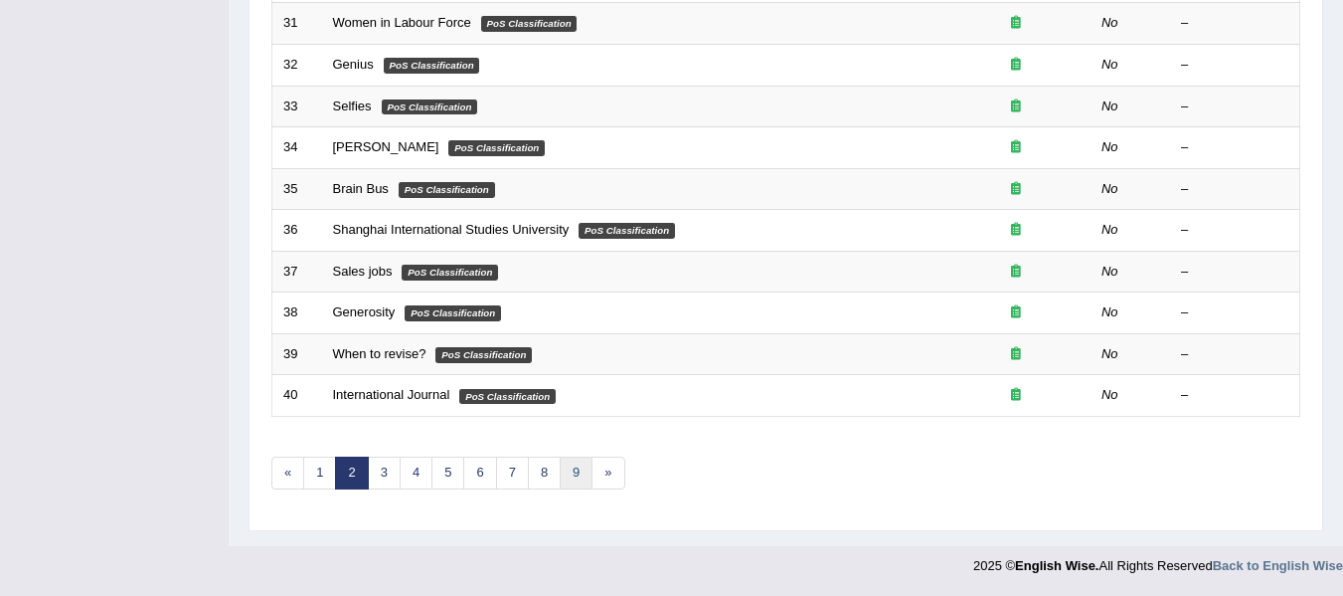
click at [567, 479] on link "9" at bounding box center [576, 472] width 33 height 33
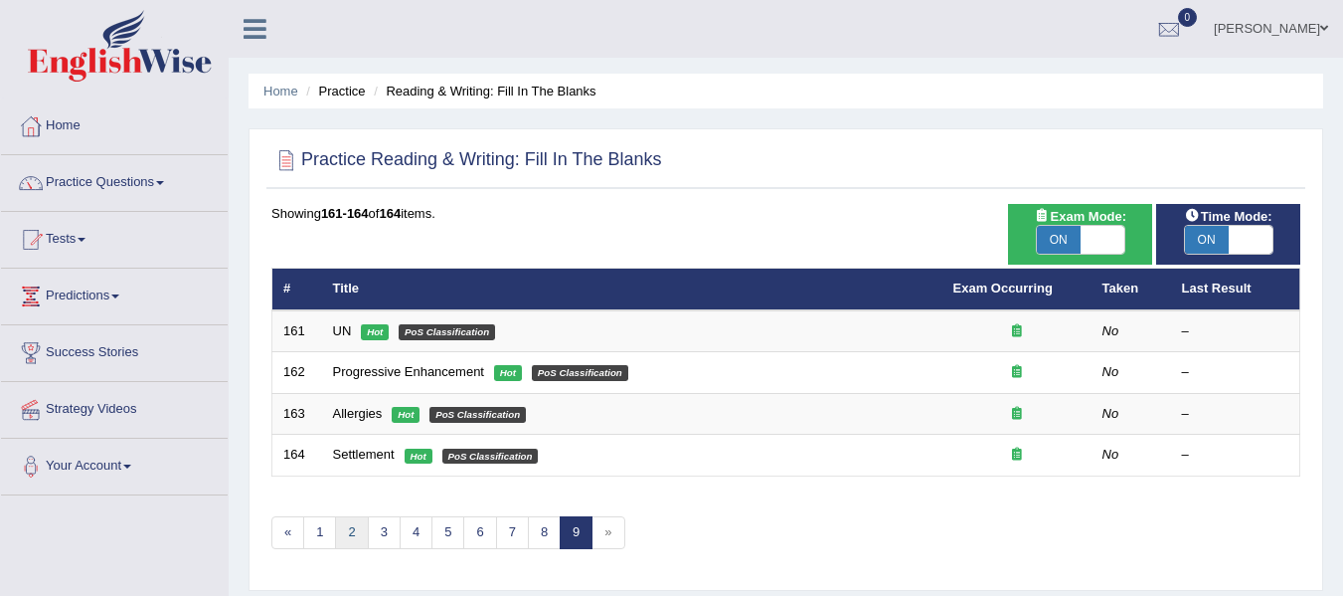
click at [355, 530] on link "2" at bounding box center [351, 532] width 33 height 33
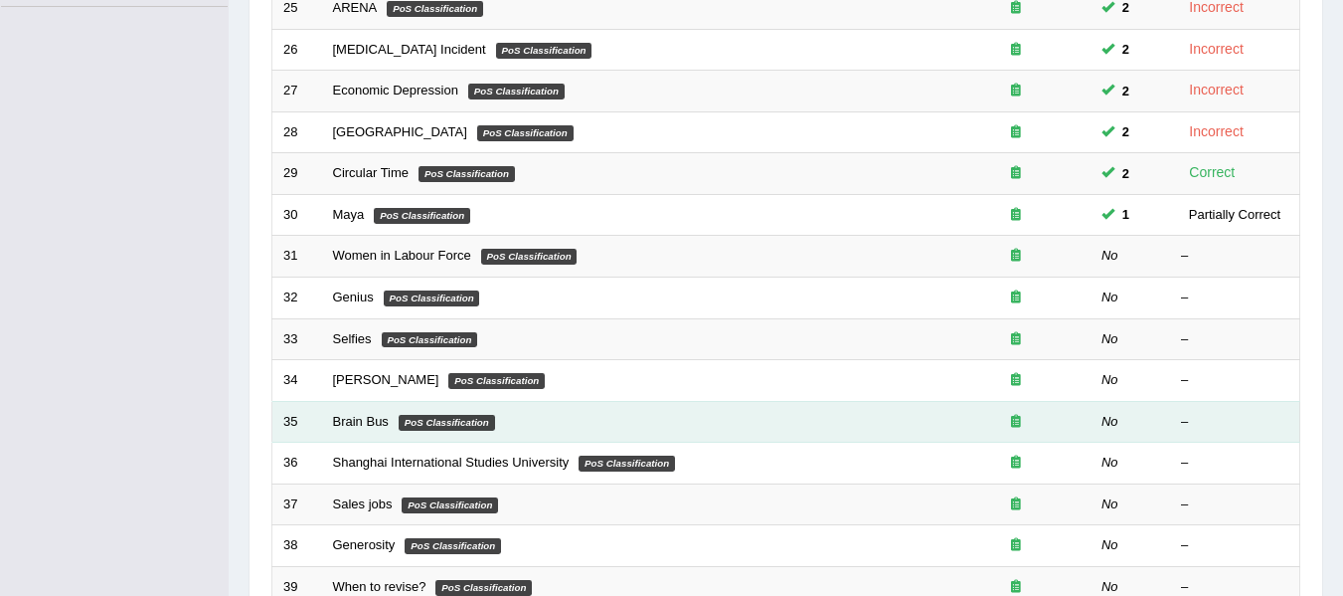
scroll to position [530, 0]
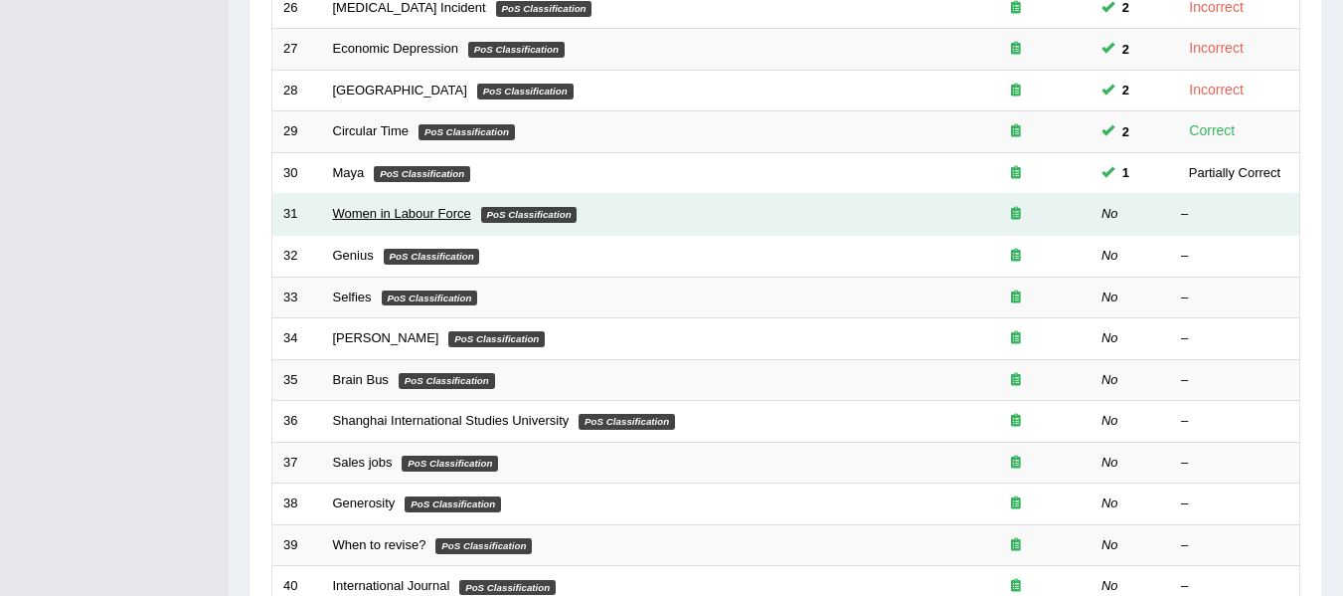
click at [411, 215] on link "Women in Labour Force" at bounding box center [402, 213] width 138 height 15
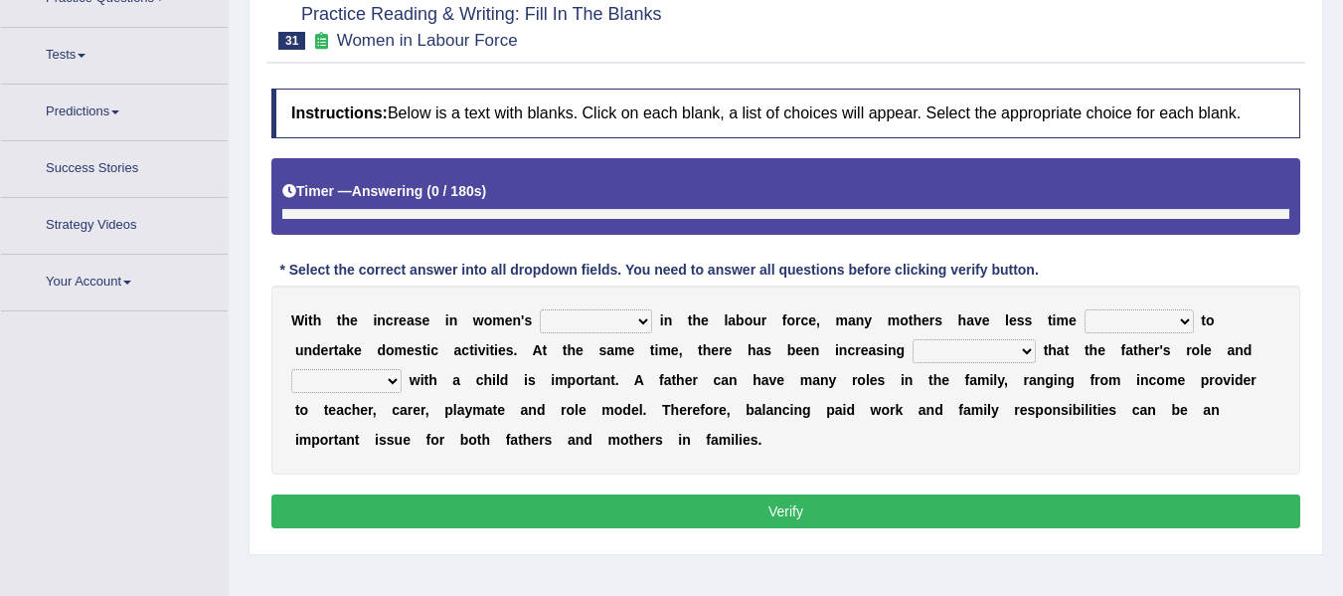
scroll to position [302, 0]
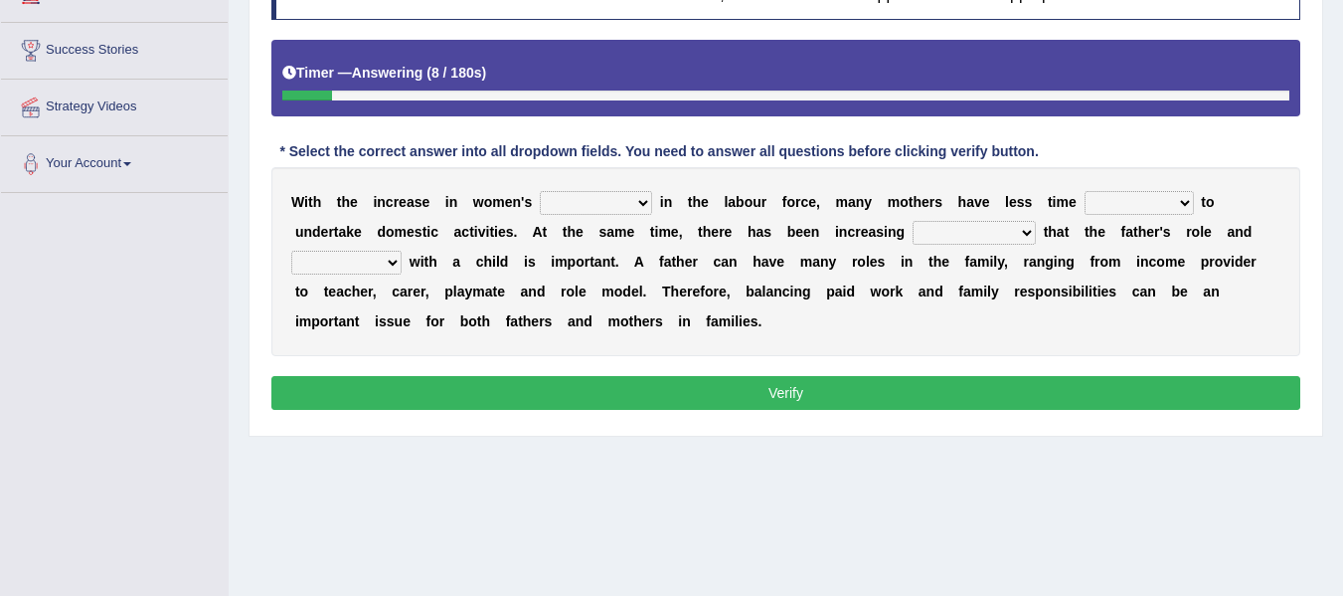
click at [577, 205] on select "attendance substitution participation definition" at bounding box center [596, 203] width 112 height 24
select select "participation"
click at [540, 191] on select "attendance substitution participation definition" at bounding box center [596, 203] width 112 height 24
click at [1120, 198] on select "available related consumable useful" at bounding box center [1139, 203] width 109 height 24
select select "available"
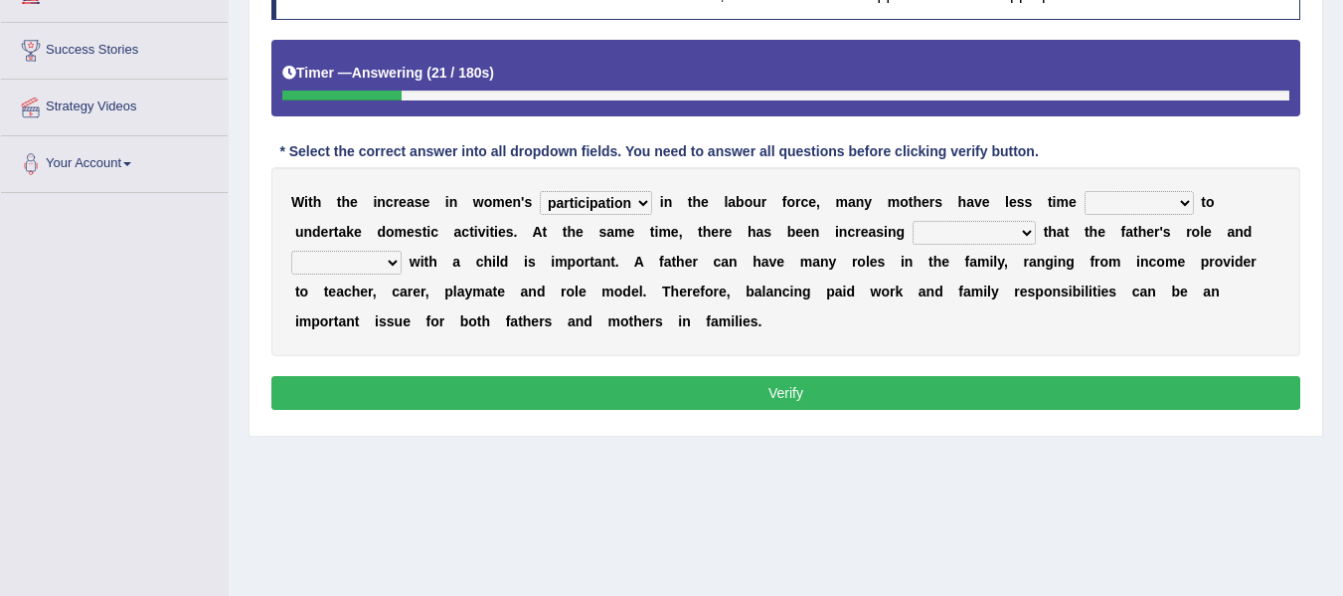
click at [1085, 191] on select "available related consumable useful" at bounding box center [1139, 203] width 109 height 24
click at [996, 229] on select "recognition discrimination resolution recreation" at bounding box center [974, 233] width 123 height 24
select select "recognition"
click at [913, 221] on select "recognition discrimination resolution recreation" at bounding box center [974, 233] width 123 height 24
click at [968, 239] on select "recognition discrimination resolution recreation" at bounding box center [974, 233] width 123 height 24
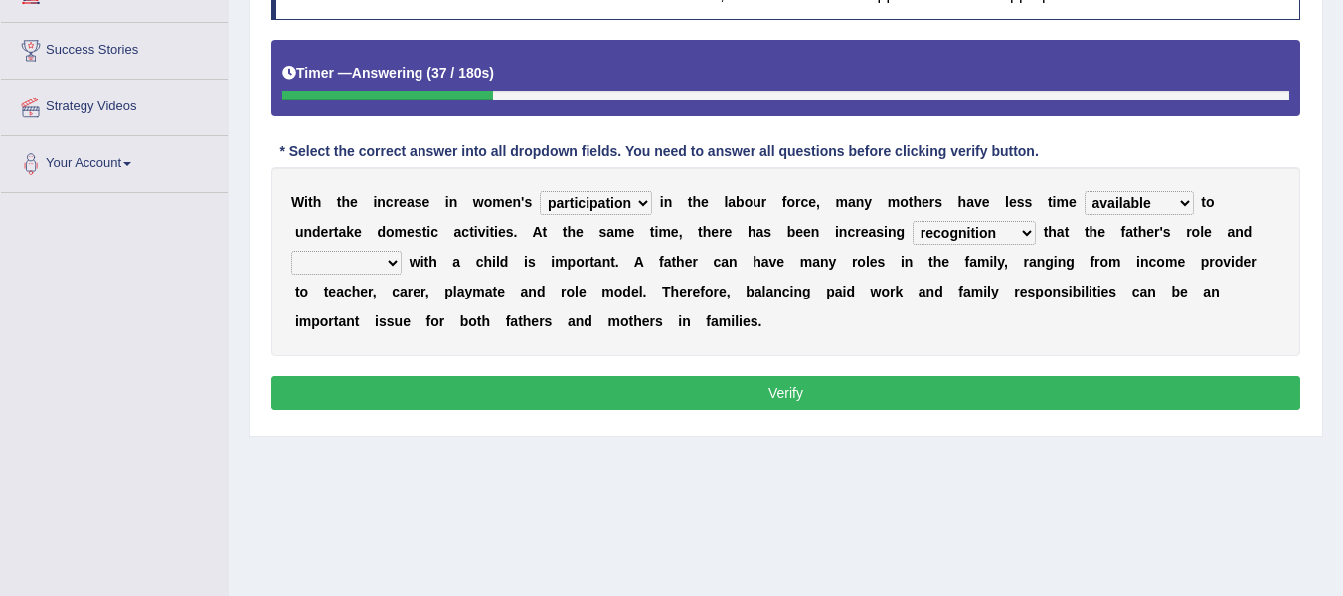
click at [968, 239] on select "recognition discrimination resolution recreation" at bounding box center [974, 233] width 123 height 24
click at [365, 271] on select "scholarship realtionship worship employment" at bounding box center [346, 263] width 110 height 24
select select "realtionship"
click at [291, 251] on select "scholarship realtionship worship employment" at bounding box center [346, 263] width 110 height 24
click at [524, 377] on button "Verify" at bounding box center [785, 393] width 1029 height 34
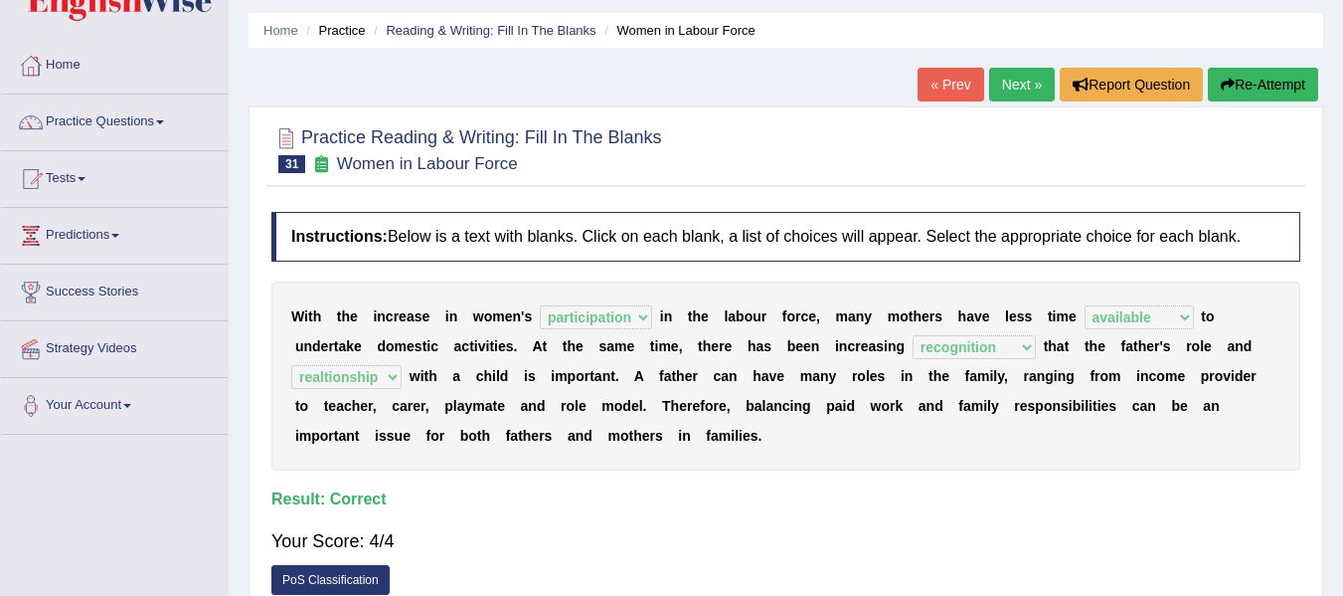
scroll to position [37, 0]
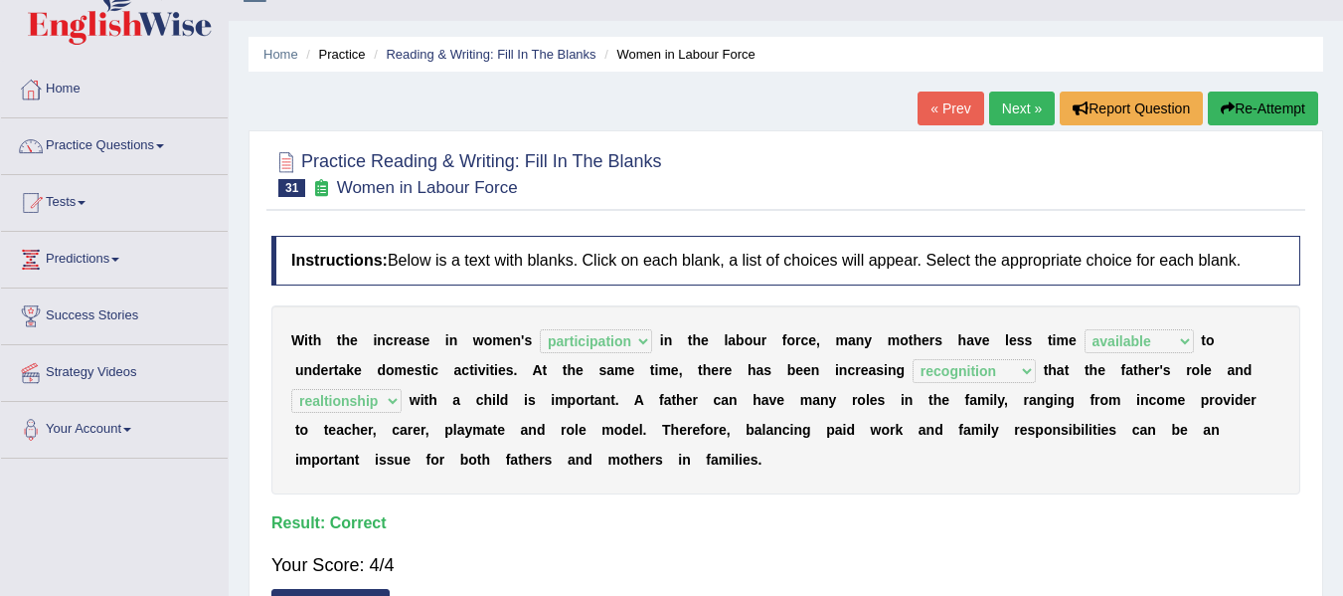
click at [1007, 98] on link "Next »" at bounding box center [1022, 108] width 66 height 34
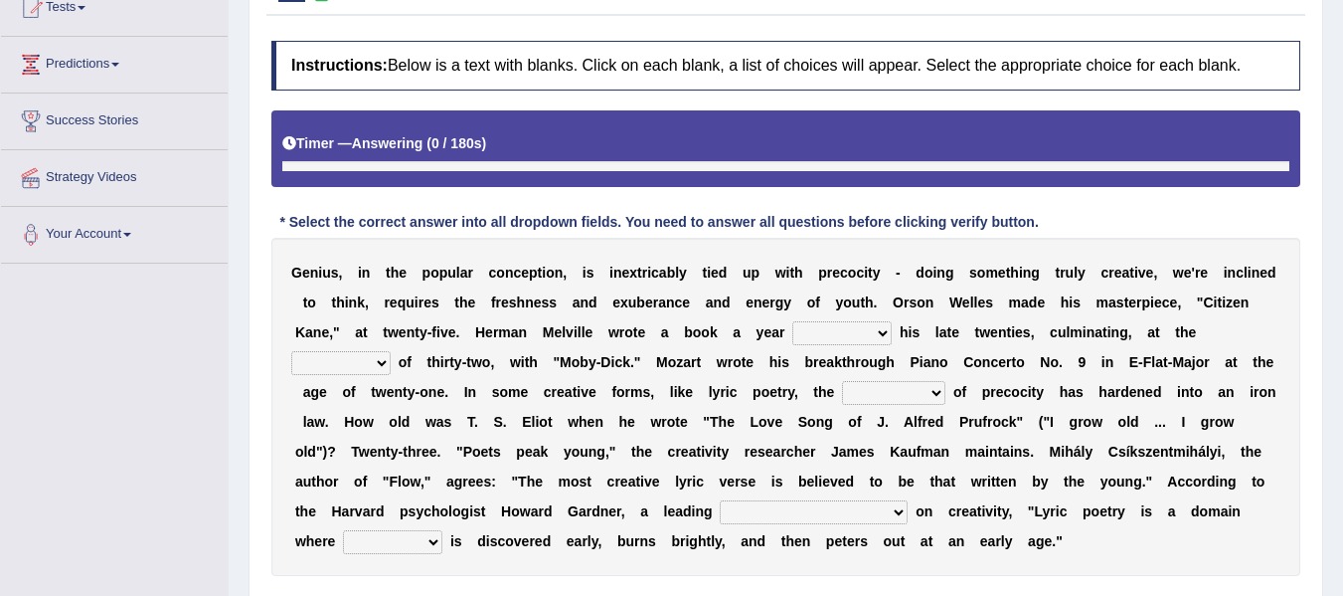
scroll to position [254, 0]
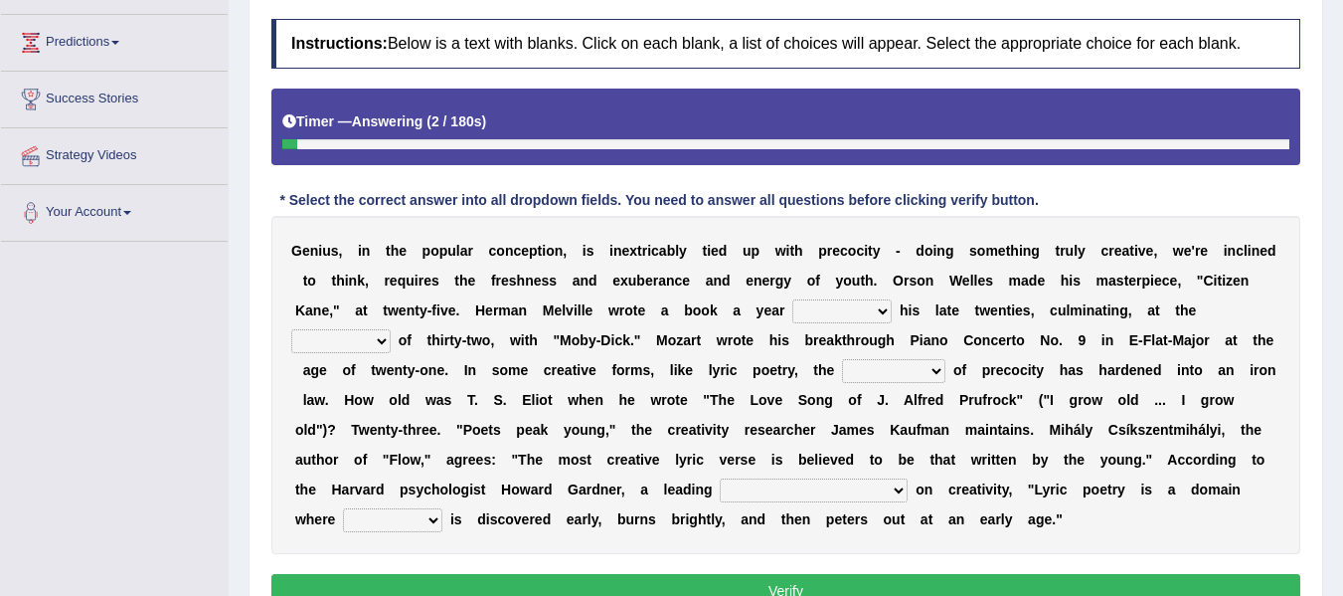
click at [850, 306] on select "on without through over" at bounding box center [842, 311] width 99 height 24
select select "on"
click at [793, 299] on select "on without through over" at bounding box center [842, 311] width 99 height 24
click at [359, 341] on select "proportion rate age cost" at bounding box center [340, 341] width 99 height 24
select select "age"
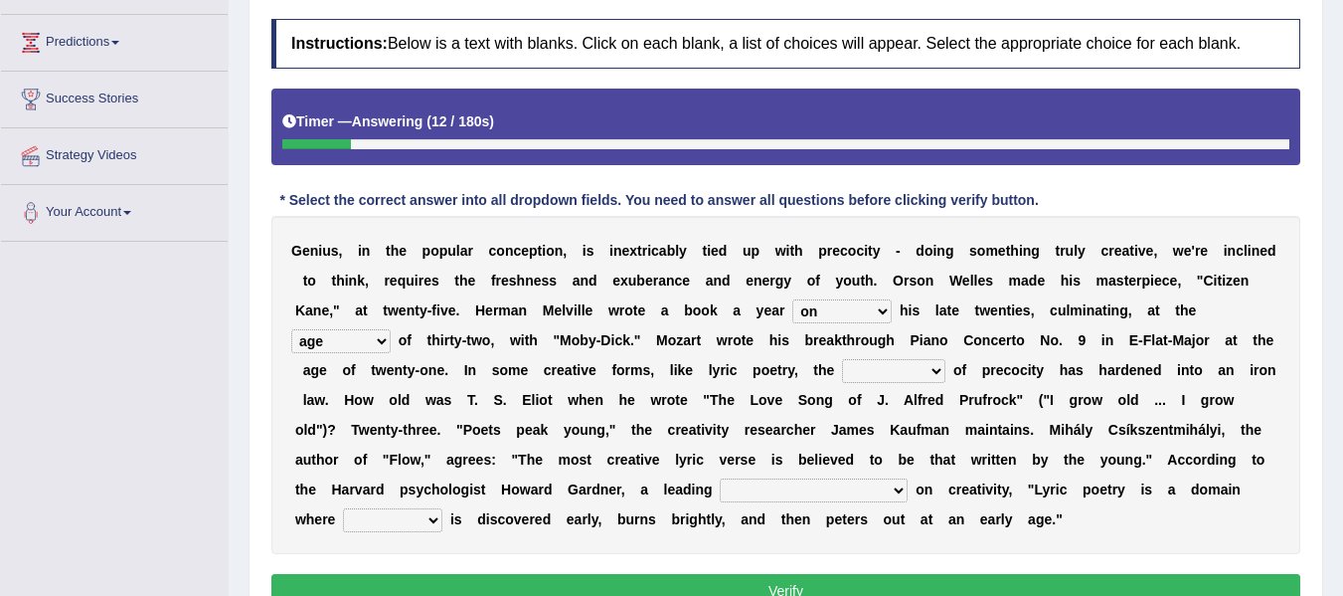
click at [291, 329] on select "proportion rate age cost" at bounding box center [340, 341] width 99 height 24
click at [888, 377] on select "junction importance structure inferiority" at bounding box center [893, 371] width 103 height 24
select select "junction"
click at [842, 359] on select "junction importance structure inferiority" at bounding box center [893, 371] width 103 height 24
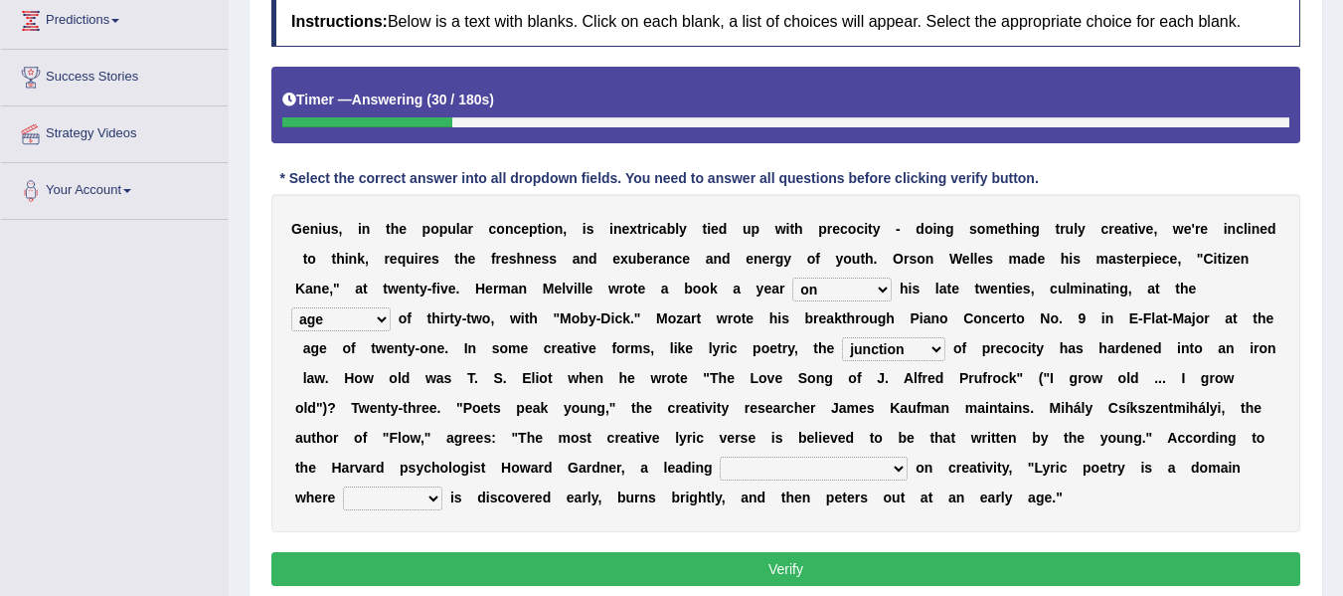
scroll to position [287, 0]
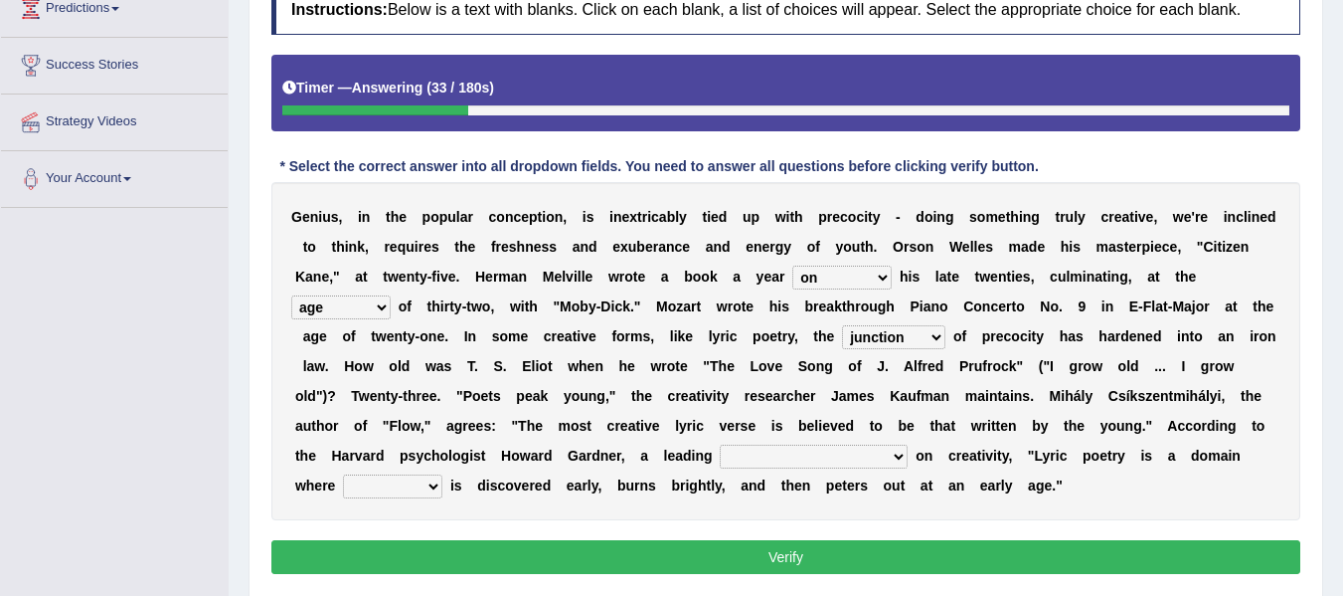
click at [786, 459] on select "master supremacy authority atheist" at bounding box center [814, 456] width 188 height 24
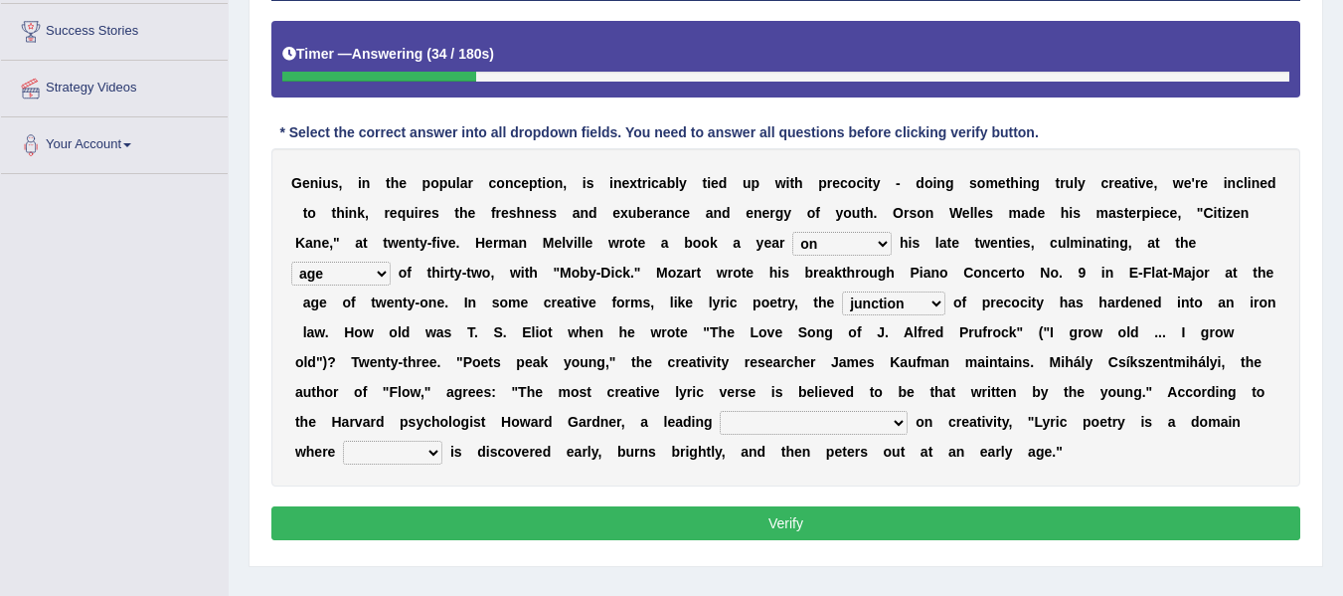
scroll to position [353, 0]
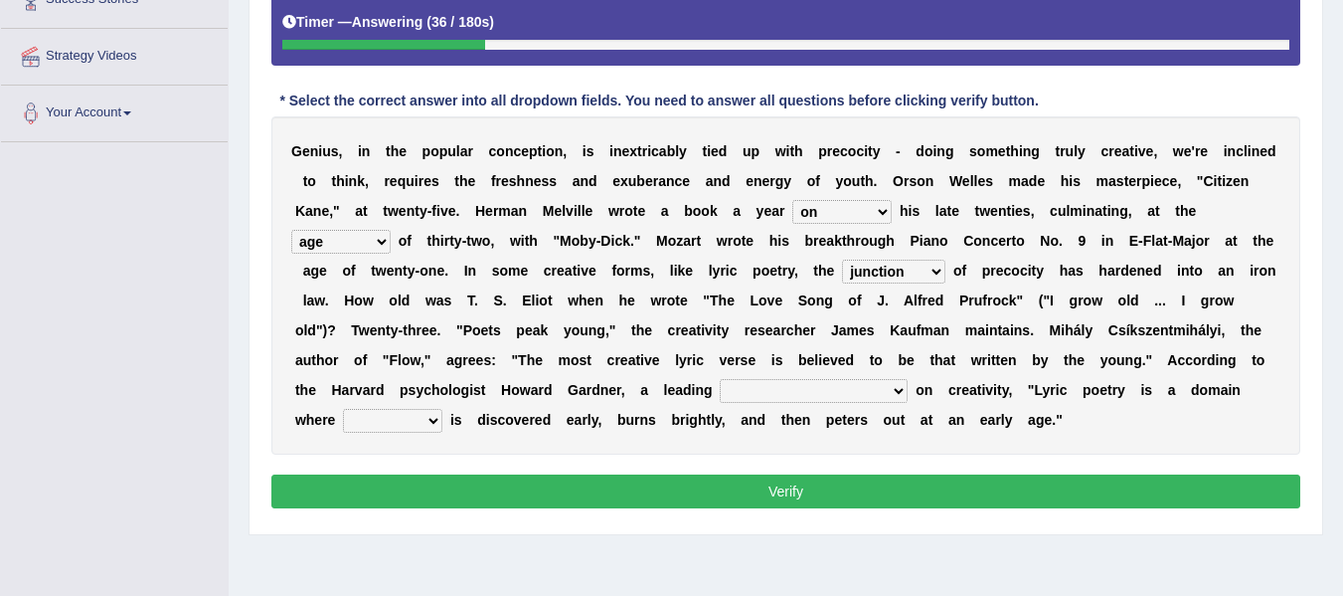
click at [761, 390] on select "master supremacy authority atheist" at bounding box center [814, 391] width 188 height 24
select select "master"
click at [720, 379] on select "master supremacy authority atheist" at bounding box center [814, 391] width 188 height 24
click at [343, 415] on select "fire derk offender talent" at bounding box center [392, 421] width 99 height 24
click at [343, 409] on select "fire derk offender talent" at bounding box center [392, 421] width 99 height 24
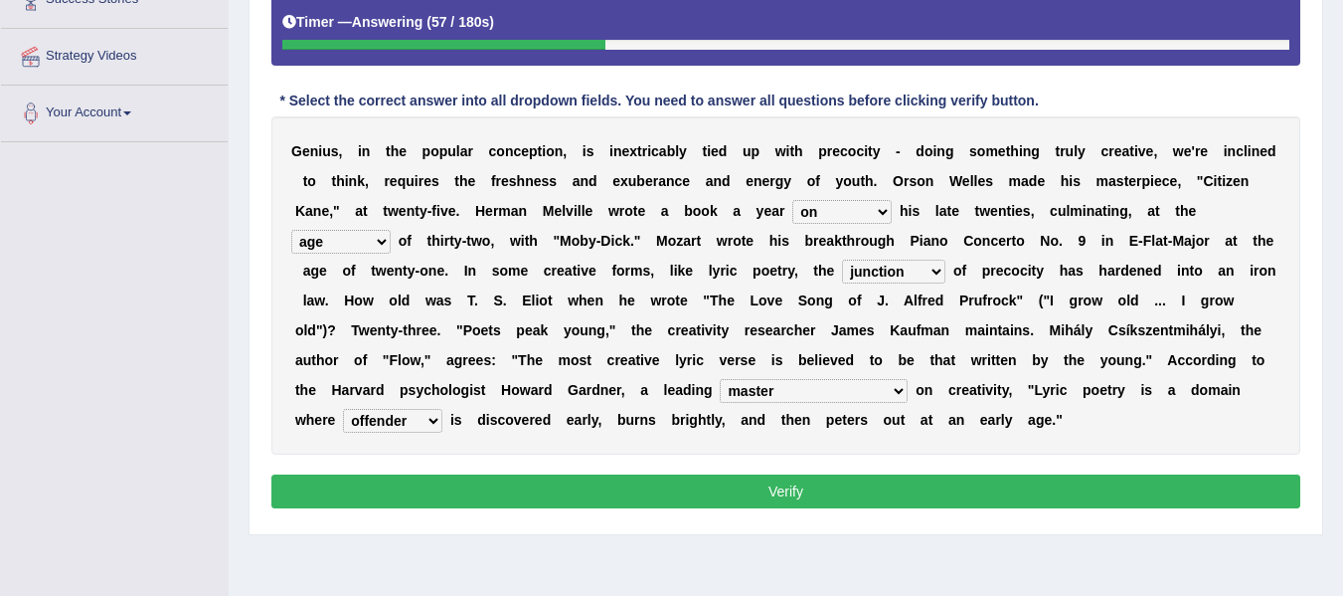
click at [345, 404] on div "G e n i u s , i n t h e p o p u l a r c o n c e p t i o n , i s i n e x t r i c…" at bounding box center [785, 285] width 1029 height 338
click at [343, 429] on select "fire derk offender talent" at bounding box center [392, 421] width 99 height 24
select select "fire"
click at [343, 409] on select "fire derk offender talent" at bounding box center [392, 421] width 99 height 24
click at [806, 479] on button "Verify" at bounding box center [785, 491] width 1029 height 34
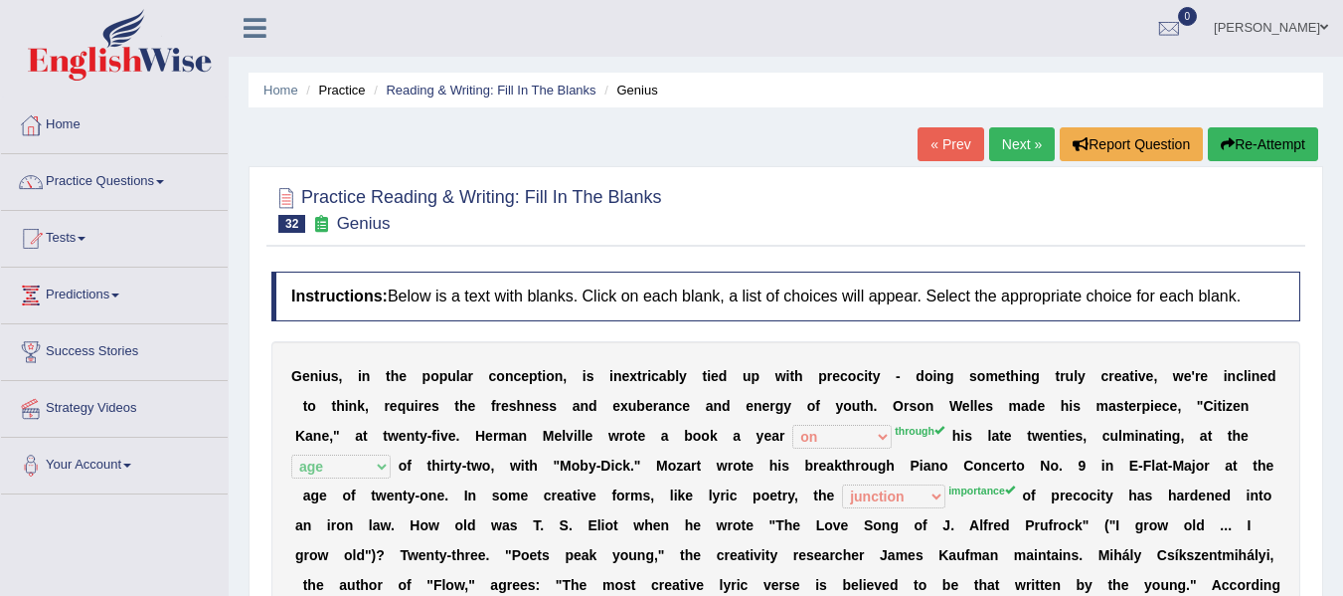
scroll to position [0, 0]
click at [1271, 148] on button "Re-Attempt" at bounding box center [1263, 145] width 110 height 34
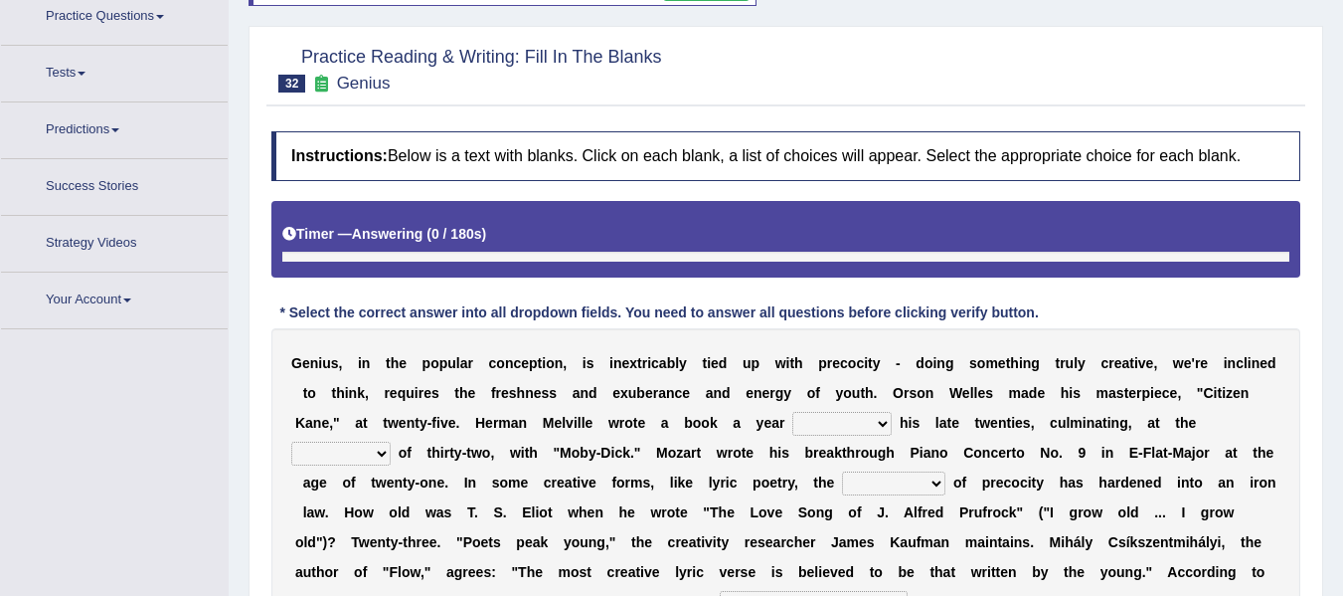
scroll to position [380, 0]
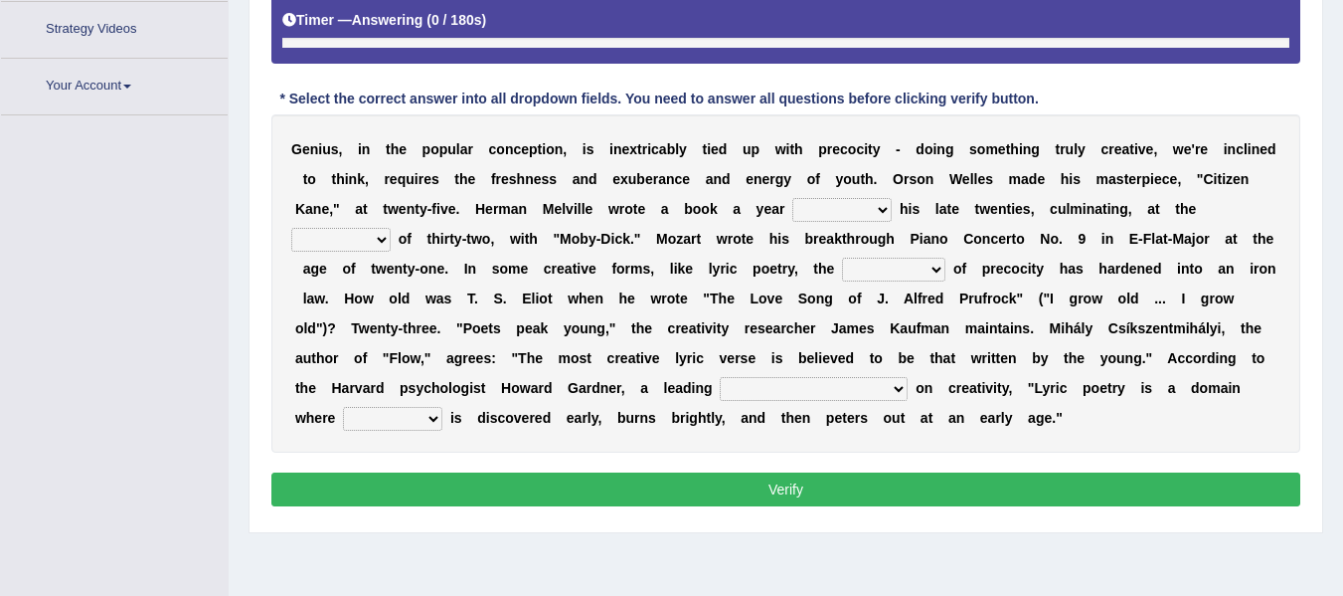
click at [833, 215] on select "on without through over" at bounding box center [842, 210] width 99 height 24
select select "through"
click at [793, 198] on select "on without through over" at bounding box center [842, 210] width 99 height 24
click at [361, 243] on select "proportion rate age cost" at bounding box center [340, 240] width 99 height 24
select select "age"
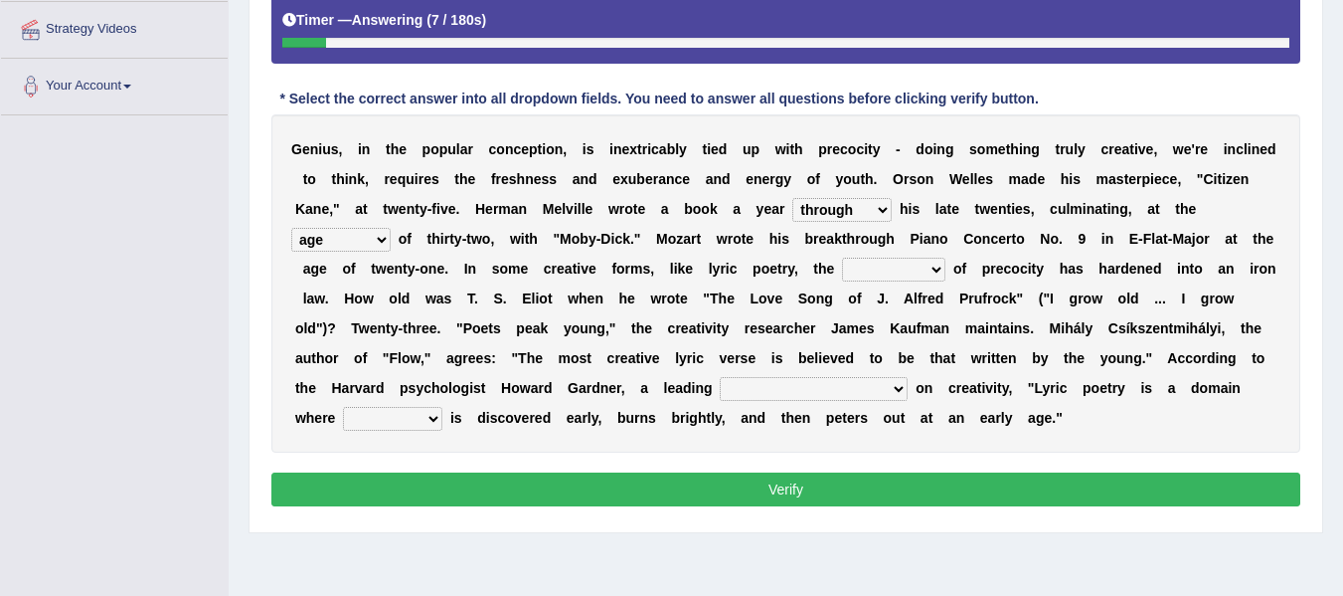
click at [291, 228] on select "proportion rate age cost" at bounding box center [340, 240] width 99 height 24
click at [841, 277] on div "G e n i u s , i n t h e p o p u l a r c o n c e p t i o n , i s i n e x t r i c…" at bounding box center [785, 283] width 1029 height 338
click at [873, 269] on select "junction importance structure inferiority" at bounding box center [893, 270] width 103 height 24
select select "importance"
click at [842, 258] on select "junction importance structure inferiority" at bounding box center [893, 270] width 103 height 24
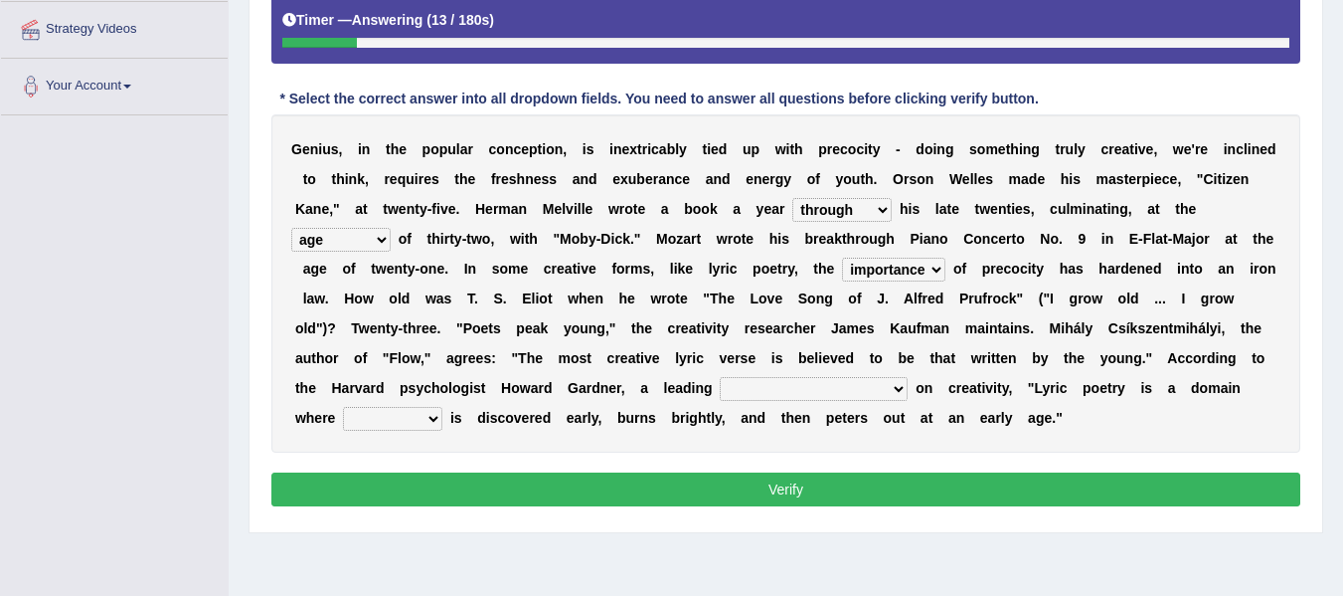
click at [758, 380] on select "master supremacy authority atheist" at bounding box center [814, 389] width 188 height 24
select select "authority"
click at [720, 377] on select "master supremacy authority atheist" at bounding box center [814, 389] width 188 height 24
click at [369, 410] on select "fire derk offender talent" at bounding box center [392, 419] width 99 height 24
select select "talent"
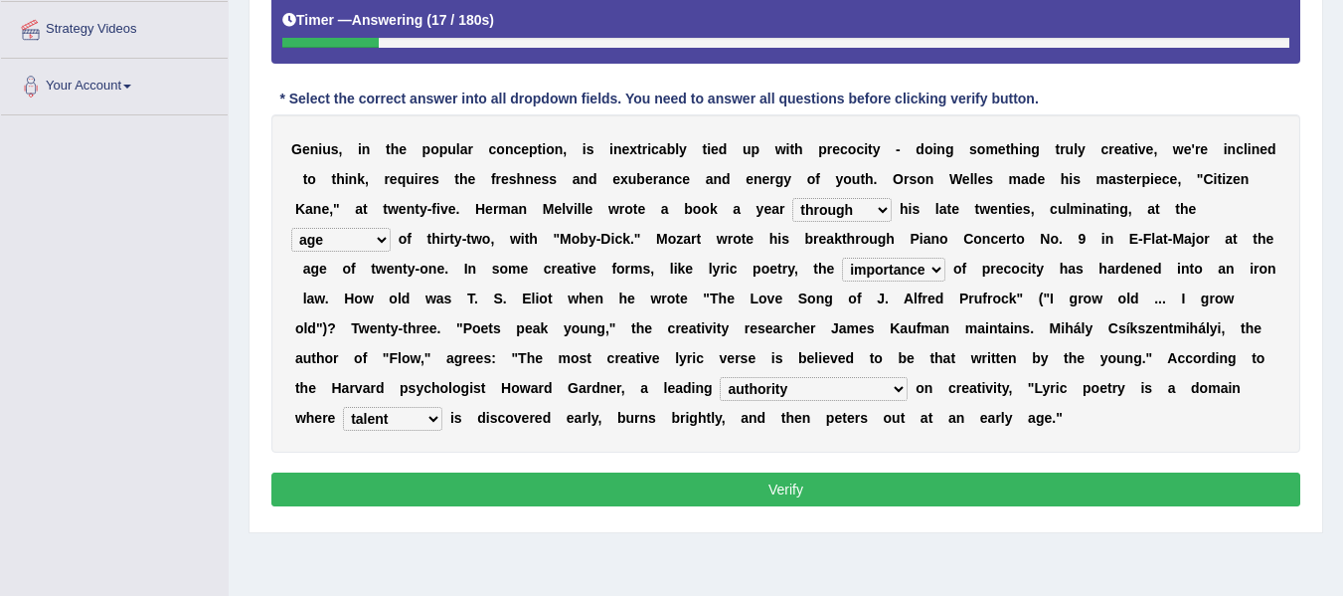
click at [343, 407] on select "fire derk offender talent" at bounding box center [392, 419] width 99 height 24
click at [540, 483] on button "Verify" at bounding box center [785, 489] width 1029 height 34
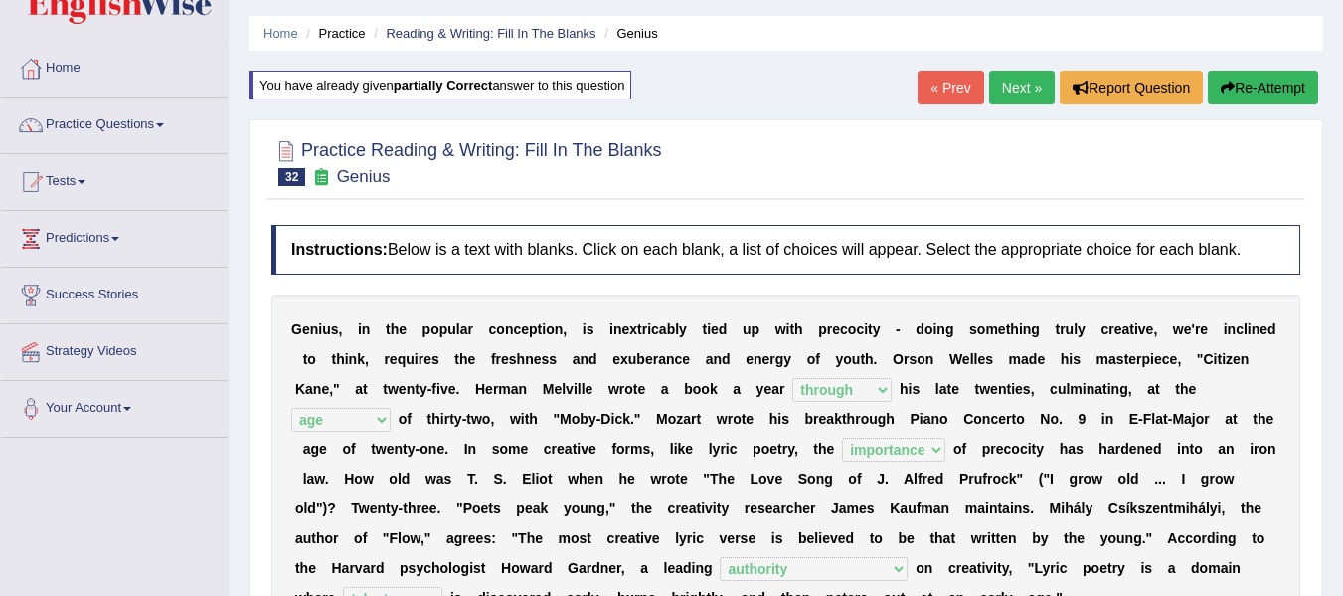
scroll to position [48, 0]
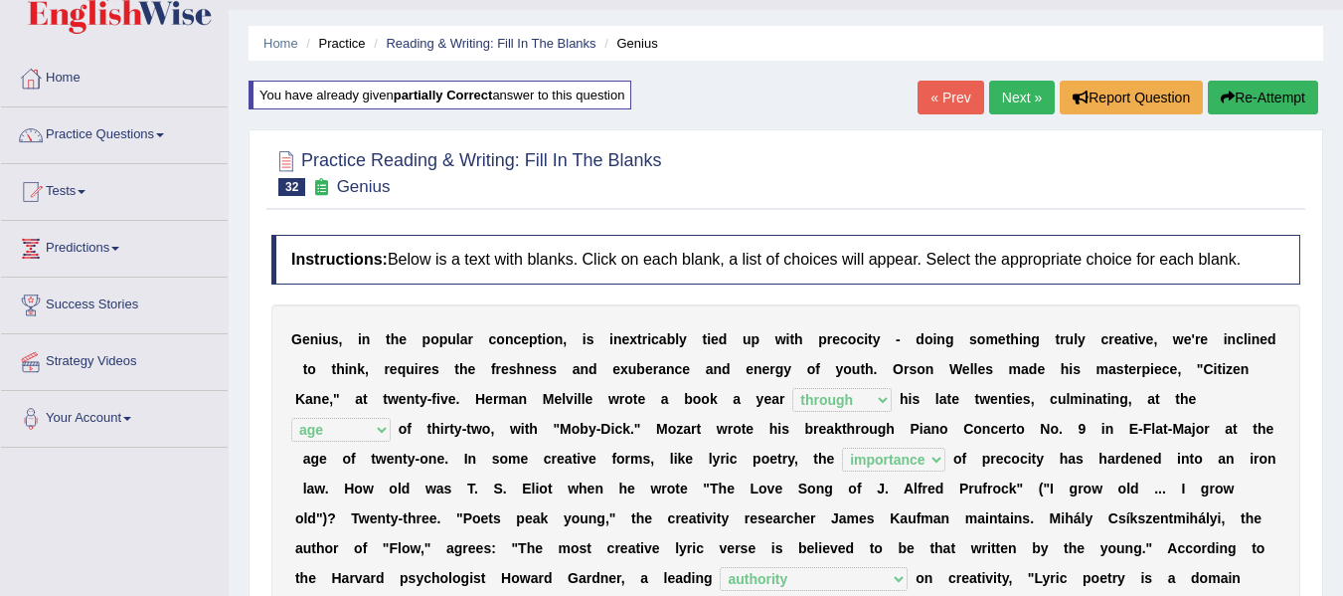
click at [1035, 92] on link "Next »" at bounding box center [1022, 98] width 66 height 34
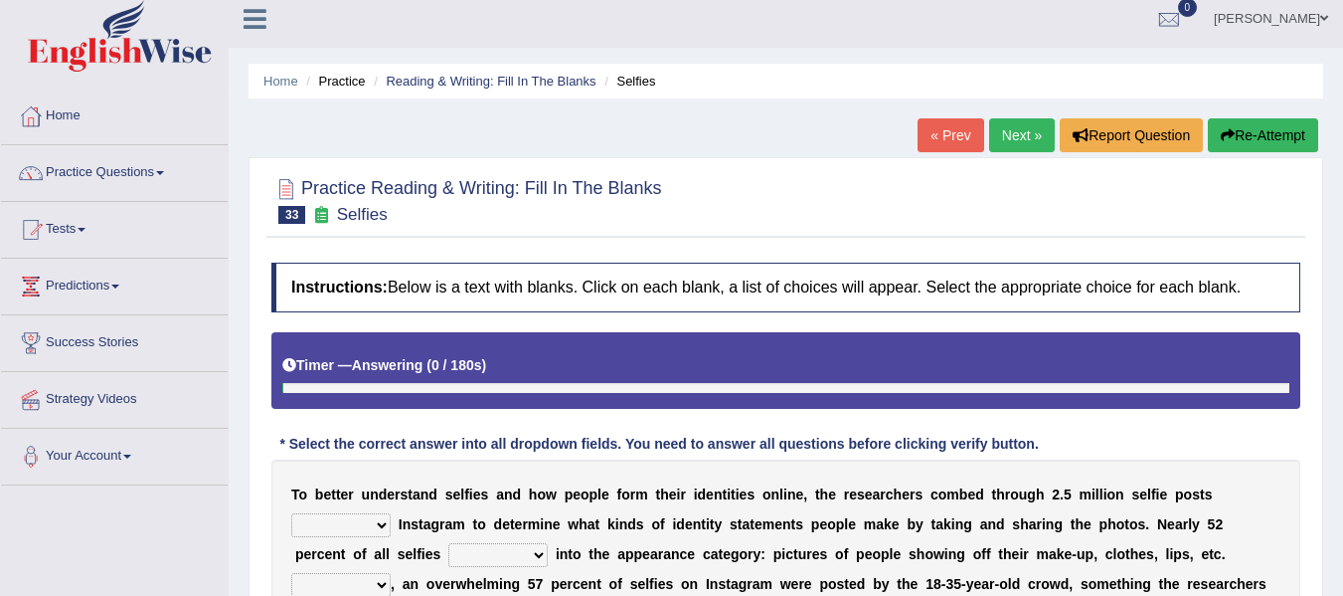
scroll to position [232, 0]
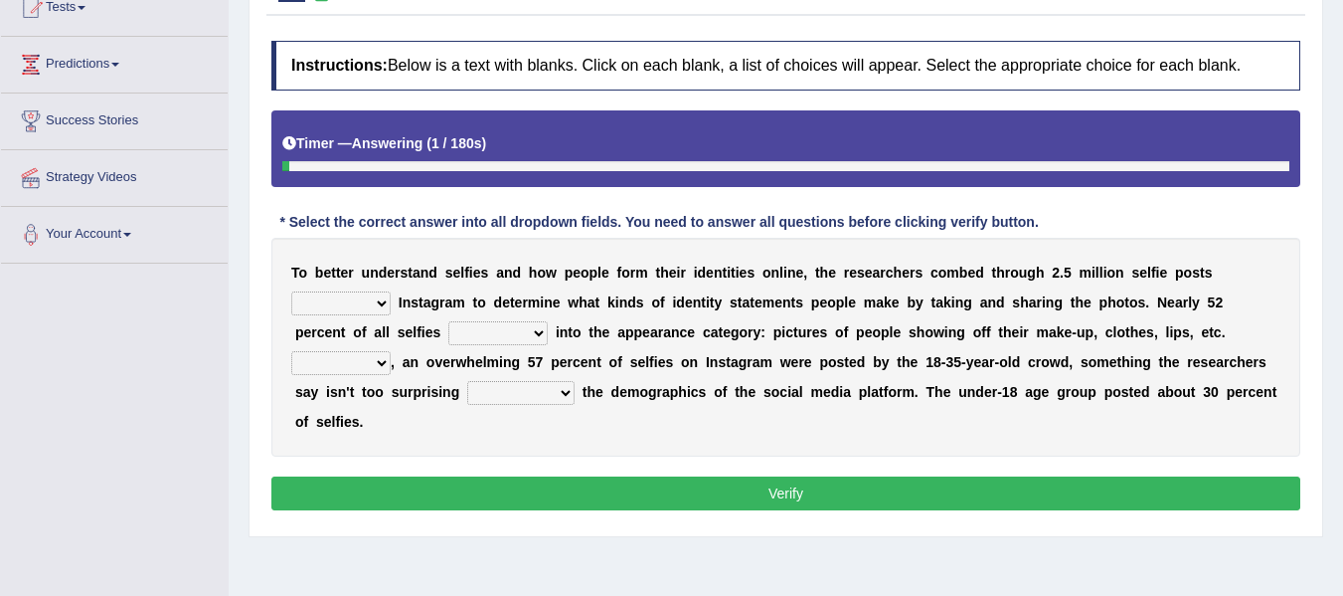
click at [363, 305] on select "of in above on" at bounding box center [340, 303] width 99 height 24
select select "on"
click at [291, 291] on select "of in above on" at bounding box center [340, 303] width 99 height 24
click at [521, 334] on select "fall fallen fell falls" at bounding box center [497, 333] width 99 height 24
select select "falls"
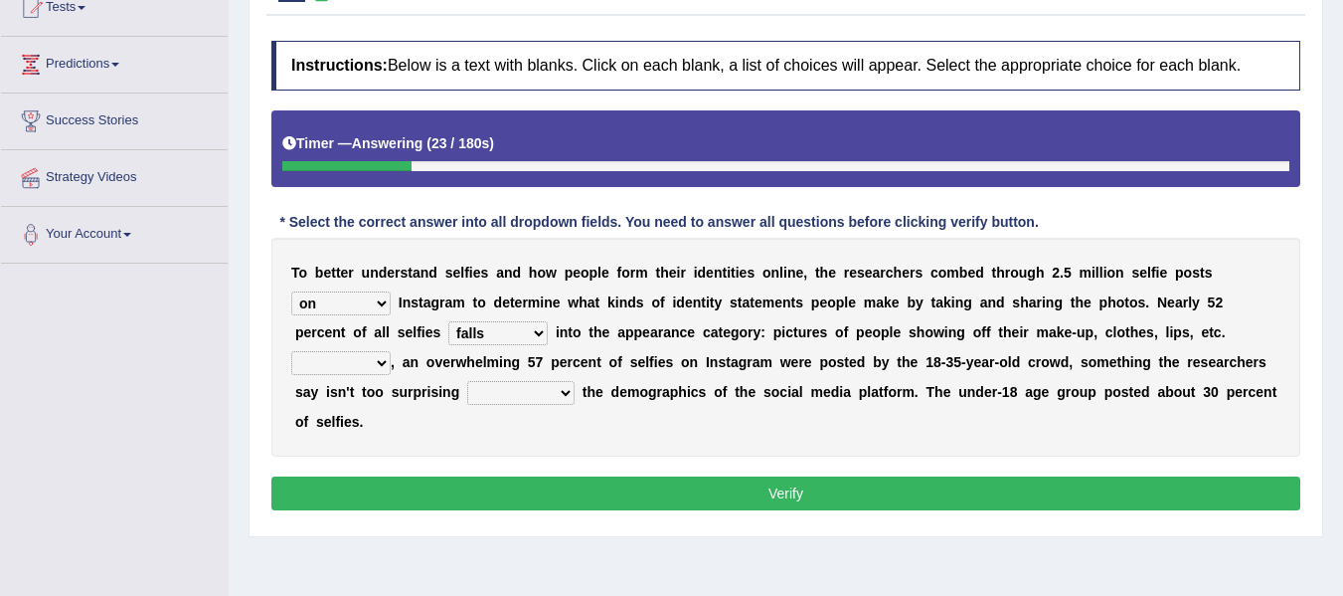
click at [448, 321] on select "fall fallen fell falls" at bounding box center [497, 333] width 99 height 24
click at [349, 364] on select "Along with Although Overall However" at bounding box center [340, 363] width 99 height 24
select select "However"
click at [291, 351] on select "Along with Although Overall However" at bounding box center [340, 363] width 99 height 24
click at [499, 393] on select "consider considered considering to consider" at bounding box center [520, 393] width 107 height 24
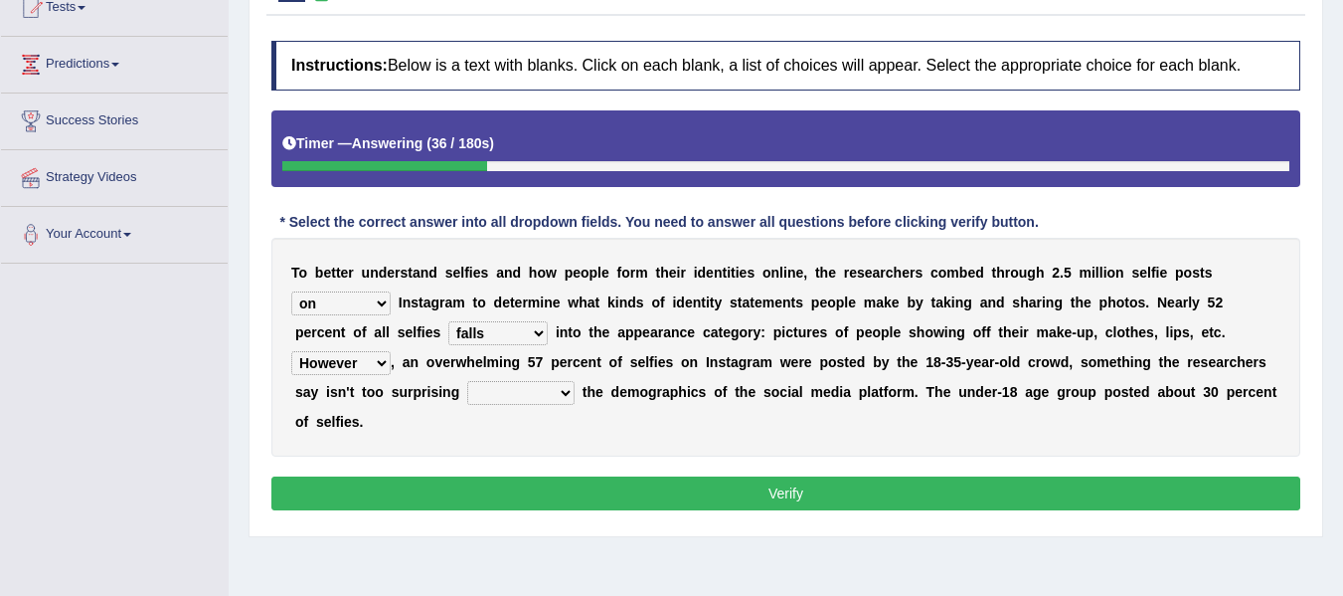
select select "to consider"
click at [467, 381] on select "consider considered considering to consider" at bounding box center [520, 393] width 107 height 24
click at [683, 492] on button "Verify" at bounding box center [785, 493] width 1029 height 34
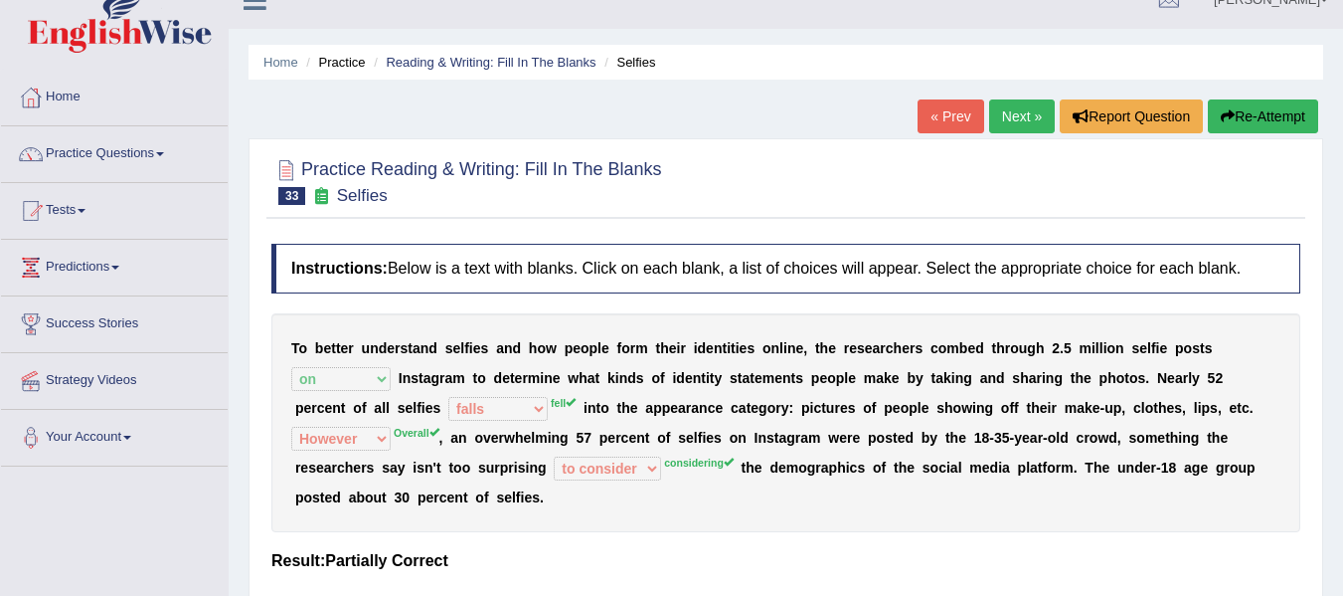
scroll to position [0, 0]
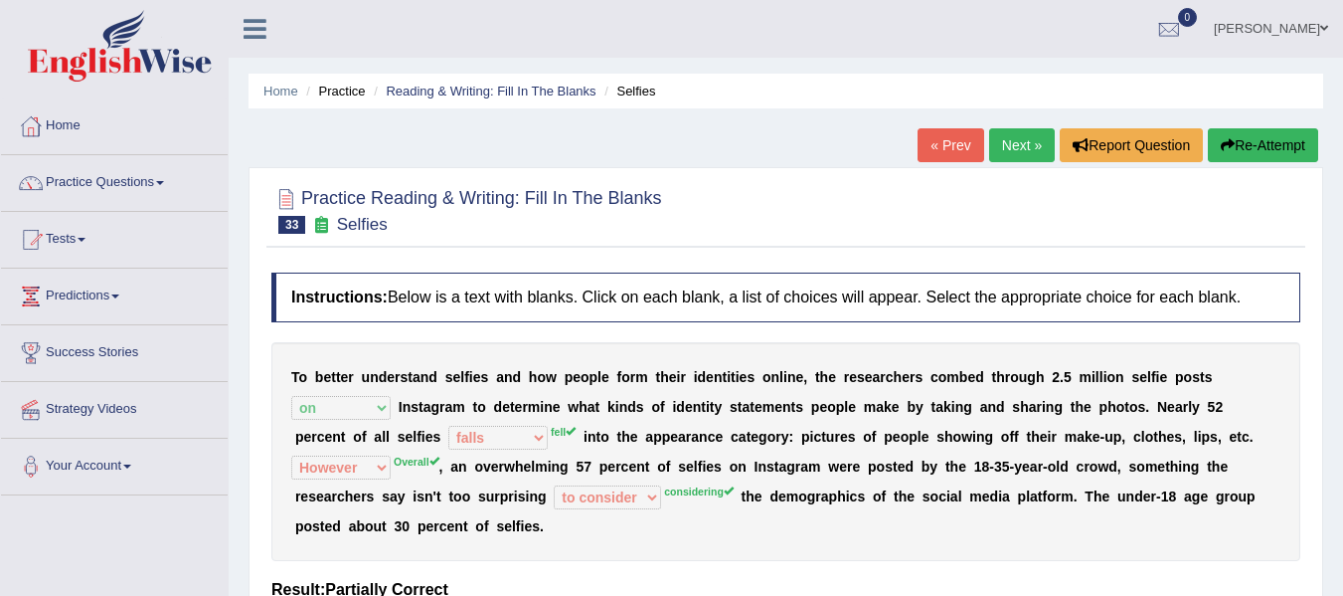
click at [1293, 149] on button "Re-Attempt" at bounding box center [1263, 145] width 110 height 34
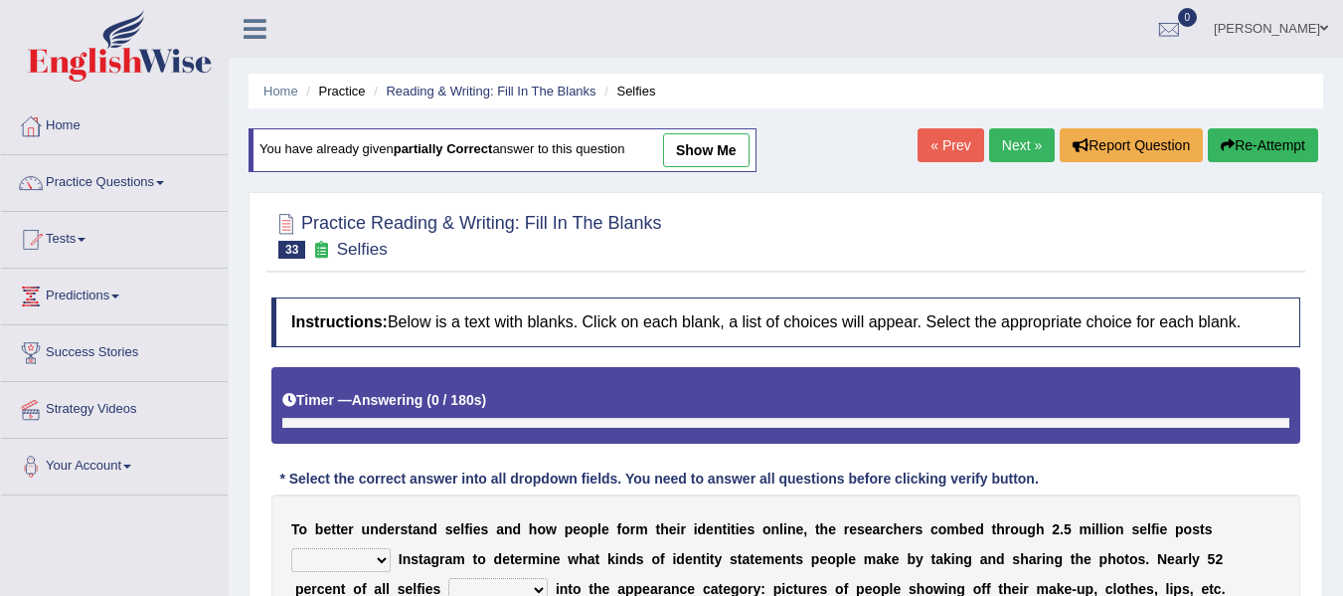
scroll to position [232, 0]
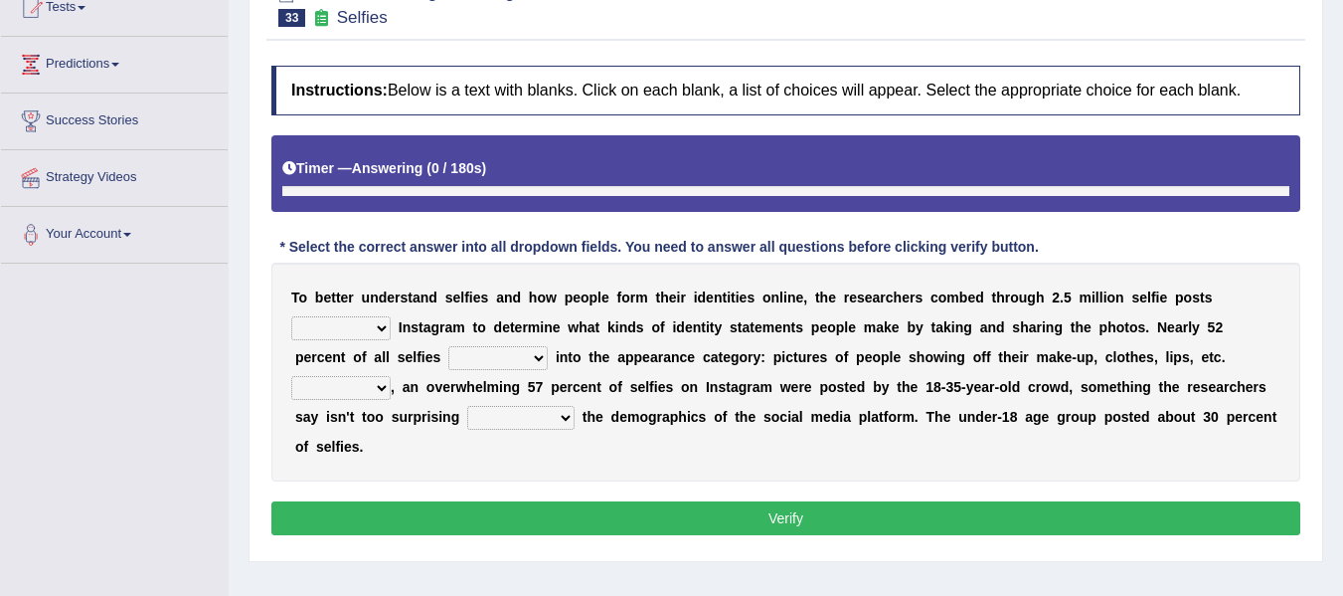
click at [358, 319] on select "of in above on" at bounding box center [340, 328] width 99 height 24
select select "on"
click at [291, 316] on select "of in above on" at bounding box center [340, 328] width 99 height 24
click at [492, 351] on select "fall fallen fell falls" at bounding box center [497, 358] width 99 height 24
select select "fell"
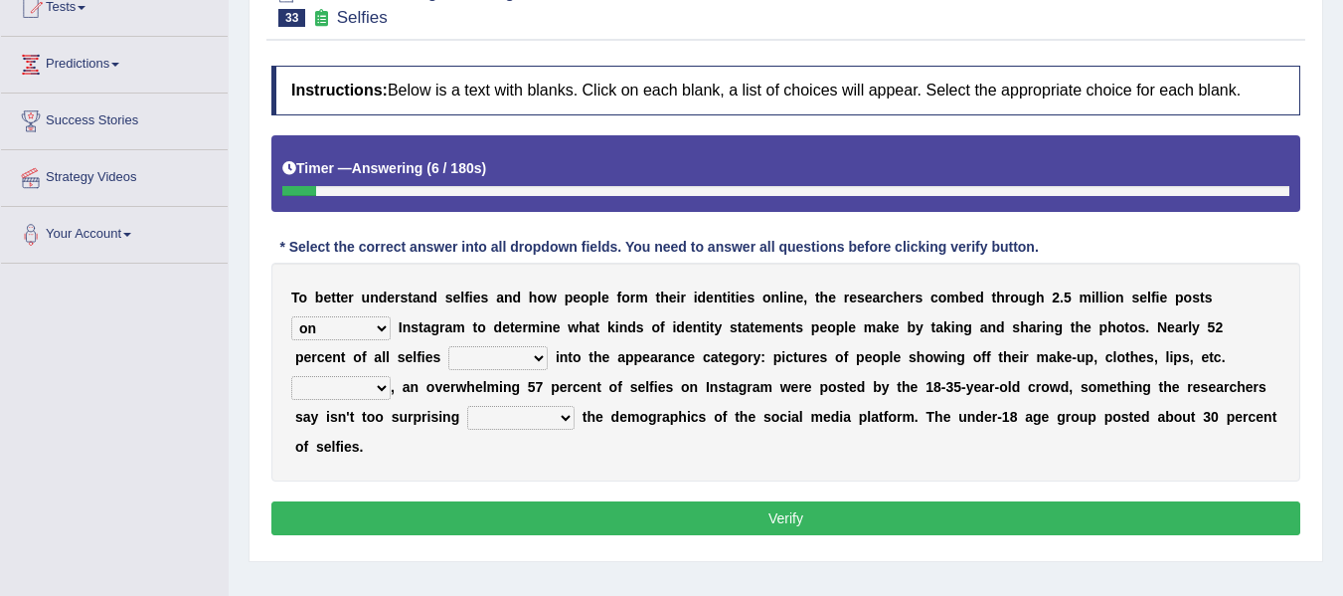
click at [448, 346] on select "fall fallen fell falls" at bounding box center [497, 358] width 99 height 24
click at [383, 394] on select "Along with Although Overall However" at bounding box center [340, 388] width 99 height 24
select select "Overall"
click at [291, 376] on select "Along with Although Overall However" at bounding box center [340, 388] width 99 height 24
click at [475, 433] on div "T o b e t t e r u n d e r s t a n d s e l f i e s a n d h o w p e o p l e f o r…" at bounding box center [785, 372] width 1029 height 219
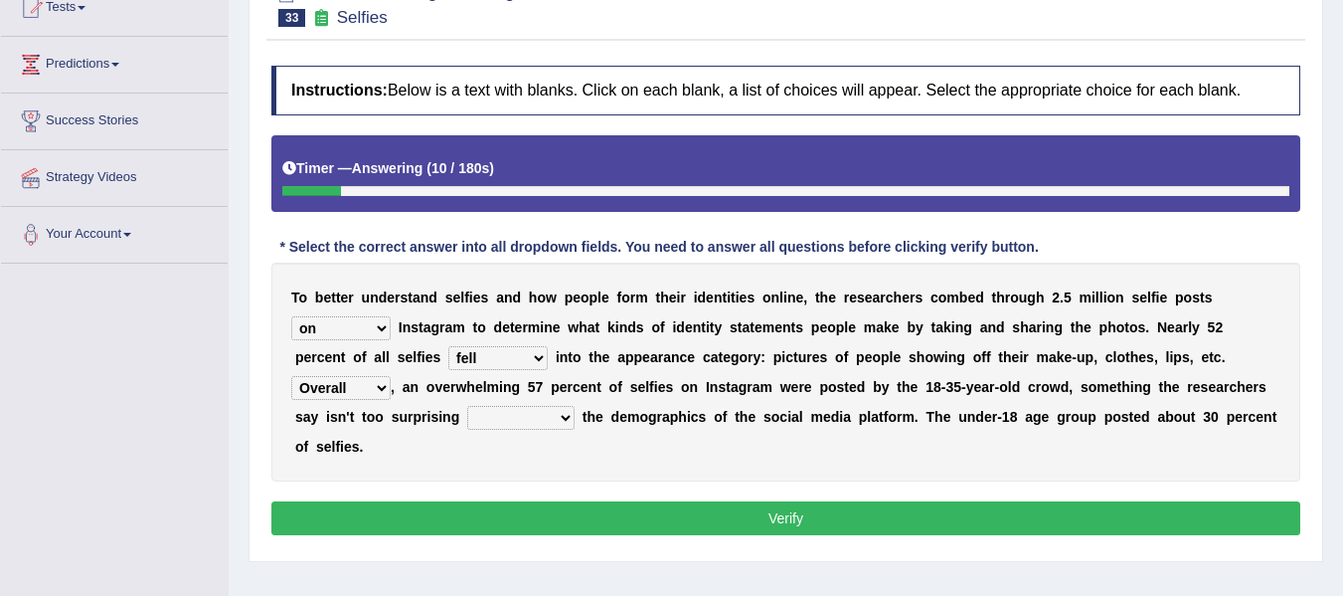
click at [514, 416] on select "consider considered considering to consider" at bounding box center [520, 418] width 107 height 24
select select "considering"
click at [467, 406] on select "consider considered considering to consider" at bounding box center [520, 418] width 107 height 24
click at [672, 511] on button "Verify" at bounding box center [785, 518] width 1029 height 34
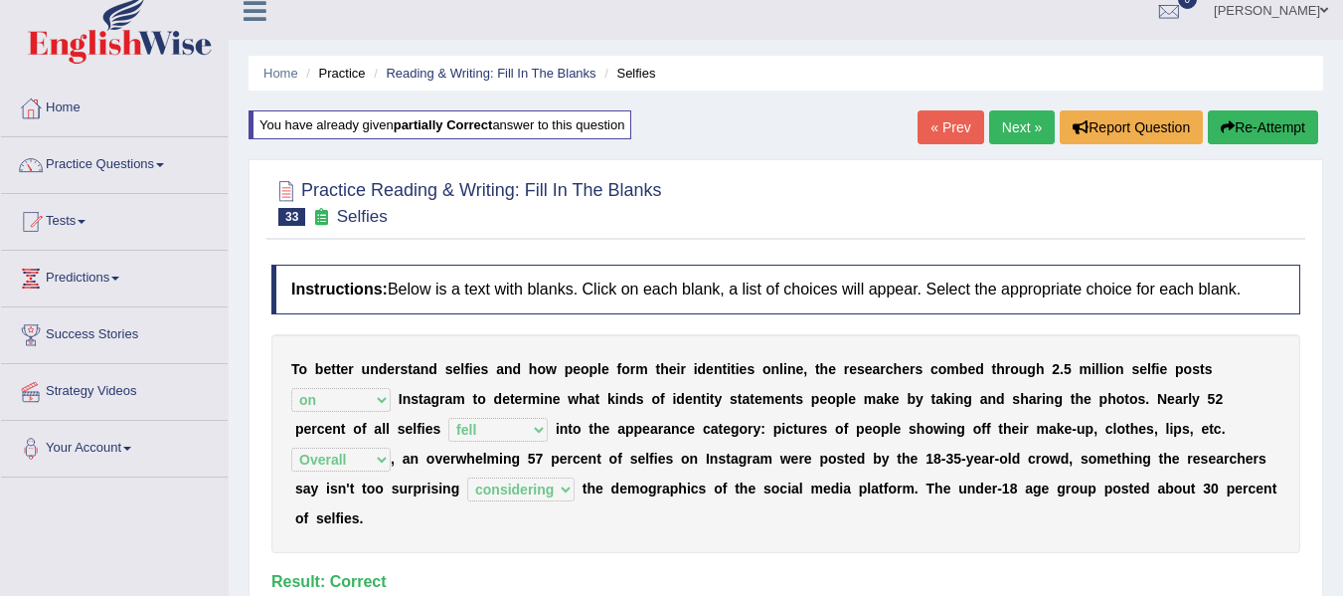
scroll to position [0, 0]
